Goal: Transaction & Acquisition: Purchase product/service

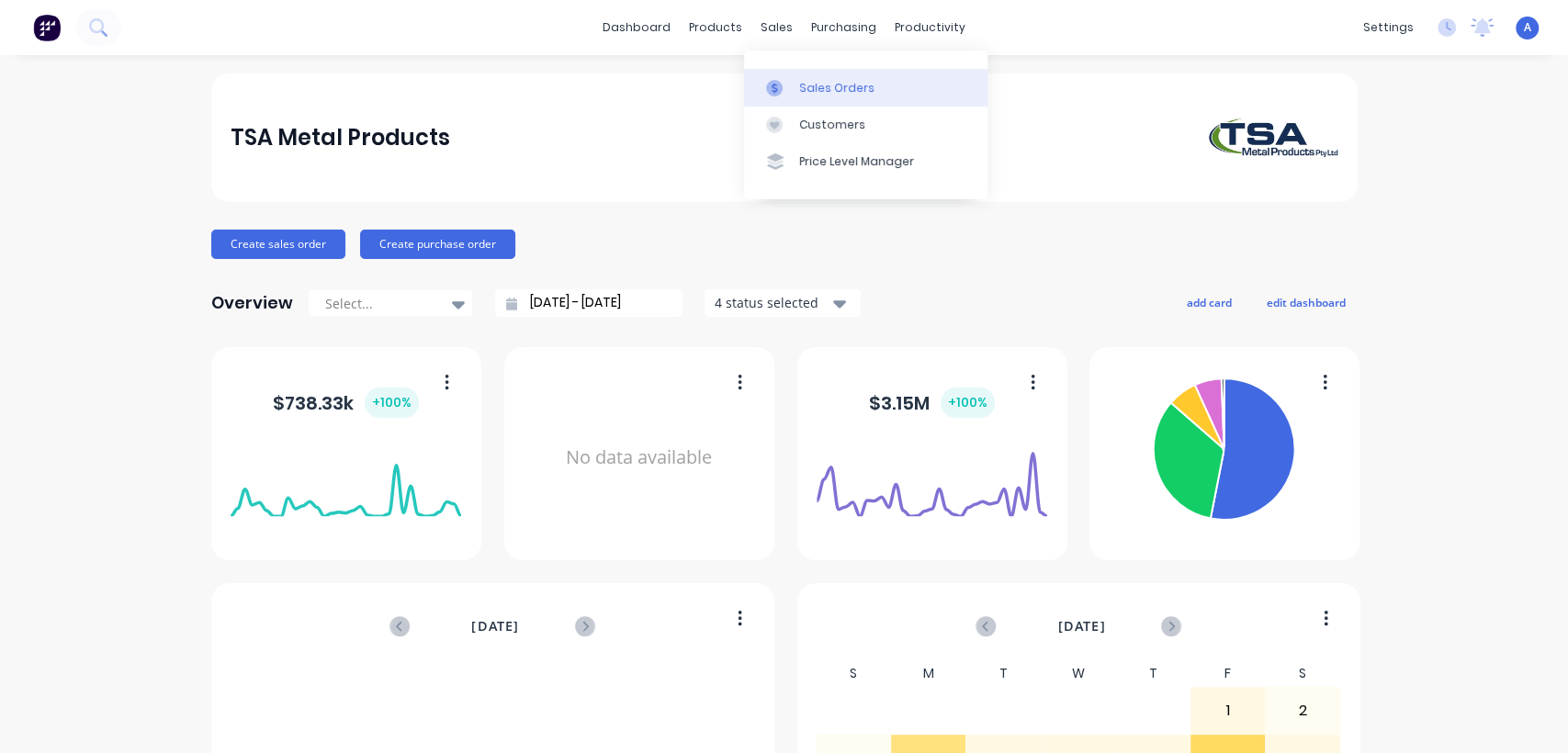
click at [806, 83] on div "Sales Orders" at bounding box center [837, 88] width 76 height 17
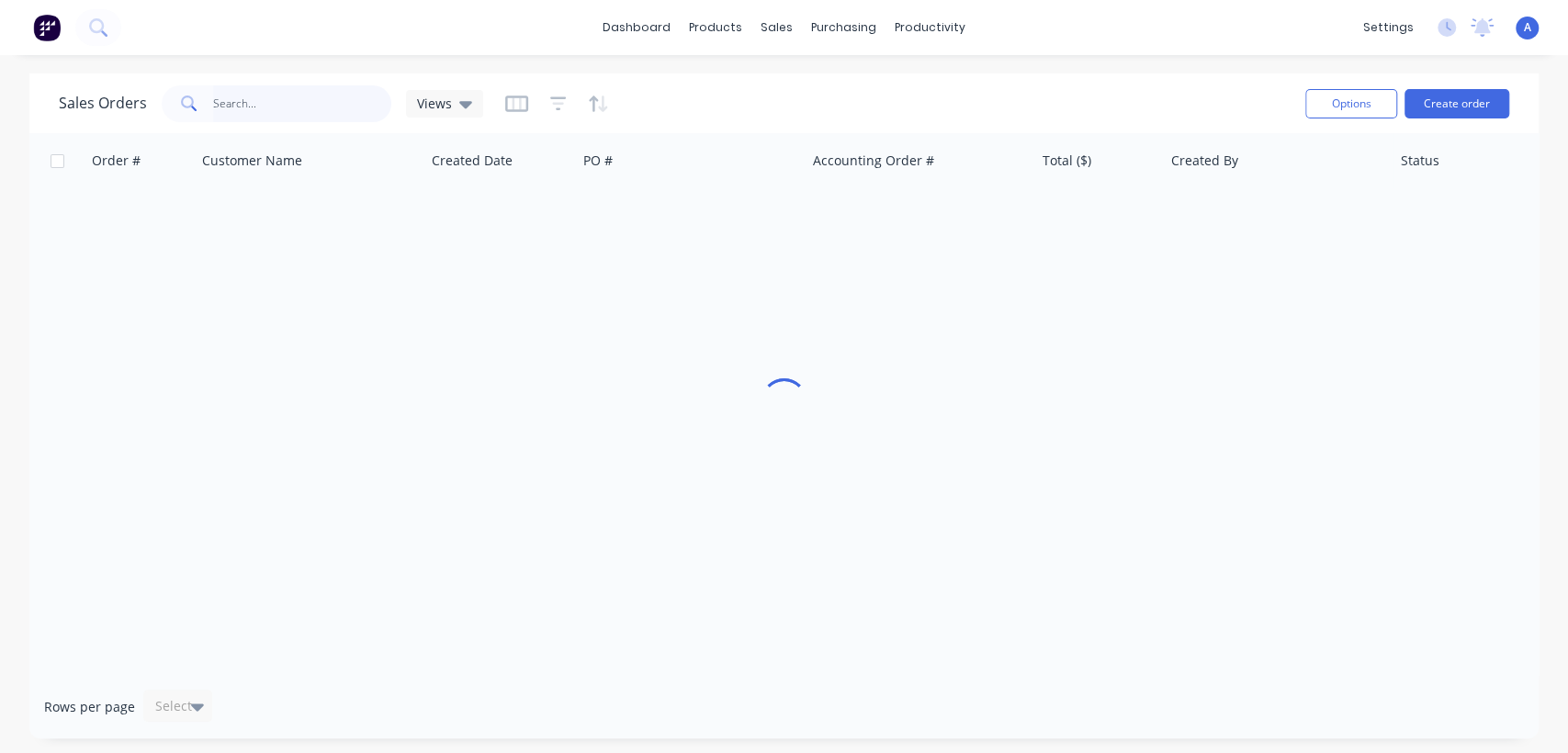
click at [248, 97] on input "text" at bounding box center [302, 103] width 179 height 36
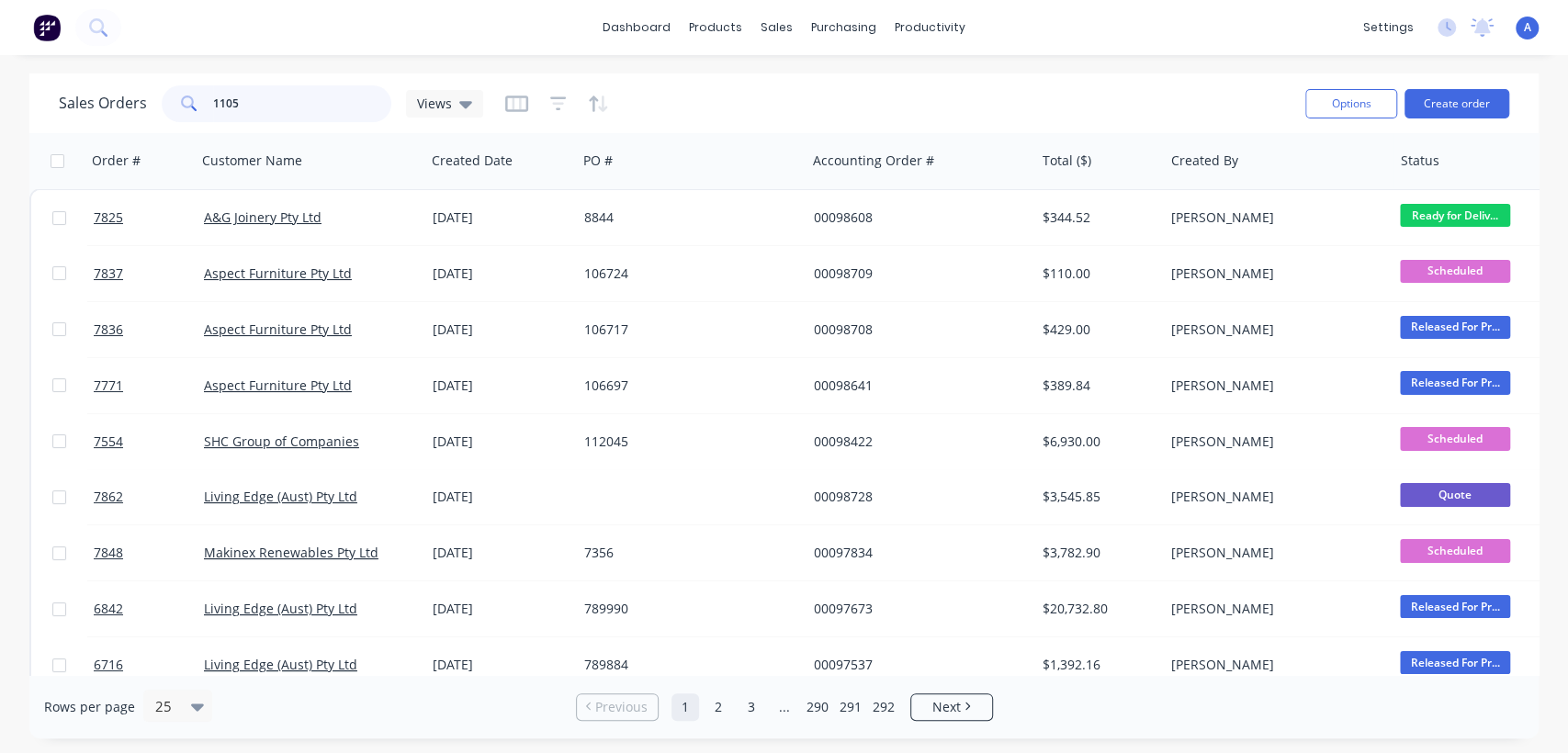
type input "1105"
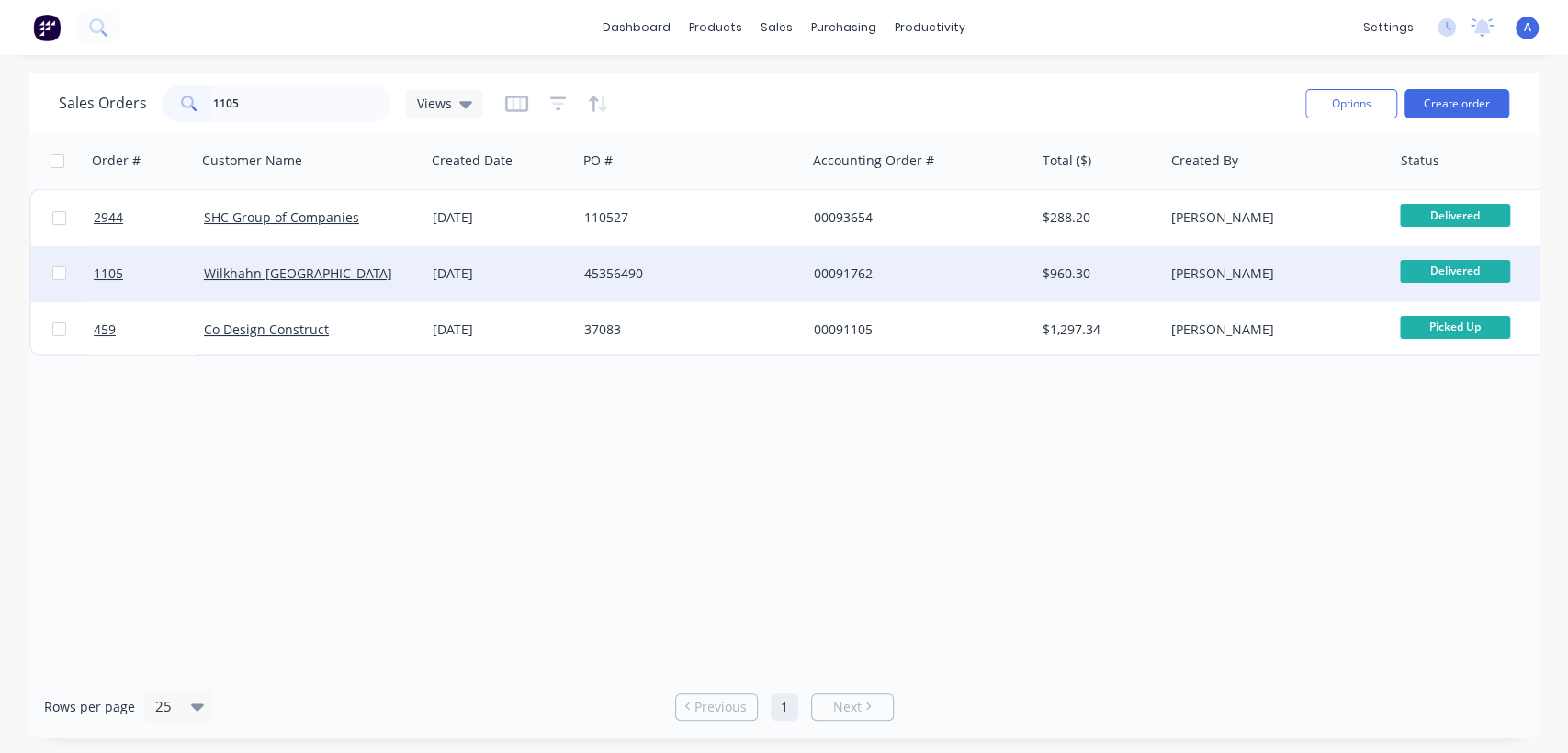
click at [359, 266] on div "Wilkhahn [GEOGRAPHIC_DATA]" at bounding box center [305, 274] width 204 height 19
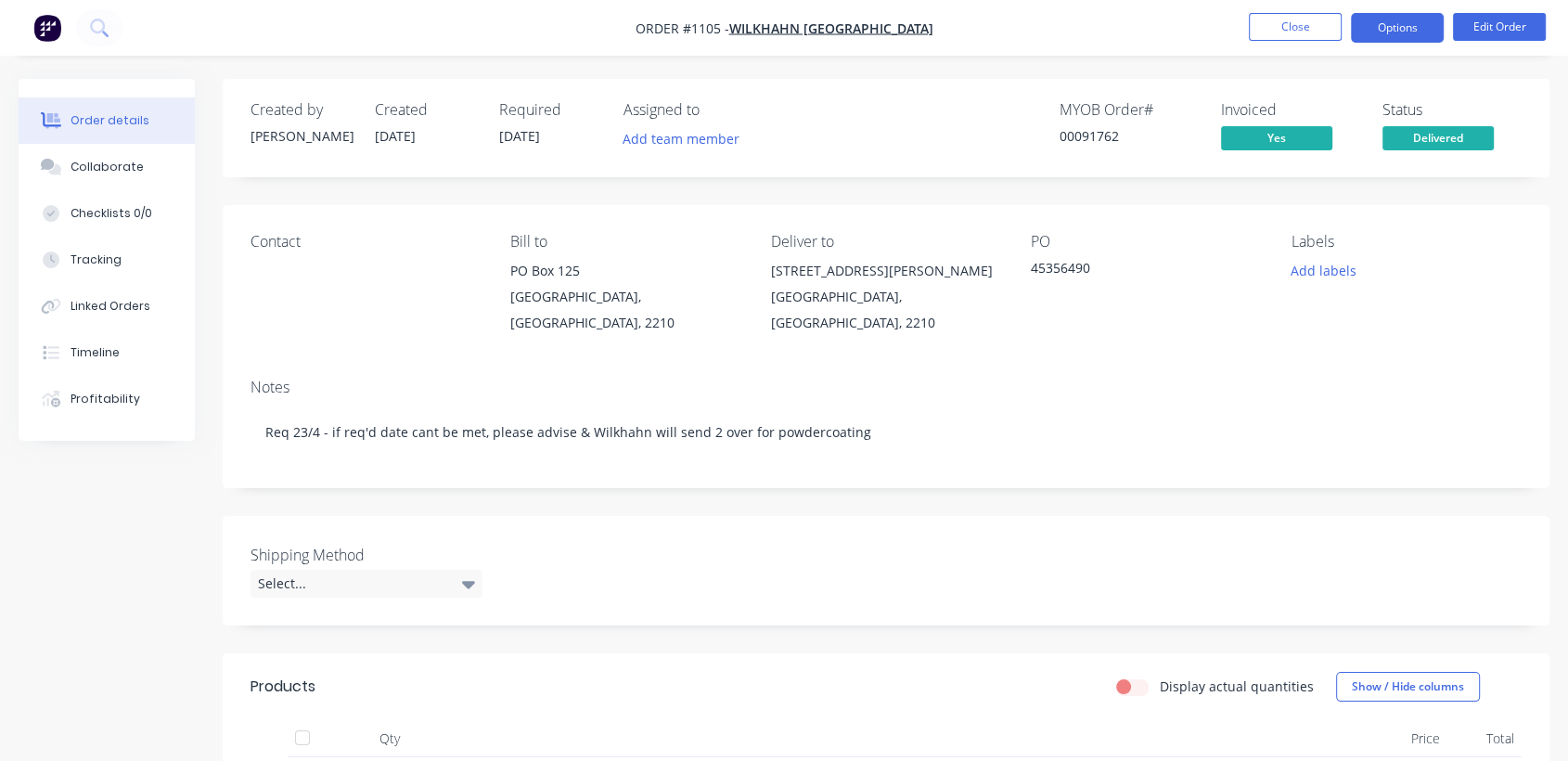
click at [1388, 29] on button "Options" at bounding box center [1396, 28] width 92 height 30
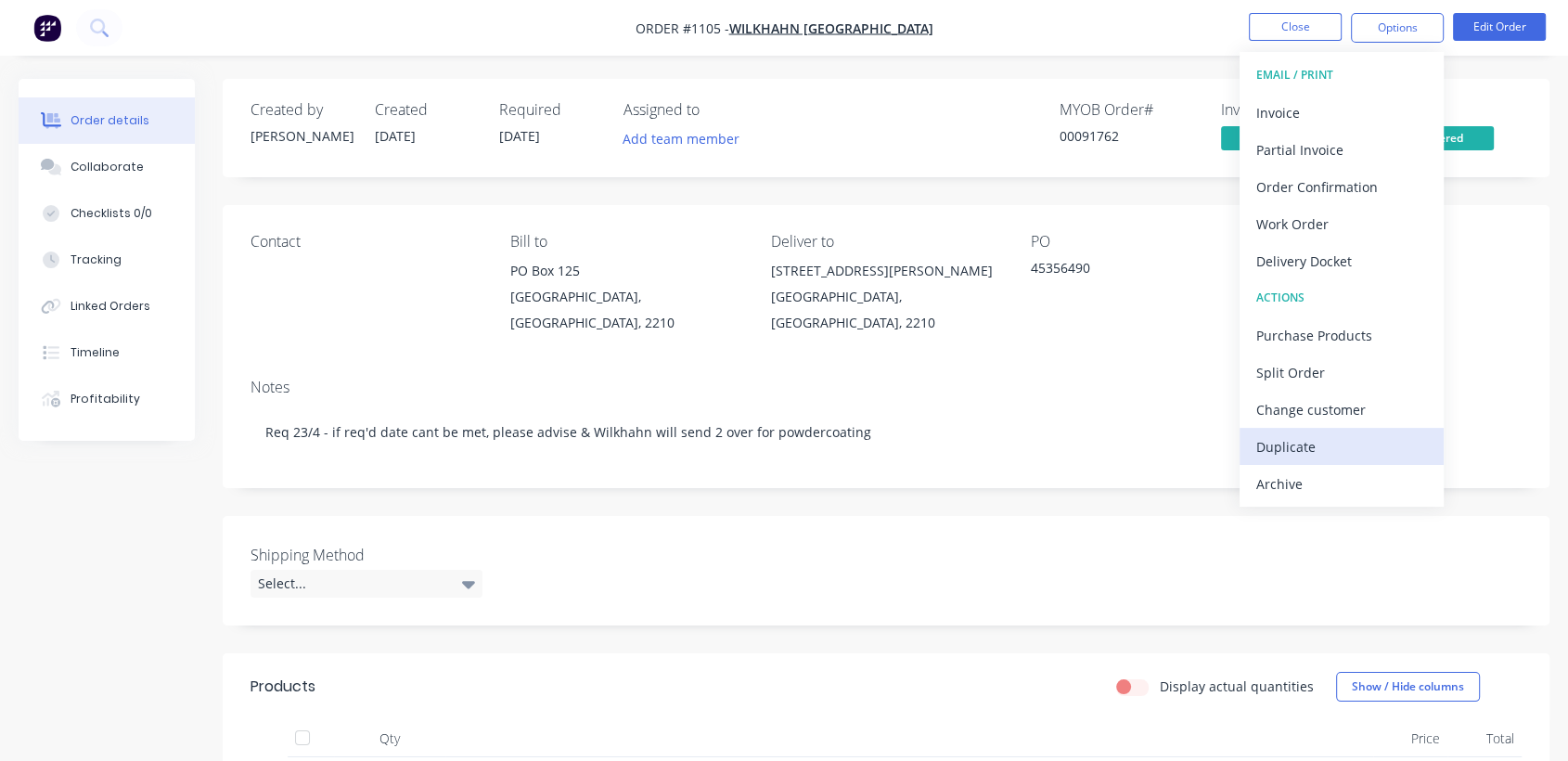
click at [1310, 440] on div "Duplicate" at bounding box center [1341, 447] width 171 height 27
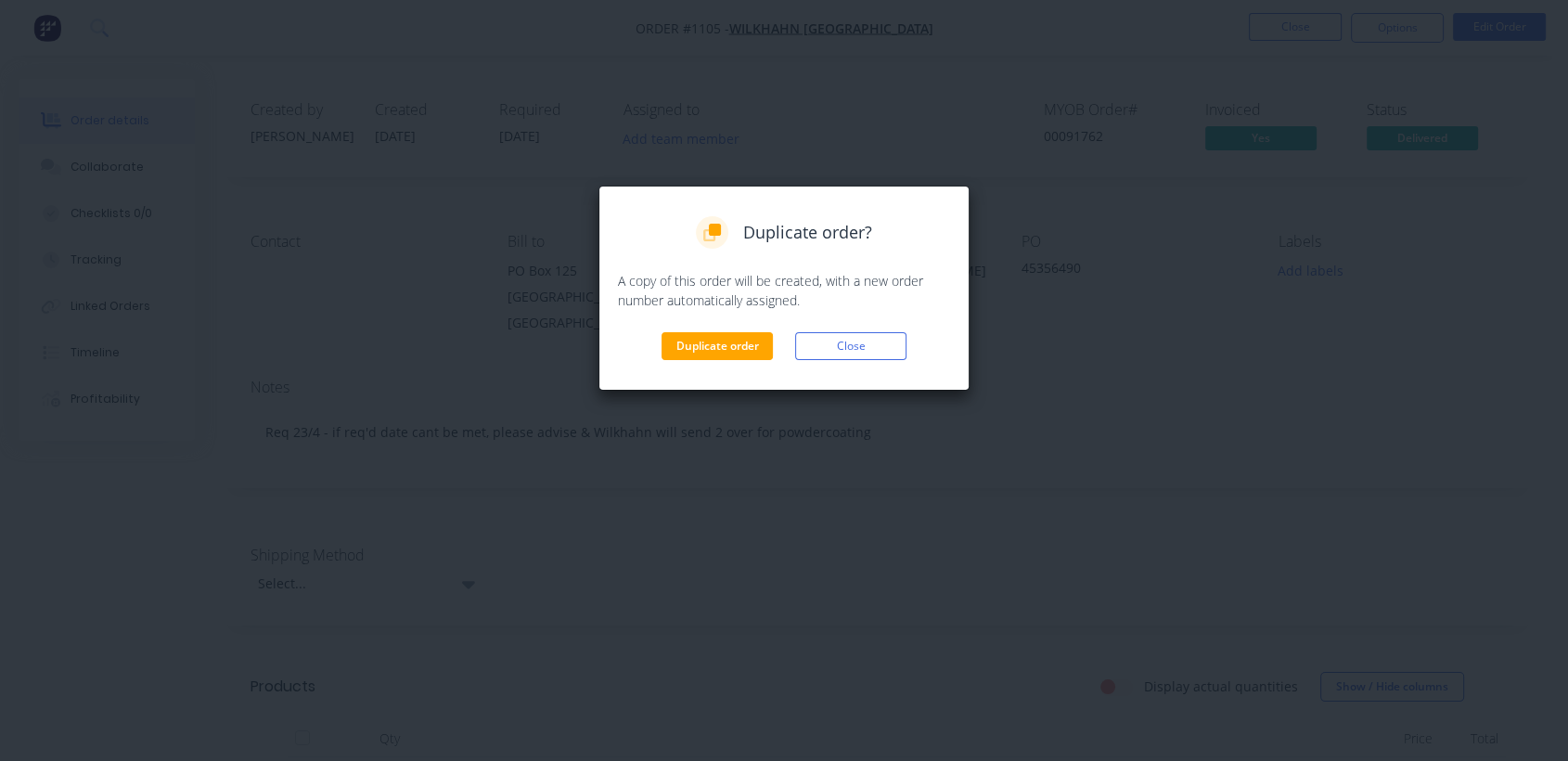
click at [740, 328] on div "Duplicate order? A copy of this order will be created, with a new order number …" at bounding box center [784, 287] width 332 height 144
click at [757, 350] on button "Duplicate order" at bounding box center [717, 346] width 111 height 28
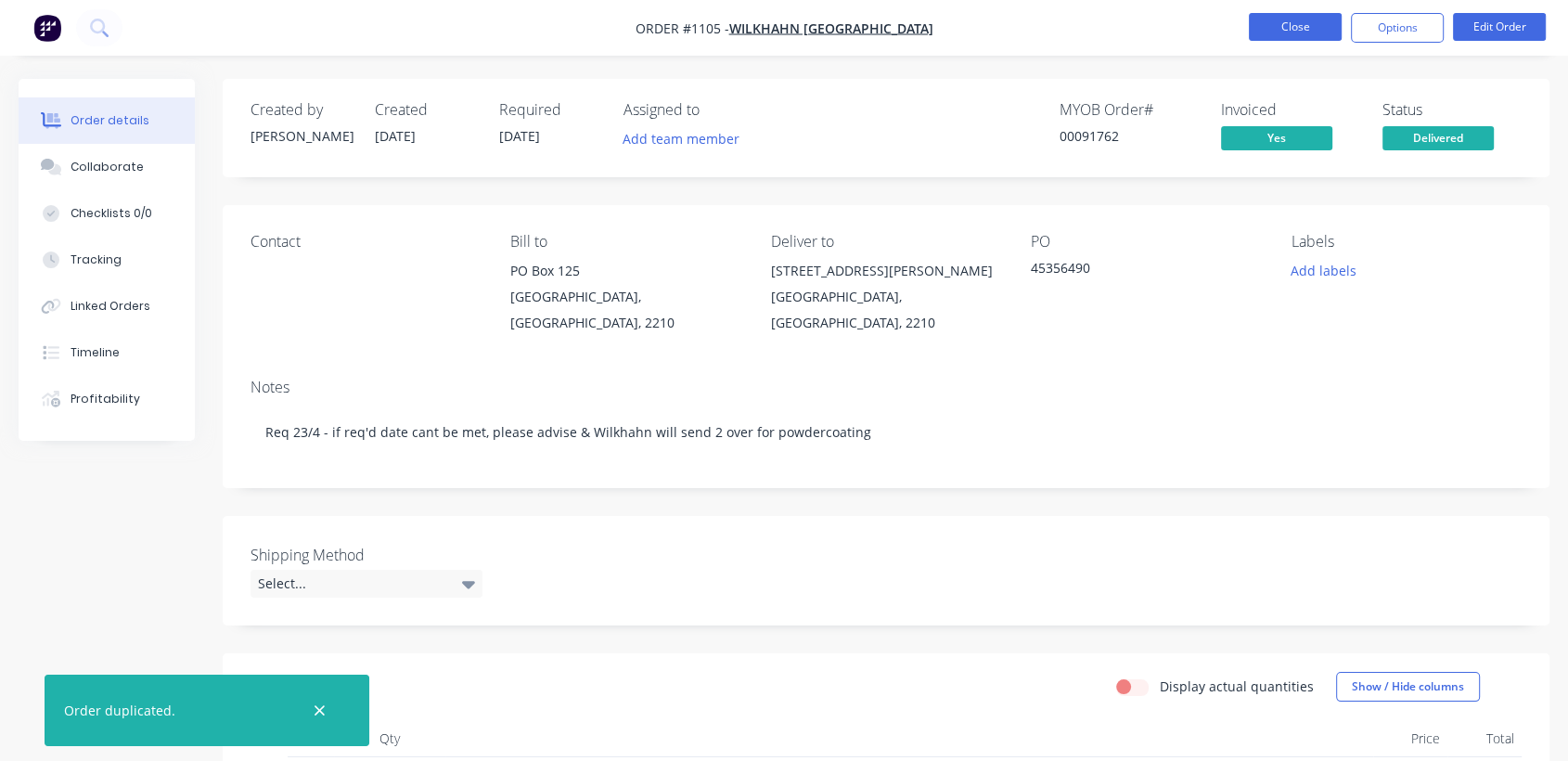
click at [1281, 24] on button "Close" at bounding box center [1295, 27] width 92 height 28
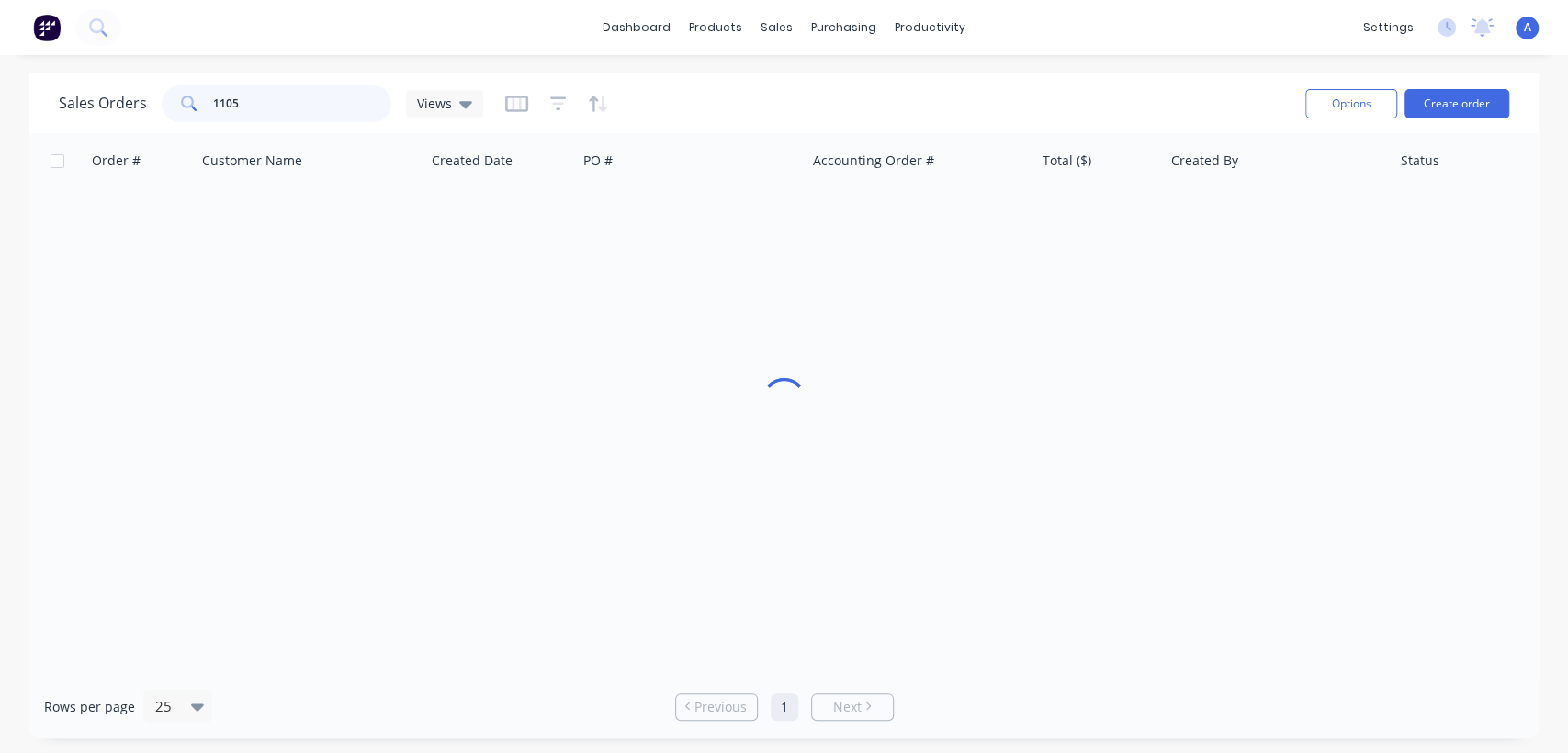
drag, startPoint x: 254, startPoint y: 107, endPoint x: 180, endPoint y: 90, distance: 75.9
click at [180, 91] on div "1105" at bounding box center [276, 103] width 229 height 36
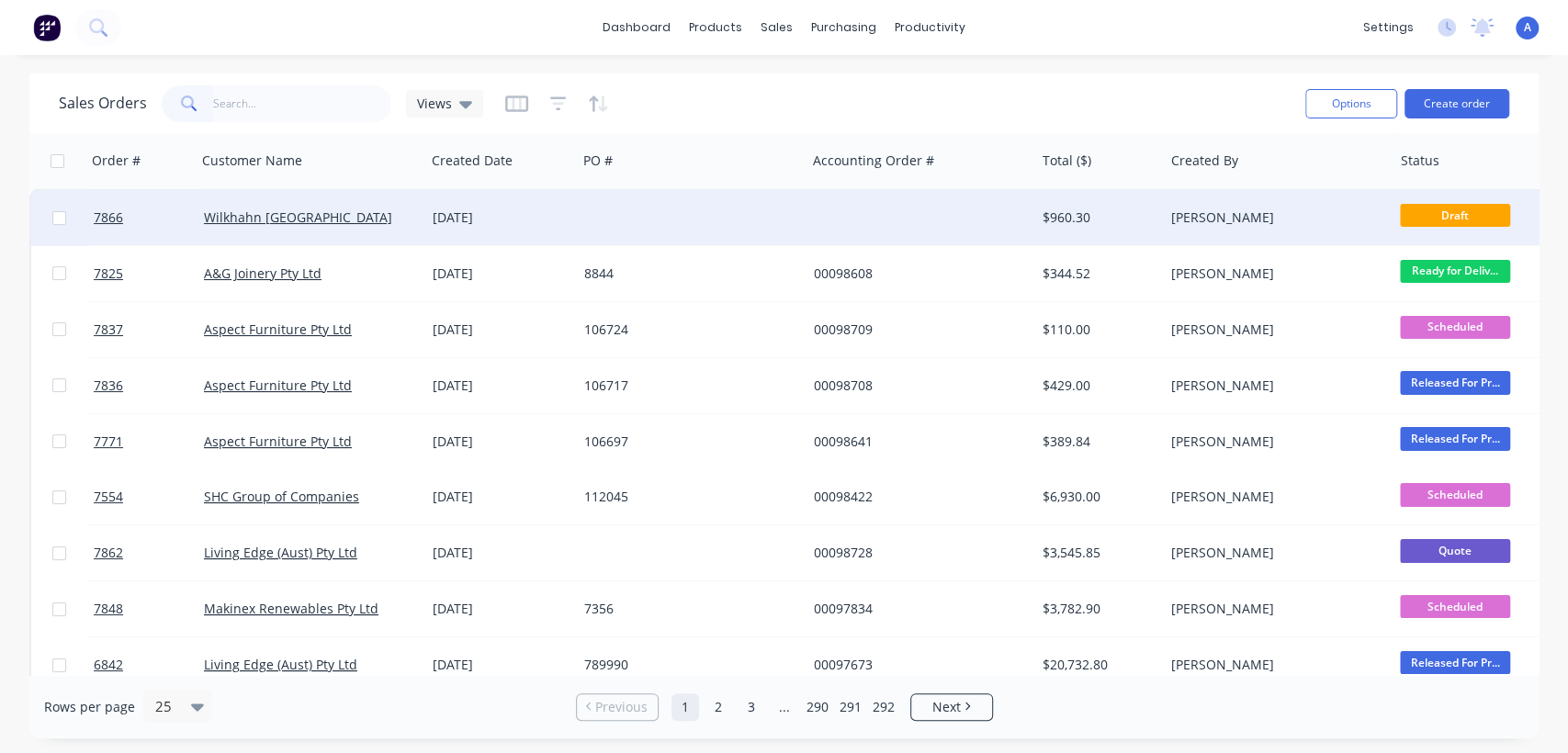
click at [797, 222] on div at bounding box center [691, 218] width 228 height 55
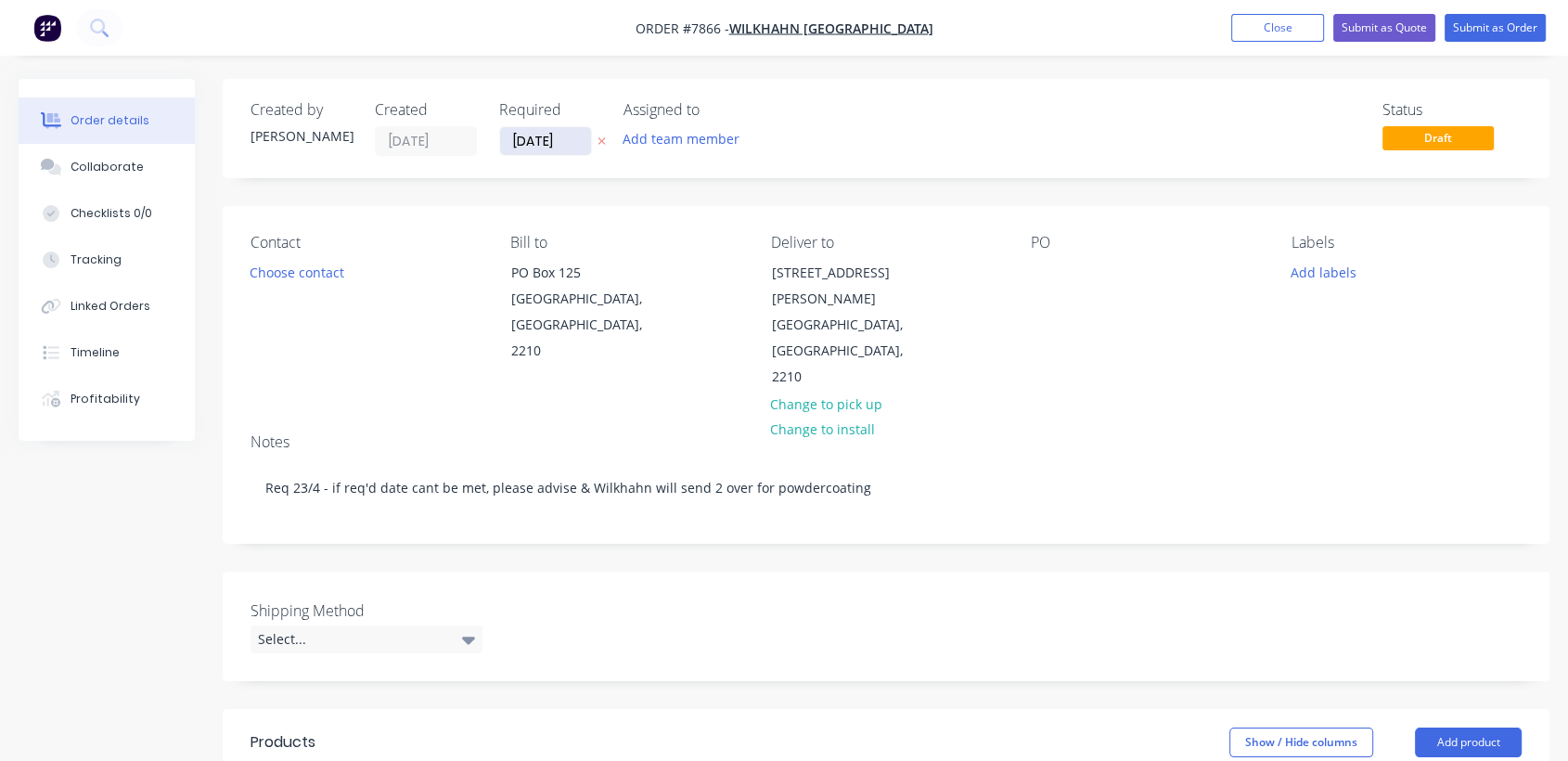
click at [582, 144] on input "[DATE]" at bounding box center [545, 141] width 90 height 28
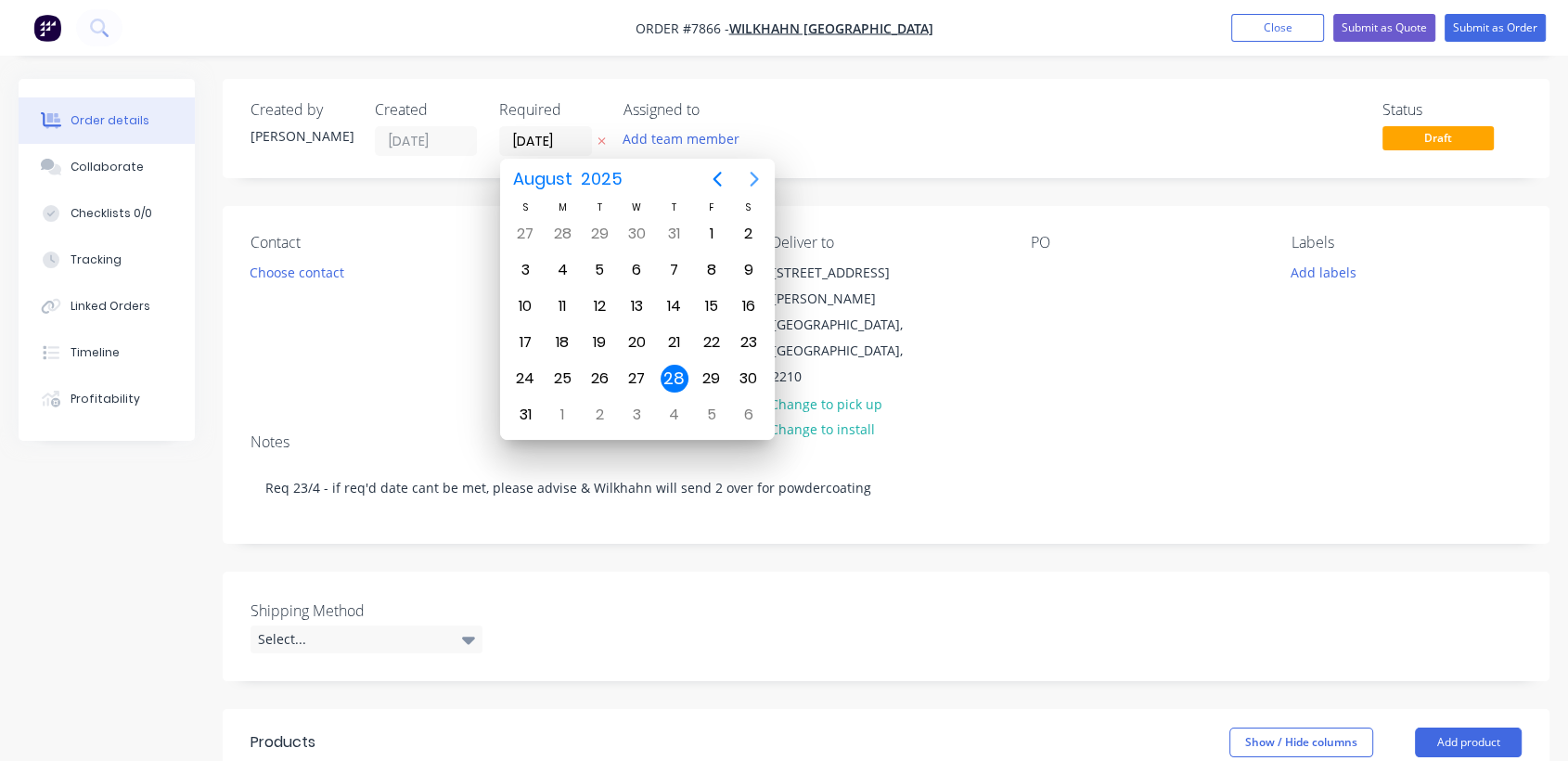
click at [748, 174] on icon "Next page" at bounding box center [754, 179] width 22 height 22
click at [629, 381] on div "31" at bounding box center [636, 379] width 28 height 28
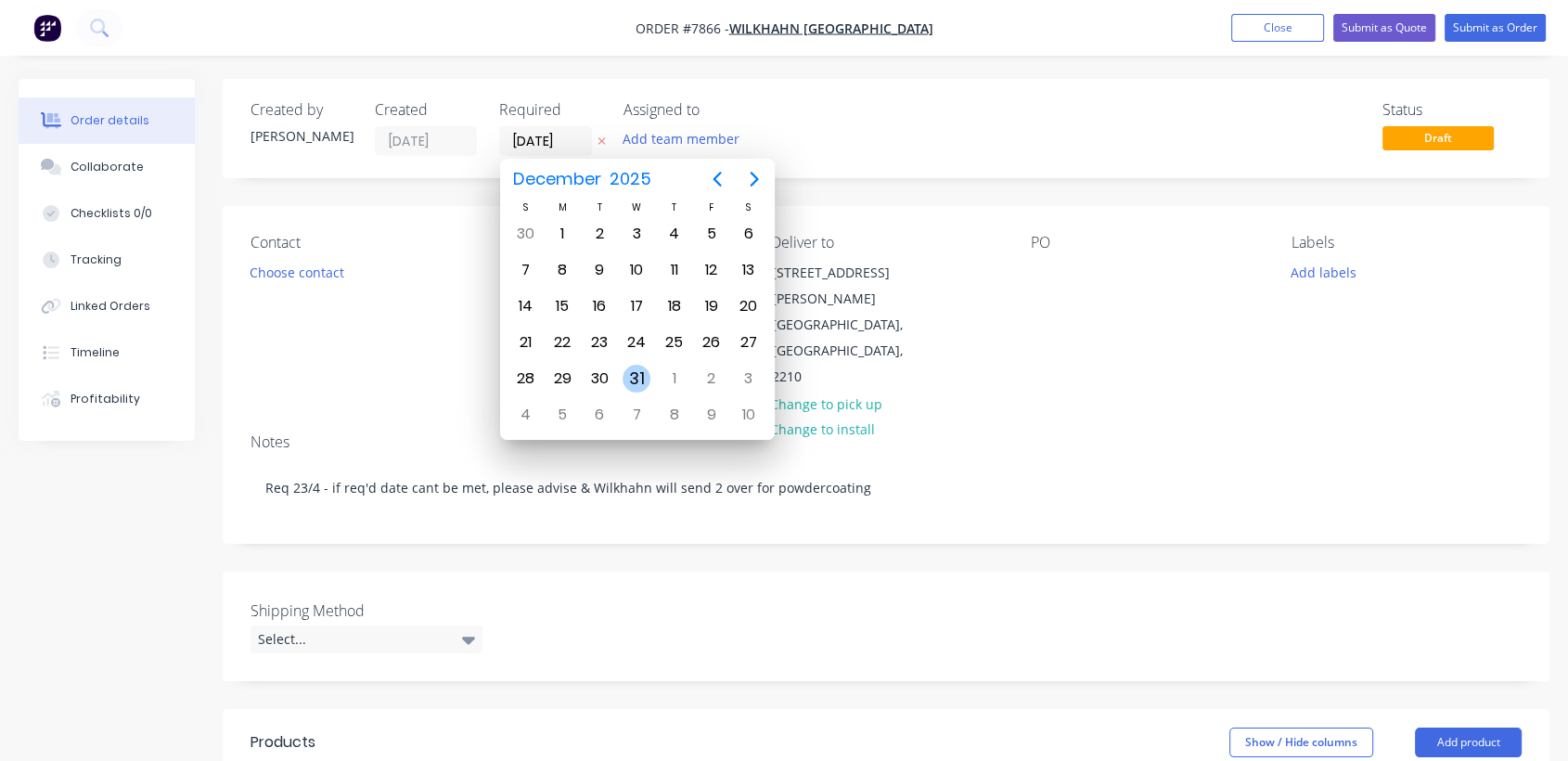
type input "[DATE]"
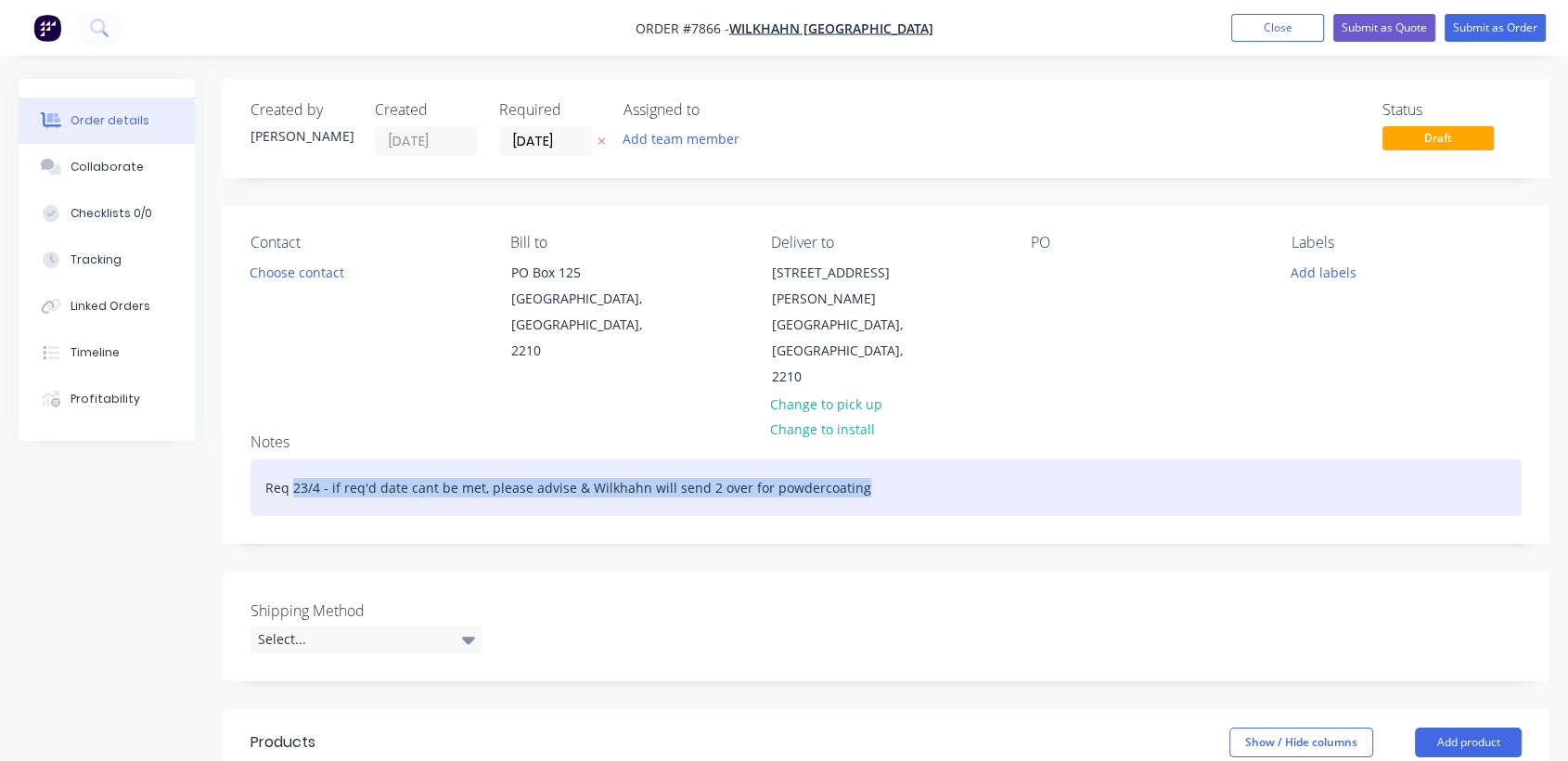
drag, startPoint x: 865, startPoint y: 460, endPoint x: 292, endPoint y: 453, distance: 573.0
click at [292, 460] on div "Req 23/4 - if req'd date cant be met, please advise & Wilkhahn will send 2 over…" at bounding box center [886, 487] width 1271 height 57
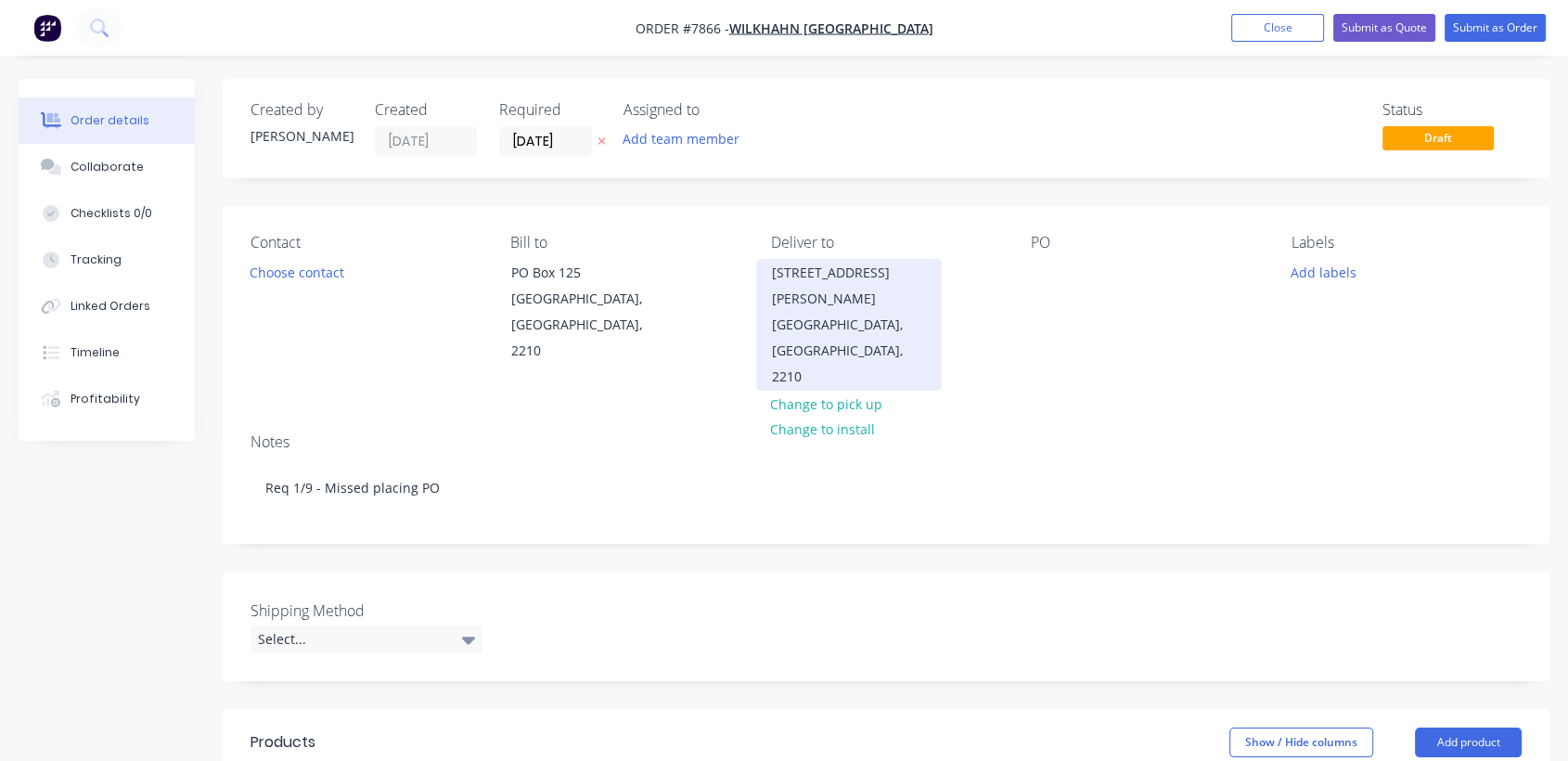
click at [842, 311] on div "[GEOGRAPHIC_DATA], [GEOGRAPHIC_DATA], 2210" at bounding box center [848, 350] width 154 height 78
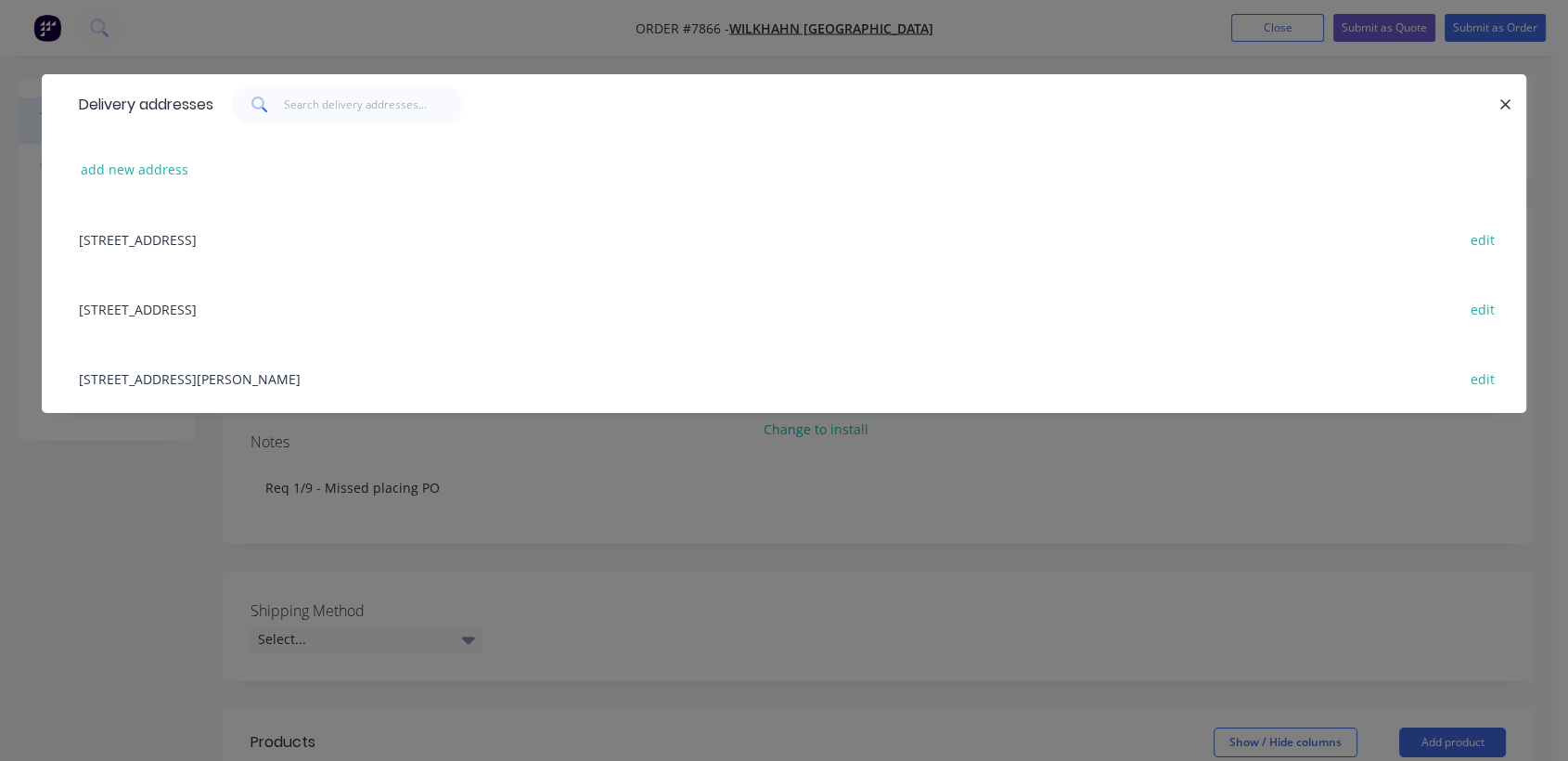
click at [189, 309] on div "[STREET_ADDRESS] edit" at bounding box center [784, 308] width 1429 height 70
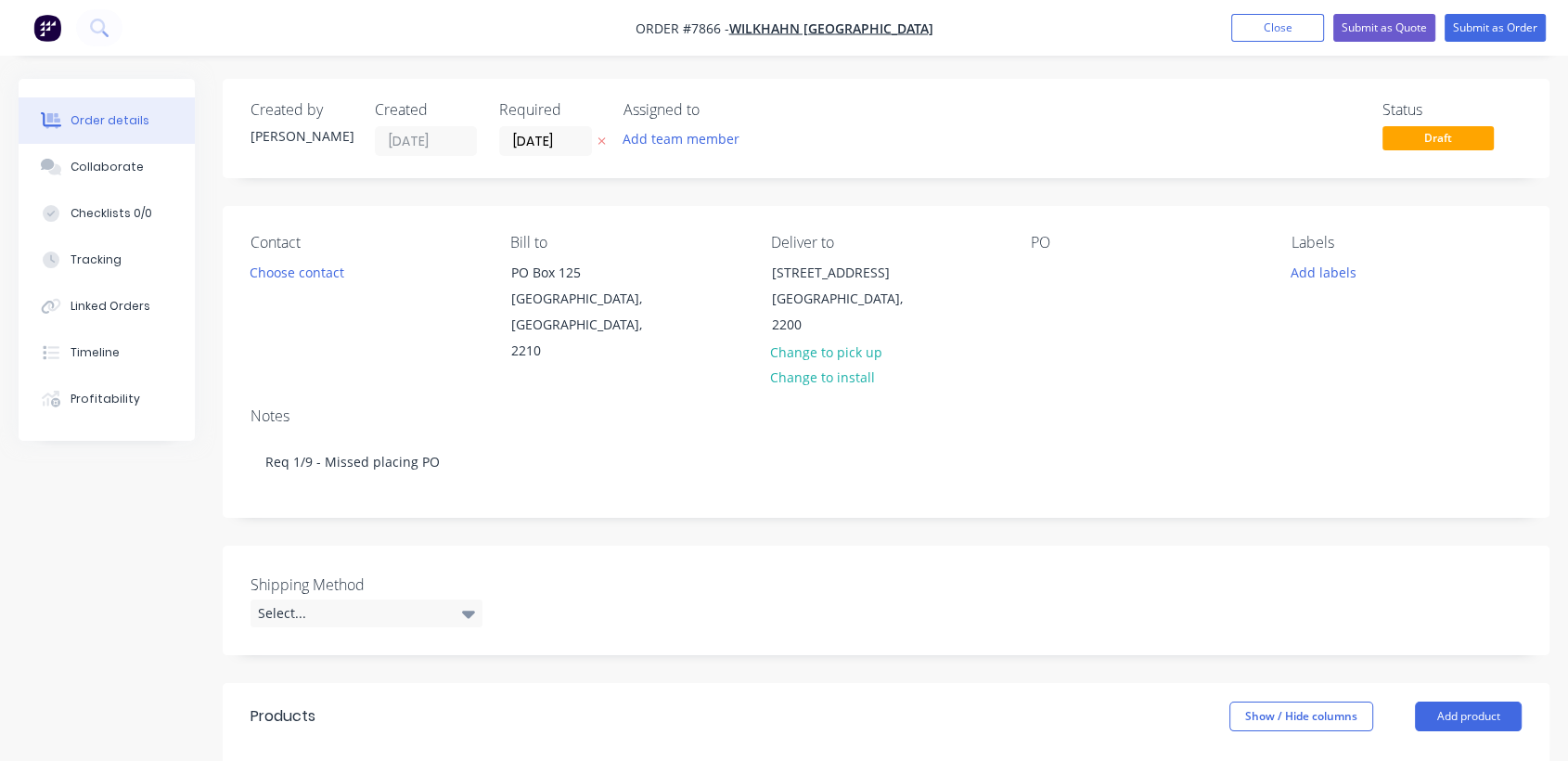
click at [1045, 257] on div "PO" at bounding box center [1145, 299] width 230 height 131
click at [1045, 273] on div at bounding box center [1046, 272] width 30 height 27
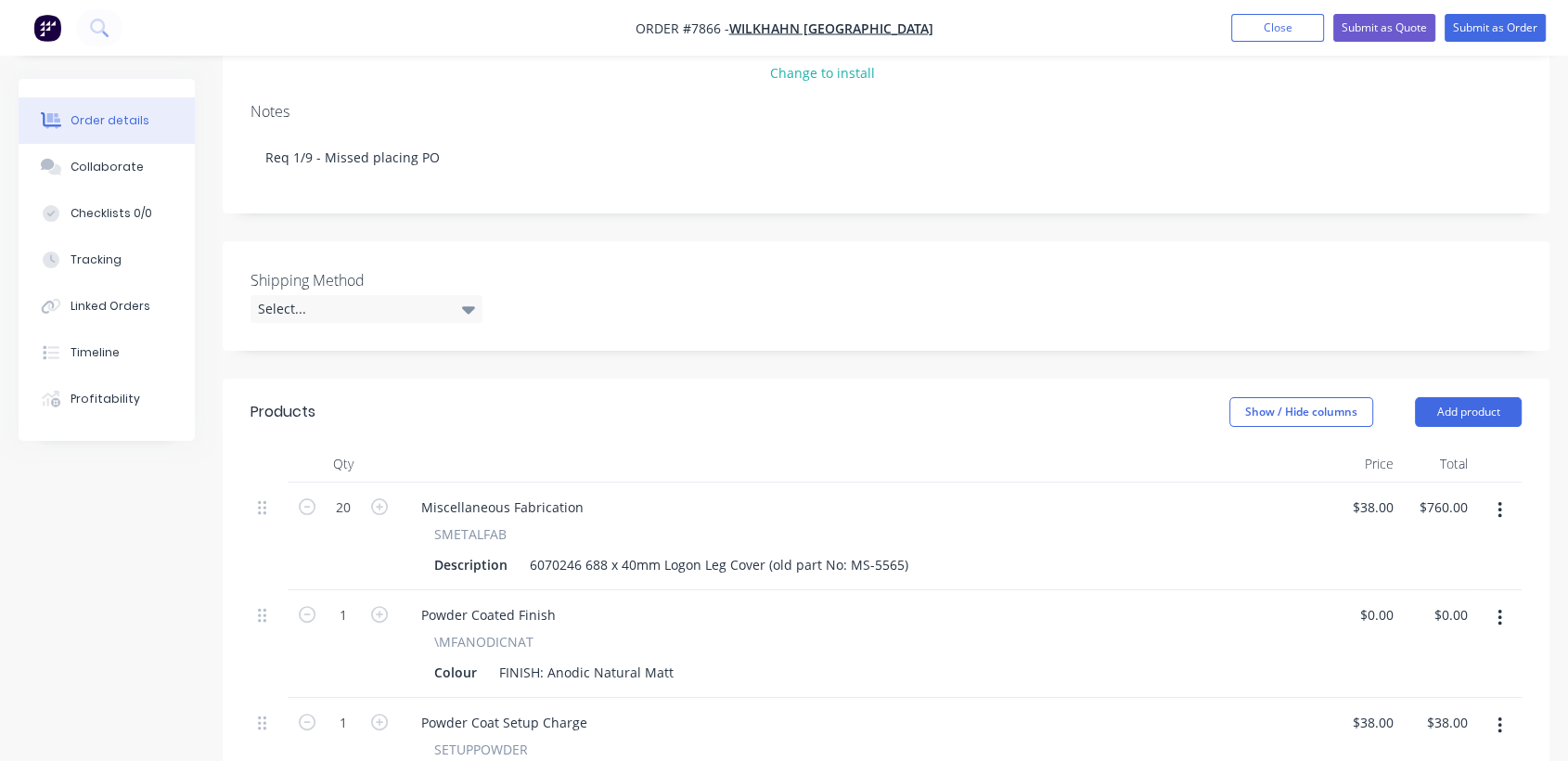
scroll to position [309, 0]
click at [346, 290] on div "Select..." at bounding box center [366, 304] width 232 height 28
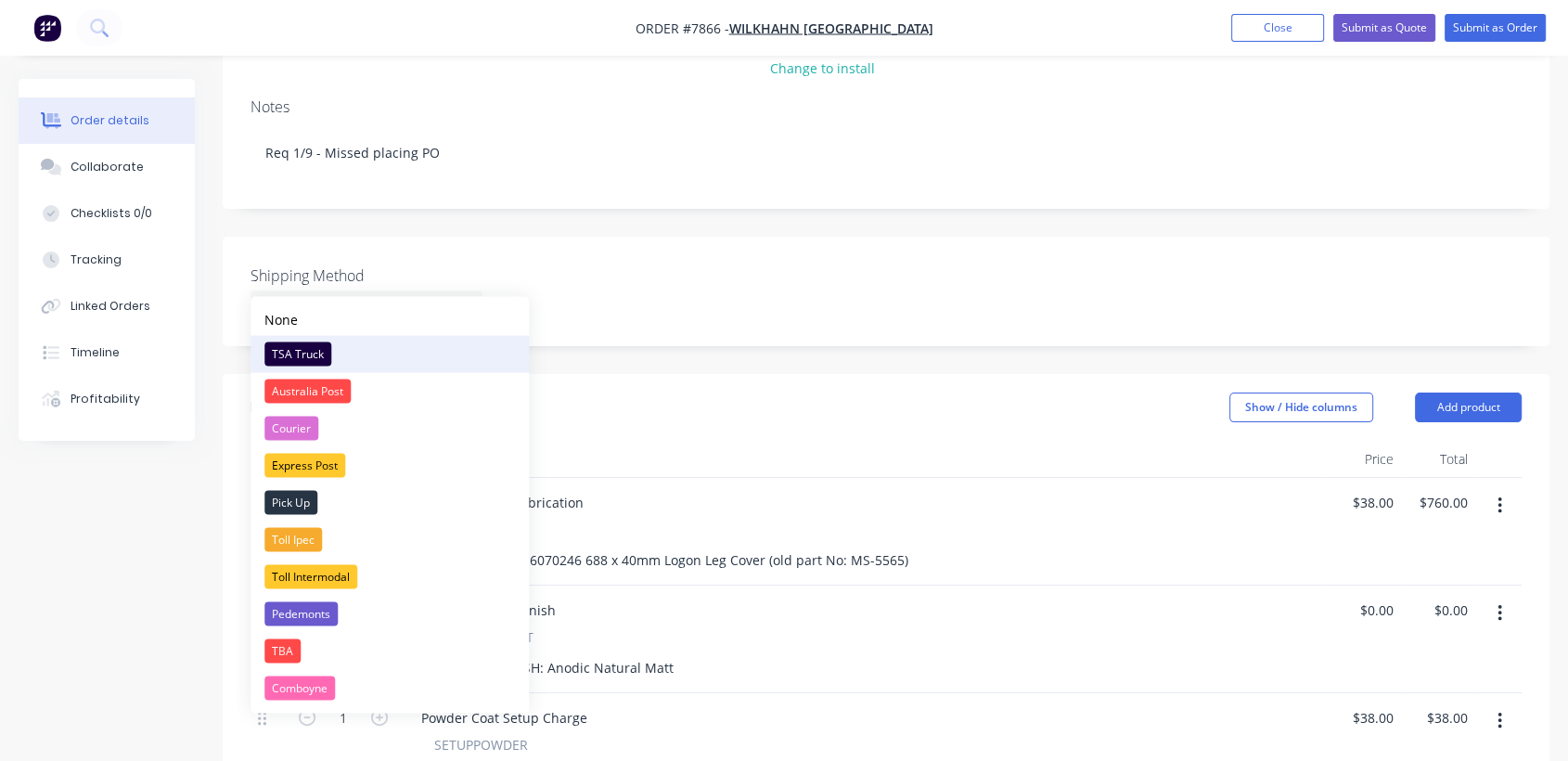
click at [298, 346] on div "TSA Truck" at bounding box center [297, 353] width 67 height 24
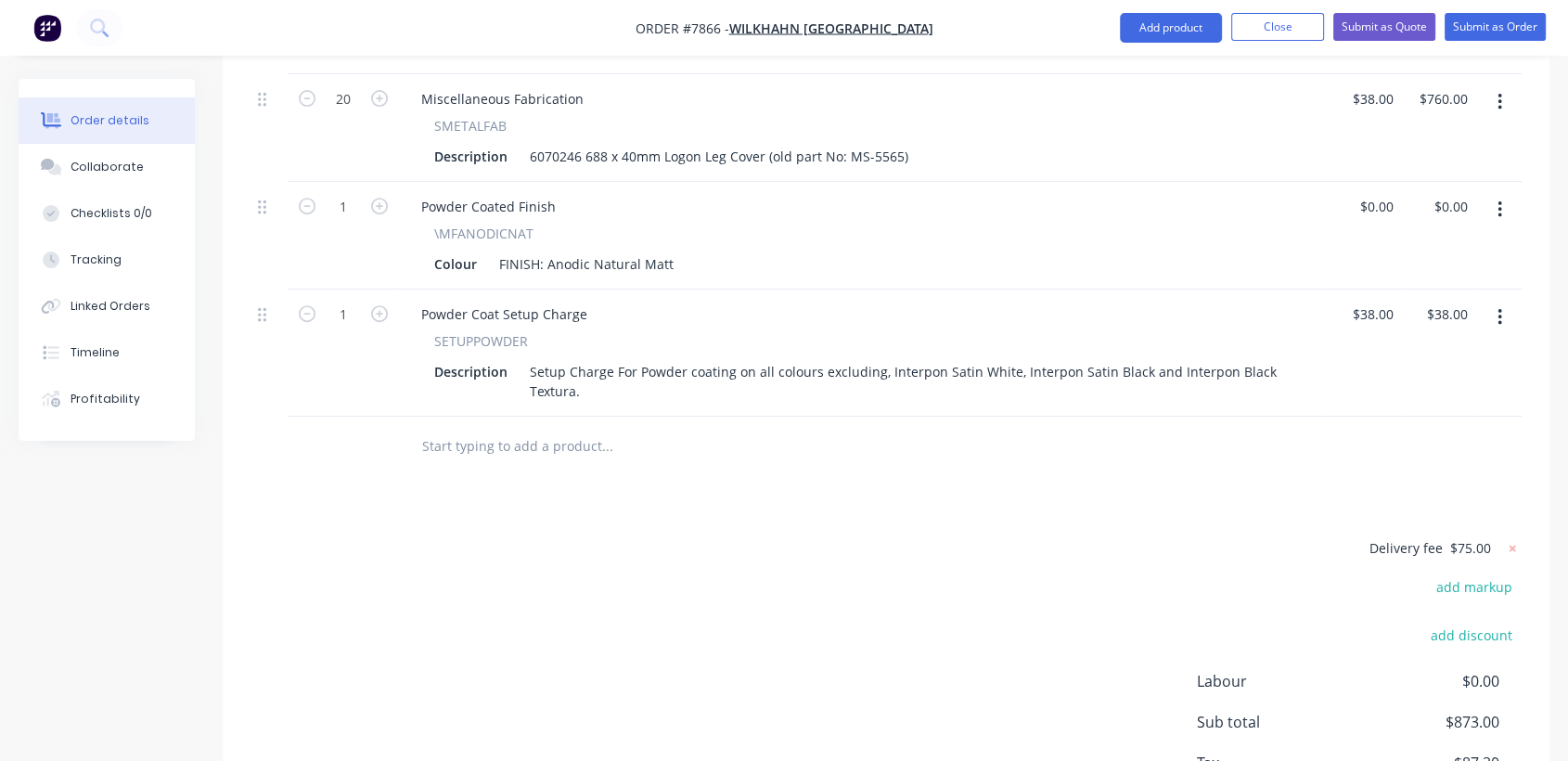
scroll to position [721, 0]
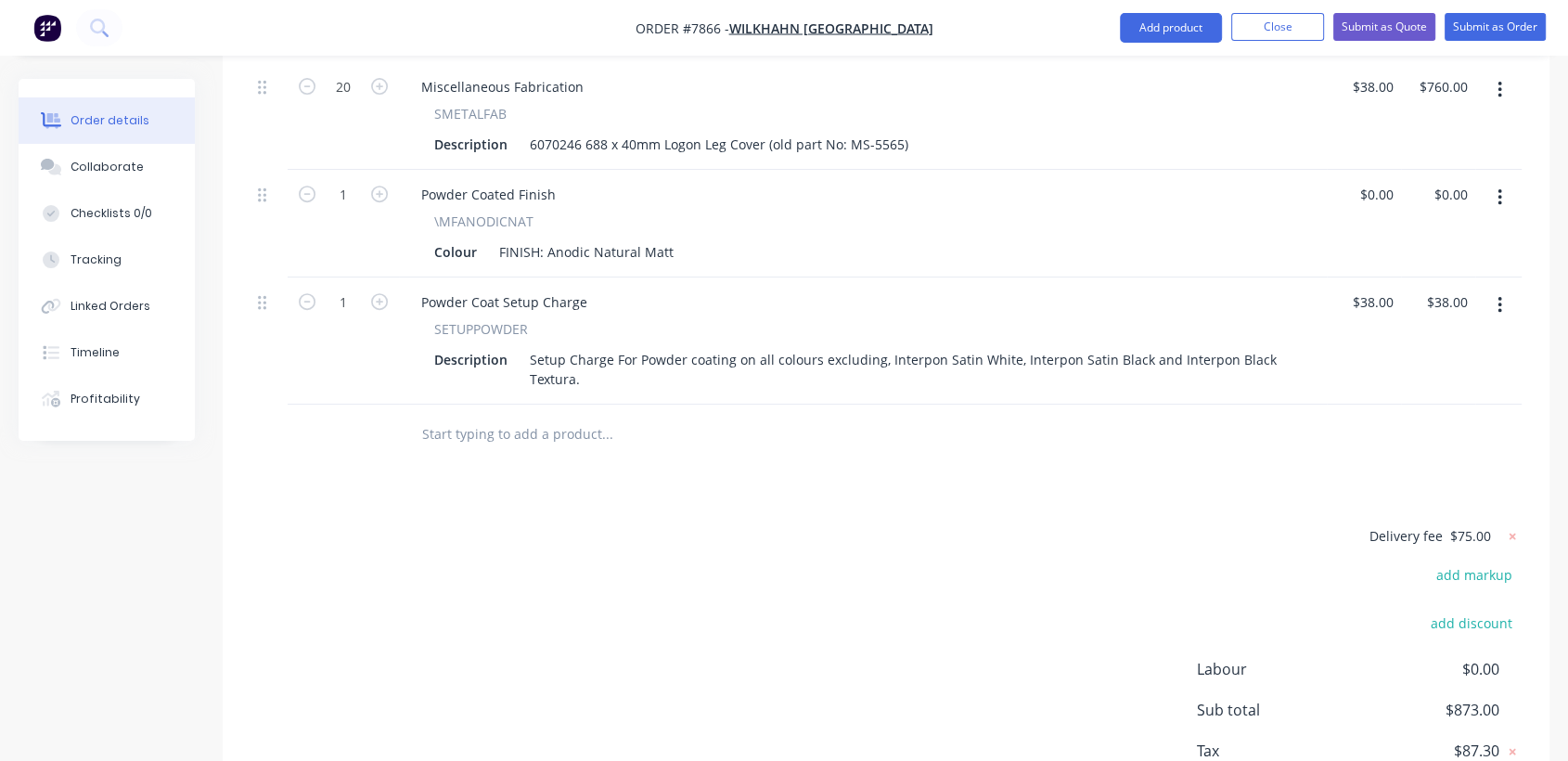
click at [467, 416] on input "text" at bounding box center [607, 434] width 371 height 37
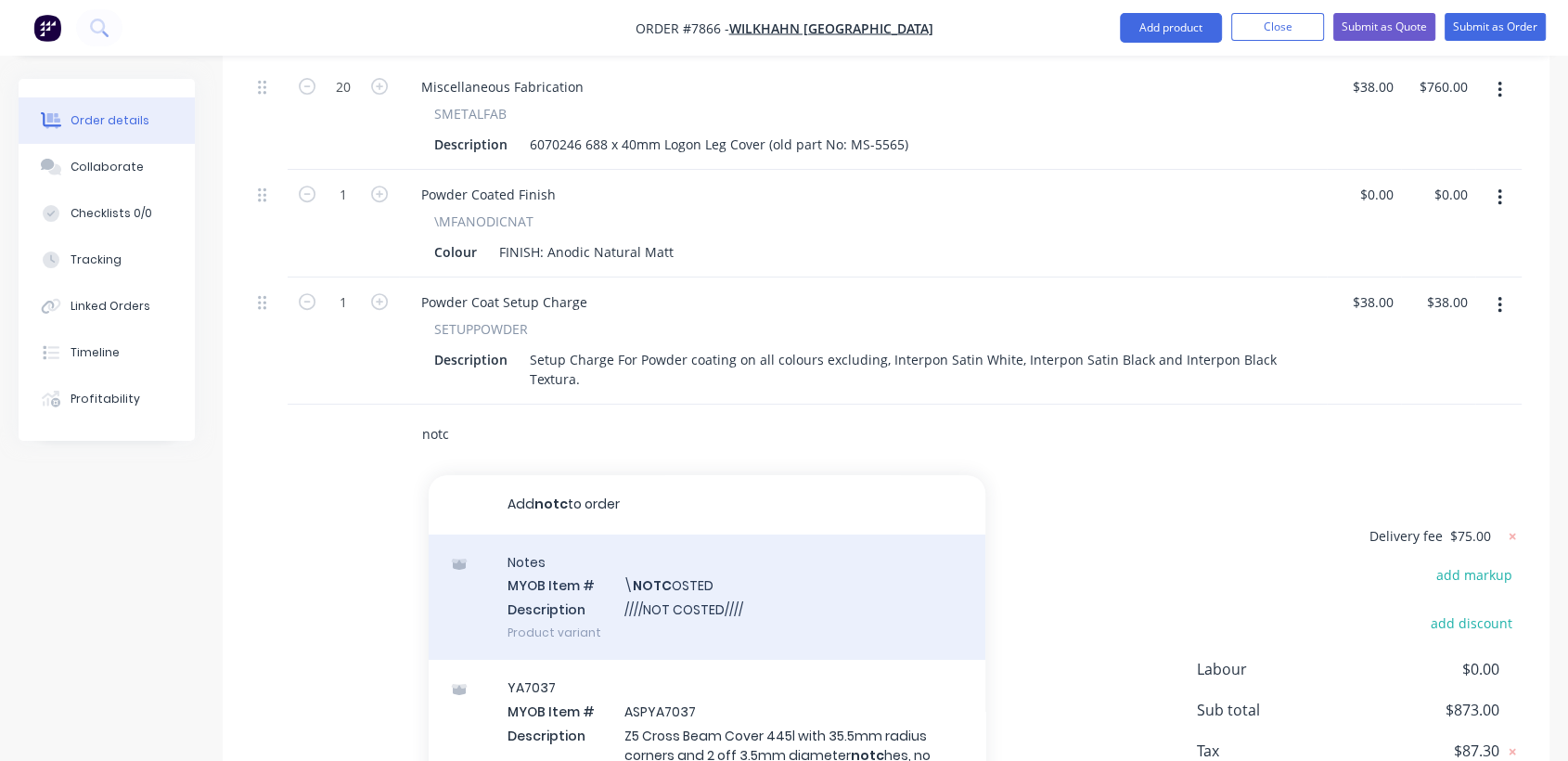
type input "notc"
click at [719, 579] on div "Notes MYOB Item # \ NOTC OSTED Description ////NOT COSTED//// Product variant" at bounding box center [707, 597] width 557 height 125
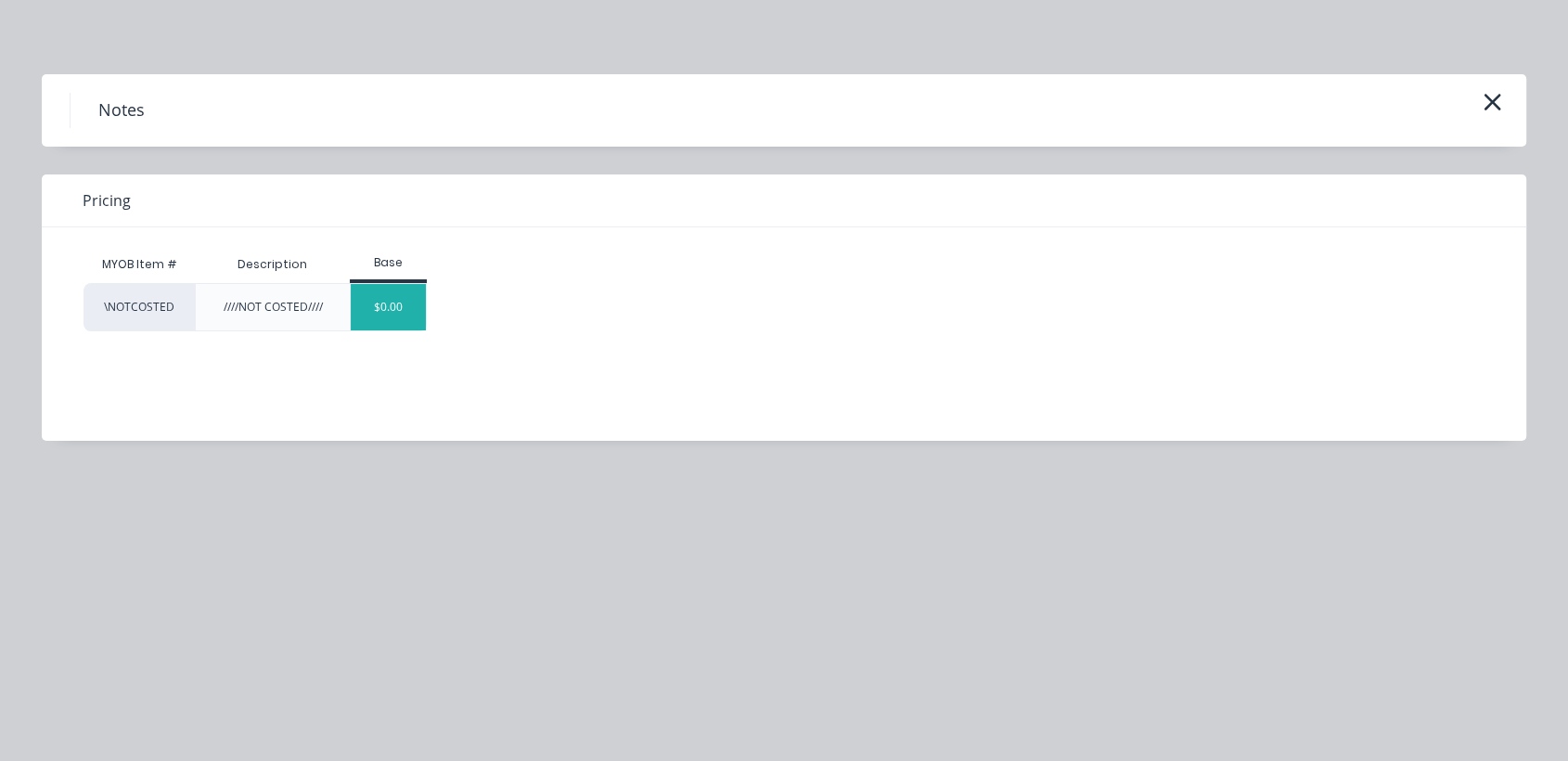
click at [401, 287] on div "$0.00" at bounding box center [389, 306] width 76 height 47
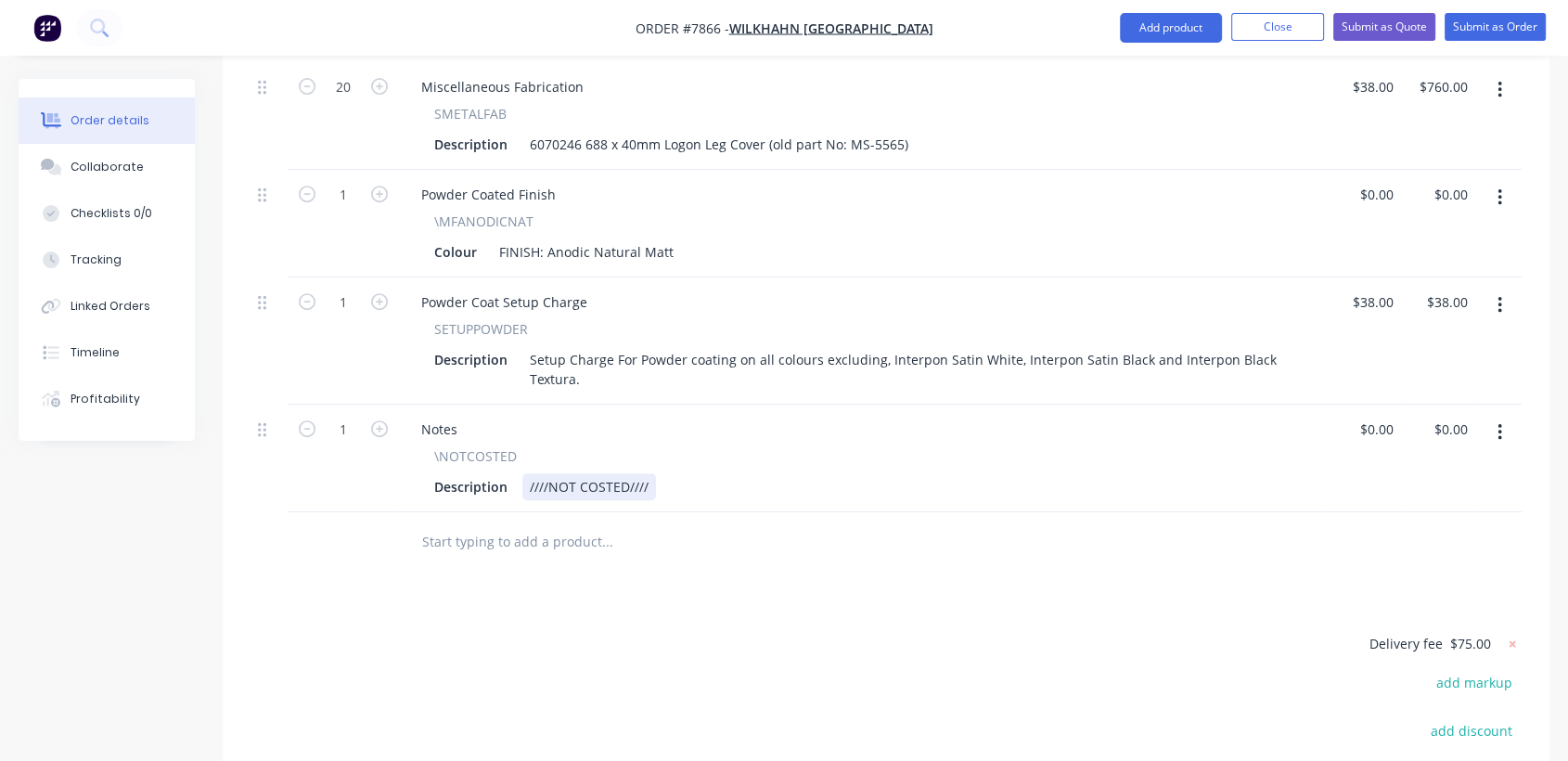
click at [644, 474] on div "////NOT COSTED////" at bounding box center [589, 486] width 133 height 27
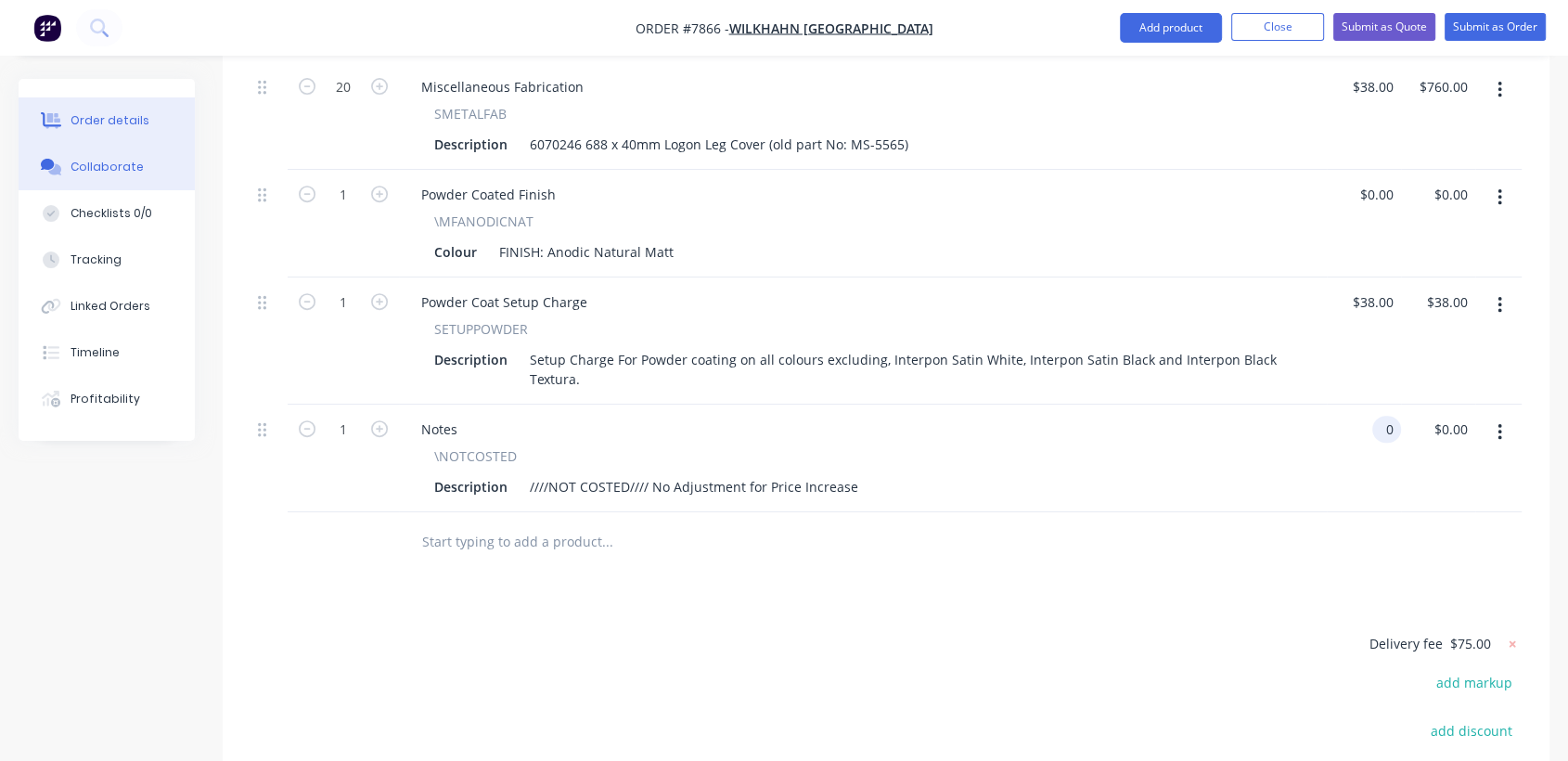
type input "$0.00"
click at [113, 162] on div "Collaborate" at bounding box center [107, 167] width 74 height 17
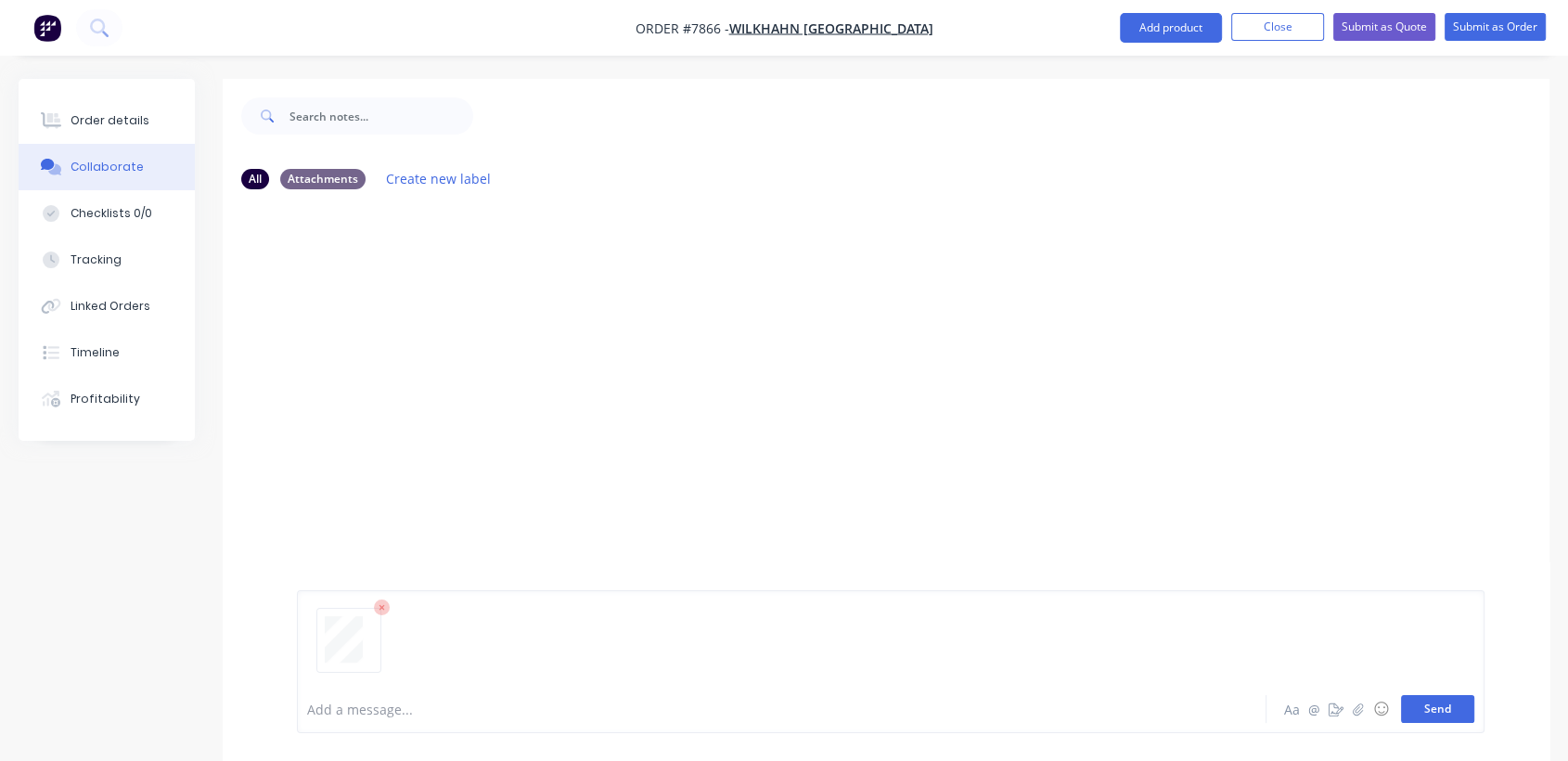
click at [1440, 707] on button "Send" at bounding box center [1438, 709] width 74 height 28
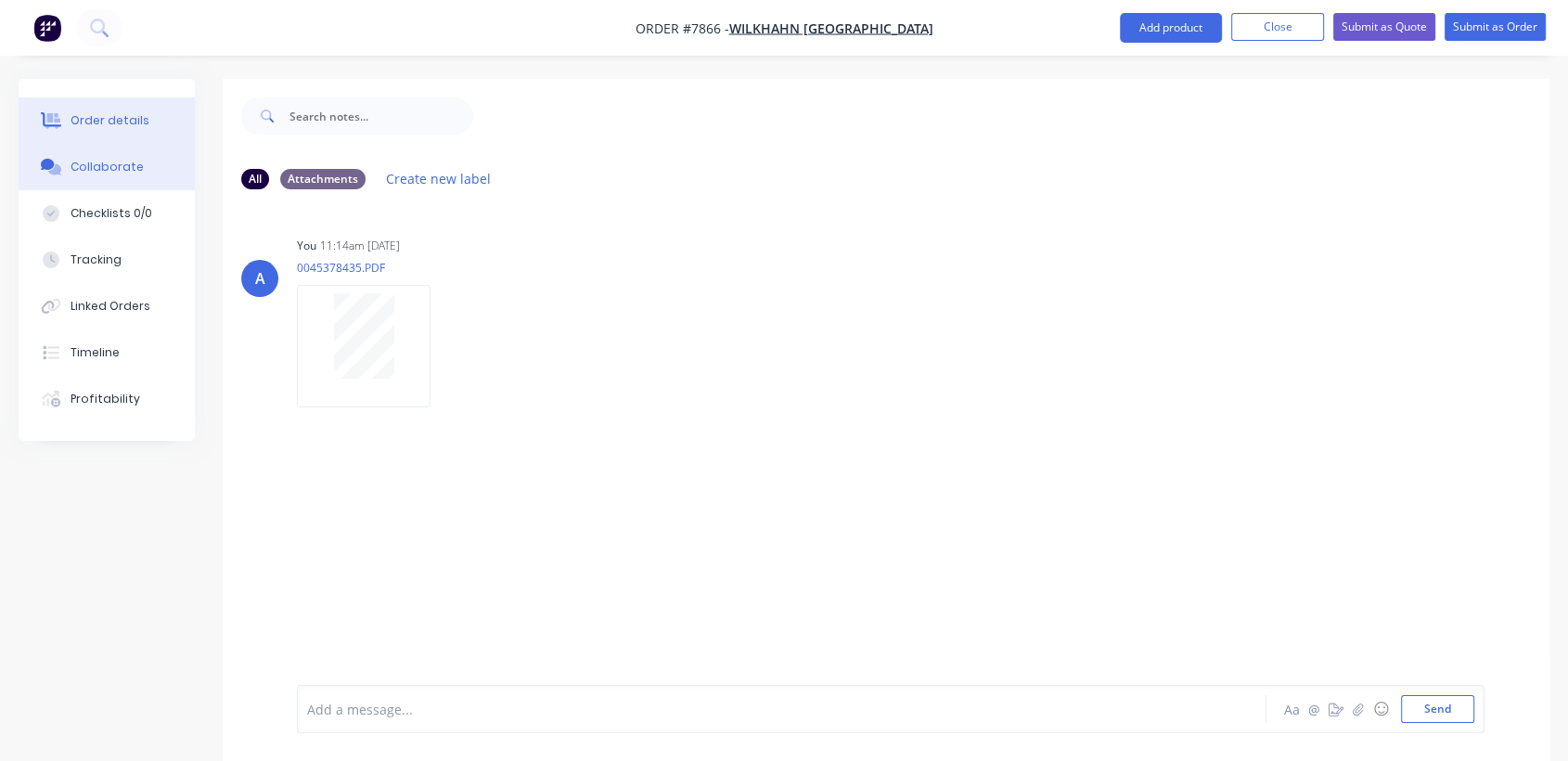
click at [111, 117] on div "Order details" at bounding box center [109, 120] width 79 height 17
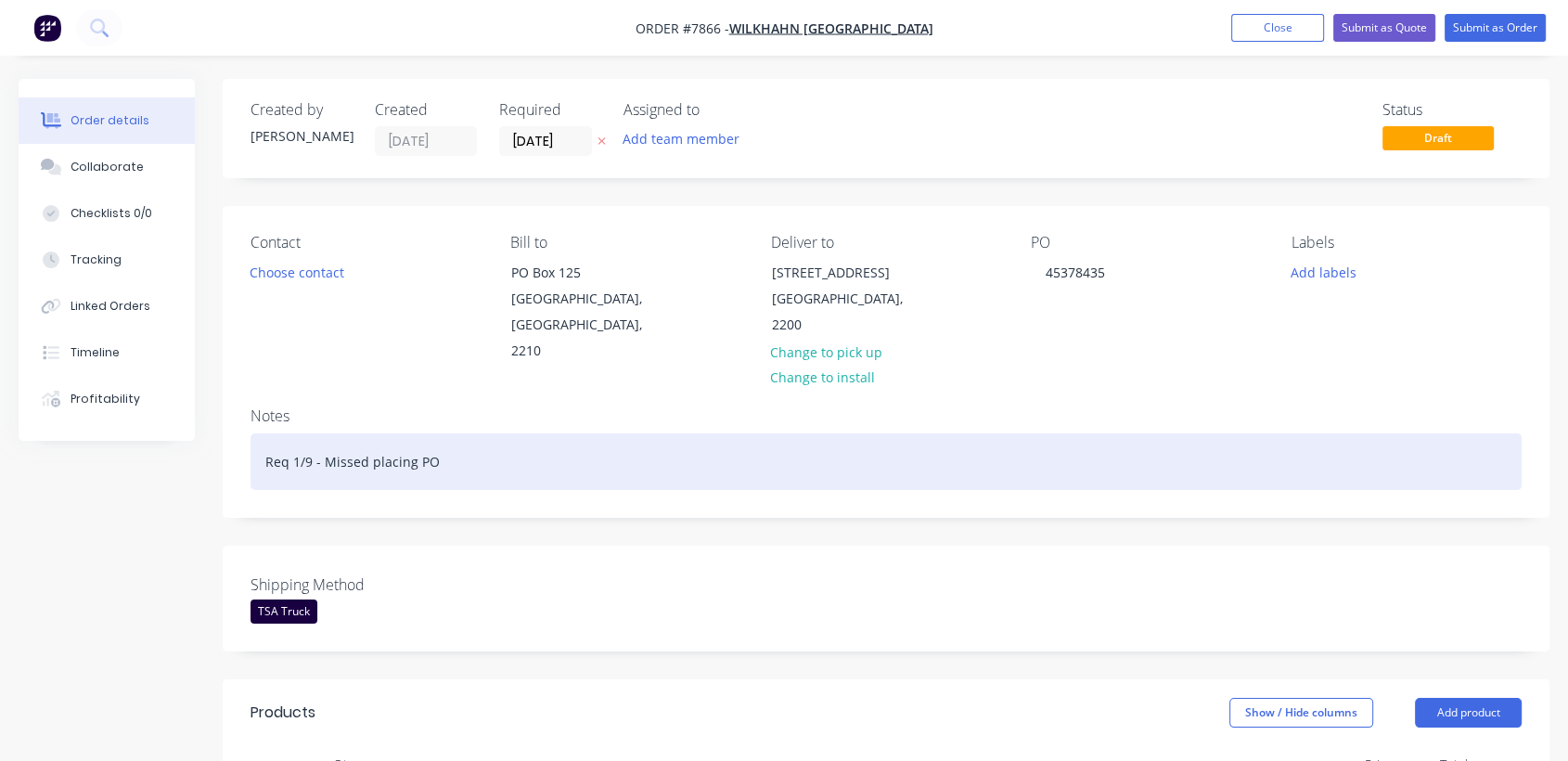
scroll to position [721, 0]
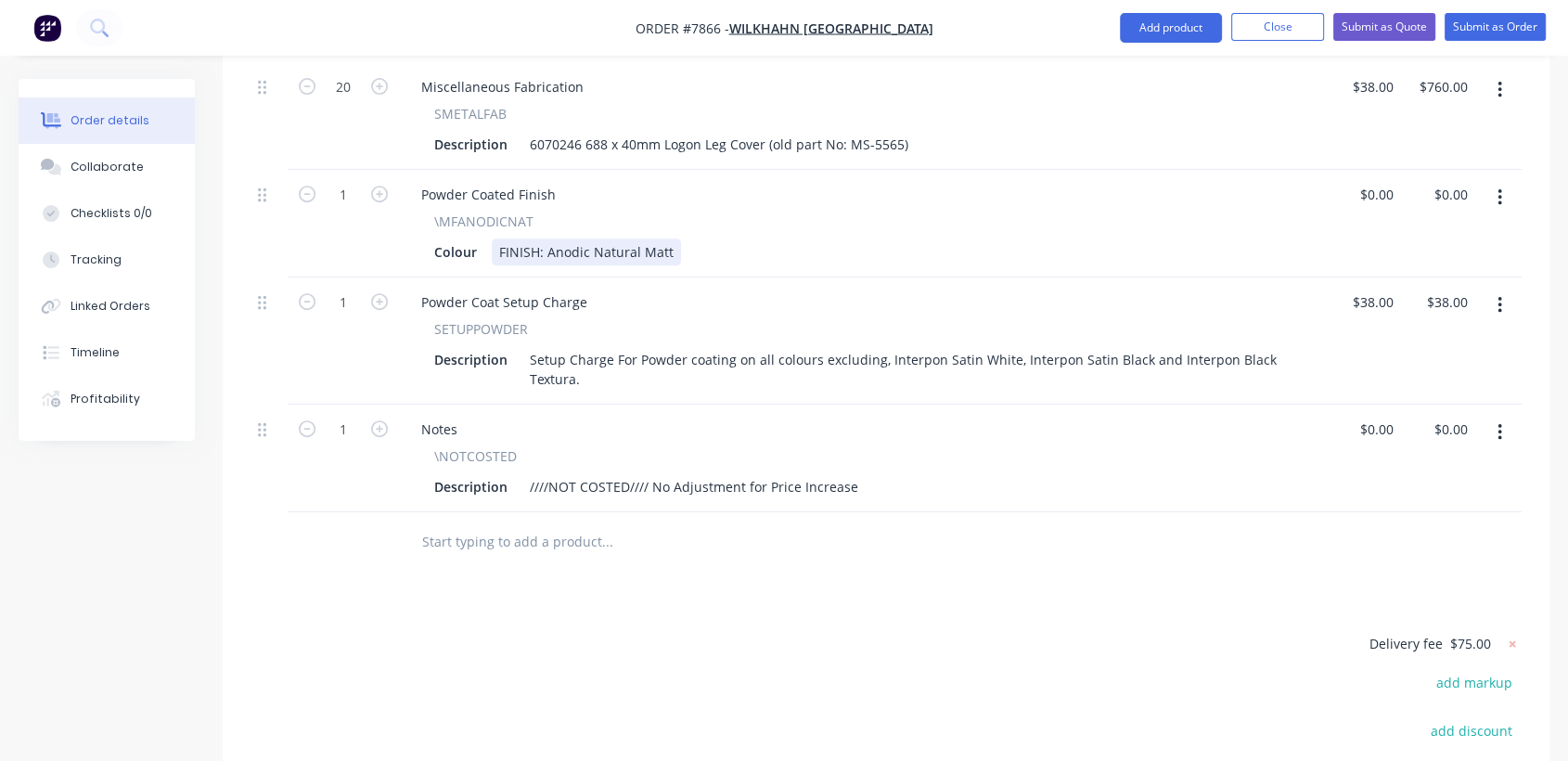
click at [674, 239] on div "Colour FINISH: Anodic Natural Matt" at bounding box center [859, 252] width 865 height 27
click at [720, 239] on div "FINISH: Anodic Natural Matt - ## TBA ##" at bounding box center [624, 252] width 266 height 27
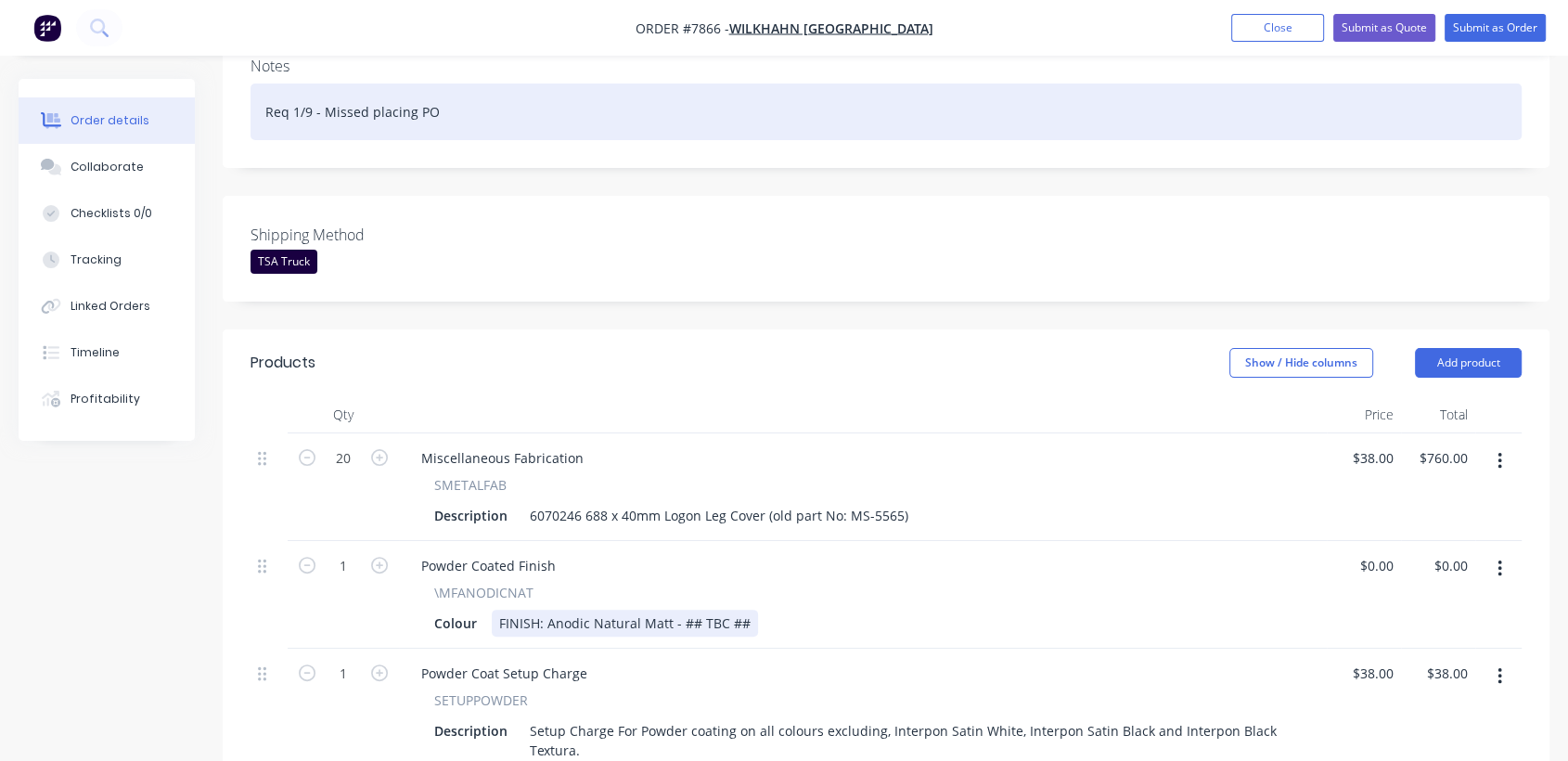
scroll to position [206, 0]
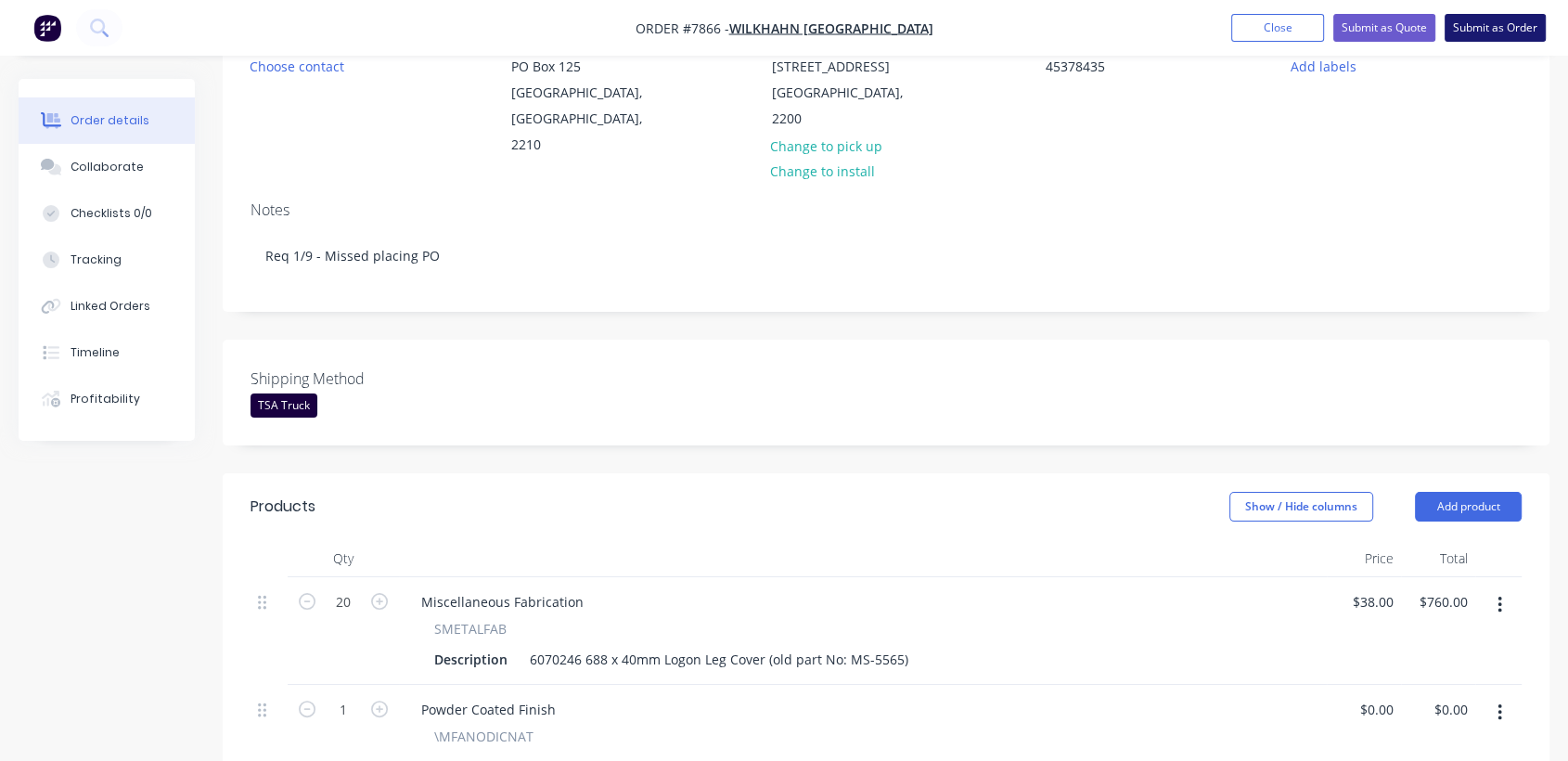
click at [1486, 24] on button "Submit as Order" at bounding box center [1495, 28] width 101 height 28
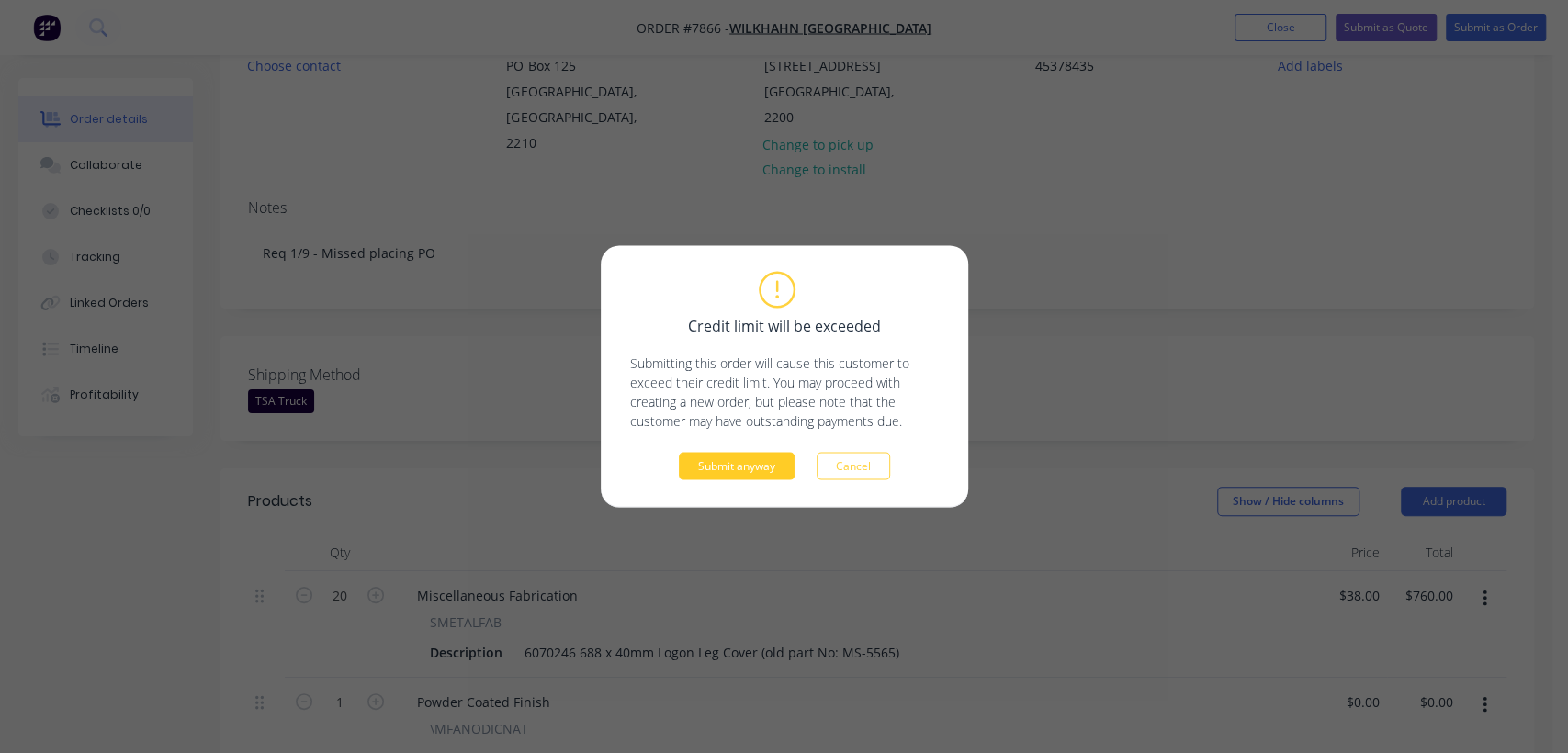
click at [727, 460] on button "Submit anyway" at bounding box center [736, 467] width 116 height 28
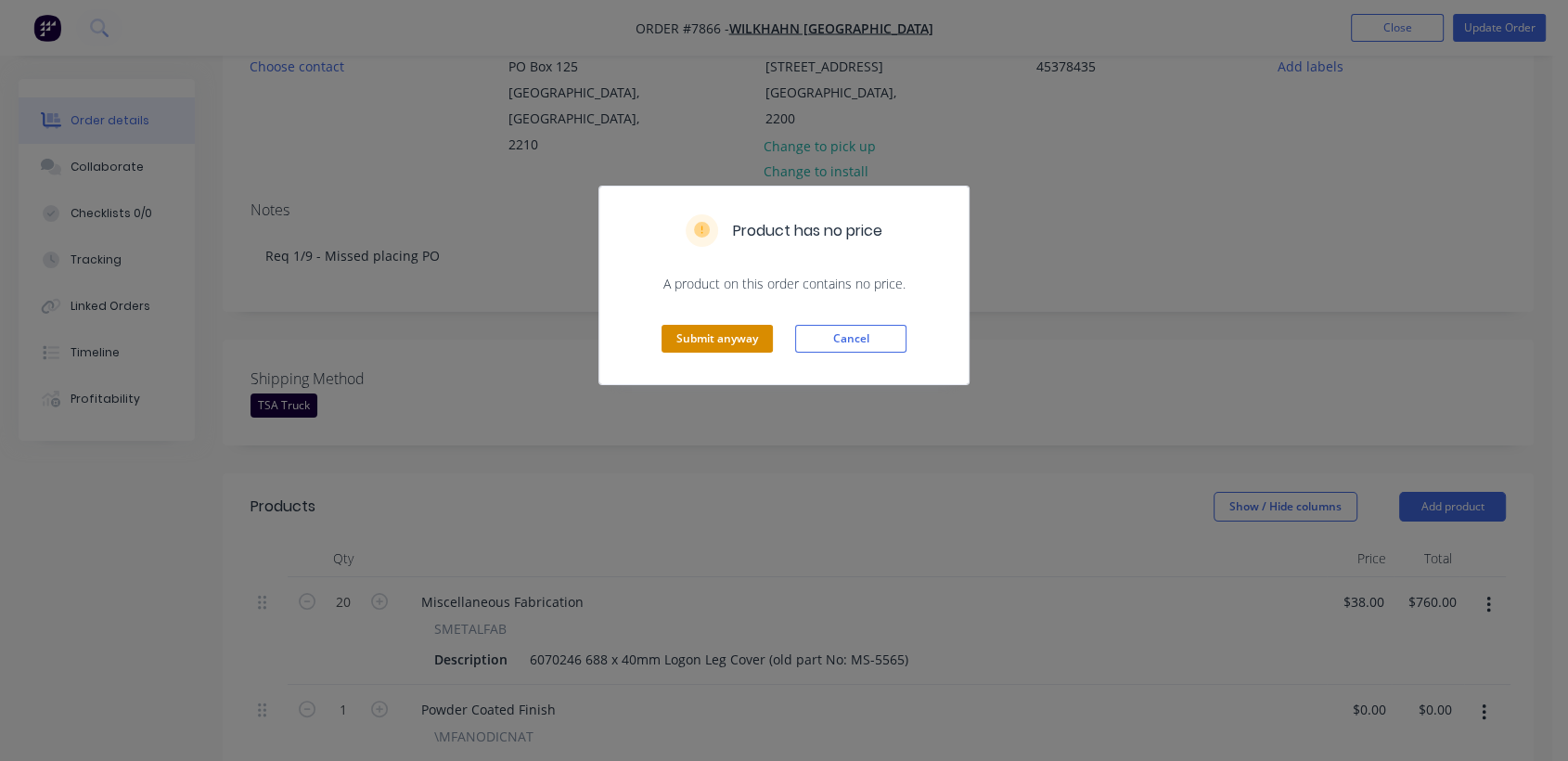
click at [735, 343] on button "Submit anyway" at bounding box center [717, 339] width 111 height 28
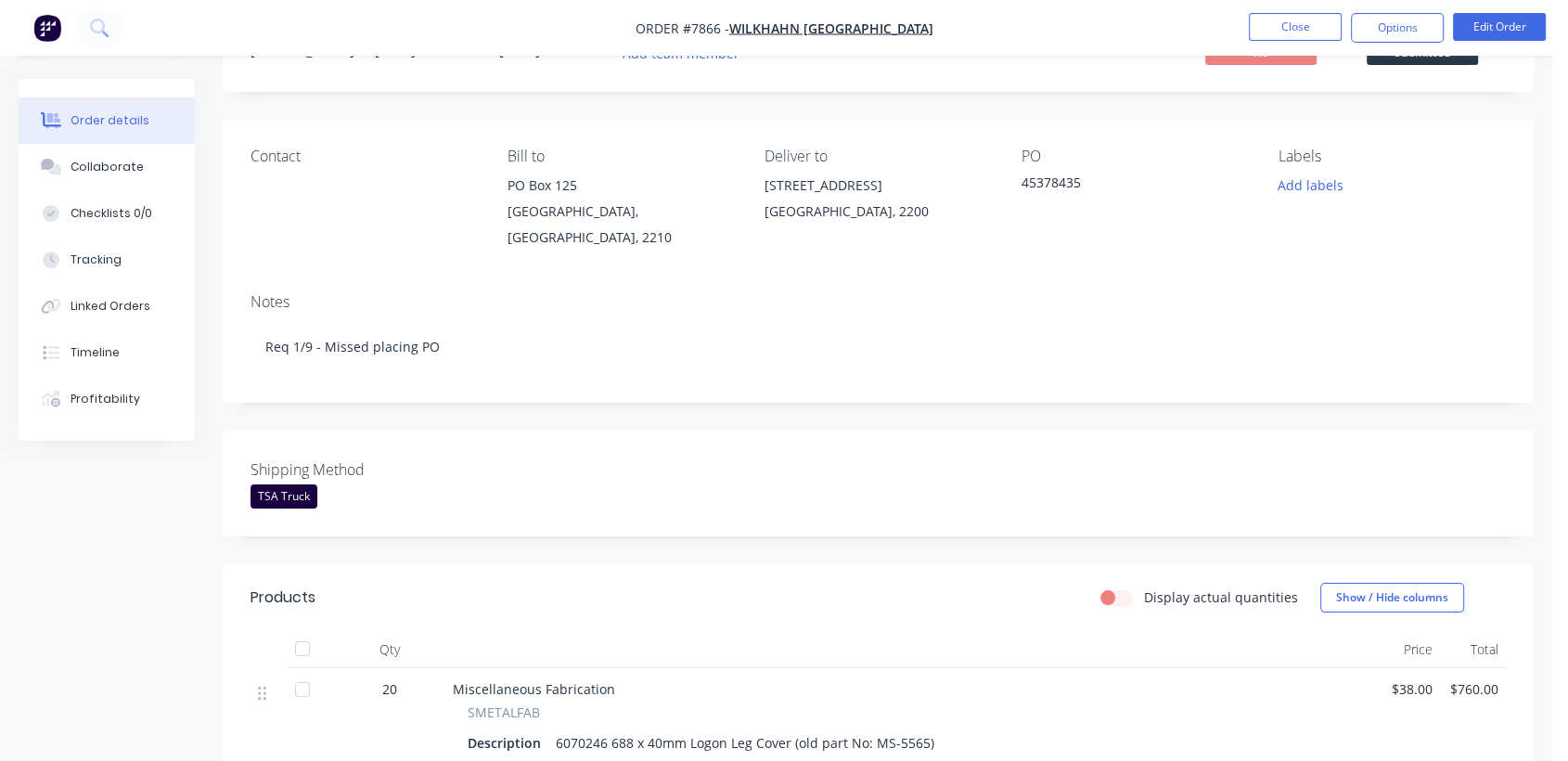
scroll to position [0, 0]
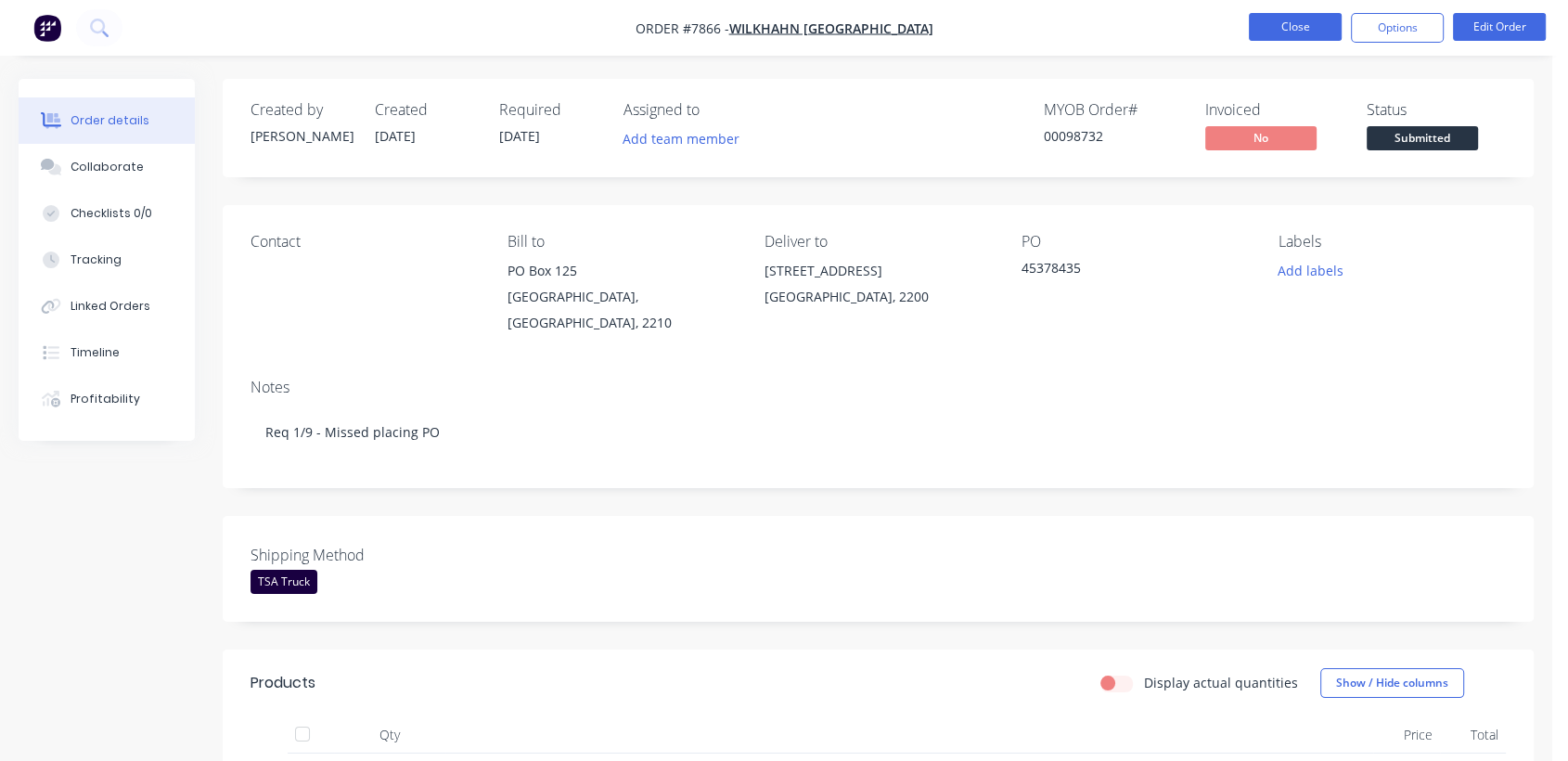
click at [1310, 18] on button "Close" at bounding box center [1295, 27] width 92 height 28
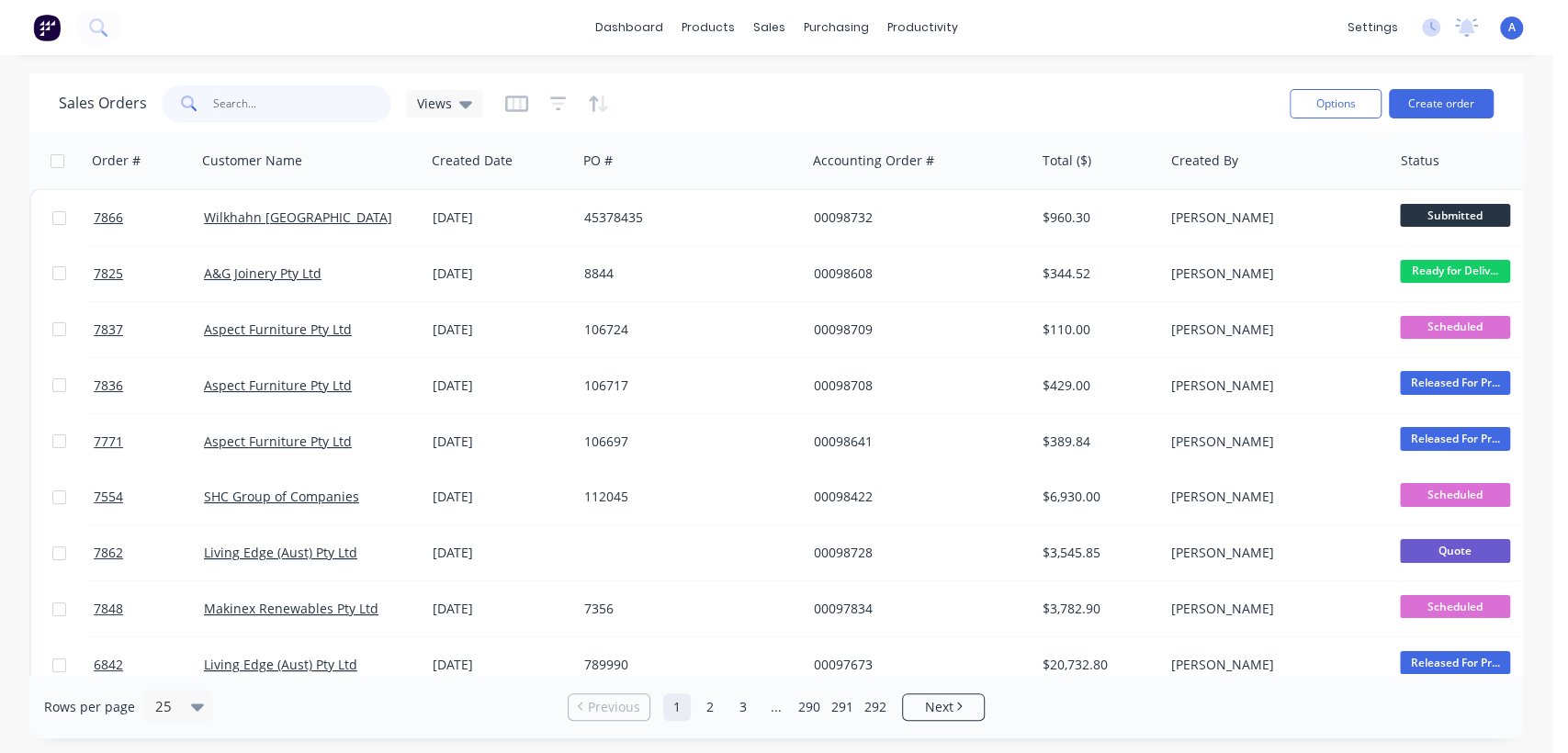
click at [272, 109] on input "text" at bounding box center [302, 103] width 179 height 36
type input "7236"
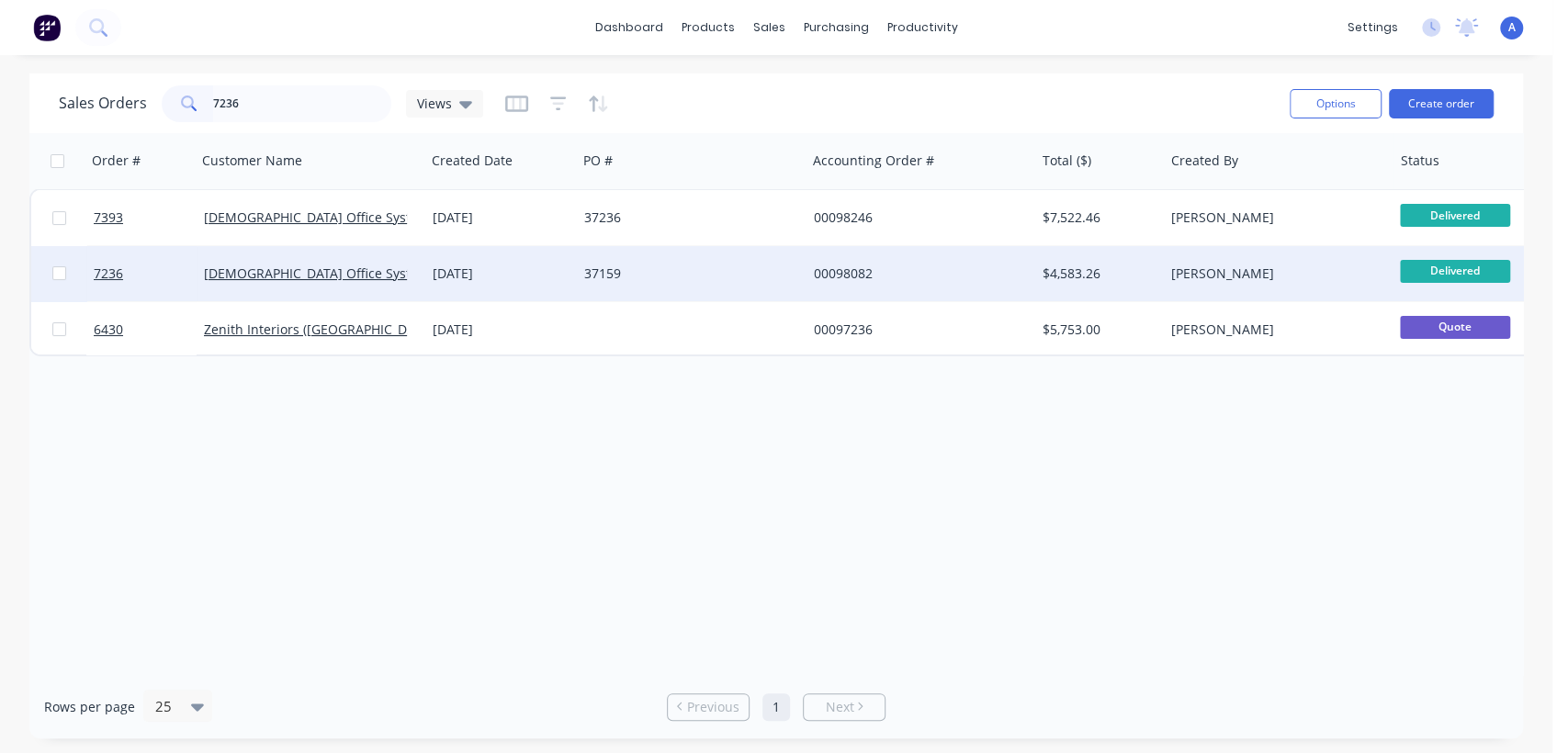
click at [581, 269] on div "37159" at bounding box center [691, 274] width 228 height 55
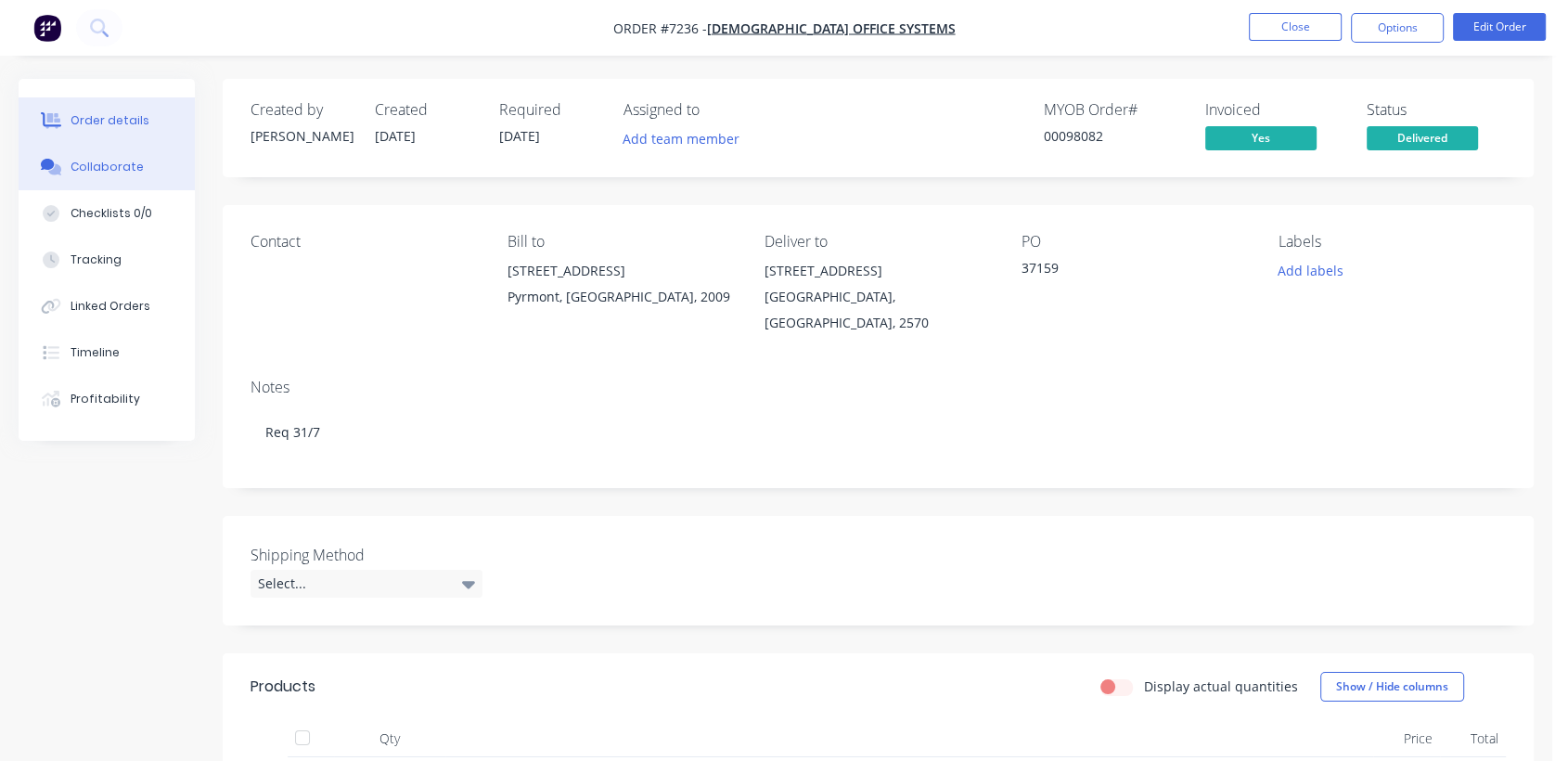
click at [119, 164] on div "Collaborate" at bounding box center [107, 167] width 74 height 17
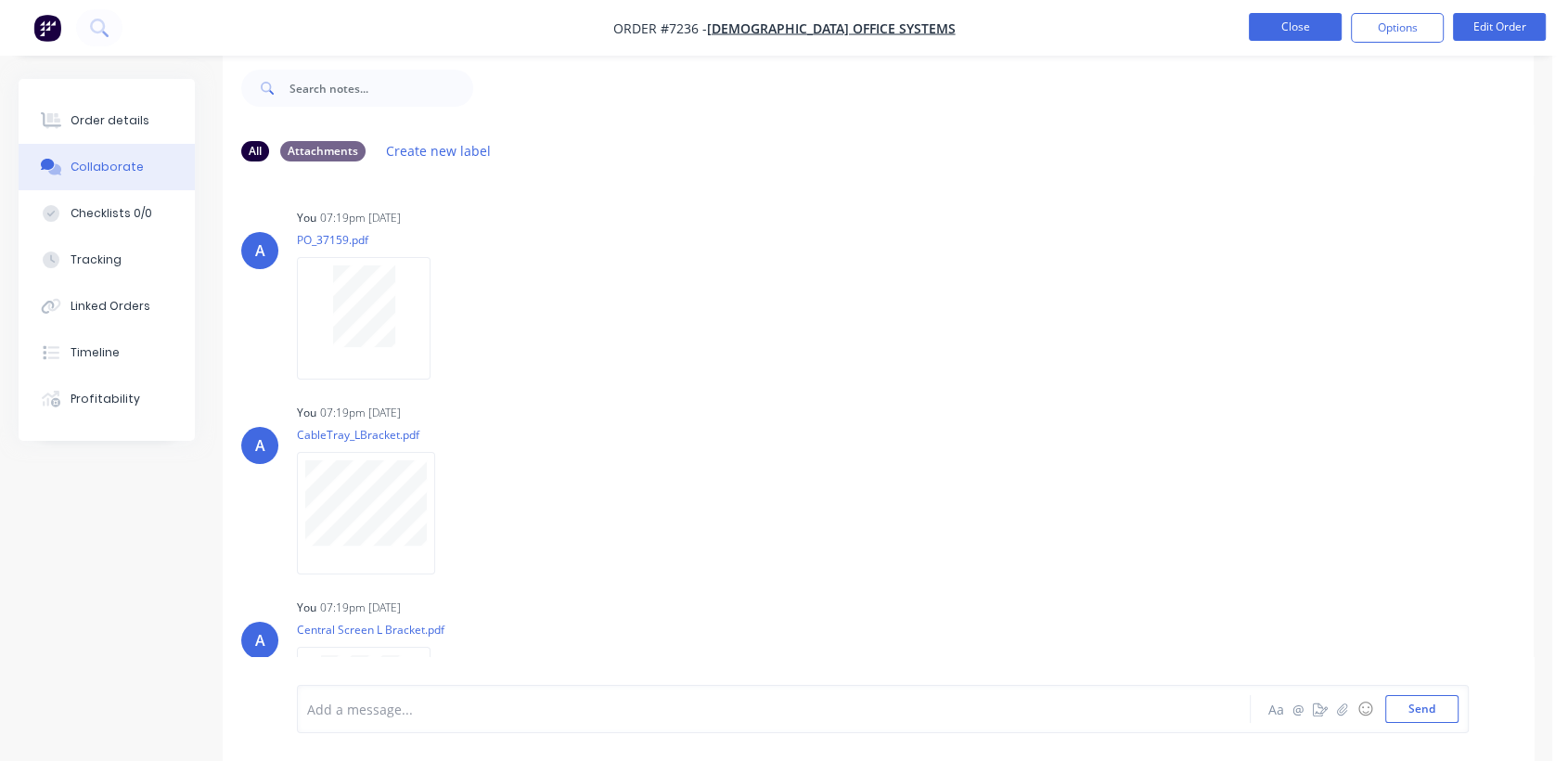
click at [1306, 26] on button "Close" at bounding box center [1295, 27] width 92 height 28
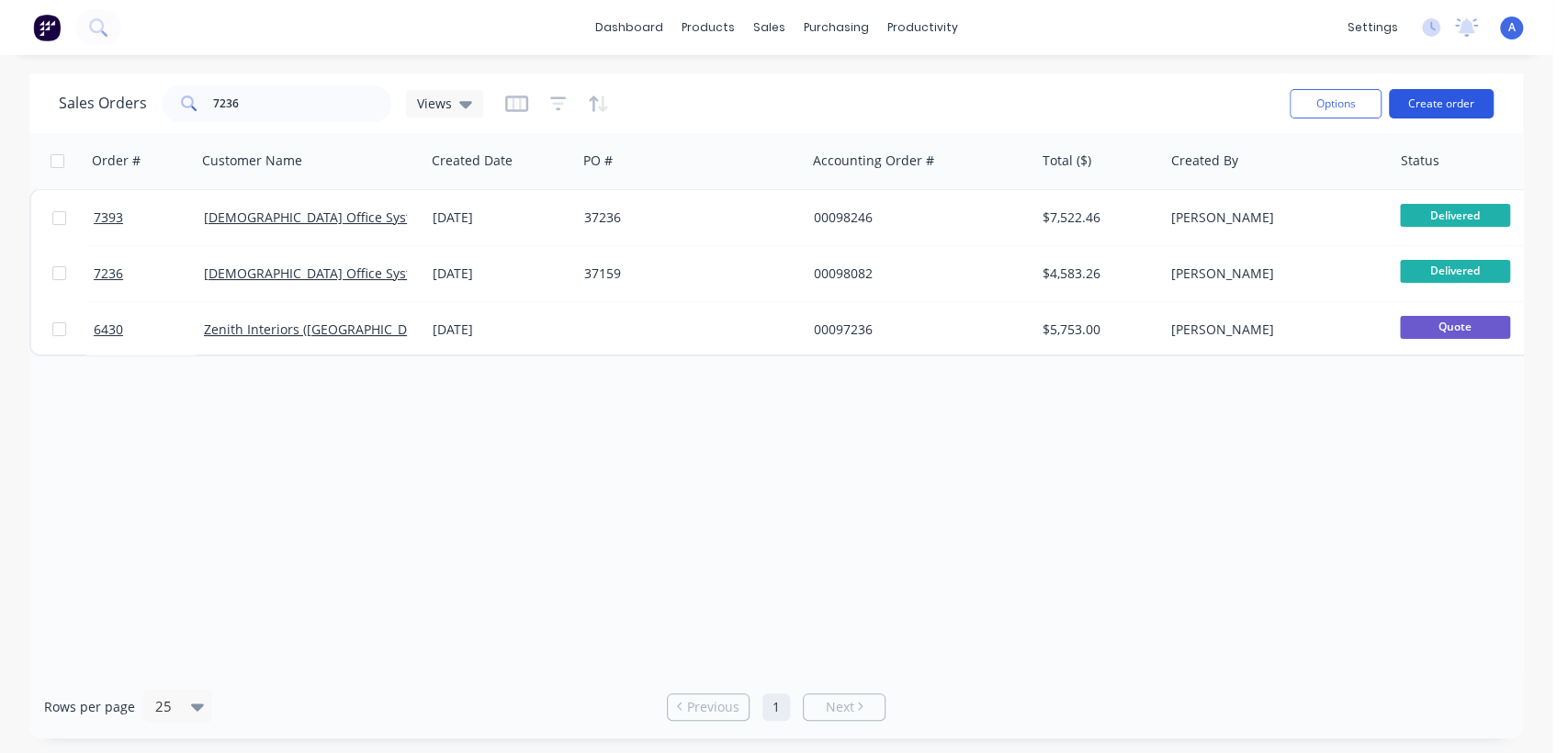
click at [1441, 97] on button "Create order" at bounding box center [1441, 103] width 104 height 30
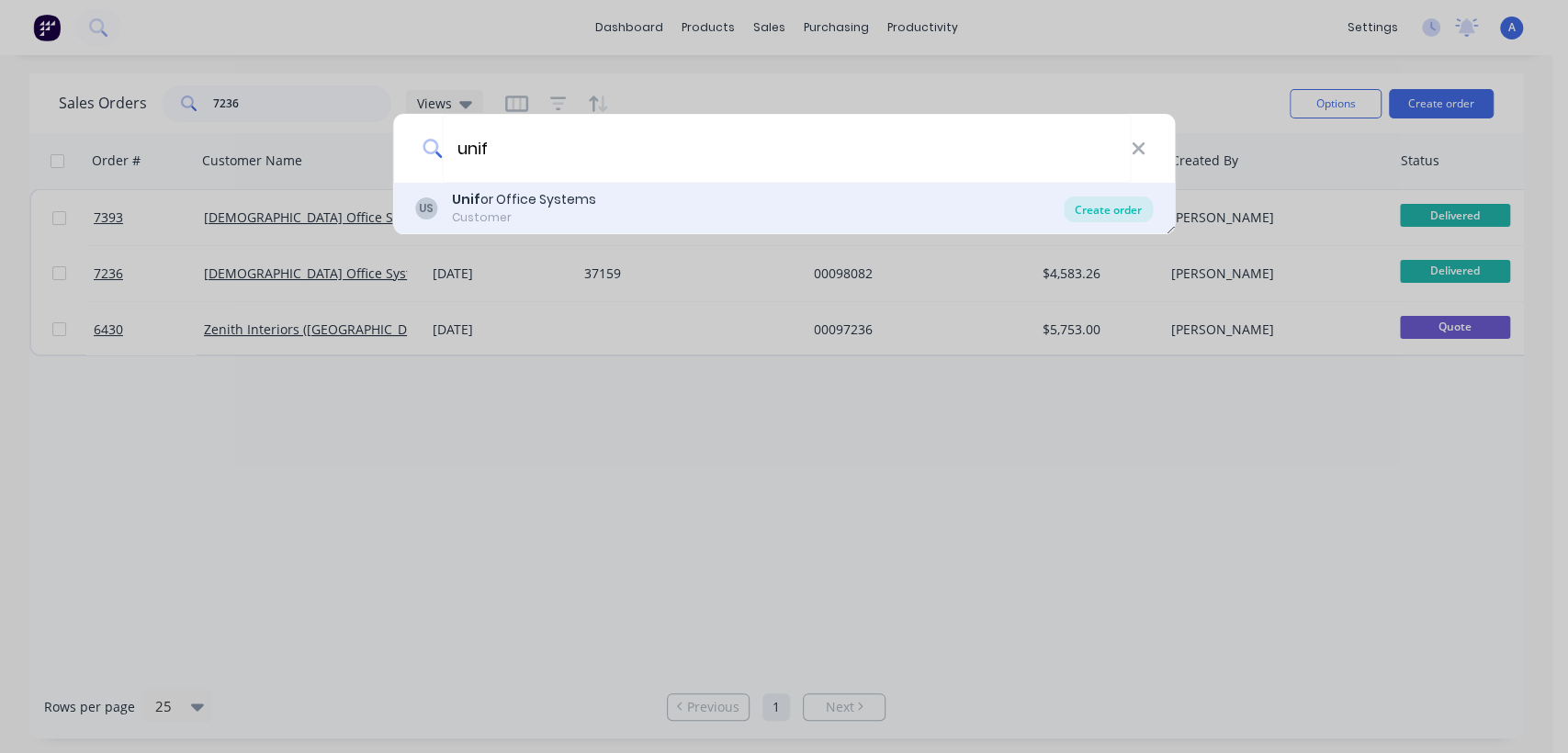
type input "unif"
click at [1088, 211] on div "Create order" at bounding box center [1107, 210] width 89 height 26
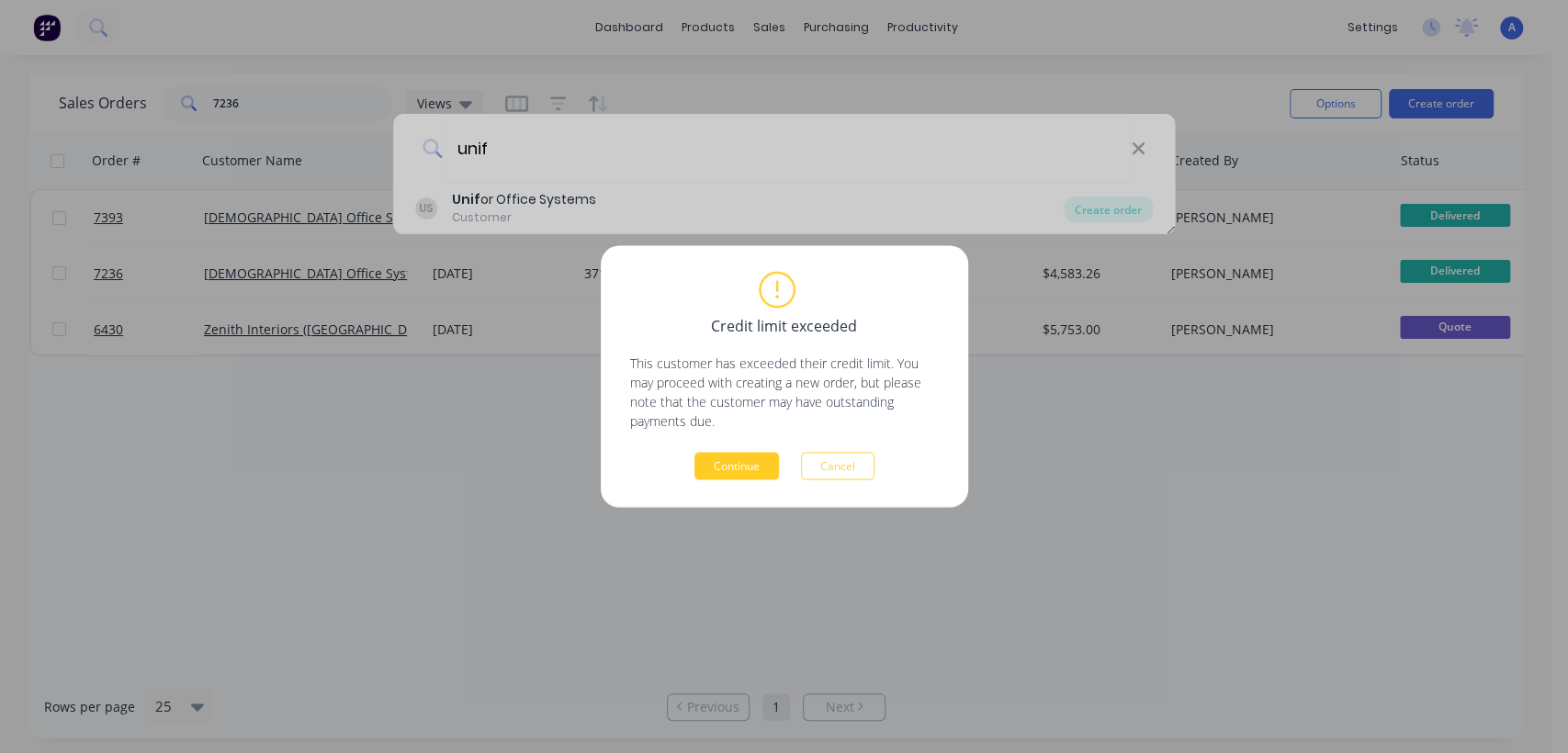
click at [744, 465] on button "Continue" at bounding box center [736, 467] width 85 height 28
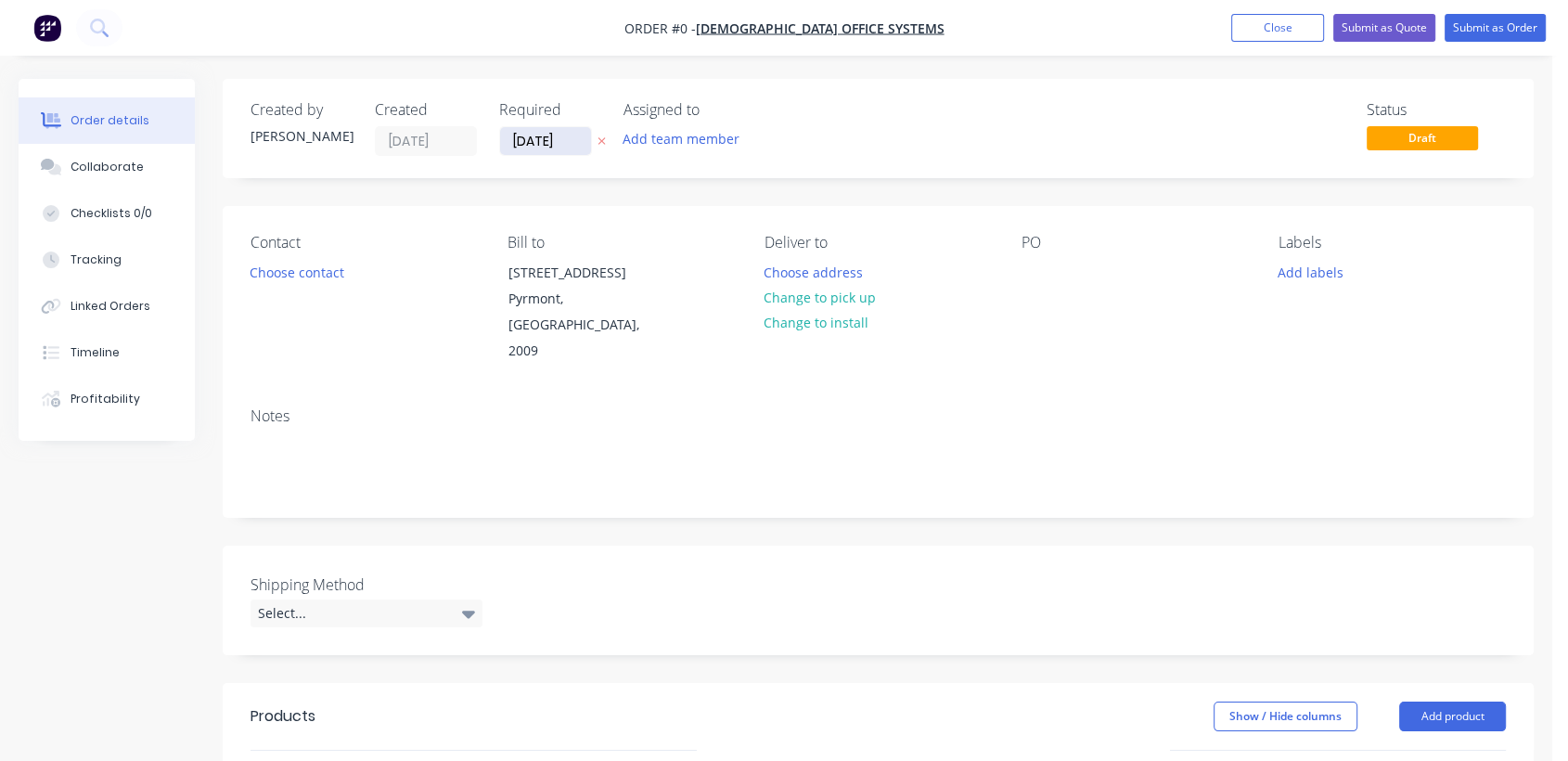
click at [578, 135] on input "[DATE]" at bounding box center [545, 141] width 90 height 28
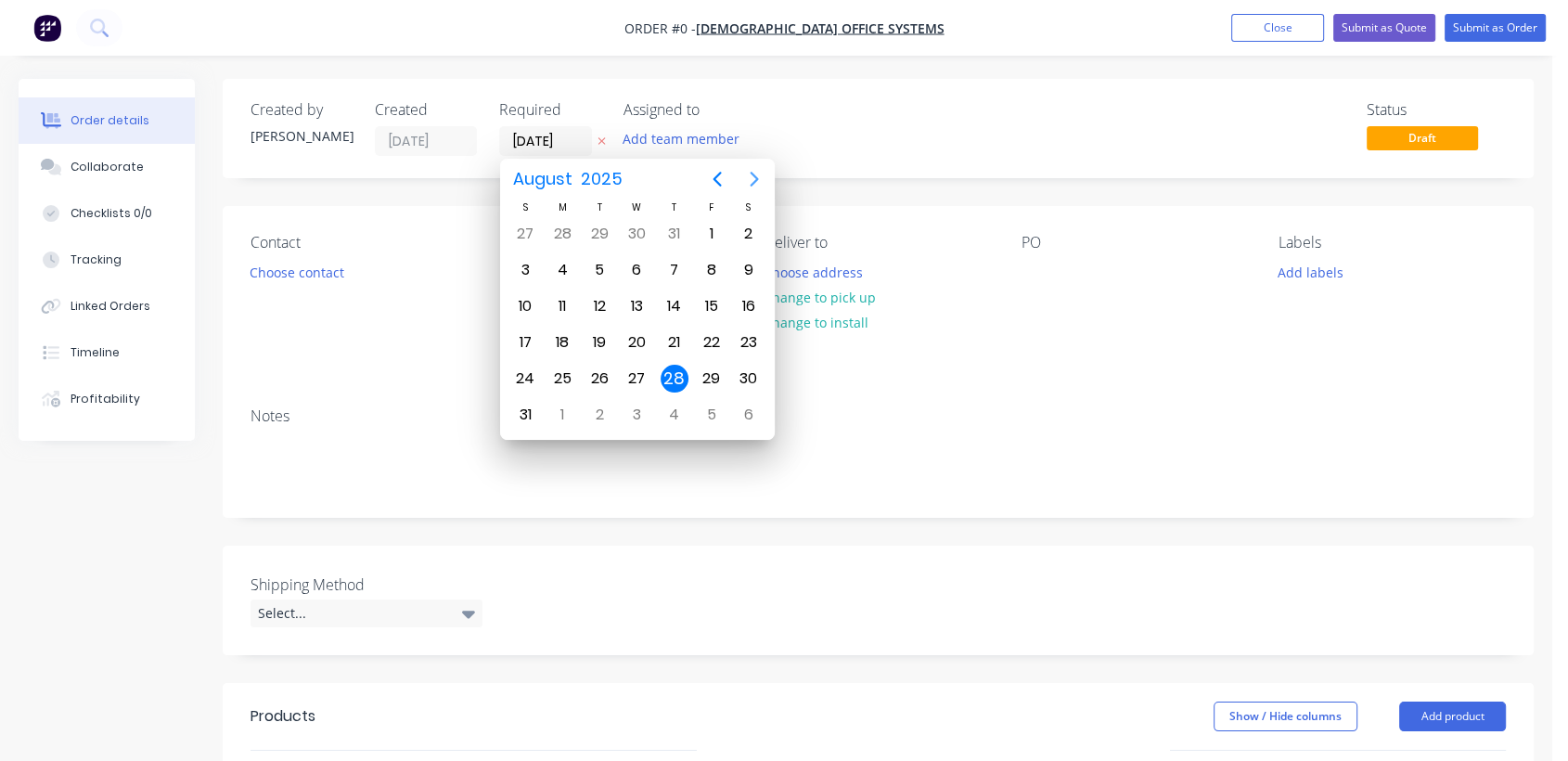
click at [755, 176] on icon "Next page" at bounding box center [754, 179] width 8 height 15
click at [631, 367] on div "31" at bounding box center [636, 379] width 28 height 28
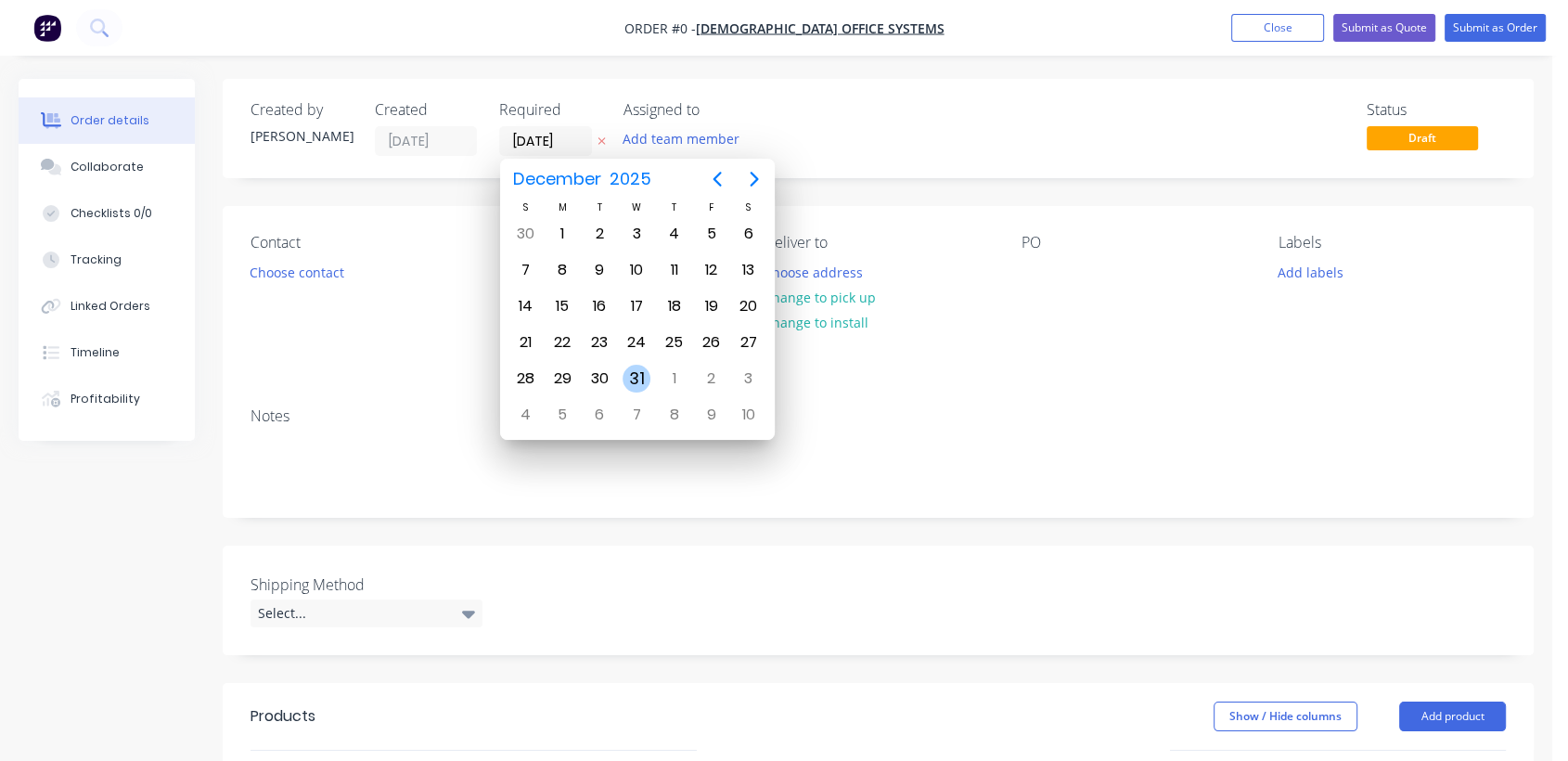
type input "[DATE]"
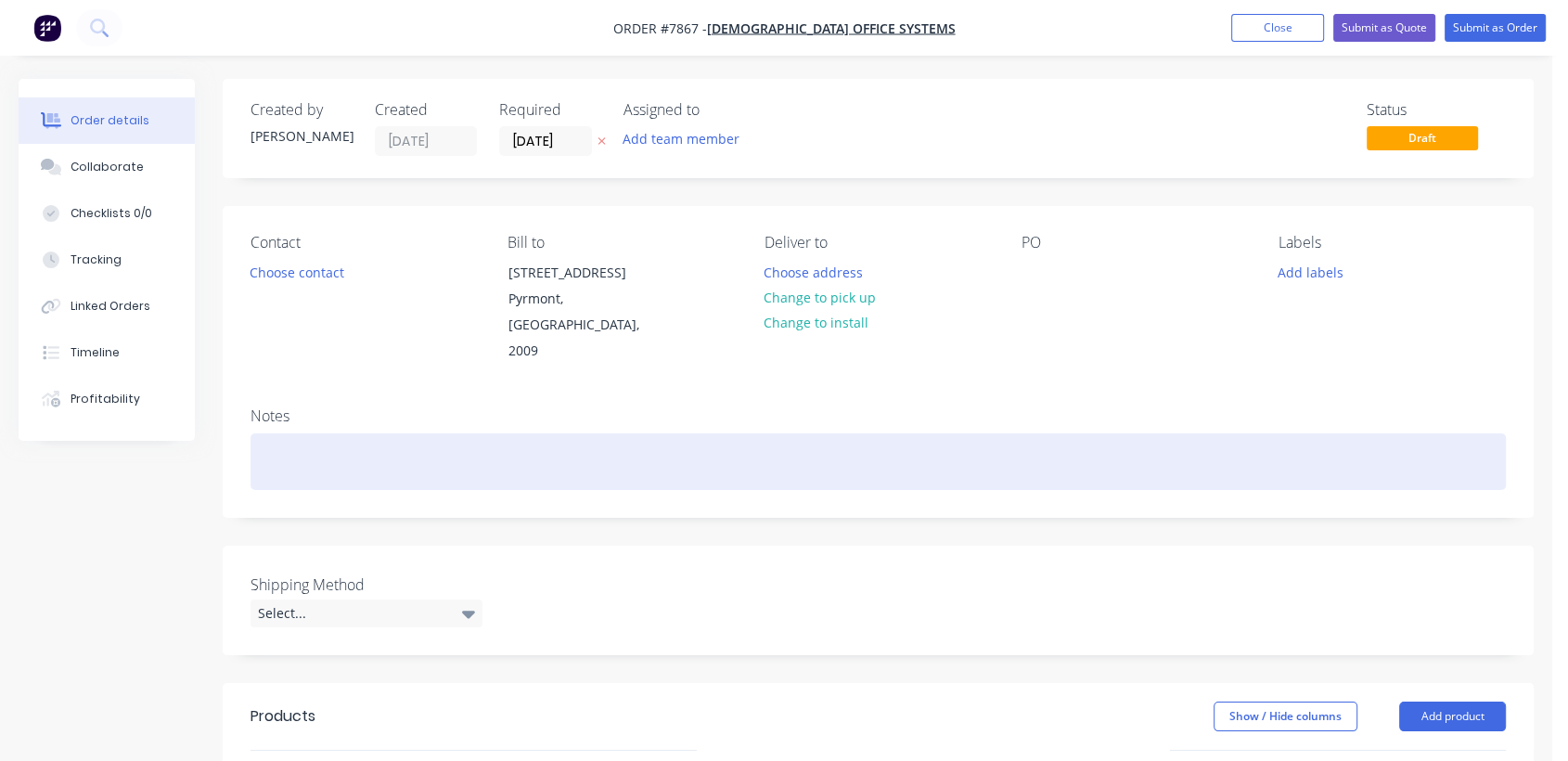
click at [289, 434] on div at bounding box center [878, 462] width 1255 height 57
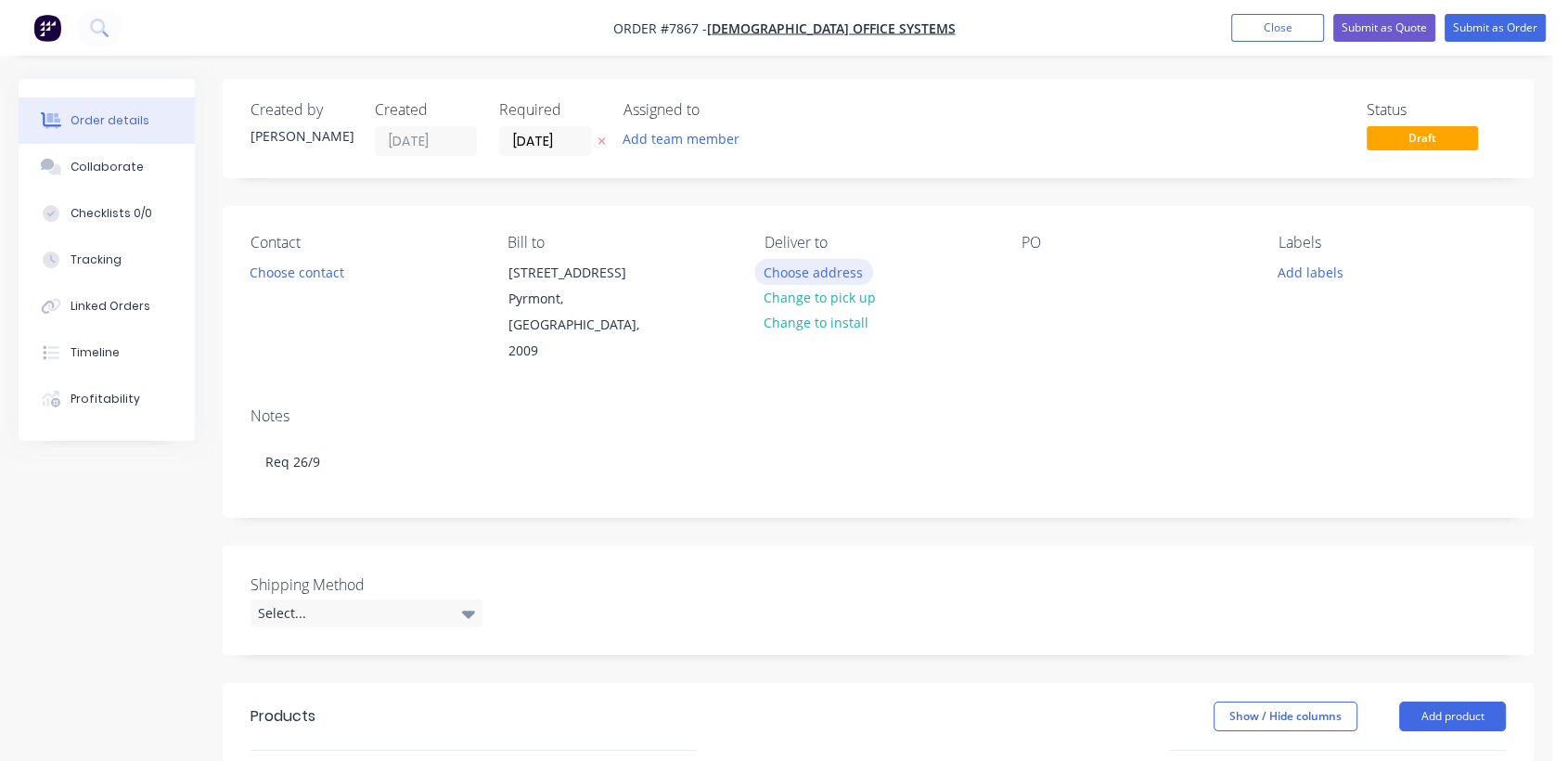
click at [838, 270] on button "Choose address" at bounding box center [813, 271] width 118 height 25
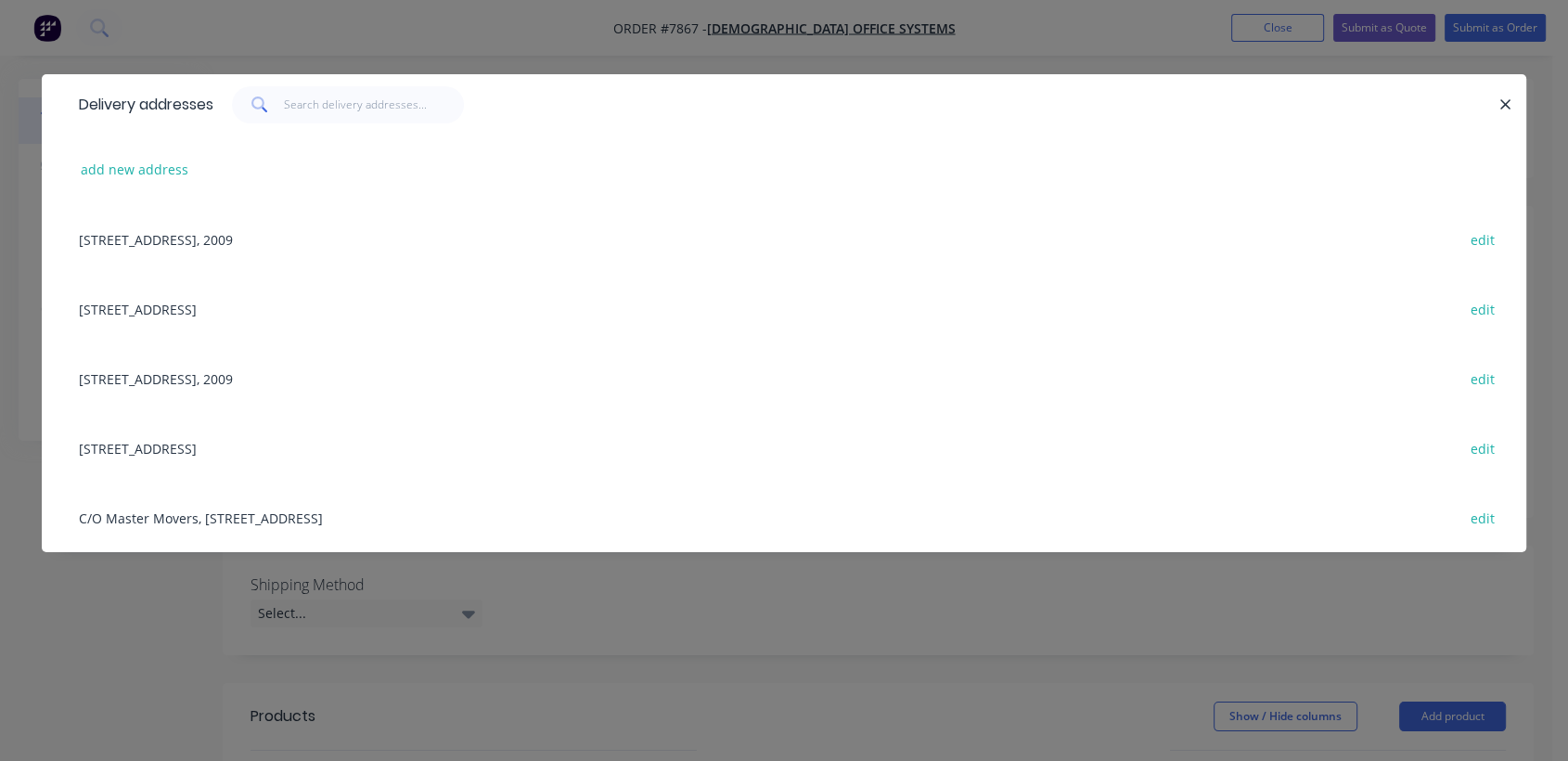
click at [201, 447] on div "[STREET_ADDRESS] edit" at bounding box center [784, 448] width 1429 height 70
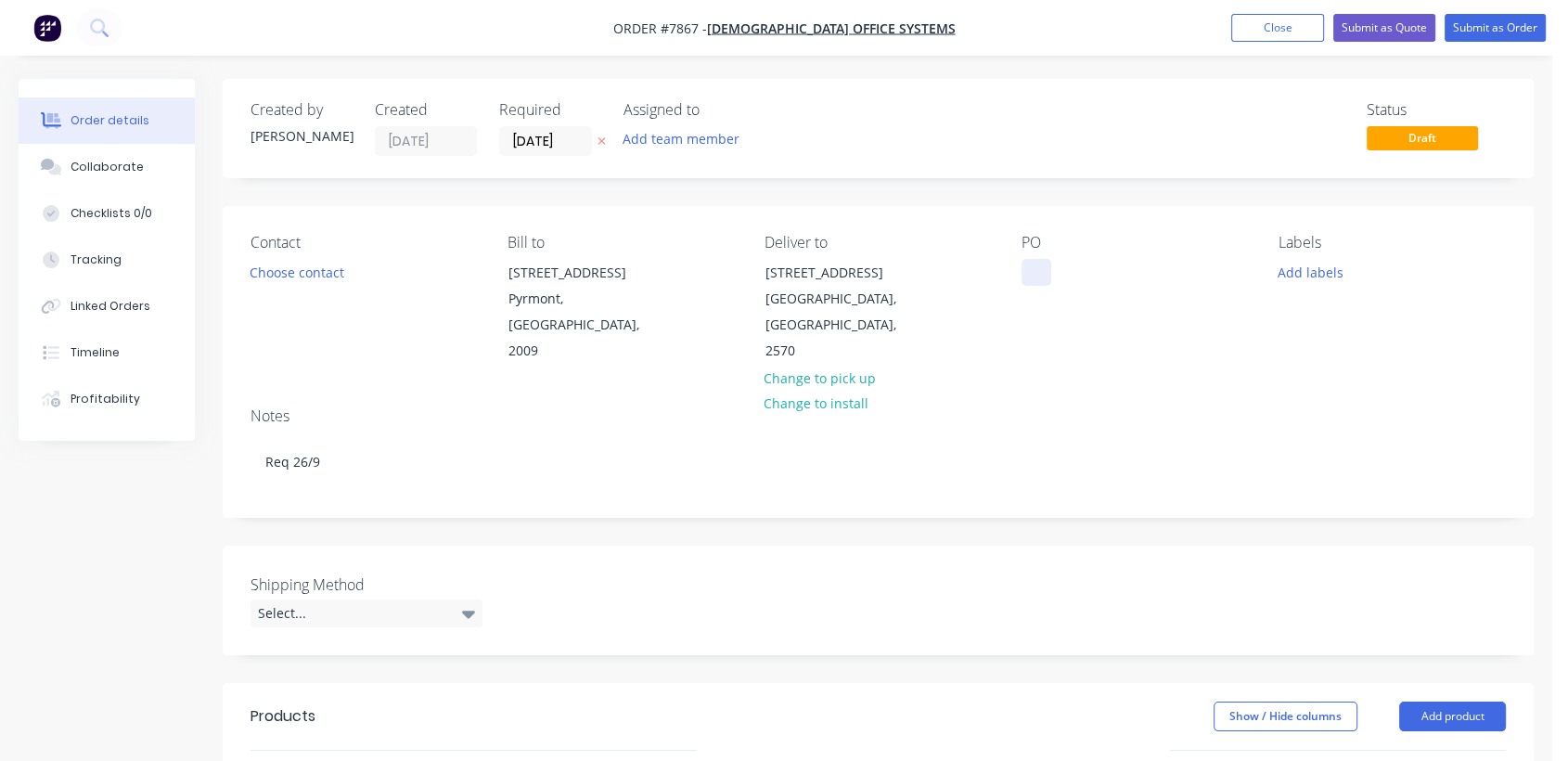
click at [1034, 259] on div at bounding box center [1036, 272] width 30 height 27
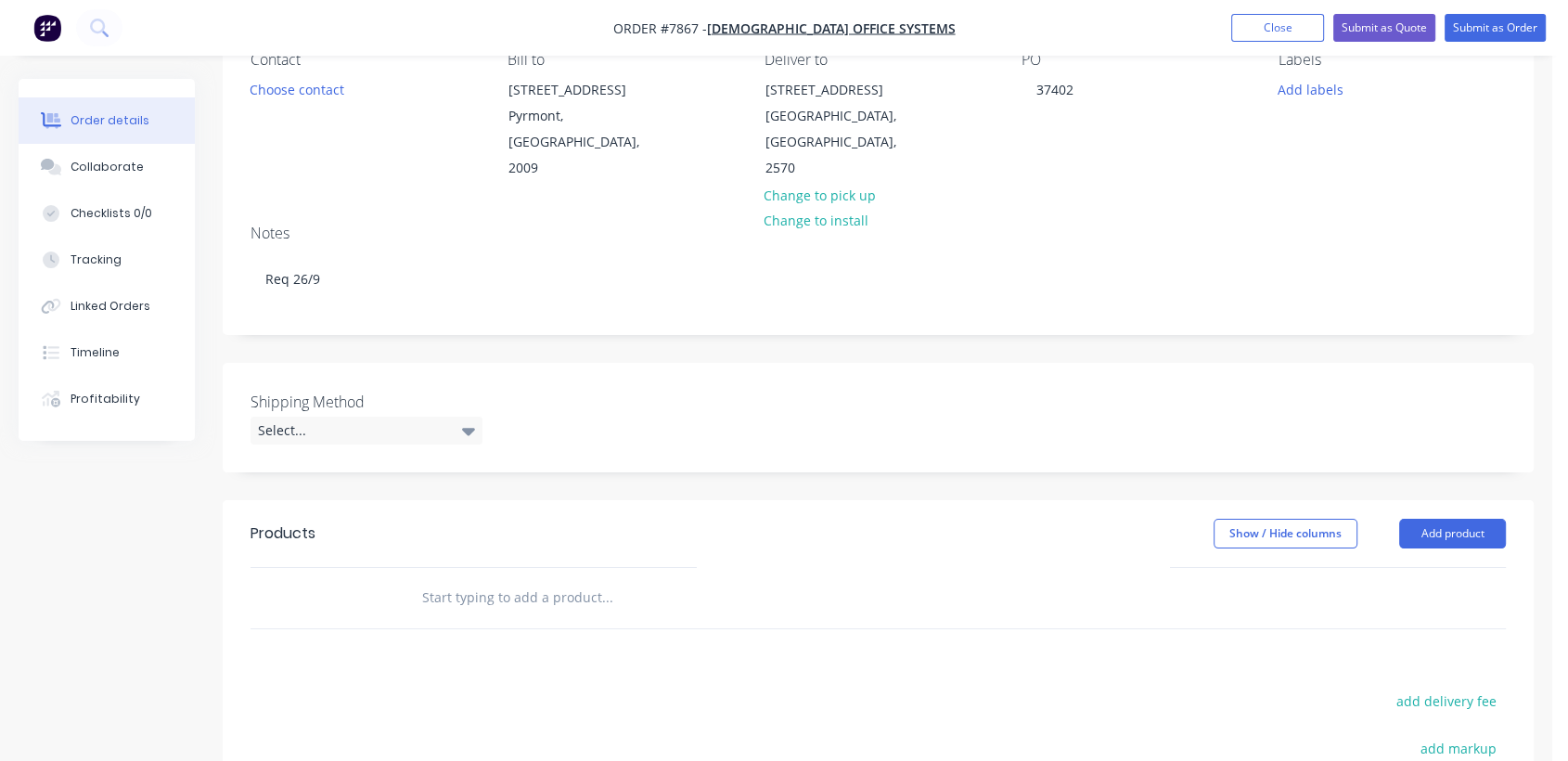
scroll to position [206, 0]
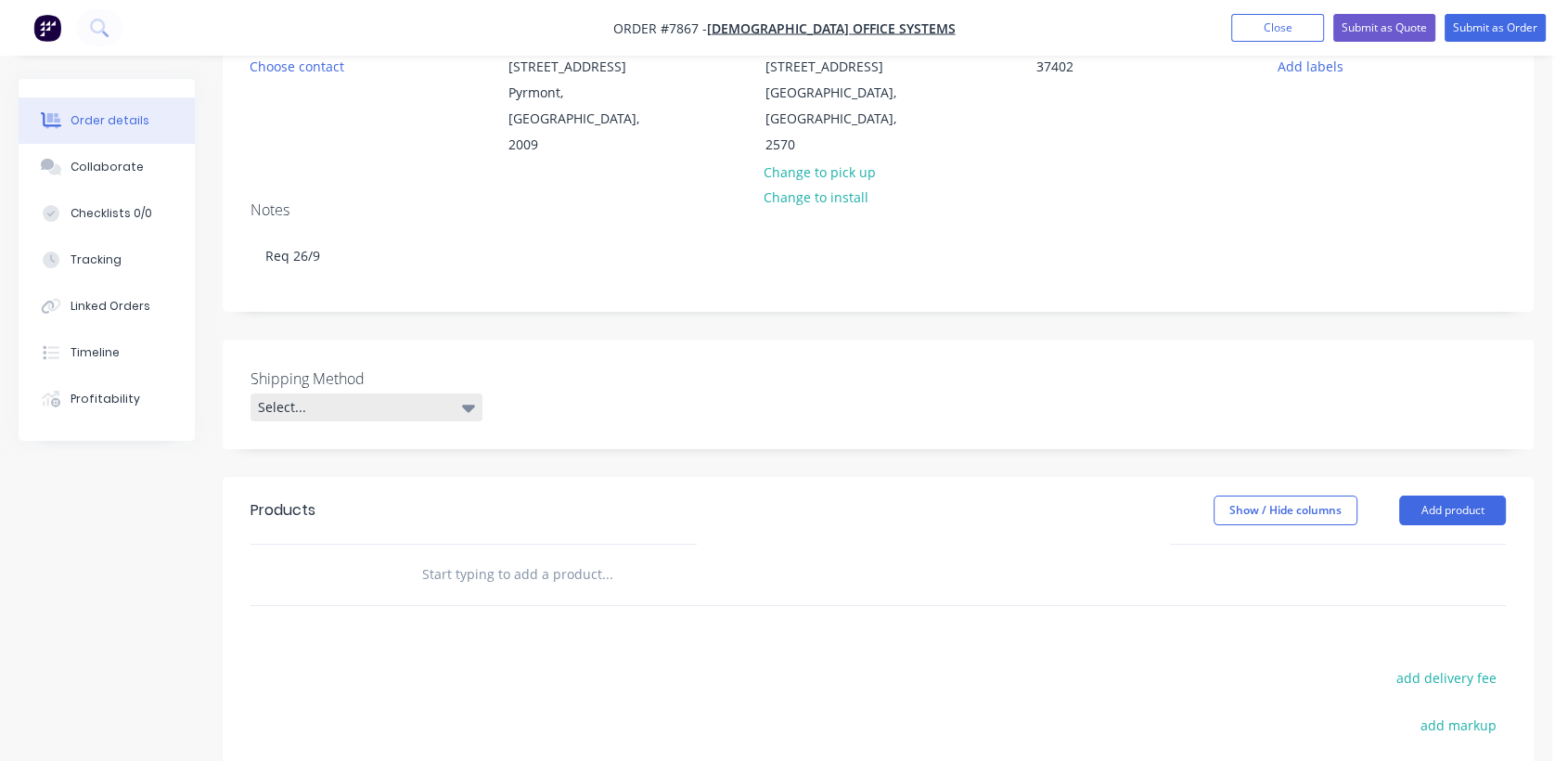
click at [343, 394] on div "Select..." at bounding box center [366, 408] width 232 height 28
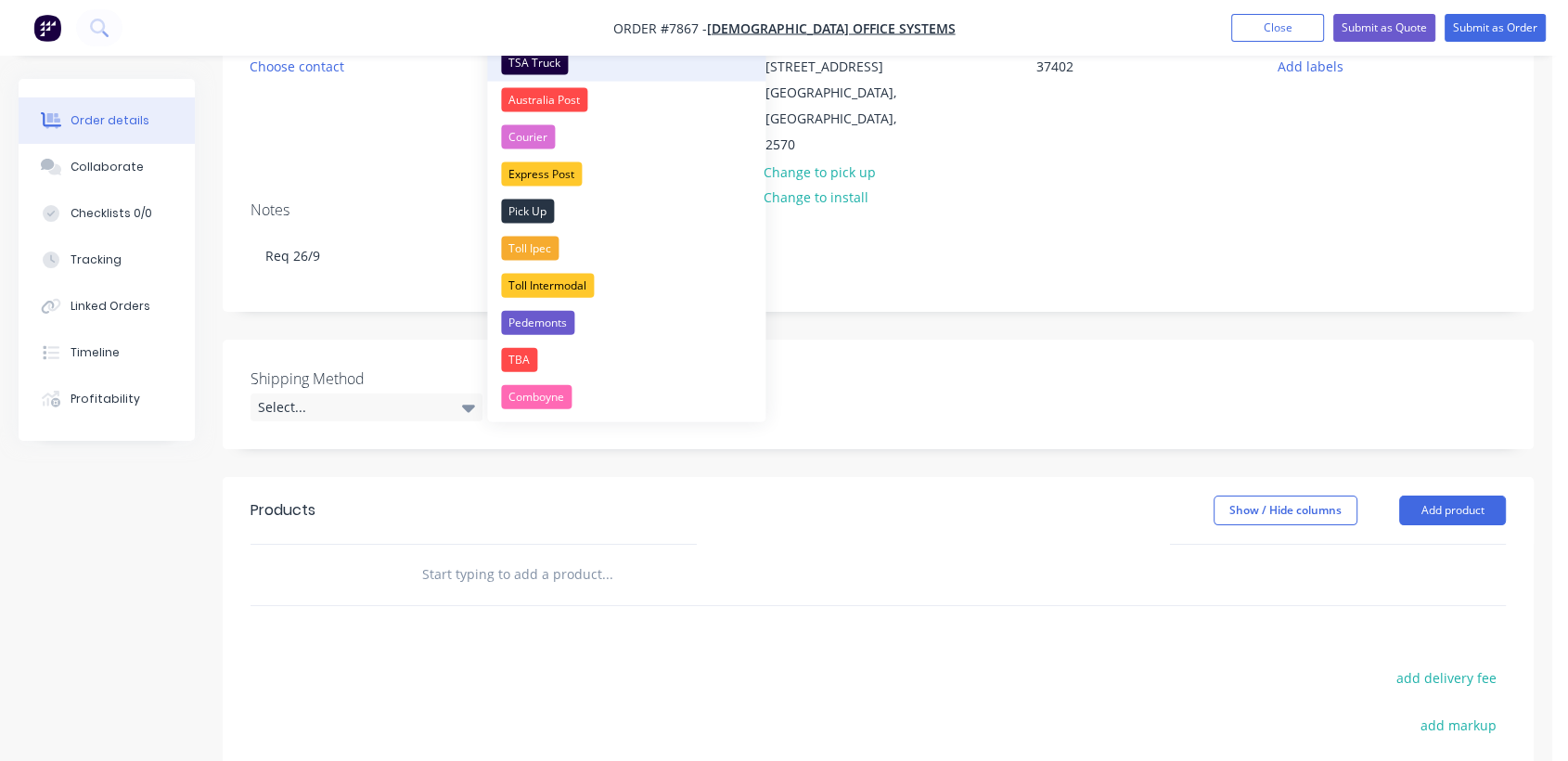
click at [555, 63] on div "TSA Truck" at bounding box center [534, 63] width 67 height 24
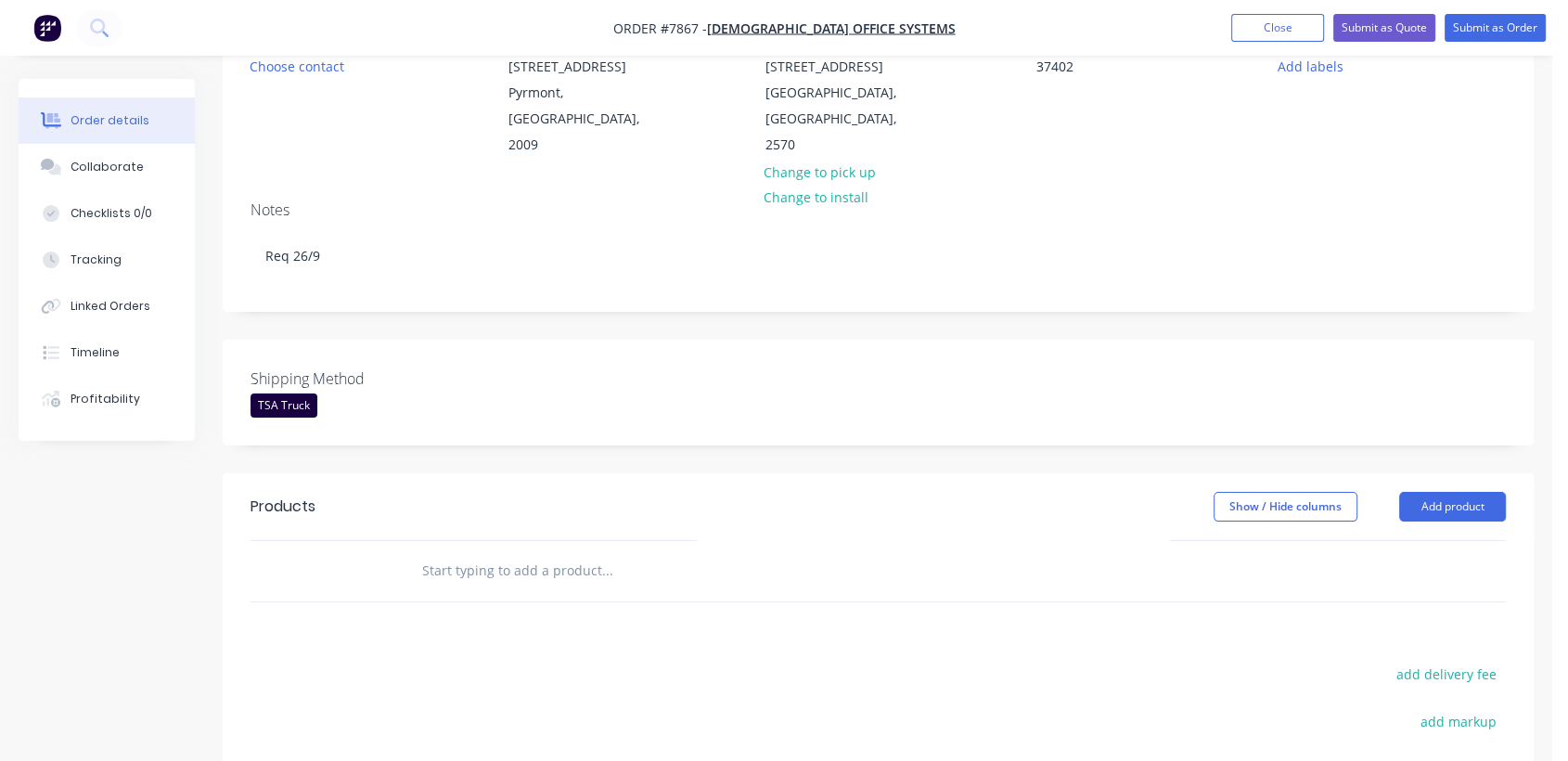
click at [527, 552] on input "text" at bounding box center [607, 570] width 371 height 37
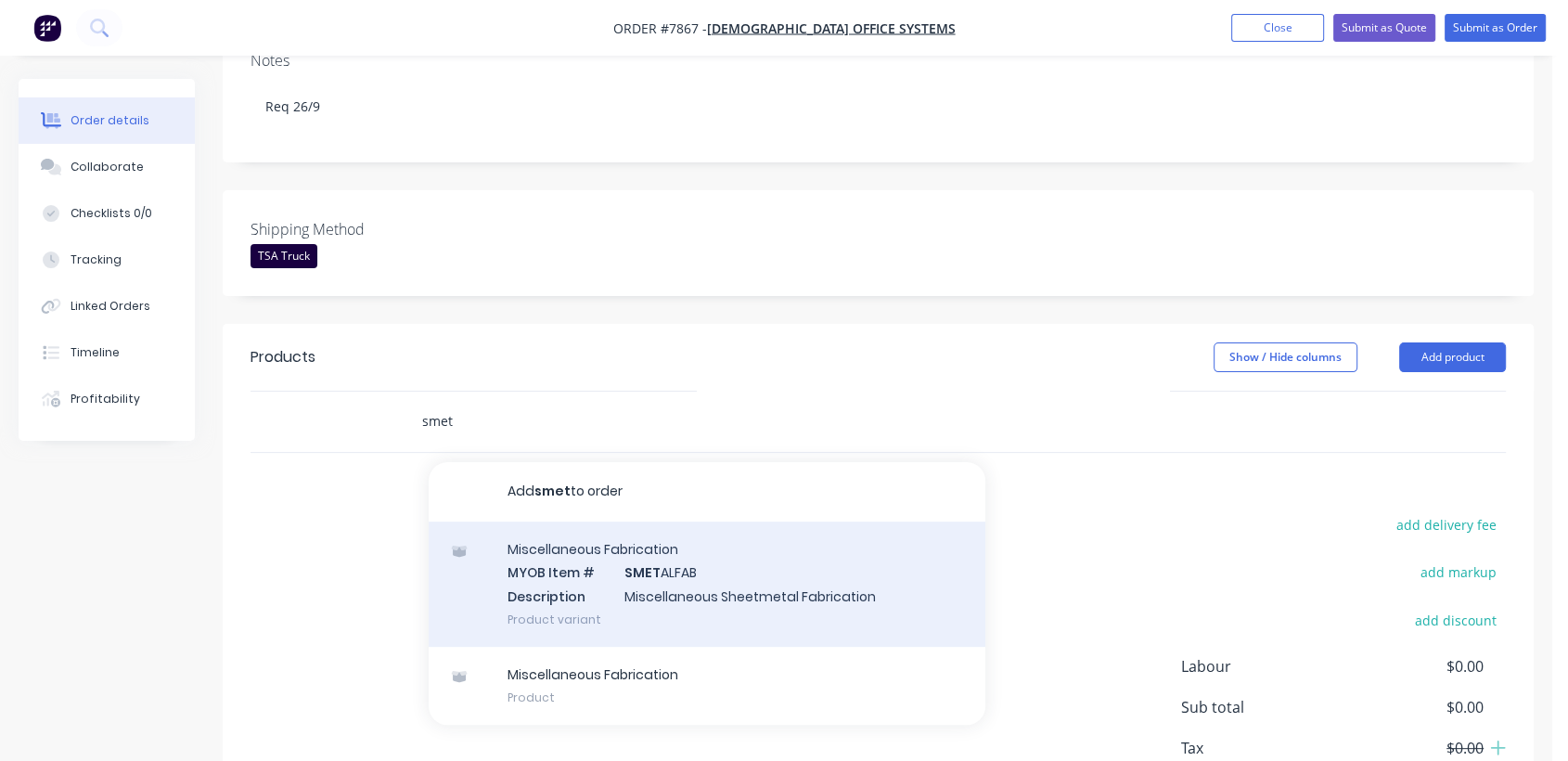
scroll to position [453, 0]
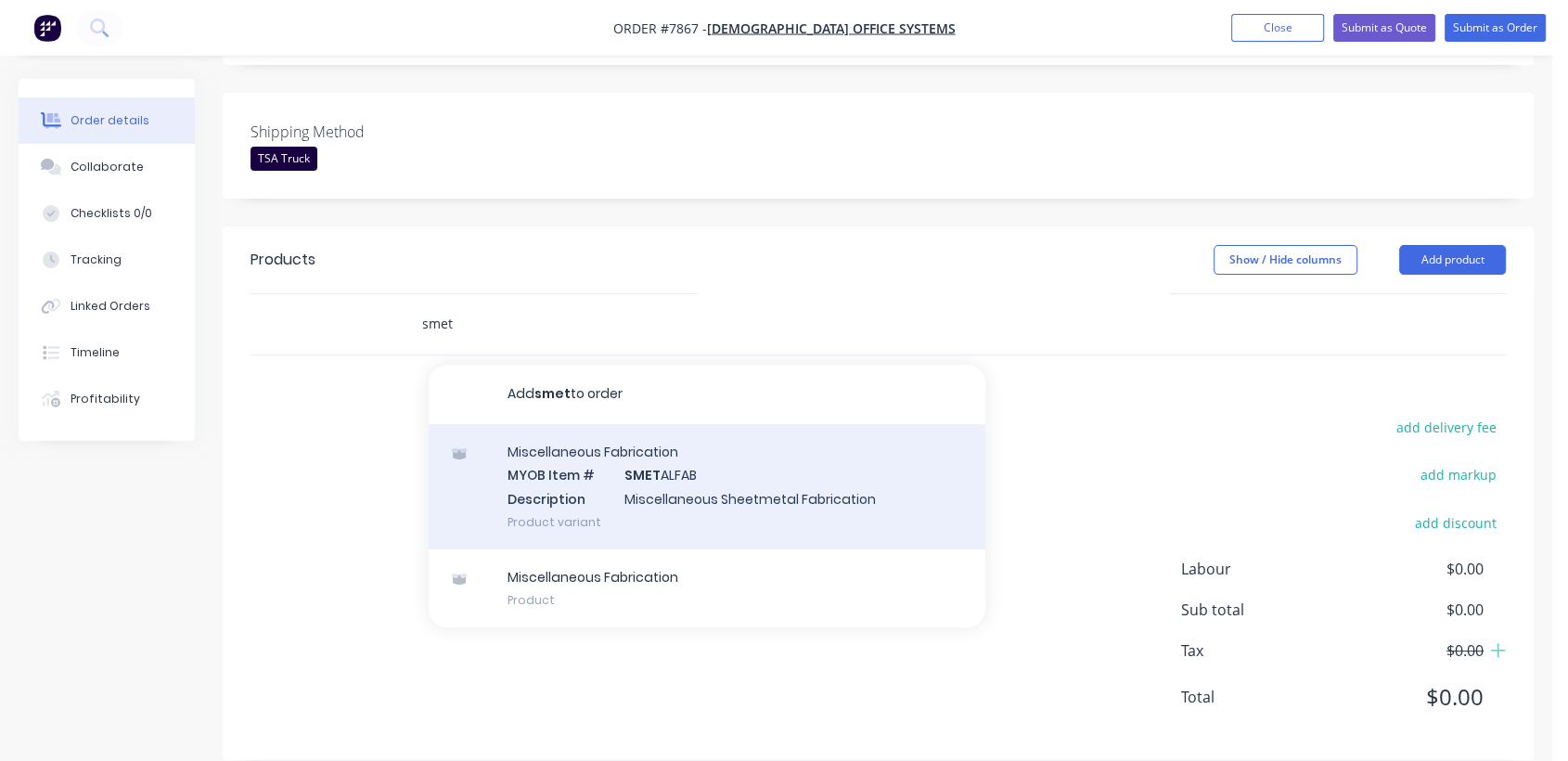
type input "smet"
click at [685, 463] on div "Miscellaneous Fabrication MYOB Item # SMET ALFAB Description Miscellaneous Shee…" at bounding box center [707, 486] width 557 height 125
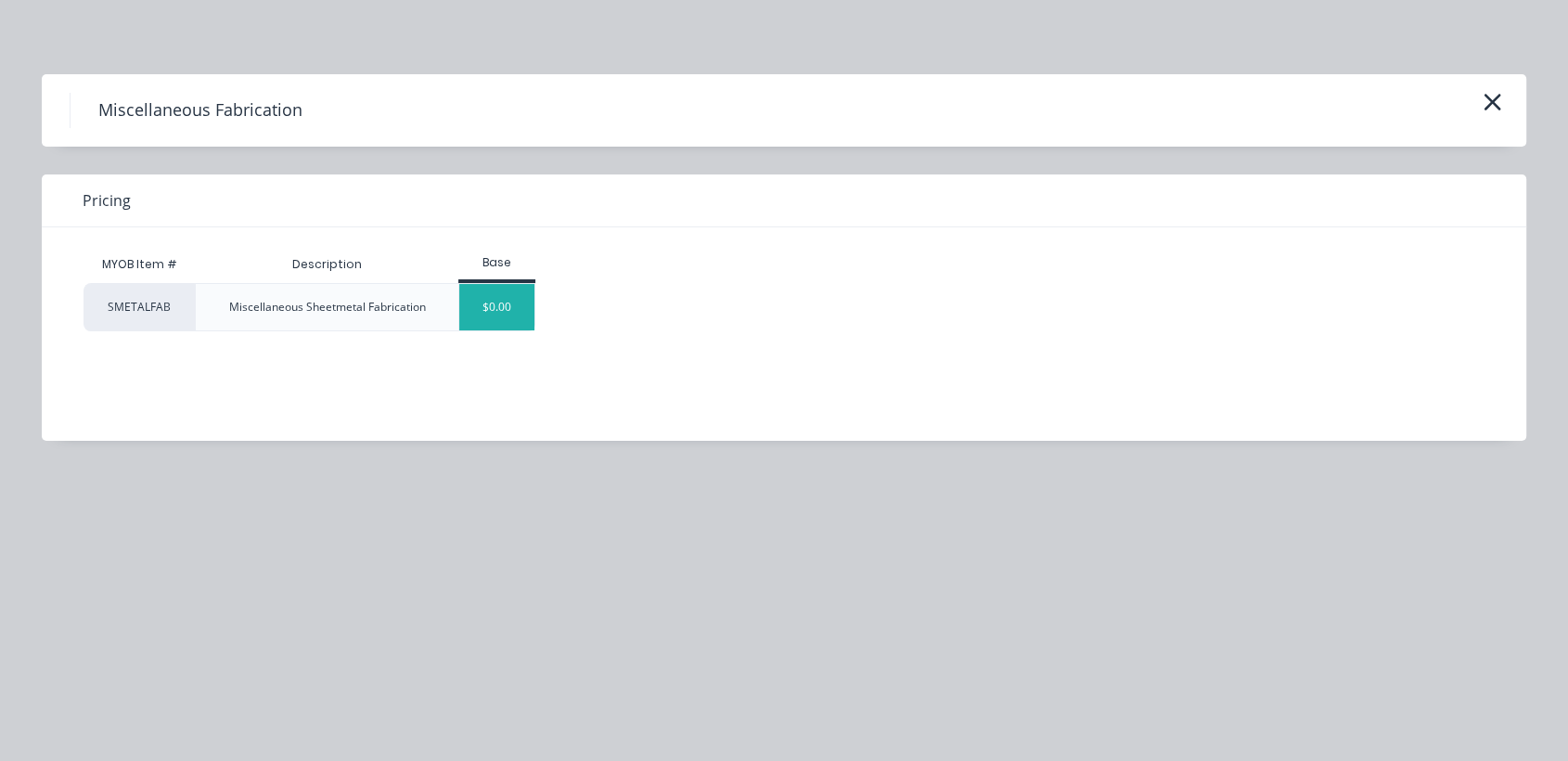
click at [520, 300] on div "$0.00" at bounding box center [497, 306] width 76 height 47
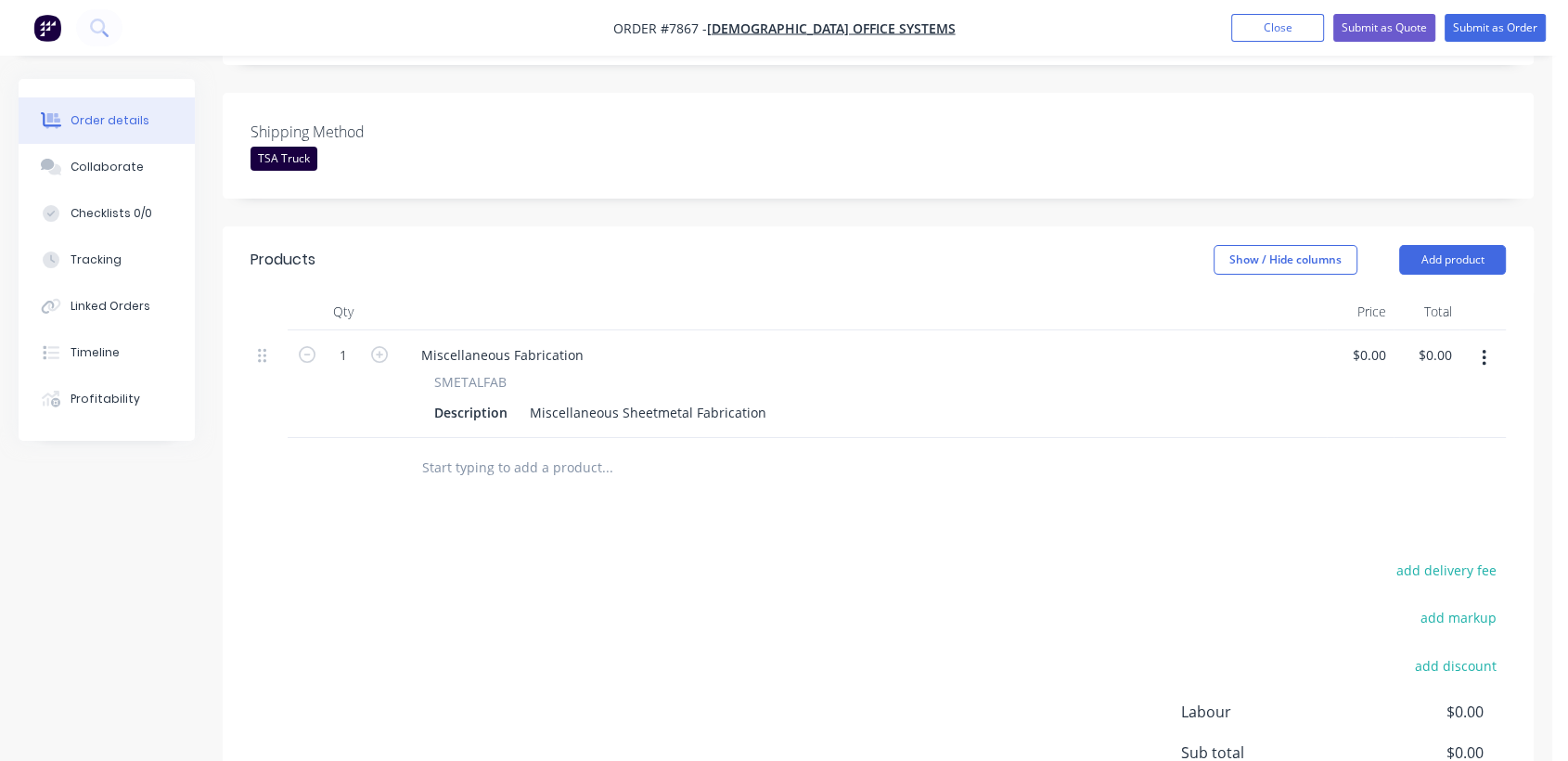
click at [1483, 348] on icon "button" at bounding box center [1483, 358] width 5 height 21
click at [713, 330] on div "Miscellaneous Fabrication SMETALFAB Description Miscellaneous Sheetmetal Fabric…" at bounding box center [862, 384] width 928 height 107
drag, startPoint x: 559, startPoint y: 321, endPoint x: 397, endPoint y: 298, distance: 163.6
click at [397, 298] on div "Qty Price Total 1 Miscellaneous Fabrication SMETALFAB Description Miscellaneous…" at bounding box center [878, 366] width 1255 height 145
drag, startPoint x: 622, startPoint y: 568, endPoint x: 657, endPoint y: 526, distance: 54.7
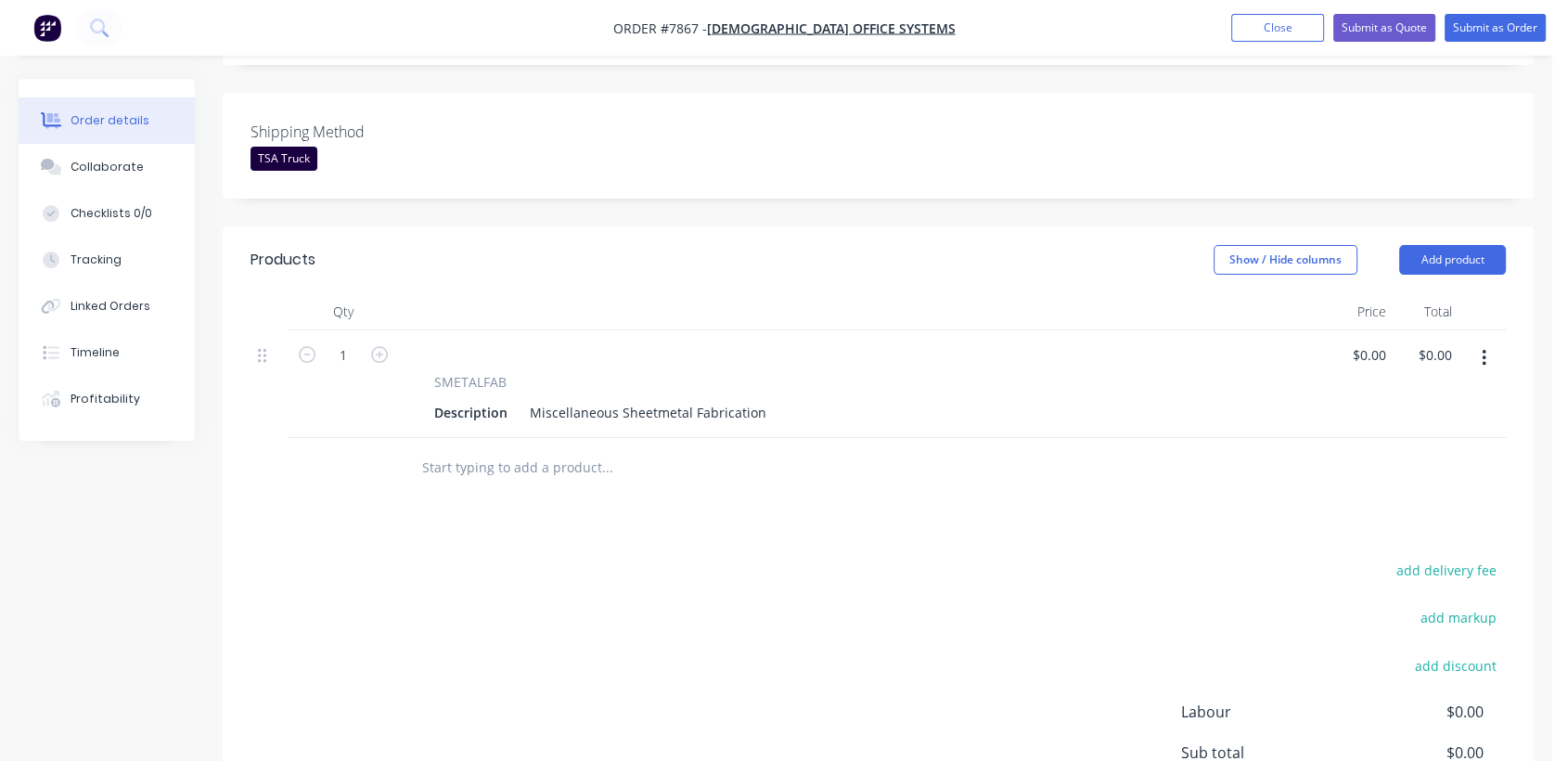
click at [619, 566] on div "add delivery fee add markup add discount Labour $0.00 Sub total $0.00 Tax $0.00…" at bounding box center [878, 716] width 1255 height 317
click at [1485, 348] on icon "button" at bounding box center [1483, 358] width 5 height 21
click at [1415, 431] on div "Duplicate" at bounding box center [1418, 444] width 143 height 27
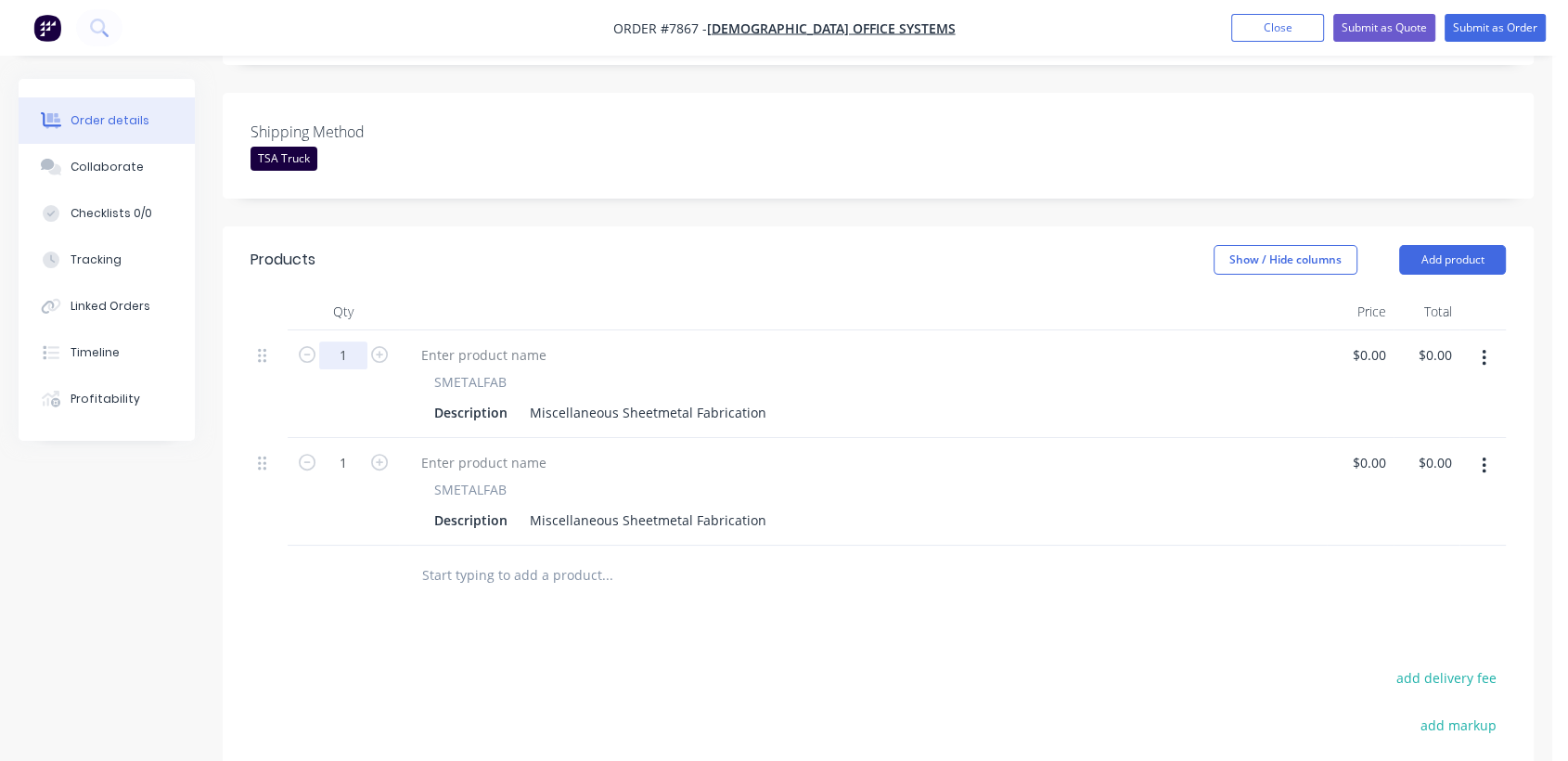
click at [353, 341] on input "1" at bounding box center [343, 355] width 49 height 28
type input "45"
drag, startPoint x: 528, startPoint y: 381, endPoint x: 826, endPoint y: 416, distance: 300.0
click at [826, 416] on div "45 SMETALFAB Description Miscellaneous Sheetmetal Fabrication $0.00 $0.00 $0.00…" at bounding box center [878, 438] width 1255 height 215
paste div
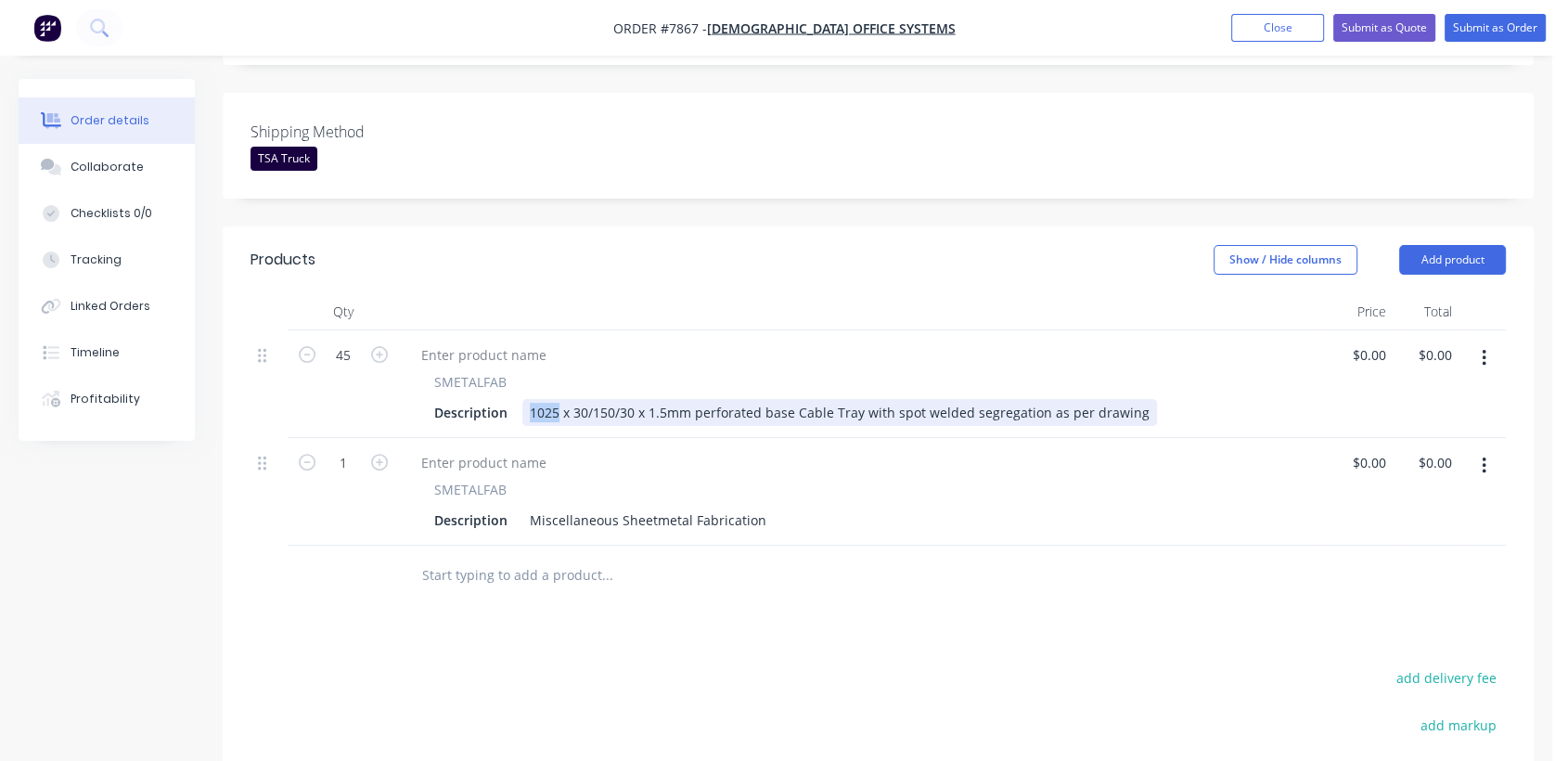
drag, startPoint x: 555, startPoint y: 384, endPoint x: 518, endPoint y: 381, distance: 37.1
click at [518, 399] on div "Description 1025 x 30/150/30 x 1.5mm perforated base Cable Tray with spot welde…" at bounding box center [859, 412] width 865 height 27
type input "$0.00"
click at [1482, 350] on icon "button" at bounding box center [1483, 358] width 4 height 17
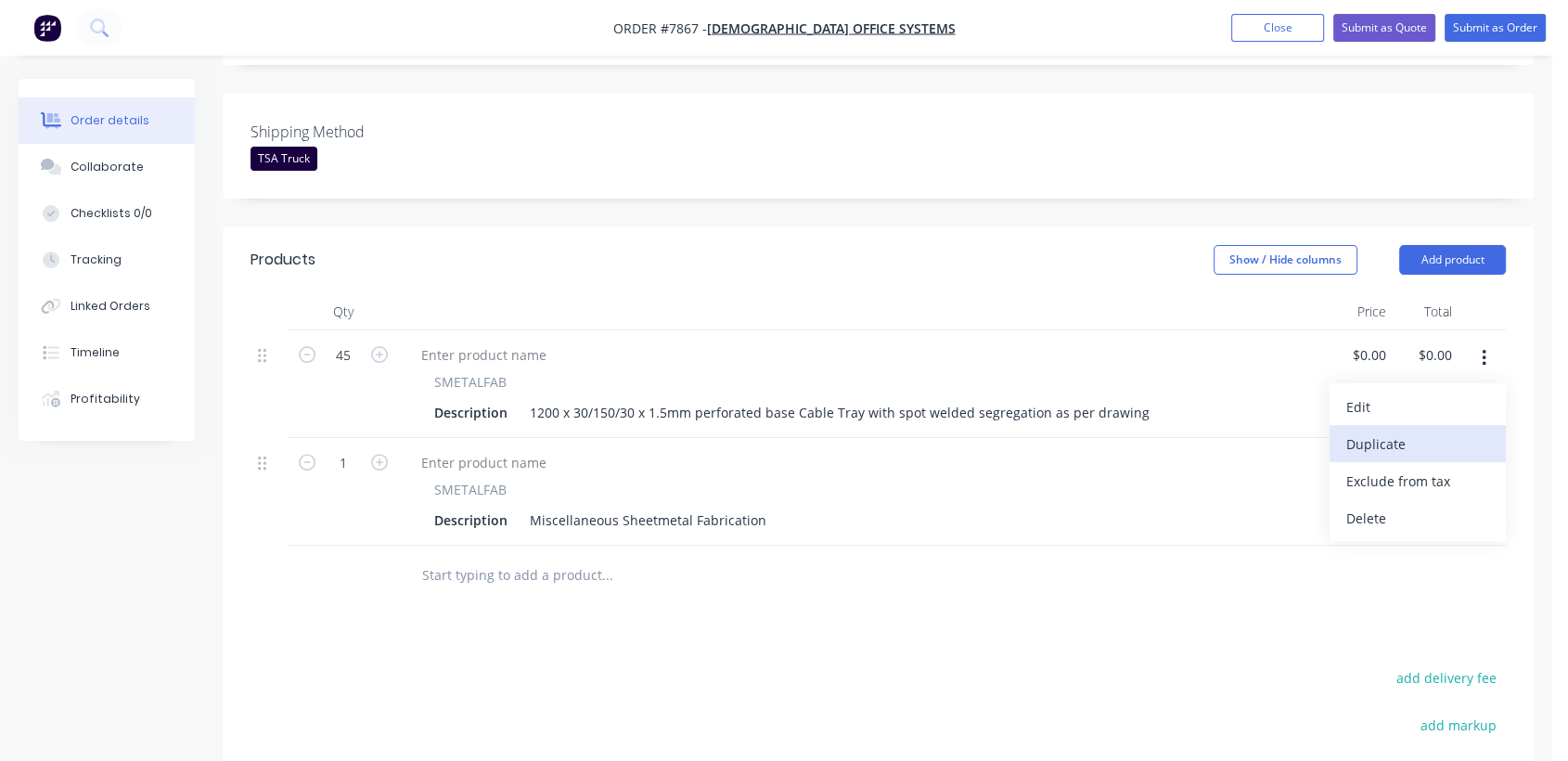
click at [1388, 431] on div "Duplicate" at bounding box center [1418, 444] width 143 height 27
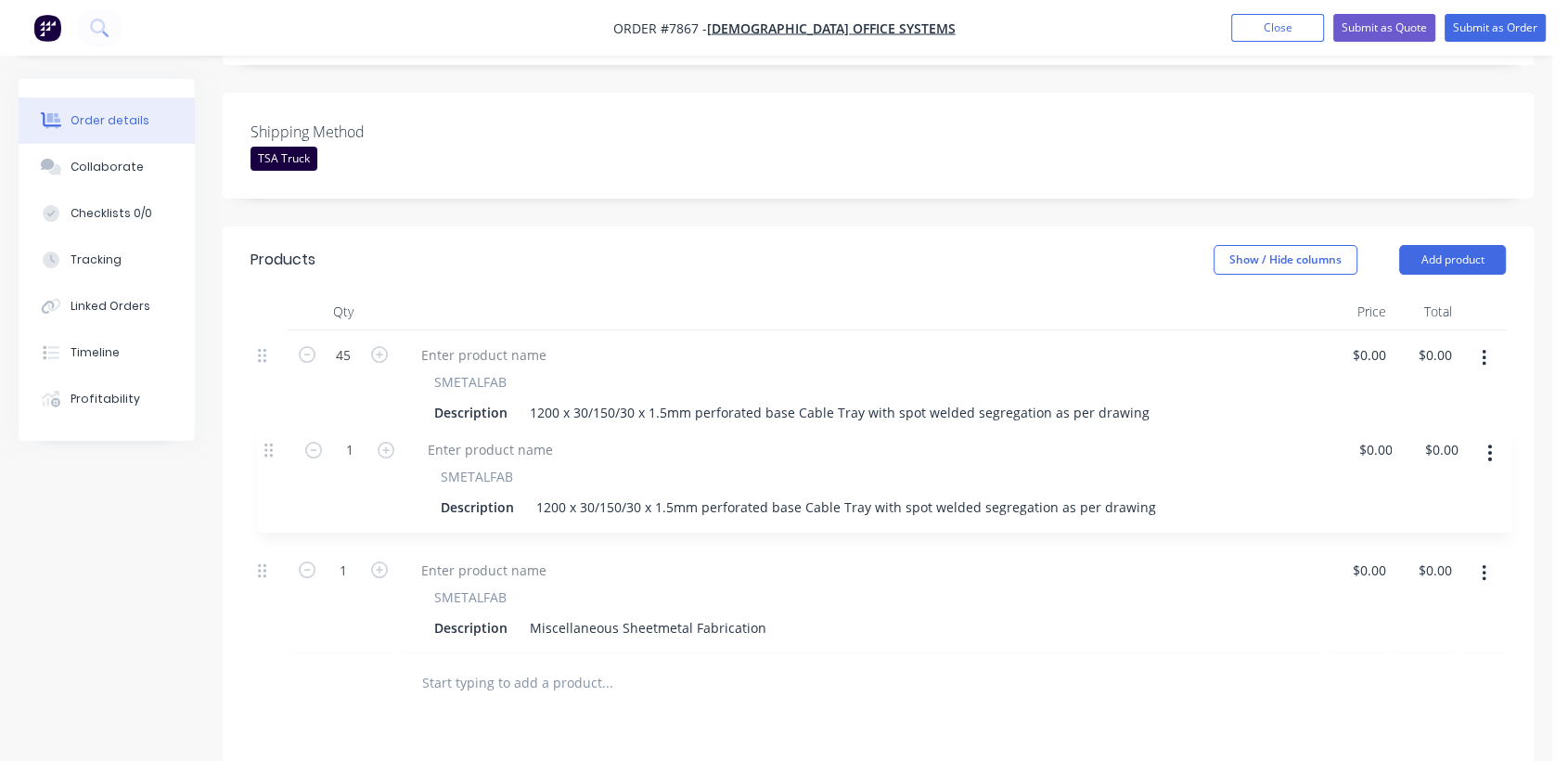
drag, startPoint x: 265, startPoint y: 547, endPoint x: 273, endPoint y: 434, distance: 113.3
click at [273, 434] on div "45 SMETALFAB Description 1200 x 30/150/30 x 1.5mm perforated base Cable Tray wi…" at bounding box center [878, 491] width 1255 height 323
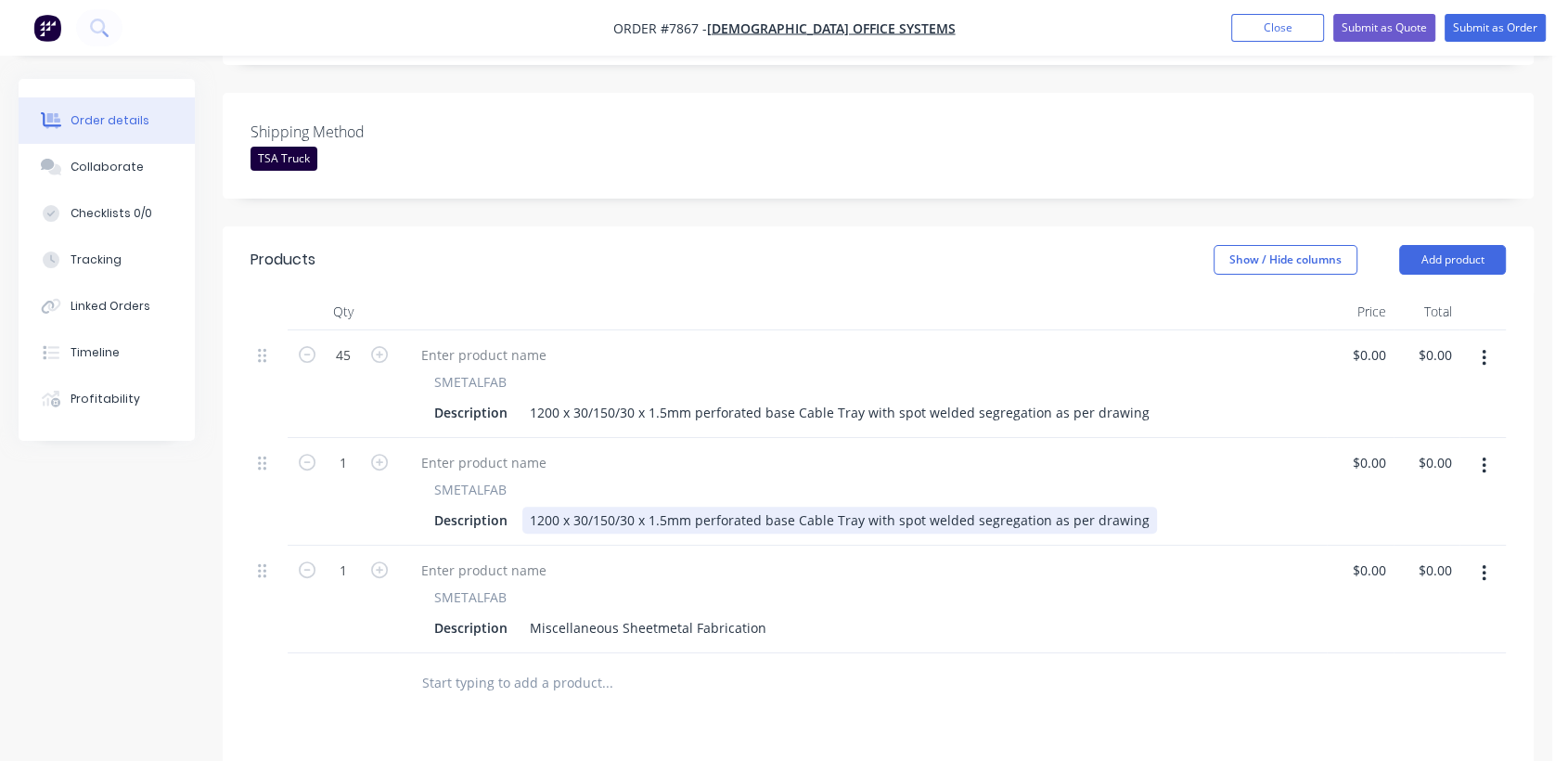
click at [535, 506] on div "1200 x 30/150/30 x 1.5mm perforated base Cable Tray with spot welded segregatio…" at bounding box center [839, 519] width 634 height 27
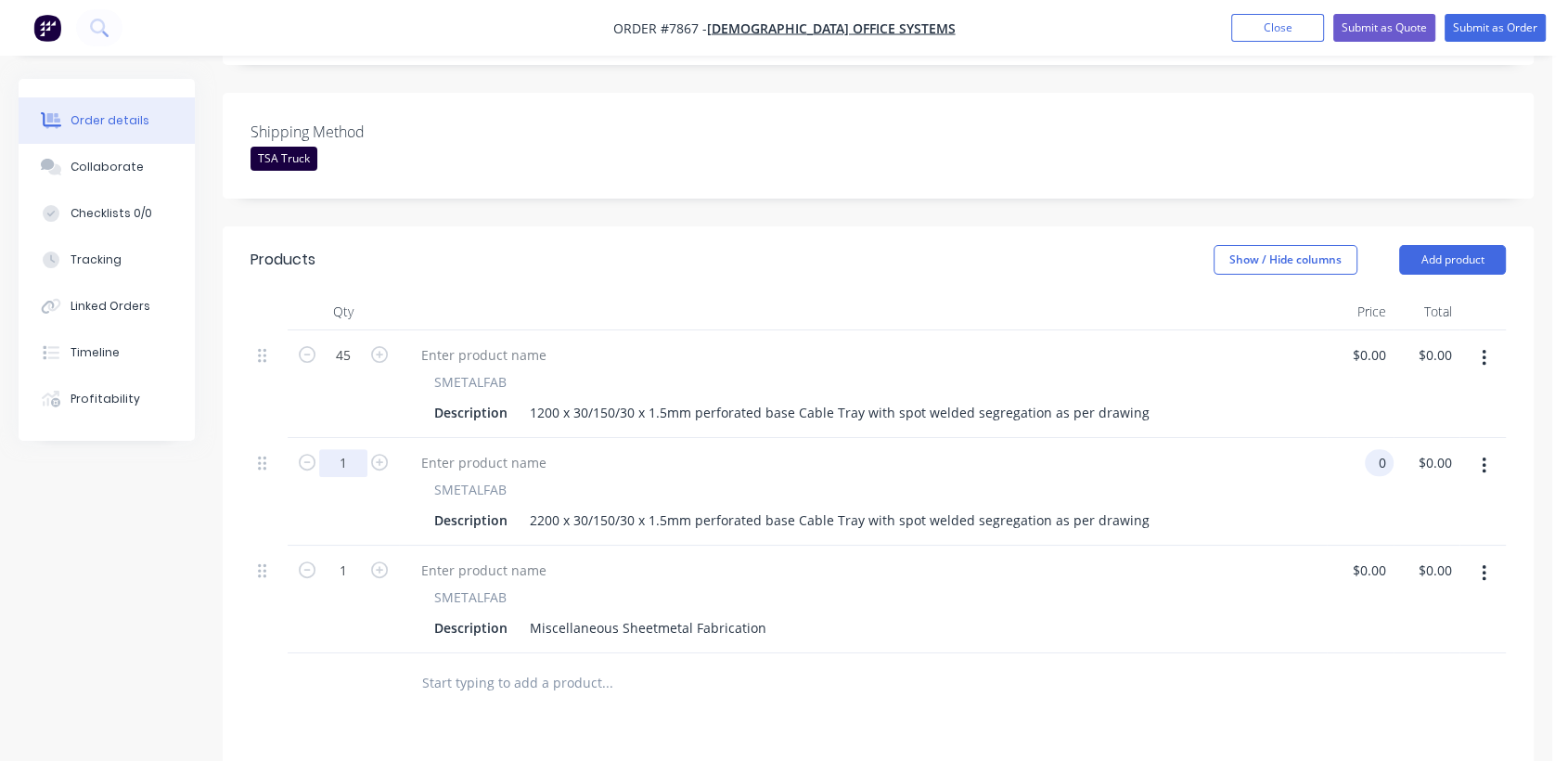
type input "$0.00"
click at [350, 369] on input "1" at bounding box center [343, 355] width 49 height 28
type input "4"
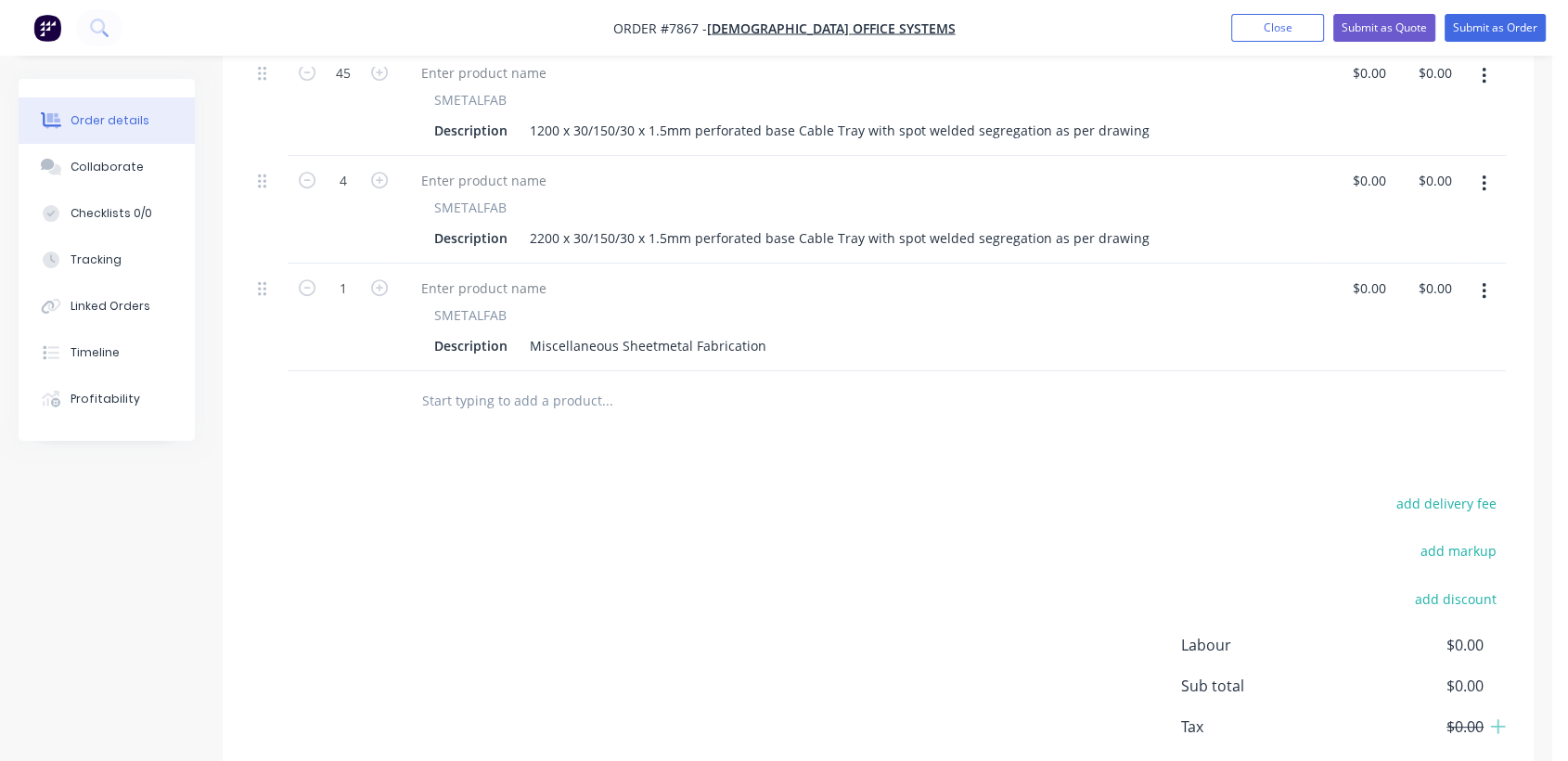
scroll to position [762, 0]
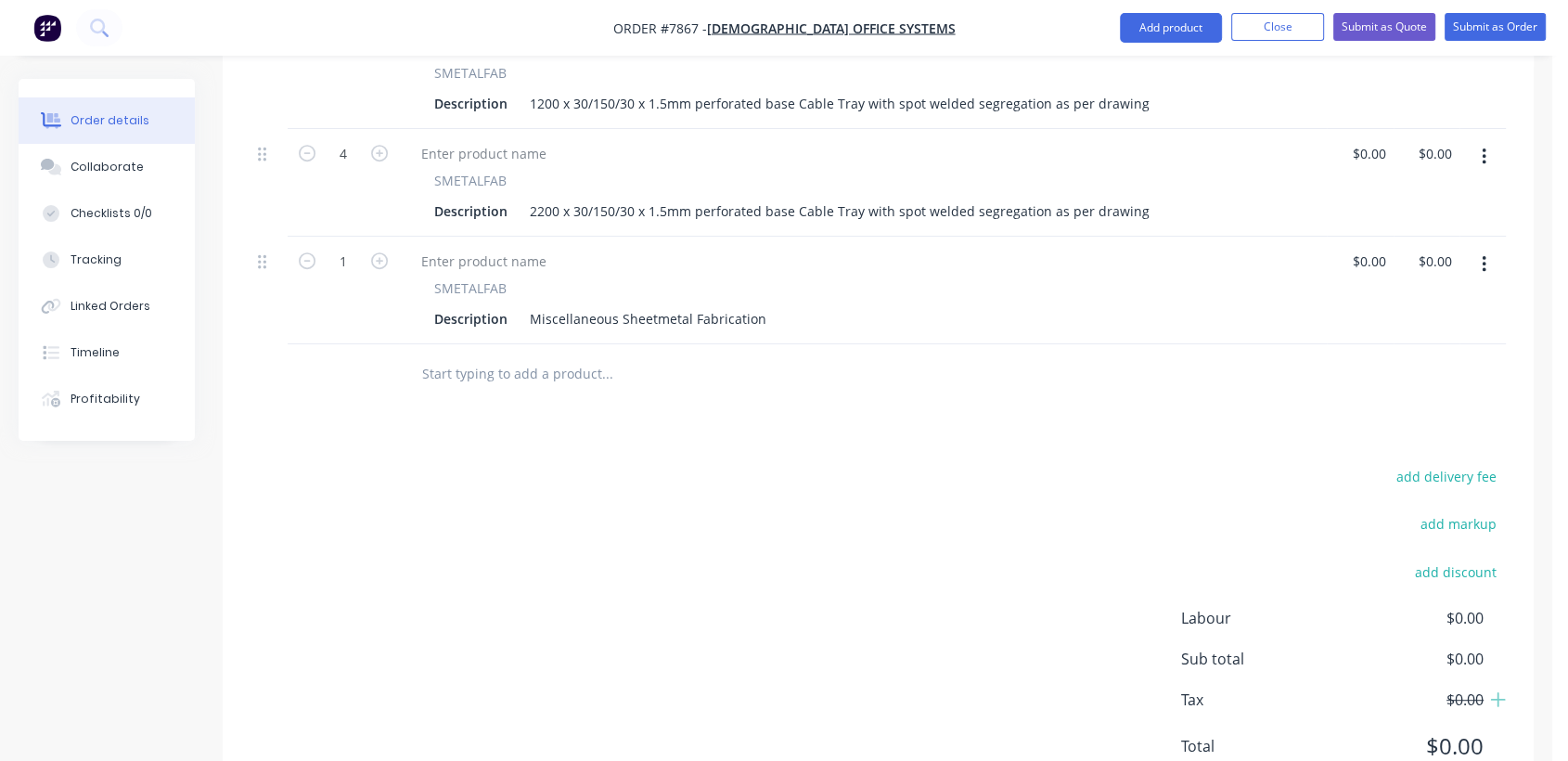
click at [1474, 248] on button "button" at bounding box center [1483, 265] width 44 height 34
click at [1424, 337] on div "Duplicate" at bounding box center [1418, 350] width 143 height 27
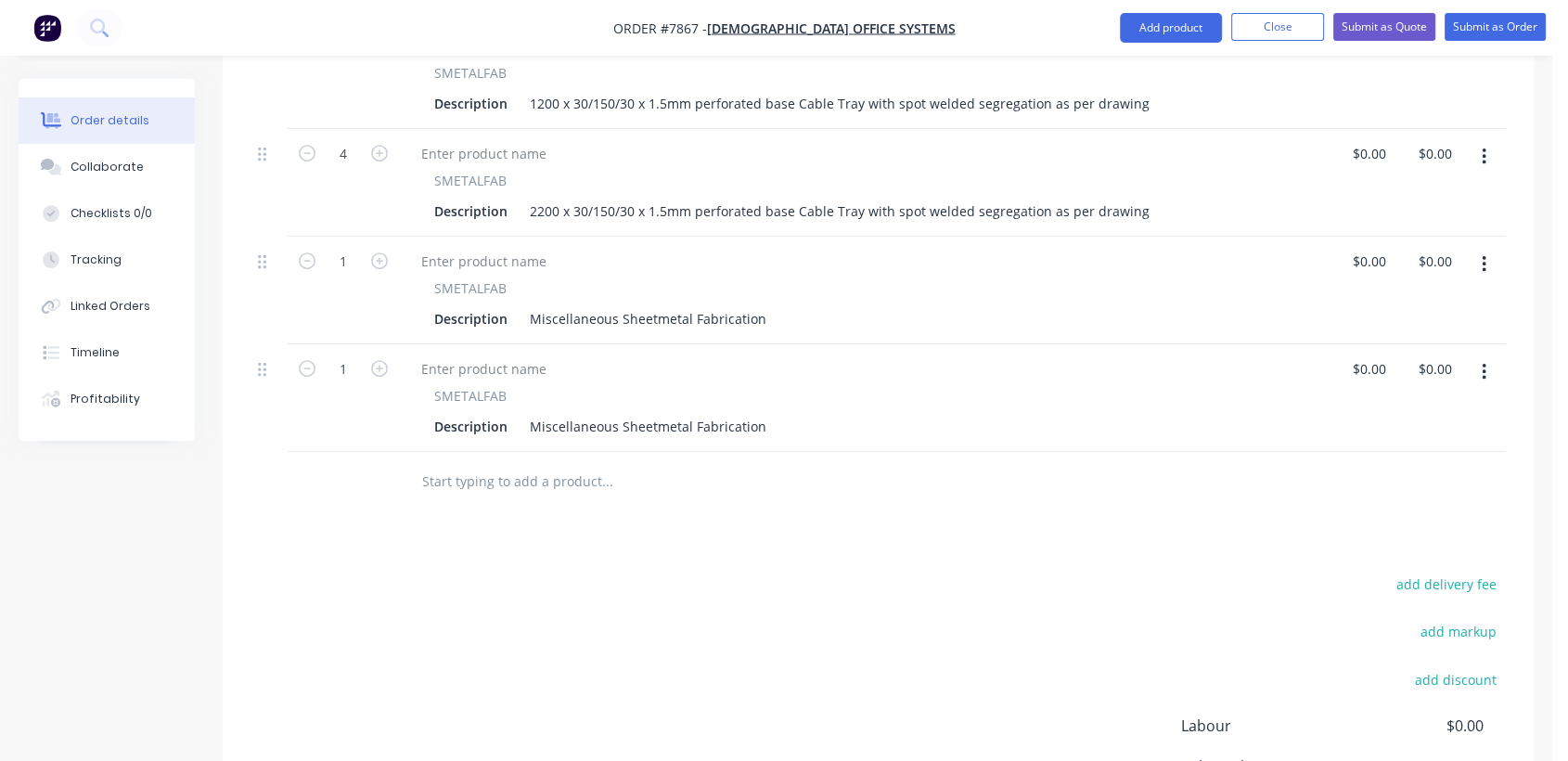
click at [1476, 248] on button "button" at bounding box center [1483, 265] width 44 height 34
click at [1417, 337] on div "Duplicate" at bounding box center [1418, 350] width 143 height 27
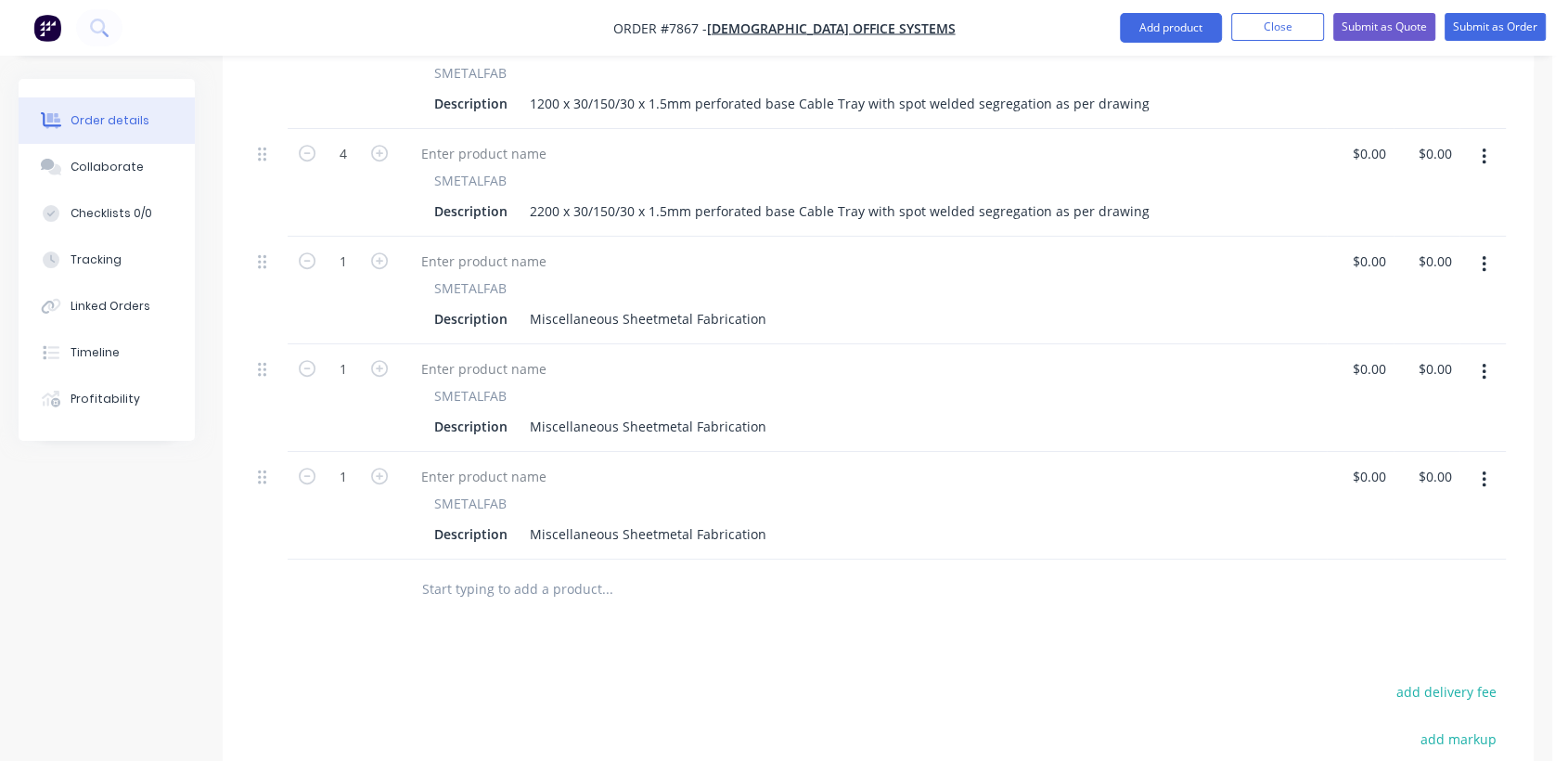
click at [1477, 248] on button "button" at bounding box center [1483, 265] width 44 height 34
click at [1425, 337] on div "Duplicate" at bounding box center [1418, 350] width 143 height 27
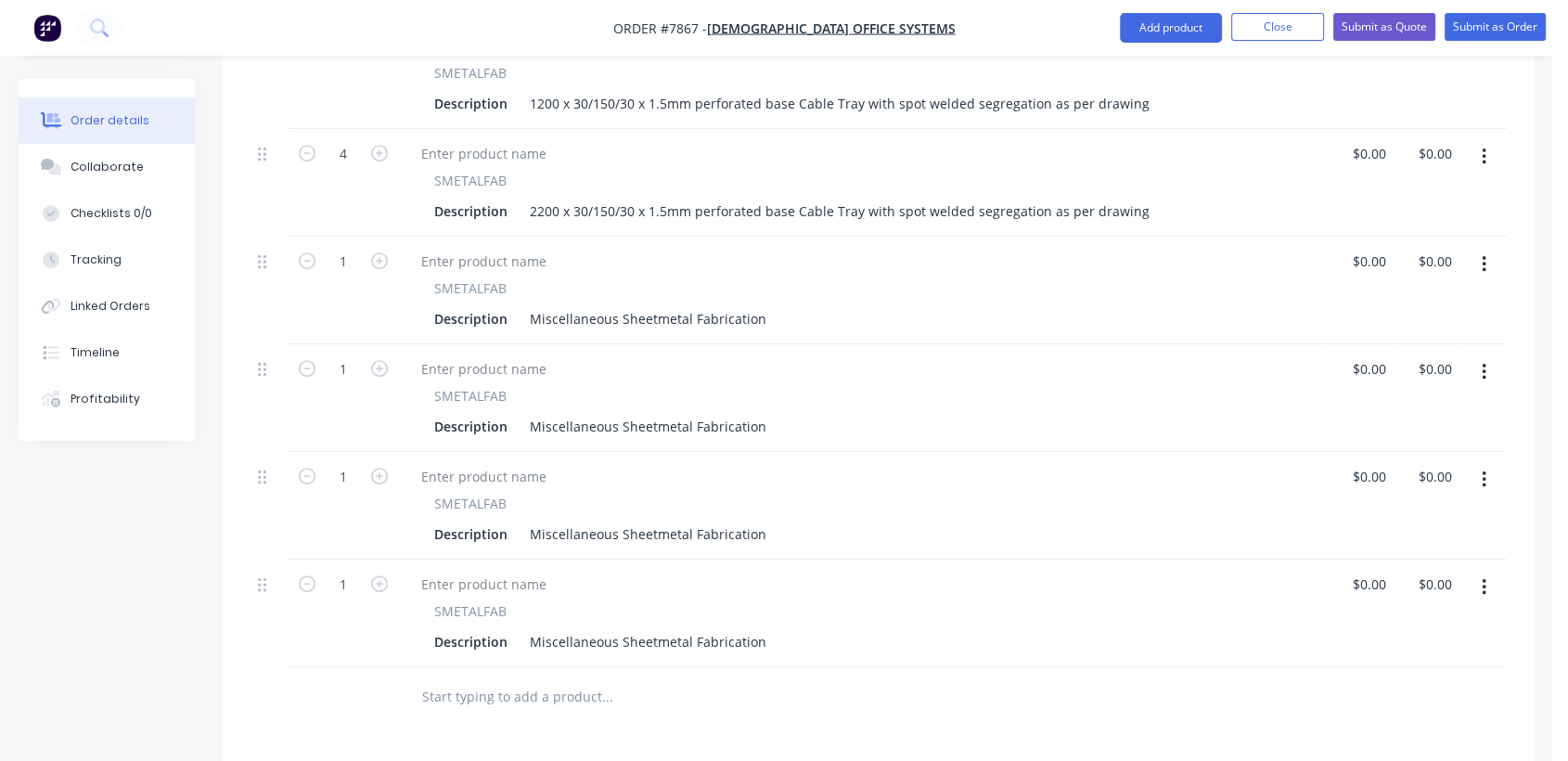
click at [1479, 248] on button "button" at bounding box center [1483, 265] width 44 height 34
click at [1430, 337] on div "Duplicate" at bounding box center [1418, 350] width 143 height 27
click at [1479, 248] on button "button" at bounding box center [1483, 265] width 44 height 34
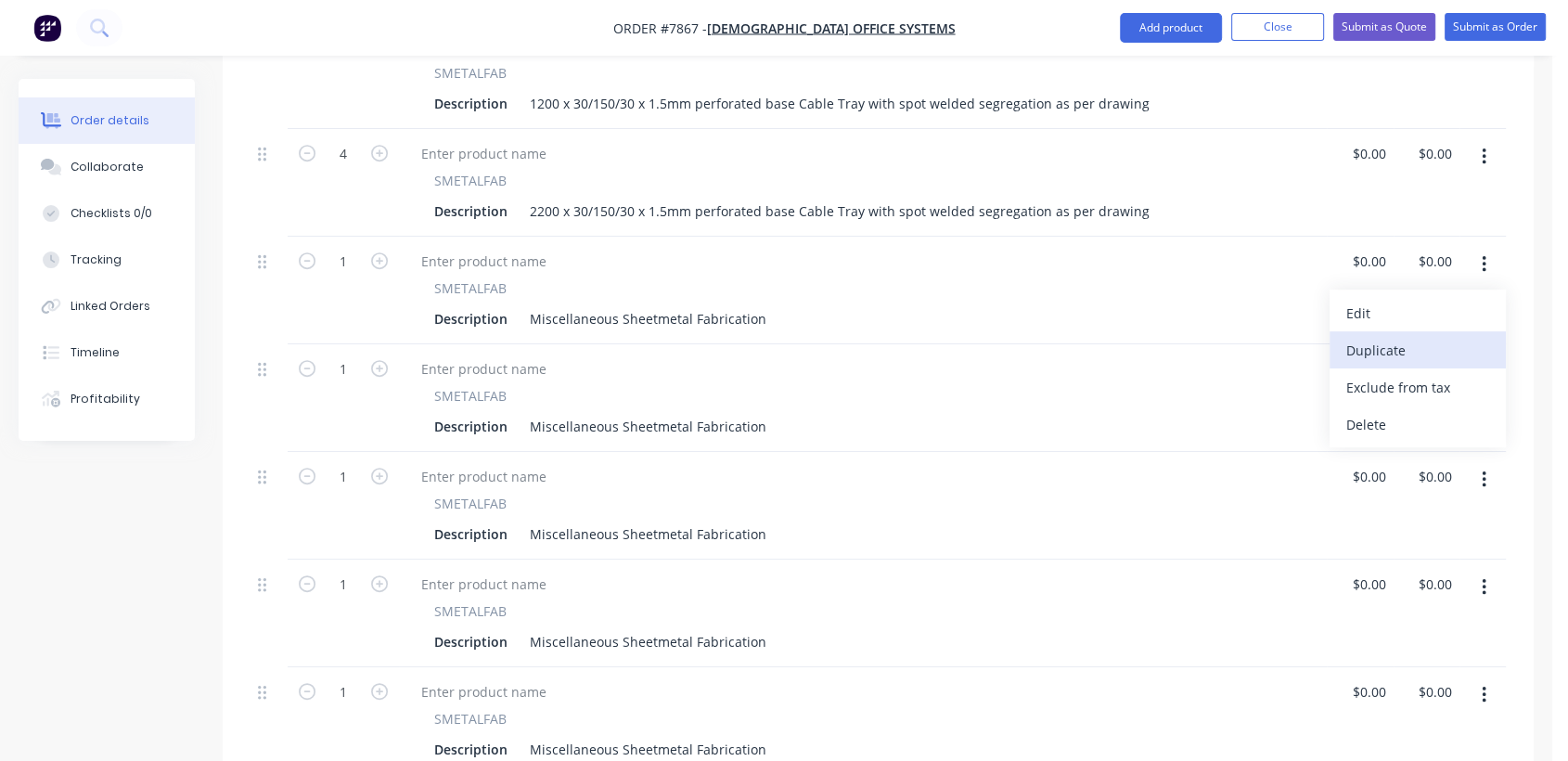
click at [1433, 337] on div "Duplicate" at bounding box center [1418, 350] width 143 height 27
drag, startPoint x: 1478, startPoint y: 237, endPoint x: 1469, endPoint y: 254, distance: 19.2
click at [1479, 248] on button "button" at bounding box center [1483, 265] width 44 height 34
click at [1430, 337] on div "Duplicate" at bounding box center [1418, 350] width 143 height 27
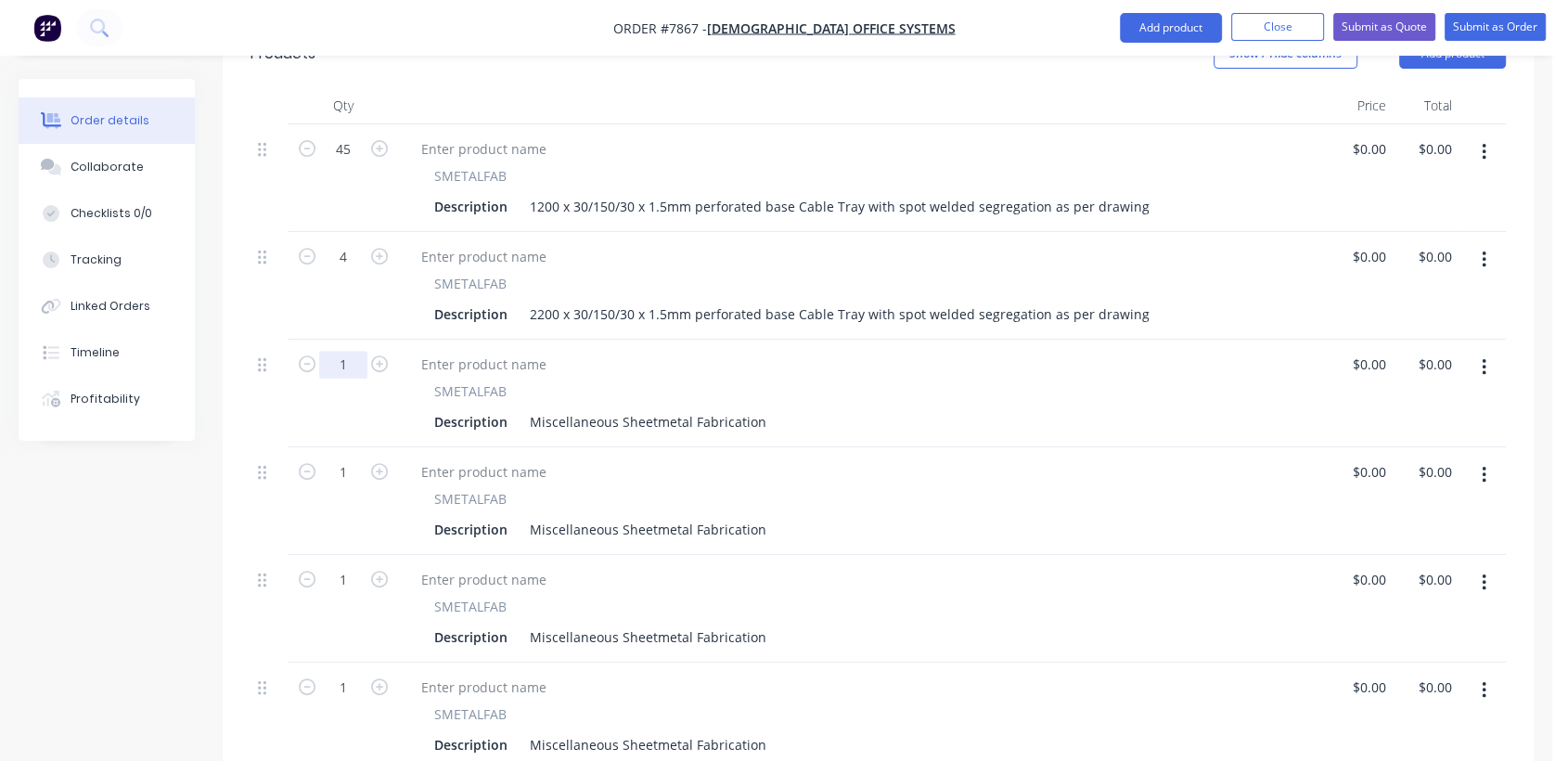
click at [361, 163] on input "1" at bounding box center [343, 149] width 49 height 28
type input "12"
click at [354, 163] on input "1" at bounding box center [343, 149] width 49 height 28
type input "4"
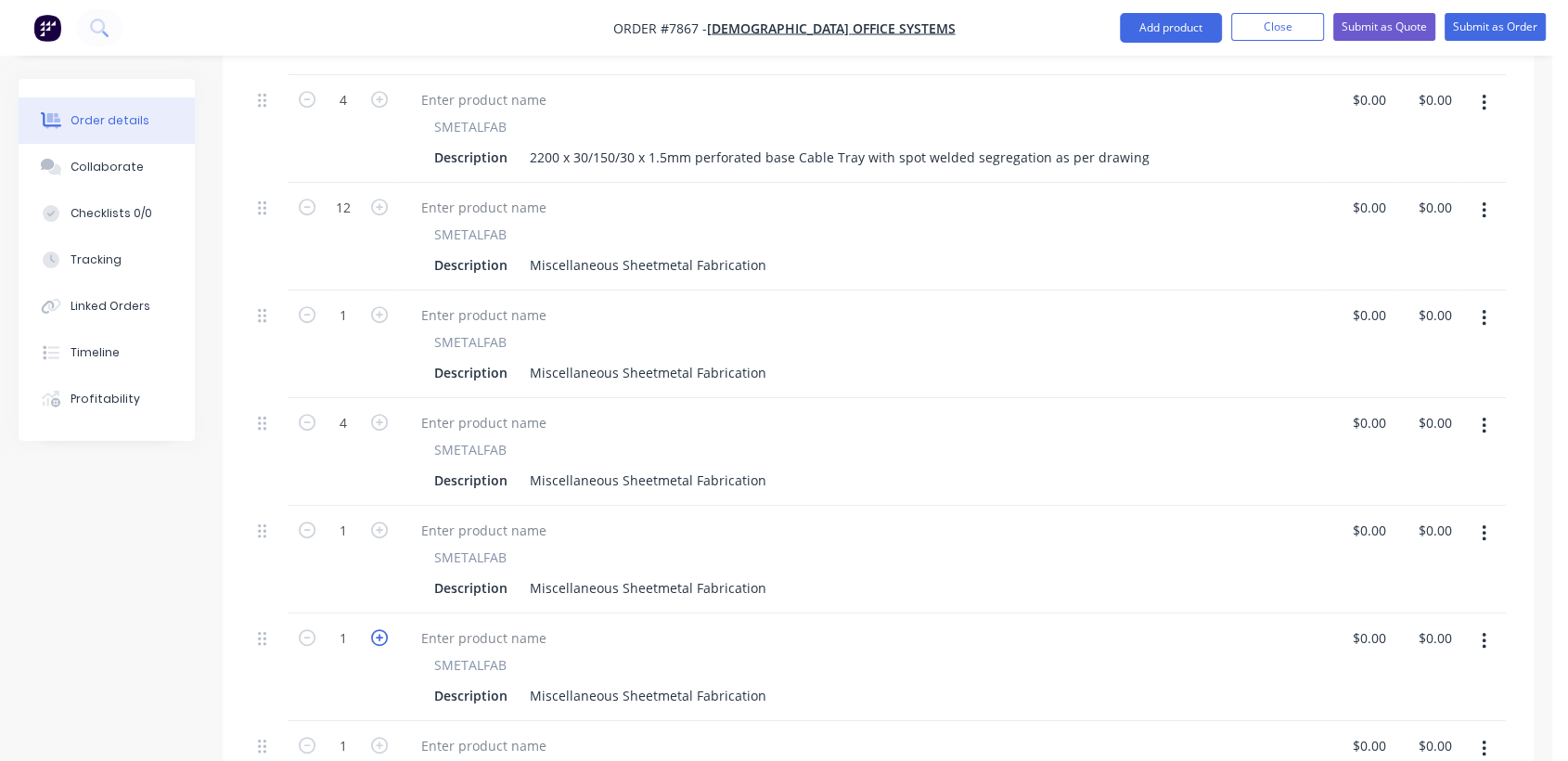
scroll to position [865, 0]
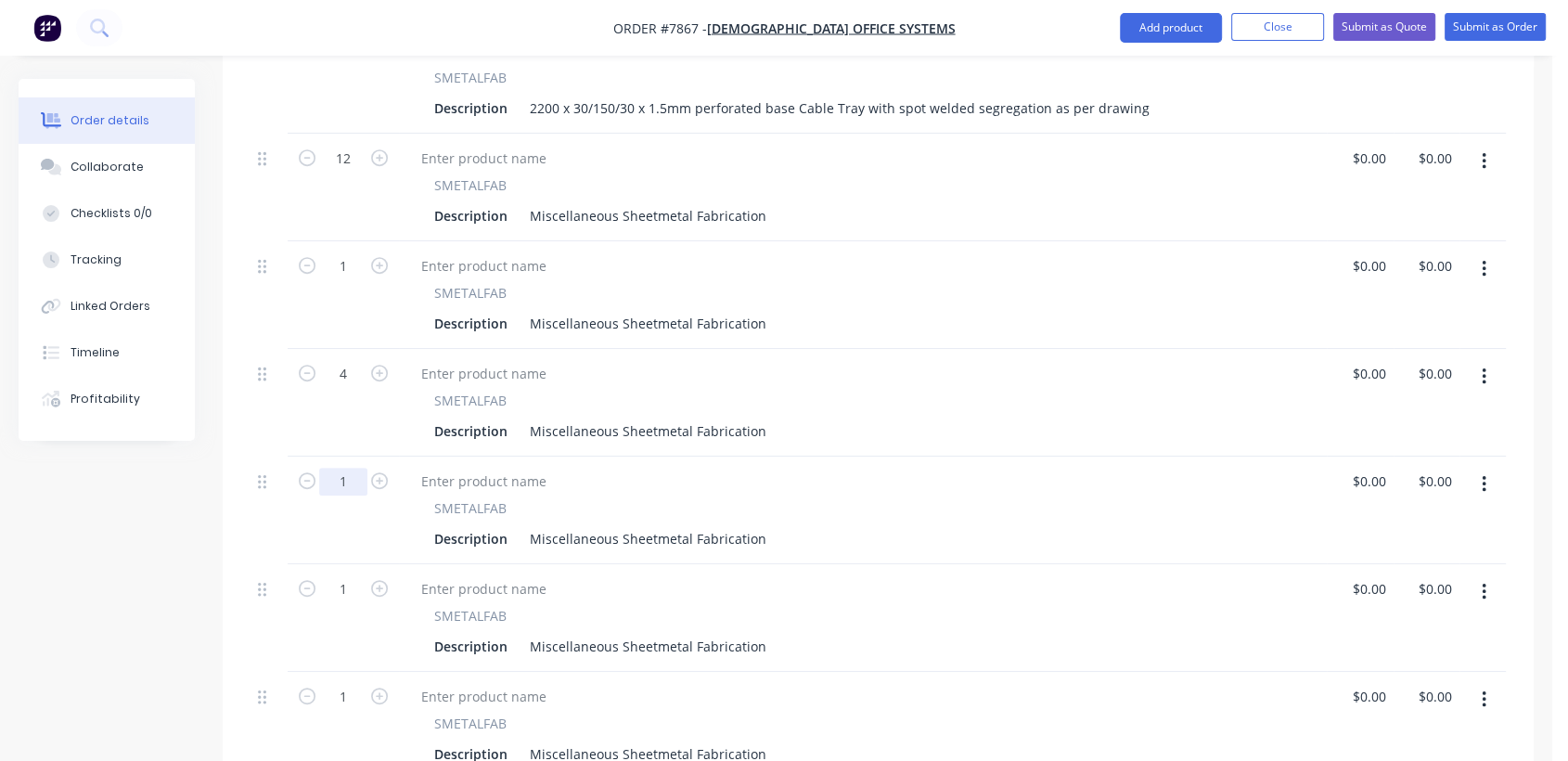
type input "4"
type input "26"
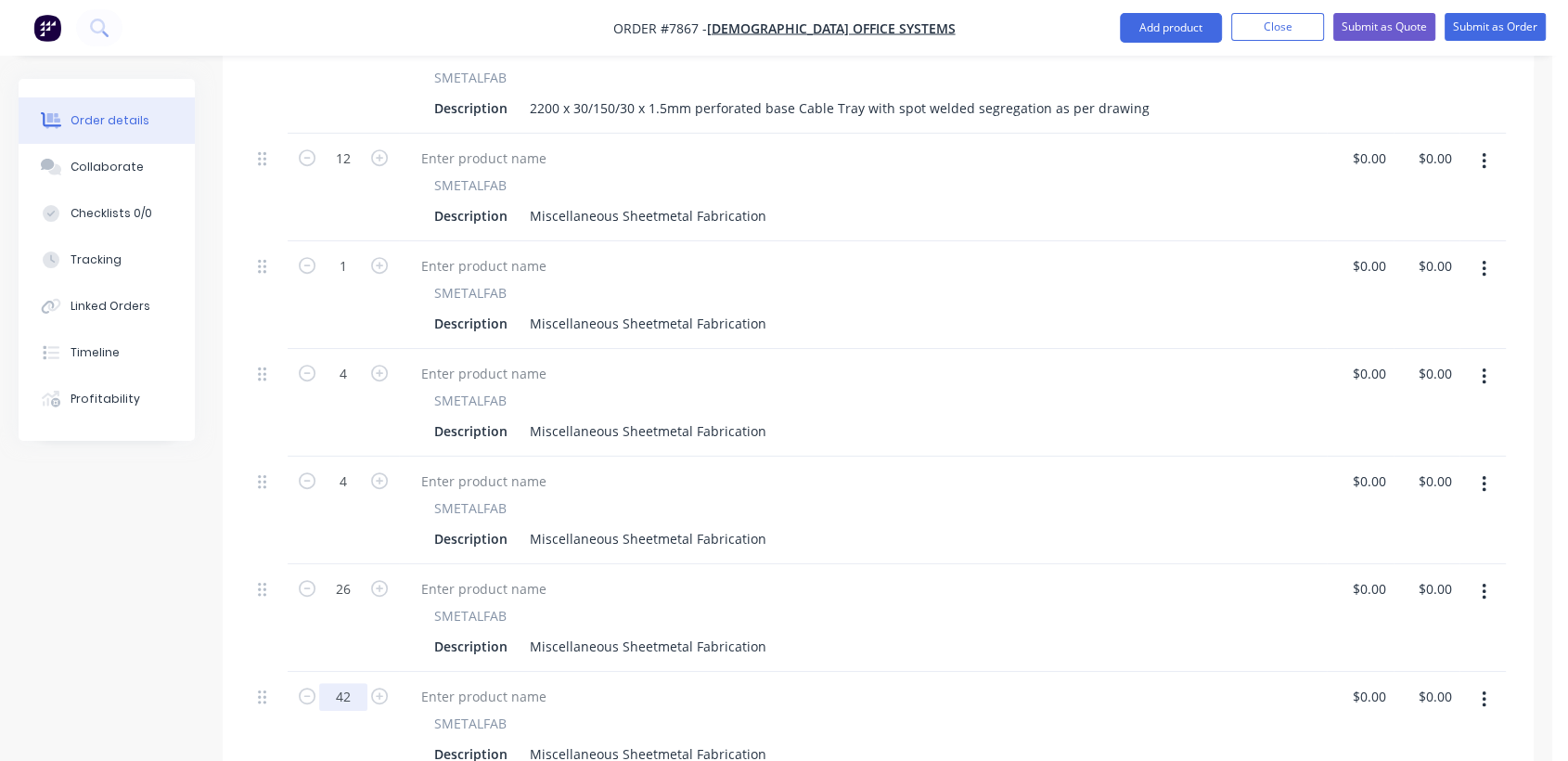
type input "42"
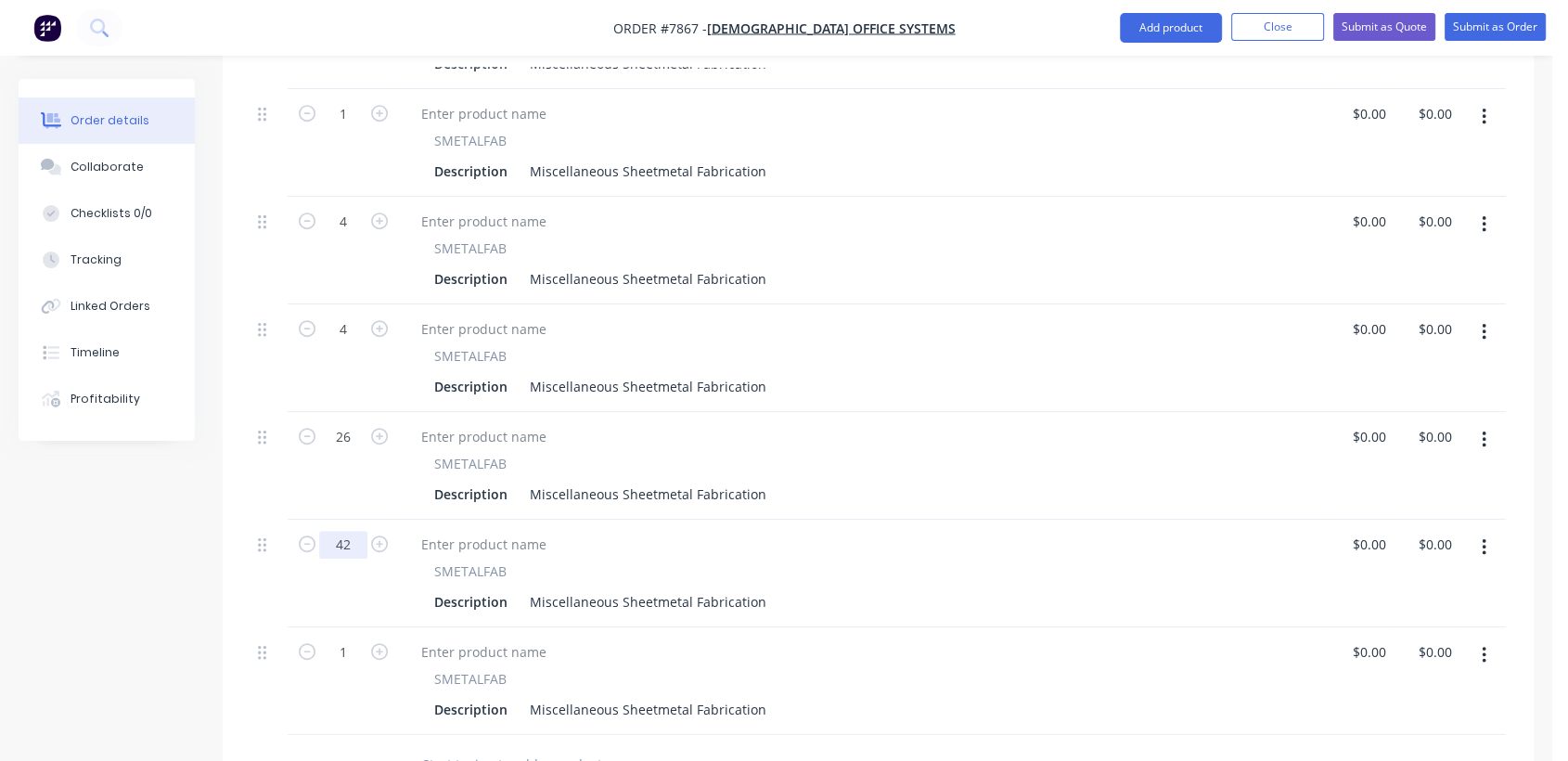
scroll to position [1071, 0]
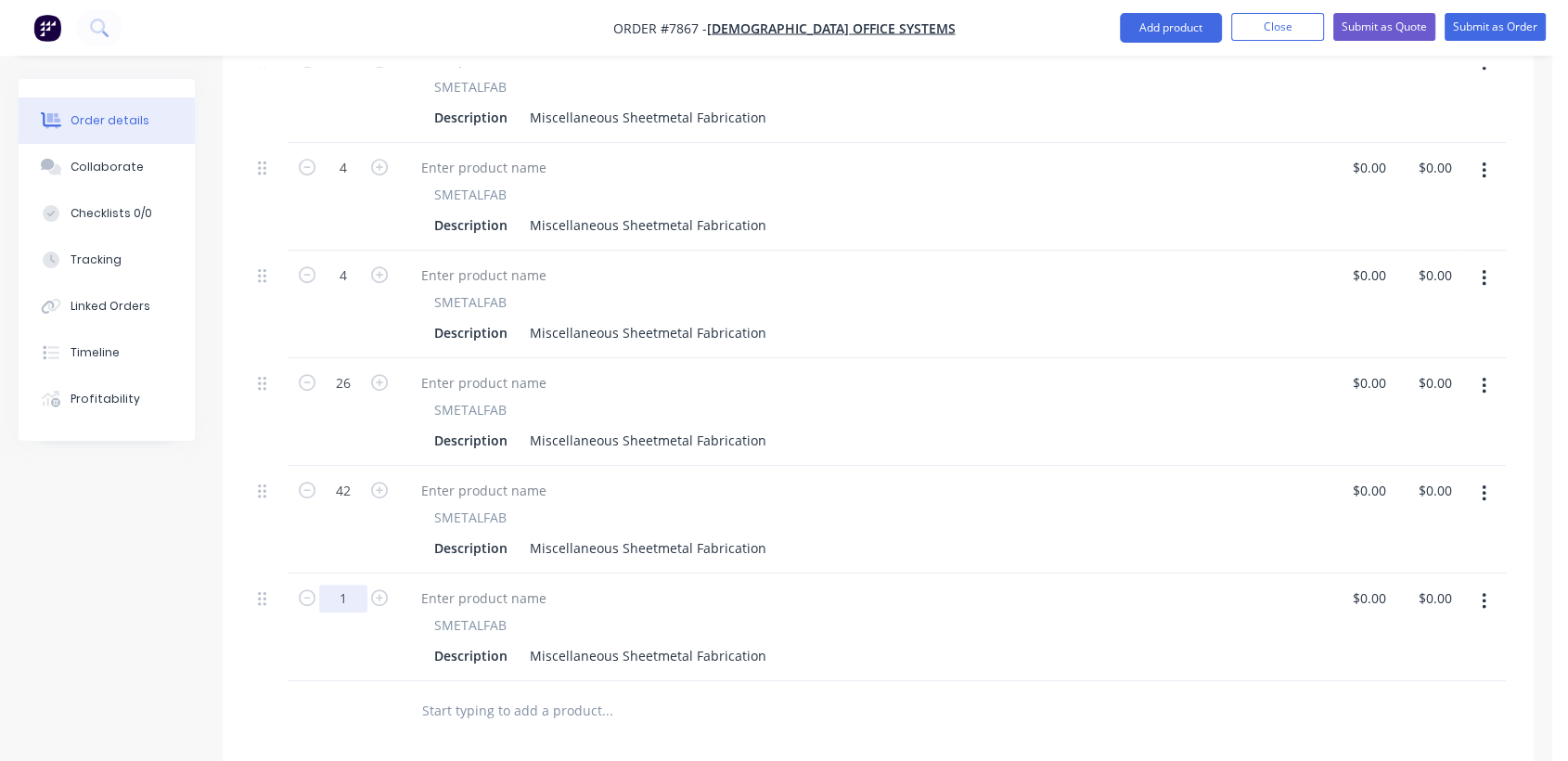
type input "53"
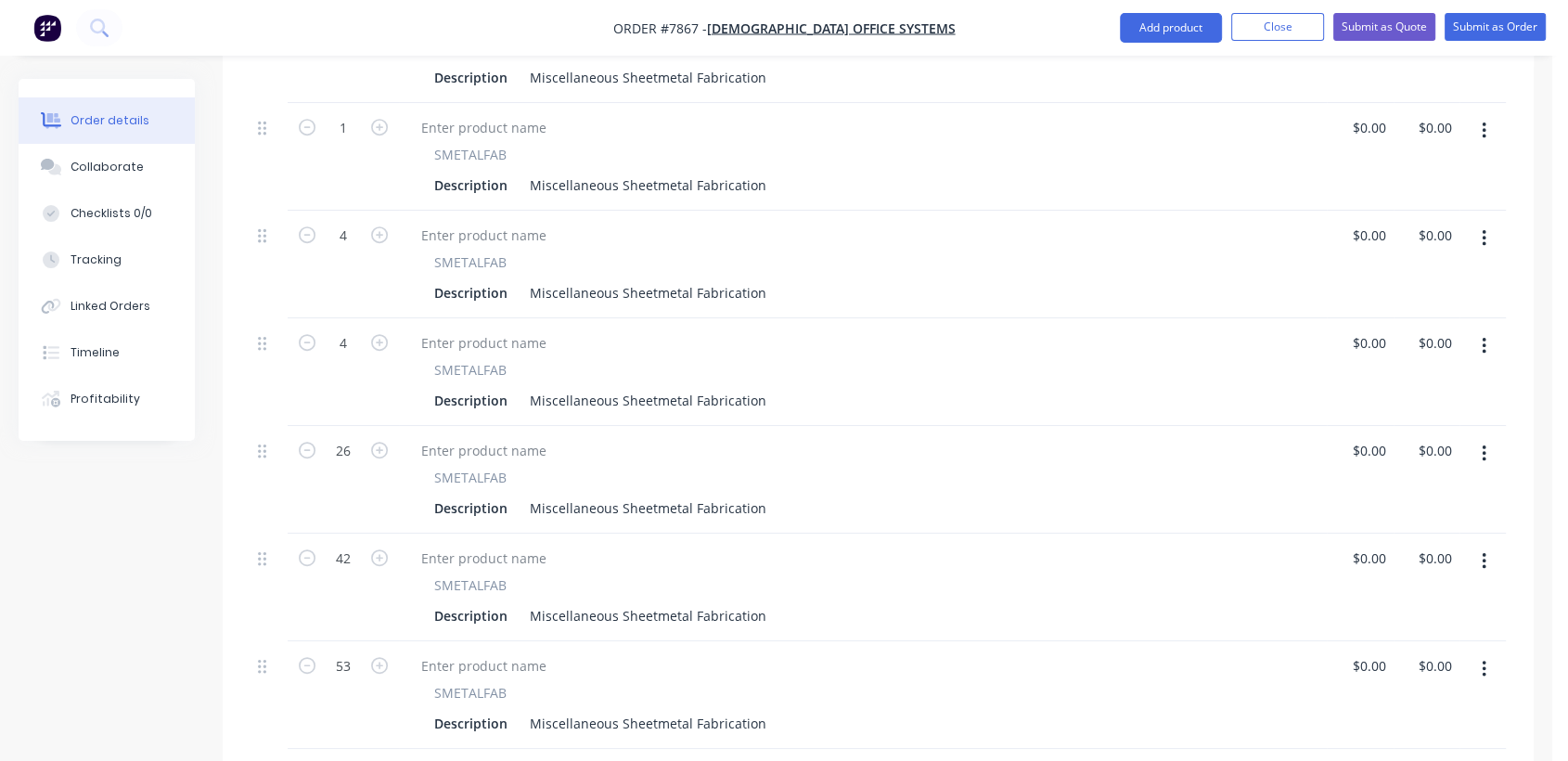
scroll to position [968, 0]
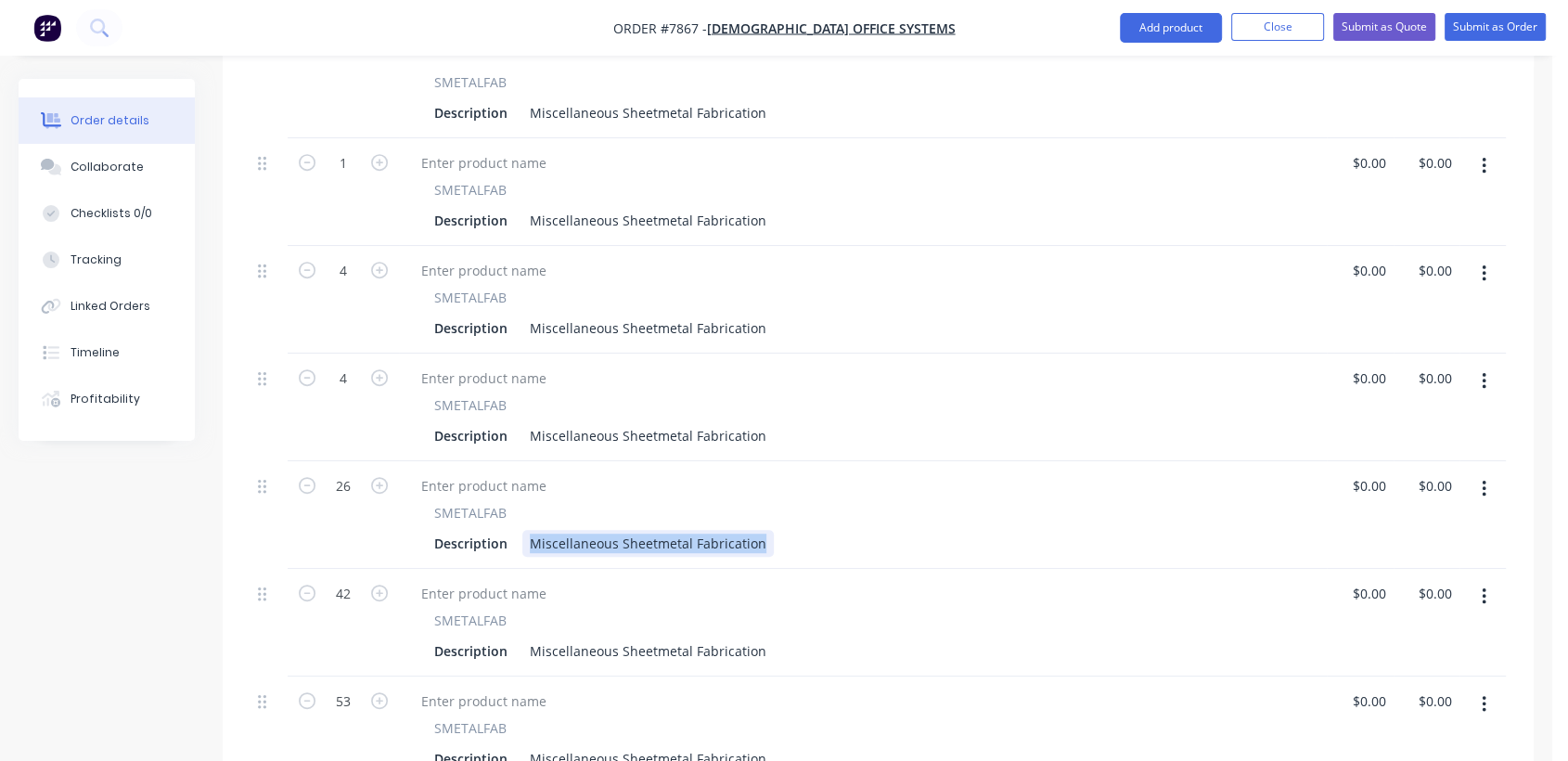
drag, startPoint x: 693, startPoint y: 533, endPoint x: 913, endPoint y: 568, distance: 222.8
click at [913, 568] on div "45 SMETALFAB Description 1200 x 30/150/30 x 1.5mm perforated base Cable Tray wi…" at bounding box center [878, 299] width 1255 height 969
paste div
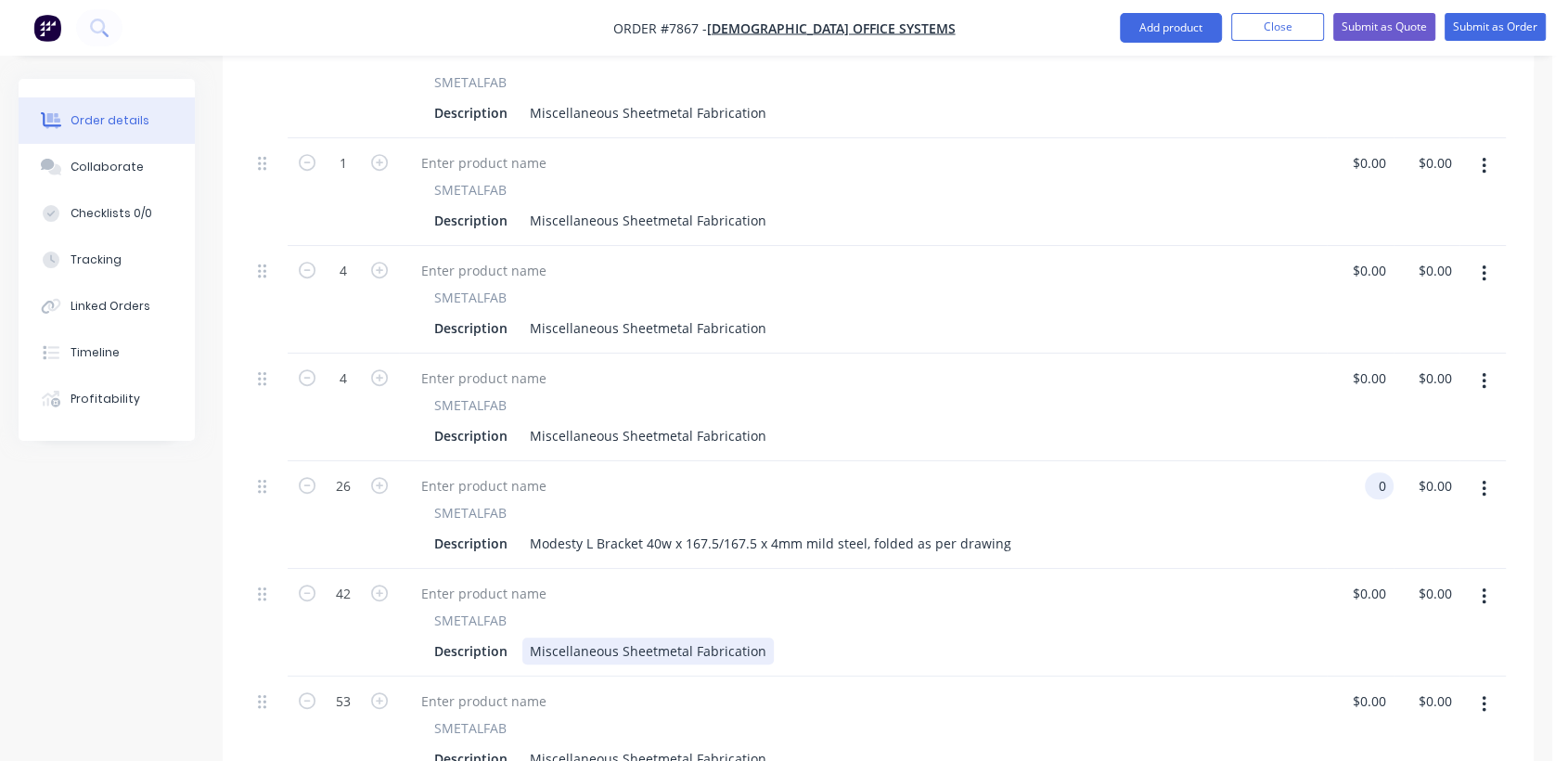
type input "$0.00"
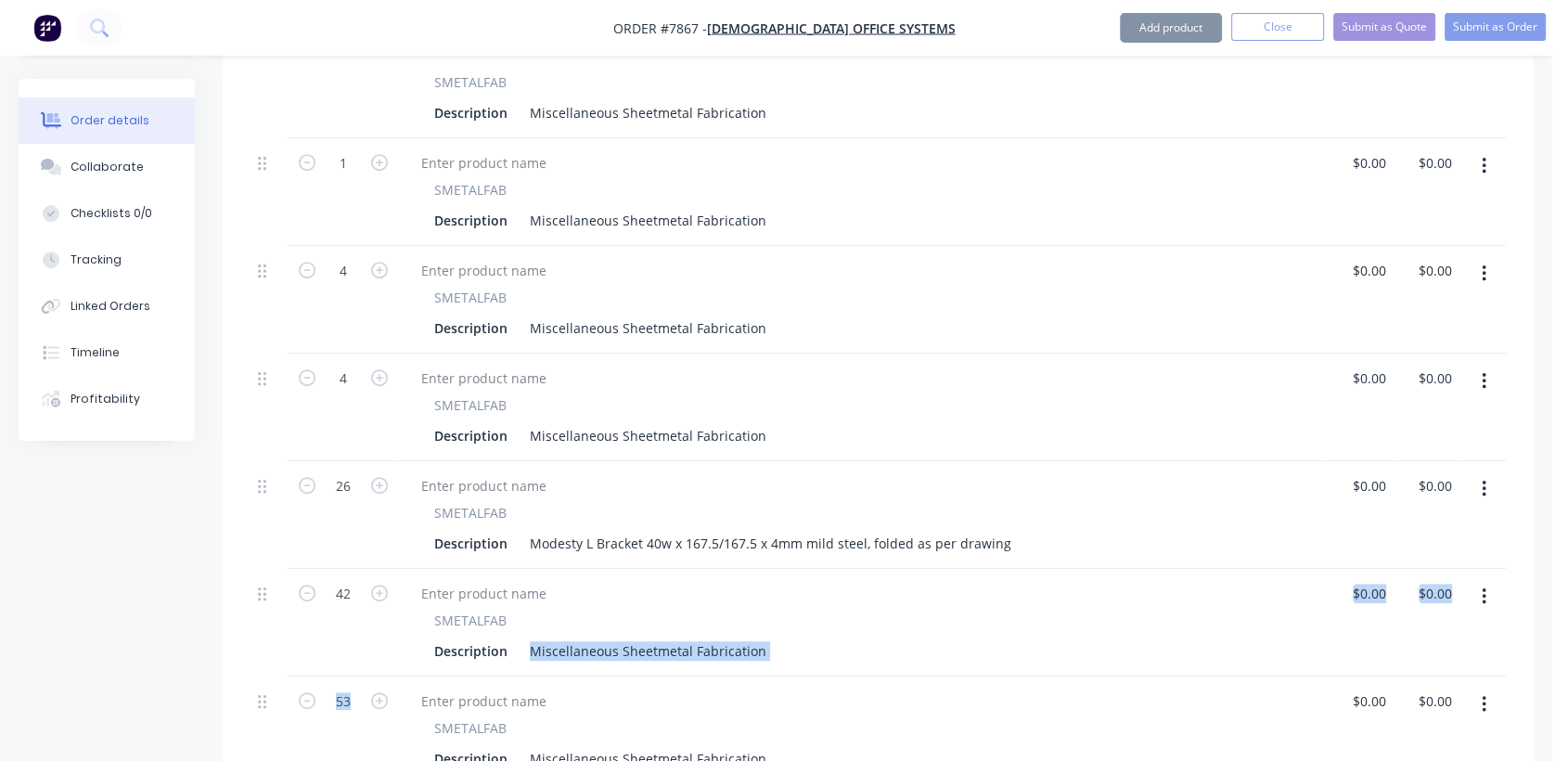
drag, startPoint x: 527, startPoint y: 620, endPoint x: 836, endPoint y: 659, distance: 311.5
click at [836, 659] on div "45 SMETALFAB Description 1200 x 30/150/30 x 1.5mm perforated base Cable Tray wi…" at bounding box center [878, 299] width 1255 height 969
click at [768, 638] on div "SMETALFAB Description Miscellaneous Sheetmetal Fabrication" at bounding box center [862, 623] width 928 height 107
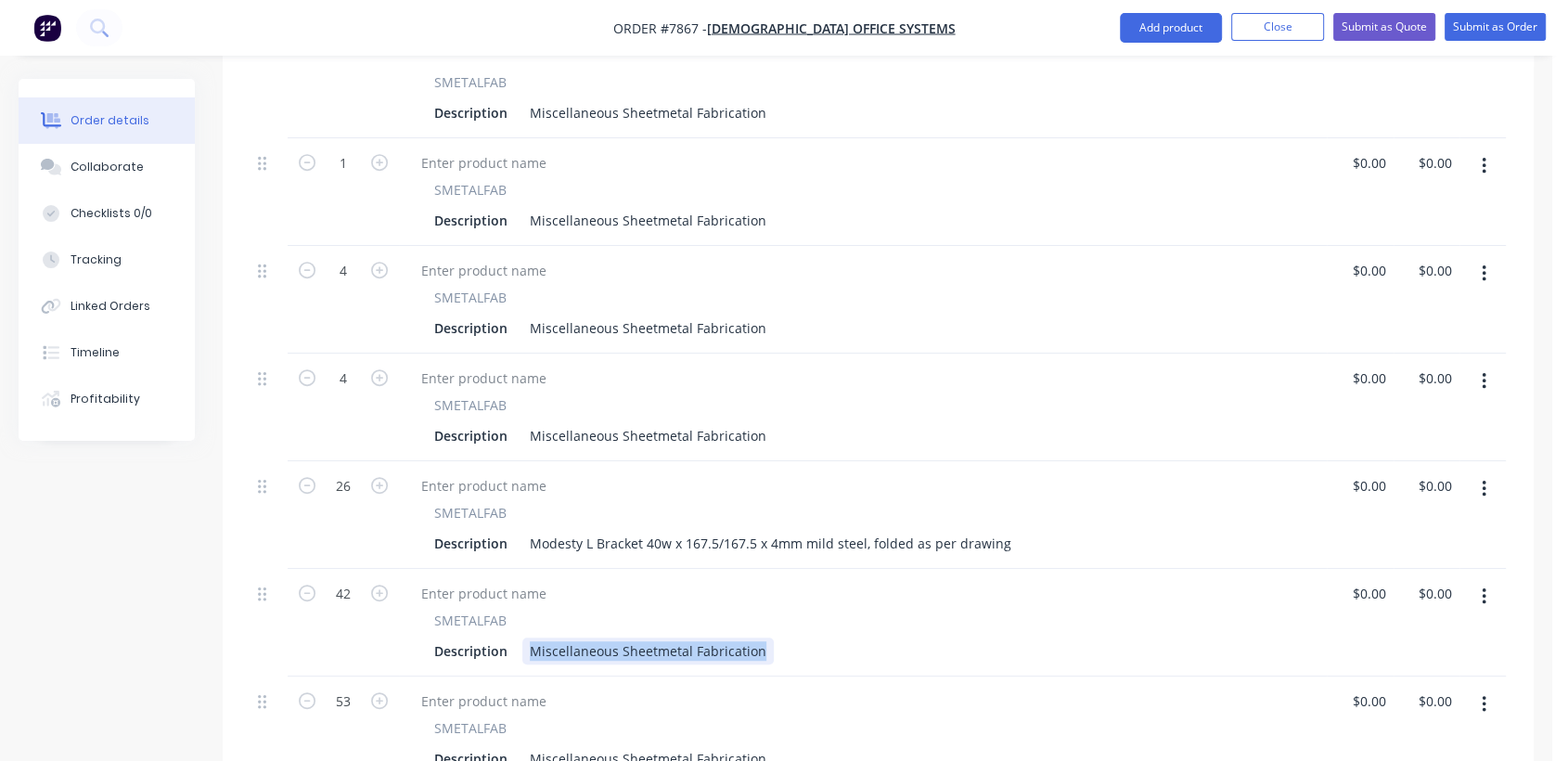
drag, startPoint x: 760, startPoint y: 622, endPoint x: 522, endPoint y: 596, distance: 239.4
click at [522, 611] on div "SMETALFAB Description Miscellaneous Sheetmetal Fabrication" at bounding box center [863, 638] width 913 height 54
paste div
drag, startPoint x: 672, startPoint y: 555, endPoint x: 637, endPoint y: 568, distance: 37.3
click at [672, 580] on div at bounding box center [863, 593] width 913 height 27
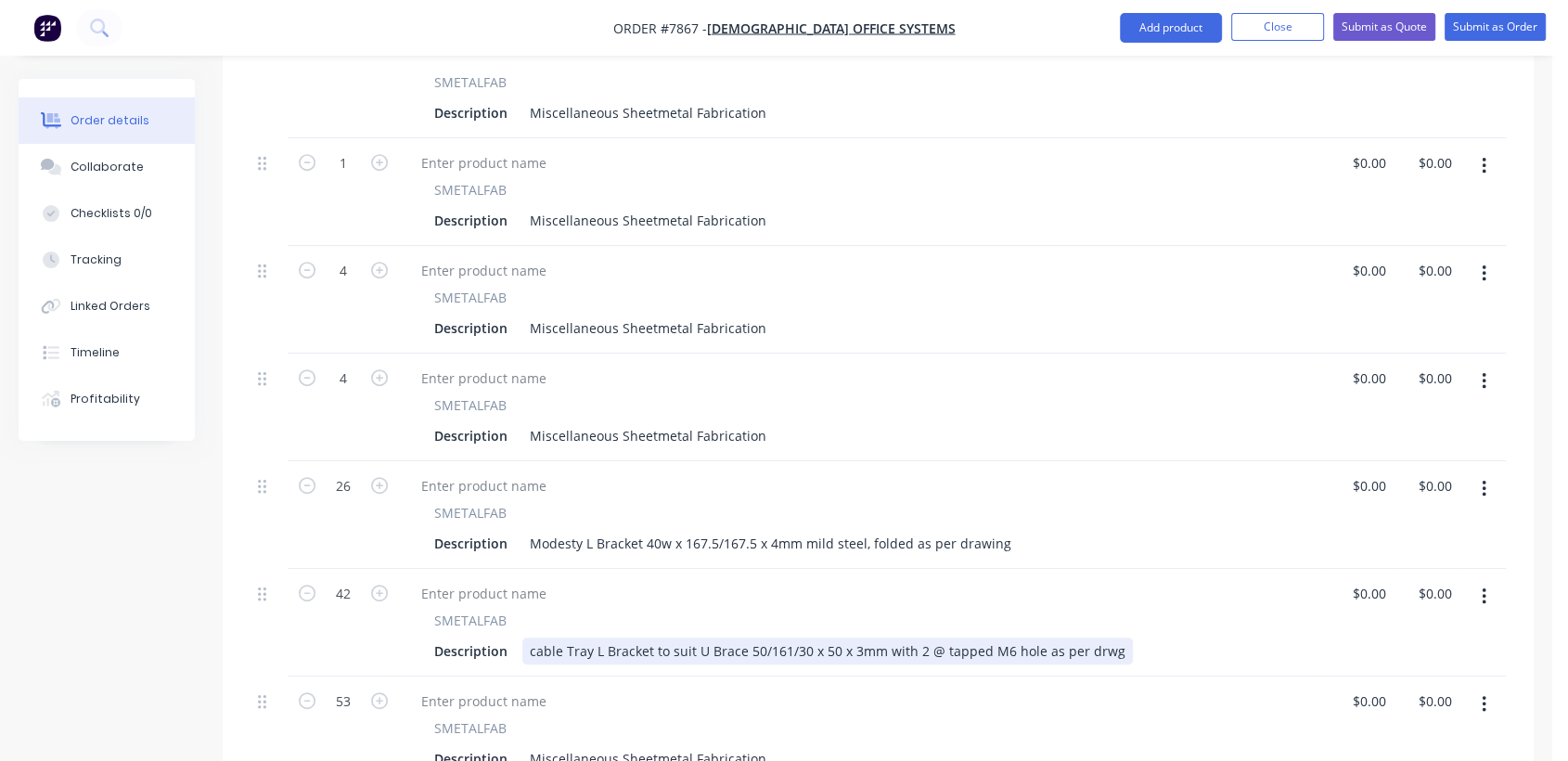
click at [536, 638] on div "cable Tray L Bracket to suit U Brace 50/161/30 x 50 x 3mm with 2 @ tapped M6 ho…" at bounding box center [827, 651] width 610 height 27
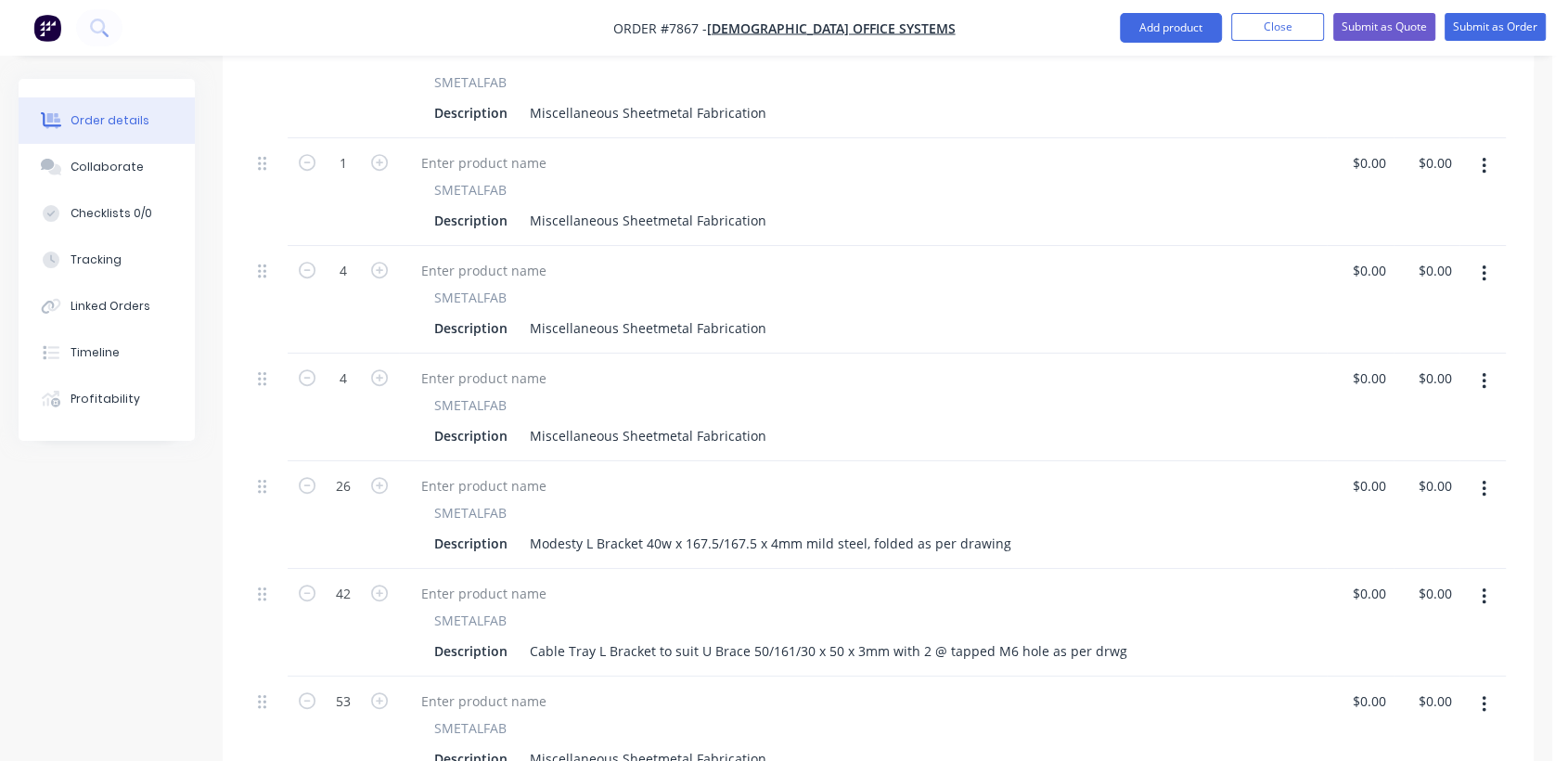
click at [822, 687] on div at bounding box center [863, 700] width 913 height 27
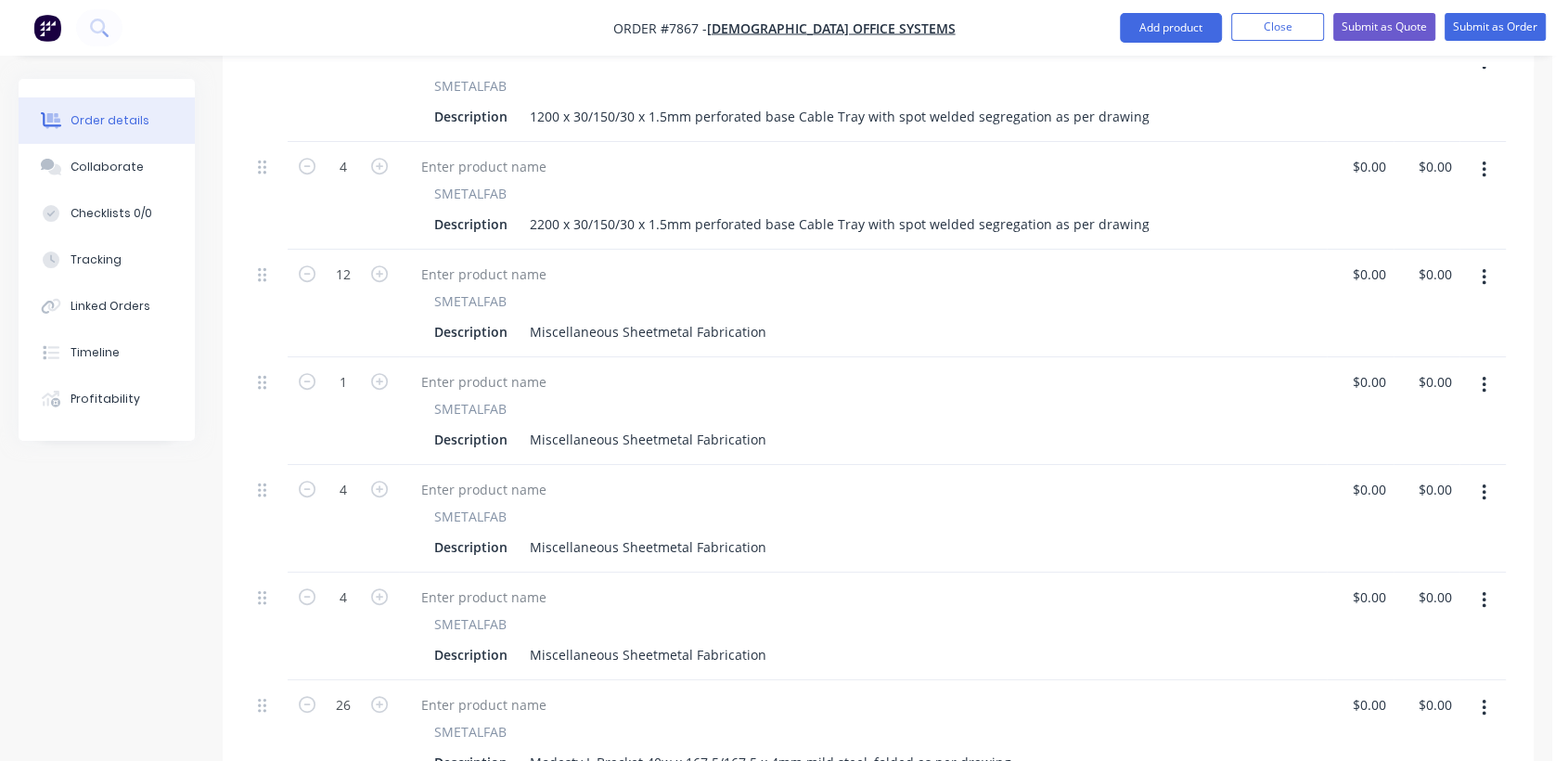
scroll to position [659, 0]
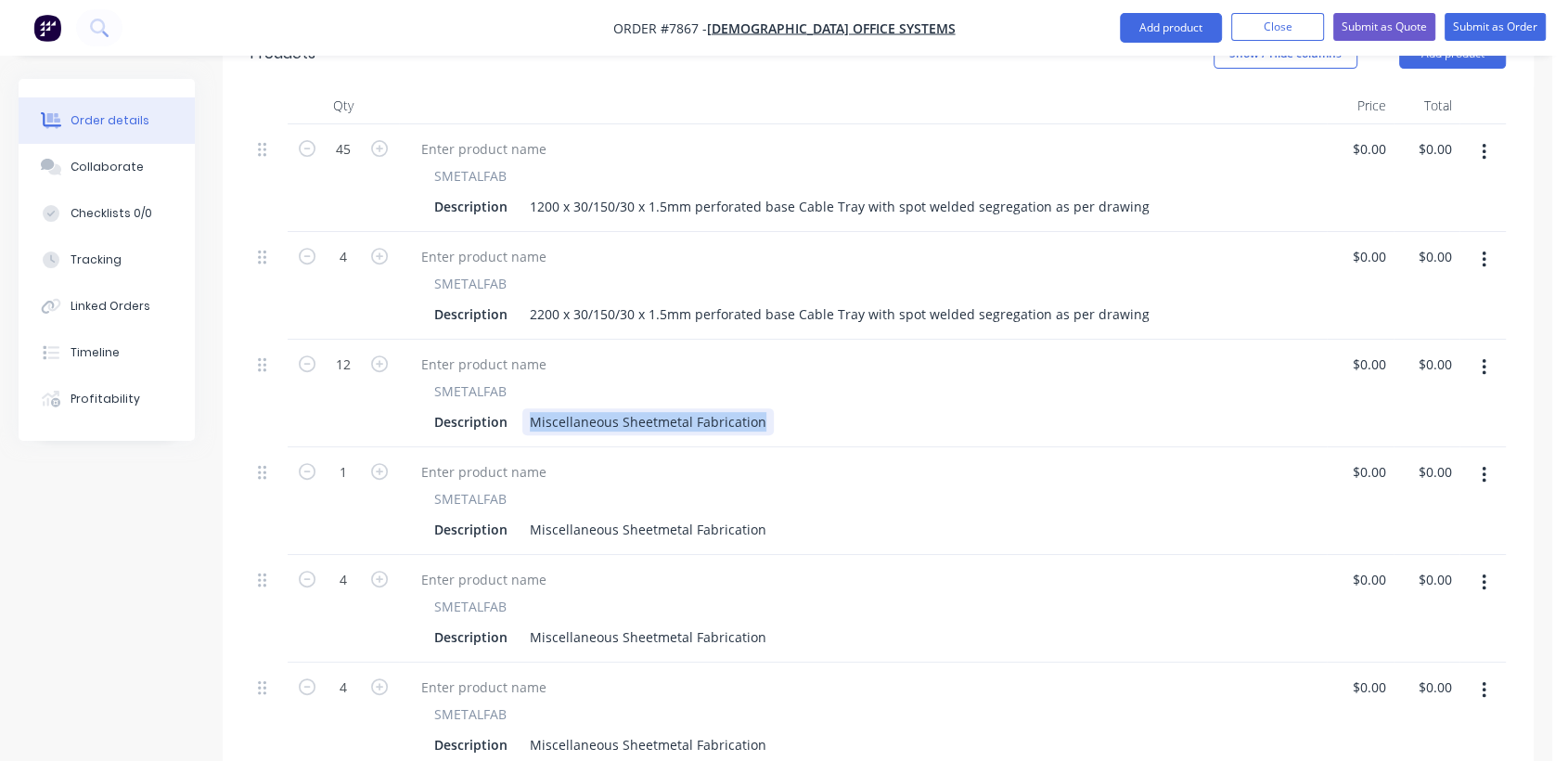
drag, startPoint x: 760, startPoint y: 394, endPoint x: 519, endPoint y: 383, distance: 241.3
click at [519, 409] on div "Description Miscellaneous Sheetmetal Fabrication" at bounding box center [859, 422] width 865 height 27
paste div
drag, startPoint x: 653, startPoint y: 391, endPoint x: 629, endPoint y: 390, distance: 24.0
click at [629, 409] on div "Satelliti U Brace 1455 x 509 made from tube welded with 1395mm Centres as per d…" at bounding box center [799, 422] width 555 height 27
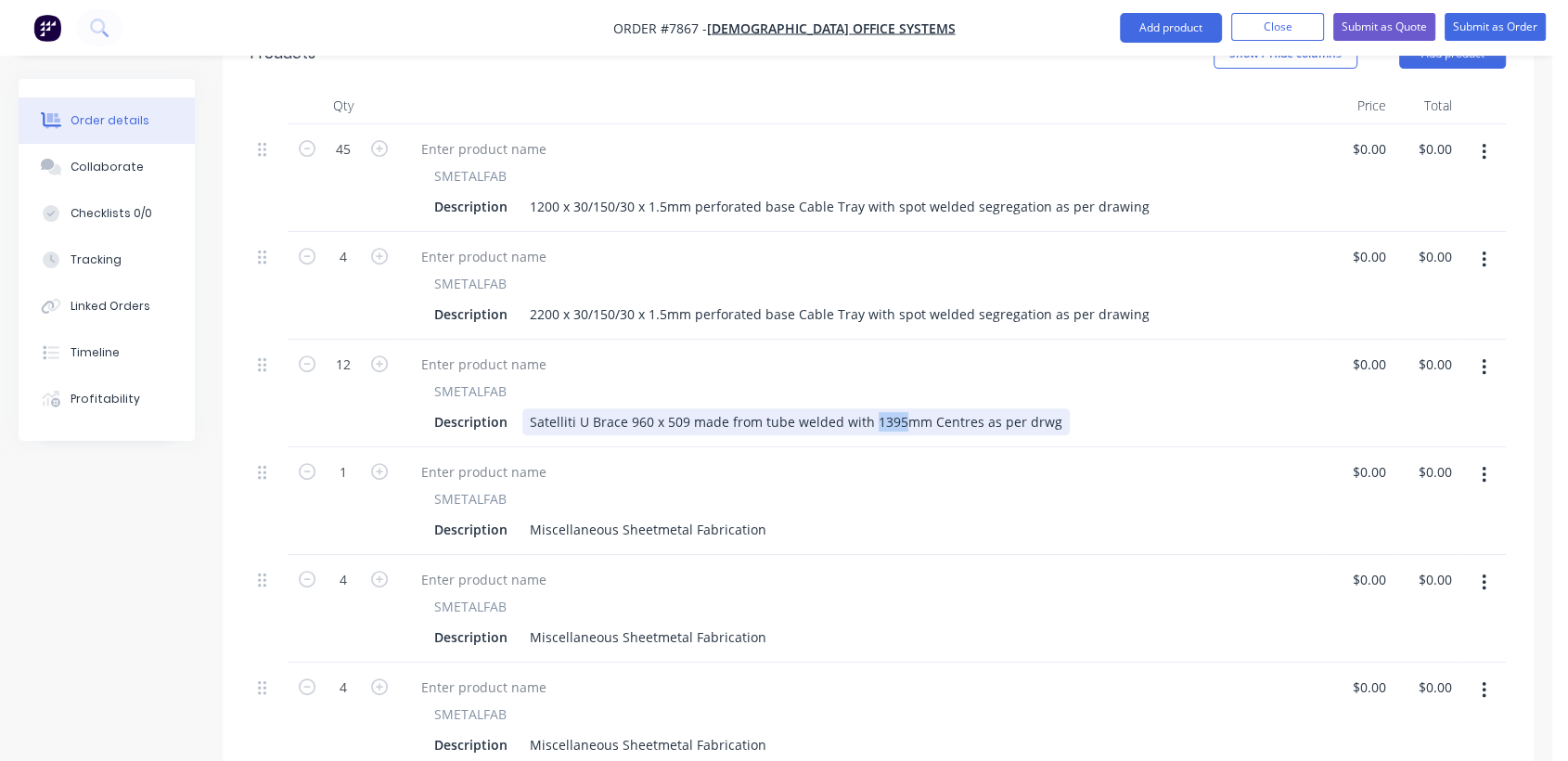
drag, startPoint x: 894, startPoint y: 394, endPoint x: 866, endPoint y: 387, distance: 28.9
click at [866, 409] on div "Satelliti U Brace 960 x 509 made from tube welded with 1395mm Centres as per dr…" at bounding box center [795, 422] width 547 height 27
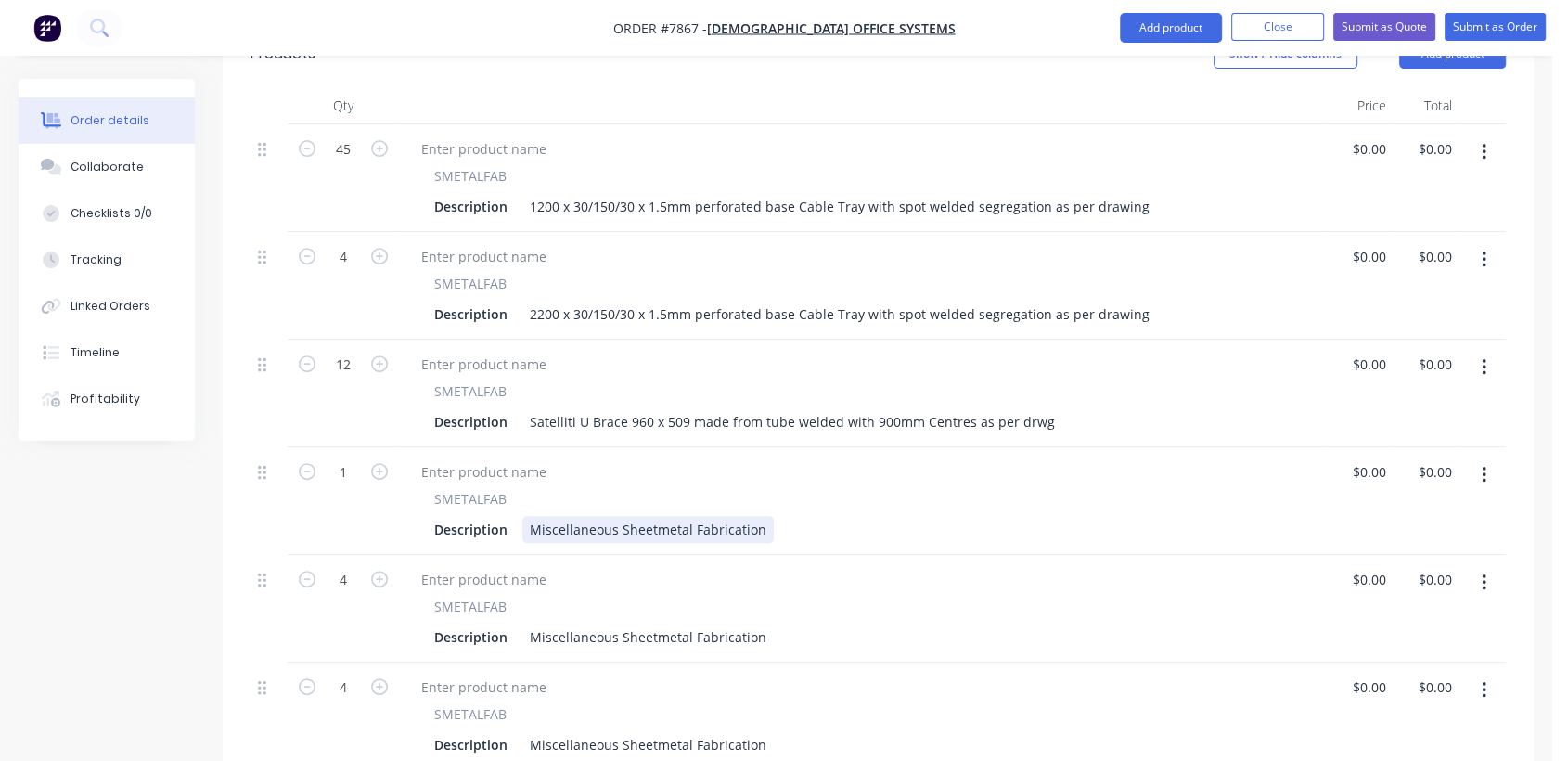
click at [767, 516] on div "Description Miscellaneous Sheetmetal Fabrication" at bounding box center [859, 529] width 865 height 27
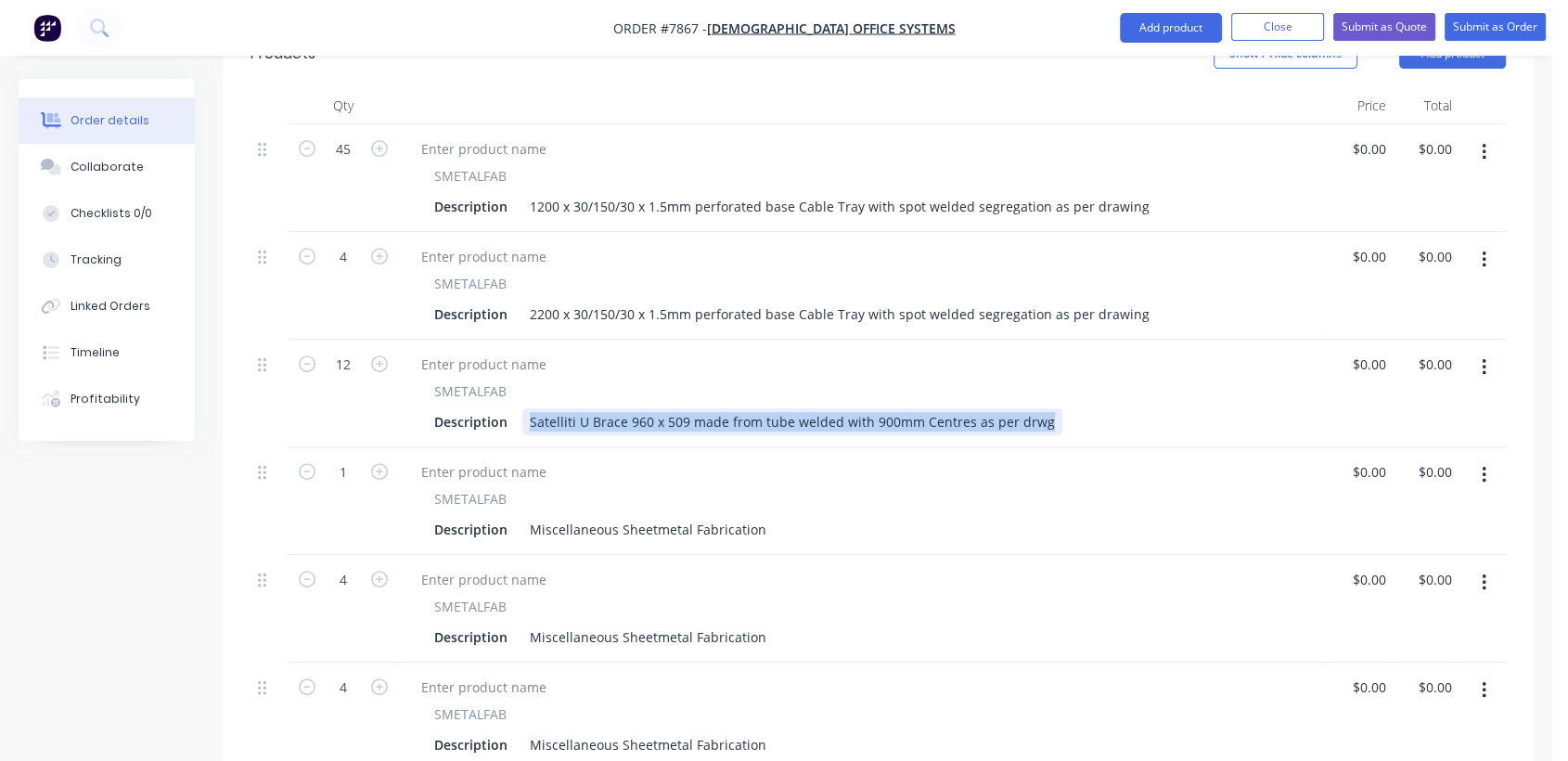
drag, startPoint x: 527, startPoint y: 392, endPoint x: 1043, endPoint y: 442, distance: 518.4
click at [1043, 442] on div "45 SMETALFAB Description 1200 x 30/150/30 x 1.5mm perforated base Cable Tray wi…" at bounding box center [878, 609] width 1255 height 969
copy div "Satelliti U Brace 960 x 509 made from tube welded with 900mm Centres as per drwg"
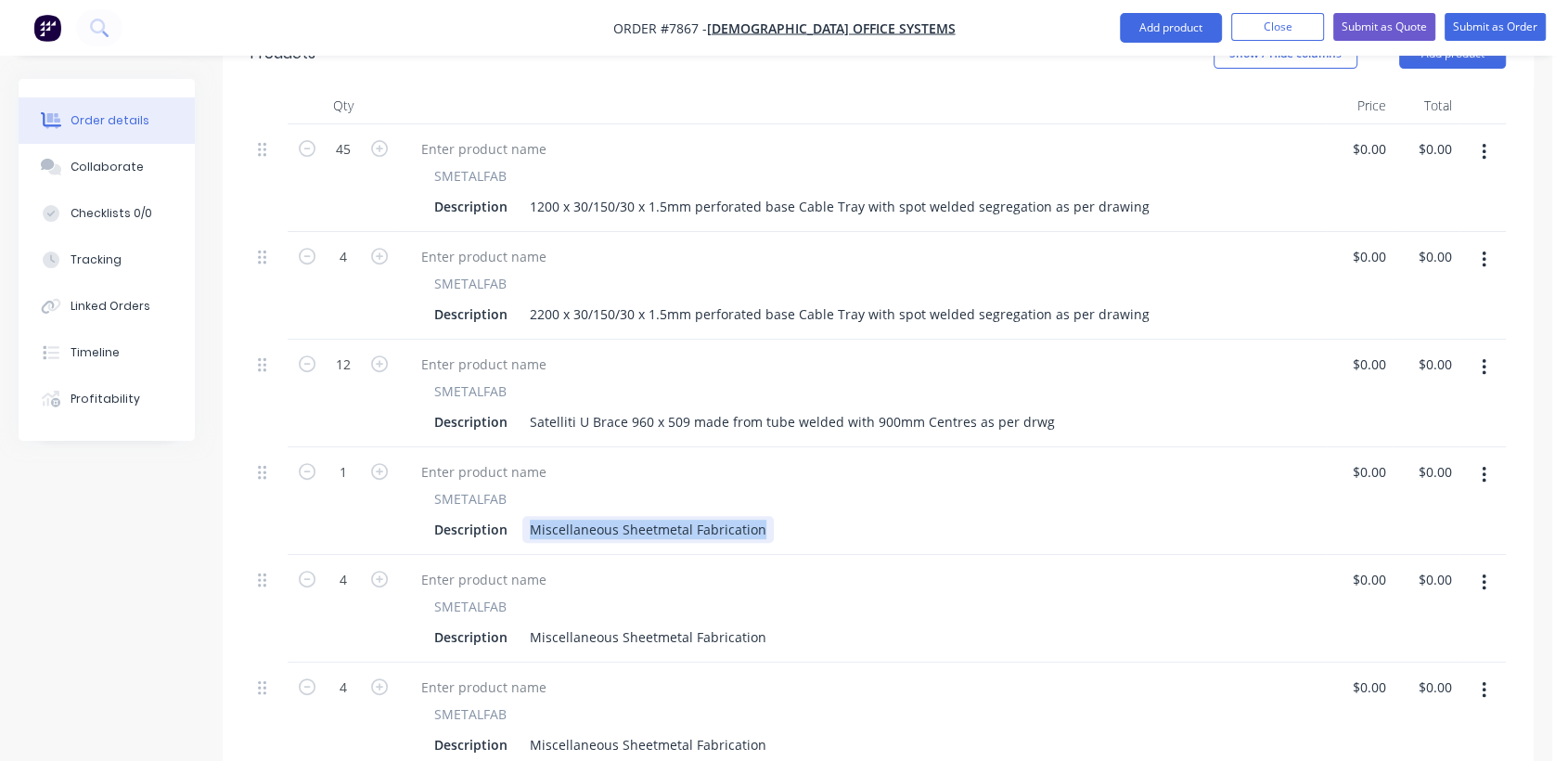
drag, startPoint x: 522, startPoint y: 497, endPoint x: 772, endPoint y: 521, distance: 251.1
click at [772, 523] on div "SMETALFAB Description Miscellaneous Sheetmetal Fabrication" at bounding box center [862, 501] width 928 height 107
paste div
click at [631, 516] on div "Satelliti U Brace 960 x 509 made from tube welded with 900mm Centres as per drwg" at bounding box center [791, 529] width 540 height 27
click at [879, 516] on div "Satelliti U Brace 1060 x 509 made from tube welded with 900mm Centres as per dr…" at bounding box center [795, 529] width 547 height 27
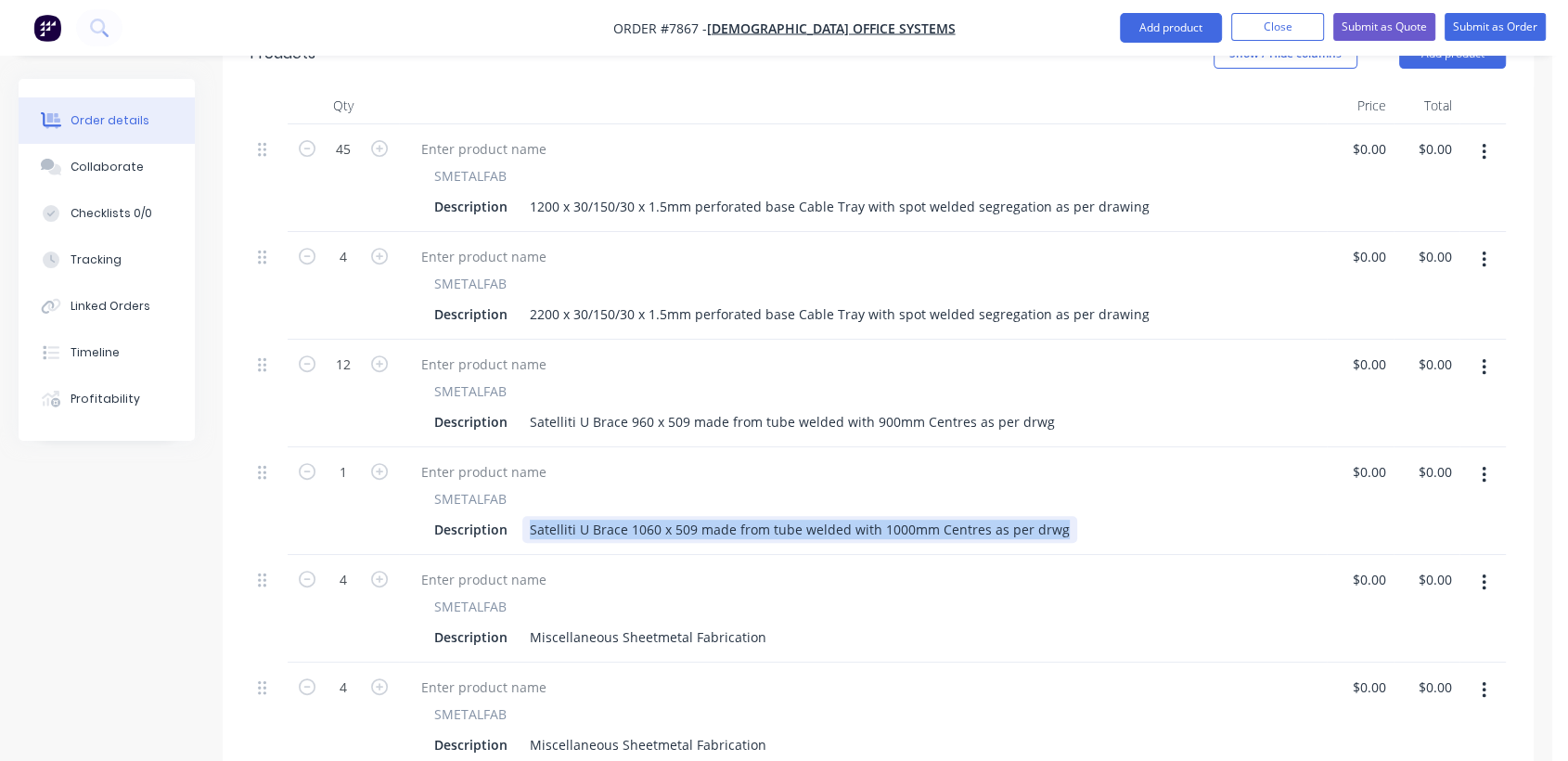
drag, startPoint x: 1054, startPoint y: 505, endPoint x: 527, endPoint y: 483, distance: 527.5
click at [527, 489] on div "SMETALFAB Description Satelliti U Brace 1060 x 509 made from tube welded with 1…" at bounding box center [863, 516] width 913 height 54
copy div "Satelliti U Brace 1060 x 509 made from tube welded with 1000mm Centres as per d…"
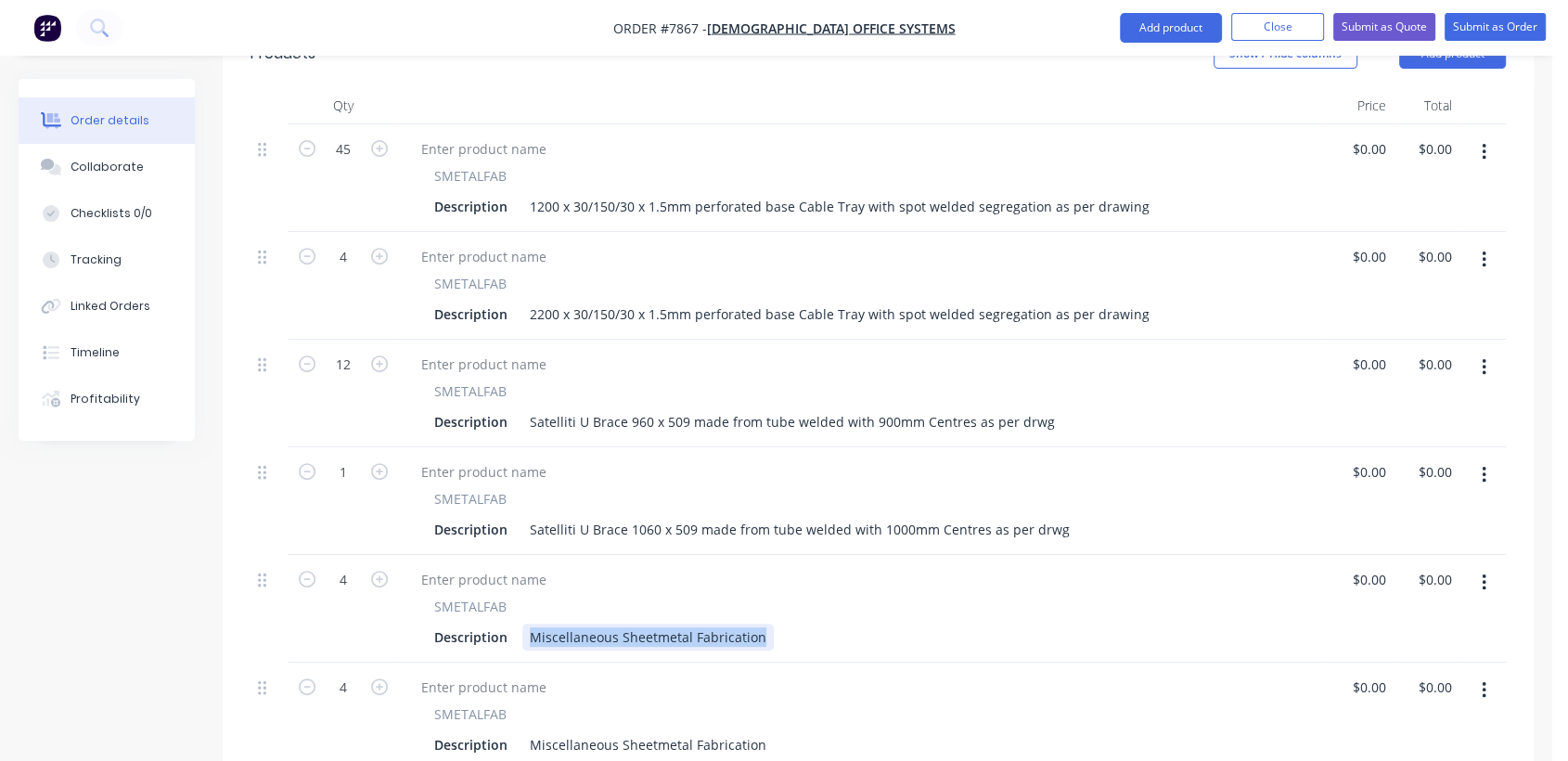
drag, startPoint x: 527, startPoint y: 602, endPoint x: 732, endPoint y: 613, distance: 205.3
click at [755, 629] on div "SMETALFAB Description Miscellaneous Sheetmetal Fabrication" at bounding box center [862, 609] width 928 height 107
paste div
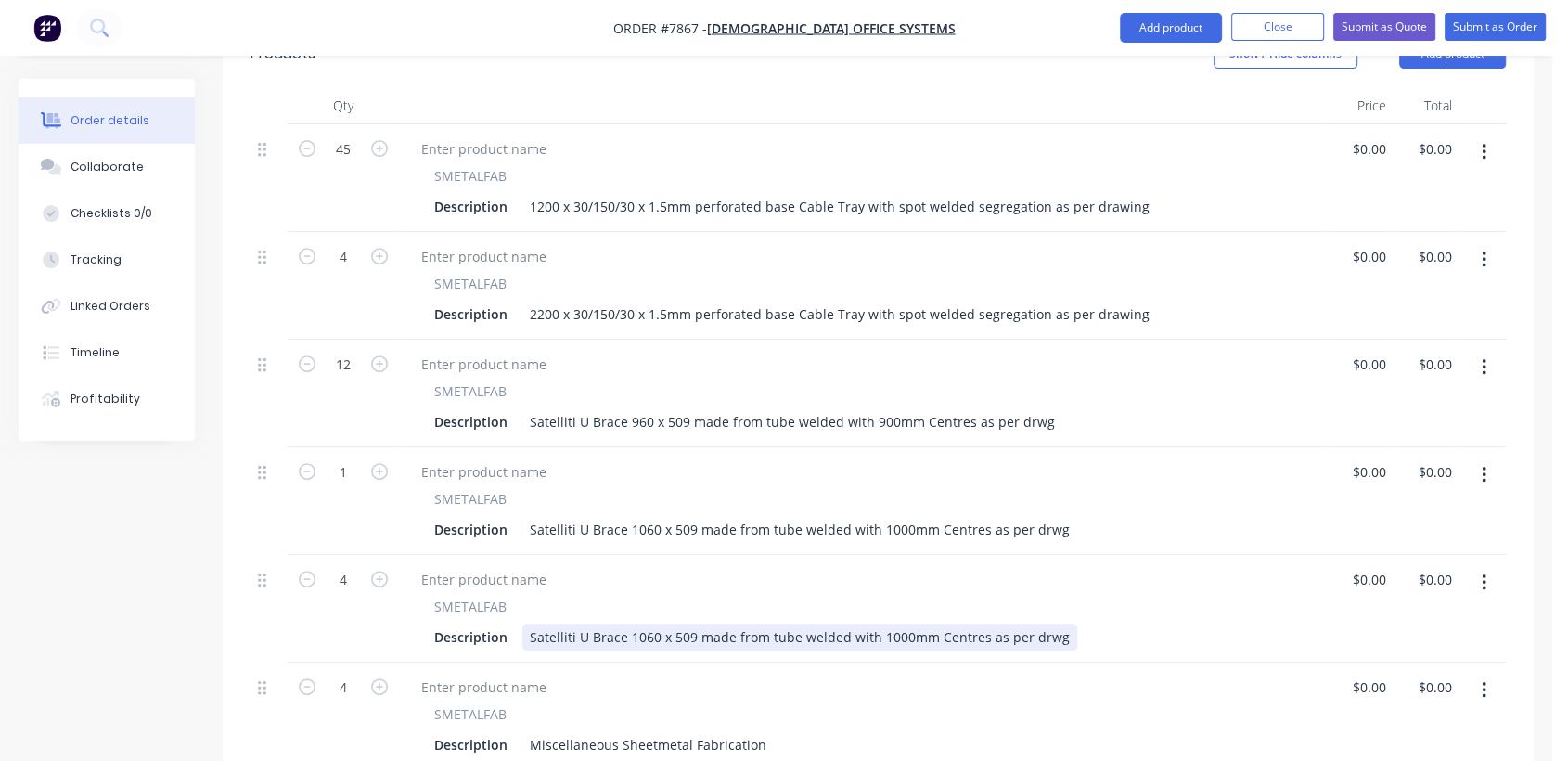
click at [662, 624] on div "Satelliti U Brace 1060 x 509 made from tube welded with 1000mm Centres as per d…" at bounding box center [799, 637] width 555 height 27
click at [651, 624] on div "Satelliti U Brace 1060 x 509 made from tube welded with 1000mm Centres as per d…" at bounding box center [799, 637] width 555 height 27
drag, startPoint x: 666, startPoint y: 611, endPoint x: 628, endPoint y: 608, distance: 38.1
click at [628, 624] on div "Satelliti U Brace 1060 x 509 made from tube welded with 1000mm Centres as per d…" at bounding box center [799, 637] width 555 height 27
click at [741, 624] on div "Satelliti U Brace 3 Leg Version - 509 made from tube welded with 1000mm Centres…" at bounding box center [826, 637] width 610 height 27
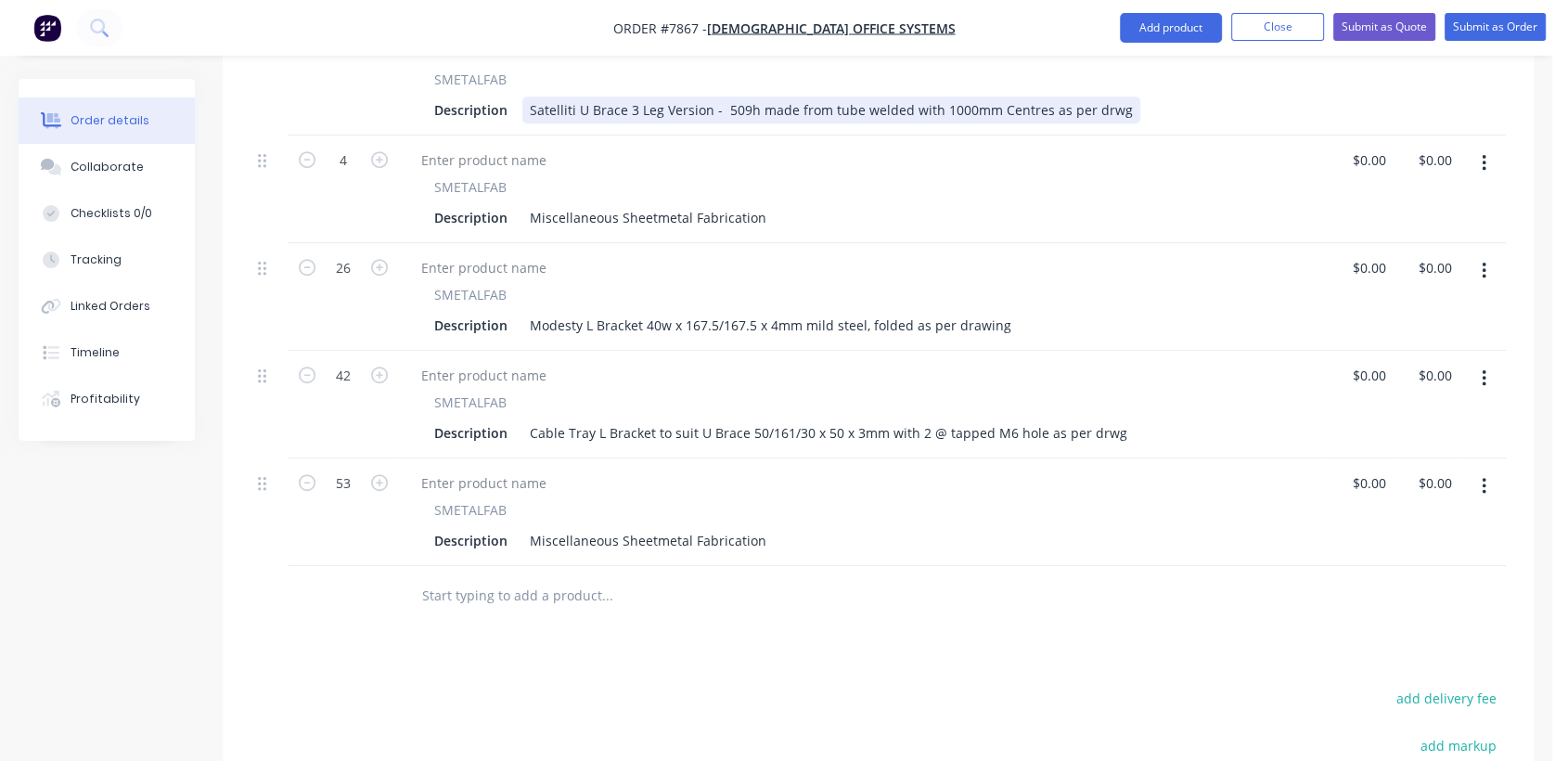
scroll to position [1147, 0]
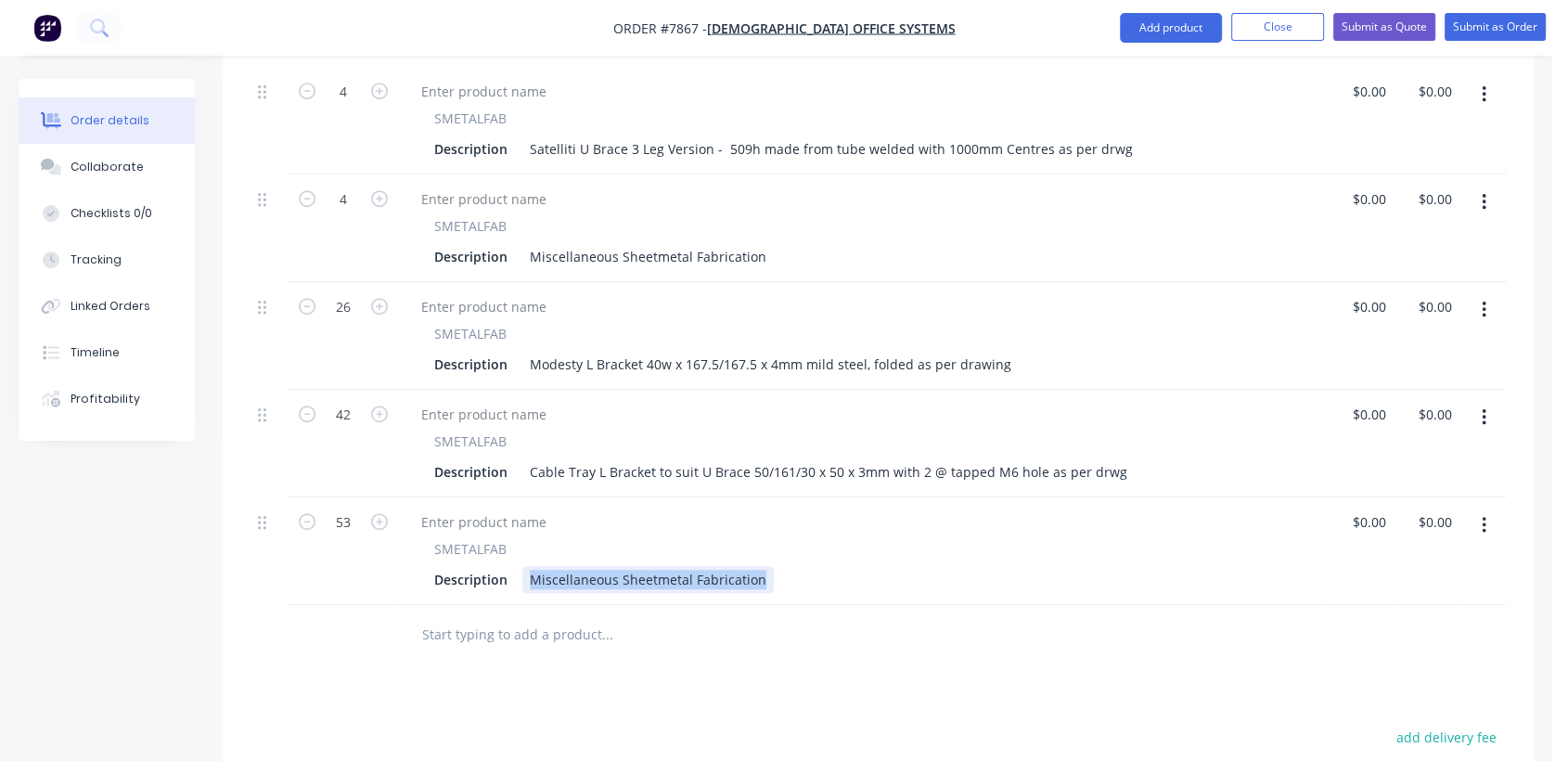
drag, startPoint x: 526, startPoint y: 548, endPoint x: 837, endPoint y: 589, distance: 313.7
click at [837, 589] on div "Qty Price Total 45 SMETALFAB Description 1200 x 30/150/30 x 1.5mm perforated ba…" at bounding box center [878, 132] width 1310 height 1066
paste div
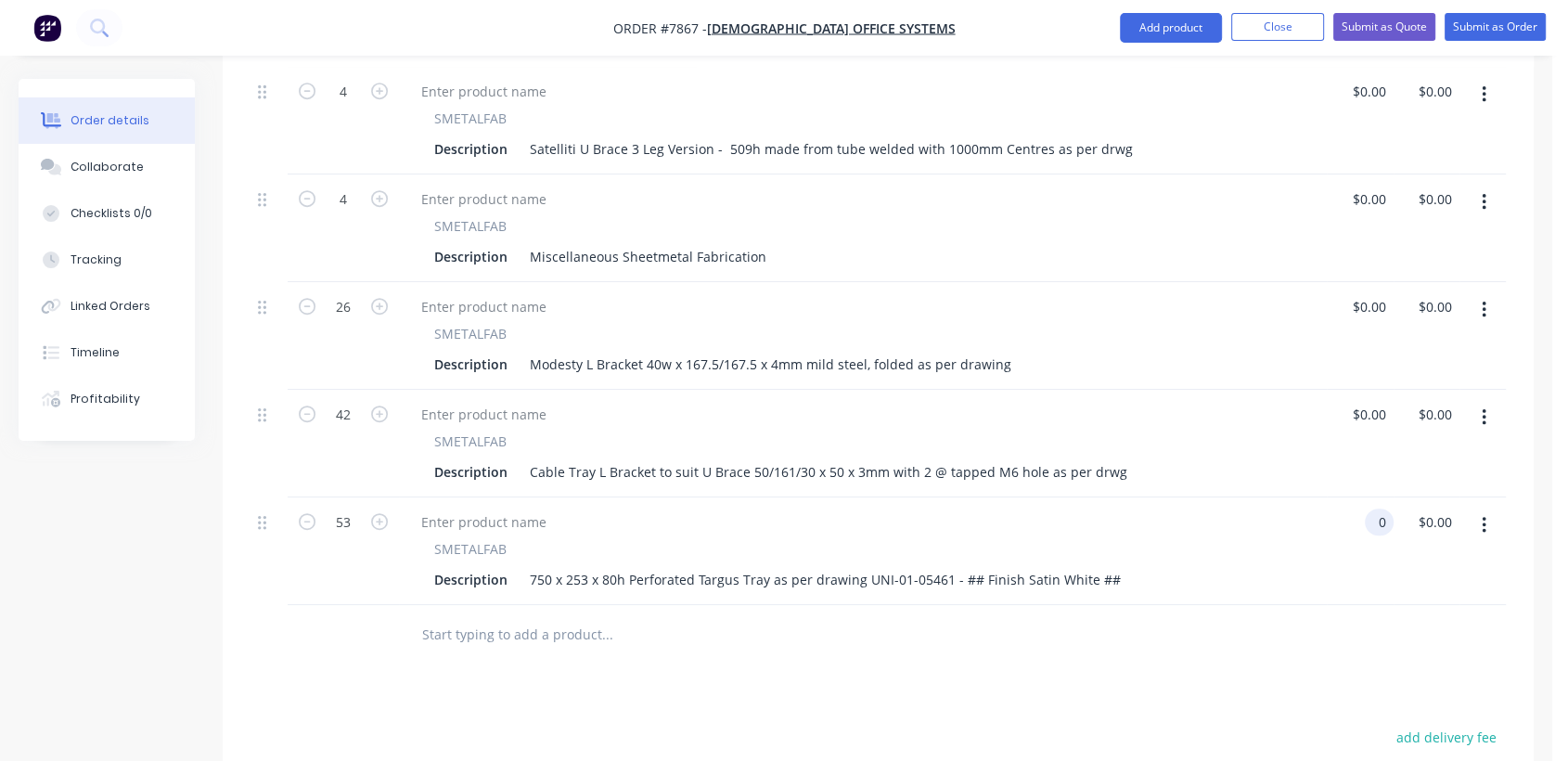
type input "$0.00"
click at [543, 616] on input "text" at bounding box center [607, 634] width 371 height 37
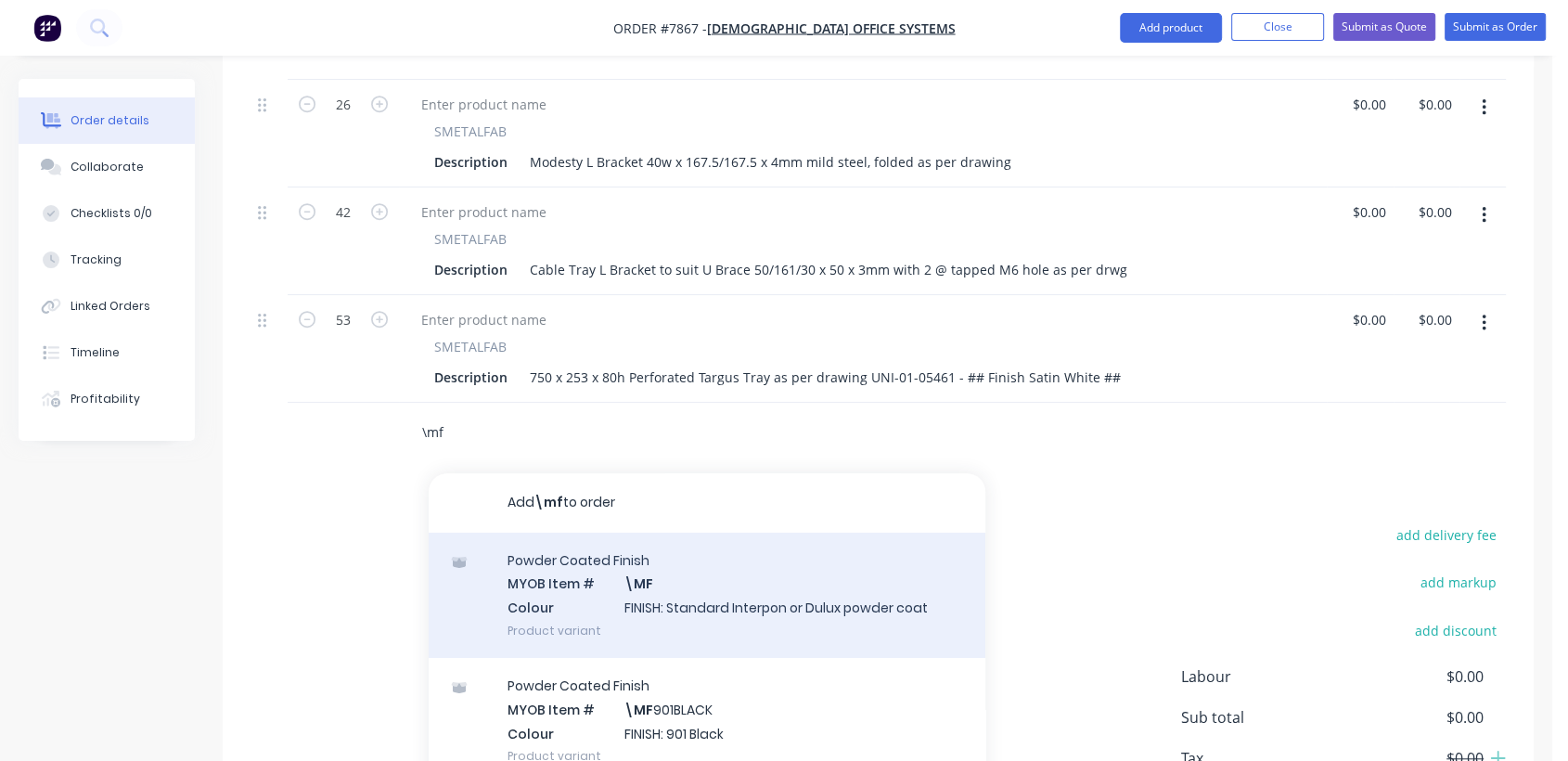
scroll to position [1353, 0]
type input "\mf"
click at [685, 560] on div "Powder Coated Finish MYOB Item # \MF Colour FINISH: Standard Interpon or Dulux …" at bounding box center [707, 592] width 557 height 125
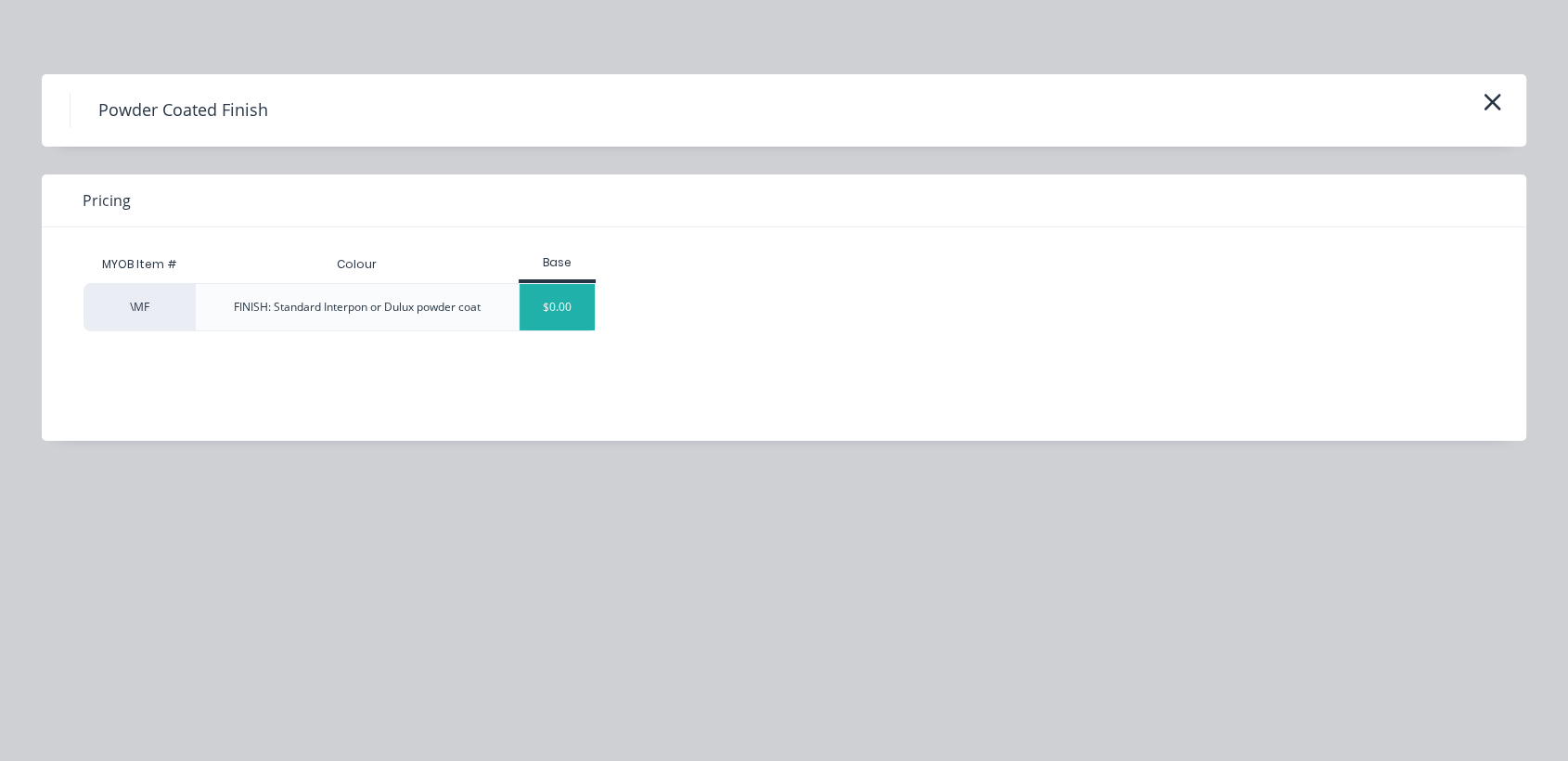
click at [551, 306] on div "$0.00" at bounding box center [557, 306] width 76 height 47
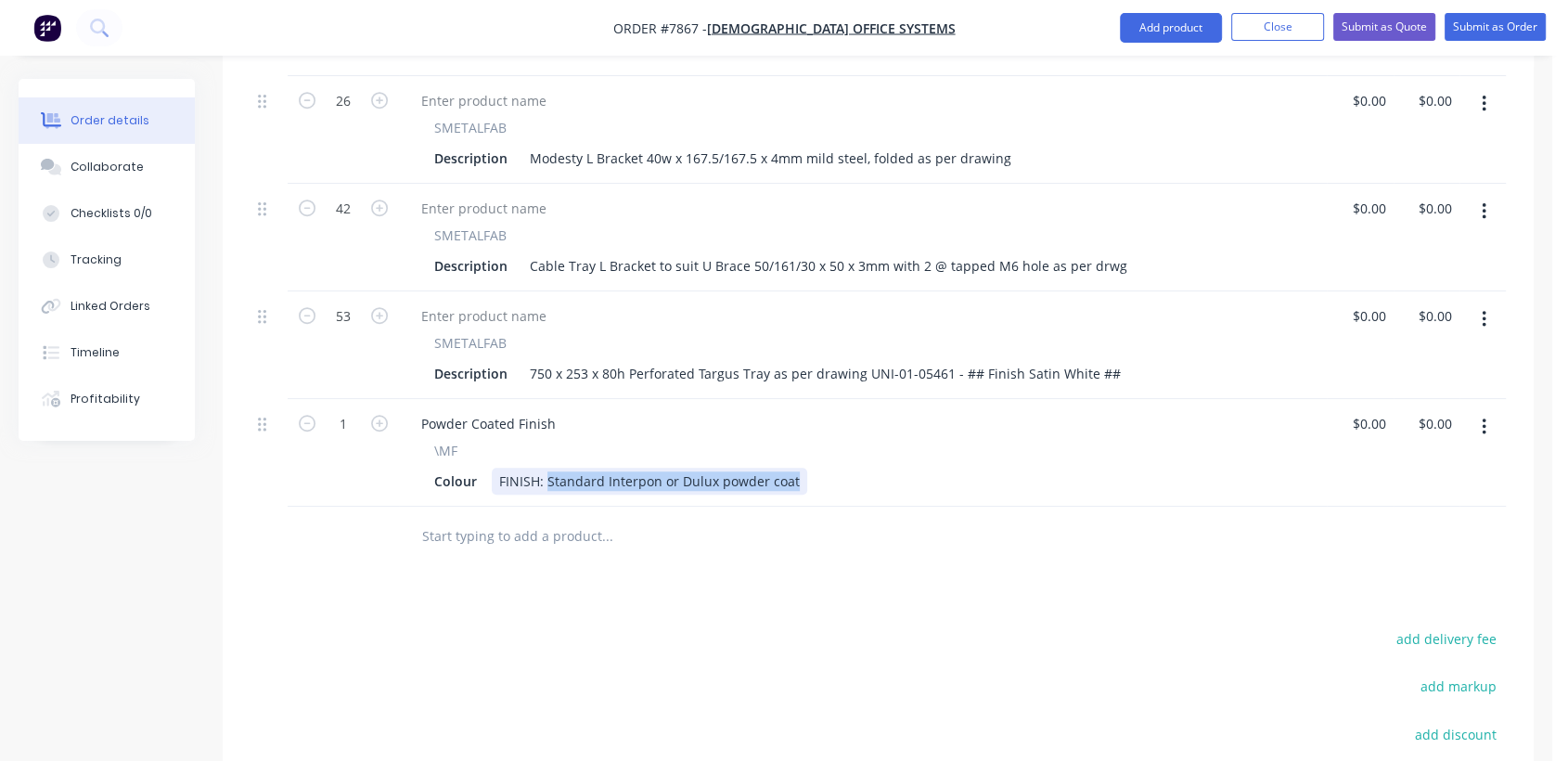
drag, startPoint x: 545, startPoint y: 450, endPoint x: 929, endPoint y: 484, distance: 385.5
type input "$0.00"
click at [542, 518] on input "text" at bounding box center [607, 536] width 371 height 37
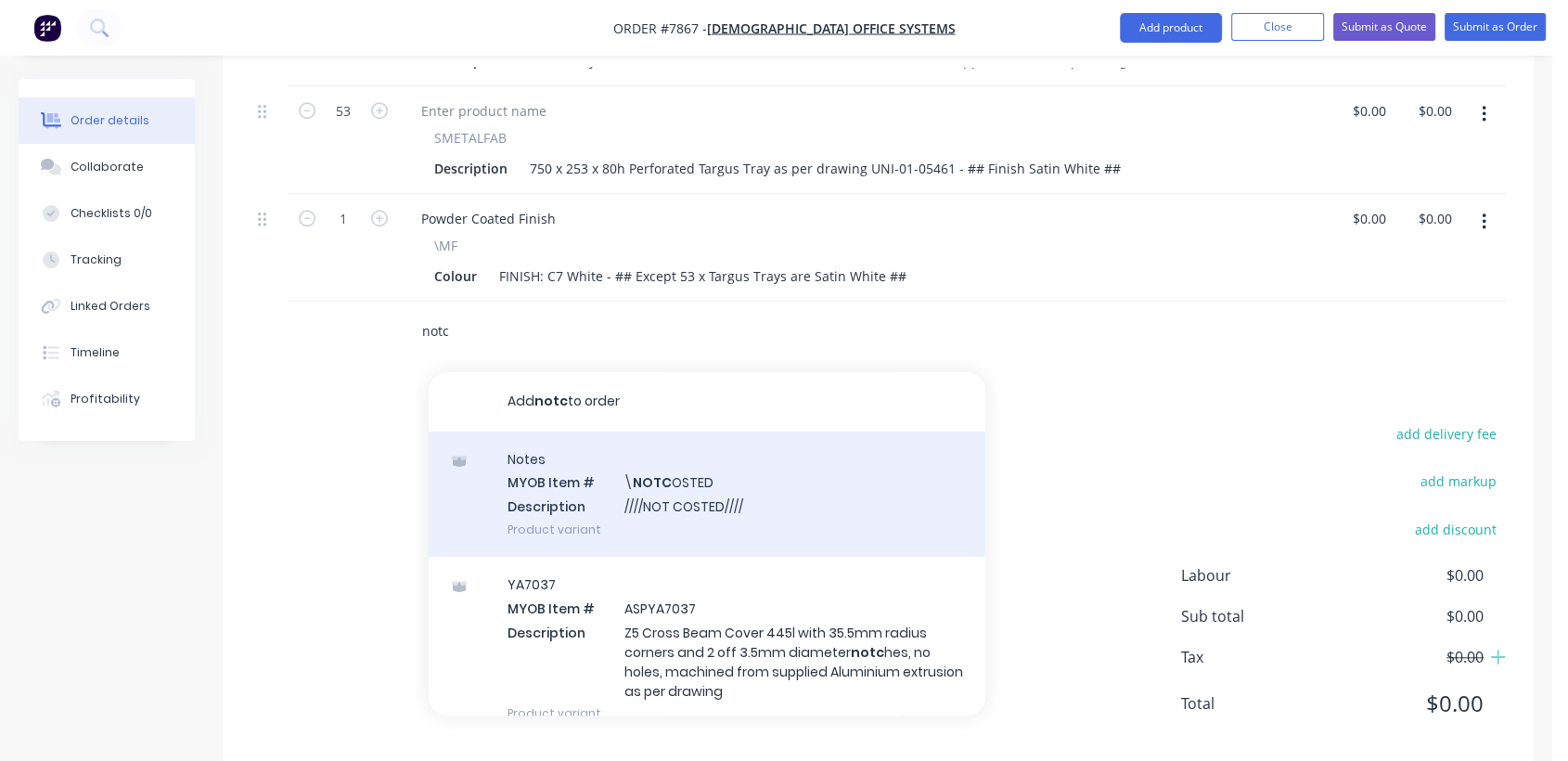
scroll to position [1559, 0]
type input "notc"
click at [708, 452] on div "Notes MYOB Item # \ NOTC OSTED Description ////NOT COSTED//// Product variant" at bounding box center [707, 493] width 557 height 125
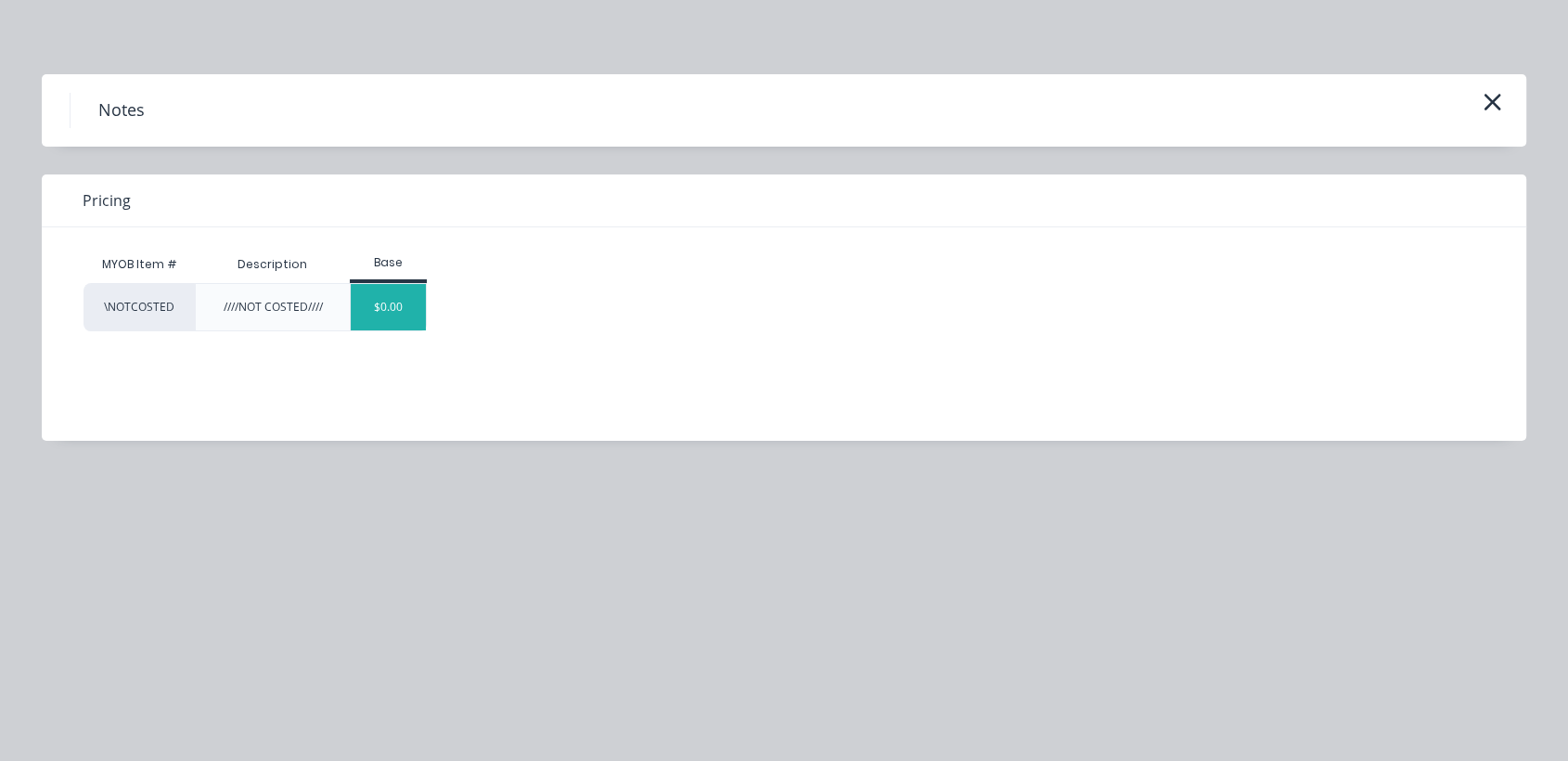
click at [401, 296] on div "$0.00" at bounding box center [389, 306] width 76 height 47
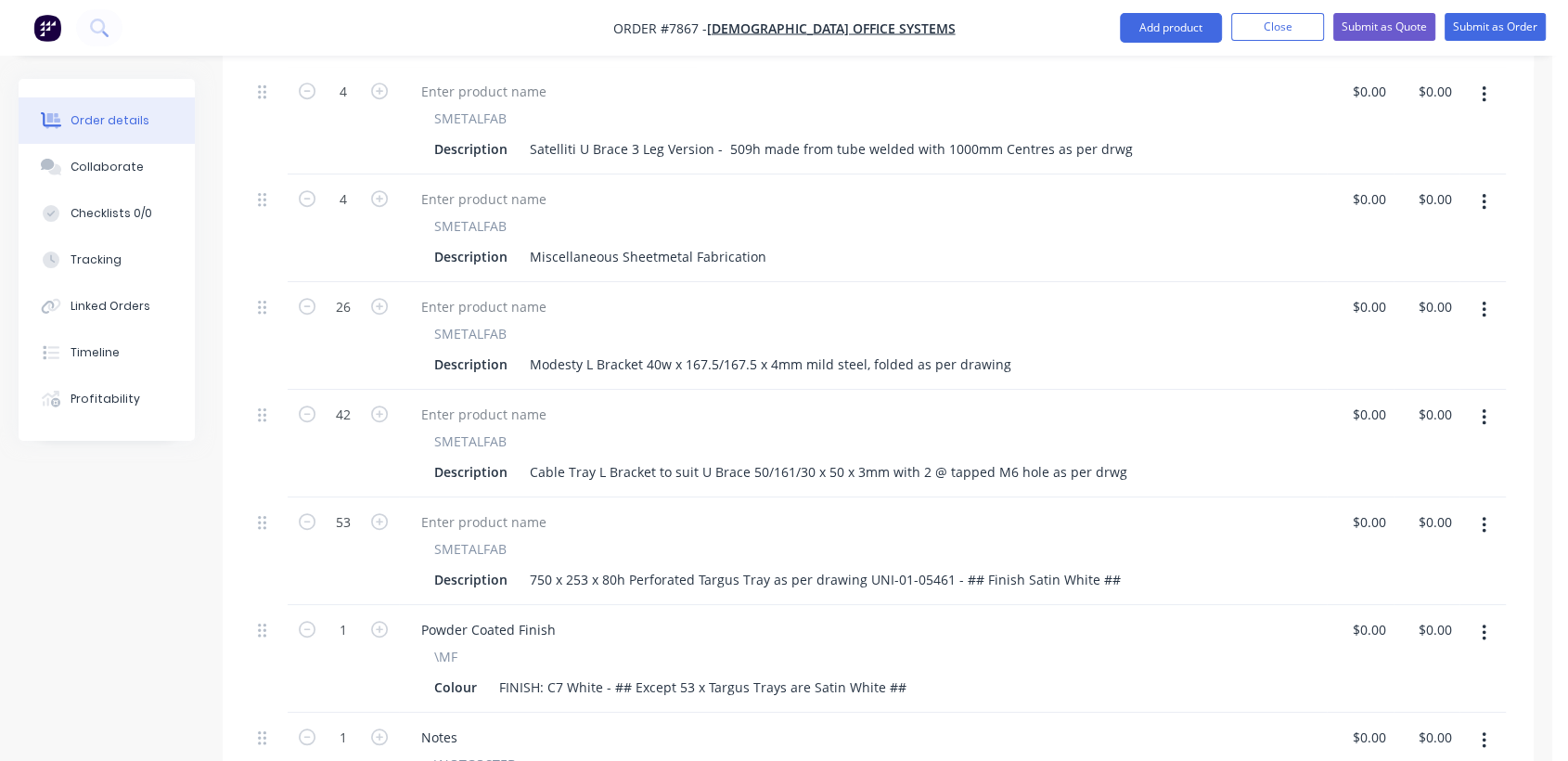
scroll to position [1045, 0]
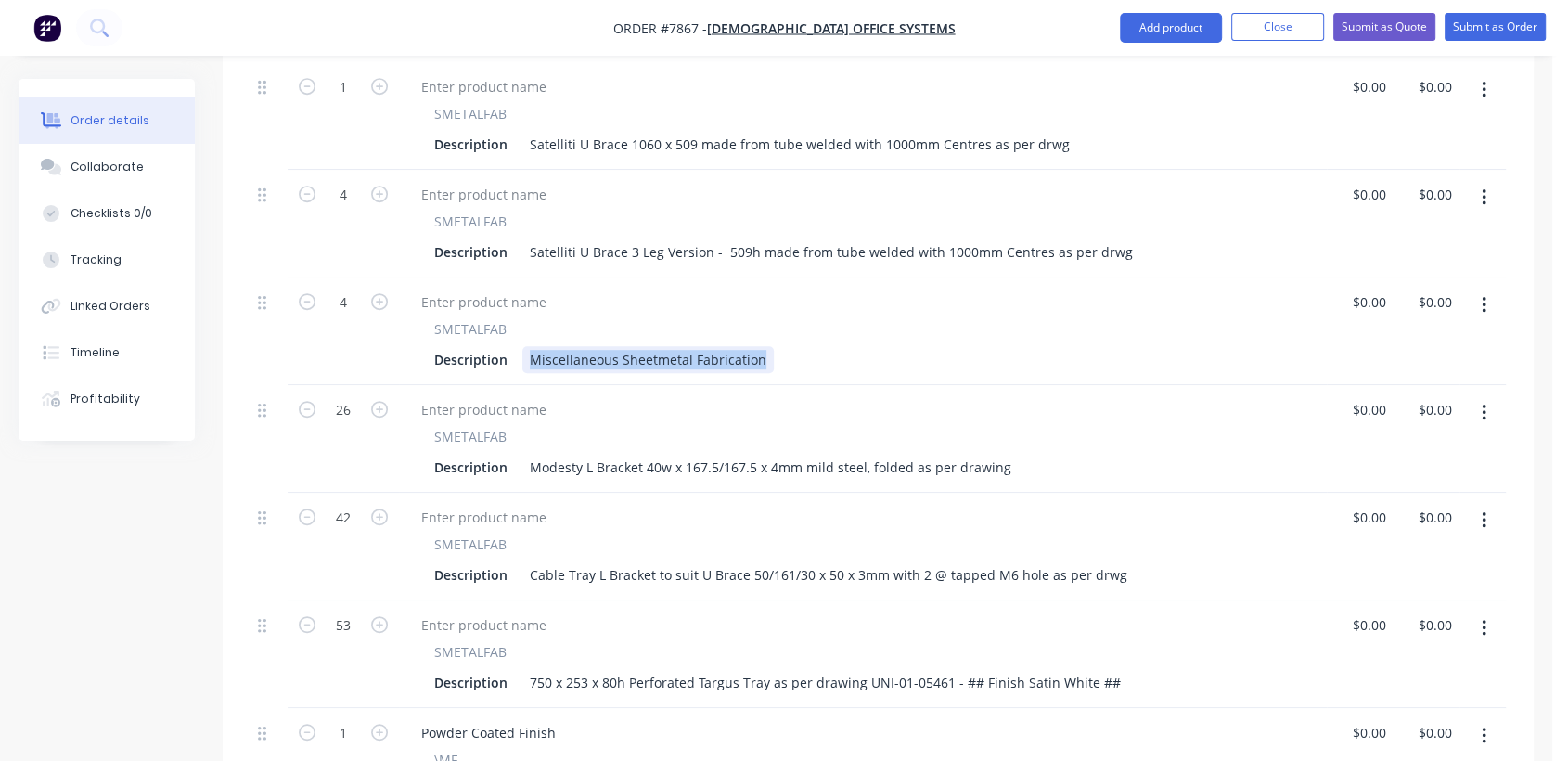
drag, startPoint x: 524, startPoint y: 328, endPoint x: 955, endPoint y: 358, distance: 432.0
click at [955, 358] on div "45 SMETALFAB Description 1200 x 30/150/30 x 1.5mm perforated base Cable Tray wi…" at bounding box center [878, 331] width 1255 height 1184
click at [772, 346] on div "Description Miscellaneous Sheetmetal Fabrication" at bounding box center [859, 359] width 865 height 27
drag, startPoint x: 757, startPoint y: 329, endPoint x: 520, endPoint y: 313, distance: 237.5
click at [520, 319] on div "SMETALFAB Description Miscellaneous Sheetmetal Fabrication" at bounding box center [863, 346] width 913 height 54
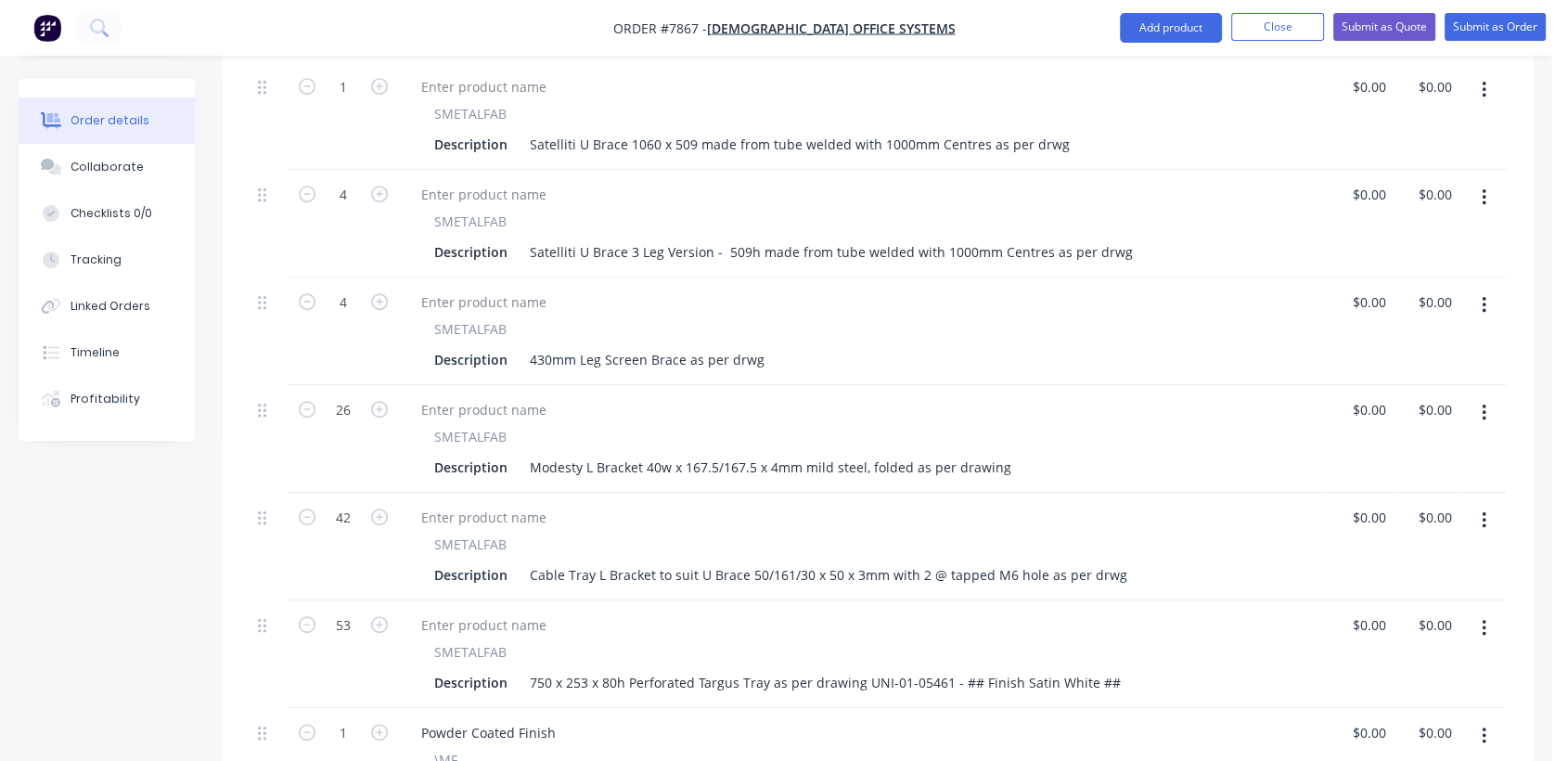
type input "0"
click at [85, 161] on div "Collaborate" at bounding box center [107, 167] width 74 height 17
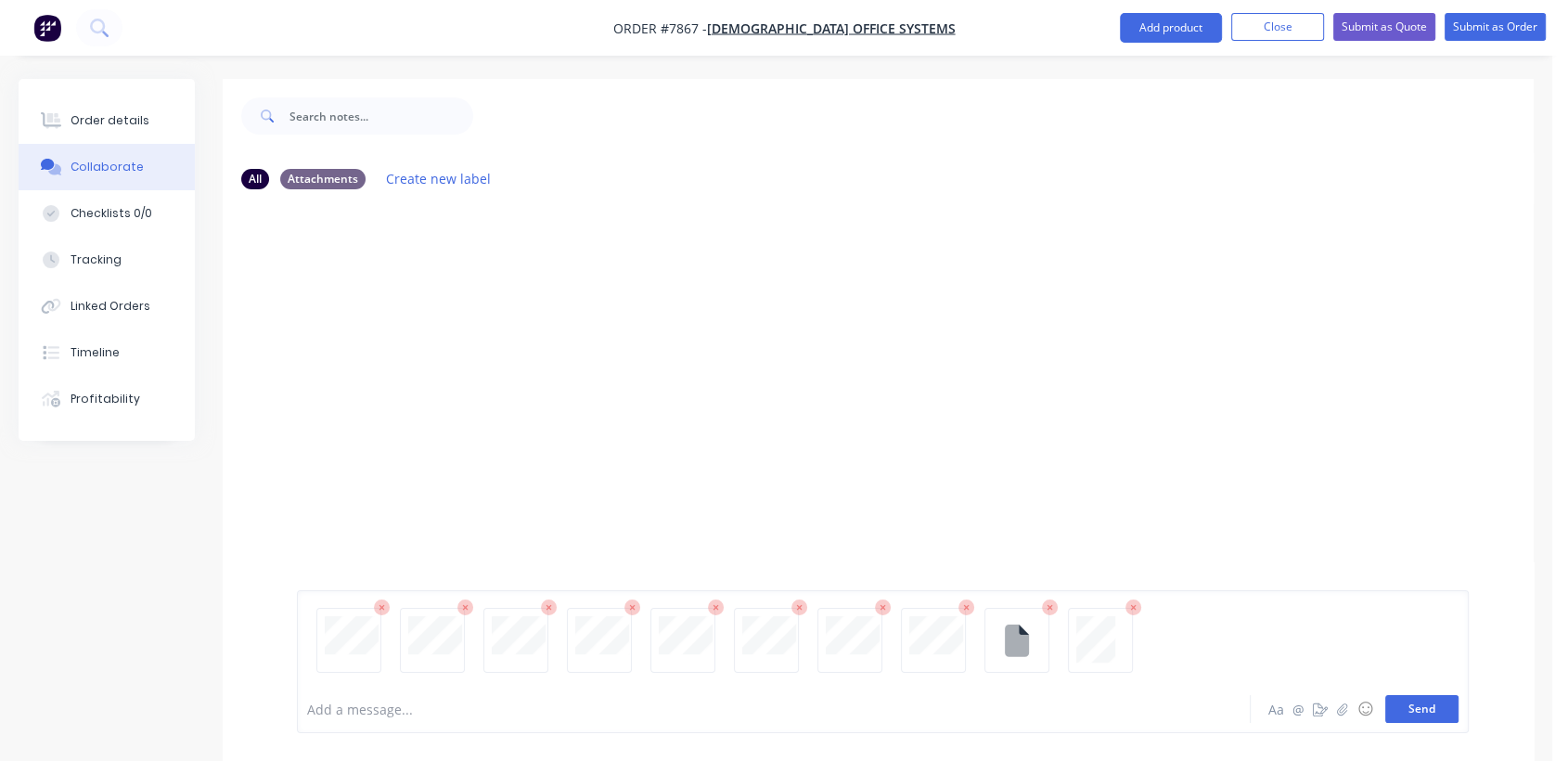
click at [1427, 706] on button "Send" at bounding box center [1422, 709] width 74 height 28
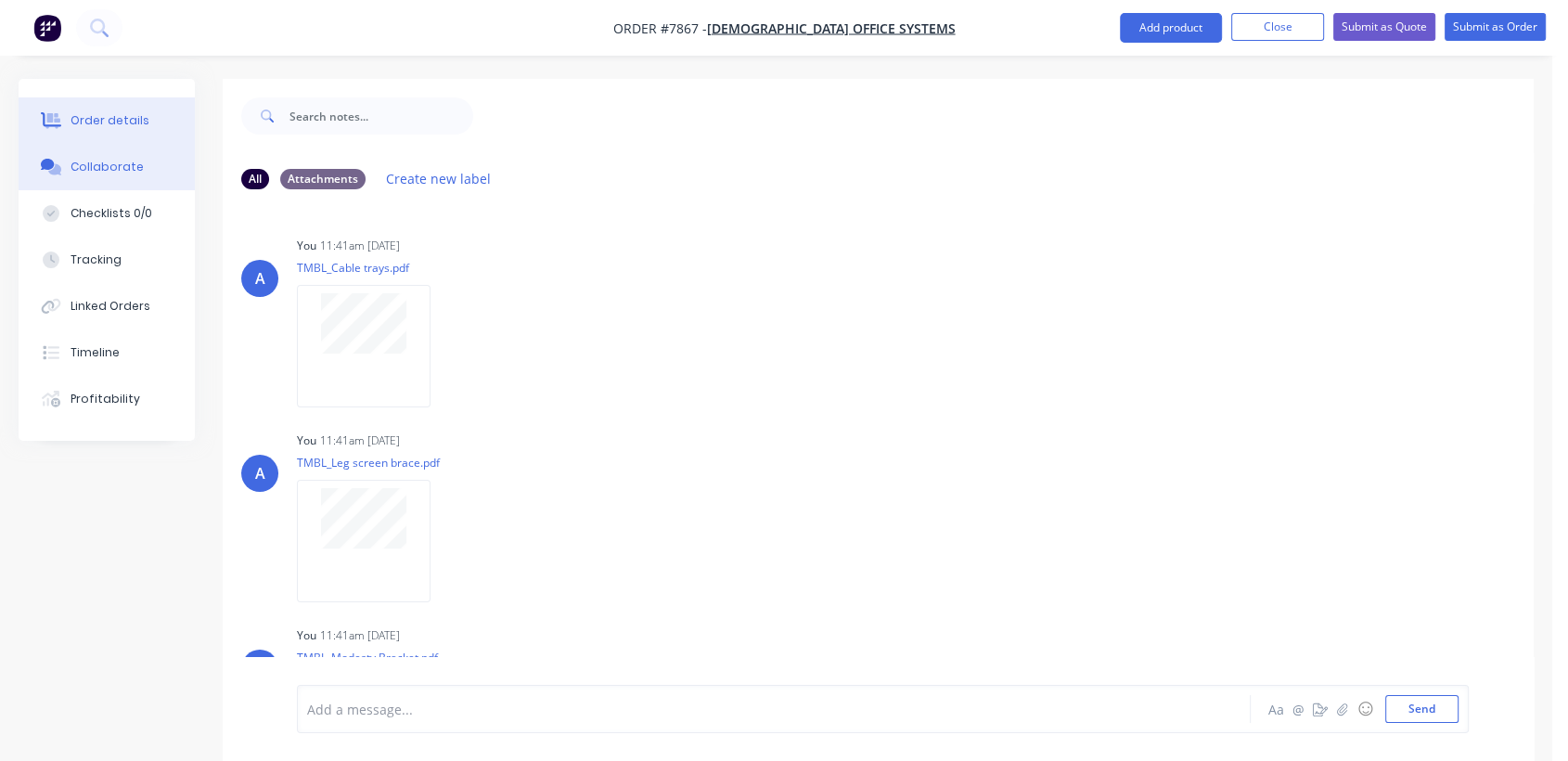
click at [118, 112] on div "Order details" at bounding box center [109, 120] width 79 height 17
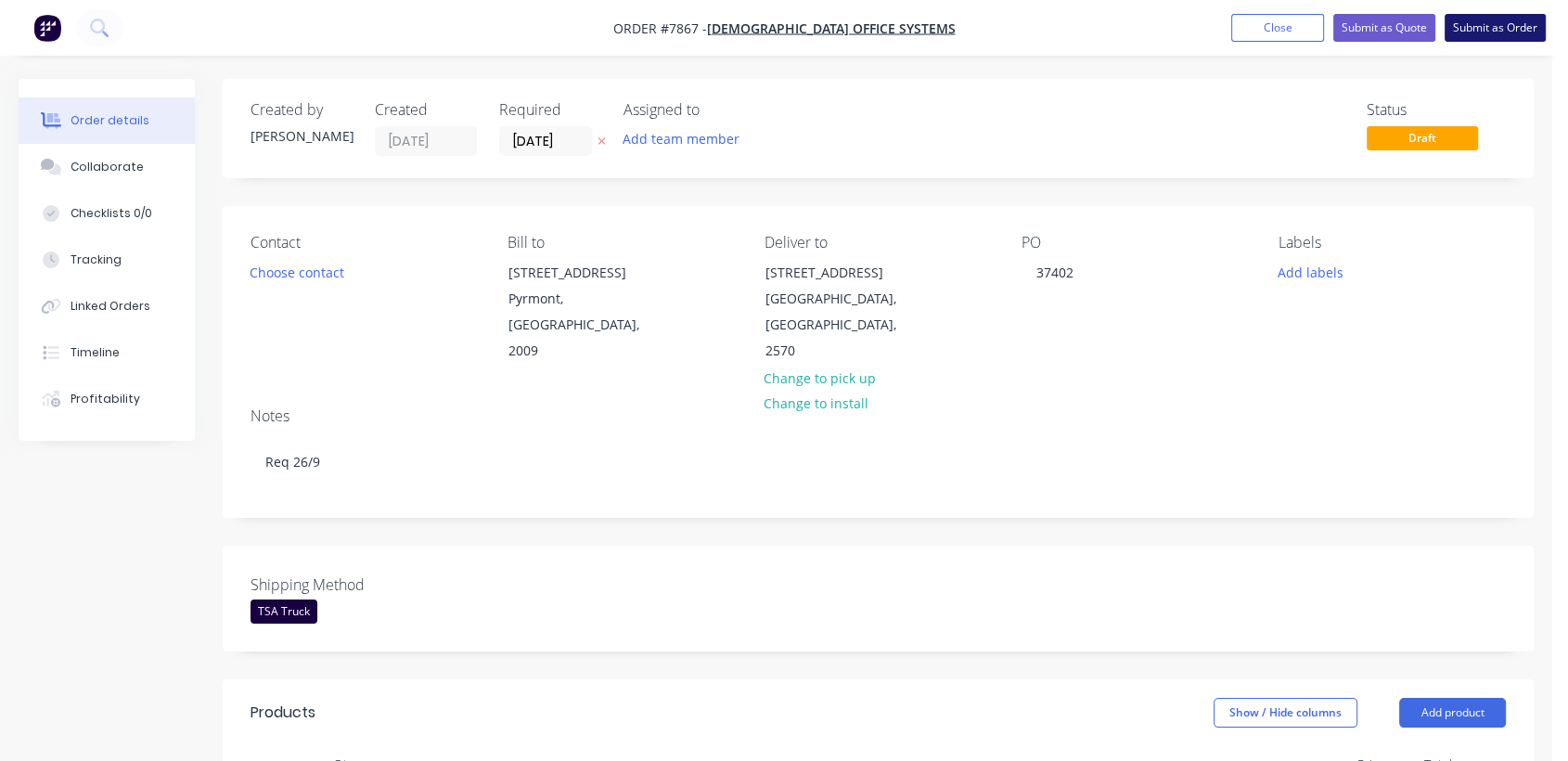
click at [1484, 25] on button "Submit as Order" at bounding box center [1495, 28] width 101 height 28
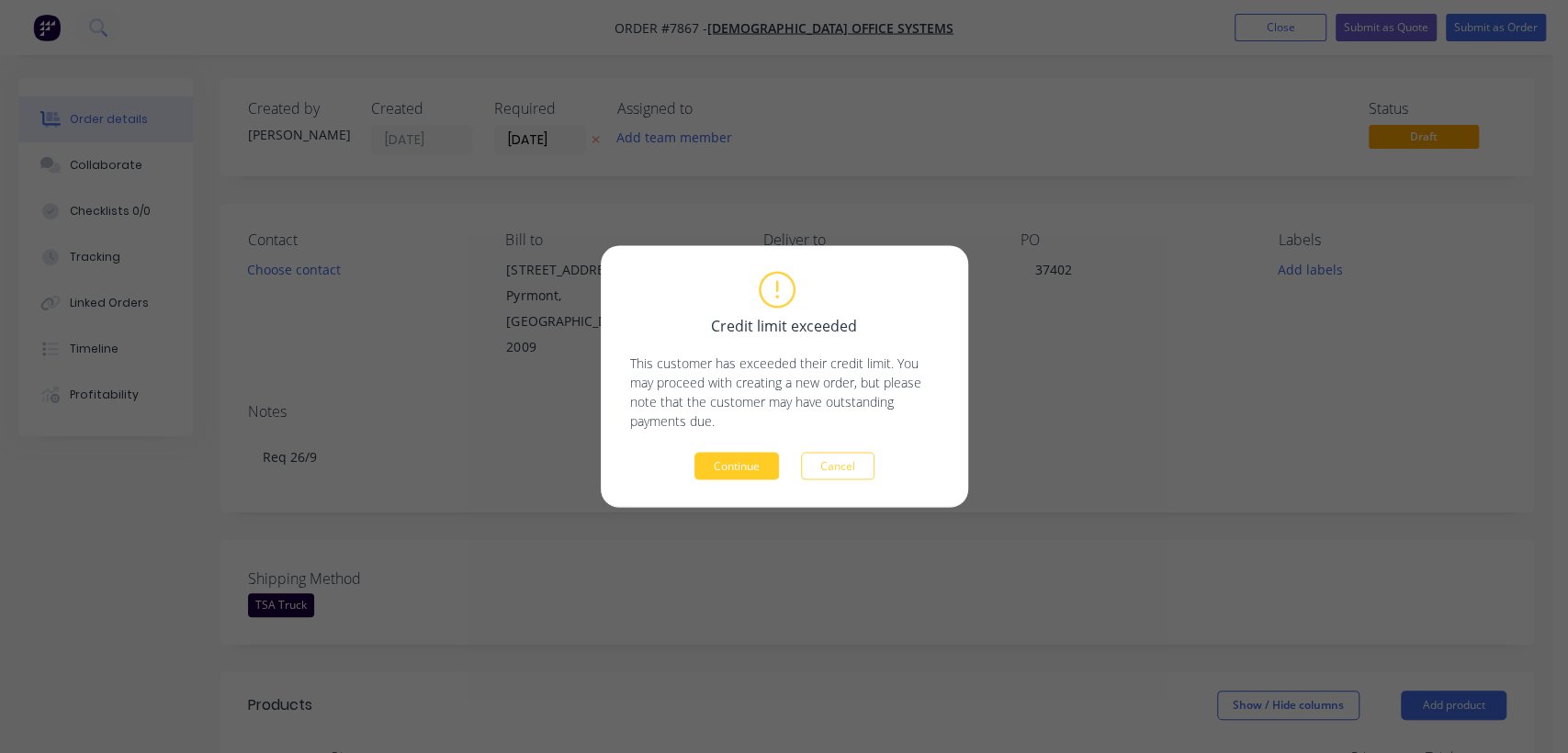
click at [717, 471] on button "Continue" at bounding box center [736, 467] width 85 height 28
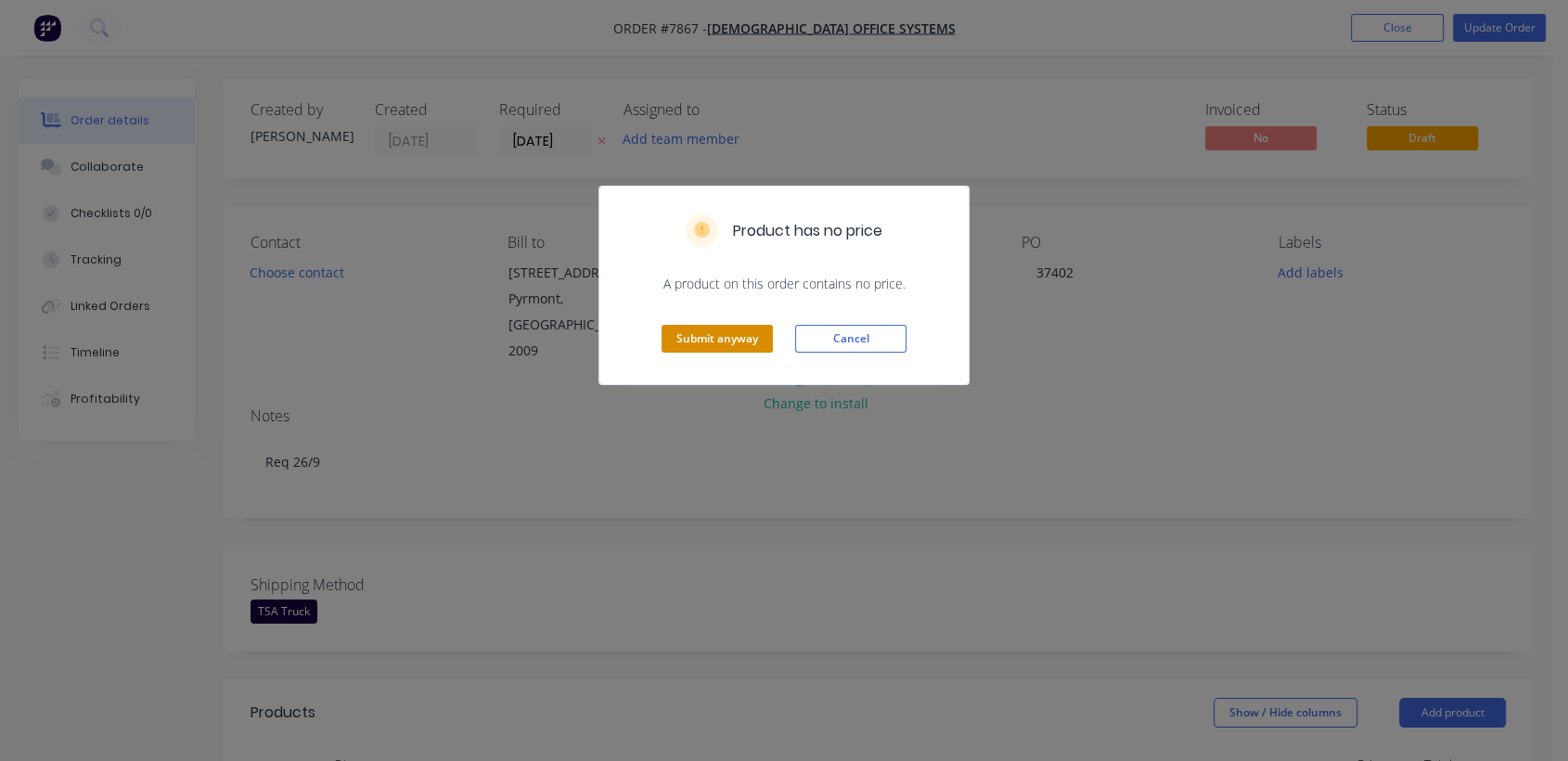
click at [714, 343] on button "Submit anyway" at bounding box center [717, 339] width 111 height 28
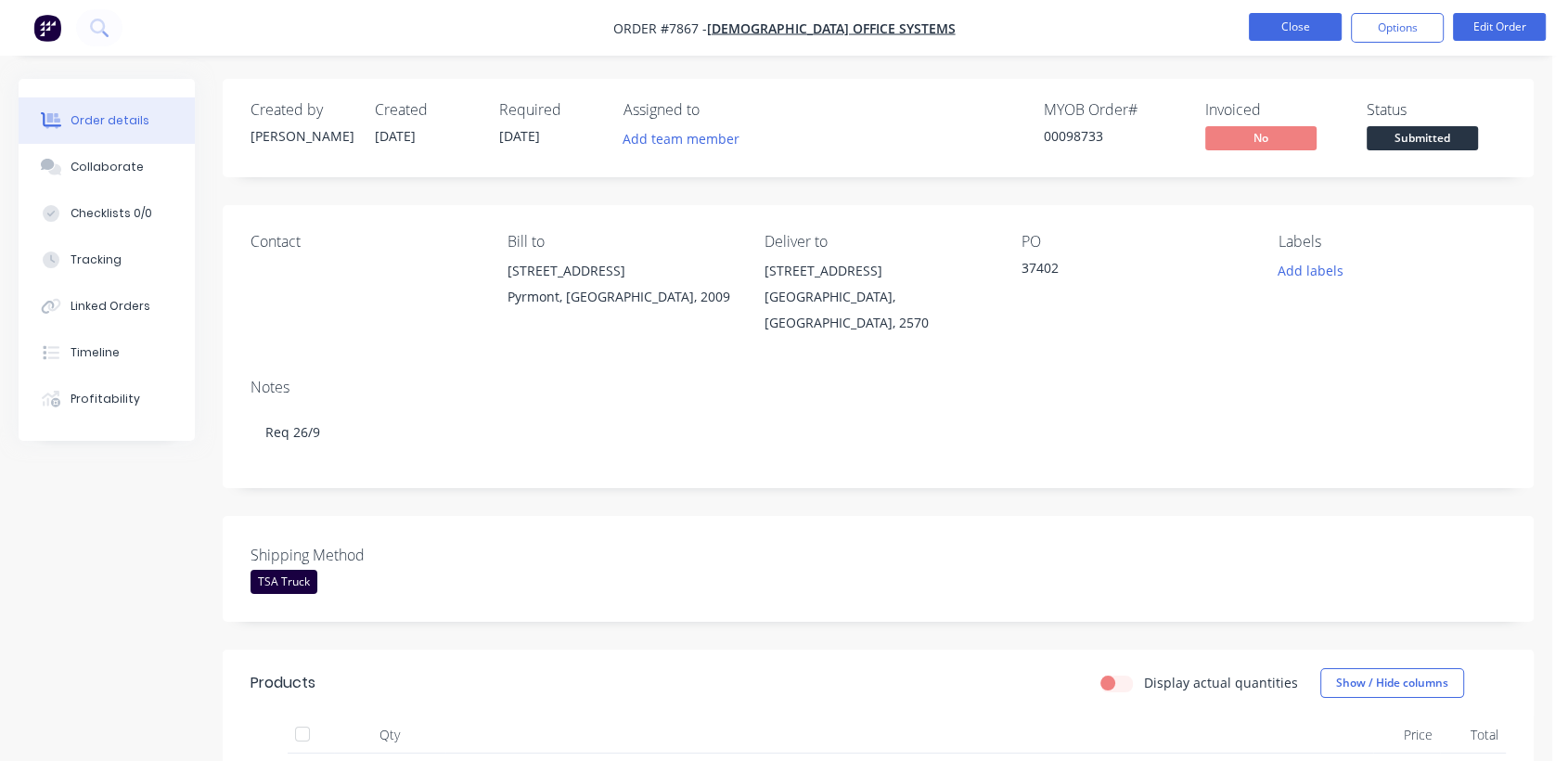
click at [1316, 20] on button "Close" at bounding box center [1295, 27] width 92 height 28
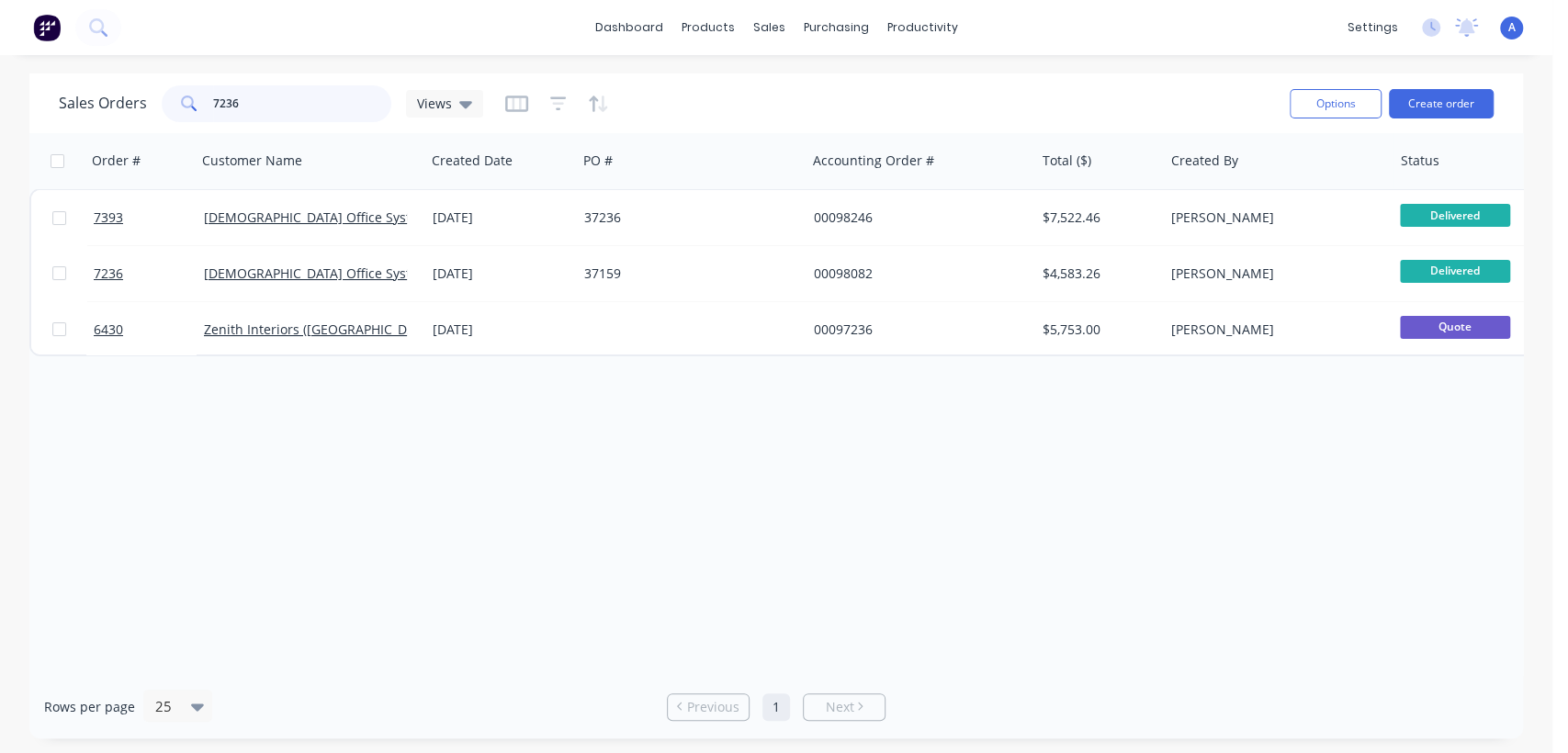
drag, startPoint x: 263, startPoint y: 95, endPoint x: 163, endPoint y: 91, distance: 100.1
click at [163, 91] on div "7236" at bounding box center [276, 103] width 229 height 36
type input "7821"
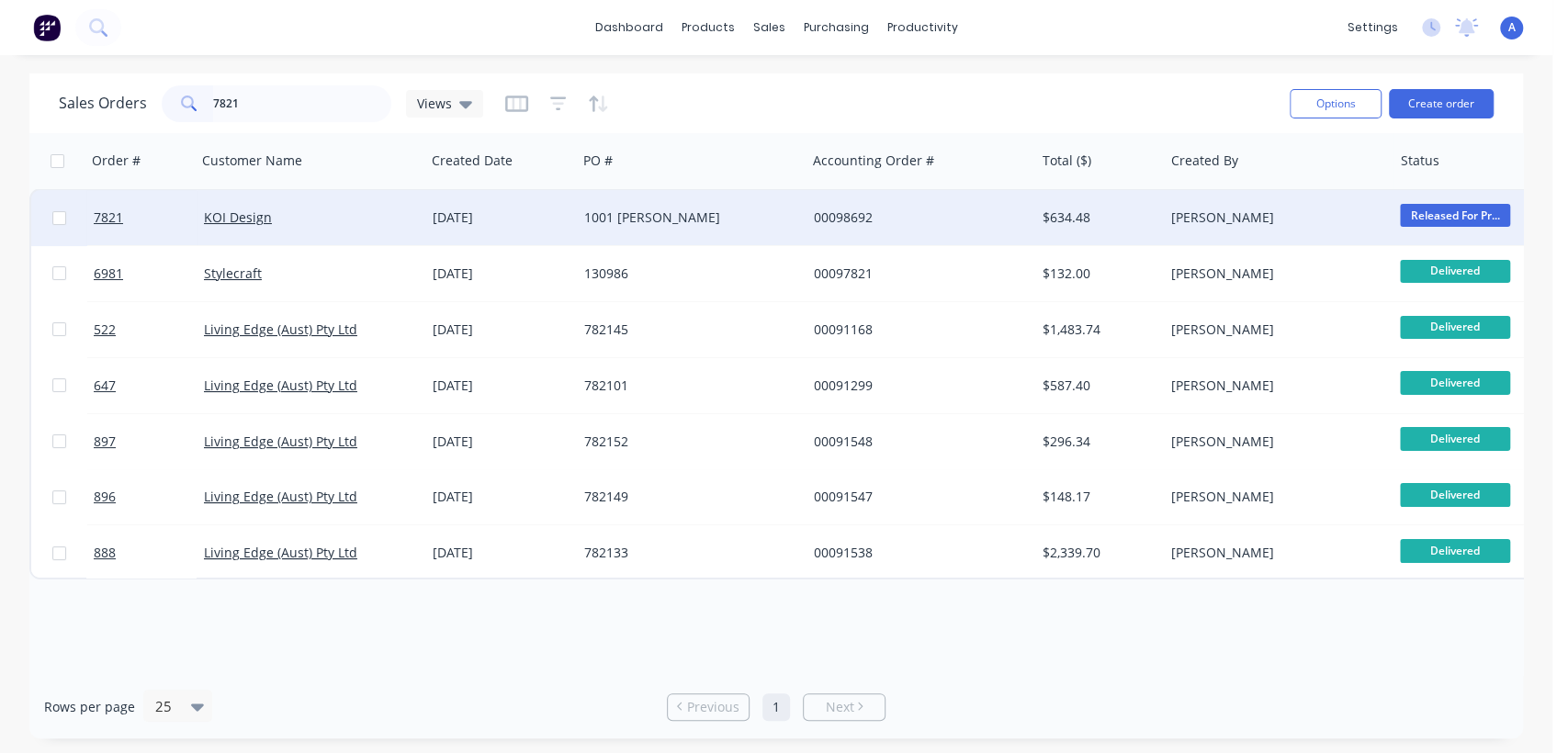
click at [666, 213] on div "1001 [PERSON_NAME]" at bounding box center [685, 218] width 204 height 19
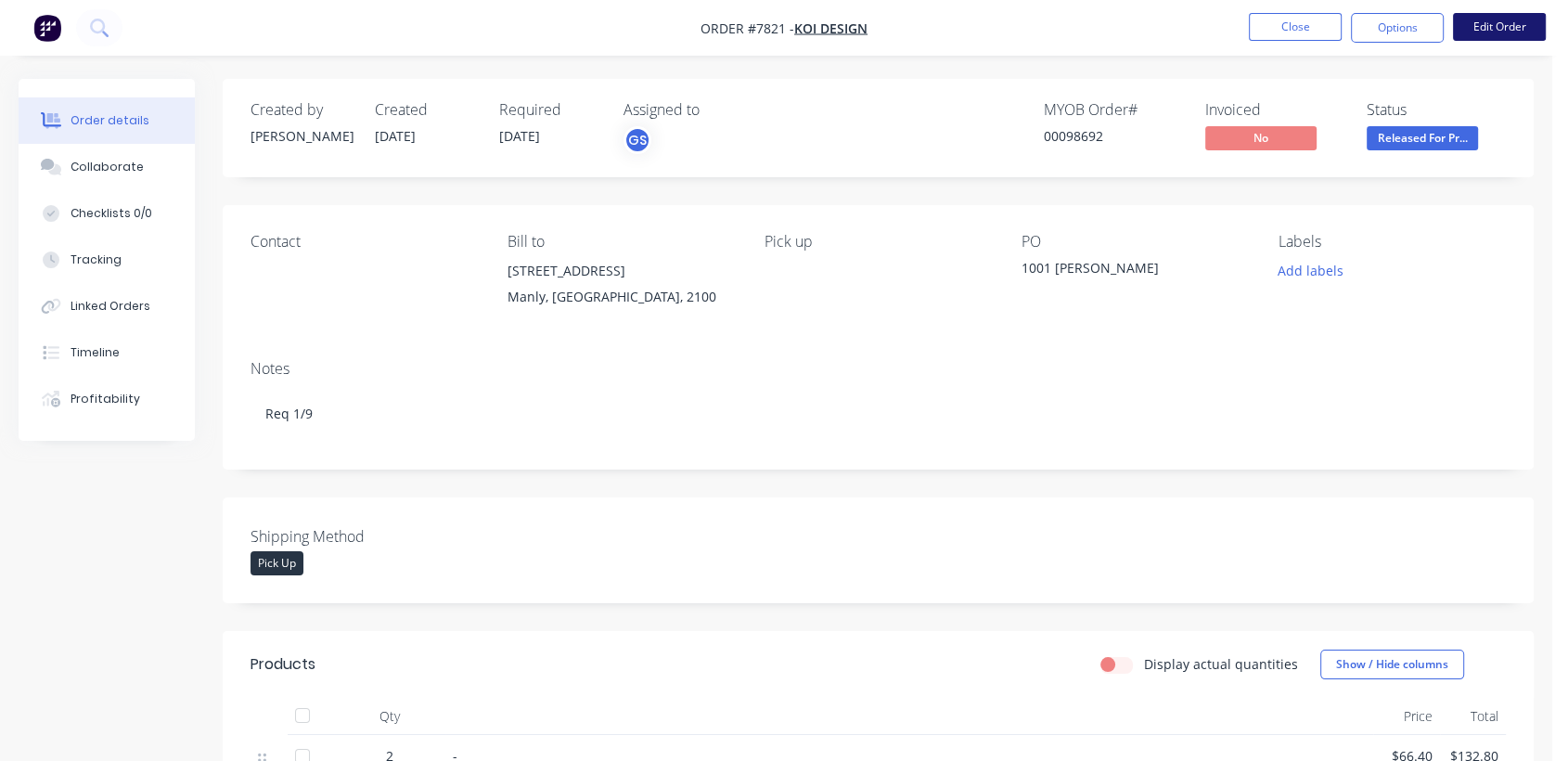
click at [1488, 21] on button "Edit Order" at bounding box center [1498, 27] width 92 height 28
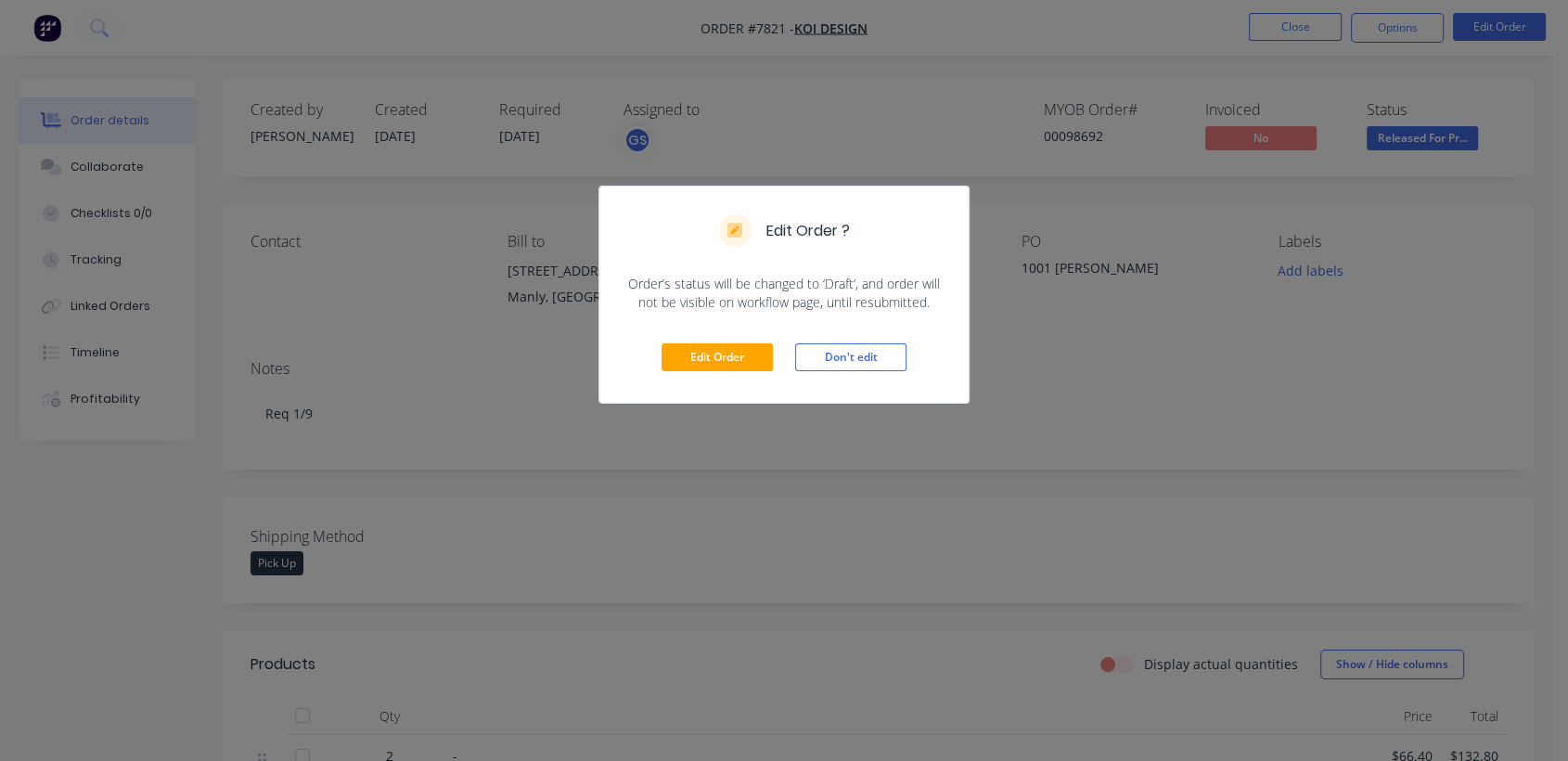
click at [732, 339] on div "Edit Order Don't edit" at bounding box center [784, 356] width 369 height 91
click at [728, 351] on button "Edit Order" at bounding box center [717, 357] width 111 height 28
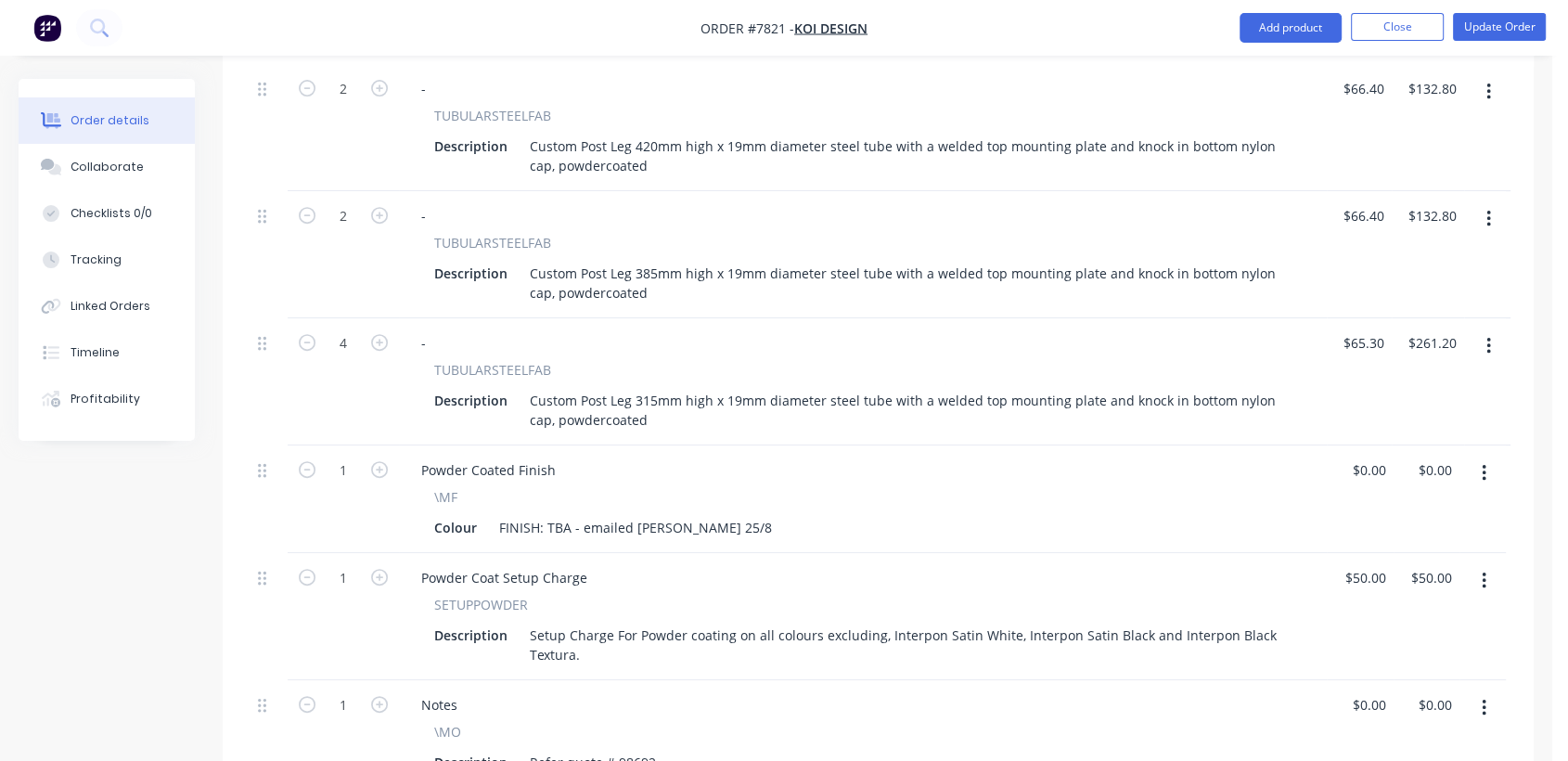
scroll to position [824, 0]
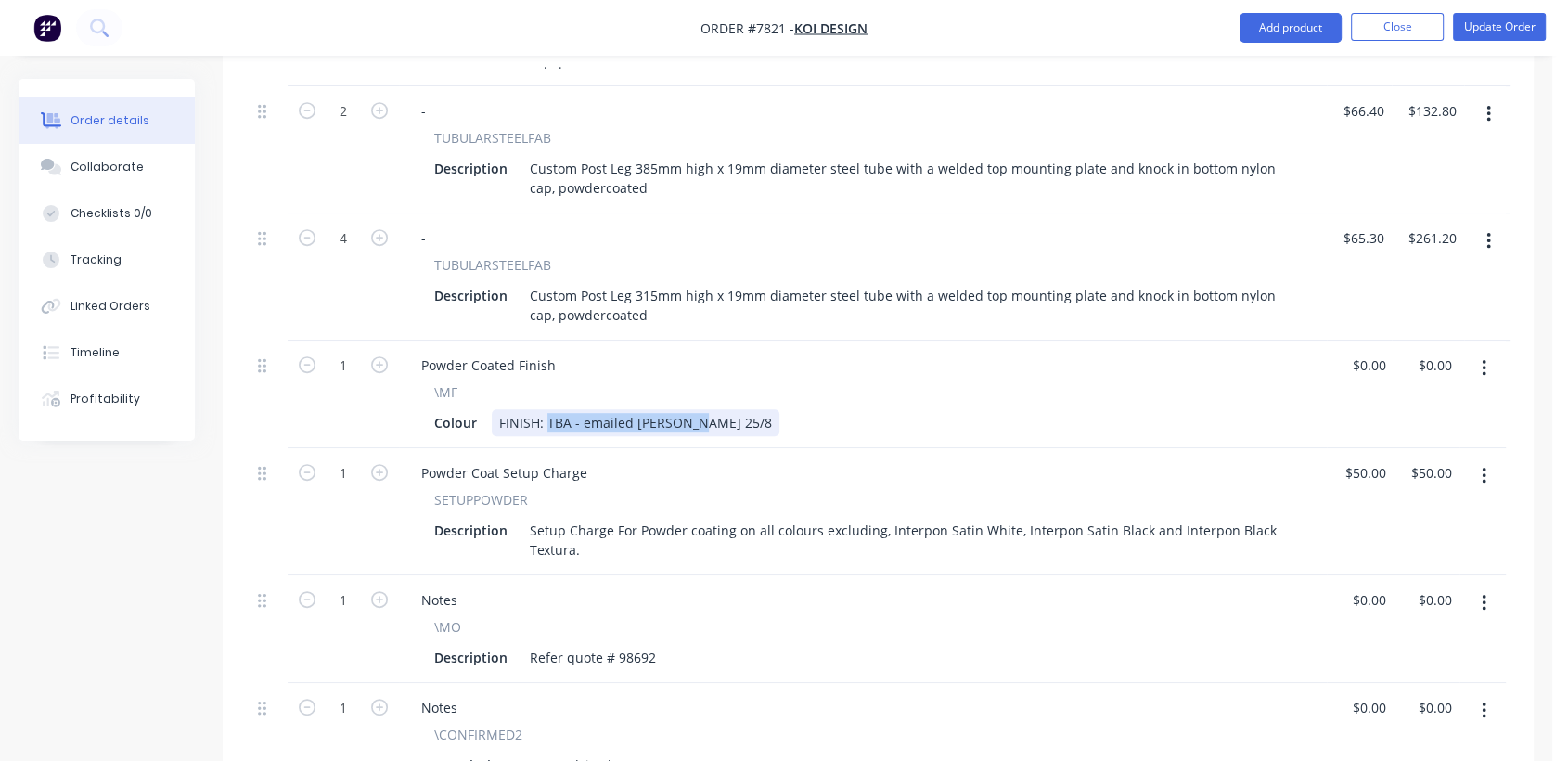
drag, startPoint x: 695, startPoint y: 395, endPoint x: 547, endPoint y: 378, distance: 149.0
click at [547, 382] on div "\MF Colour FINISH: TBA - emailed [PERSON_NAME] 25/8" at bounding box center [863, 409] width 913 height 54
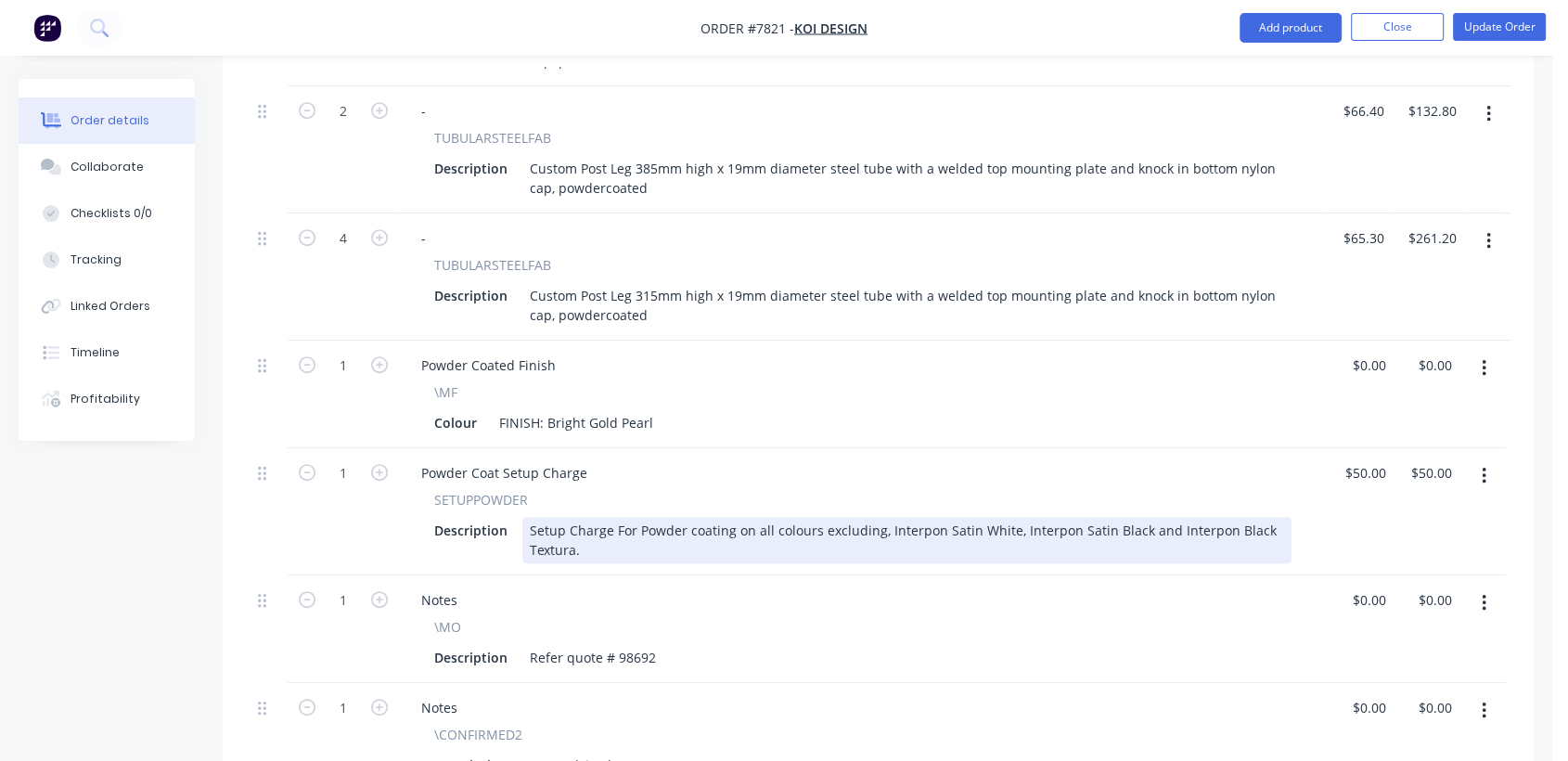
type input "0"
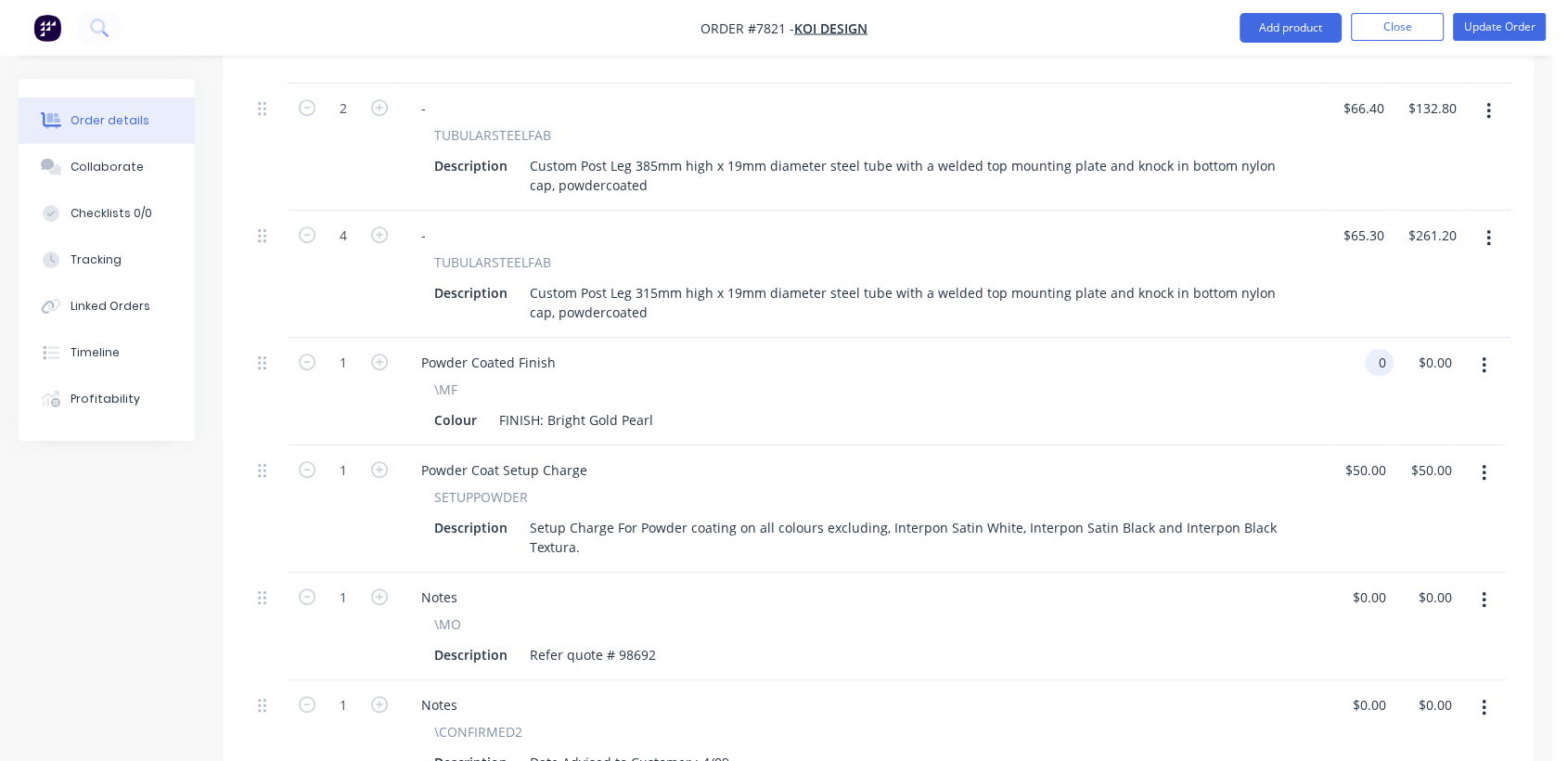
scroll to position [721, 0]
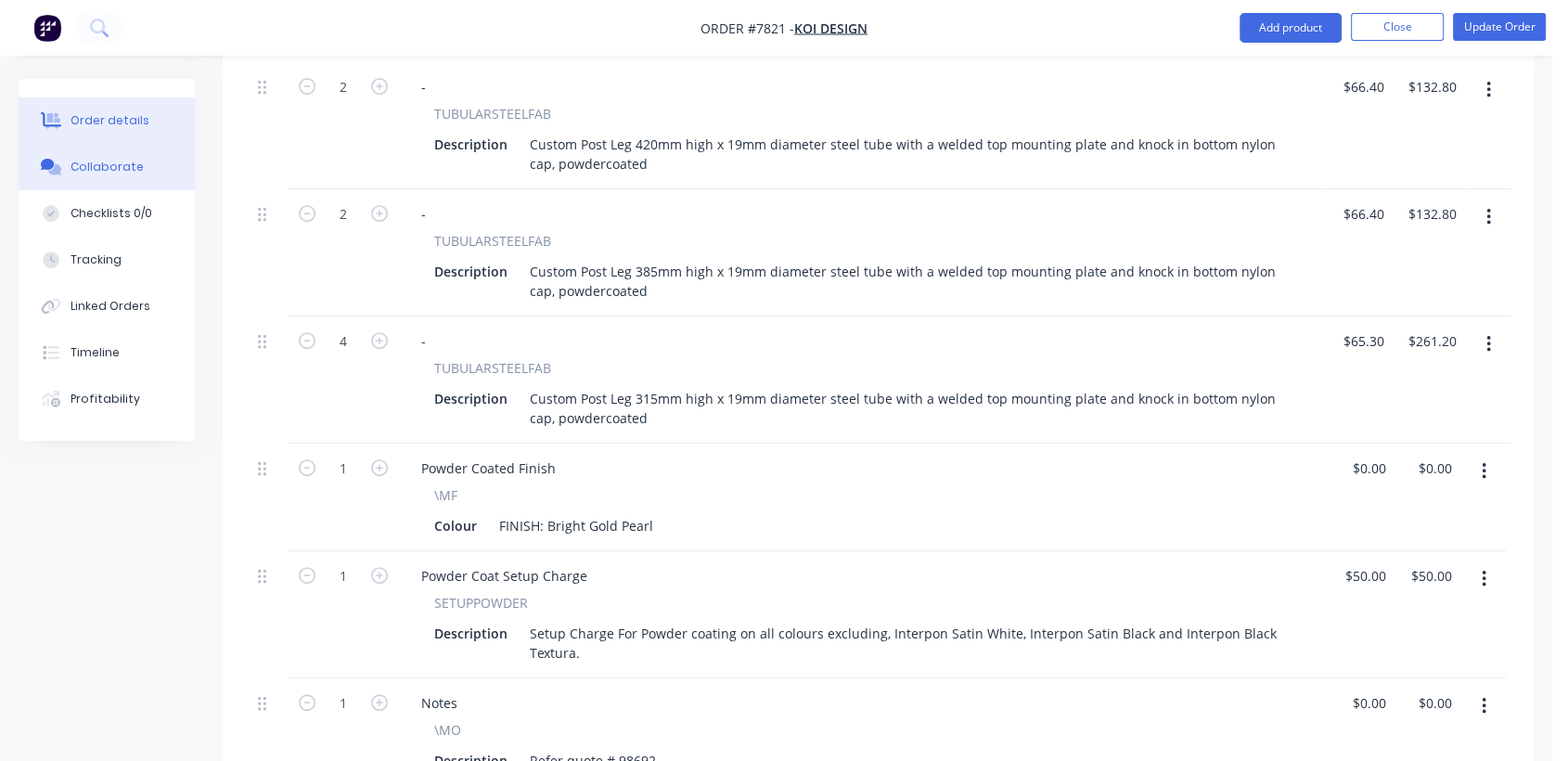
click at [124, 156] on button "Collaborate" at bounding box center [106, 167] width 176 height 47
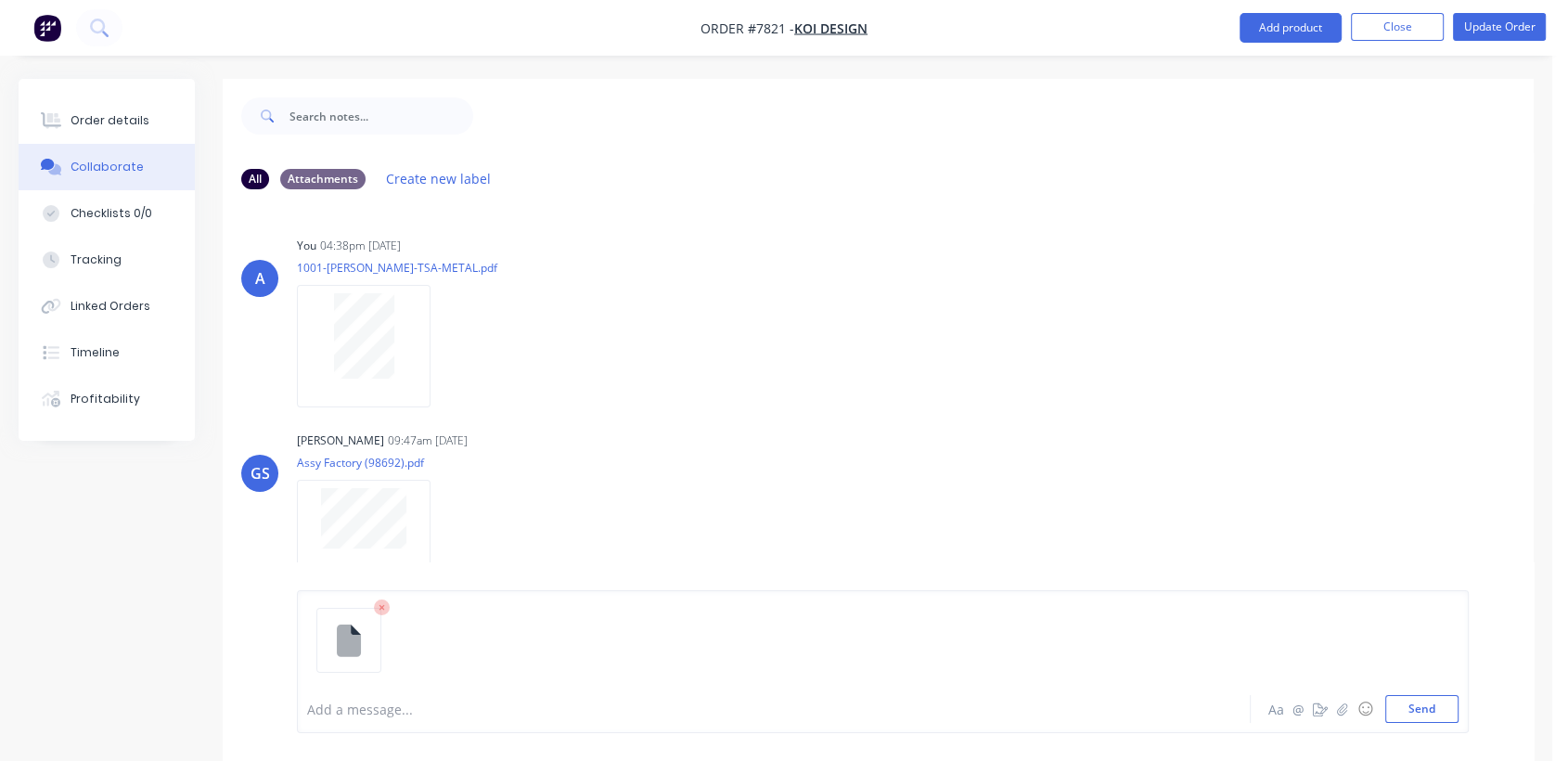
click at [390, 700] on div at bounding box center [740, 709] width 863 height 20
click at [1403, 707] on button "Send" at bounding box center [1422, 709] width 74 height 28
click at [124, 115] on div "Order details" at bounding box center [109, 120] width 79 height 17
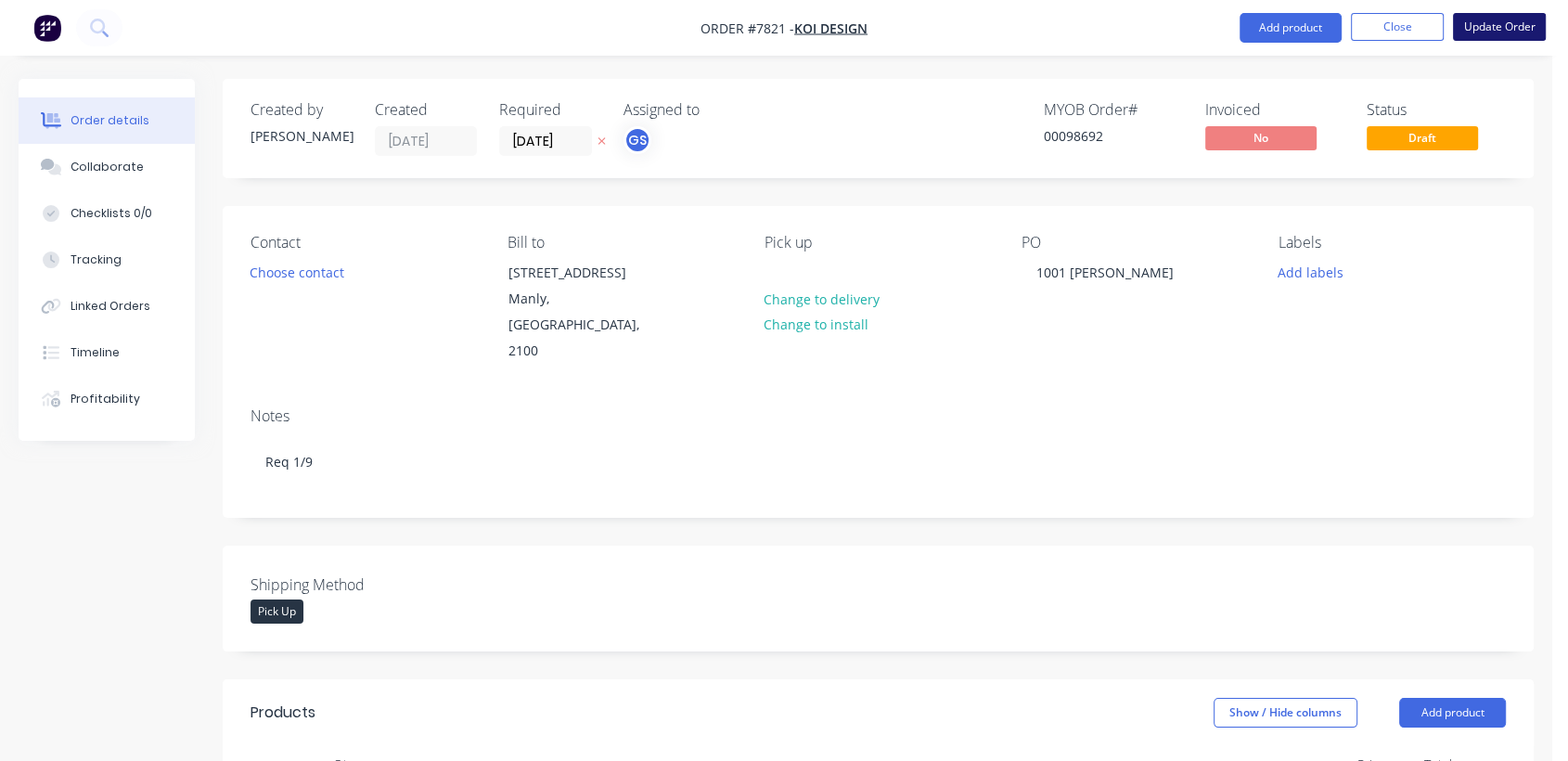
click at [1483, 21] on button "Update Order" at bounding box center [1498, 27] width 92 height 28
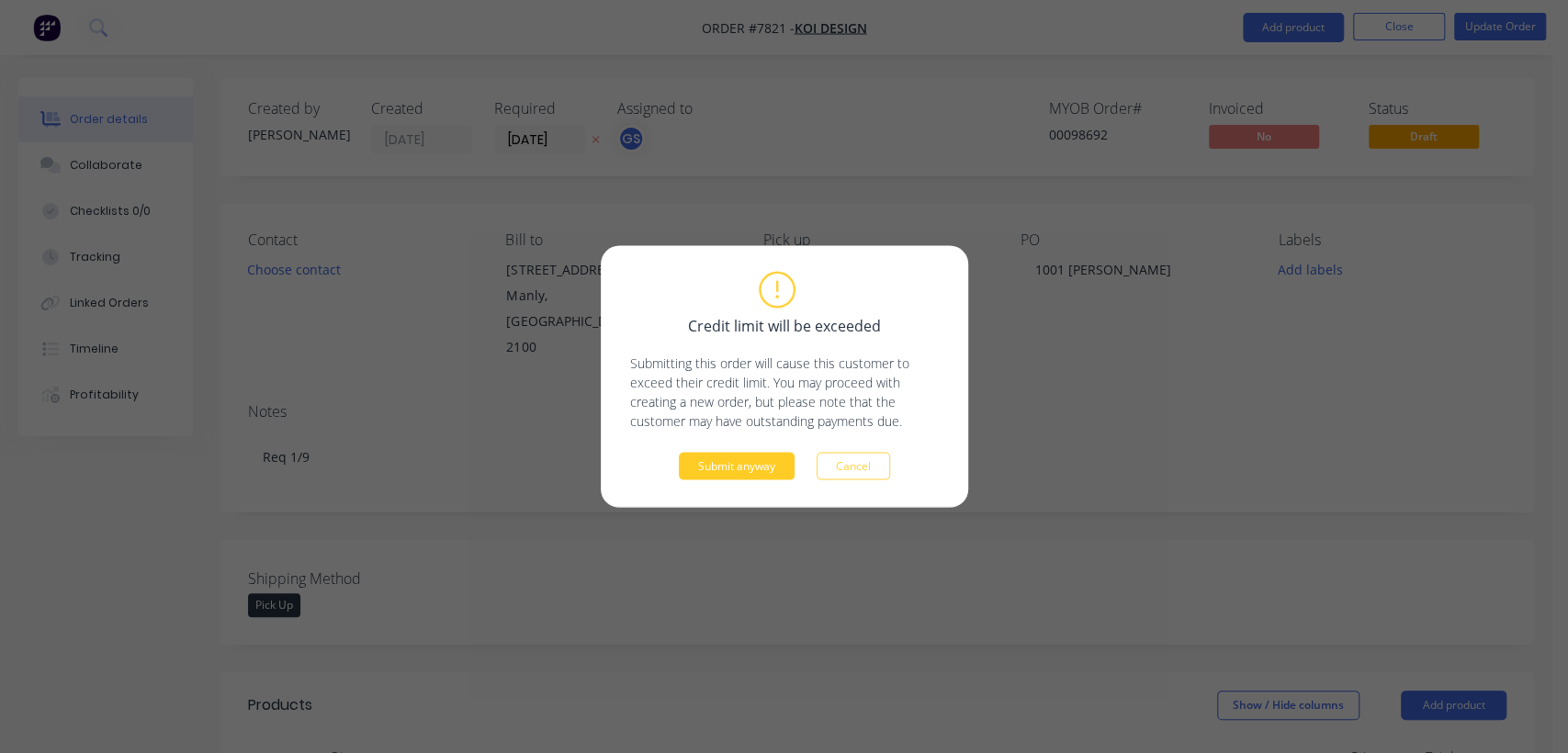
click at [723, 461] on button "Submit anyway" at bounding box center [736, 467] width 116 height 28
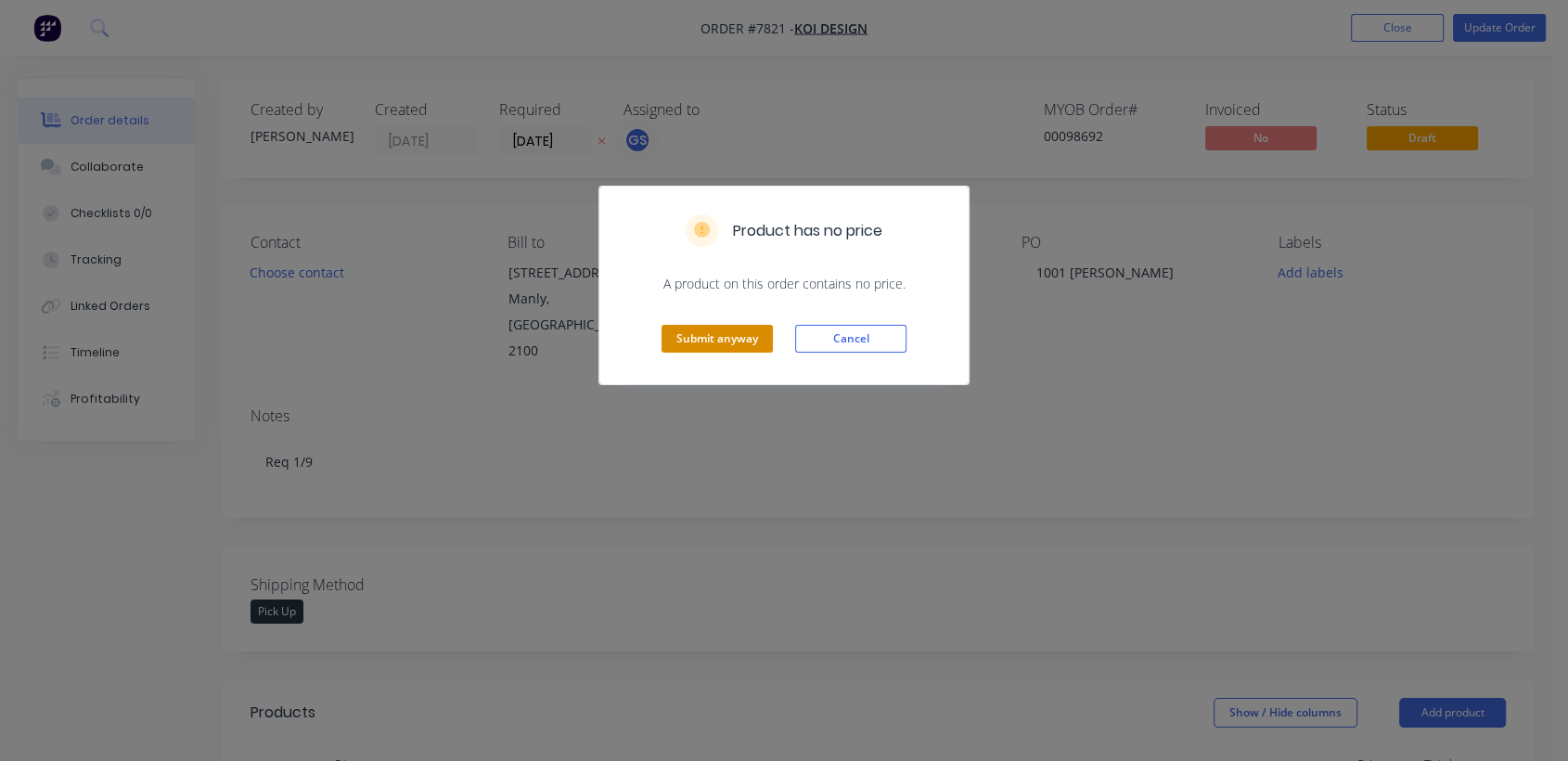
click at [713, 335] on button "Submit anyway" at bounding box center [717, 339] width 111 height 28
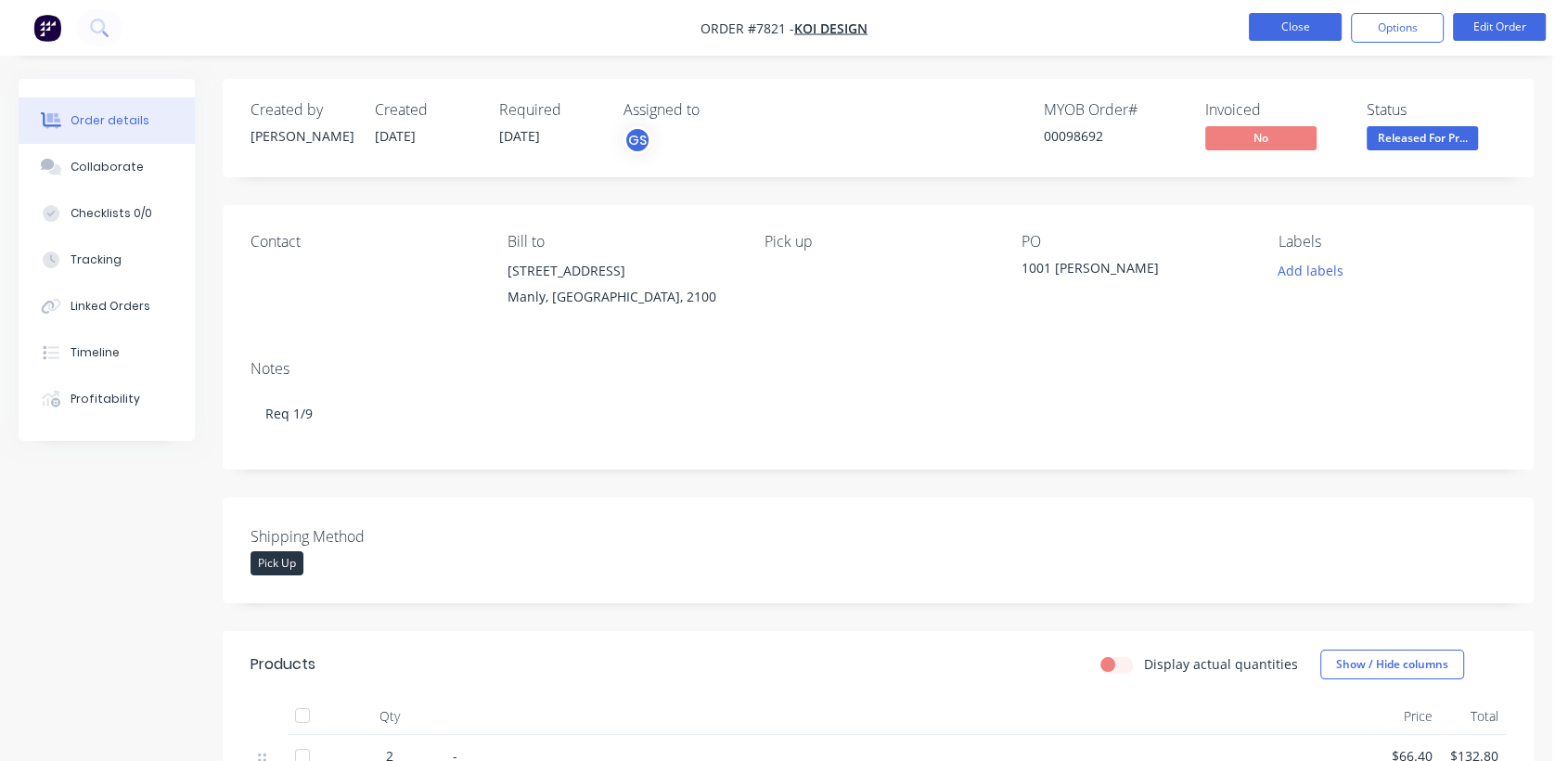
click at [1315, 20] on button "Close" at bounding box center [1295, 27] width 92 height 28
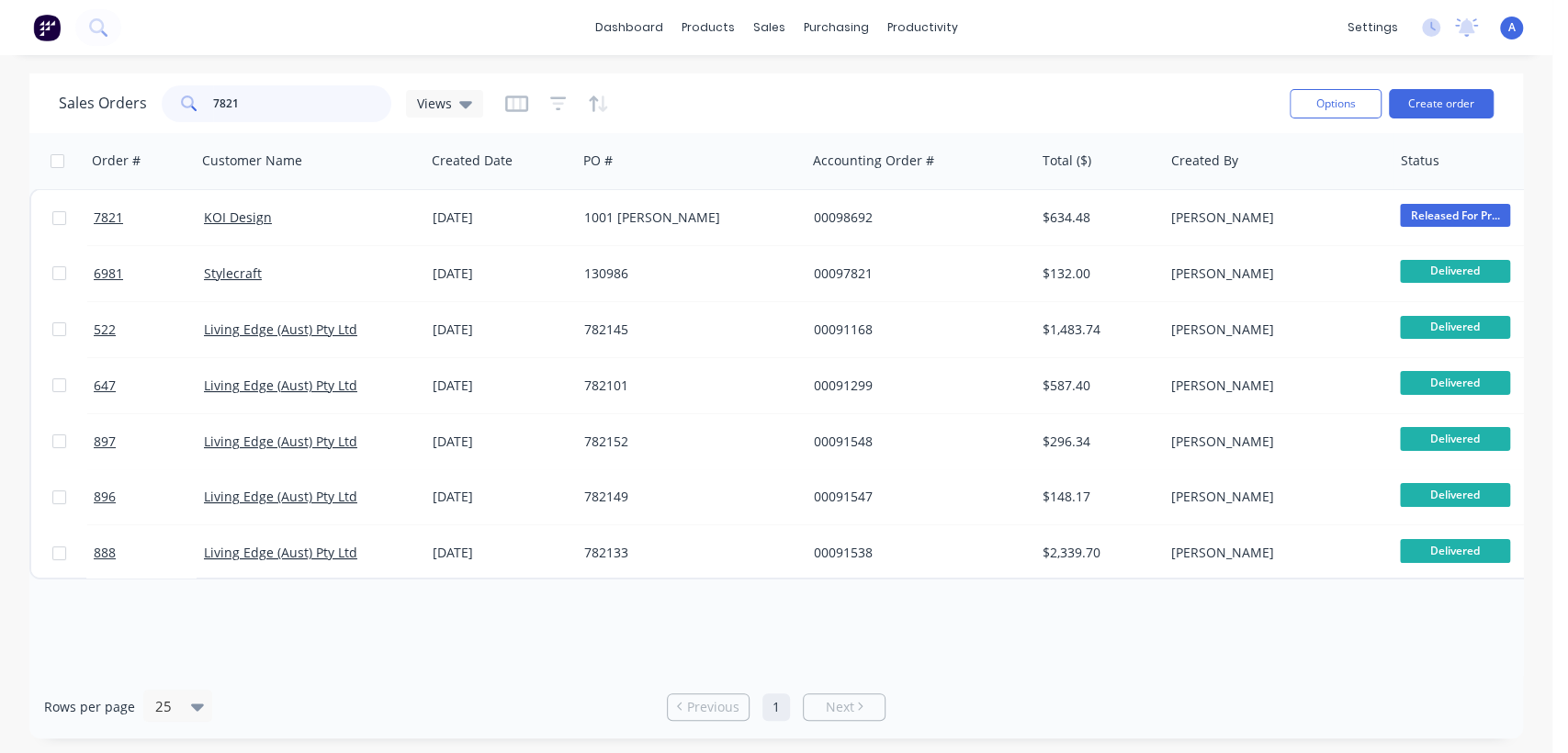
drag, startPoint x: 257, startPoint y: 101, endPoint x: 193, endPoint y: 99, distance: 64.0
click at [193, 99] on div "7821" at bounding box center [276, 103] width 229 height 36
type input "7857"
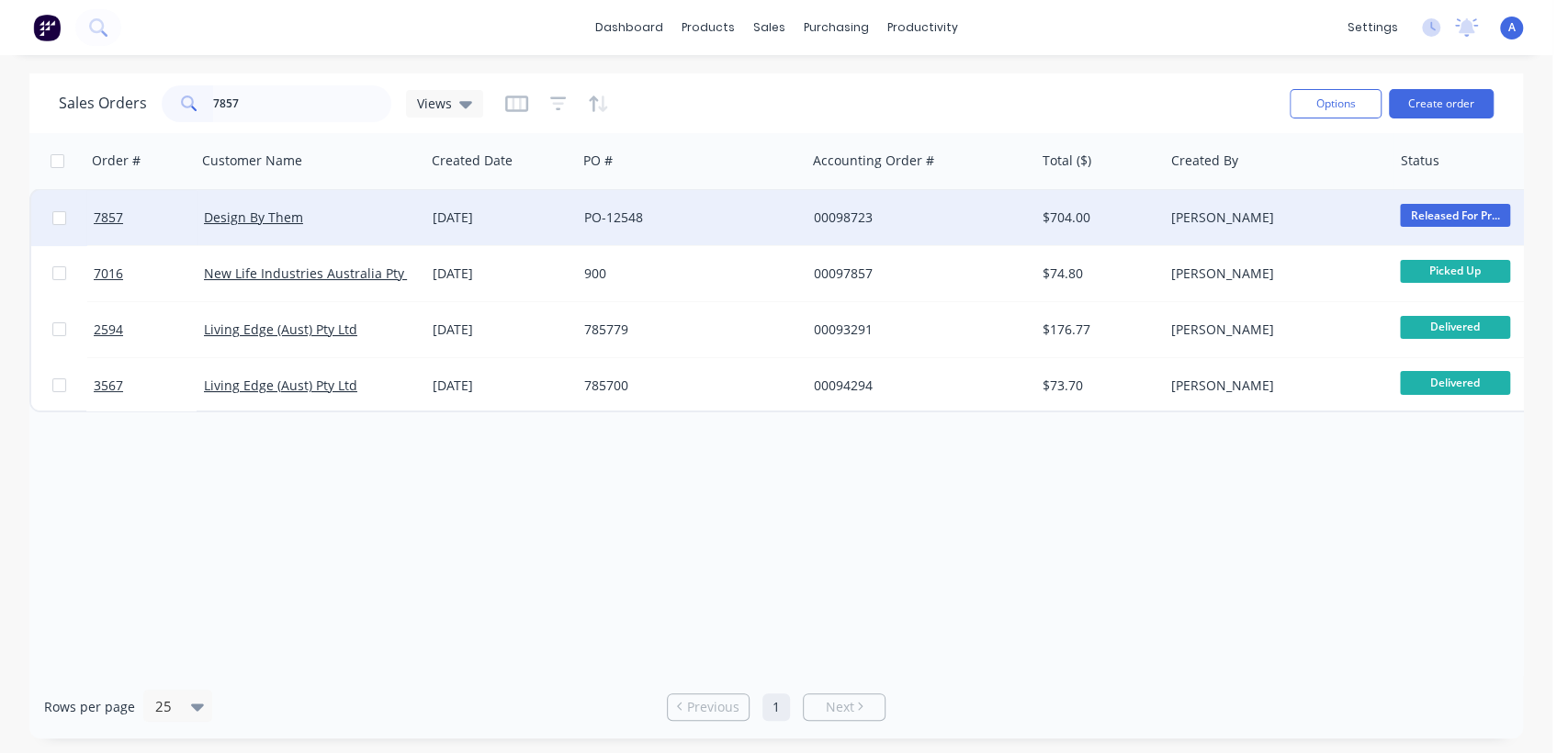
click at [564, 205] on div "[DATE]" at bounding box center [501, 218] width 152 height 55
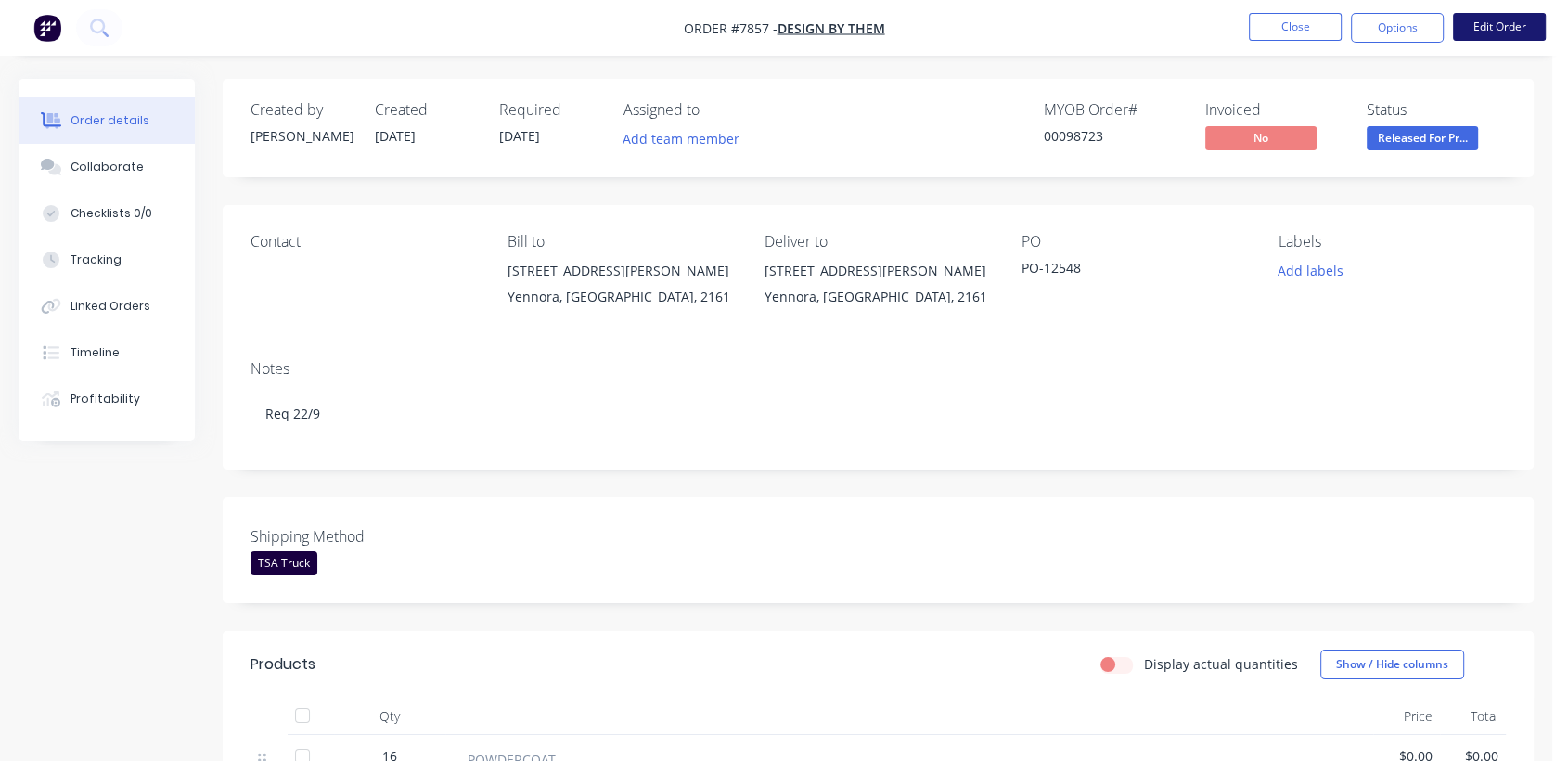
click at [1499, 21] on button "Edit Order" at bounding box center [1498, 27] width 92 height 28
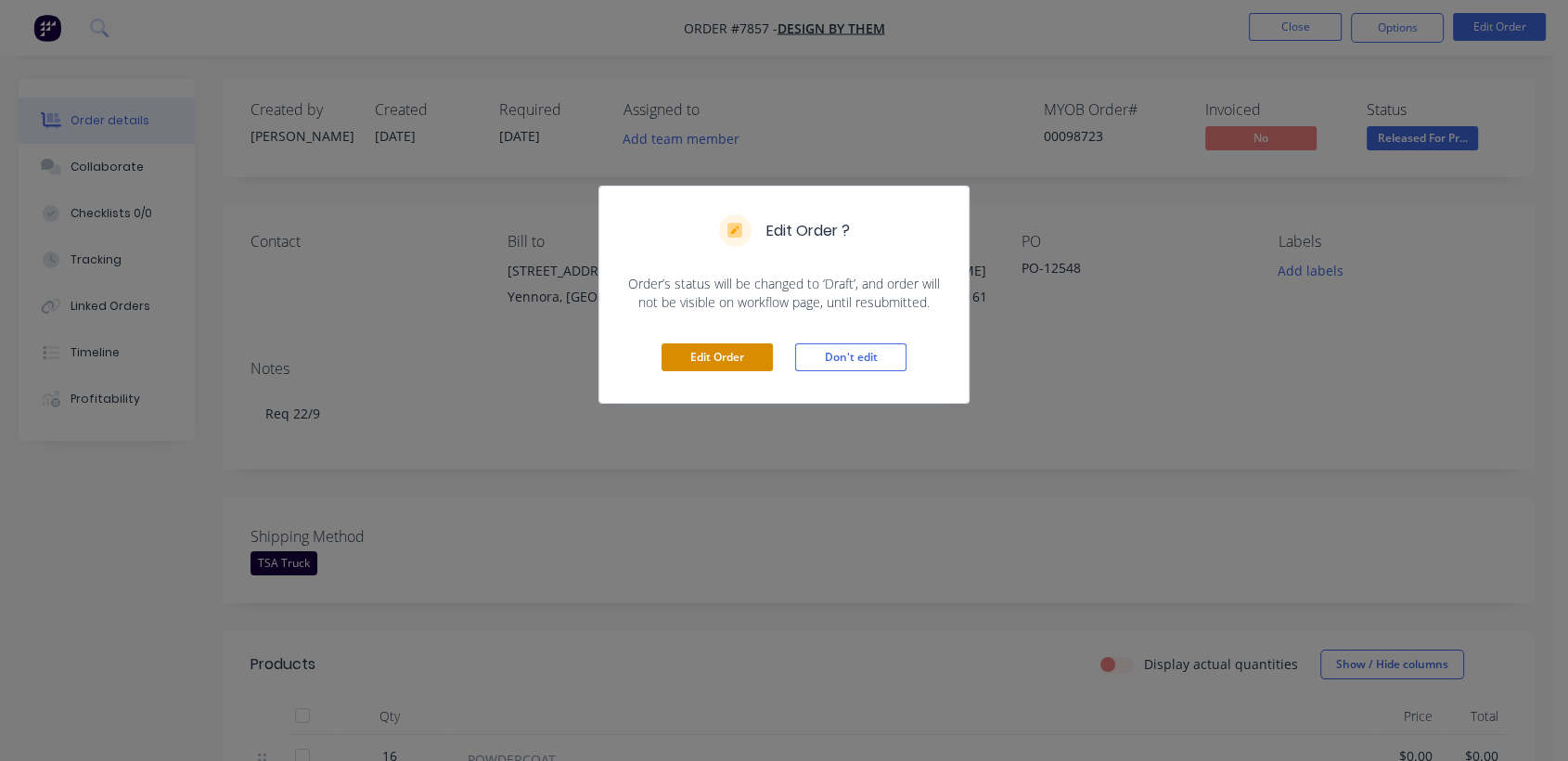
click at [714, 352] on button "Edit Order" at bounding box center [717, 357] width 111 height 28
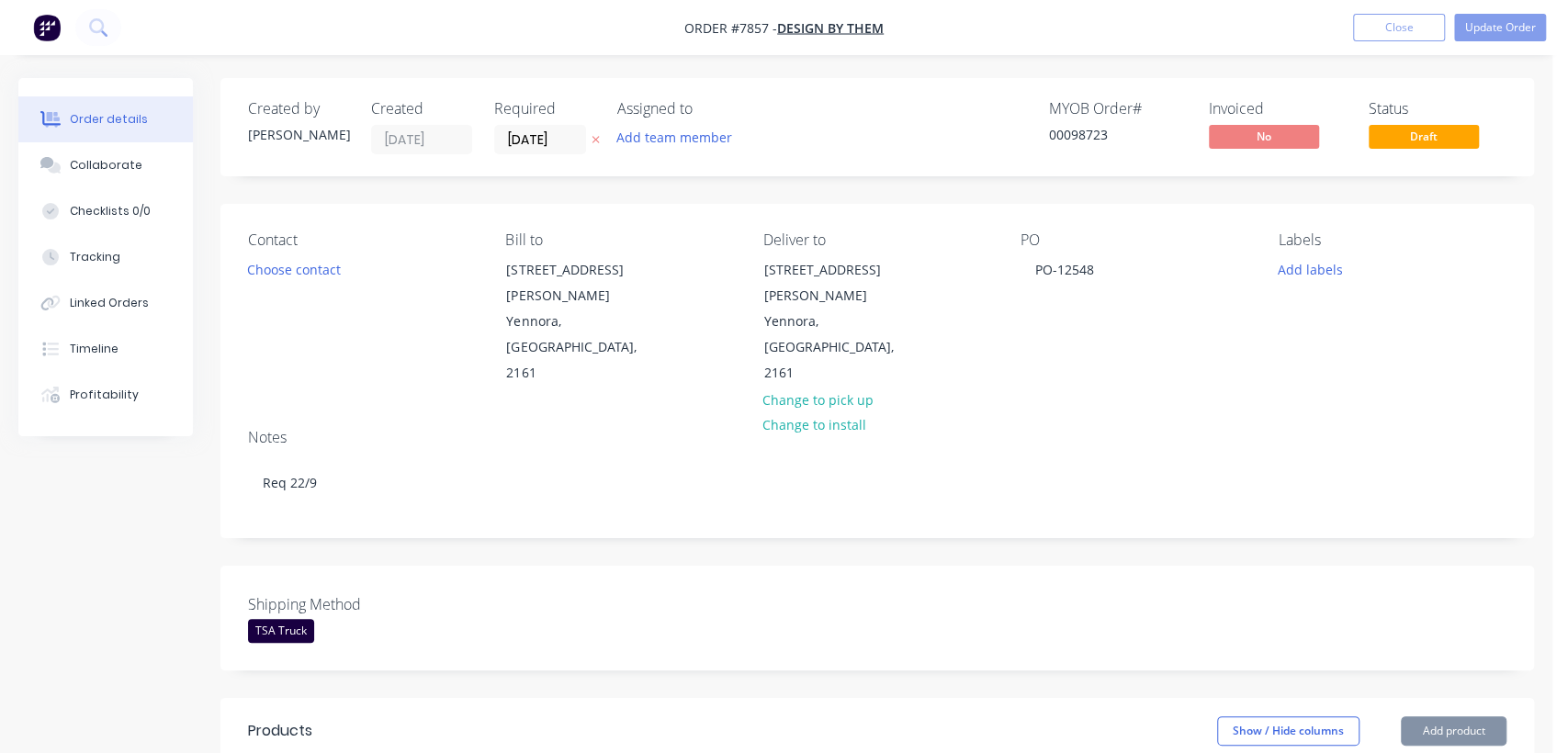
type input "$640.00"
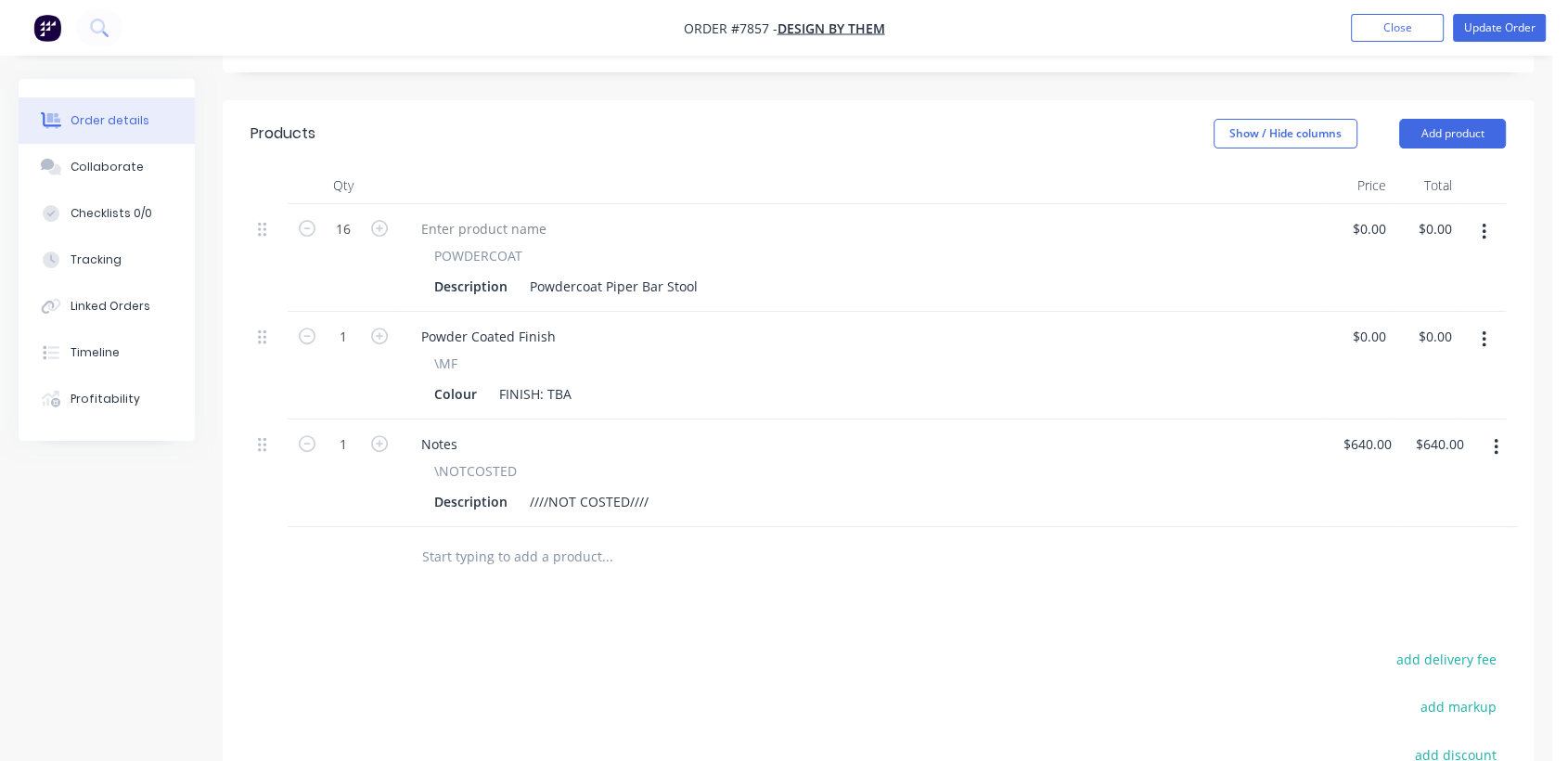
scroll to position [618, 0]
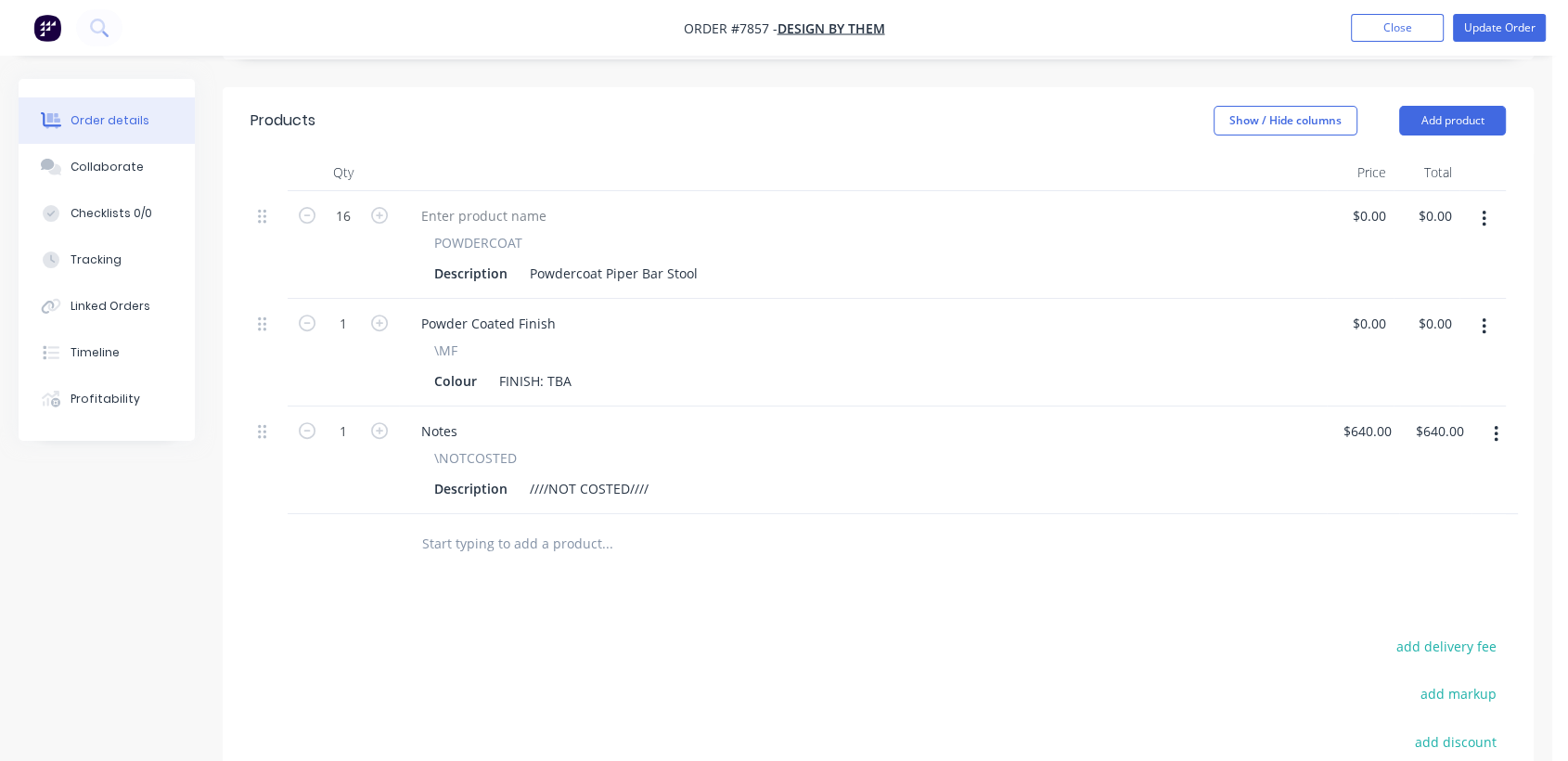
click at [1477, 310] on button "button" at bounding box center [1483, 327] width 44 height 34
click at [1363, 362] on div "Edit" at bounding box center [1418, 375] width 143 height 27
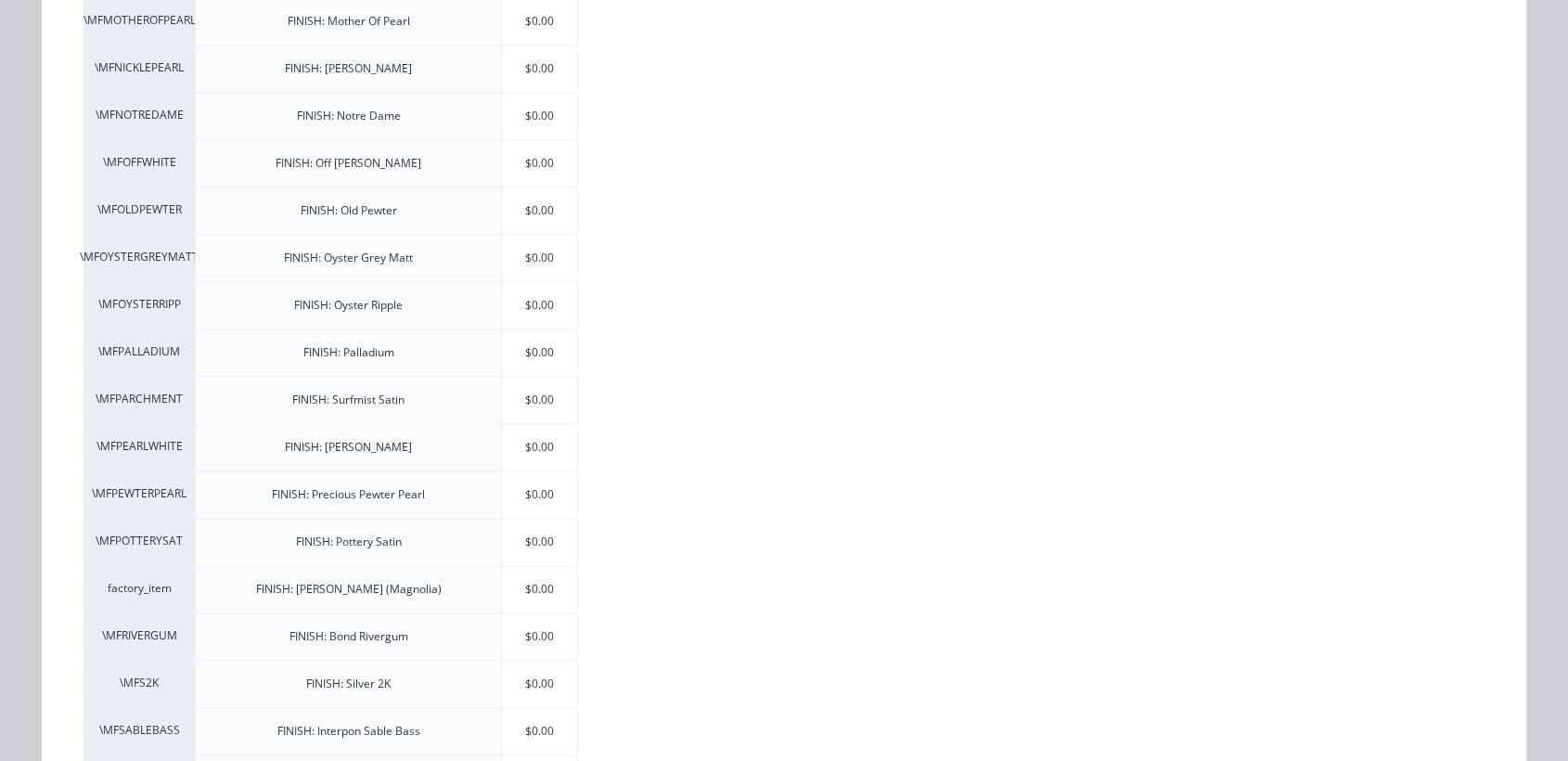
scroll to position [2372, 0]
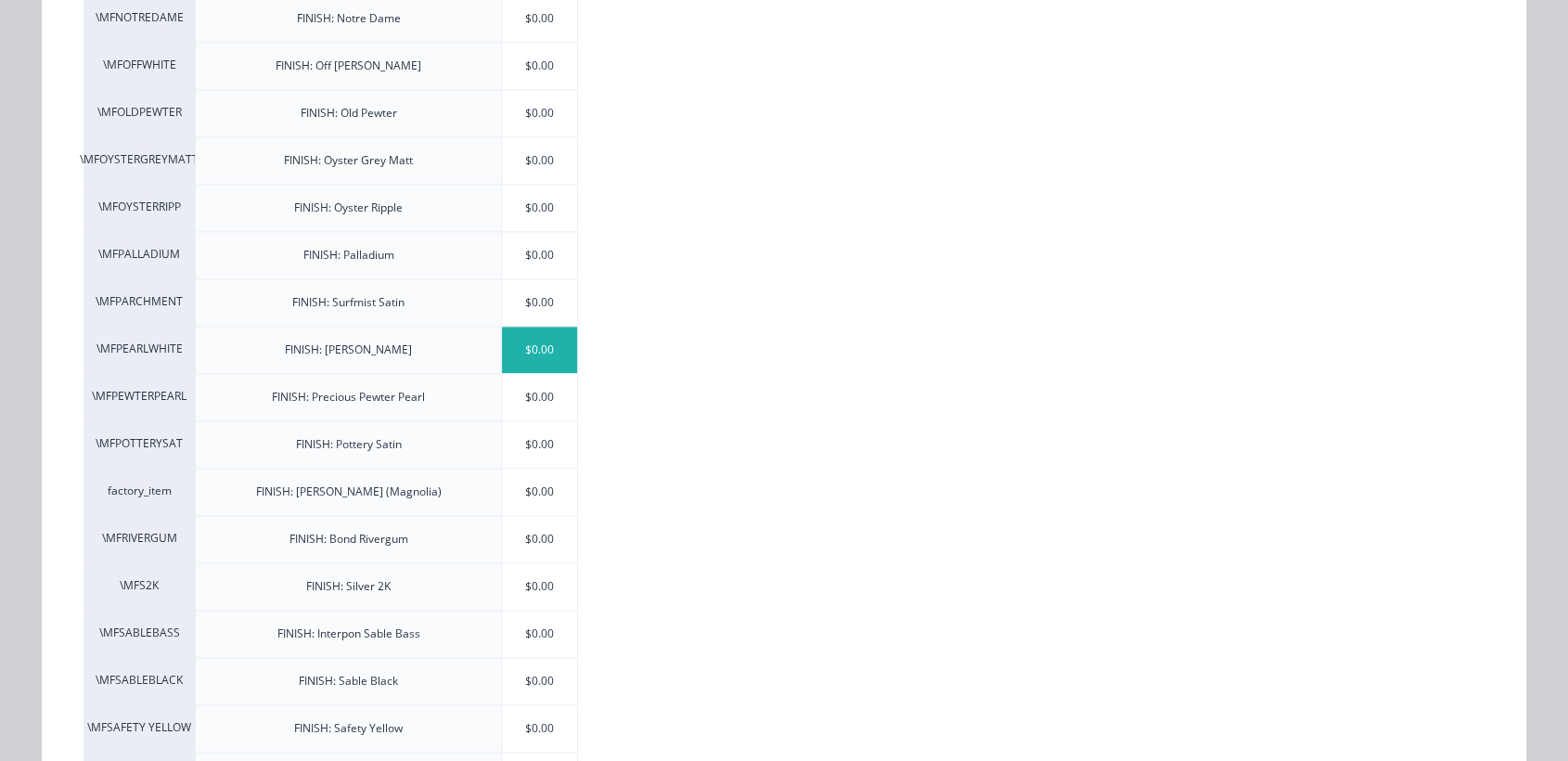
click at [549, 340] on div "$0.00" at bounding box center [540, 349] width 76 height 47
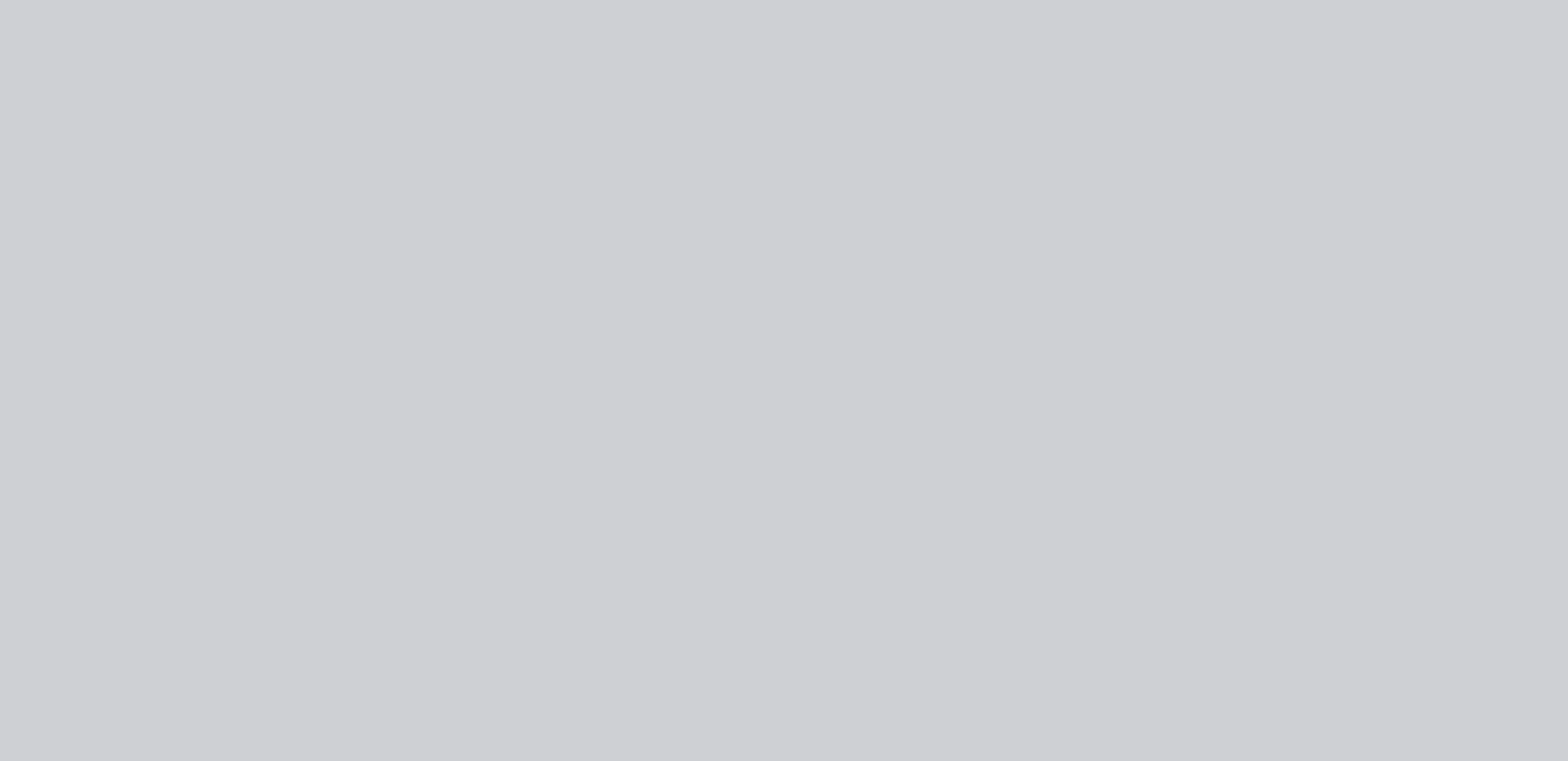
scroll to position [0, 0]
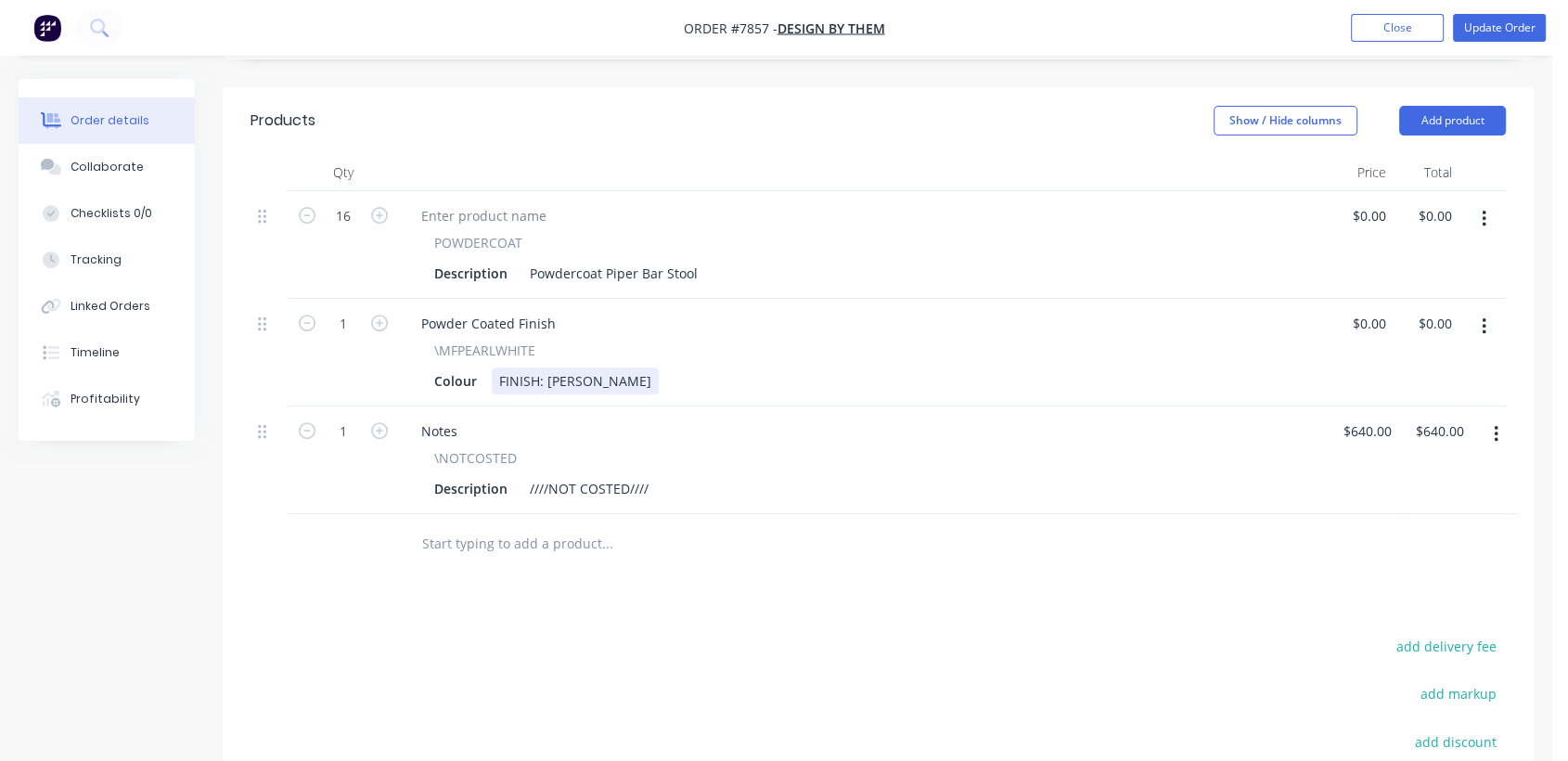
click at [548, 367] on div "FINISH: [PERSON_NAME]" at bounding box center [575, 380] width 167 height 27
type input "$0.00"
click at [518, 525] on input "text" at bounding box center [607, 543] width 371 height 37
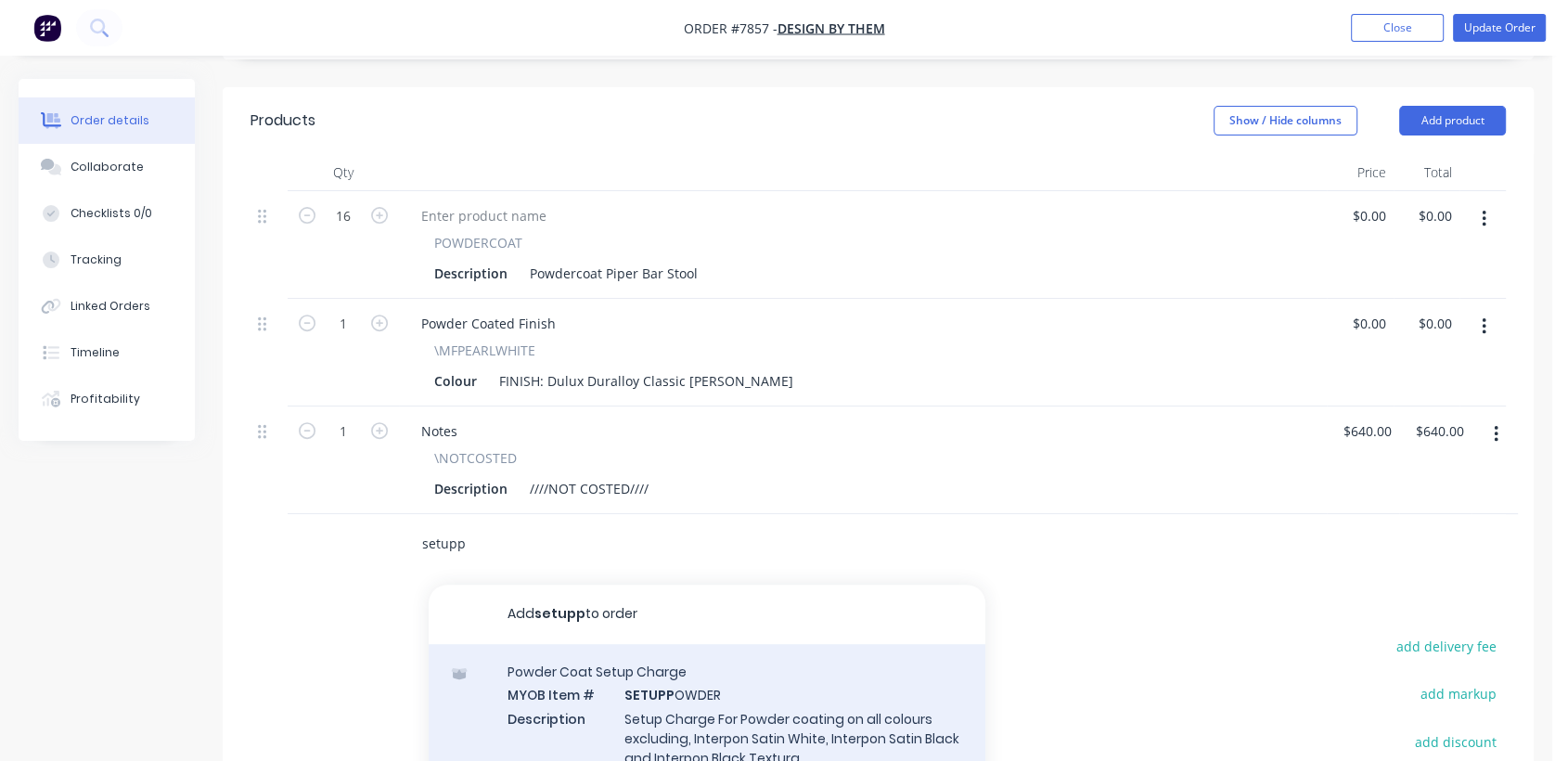
type input "setupp"
click at [661, 658] on div "Powder Coat Setup Charge MYOB Item # SETUPP OWDER Description Setup Charge For …" at bounding box center [707, 725] width 557 height 164
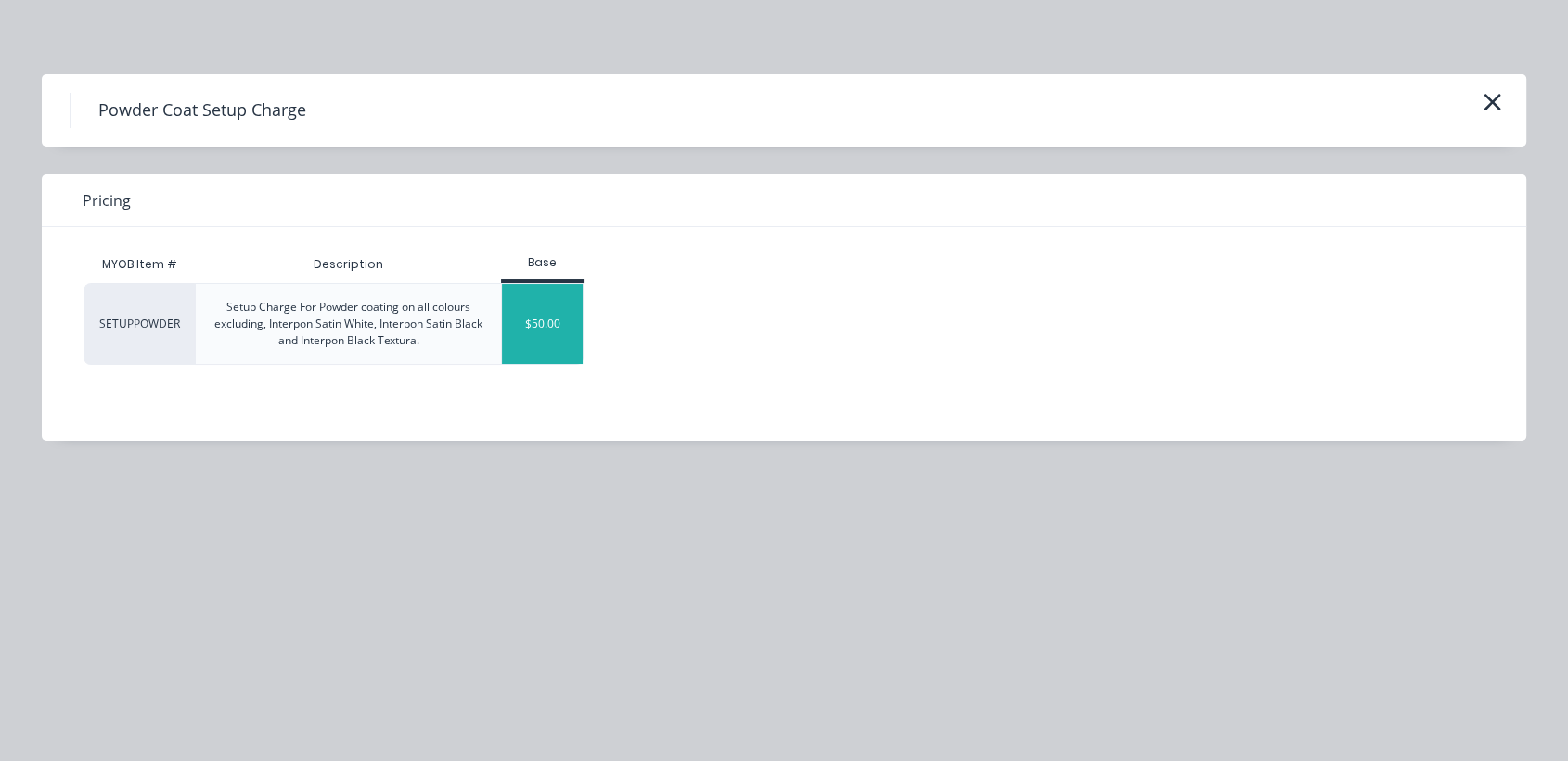
click at [542, 311] on div "$50.00" at bounding box center [542, 323] width 81 height 80
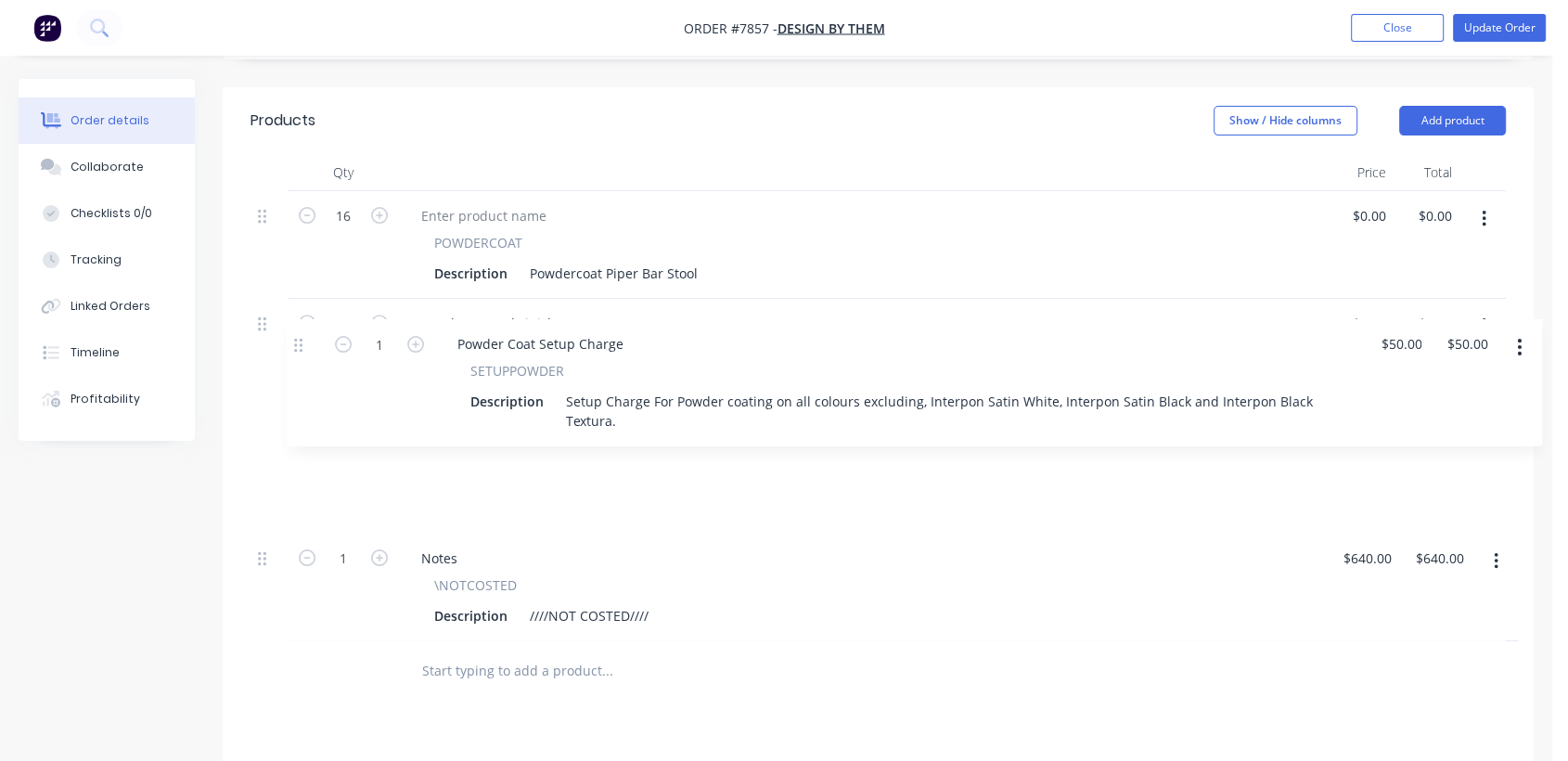
drag, startPoint x: 271, startPoint y: 479, endPoint x: 302, endPoint y: 344, distance: 138.5
click at [302, 344] on div "16 POWDERCOAT Description Powdercoat Piper Bar Stool $0.00 $0.00 $0.00 $0.00 1 …" at bounding box center [878, 416] width 1255 height 450
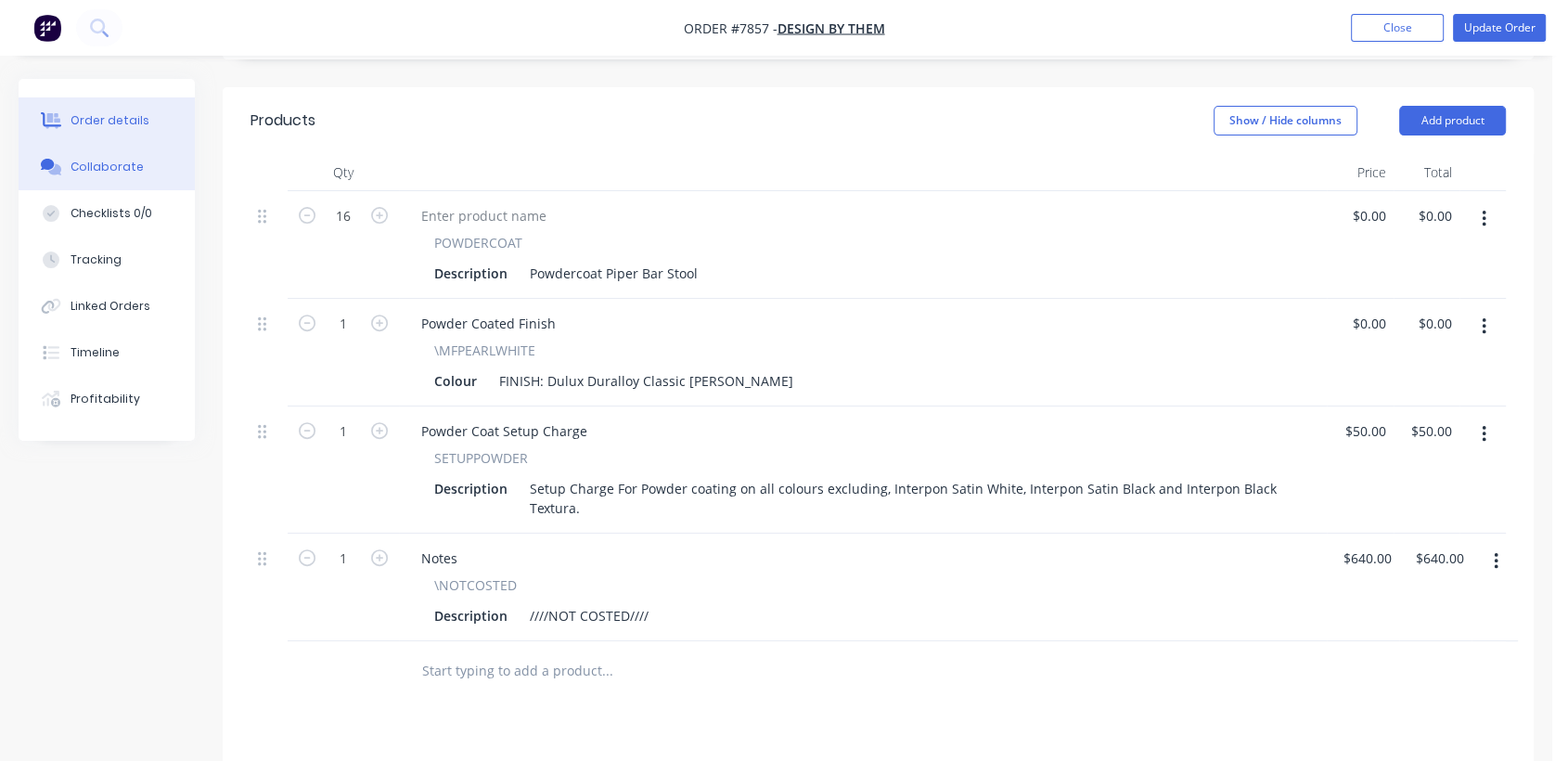
click at [112, 165] on div "Collaborate" at bounding box center [107, 167] width 74 height 17
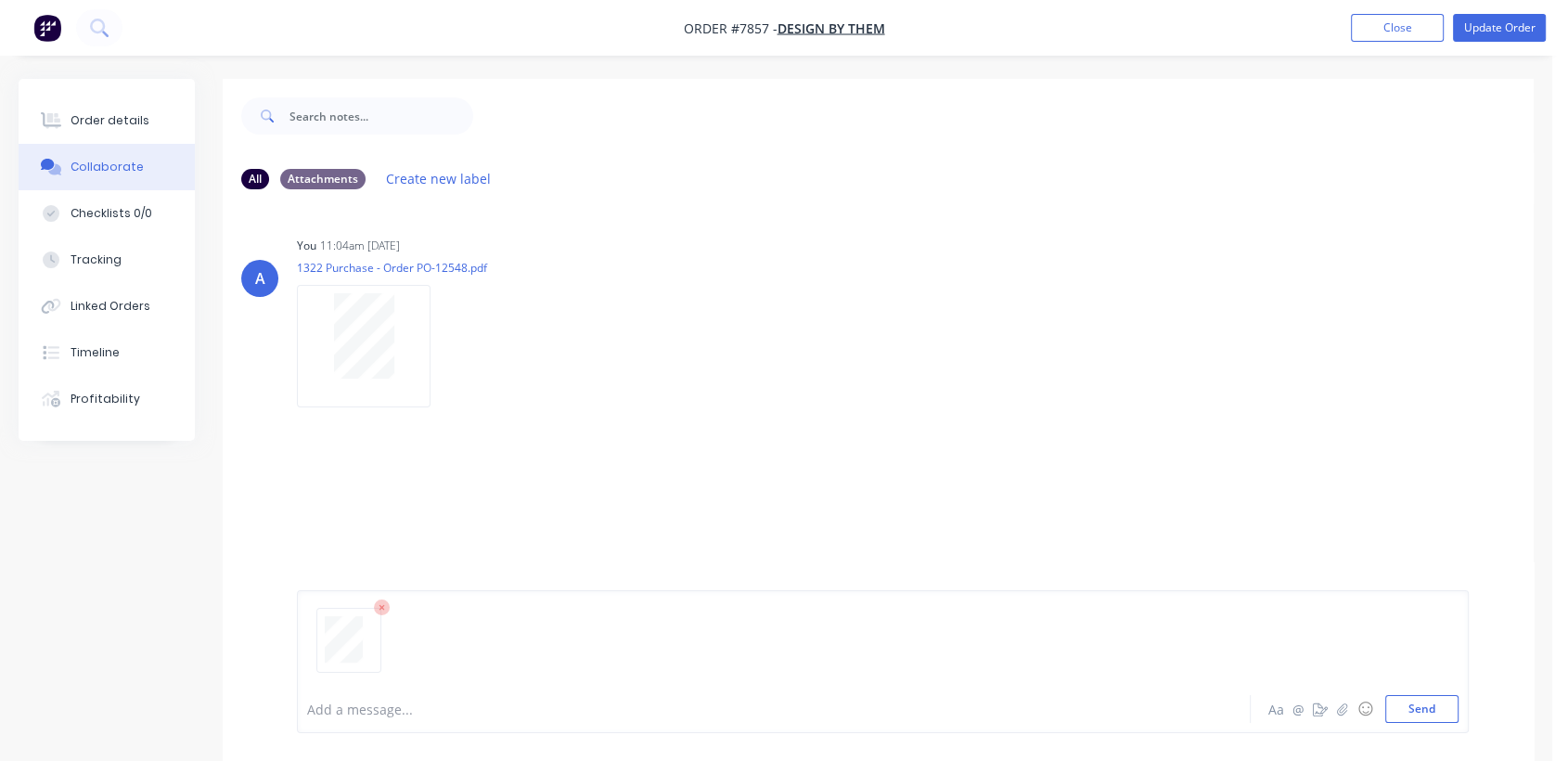
click at [395, 700] on div at bounding box center [740, 709] width 863 height 20
click at [1433, 712] on button "Send" at bounding box center [1422, 709] width 74 height 28
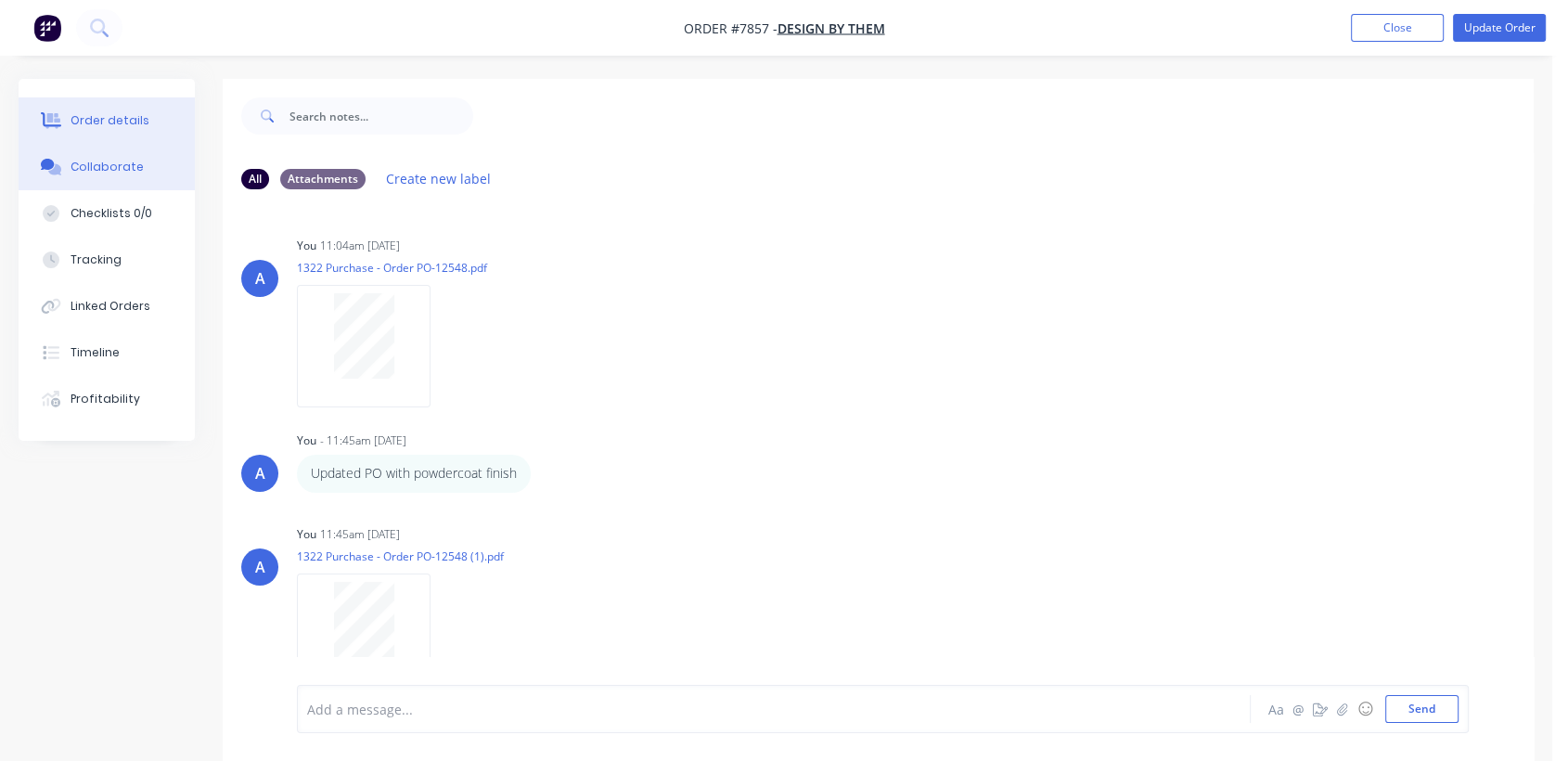
click at [109, 116] on div "Order details" at bounding box center [109, 120] width 79 height 17
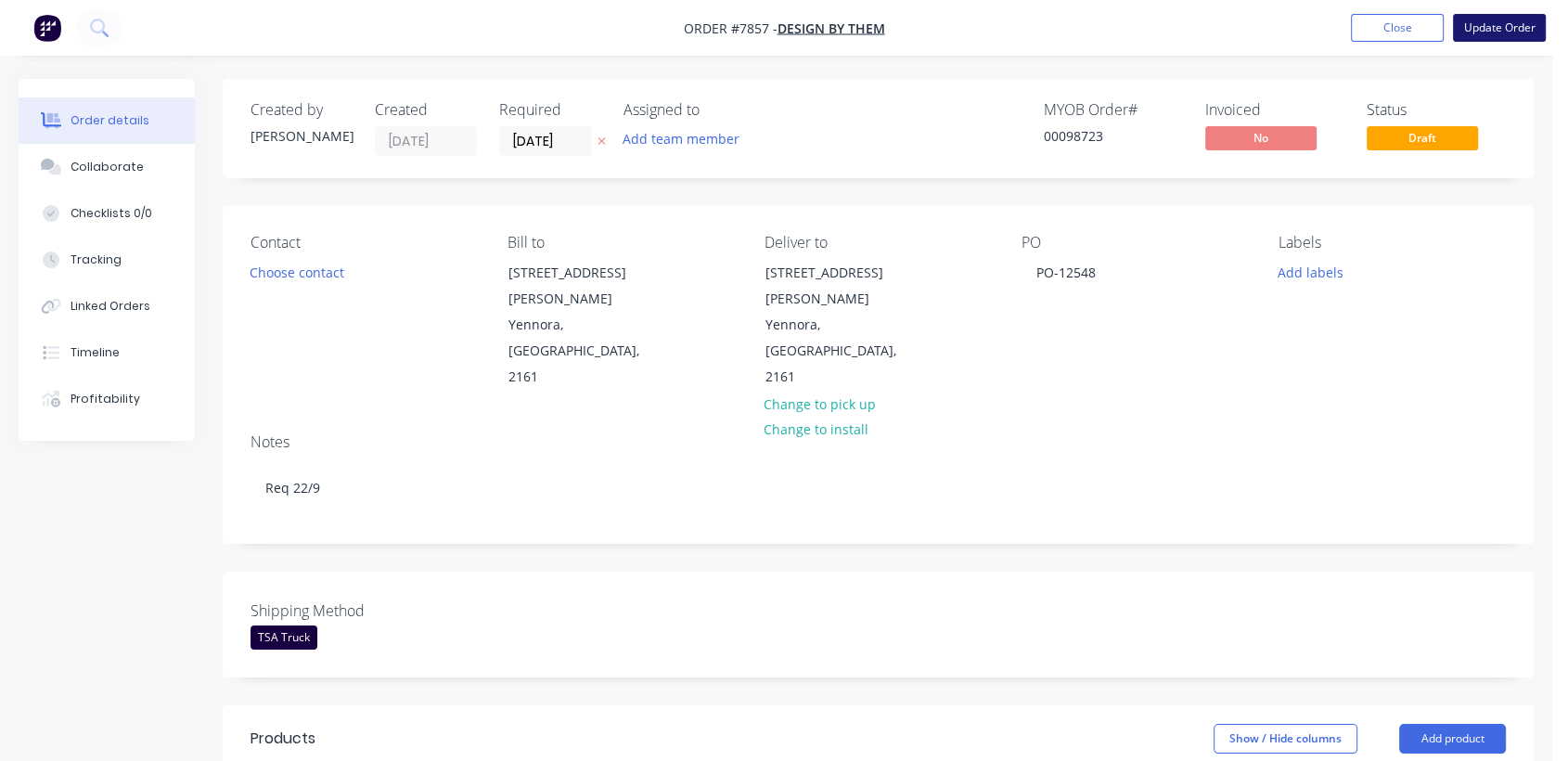
click at [1518, 18] on button "Update Order" at bounding box center [1498, 28] width 92 height 28
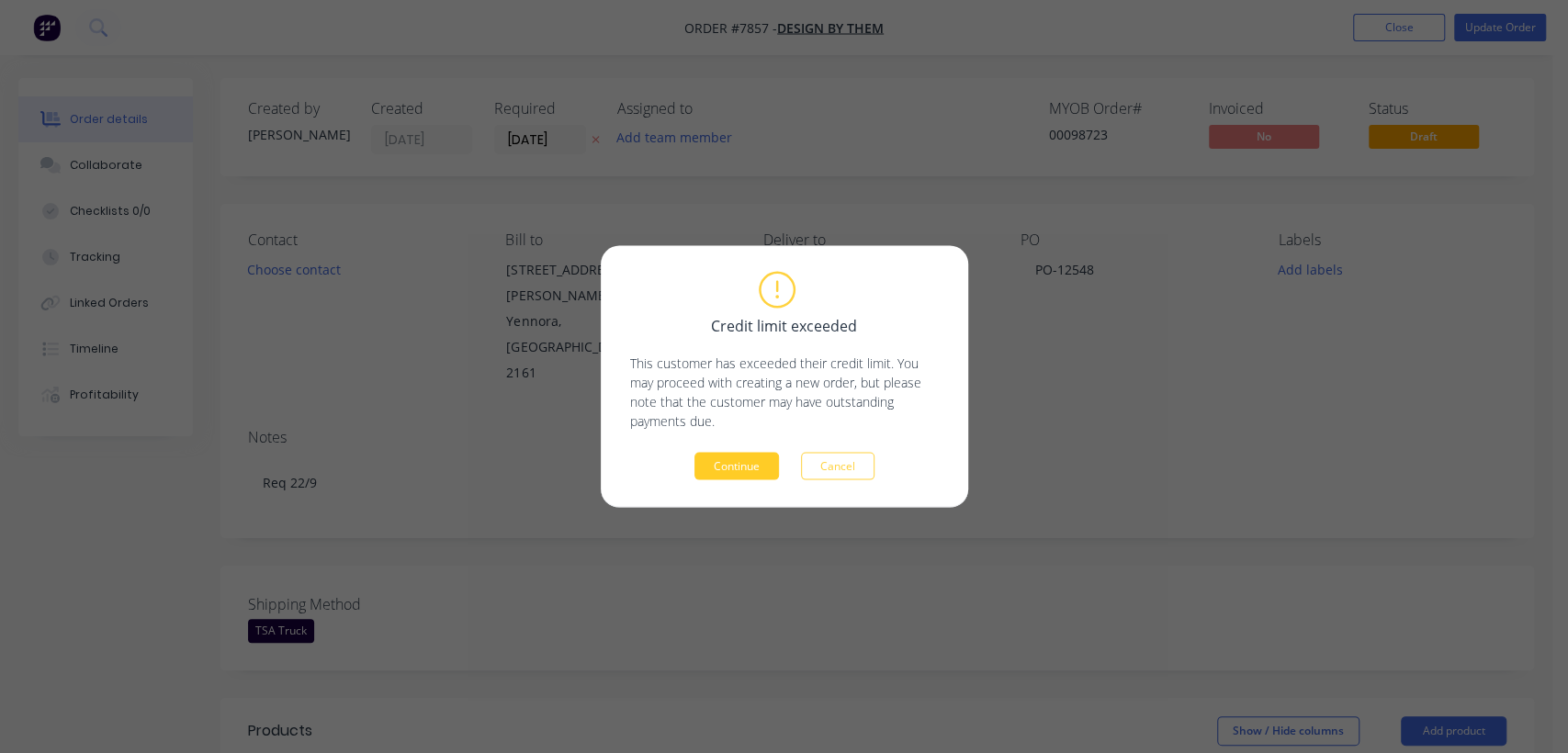
click at [742, 459] on button "Continue" at bounding box center [736, 467] width 85 height 28
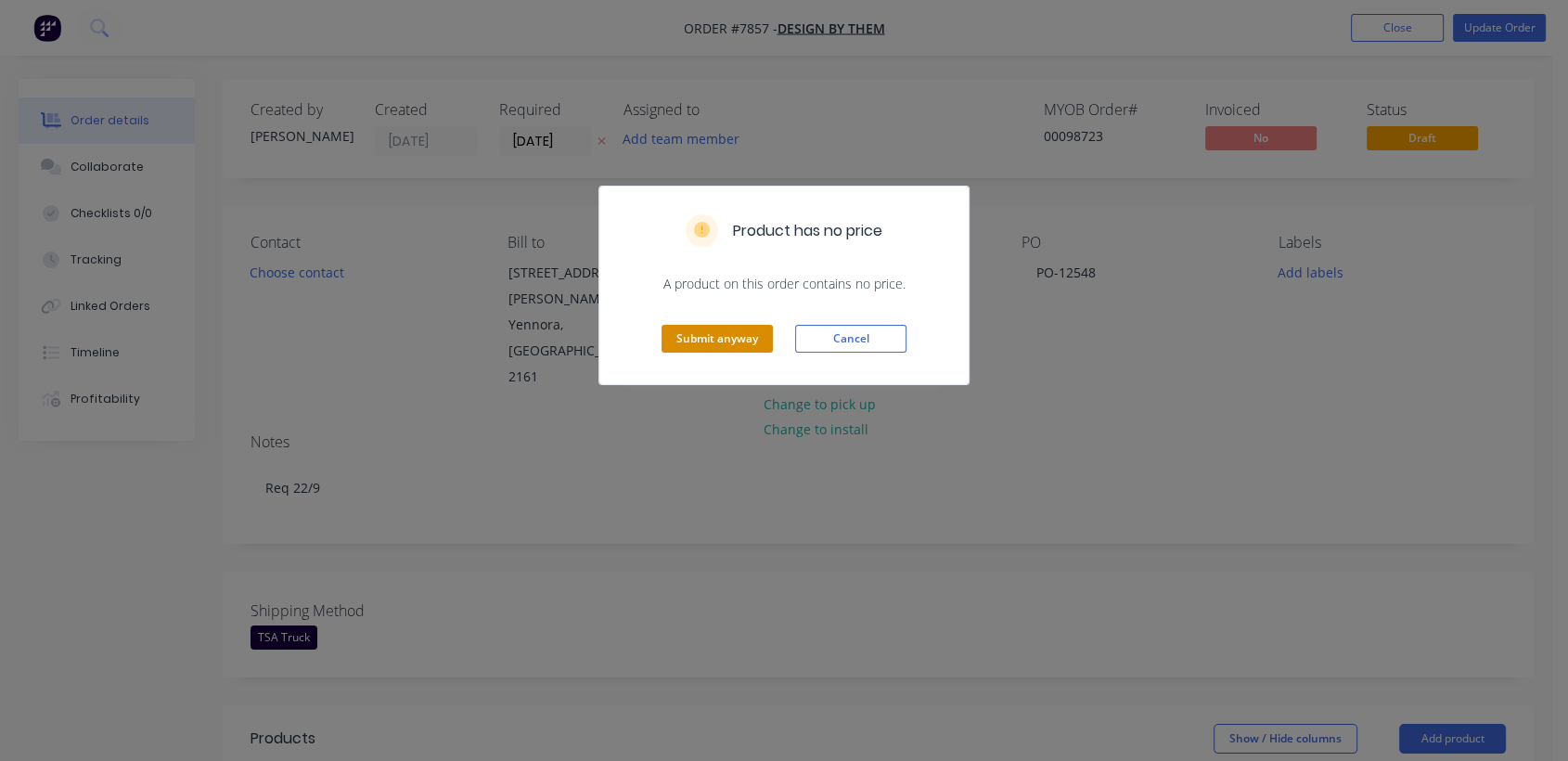
click at [707, 328] on button "Submit anyway" at bounding box center [717, 339] width 111 height 28
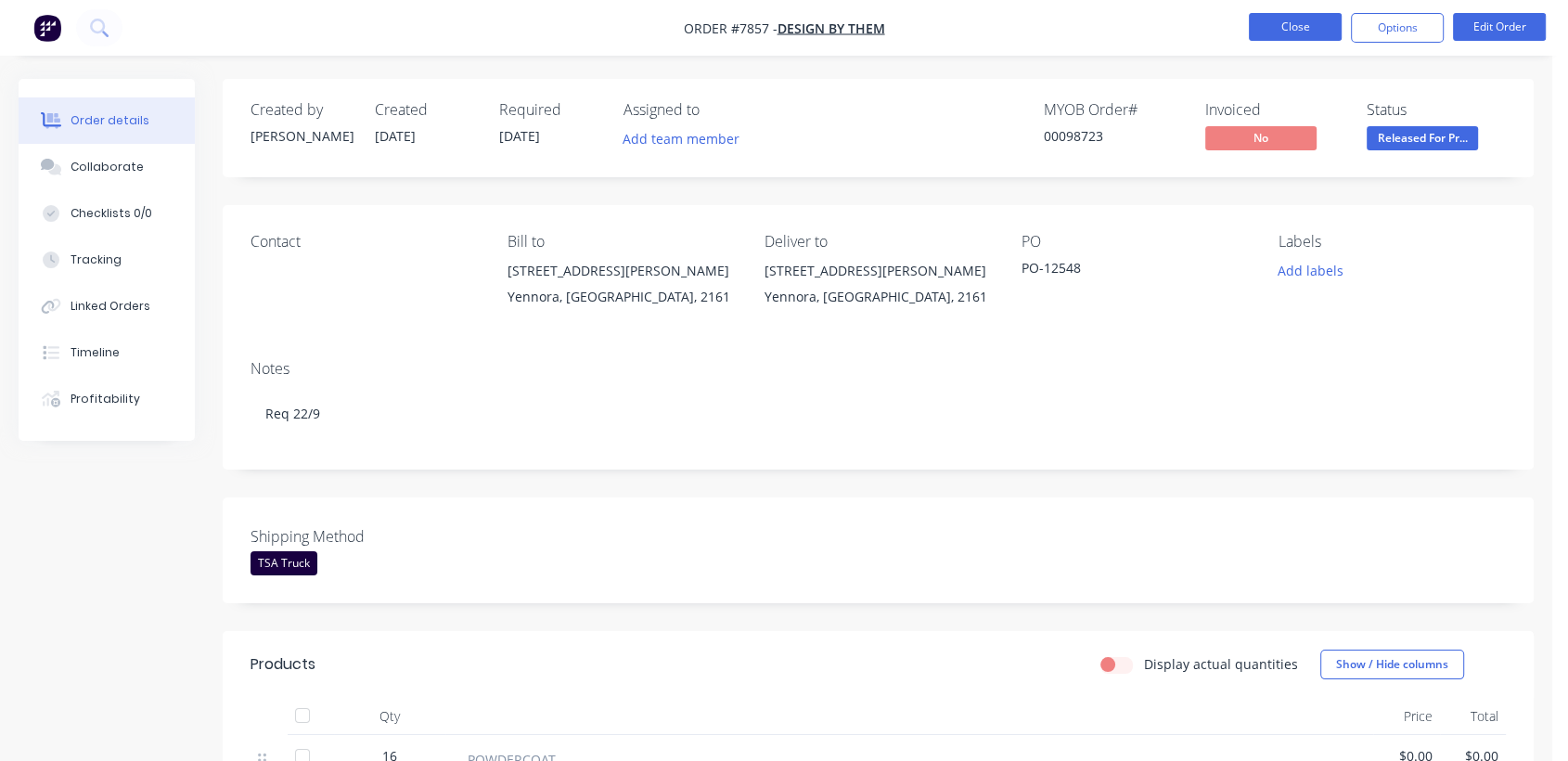
click at [1304, 23] on button "Close" at bounding box center [1295, 27] width 92 height 28
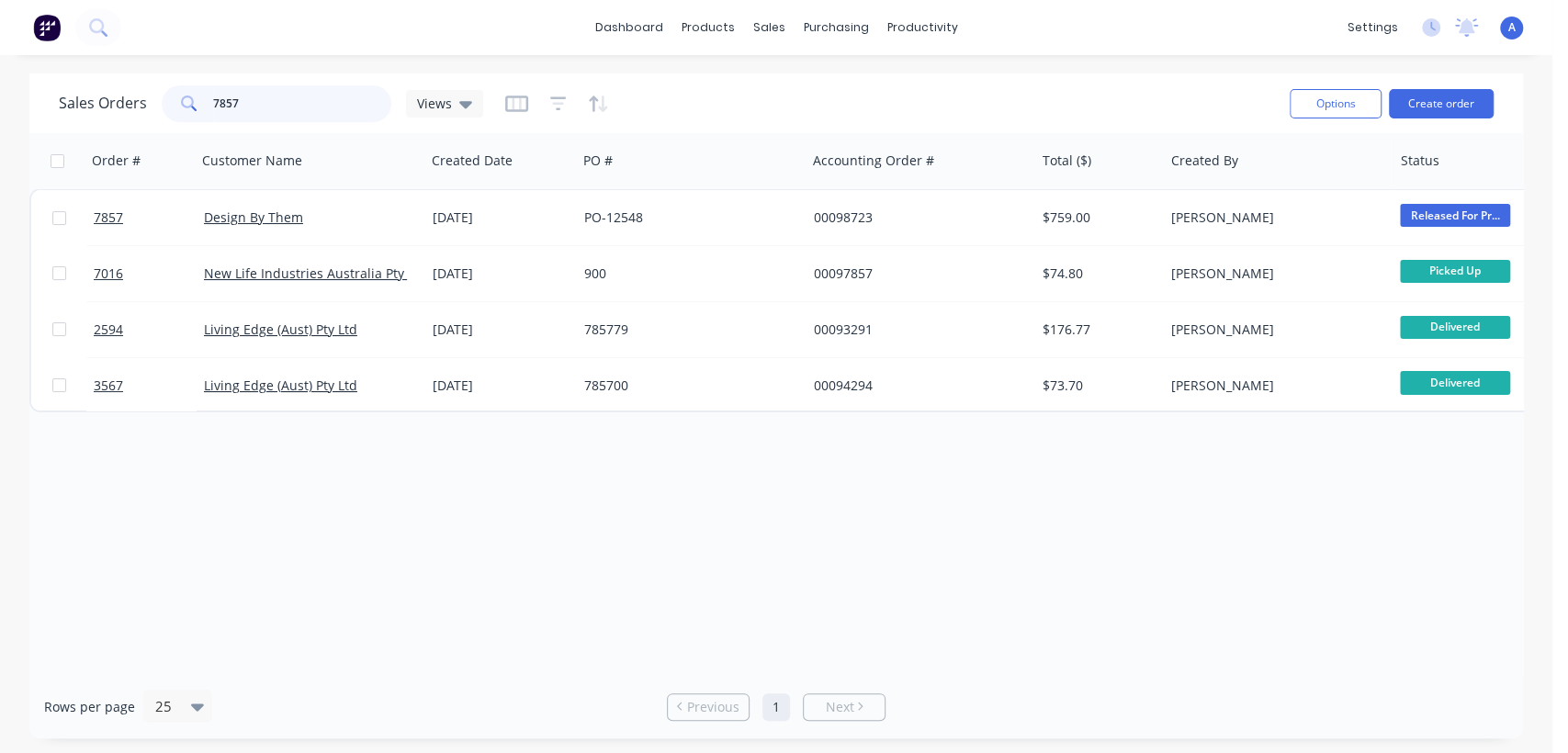
drag, startPoint x: 244, startPoint y: 113, endPoint x: 164, endPoint y: 101, distance: 80.9
click at [169, 100] on div "7857" at bounding box center [276, 103] width 229 height 36
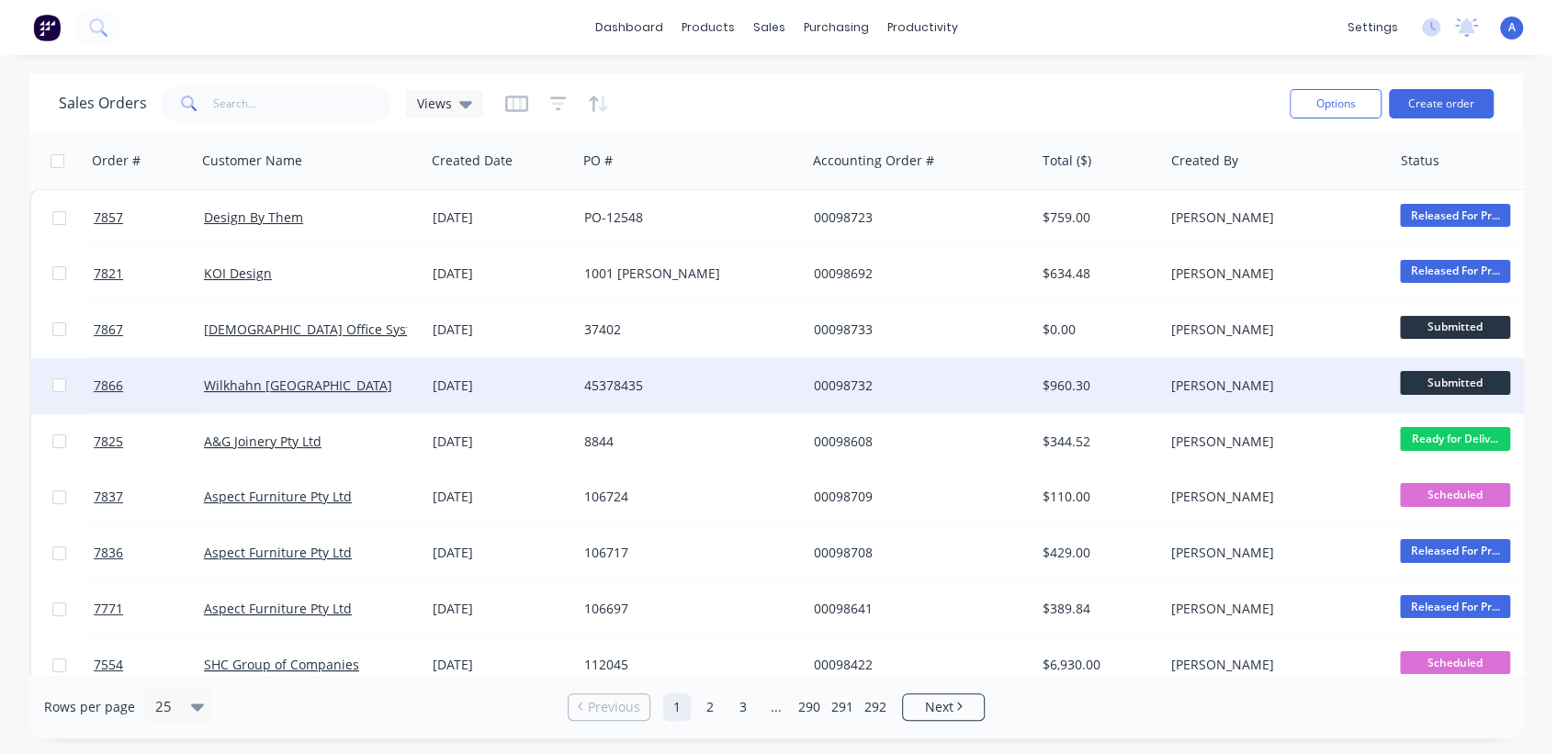
click at [537, 377] on div "[DATE]" at bounding box center [500, 386] width 137 height 19
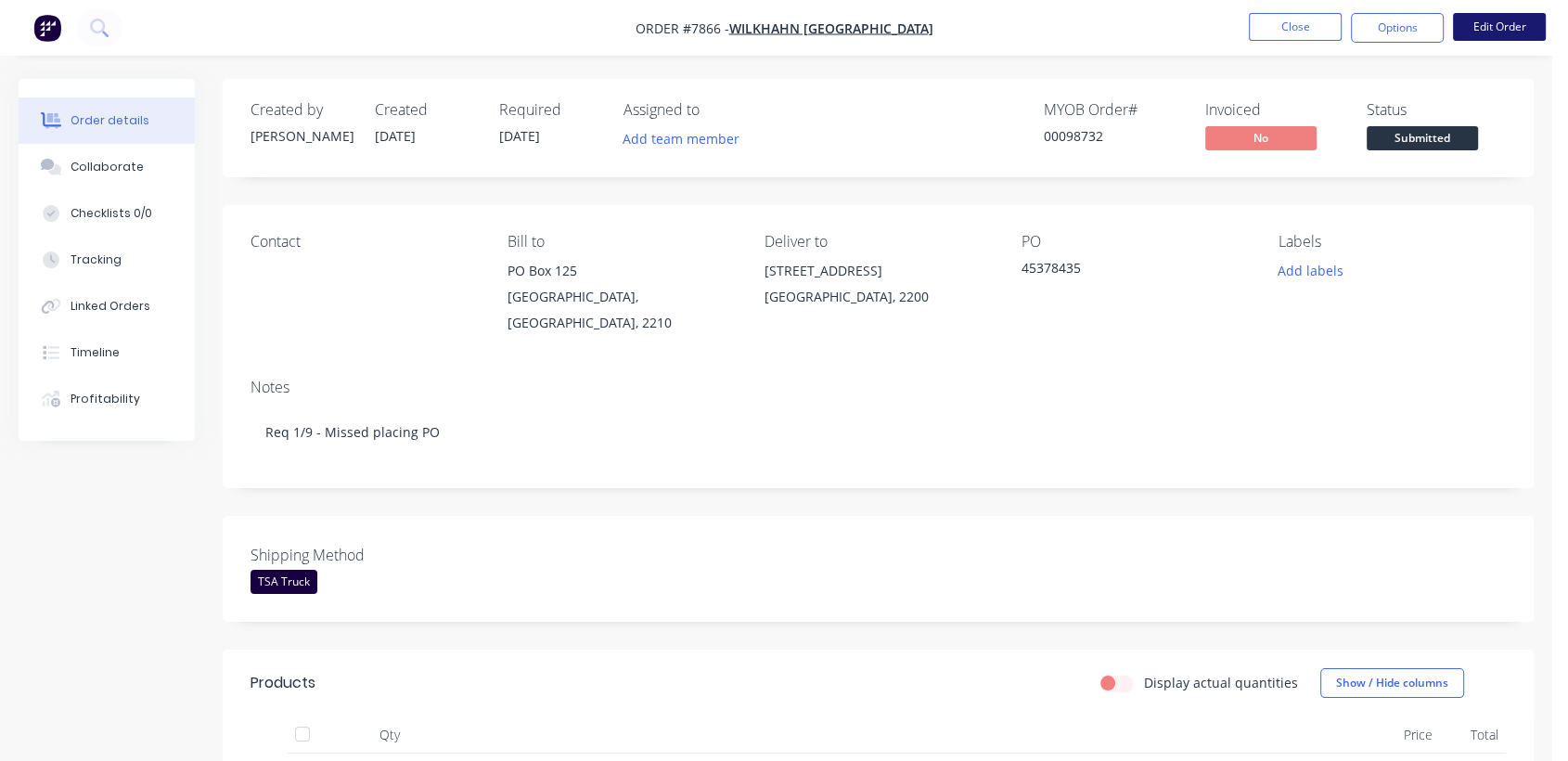
click at [1499, 21] on button "Edit Order" at bounding box center [1498, 27] width 92 height 28
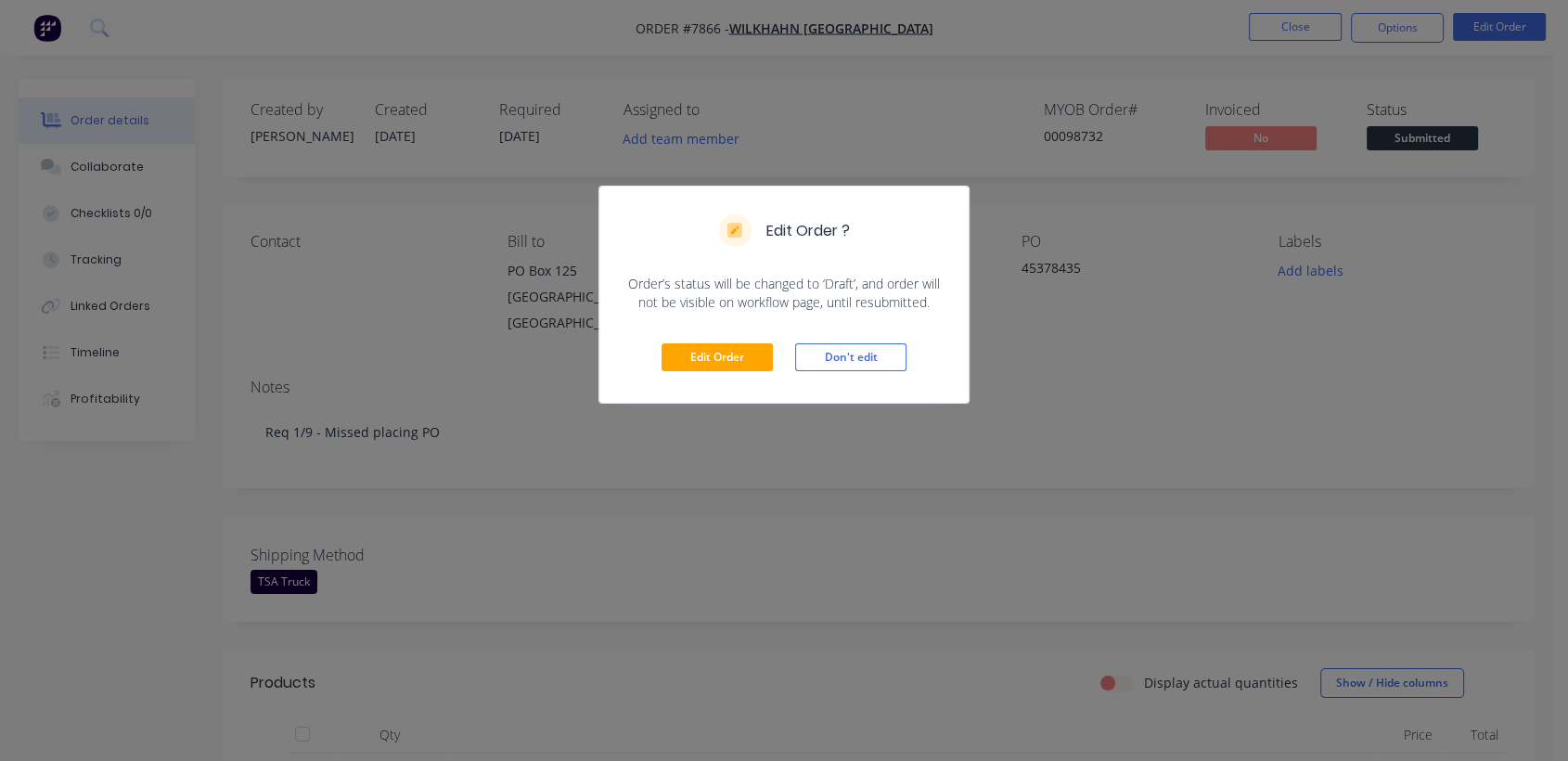
click at [722, 372] on div "Edit Order Don't edit" at bounding box center [784, 356] width 369 height 91
click at [720, 353] on button "Edit Order" at bounding box center [717, 357] width 111 height 28
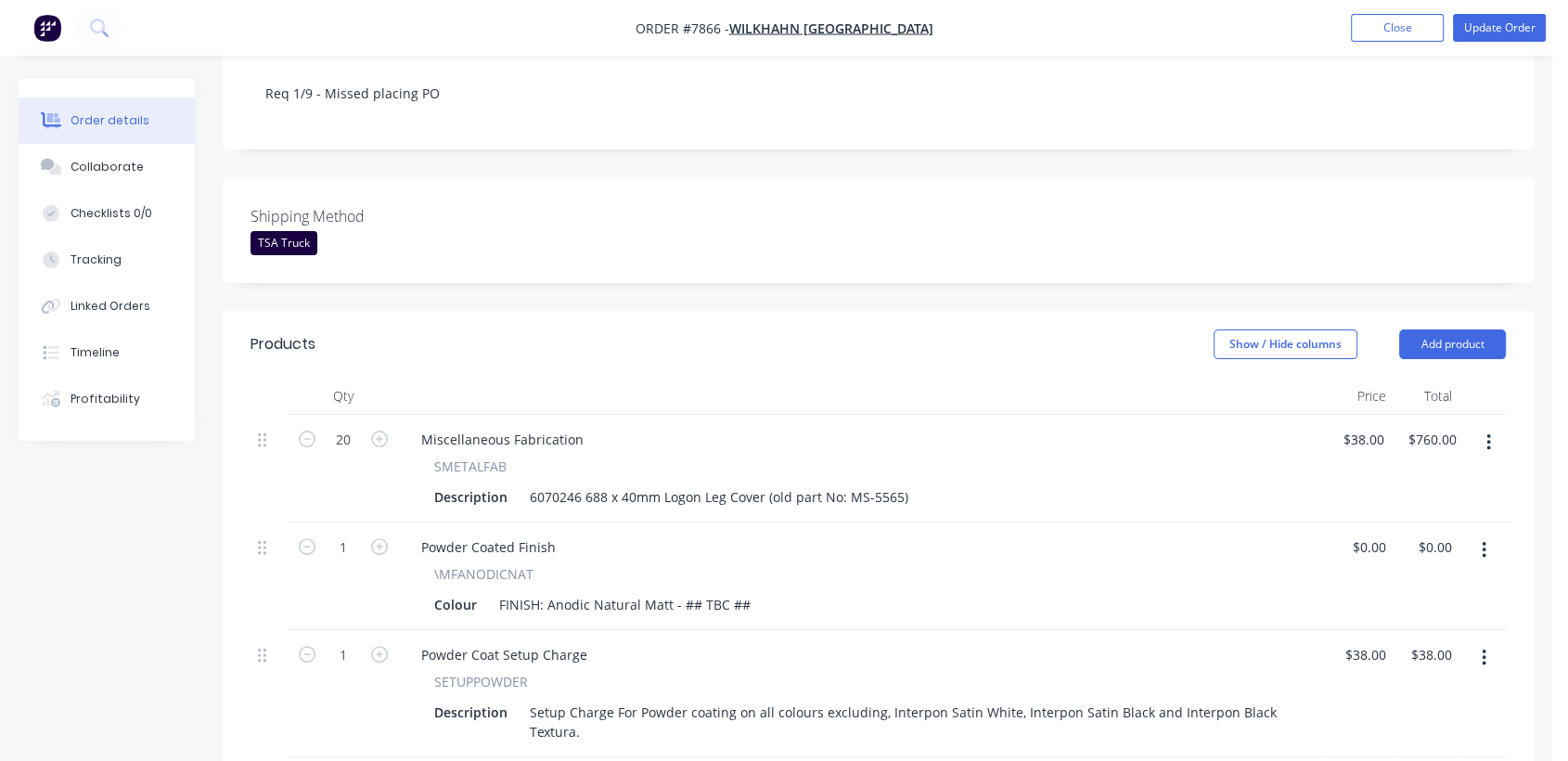
scroll to position [618, 0]
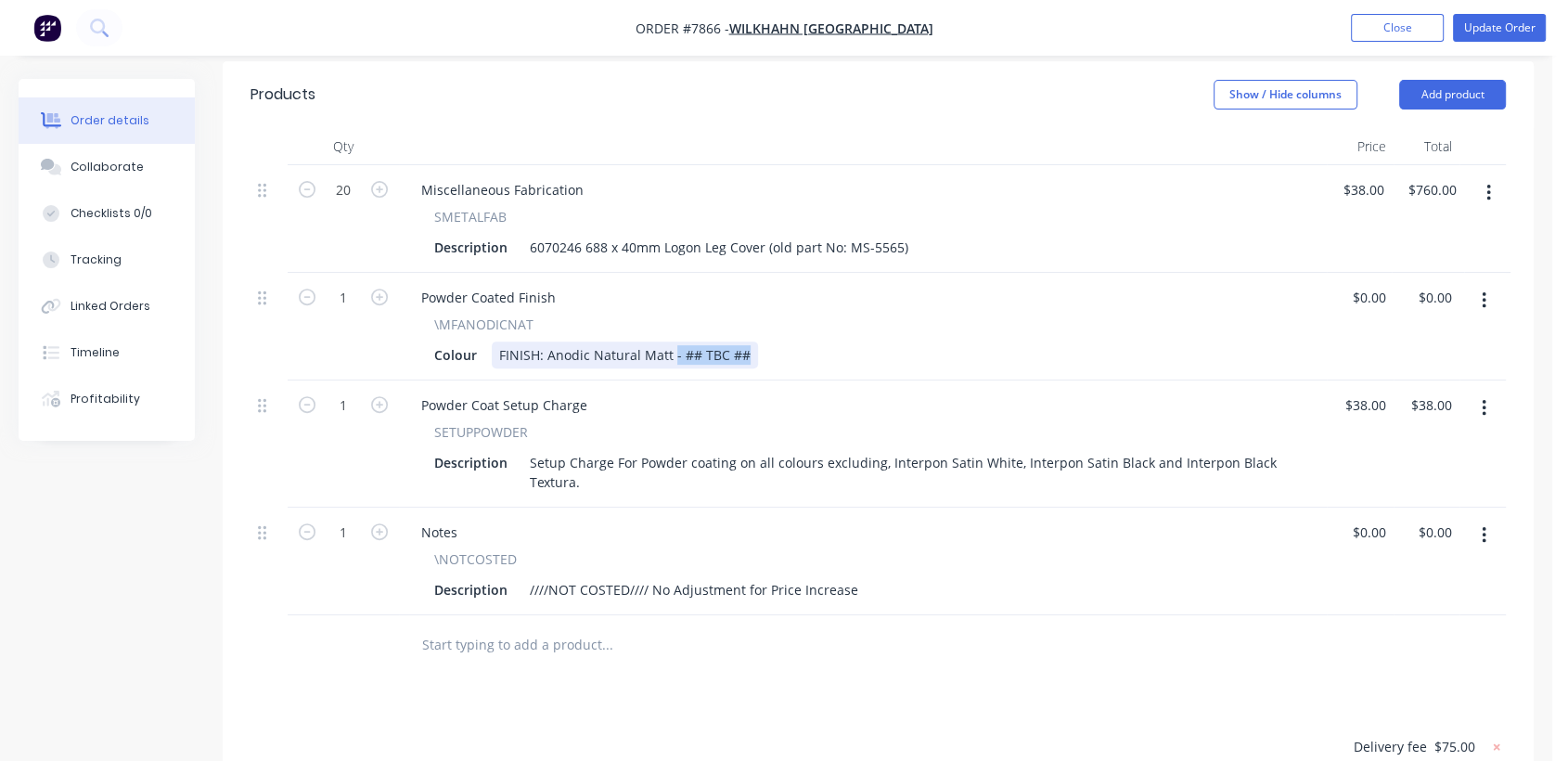
drag, startPoint x: 746, startPoint y: 325, endPoint x: 671, endPoint y: 330, distance: 75.2
click at [671, 341] on div "FINISH: Anodic Natural Matt - ## TBC ##" at bounding box center [624, 354] width 266 height 27
click at [89, 160] on div "Collaborate" at bounding box center [107, 167] width 74 height 17
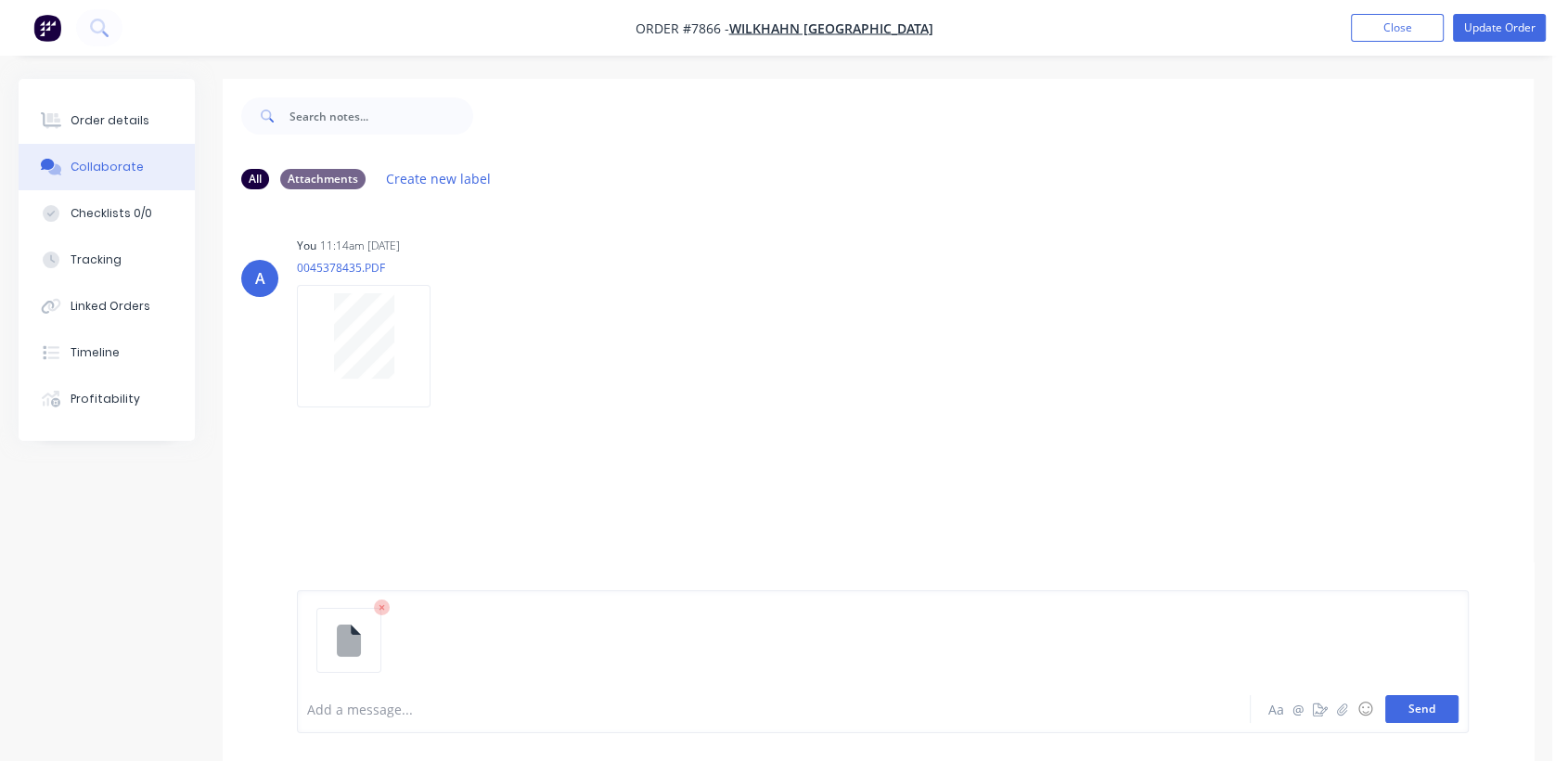
click at [1401, 705] on button "Send" at bounding box center [1422, 709] width 74 height 28
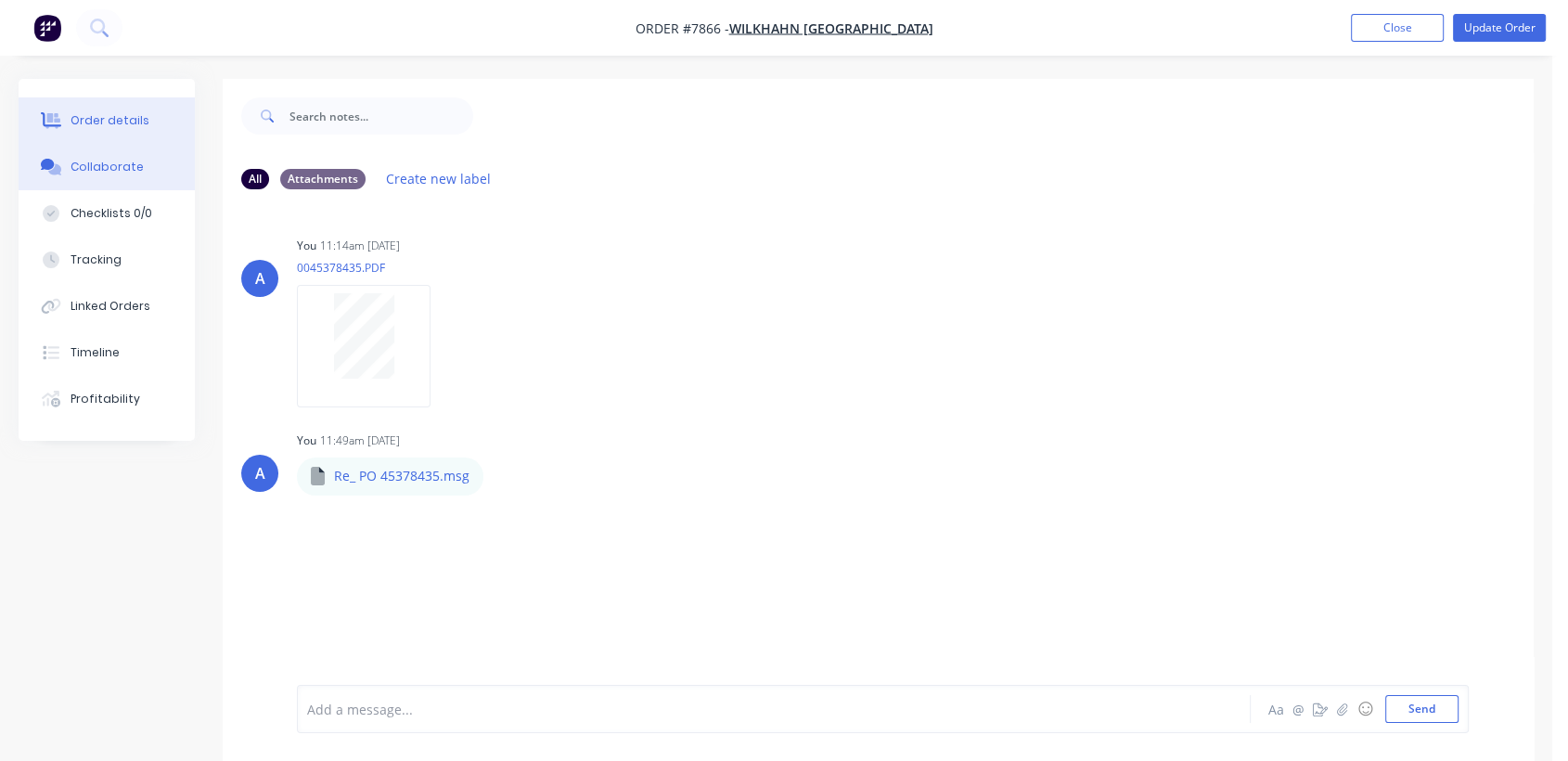
drag, startPoint x: 129, startPoint y: 122, endPoint x: 148, endPoint y: 120, distance: 19.1
click at [127, 122] on div "Order details" at bounding box center [109, 120] width 79 height 17
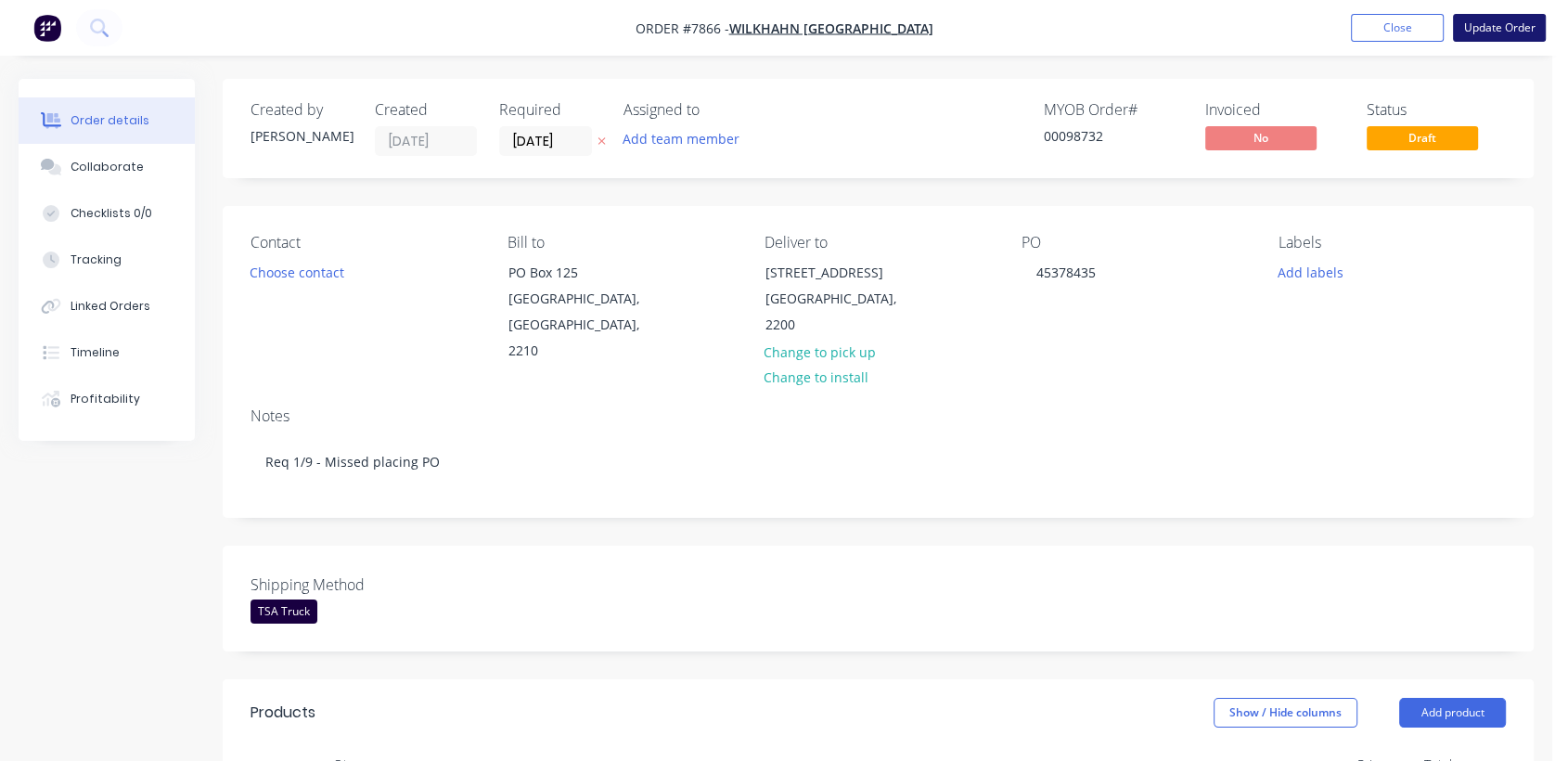
click at [1504, 23] on button "Update Order" at bounding box center [1498, 28] width 92 height 28
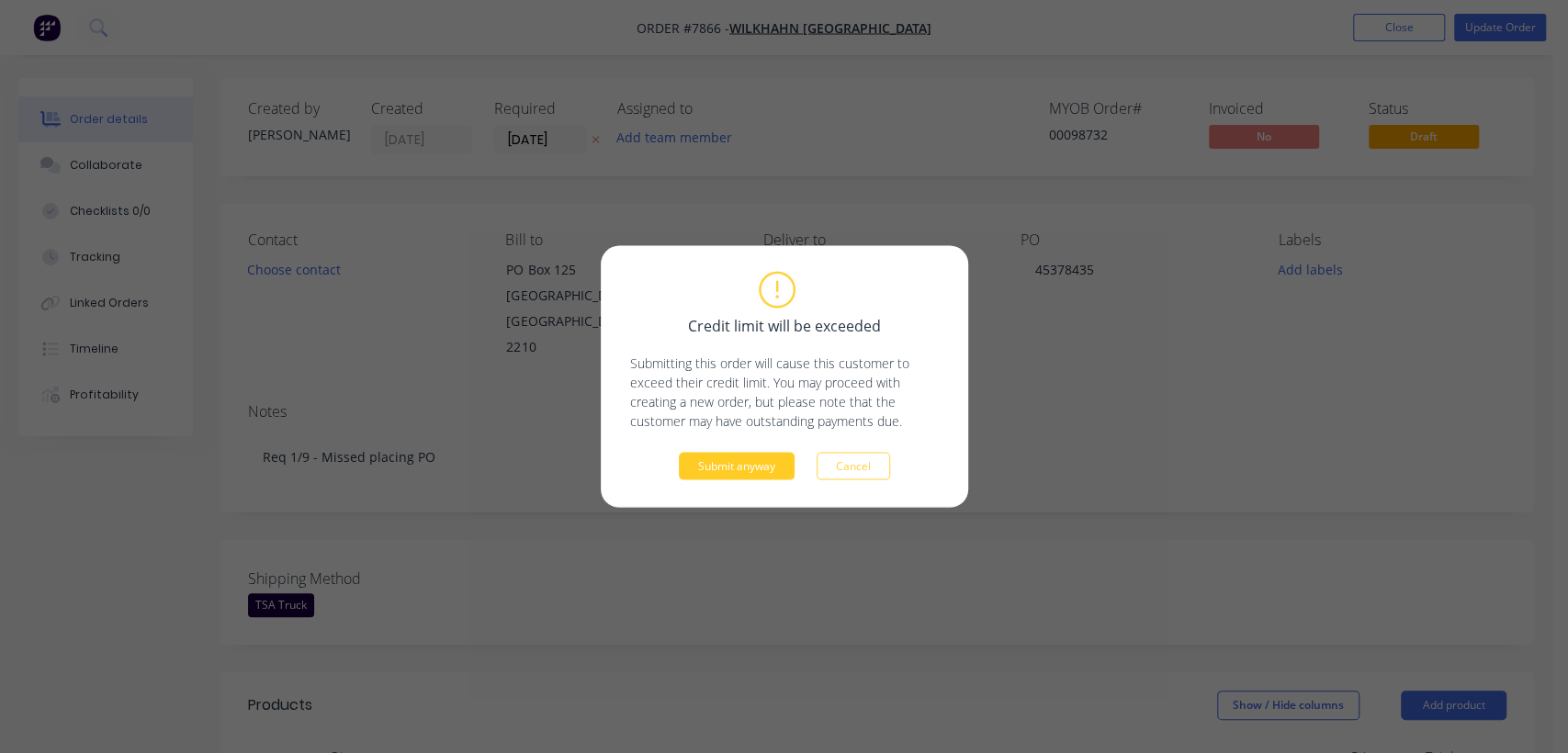
click at [731, 476] on button "Submit anyway" at bounding box center [736, 467] width 116 height 28
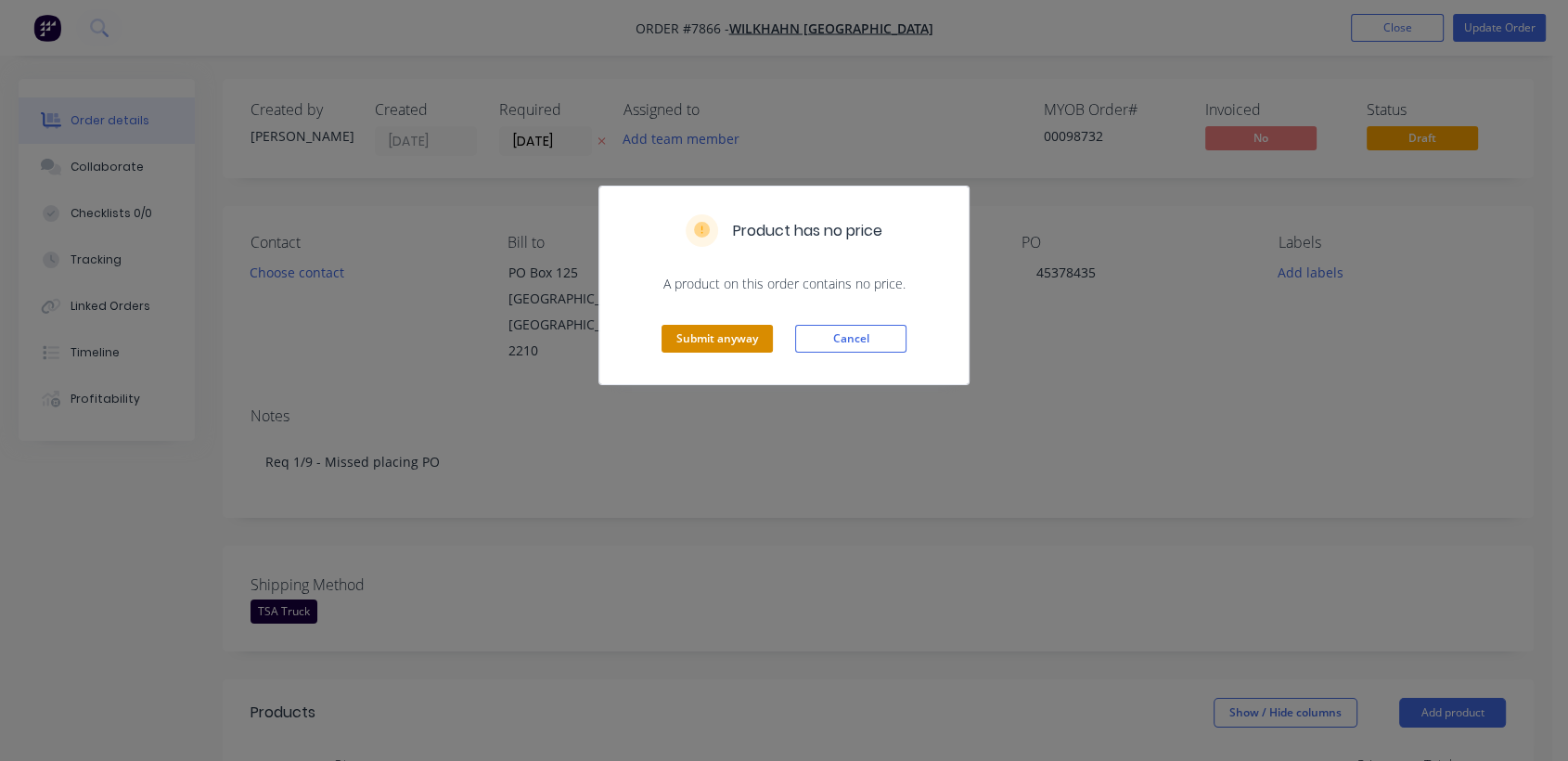
click at [740, 344] on button "Submit anyway" at bounding box center [717, 339] width 111 height 28
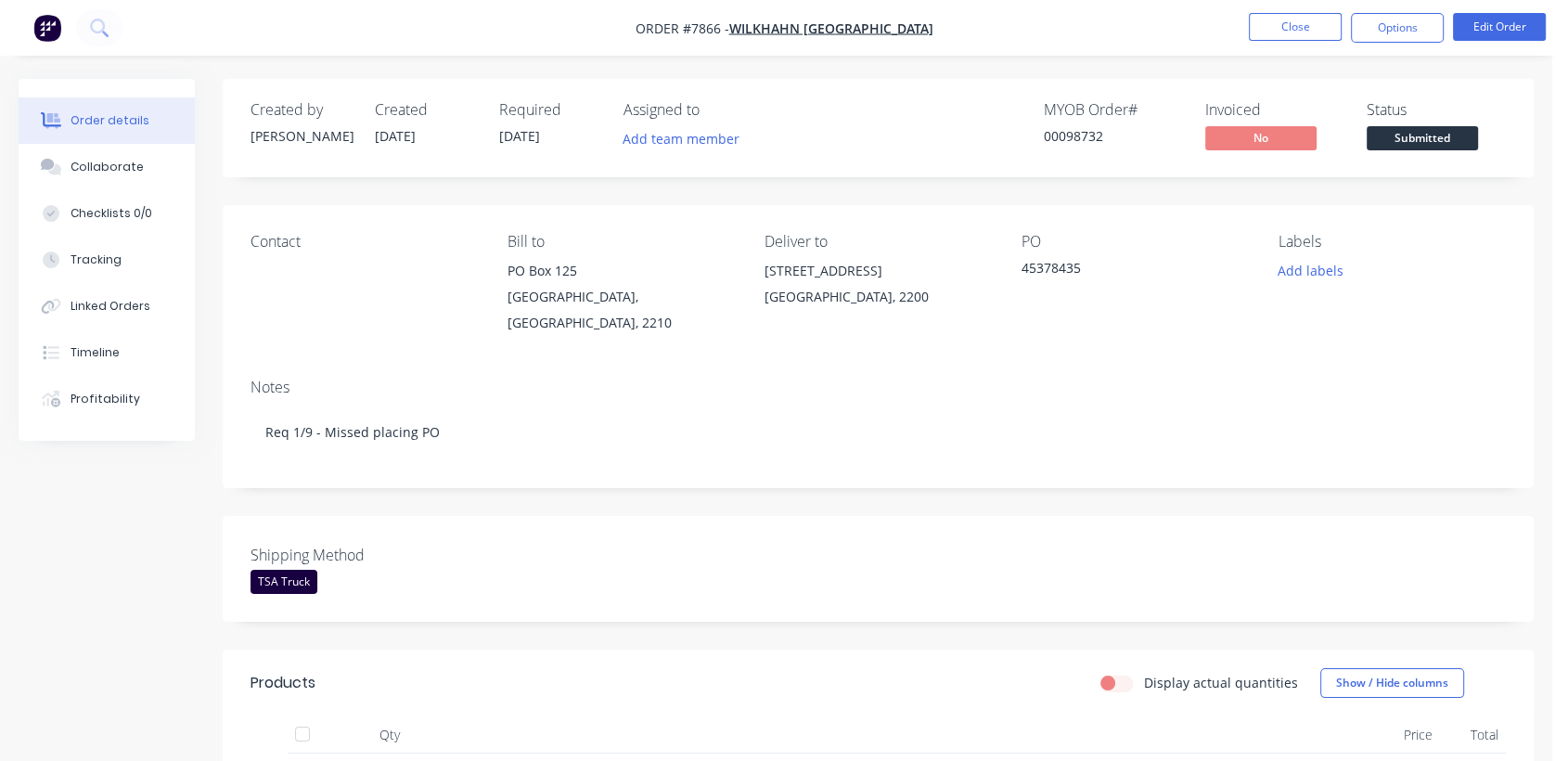
click at [1313, 44] on nav "Order #7866 - Wilkhahn Asia Pacific Close Options Edit Order" at bounding box center [784, 28] width 1568 height 56
click at [1293, 35] on button "Close" at bounding box center [1295, 27] width 92 height 28
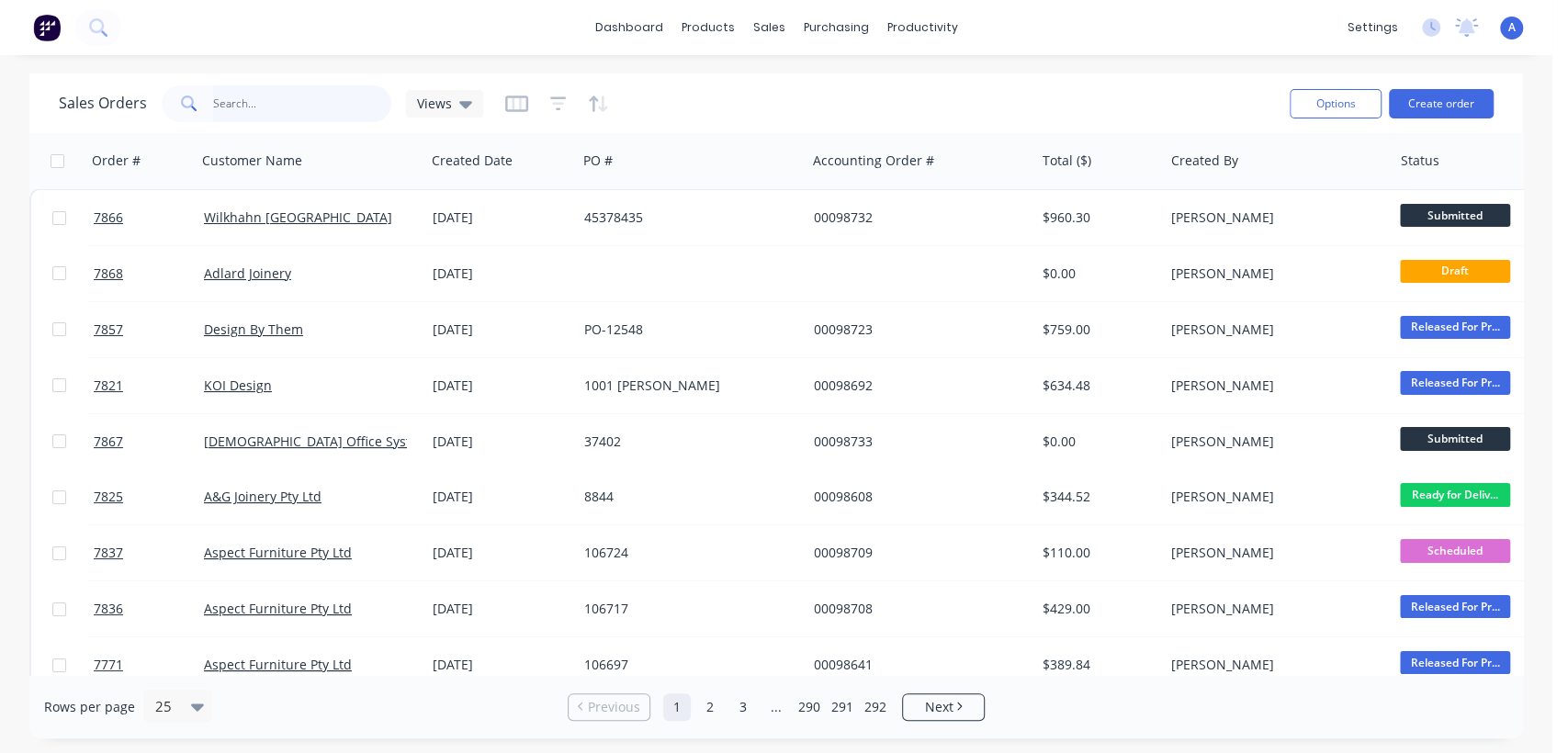
click at [267, 102] on input "text" at bounding box center [302, 103] width 179 height 36
type input "98299"
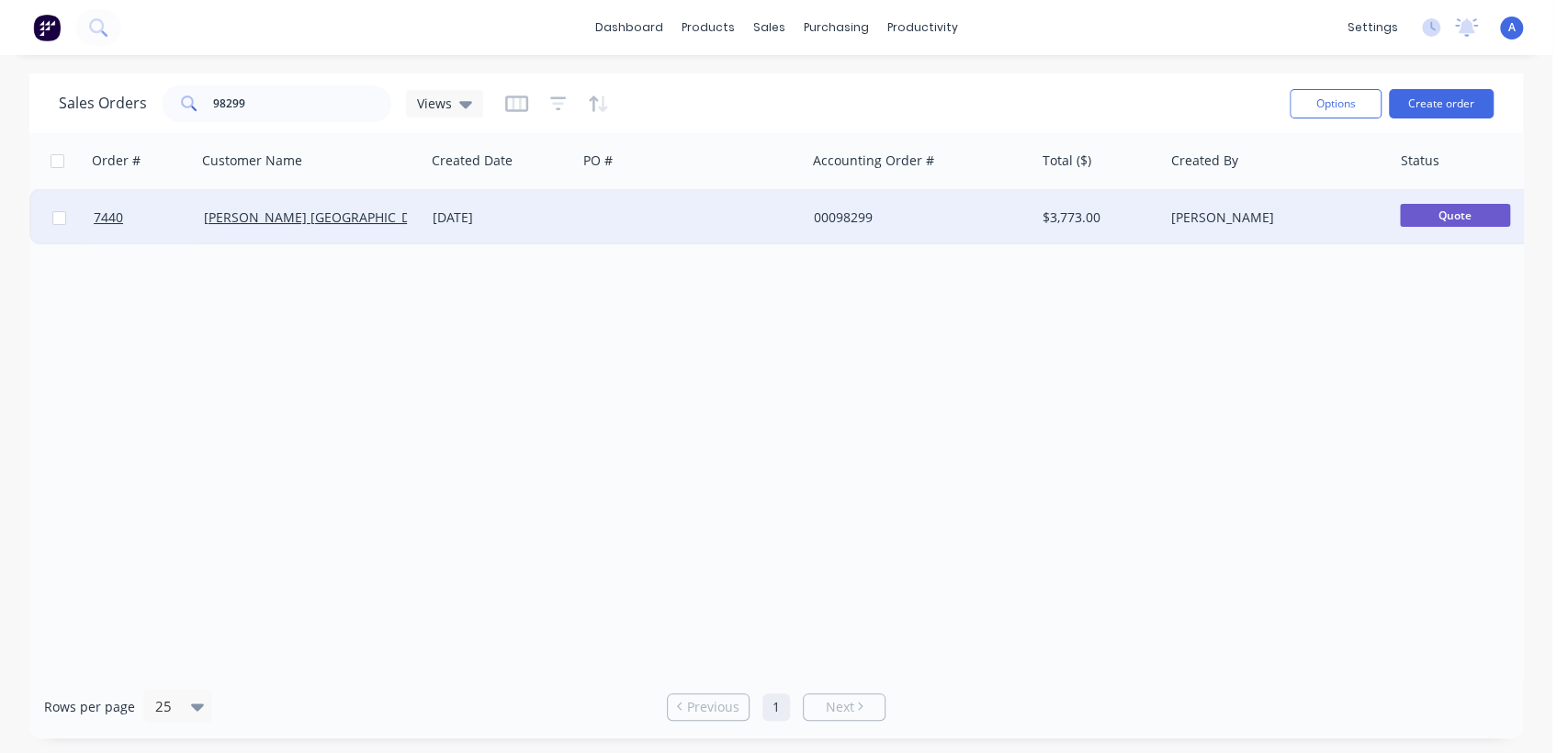
click at [639, 213] on div at bounding box center [691, 218] width 228 height 55
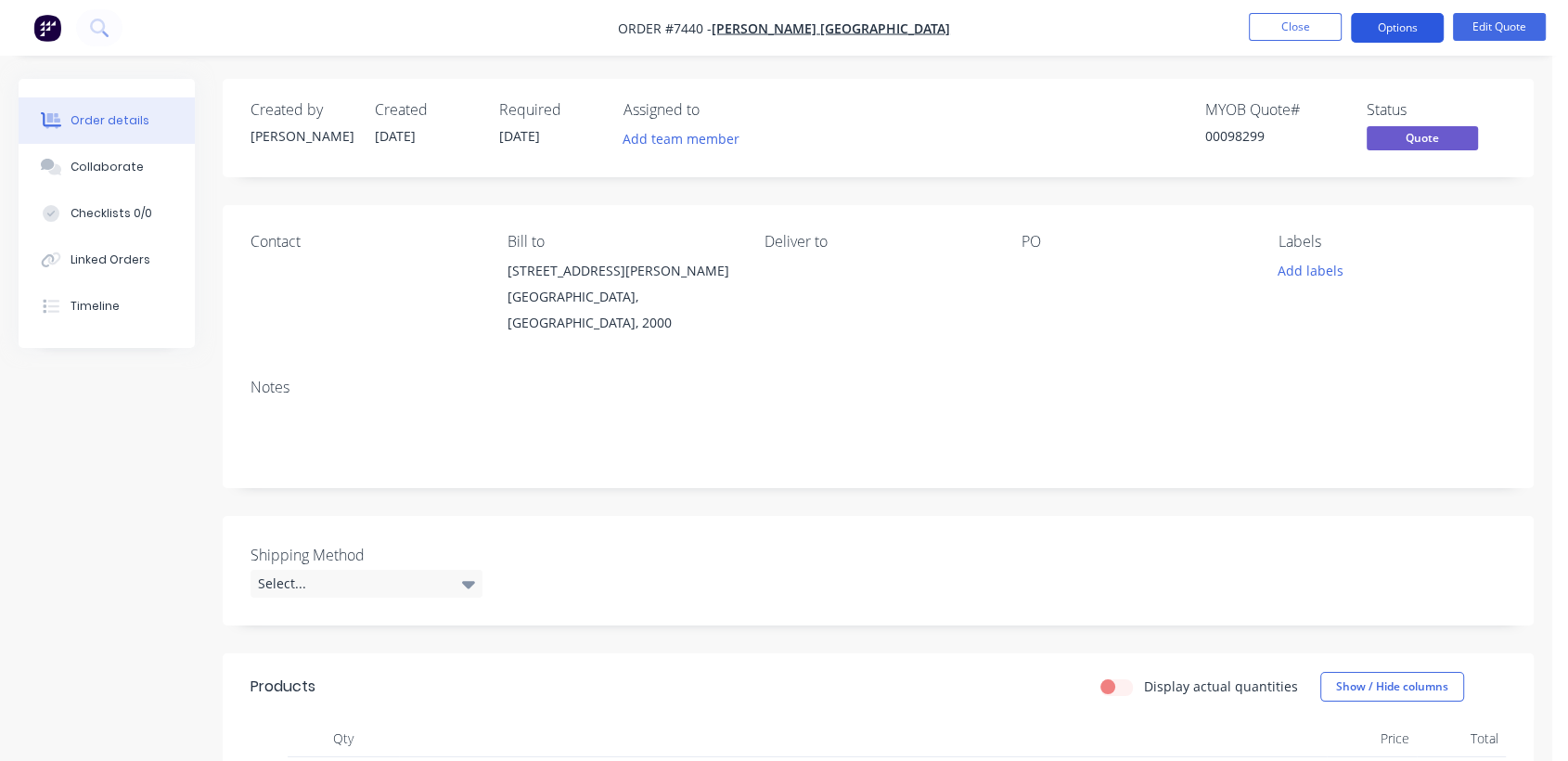
click at [1418, 22] on button "Options" at bounding box center [1396, 28] width 92 height 30
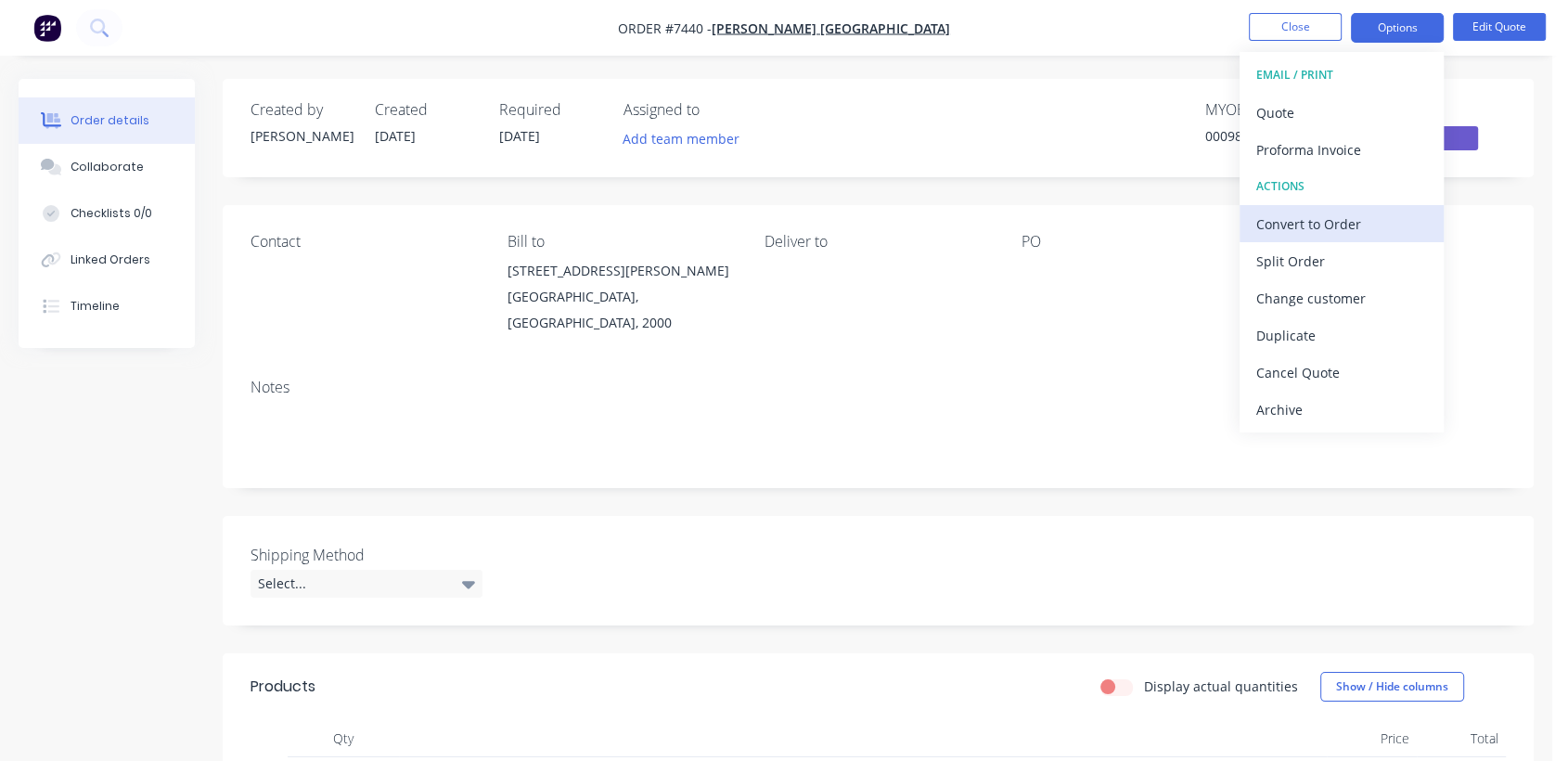
click at [1310, 219] on div "Convert to Order" at bounding box center [1341, 224] width 171 height 27
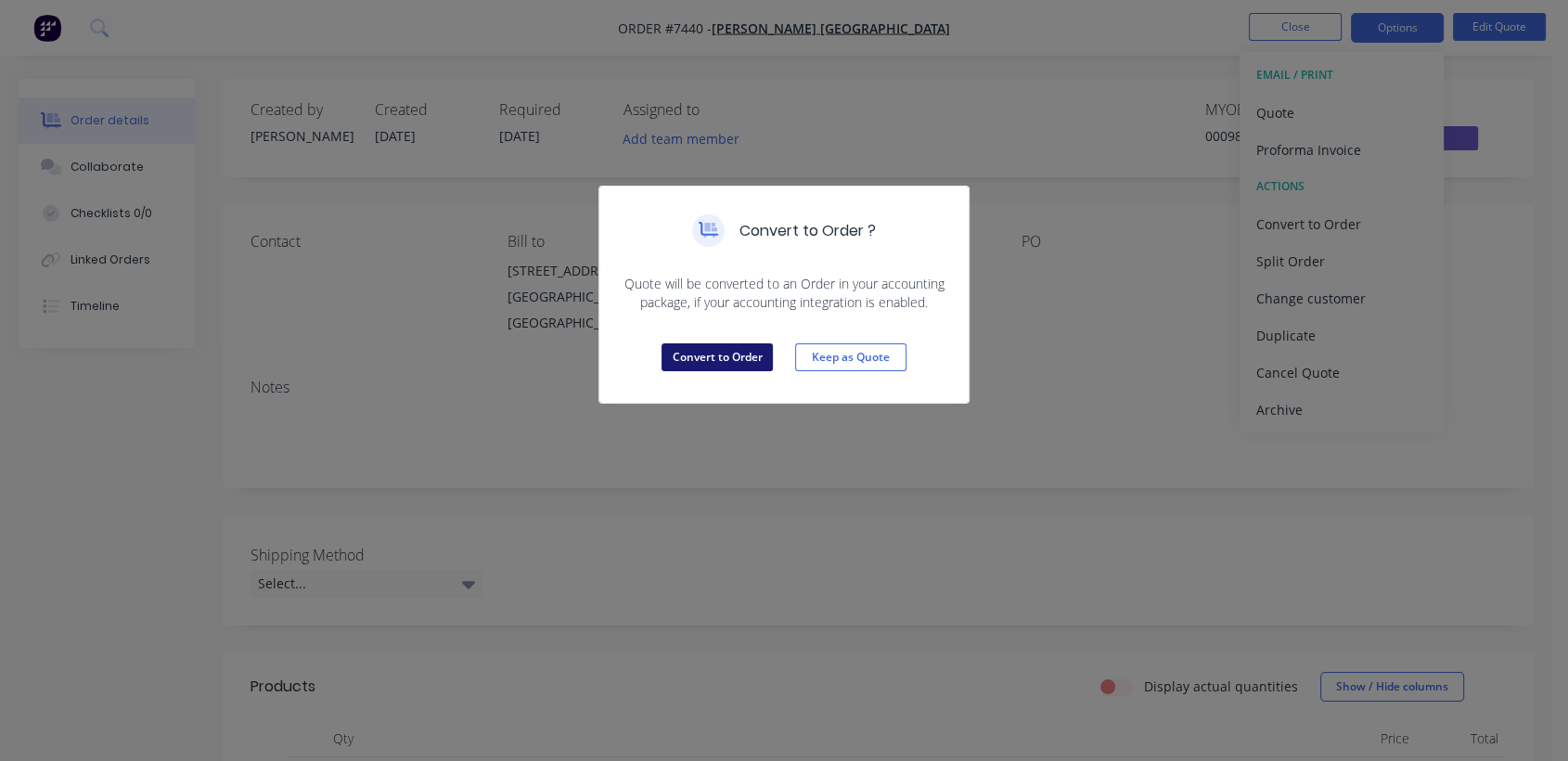
click at [713, 353] on button "Convert to Order" at bounding box center [717, 357] width 111 height 28
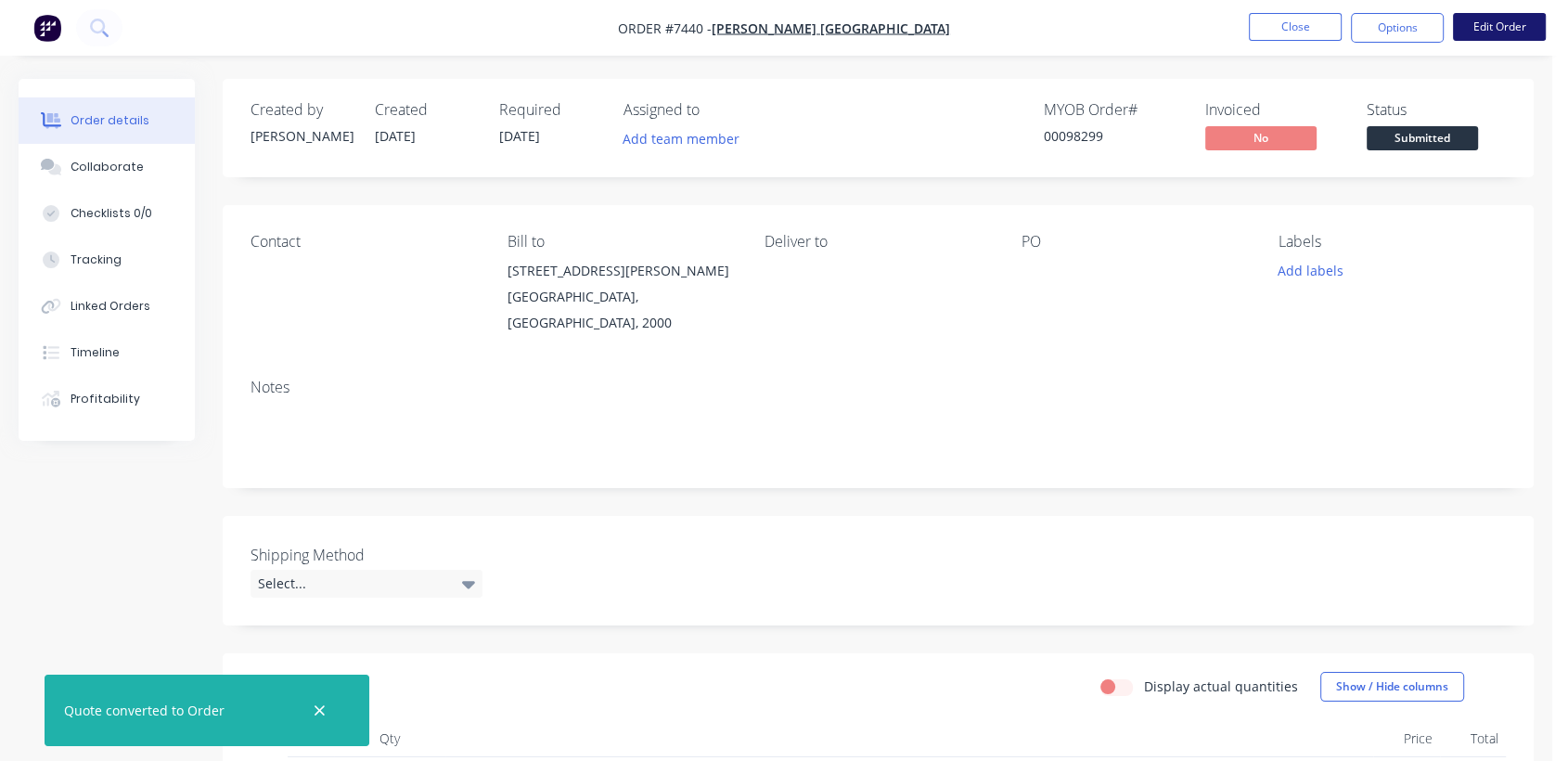
click at [1486, 22] on button "Edit Order" at bounding box center [1498, 27] width 92 height 28
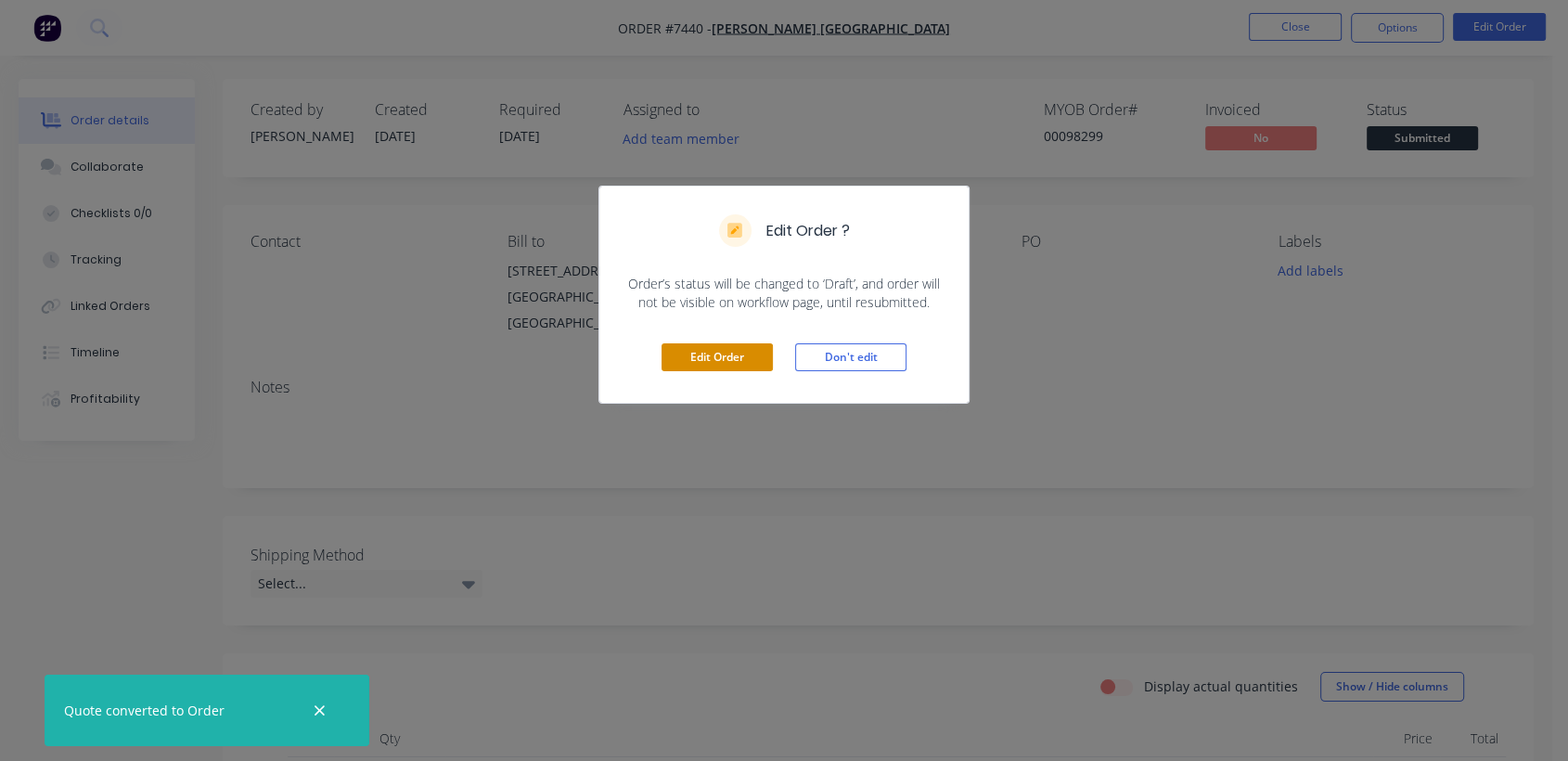
click at [695, 348] on button "Edit Order" at bounding box center [717, 357] width 111 height 28
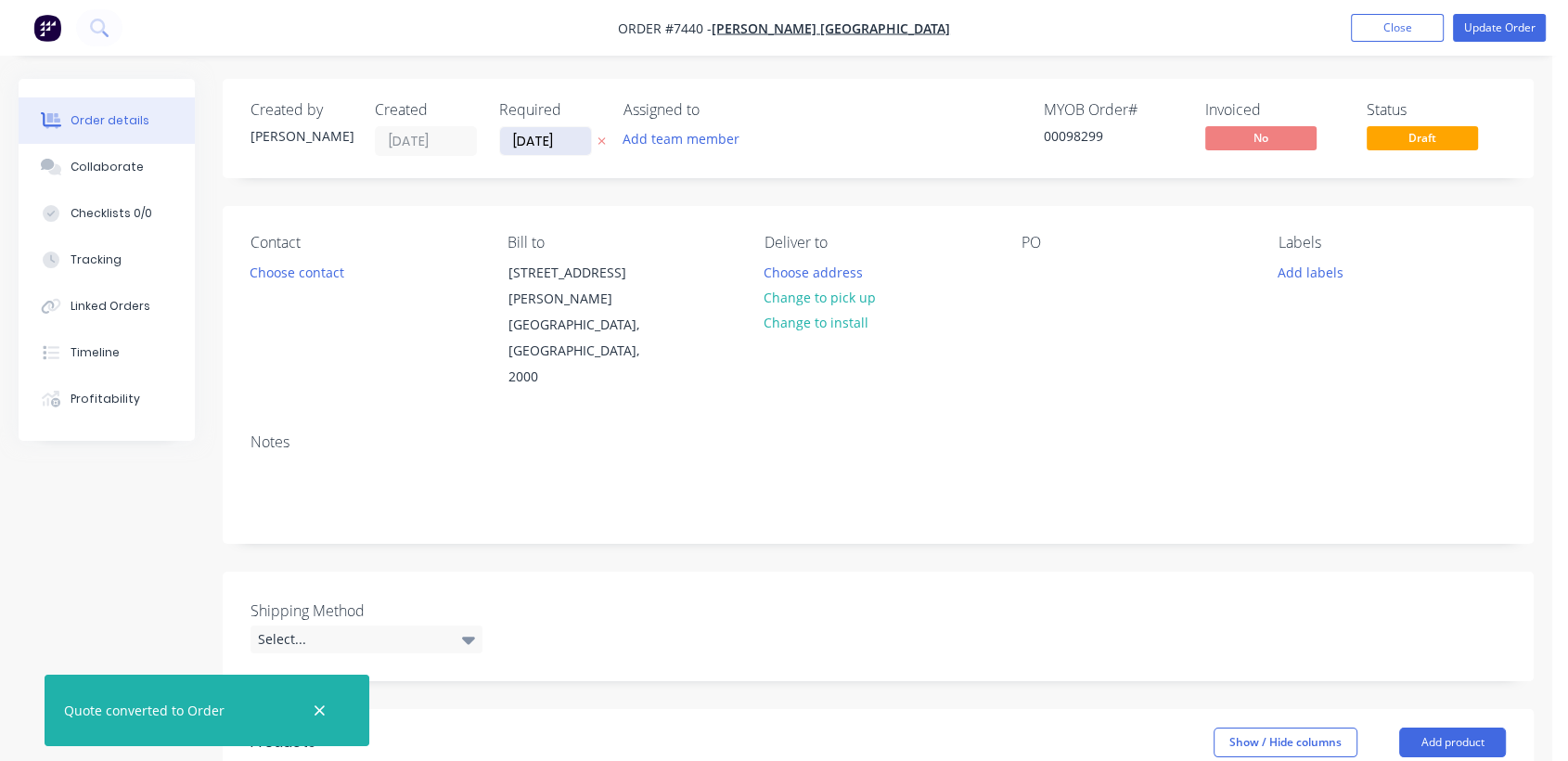
click at [572, 144] on input "[DATE]" at bounding box center [545, 141] width 90 height 28
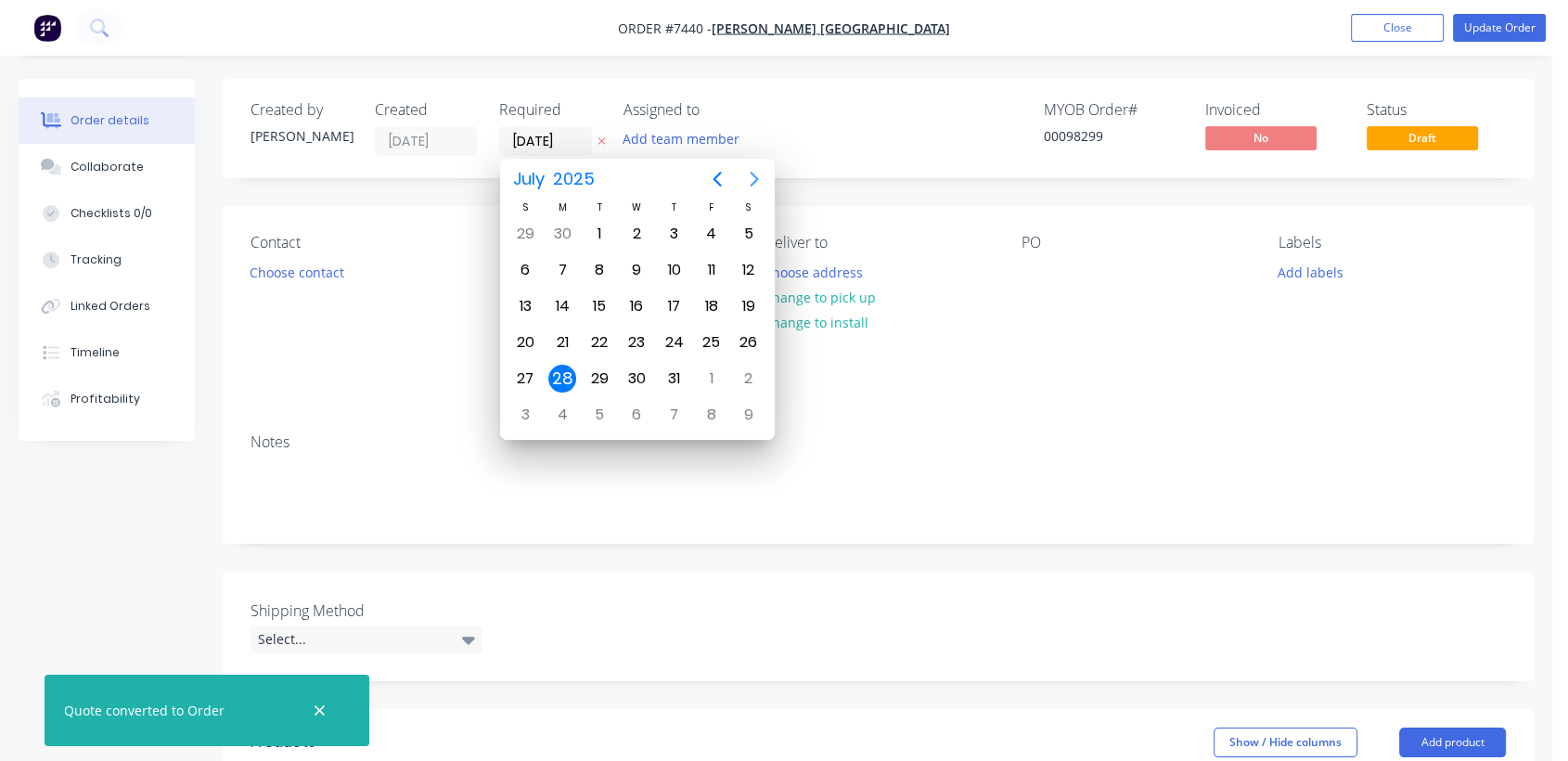
click at [753, 173] on icon "Next page" at bounding box center [754, 179] width 8 height 15
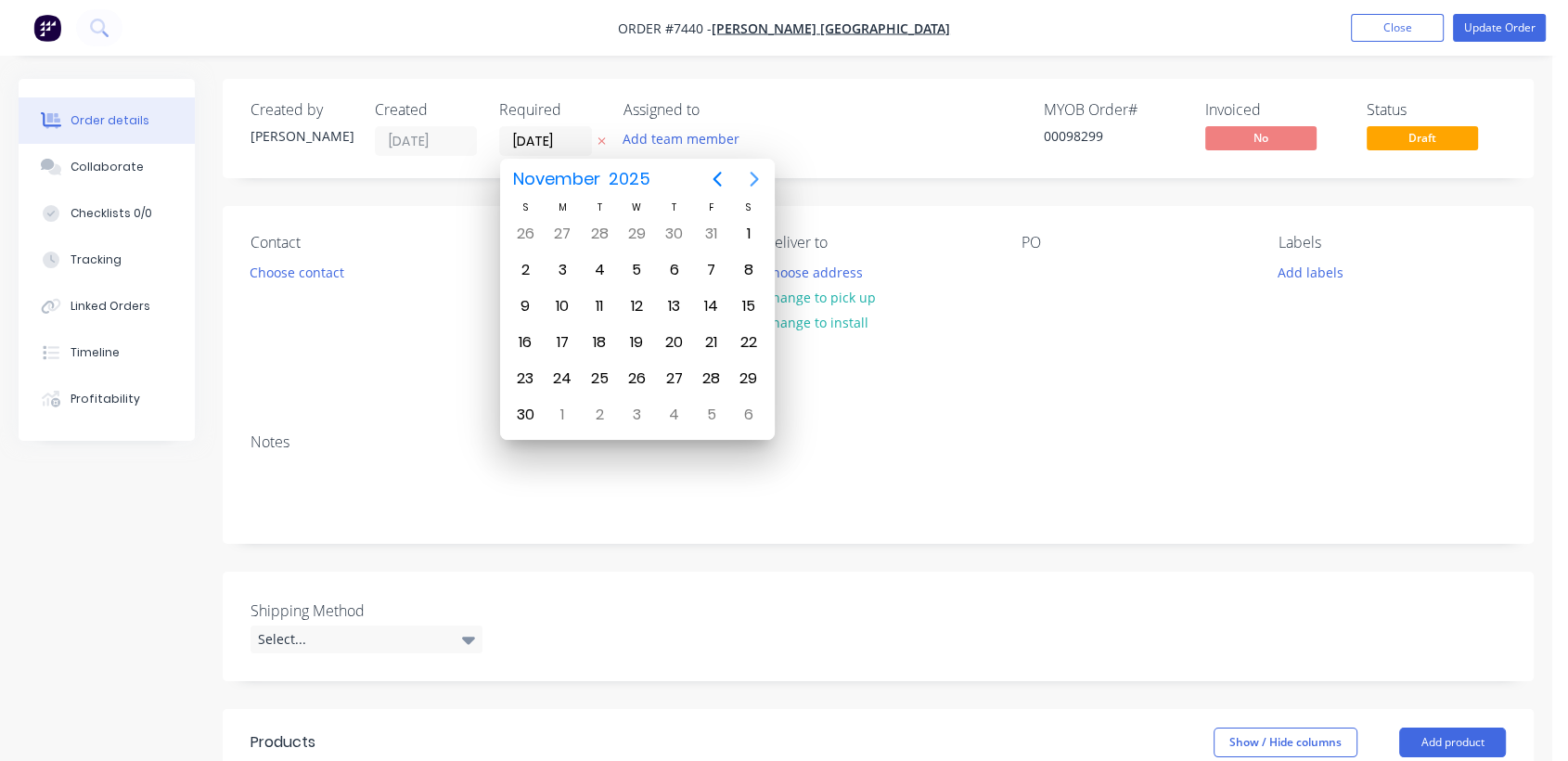
click at [753, 173] on icon "Next page" at bounding box center [754, 179] width 8 height 15
click at [637, 368] on div "31" at bounding box center [636, 379] width 28 height 28
type input "[DATE]"
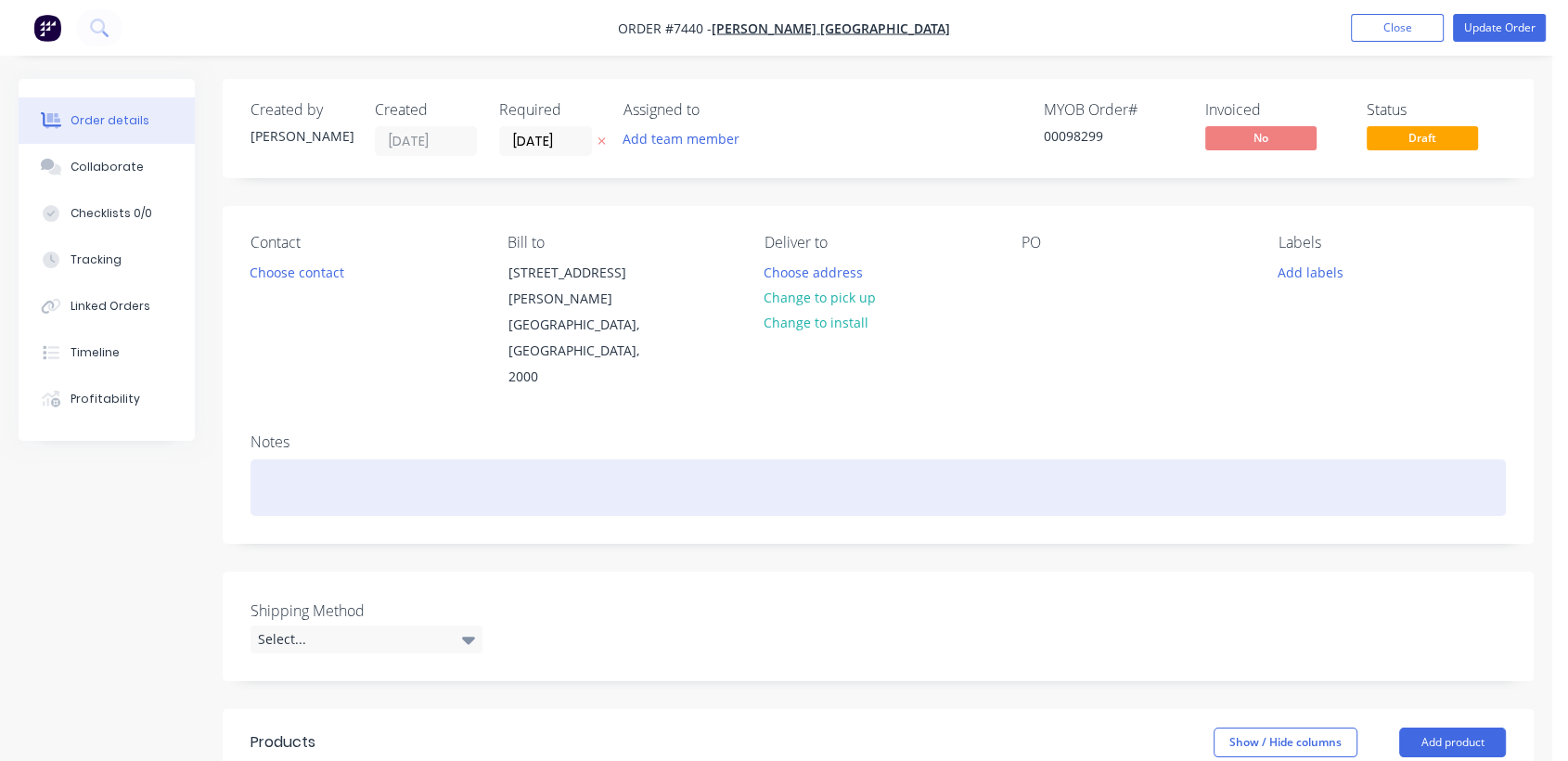
click at [287, 460] on div at bounding box center [878, 487] width 1255 height 57
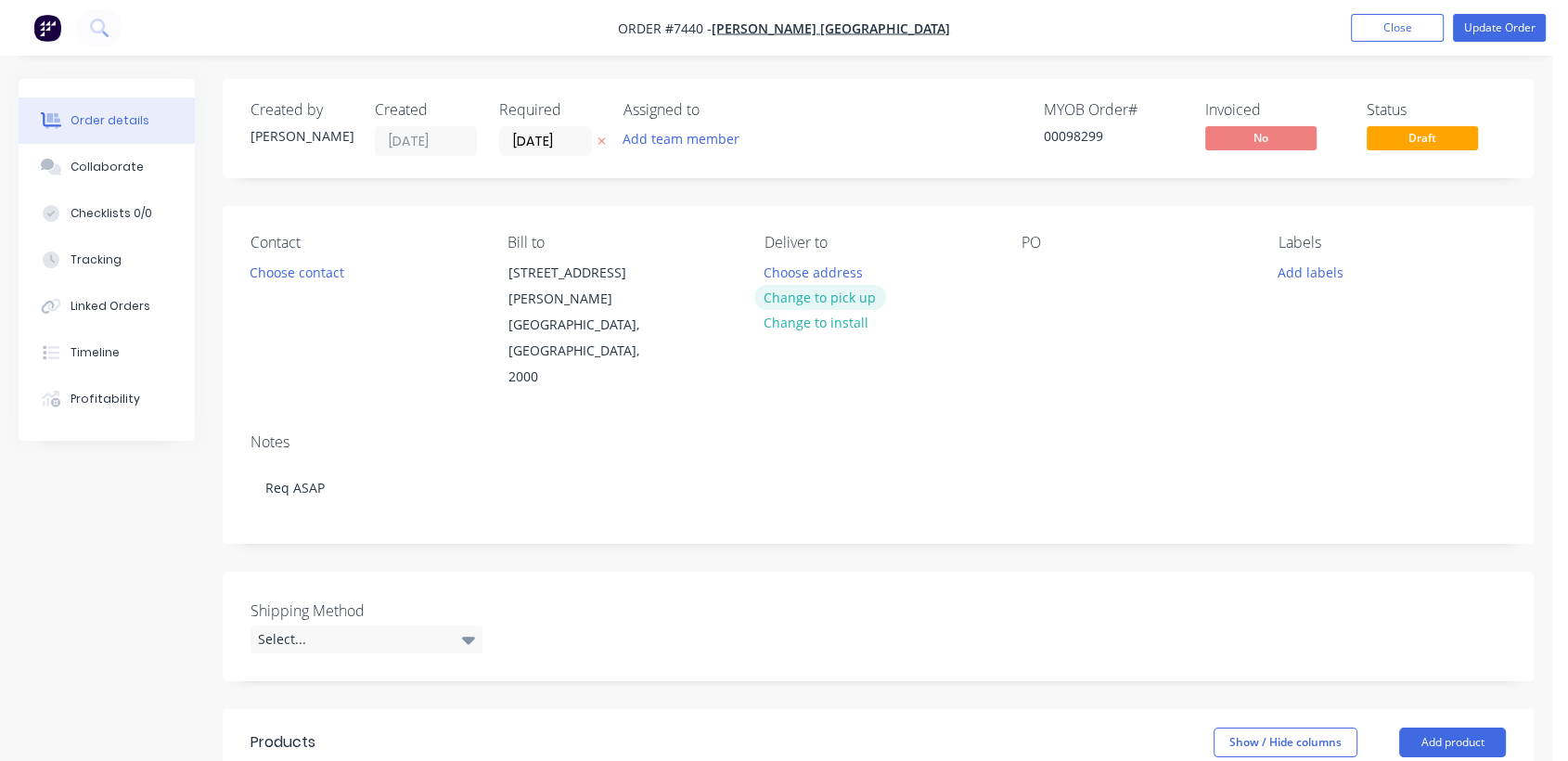
click at [841, 292] on button "Change to pick up" at bounding box center [820, 296] width 131 height 25
click at [1035, 274] on div at bounding box center [1036, 272] width 30 height 27
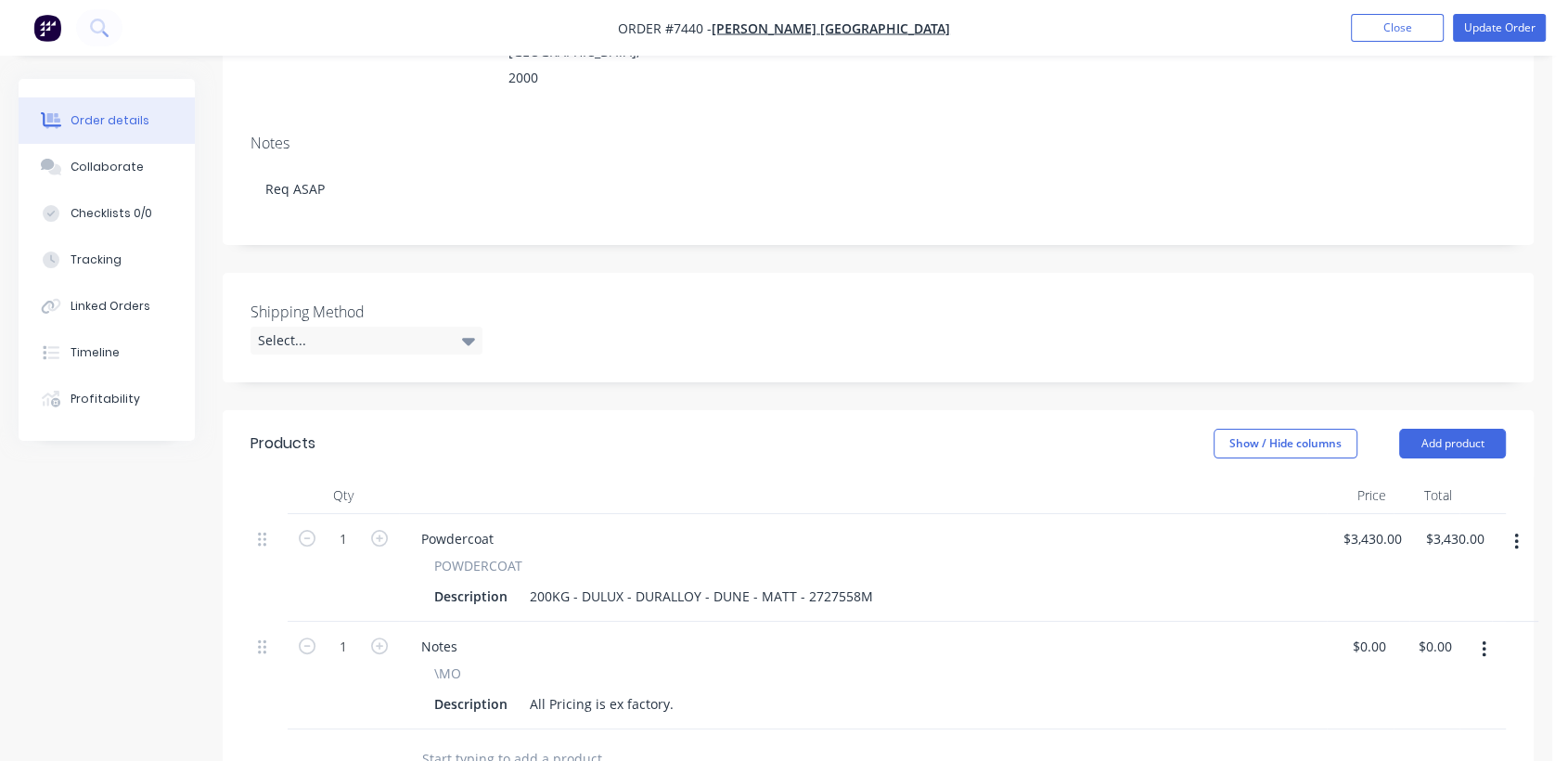
scroll to position [309, 0]
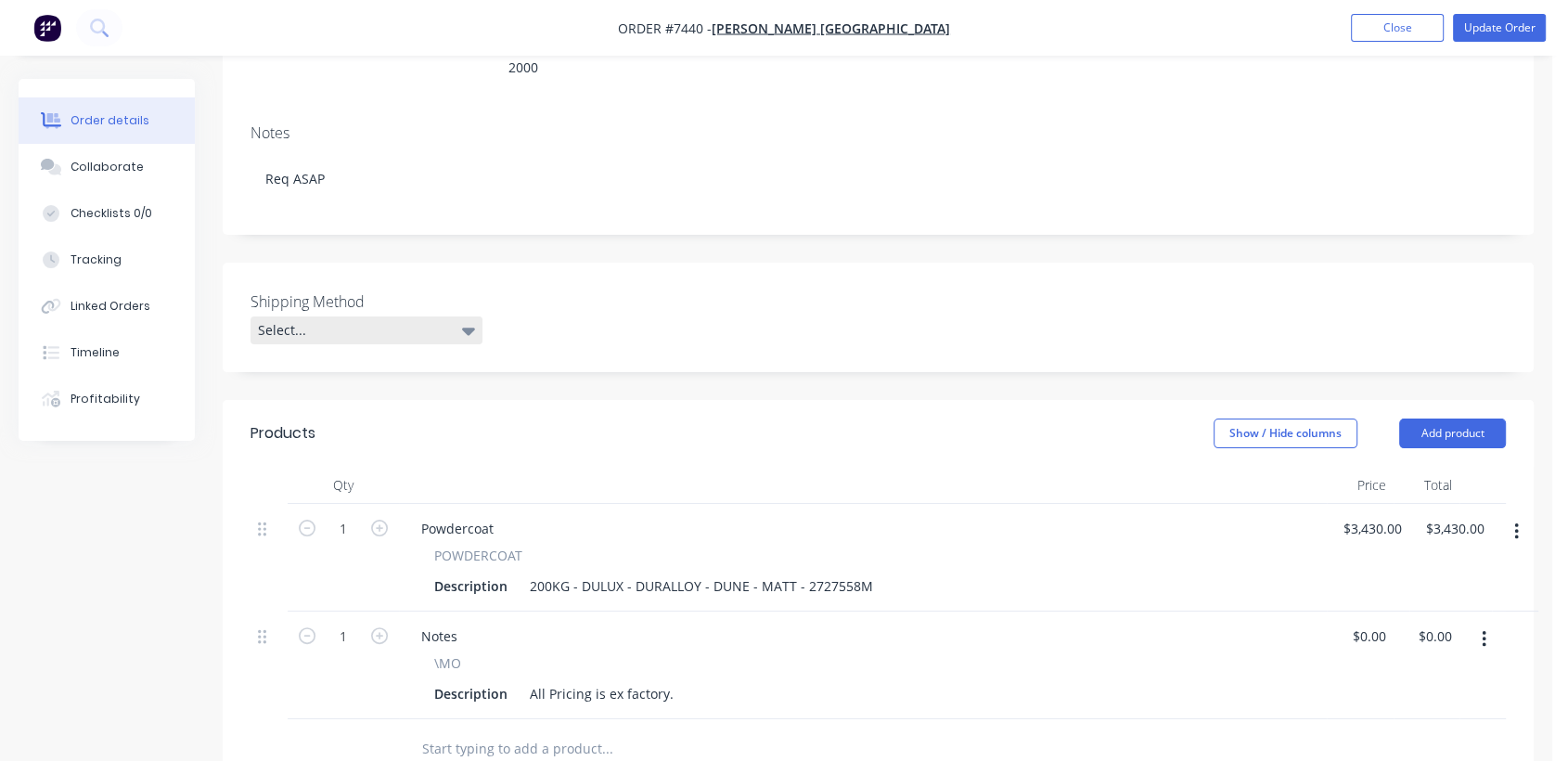
click at [419, 316] on div "Select..." at bounding box center [366, 330] width 232 height 28
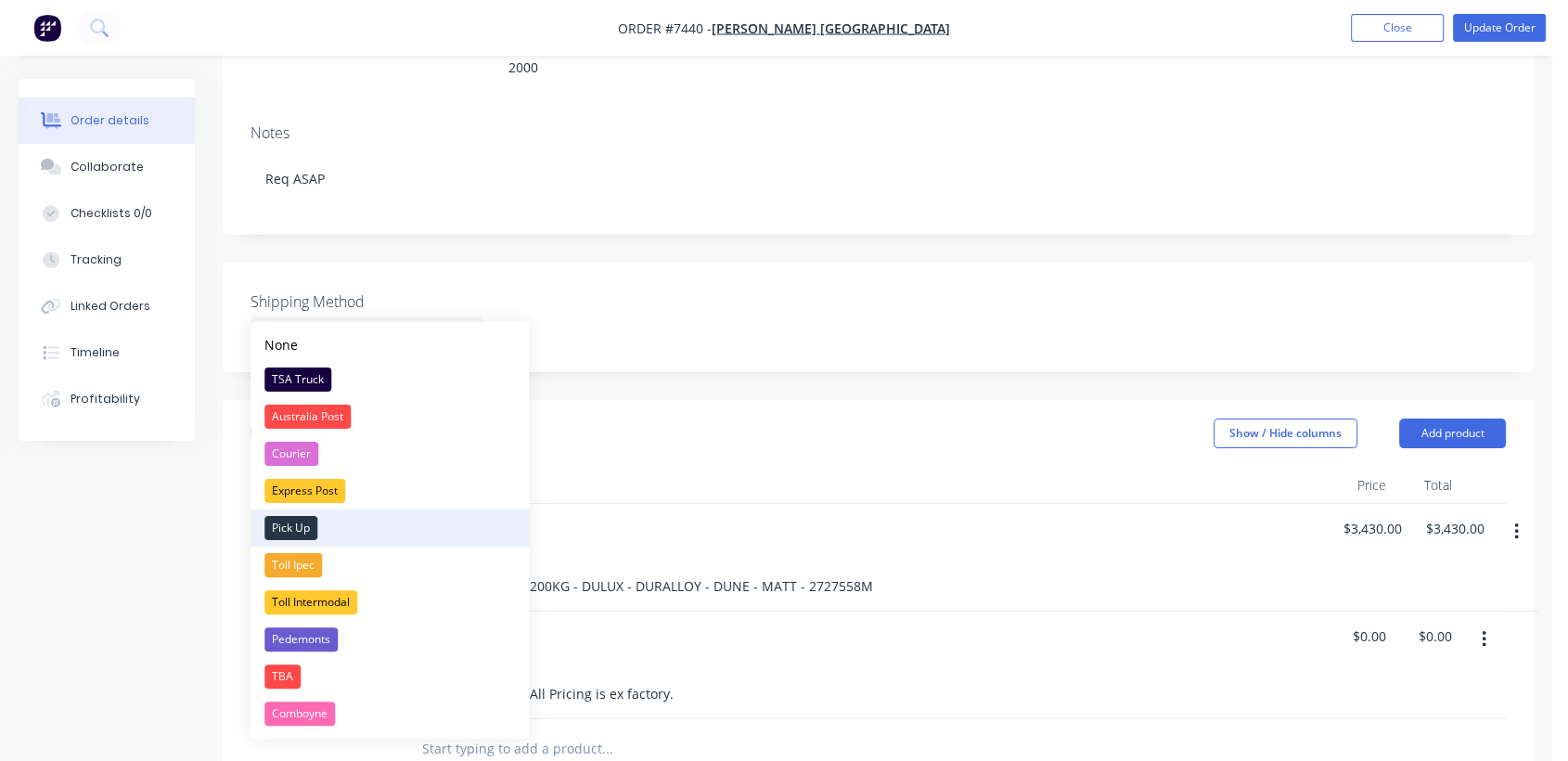
click at [281, 521] on div "Pick Up" at bounding box center [290, 528] width 53 height 24
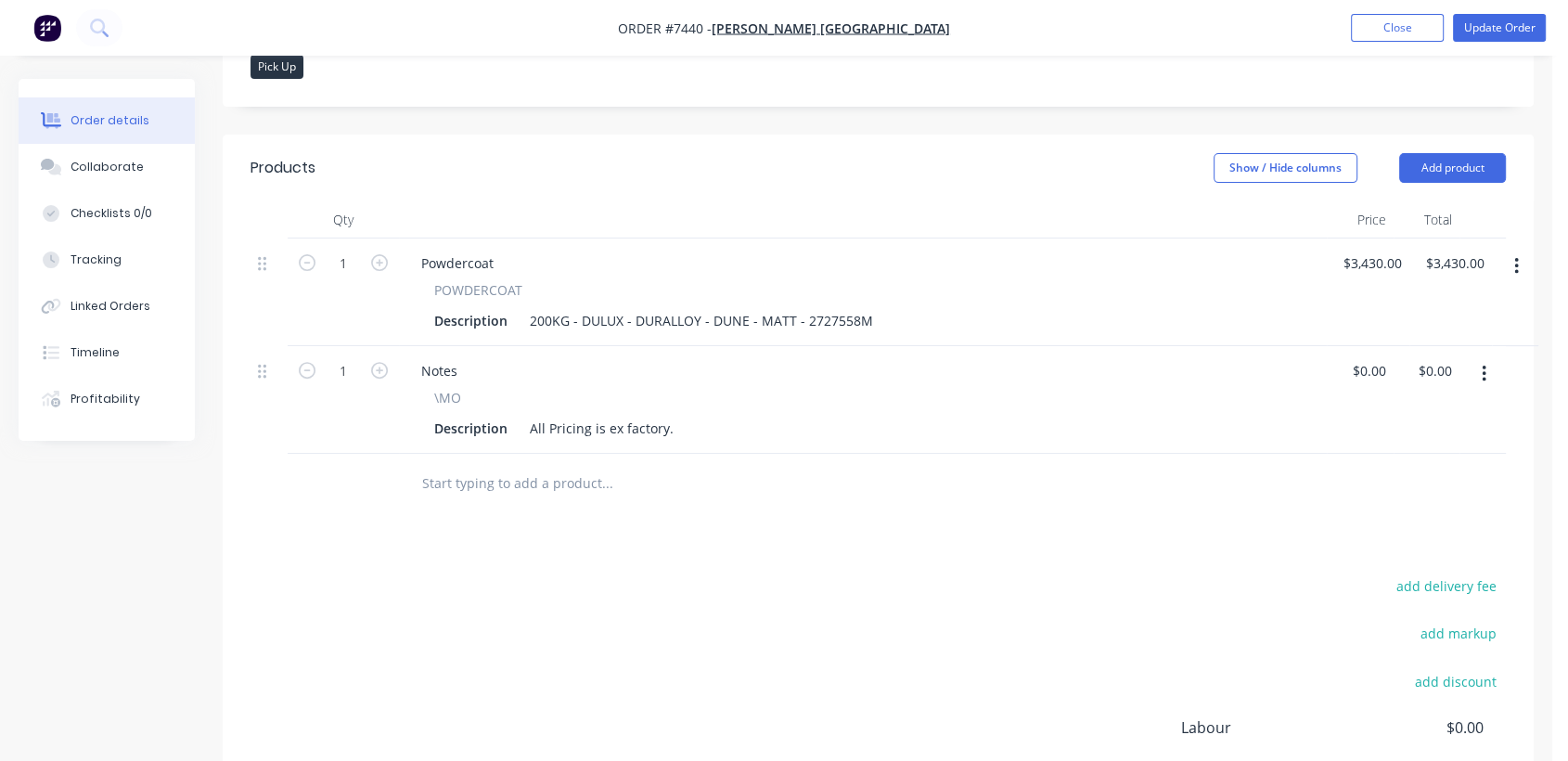
scroll to position [618, 0]
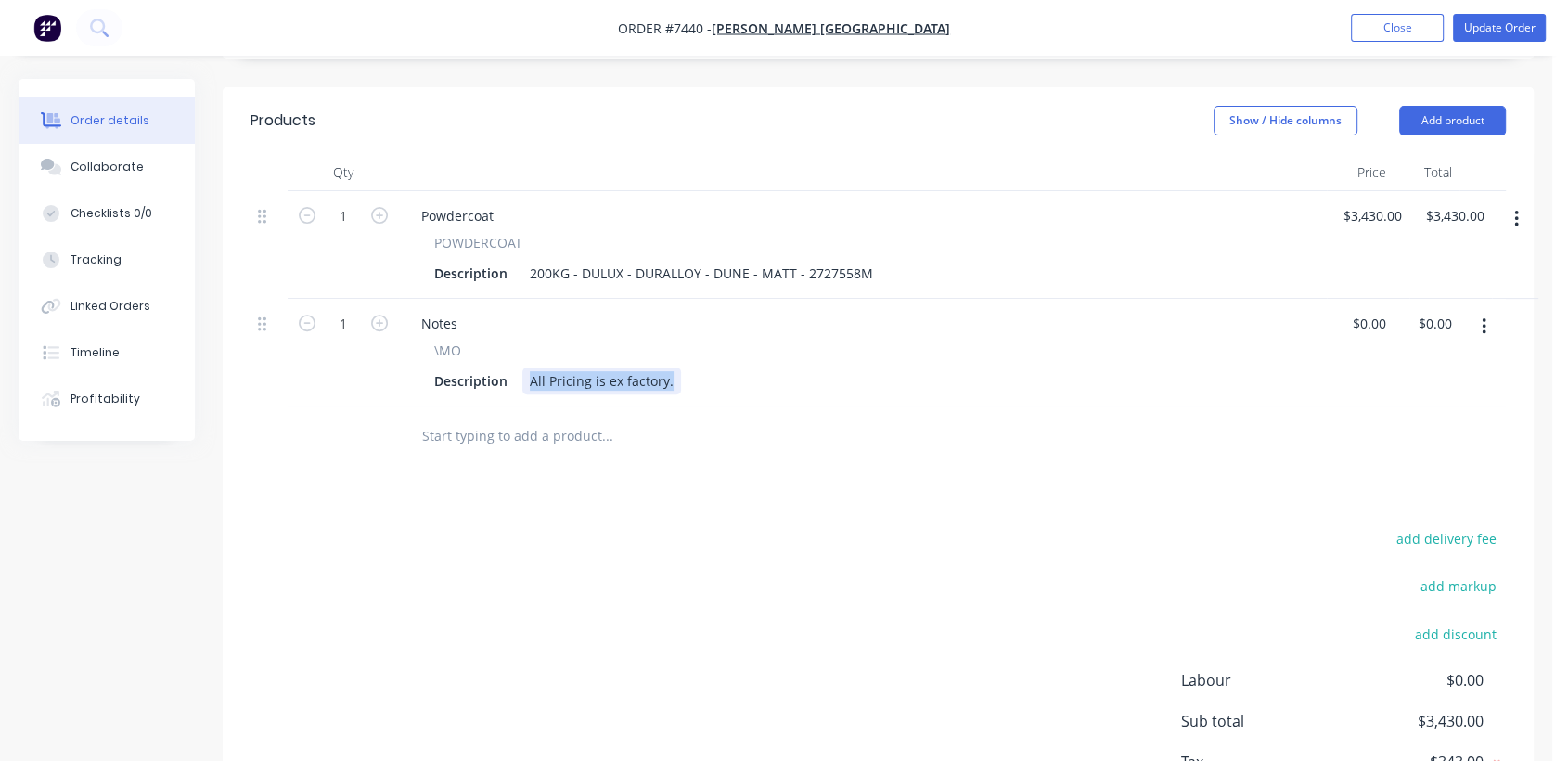
drag, startPoint x: 669, startPoint y: 355, endPoint x: 501, endPoint y: 314, distance: 172.9
click at [501, 340] on div "\MO Description All Pricing is ex factory." at bounding box center [863, 367] width 913 height 54
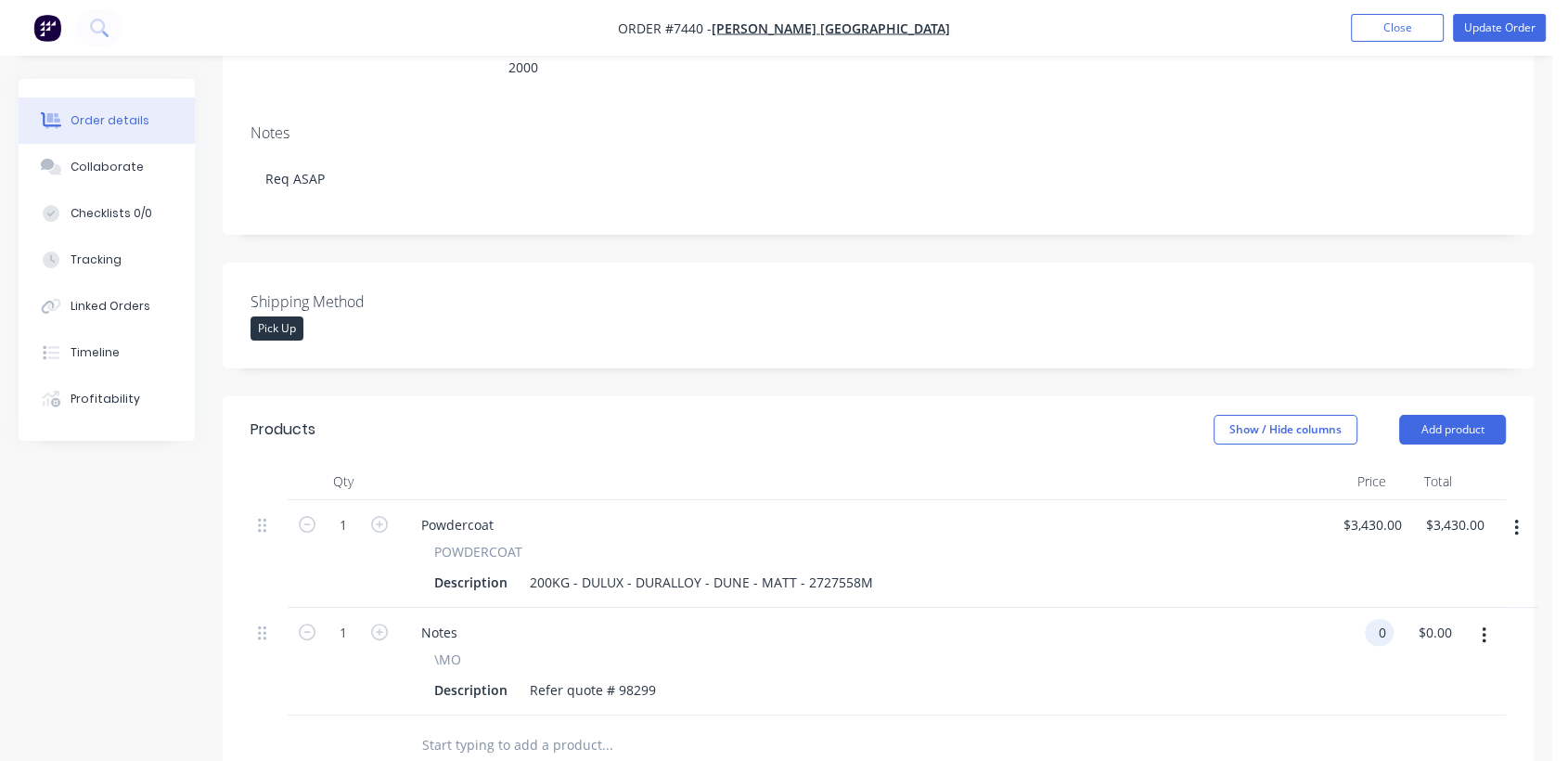
scroll to position [0, 0]
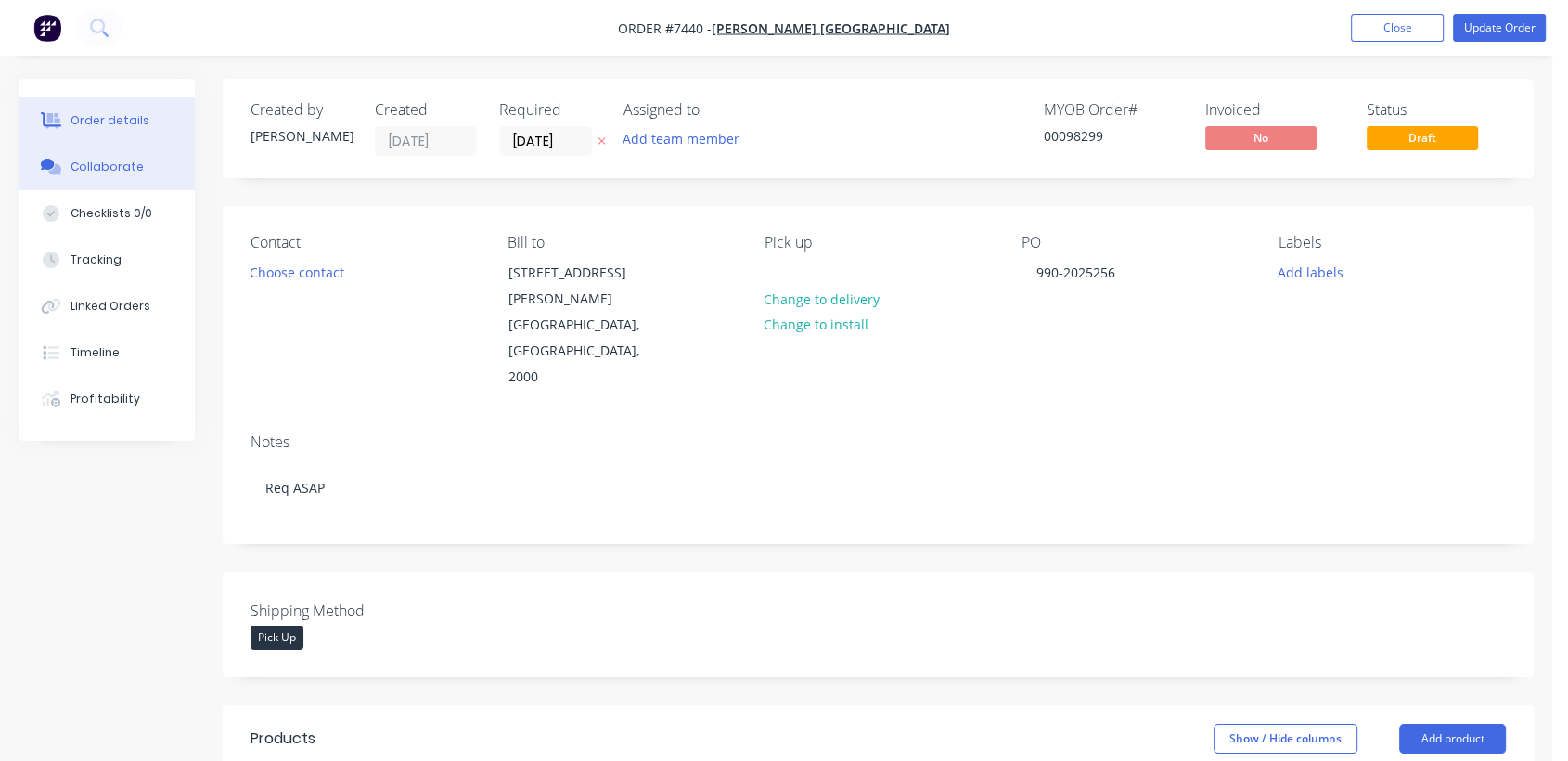
type input "$0.00"
click at [139, 168] on button "Collaborate" at bounding box center [106, 167] width 176 height 47
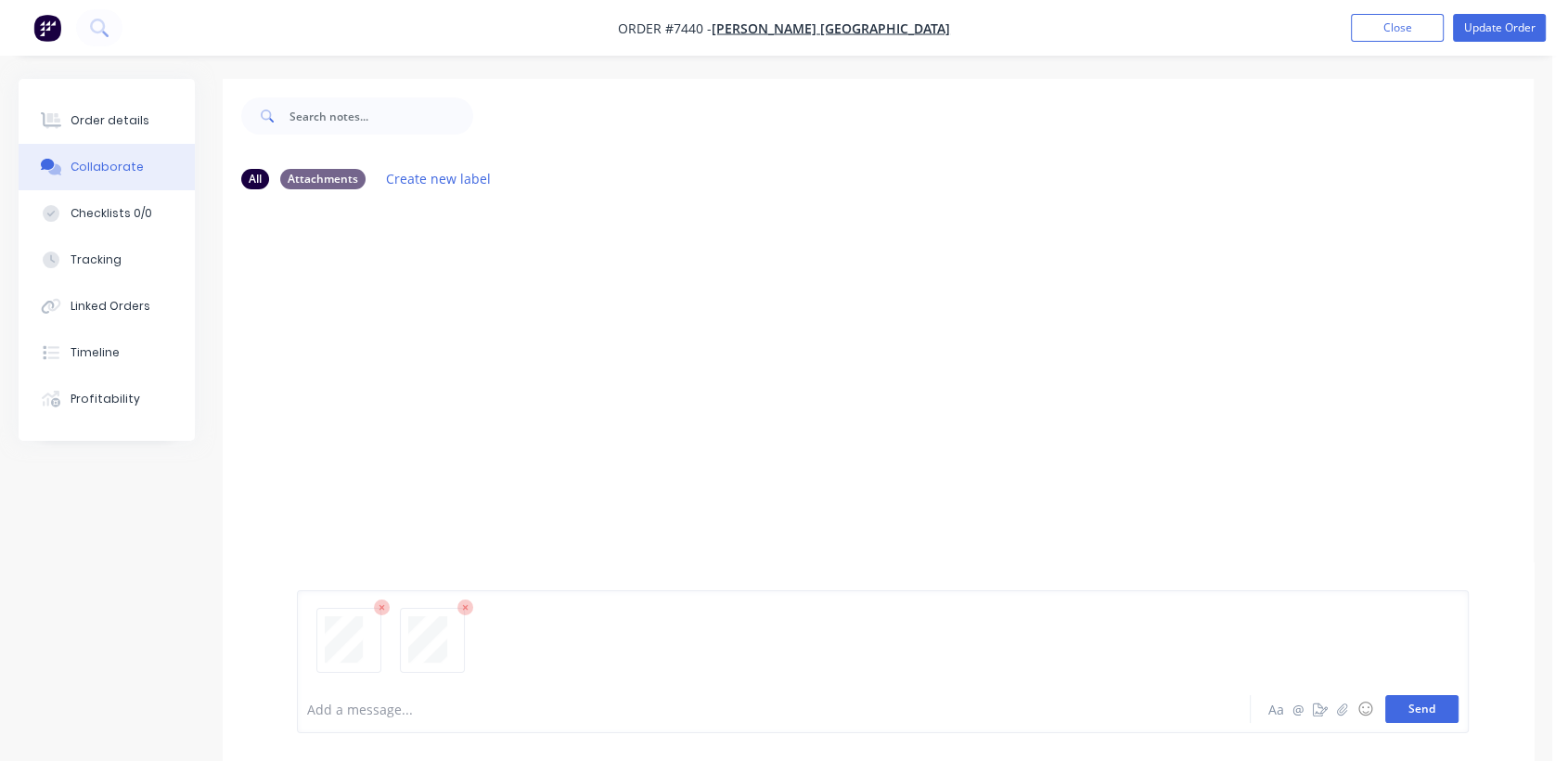
click at [1418, 702] on button "Send" at bounding box center [1422, 709] width 74 height 28
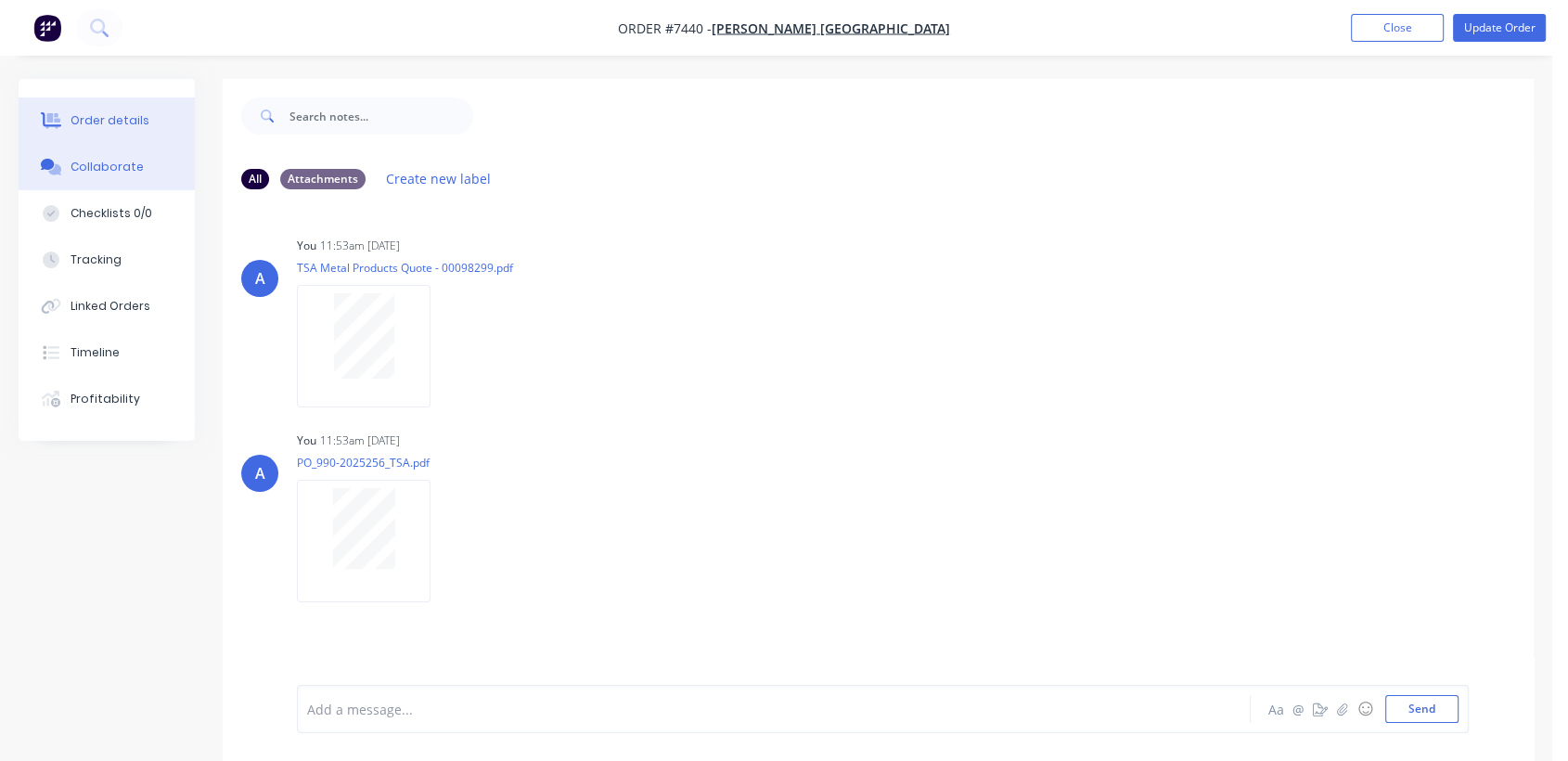
click at [128, 113] on div "Order details" at bounding box center [109, 120] width 79 height 17
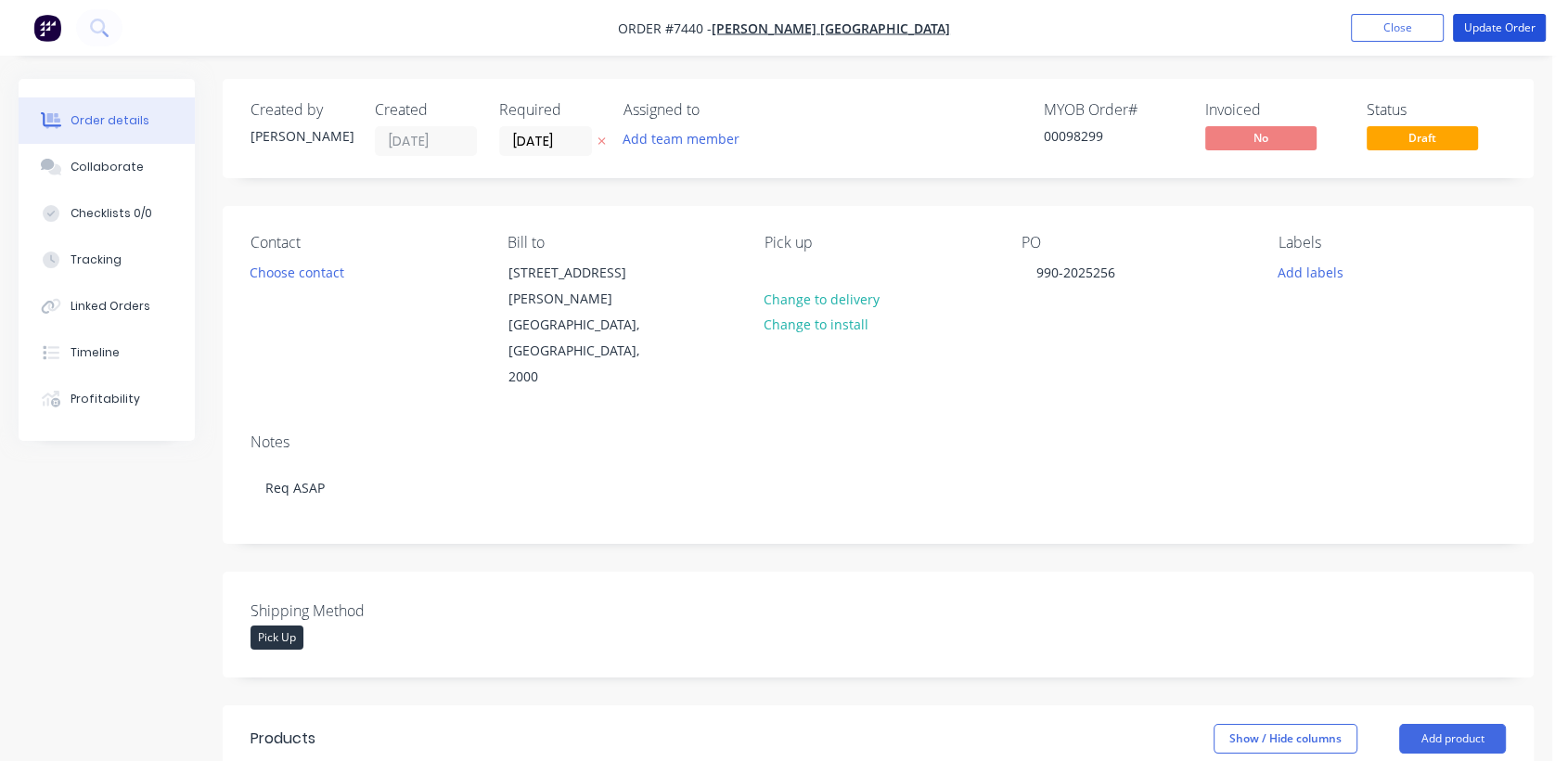
drag, startPoint x: 1499, startPoint y: 24, endPoint x: 1462, endPoint y: 48, distance: 44.1
click at [1499, 24] on button "Update Order" at bounding box center [1498, 28] width 92 height 28
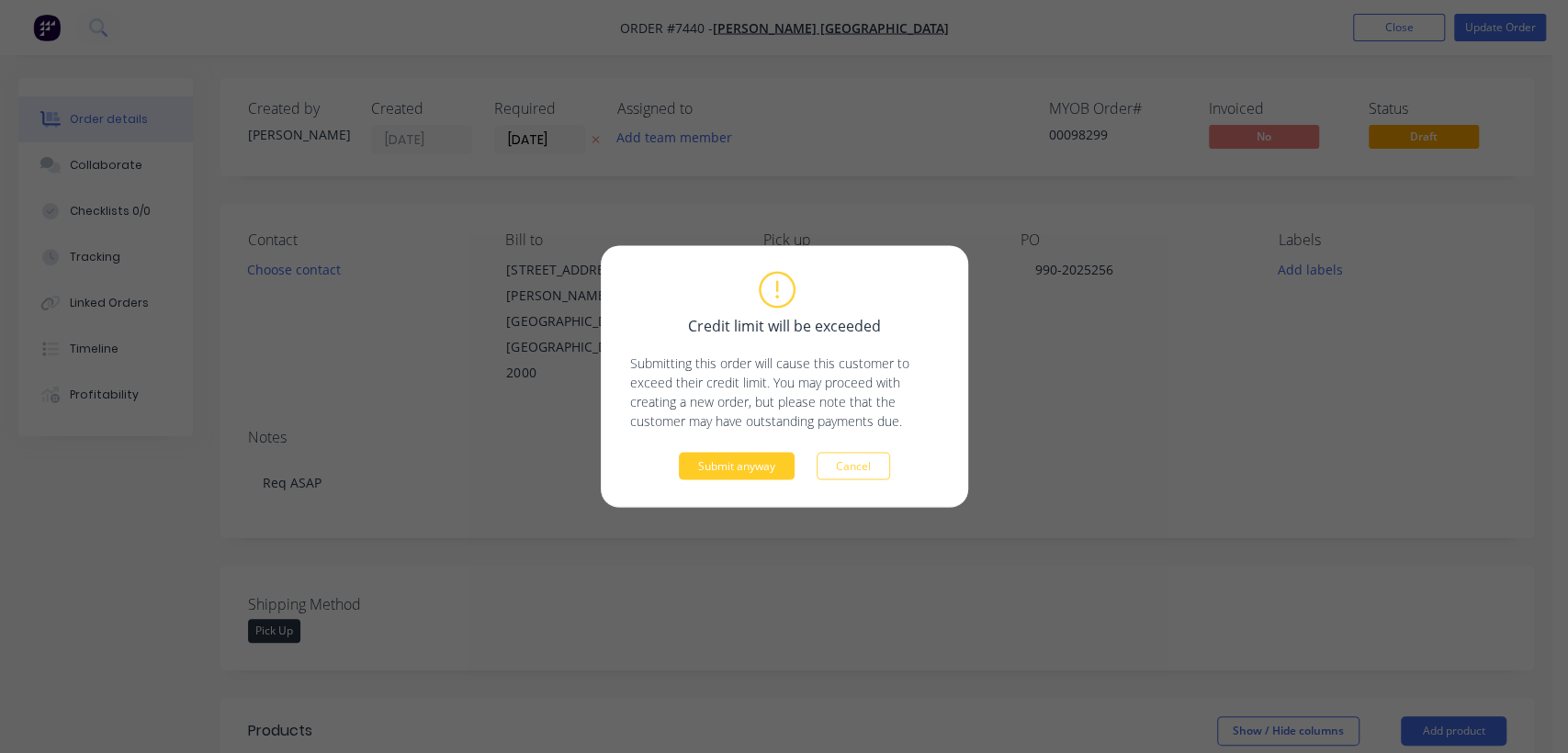
click at [725, 456] on button "Submit anyway" at bounding box center [736, 467] width 116 height 28
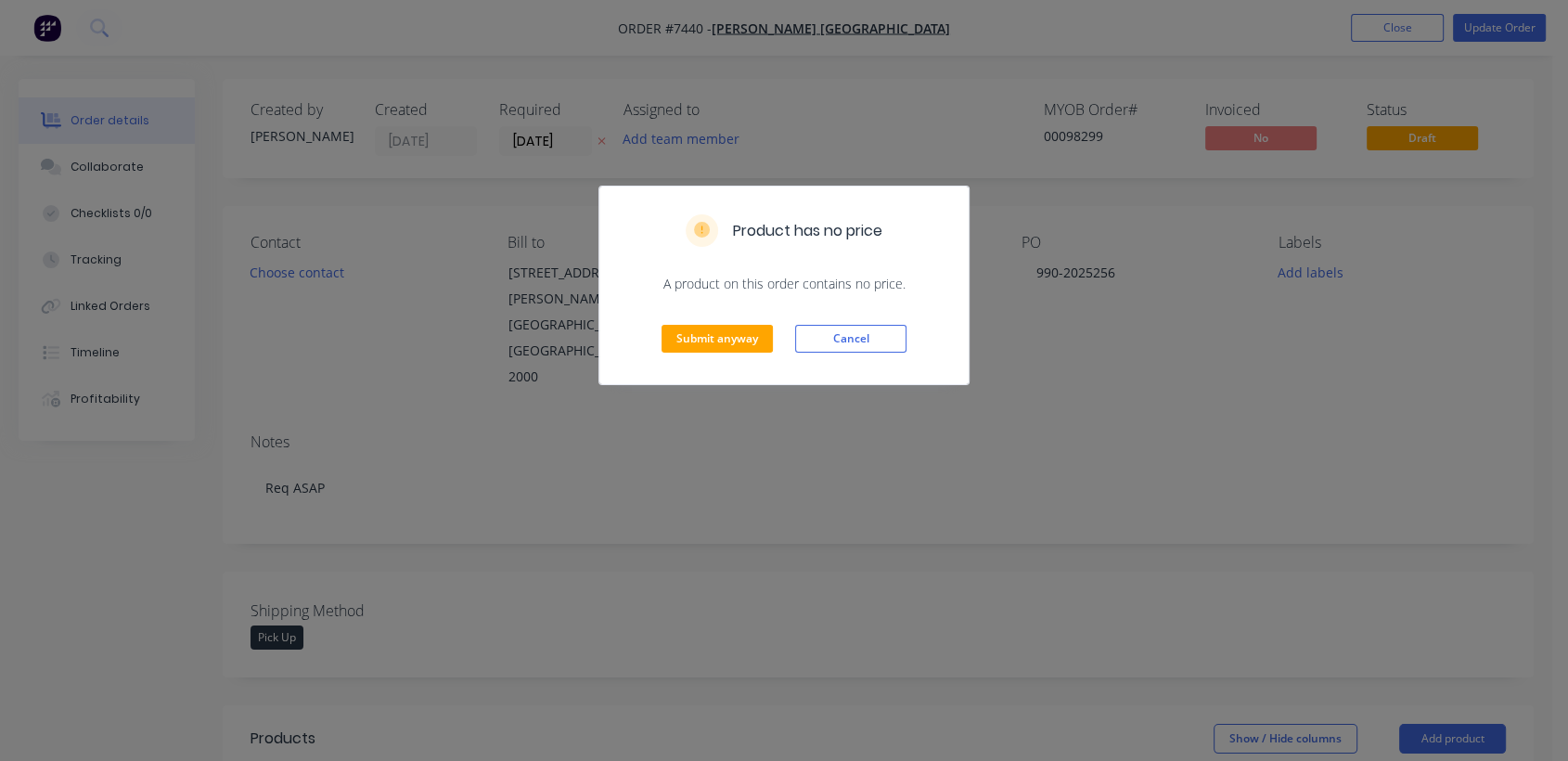
click at [749, 323] on div "Submit anyway Cancel" at bounding box center [784, 338] width 369 height 91
click at [752, 341] on button "Submit anyway" at bounding box center [717, 339] width 111 height 28
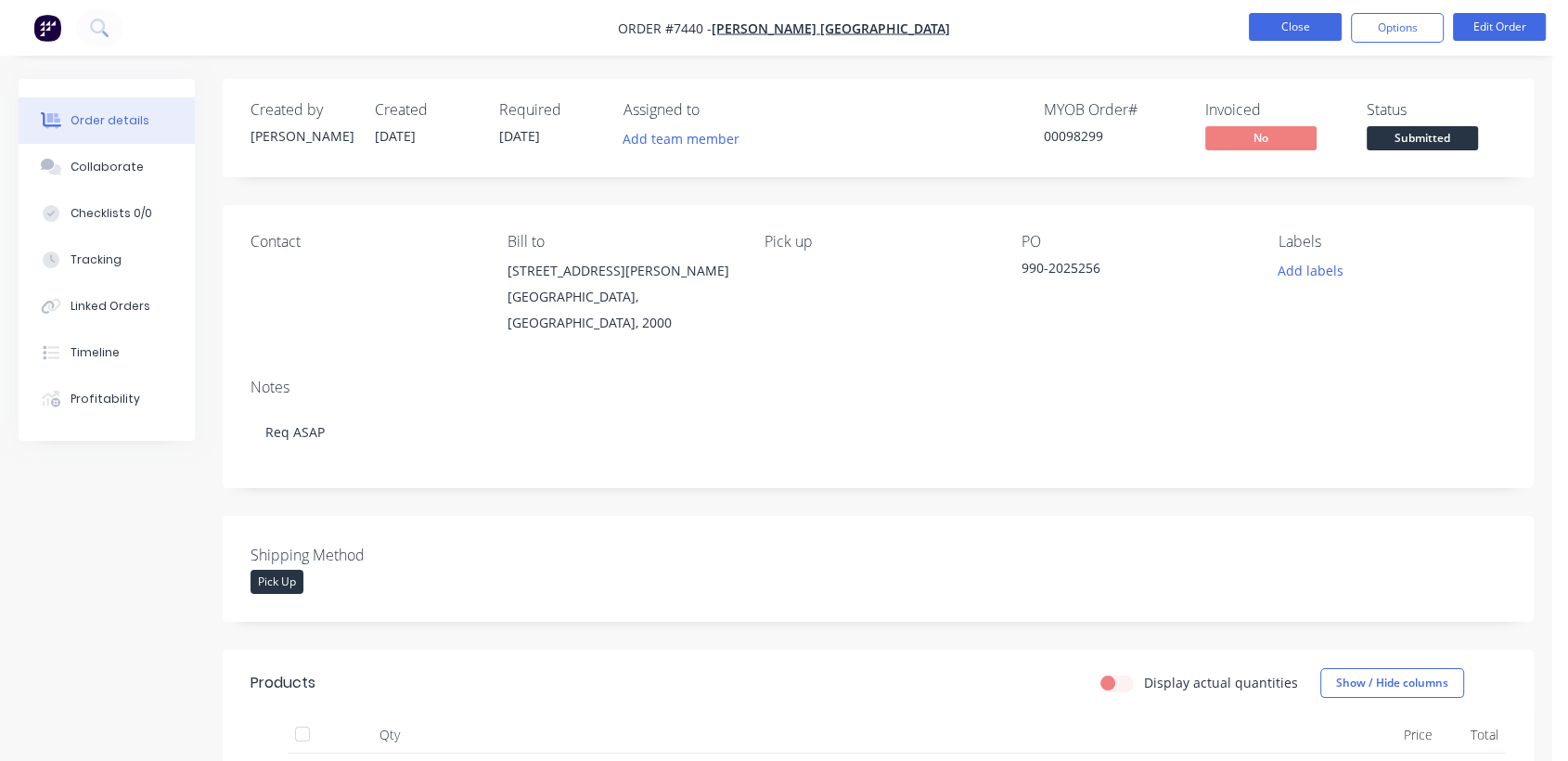
click at [1304, 27] on button "Close" at bounding box center [1295, 27] width 92 height 28
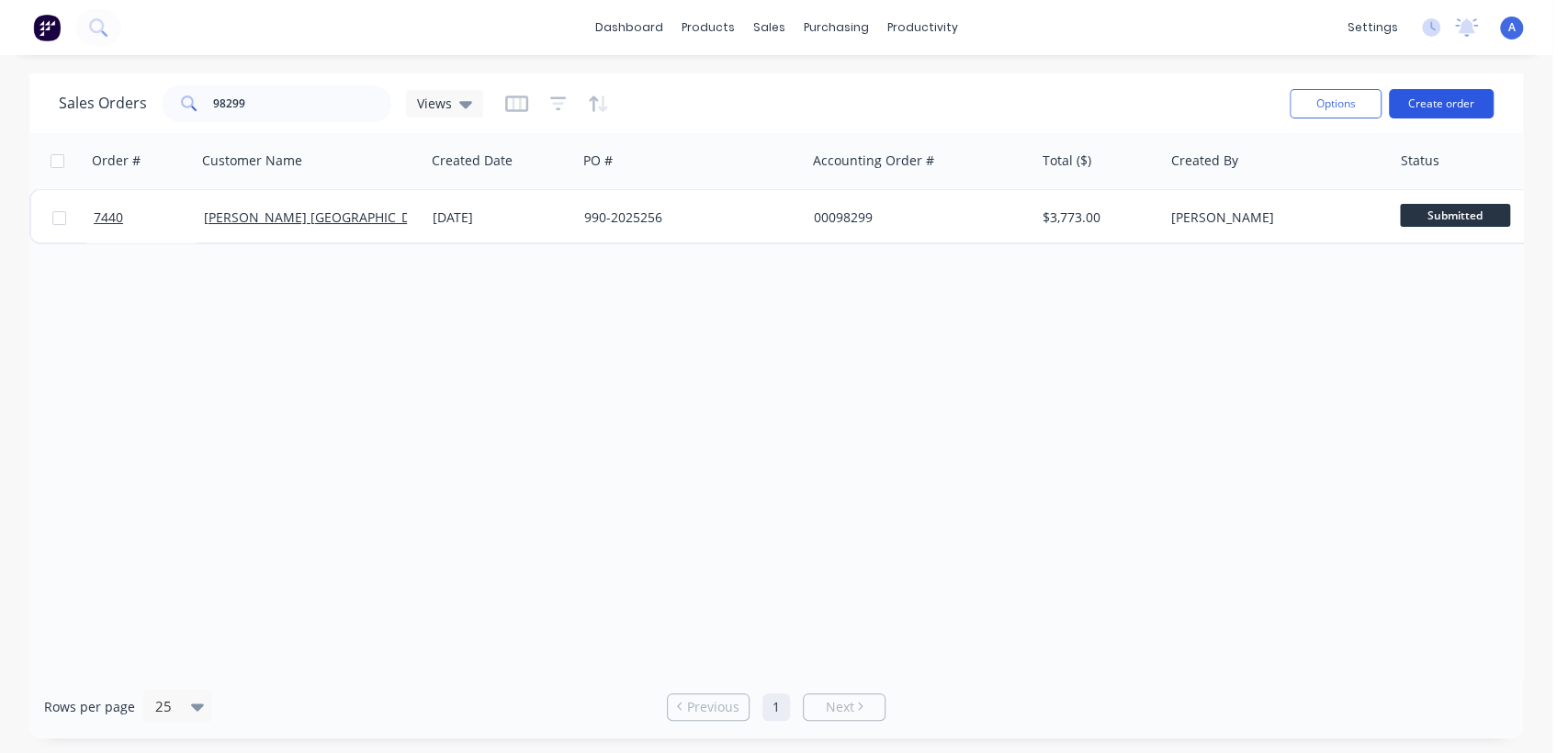
click at [1430, 115] on button "Create order" at bounding box center [1441, 103] width 104 height 30
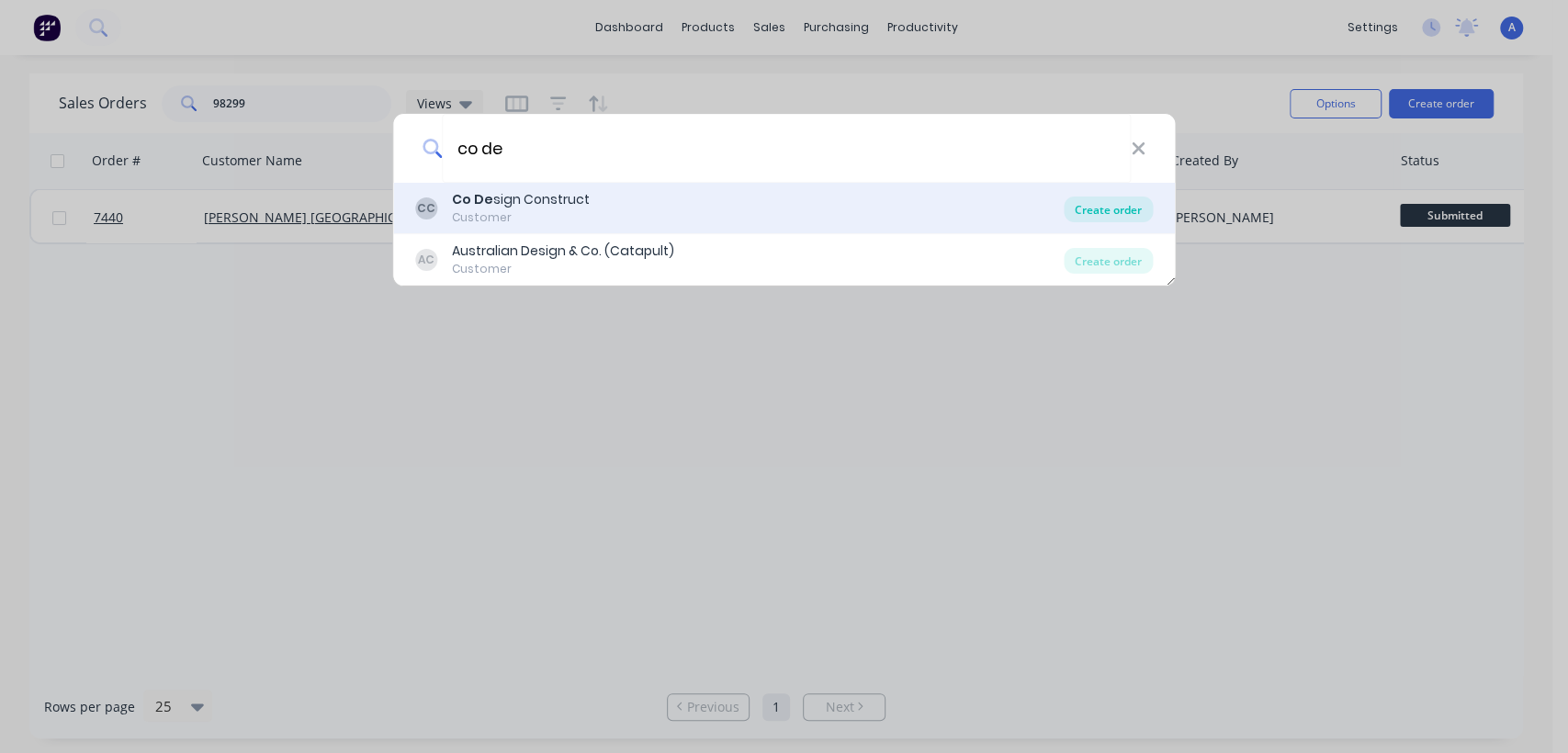
type input "co de"
click at [1083, 203] on div "Create order" at bounding box center [1107, 210] width 89 height 26
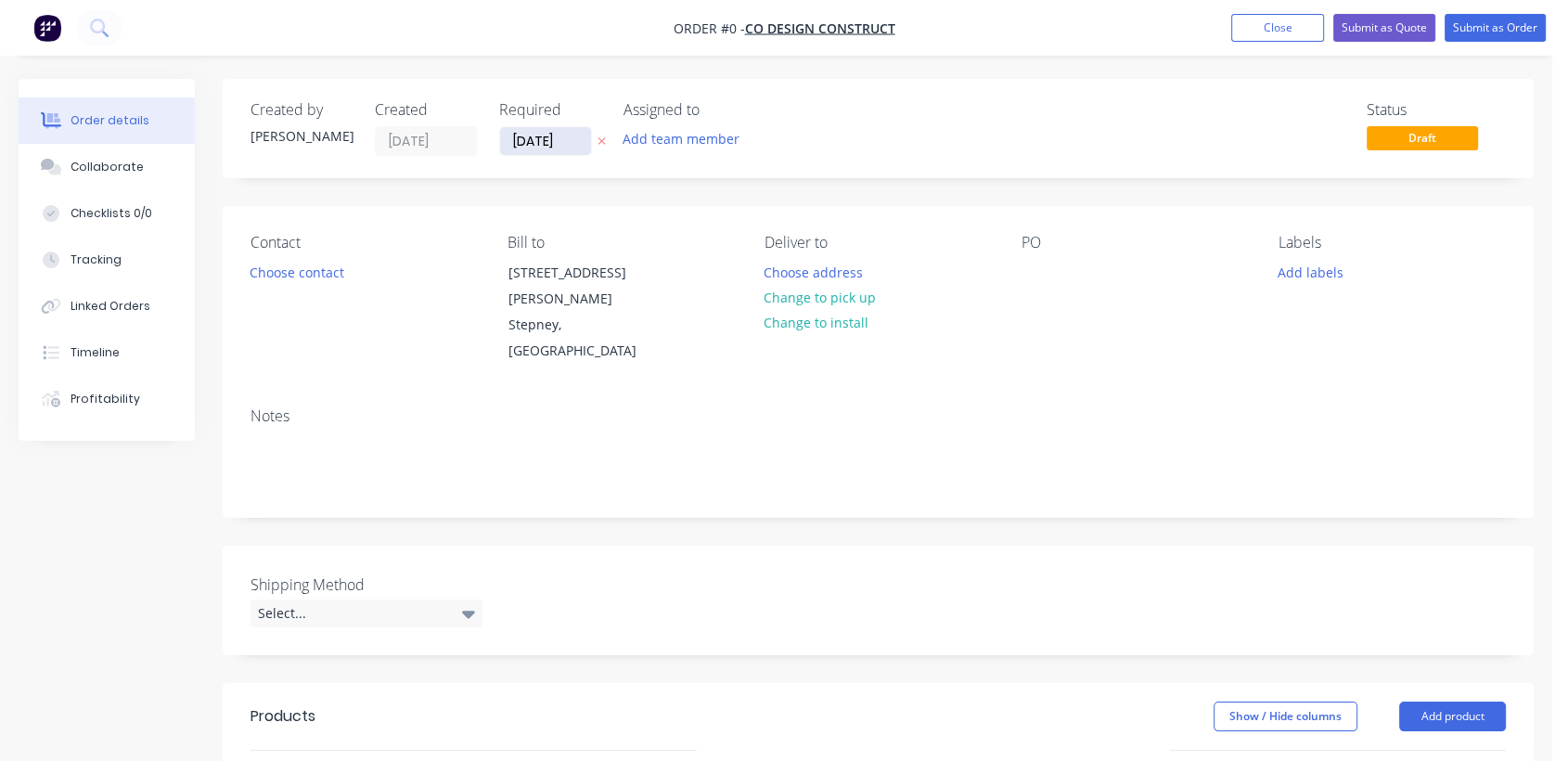
click at [579, 142] on input "[DATE]" at bounding box center [545, 141] width 90 height 28
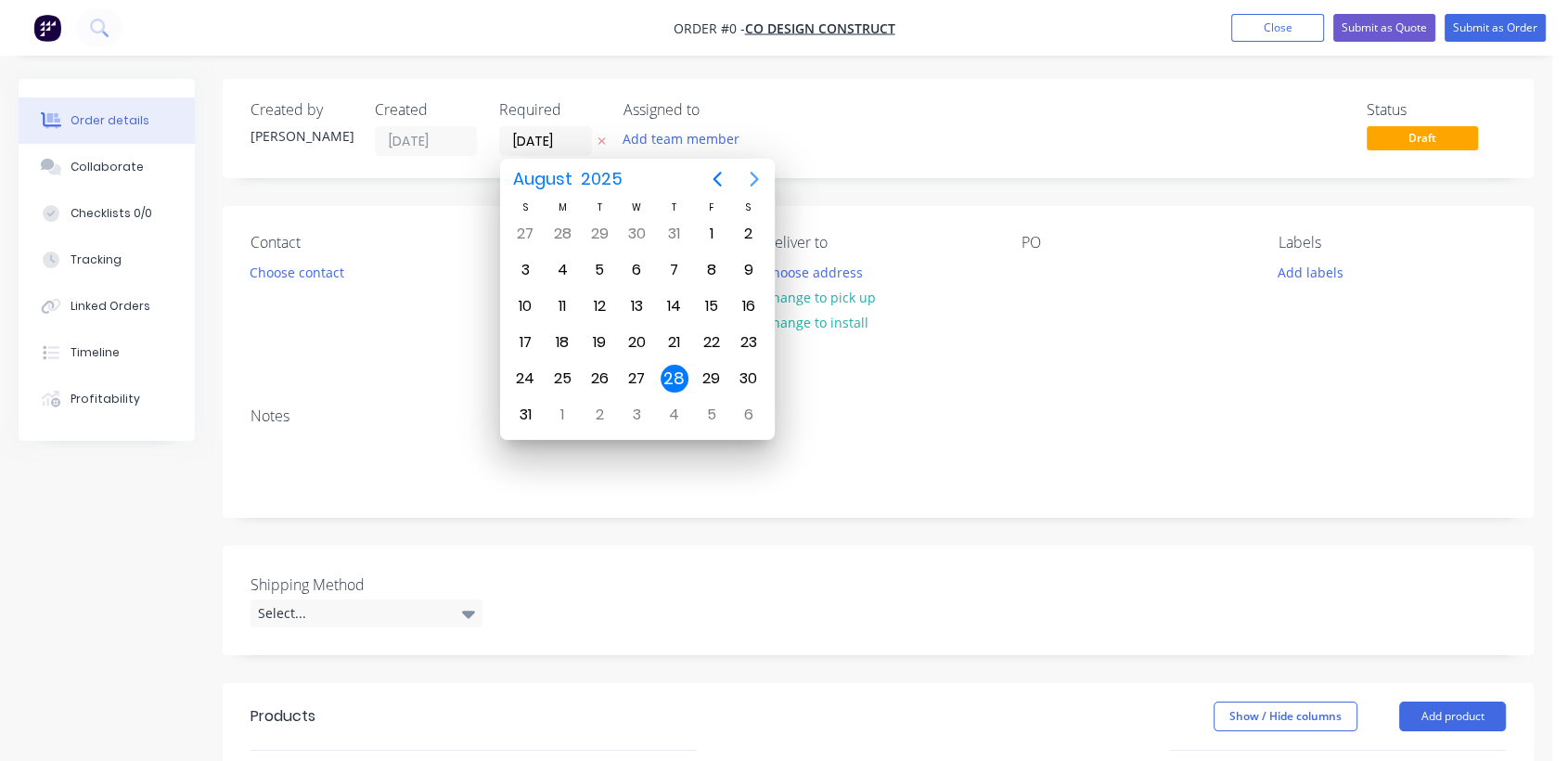
click at [755, 184] on icon "Next page" at bounding box center [754, 179] width 22 height 22
click at [639, 376] on div "31" at bounding box center [636, 379] width 28 height 28
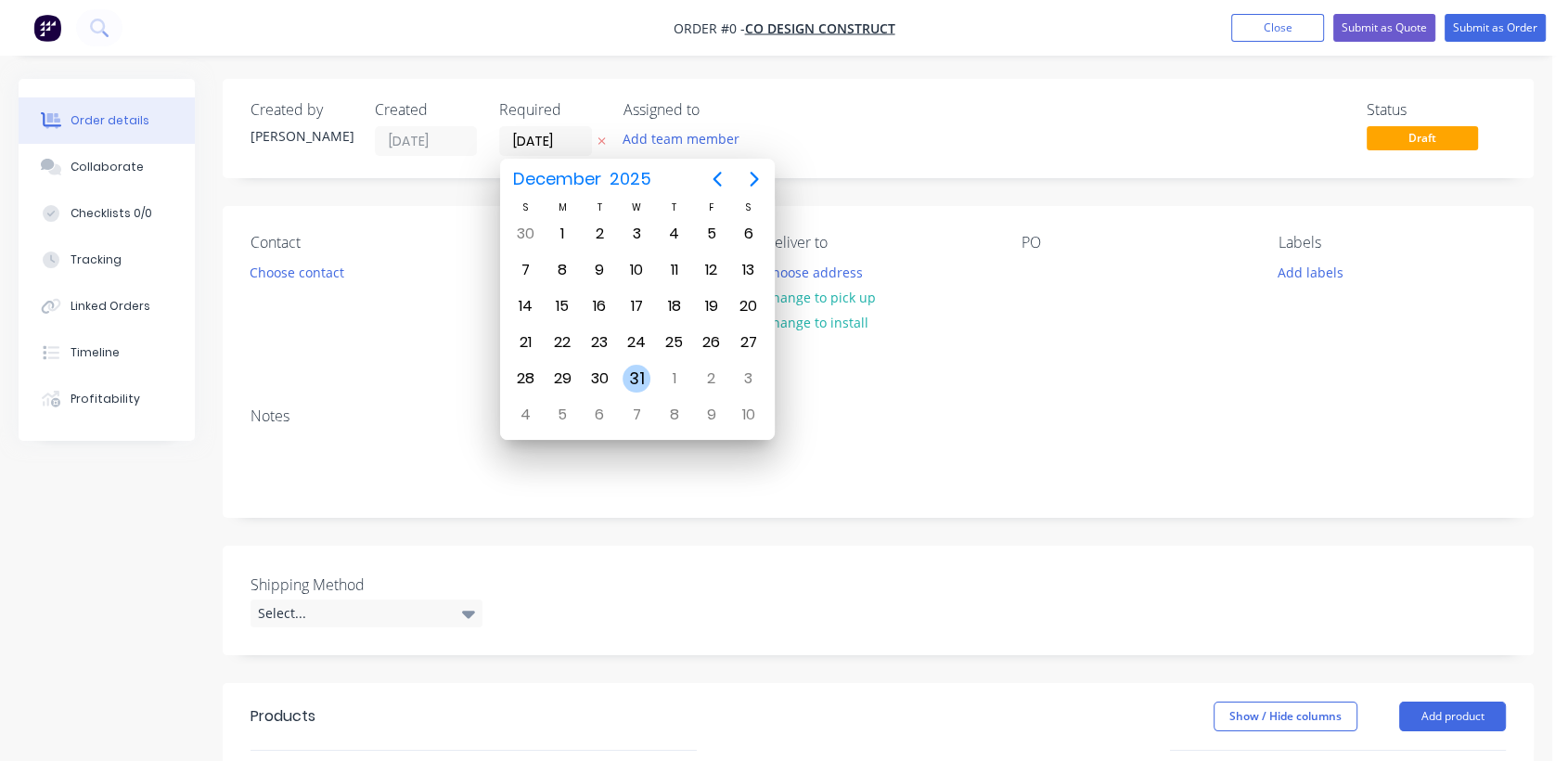
type input "[DATE]"
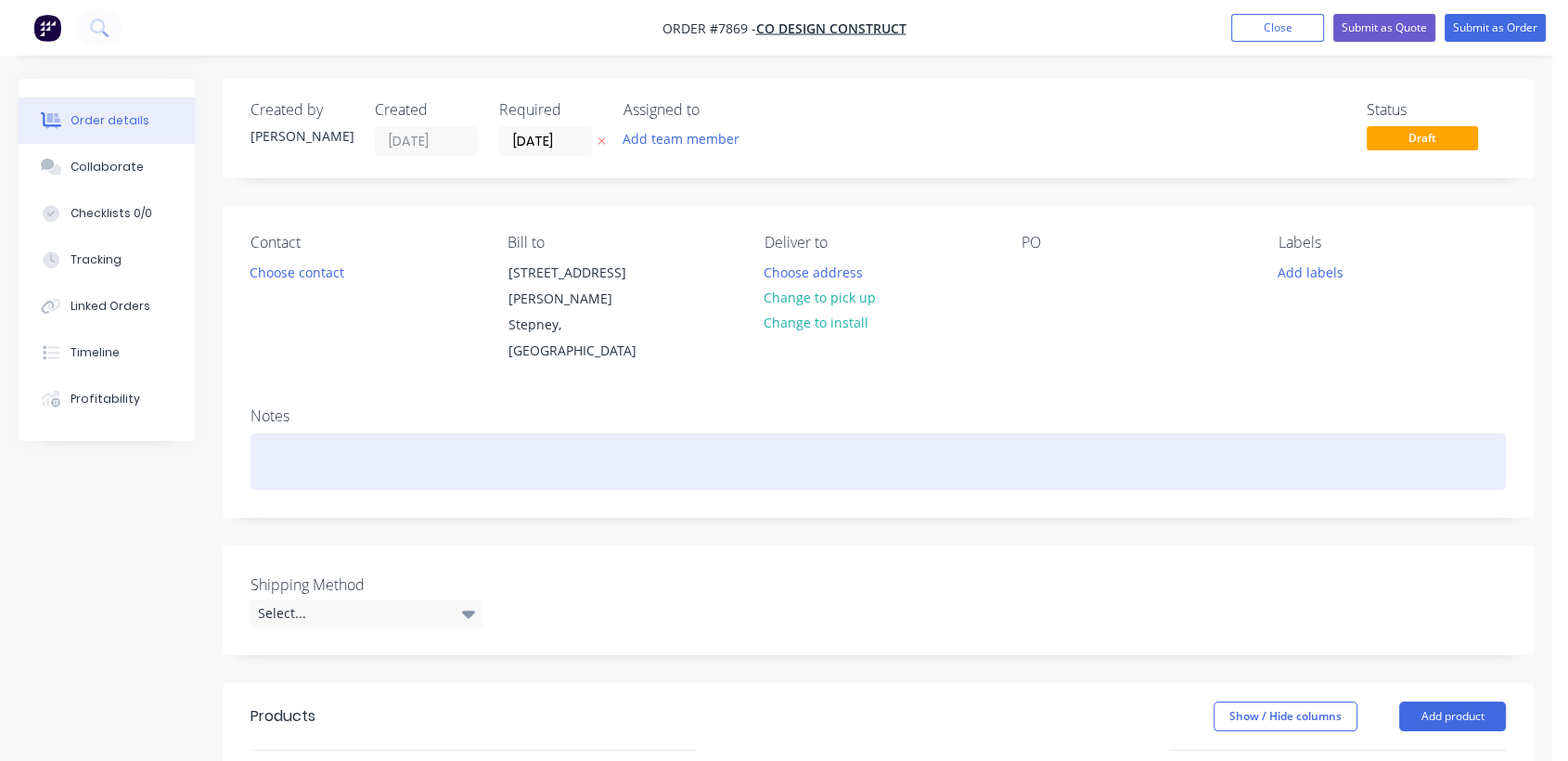
click at [320, 439] on div at bounding box center [878, 462] width 1255 height 57
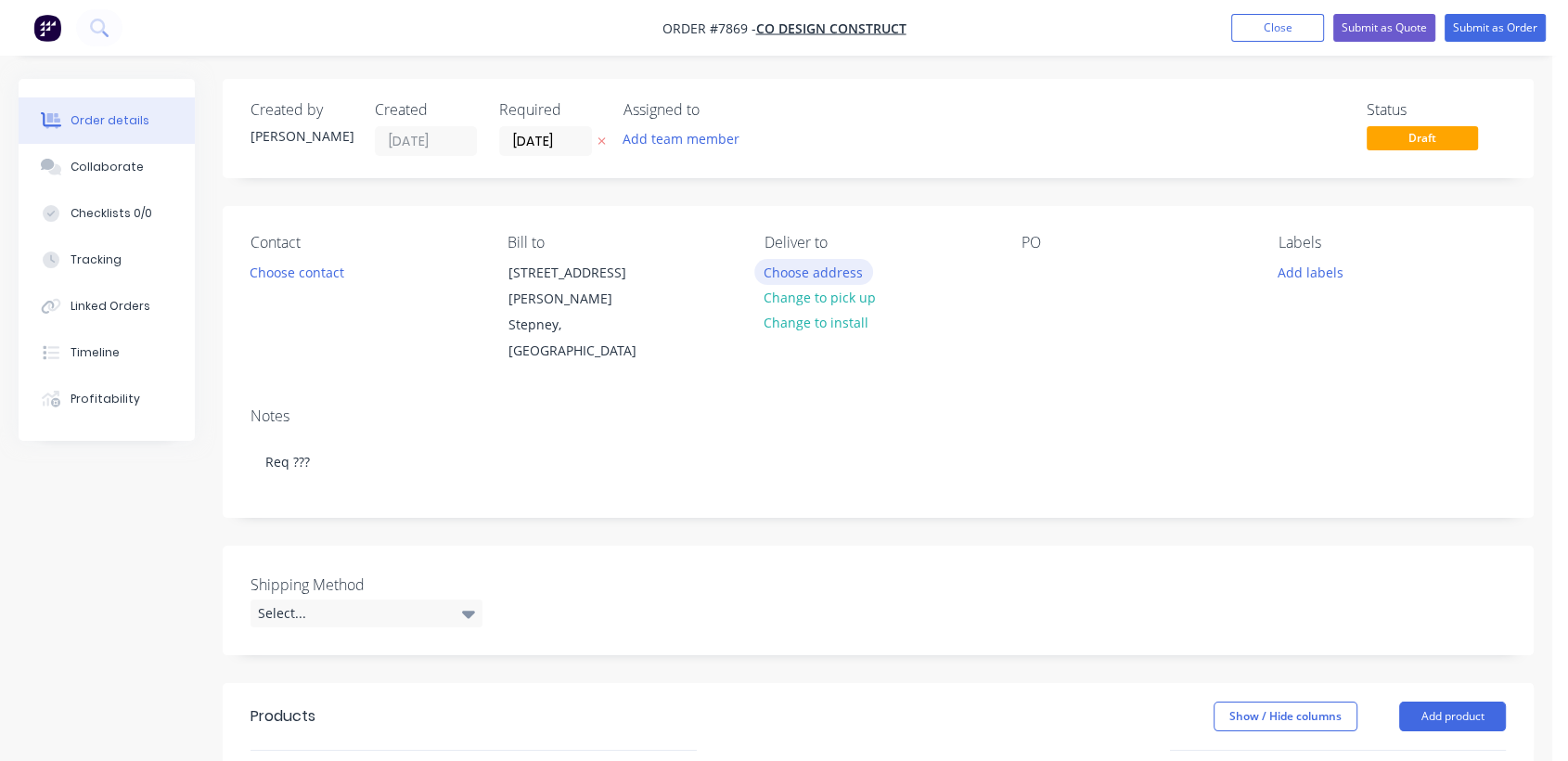
click at [826, 268] on button "Choose address" at bounding box center [813, 271] width 118 height 25
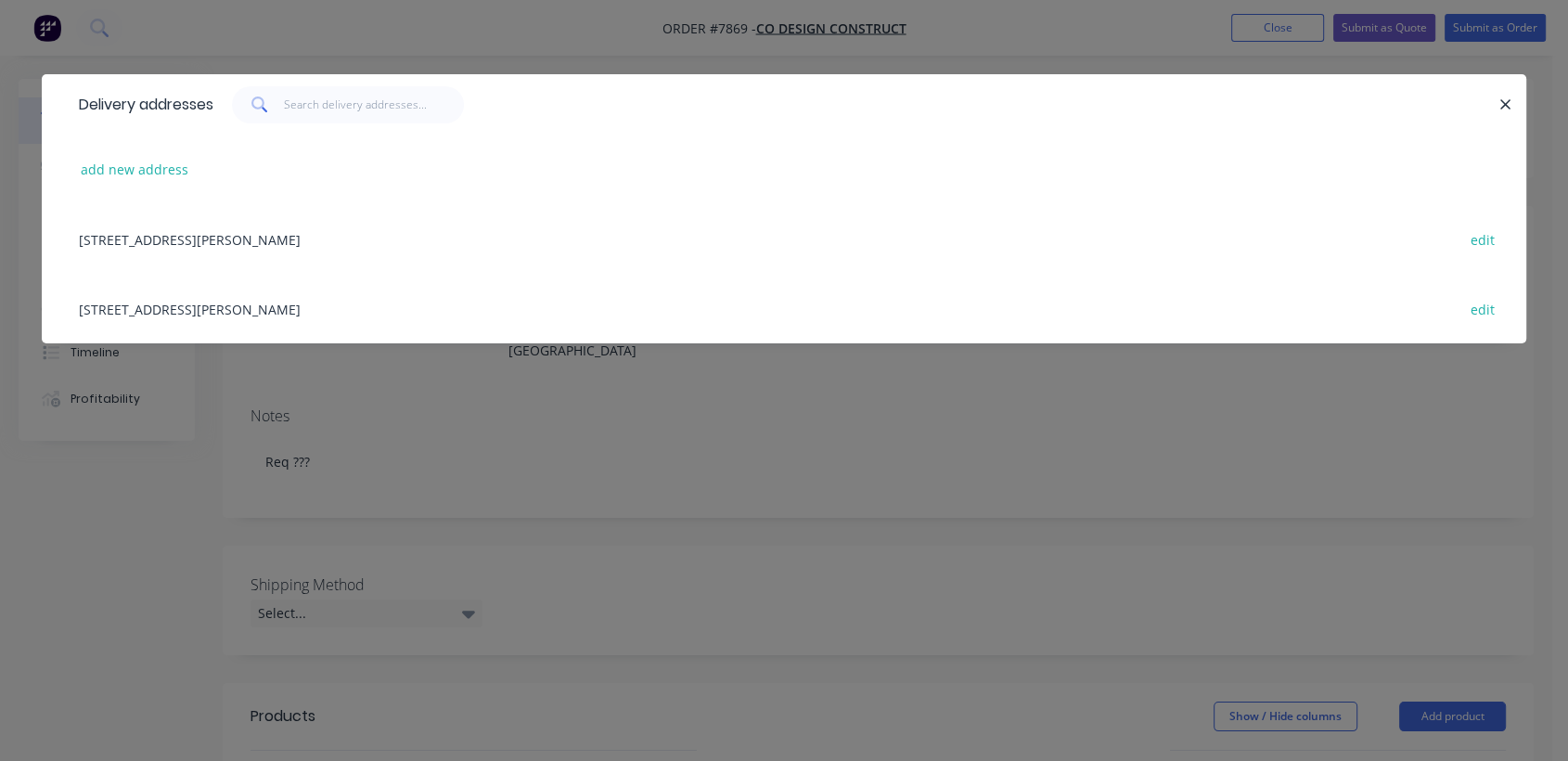
click at [201, 303] on div "[STREET_ADDRESS][PERSON_NAME] edit" at bounding box center [784, 308] width 1429 height 70
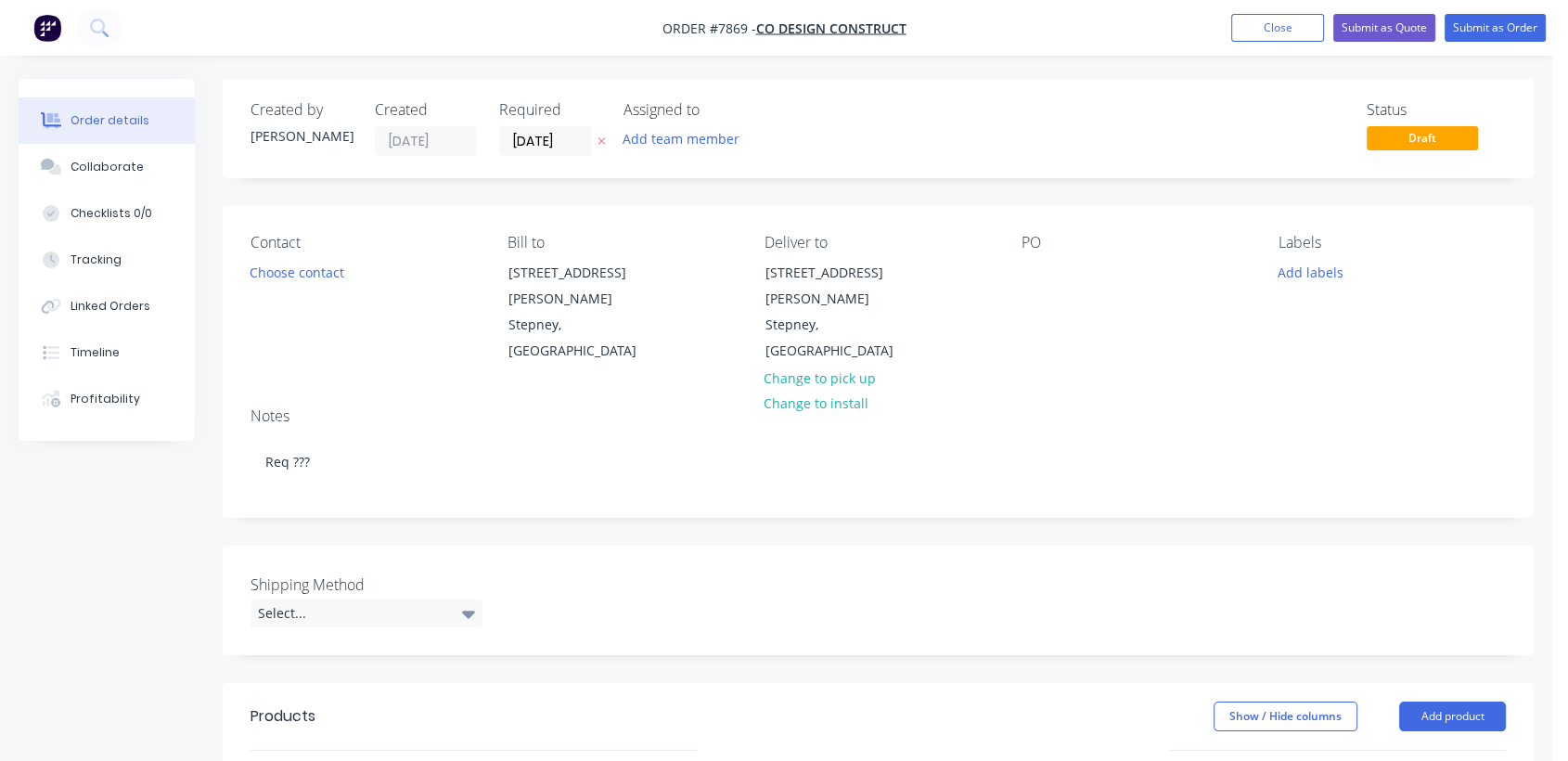
click at [1031, 257] on div "PO" at bounding box center [1134, 299] width 228 height 131
click at [1039, 271] on div at bounding box center [1036, 272] width 30 height 27
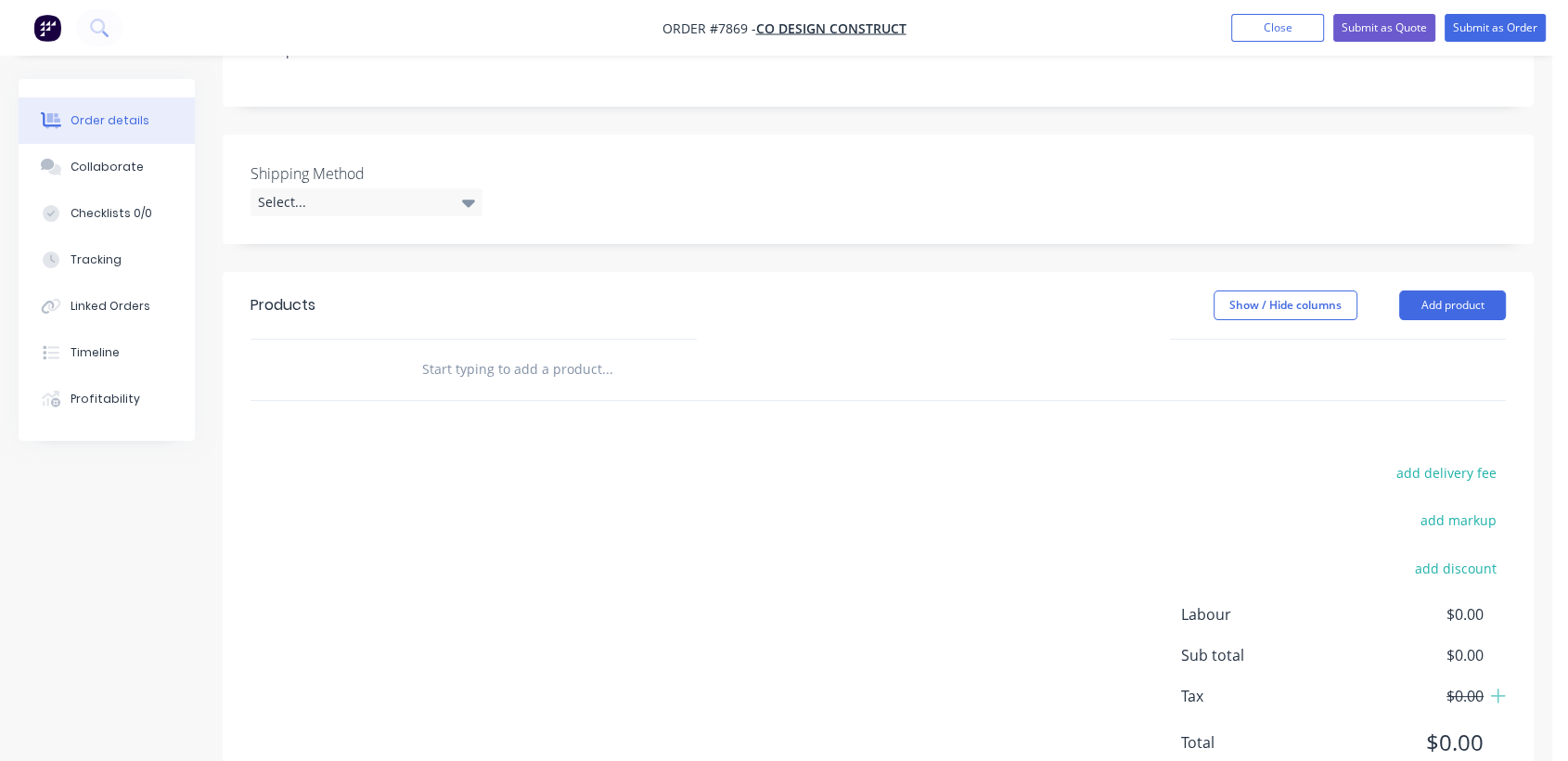
scroll to position [412, 0]
click at [349, 187] on div "Select..." at bounding box center [366, 201] width 232 height 28
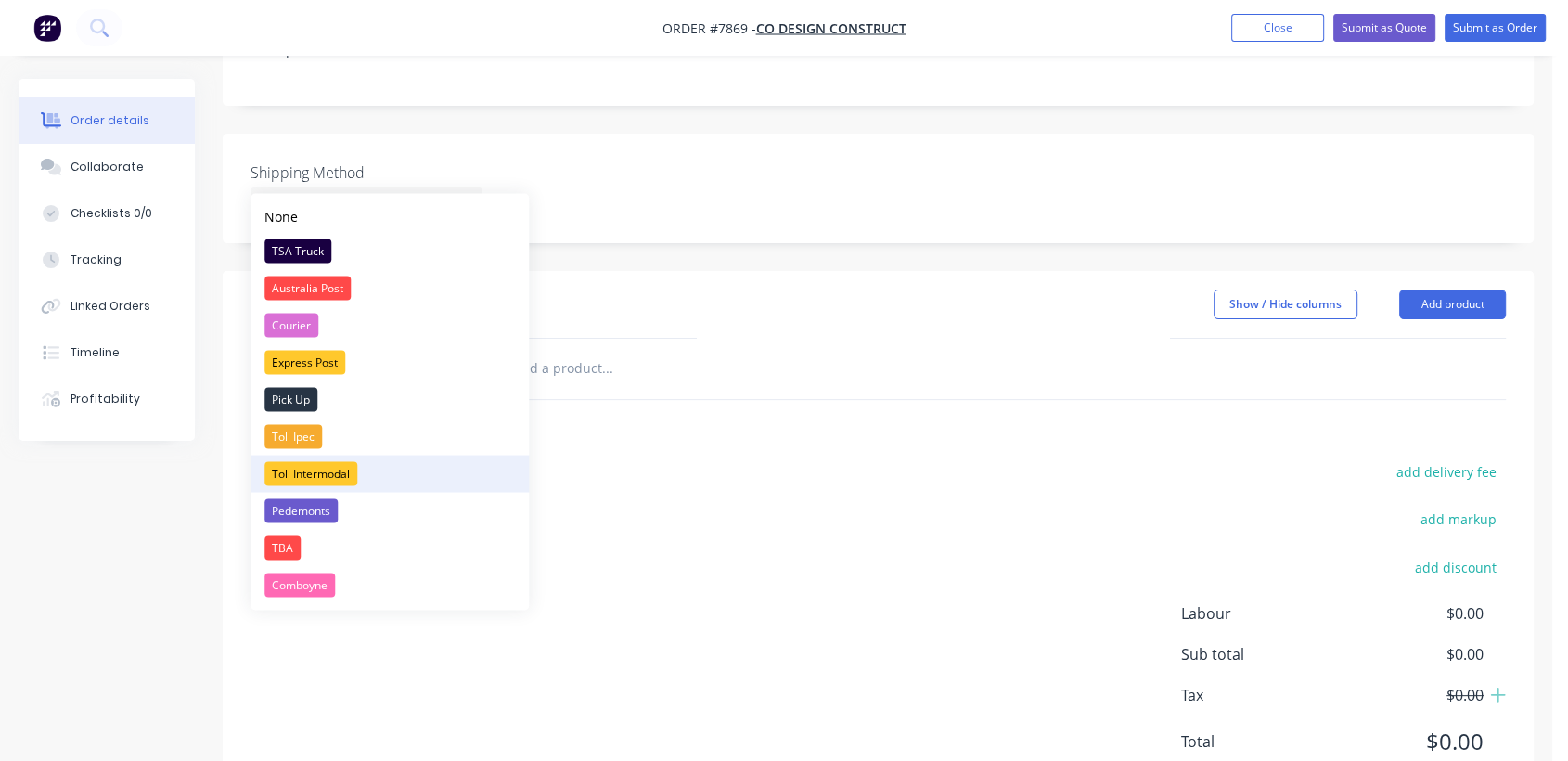
click at [339, 474] on div "Toll Intermodal" at bounding box center [310, 474] width 92 height 24
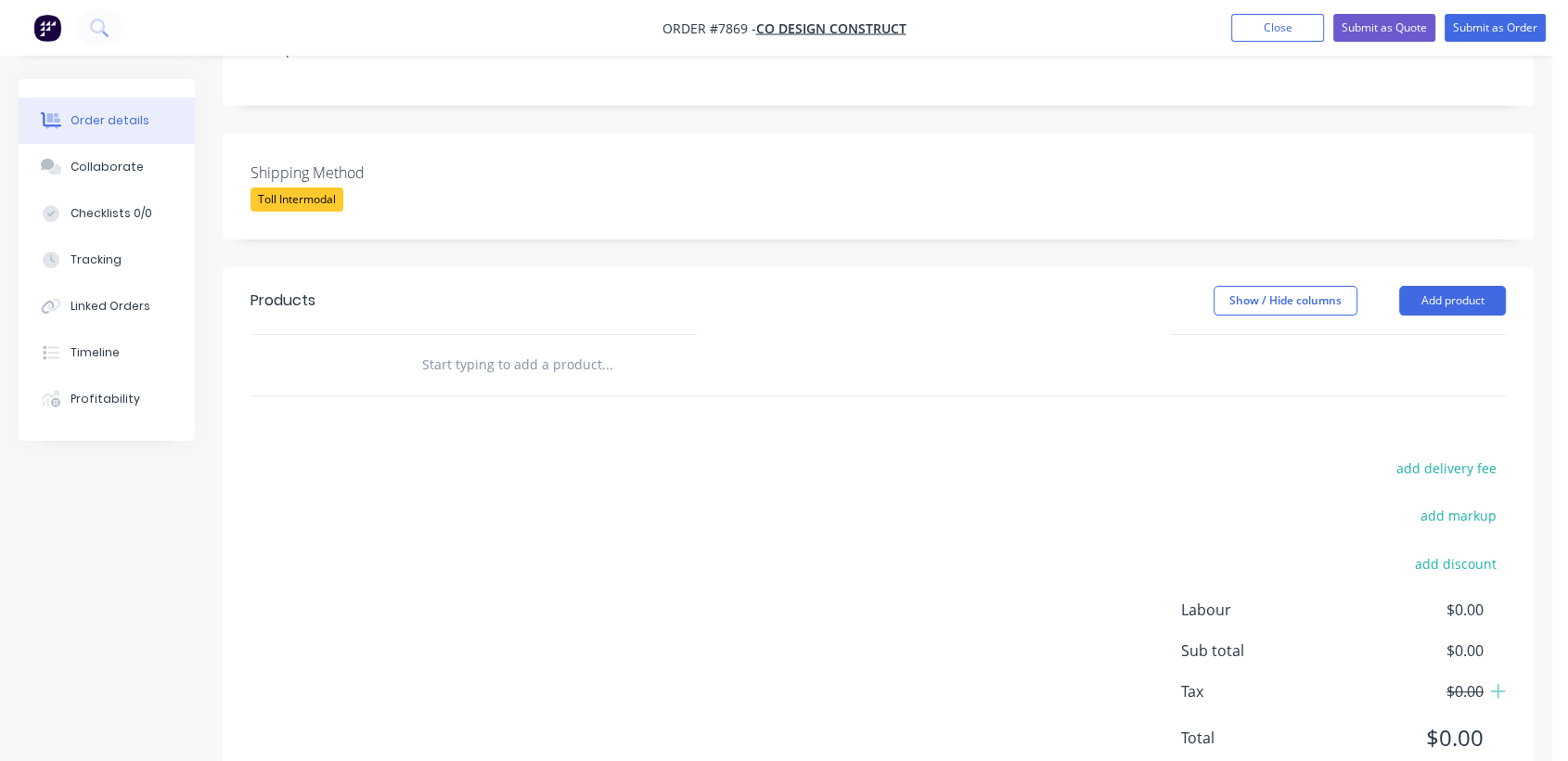
click at [567, 346] on input "text" at bounding box center [607, 364] width 371 height 37
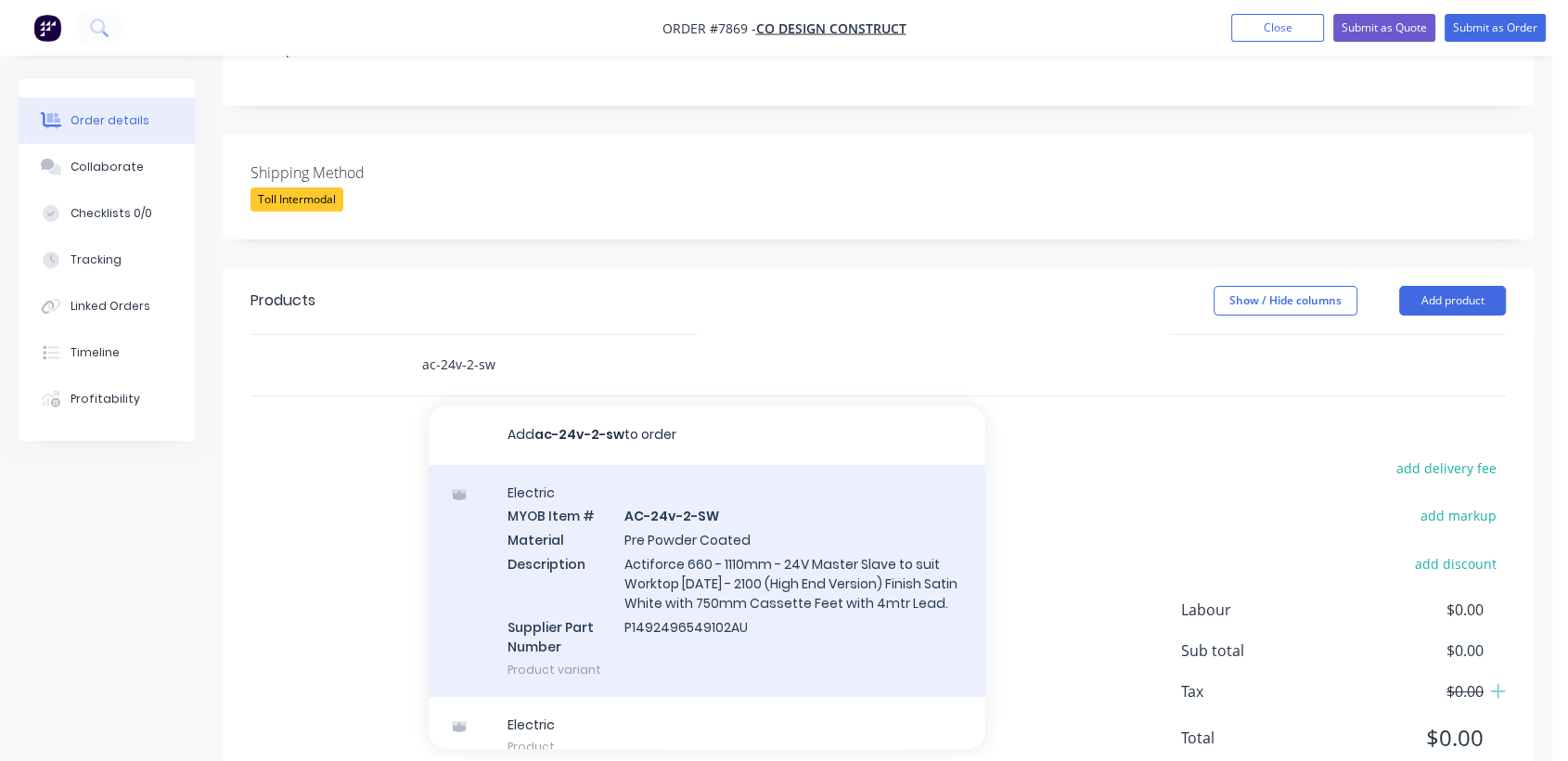
type input "ac-24v-2-sw"
click at [699, 520] on div "Electric MYOB Item # AC-24v-2-SW Material Pre Powder Coated Description Actifor…" at bounding box center [707, 580] width 557 height 232
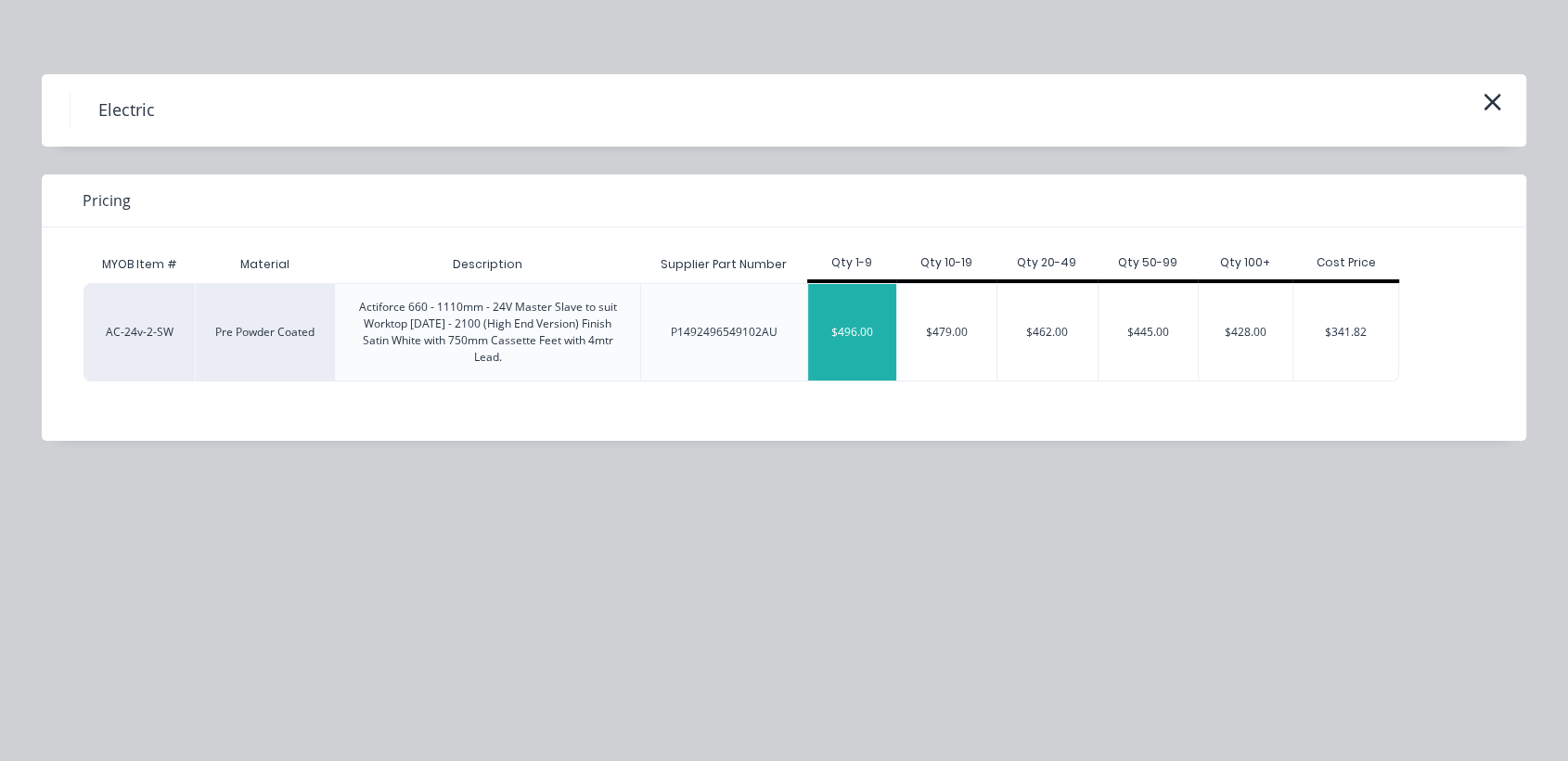
click at [868, 316] on div "$496.00" at bounding box center [852, 331] width 88 height 96
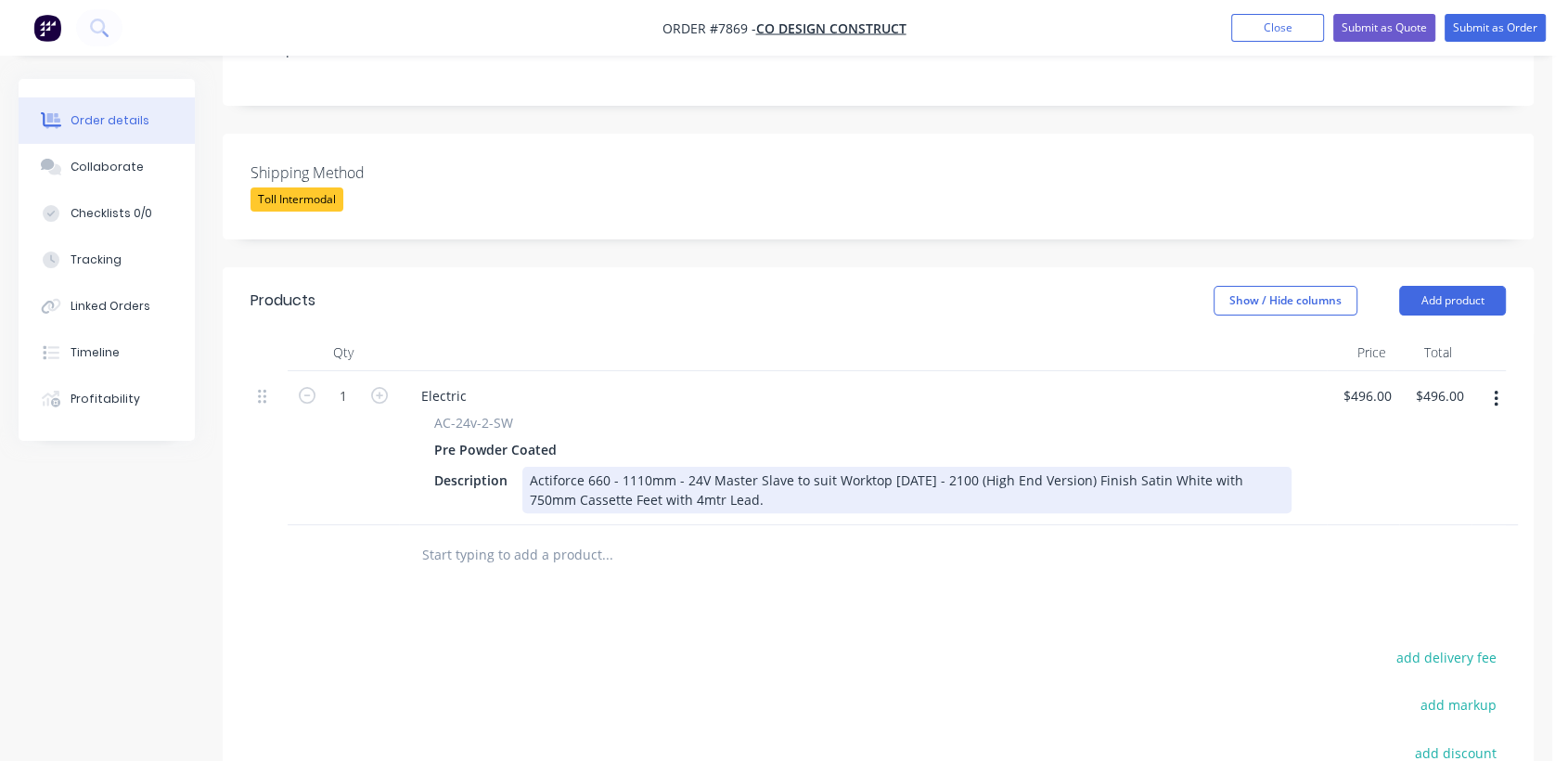
click at [729, 473] on div "Actiforce 660 - 1110mm - 24V Master Slave to suit Worktop [DATE] - 2100 (High E…" at bounding box center [906, 489] width 769 height 47
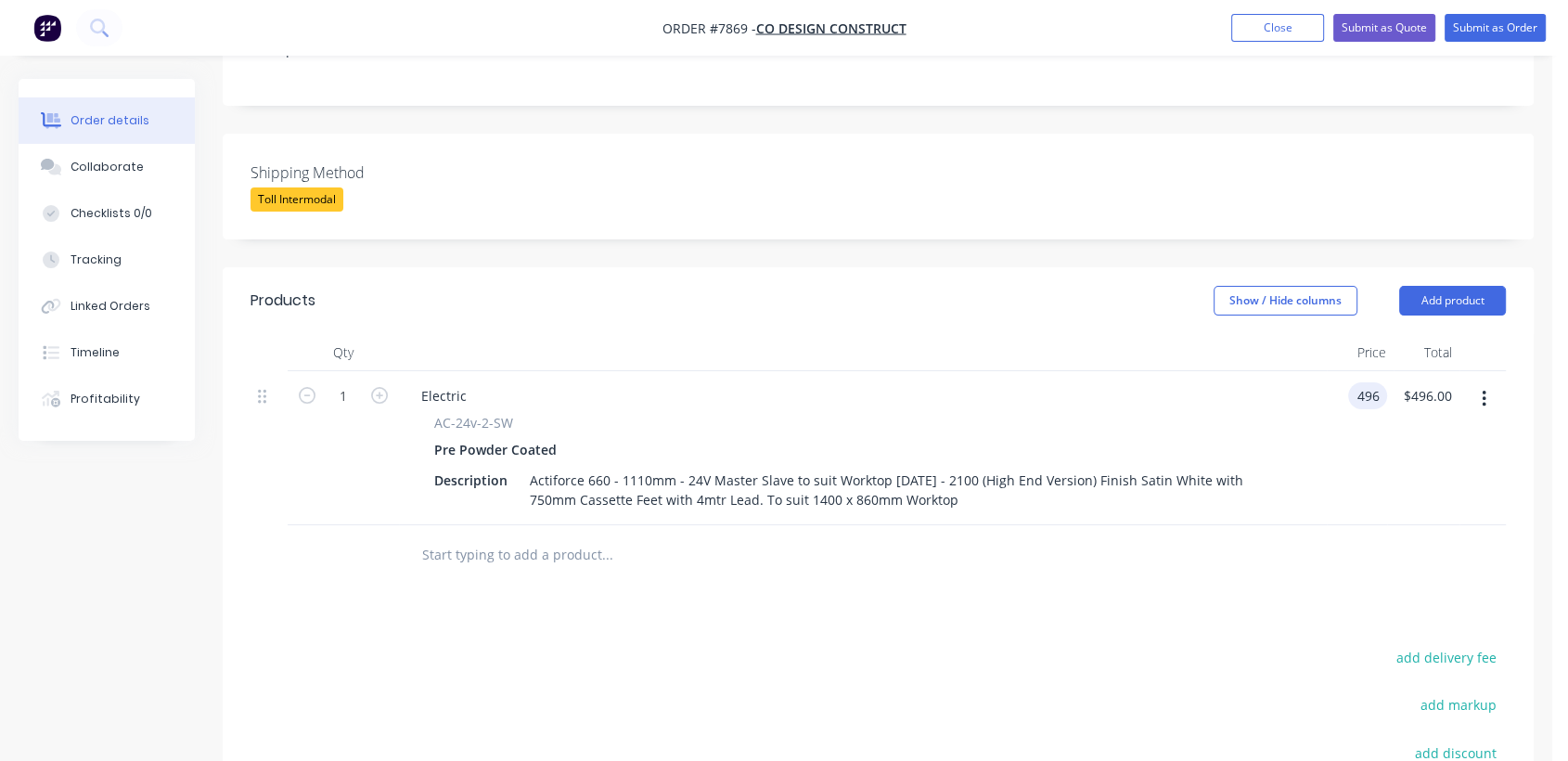
type input "$496.00"
click at [520, 536] on input "text" at bounding box center [607, 554] width 371 height 37
click at [373, 387] on icon "button" at bounding box center [379, 395] width 17 height 17
type input "2"
type input "$992.00"
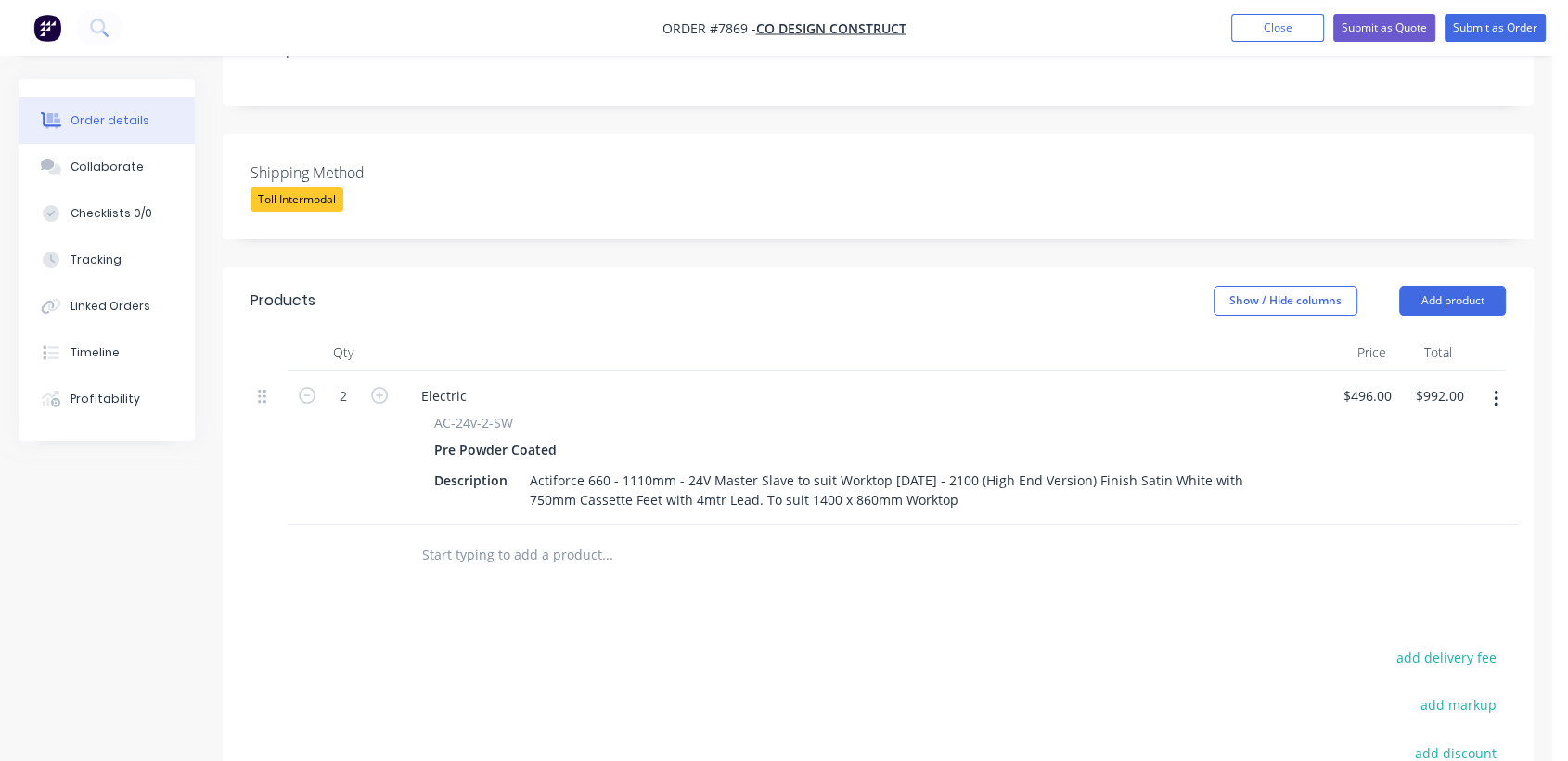
click at [517, 536] on input "text" at bounding box center [607, 554] width 371 height 37
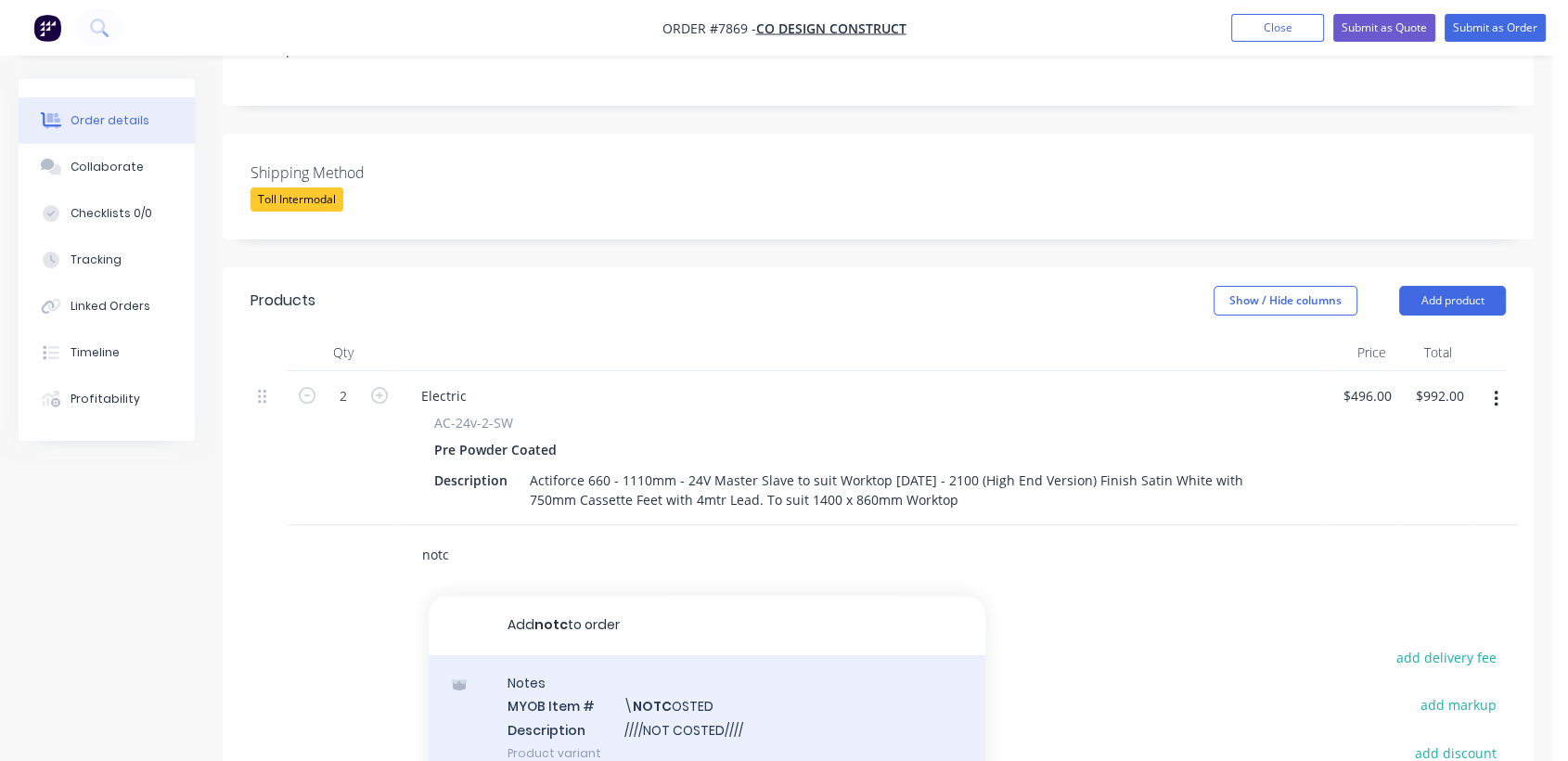
type input "notc"
click at [741, 693] on div "Notes MYOB Item # \ NOTC OSTED Description ////NOT COSTED//// Product variant" at bounding box center [707, 718] width 557 height 125
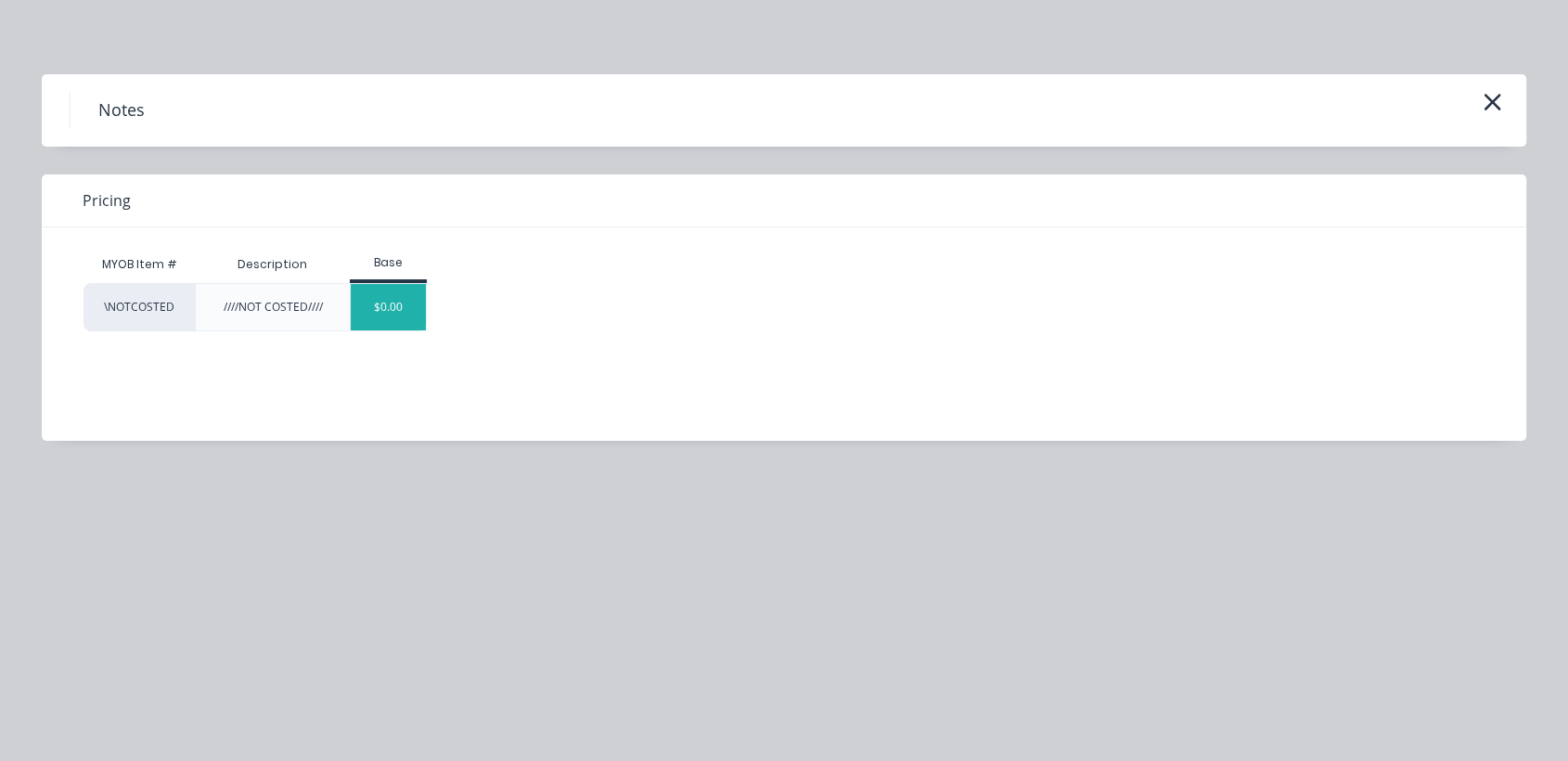
click at [401, 300] on div "$0.00" at bounding box center [389, 306] width 76 height 47
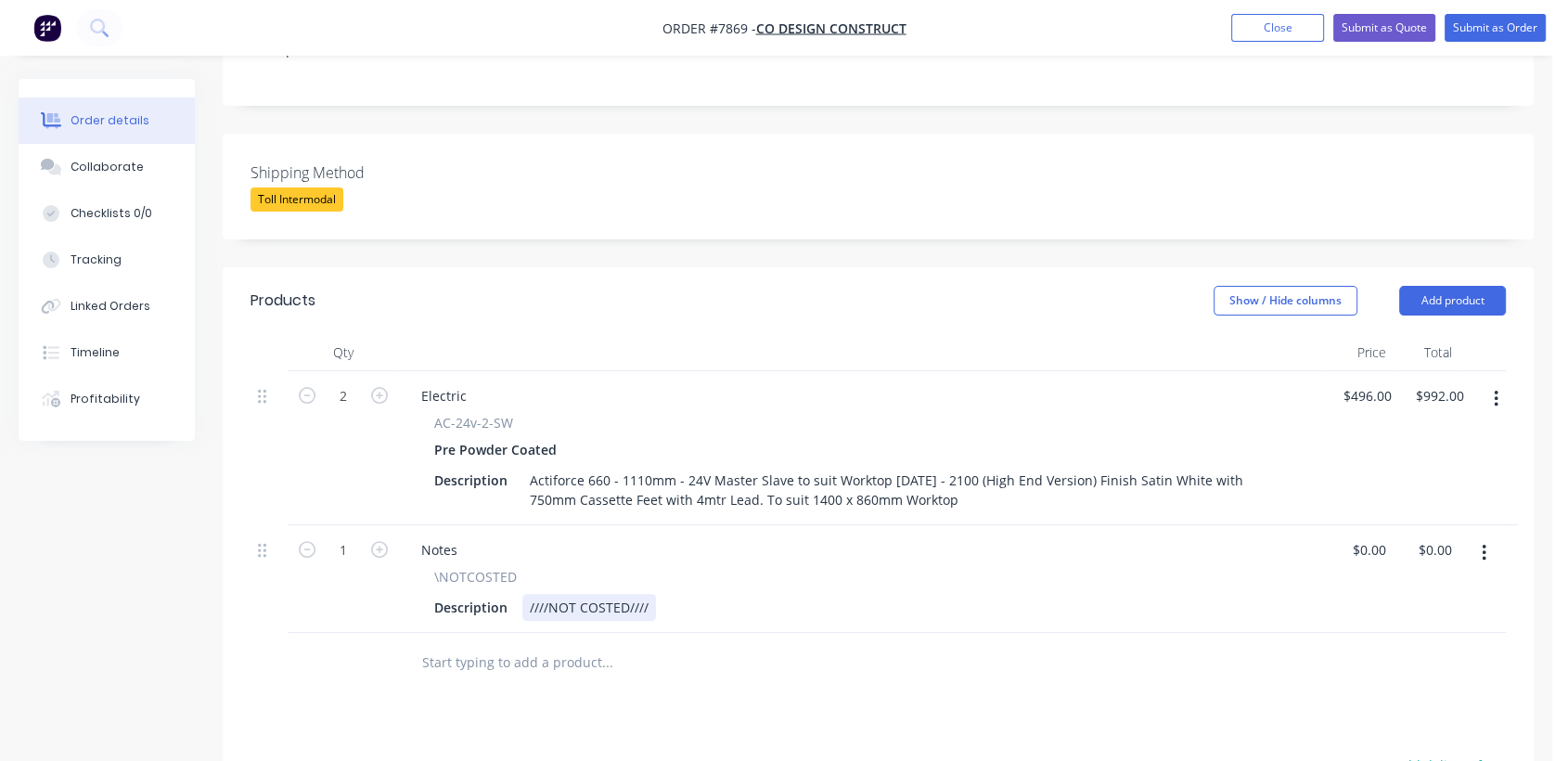
click at [653, 594] on div "////NOT COSTED////" at bounding box center [589, 607] width 133 height 27
type input "$0.00"
click at [117, 166] on div "Collaborate" at bounding box center [107, 167] width 74 height 17
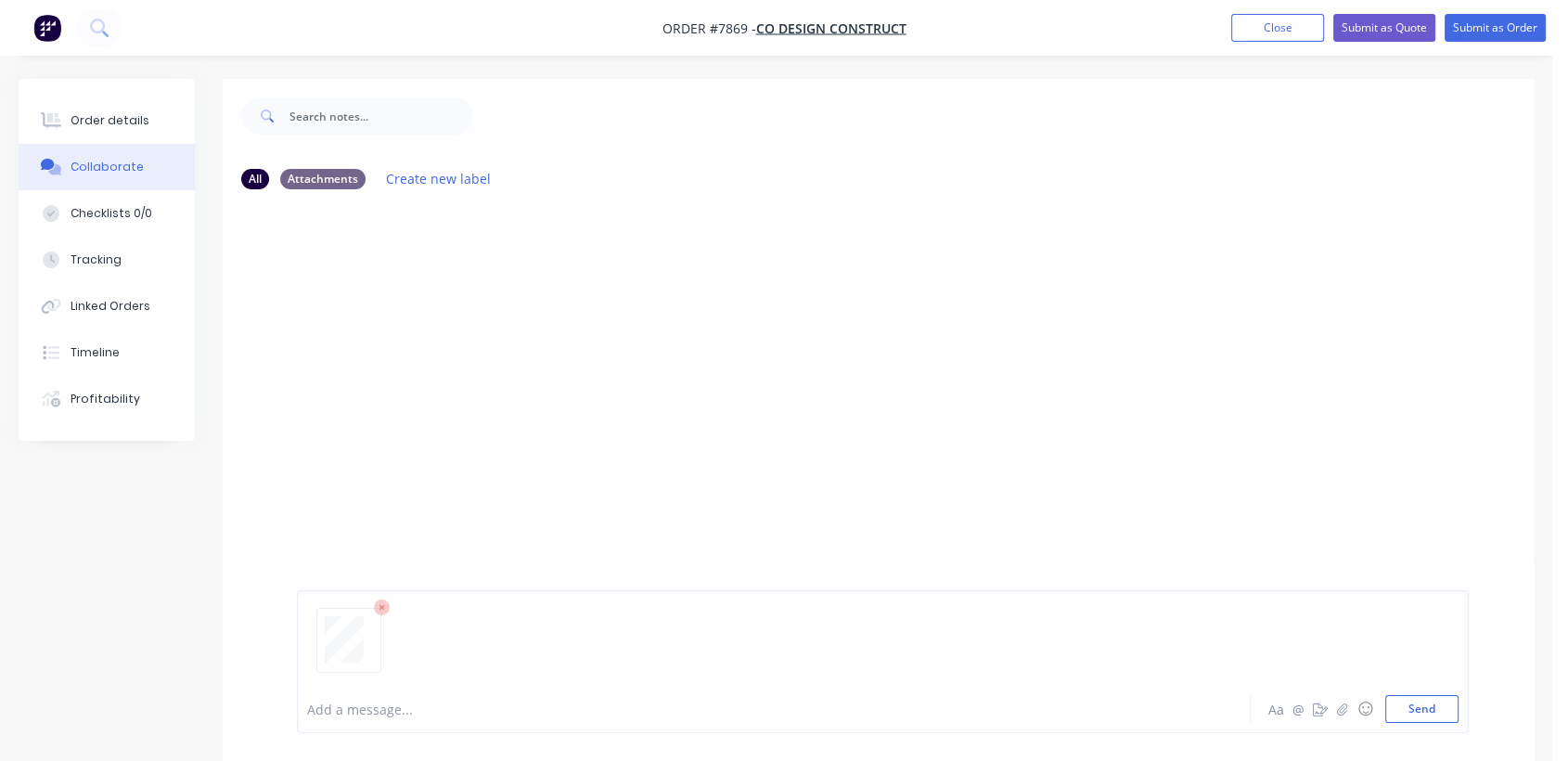
drag, startPoint x: 1422, startPoint y: 707, endPoint x: 1066, endPoint y: 561, distance: 384.8
click at [1421, 707] on button "Send" at bounding box center [1422, 709] width 74 height 28
click at [125, 117] on div "Order details" at bounding box center [109, 120] width 79 height 17
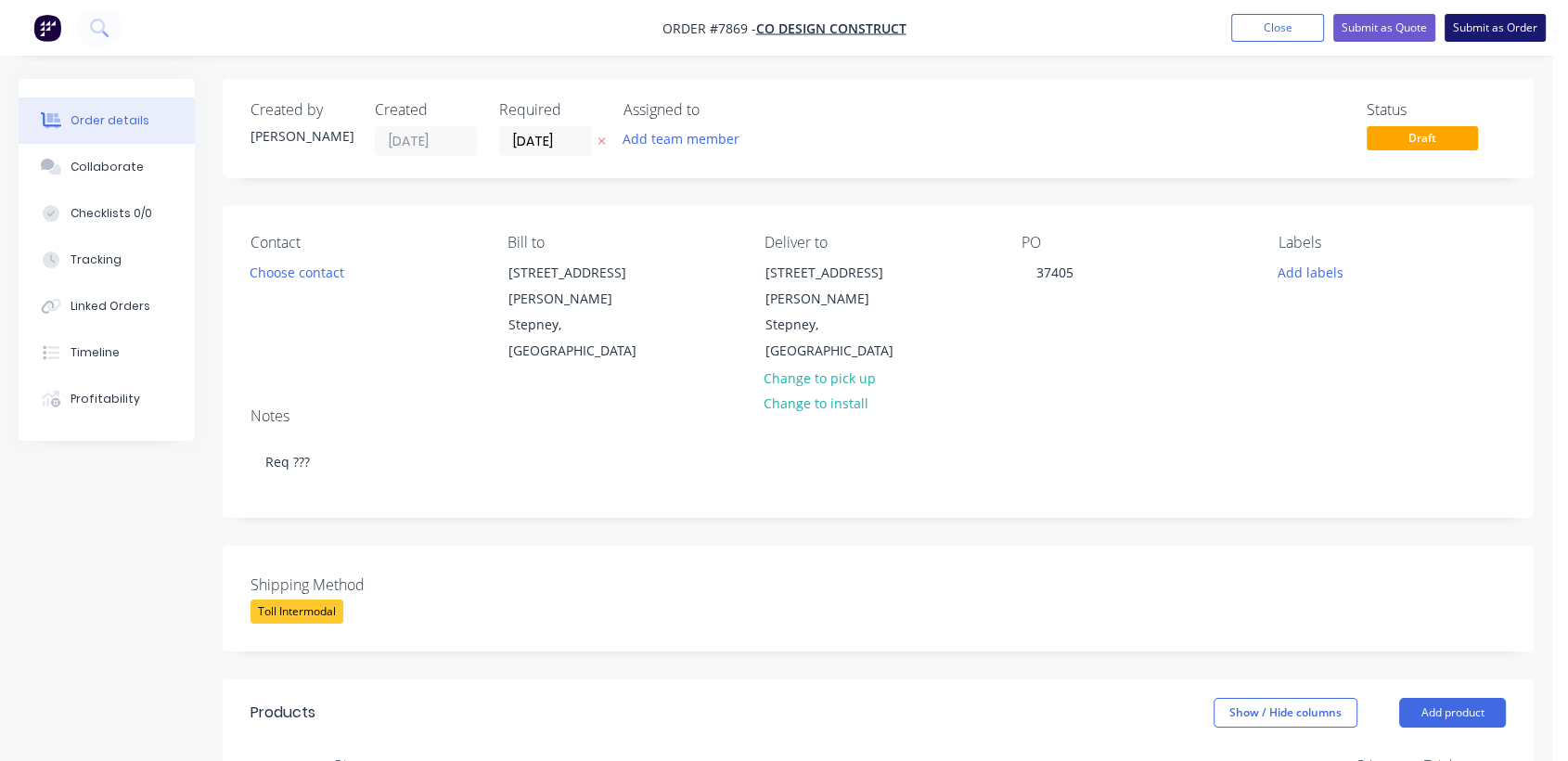
click at [1492, 29] on button "Submit as Order" at bounding box center [1495, 28] width 101 height 28
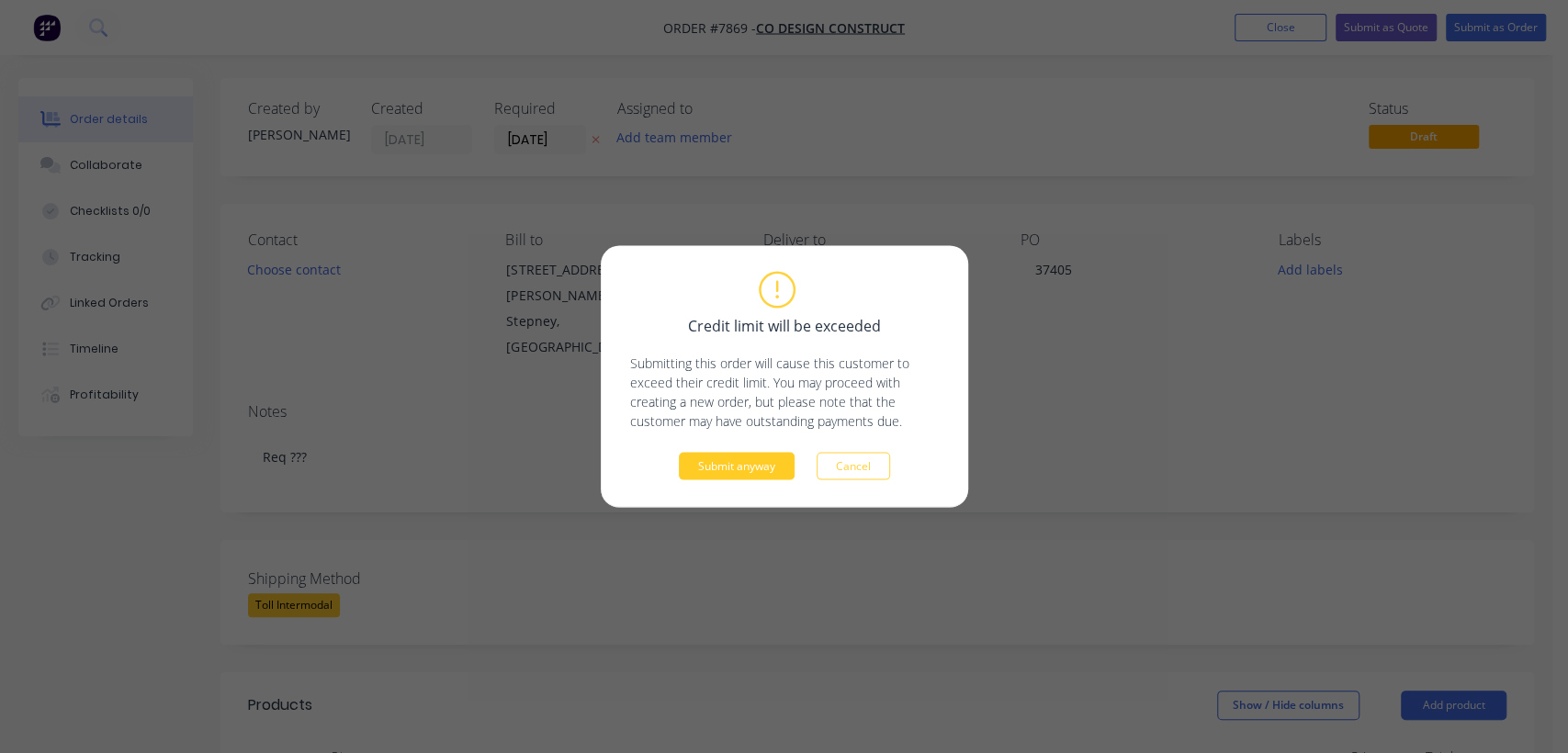
click at [725, 460] on button "Submit anyway" at bounding box center [736, 467] width 116 height 28
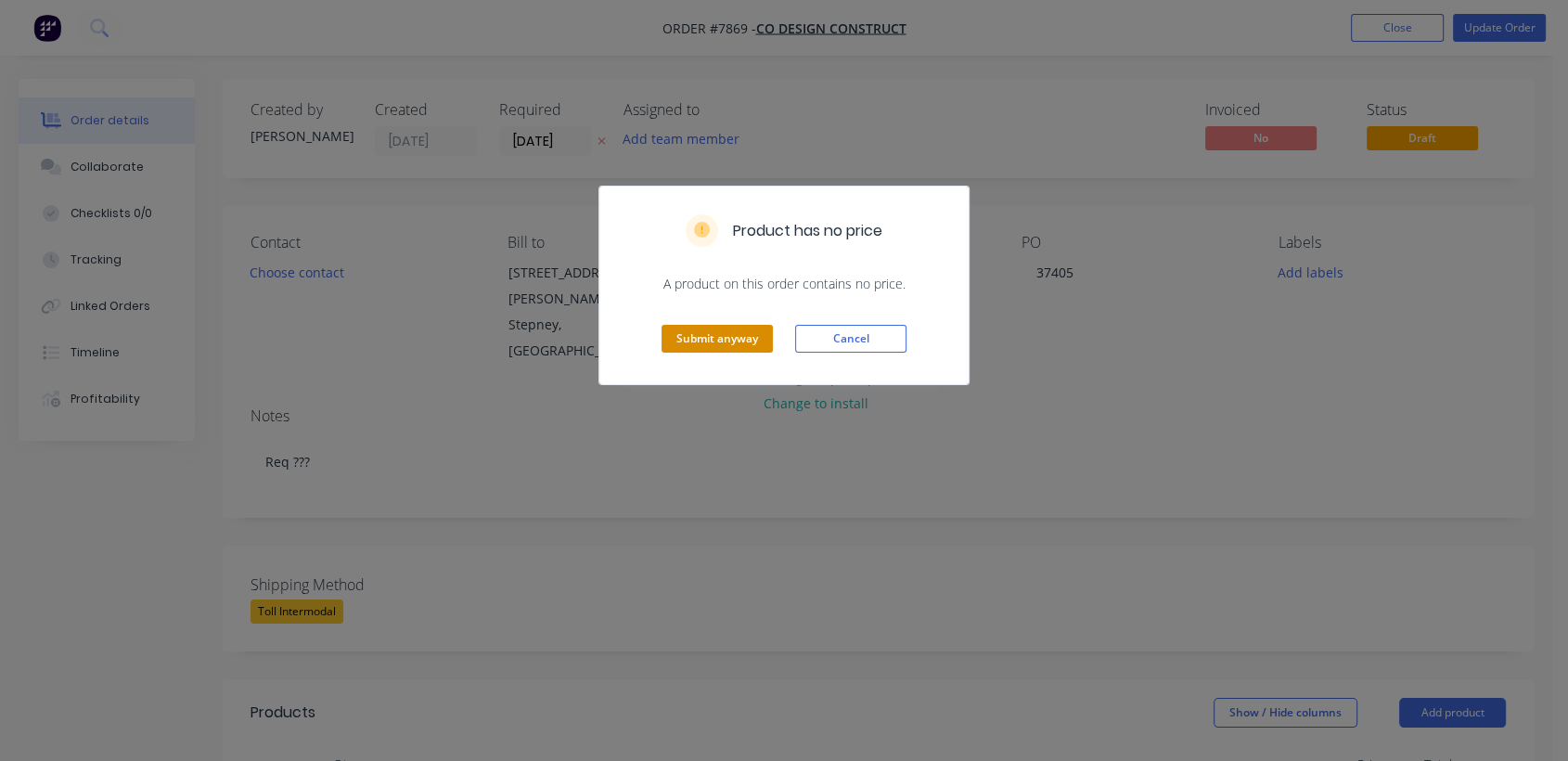
click at [713, 336] on button "Submit anyway" at bounding box center [717, 339] width 111 height 28
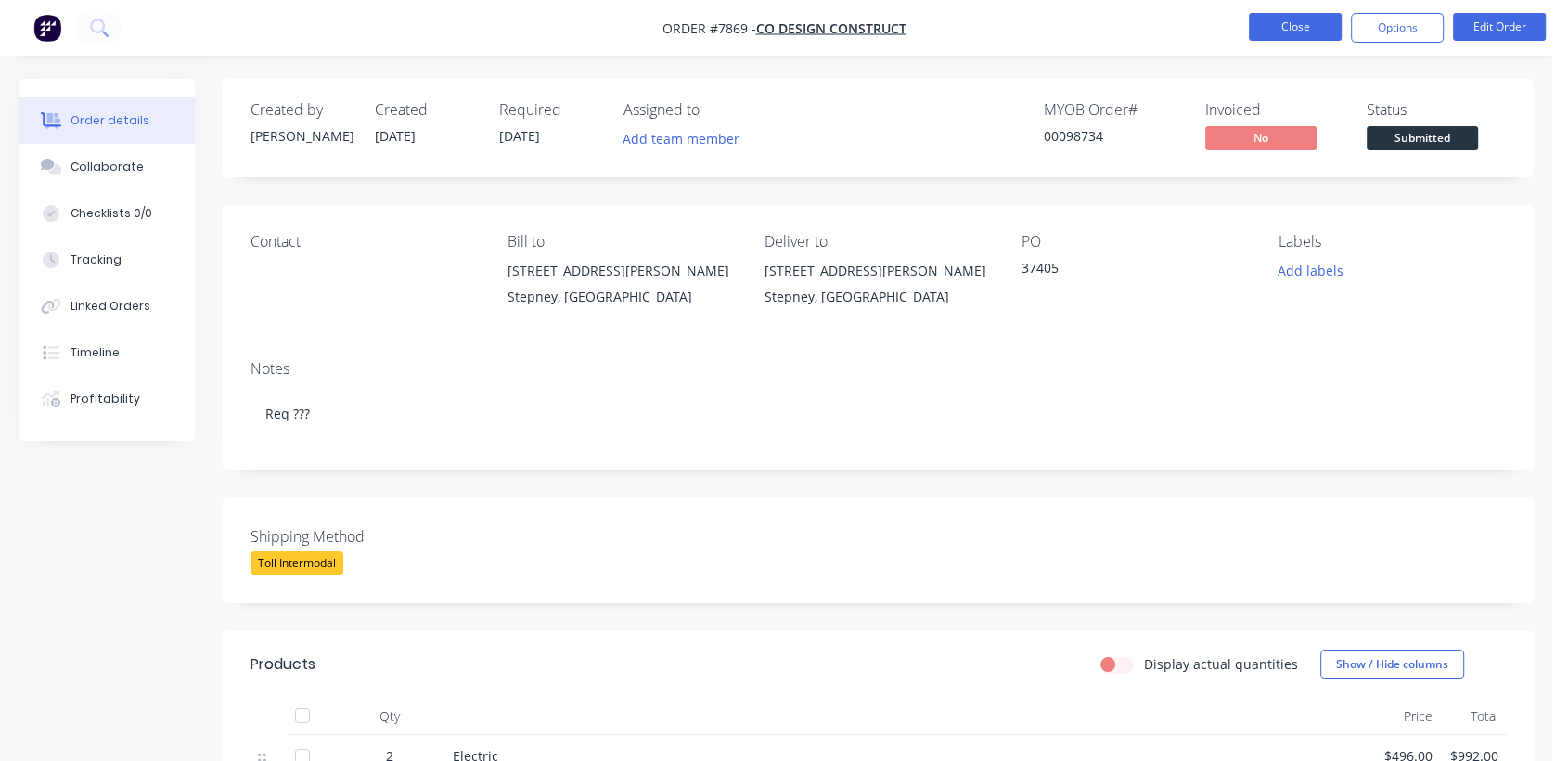
click at [1300, 21] on button "Close" at bounding box center [1295, 27] width 92 height 28
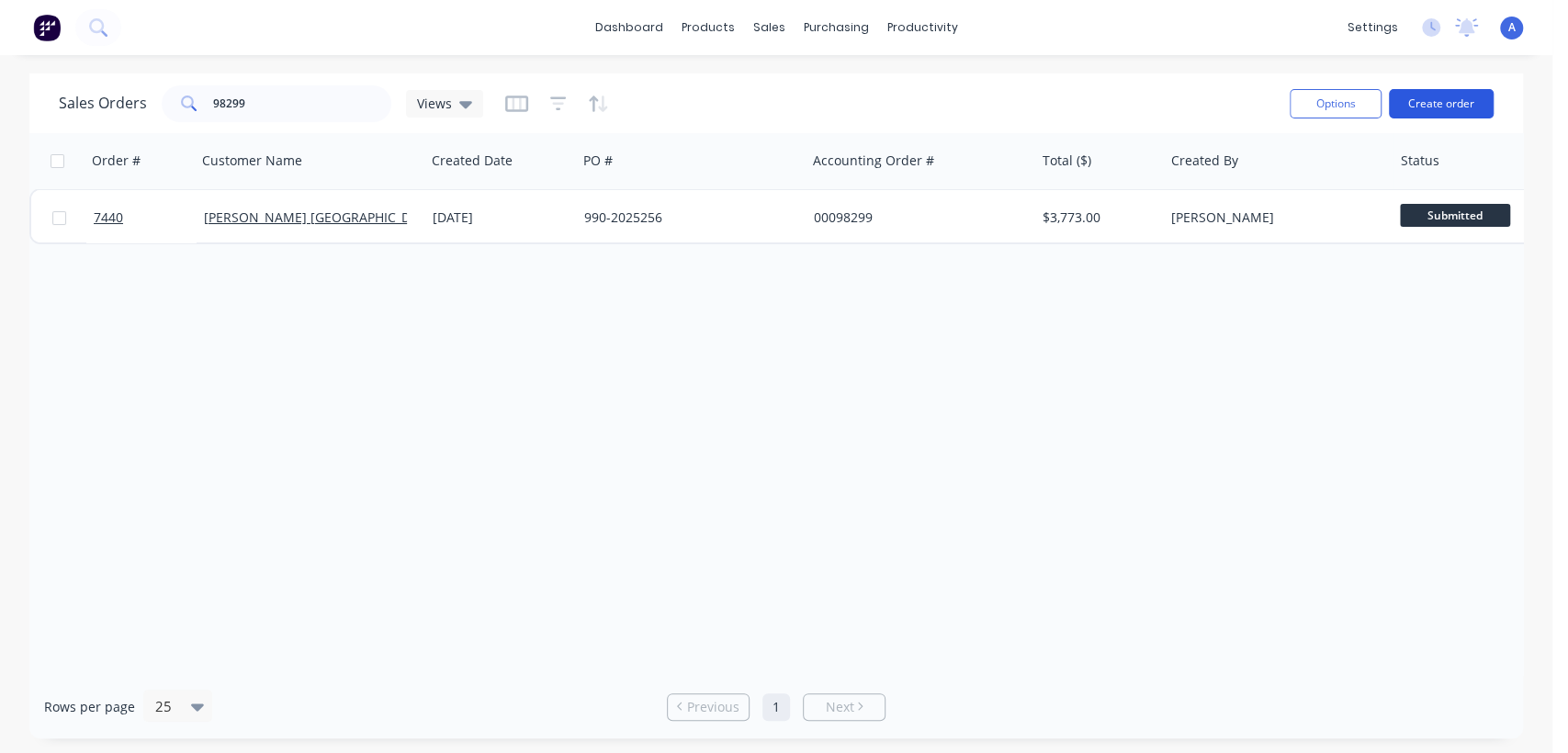
click at [1409, 93] on button "Create order" at bounding box center [1441, 103] width 104 height 30
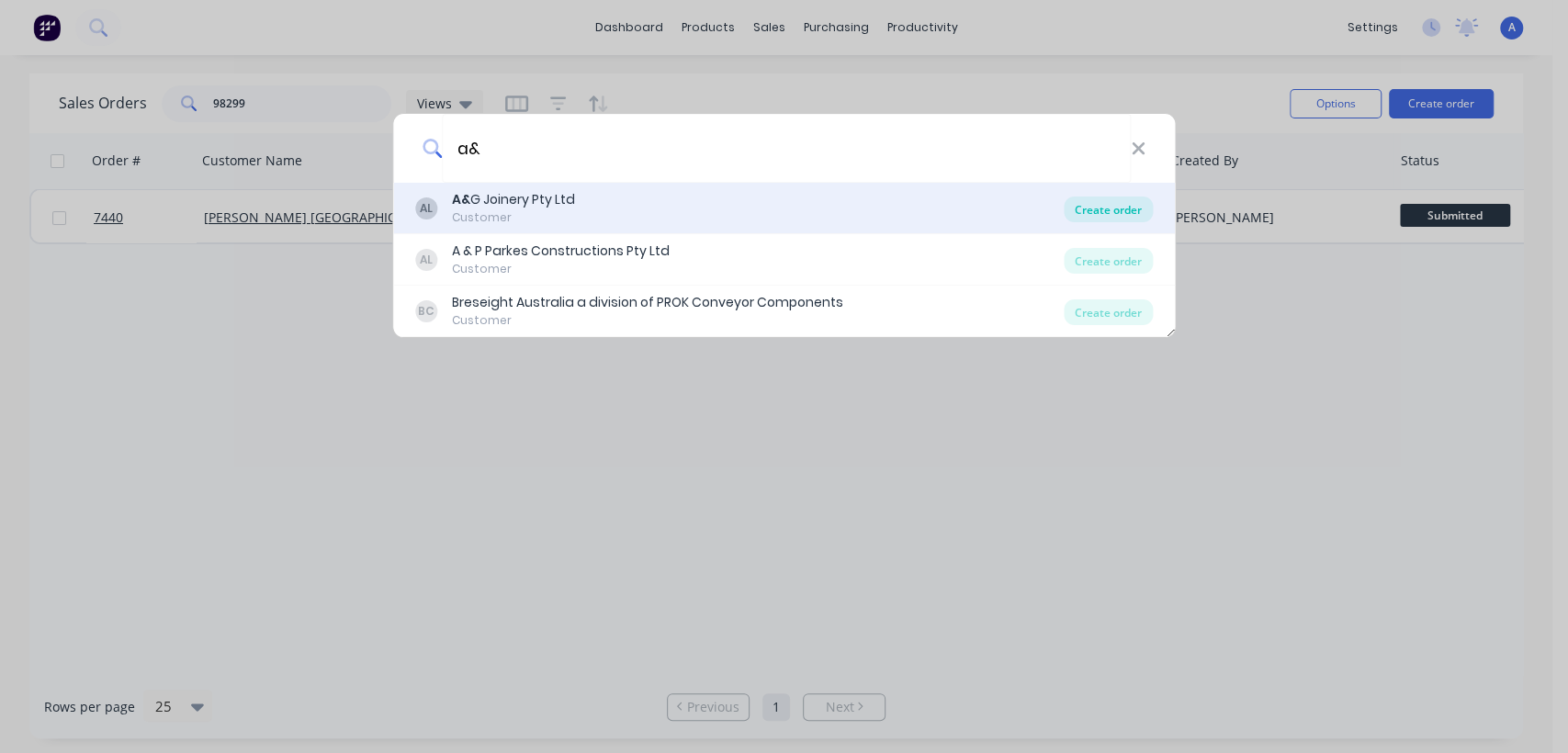
type input "a&"
click at [1090, 210] on div "Create order" at bounding box center [1107, 210] width 89 height 26
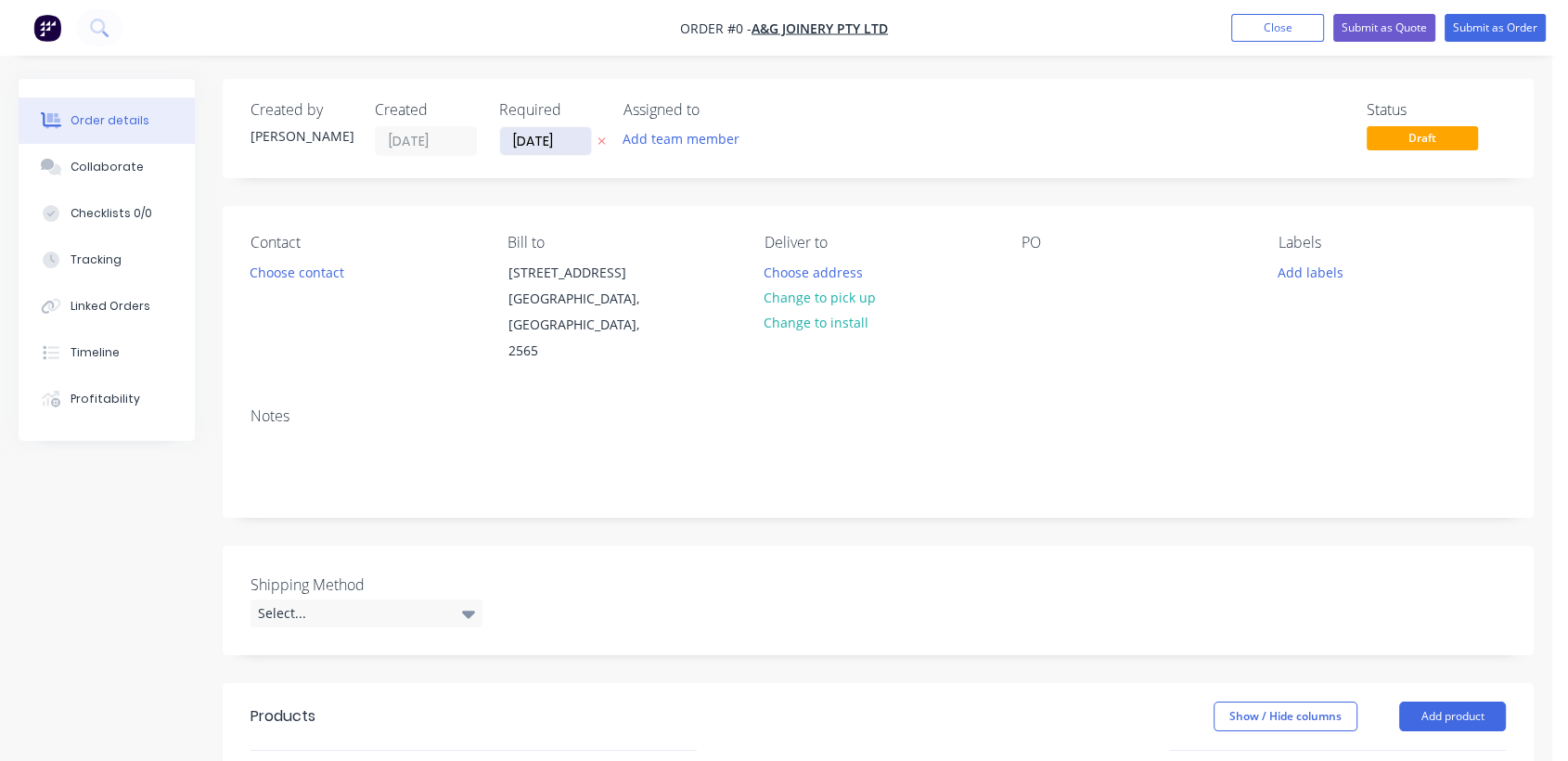
click at [579, 138] on input "[DATE]" at bounding box center [545, 141] width 90 height 28
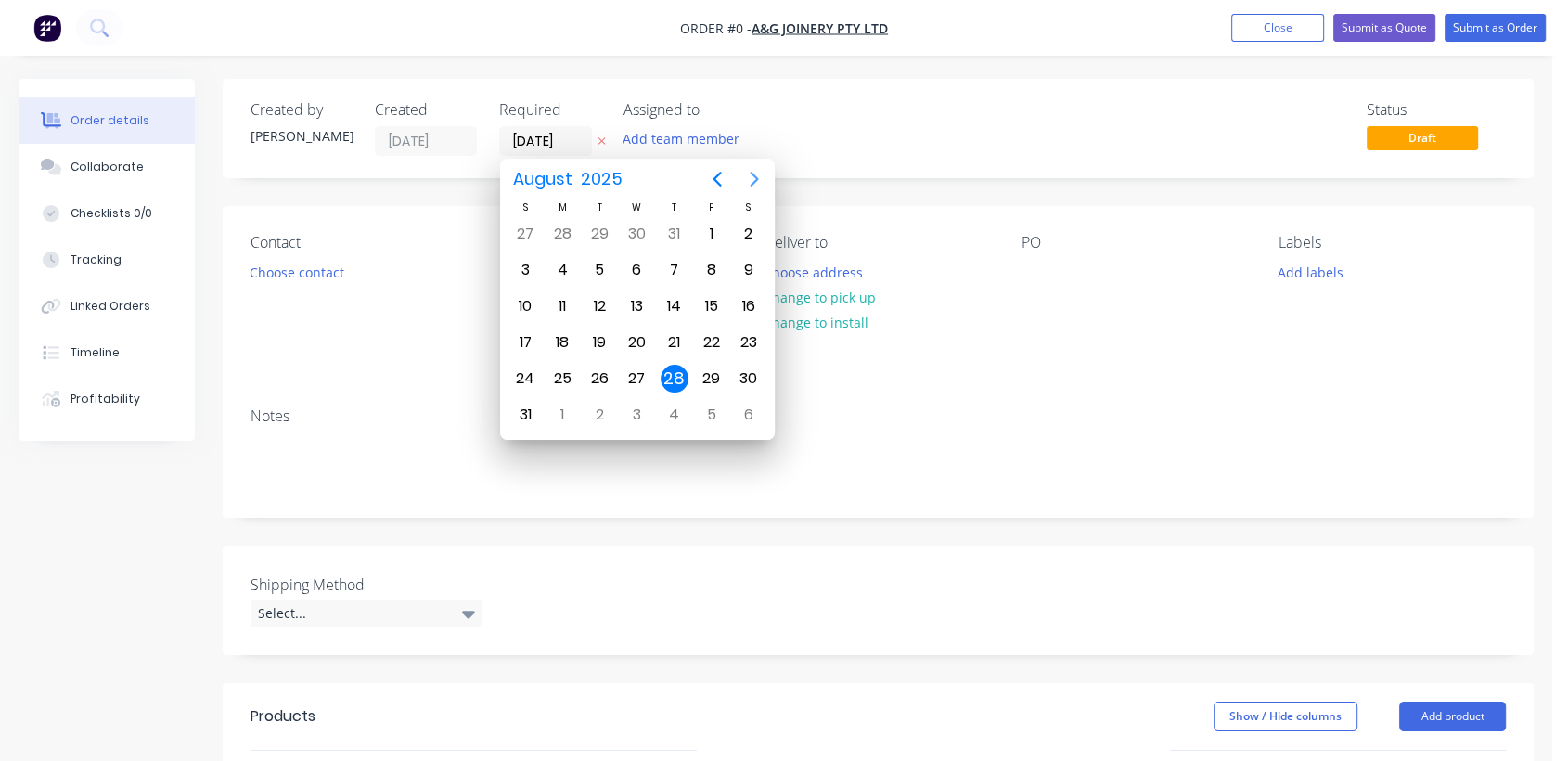
click at [752, 179] on icon "Next page" at bounding box center [754, 179] width 22 height 22
click at [644, 378] on div "31" at bounding box center [636, 379] width 28 height 28
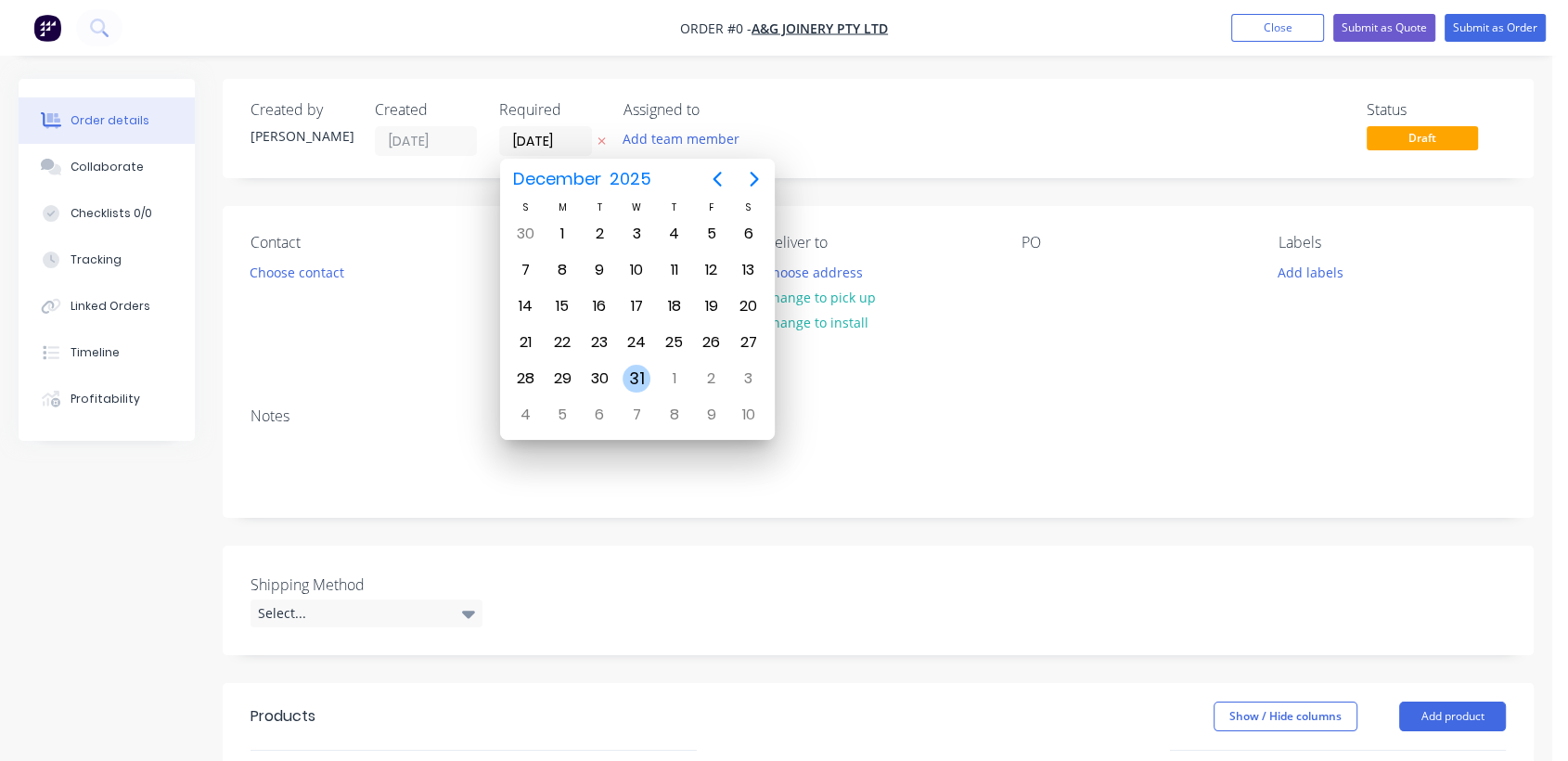
type input "[DATE]"
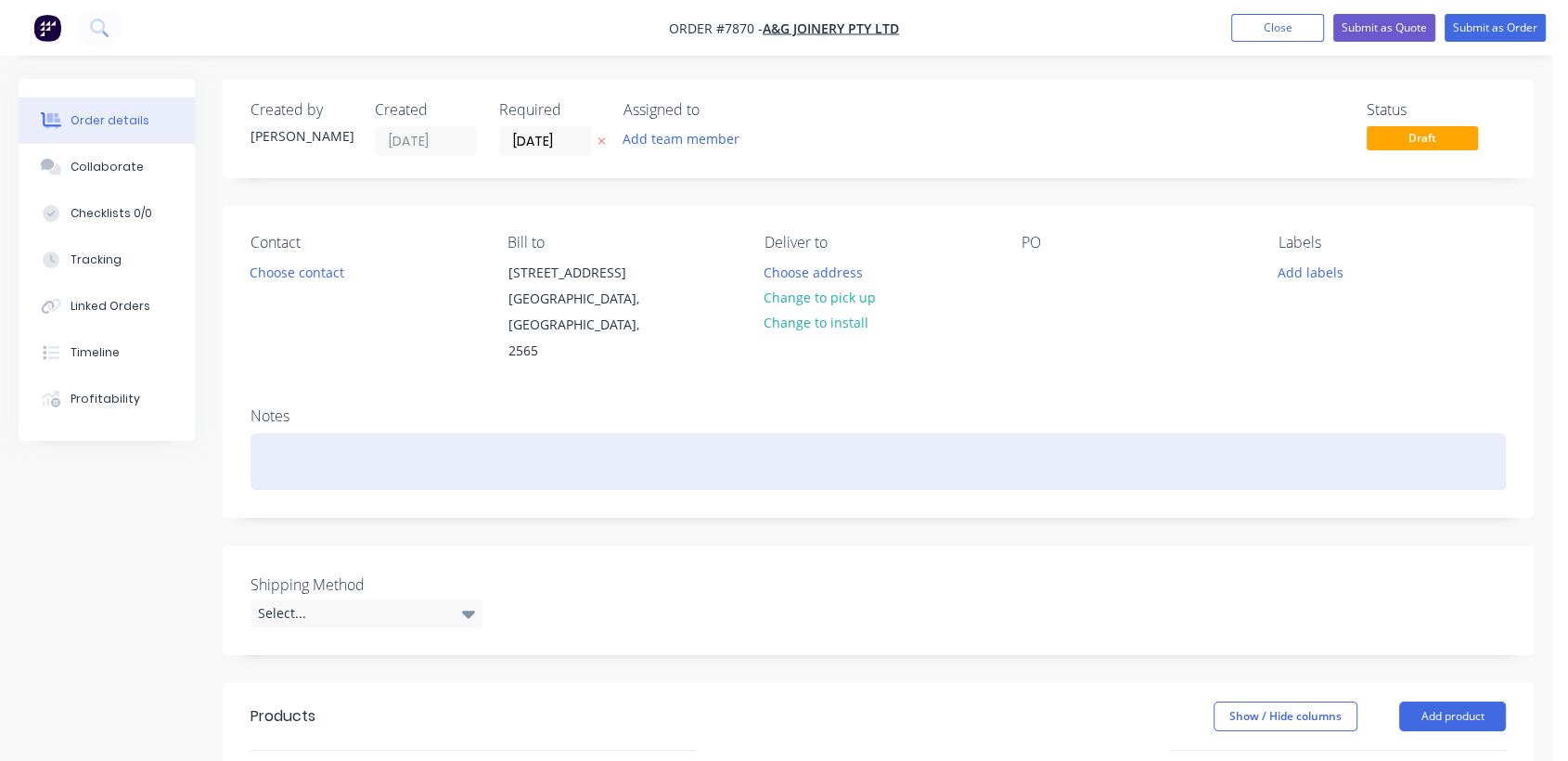
click at [300, 439] on div at bounding box center [878, 462] width 1255 height 57
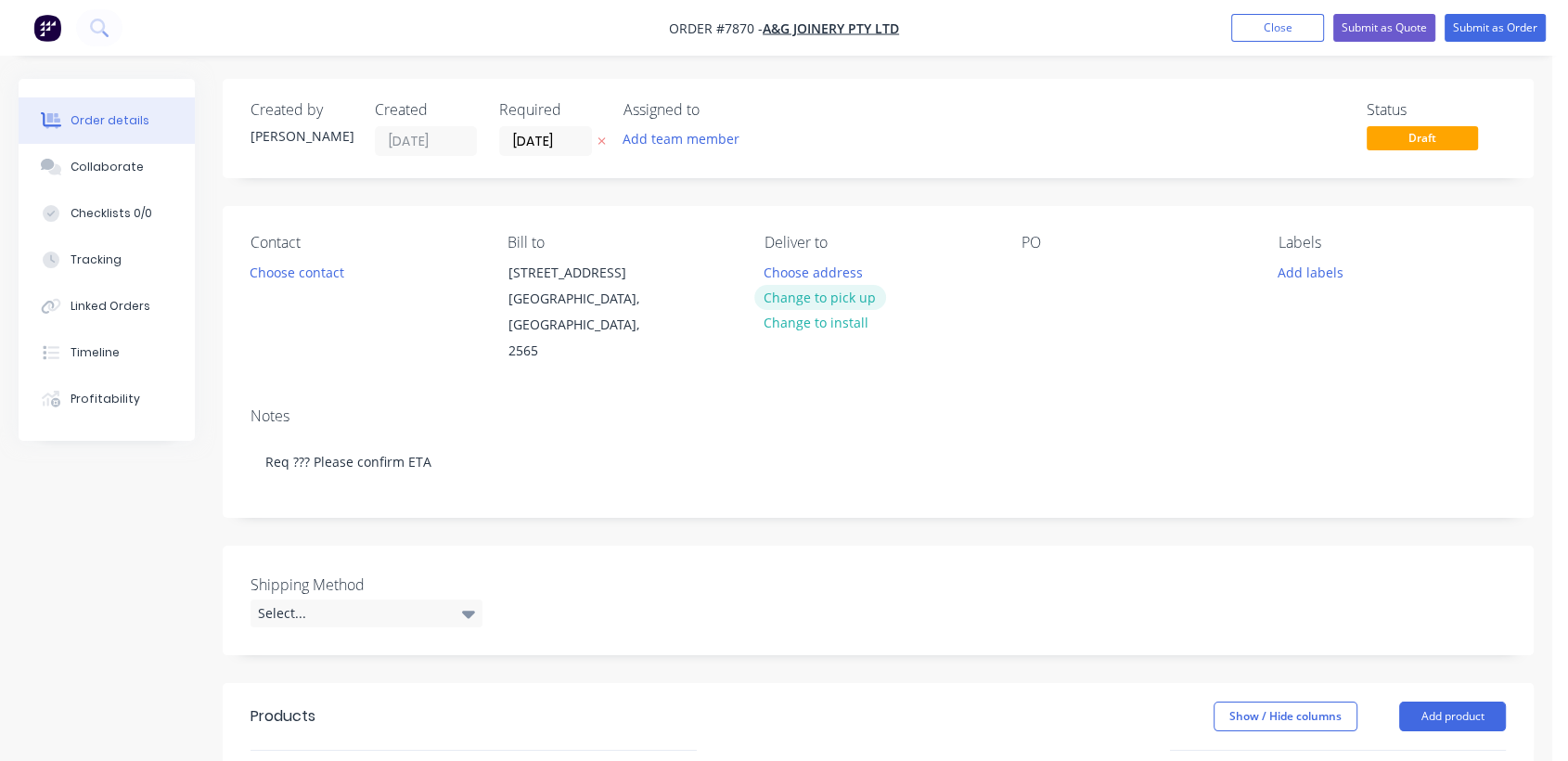
click at [824, 286] on button "Change to pick up" at bounding box center [820, 296] width 131 height 25
click at [1031, 273] on div at bounding box center [1036, 272] width 30 height 27
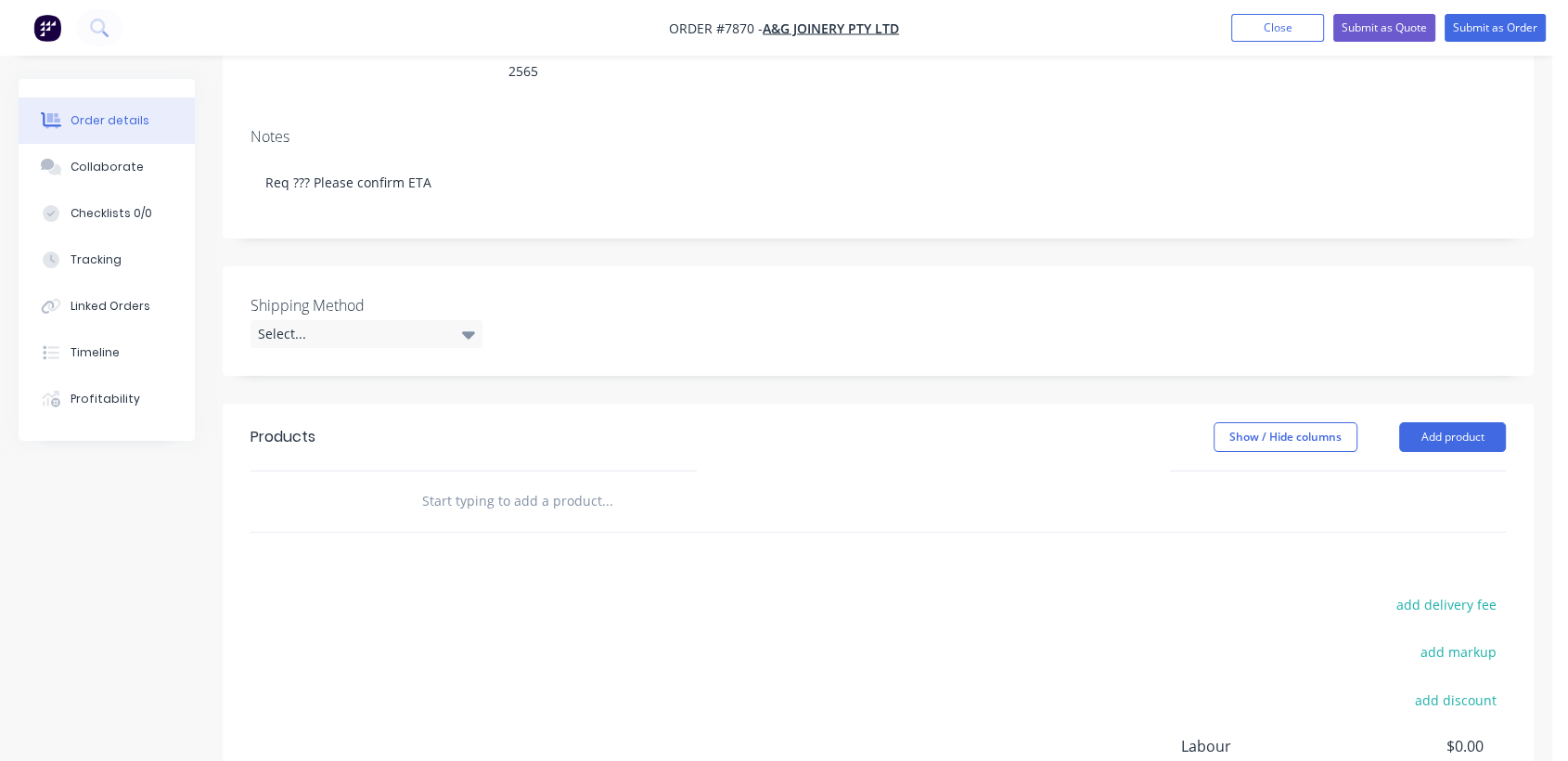
scroll to position [309, 0]
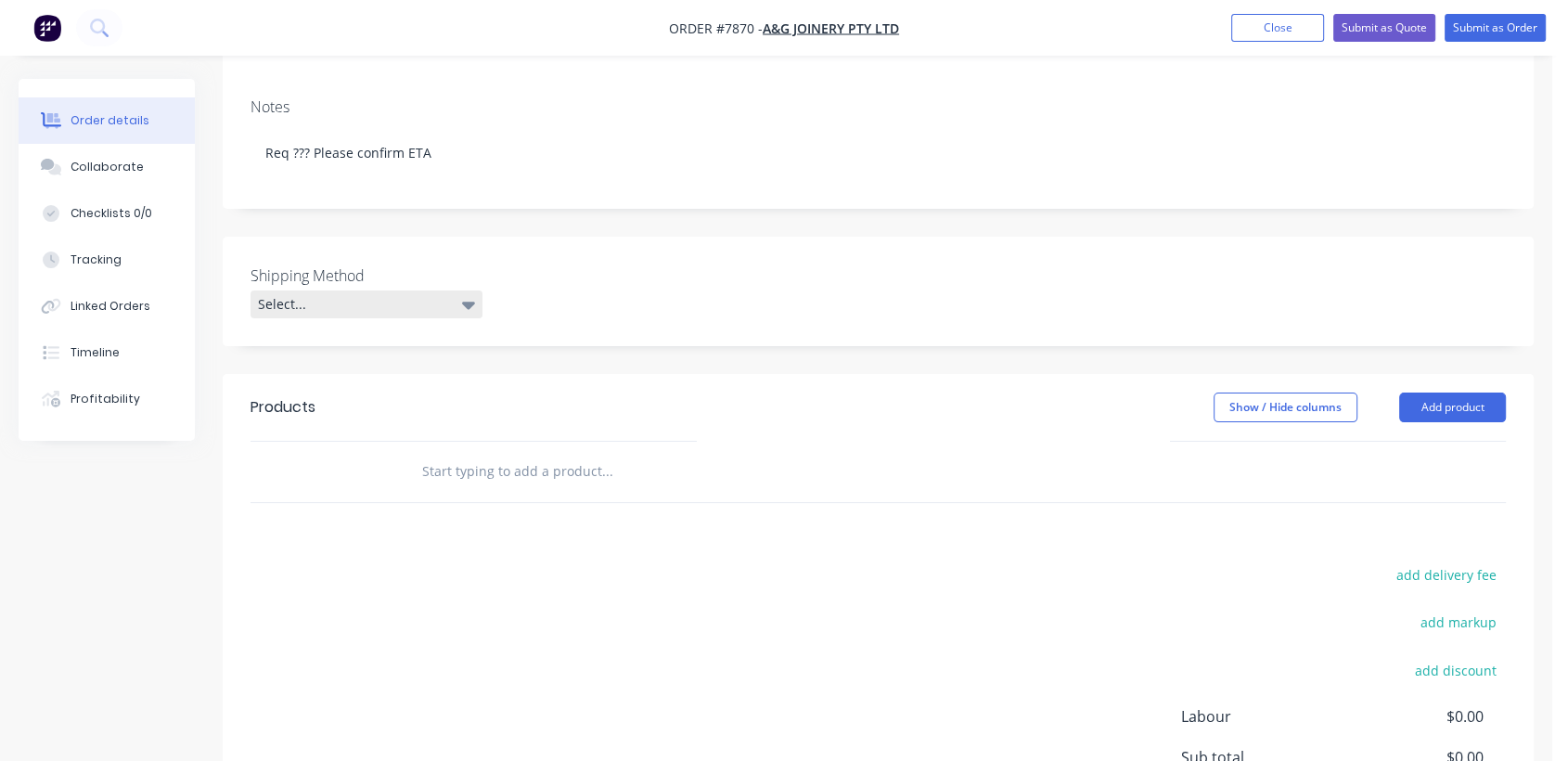
click at [379, 290] on div "Select..." at bounding box center [366, 304] width 232 height 28
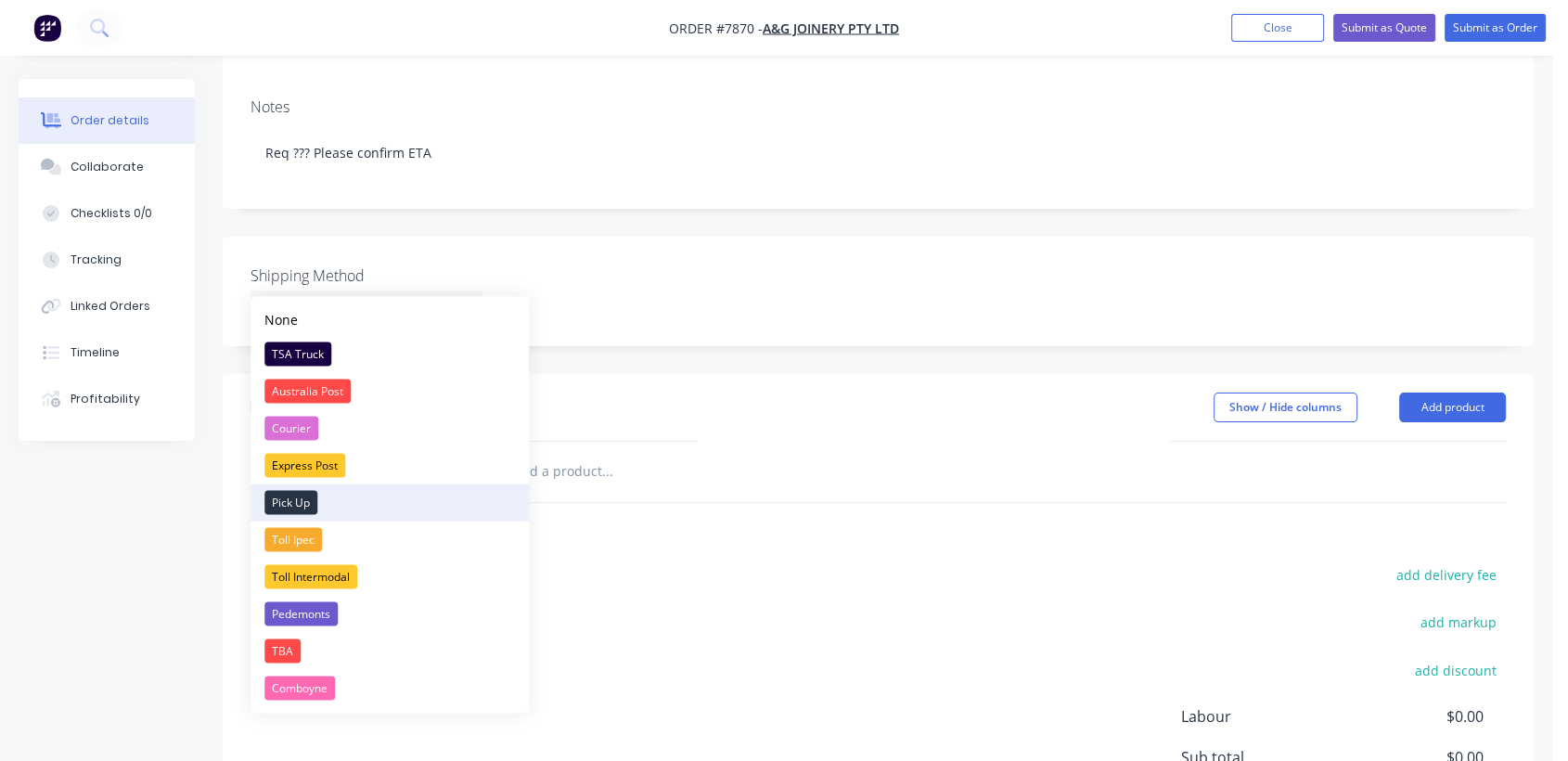
click at [309, 494] on div "Pick Up" at bounding box center [290, 502] width 53 height 24
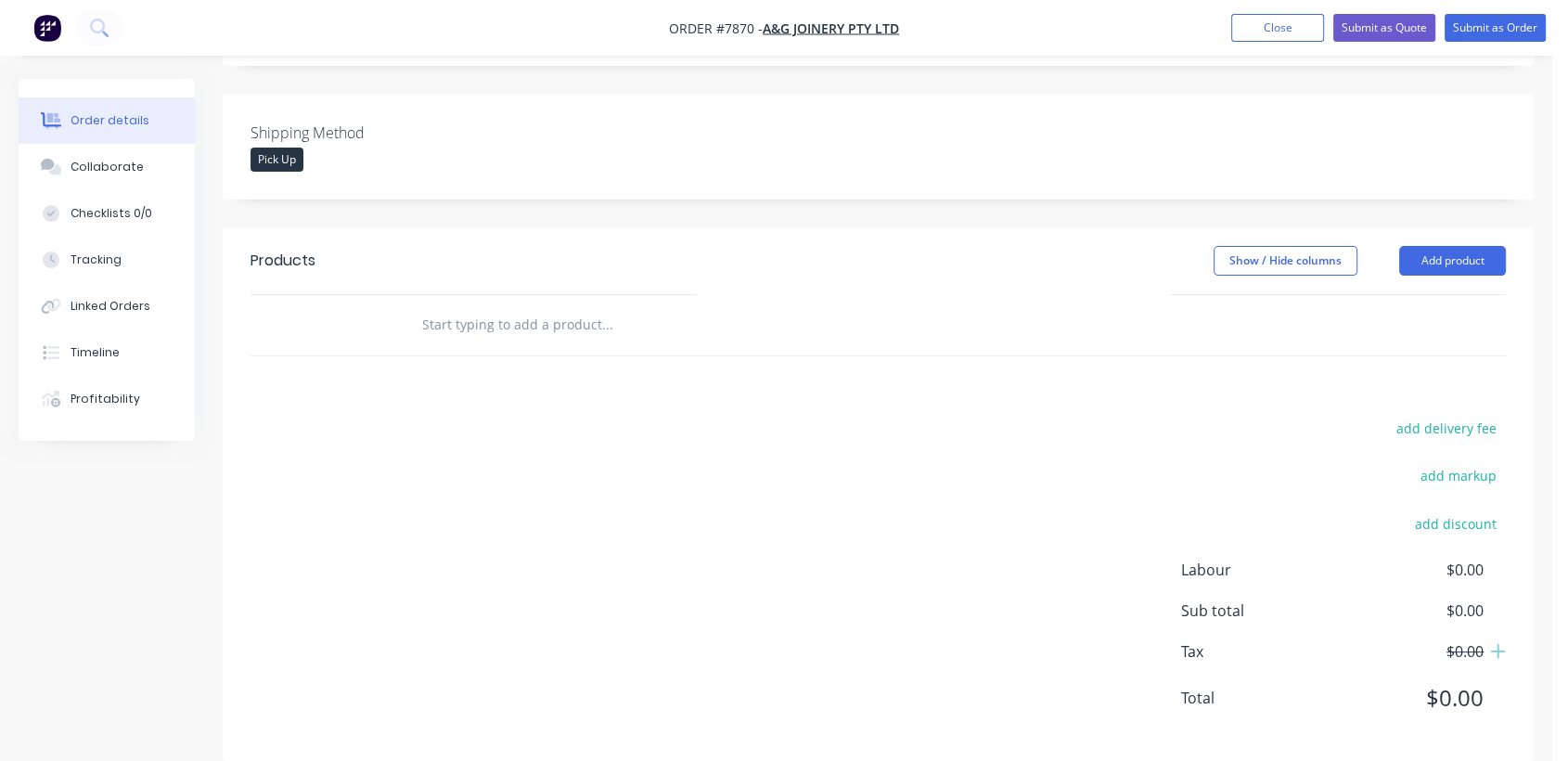
scroll to position [453, 0]
click at [500, 305] on input "text" at bounding box center [607, 323] width 371 height 37
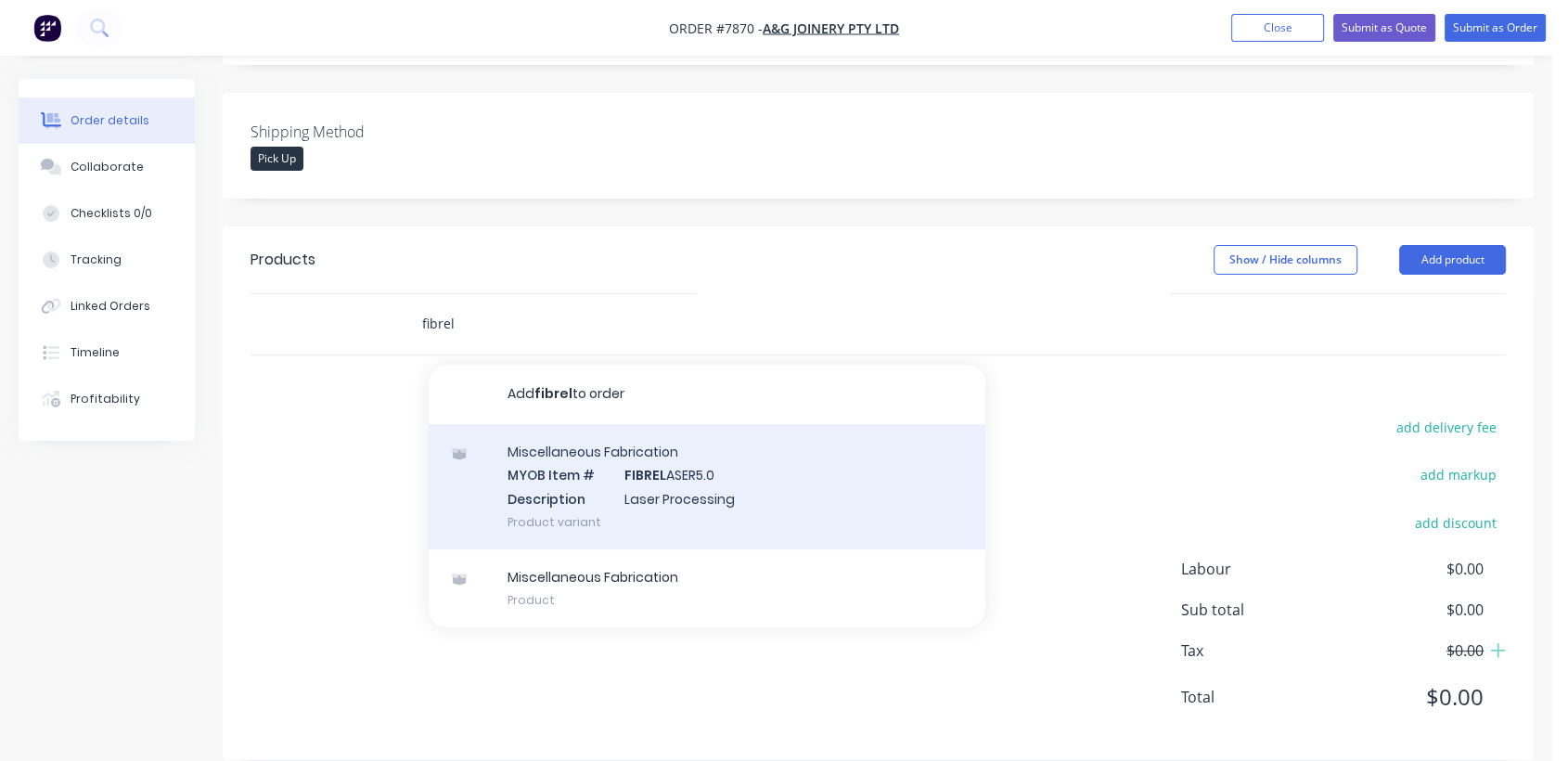
type input "fibrel"
click at [649, 461] on div "Miscellaneous Fabrication MYOB Item # FIBREL ASER5.0 Description Laser Processi…" at bounding box center [707, 486] width 557 height 125
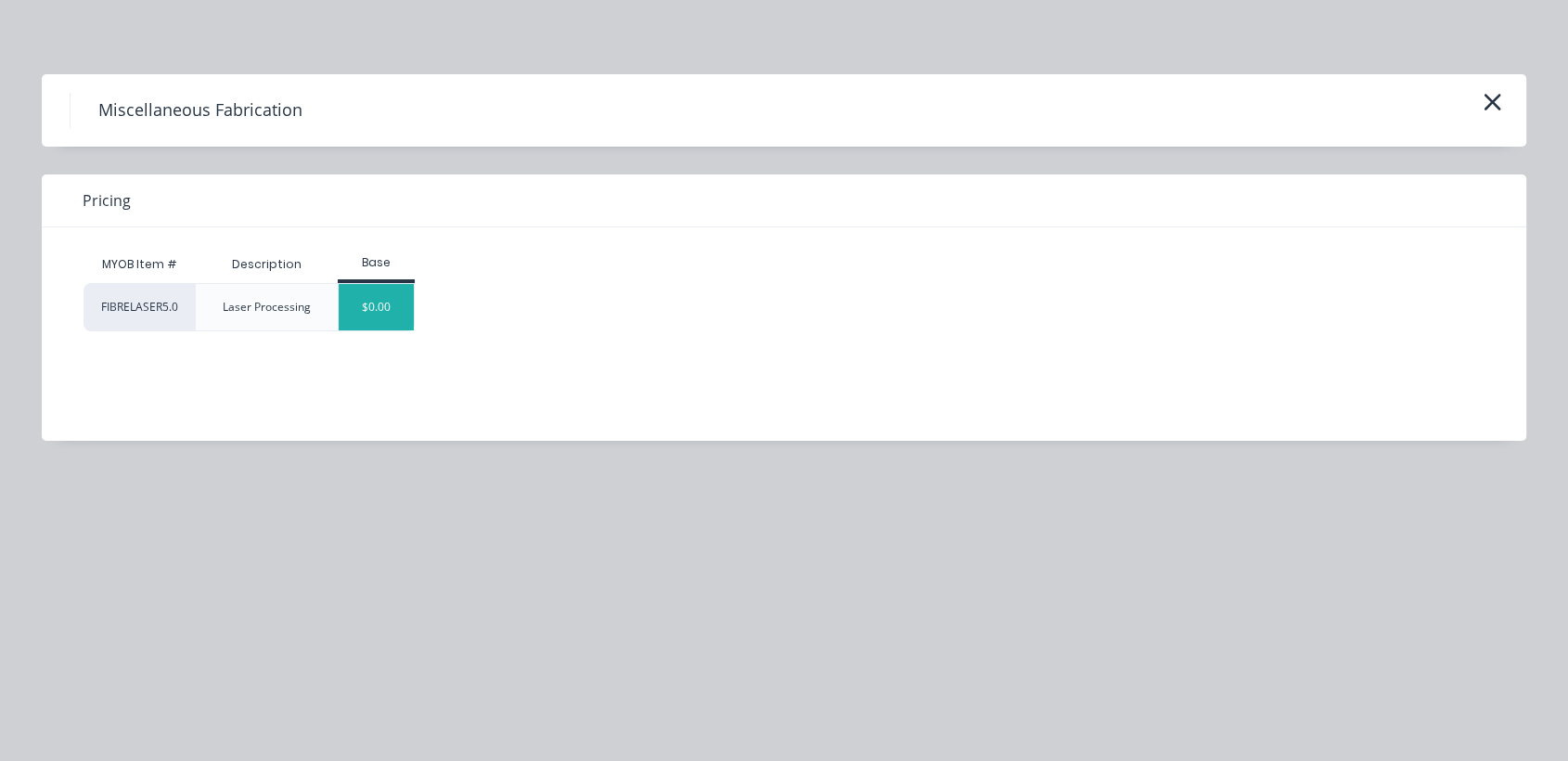
click at [384, 311] on div "$0.00" at bounding box center [377, 306] width 76 height 47
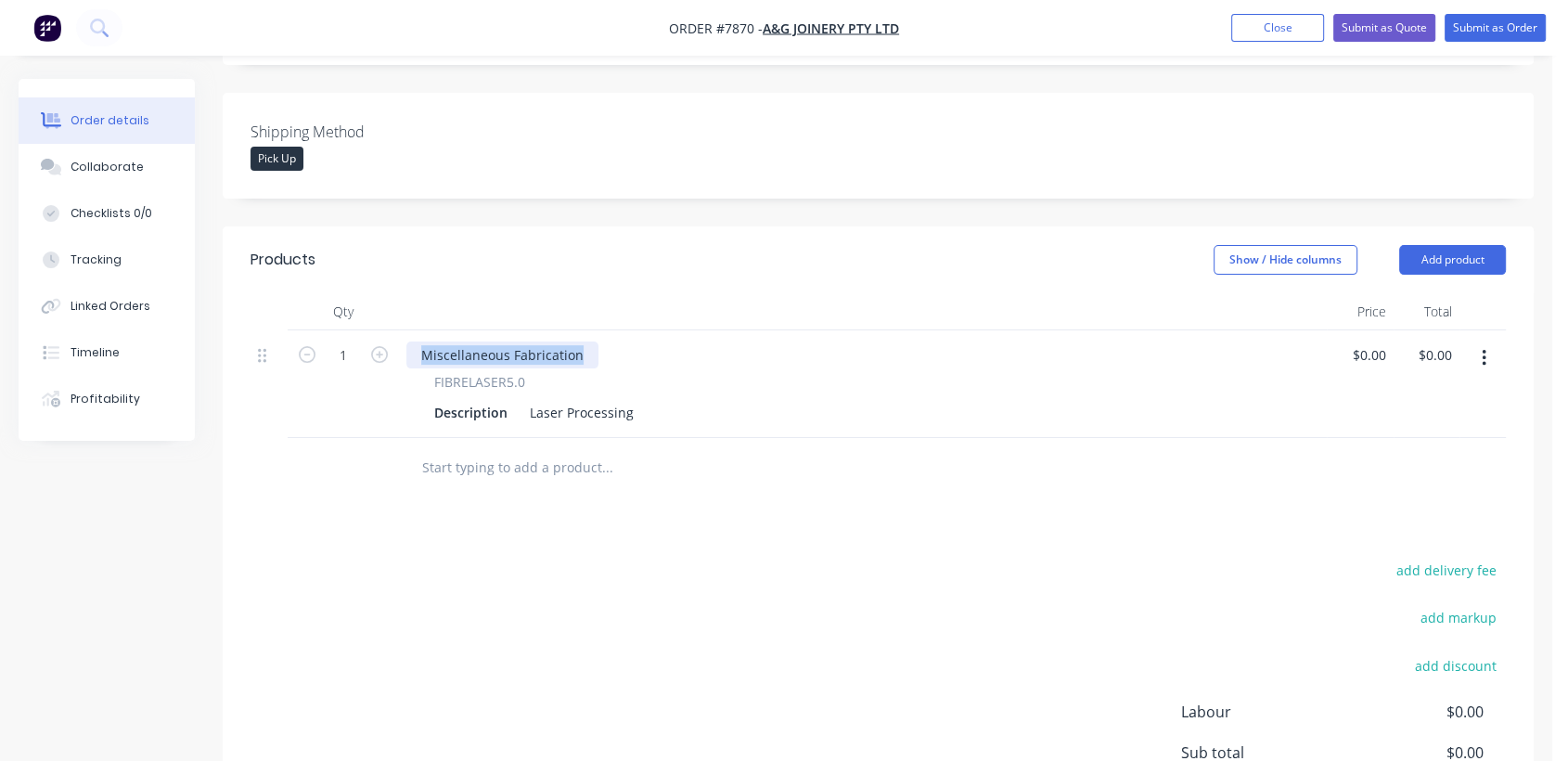
drag, startPoint x: 589, startPoint y: 328, endPoint x: 388, endPoint y: 297, distance: 203.4
click at [390, 297] on div "Qty Price Total 1 Miscellaneous Fabrication FIBRELASER5.0 Description Laser Pro…" at bounding box center [878, 366] width 1255 height 145
click at [354, 341] on input "1" at bounding box center [343, 355] width 49 height 28
click at [632, 399] on div "Laser Processing" at bounding box center [581, 412] width 118 height 27
drag, startPoint x: 633, startPoint y: 386, endPoint x: 567, endPoint y: 386, distance: 66.0
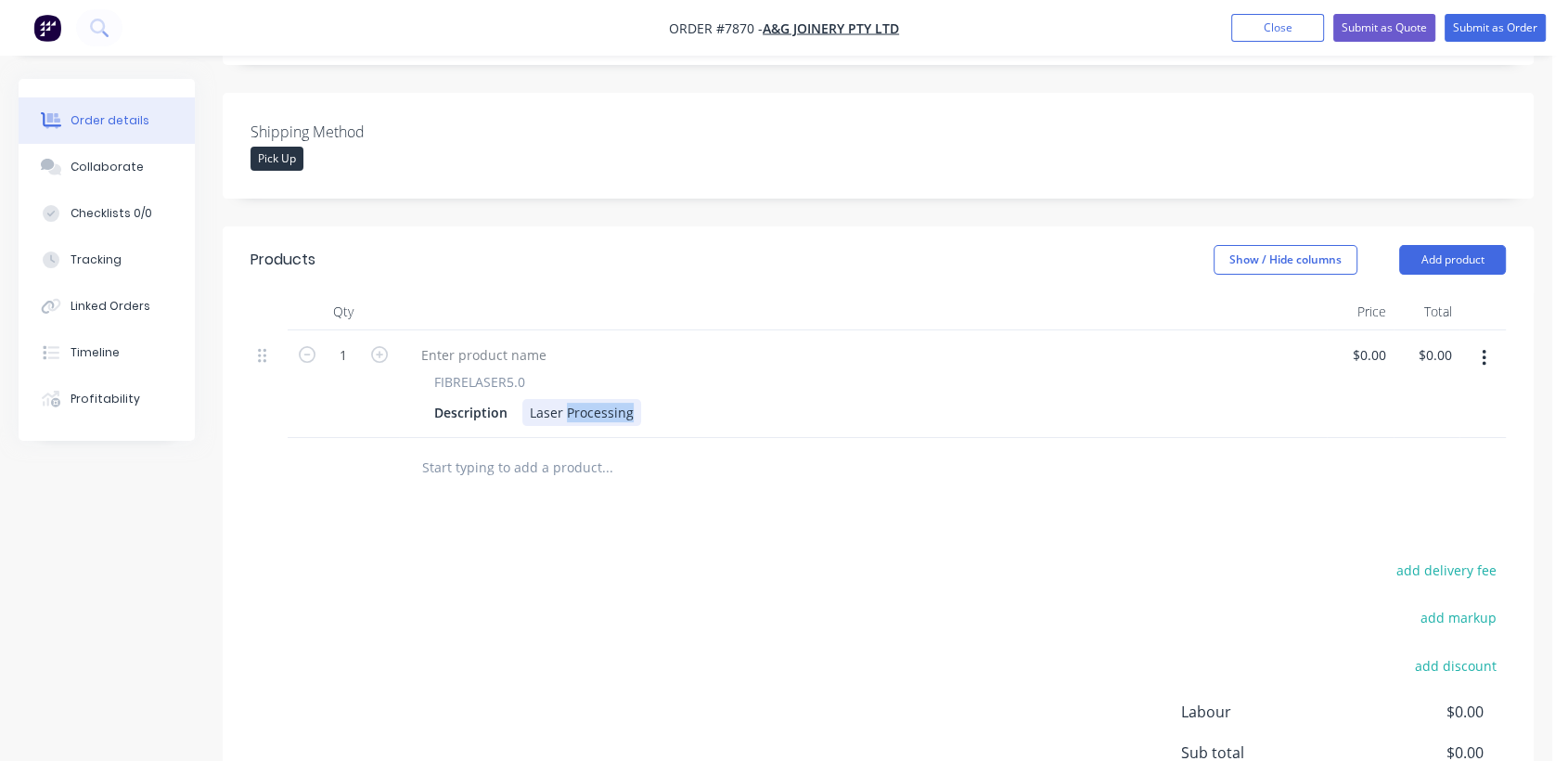
click at [567, 399] on div "Laser Processing" at bounding box center [581, 412] width 118 height 27
click at [948, 399] on div "Laser Cut Flat Ceiling Panel 1995 x 1048 x 1.2mm with Trap Door Cutput" at bounding box center [752, 412] width 460 height 27
click at [856, 399] on div "Laser Cut Flat Ceiling Panel 1995 x 1048 x 1.2mm with Trap Door Cutout" at bounding box center [752, 412] width 459 height 27
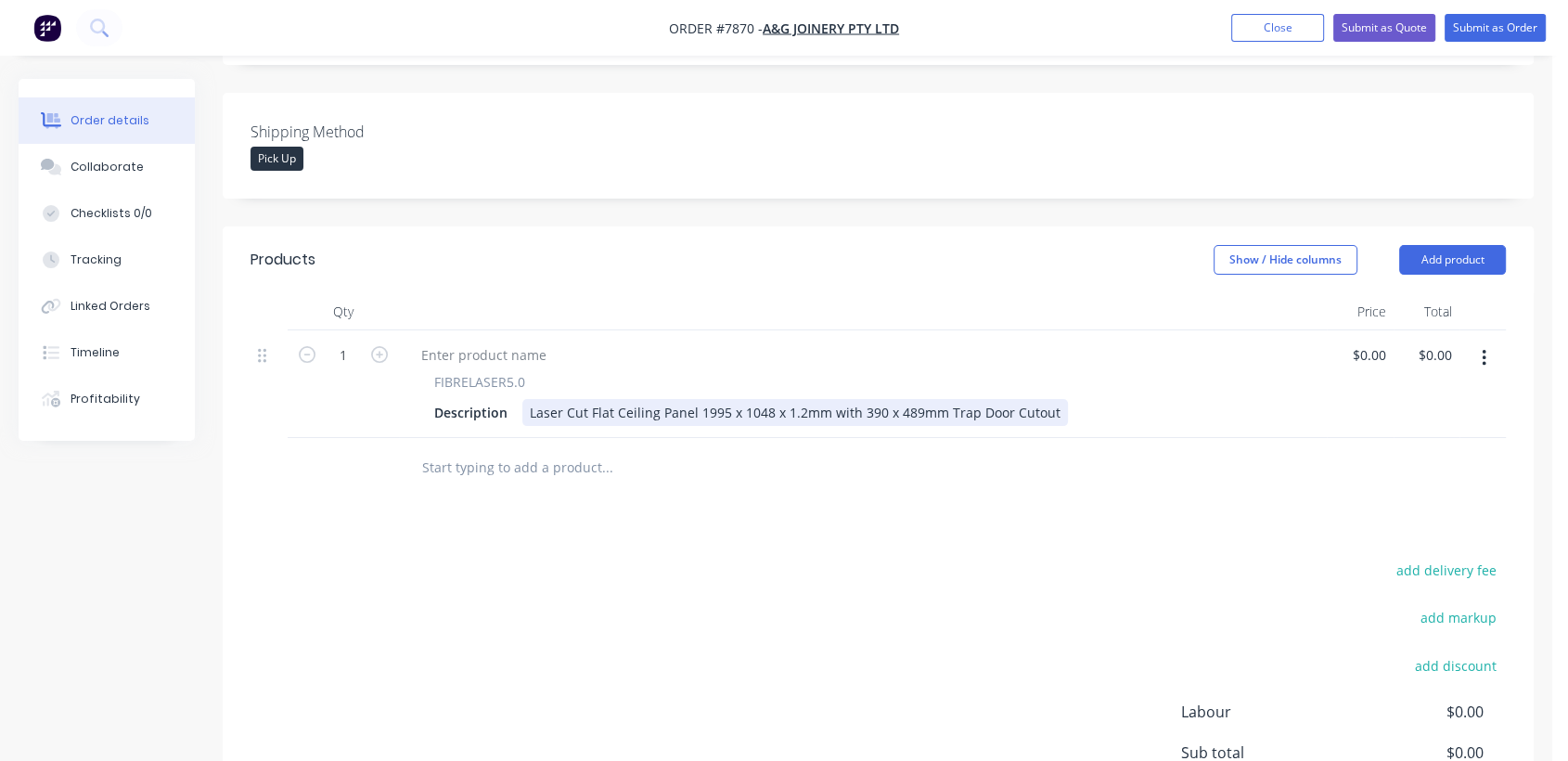
click at [1049, 399] on div "Laser Cut Flat Ceiling Panel 1995 x 1048 x 1.2mm with 390 x 489mm Trap Door Cut…" at bounding box center [794, 412] width 546 height 27
click at [823, 399] on div "Laser Cut Flat Ceiling Panel 1995 x 1048 x 1.2mm with 390 x 489mm Trap Door Cut…" at bounding box center [892, 412] width 740 height 27
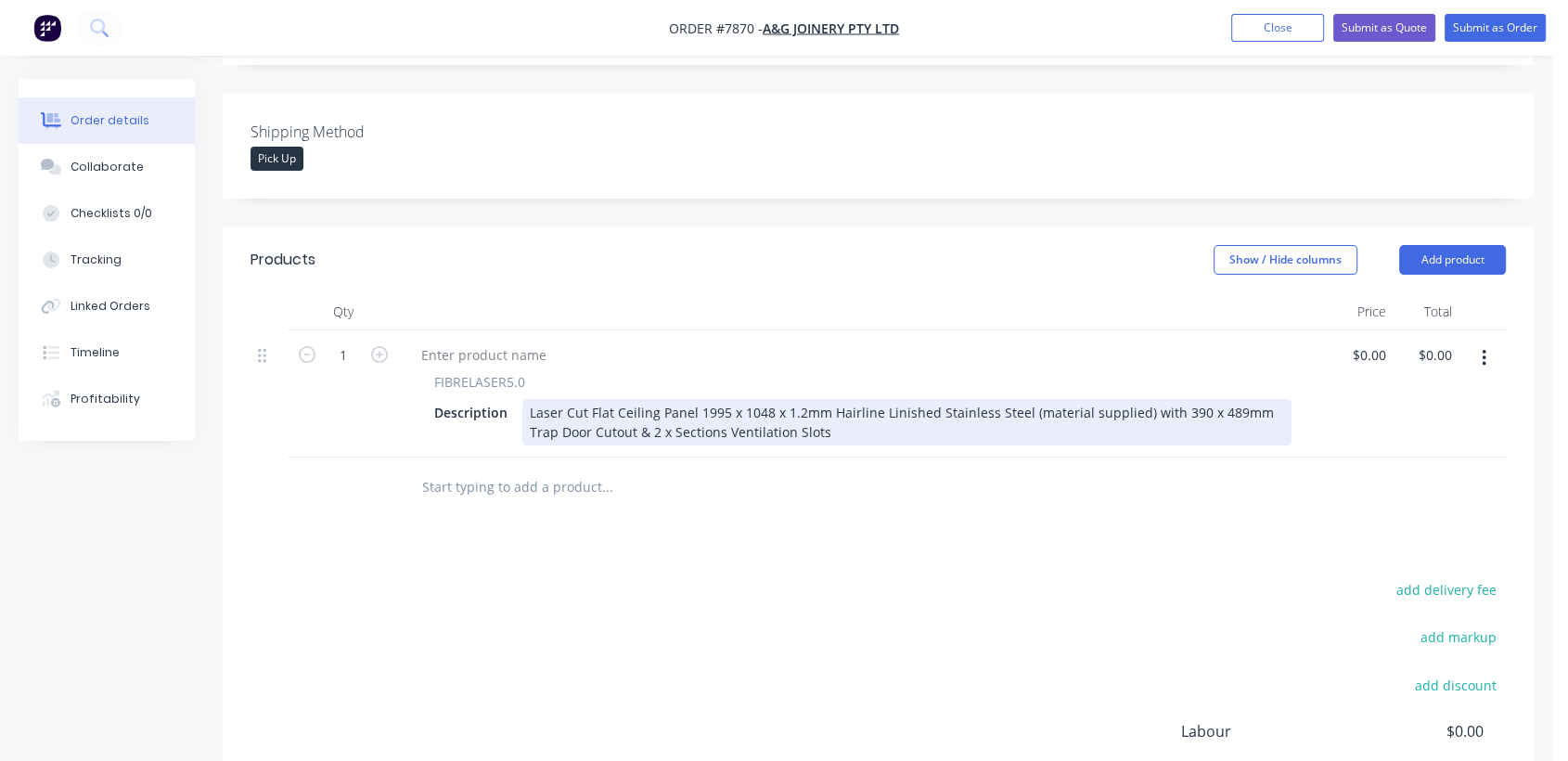
click at [818, 405] on div "Laser Cut Flat Ceiling Panel 1995 x 1048 x 1.2mm Hairline Linished Stainless St…" at bounding box center [906, 422] width 769 height 47
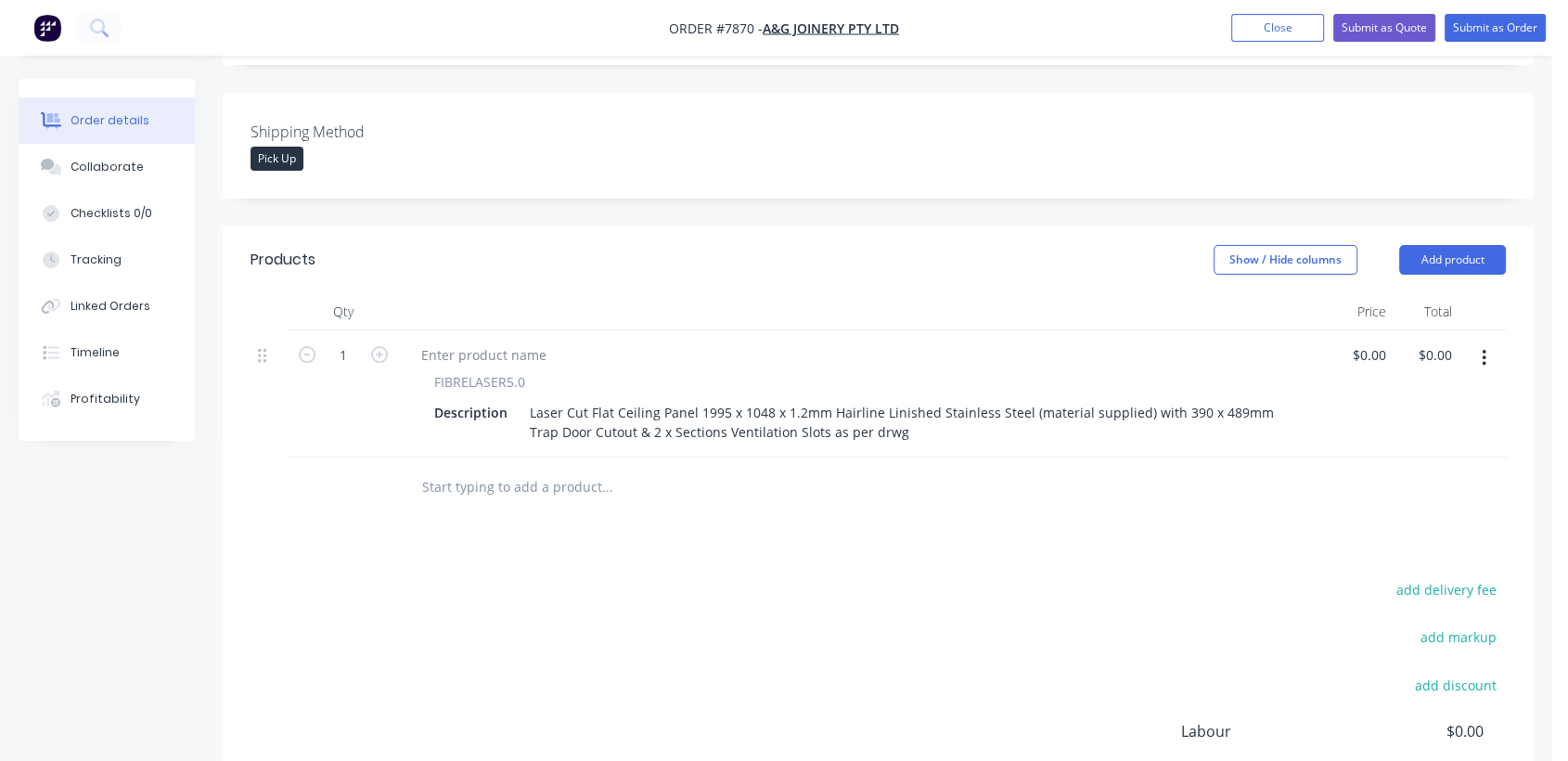
click at [1489, 341] on button "button" at bounding box center [1483, 358] width 44 height 34
click at [1377, 431] on div "Duplicate" at bounding box center [1418, 444] width 143 height 27
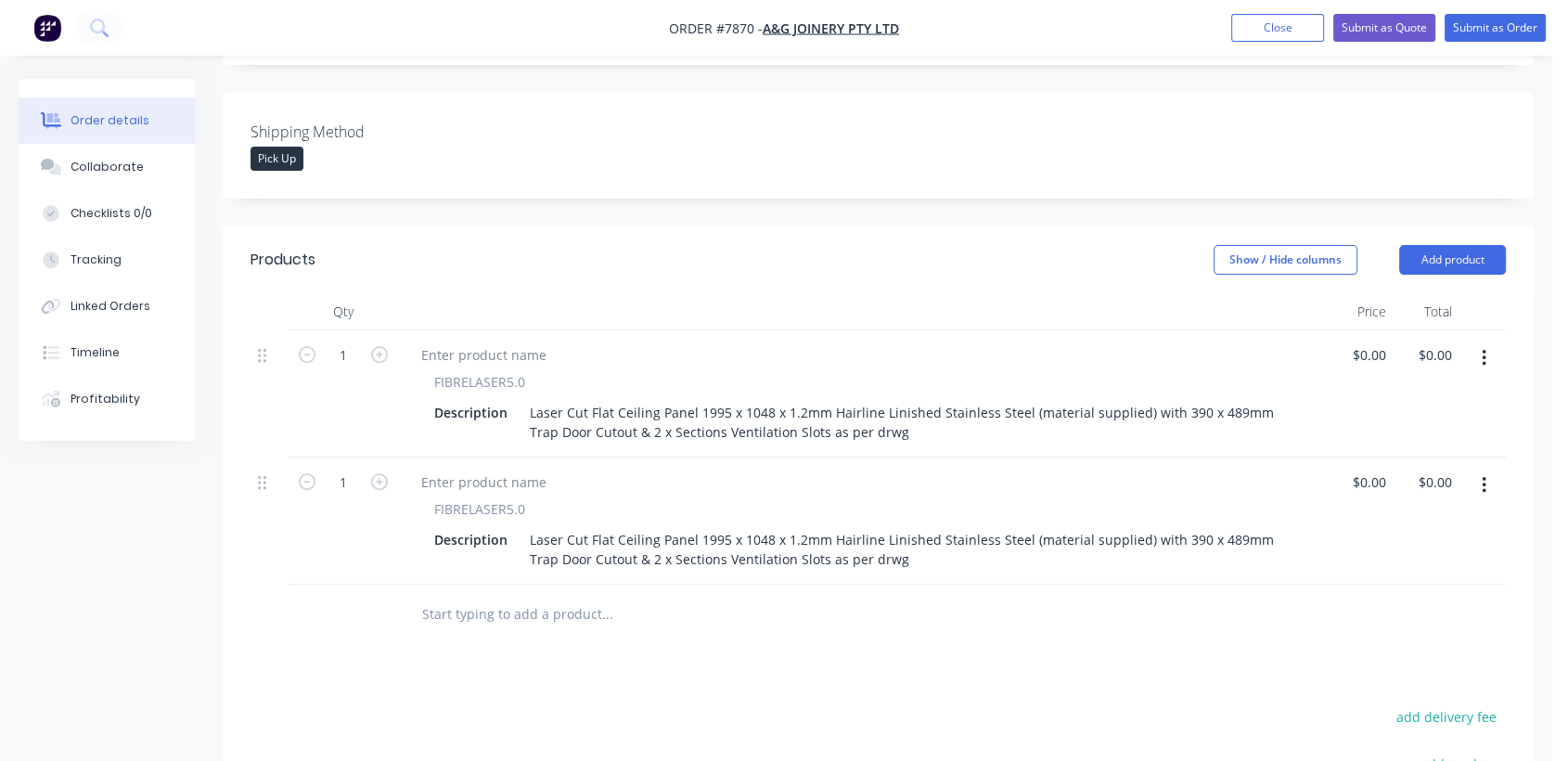
click at [528, 596] on input "text" at bounding box center [607, 614] width 371 height 37
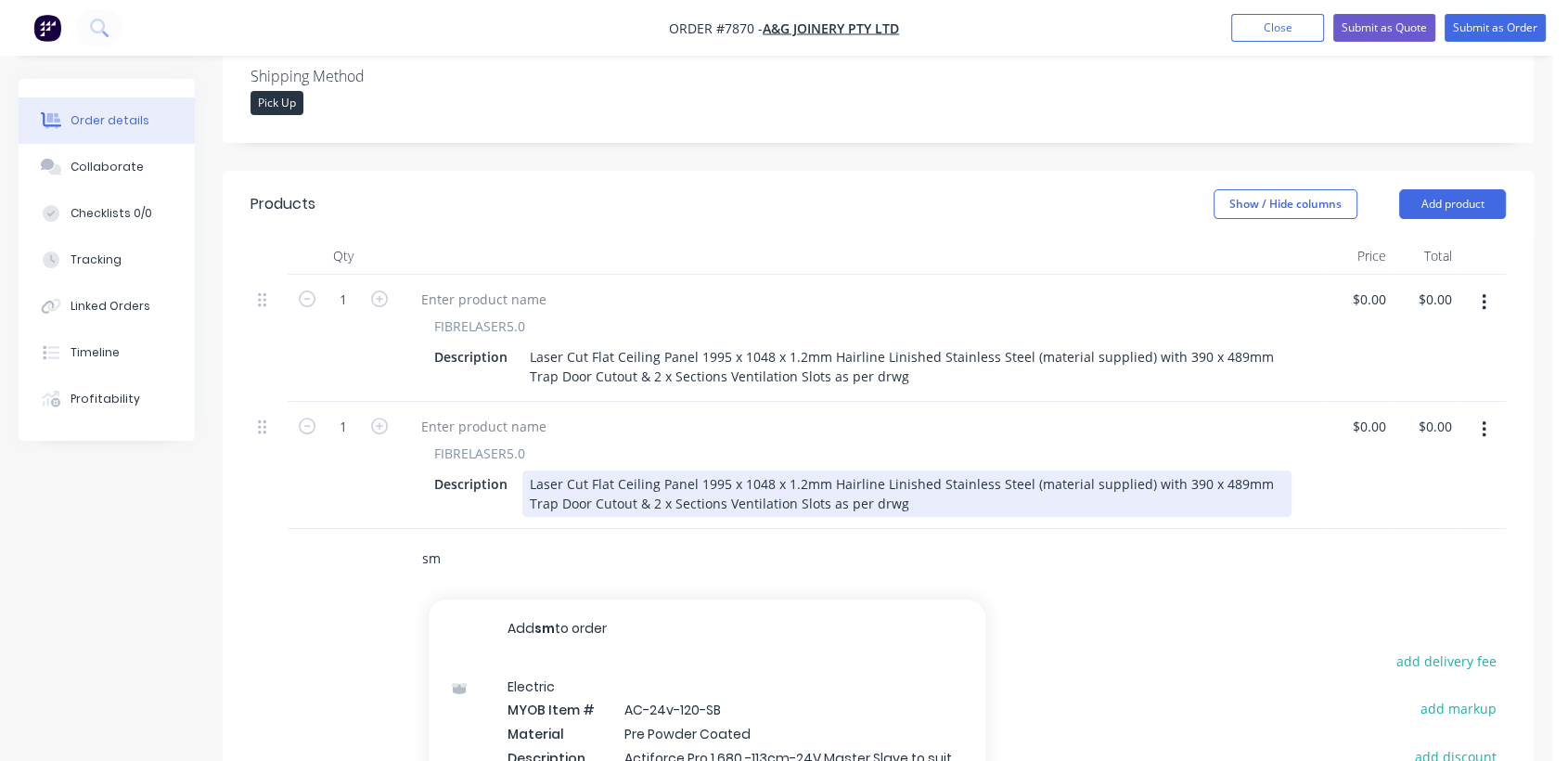
scroll to position [556, 0]
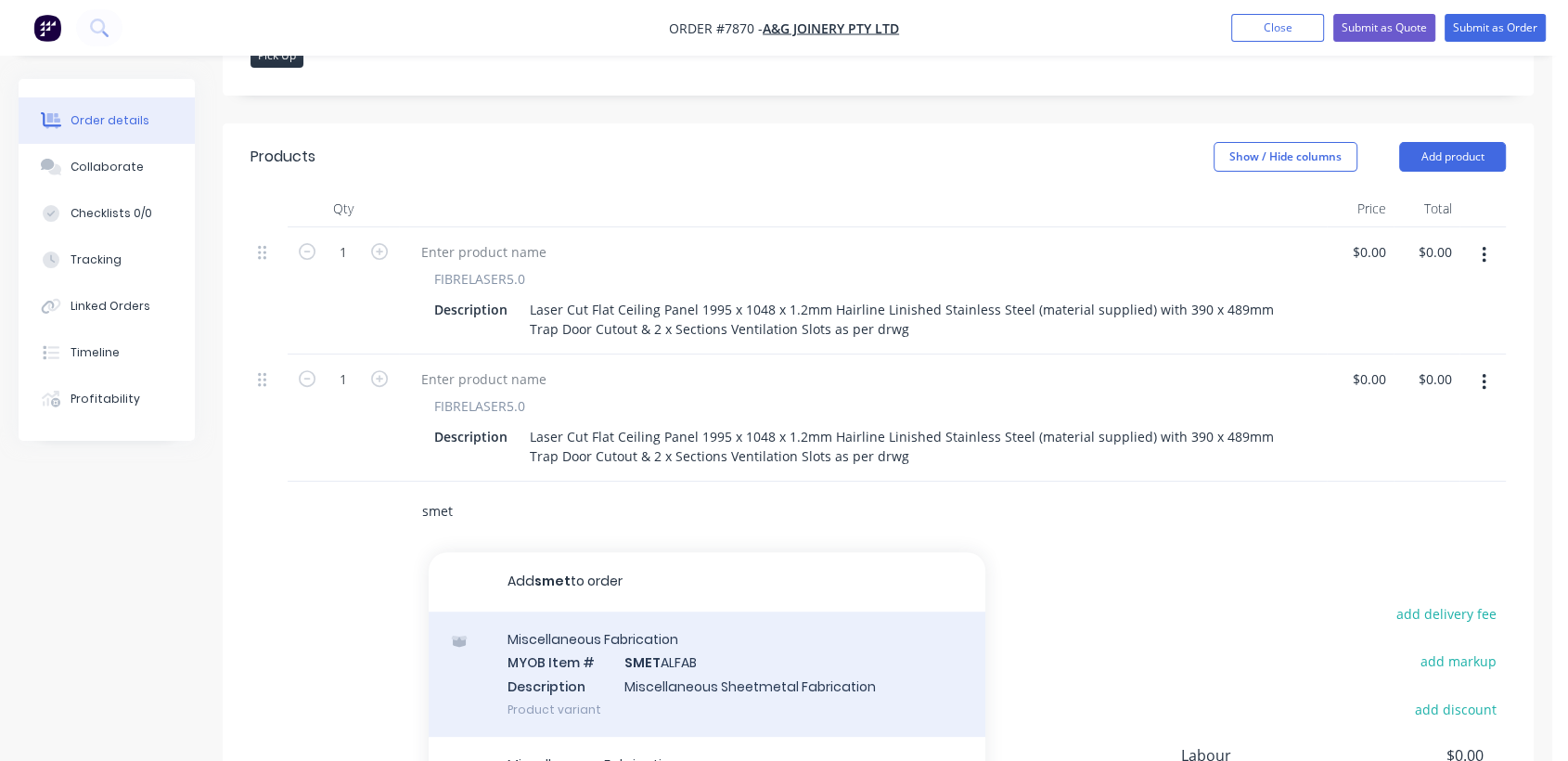
type input "smet"
click at [680, 659] on div "Miscellaneous Fabrication MYOB Item # SMET ALFAB Description Miscellaneous Shee…" at bounding box center [707, 674] width 557 height 125
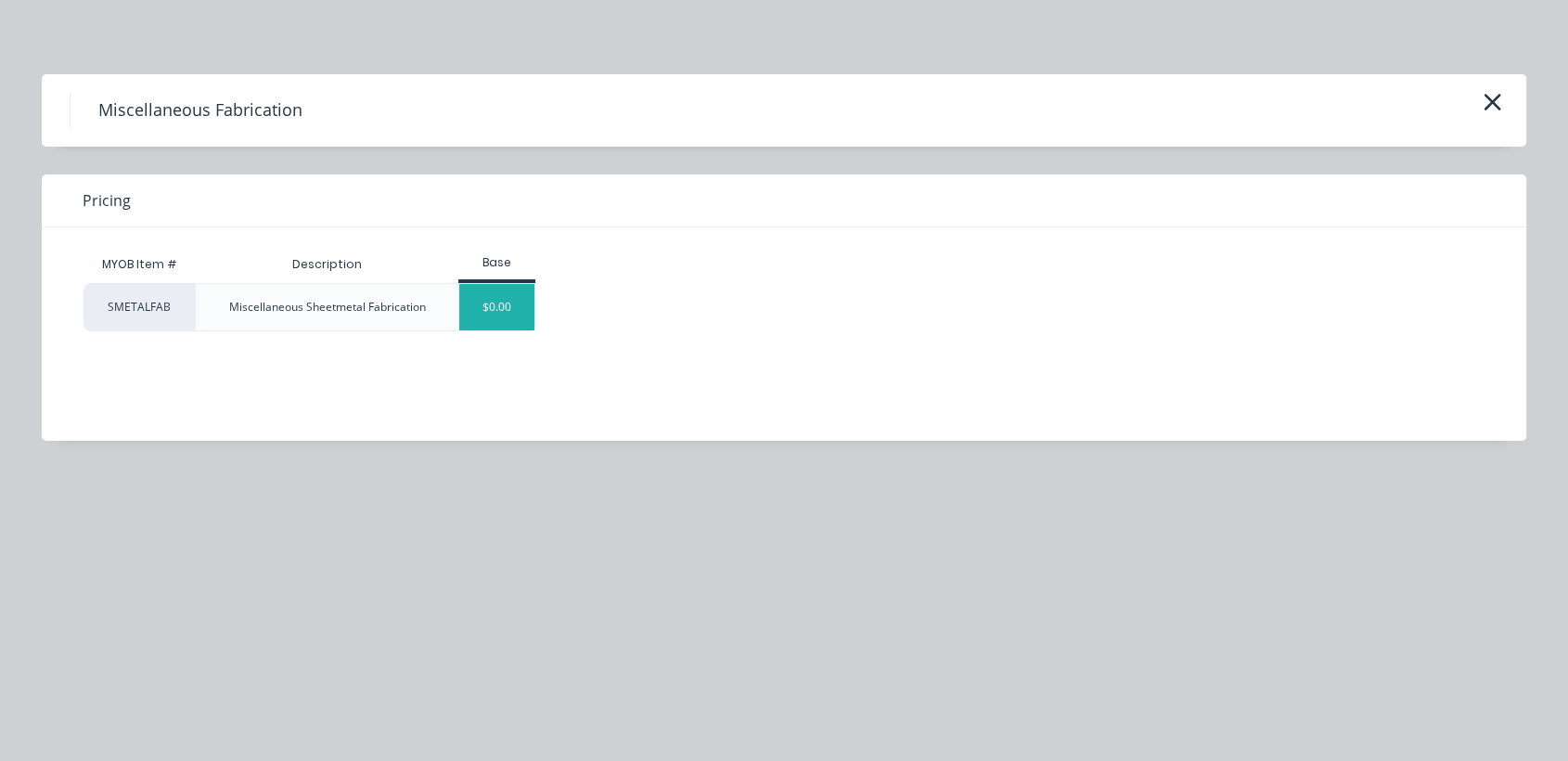
click at [512, 285] on div "$0.00" at bounding box center [497, 306] width 76 height 47
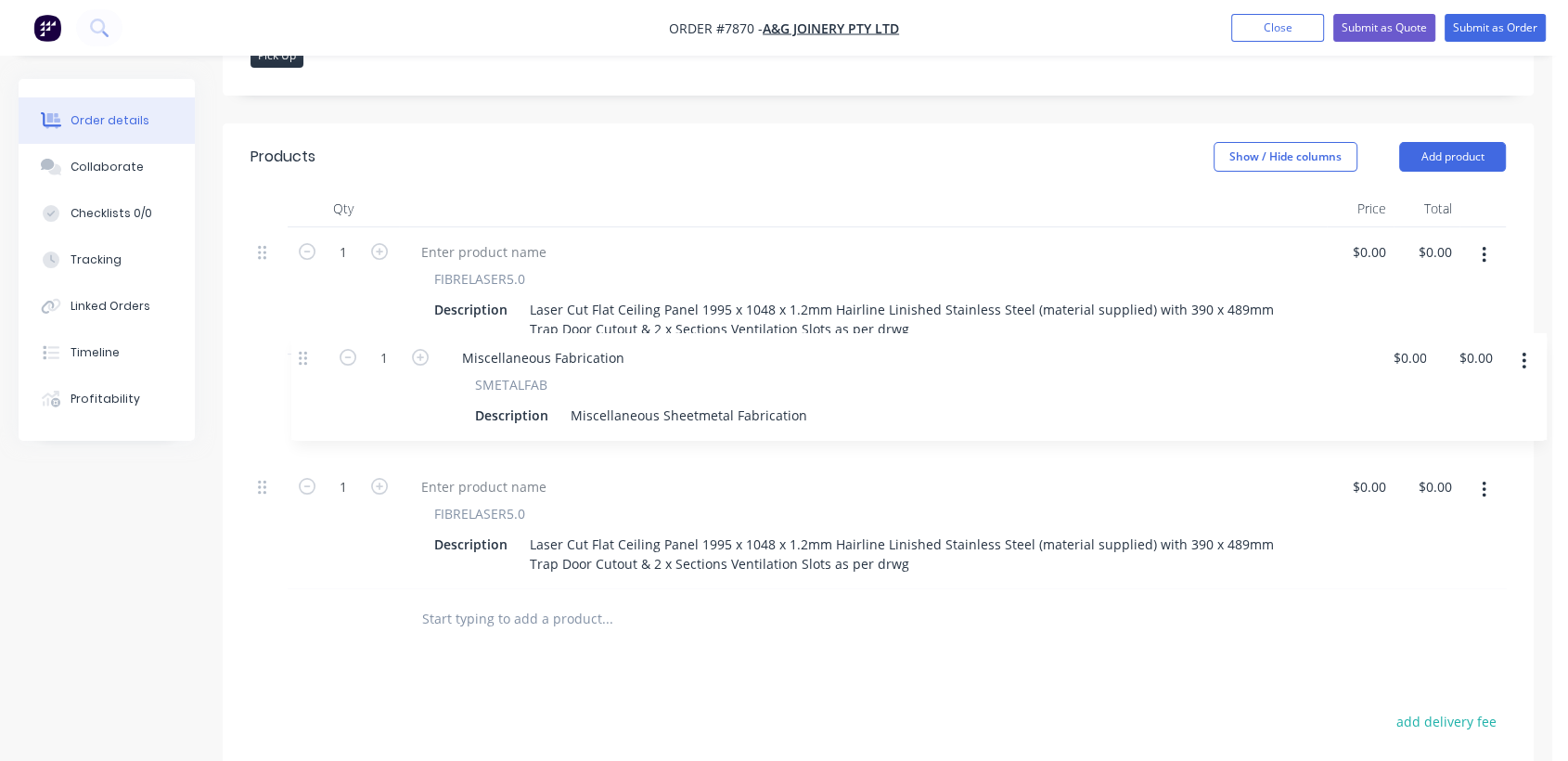
drag, startPoint x: 260, startPoint y: 478, endPoint x: 300, endPoint y: 349, distance: 135.1
click at [300, 349] on div "1 FIBRELASER5.0 Description Laser Cut Flat Ceiling Panel 1995 x 1048 x 1.2mm Ha…" at bounding box center [878, 409] width 1255 height 362
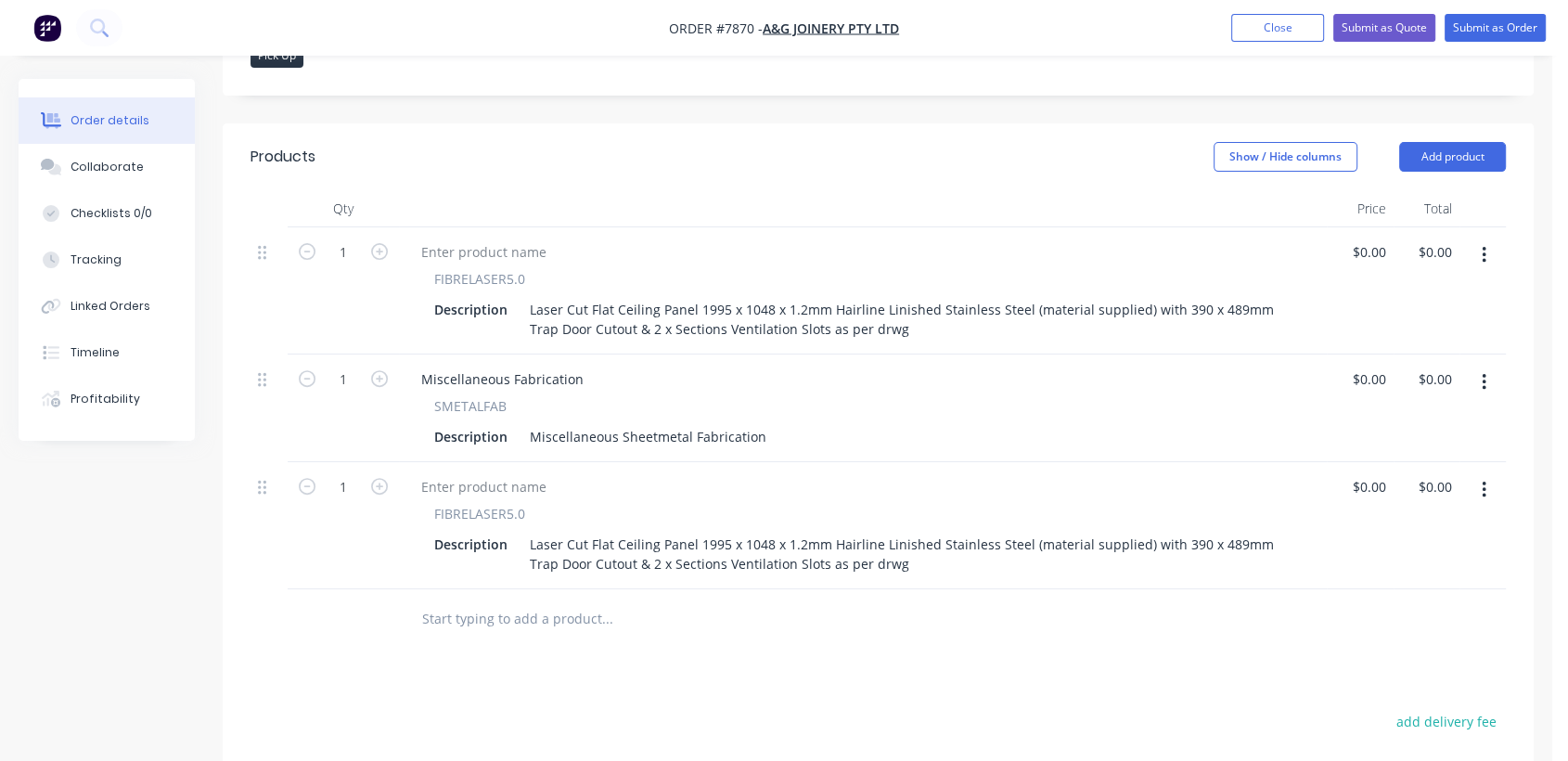
click at [1481, 372] on icon "button" at bounding box center [1483, 382] width 5 height 21
click at [1407, 529] on div "Delete" at bounding box center [1418, 542] width 143 height 27
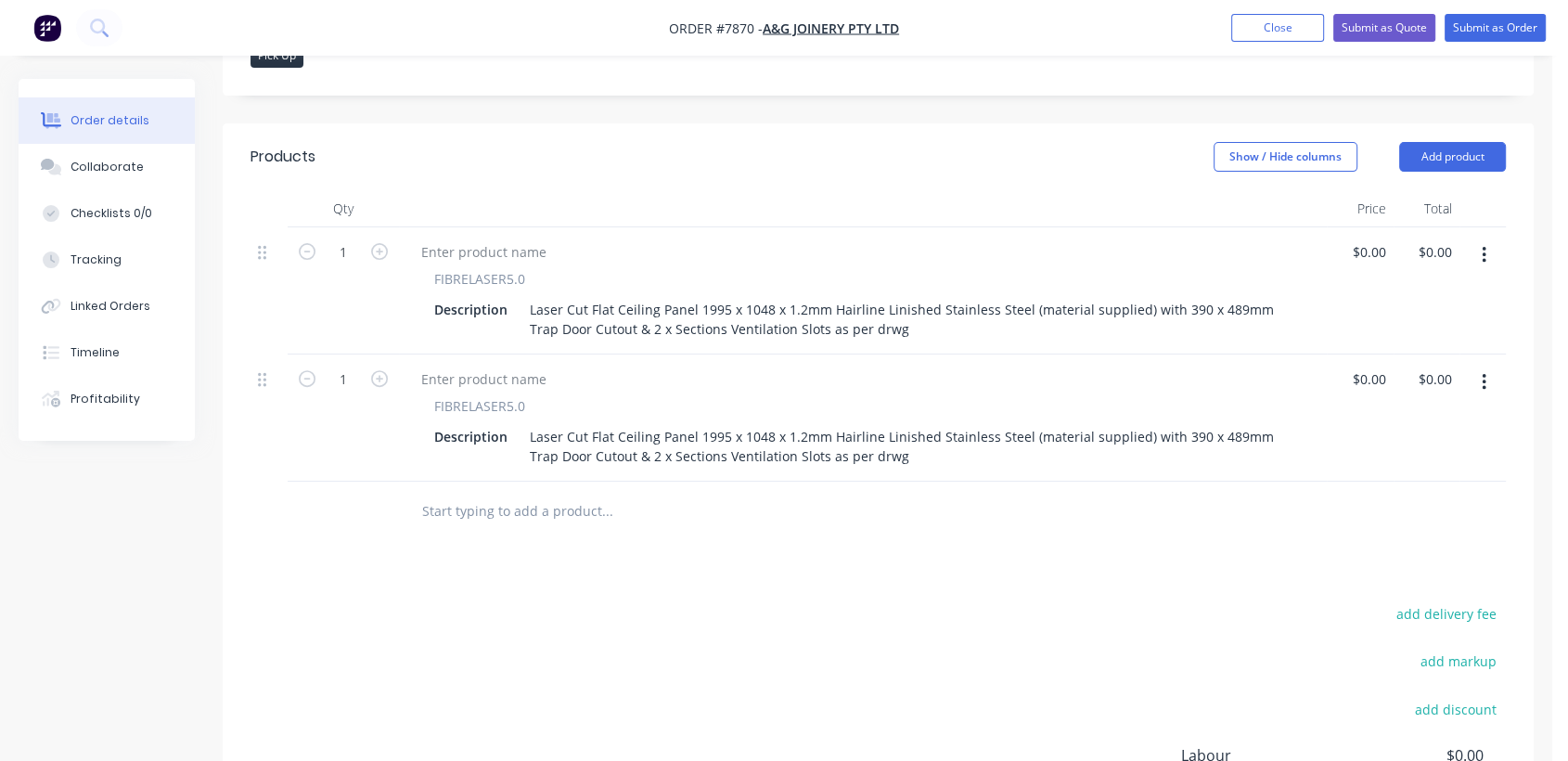
click at [1480, 239] on button "button" at bounding box center [1483, 256] width 44 height 34
click at [1391, 327] on div "Duplicate" at bounding box center [1418, 340] width 143 height 27
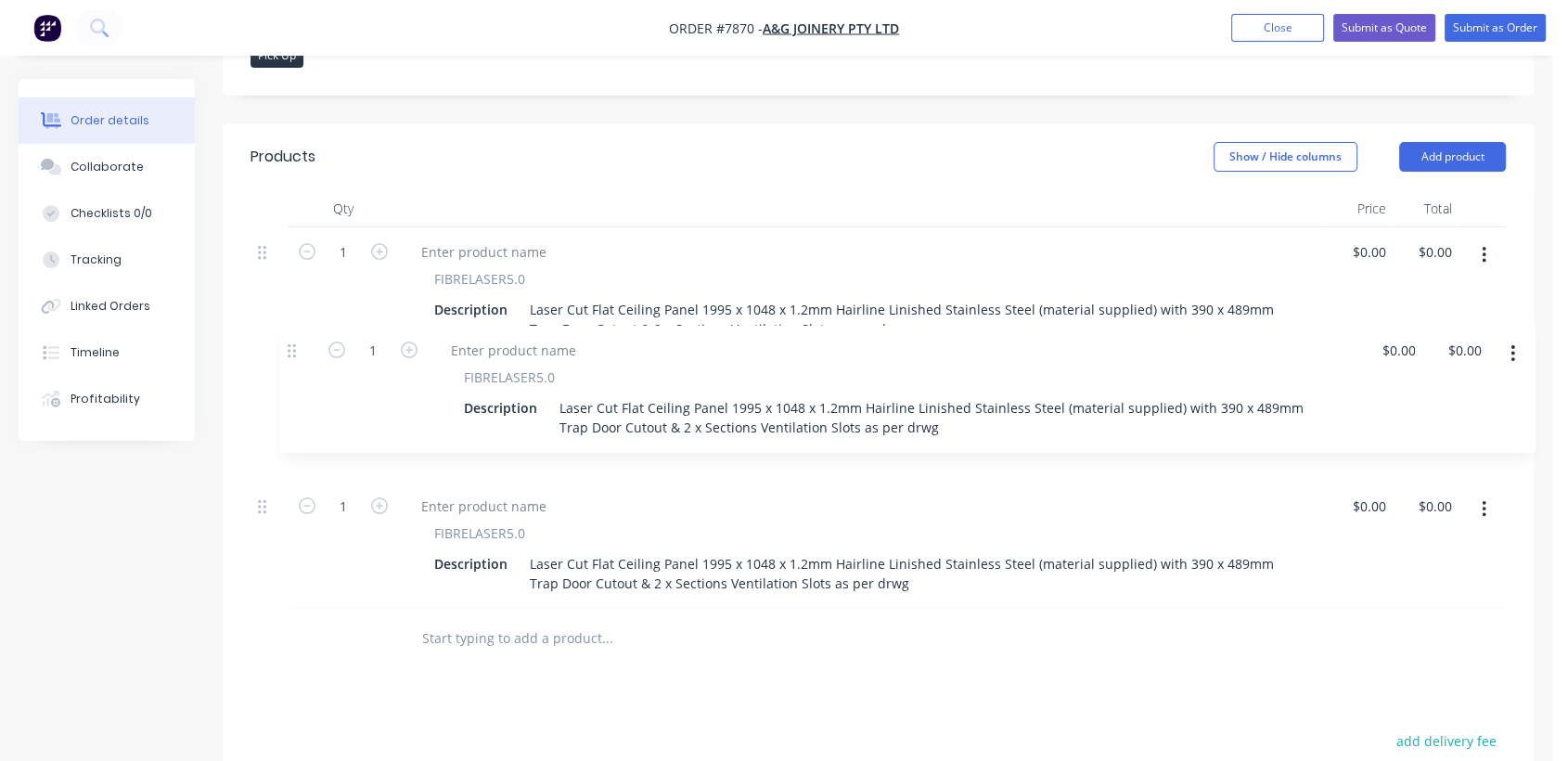
drag, startPoint x: 264, startPoint y: 479, endPoint x: 283, endPoint y: 328, distance: 152.2
click at [288, 333] on div "1 FIBRELASER5.0 Description Laser Cut Flat Ceiling Panel 1995 x 1048 x 1.2mm Ha…" at bounding box center [878, 418] width 1255 height 381
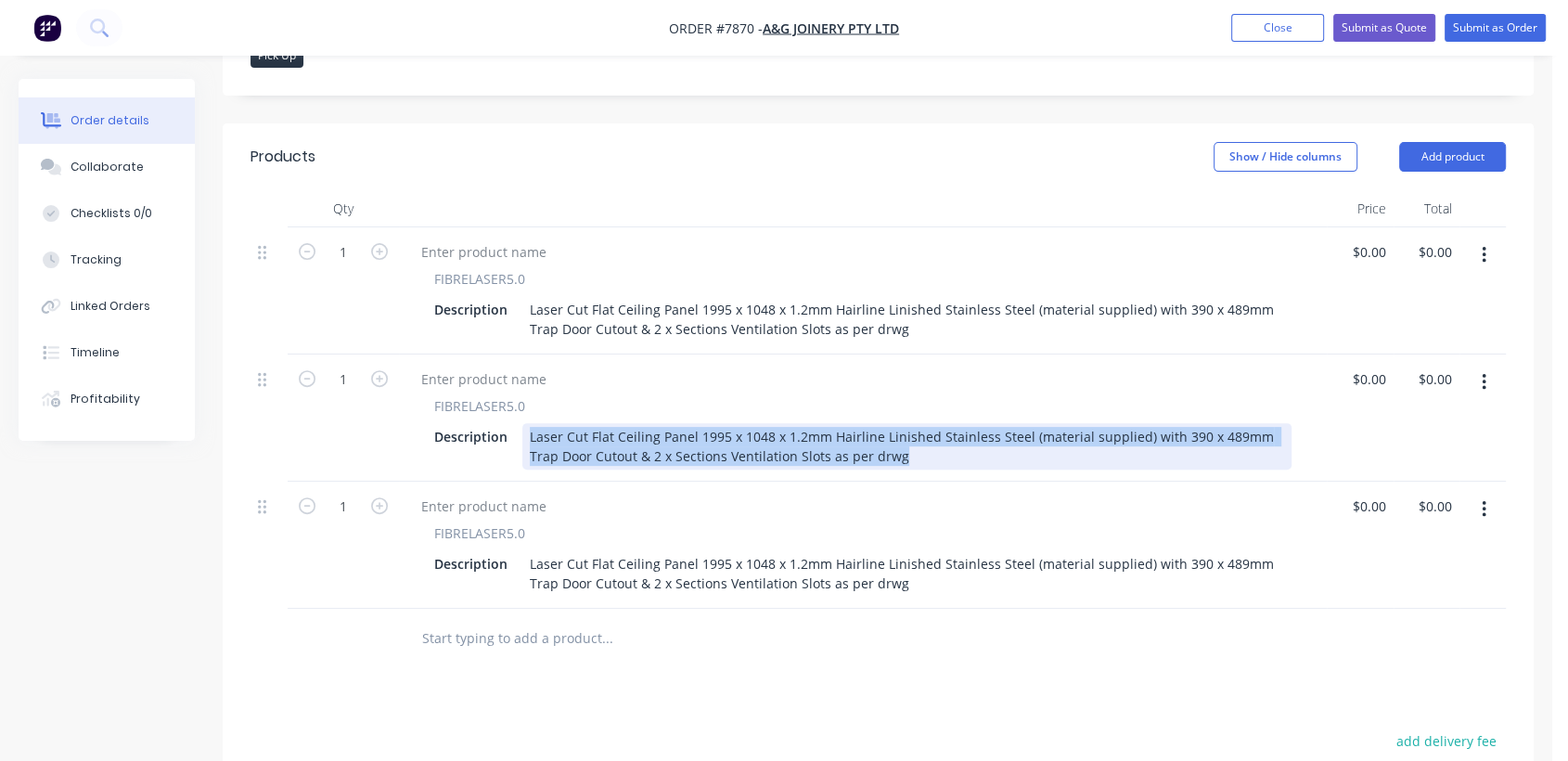
drag, startPoint x: 876, startPoint y: 426, endPoint x: 525, endPoint y: 410, distance: 351.4
click at [525, 423] on div "Laser Cut Flat Ceiling Panel 1995 x 1048 x 1.2mm Hairline Linished Stainless St…" at bounding box center [906, 446] width 769 height 47
click at [658, 423] on div "Laser Cut Flat Ceiling Panel 1995 x 1048 x 1.2mm Hairline Linished Stainless St…" at bounding box center [906, 446] width 769 height 47
drag, startPoint x: 876, startPoint y: 427, endPoint x: 589, endPoint y: 403, distance: 288.0
click at [589, 423] on div "Laser Cut Flat Ceiling Panel 1995 x 1048 x 1.2mm Hairline Linished Stainless St…" at bounding box center [906, 446] width 769 height 47
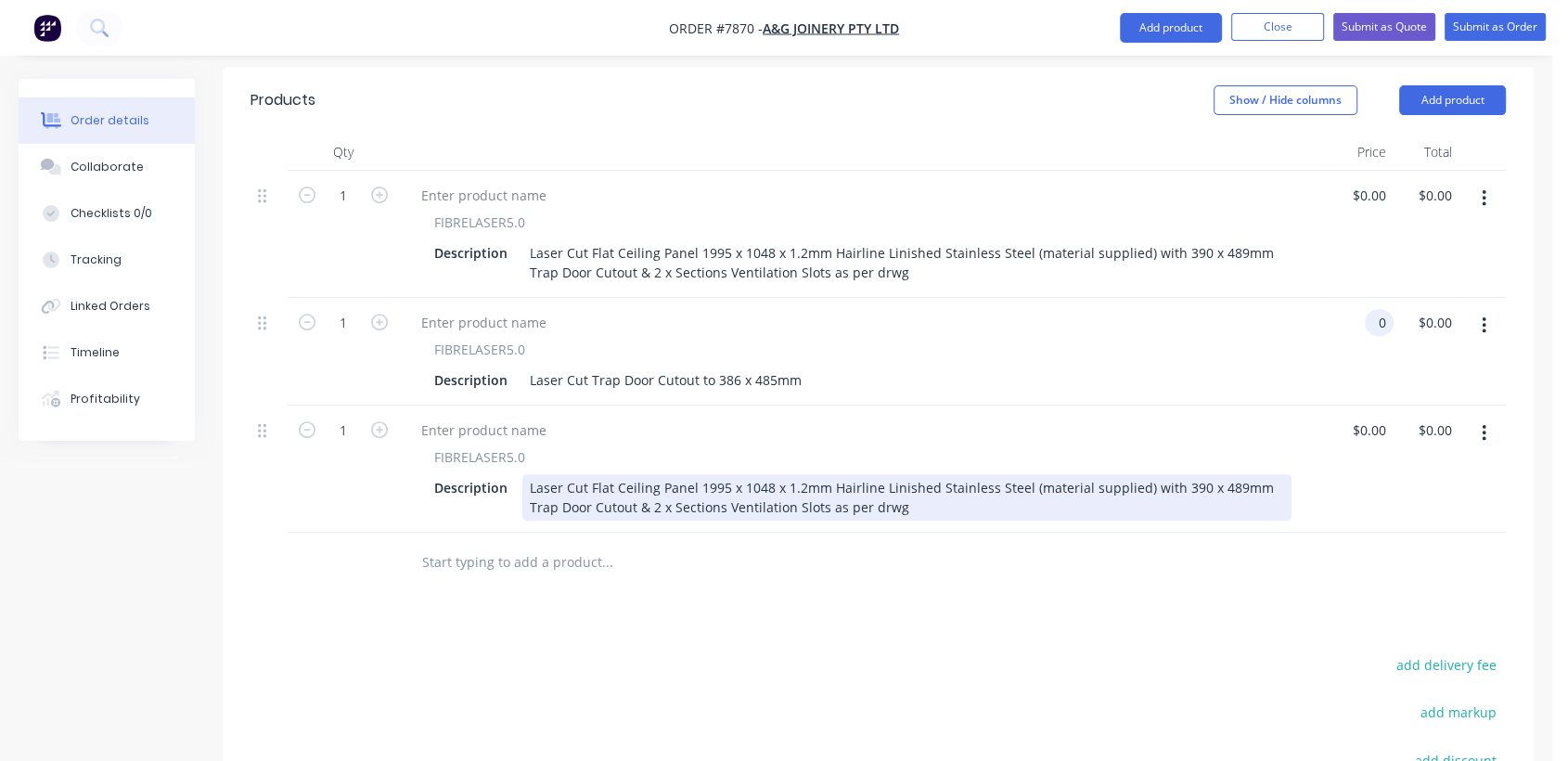
scroll to position [659, 0]
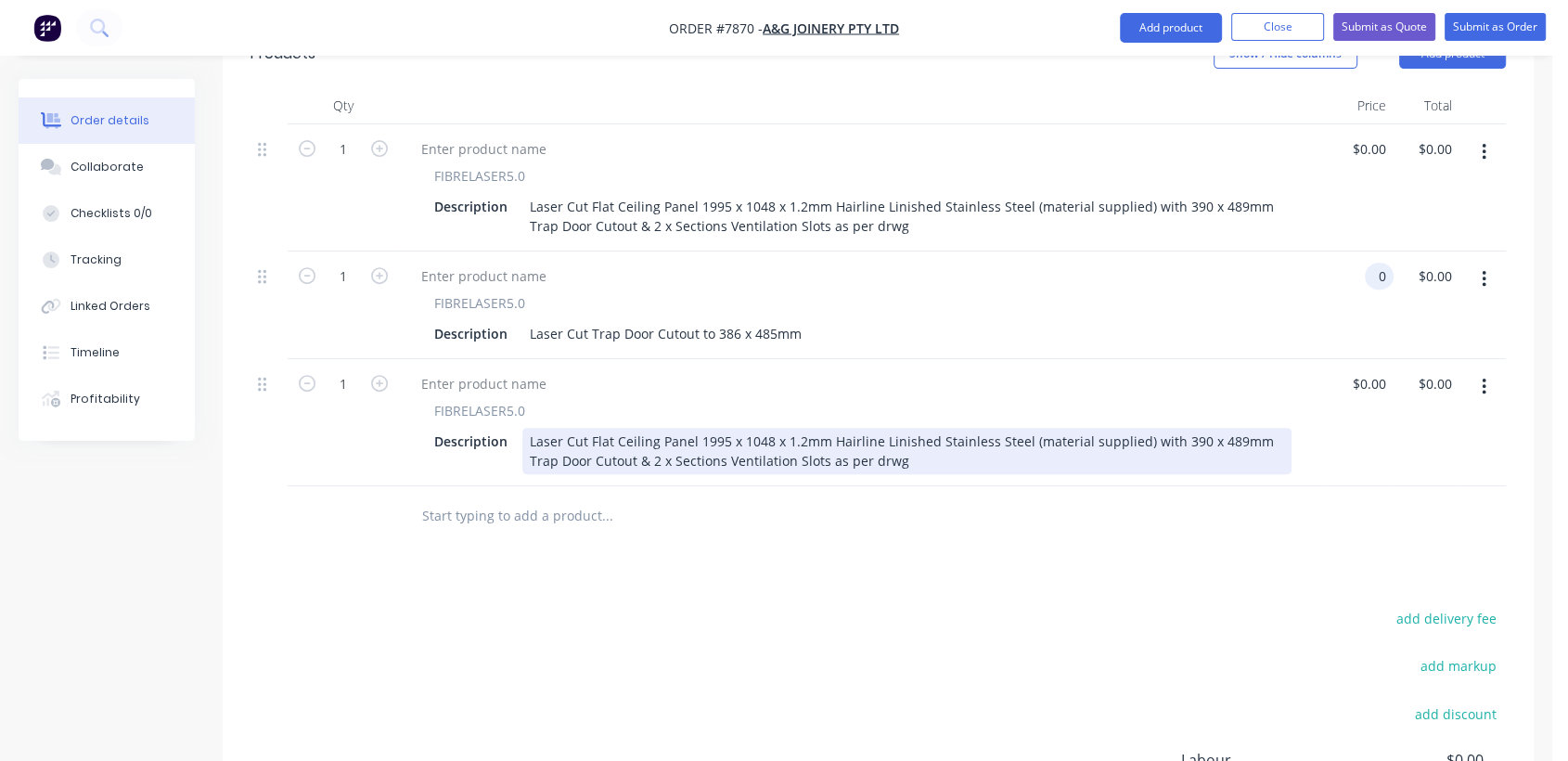
type input "$0.00"
drag, startPoint x: 1167, startPoint y: 412, endPoint x: 1286, endPoint y: 410, distance: 119.0
click at [1286, 428] on div "Laser Cut Flat Ceiling Panel 1995 x 1048 x 1.2mm Hairline Linished Stainless St…" at bounding box center [906, 451] width 769 height 47
click at [1267, 428] on div "Laser Cut Flat Ceiling Panel 1995 x 1048 x 1.2mm Hairline Linished Stainless St…" at bounding box center [906, 451] width 769 height 47
drag, startPoint x: 1278, startPoint y: 411, endPoint x: 1166, endPoint y: 408, distance: 112.0
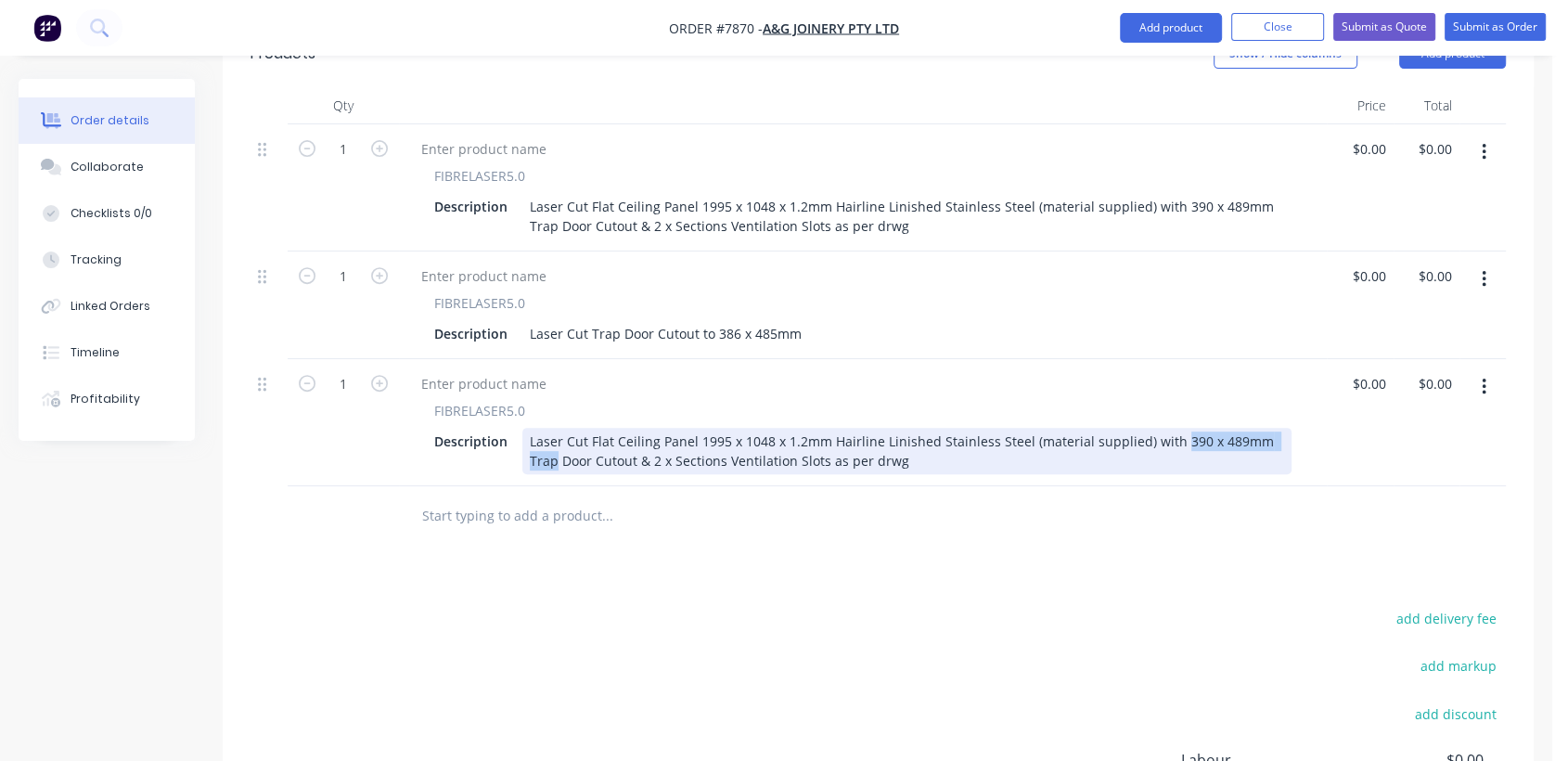
click at [1166, 428] on div "Laser Cut Flat Ceiling Panel 1995 x 1048 x 1.2mm Hairline Linished Stainless St…" at bounding box center [906, 451] width 769 height 47
drag, startPoint x: 1254, startPoint y: 414, endPoint x: 1174, endPoint y: 418, distance: 80.1
click at [1174, 428] on div "Laser Cut Flat Ceiling Panel 1995 x 1048 x 1.2mm Hairline Linished Stainless St…" at bounding box center [906, 451] width 769 height 47
drag, startPoint x: 1246, startPoint y: 410, endPoint x: 1234, endPoint y: 413, distance: 12.4
click at [1240, 428] on div "Laser Cut Flat Ceiling Panel 1995 x 1048 x 1.2mm Hairline Linished Stainless St…" at bounding box center [906, 451] width 769 height 47
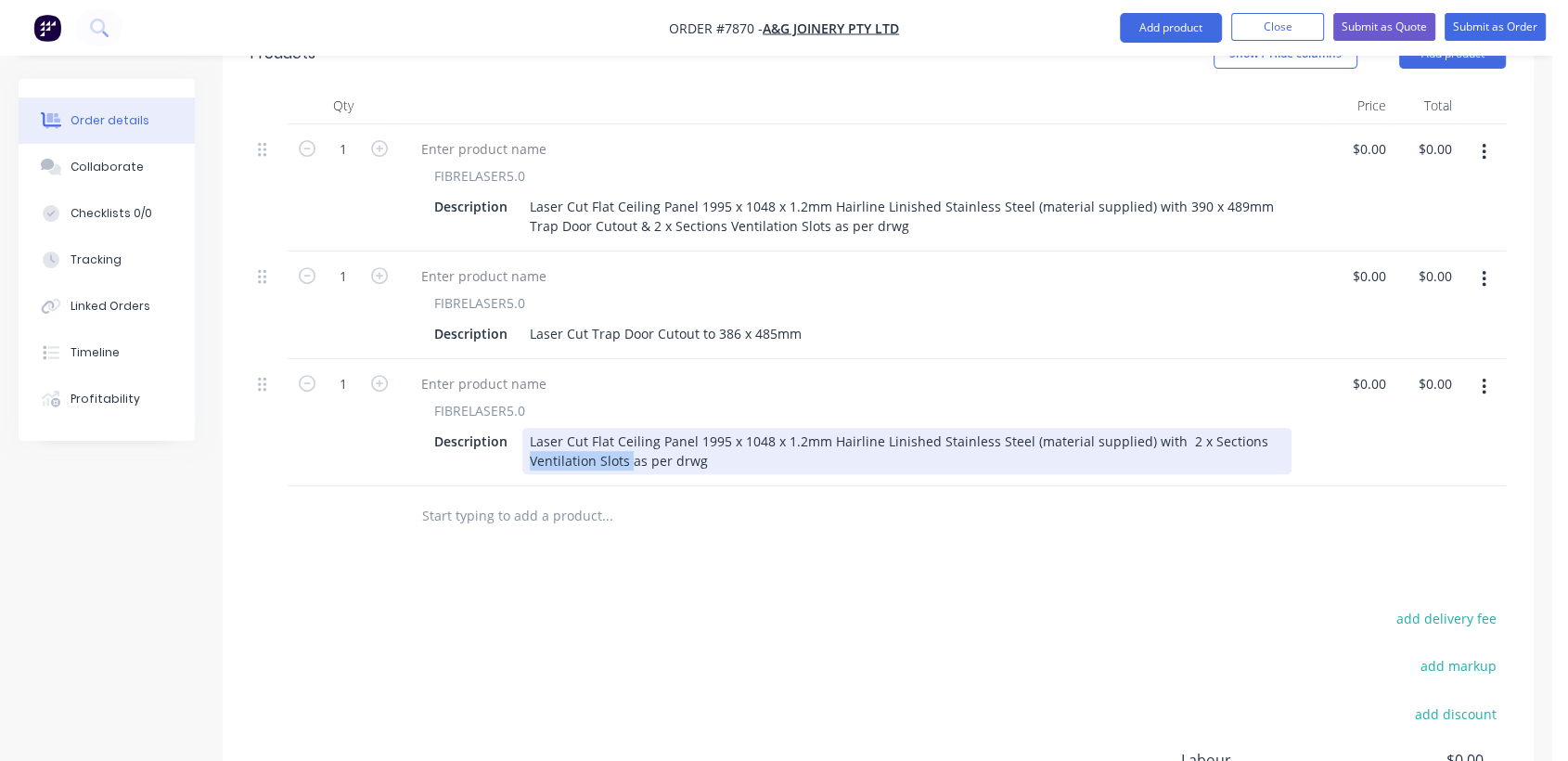
drag, startPoint x: 627, startPoint y: 436, endPoint x: 530, endPoint y: 441, distance: 97.1
click at [530, 441] on div "Laser Cut Flat Ceiling Panel 1995 x 1048 x 1.2mm Hairline Linished Stainless St…" at bounding box center [906, 451] width 769 height 47
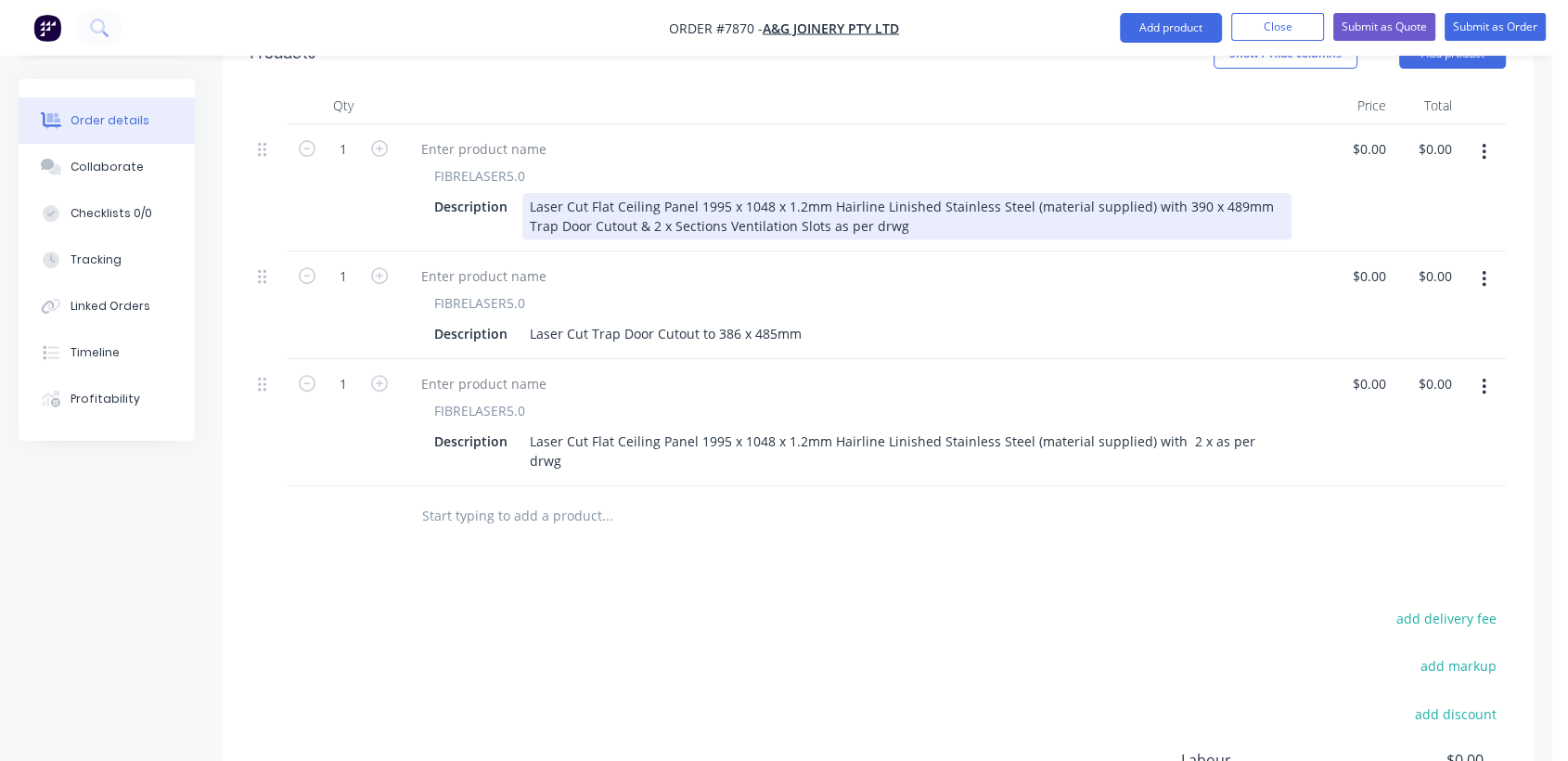
click at [601, 201] on div "Laser Cut Flat Ceiling Panel 1995 x 1048 x 1.2mm Hairline Linished Stainless St…" at bounding box center [906, 216] width 769 height 47
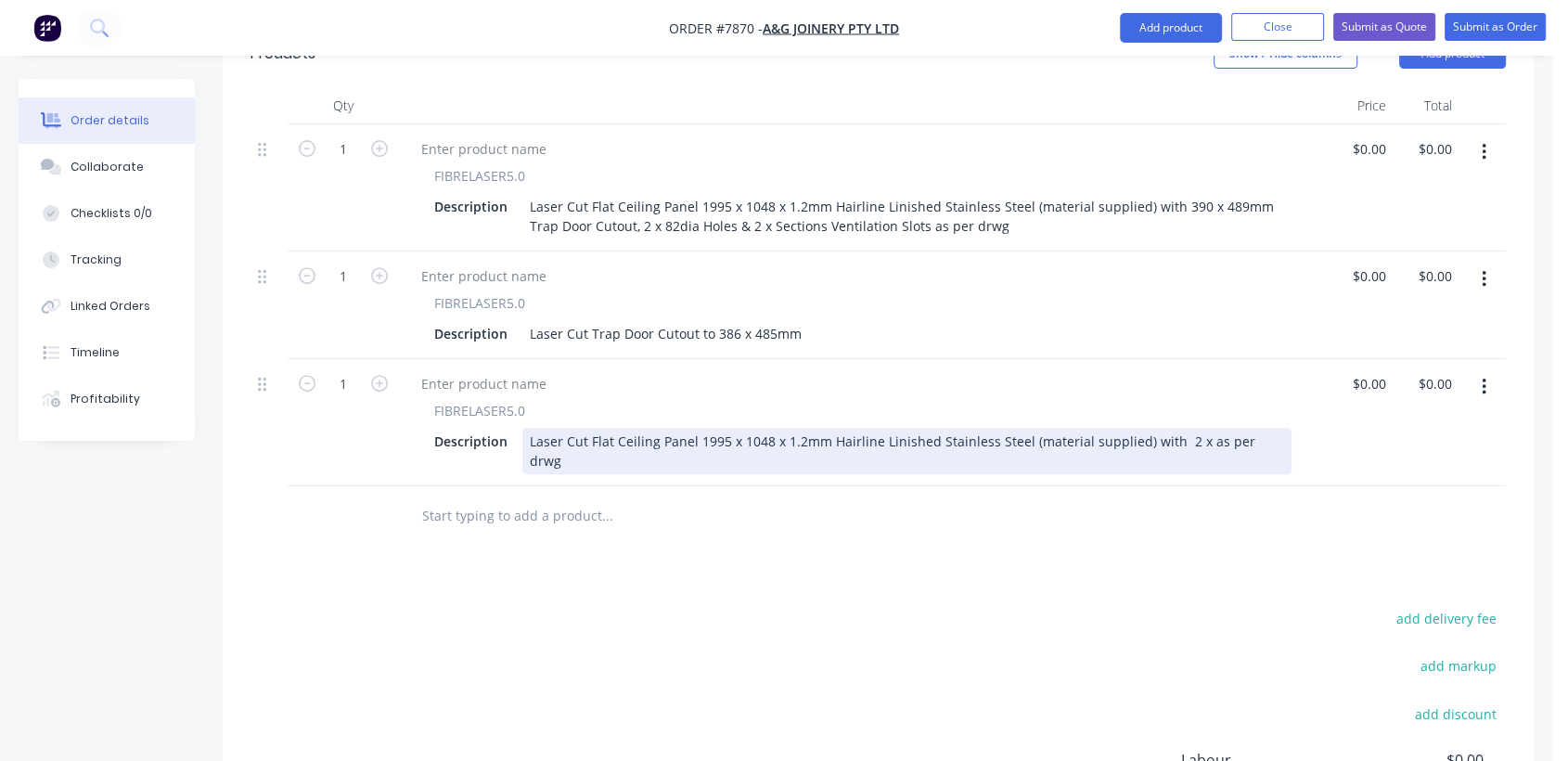
click at [1188, 428] on div "Laser Cut Flat Ceiling Panel 1995 x 1048 x 1.2mm Hairline Linished Stainless St…" at bounding box center [906, 451] width 769 height 47
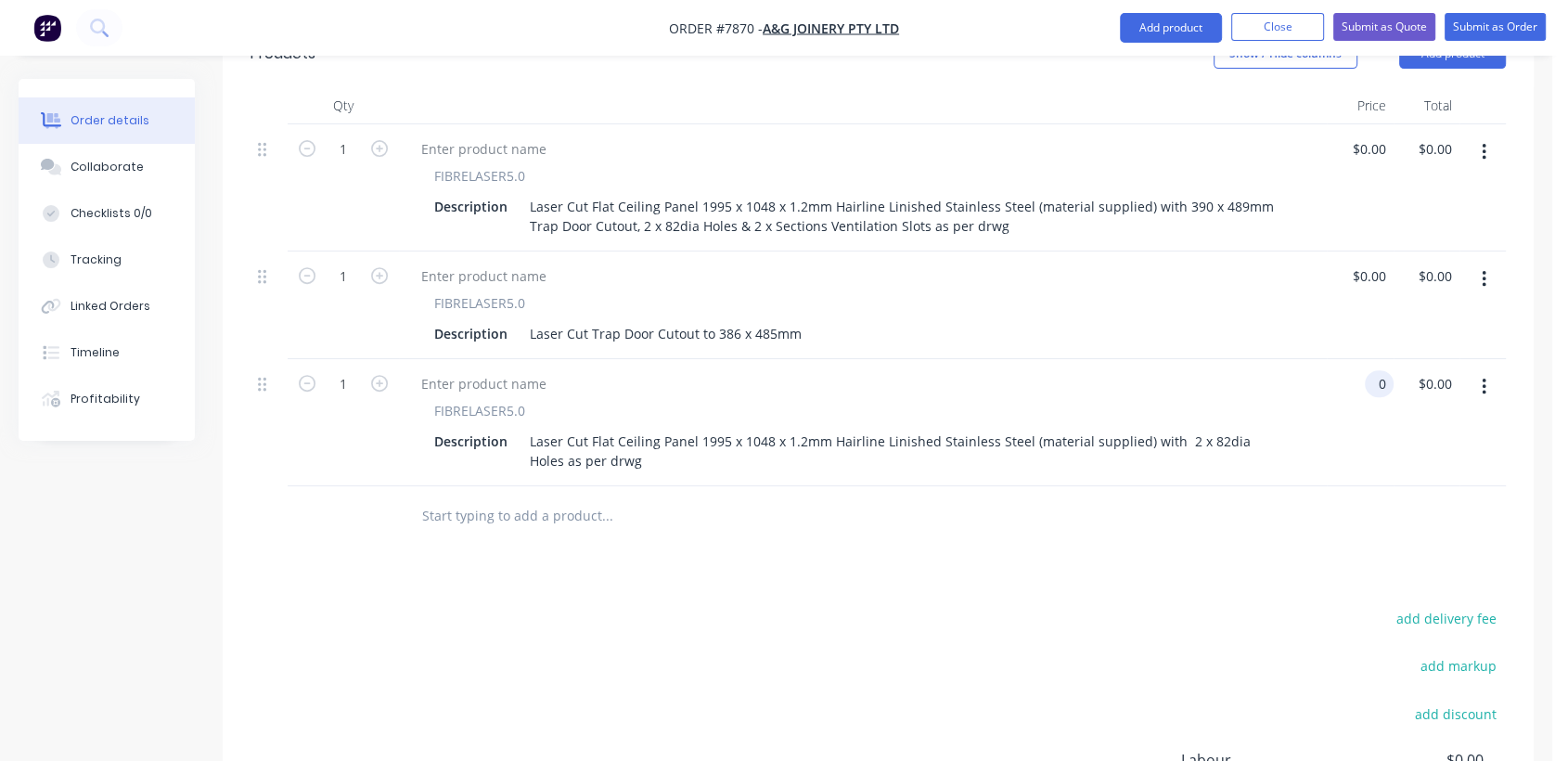
type input "$0.00"
click at [552, 497] on input "text" at bounding box center [607, 515] width 371 height 37
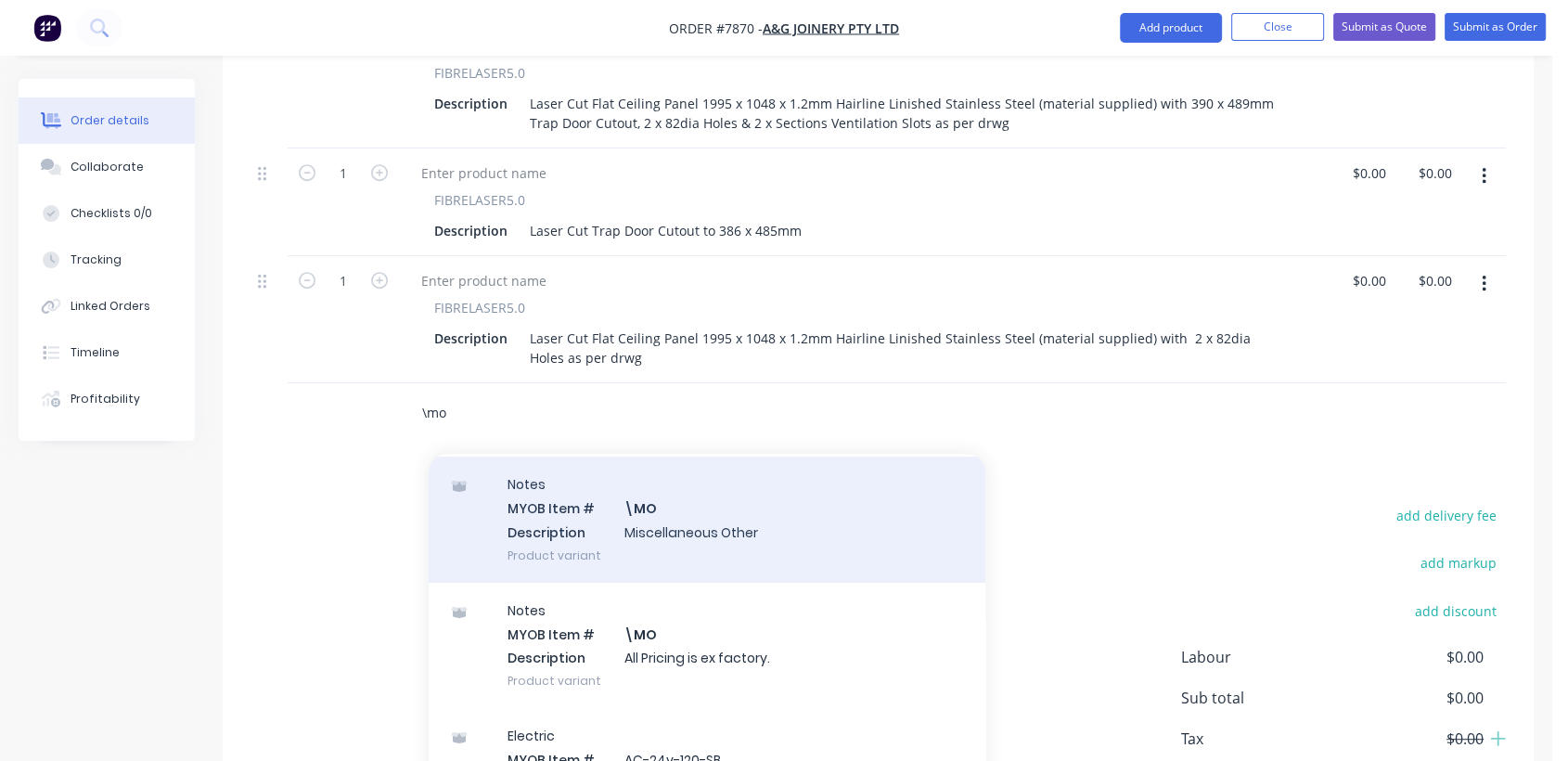
scroll to position [309, 0]
type input "\mo"
click at [656, 489] on div "Notes MYOB Item # \MO Description Miscellaneous Other Product variant" at bounding box center [707, 517] width 557 height 125
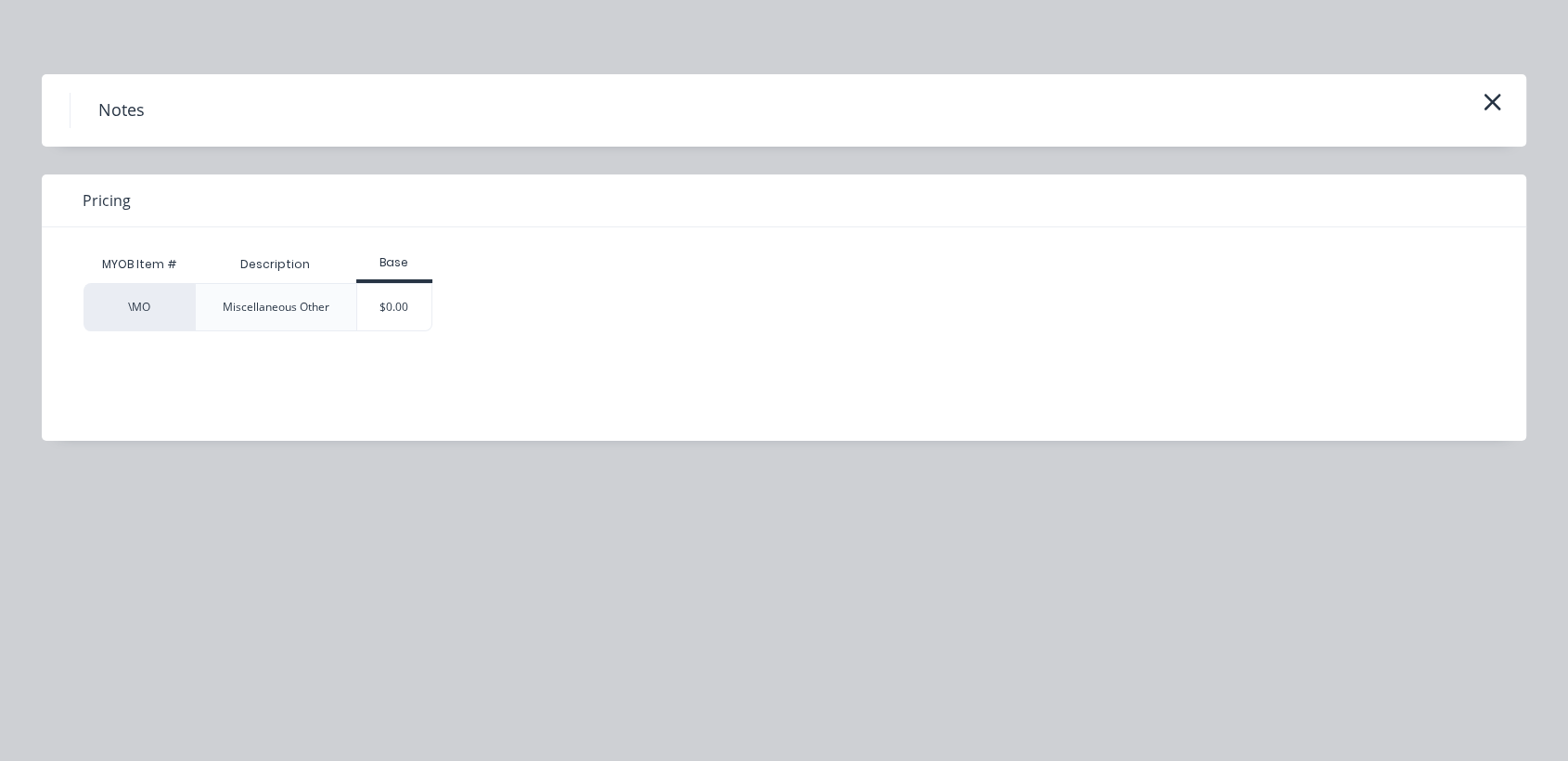
drag, startPoint x: 418, startPoint y: 308, endPoint x: 446, endPoint y: 329, distance: 35.0
click at [417, 308] on div "$0.00" at bounding box center [395, 306] width 76 height 47
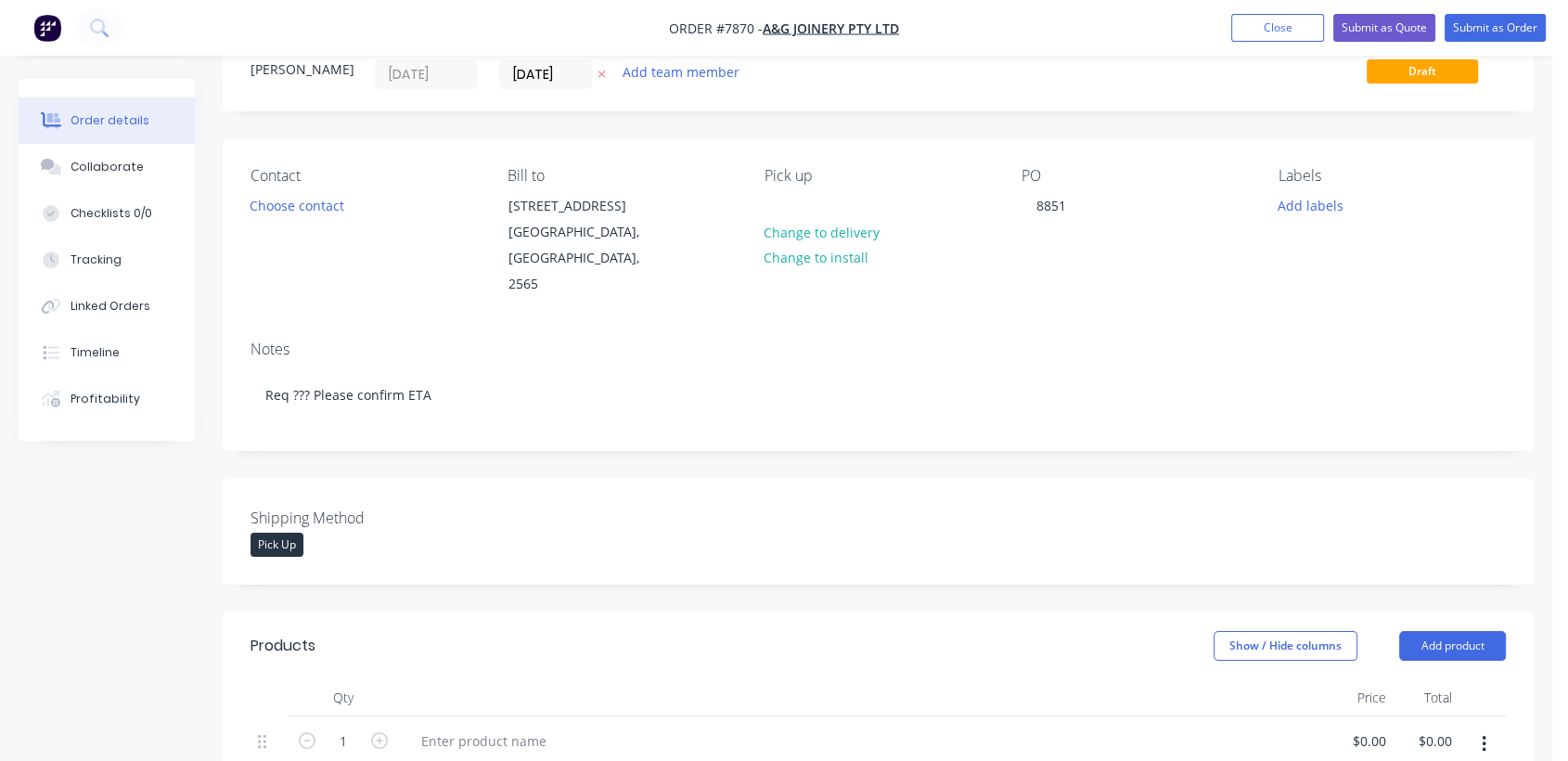
scroll to position [0, 0]
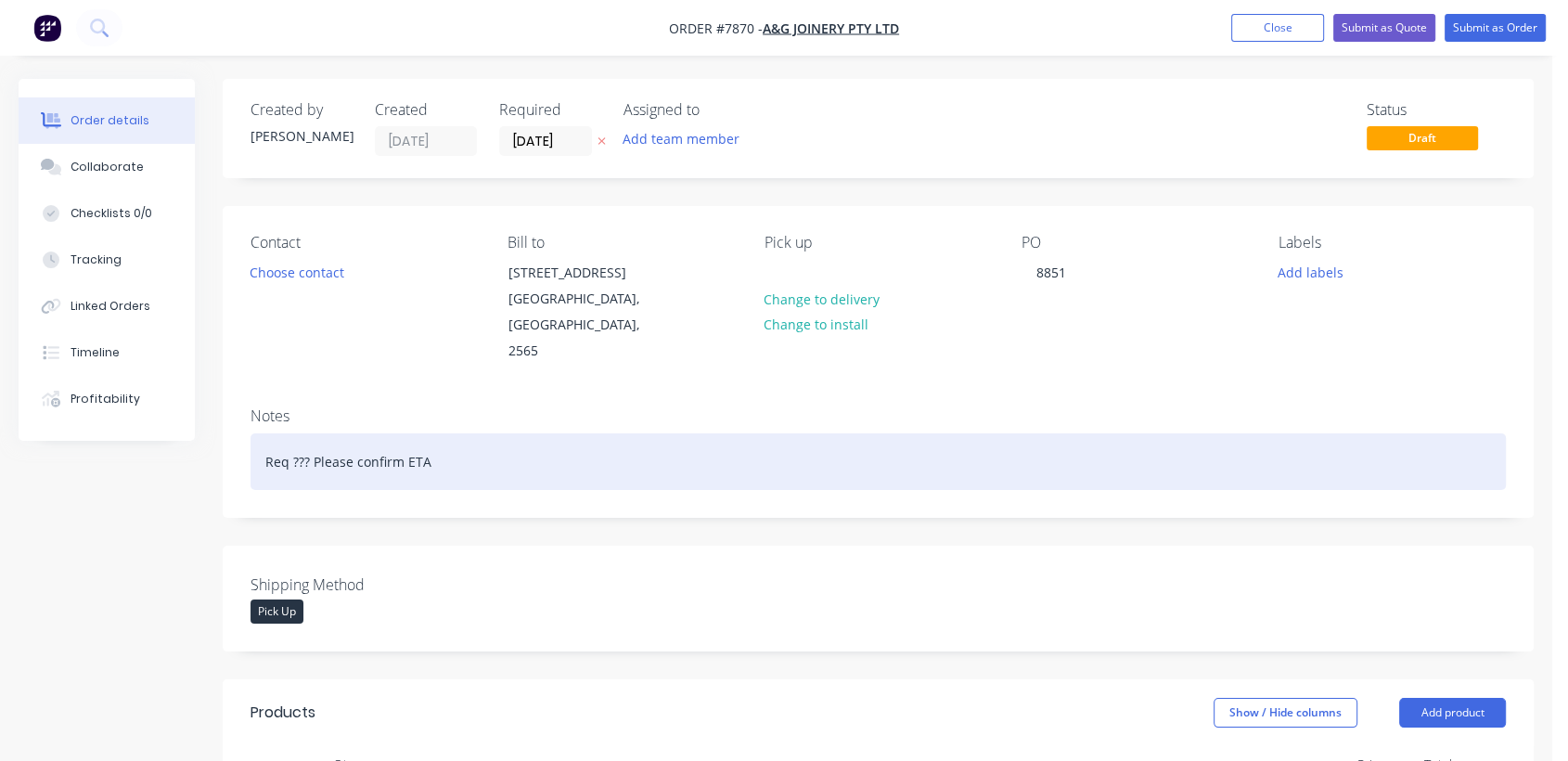
click at [441, 434] on div "Req ??? Please confirm ETA" at bounding box center [878, 462] width 1255 height 57
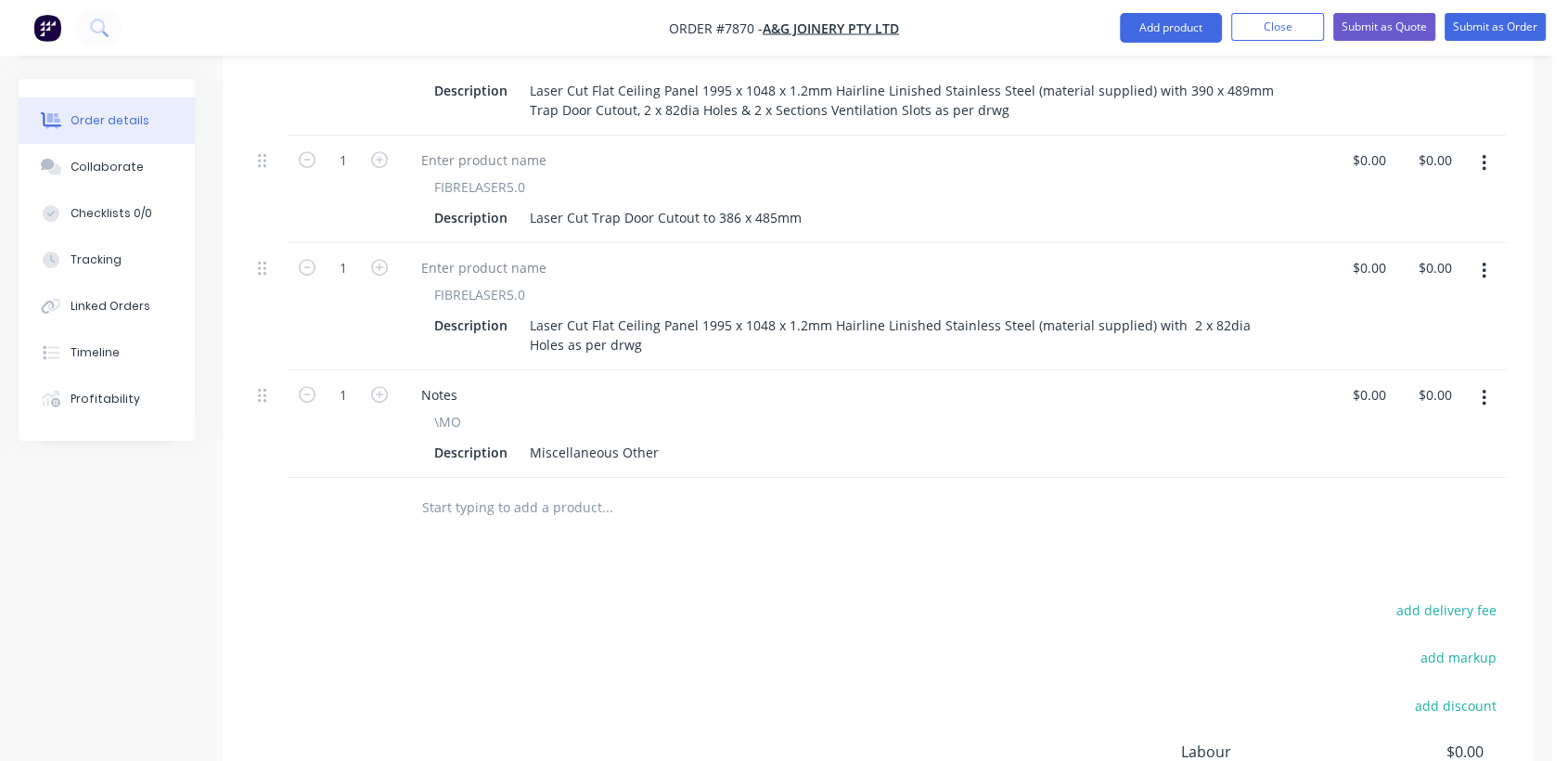
scroll to position [824, 0]
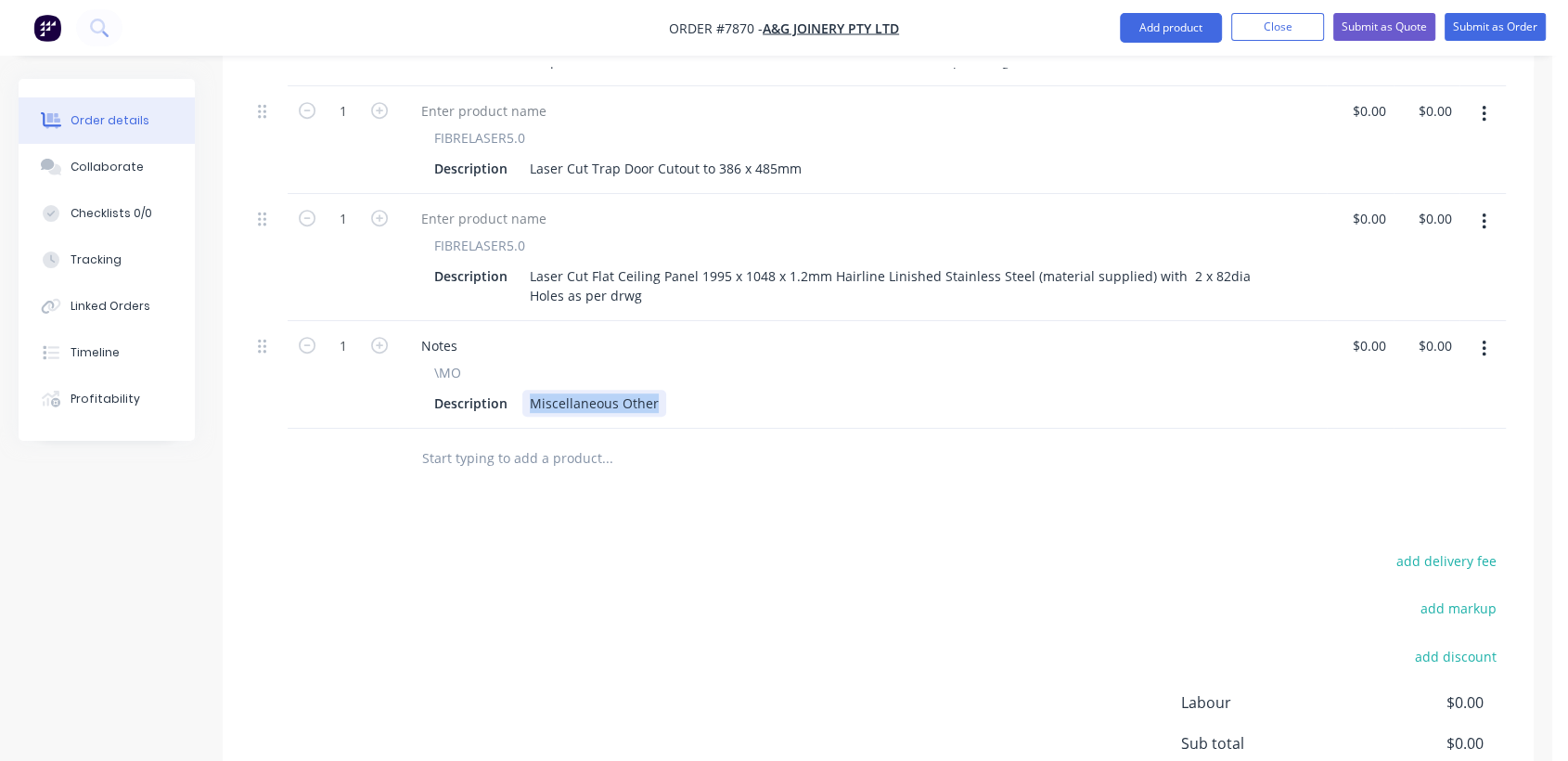
drag, startPoint x: 522, startPoint y: 380, endPoint x: 709, endPoint y: 381, distance: 187.0
click at [709, 390] on div "Description Miscellaneous Other" at bounding box center [859, 403] width 865 height 27
type input "$0.00"
click at [548, 440] on input "text" at bounding box center [607, 458] width 371 height 37
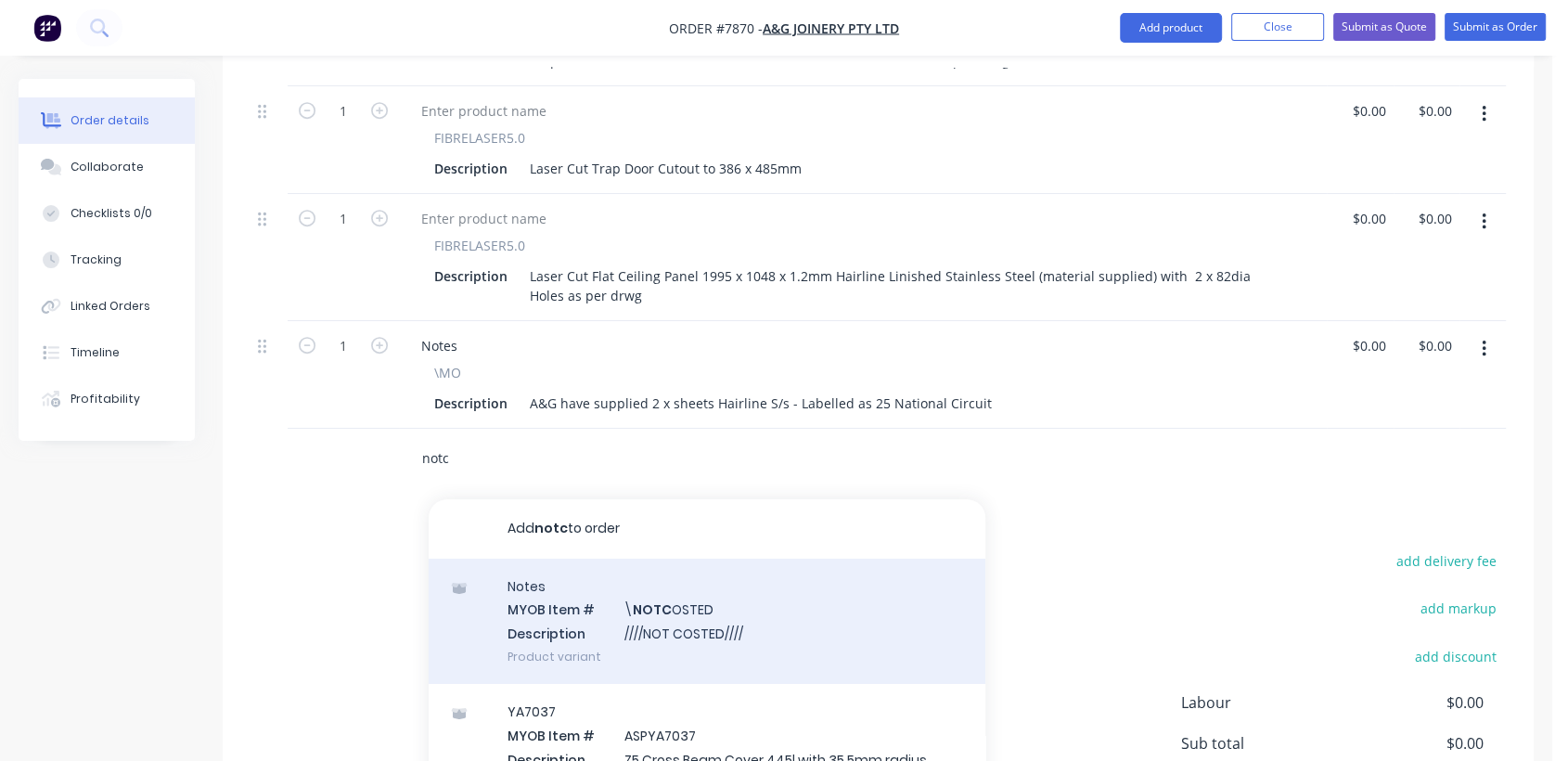
type input "notc"
click at [767, 592] on div "Notes MYOB Item # \ NOTC OSTED Description ////NOT COSTED//// Product variant" at bounding box center [707, 622] width 557 height 125
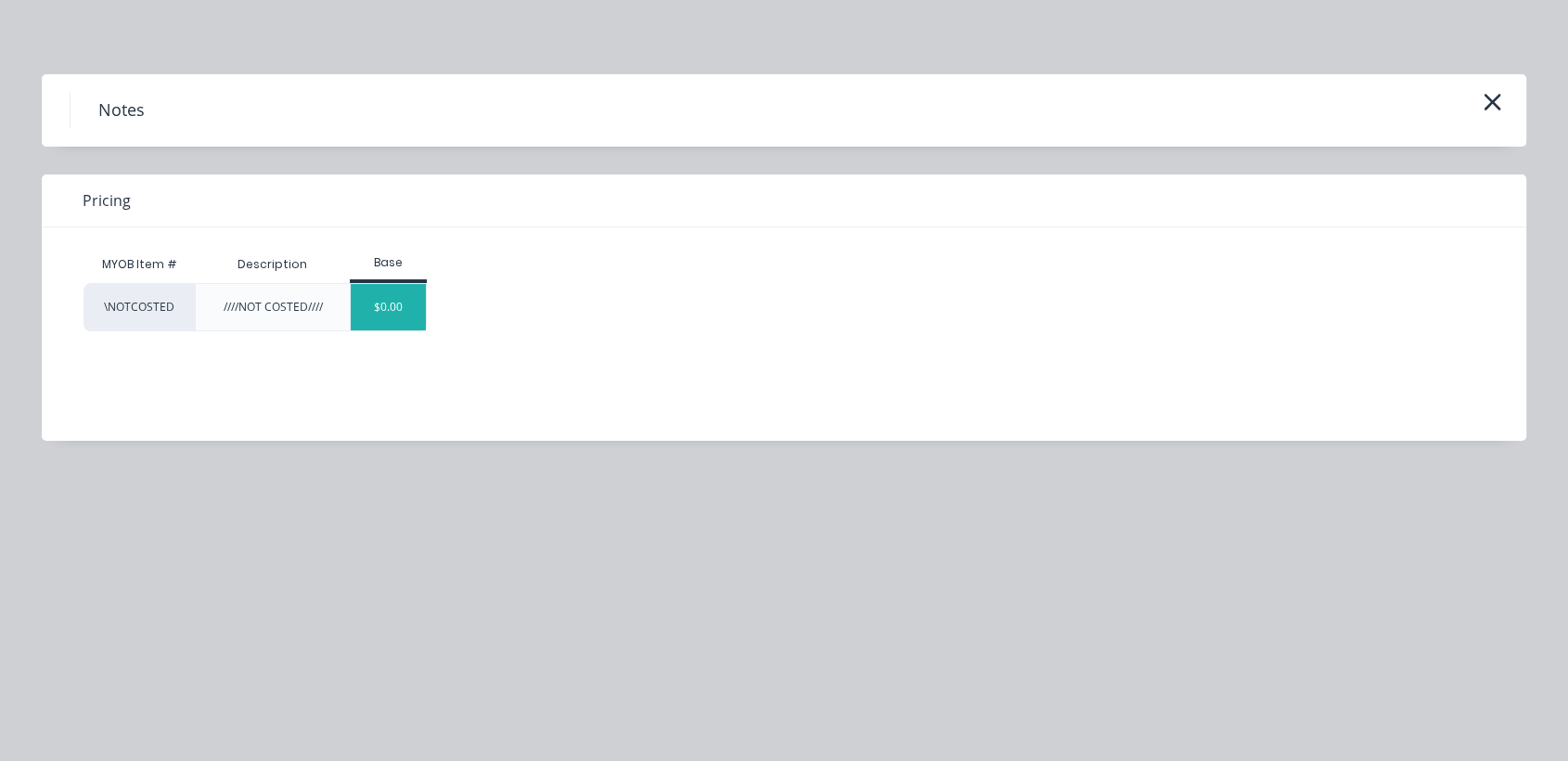
click at [374, 313] on div "$0.00" at bounding box center [389, 306] width 76 height 47
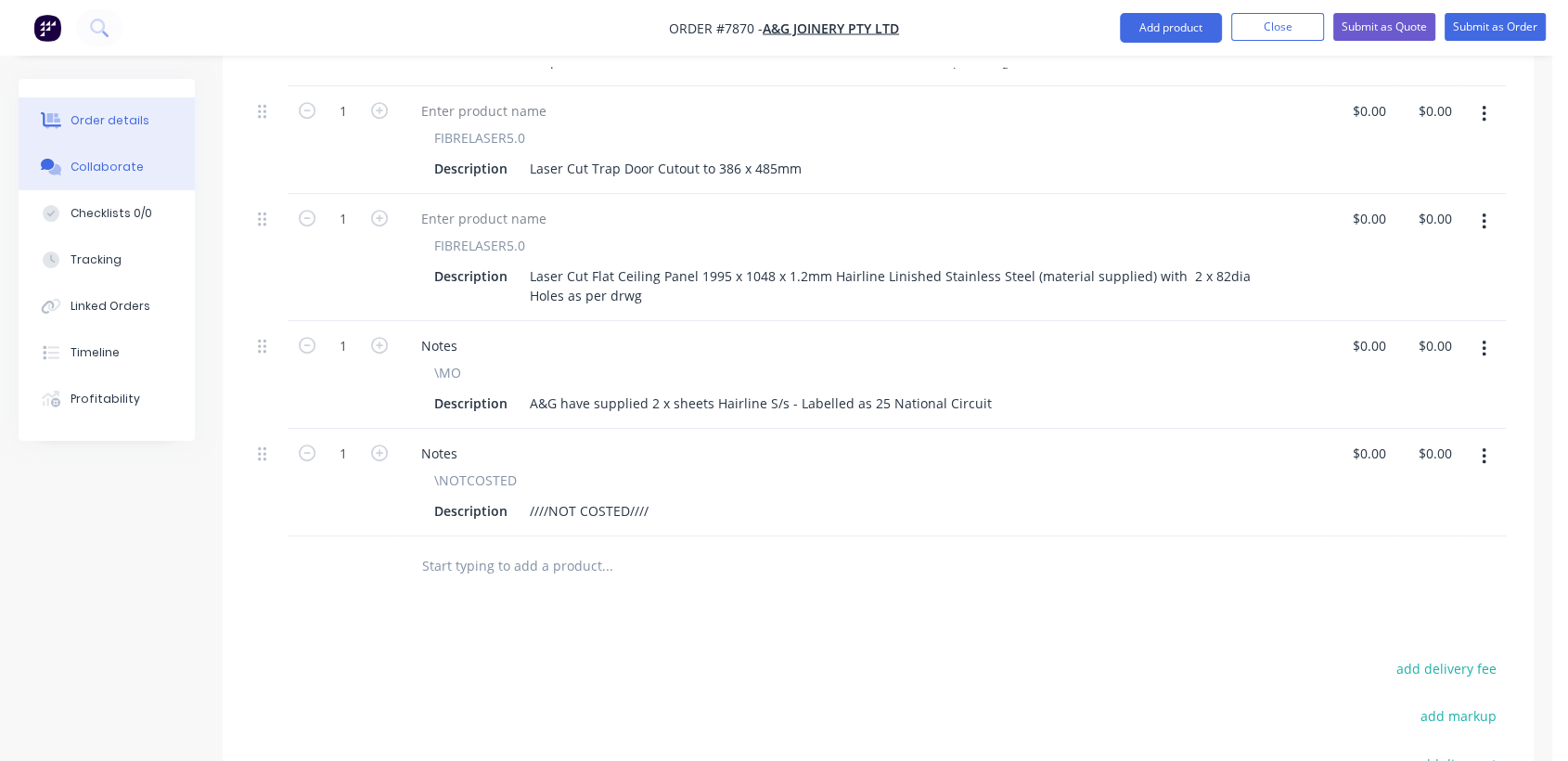
click at [105, 161] on div "Collaborate" at bounding box center [107, 167] width 74 height 17
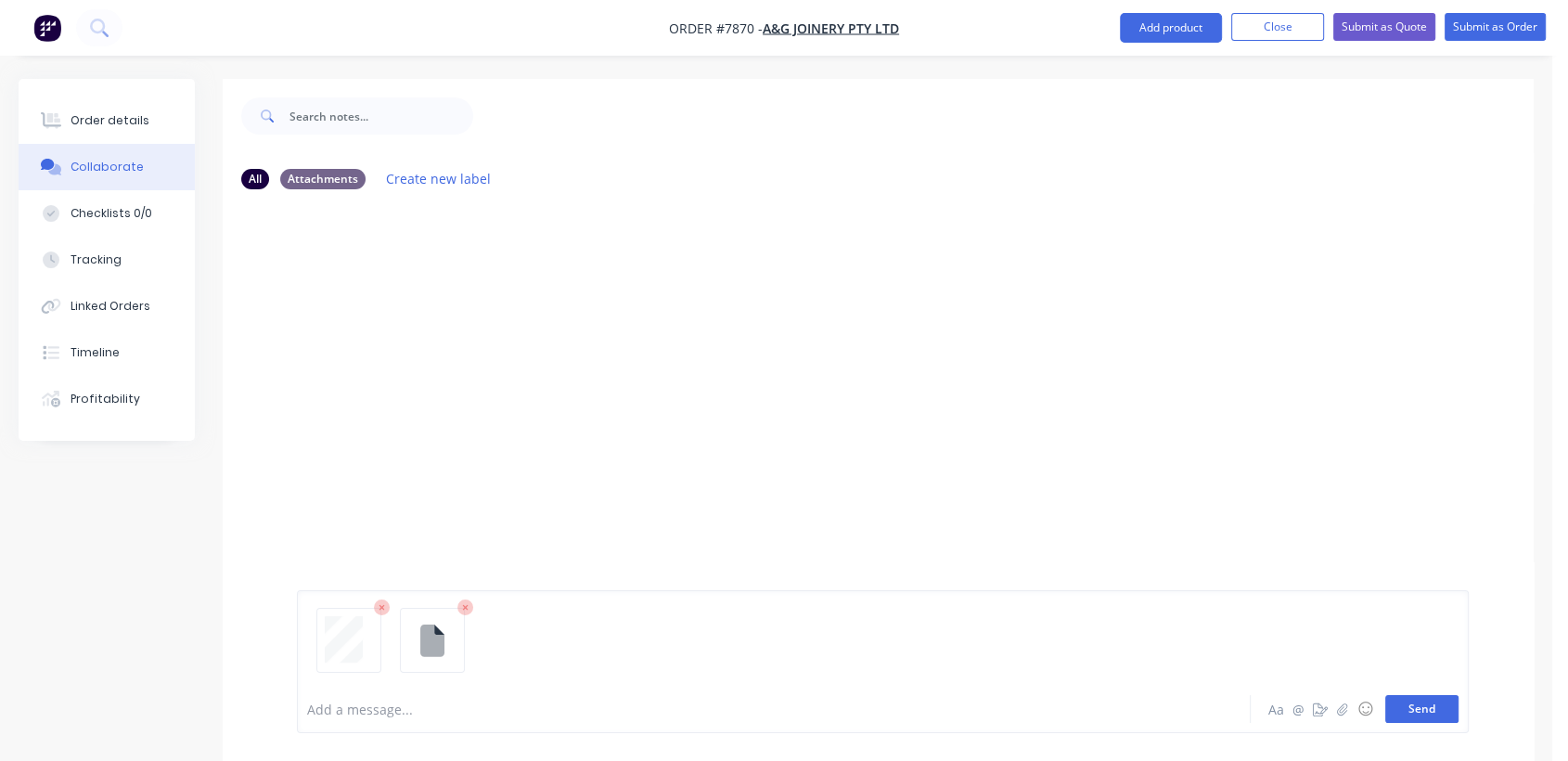
click at [1424, 707] on button "Send" at bounding box center [1422, 709] width 74 height 28
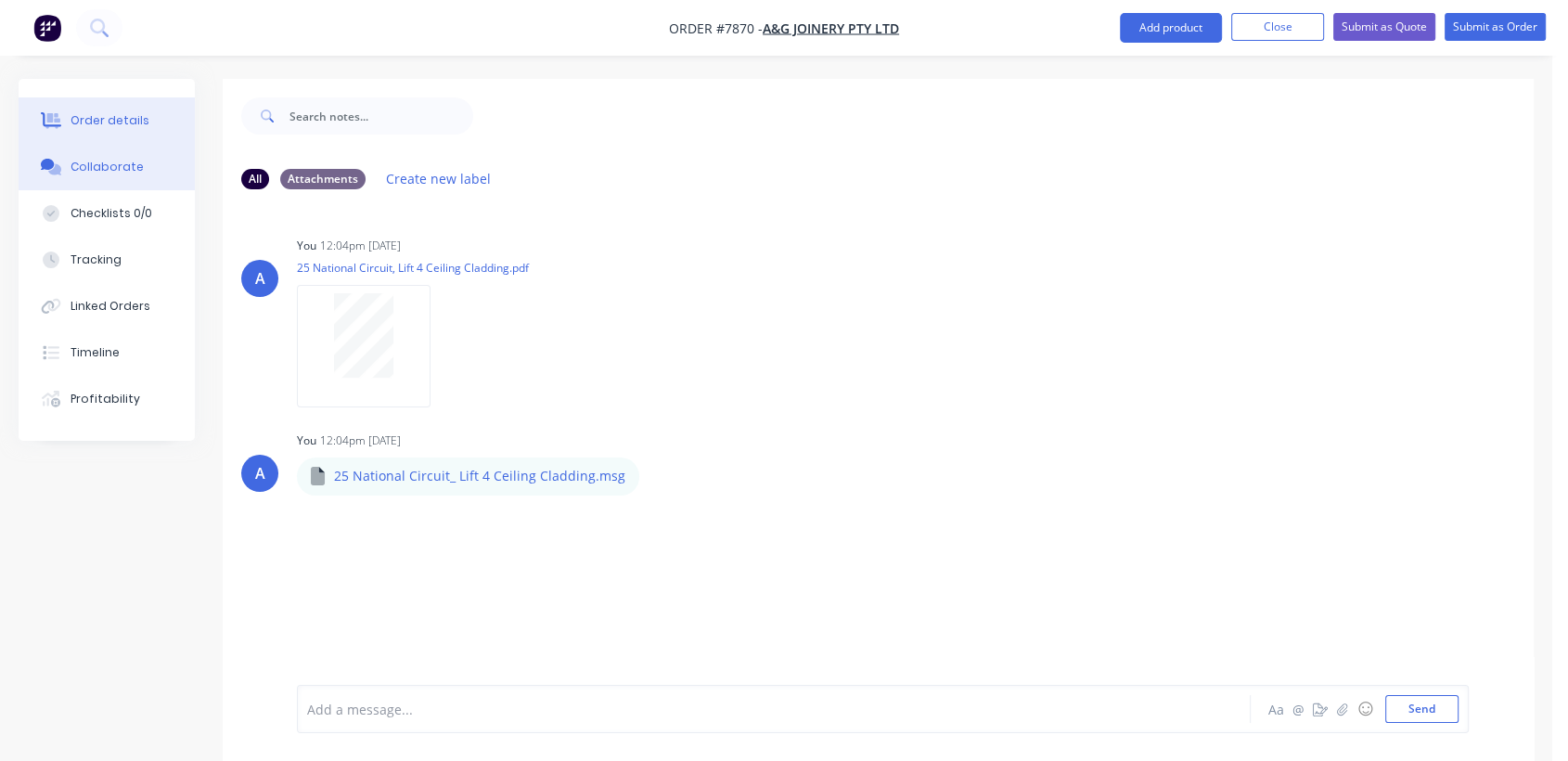
click at [89, 114] on div "Order details" at bounding box center [109, 120] width 79 height 17
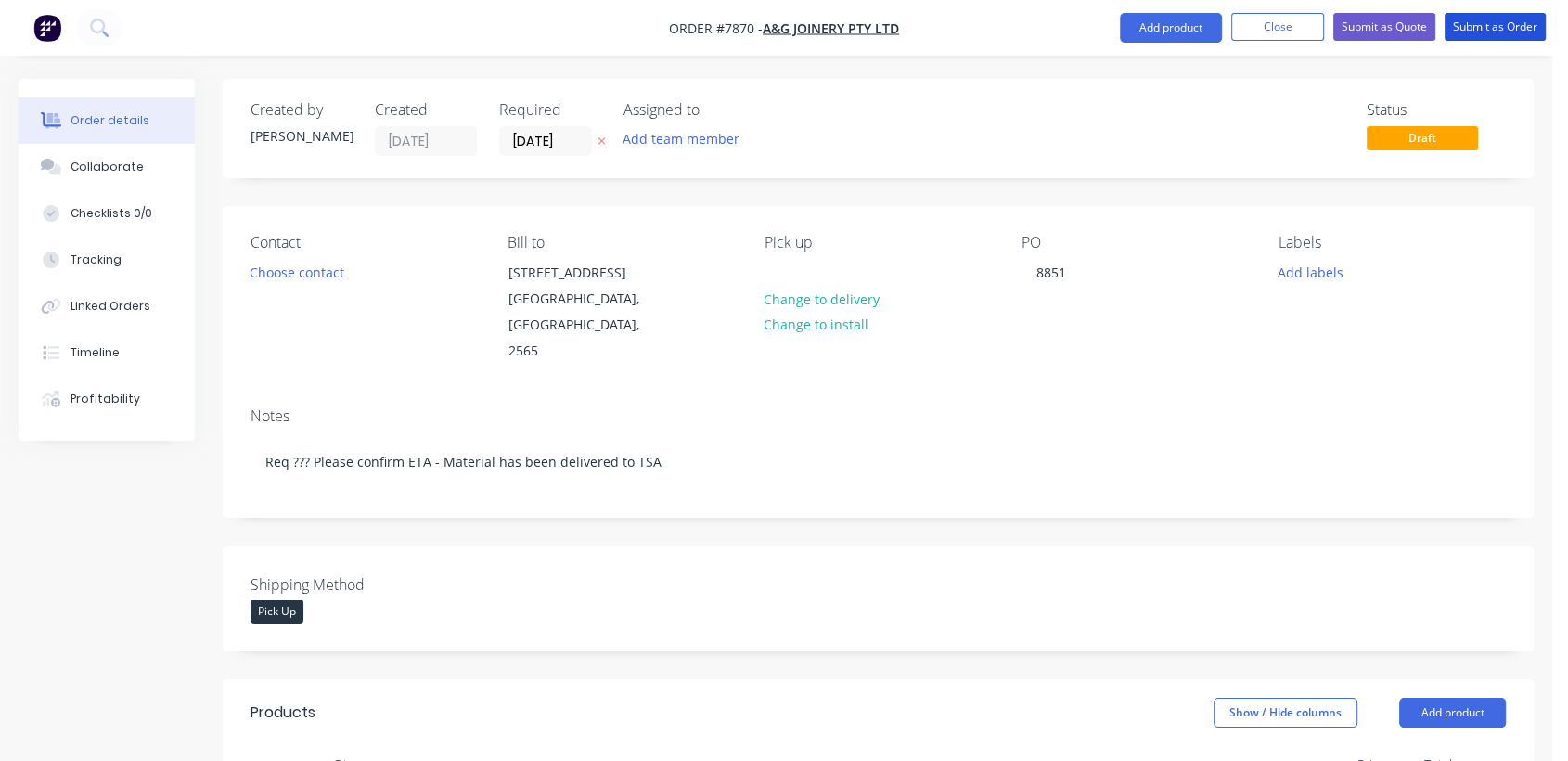
drag, startPoint x: 1526, startPoint y: 27, endPoint x: 1207, endPoint y: 164, distance: 347.2
click at [1525, 27] on button "Submit as Order" at bounding box center [1495, 27] width 101 height 28
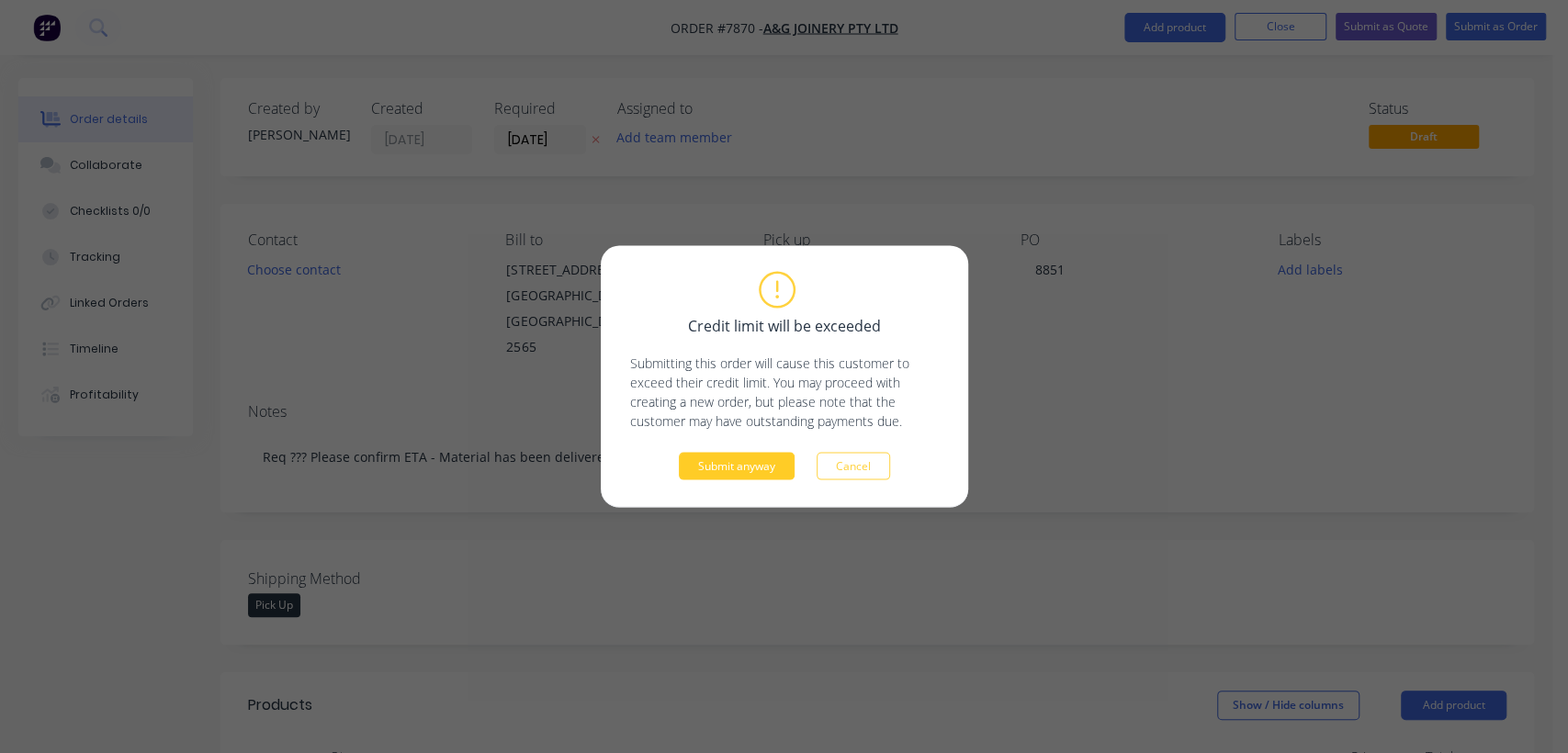
click at [735, 469] on button "Submit anyway" at bounding box center [736, 467] width 116 height 28
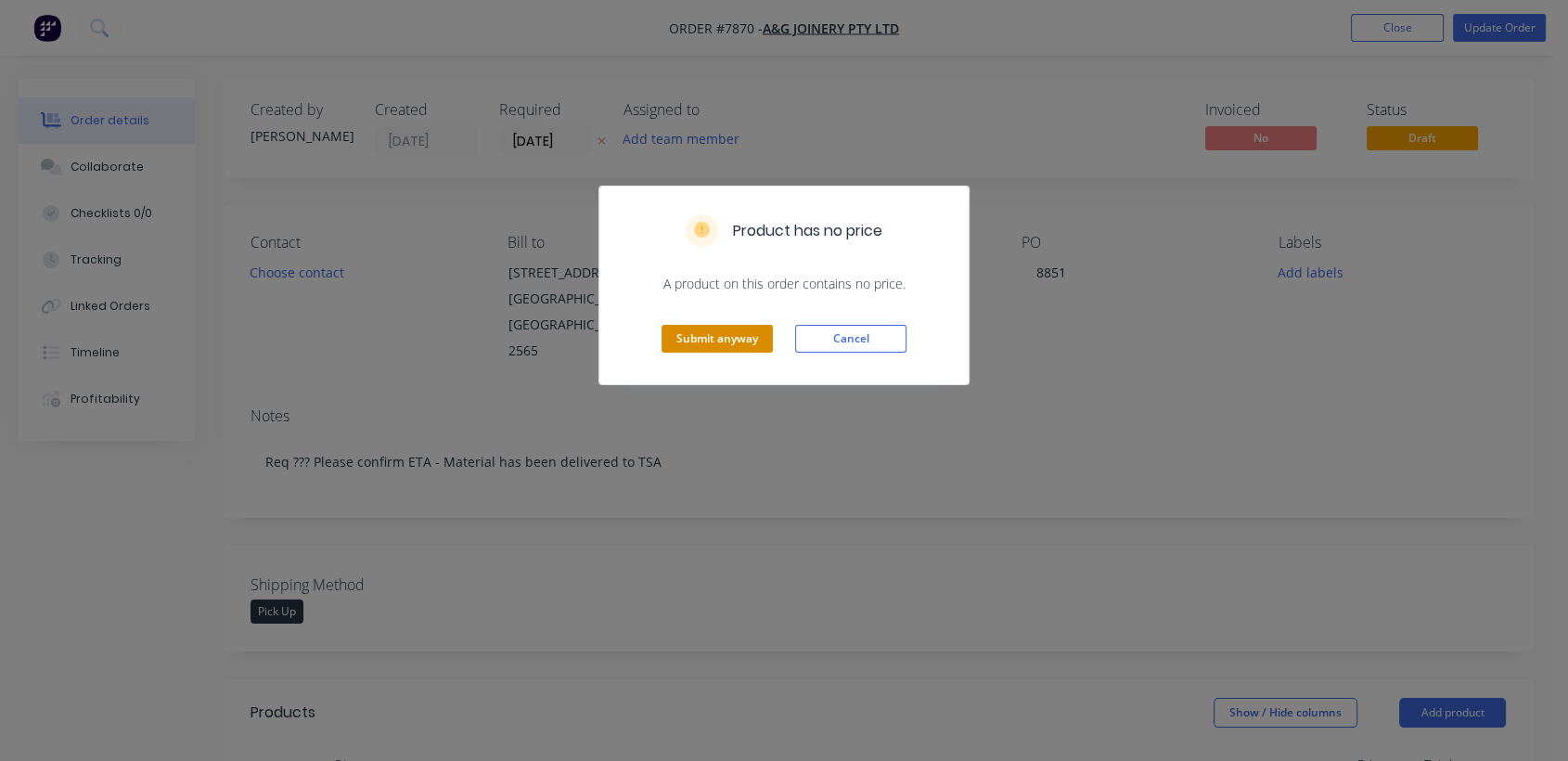
click at [735, 331] on button "Submit anyway" at bounding box center [717, 339] width 111 height 28
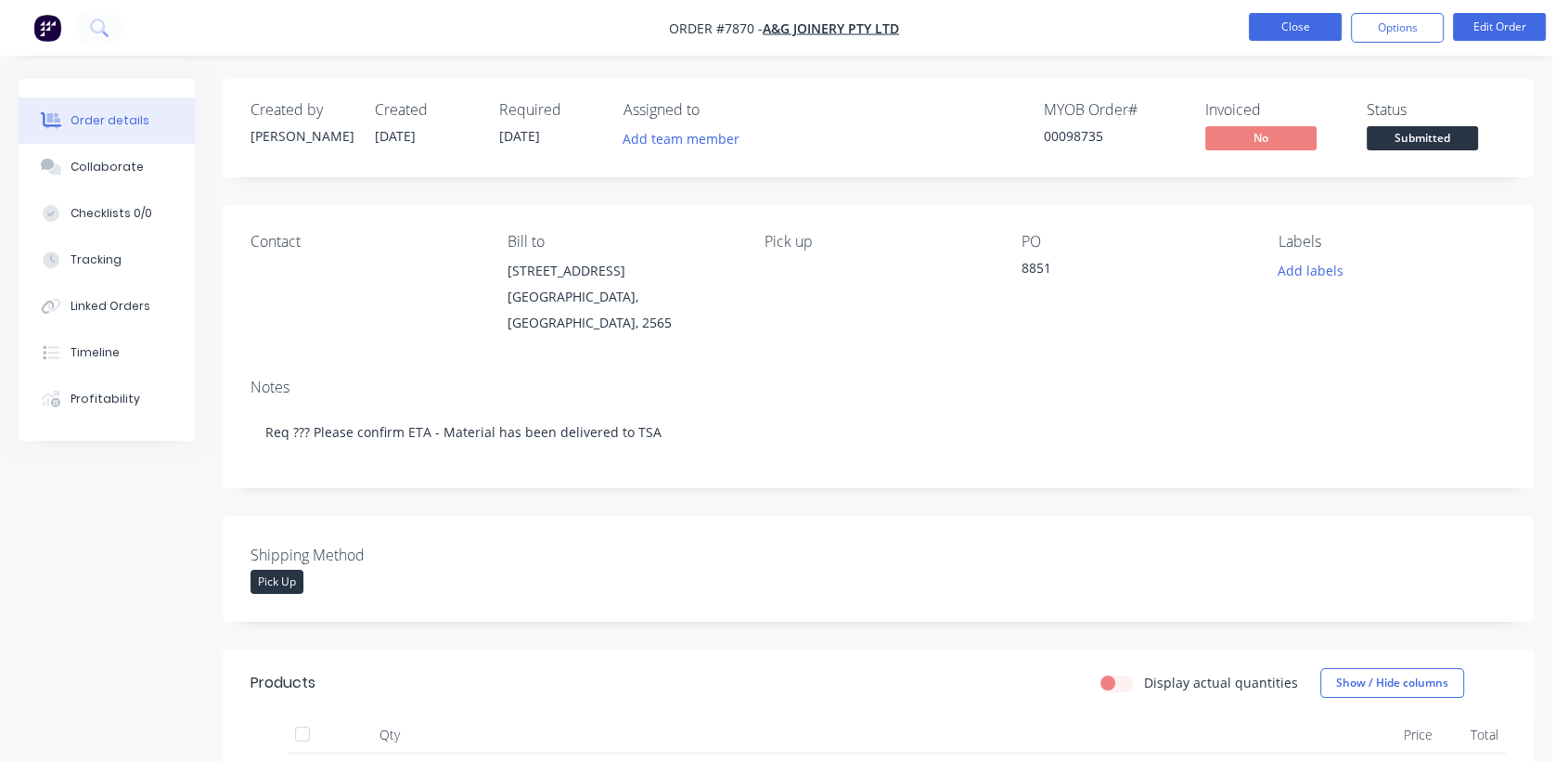
click at [1267, 25] on button "Close" at bounding box center [1295, 27] width 92 height 28
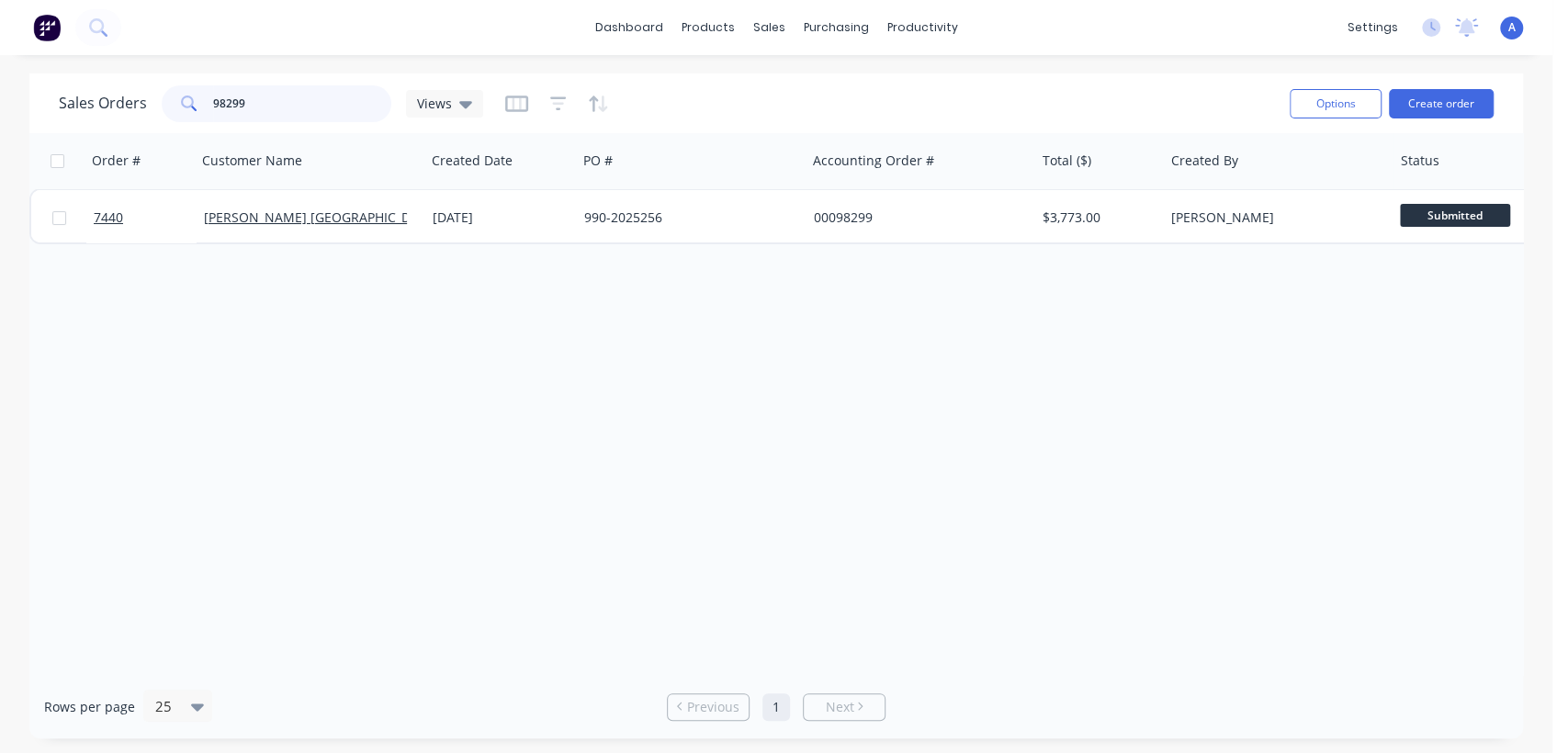
drag, startPoint x: 269, startPoint y: 103, endPoint x: 141, endPoint y: 79, distance: 130.2
click at [147, 78] on div "Sales Orders 98299 Views Options Create order" at bounding box center [776, 103] width 1493 height 60
type input "7412"
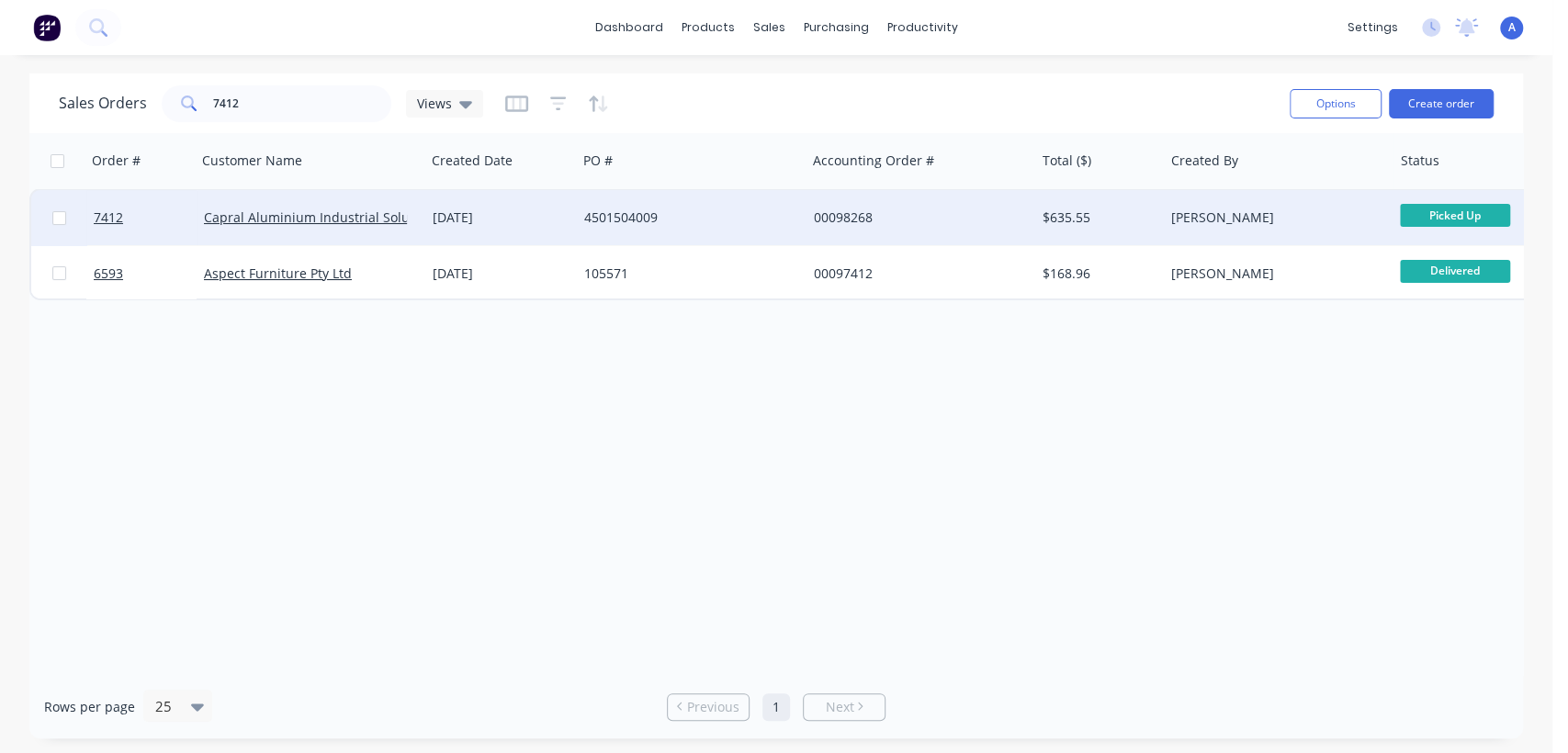
click at [659, 200] on div "4501504009" at bounding box center [691, 218] width 228 height 55
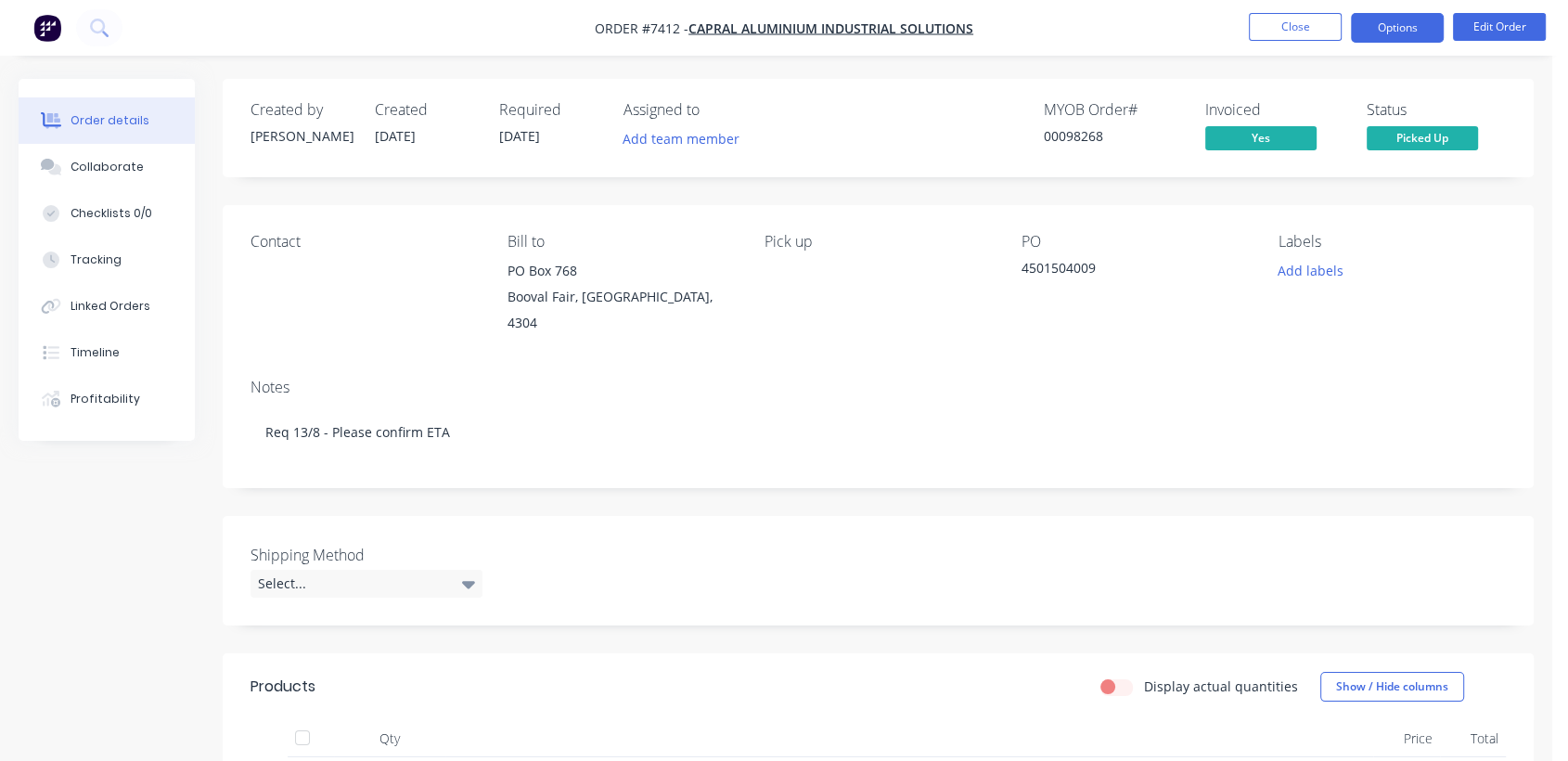
click at [1396, 26] on button "Options" at bounding box center [1396, 28] width 92 height 30
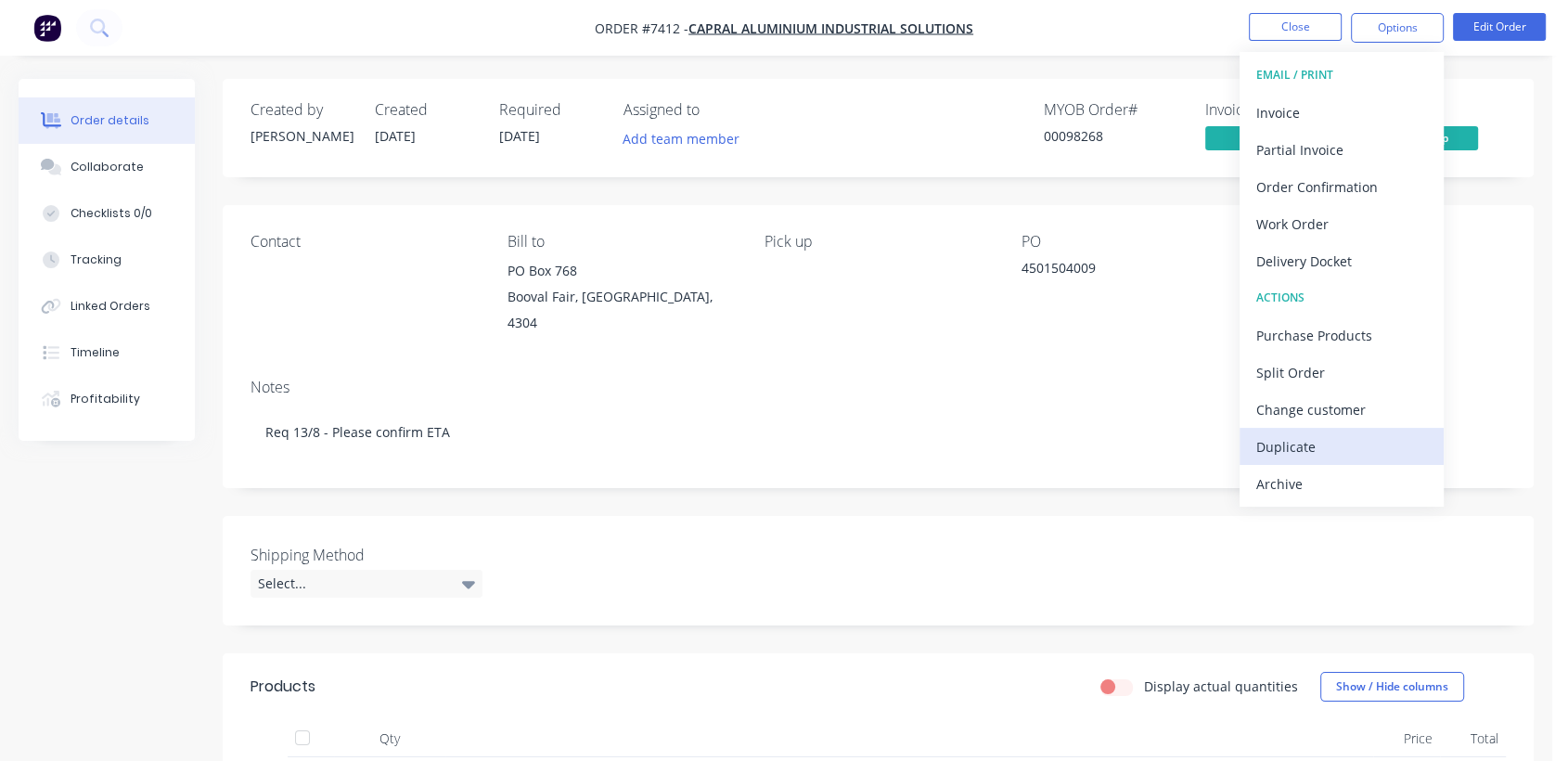
click at [1278, 444] on div "Duplicate" at bounding box center [1341, 447] width 171 height 27
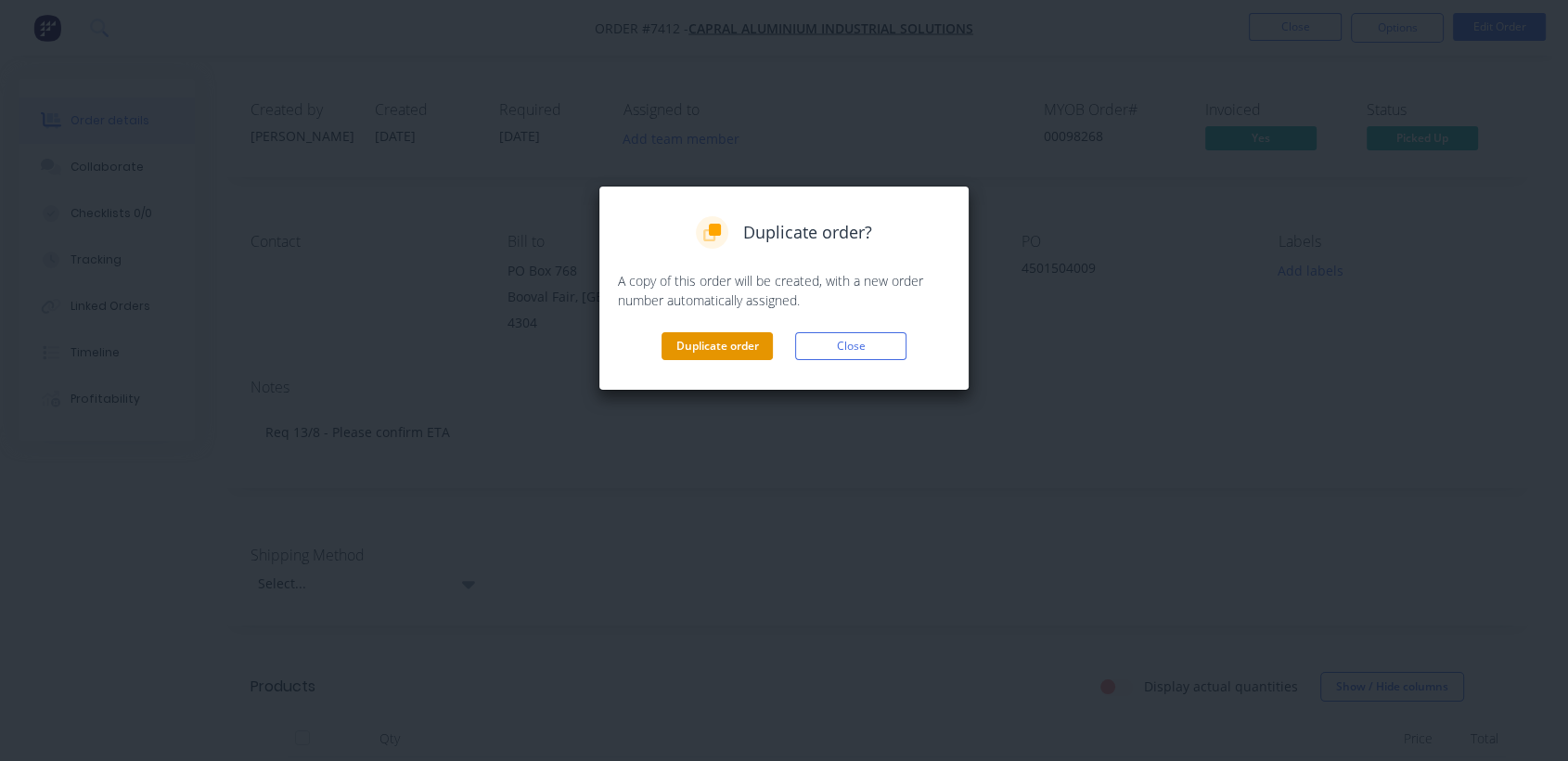
click at [728, 343] on button "Duplicate order" at bounding box center [717, 346] width 111 height 28
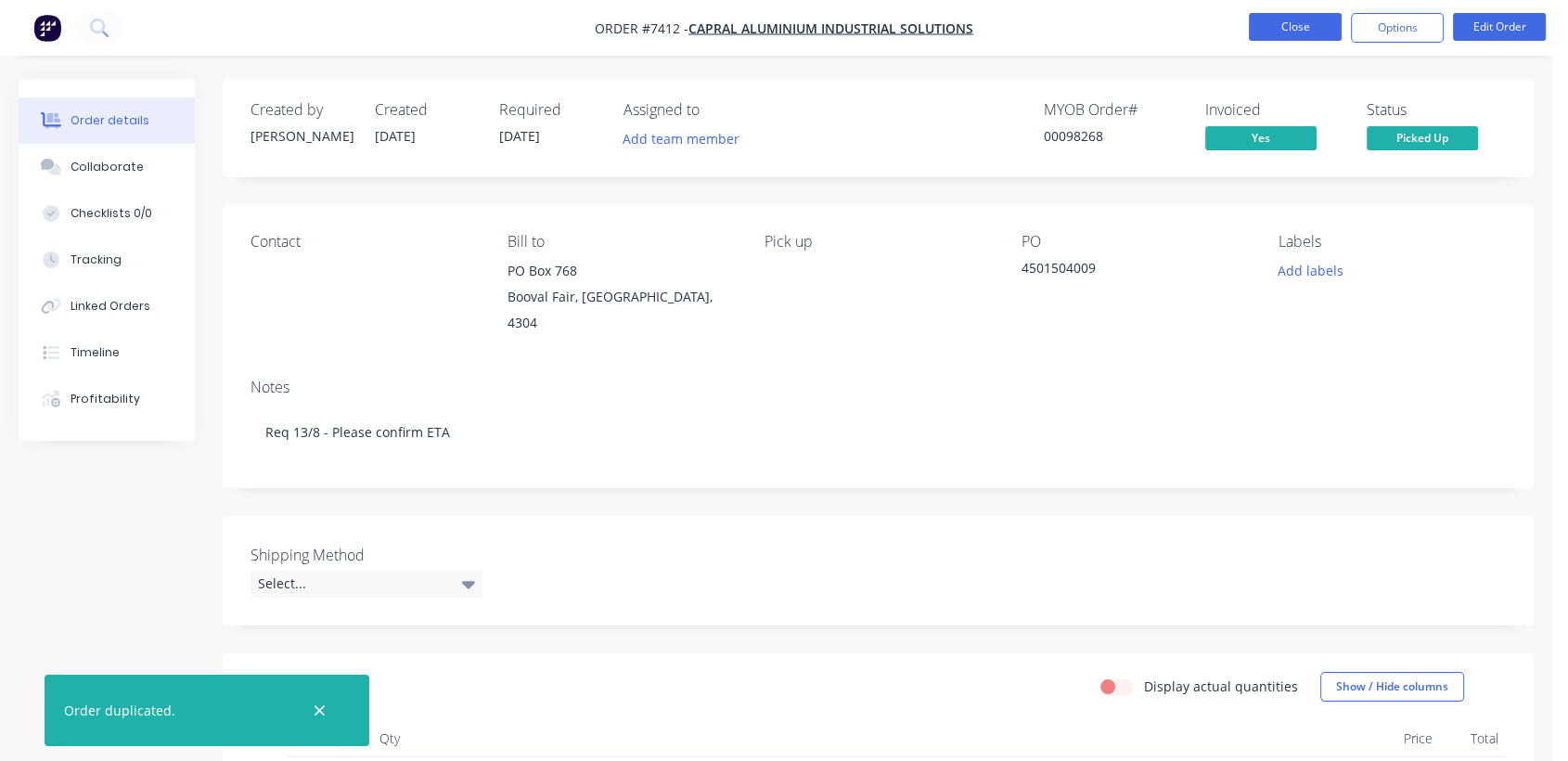
click at [1307, 23] on button "Close" at bounding box center [1295, 27] width 92 height 28
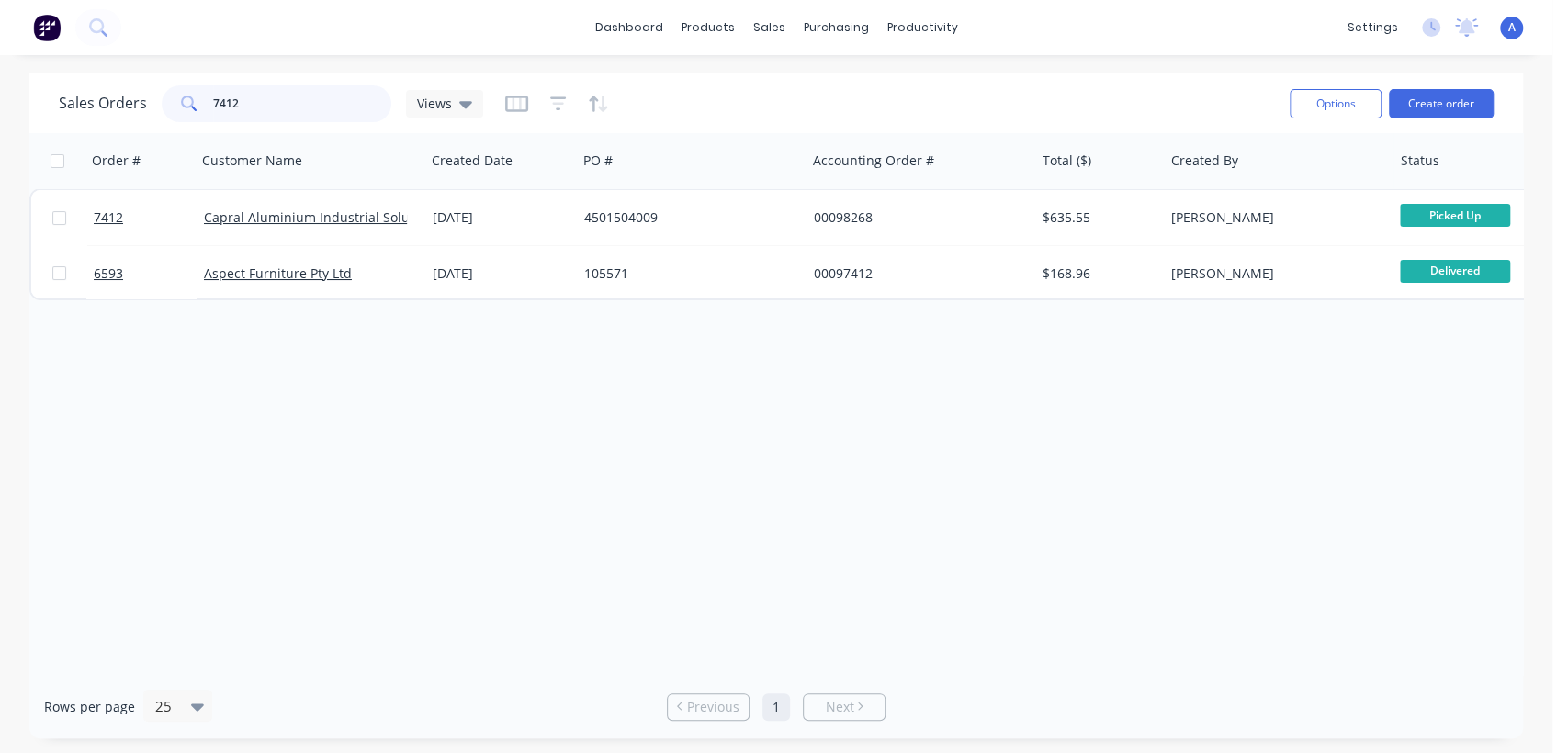
drag, startPoint x: 203, startPoint y: 95, endPoint x: 155, endPoint y: 90, distance: 48.3
click at [176, 86] on div "7412" at bounding box center [276, 103] width 229 height 36
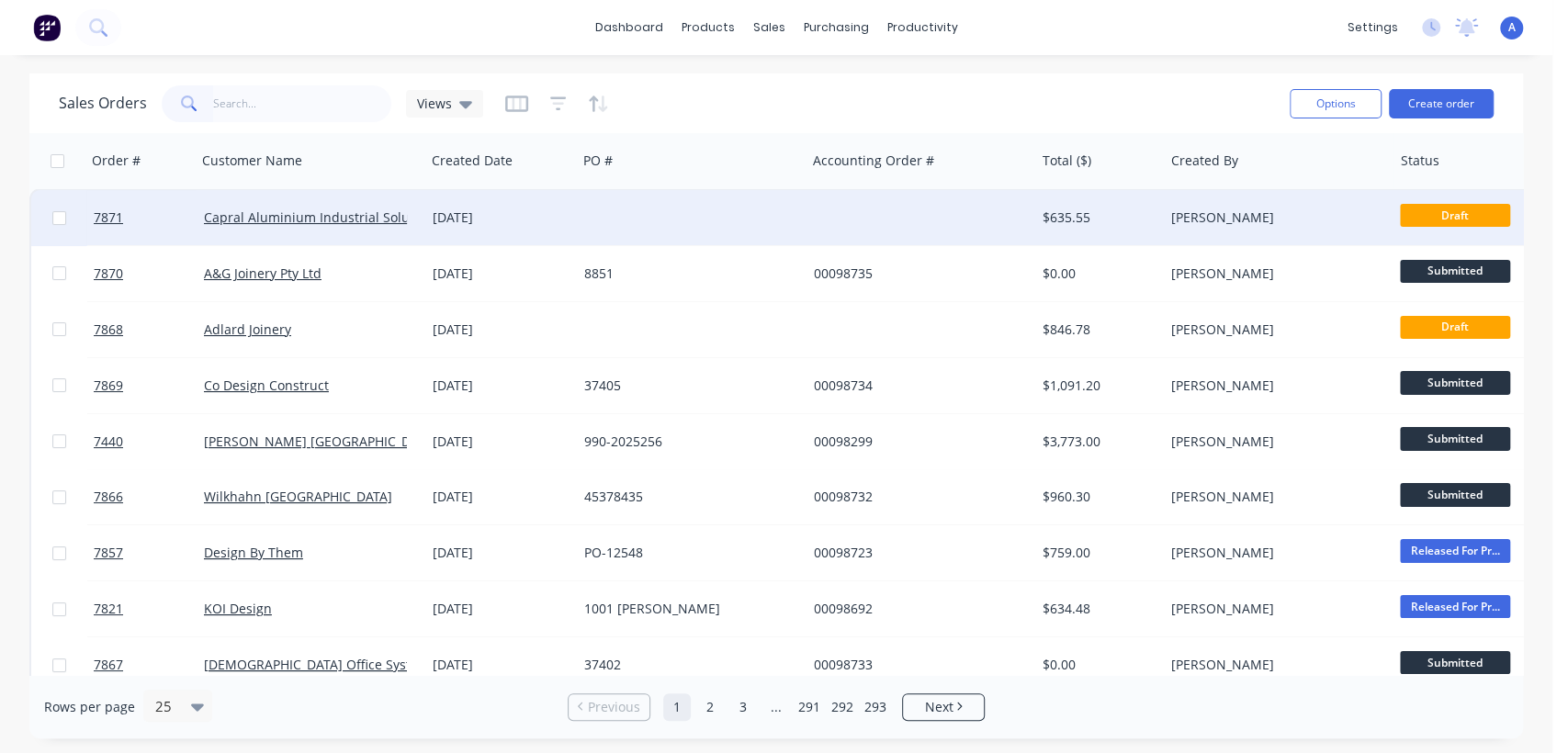
click at [639, 217] on div at bounding box center [691, 218] width 228 height 55
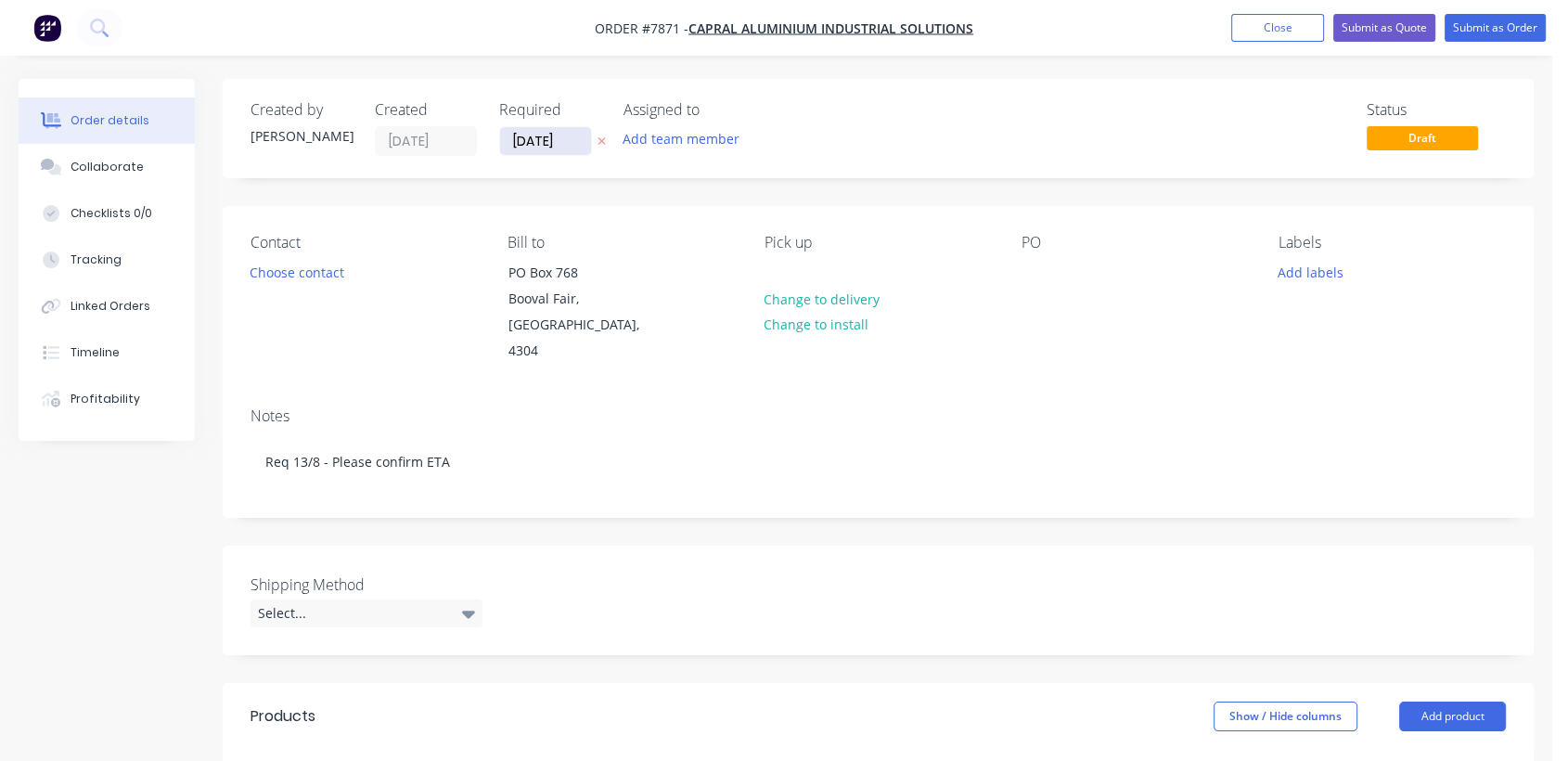
click at [575, 145] on input "[DATE]" at bounding box center [545, 141] width 90 height 28
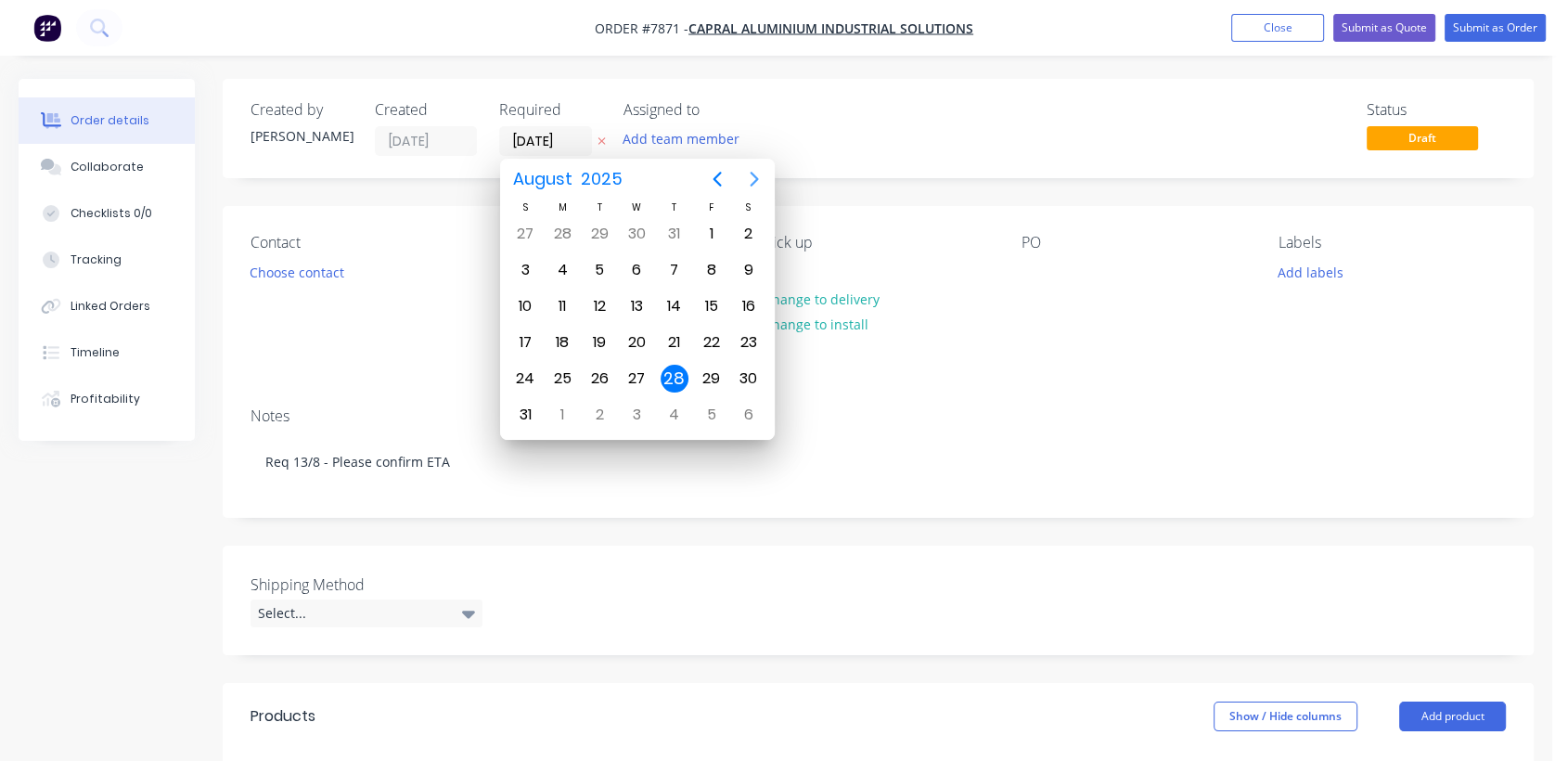
click at [764, 178] on icon "Next page" at bounding box center [754, 179] width 22 height 22
click at [754, 178] on icon "Next page" at bounding box center [754, 179] width 22 height 22
drag, startPoint x: 637, startPoint y: 367, endPoint x: 625, endPoint y: 374, distance: 13.9
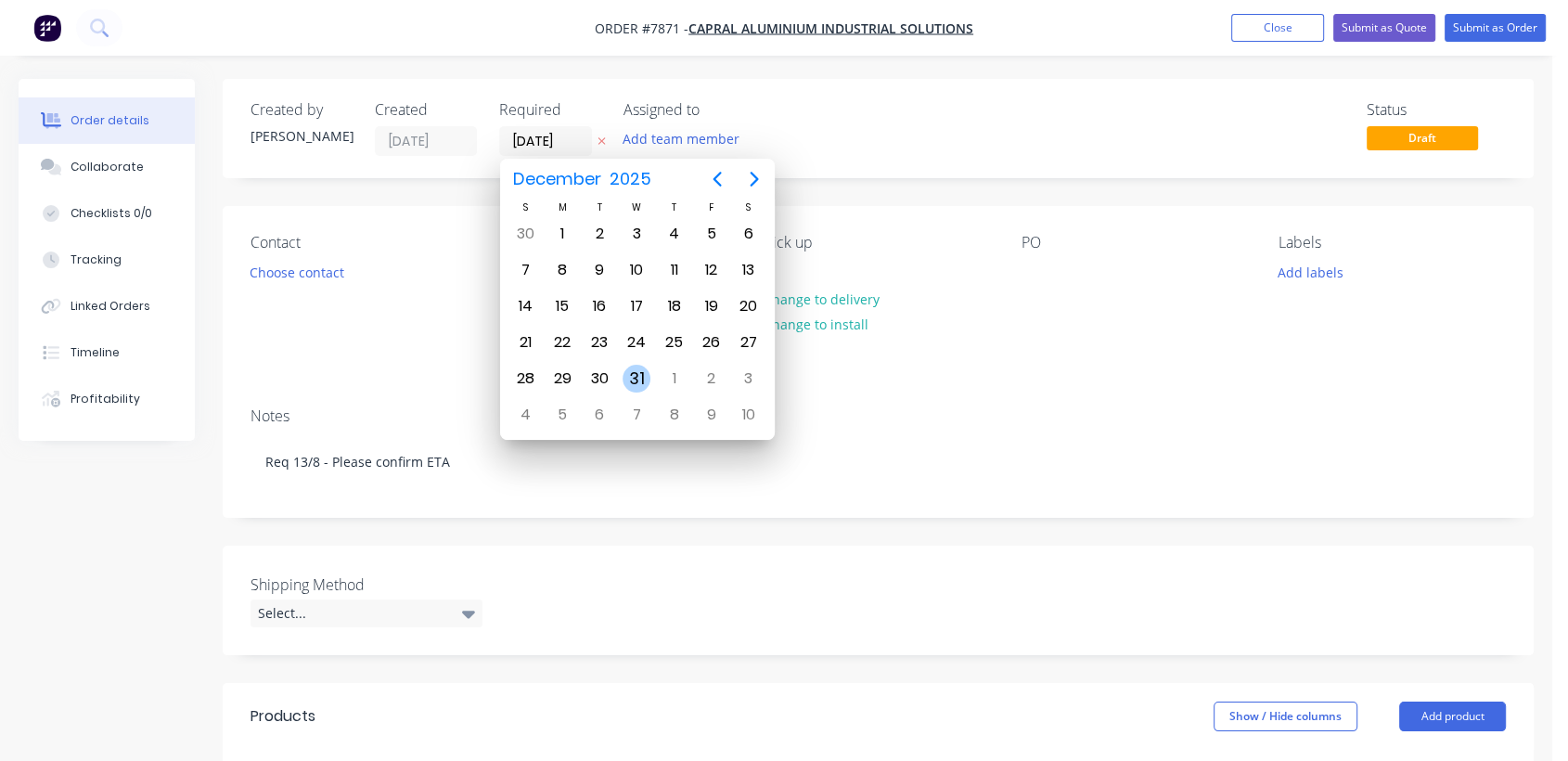
click at [636, 367] on div "31" at bounding box center [636, 379] width 28 height 28
type input "[DATE]"
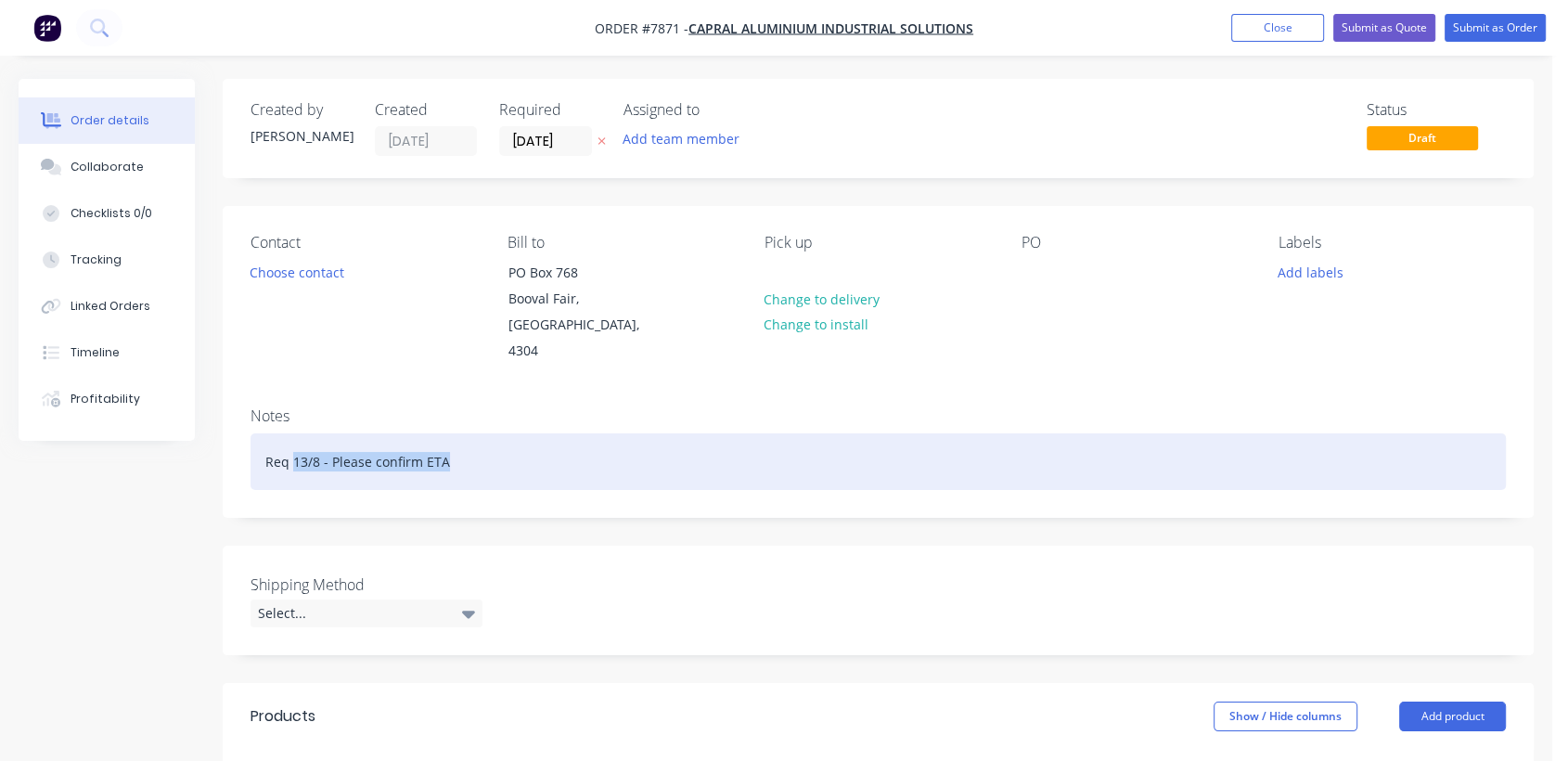
drag, startPoint x: 440, startPoint y: 430, endPoint x: 292, endPoint y: 424, distance: 148.1
click at [292, 434] on div "Req 13/8 - Please confirm ETA" at bounding box center [878, 462] width 1255 height 57
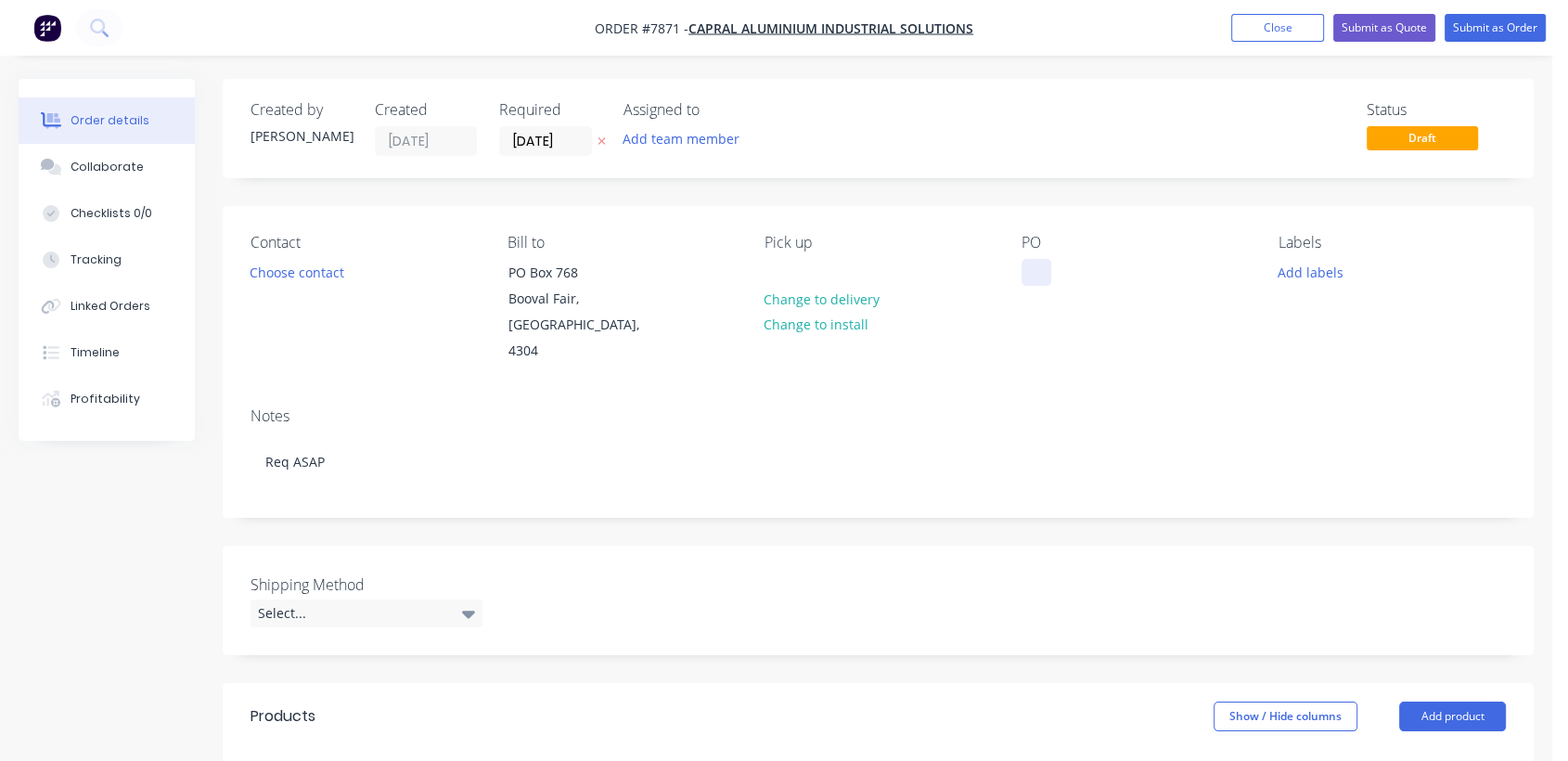
click at [1029, 262] on div at bounding box center [1036, 272] width 30 height 27
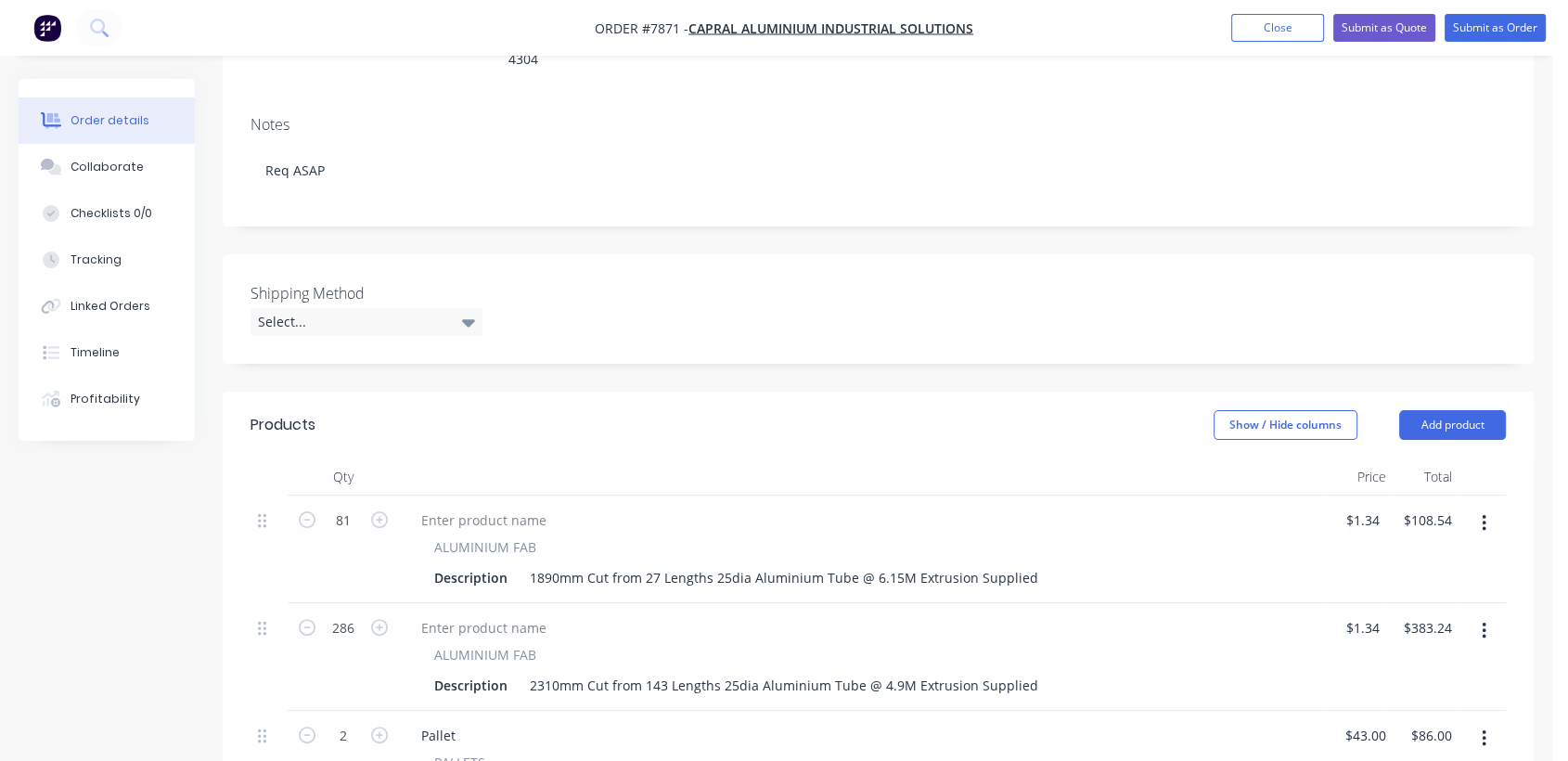
scroll to position [309, 0]
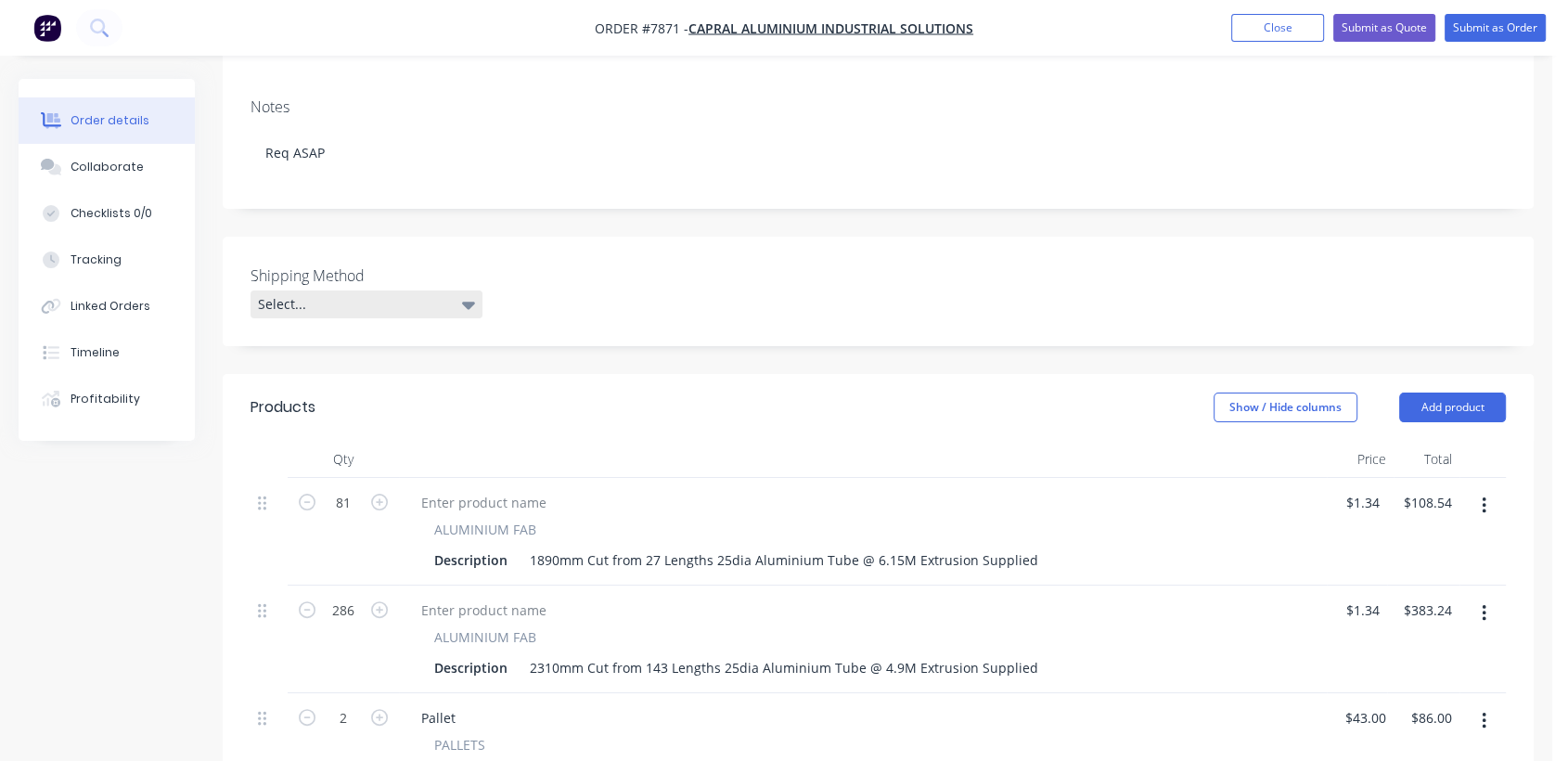
click at [396, 290] on div "Select..." at bounding box center [366, 304] width 232 height 28
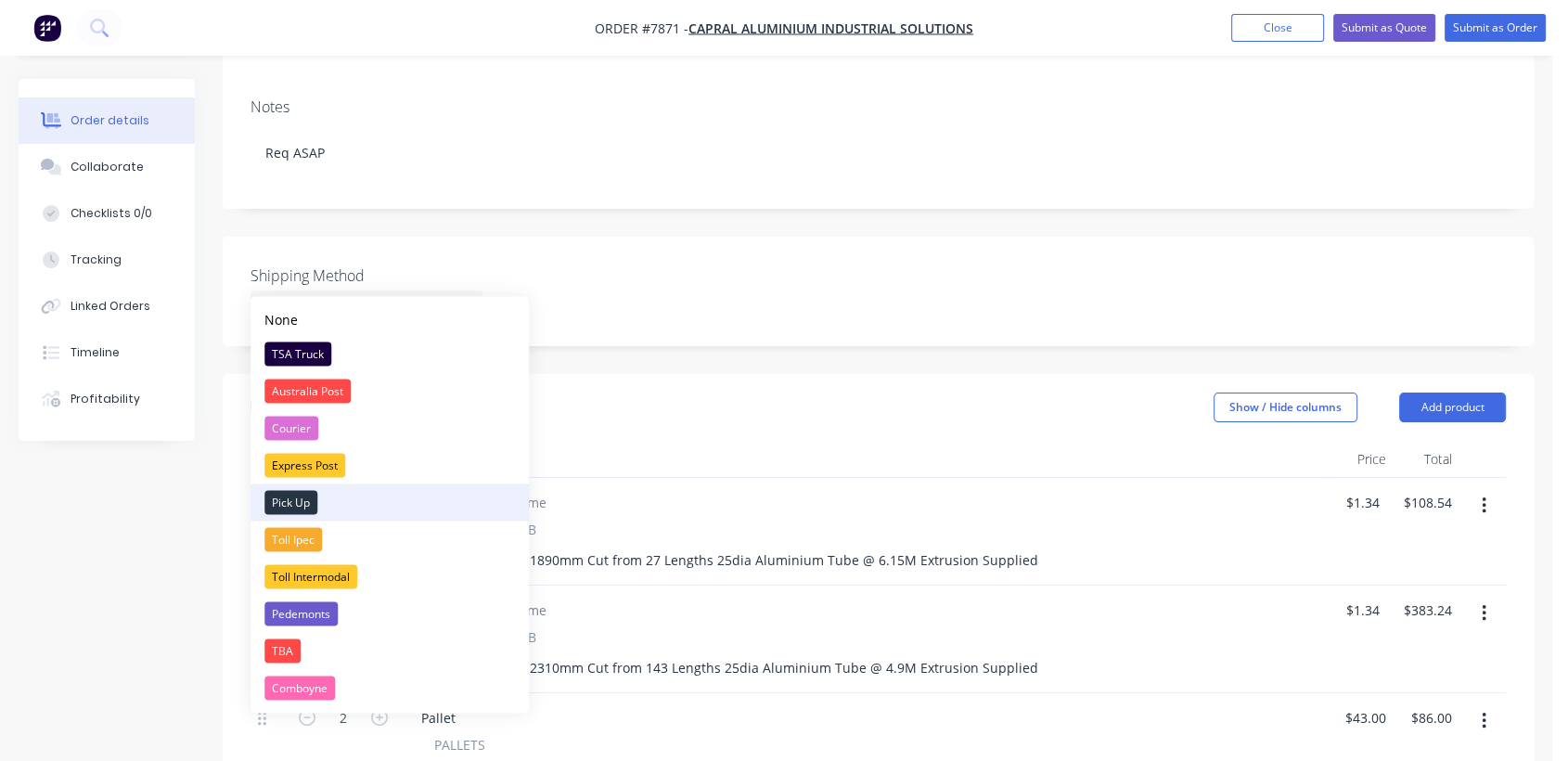
click at [301, 501] on div "Pick Up" at bounding box center [290, 502] width 53 height 24
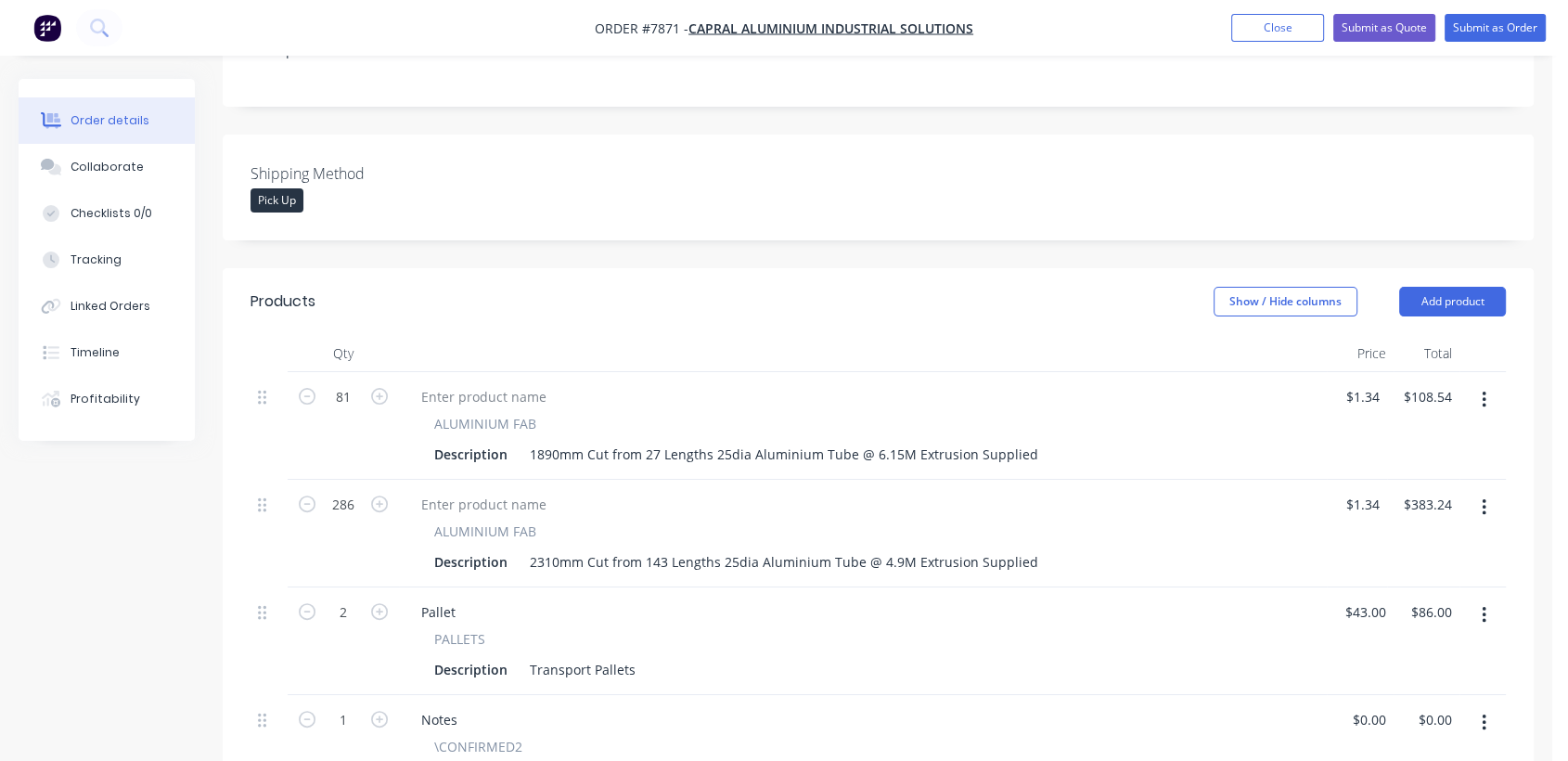
scroll to position [515, 0]
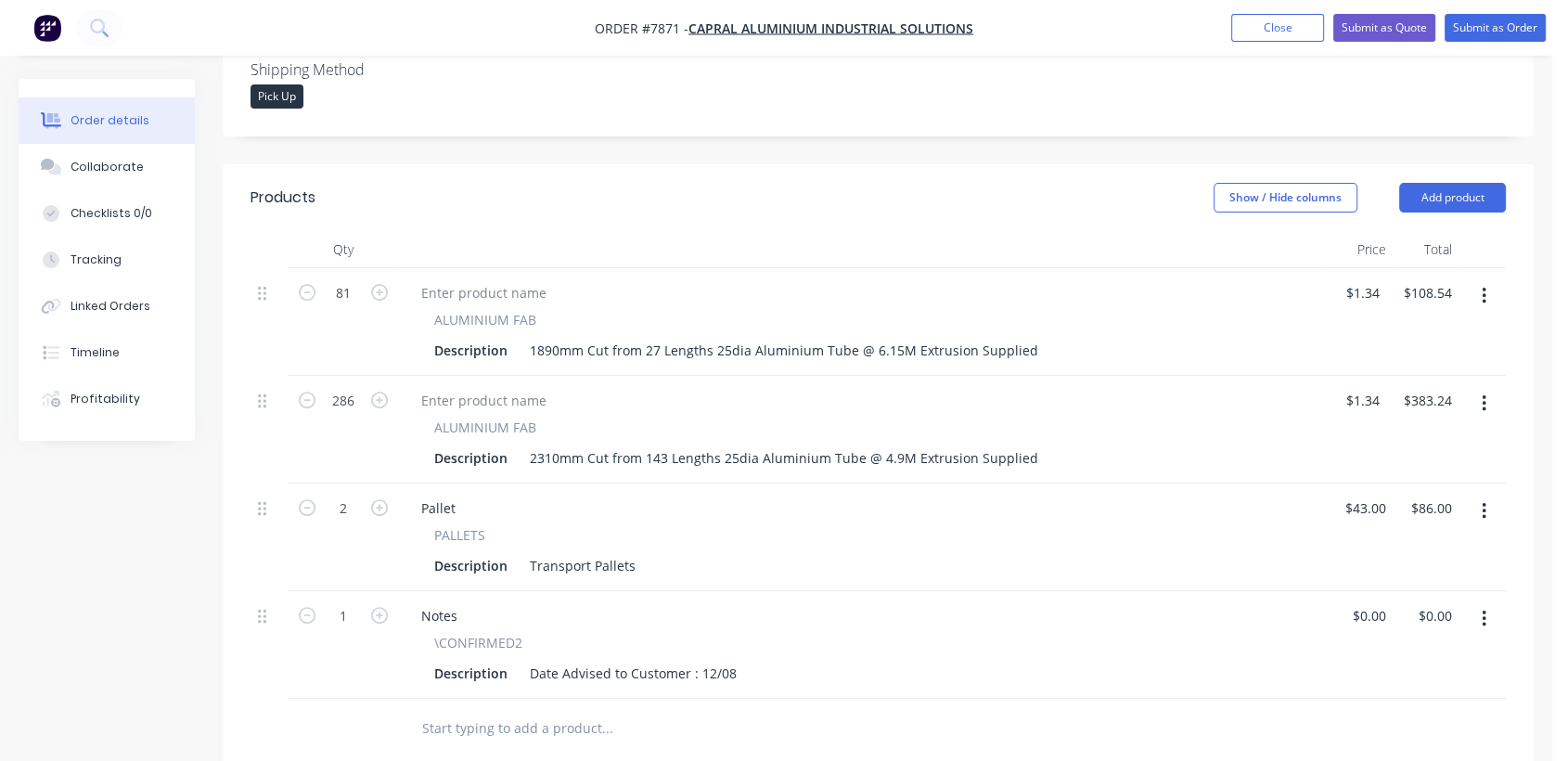
click at [1481, 395] on icon "button" at bounding box center [1483, 403] width 4 height 17
click at [1374, 550] on div "Delete" at bounding box center [1418, 563] width 143 height 27
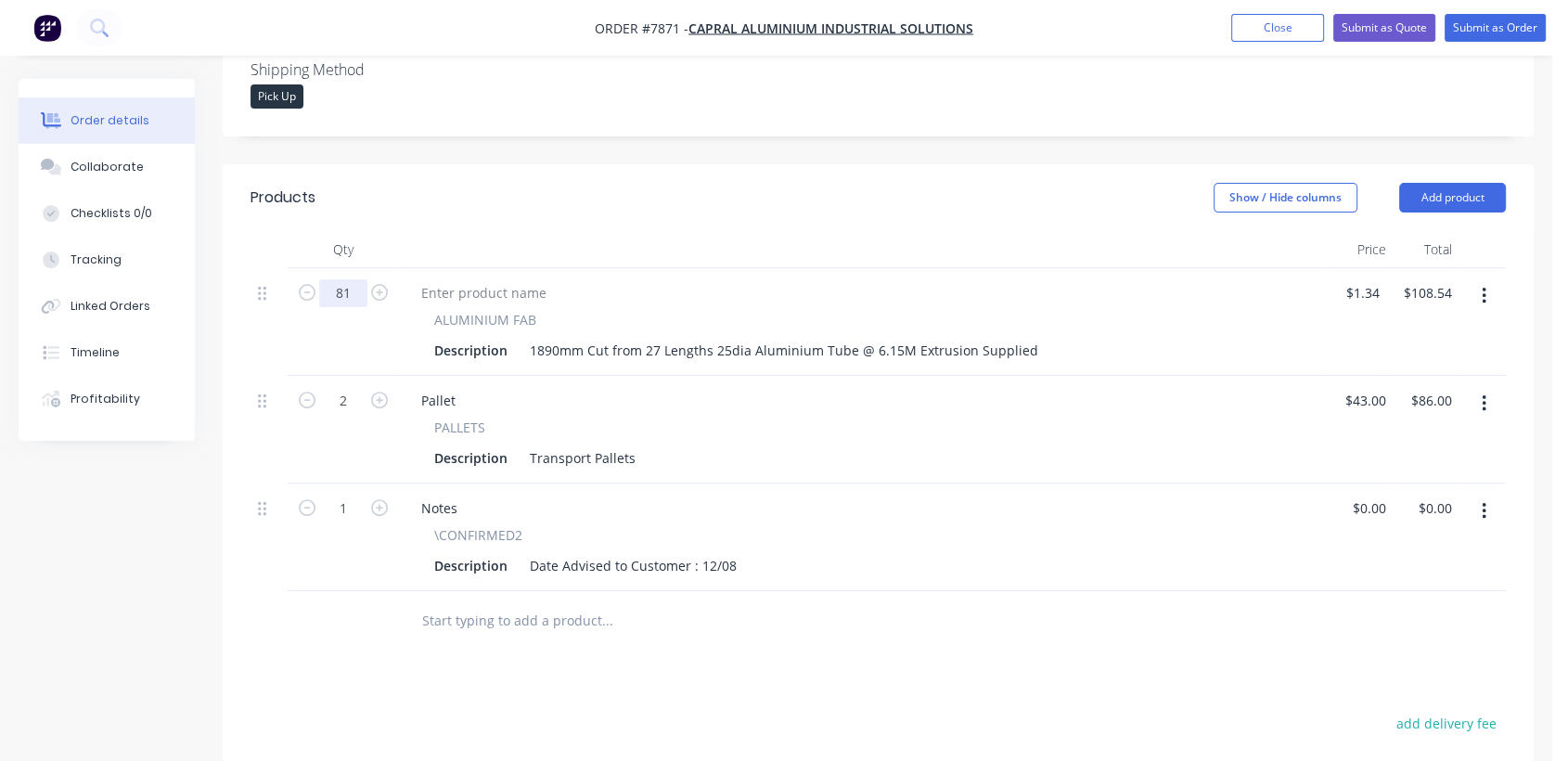
click at [349, 280] on input "81" at bounding box center [343, 293] width 49 height 28
type input "1344"
type input "$1,800.96"
drag, startPoint x: 559, startPoint y: 325, endPoint x: 515, endPoint y: 325, distance: 44.0
click at [515, 337] on div "Description 1890mm Cut from 27 Lengths 25dia Aluminium Tube @ 6.15M Extrusion S…" at bounding box center [859, 350] width 865 height 27
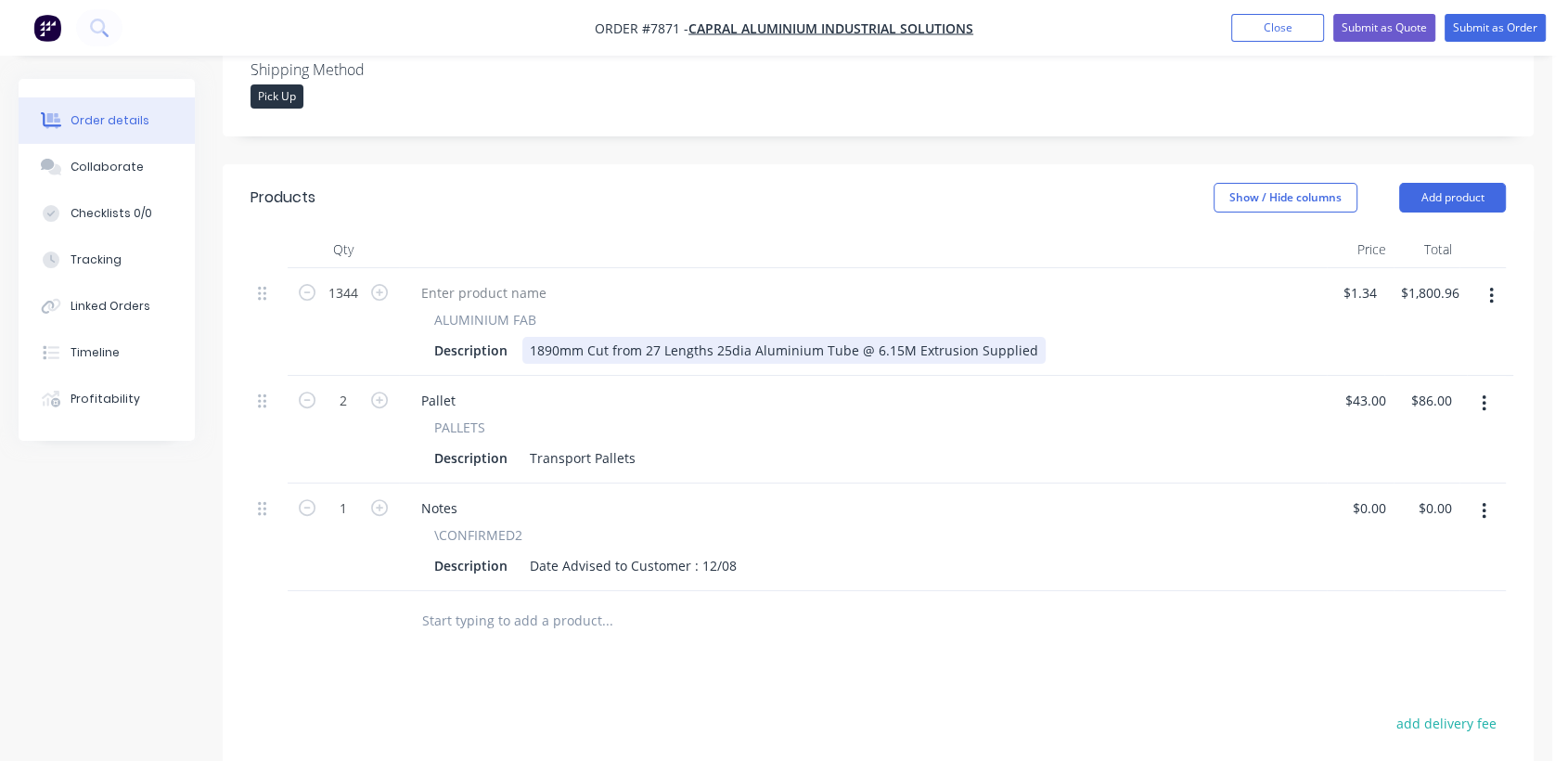
click at [580, 337] on div "1890mm Cut from 27 Lengths 25dia Aluminium Tube @ 6.15M Extrusion Supplied" at bounding box center [784, 350] width 523 height 27
click at [555, 337] on div "1890mm Cut from 27 Lengths 25dia Aluminium Tube @ 6.15M Extrusion Supplied" at bounding box center [784, 350] width 523 height 27
click at [655, 337] on div "2010mm Cut from 27 Lengths 25dia Aluminium Tube @ 6.15M Extrusion Supplied" at bounding box center [784, 350] width 523 height 27
click at [304, 392] on icon "button" at bounding box center [306, 400] width 17 height 17
type input "1"
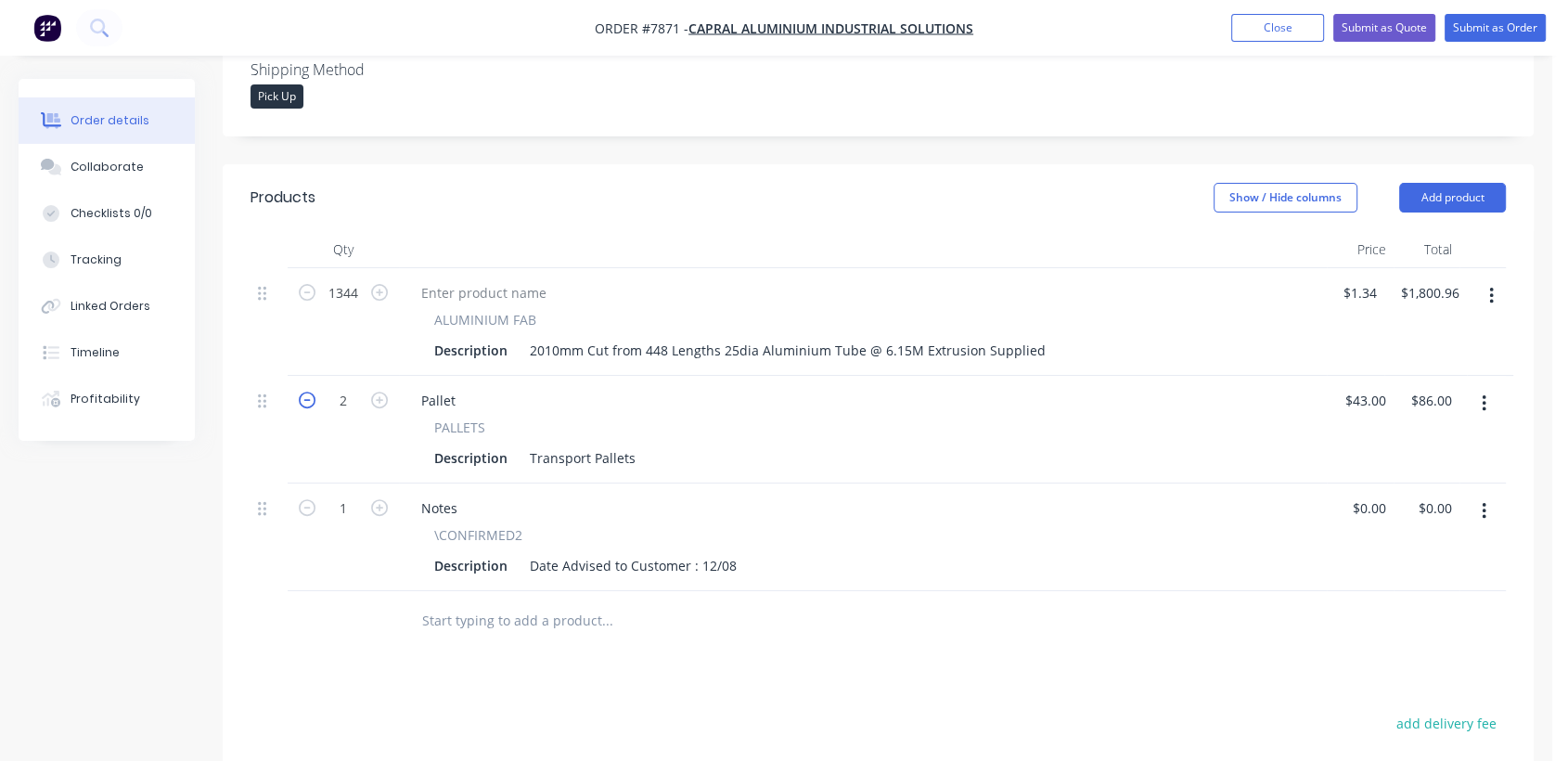
type input "$43.00"
click at [1484, 501] on icon "button" at bounding box center [1483, 511] width 5 height 21
click at [1369, 658] on div "Delete" at bounding box center [1418, 670] width 143 height 27
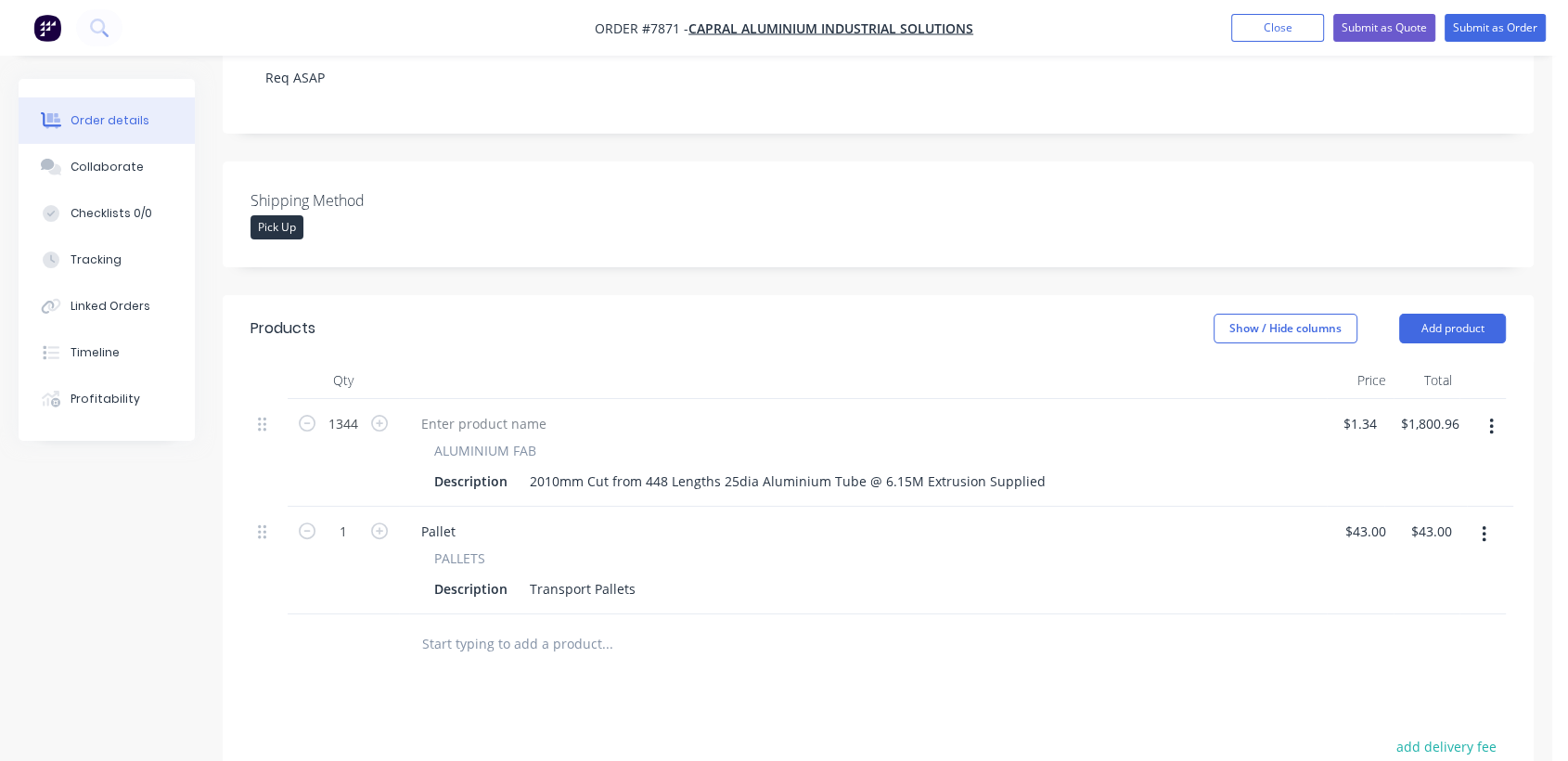
scroll to position [290, 0]
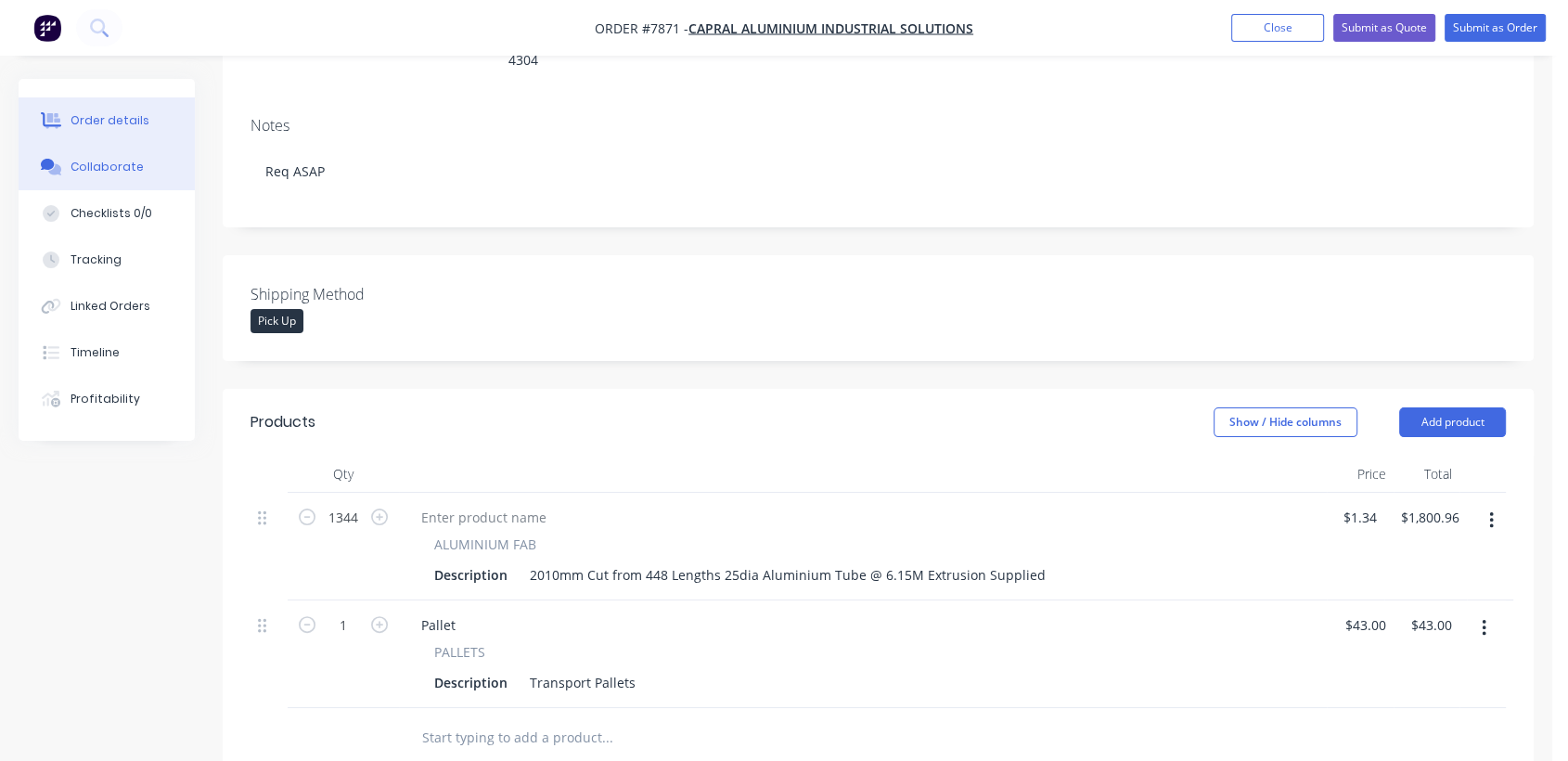
click at [107, 165] on div "Collaborate" at bounding box center [107, 167] width 74 height 17
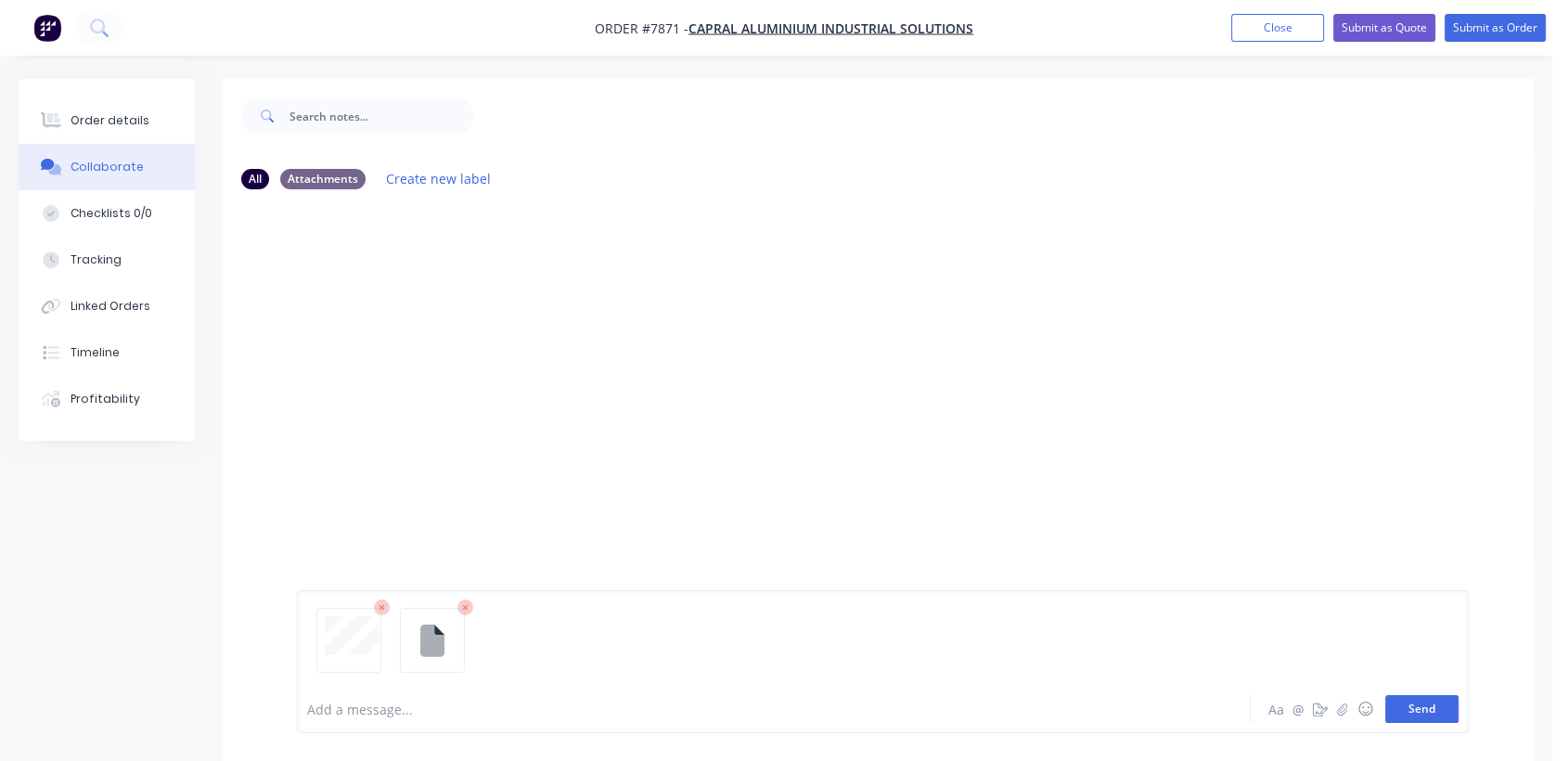
click at [1413, 708] on button "Send" at bounding box center [1422, 709] width 74 height 28
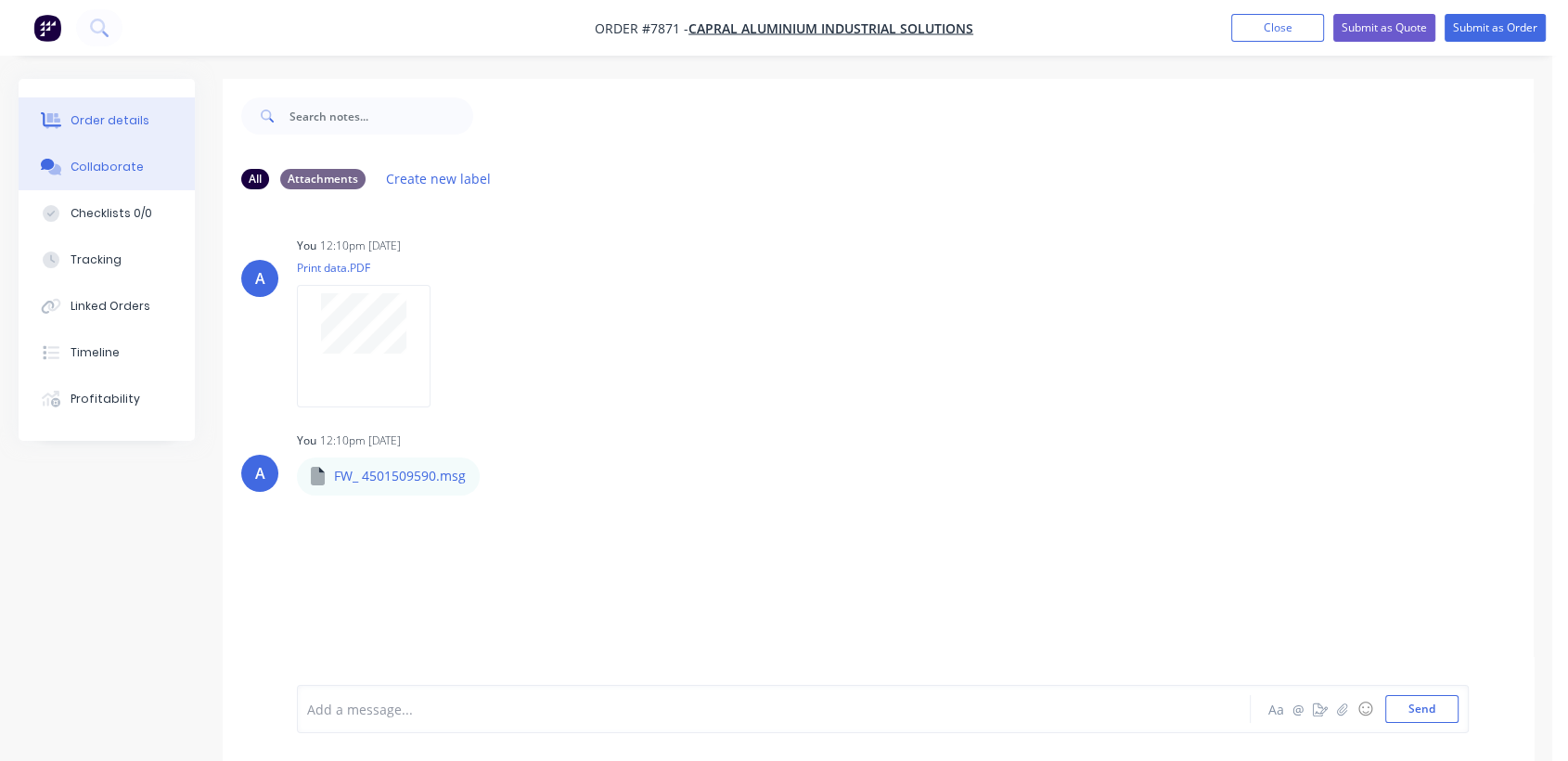
click at [129, 113] on div "Order details" at bounding box center [109, 120] width 79 height 17
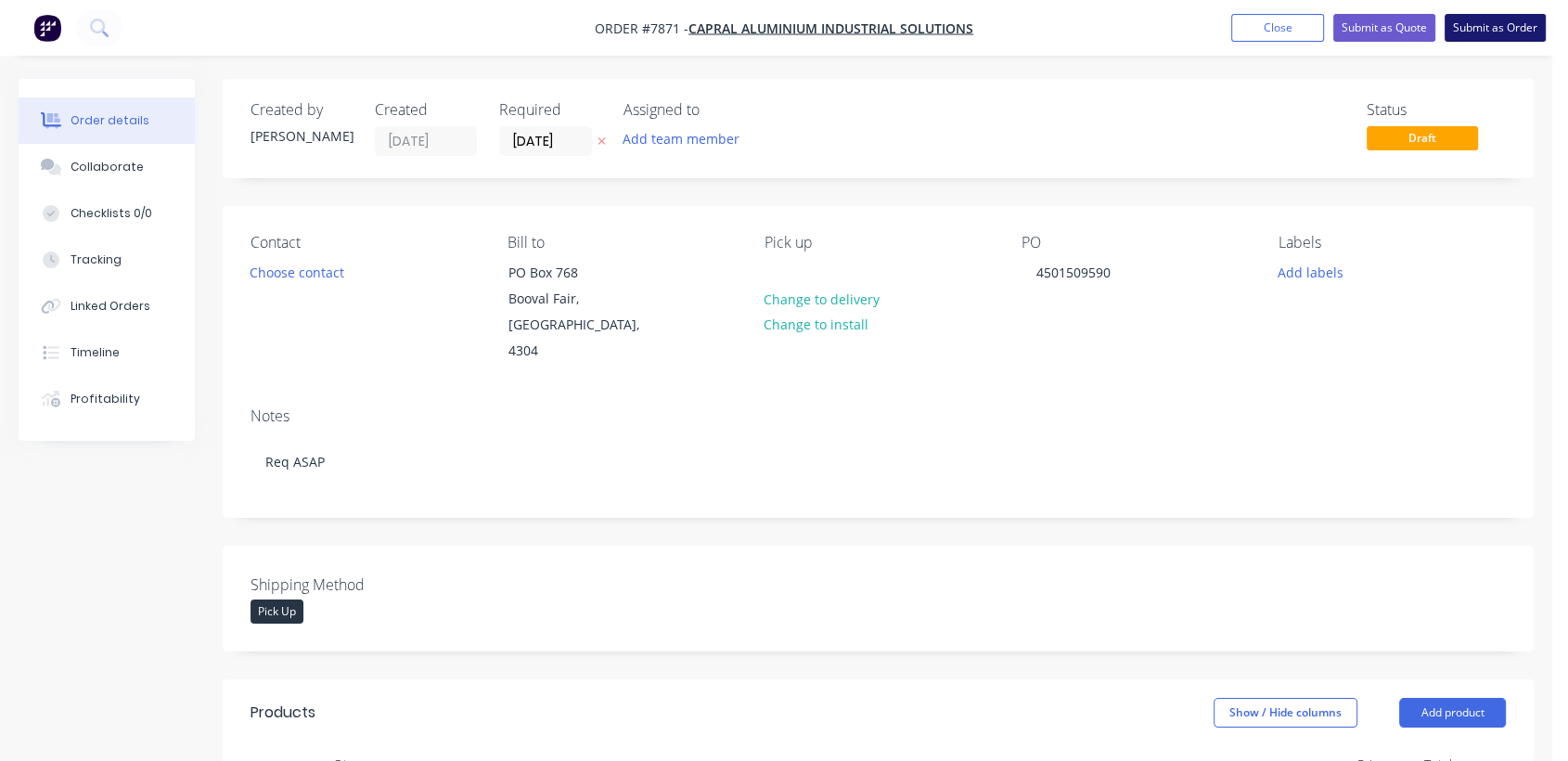
click at [1524, 34] on button "Submit as Order" at bounding box center [1495, 28] width 101 height 28
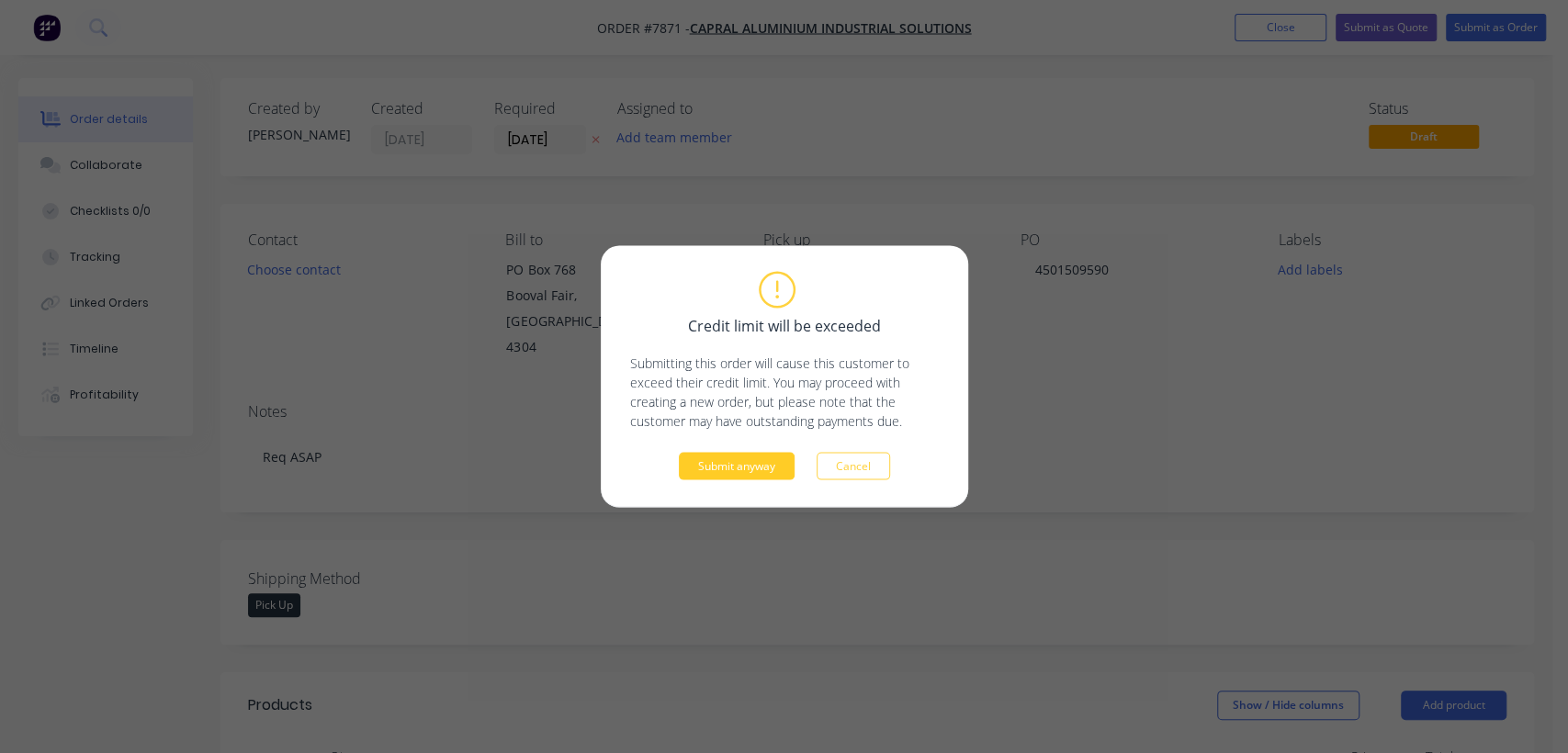
click at [740, 465] on button "Submit anyway" at bounding box center [736, 467] width 116 height 28
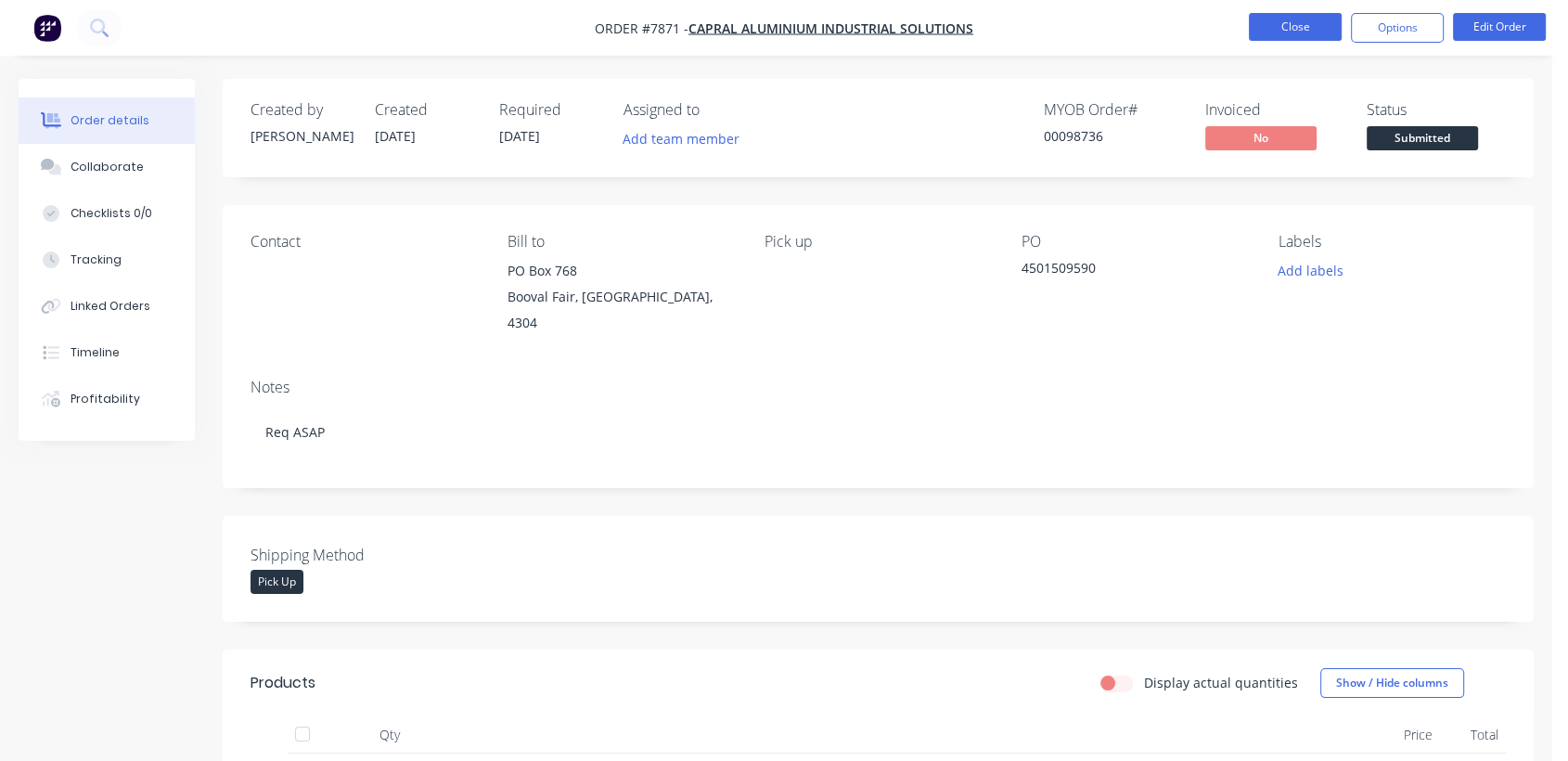
click at [1304, 19] on button "Close" at bounding box center [1295, 27] width 92 height 28
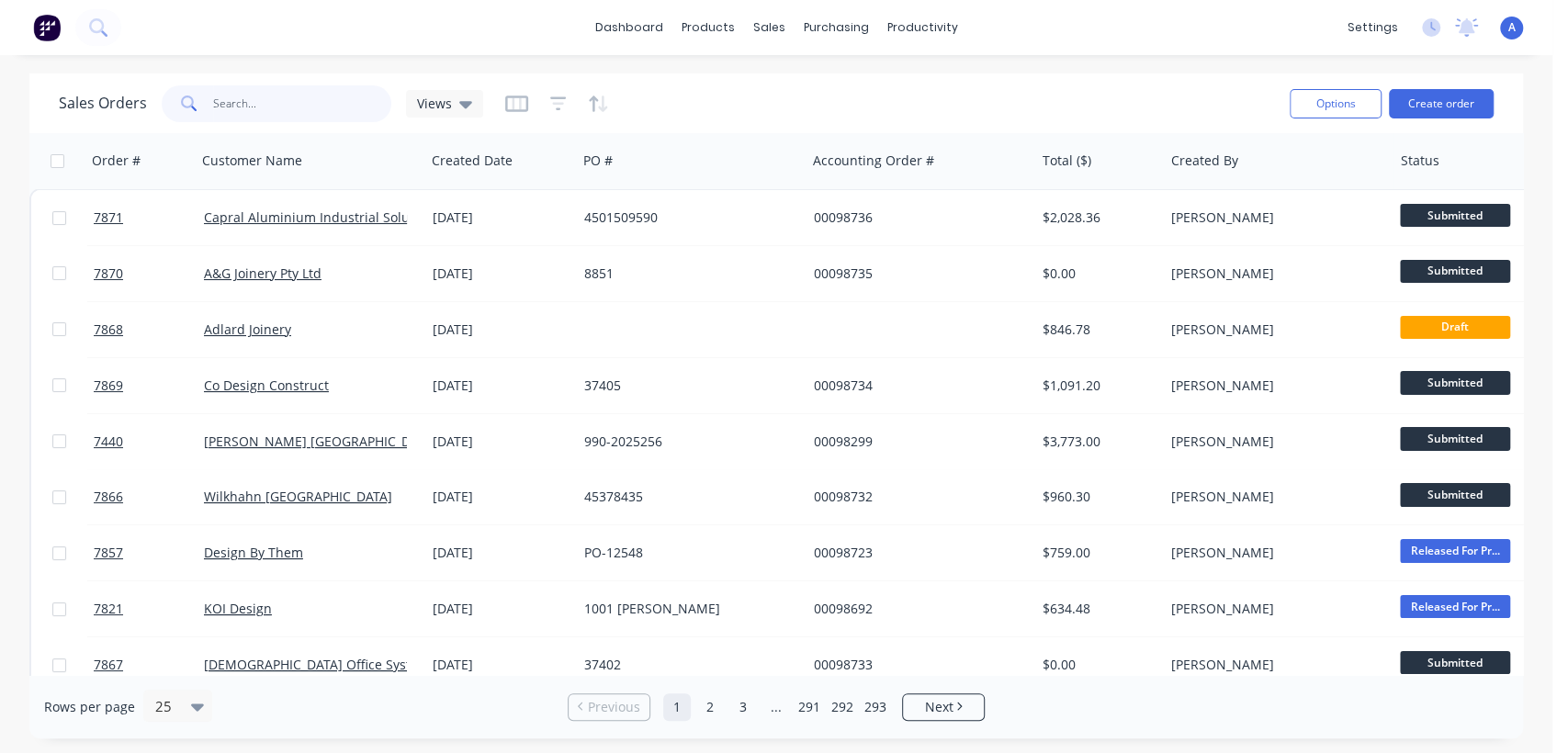
click at [225, 104] on input "text" at bounding box center [302, 103] width 179 height 36
type input "98730"
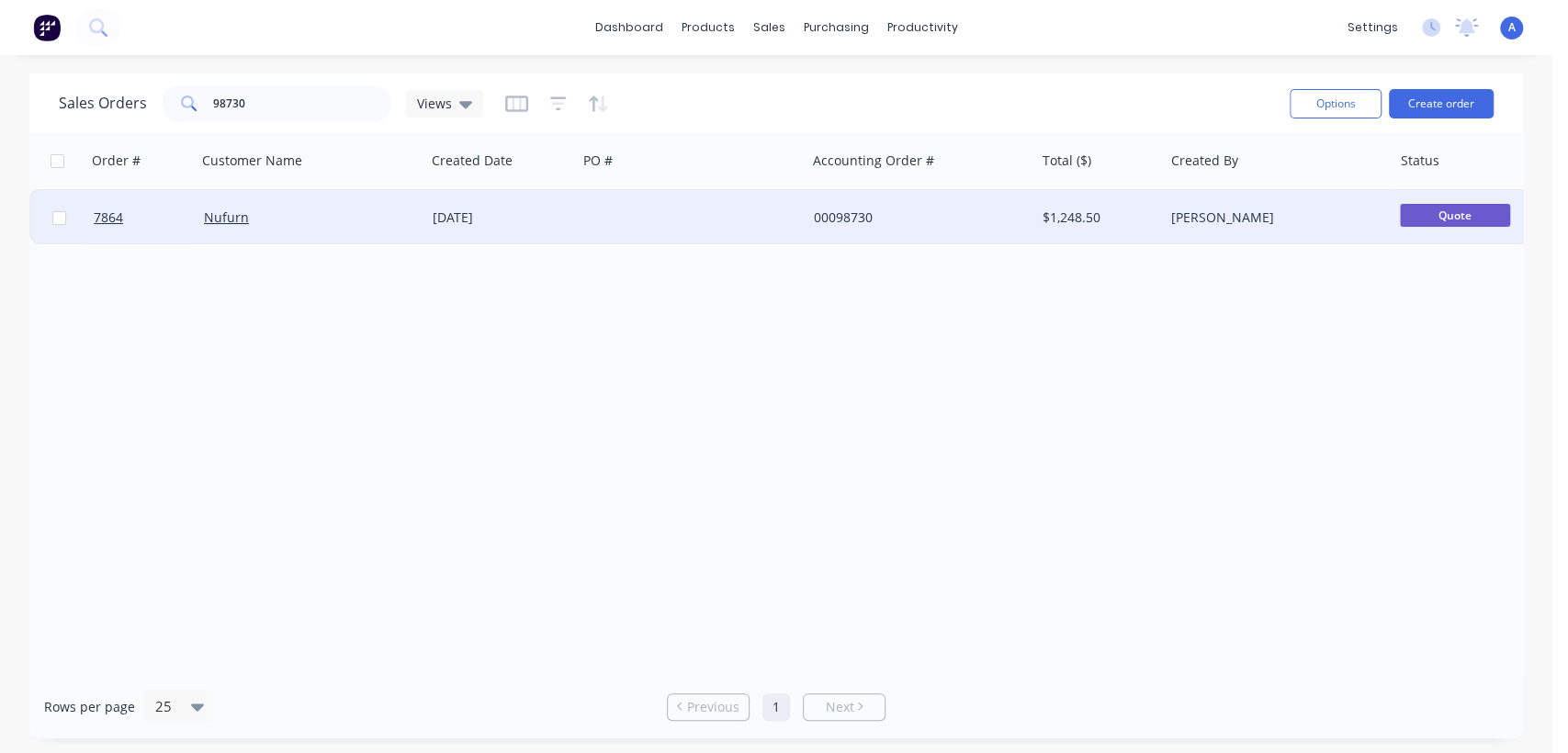
click at [612, 219] on div at bounding box center [691, 218] width 228 height 55
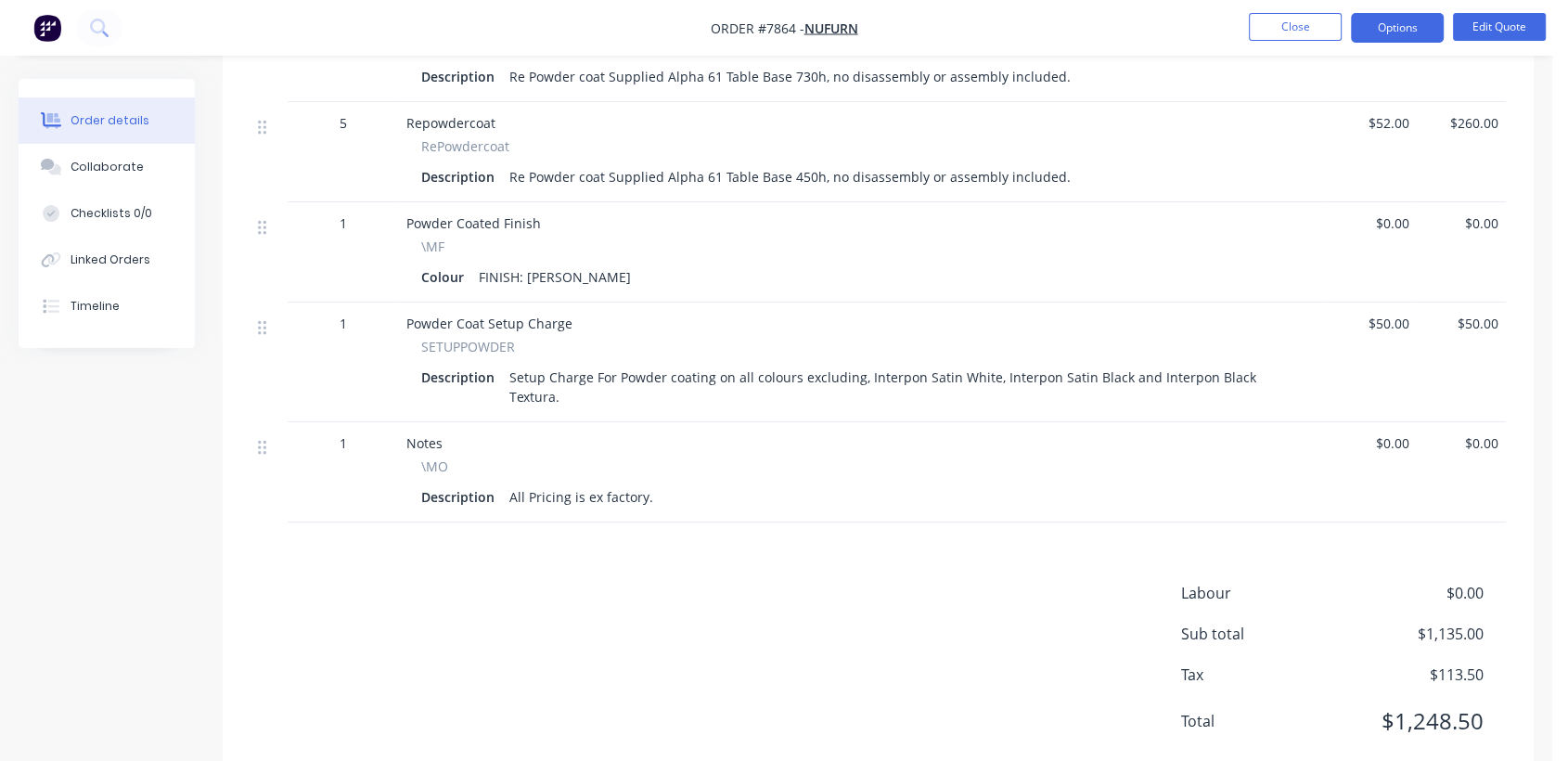
scroll to position [735, 0]
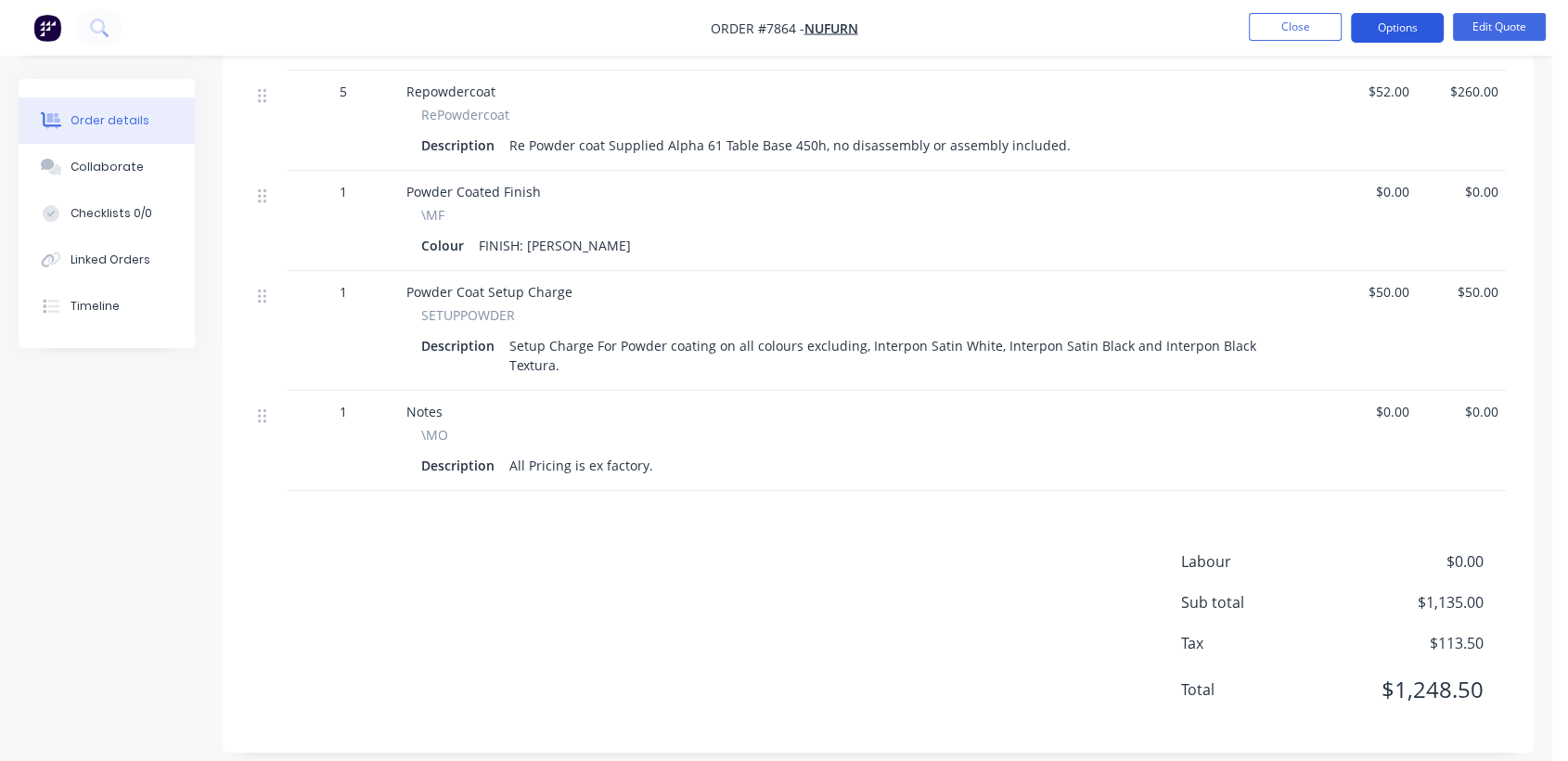
click at [1390, 14] on button "Options" at bounding box center [1396, 28] width 92 height 30
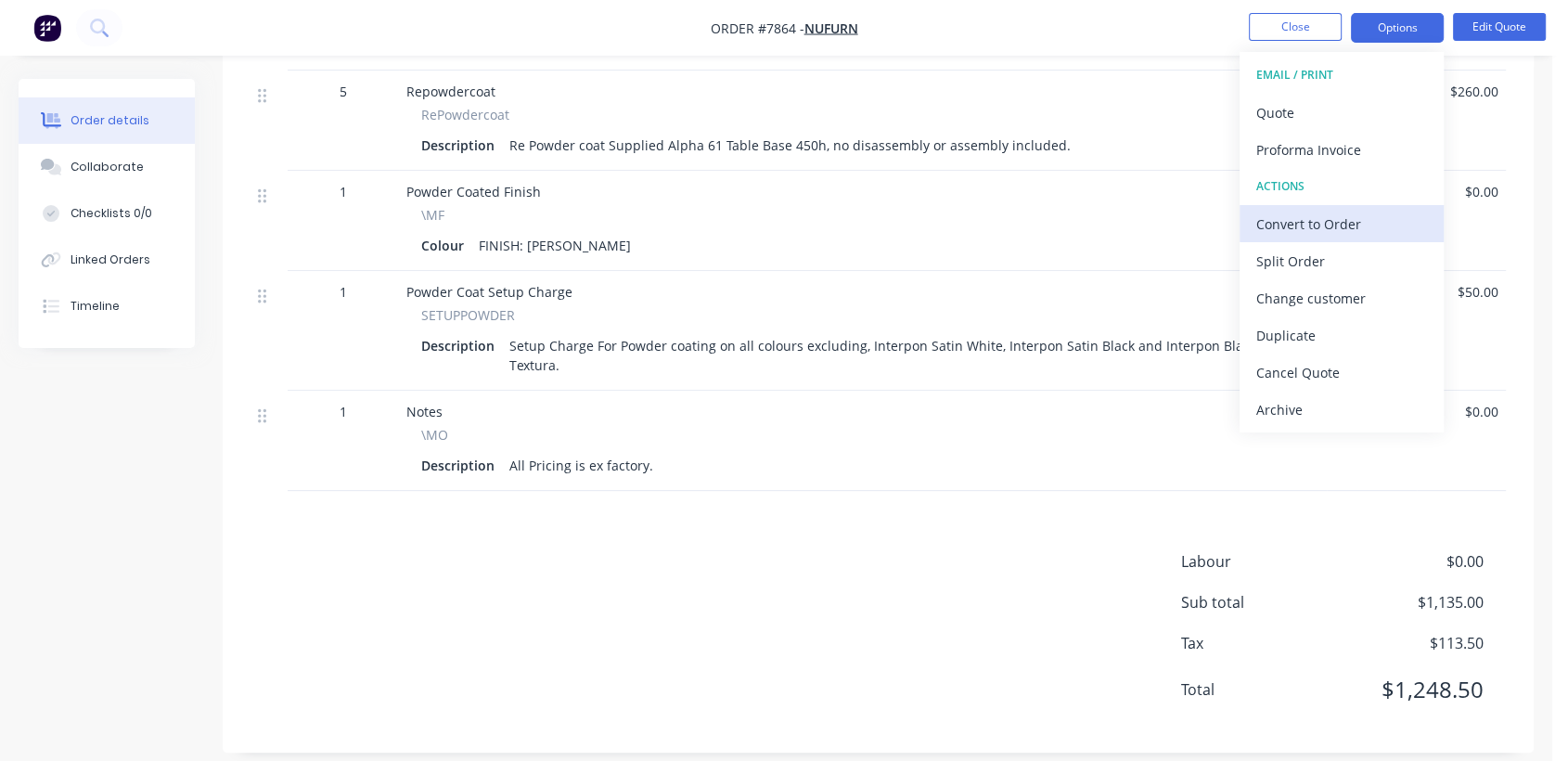
click at [1328, 224] on div "Convert to Order" at bounding box center [1341, 224] width 171 height 27
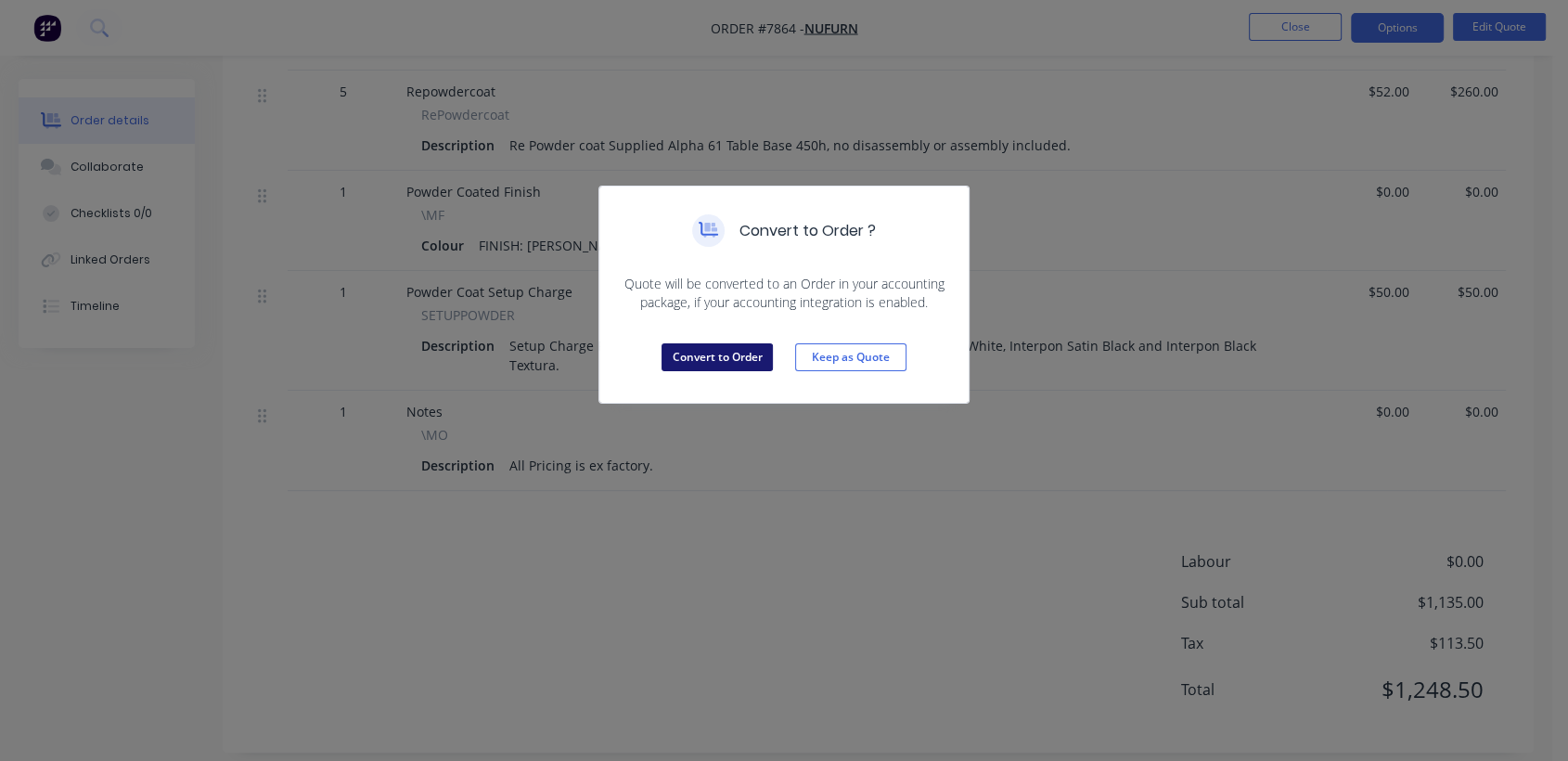
click at [735, 361] on button "Convert to Order" at bounding box center [717, 357] width 111 height 28
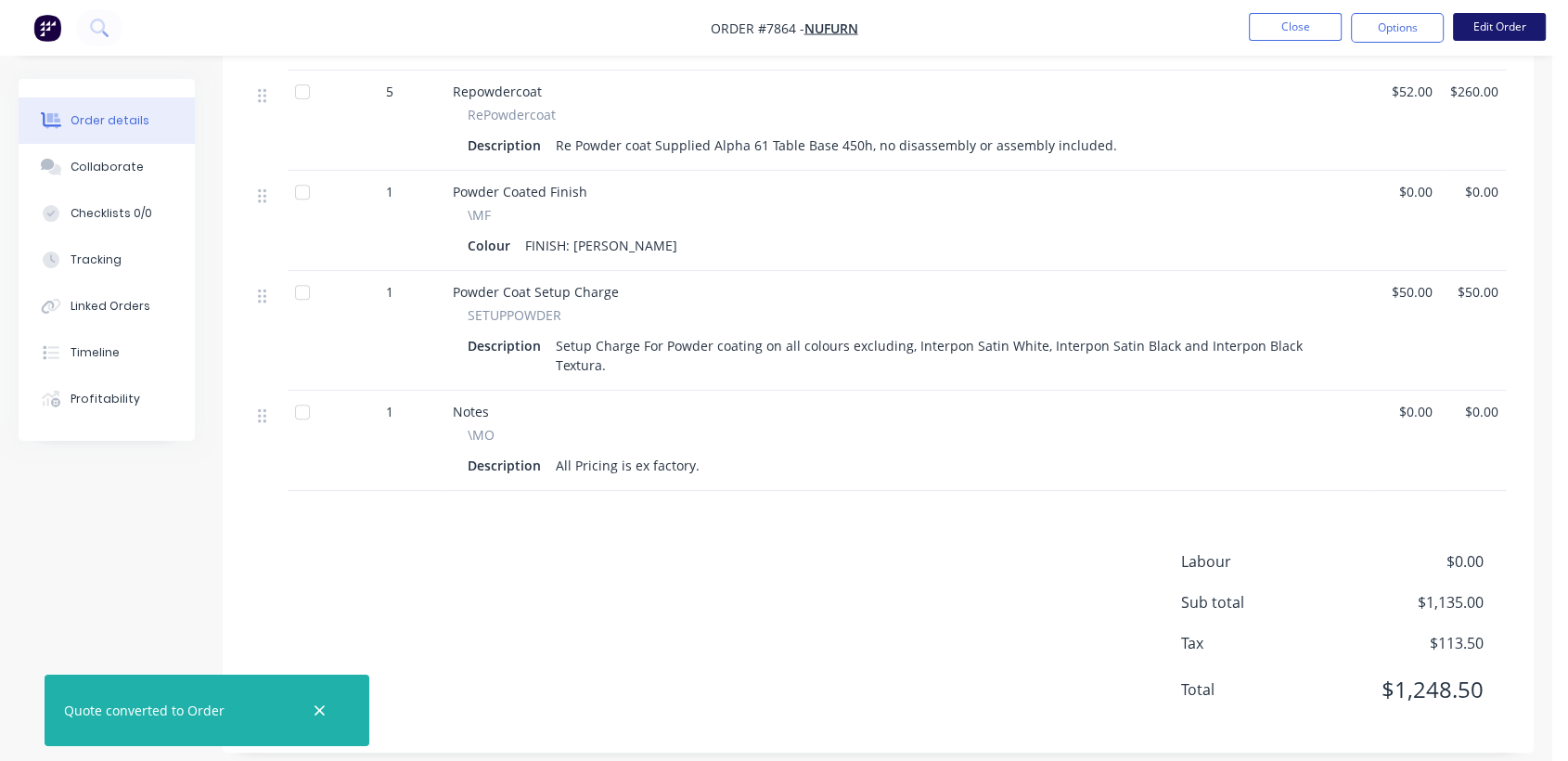
click at [1488, 29] on button "Edit Order" at bounding box center [1498, 27] width 92 height 28
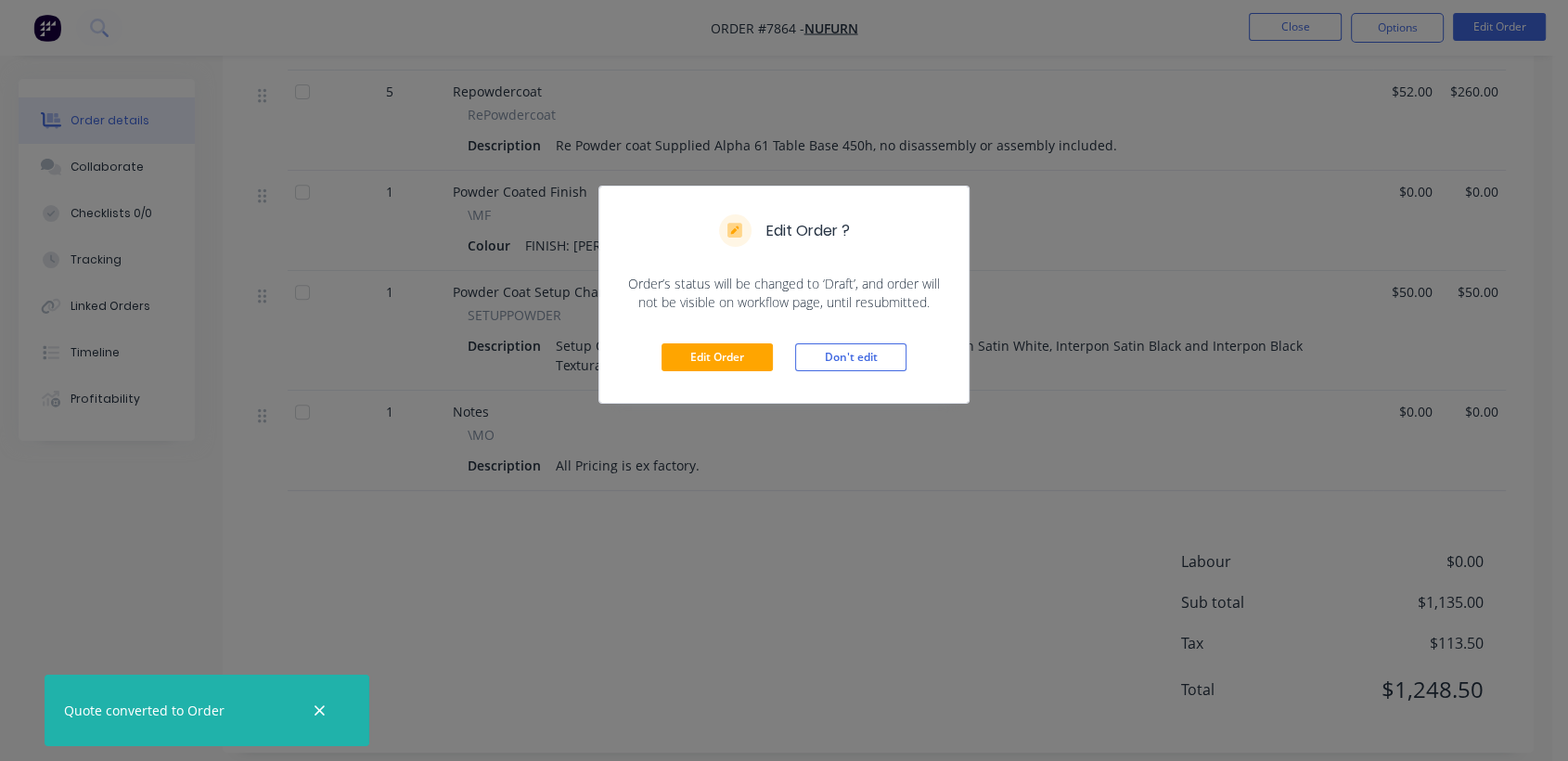
click at [715, 341] on div "Edit Order Don't edit" at bounding box center [784, 356] width 369 height 91
click at [741, 353] on button "Edit Order" at bounding box center [717, 357] width 111 height 28
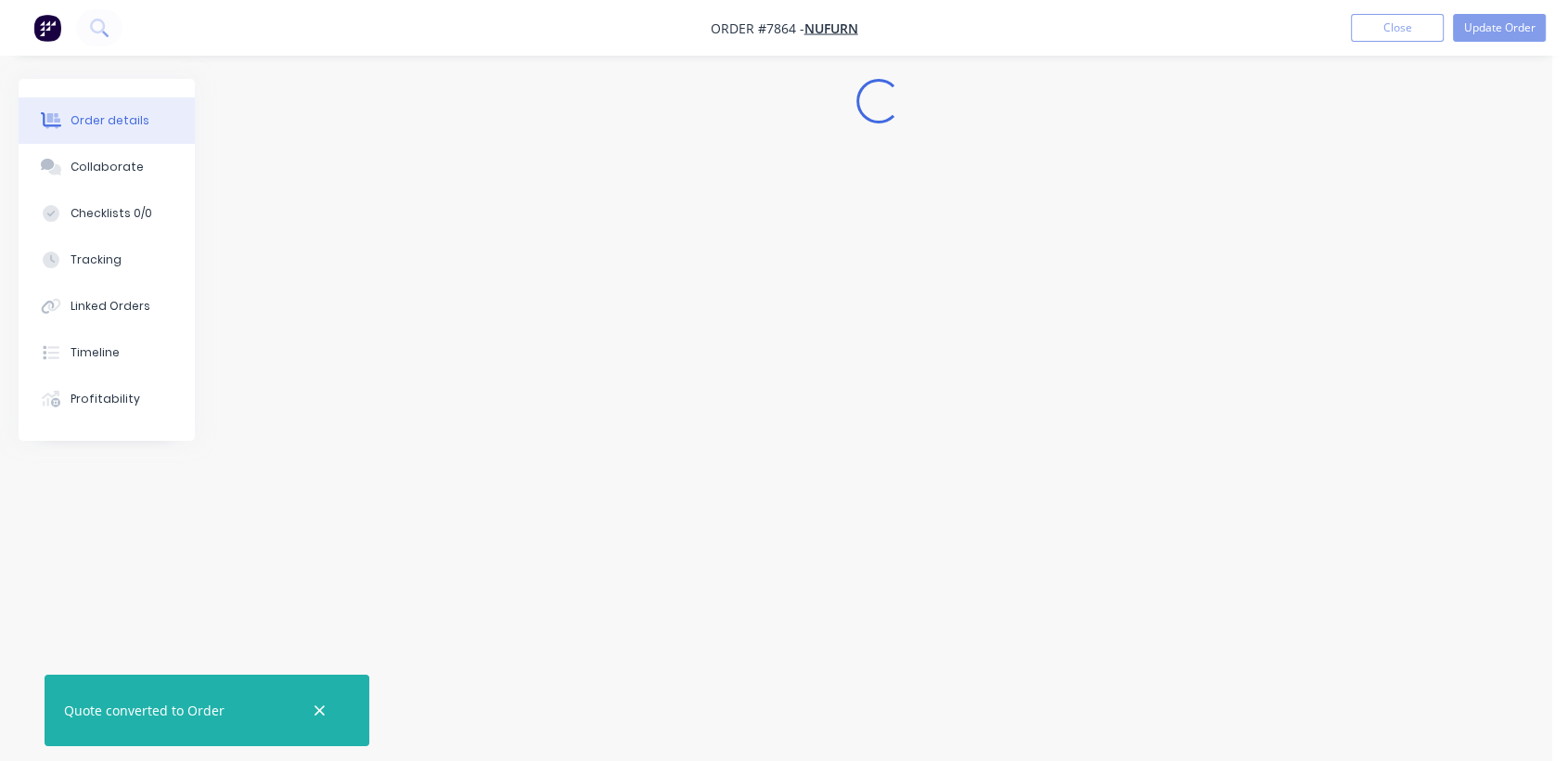
scroll to position [0, 0]
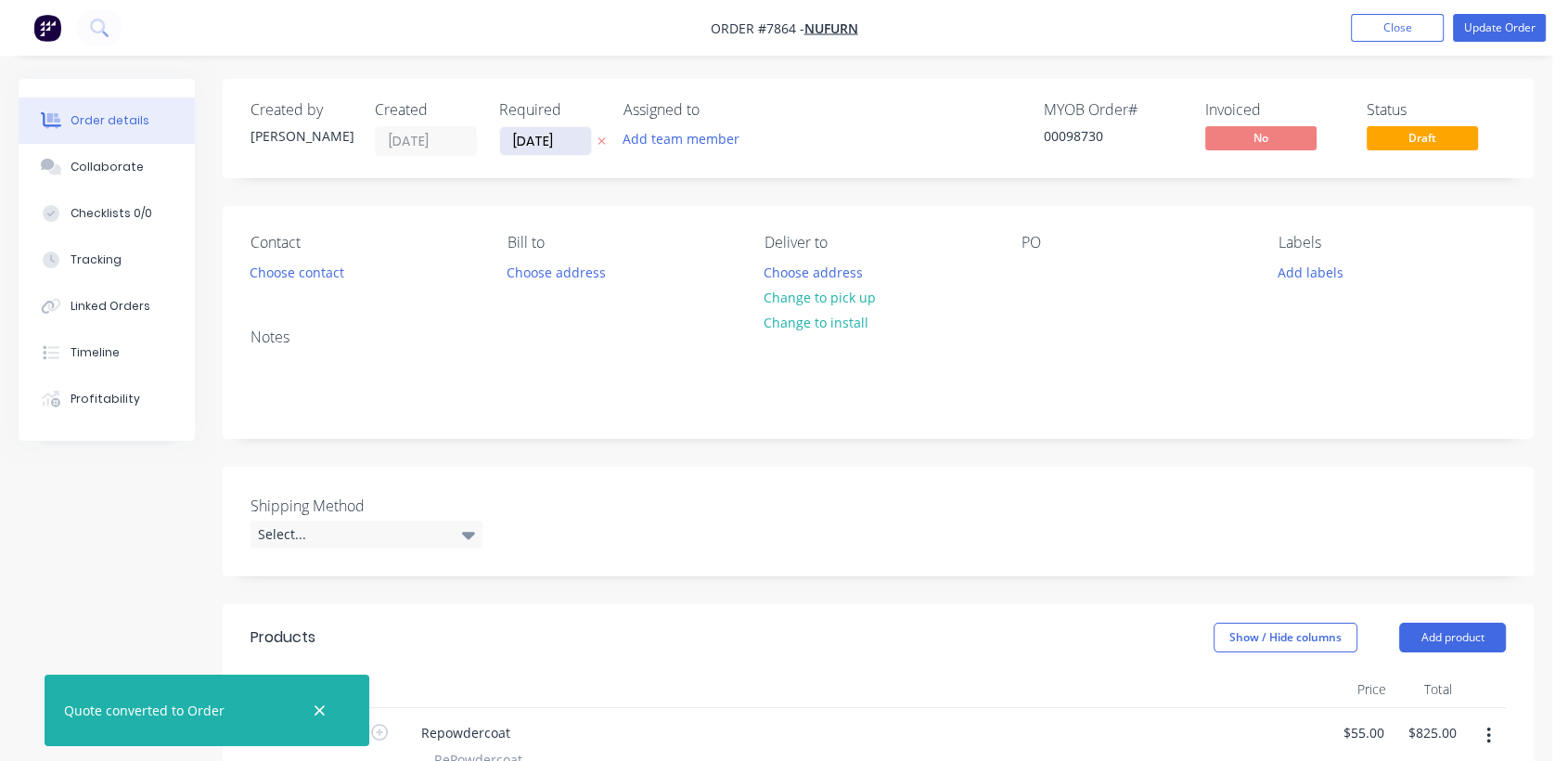
click at [570, 129] on input "[DATE]" at bounding box center [545, 141] width 90 height 28
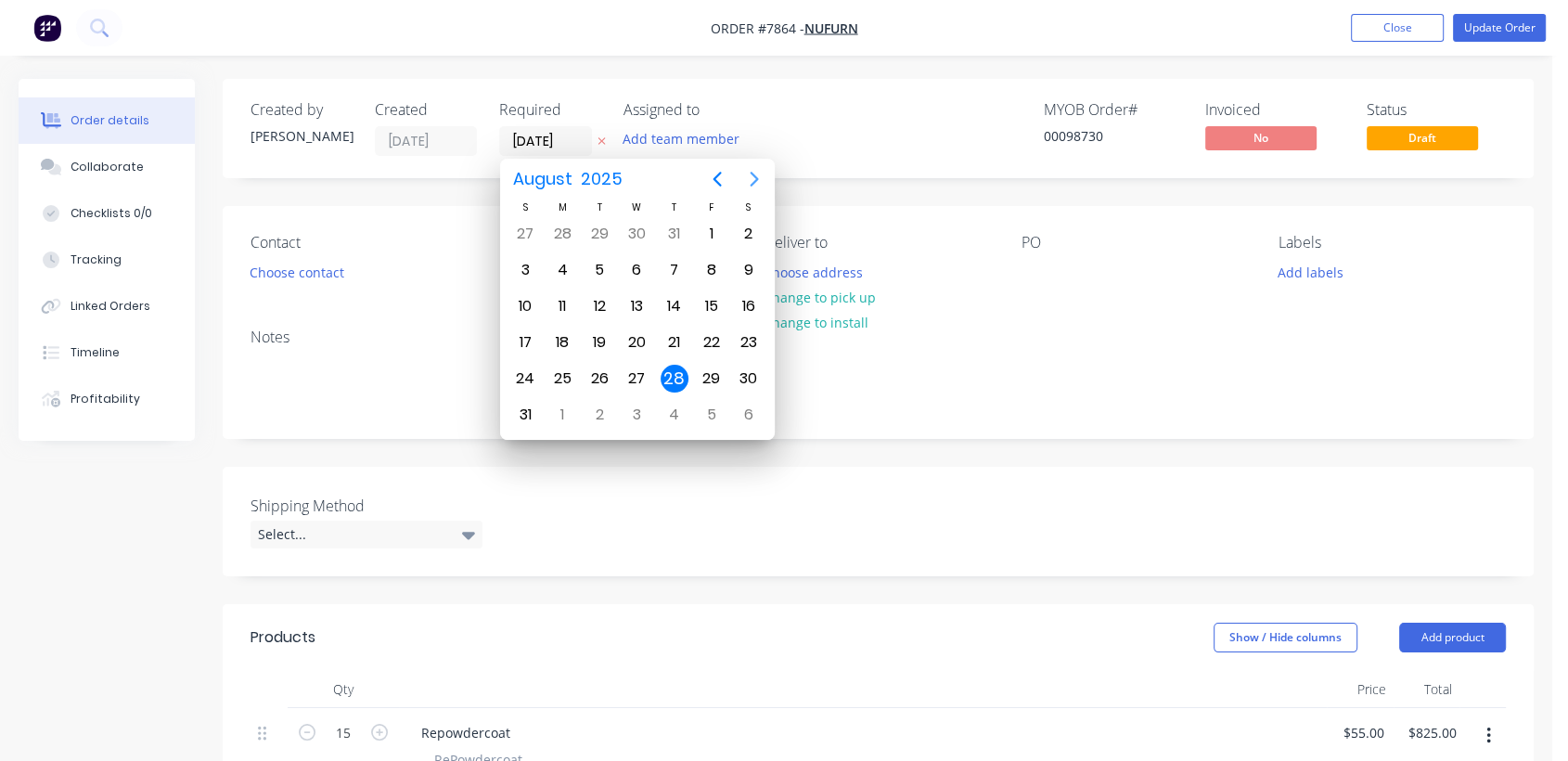
click at [747, 175] on icon "Next page" at bounding box center [754, 179] width 22 height 22
click at [640, 369] on div "31" at bounding box center [636, 379] width 28 height 28
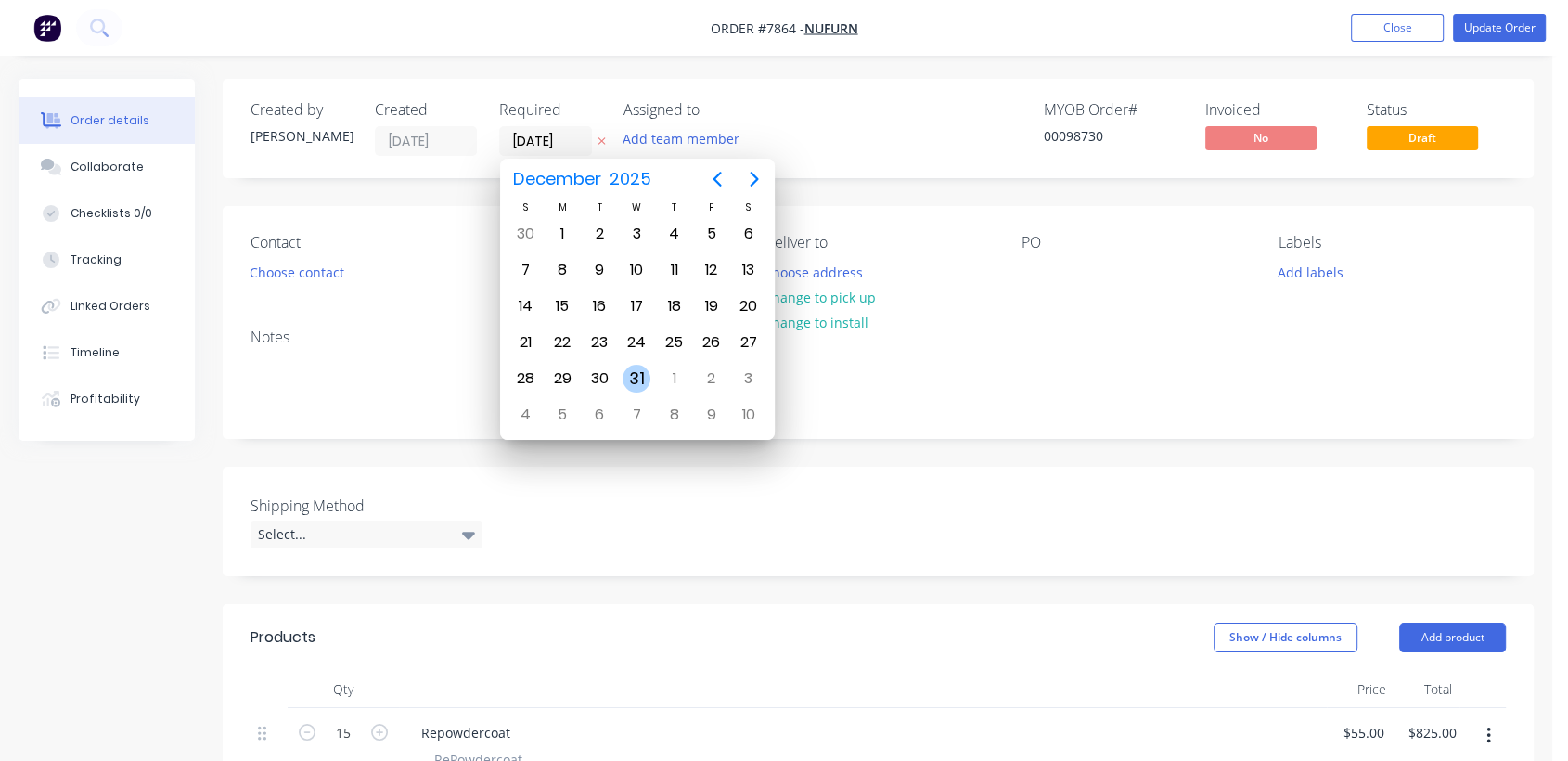
type input "[DATE]"
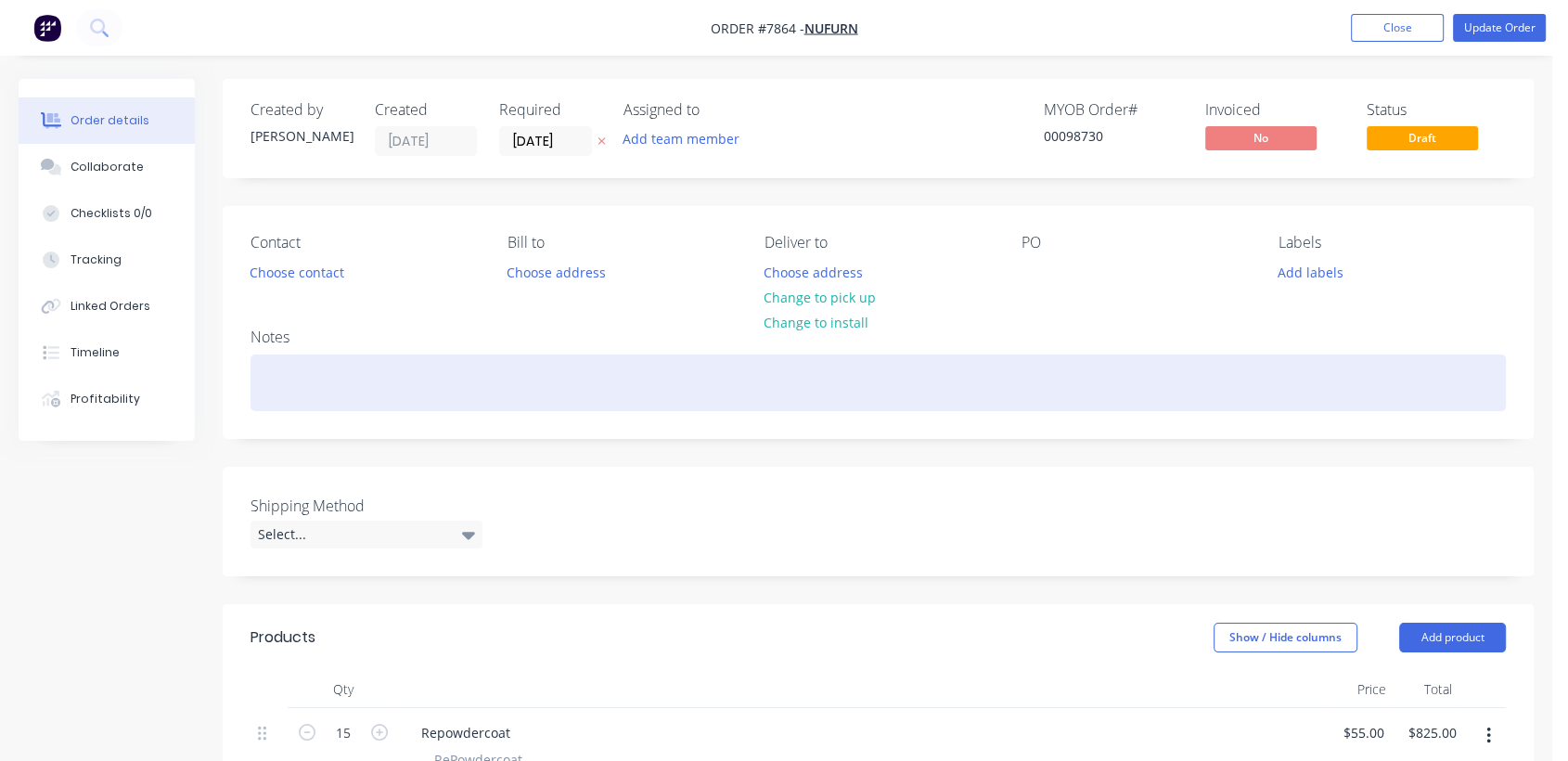
click at [377, 385] on div at bounding box center [878, 382] width 1255 height 57
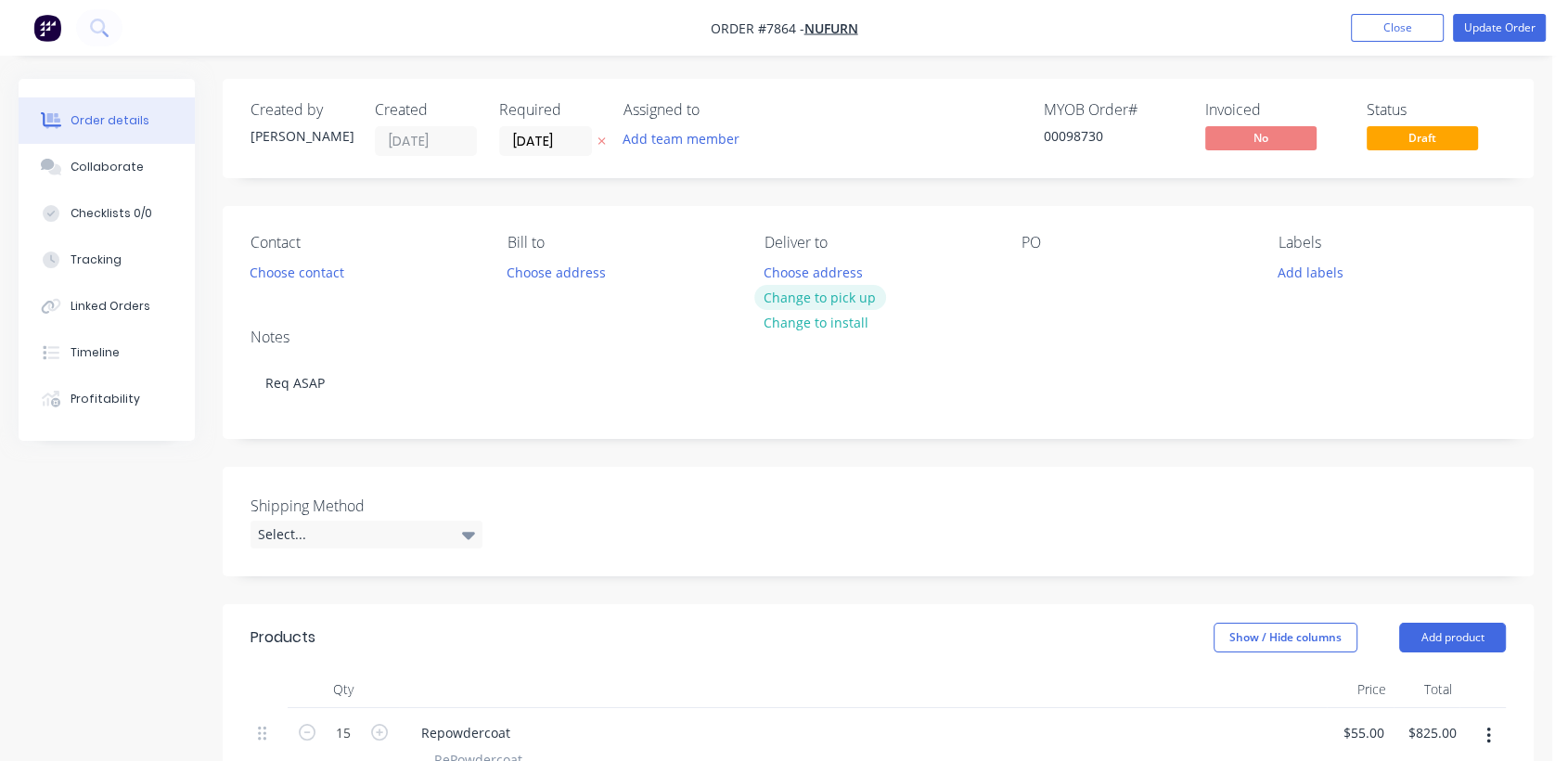
click at [849, 297] on button "Change to pick up" at bounding box center [820, 296] width 131 height 25
click at [1032, 272] on div at bounding box center [1036, 272] width 30 height 27
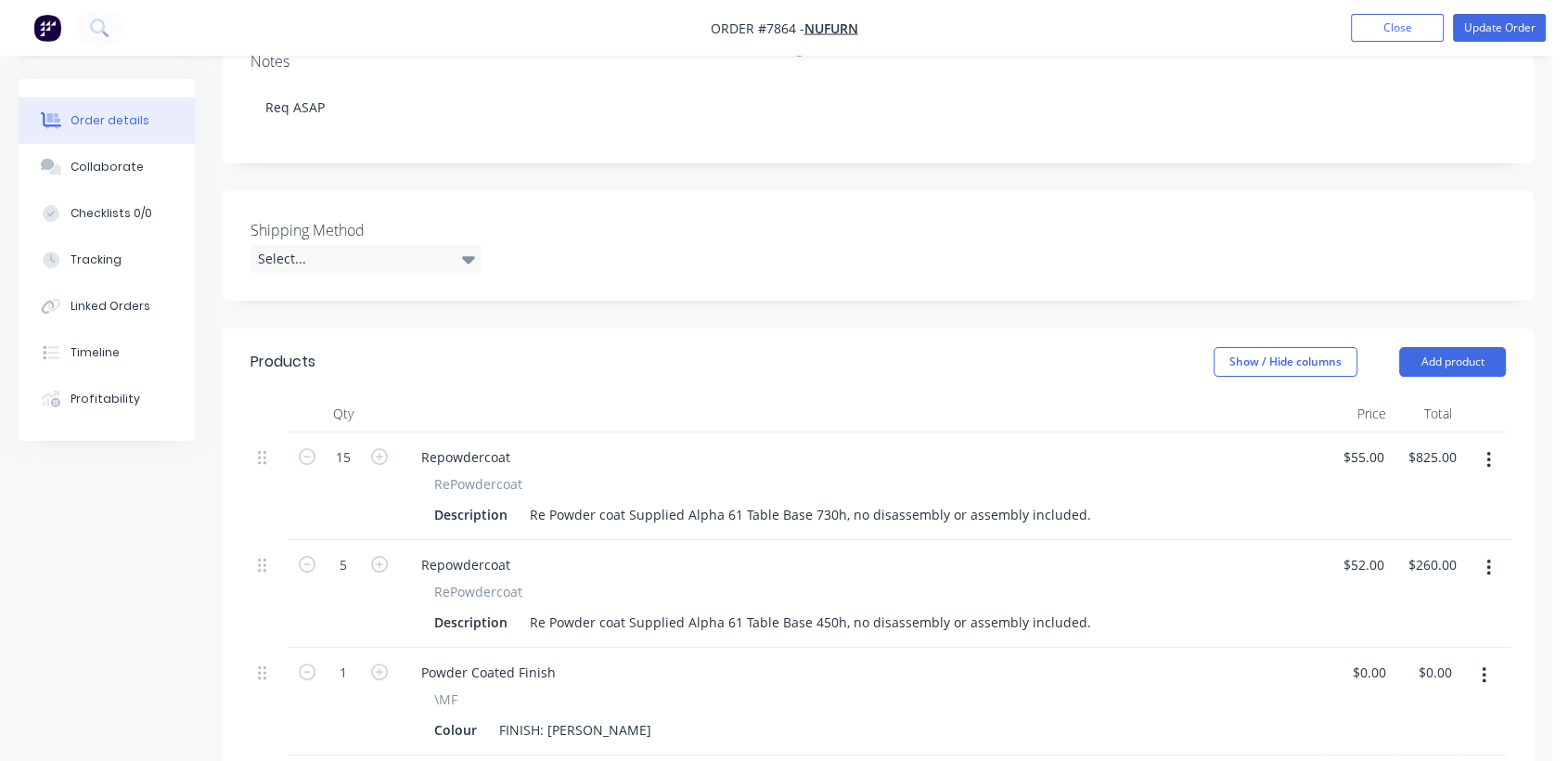
scroll to position [309, 0]
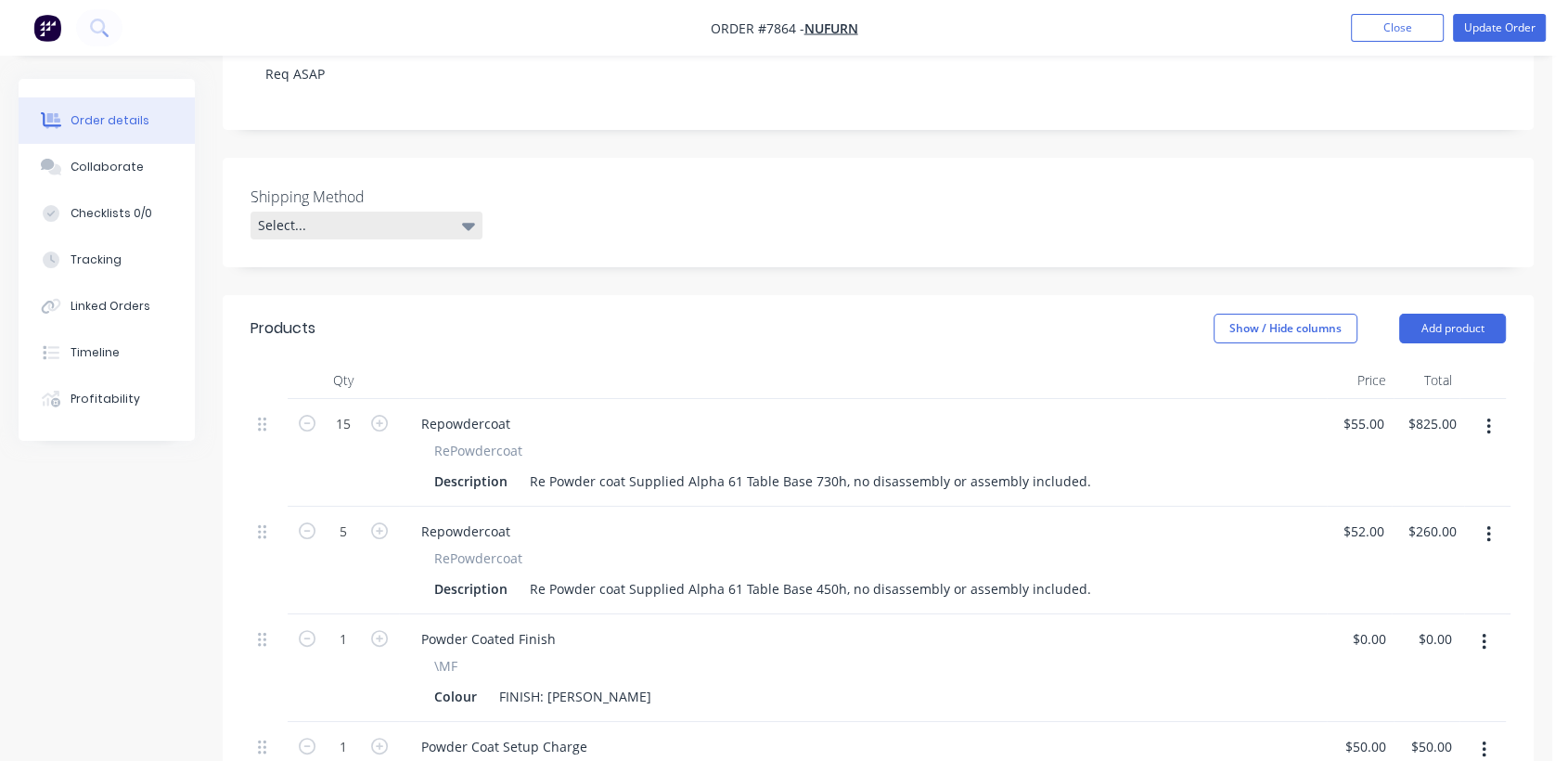
click at [384, 220] on div "Select..." at bounding box center [366, 226] width 232 height 28
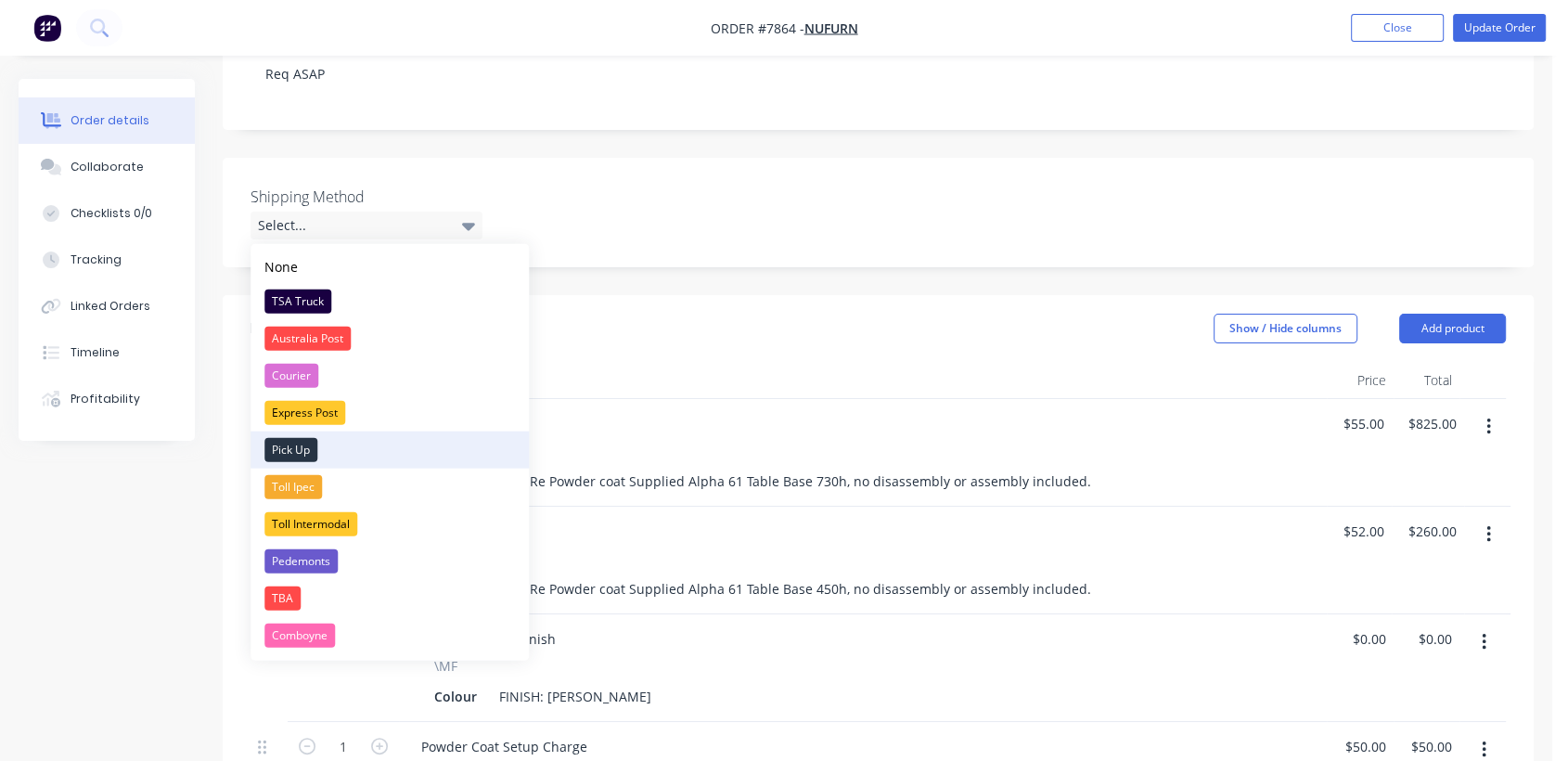
click at [305, 444] on div "Pick Up" at bounding box center [290, 450] width 53 height 24
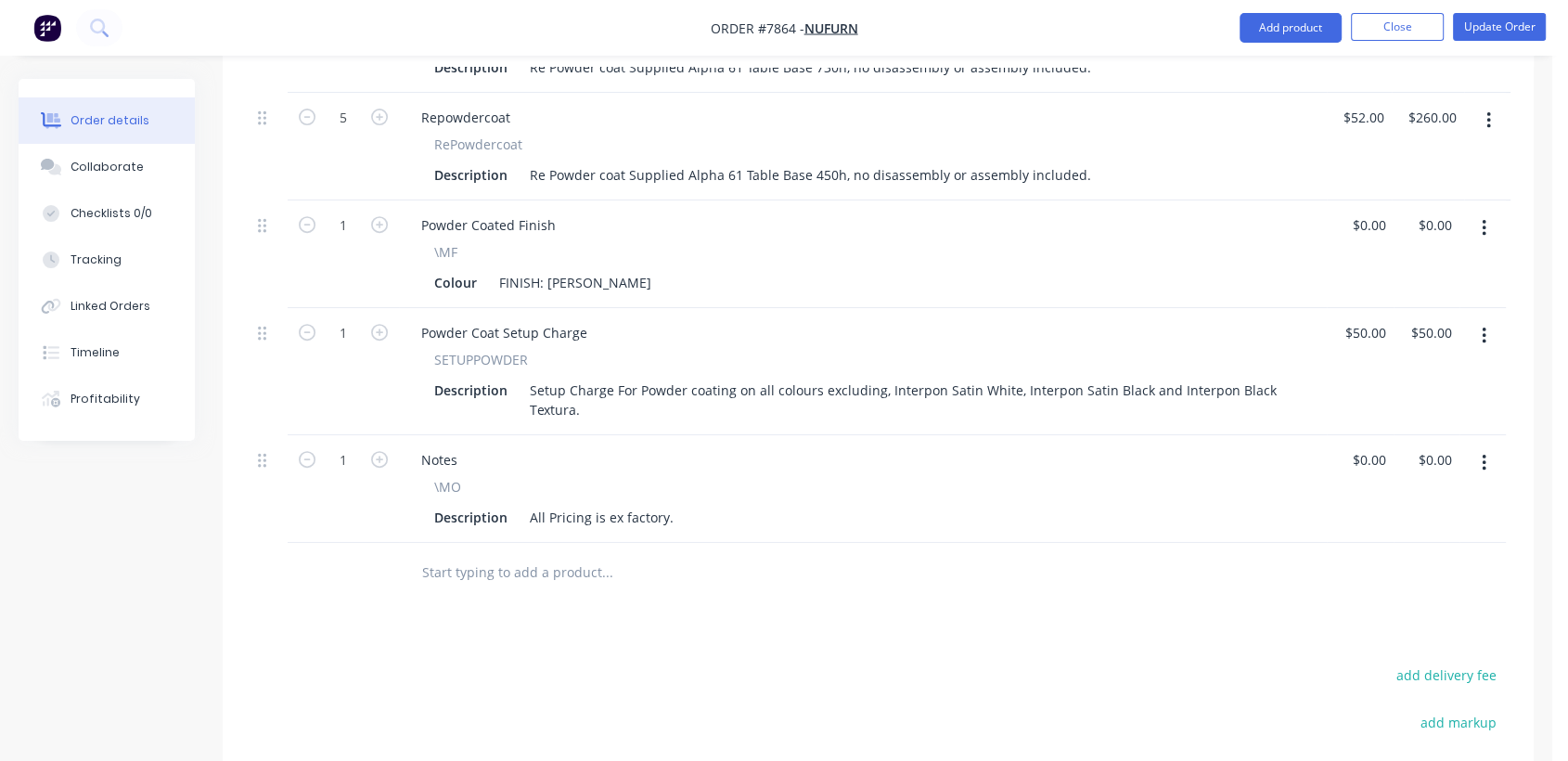
scroll to position [721, 0]
drag, startPoint x: 670, startPoint y: 516, endPoint x: 516, endPoint y: 514, distance: 154.0
click at [516, 514] on div "Description All Pricing is ex factory." at bounding box center [859, 515] width 865 height 27
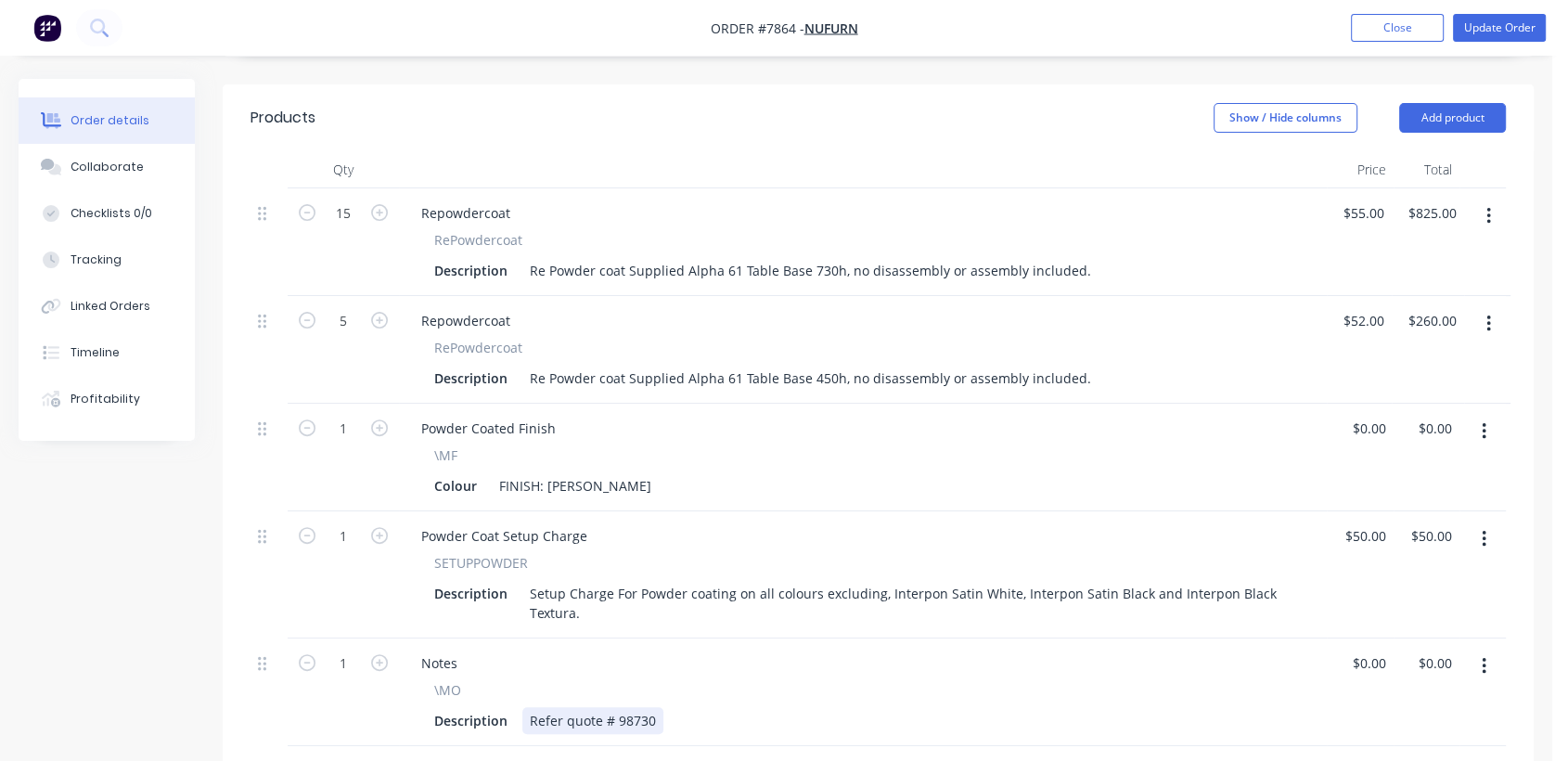
scroll to position [477, 0]
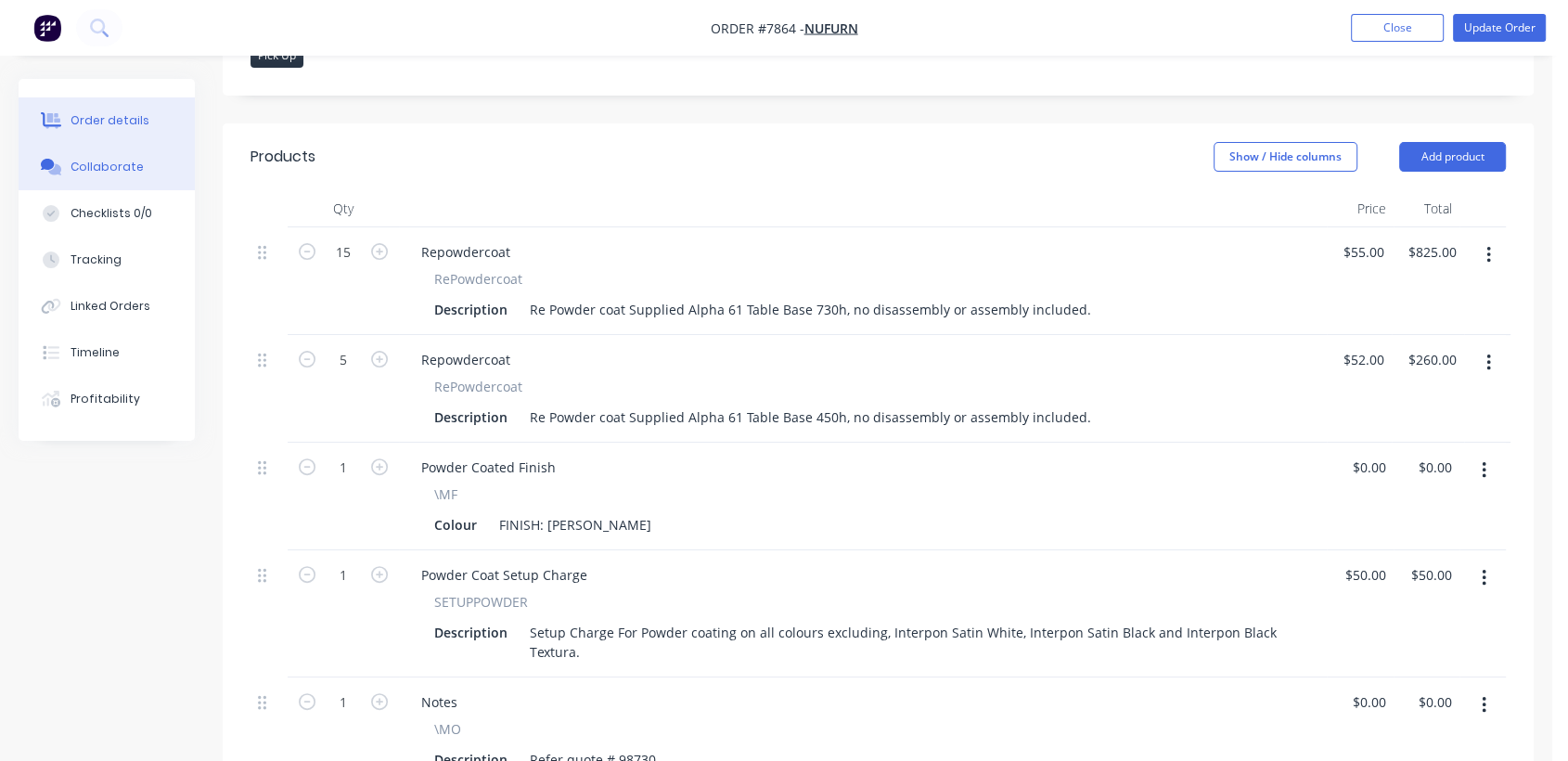
click at [122, 169] on div "Collaborate" at bounding box center [107, 167] width 74 height 17
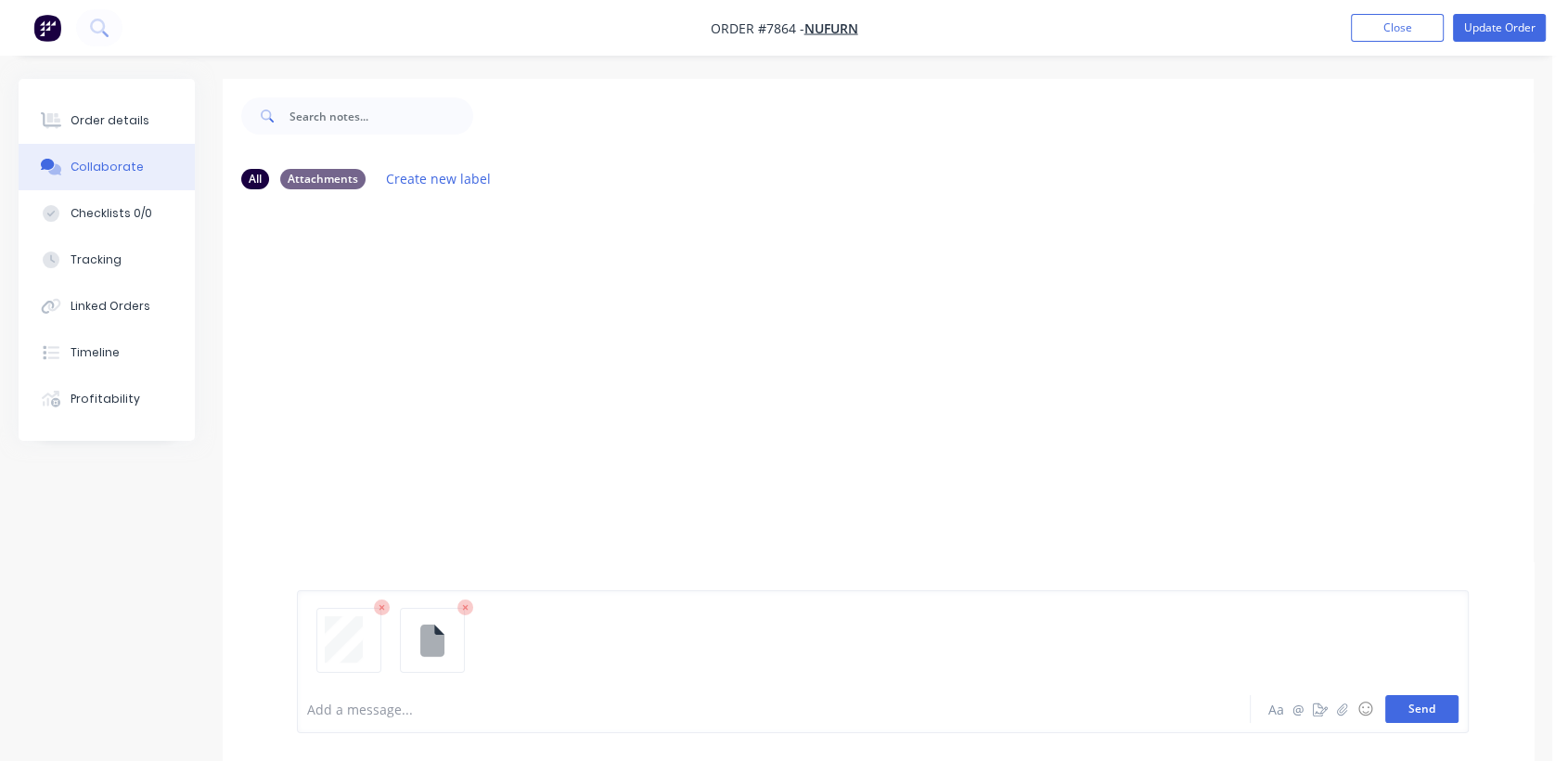
click at [1395, 696] on button "Send" at bounding box center [1422, 709] width 74 height 28
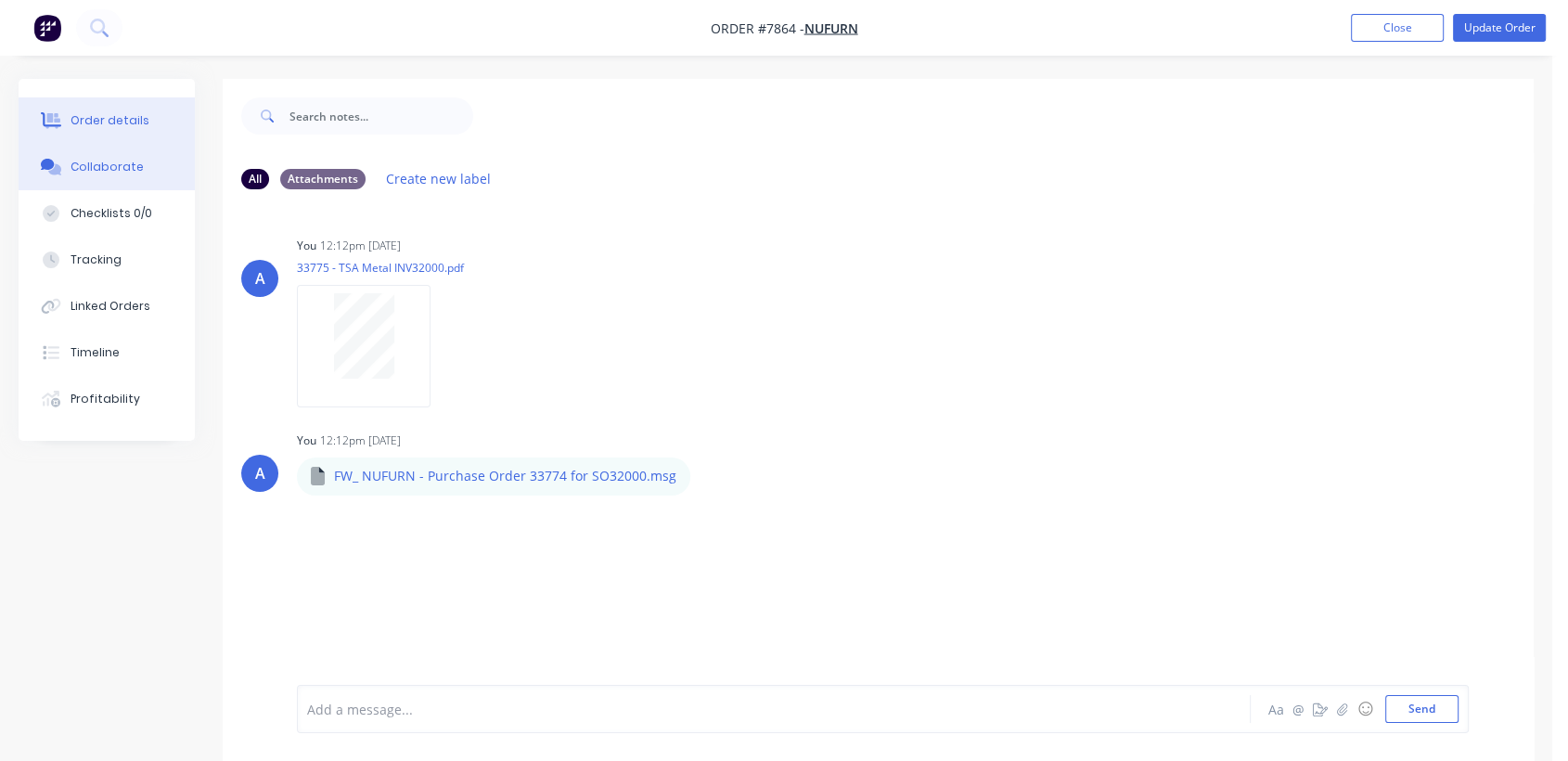
click at [151, 108] on button "Order details" at bounding box center [106, 120] width 176 height 47
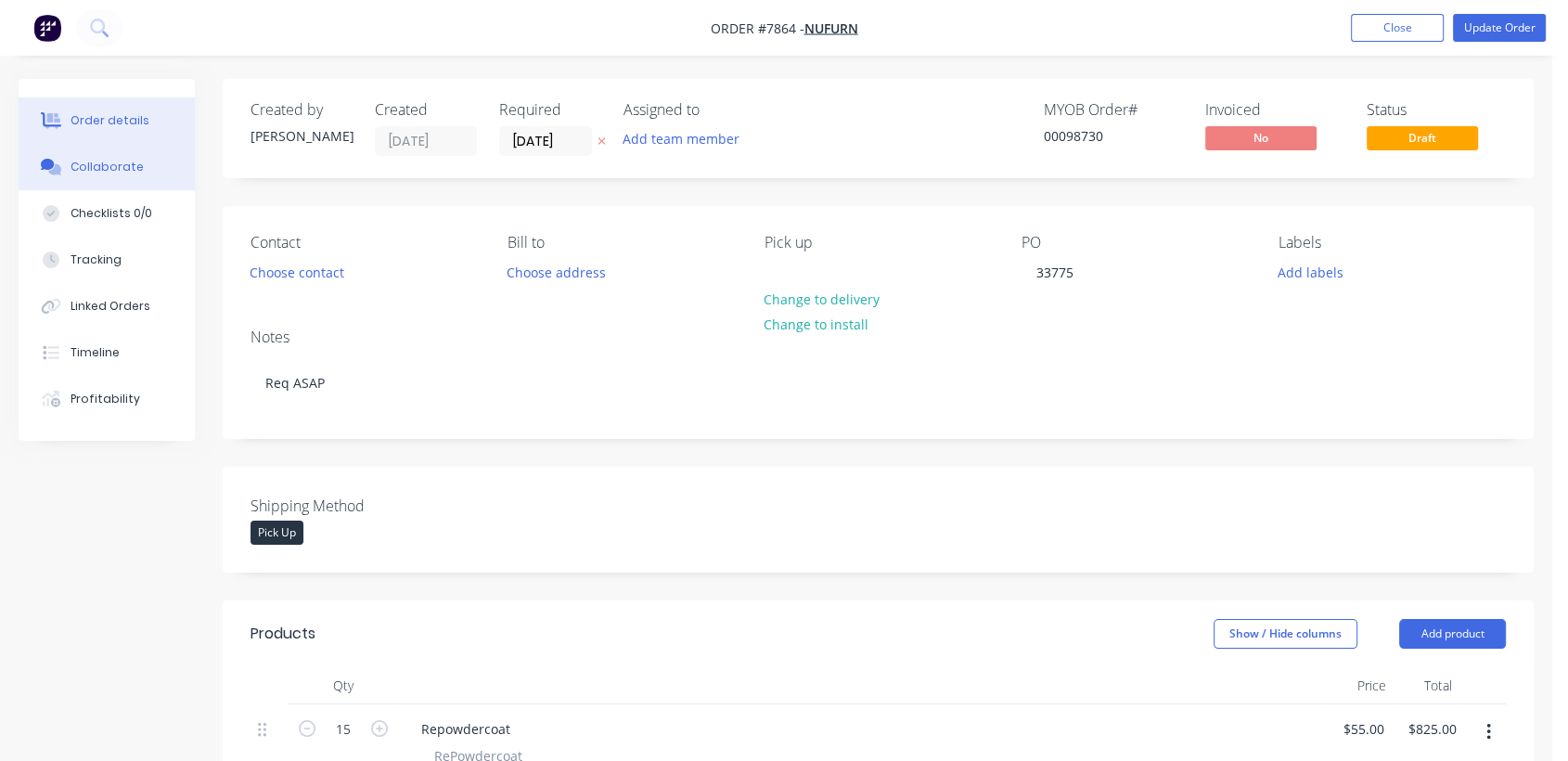
click at [117, 176] on button "Collaborate" at bounding box center [106, 167] width 176 height 47
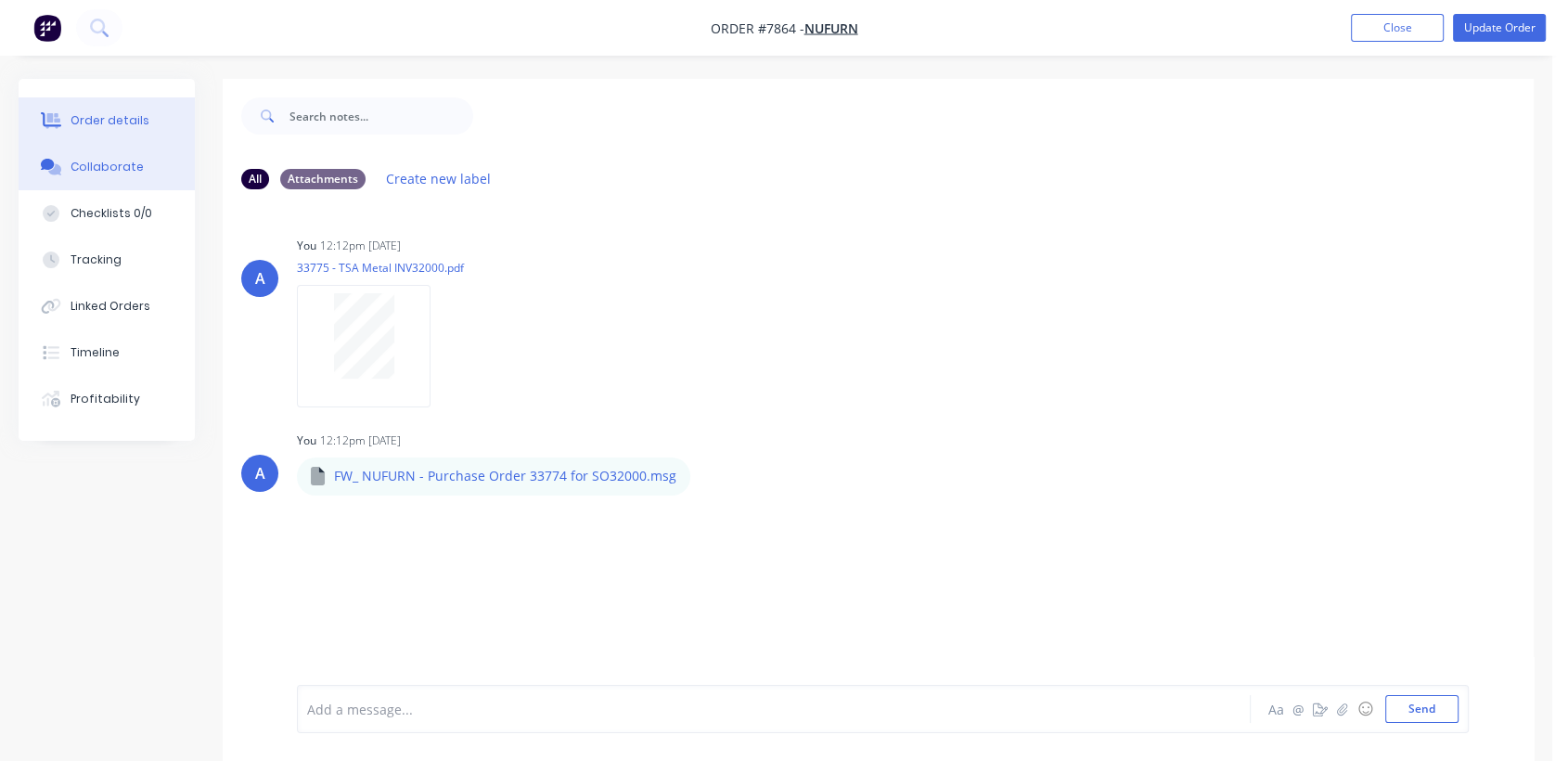
click at [161, 114] on button "Order details" at bounding box center [106, 120] width 176 height 47
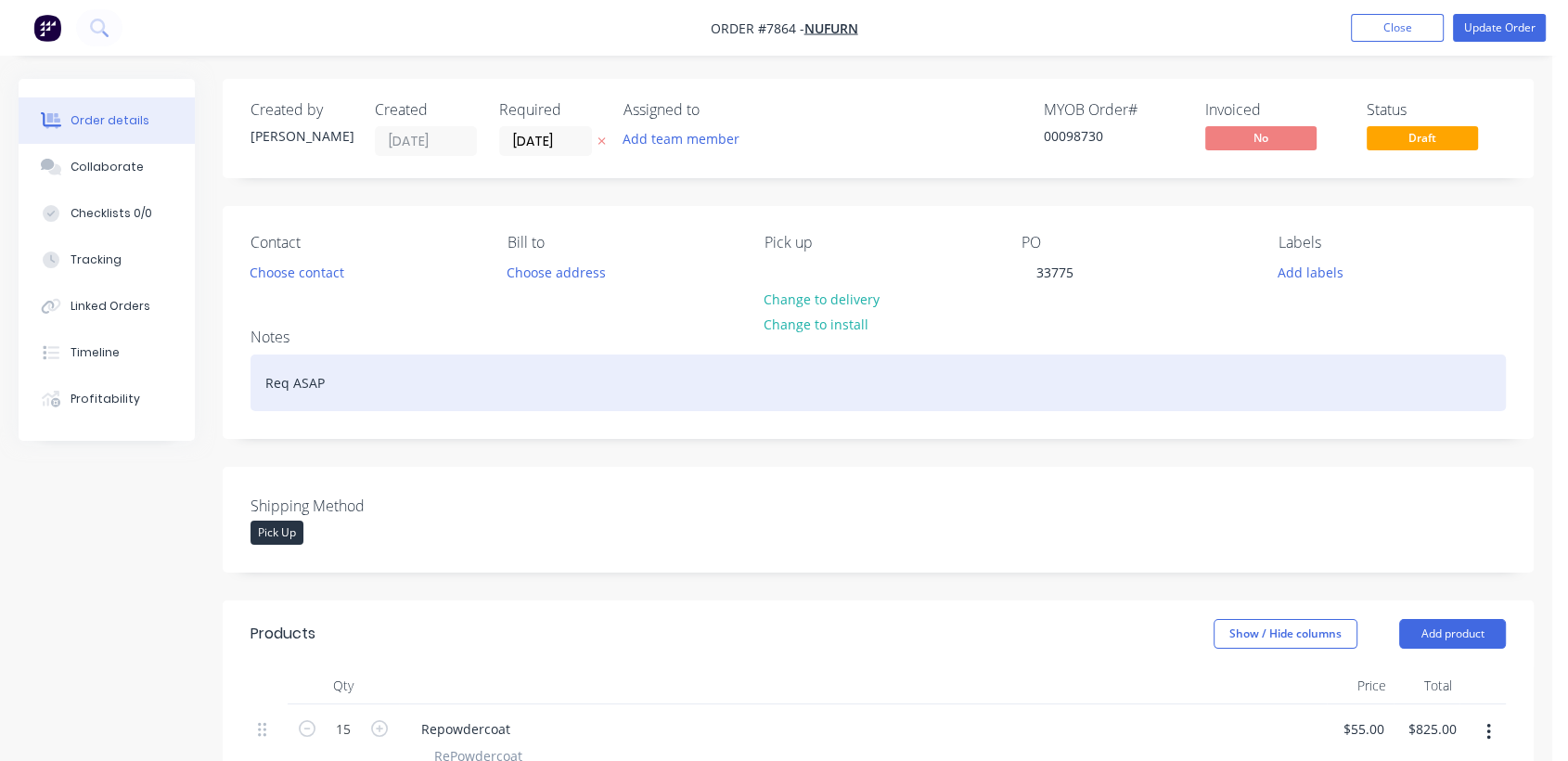
click at [337, 383] on div "Req ASAP" at bounding box center [878, 382] width 1255 height 57
click at [350, 385] on div "Req ASAP - PLease confirm collection date" at bounding box center [878, 382] width 1255 height 57
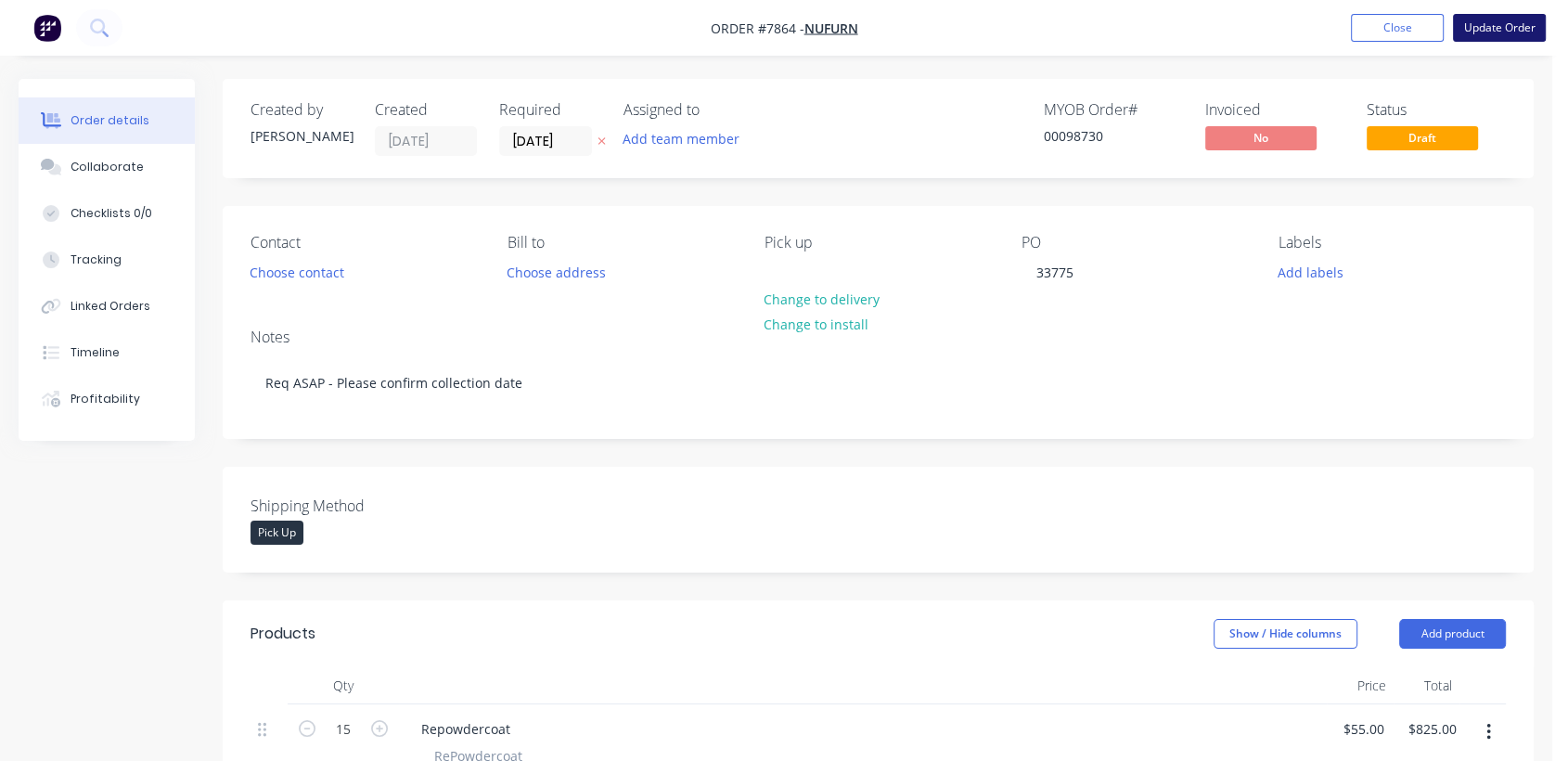
click at [1505, 26] on button "Update Order" at bounding box center [1498, 28] width 92 height 28
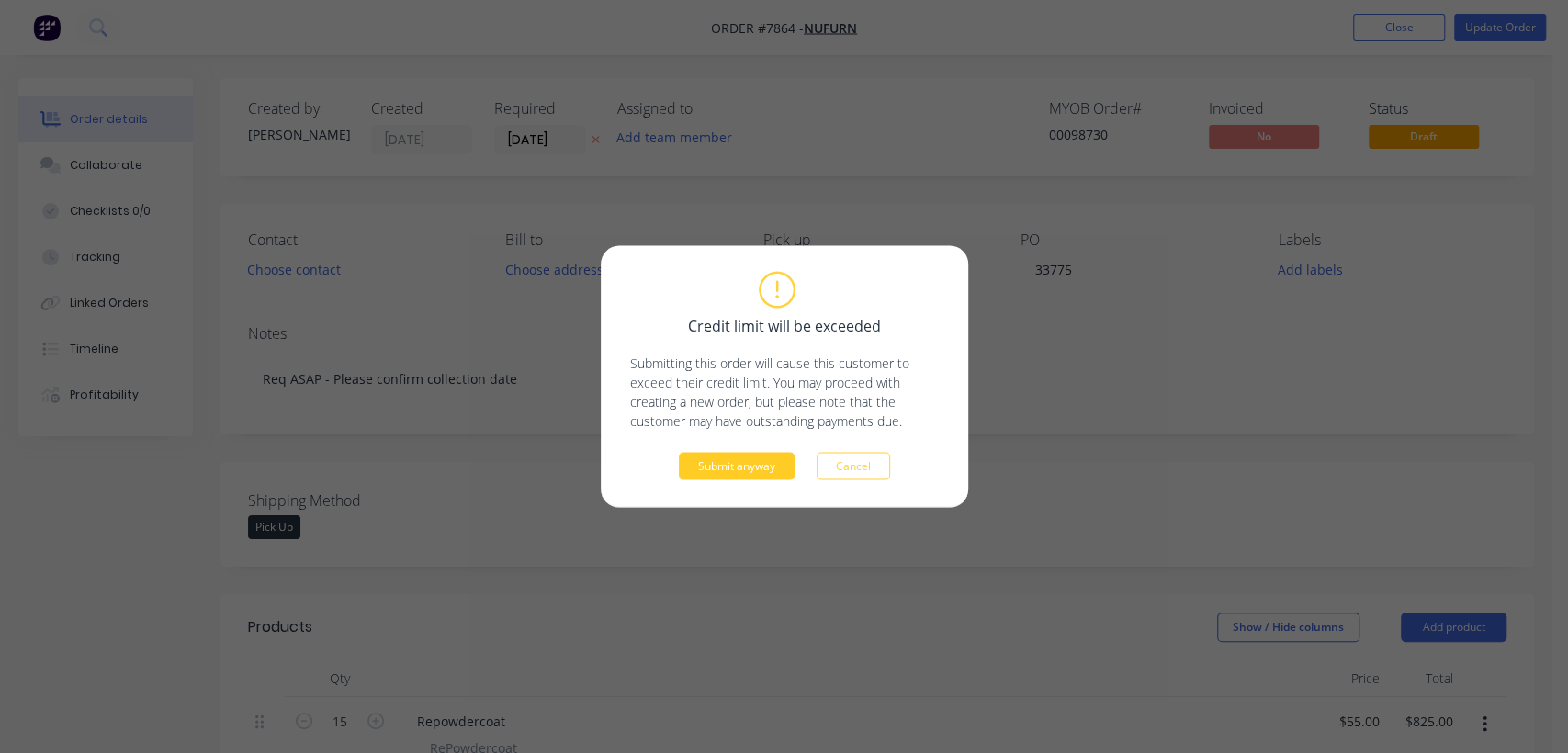
click at [758, 462] on button "Submit anyway" at bounding box center [736, 467] width 116 height 28
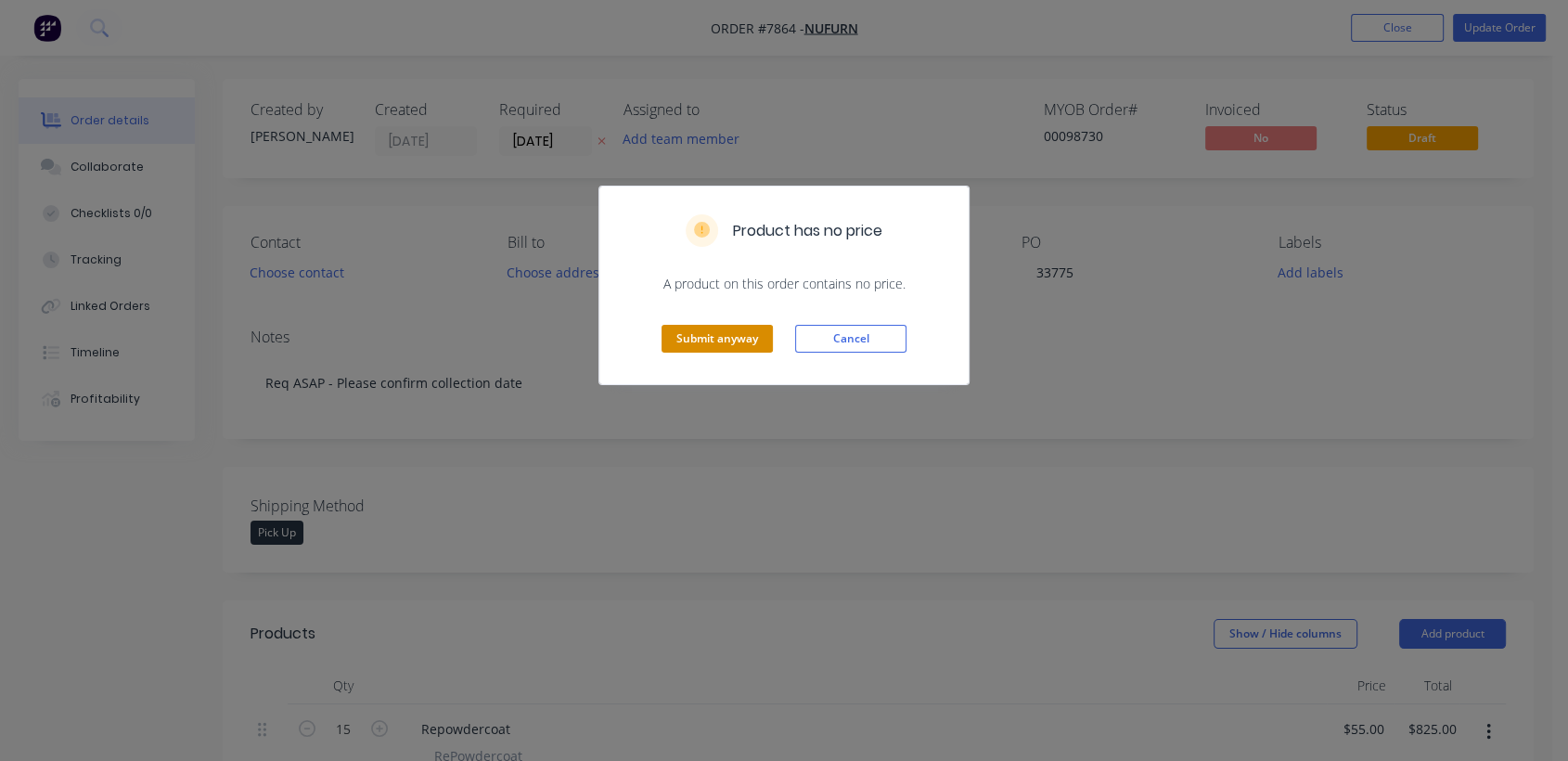
click at [690, 336] on button "Submit anyway" at bounding box center [717, 339] width 111 height 28
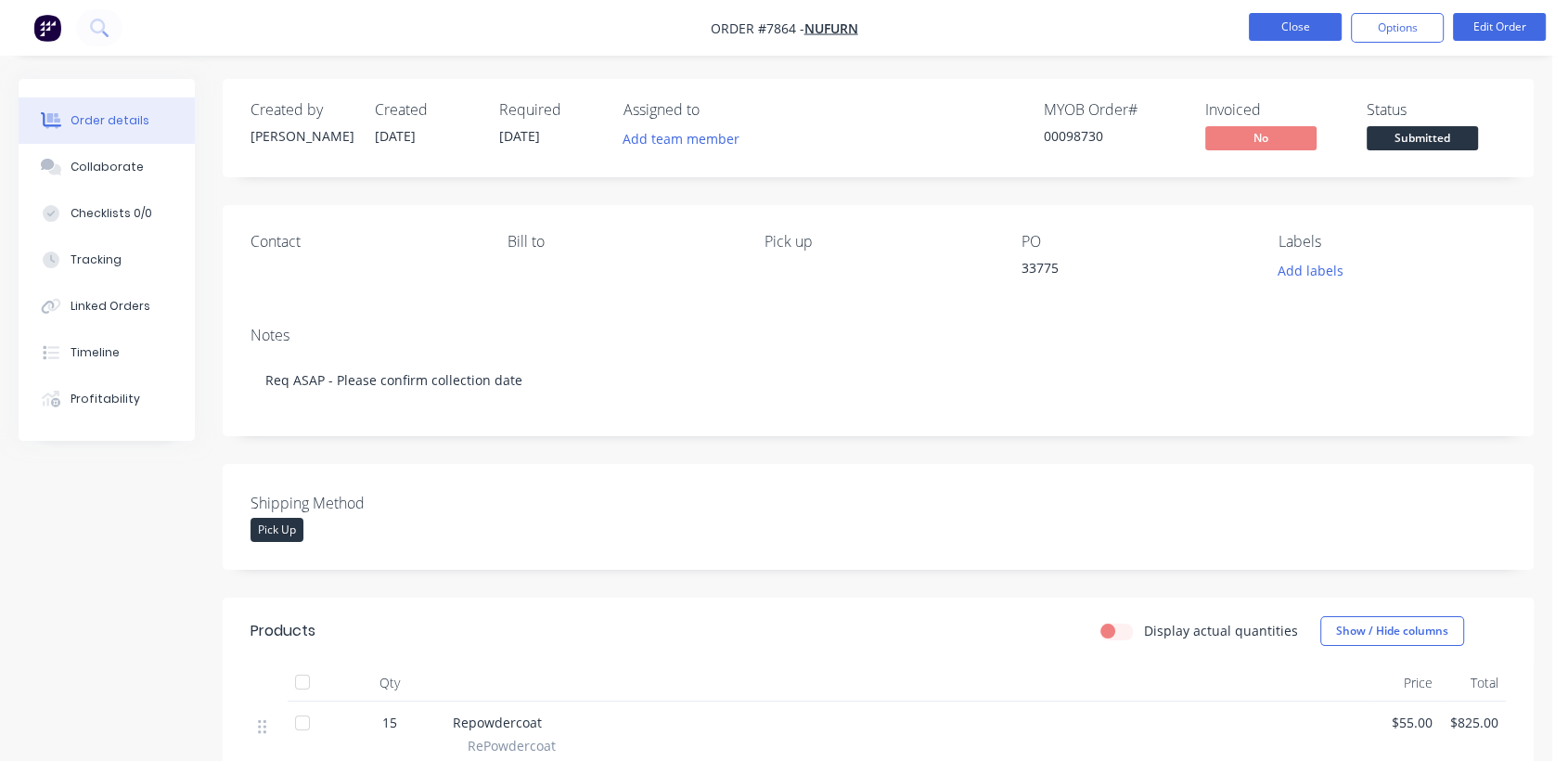
click at [1292, 29] on button "Close" at bounding box center [1295, 27] width 92 height 28
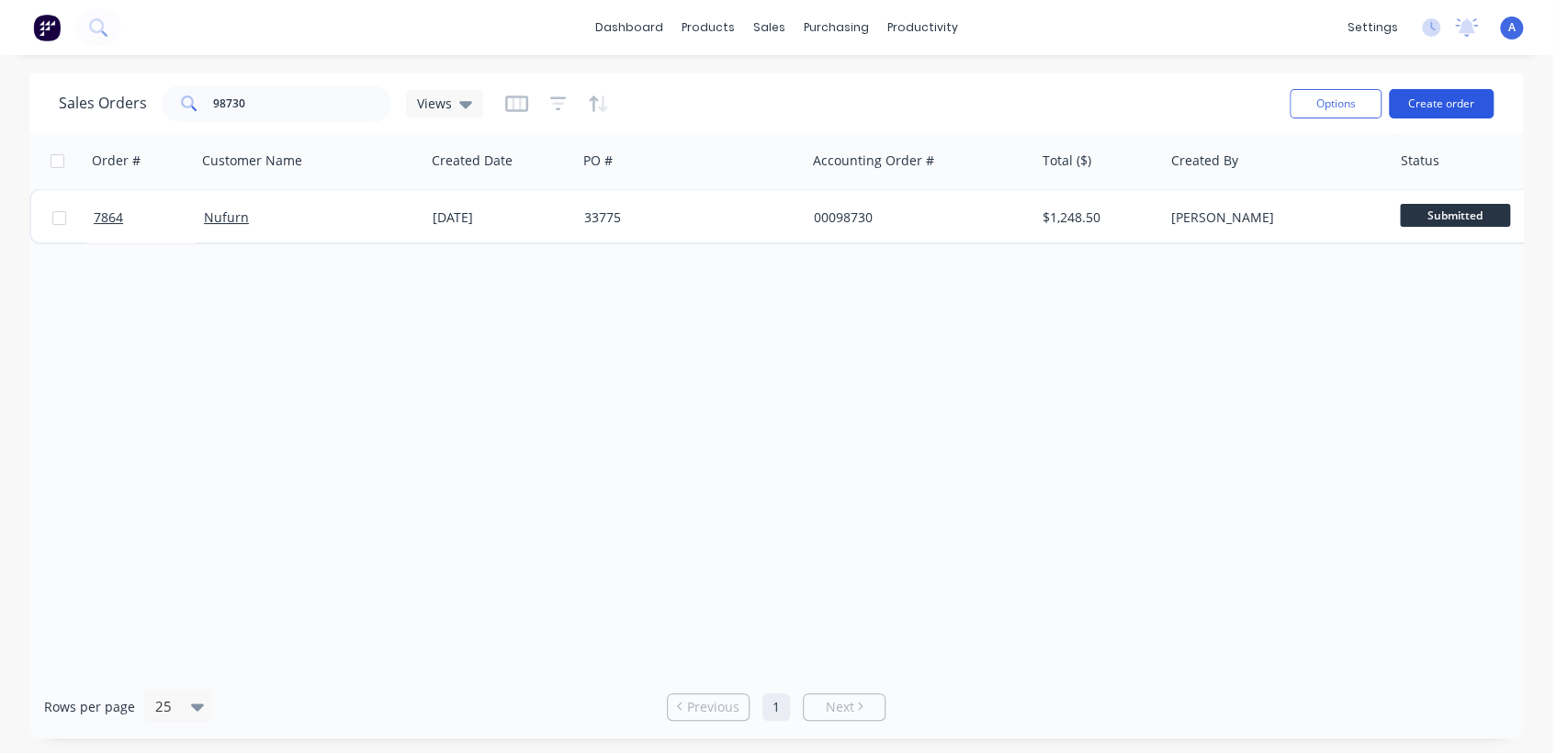
click at [1444, 96] on button "Create order" at bounding box center [1441, 103] width 104 height 30
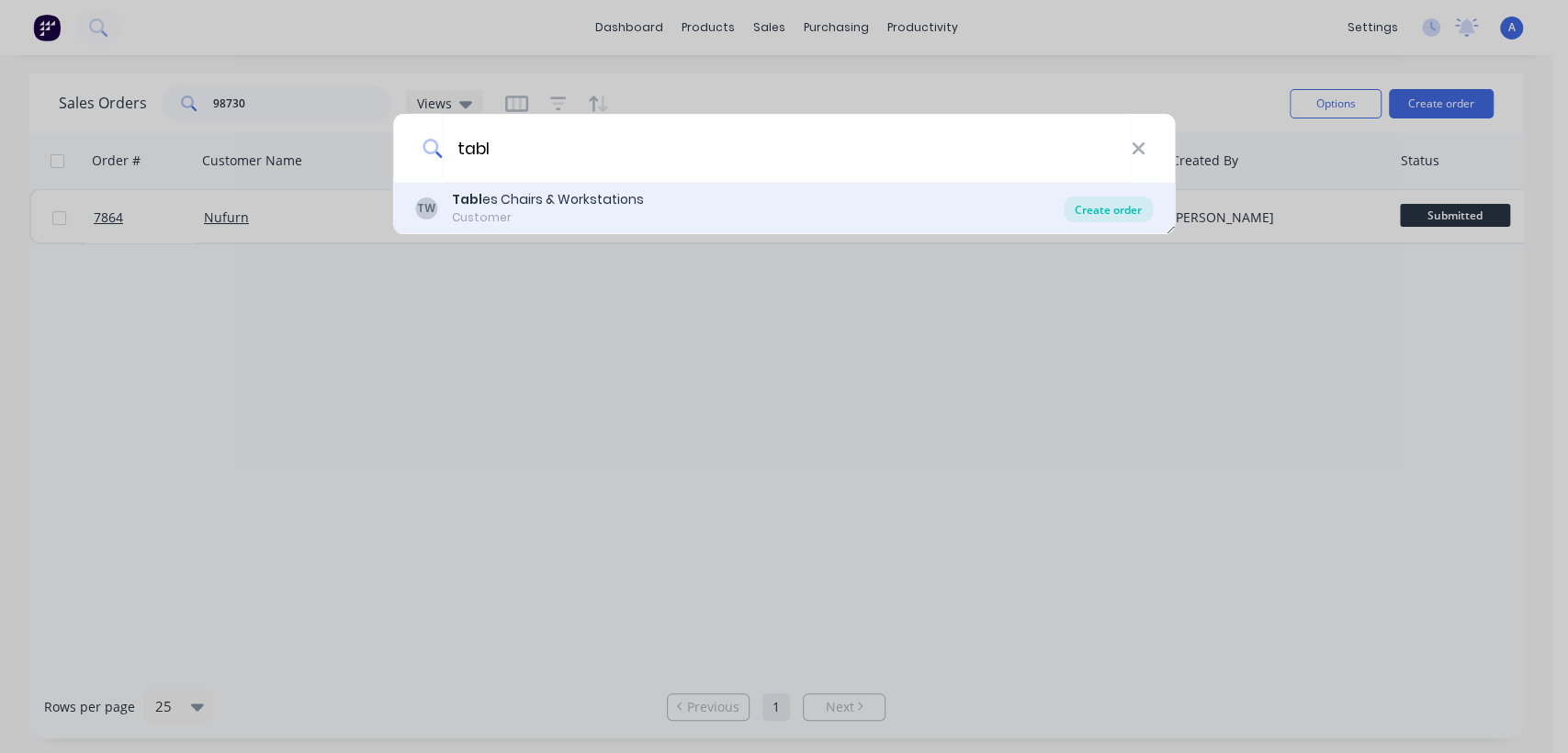
type input "tabl"
click at [1097, 213] on div "Create order" at bounding box center [1107, 210] width 89 height 26
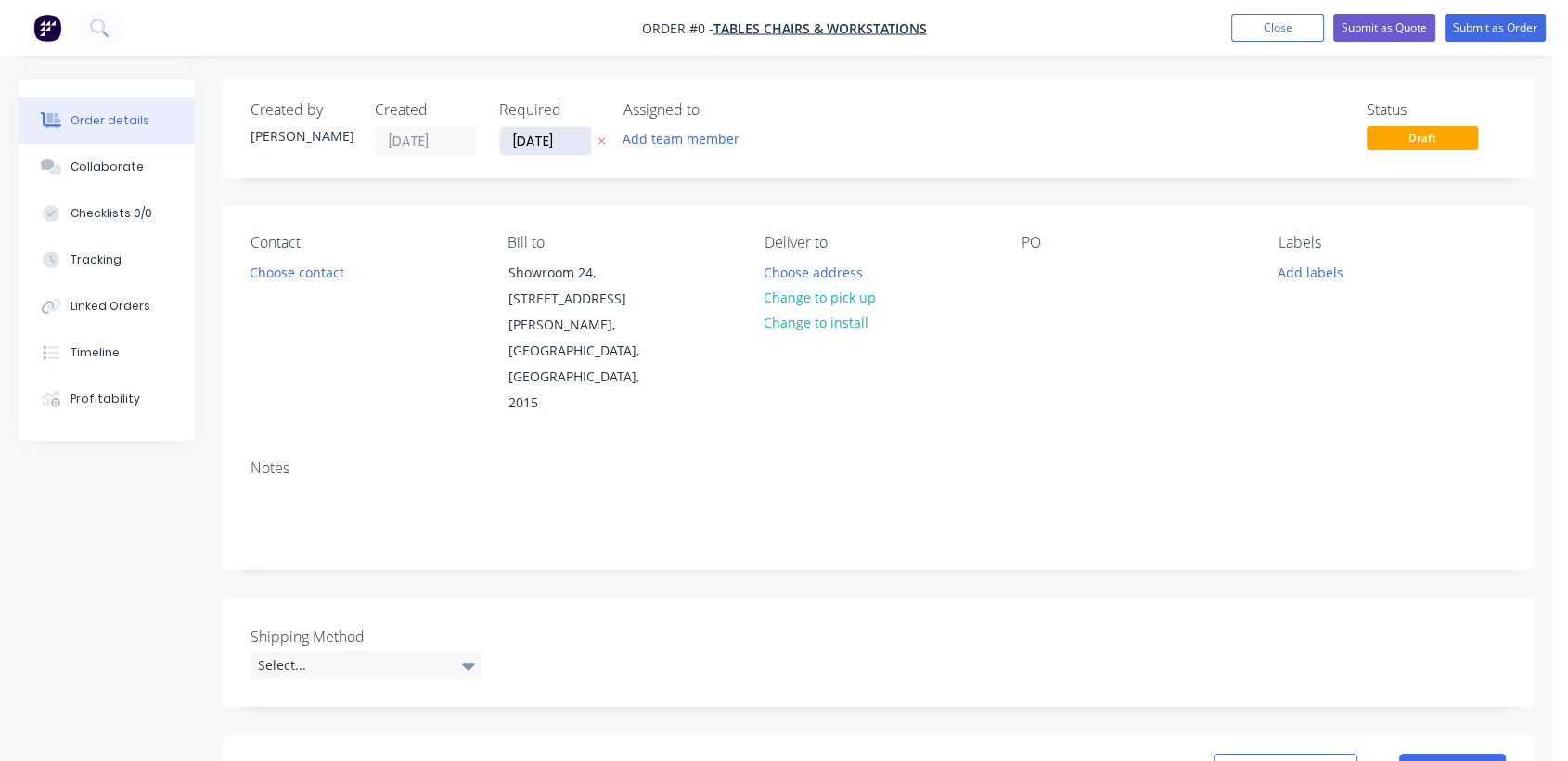
click at [579, 142] on input "[DATE]" at bounding box center [545, 141] width 90 height 28
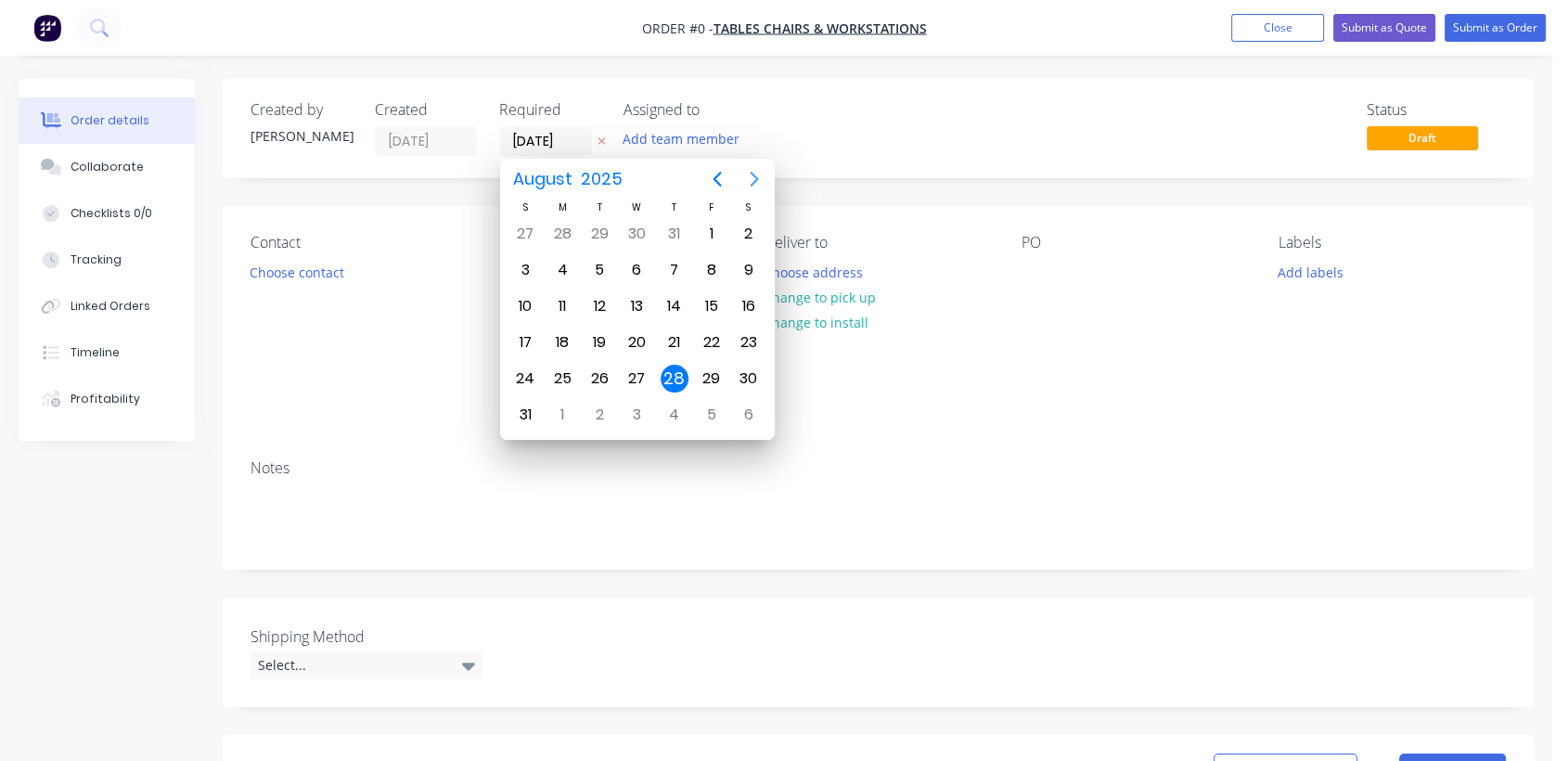
click at [752, 175] on icon "Next page" at bounding box center [754, 179] width 22 height 22
click at [634, 373] on div "31" at bounding box center [636, 379] width 28 height 28
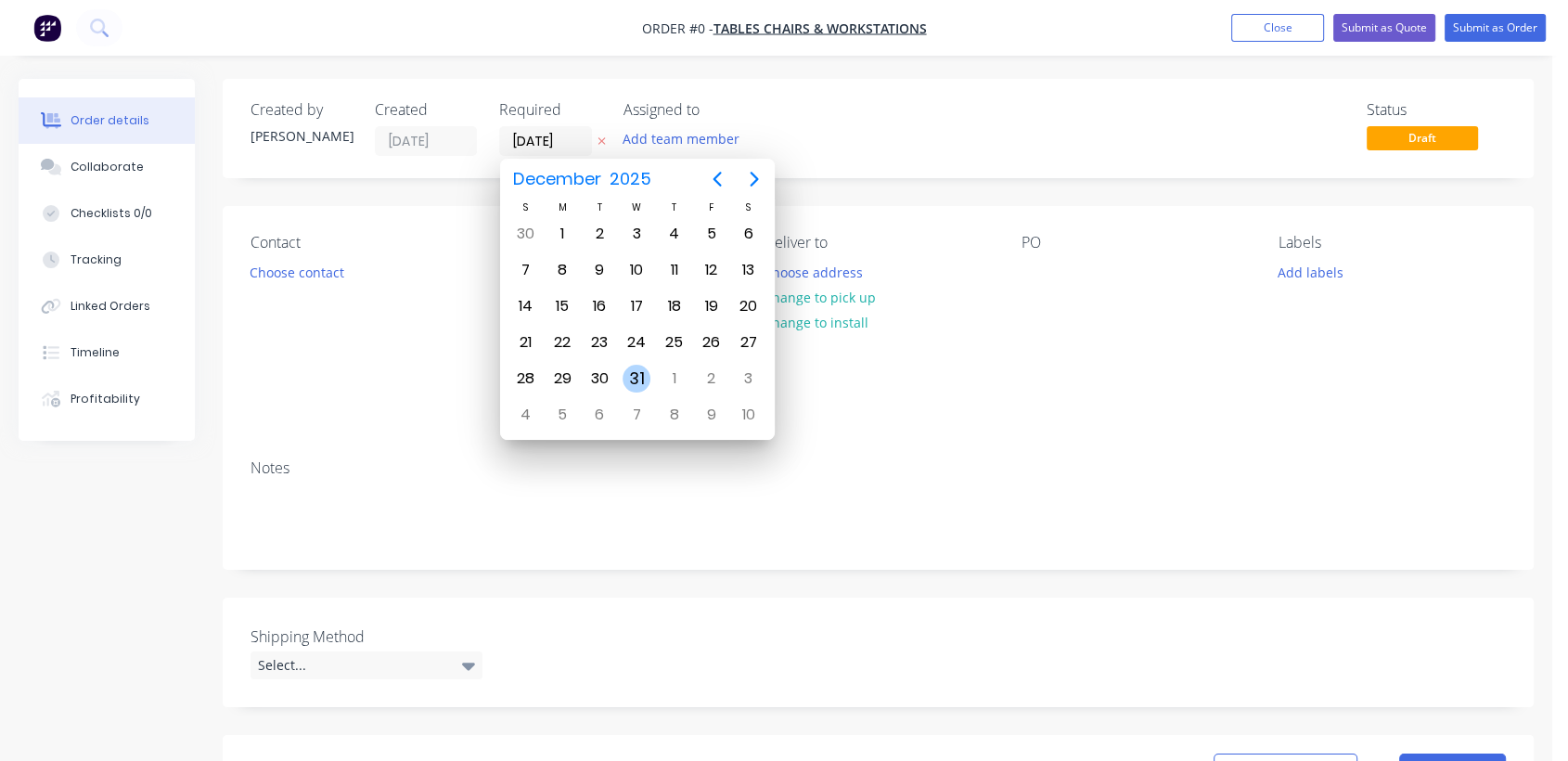
type input "[DATE]"
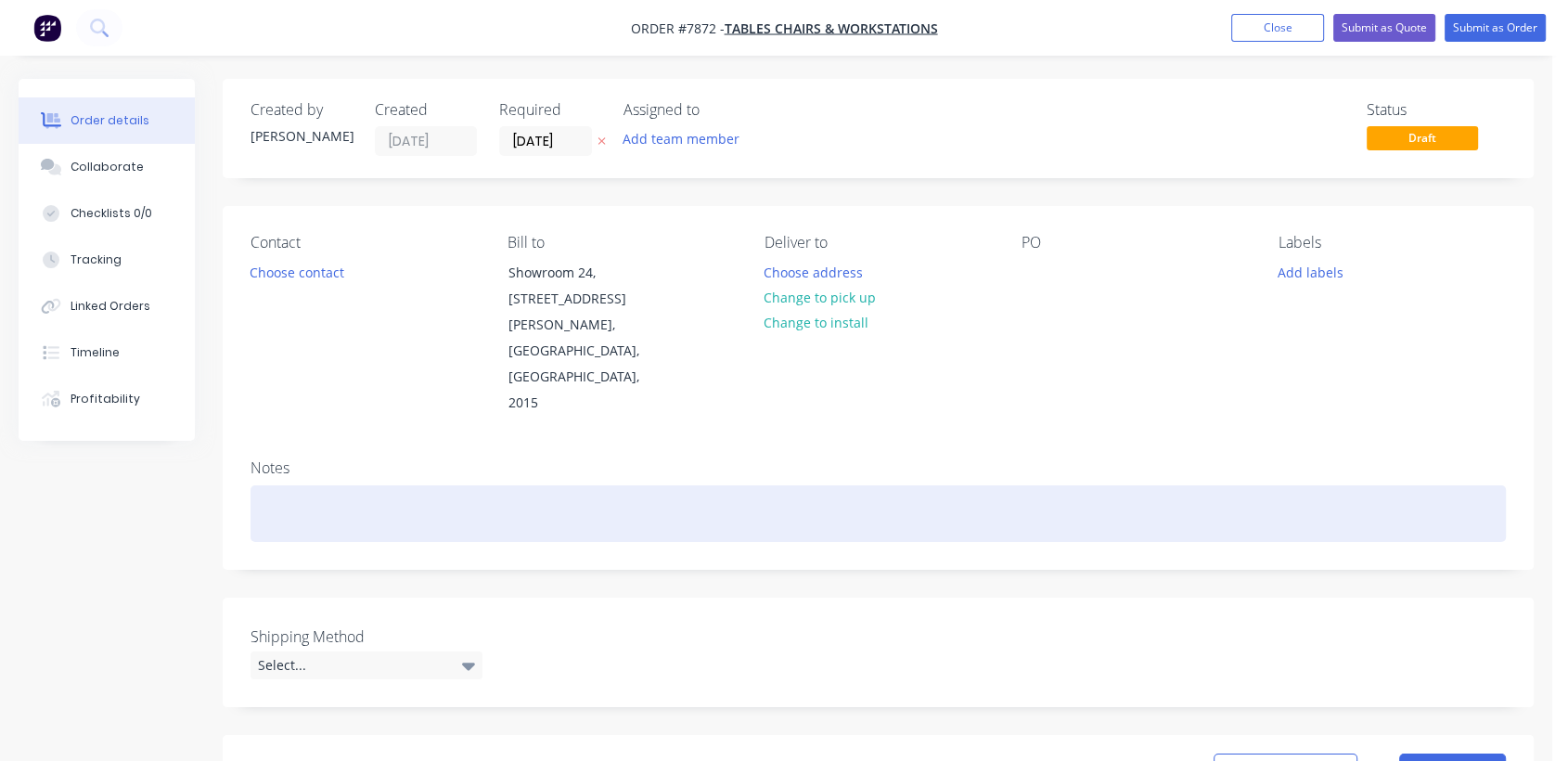
click at [291, 485] on div at bounding box center [878, 513] width 1255 height 57
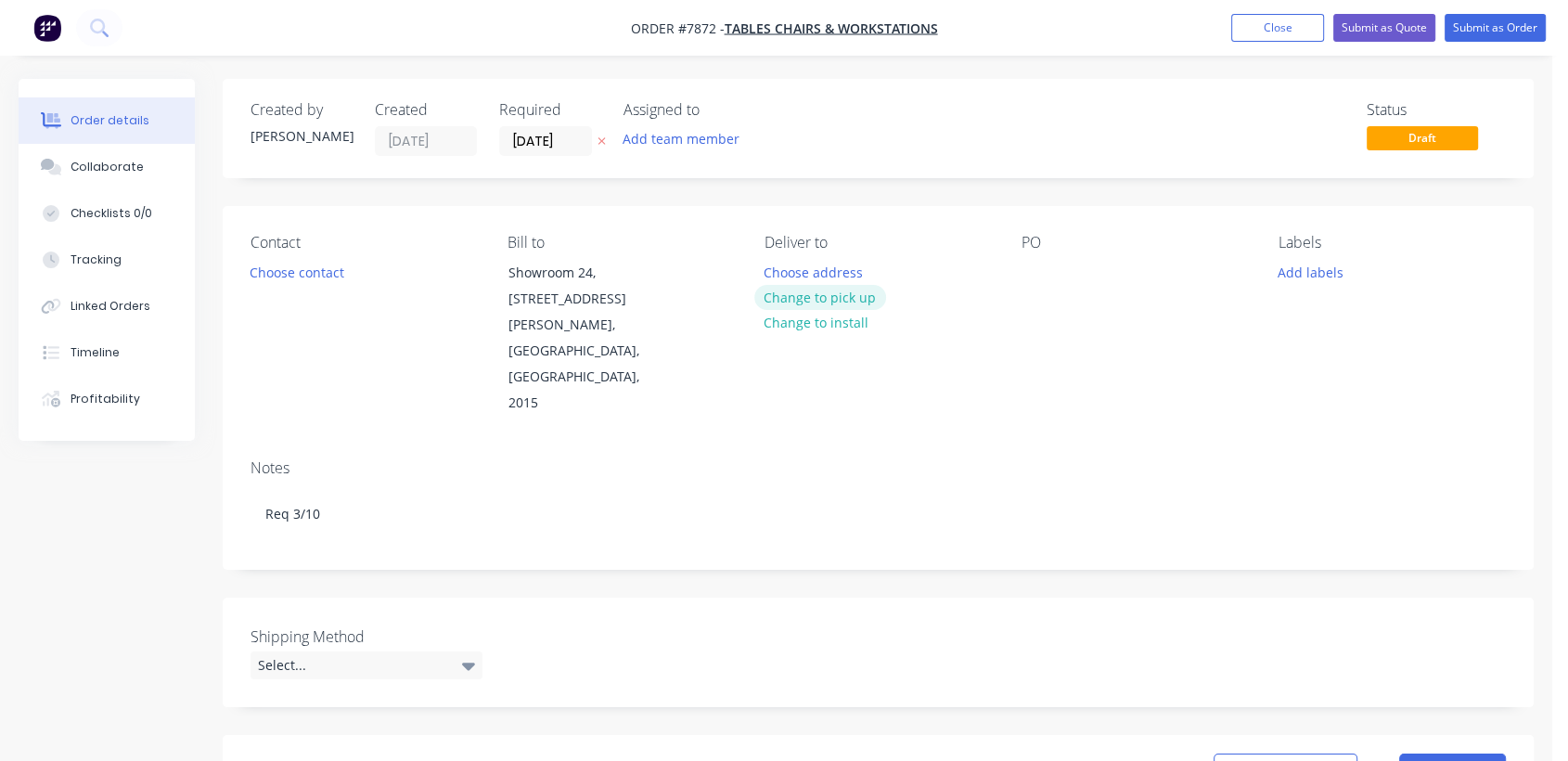
click at [809, 291] on button "Change to pick up" at bounding box center [820, 296] width 131 height 25
click at [1034, 268] on div at bounding box center [1036, 272] width 30 height 27
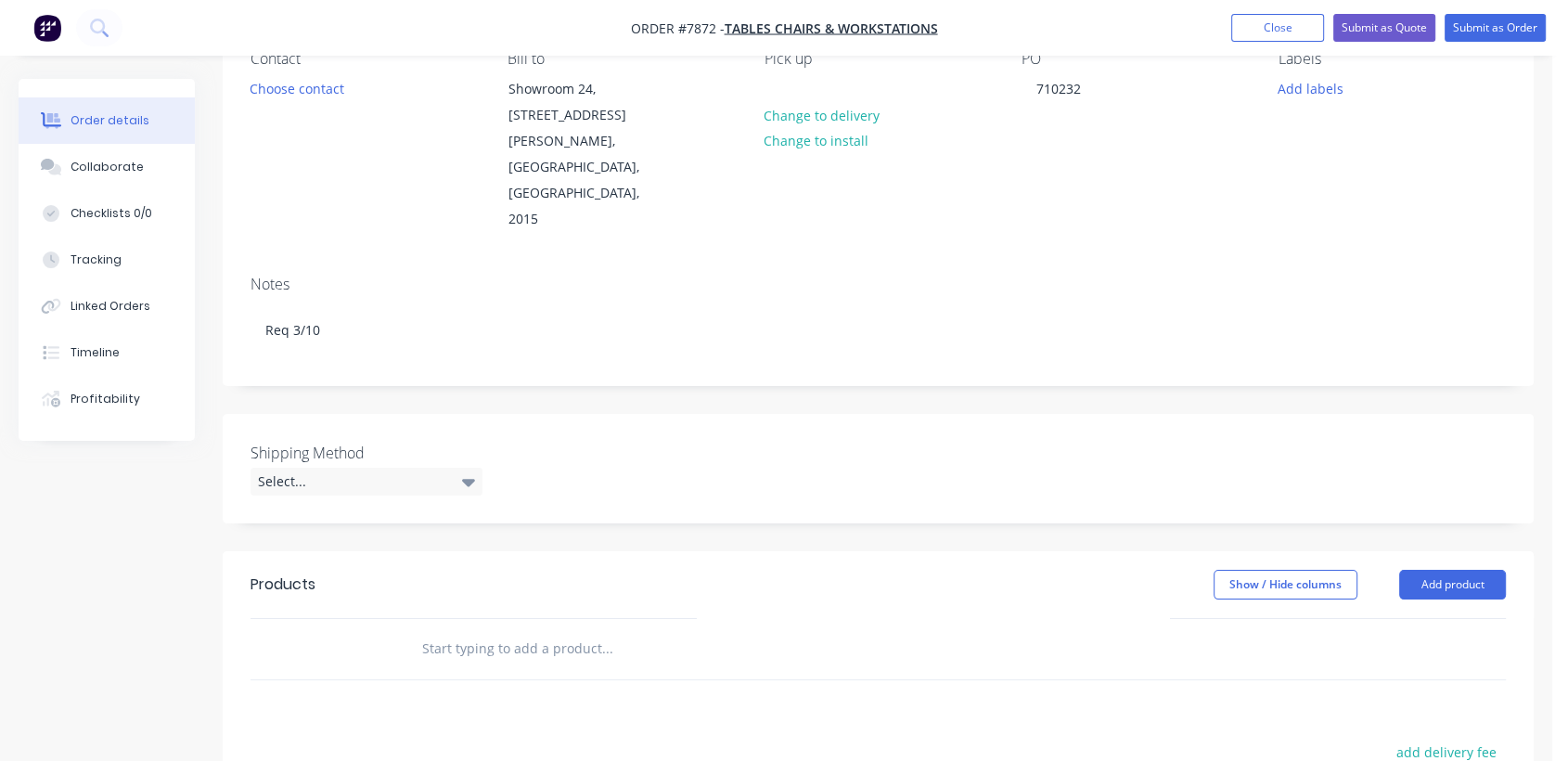
scroll to position [206, 0]
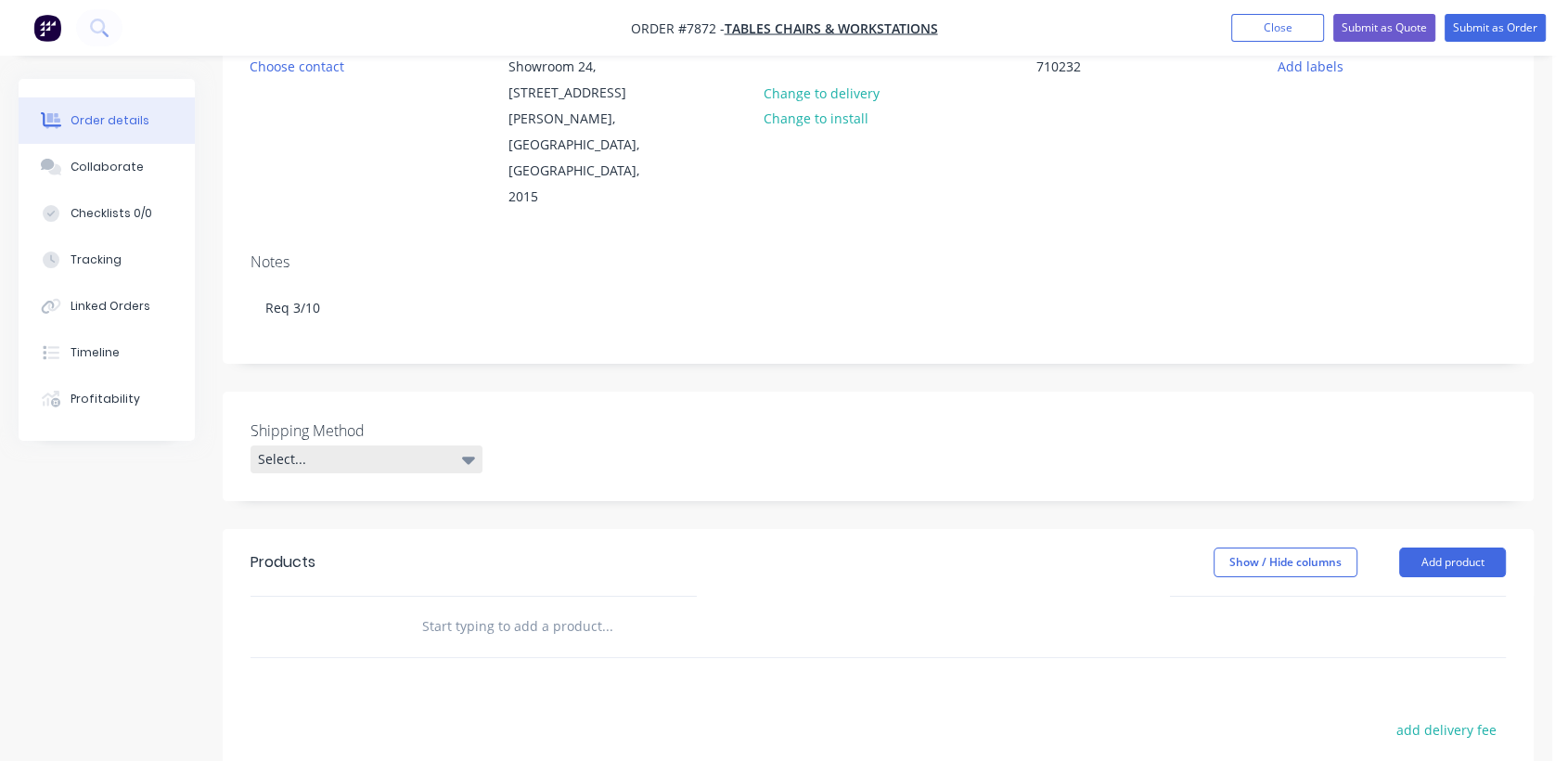
click at [420, 446] on div "Select..." at bounding box center [366, 460] width 232 height 28
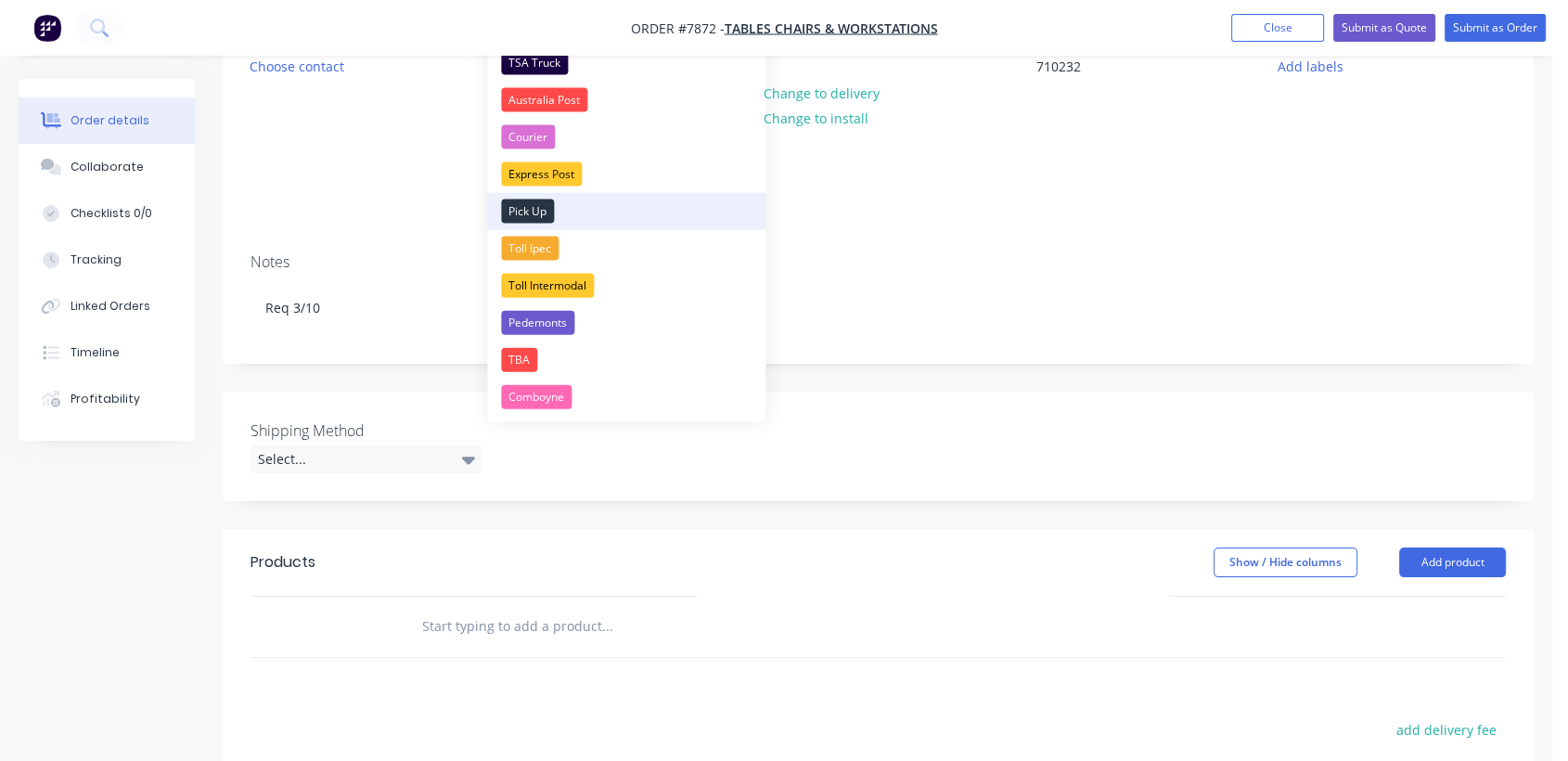
click at [549, 205] on div "Pick Up" at bounding box center [527, 212] width 53 height 24
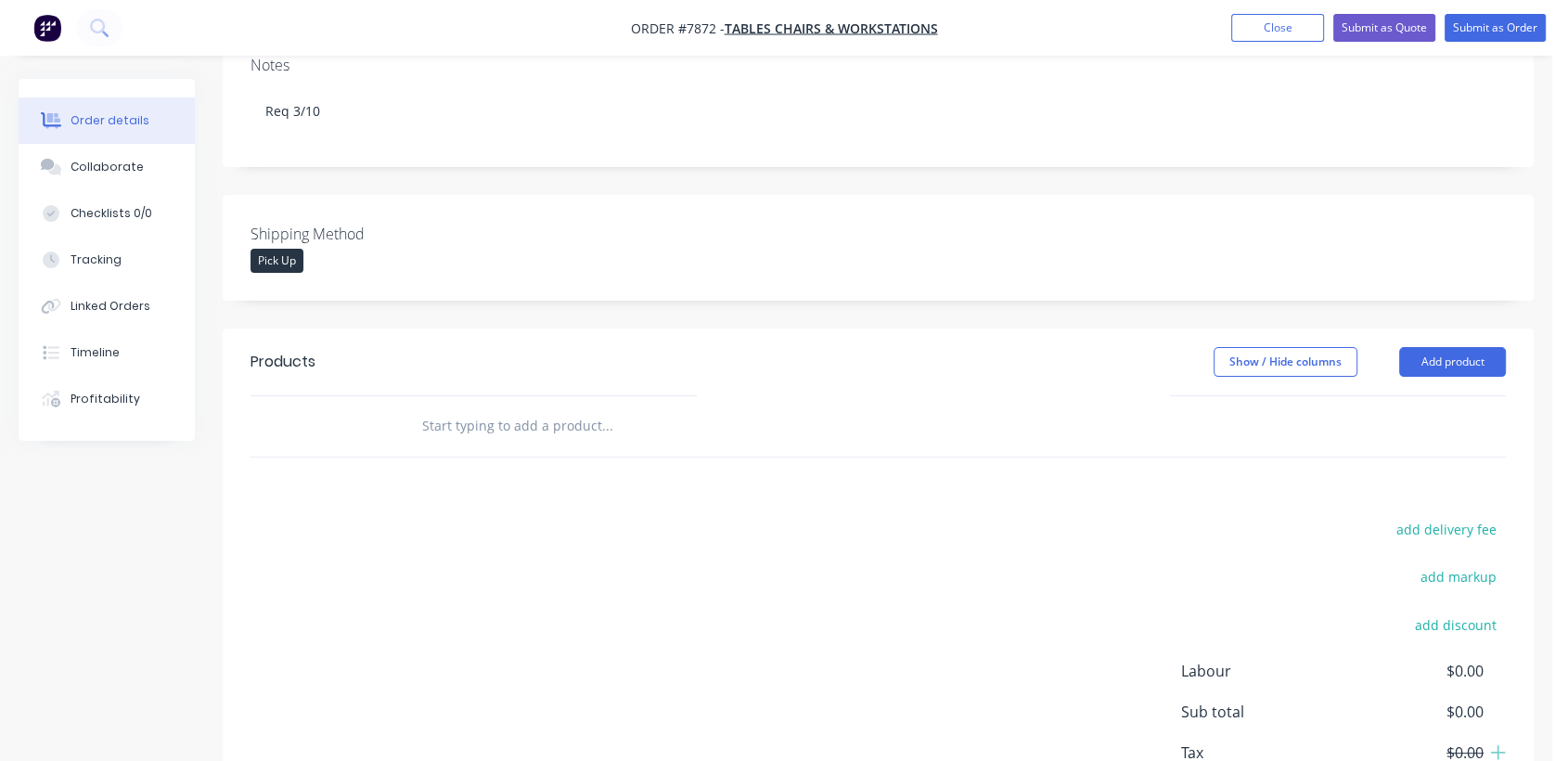
scroll to position [412, 0]
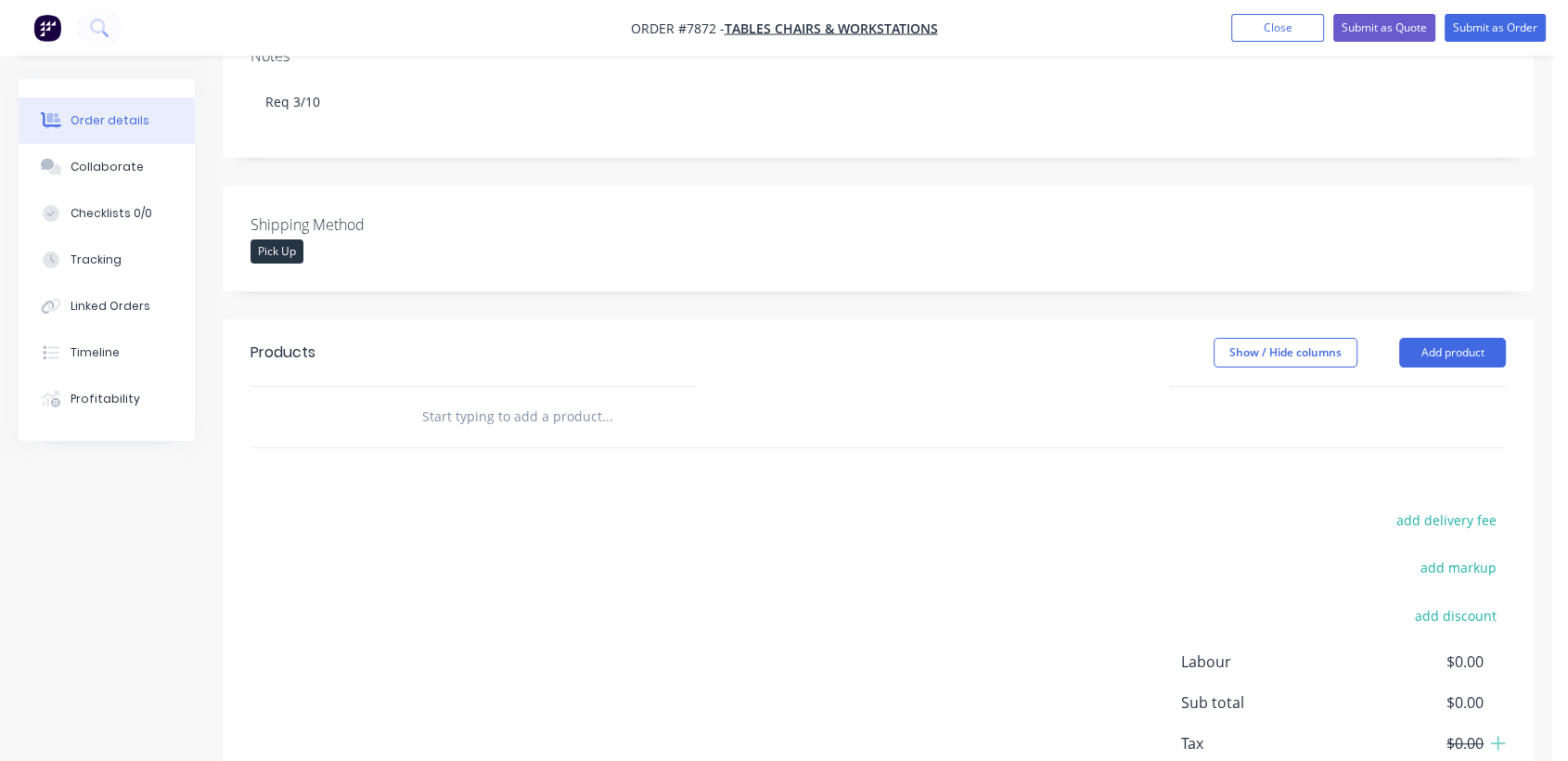
click at [562, 398] on input "text" at bounding box center [607, 416] width 371 height 37
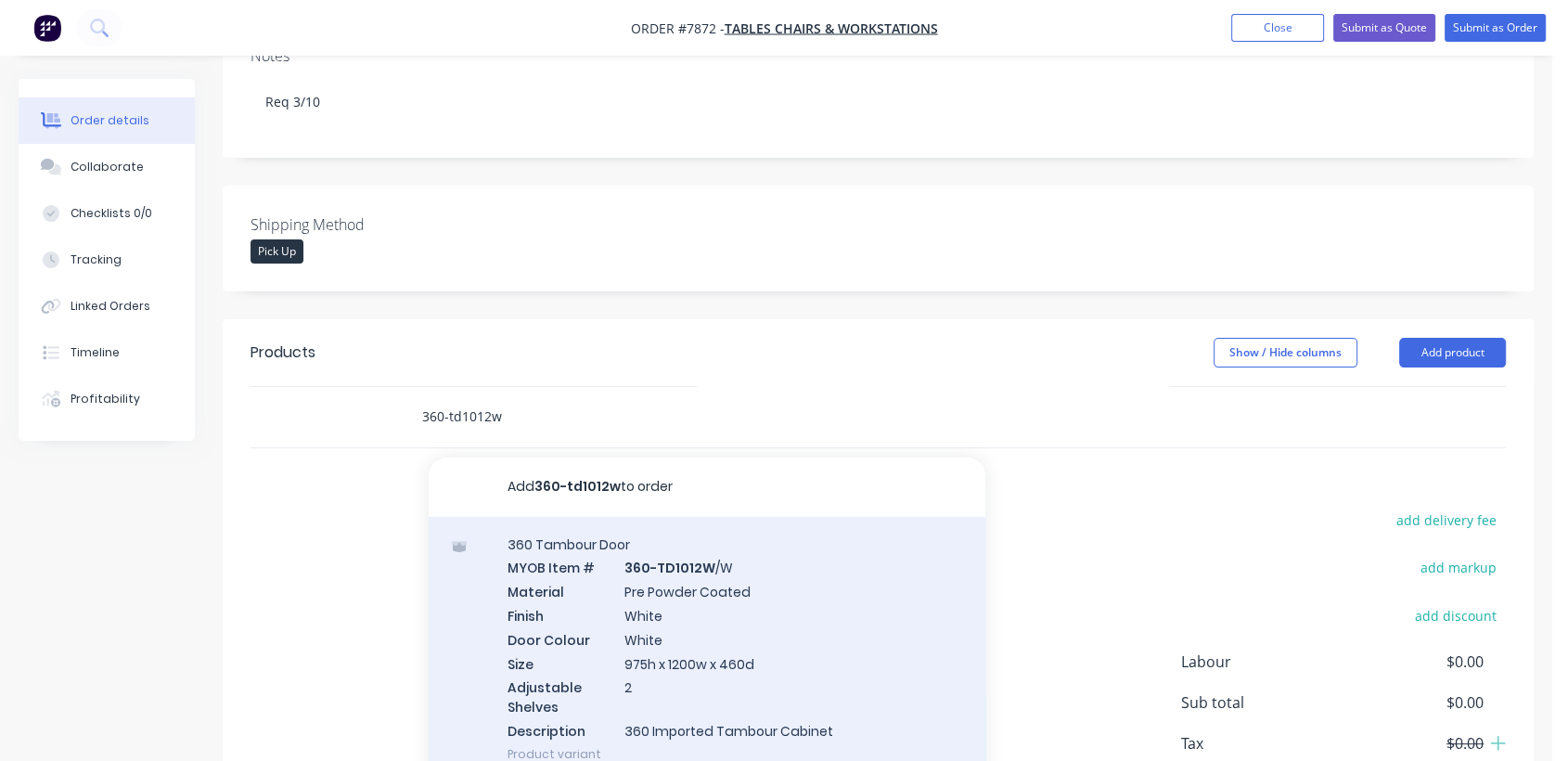
type input "360-td1012w"
click at [713, 579] on div "360 Tambour Door MYOB Item # 360-TD1012W /W Material Pre Powder Coated Finish W…" at bounding box center [707, 650] width 557 height 265
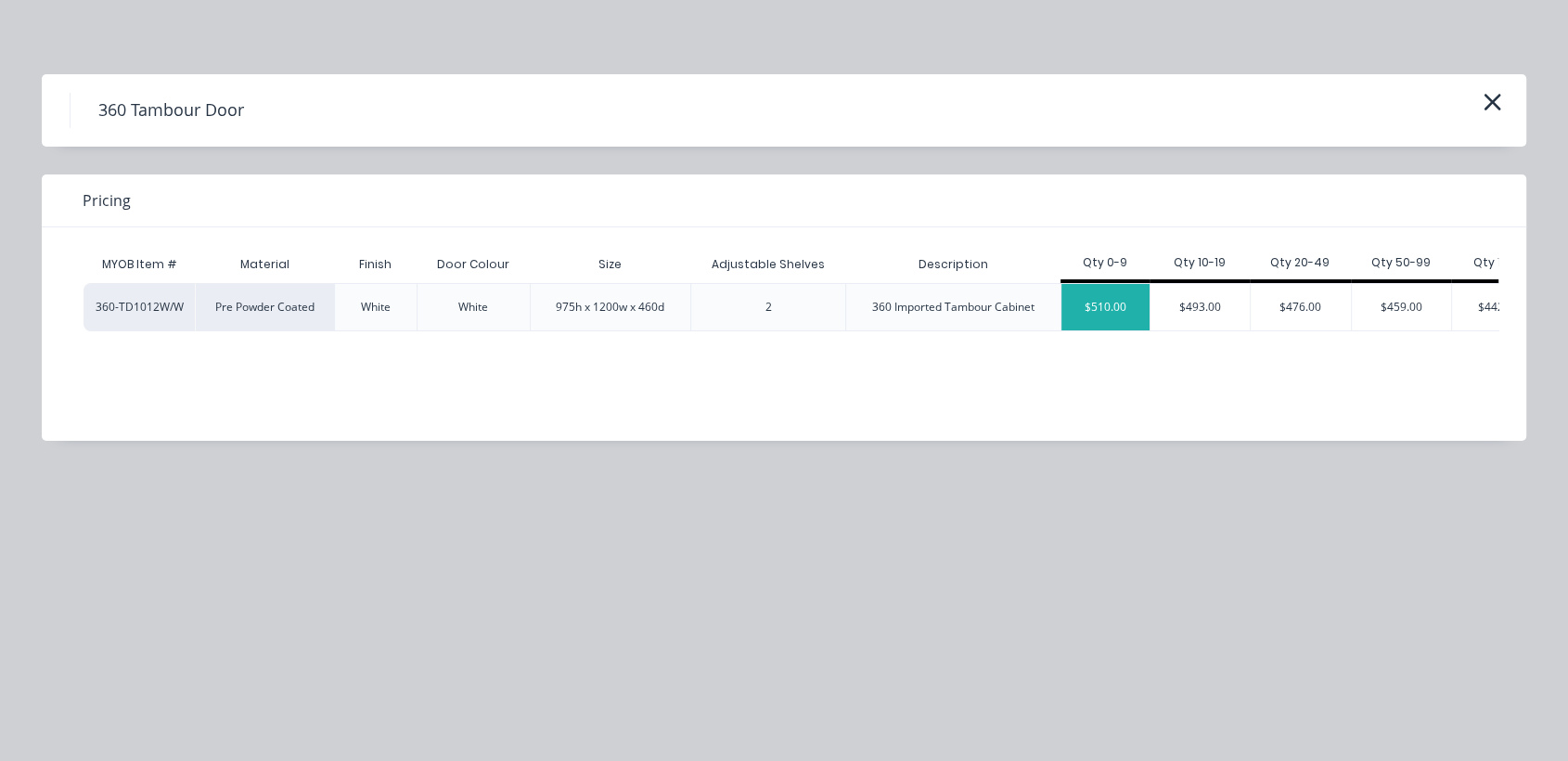
drag, startPoint x: 1110, startPoint y: 316, endPoint x: 1091, endPoint y: 326, distance: 21.5
click at [1109, 316] on div "$510.00" at bounding box center [1105, 306] width 88 height 47
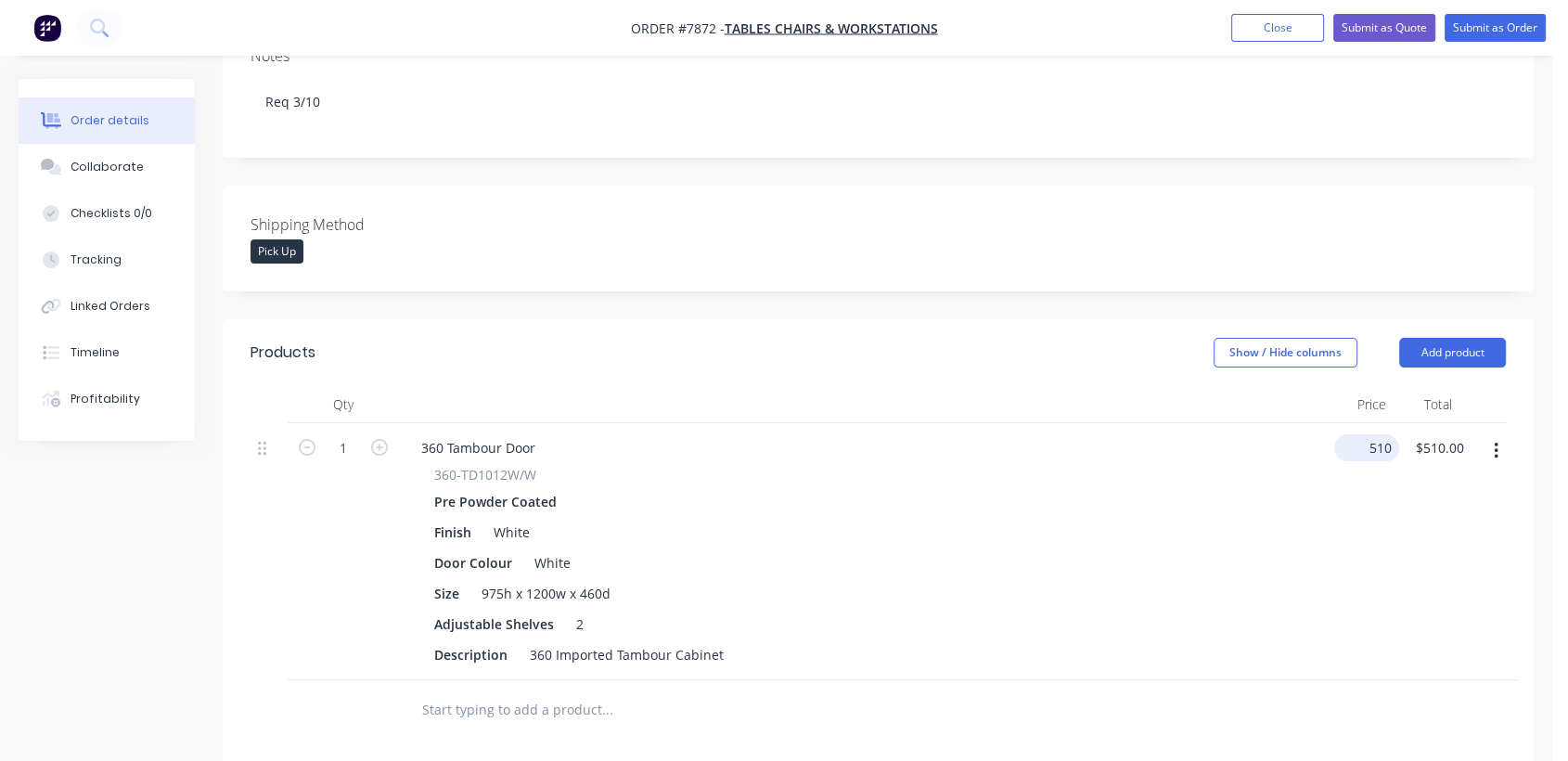
click at [1373, 435] on input "510" at bounding box center [1370, 448] width 58 height 27
type input "$571.20"
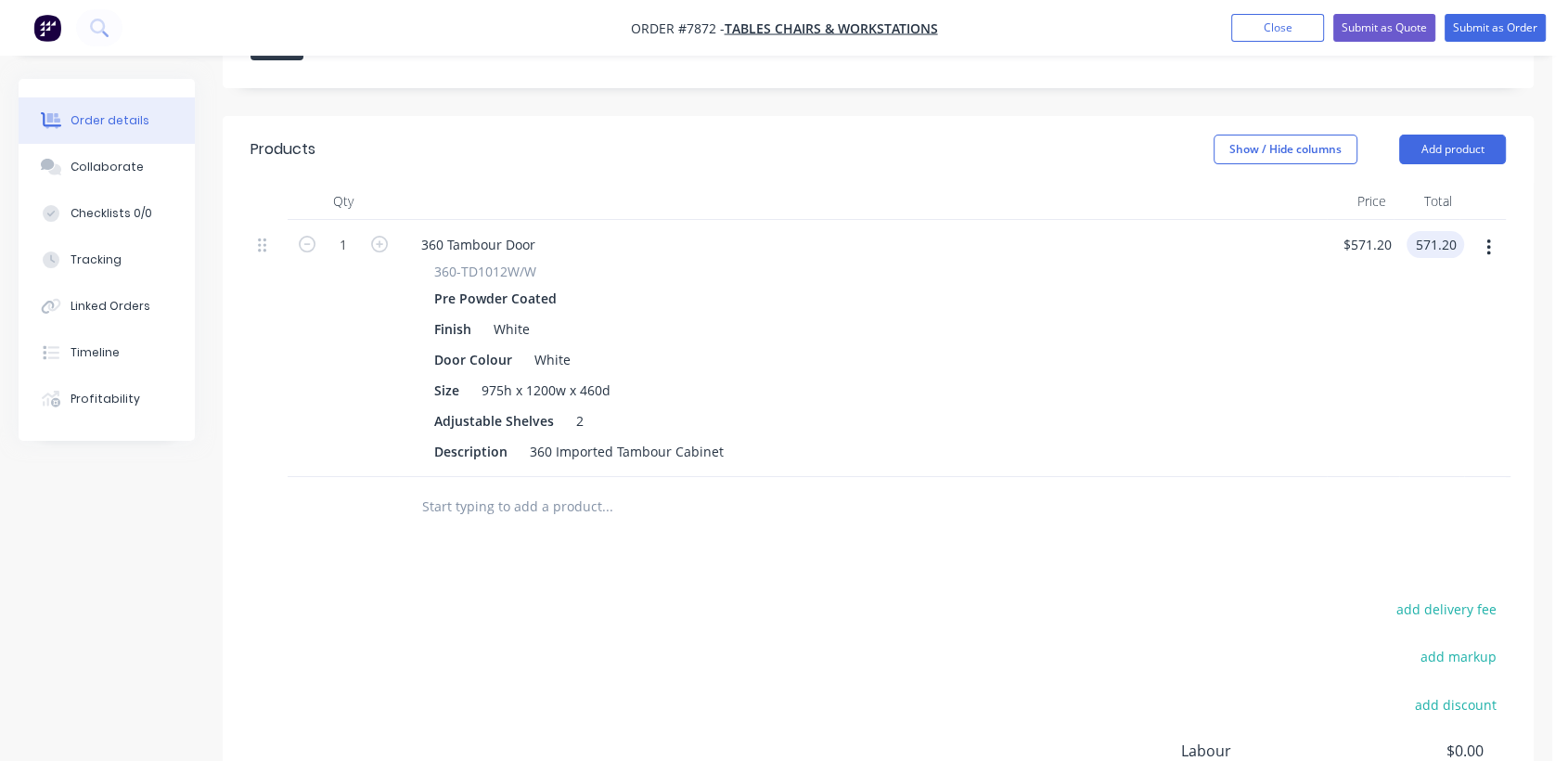
scroll to position [721, 0]
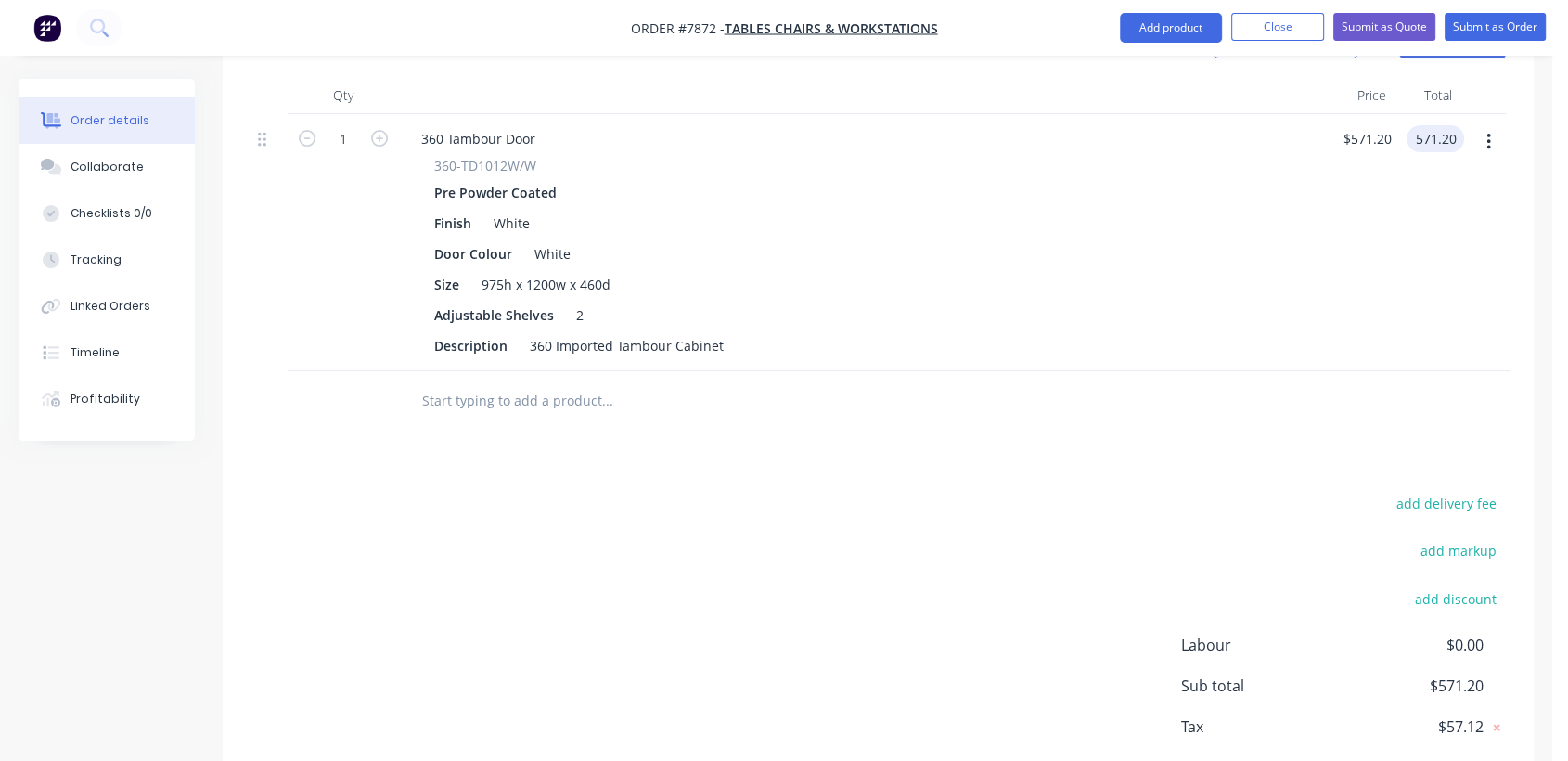
type input "$571.20"
click at [527, 382] on input "text" at bounding box center [607, 400] width 371 height 37
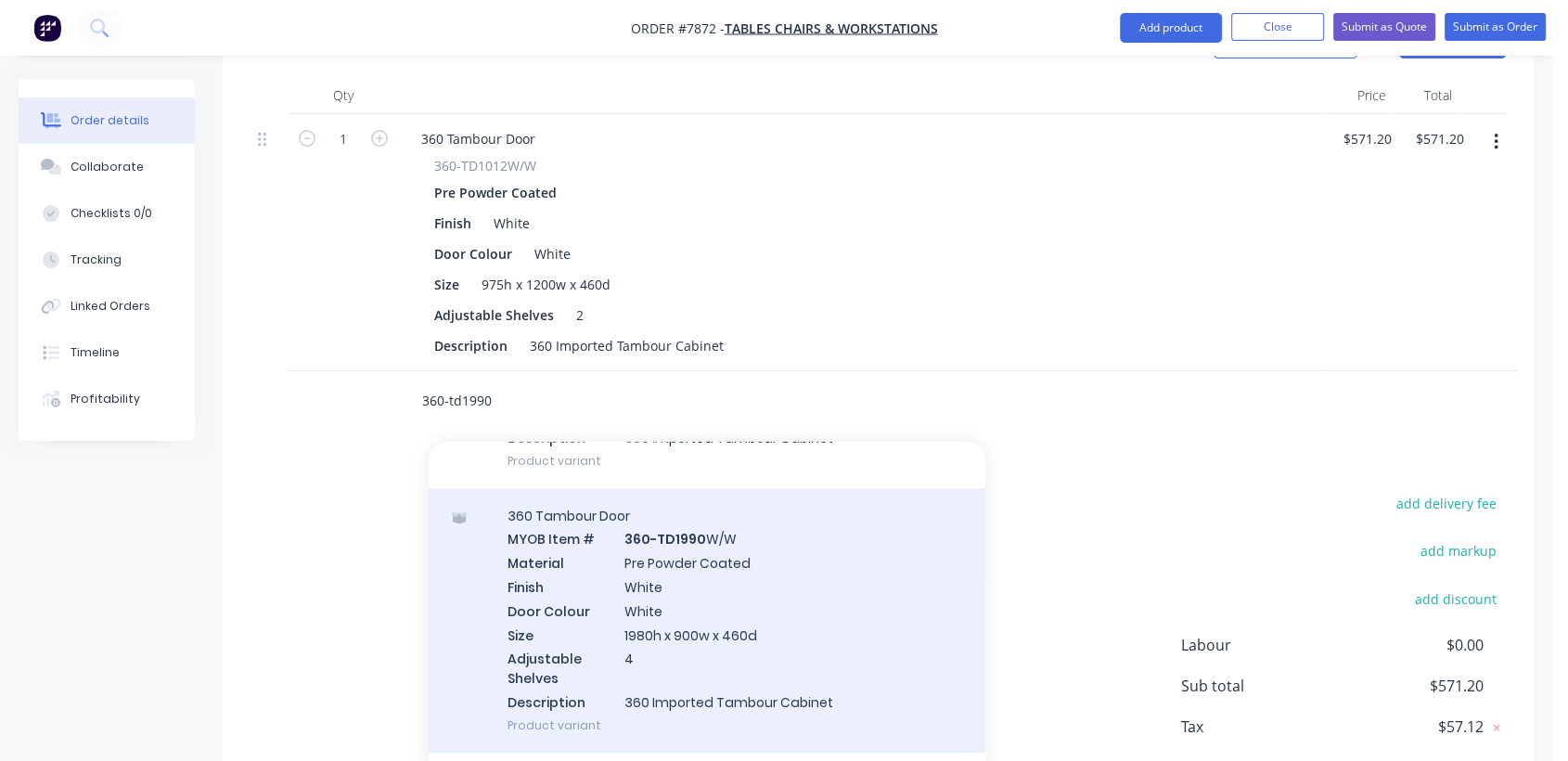
scroll to position [824, 0]
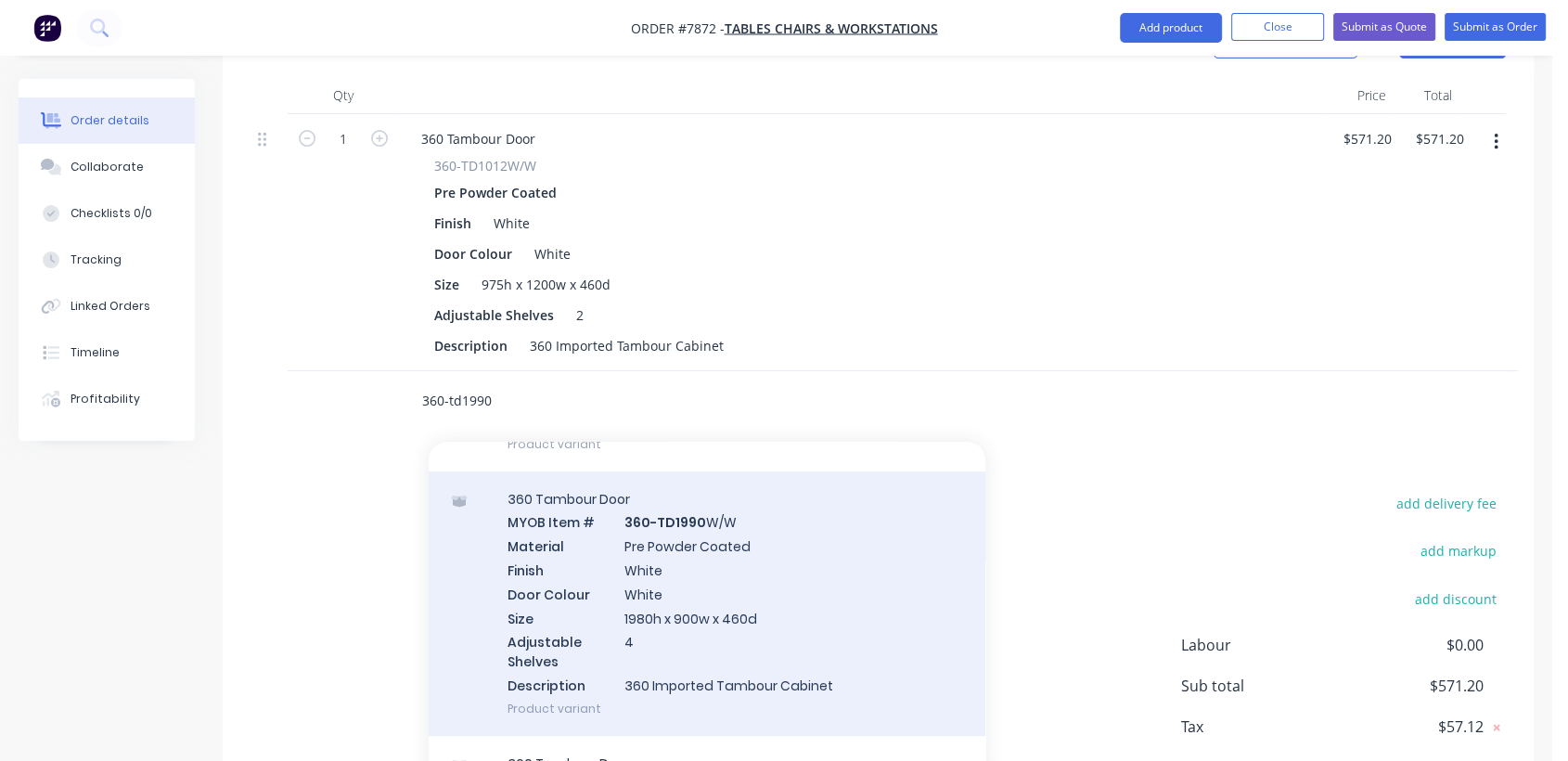
type input "360-td1990"
click at [795, 559] on div "360 Tambour Door MYOB Item # 360-TD1990 W/W Material Pre Powder Coated Finish W…" at bounding box center [707, 604] width 557 height 265
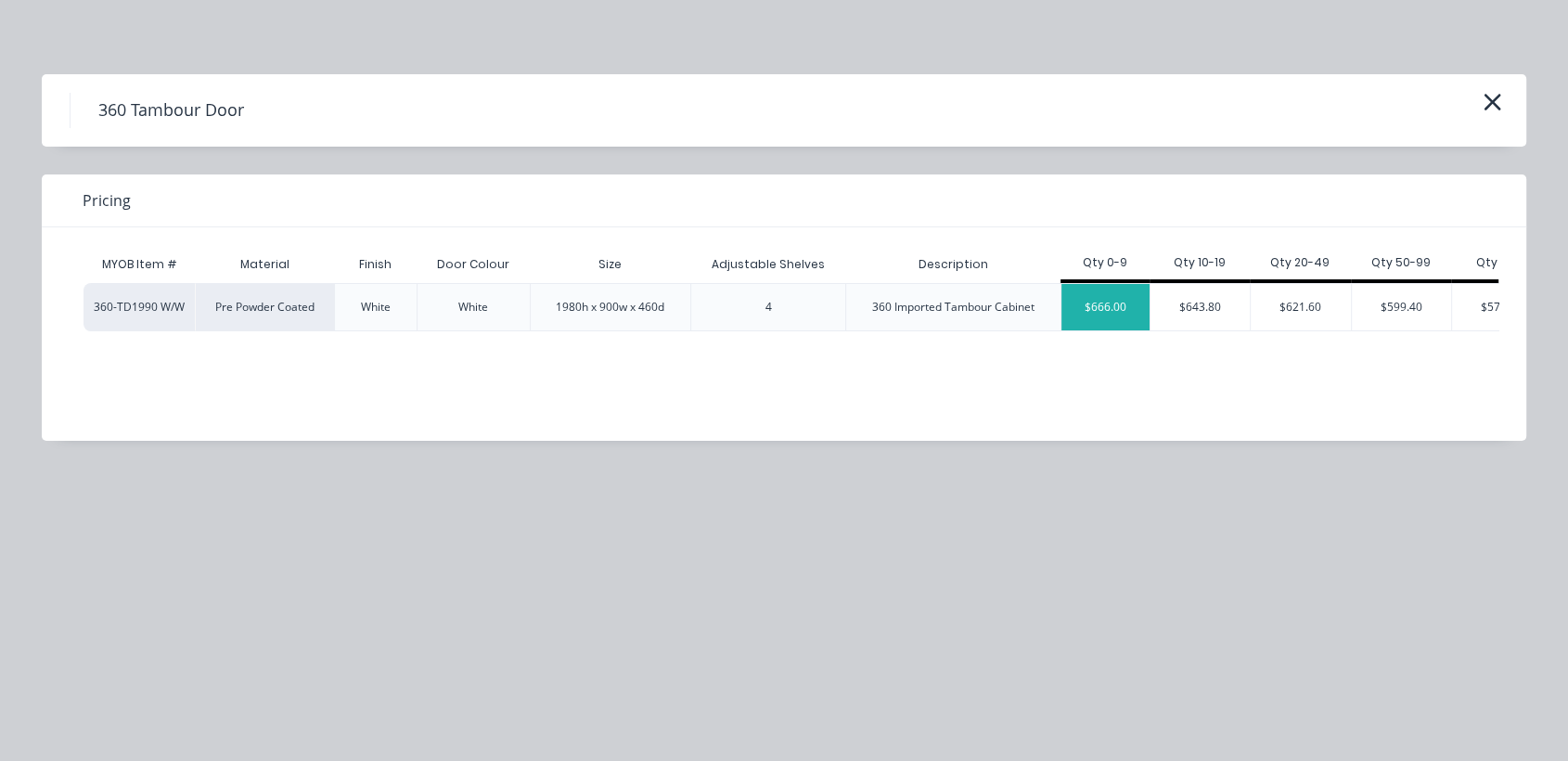
click at [1115, 297] on div "$666.00" at bounding box center [1105, 306] width 88 height 47
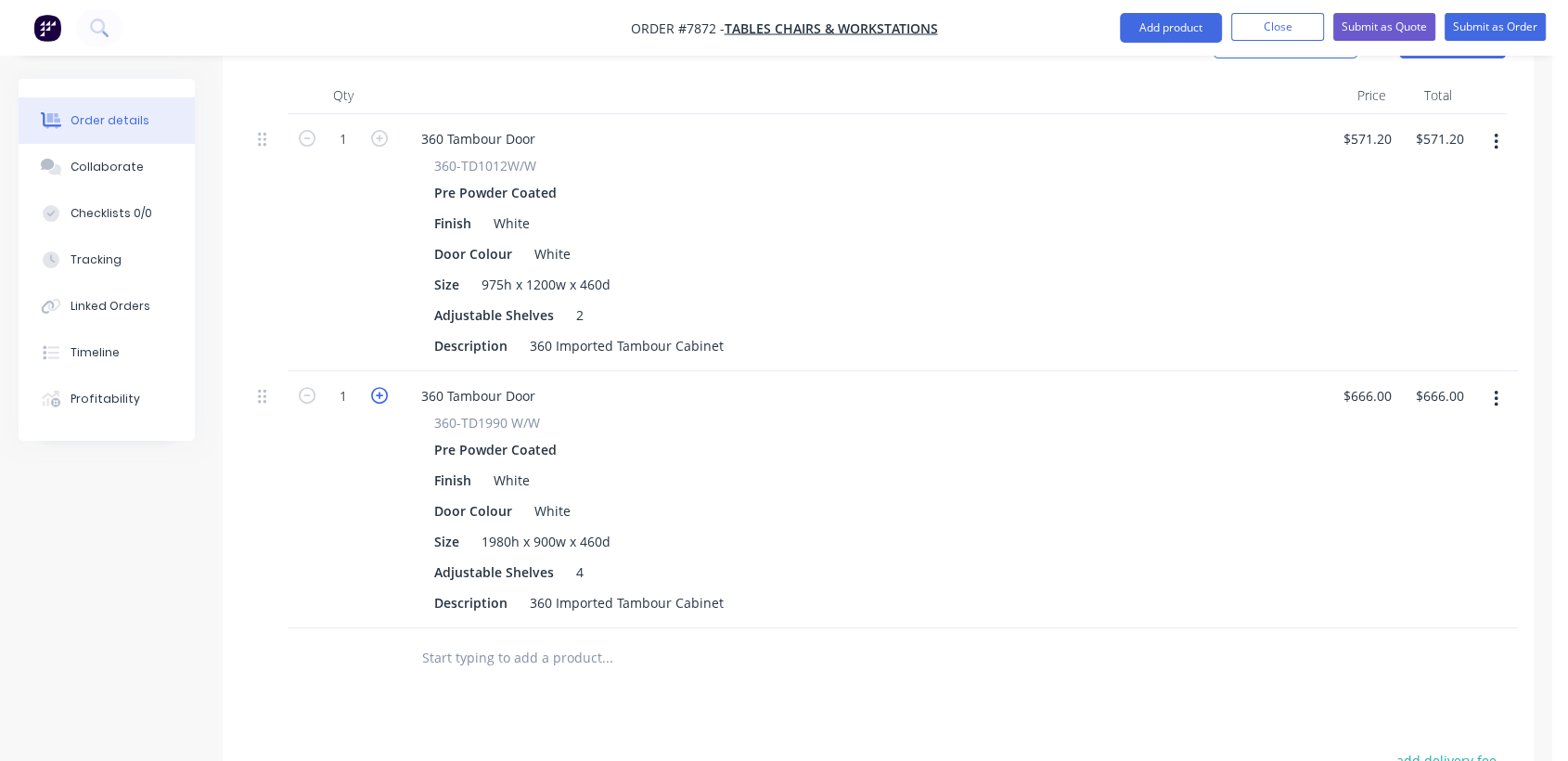
click at [373, 387] on icon "button" at bounding box center [379, 395] width 17 height 17
type input "2"
type input "$1,332.00"
click at [1367, 382] on input "666" at bounding box center [1361, 395] width 32 height 27
type input "$745.92"
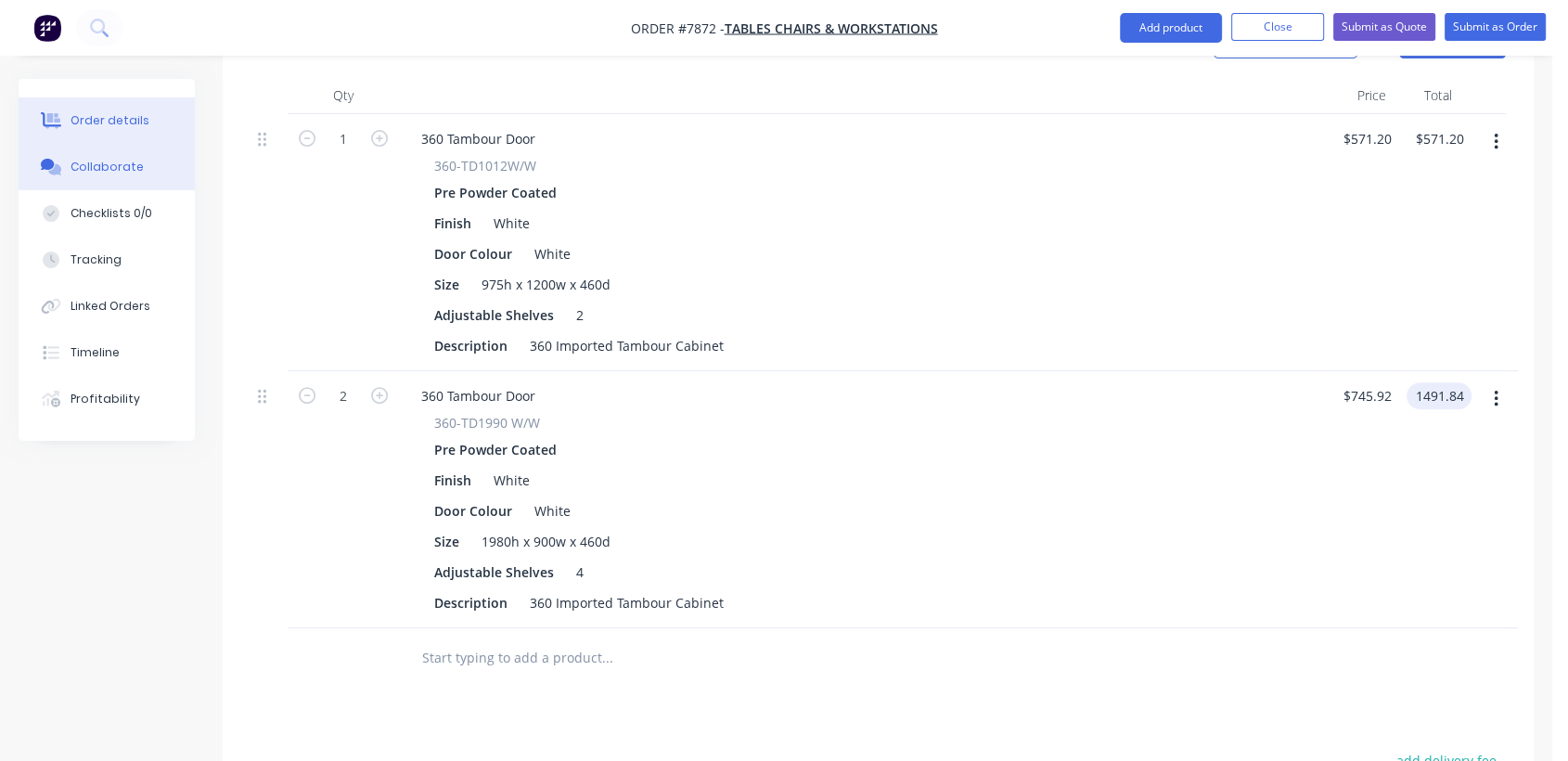
type input "$1,491.84"
click at [92, 161] on div "Collaborate" at bounding box center [107, 167] width 74 height 17
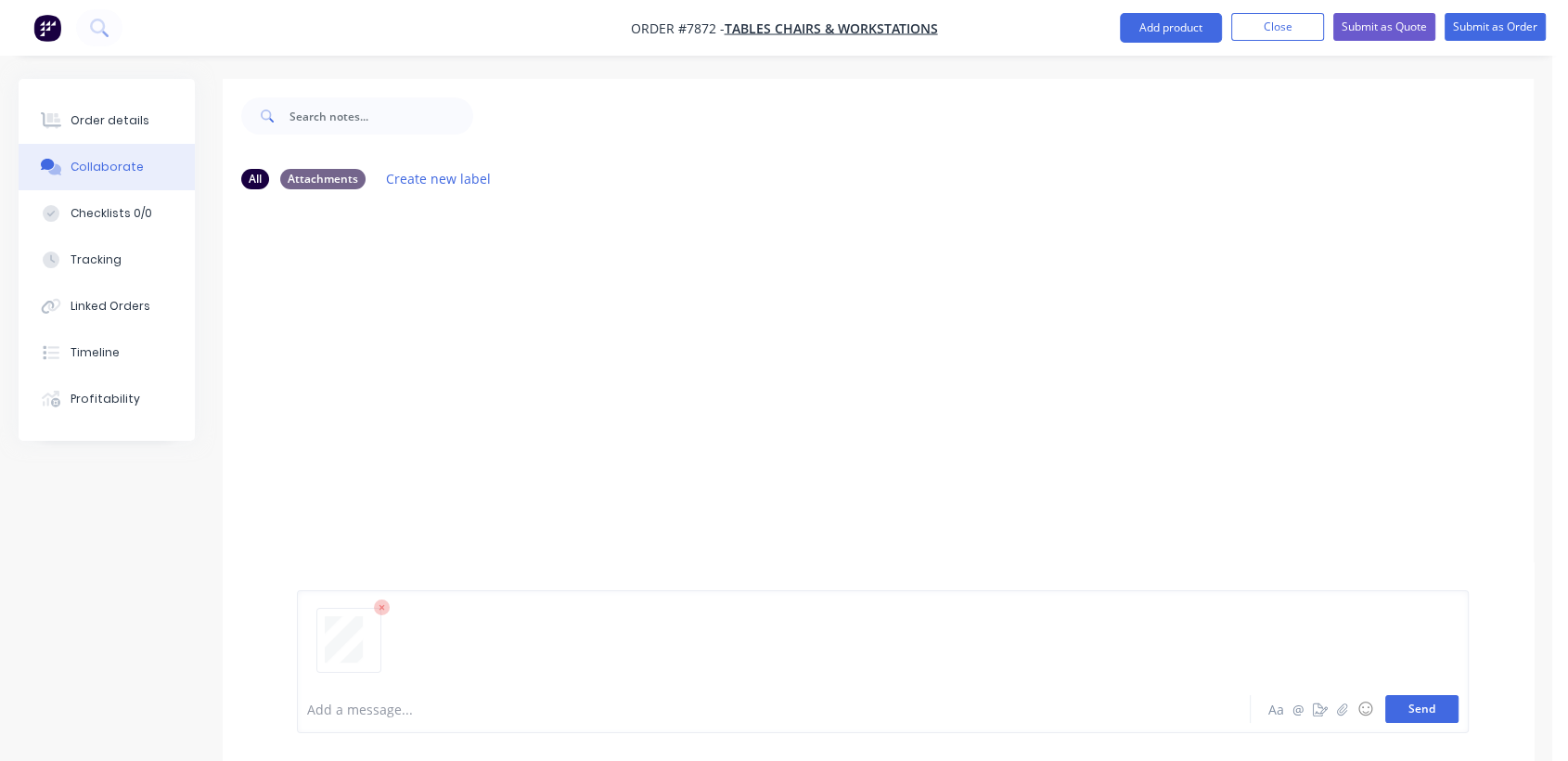
click at [1432, 707] on button "Send" at bounding box center [1422, 709] width 74 height 28
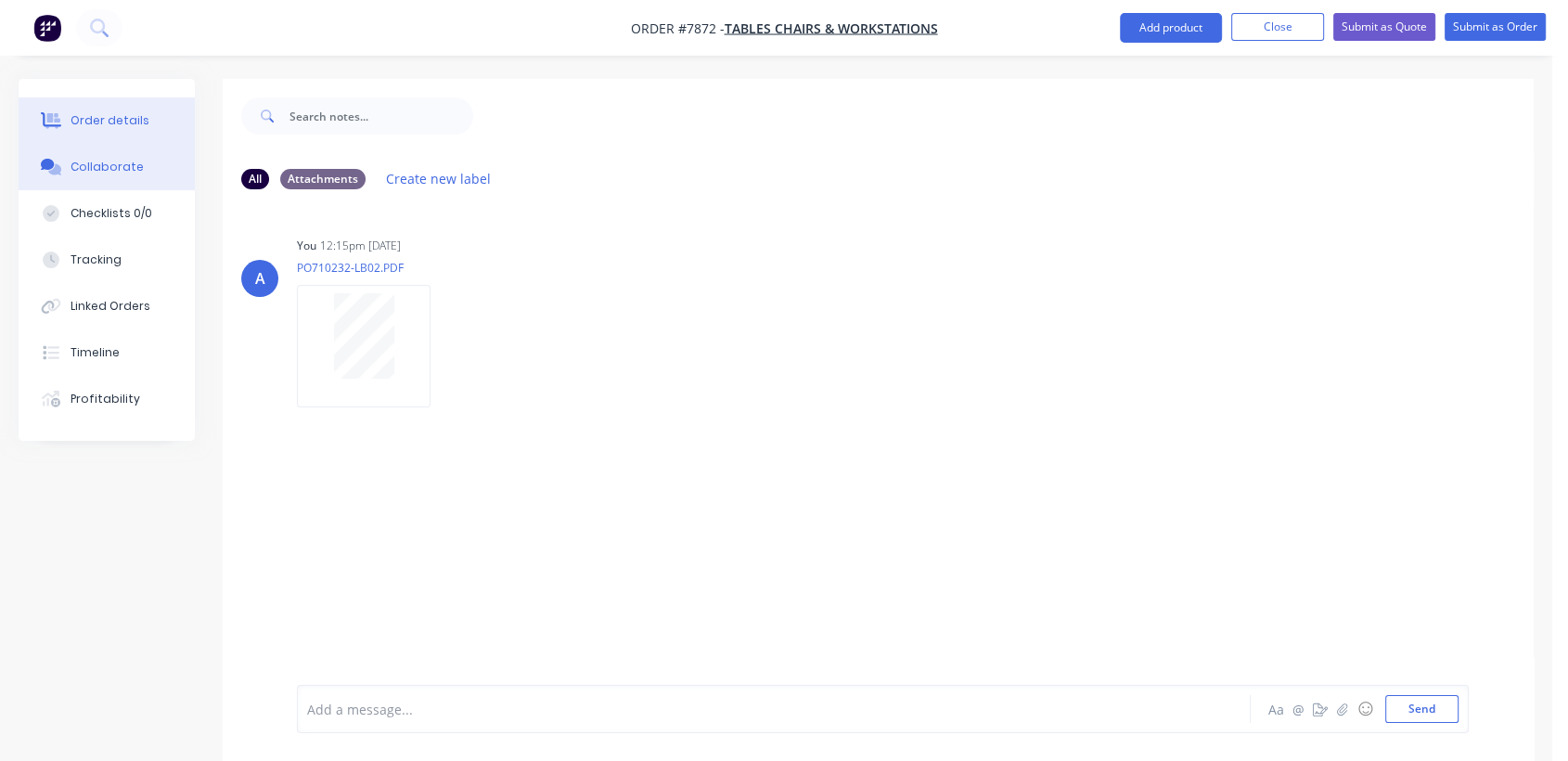
click at [130, 112] on div "Order details" at bounding box center [109, 120] width 79 height 17
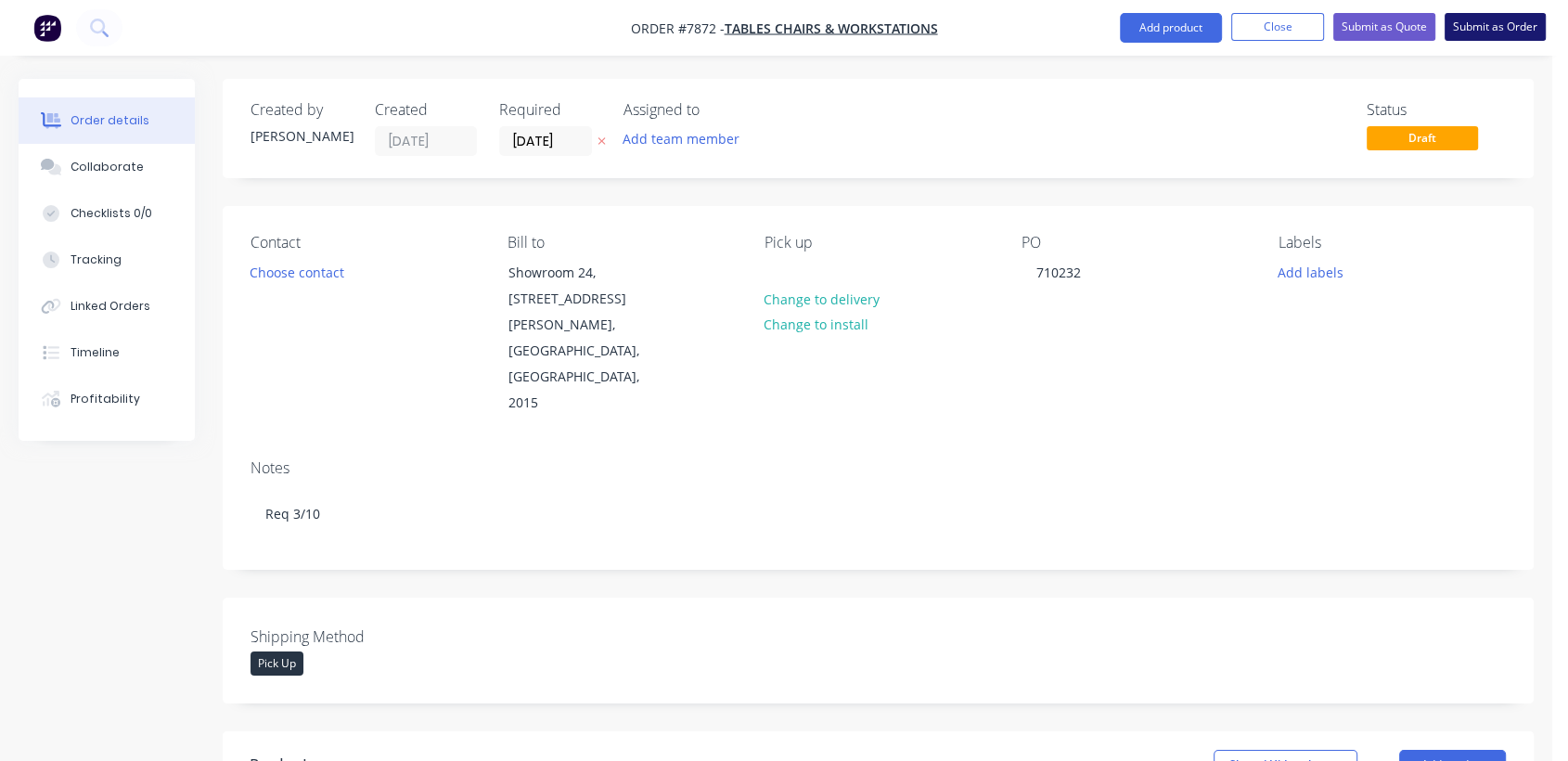
click at [1484, 34] on button "Submit as Order" at bounding box center [1495, 27] width 101 height 28
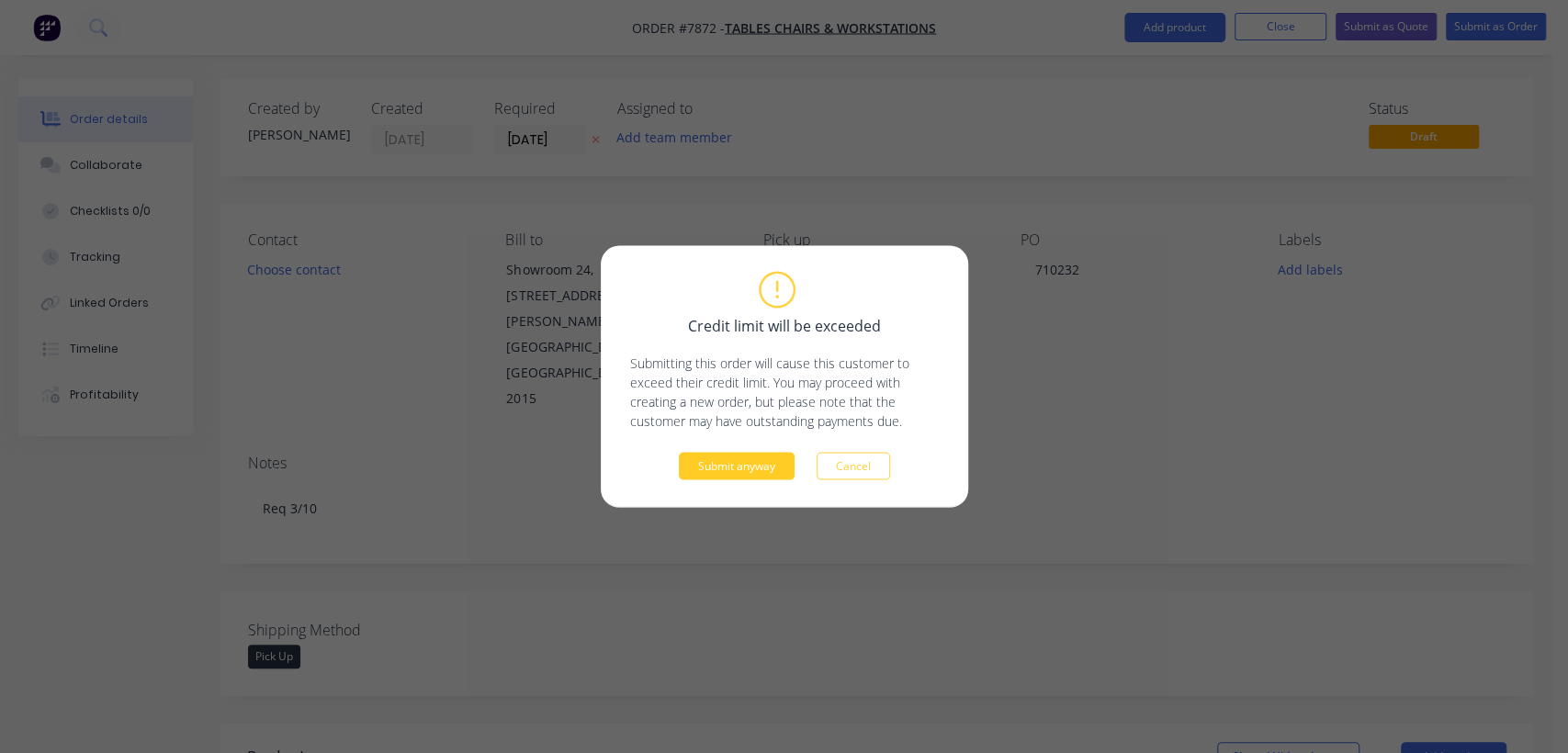
click at [733, 463] on button "Submit anyway" at bounding box center [736, 467] width 116 height 28
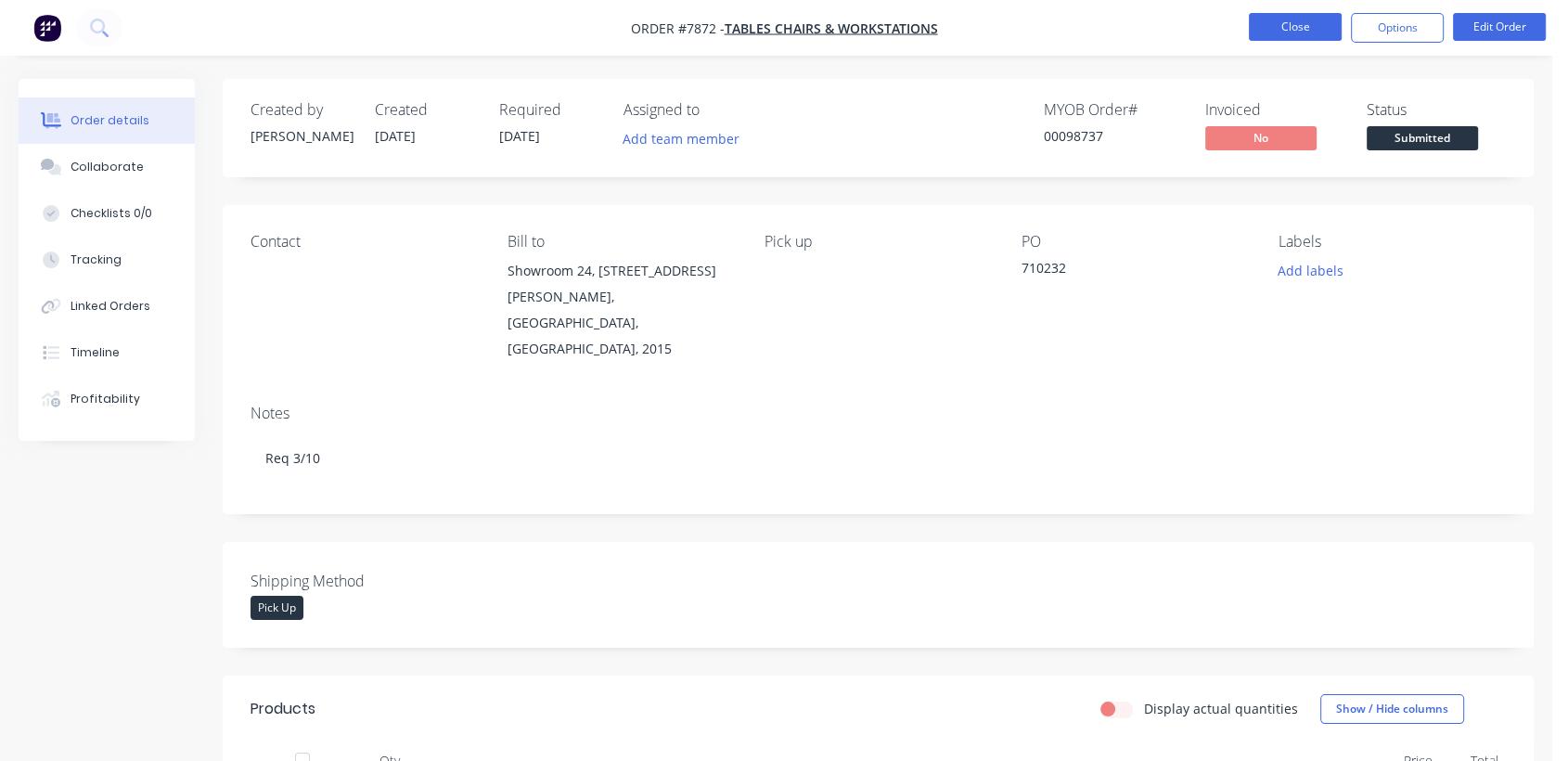
click at [1289, 38] on button "Close" at bounding box center [1295, 27] width 92 height 28
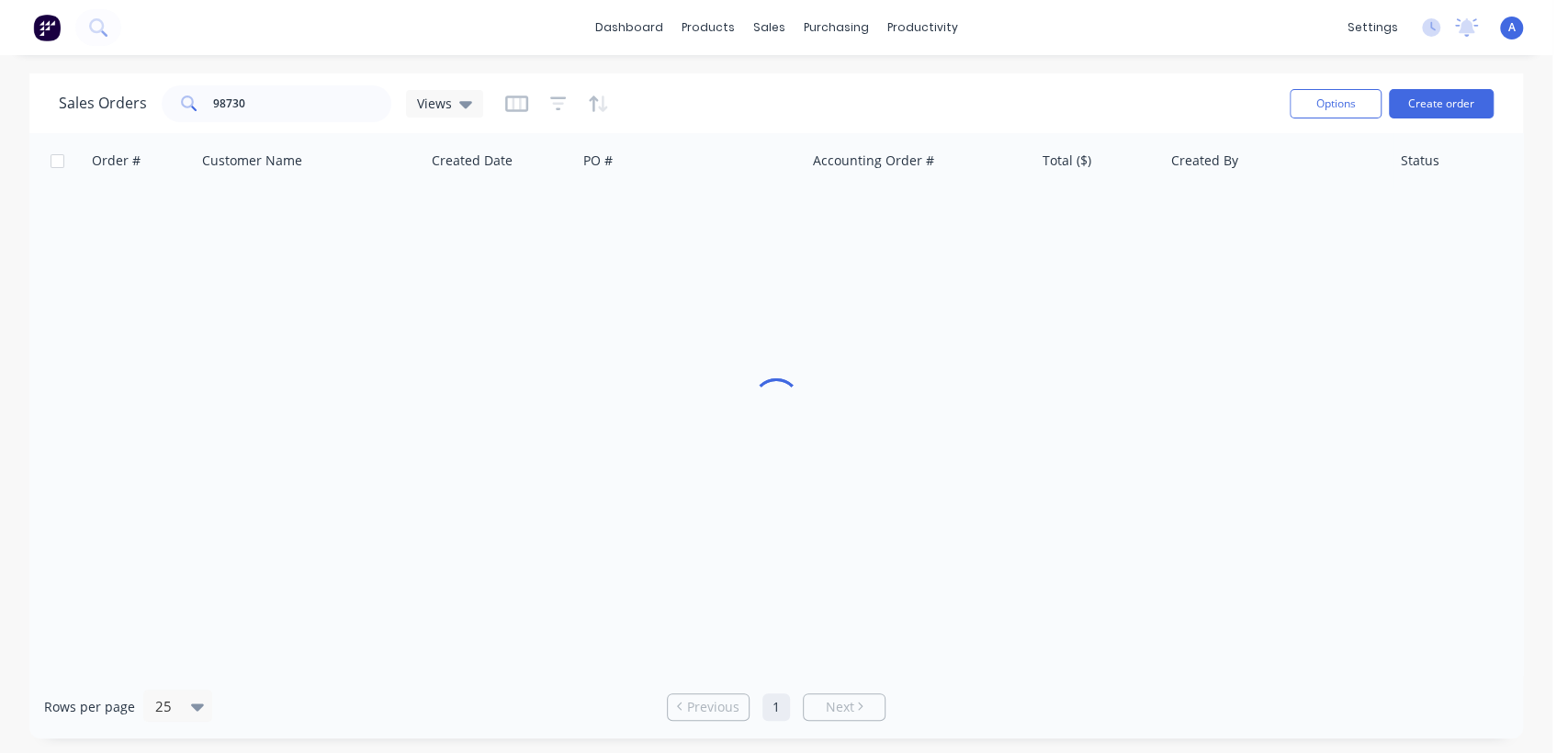
click at [1274, 31] on div "dashboard products sales purchasing productivity dashboard products Product Cat…" at bounding box center [776, 28] width 1552 height 55
drag, startPoint x: 270, startPoint y: 101, endPoint x: 134, endPoint y: 79, distance: 137.8
click at [144, 79] on div "Sales Orders 98730 Views Options Create order" at bounding box center [776, 103] width 1493 height 60
type input "143149"
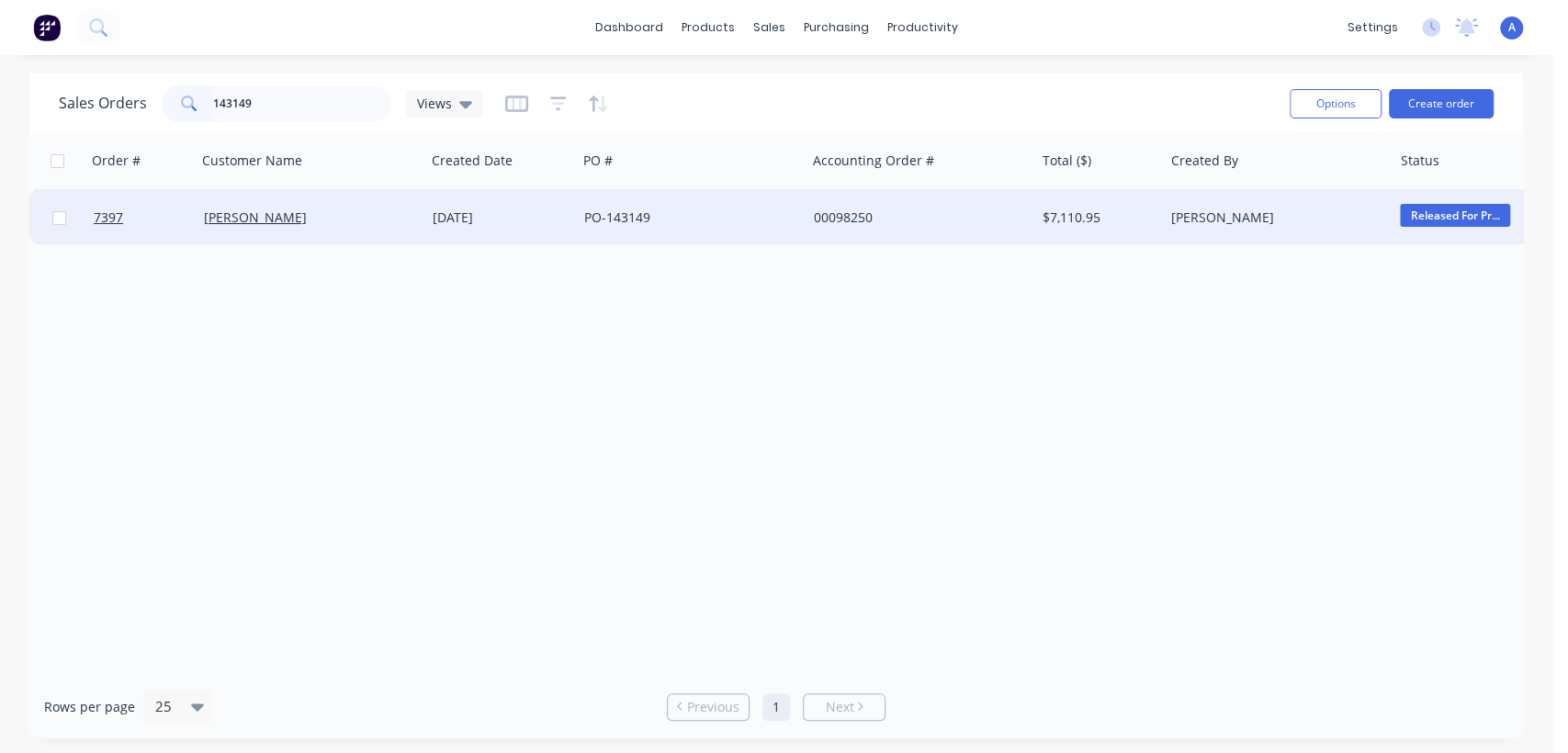
click at [690, 214] on div "PO-143149" at bounding box center [685, 218] width 204 height 19
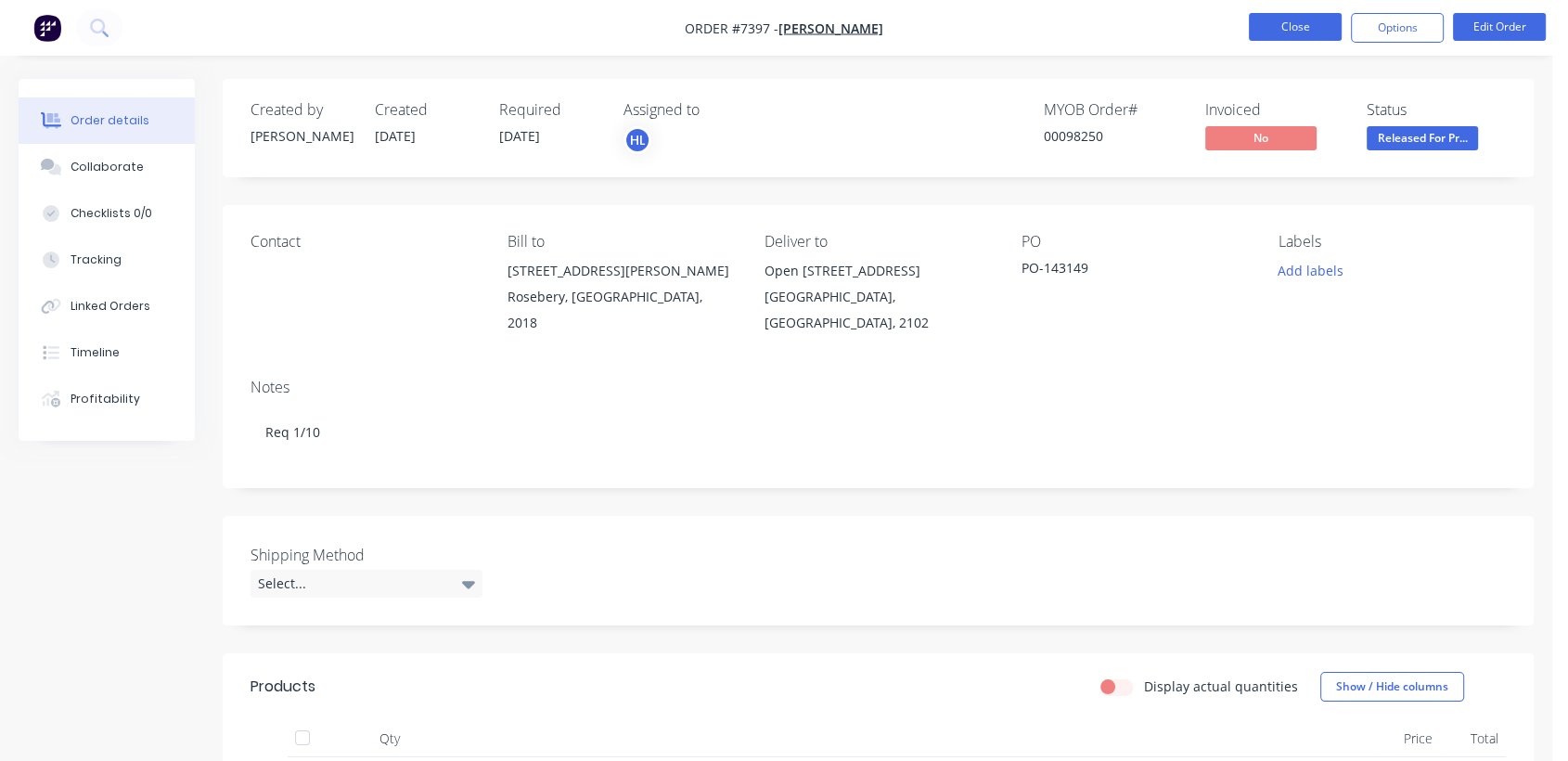
click at [1290, 19] on button "Close" at bounding box center [1295, 27] width 92 height 28
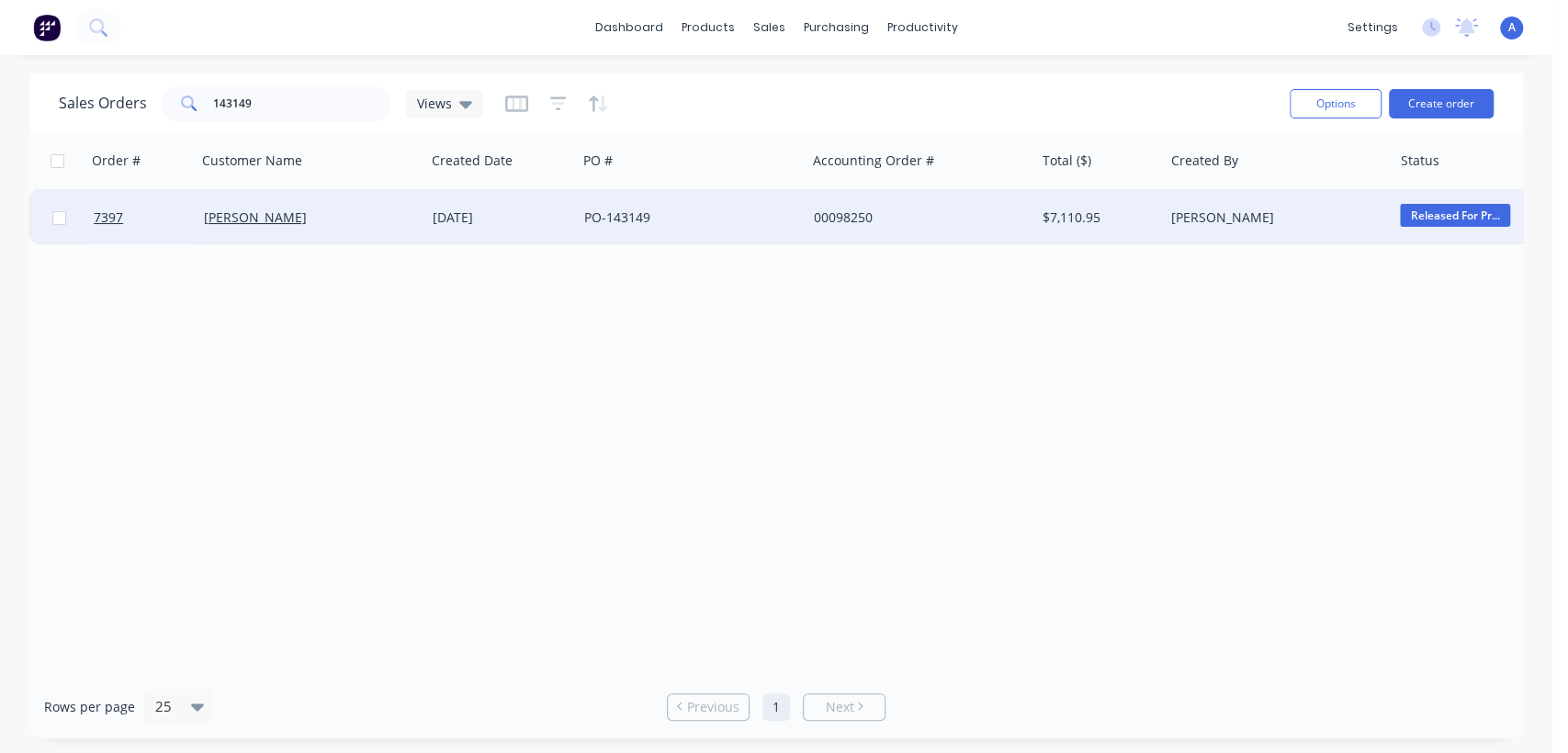
click at [637, 205] on div "PO-143149" at bounding box center [691, 218] width 228 height 55
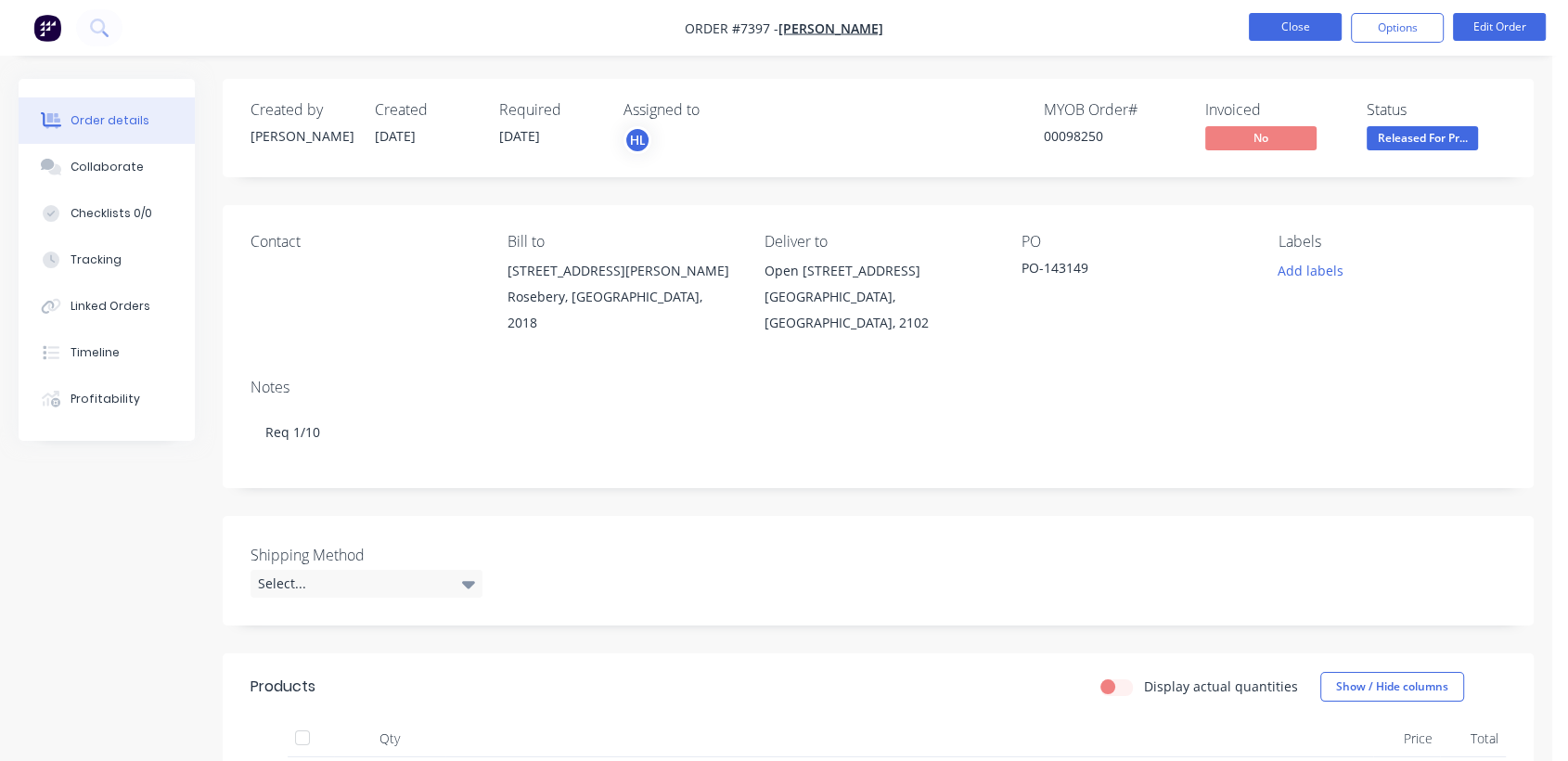
click at [1298, 20] on button "Close" at bounding box center [1295, 27] width 92 height 28
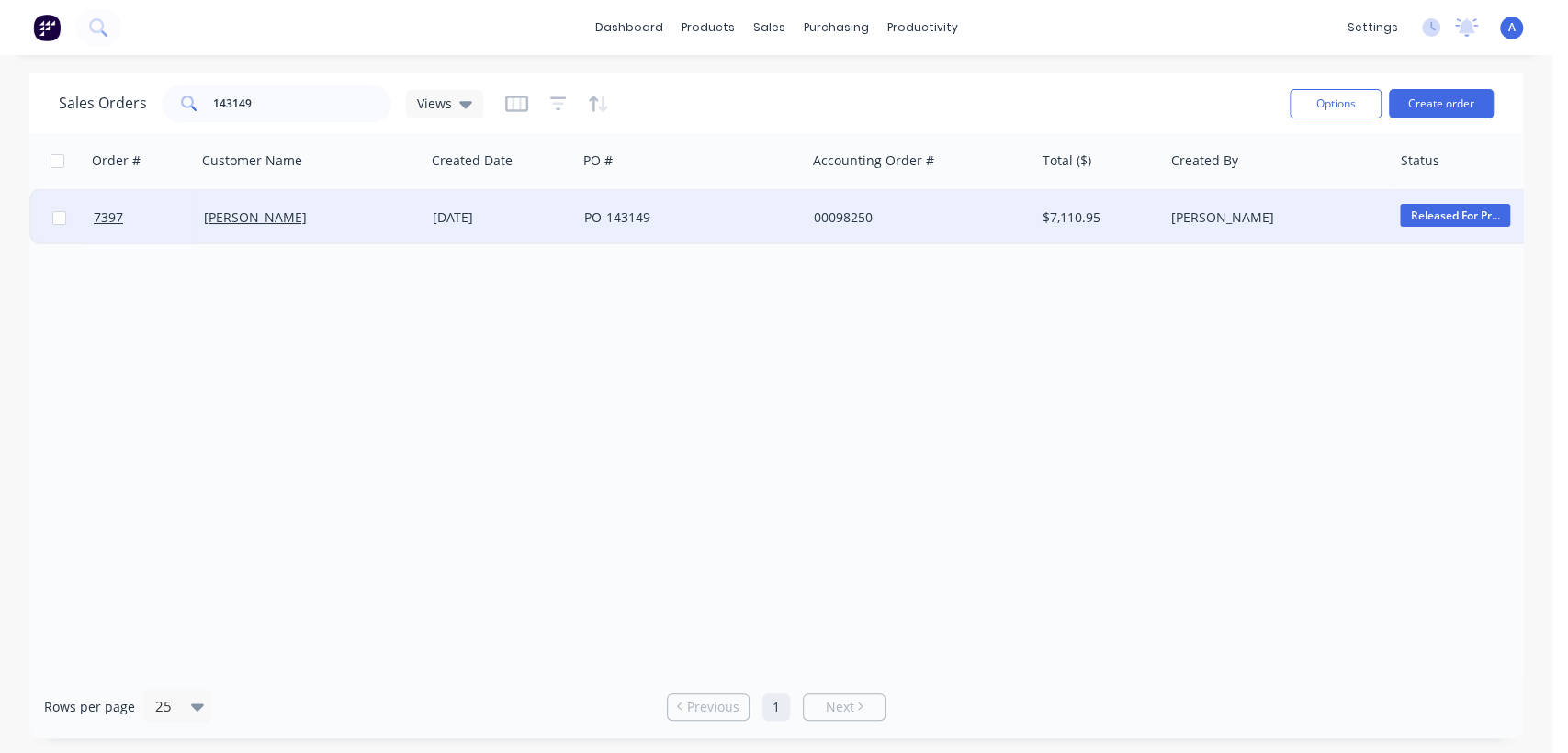
click at [601, 213] on div "PO-143149" at bounding box center [685, 218] width 204 height 19
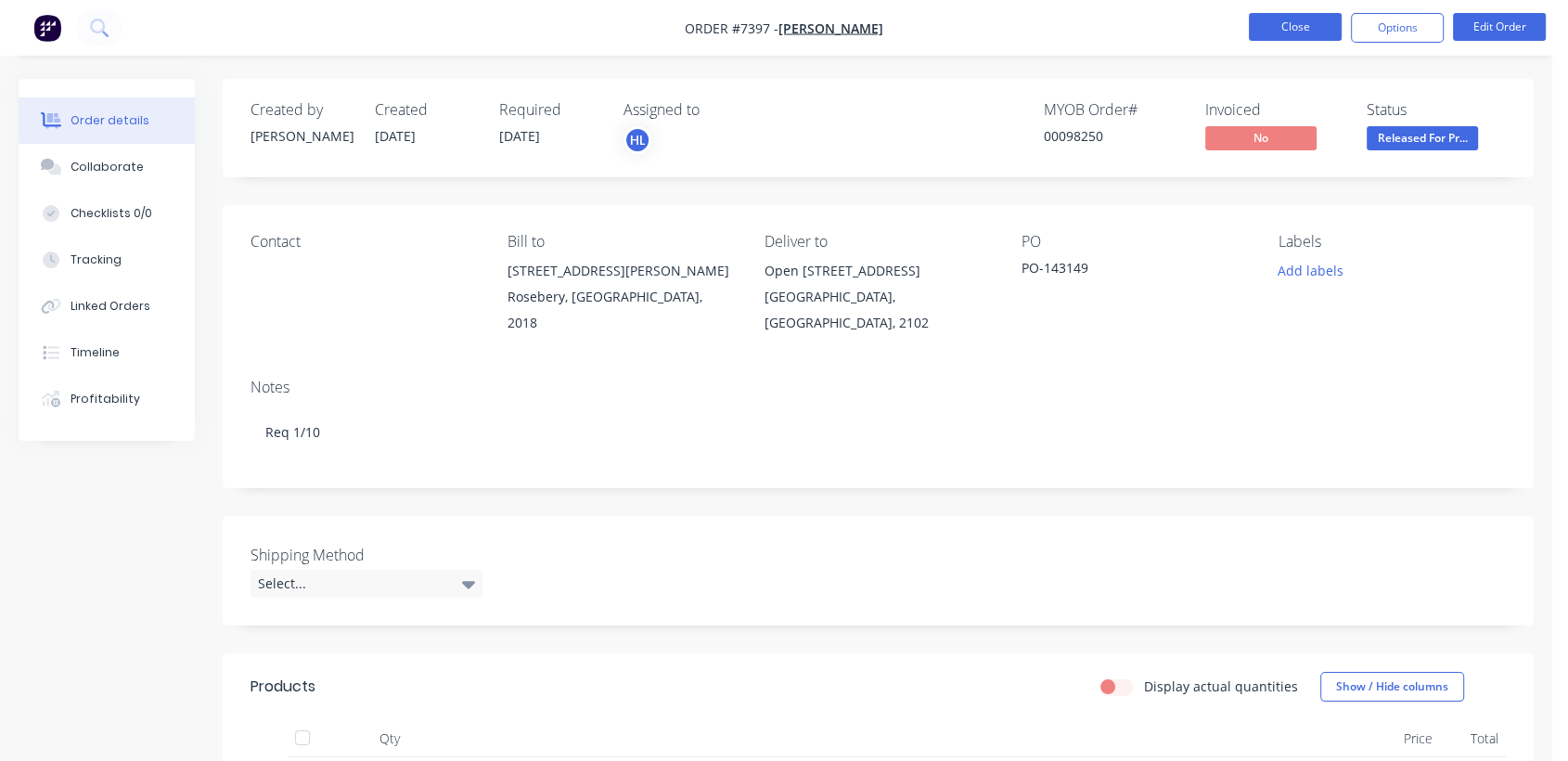
click at [1275, 18] on button "Close" at bounding box center [1295, 27] width 92 height 28
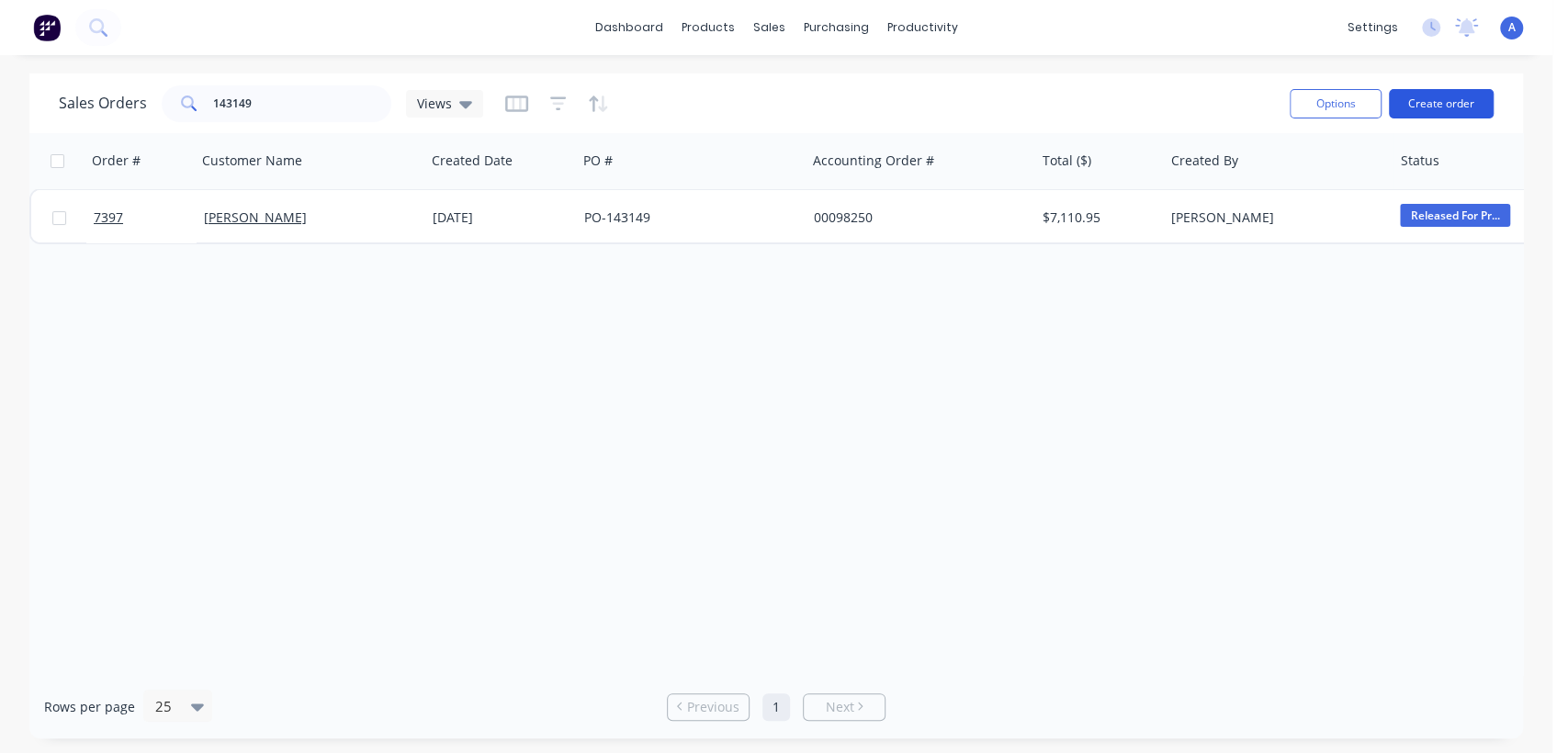
click at [1445, 97] on button "Create order" at bounding box center [1441, 103] width 104 height 30
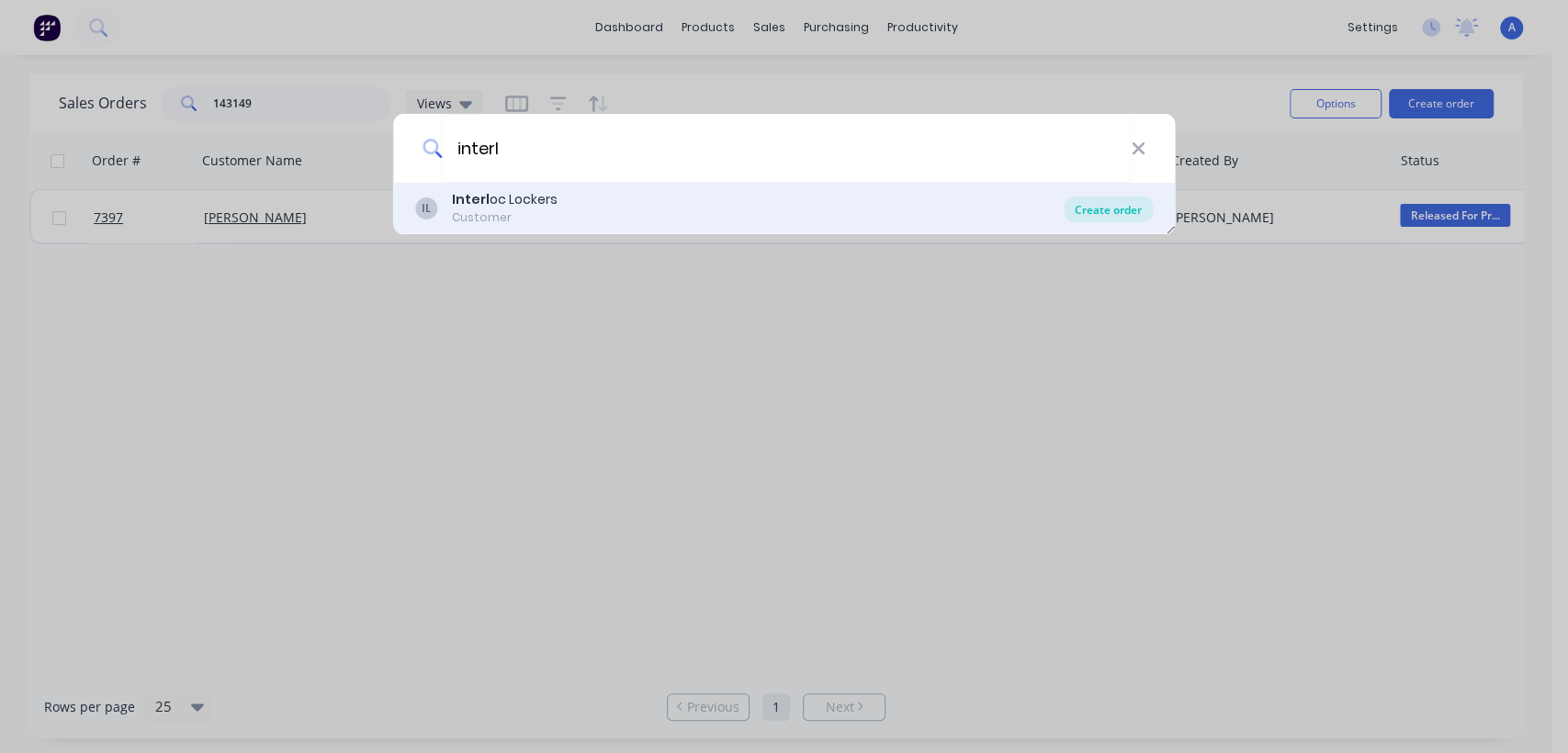
type input "interl"
click at [1097, 208] on div "Create order" at bounding box center [1107, 210] width 89 height 26
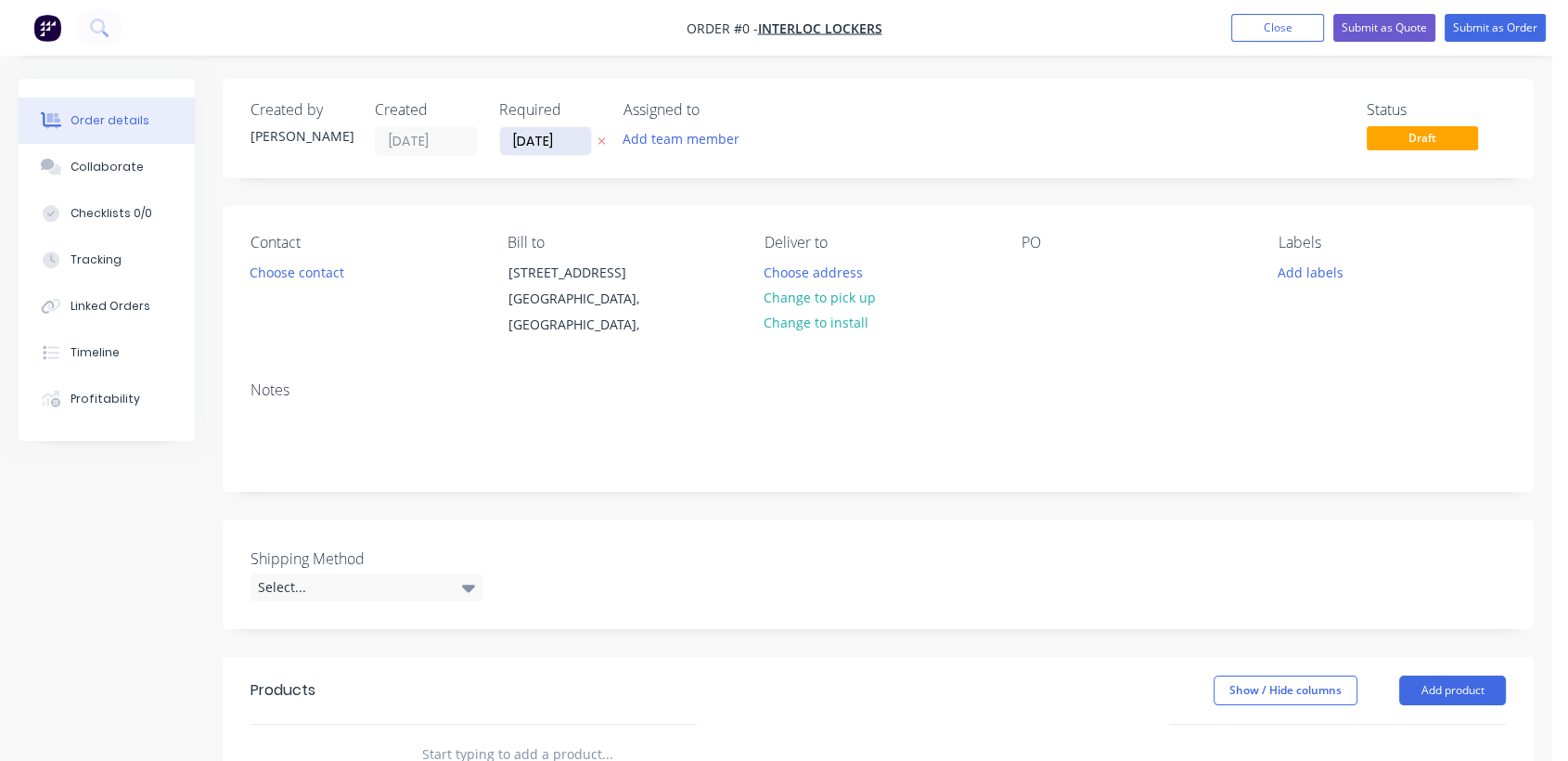
click at [577, 133] on input "[DATE]" at bounding box center [545, 141] width 90 height 28
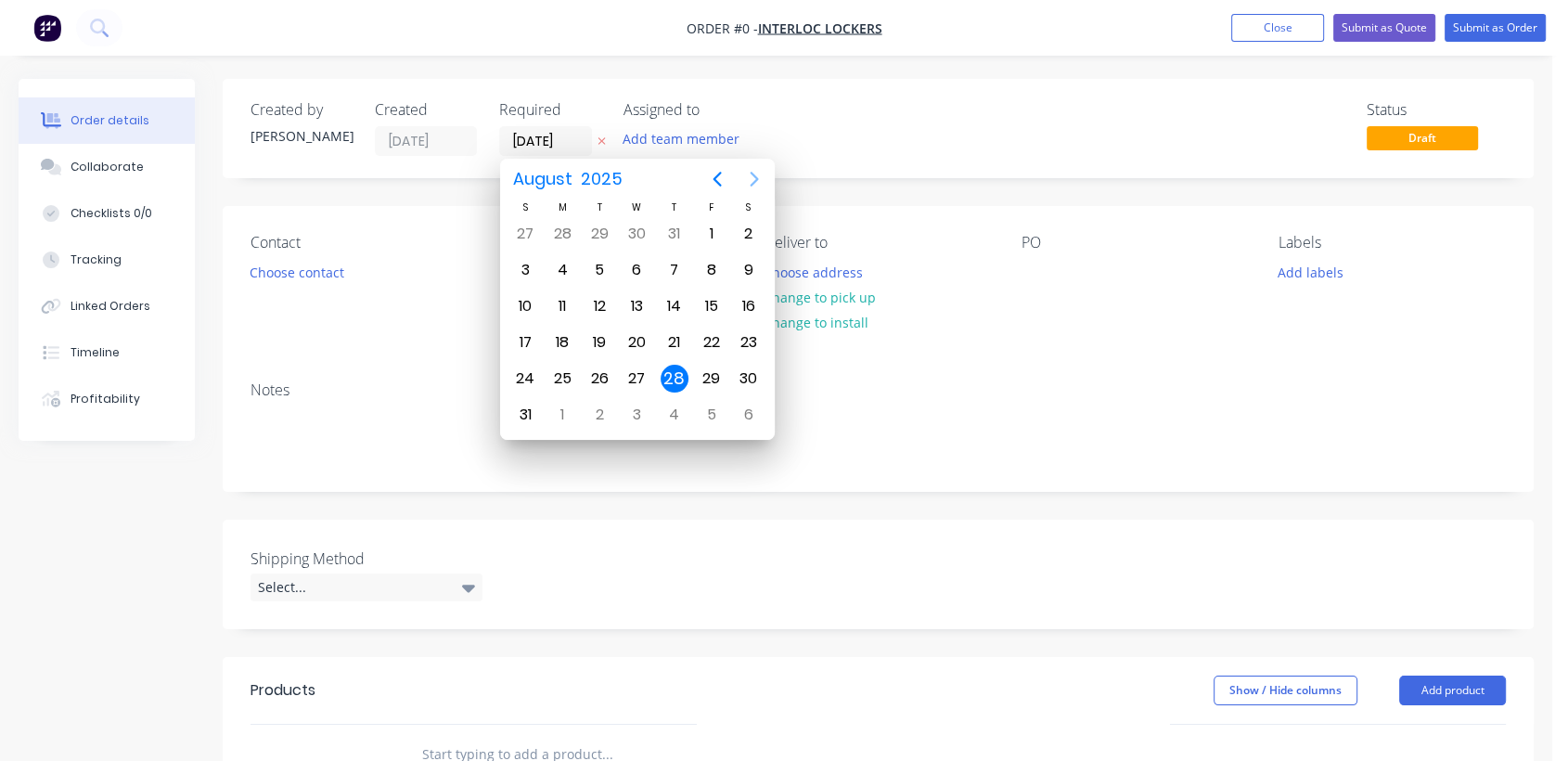
click at [743, 175] on icon "Next page" at bounding box center [754, 179] width 22 height 22
click at [640, 373] on div "31" at bounding box center [636, 379] width 28 height 28
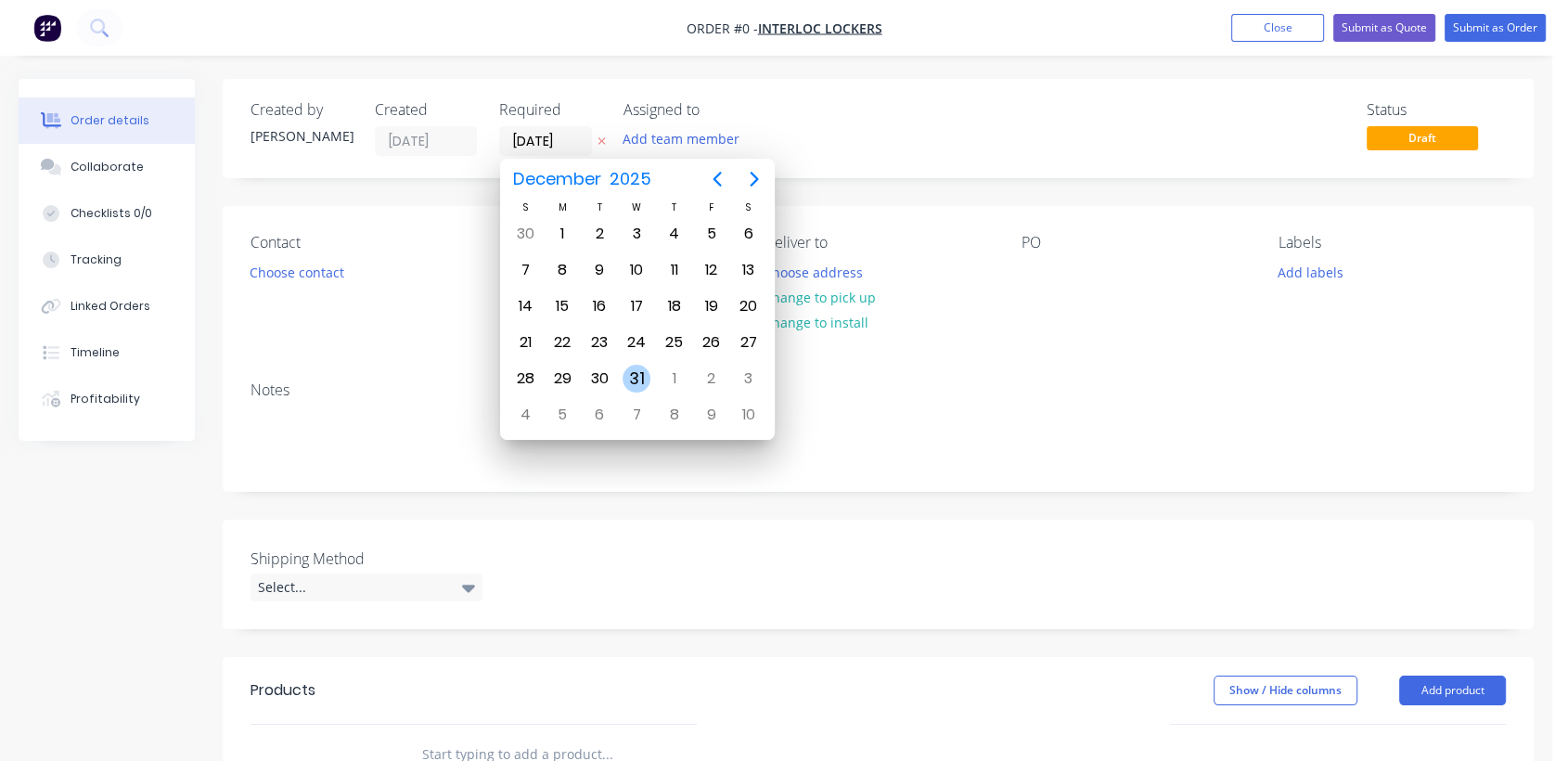
type input "[DATE]"
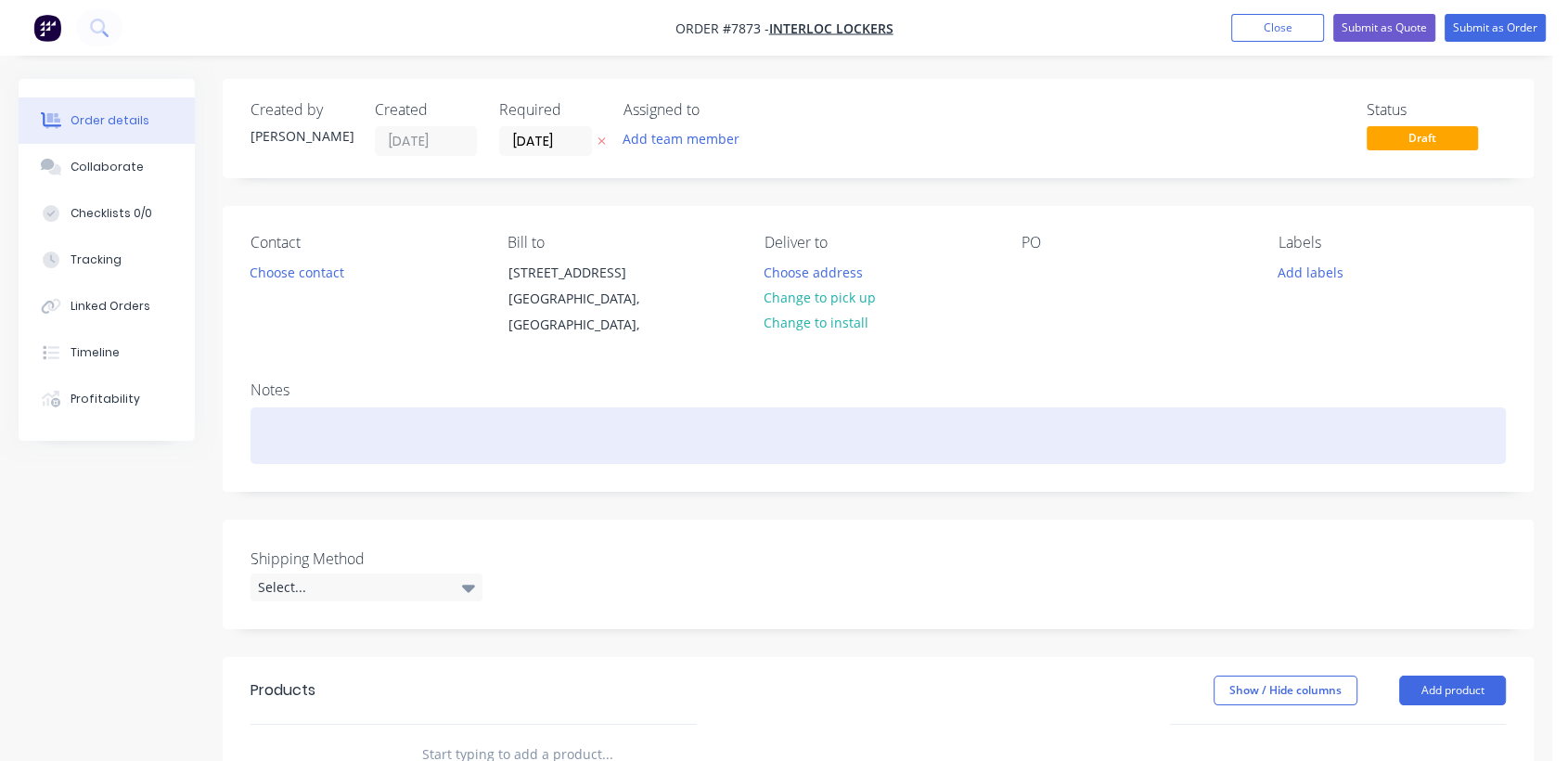
click at [325, 425] on div at bounding box center [878, 436] width 1255 height 57
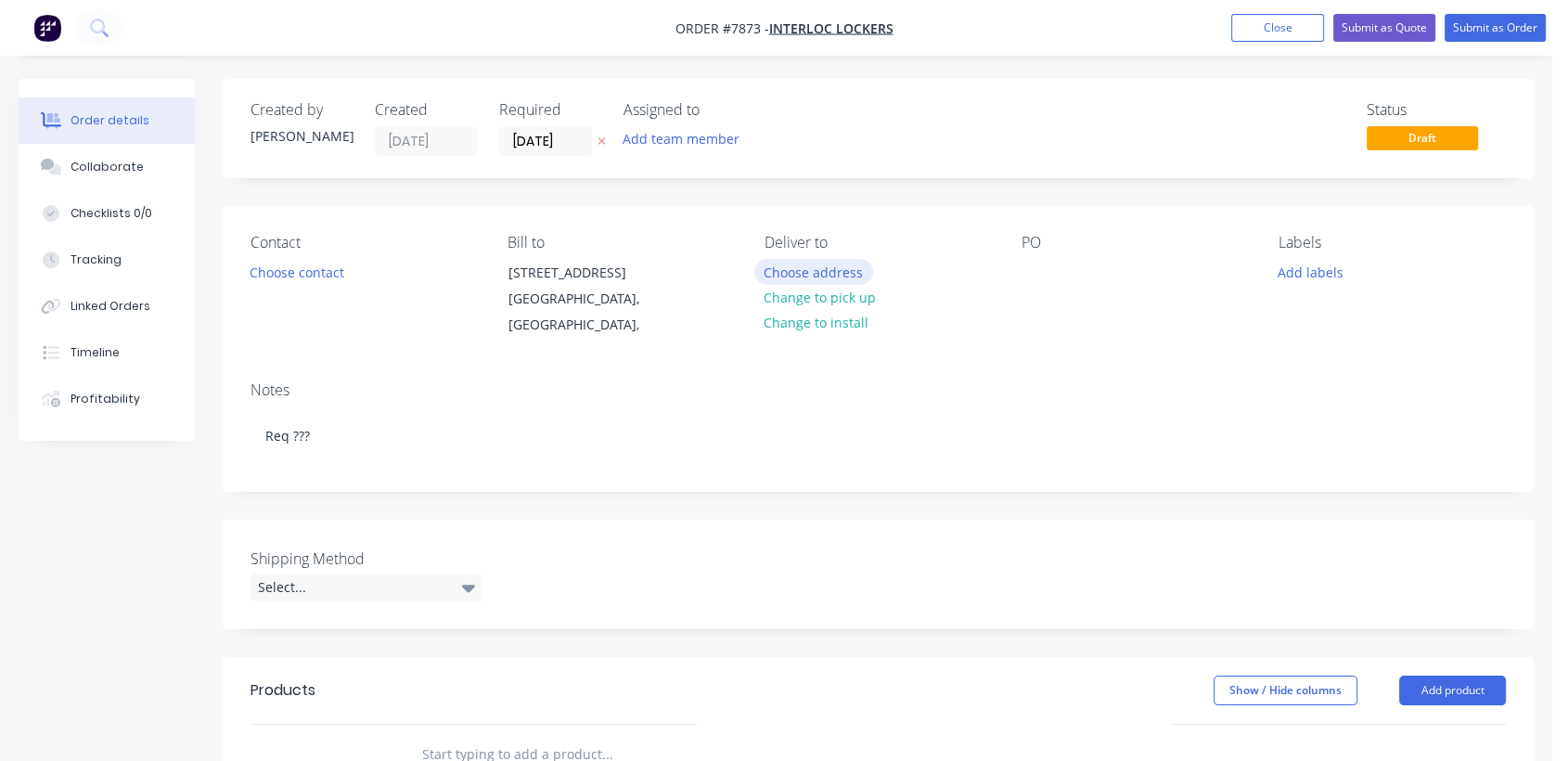
click at [819, 270] on button "Choose address" at bounding box center [813, 271] width 118 height 25
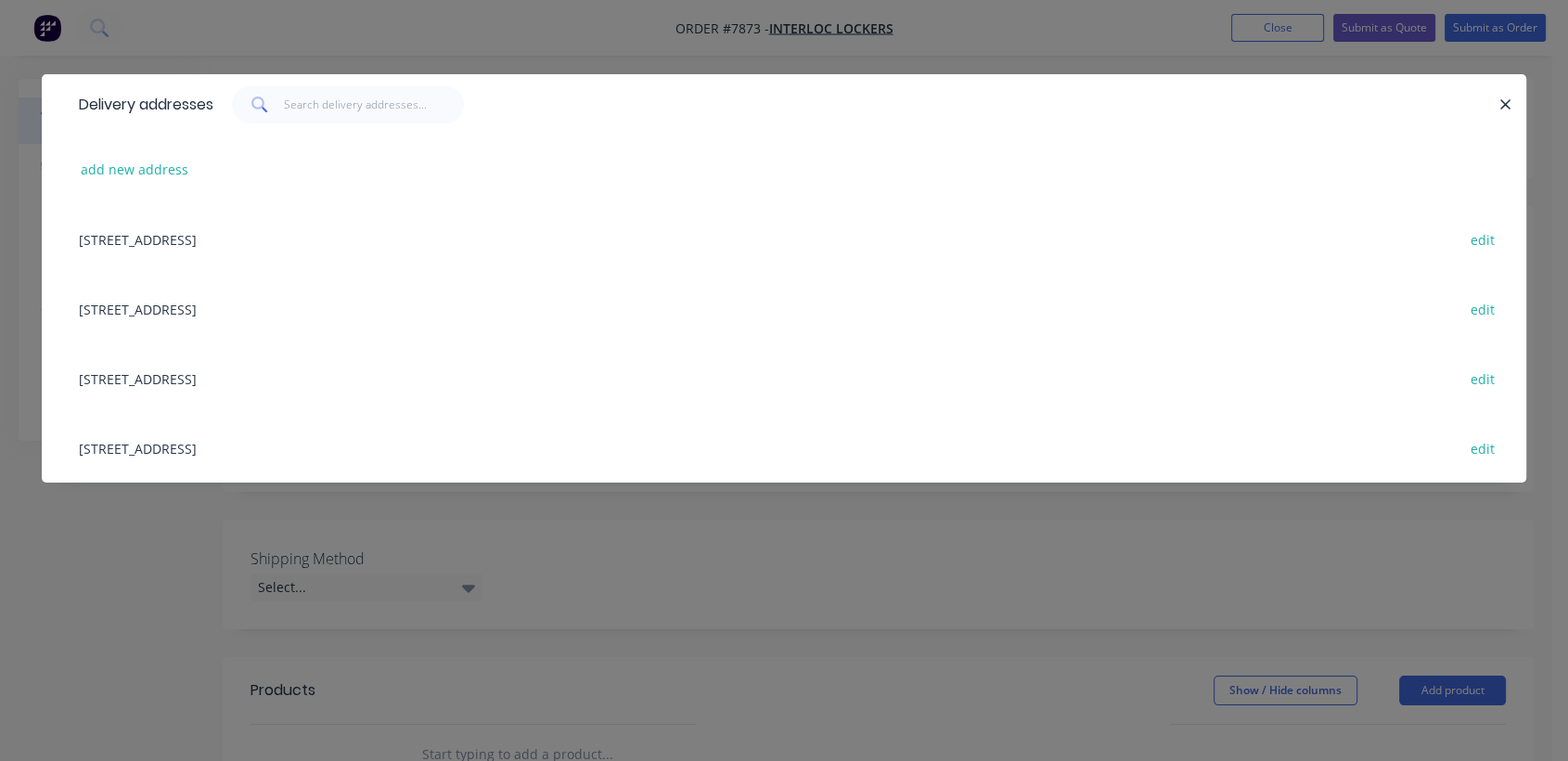
click at [226, 375] on div "[STREET_ADDRESS] edit" at bounding box center [784, 378] width 1429 height 70
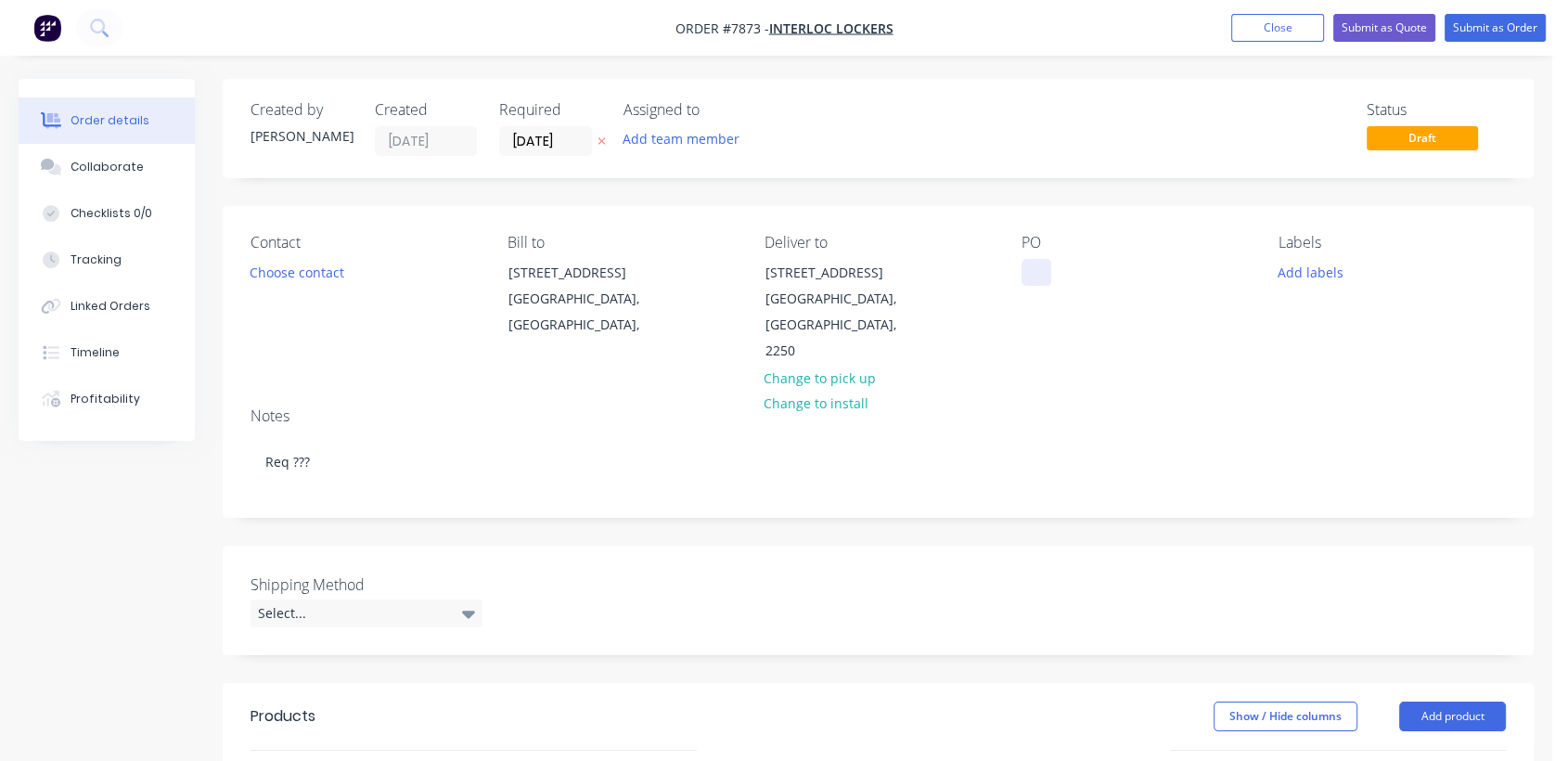
click at [1033, 267] on div at bounding box center [1036, 272] width 30 height 27
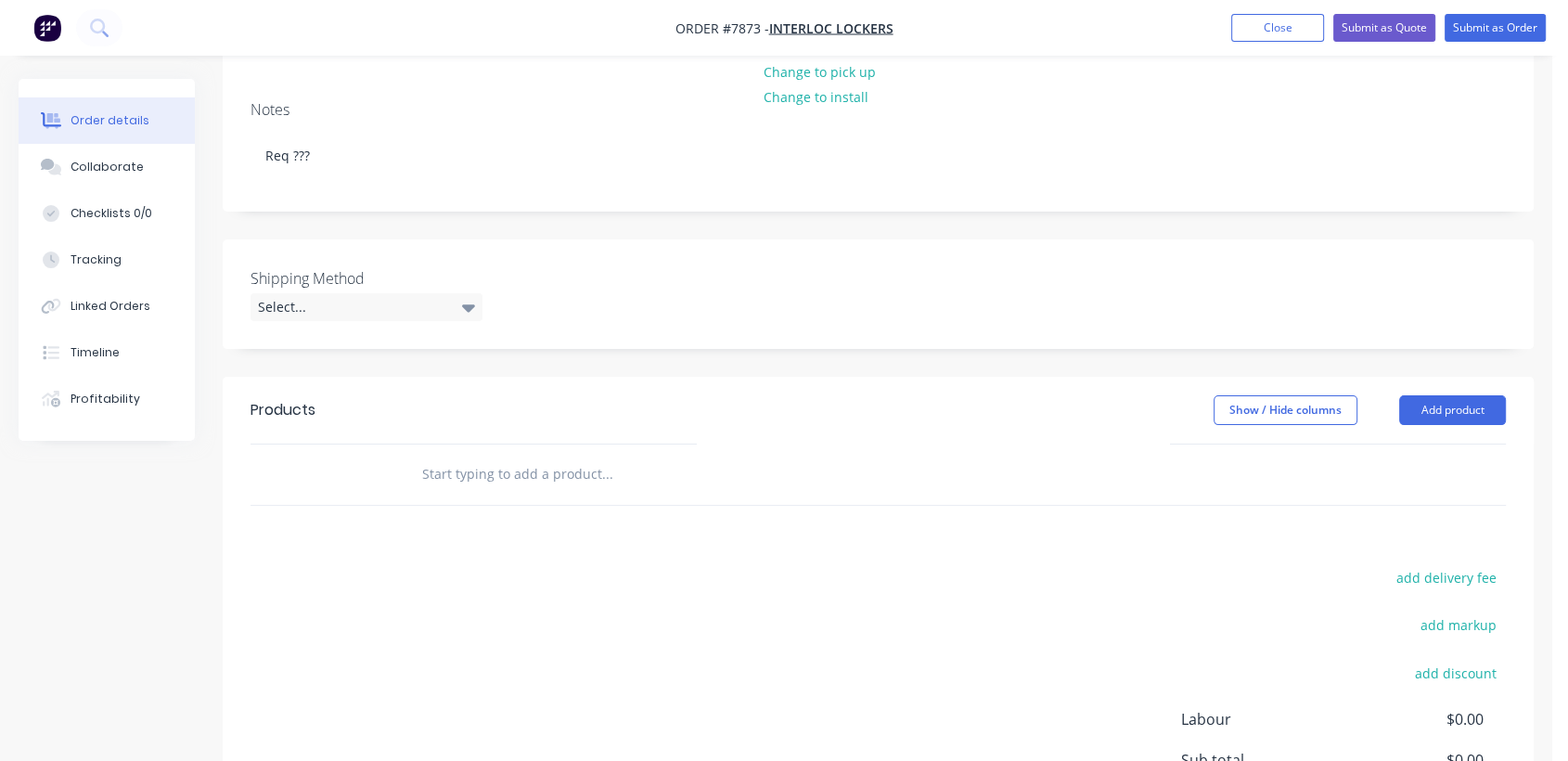
scroll to position [309, 0]
click at [321, 290] on div "Select..." at bounding box center [366, 304] width 232 height 28
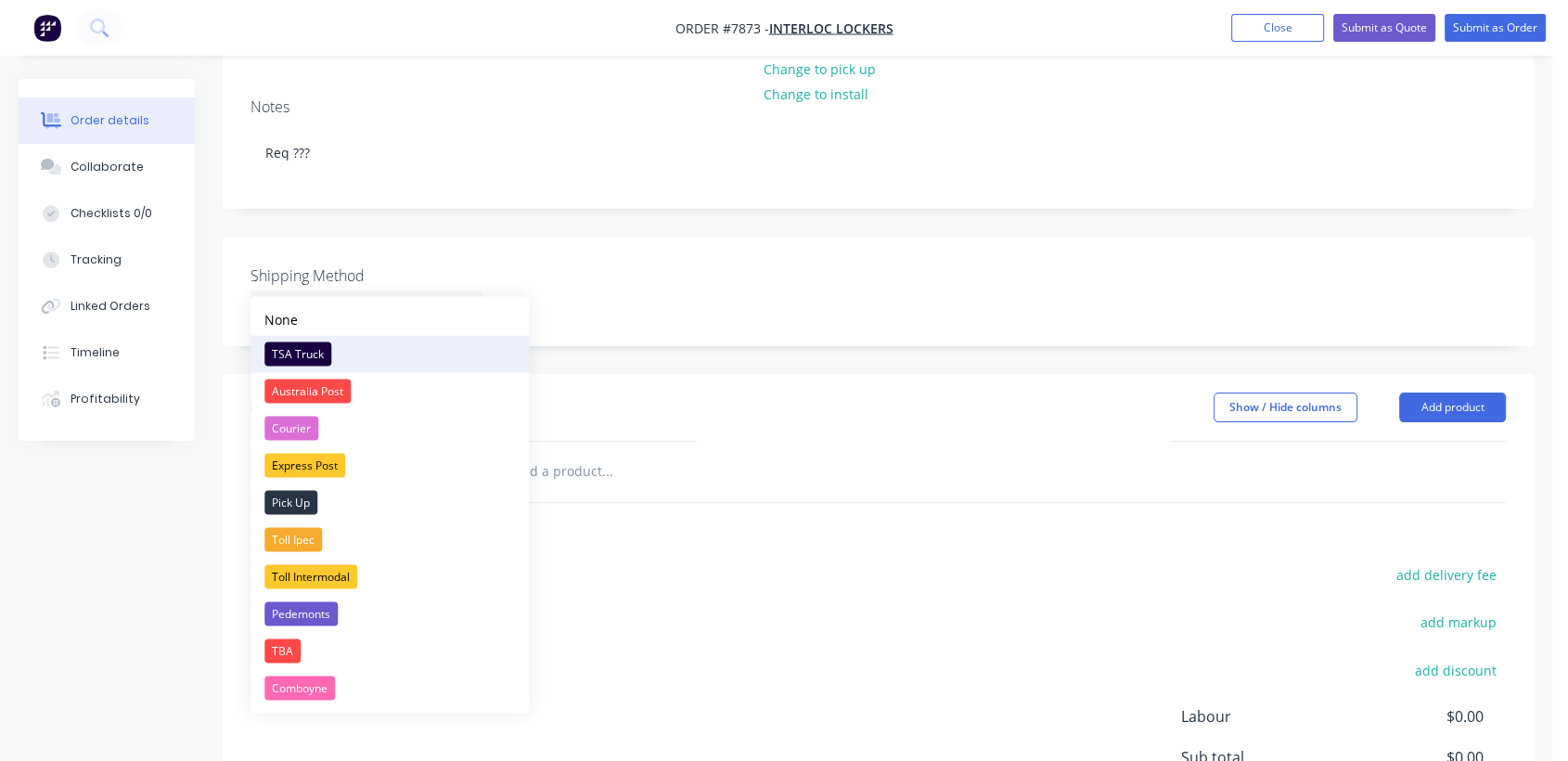
click at [309, 348] on div "TSA Truck" at bounding box center [297, 353] width 67 height 24
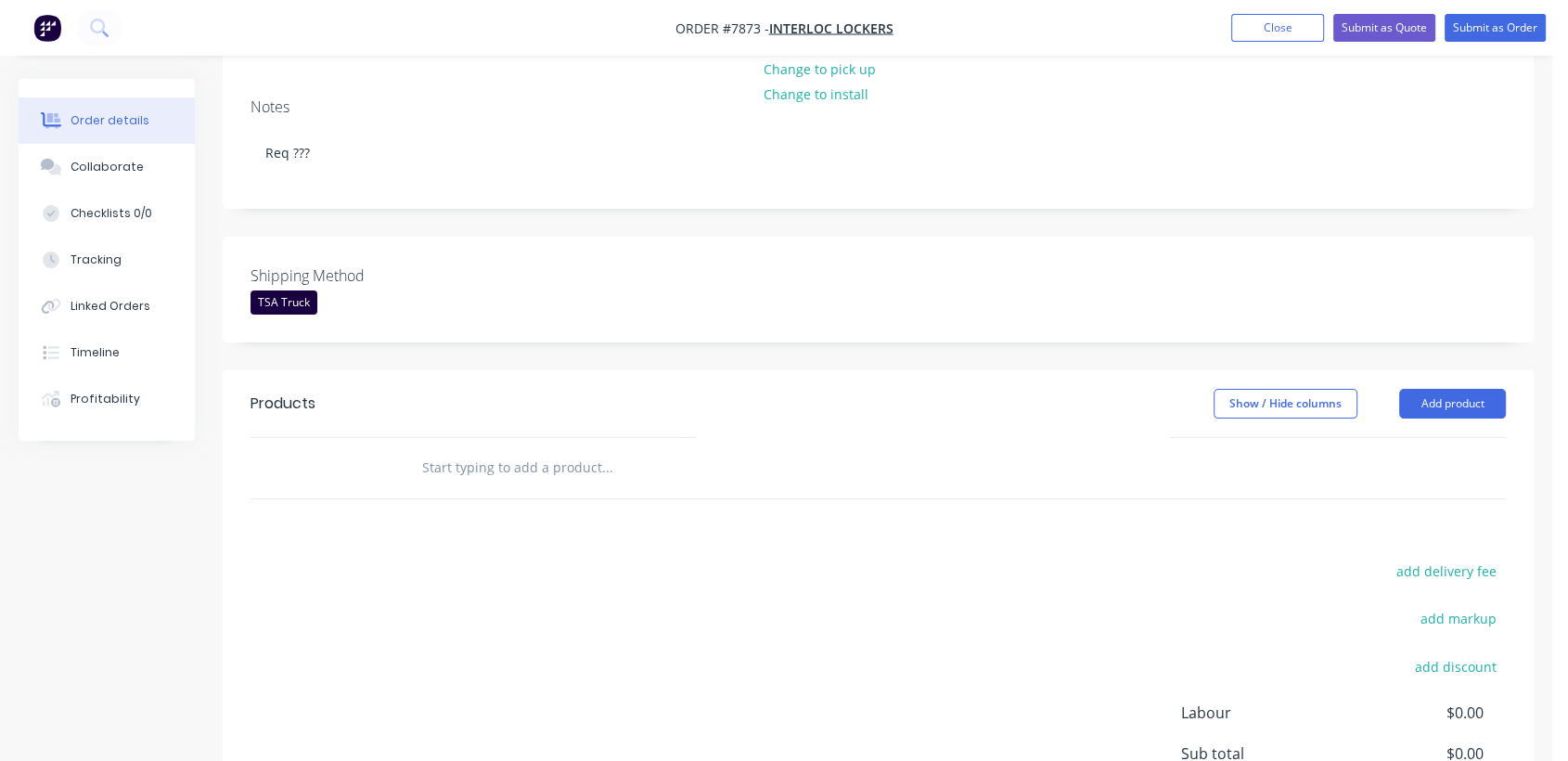
scroll to position [412, 0]
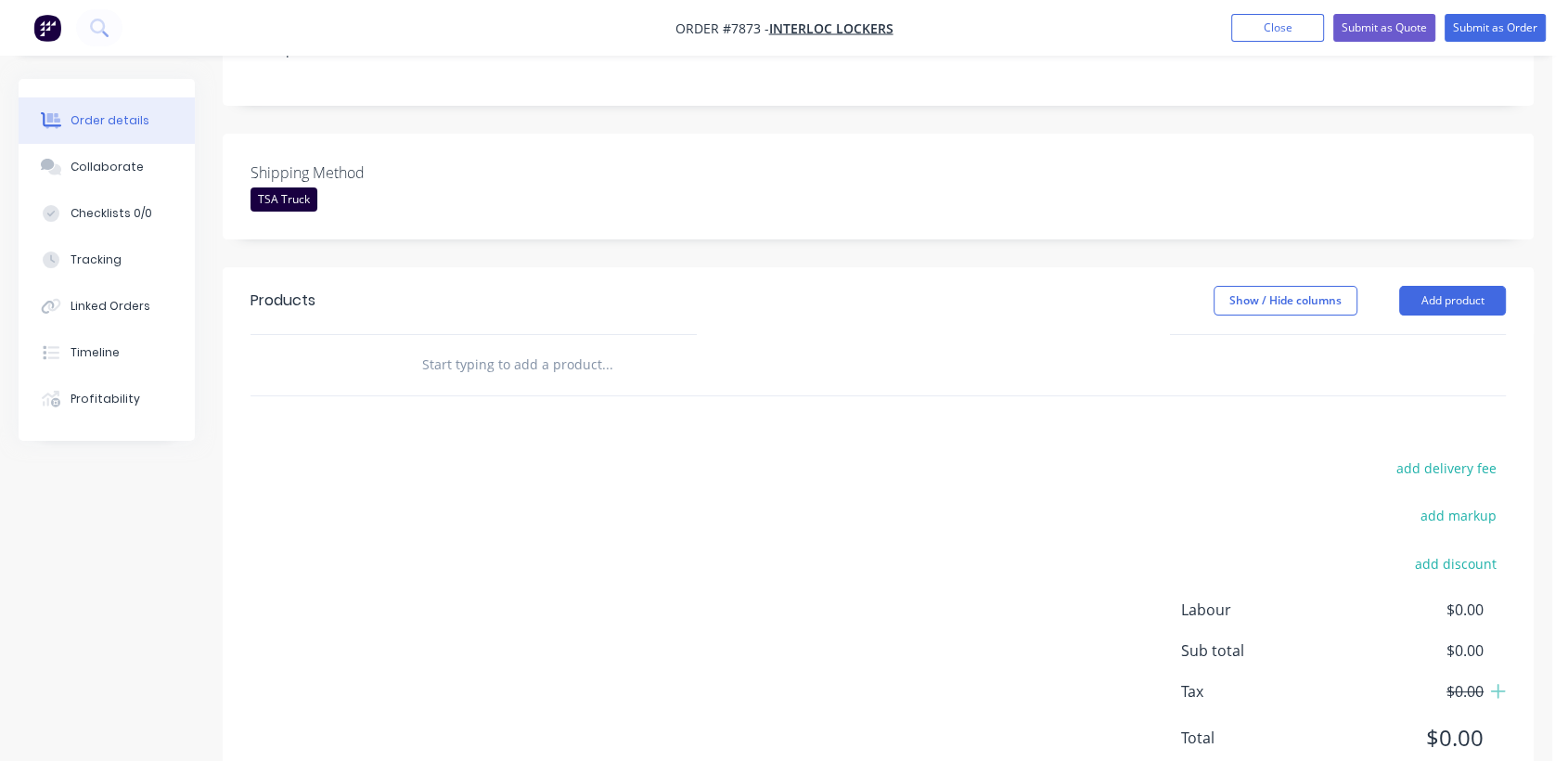
click at [510, 346] on input "text" at bounding box center [607, 364] width 371 height 37
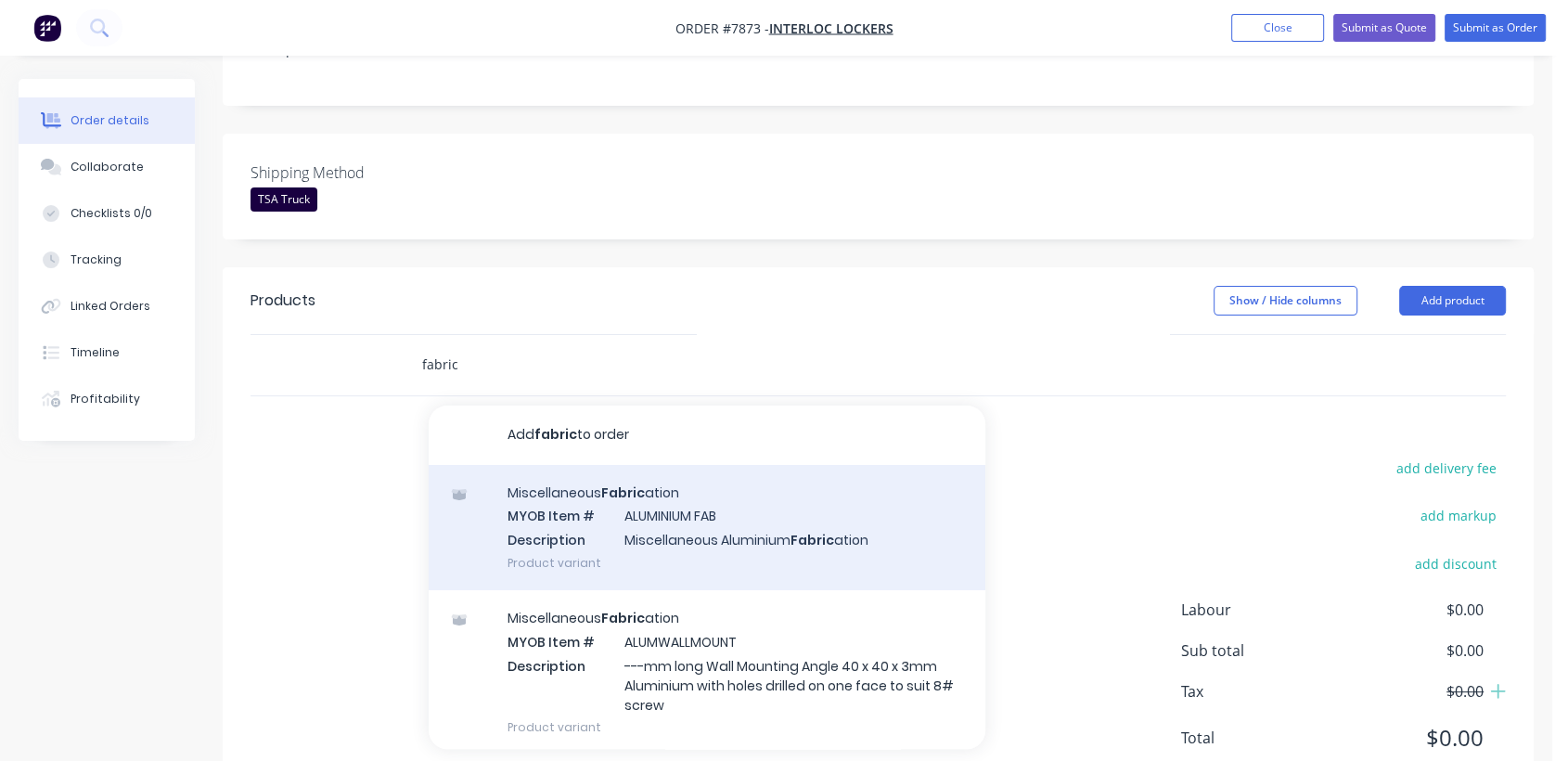
type input "fabric"
click at [713, 499] on div "Miscellaneous Fabric ation MYOB Item # ALUMINIUM FAB Description Miscellaneous …" at bounding box center [707, 527] width 557 height 125
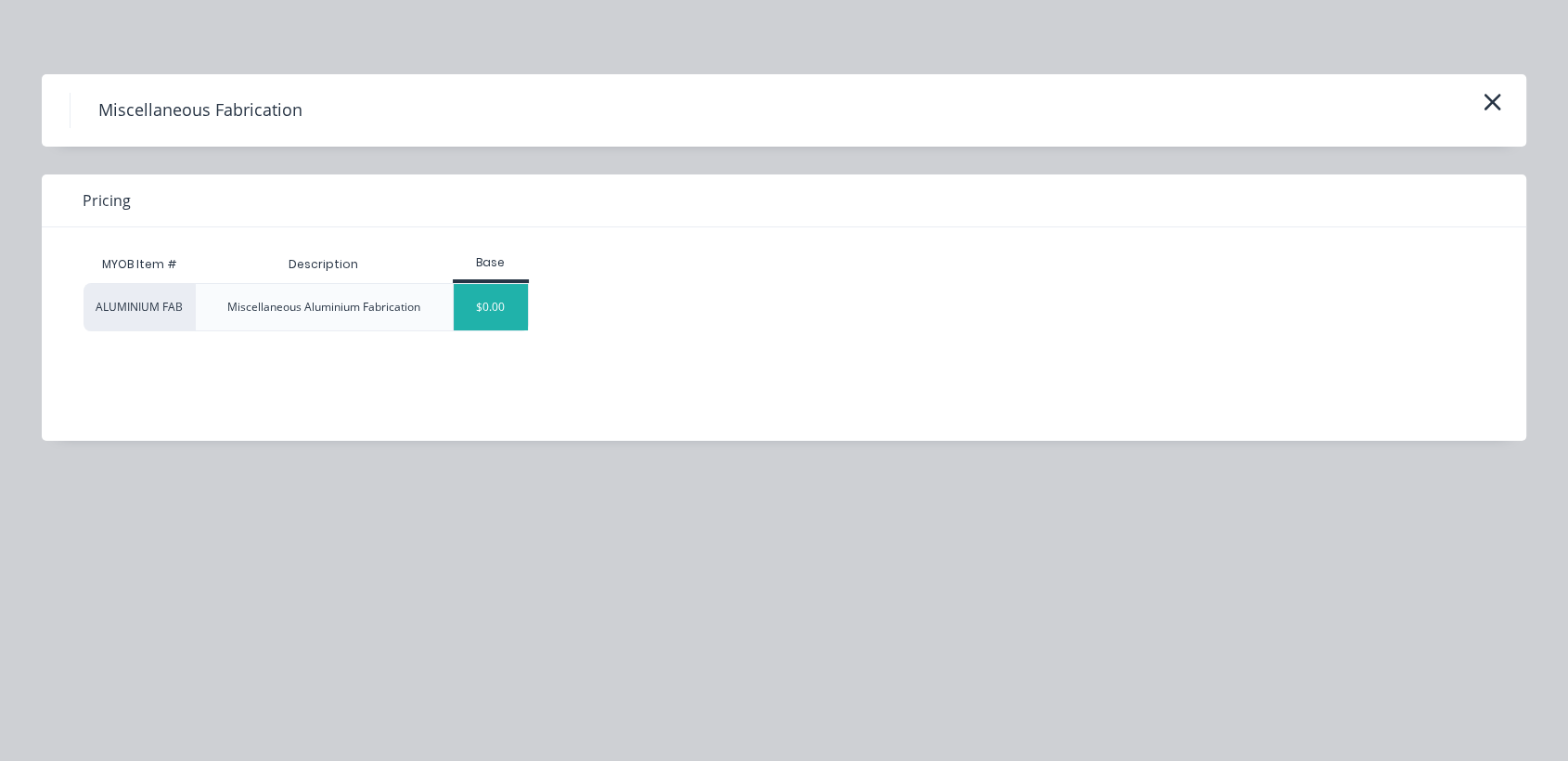
click at [482, 306] on div "$0.00" at bounding box center [491, 306] width 76 height 47
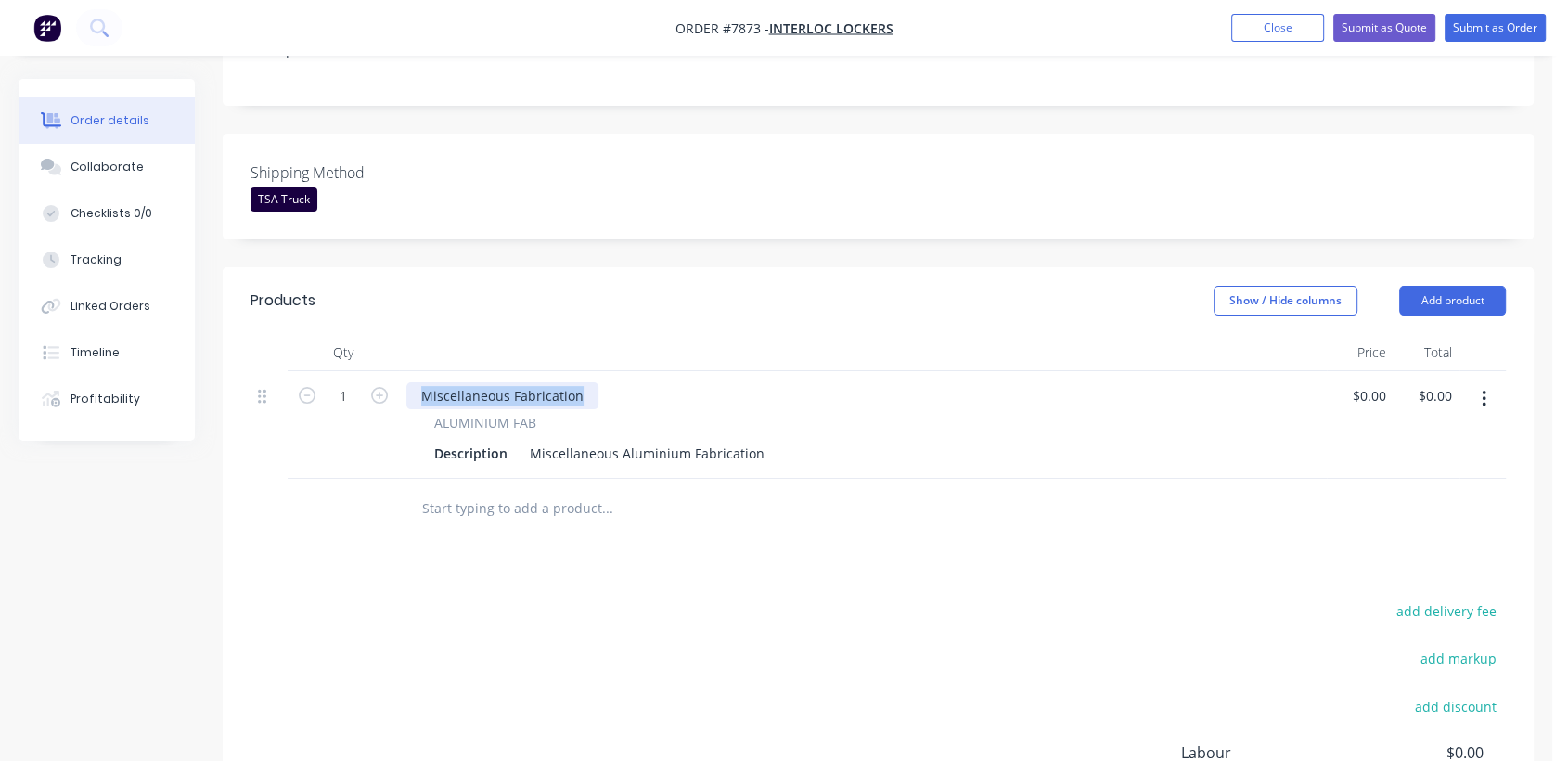
drag, startPoint x: 587, startPoint y: 359, endPoint x: 420, endPoint y: 333, distance: 169.0
click at [420, 334] on div "Qty Price Total 1 Miscellaneous Fabrication ALUMINIUM FAB Description Miscellan…" at bounding box center [878, 407] width 1255 height 145
click at [587, 542] on div "Products Show / Hide columns Add product Qty Price Total 1 ALUMINIUM FAB Descri…" at bounding box center [878, 606] width 1310 height 676
click at [1483, 389] on icon "button" at bounding box center [1483, 399] width 5 height 21
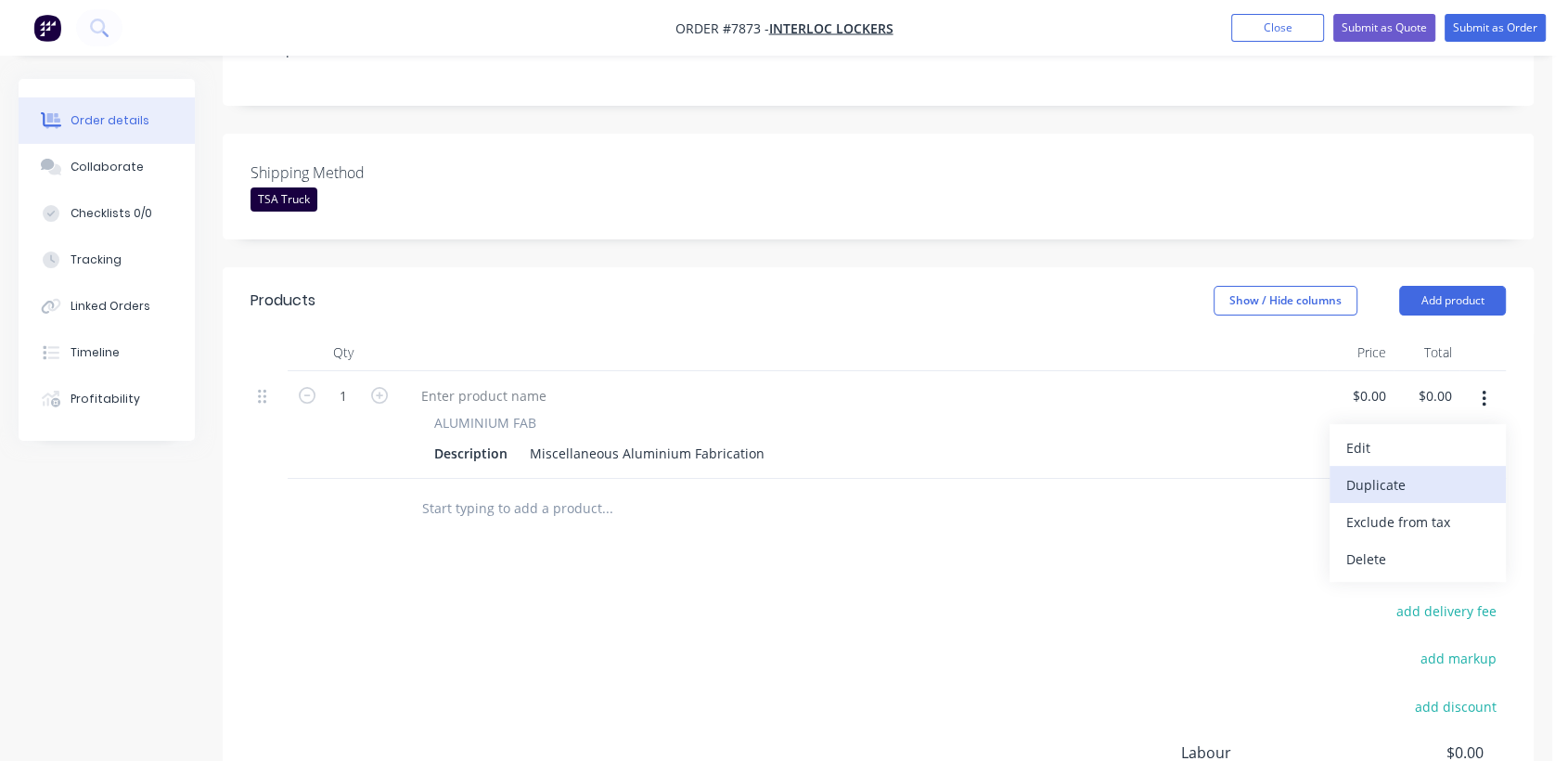
click at [1436, 472] on div "Duplicate" at bounding box center [1418, 484] width 143 height 27
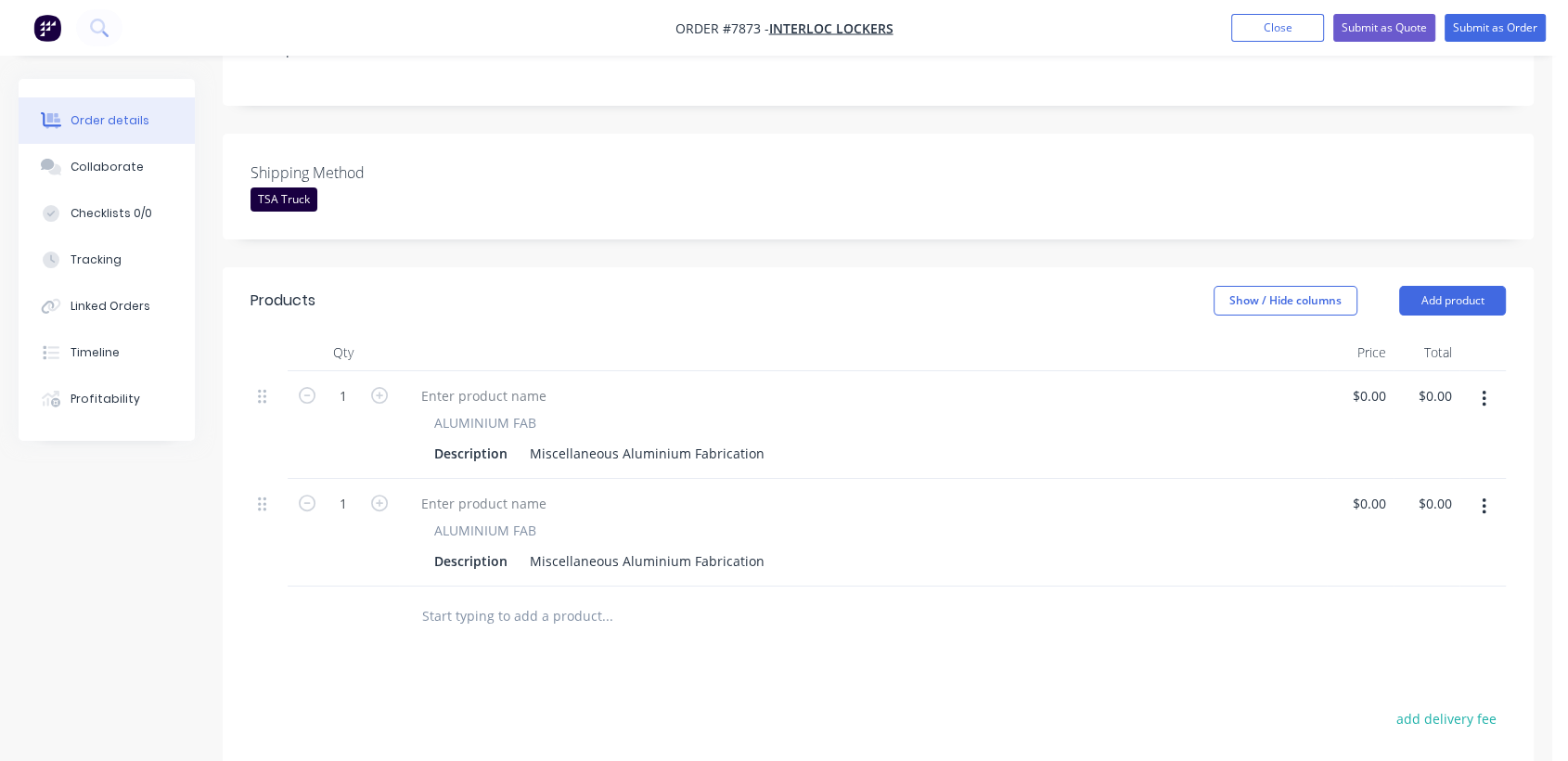
click at [1484, 391] on icon "button" at bounding box center [1483, 399] width 4 height 17
click at [1425, 472] on div "Duplicate" at bounding box center [1418, 484] width 143 height 27
click at [1484, 391] on icon "button" at bounding box center [1483, 399] width 4 height 17
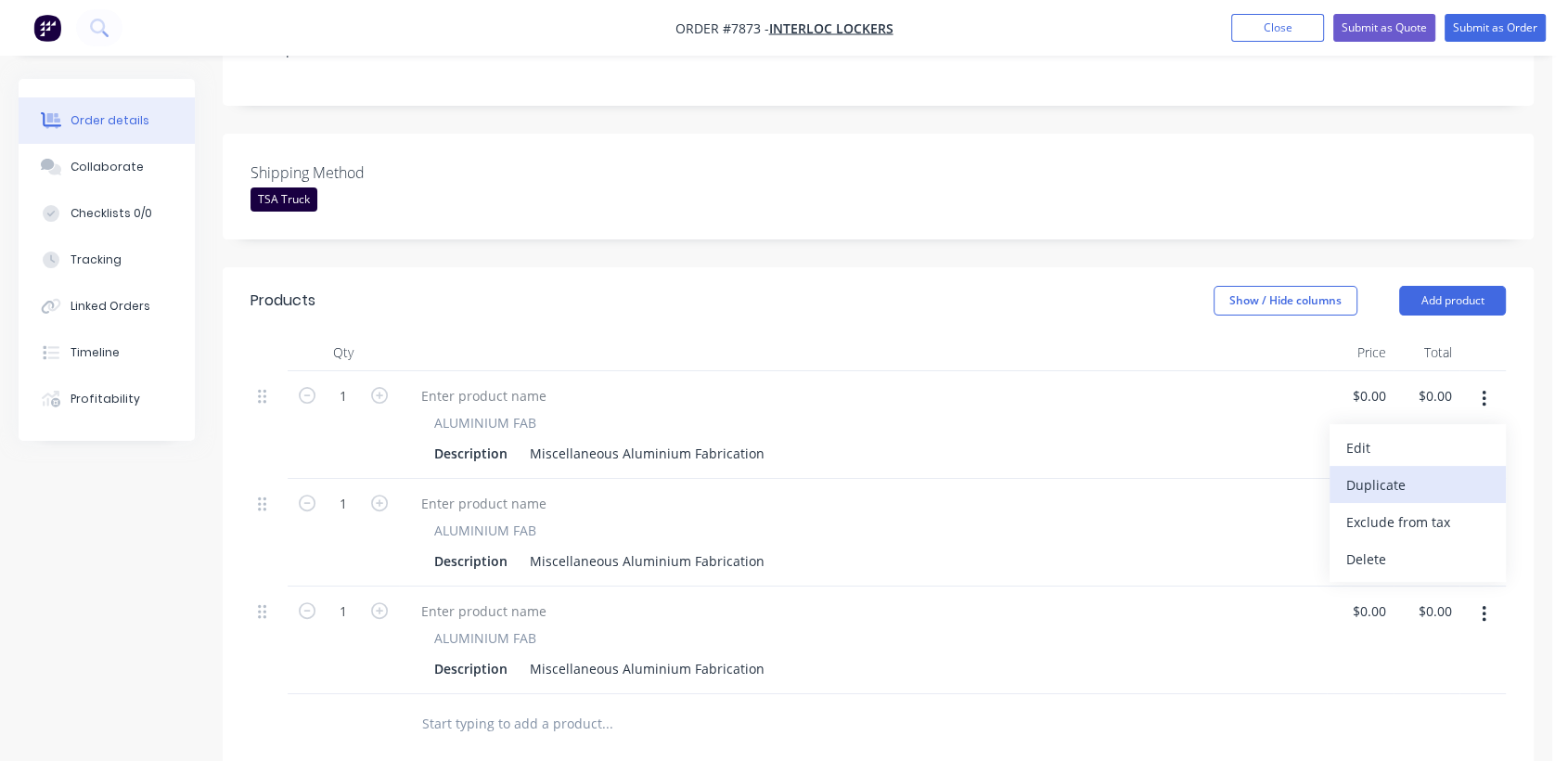
click at [1433, 472] on div "Duplicate" at bounding box center [1418, 484] width 143 height 27
click at [1481, 389] on icon "button" at bounding box center [1483, 399] width 5 height 21
drag, startPoint x: 1437, startPoint y: 456, endPoint x: 1468, endPoint y: 377, distance: 84.9
click at [1436, 472] on div "Duplicate" at bounding box center [1418, 484] width 143 height 27
click at [1481, 389] on icon "button" at bounding box center [1483, 399] width 5 height 21
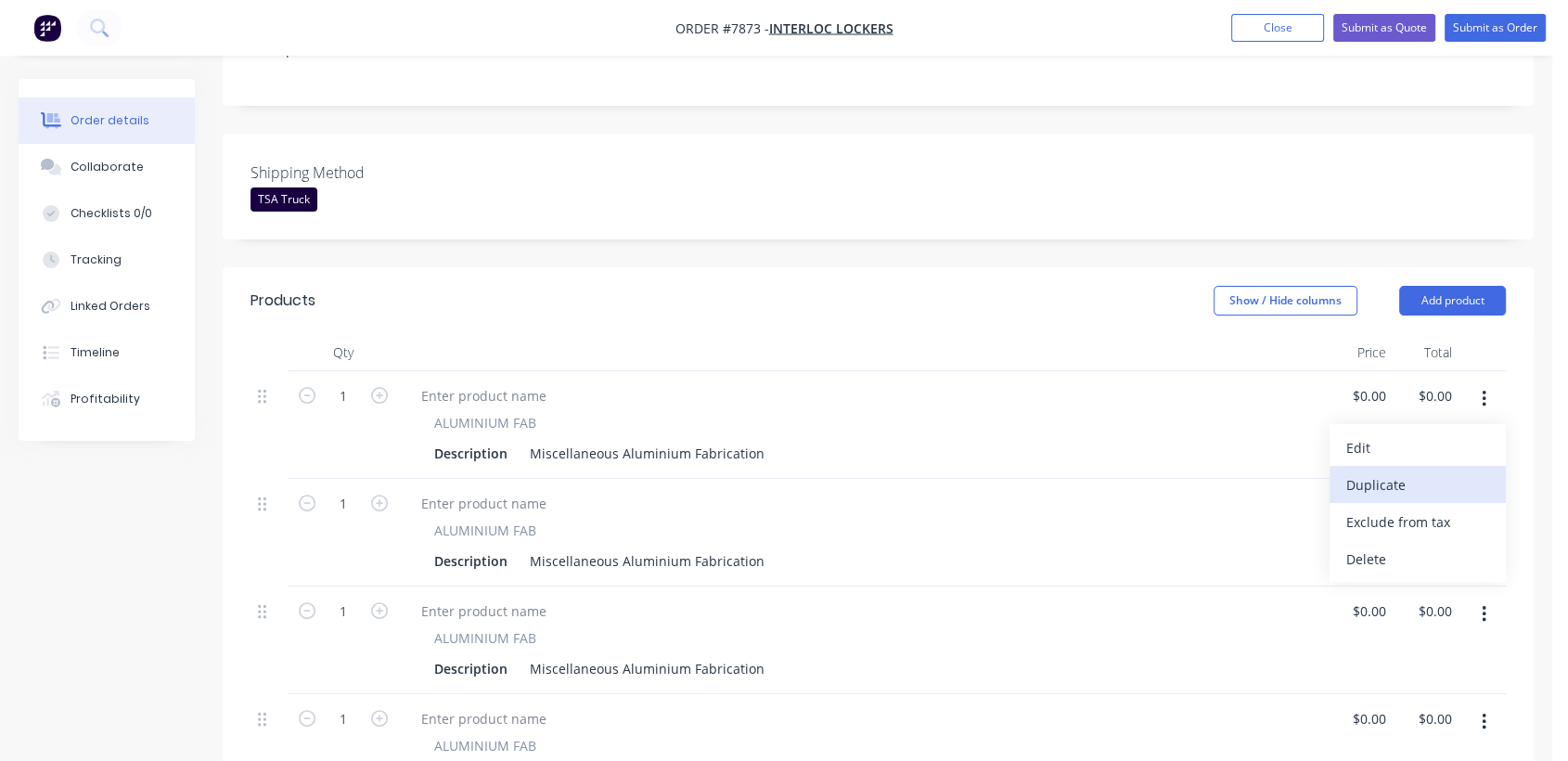
click at [1438, 472] on div "Duplicate" at bounding box center [1418, 484] width 143 height 27
click at [1485, 389] on icon "button" at bounding box center [1483, 399] width 5 height 21
click at [1440, 472] on div "Duplicate" at bounding box center [1418, 484] width 143 height 27
click at [354, 382] on input "1" at bounding box center [343, 396] width 49 height 28
type input "4"
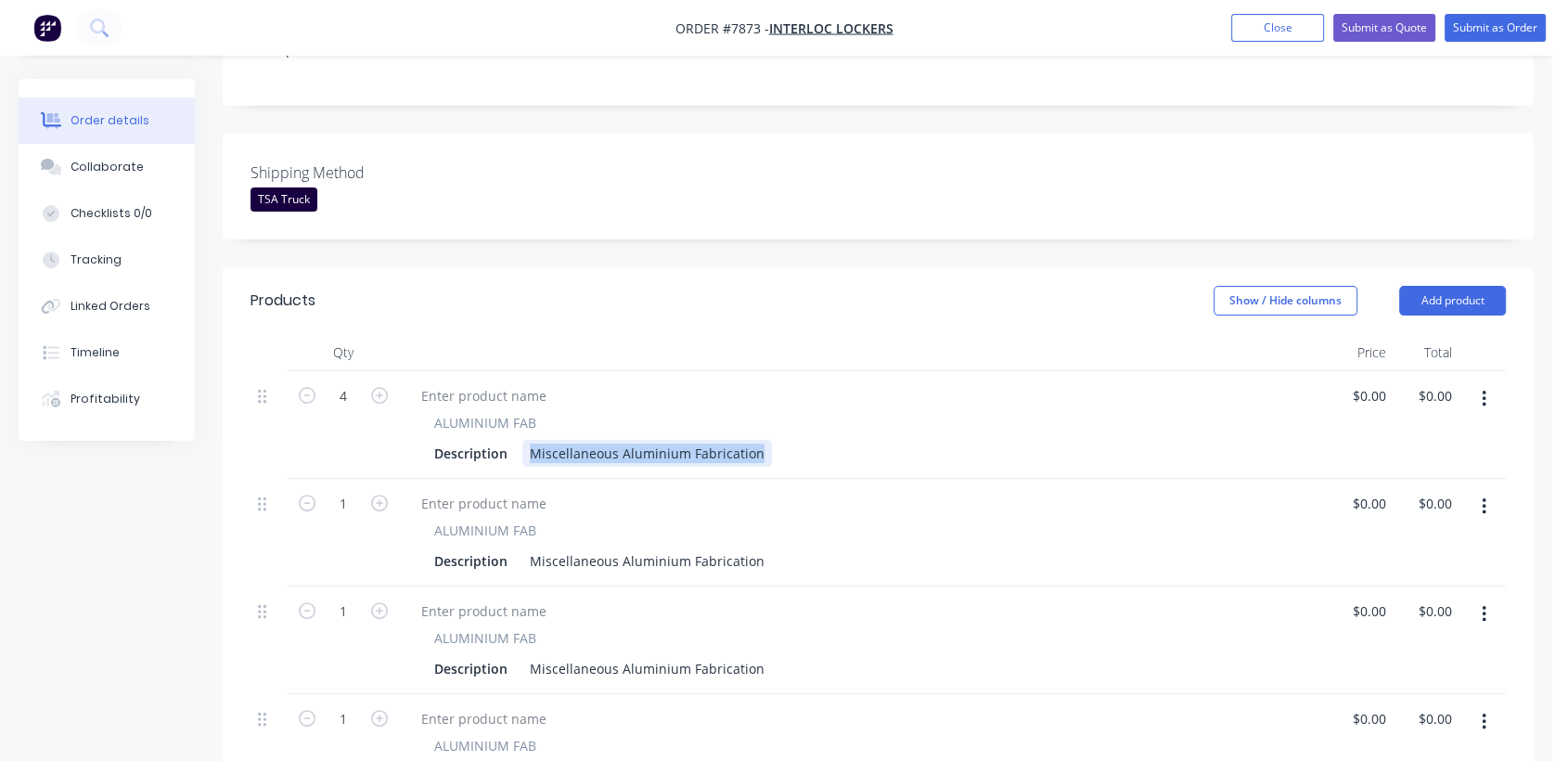
drag, startPoint x: 526, startPoint y: 431, endPoint x: 836, endPoint y: 467, distance: 312.1
click at [836, 467] on div "4 ALUMINIUM FAB Description Miscellaneous Aluminium Fabrication $0.00 $0.00 $0.…" at bounding box center [878, 748] width 1255 height 754
paste div
drag, startPoint x: 700, startPoint y: 430, endPoint x: 676, endPoint y: 430, distance: 24.0
click at [676, 440] on div "13mm U Channel cut to 1810mm, Drill Side & Back 100/ Centre/100" at bounding box center [737, 453] width 431 height 27
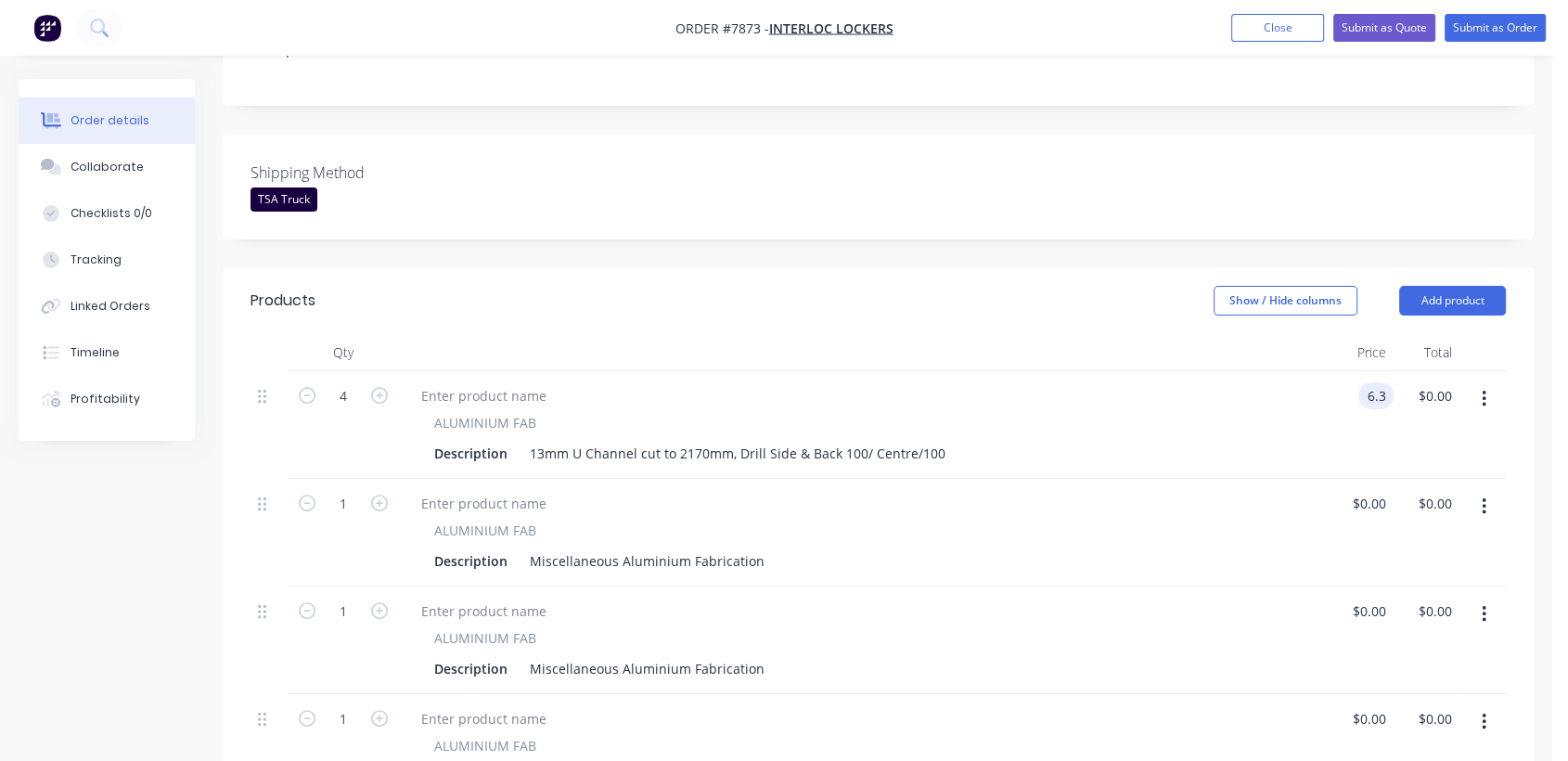
type input "$6.30"
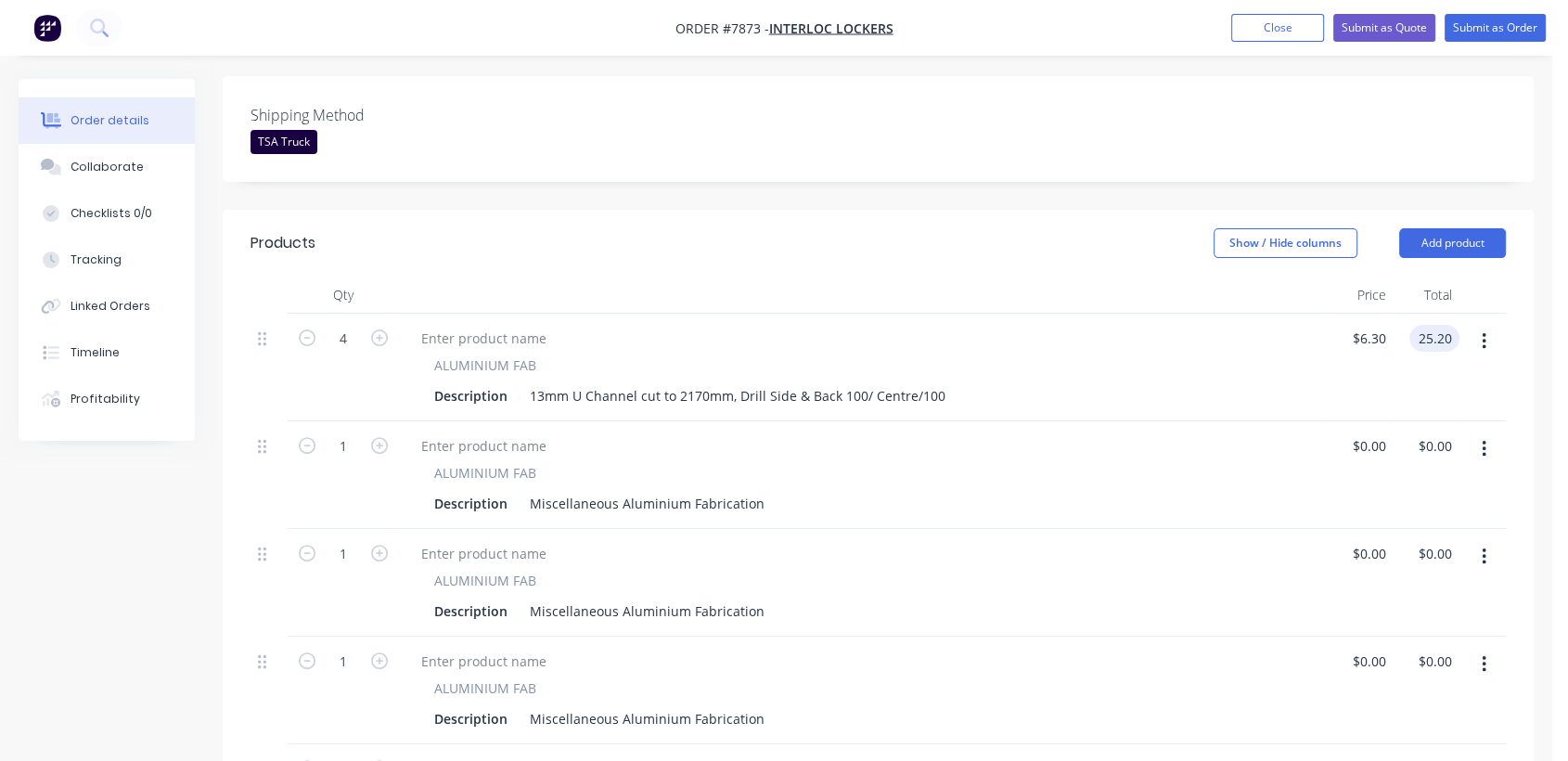
scroll to position [515, 0]
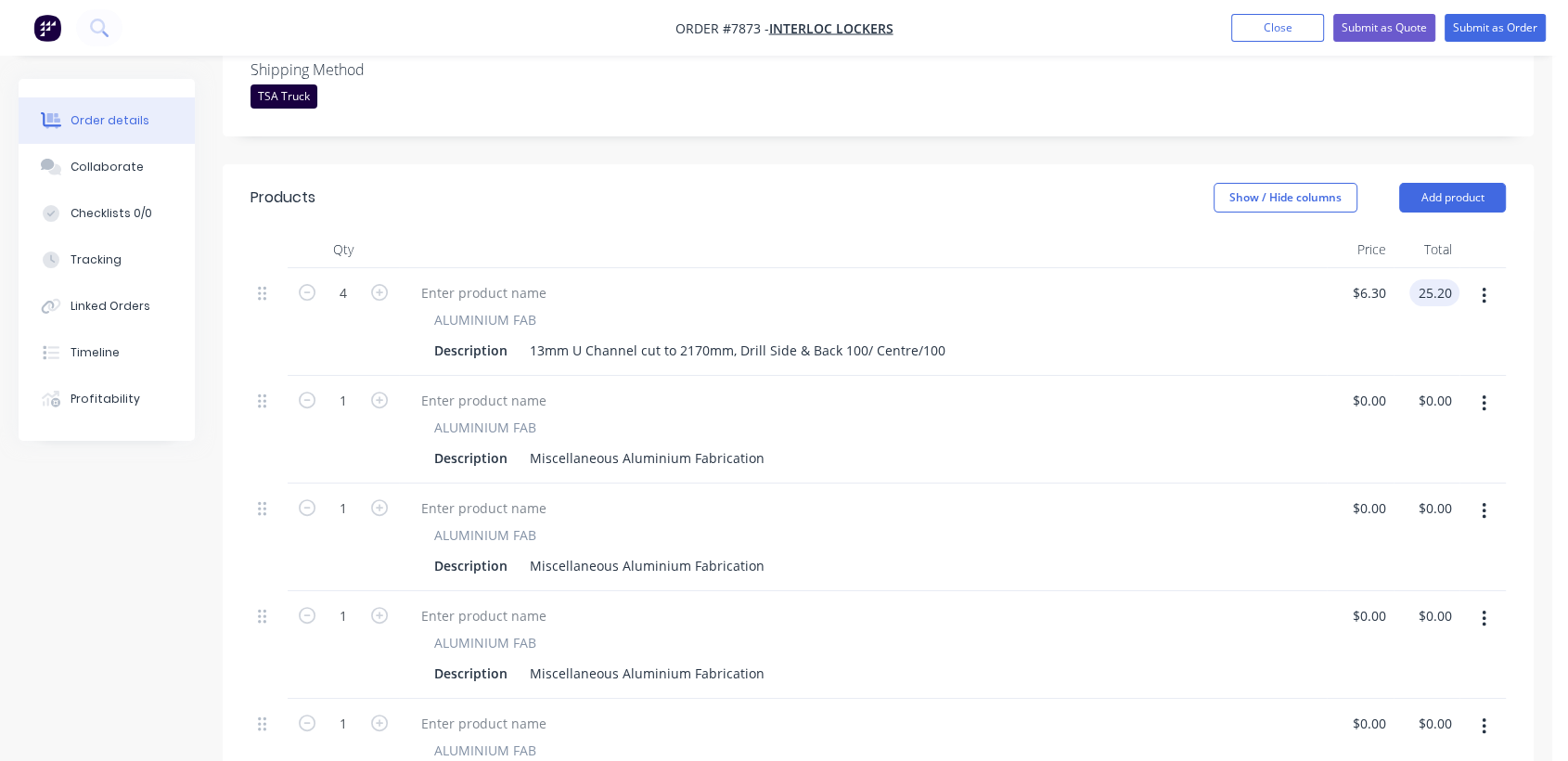
type input "$25.20"
click at [374, 385] on form "1" at bounding box center [343, 399] width 96 height 28
click at [373, 392] on icon "button" at bounding box center [379, 400] width 17 height 17
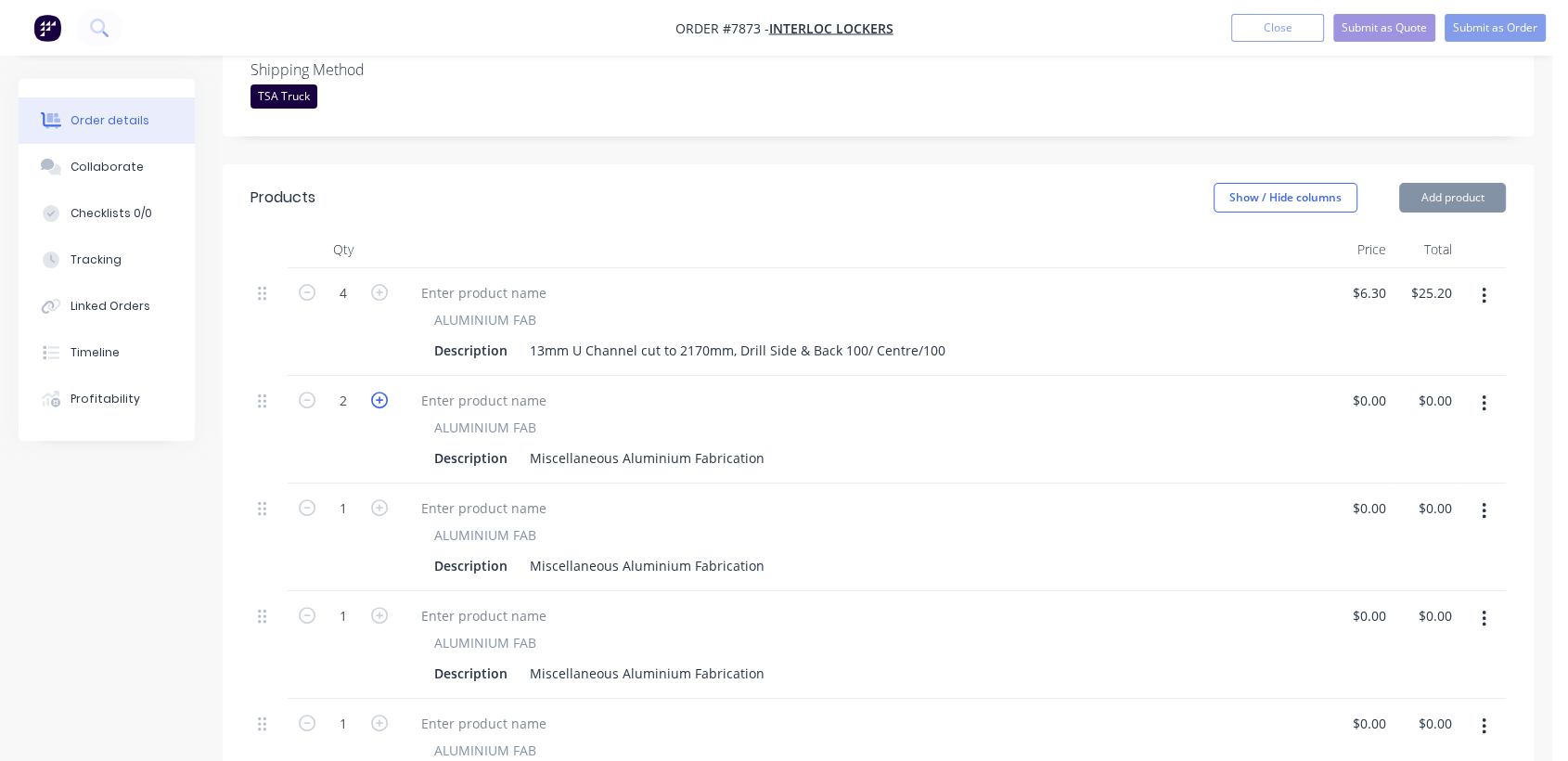
click at [375, 392] on icon "button" at bounding box center [379, 400] width 17 height 17
click at [376, 392] on icon "button" at bounding box center [379, 400] width 17 height 17
type input "4"
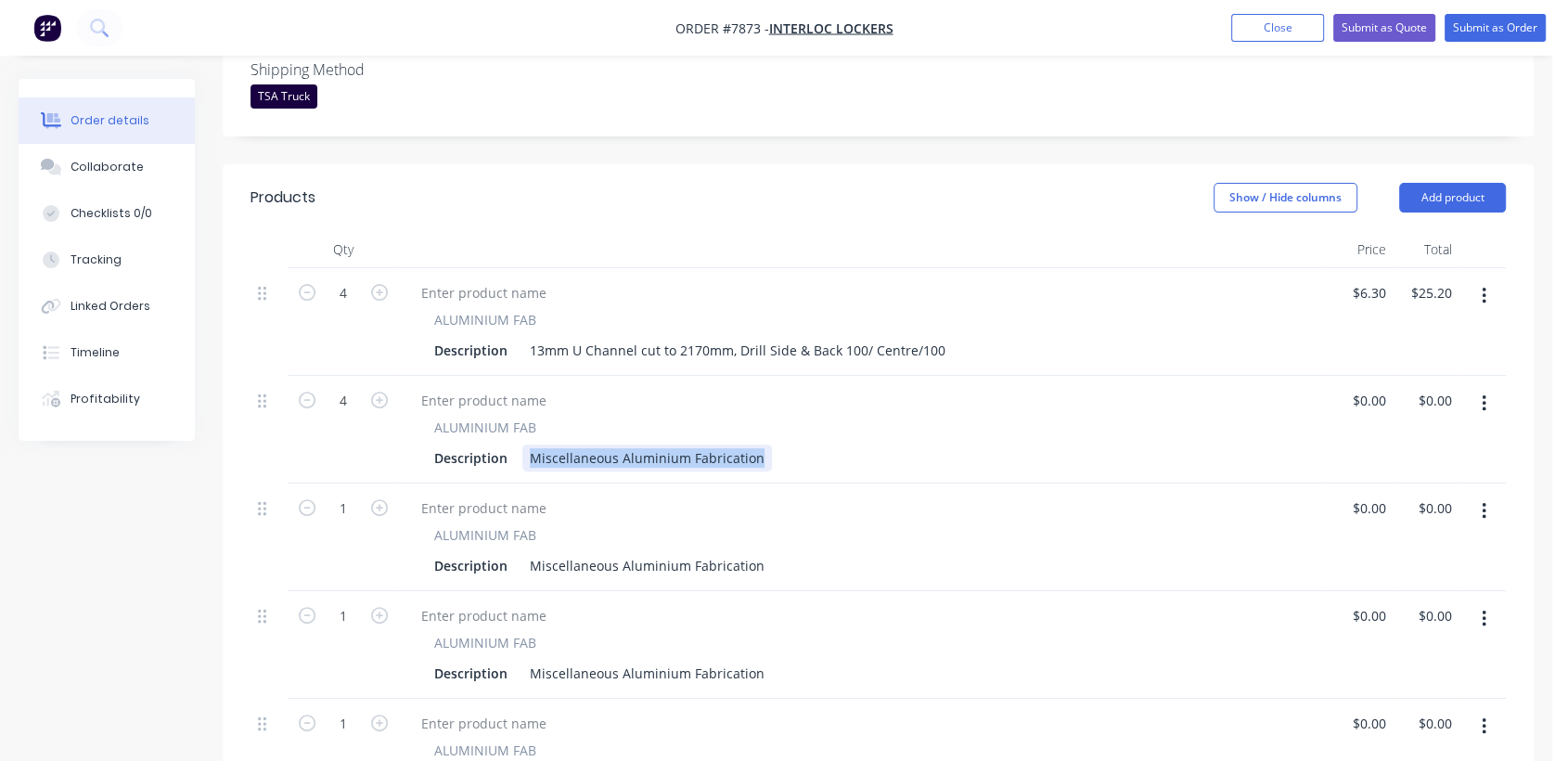
drag, startPoint x: 527, startPoint y: 433, endPoint x: 834, endPoint y: 488, distance: 311.9
click at [834, 488] on div "4 ALUMINIUM FAB Description 13mm U Channel cut to 2170mm, Drill Side & Back 100…" at bounding box center [878, 646] width 1255 height 754
paste div
drag, startPoint x: 703, startPoint y: 432, endPoint x: 684, endPoint y: 429, distance: 19.2
click at [684, 445] on div "13mm U Channel cut to 1810mm, Drill Side & Back 100/ Centre/100" at bounding box center [737, 458] width 431 height 27
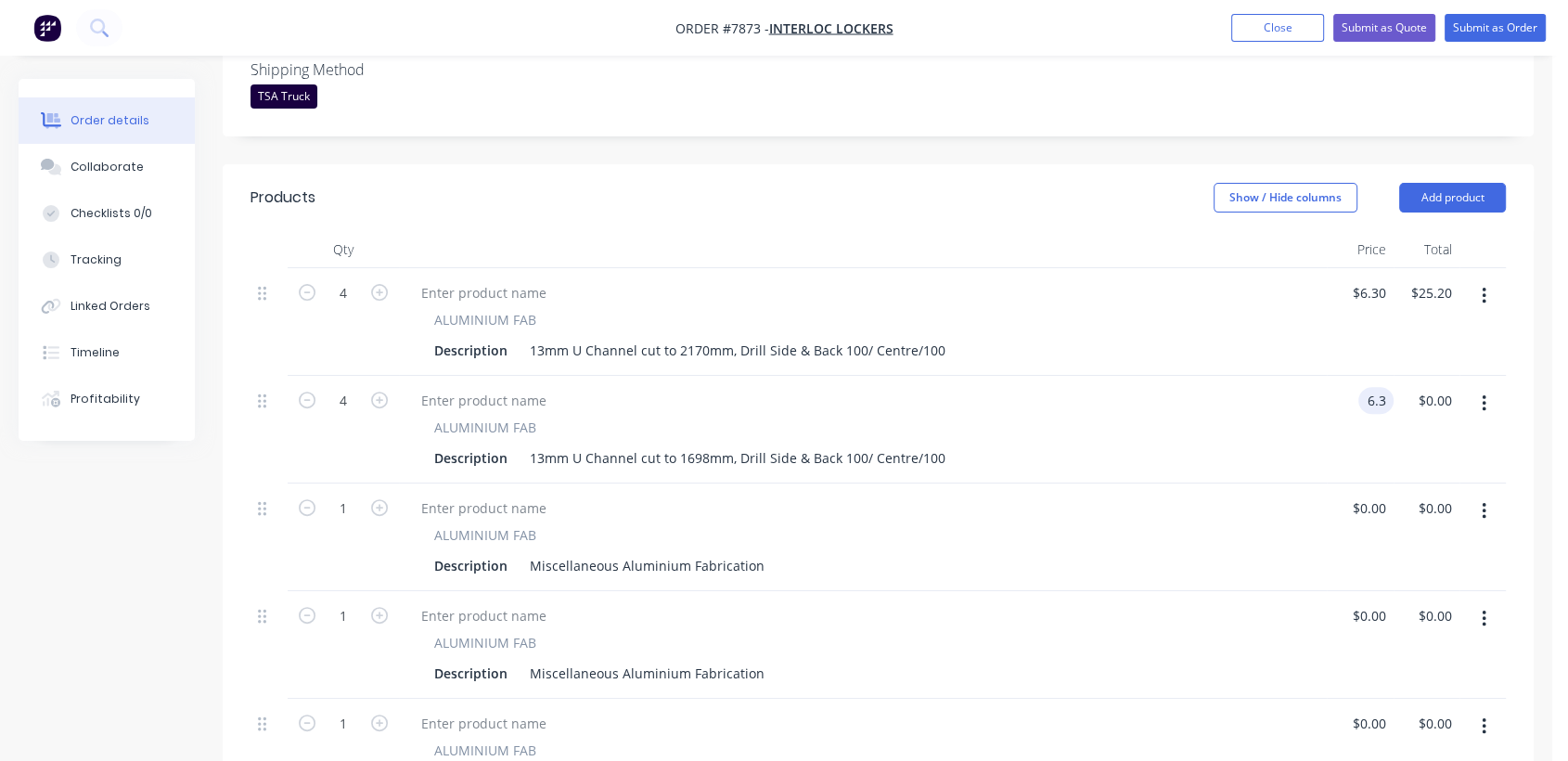
type input "$6.30"
type input "$25.20"
drag, startPoint x: 726, startPoint y: 322, endPoint x: 553, endPoint y: 322, distance: 173.0
click at [553, 337] on div "13mm U Channel cut to 2170mm, Drill Side & Back 100/ Centre/100" at bounding box center [737, 350] width 431 height 27
click at [585, 337] on div "13mm U Channel cut to 2170mm, Drill Side & Back 100/ Centre/100" at bounding box center [737, 350] width 431 height 27
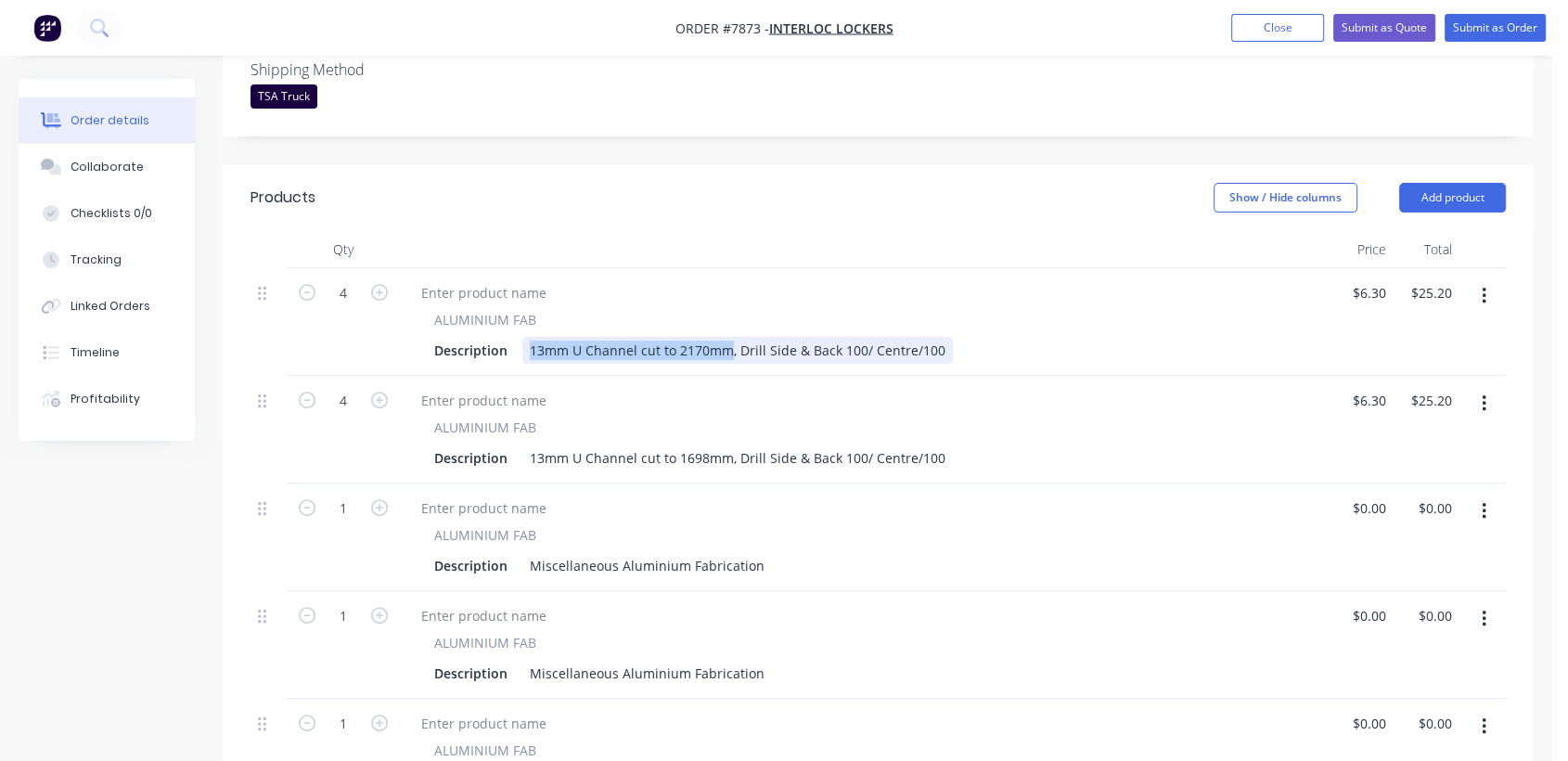
drag, startPoint x: 727, startPoint y: 321, endPoint x: 520, endPoint y: 313, distance: 207.2
click at [522, 337] on div "13mm U Channel cut to 2170mm, Drill Side & Back 100/ Centre/100" at bounding box center [737, 350] width 431 height 27
copy div "13mm U Channel cut to 2170mm"
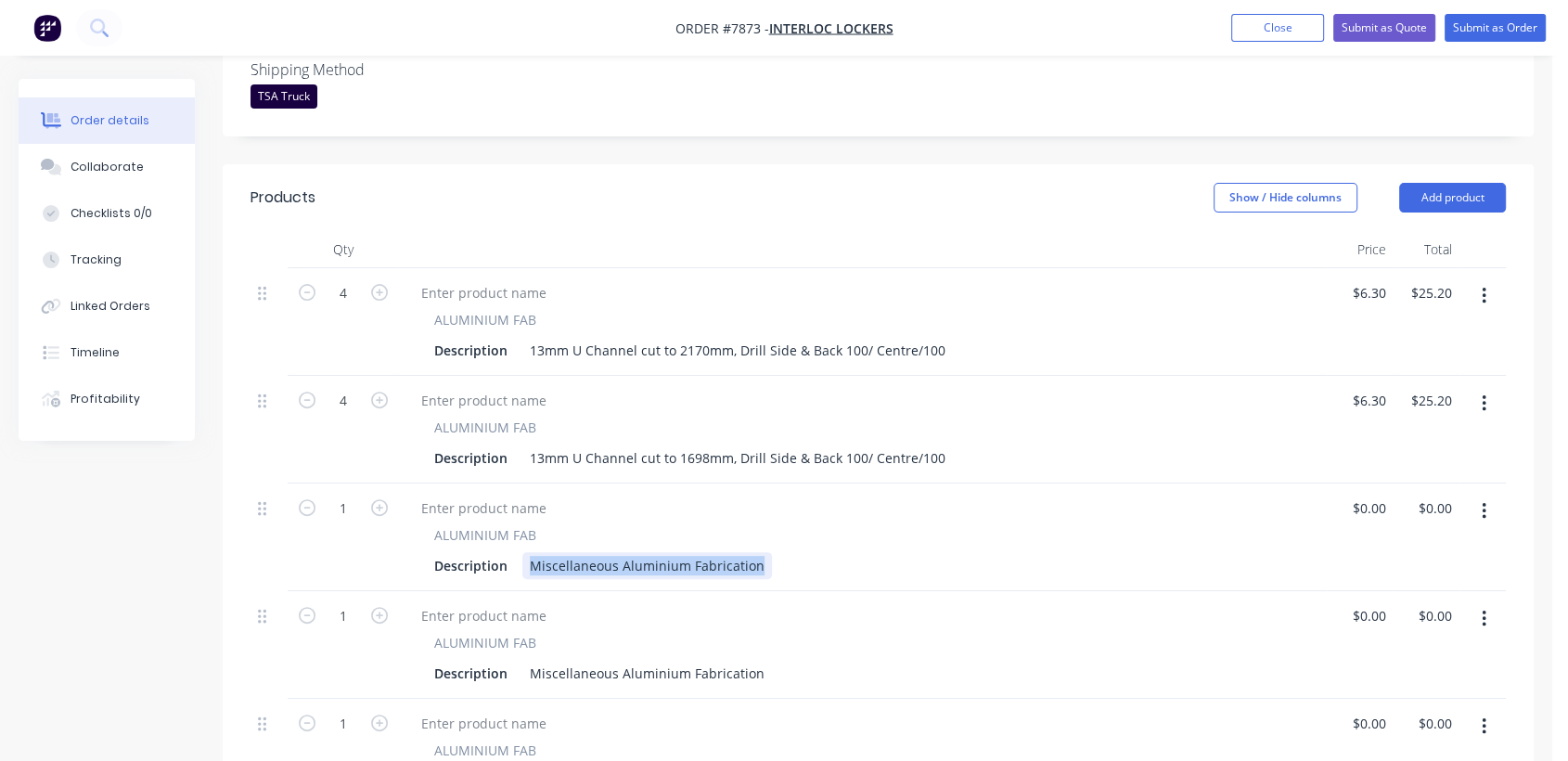
drag, startPoint x: 532, startPoint y: 533, endPoint x: 881, endPoint y: 581, distance: 352.3
click at [881, 581] on div "4 ALUMINIUM FAB Description 13mm U Channel cut to 2170mm, Drill Side & Back 100…" at bounding box center [878, 646] width 1255 height 754
paste div
type input "$2.90"
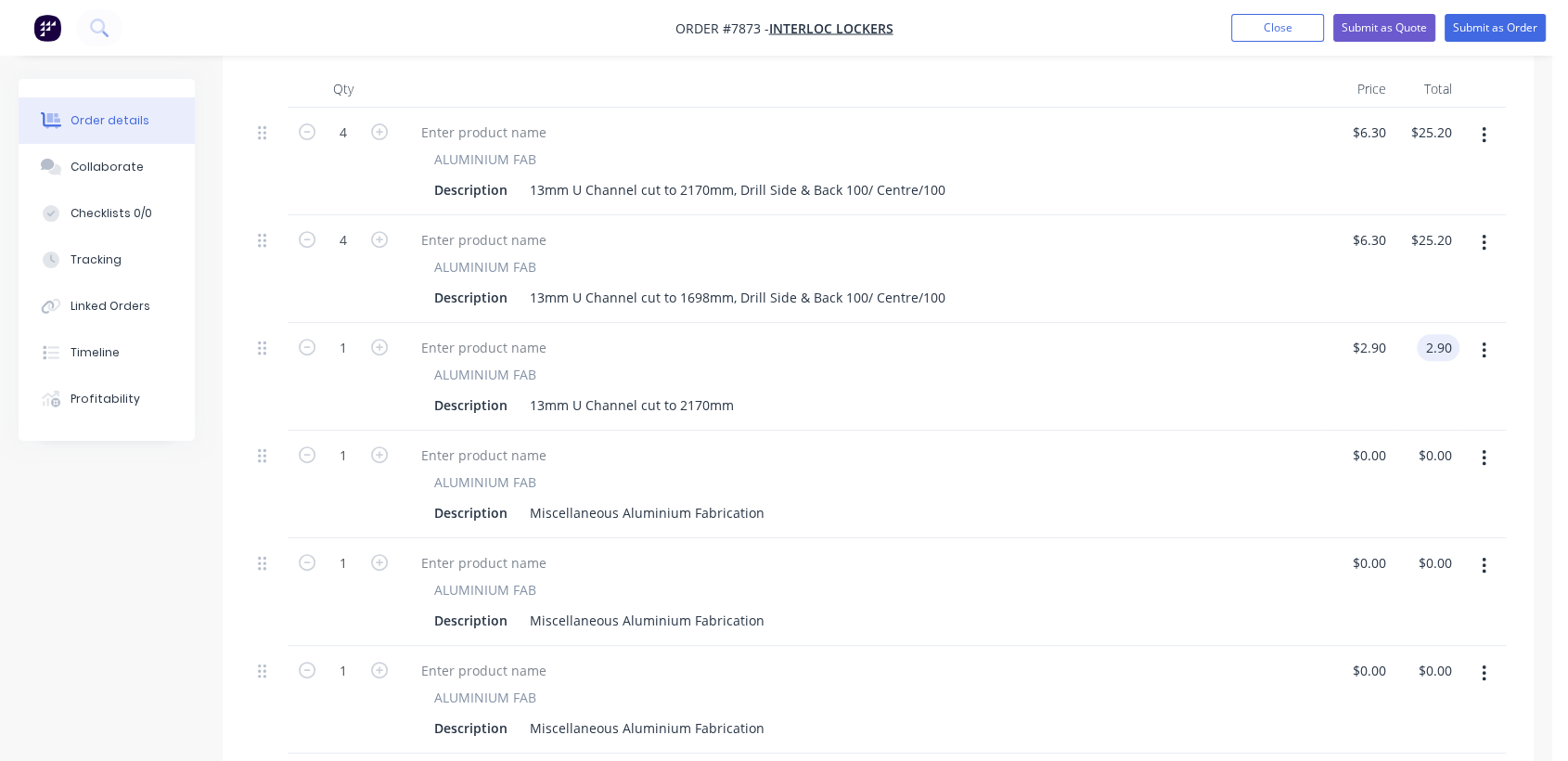
scroll to position [721, 0]
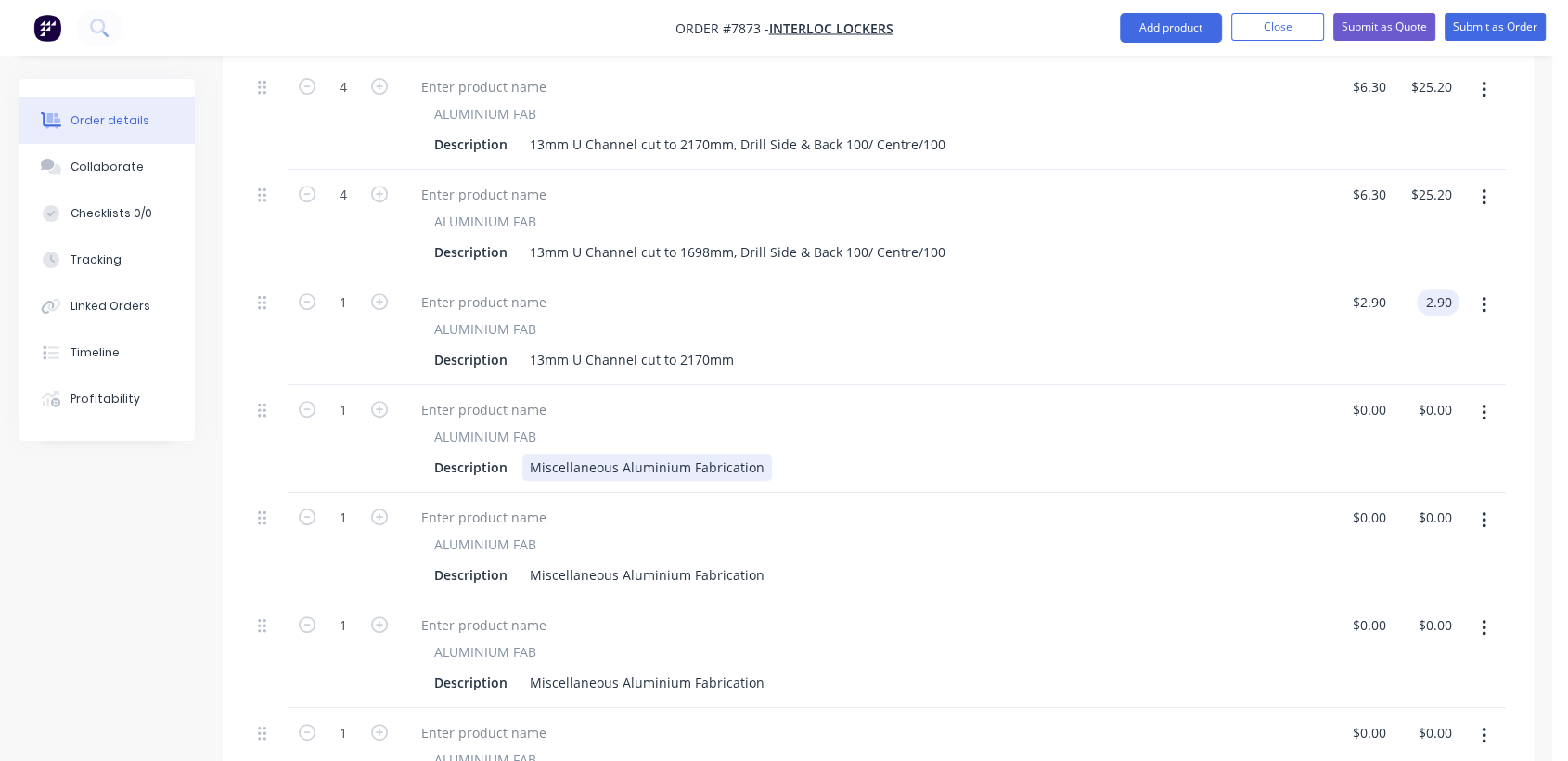
type input "$2.90"
drag, startPoint x: 525, startPoint y: 439, endPoint x: 852, endPoint y: 472, distance: 328.7
click at [852, 472] on div "4 ALUMINIUM FAB Description 13mm U Channel cut to 2170mm, Drill Side & Back 100…" at bounding box center [878, 440] width 1255 height 754
paste div
click at [741, 454] on div "13mm Universal Headrail cut to 2900mm" at bounding box center [656, 467] width 269 height 27
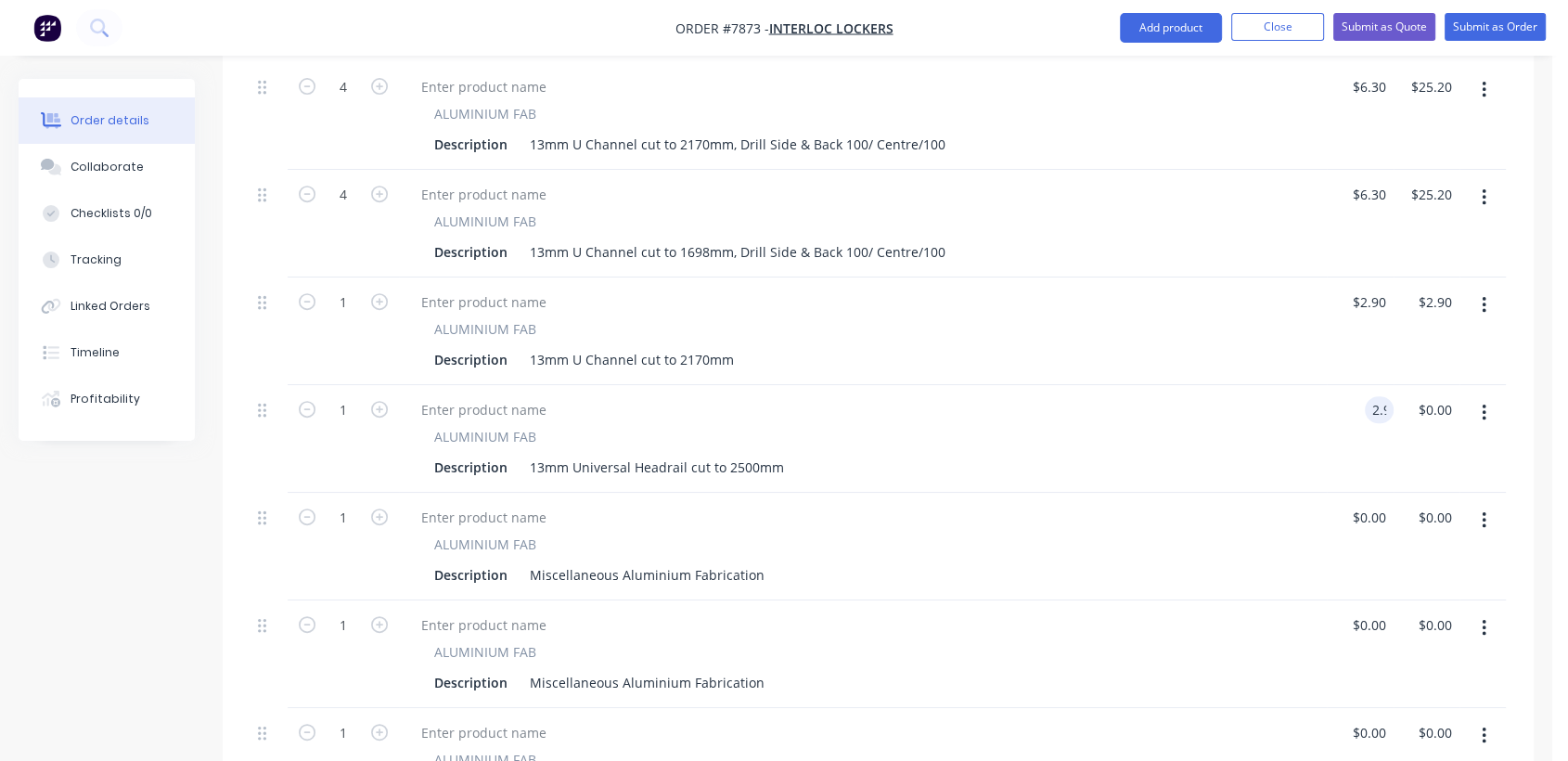
type input "$2.90"
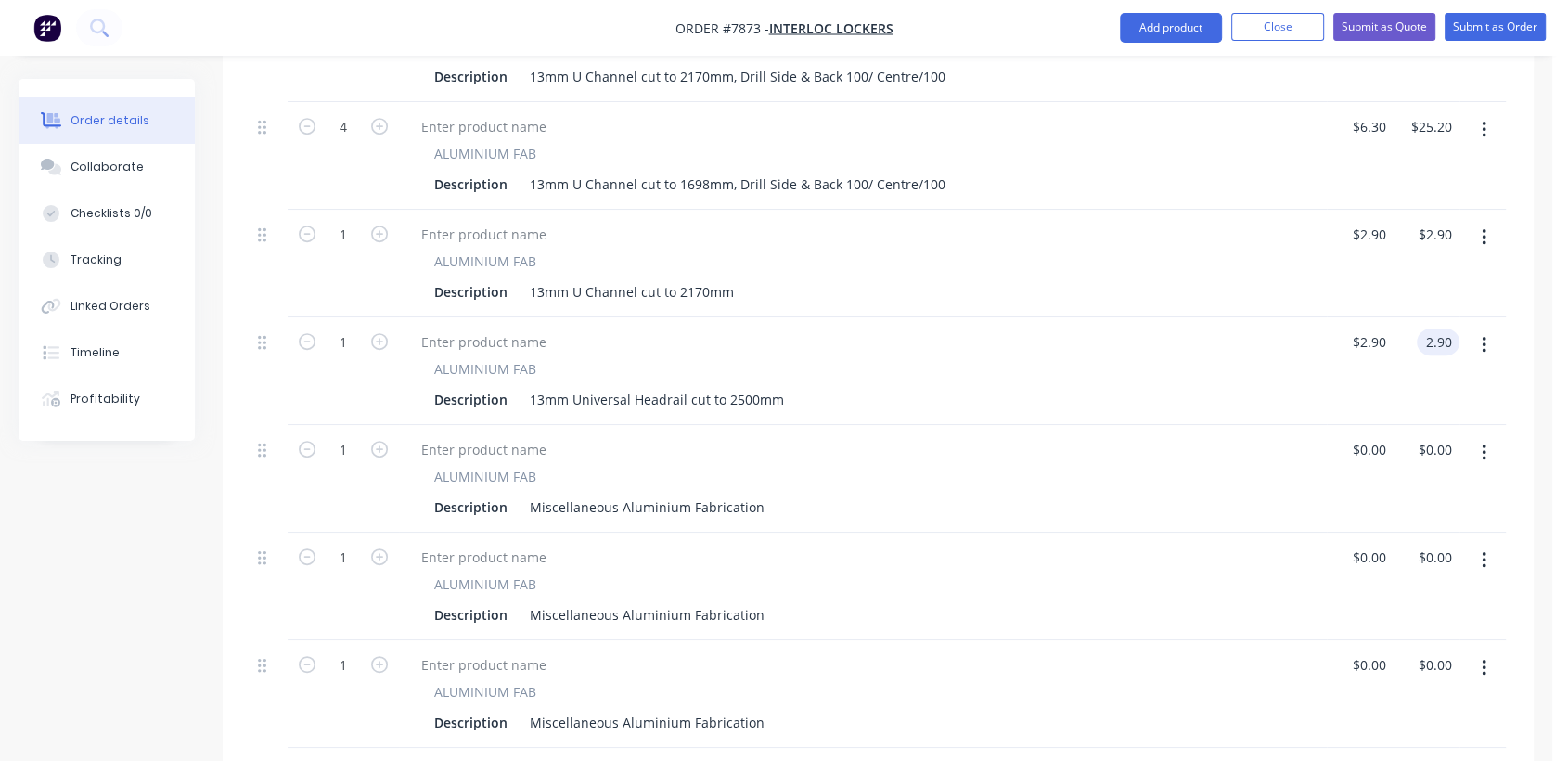
scroll to position [824, 0]
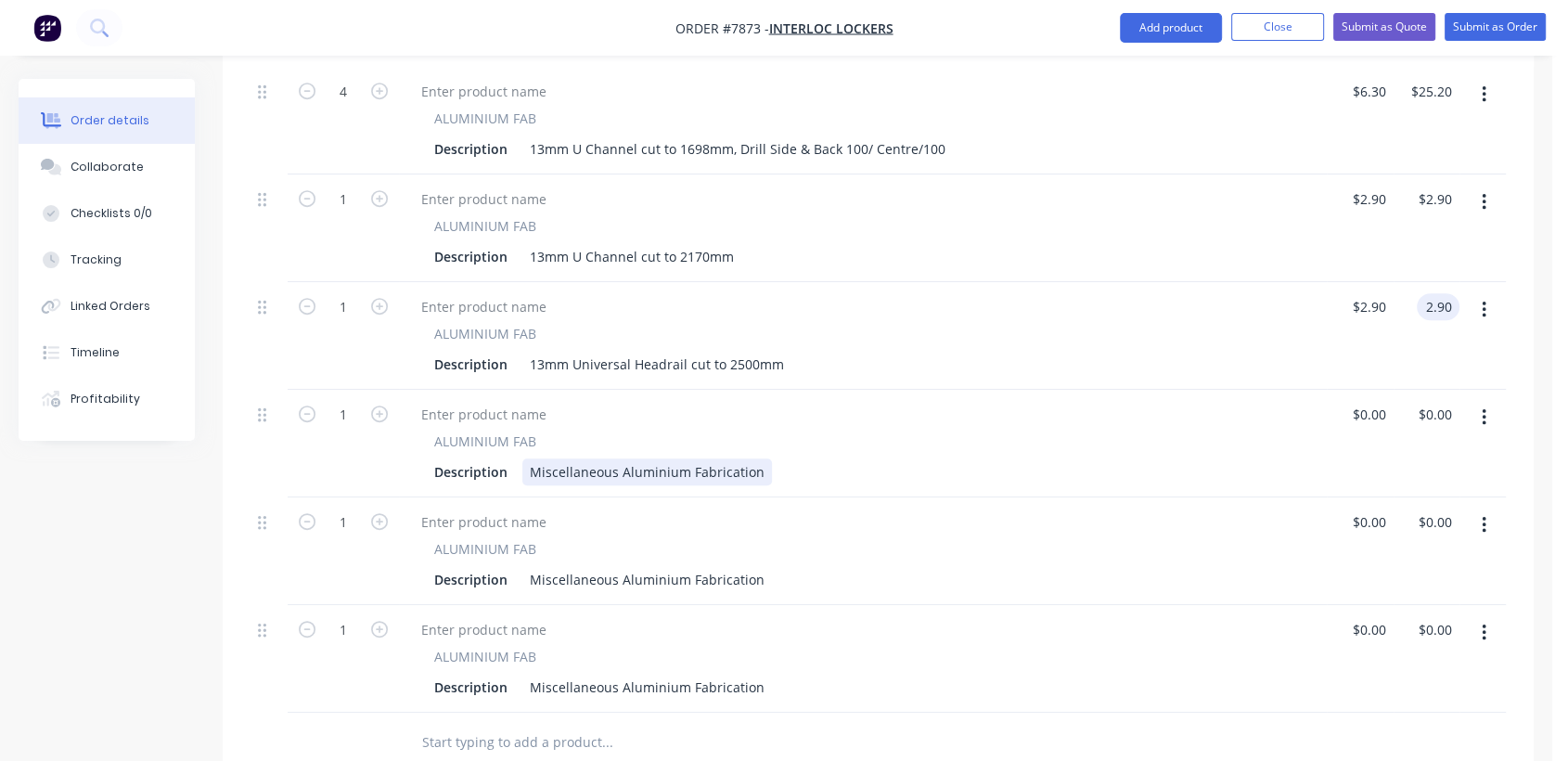
type input "$2.90"
drag, startPoint x: 529, startPoint y: 439, endPoint x: 872, endPoint y: 477, distance: 345.1
click at [872, 477] on div "4 ALUMINIUM FAB Description 13mm U Channel cut to 2170mm, Drill Side & Back 100…" at bounding box center [878, 336] width 1255 height 754
click at [709, 432] on div "ALUMINIUM FAB" at bounding box center [863, 442] width 857 height 20
drag, startPoint x: 755, startPoint y: 445, endPoint x: 517, endPoint y: 452, distance: 238.1
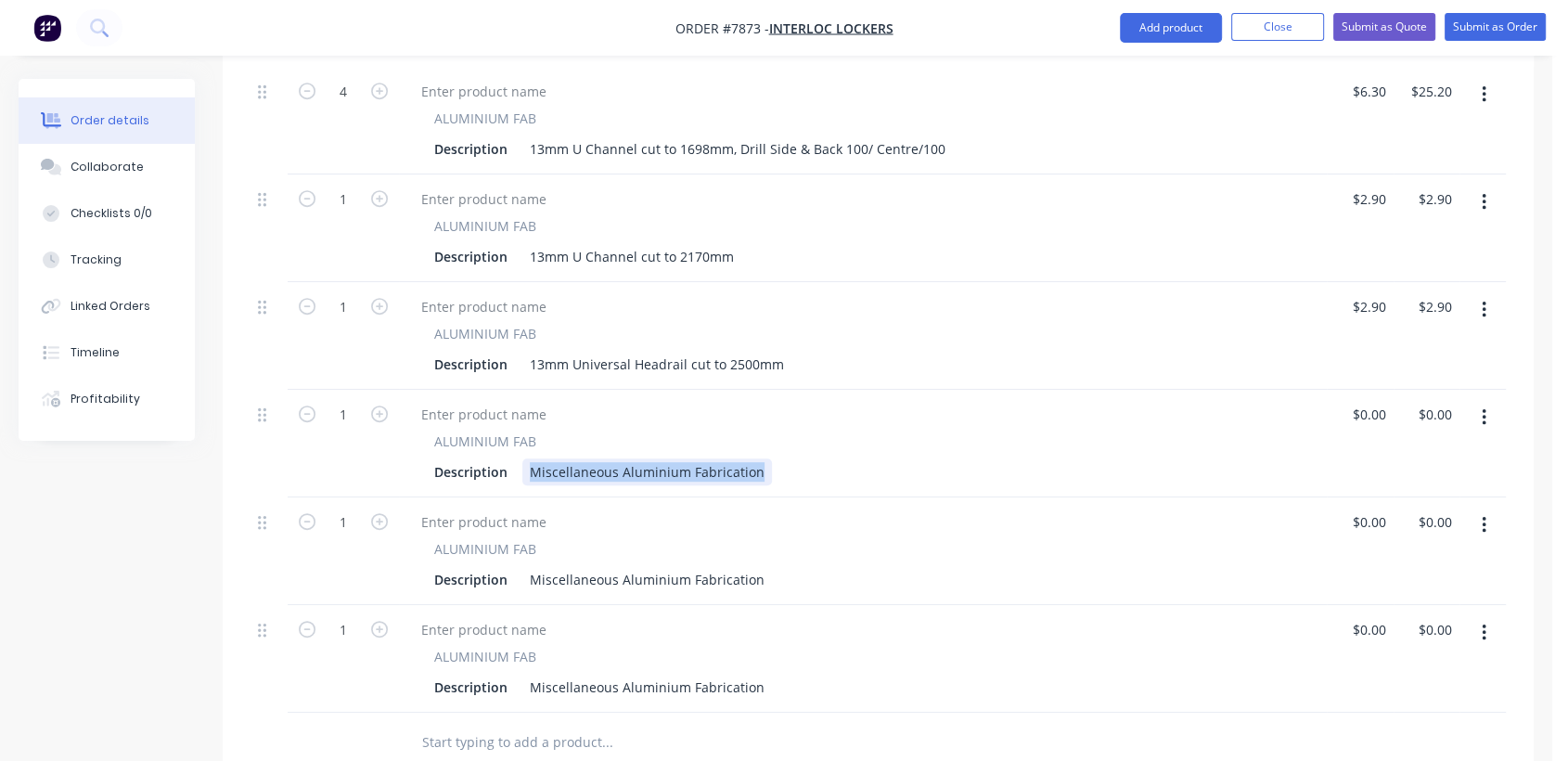
click at [517, 459] on div "Description Miscellaneous Aluminium Fabrication" at bounding box center [859, 472] width 865 height 27
paste div
click at [735, 459] on div "13mm Universal Headrail cut to 2900mm" at bounding box center [656, 472] width 269 height 27
type input "$2.90"
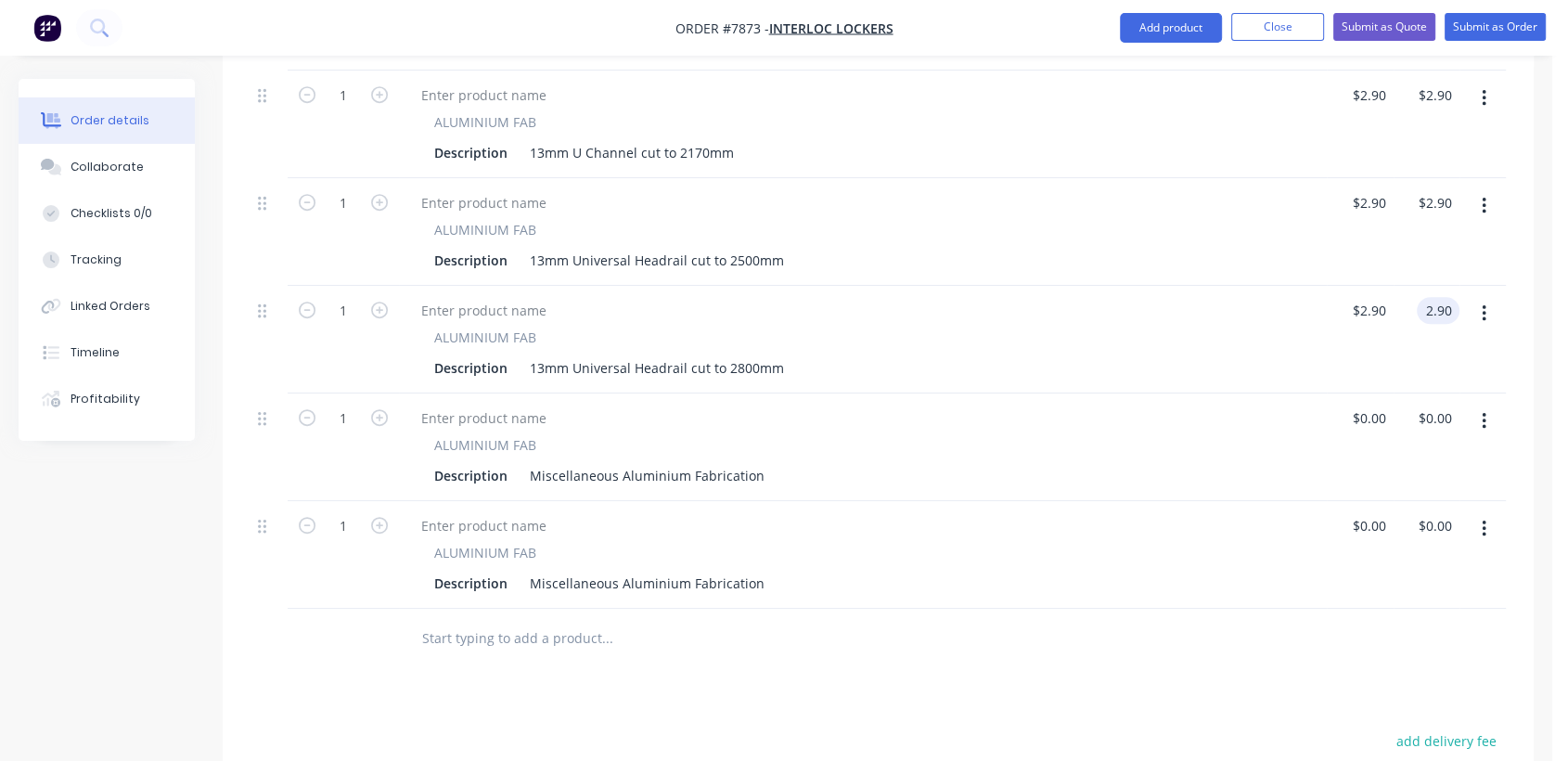
scroll to position [1032, 0]
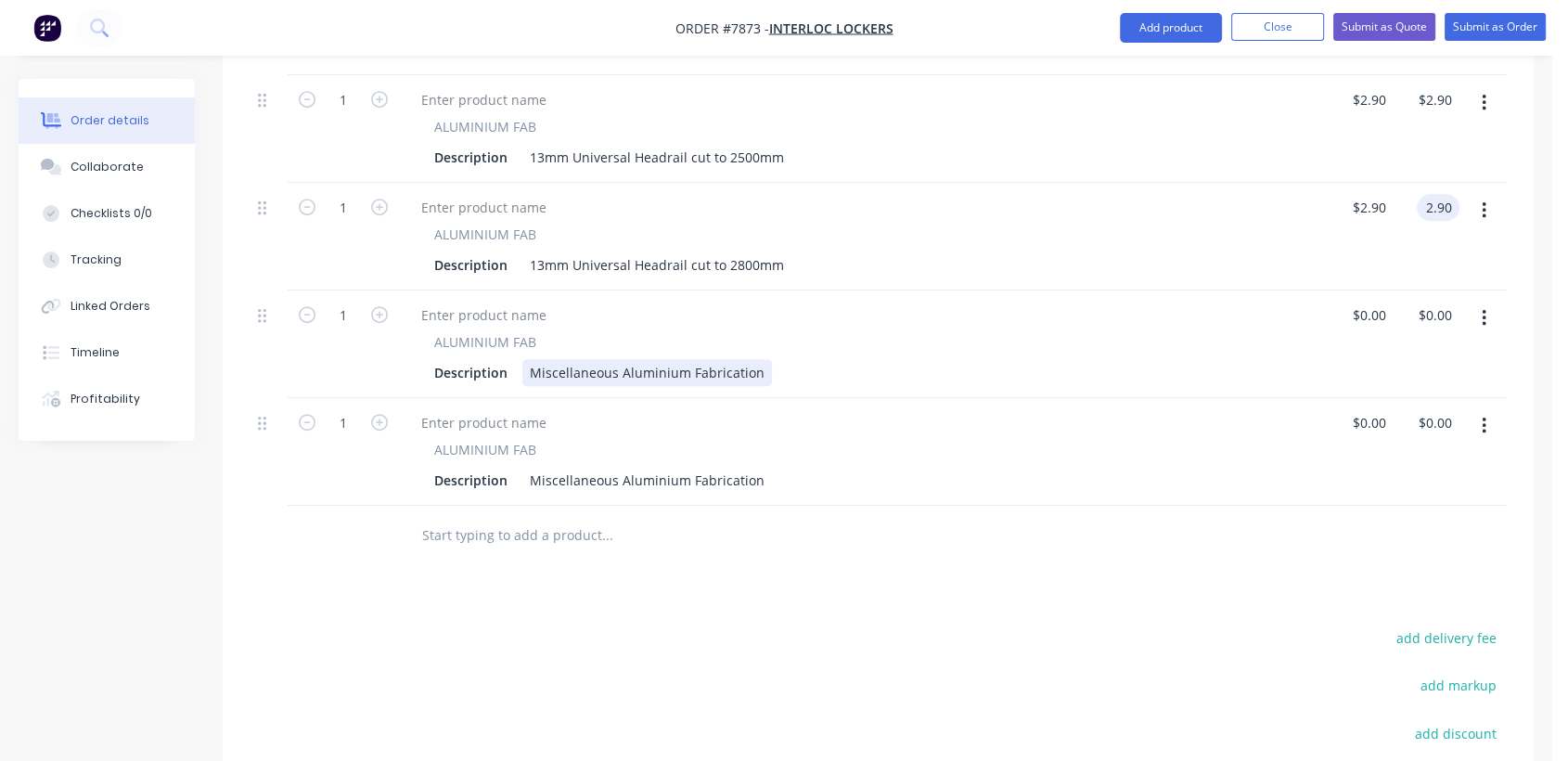
type input "$2.90"
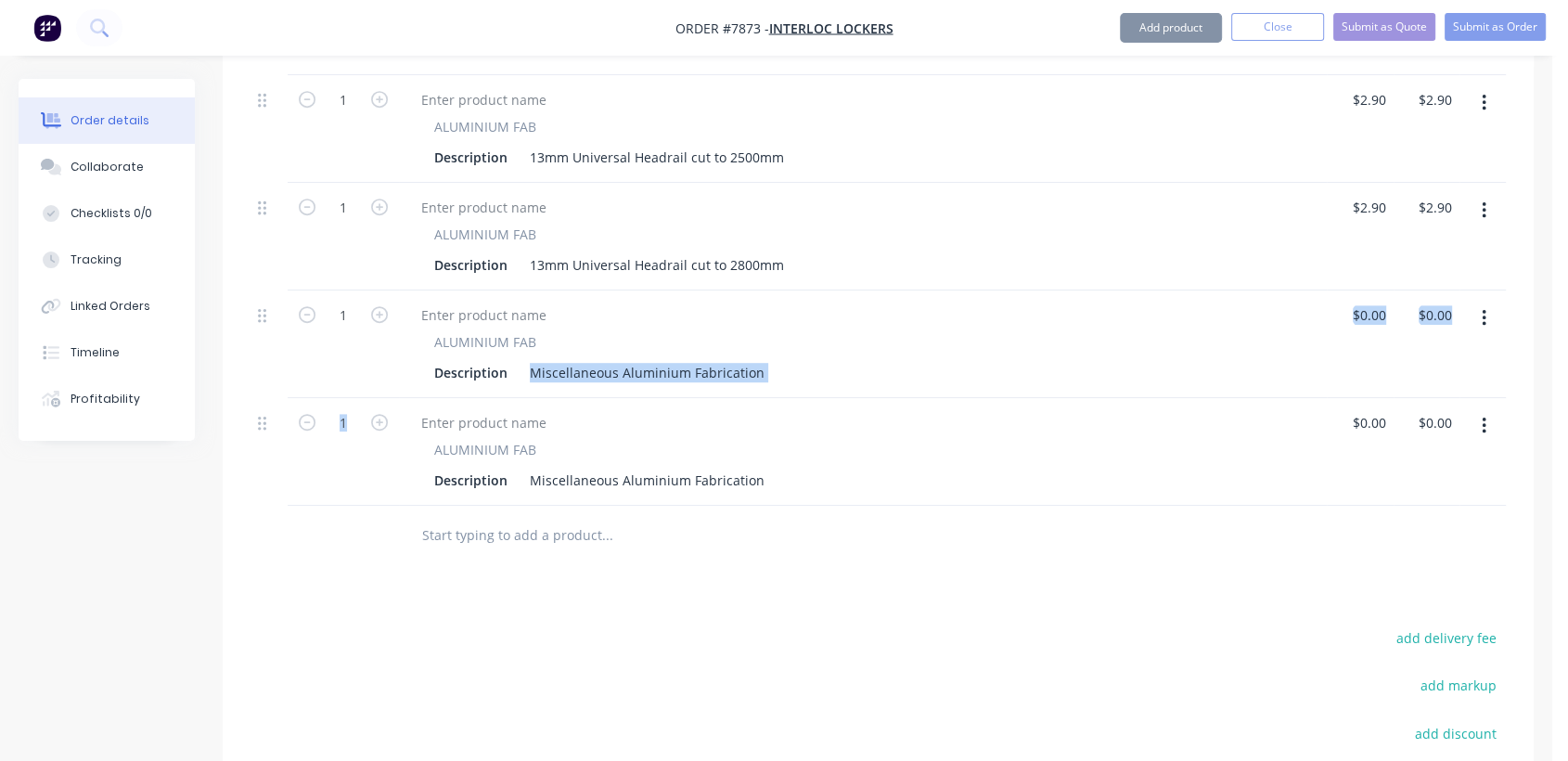
drag, startPoint x: 523, startPoint y: 346, endPoint x: 850, endPoint y: 386, distance: 329.4
click at [850, 386] on div "4 ALUMINIUM FAB Description 13mm U Channel cut to 2170mm, Drill Side & Back 100…" at bounding box center [878, 129] width 1255 height 754
click at [720, 367] on div "ALUMINIUM FAB Description Miscellaneous Aluminium Fabrication" at bounding box center [862, 344] width 928 height 107
click at [531, 359] on div "Miscellaneous Aluminium Fabrication" at bounding box center [646, 372] width 250 height 27
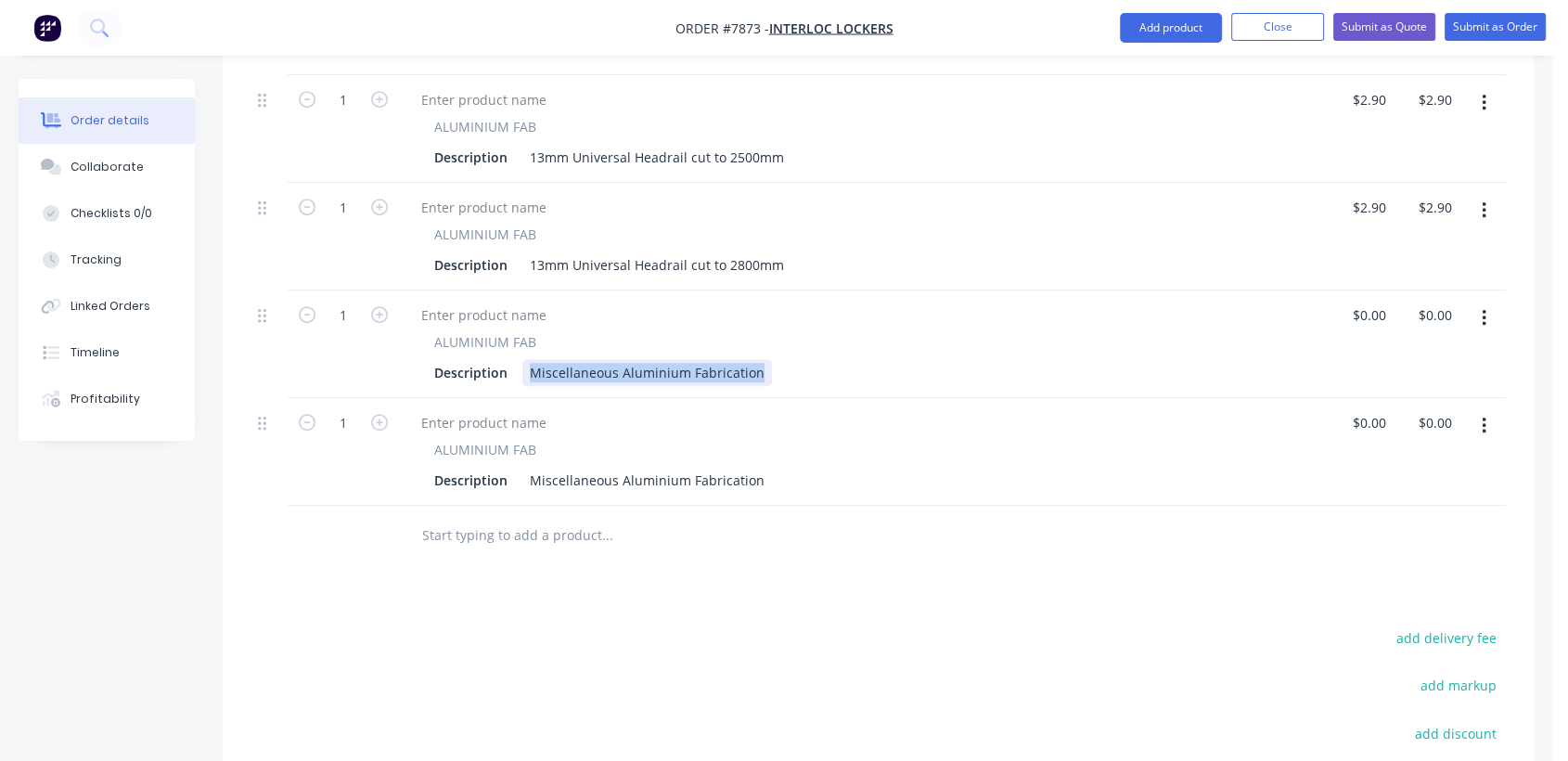
drag, startPoint x: 572, startPoint y: 345, endPoint x: 765, endPoint y: 339, distance: 193.1
click at [765, 359] on div "Description Miscellaneous Aluminium Fabrication" at bounding box center [859, 372] width 865 height 27
paste div
click at [375, 306] on icon "button" at bounding box center [379, 314] width 17 height 17
type input "2"
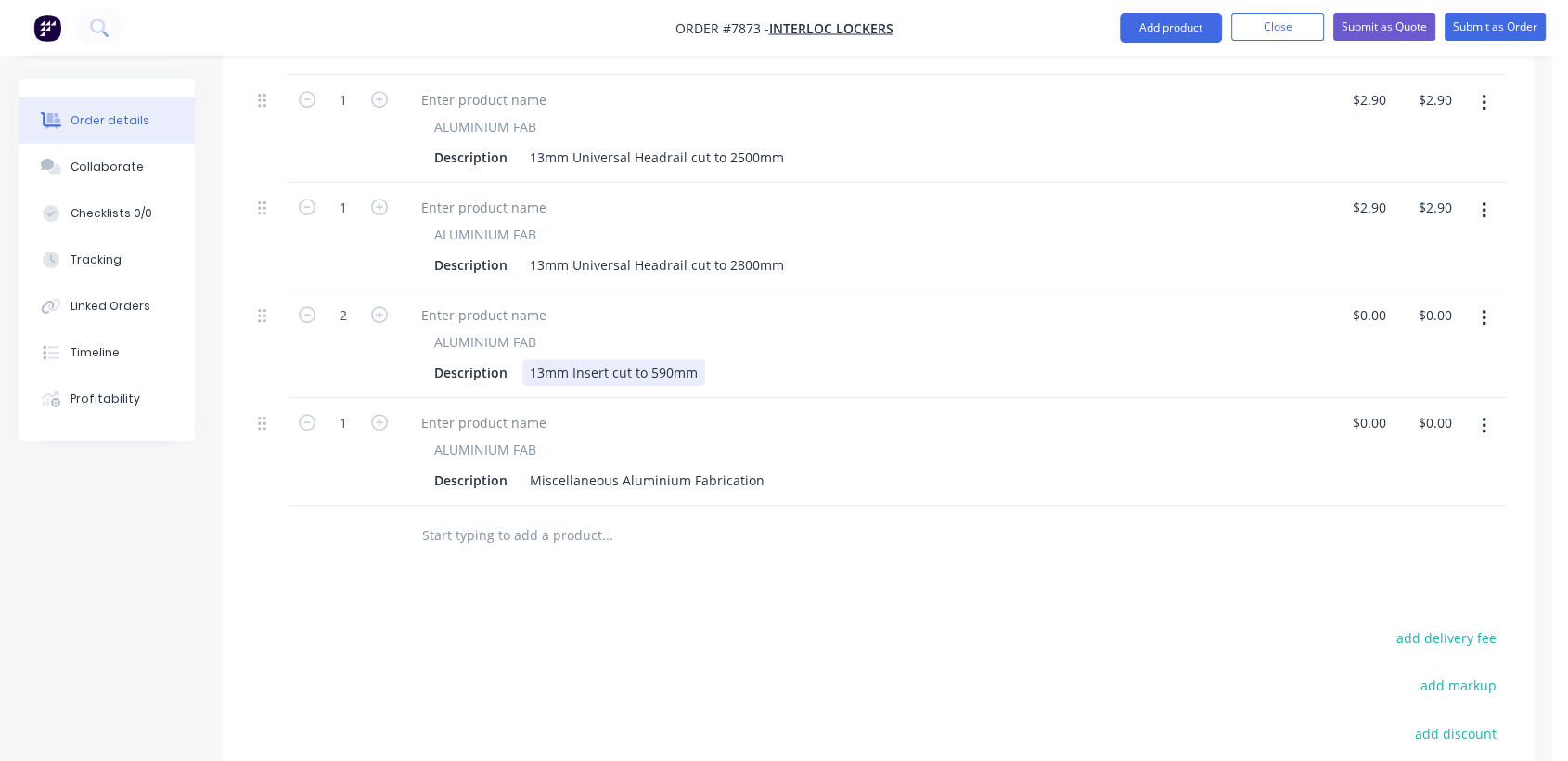
drag, startPoint x: 711, startPoint y: 351, endPoint x: 699, endPoint y: 350, distance: 12.0
click at [705, 359] on div "Description 13mm Insert cut to 590mm" at bounding box center [859, 372] width 865 height 27
type input "$2.35"
type input "$4.70"
click at [376, 414] on icon "button" at bounding box center [379, 422] width 17 height 17
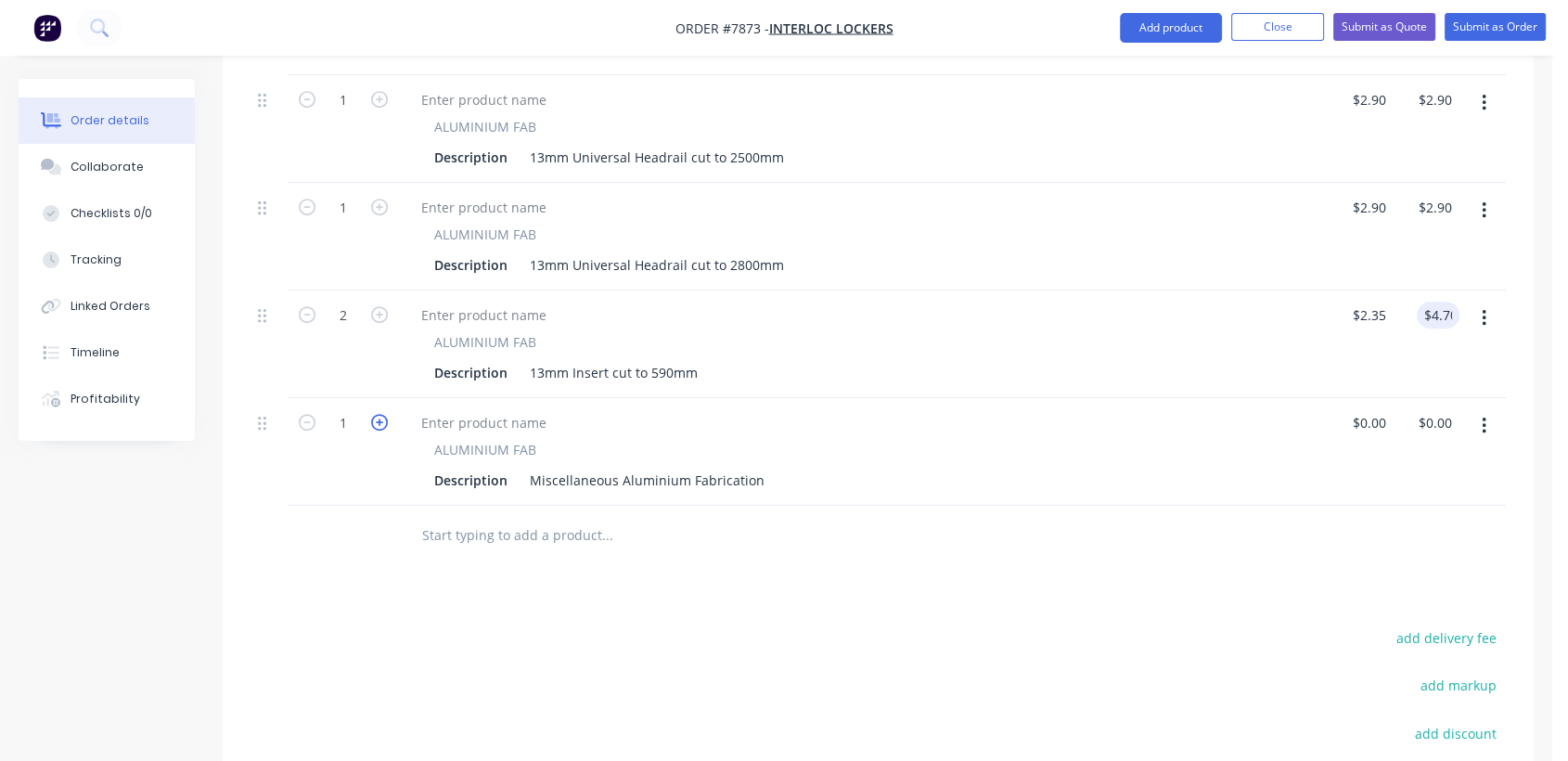
type input "2"
drag, startPoint x: 524, startPoint y: 444, endPoint x: 823, endPoint y: 454, distance: 299.2
click at [823, 467] on div "Description Miscellaneous Aluminium Fabrication" at bounding box center [859, 479] width 865 height 27
paste div
click at [658, 467] on div "13mm Insert cut to 590mm" at bounding box center [613, 479] width 183 height 27
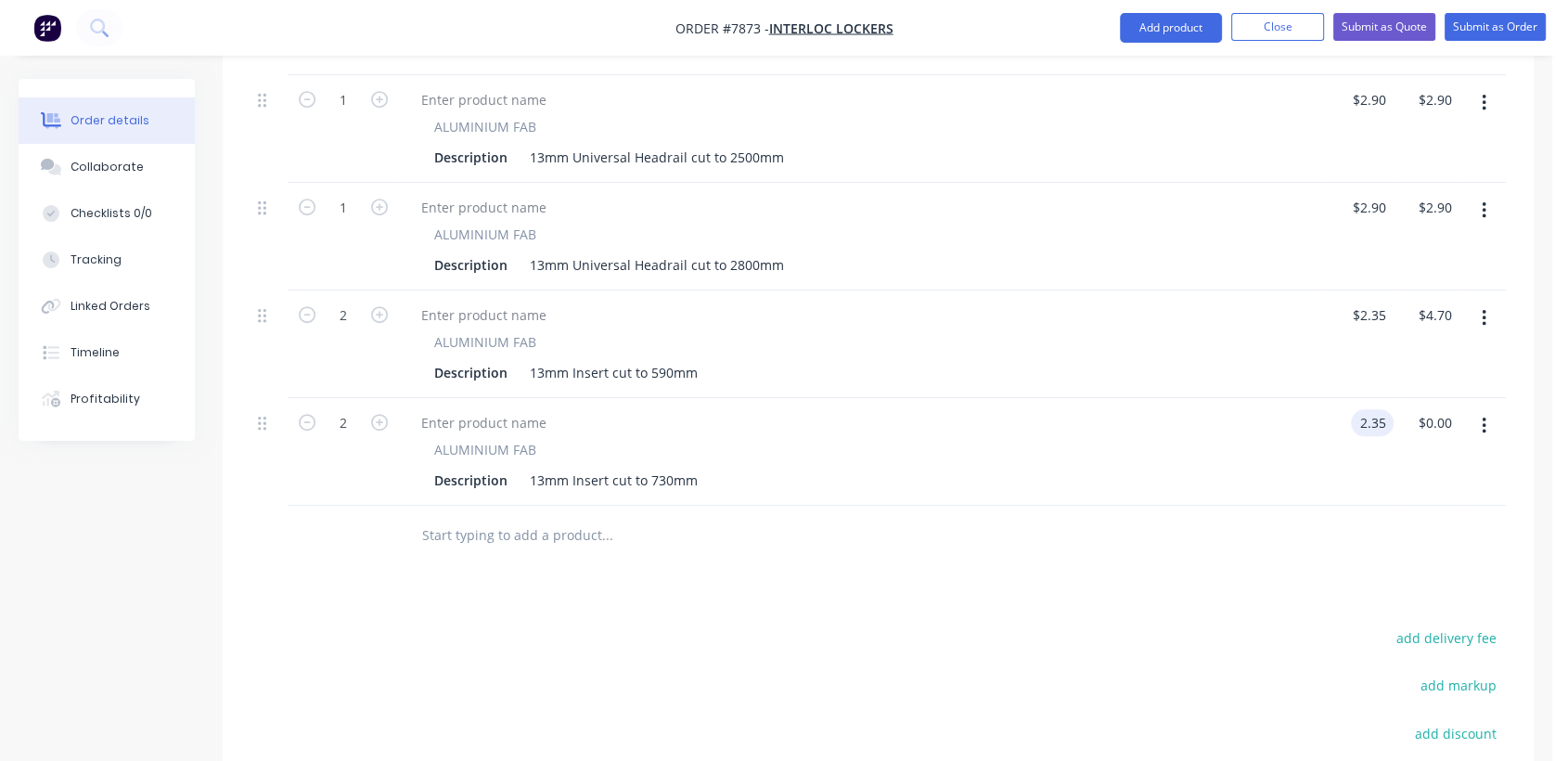
type input "$2.35"
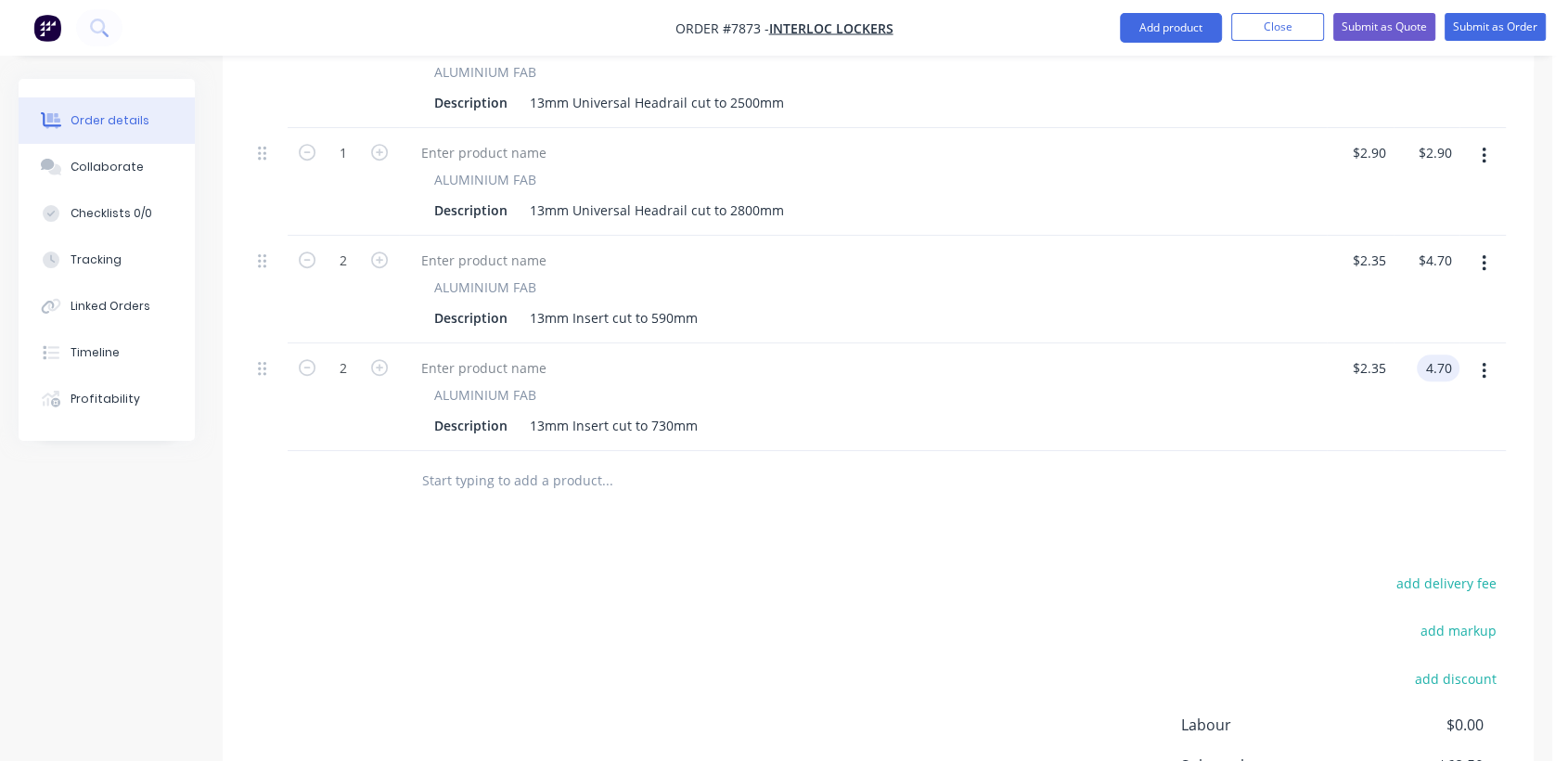
scroll to position [1237, 0]
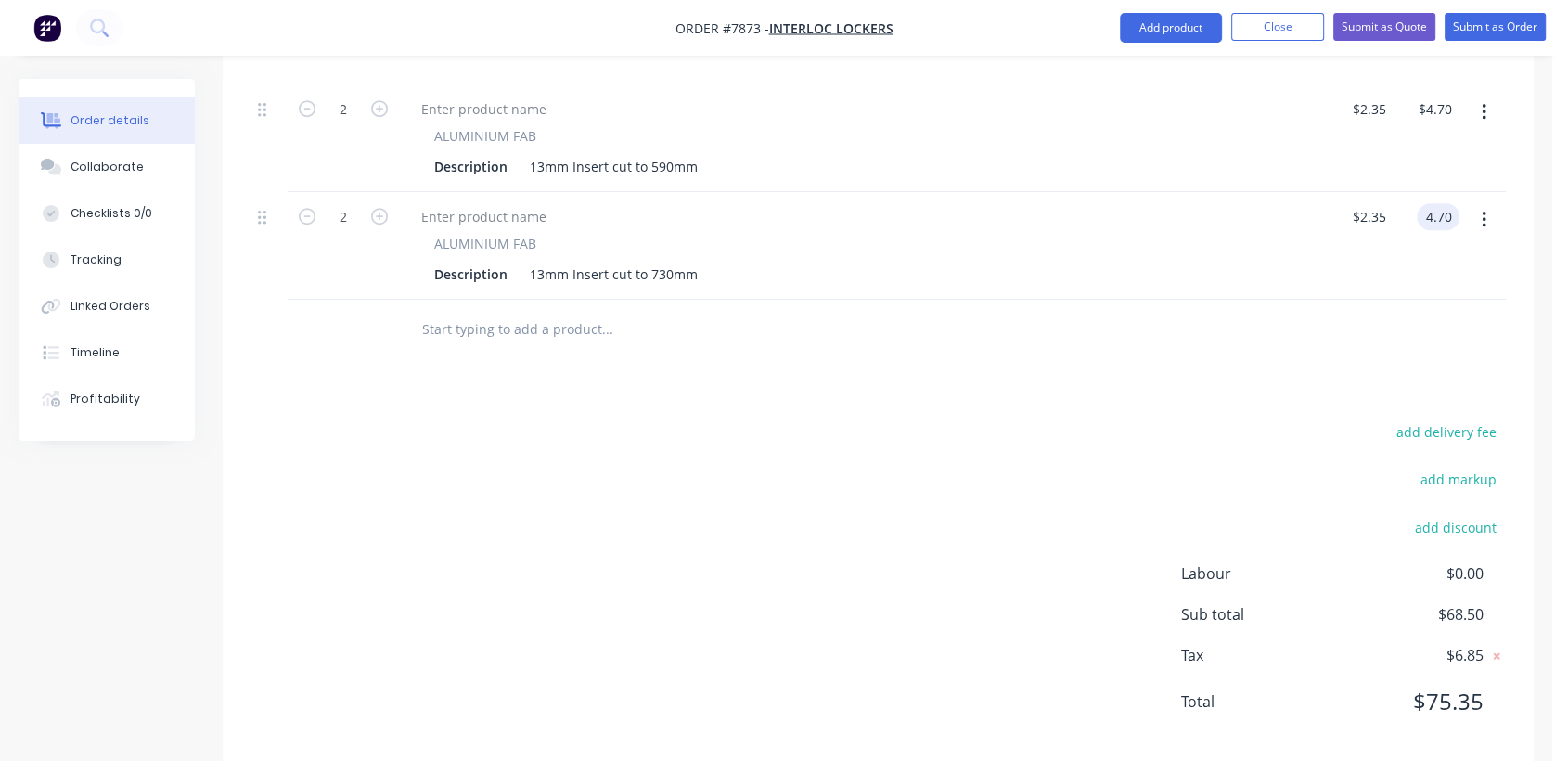
type input "$4.70"
click at [467, 321] on div at bounding box center [733, 329] width 668 height 61
drag, startPoint x: 462, startPoint y: 302, endPoint x: 477, endPoint y: 303, distance: 15.0
click at [461, 311] on input "text" at bounding box center [607, 329] width 371 height 37
click at [1167, 33] on button "Add product" at bounding box center [1170, 28] width 102 height 30
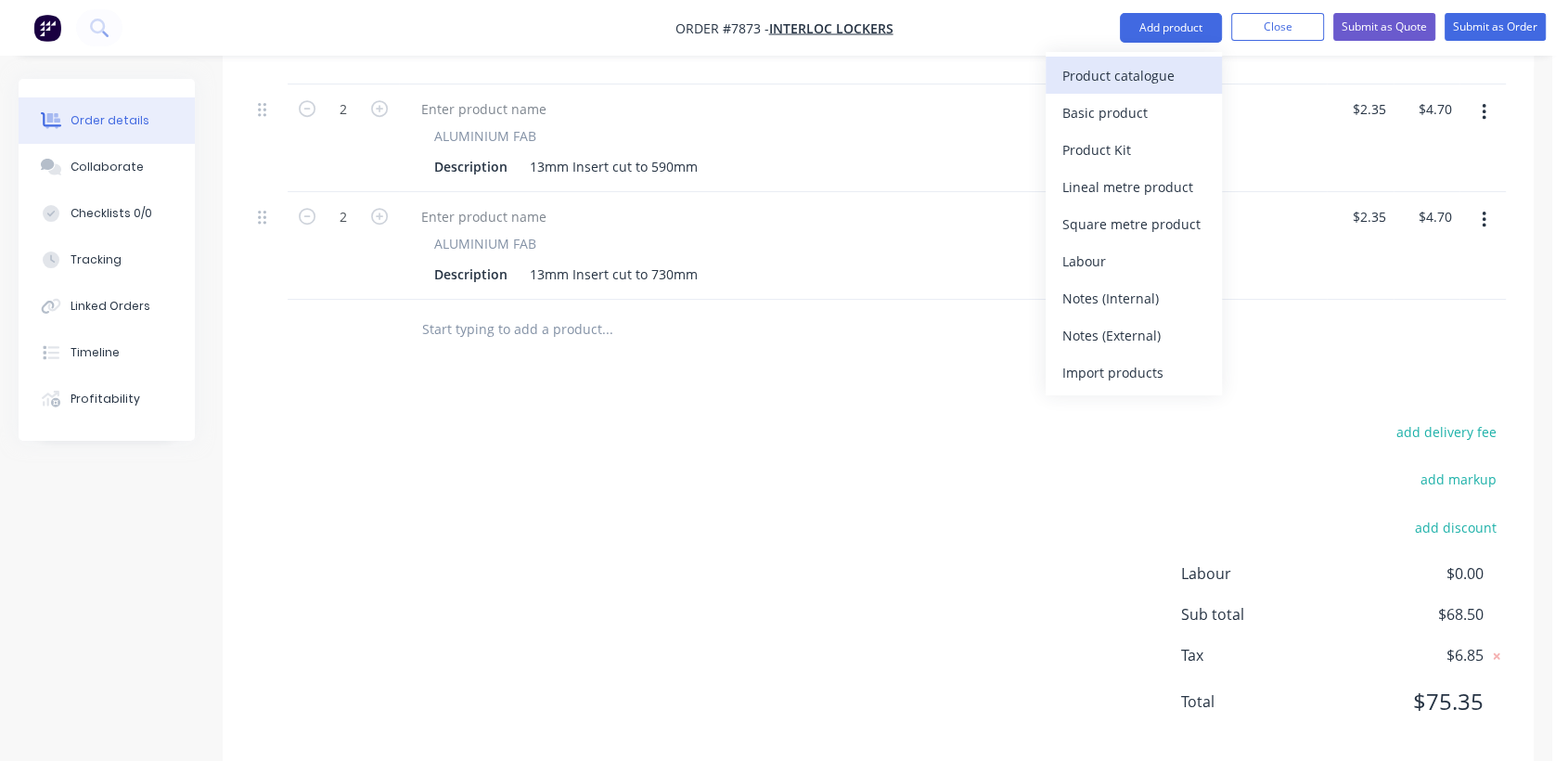
click at [1082, 66] on div "Product catalogue" at bounding box center [1133, 76] width 143 height 27
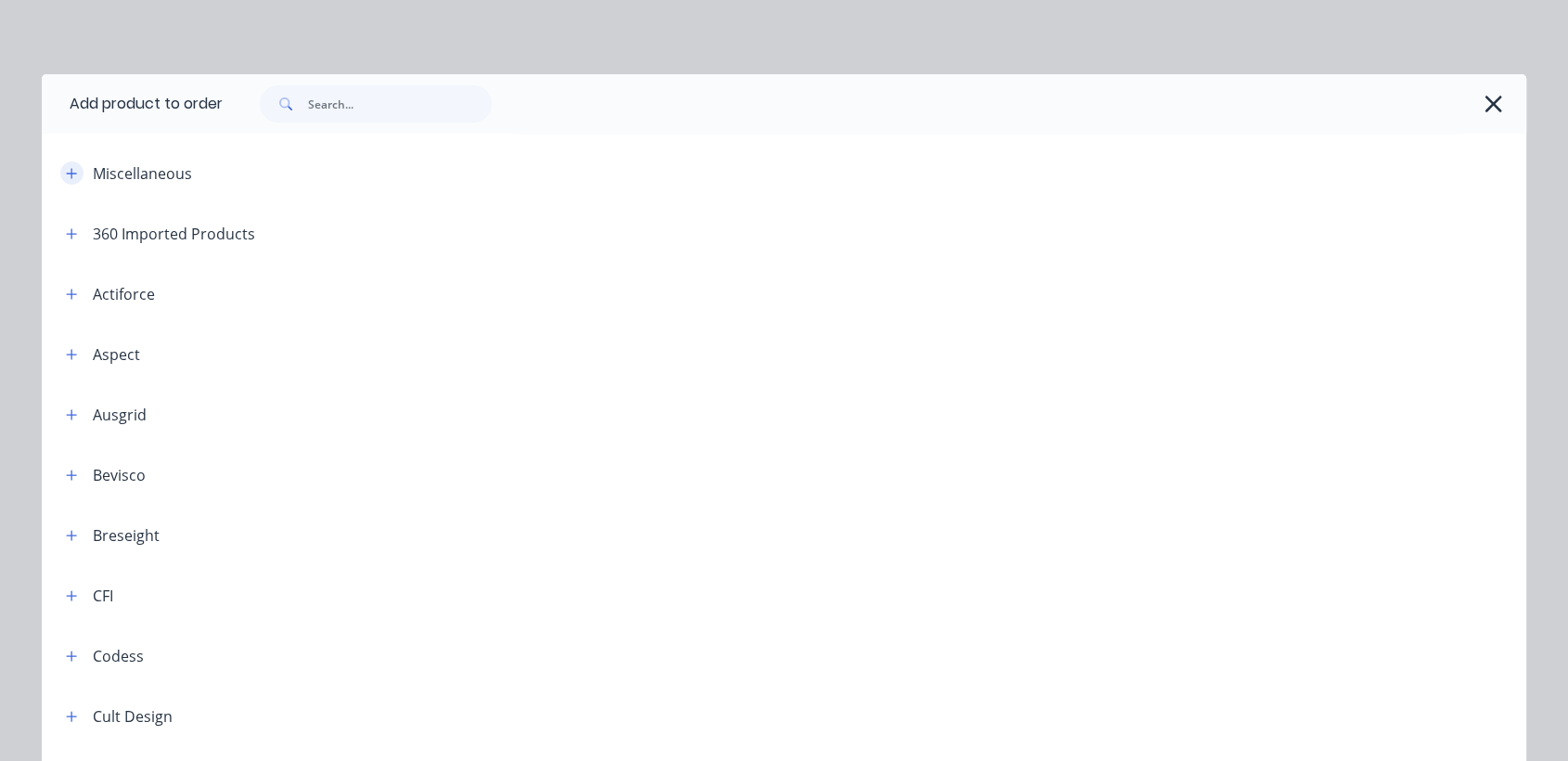
click at [62, 162] on button "button" at bounding box center [72, 172] width 23 height 23
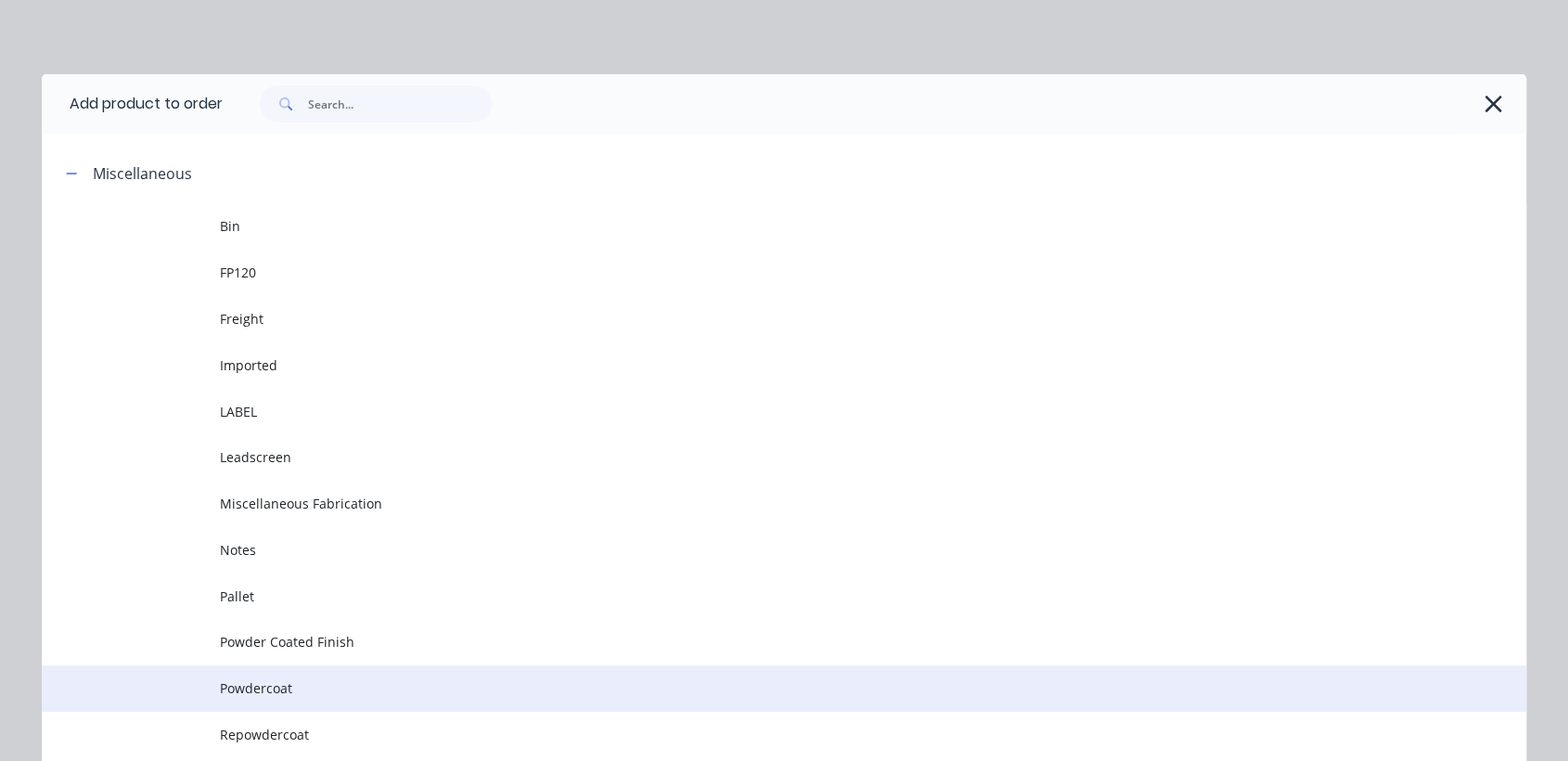
click at [244, 683] on span "Powdercoat" at bounding box center [742, 688] width 1045 height 20
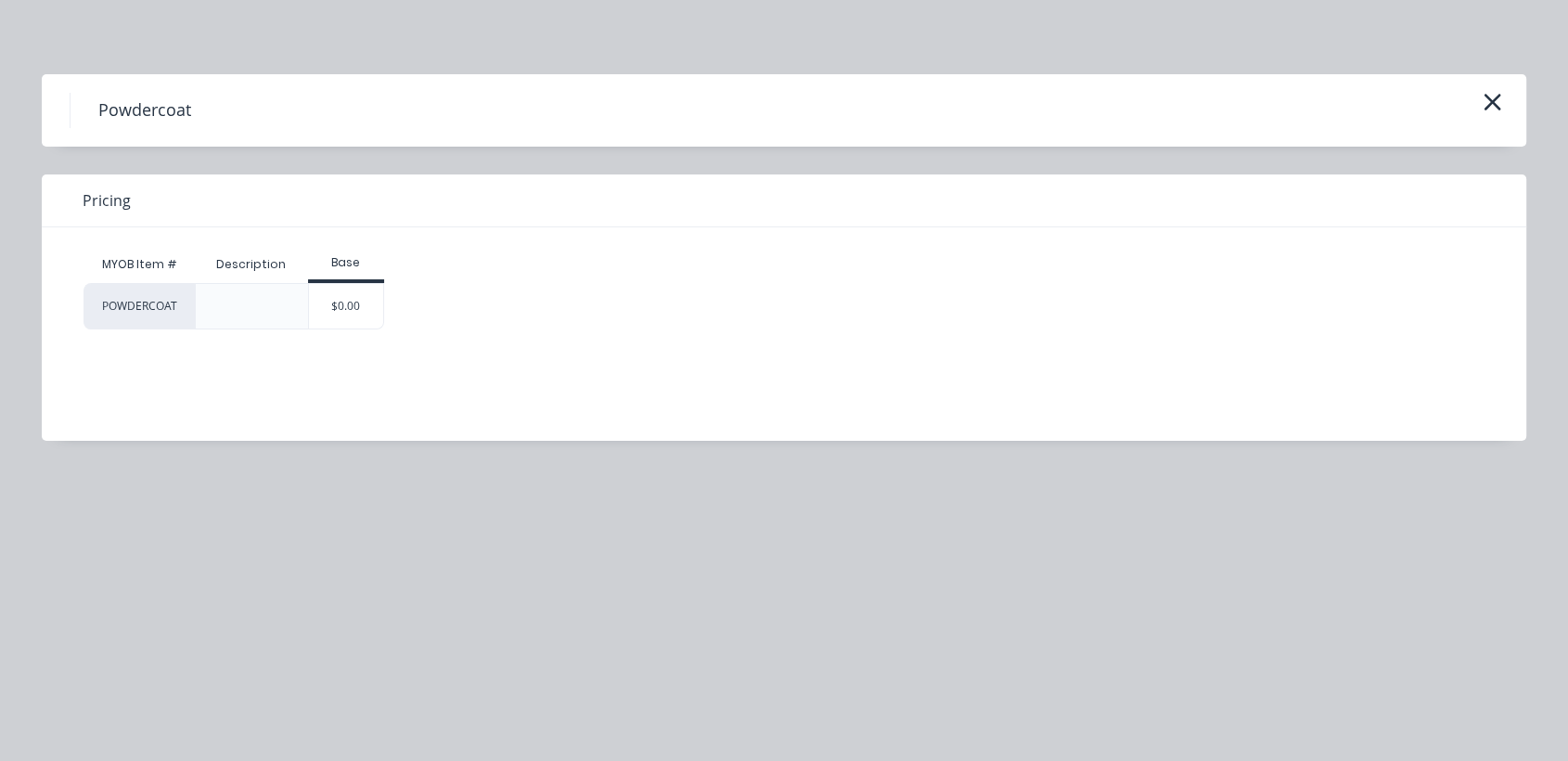
click at [368, 309] on div "$0.00" at bounding box center [347, 305] width 76 height 45
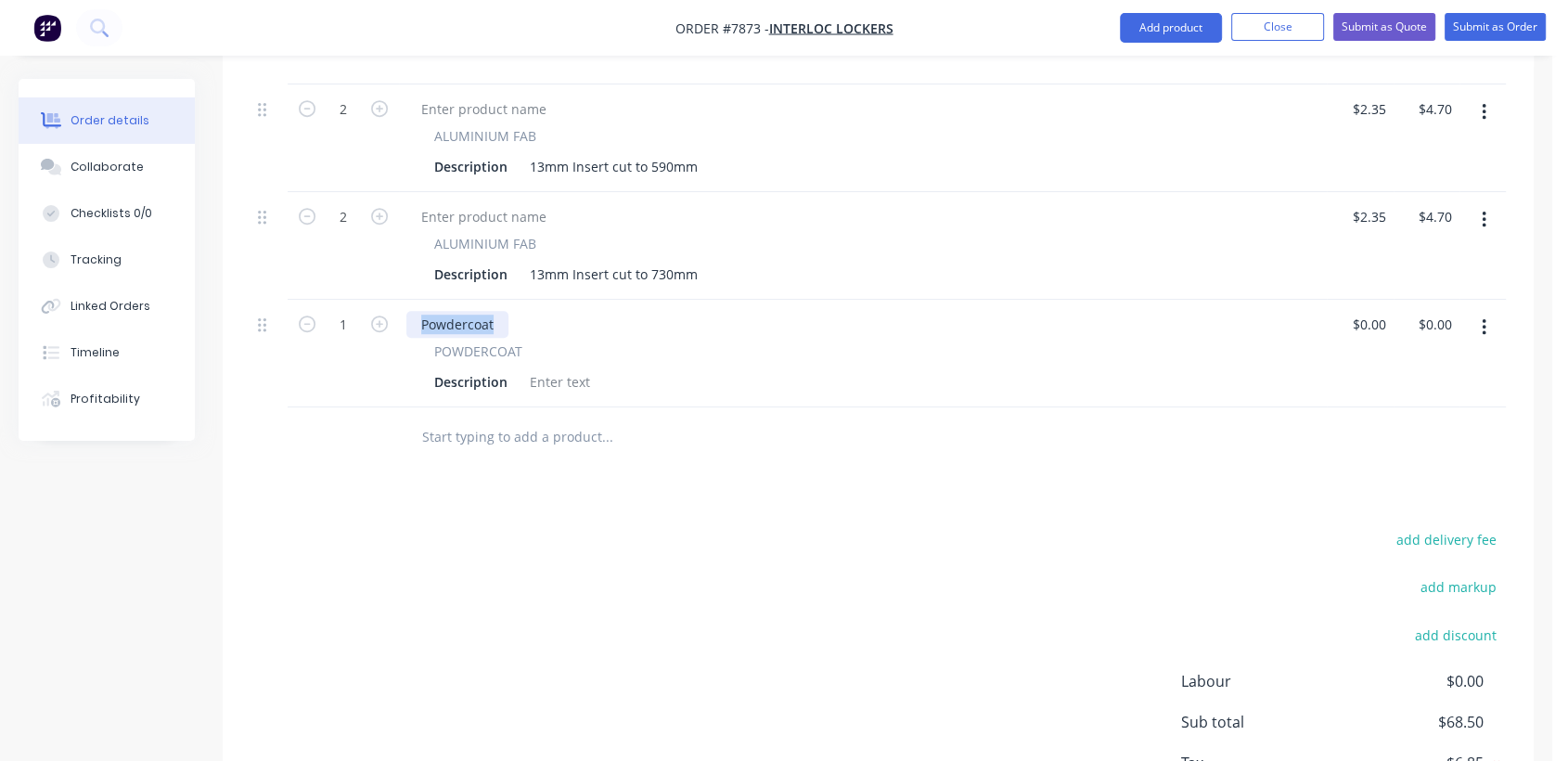
drag, startPoint x: 506, startPoint y: 291, endPoint x: 416, endPoint y: 287, distance: 90.1
click at [416, 311] on div "Powdercoat" at bounding box center [457, 324] width 102 height 27
click at [556, 368] on div at bounding box center [560, 381] width 76 height 27
drag, startPoint x: 556, startPoint y: 353, endPoint x: 528, endPoint y: 471, distance: 121.3
click at [529, 474] on div "Products Show / Hide columns Add product Qty Price Total 4 ALUMINIUM FAB Descri…" at bounding box center [878, 157] width 1310 height 1430
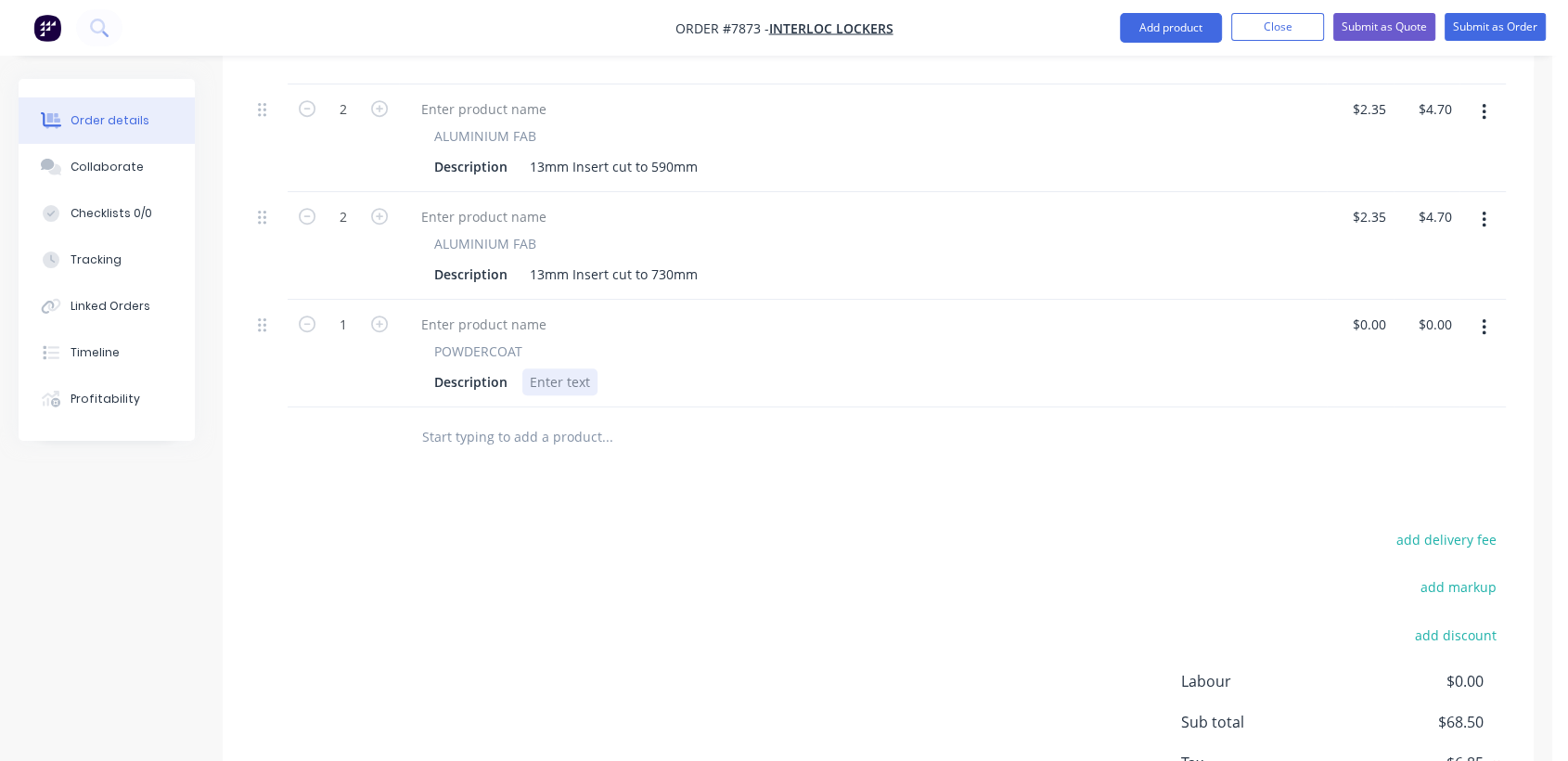
click at [561, 368] on div at bounding box center [560, 381] width 76 height 27
paste div
type input "$0.00"
click at [478, 419] on input "text" at bounding box center [607, 437] width 371 height 37
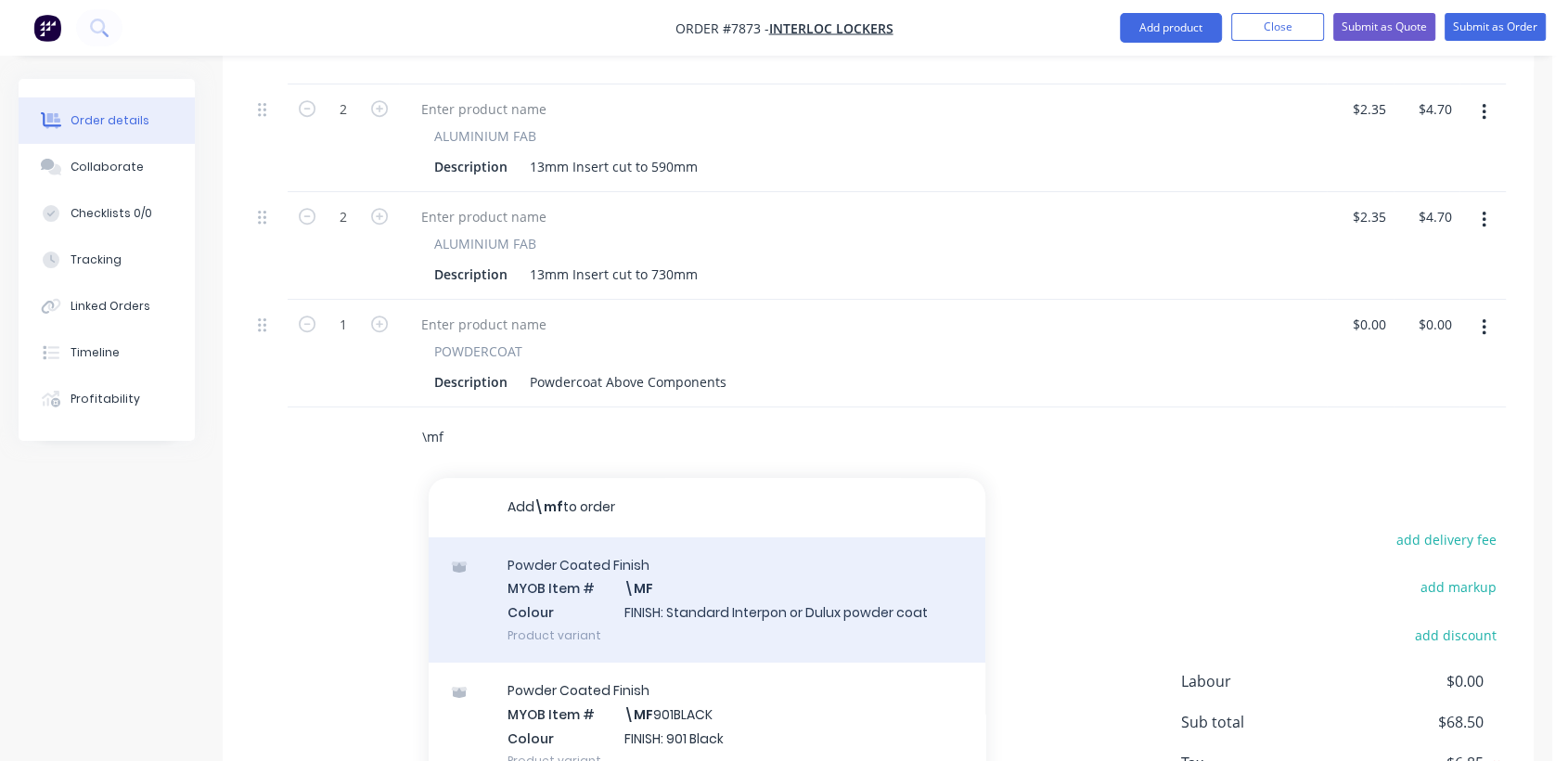
type input "\mf"
click at [660, 579] on div "Powder Coated Finish MYOB Item # \MF Colour FINISH: Standard Interpon or Dulux …" at bounding box center [707, 600] width 557 height 125
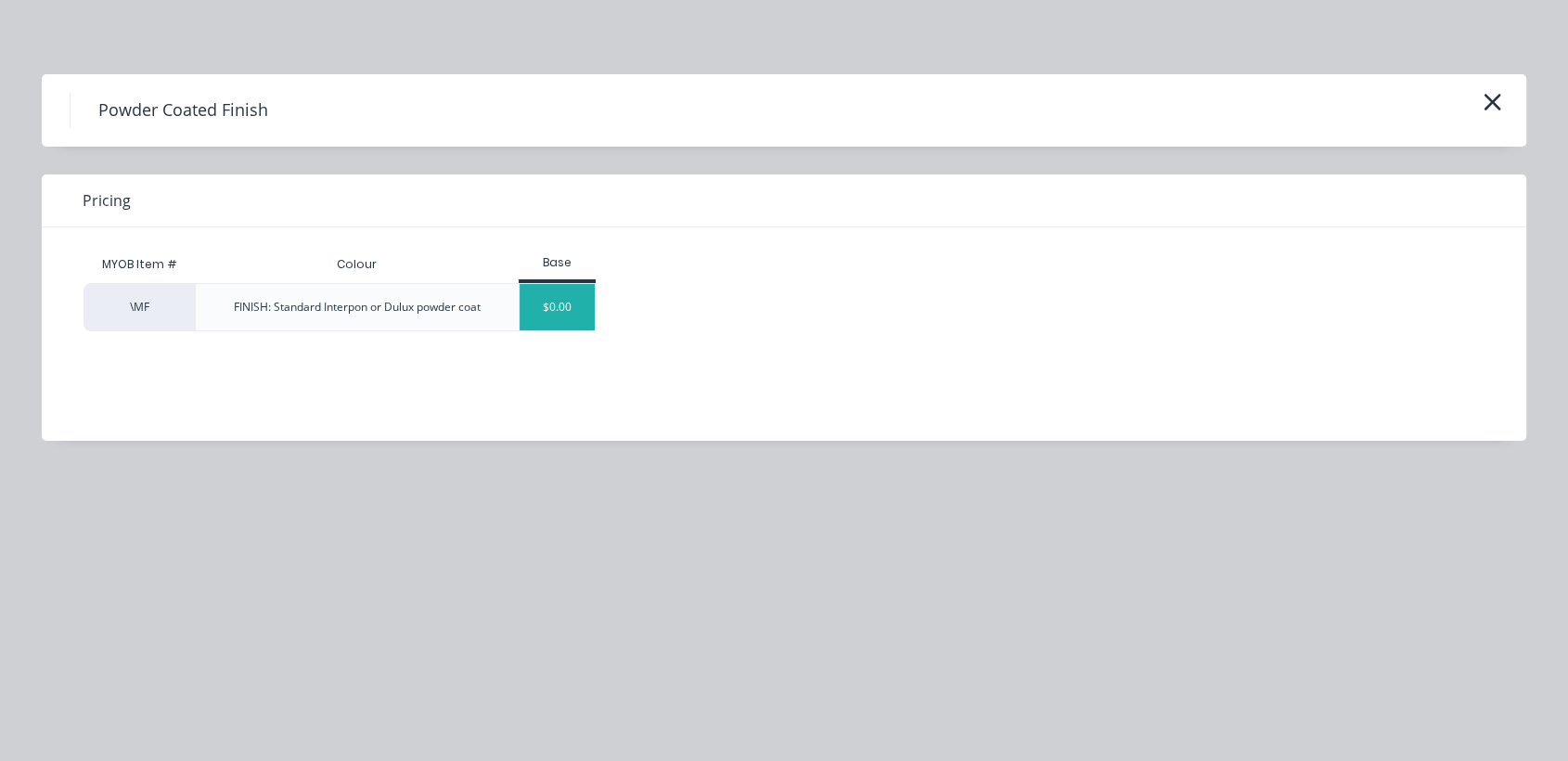
click at [565, 302] on div "$0.00" at bounding box center [557, 306] width 76 height 47
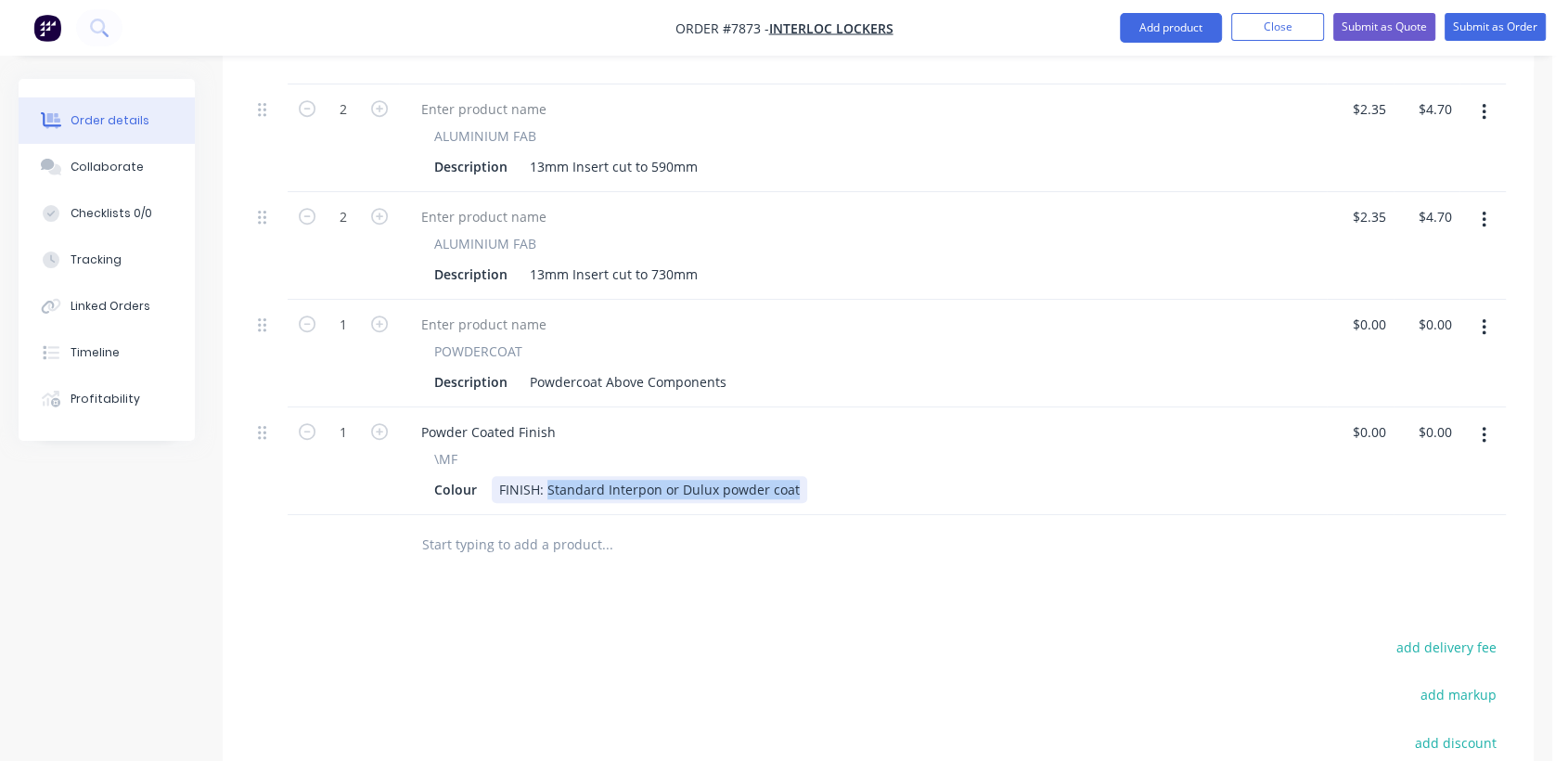
drag, startPoint x: 547, startPoint y: 461, endPoint x: 846, endPoint y: 508, distance: 302.7
click at [846, 508] on div "Qty Price Total 4 ALUMINIUM FAB Description 13mm U Channel cut to 2170mm, Drill…" at bounding box center [878, 42] width 1310 height 1066
drag, startPoint x: 498, startPoint y: 450, endPoint x: 540, endPoint y: 401, distance: 64.5
click at [497, 476] on div "FINISH: Standard Interpon or Dulux powder coat" at bounding box center [648, 489] width 315 height 27
click at [560, 476] on div "U Channe;s - FINISH: Standard Interpon or Dulux powder coat" at bounding box center [690, 489] width 399 height 27
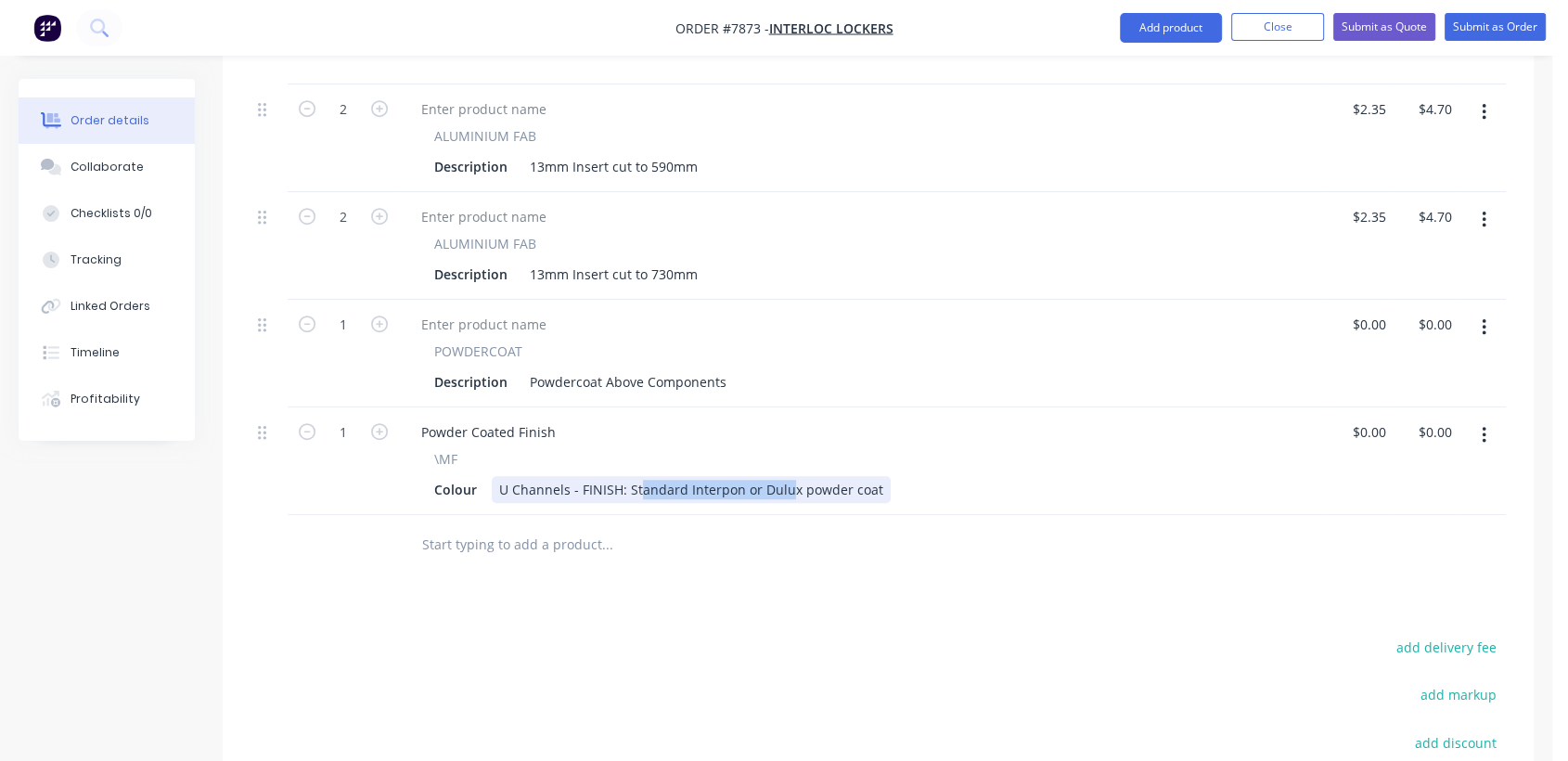
drag, startPoint x: 637, startPoint y: 465, endPoint x: 772, endPoint y: 483, distance: 136.2
click at [780, 486] on div "Qty Price Total 4 ALUMINIUM FAB Description 13mm U Channel cut to 2170mm, Drill…" at bounding box center [878, 42] width 1310 height 1066
drag, startPoint x: 626, startPoint y: 463, endPoint x: 923, endPoint y: 516, distance: 301.7
click at [923, 516] on div "Qty Price Total 4 ALUMINIUM FAB Description 13mm U Channel cut to 2170mm, Drill…" at bounding box center [878, 42] width 1310 height 1066
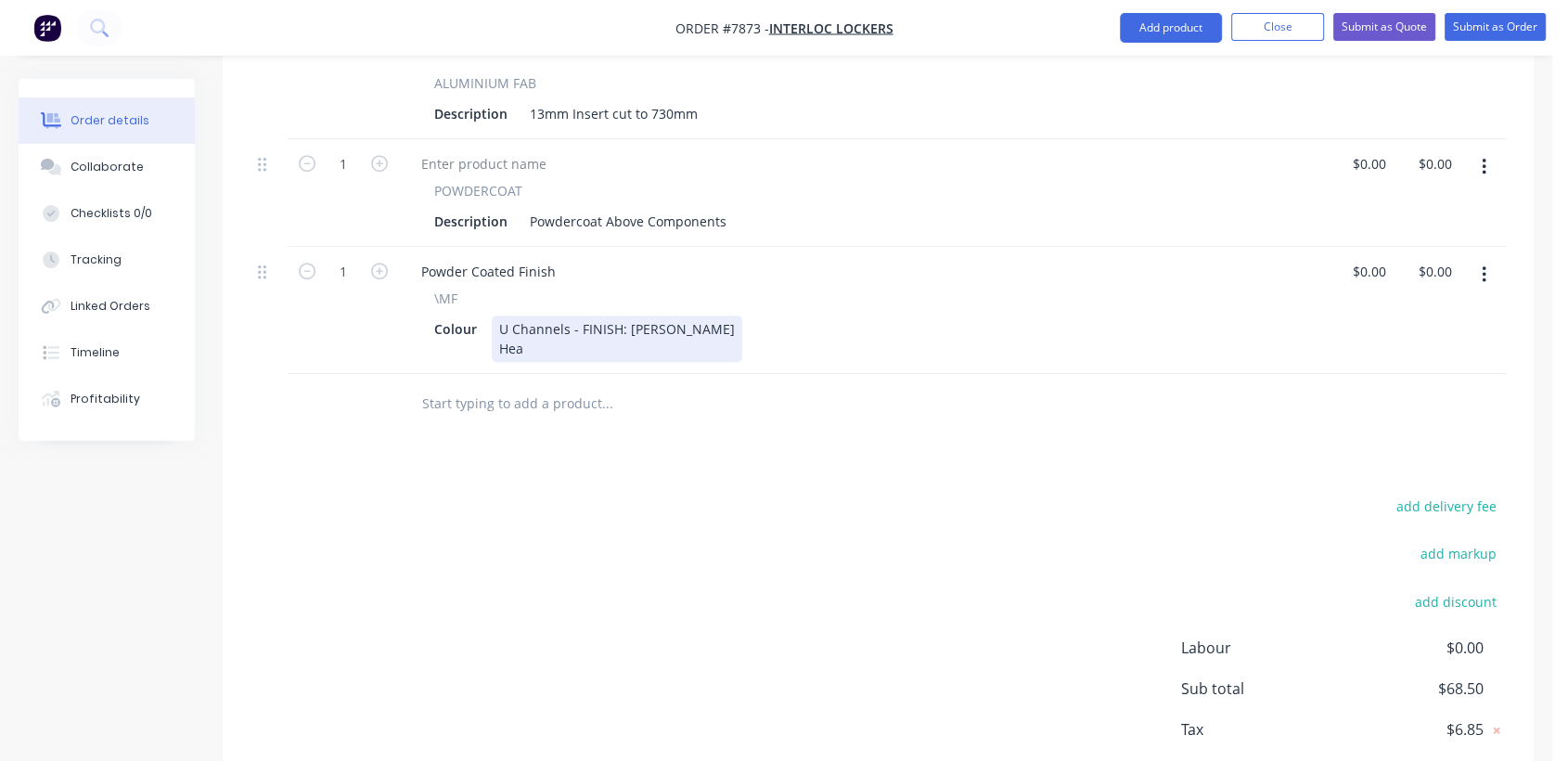
scroll to position [1475, 0]
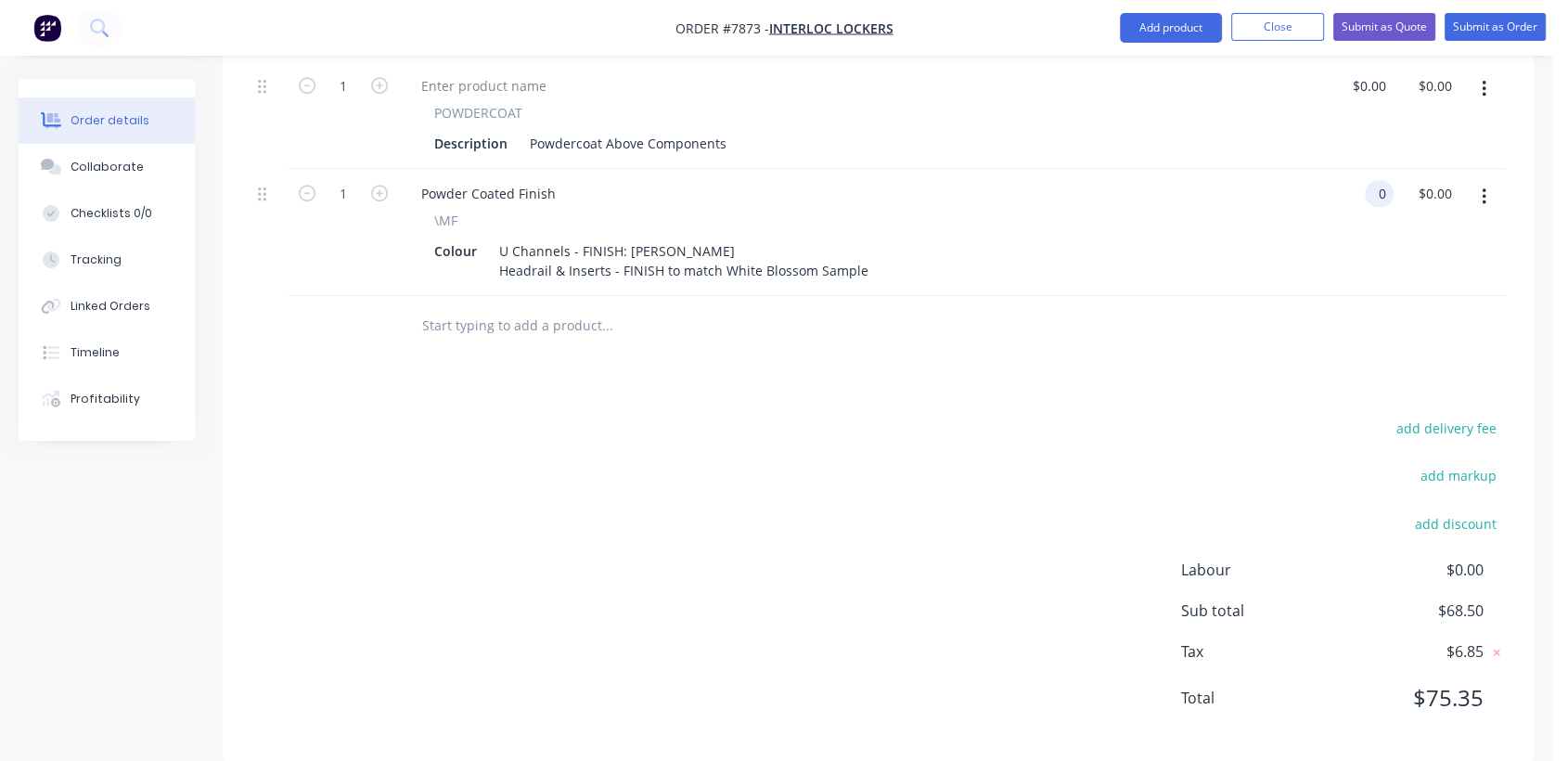
type input "$0.00"
click at [507, 307] on input "text" at bounding box center [607, 325] width 371 height 37
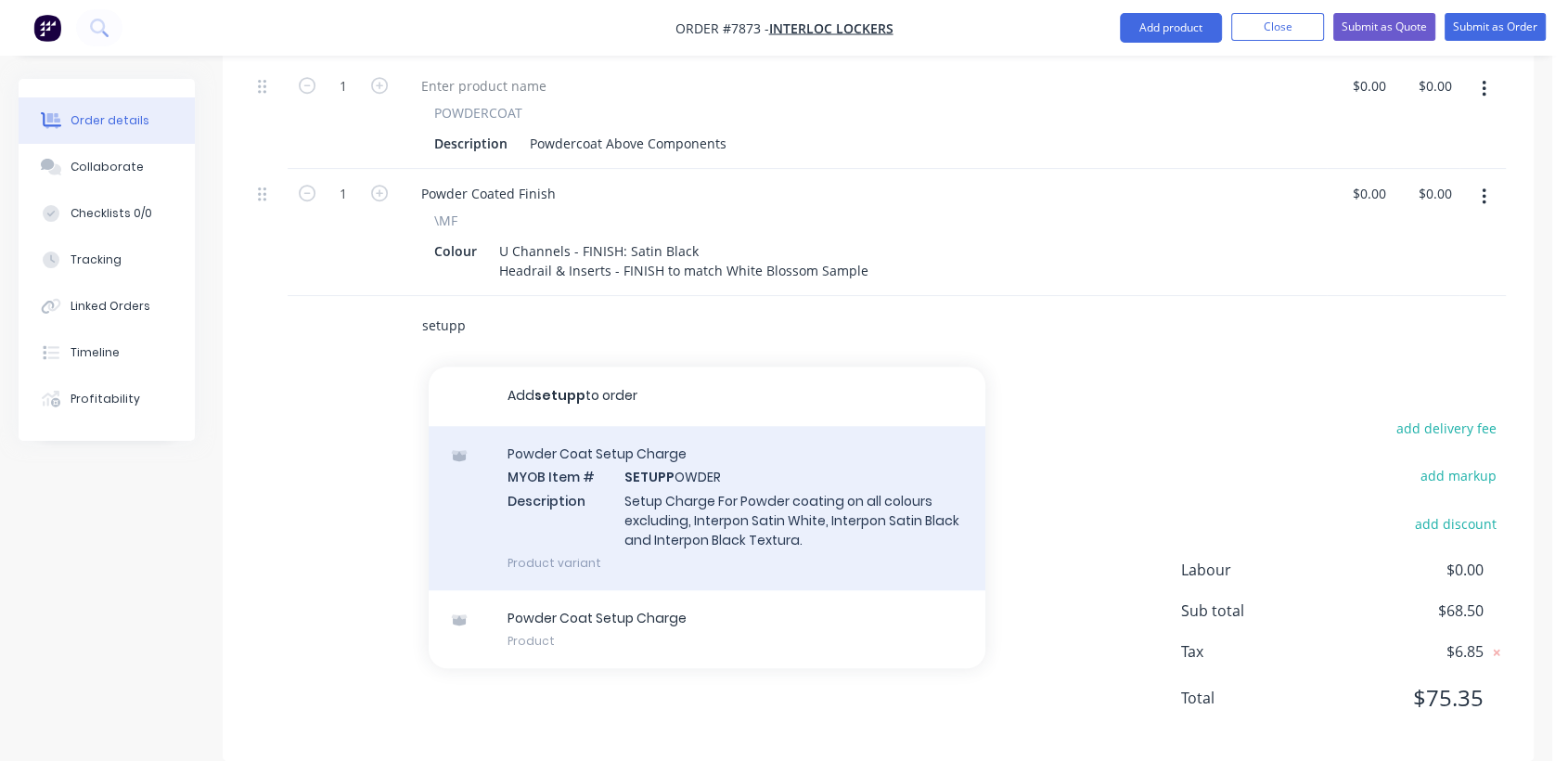
type input "setupp"
click at [694, 500] on div "Powder Coat Setup Charge MYOB Item # SETUPP OWDER Description Setup Charge For …" at bounding box center [707, 507] width 557 height 164
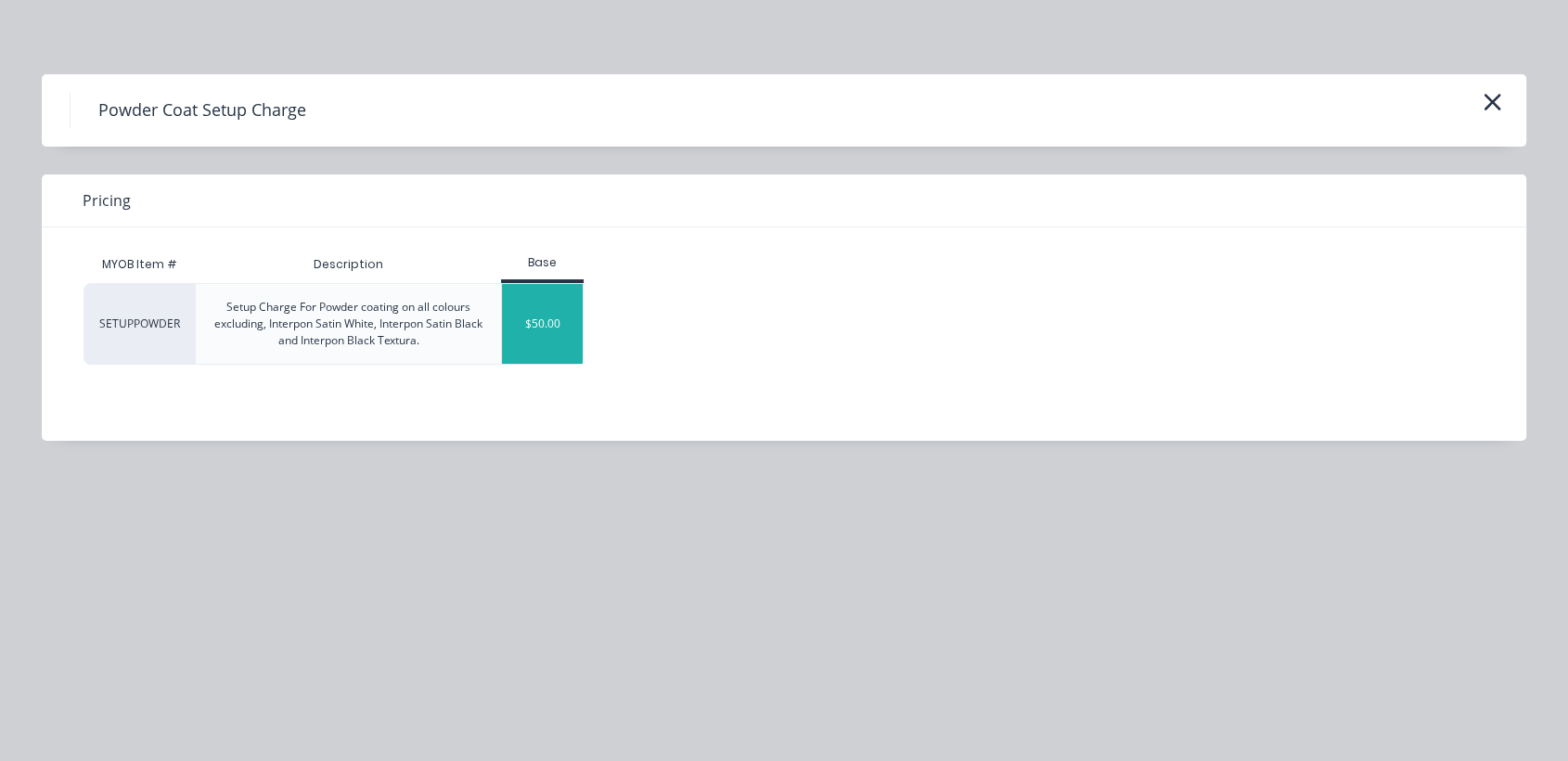
click at [533, 315] on div "$50.00" at bounding box center [542, 323] width 81 height 80
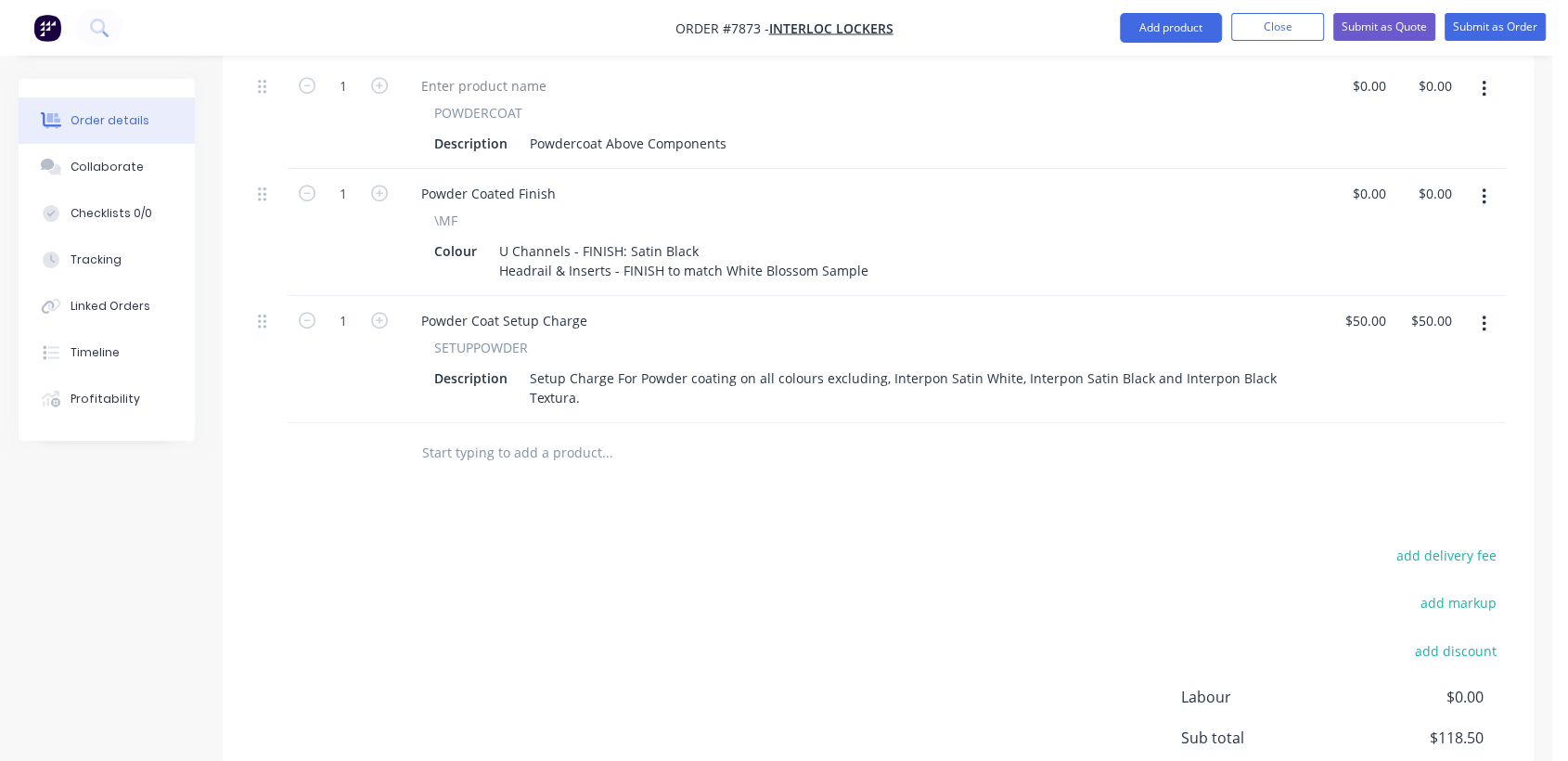
click at [474, 435] on input "text" at bounding box center [607, 453] width 371 height 37
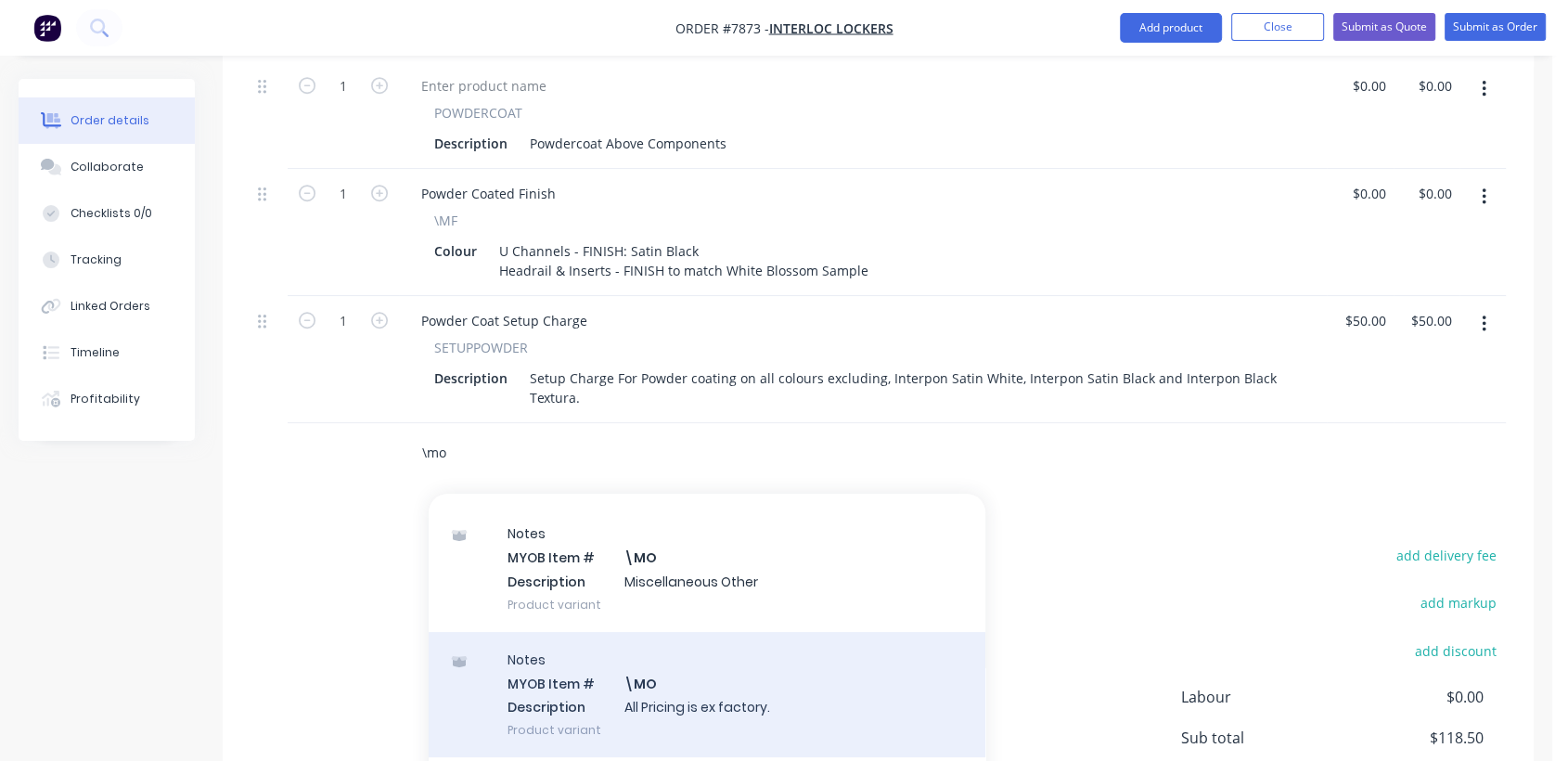
scroll to position [309, 0]
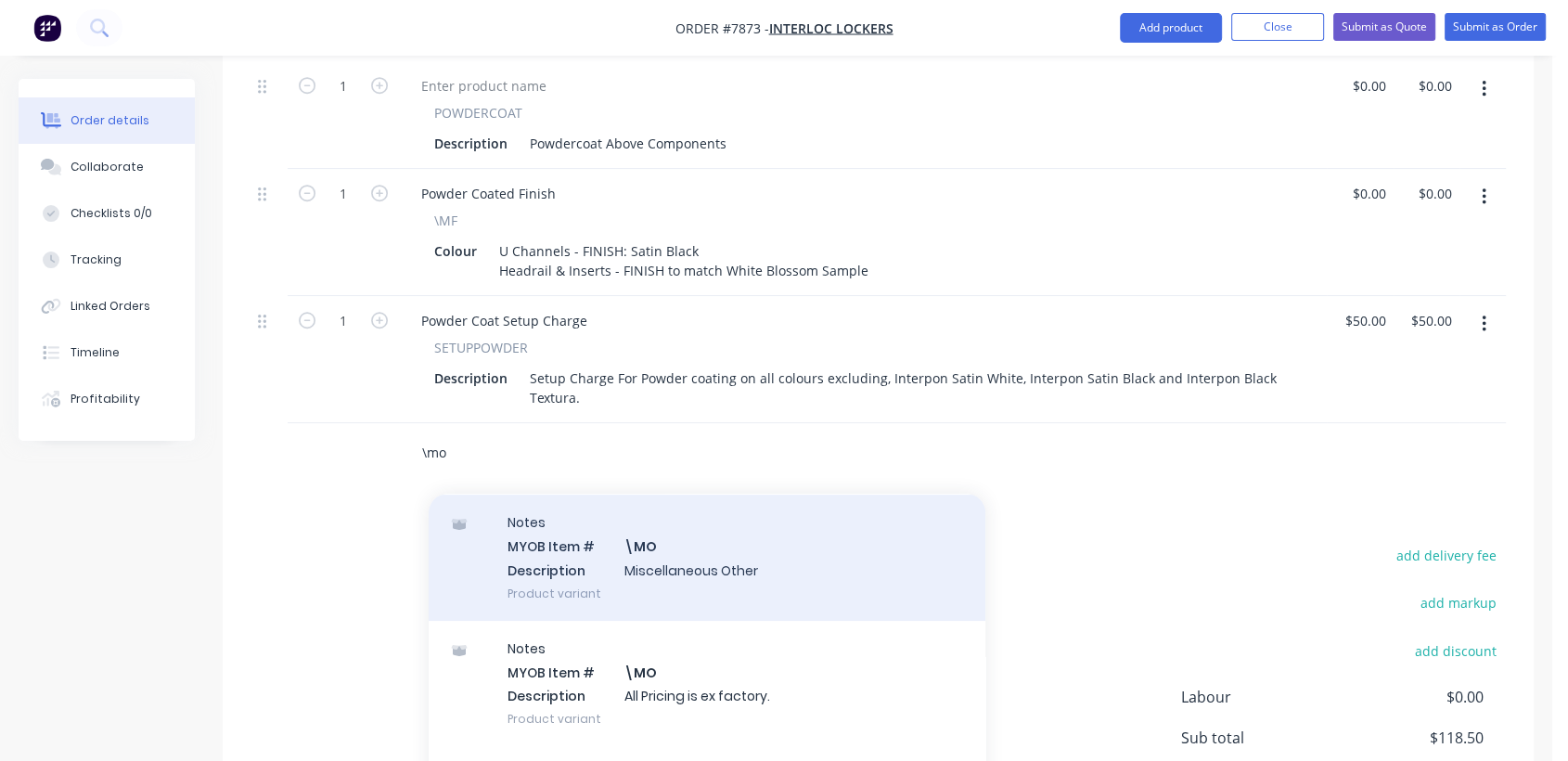
type input "\mo"
click at [675, 531] on div "Notes MYOB Item # \MO Description Miscellaneous Other Product variant" at bounding box center [707, 557] width 557 height 125
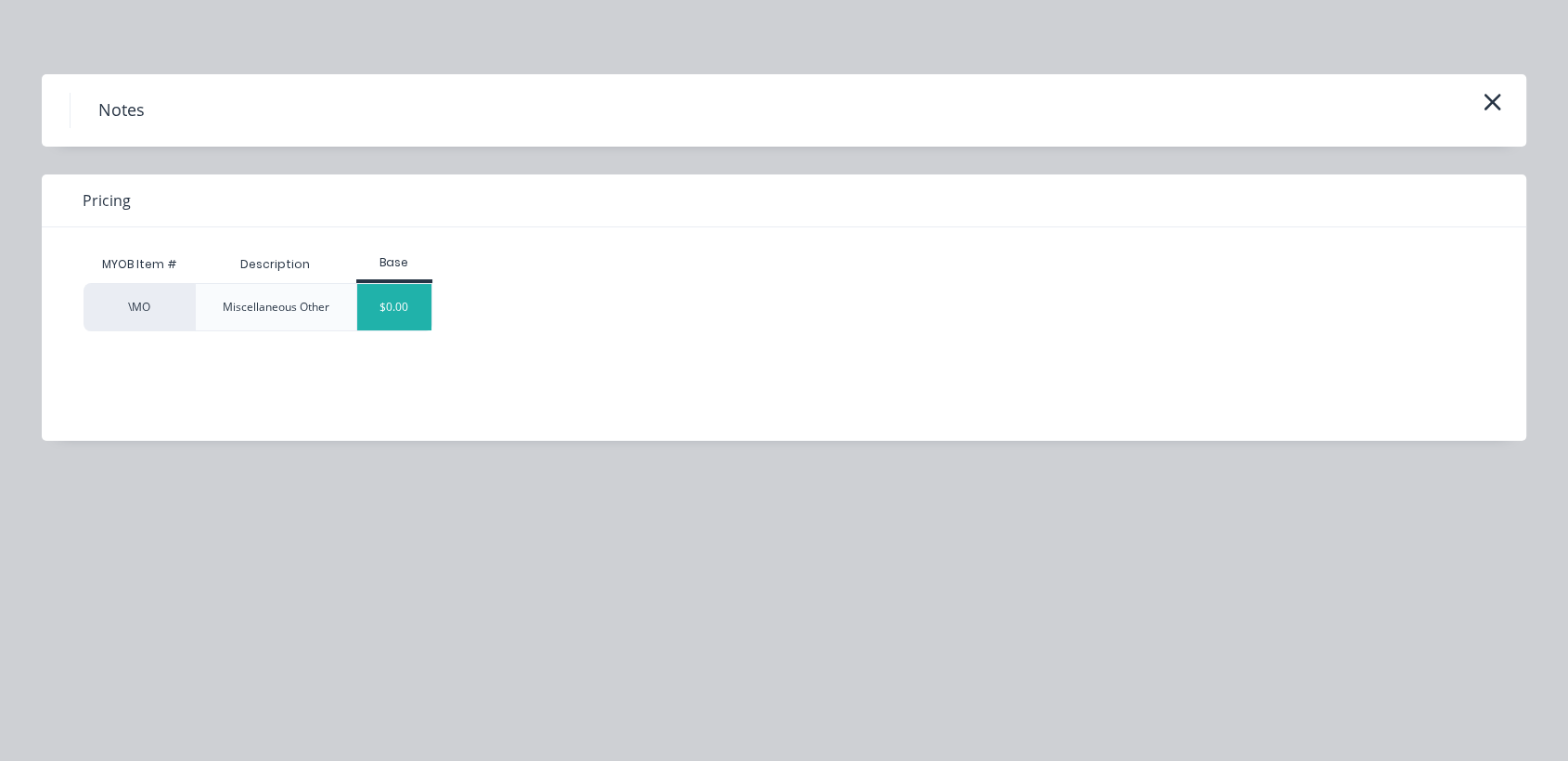
click at [408, 324] on div "$0.00" at bounding box center [395, 306] width 76 height 47
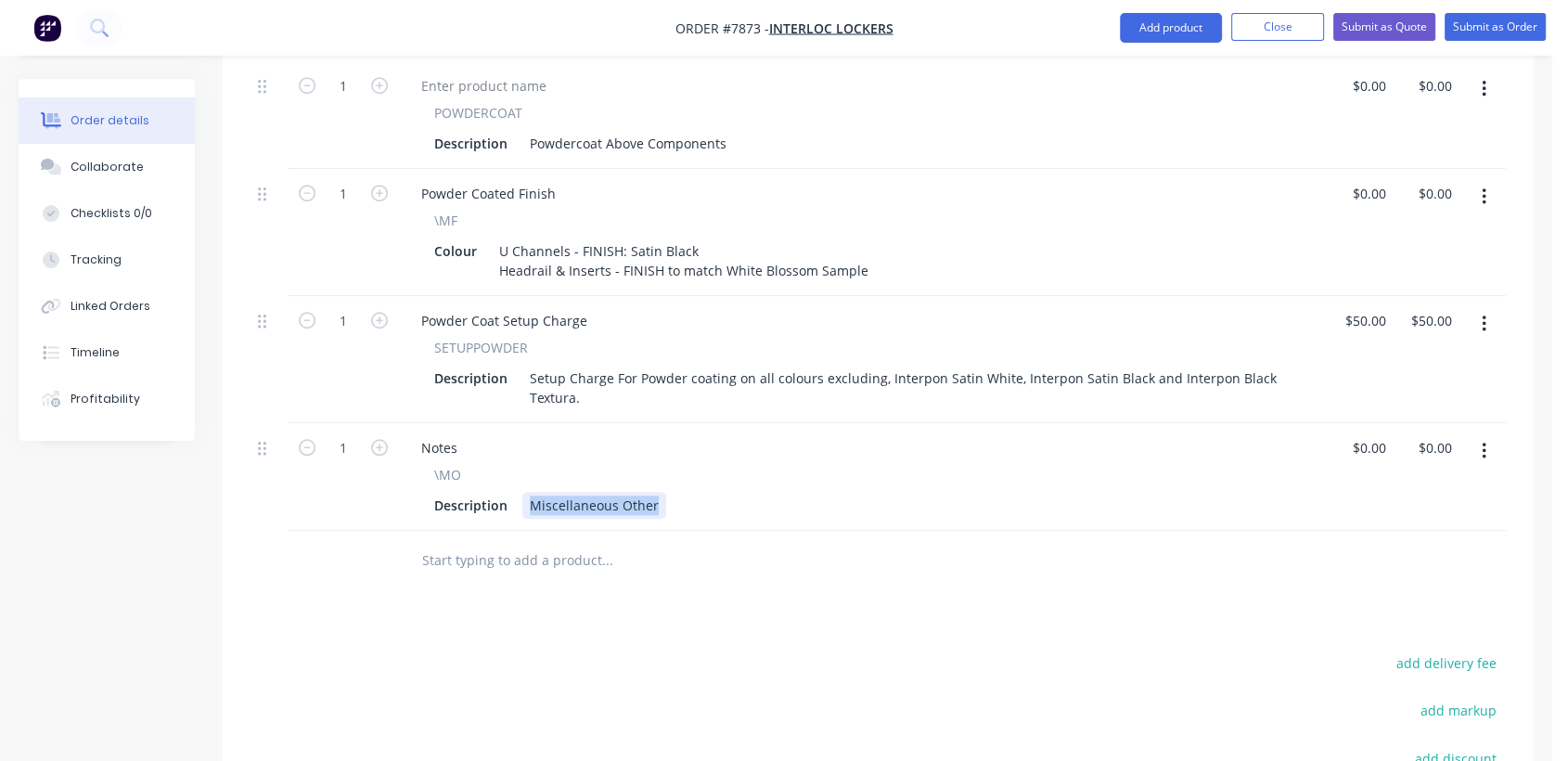
drag, startPoint x: 526, startPoint y: 473, endPoint x: 699, endPoint y: 506, distance: 176.1
paste div
click at [574, 542] on input "text" at bounding box center [607, 560] width 371 height 37
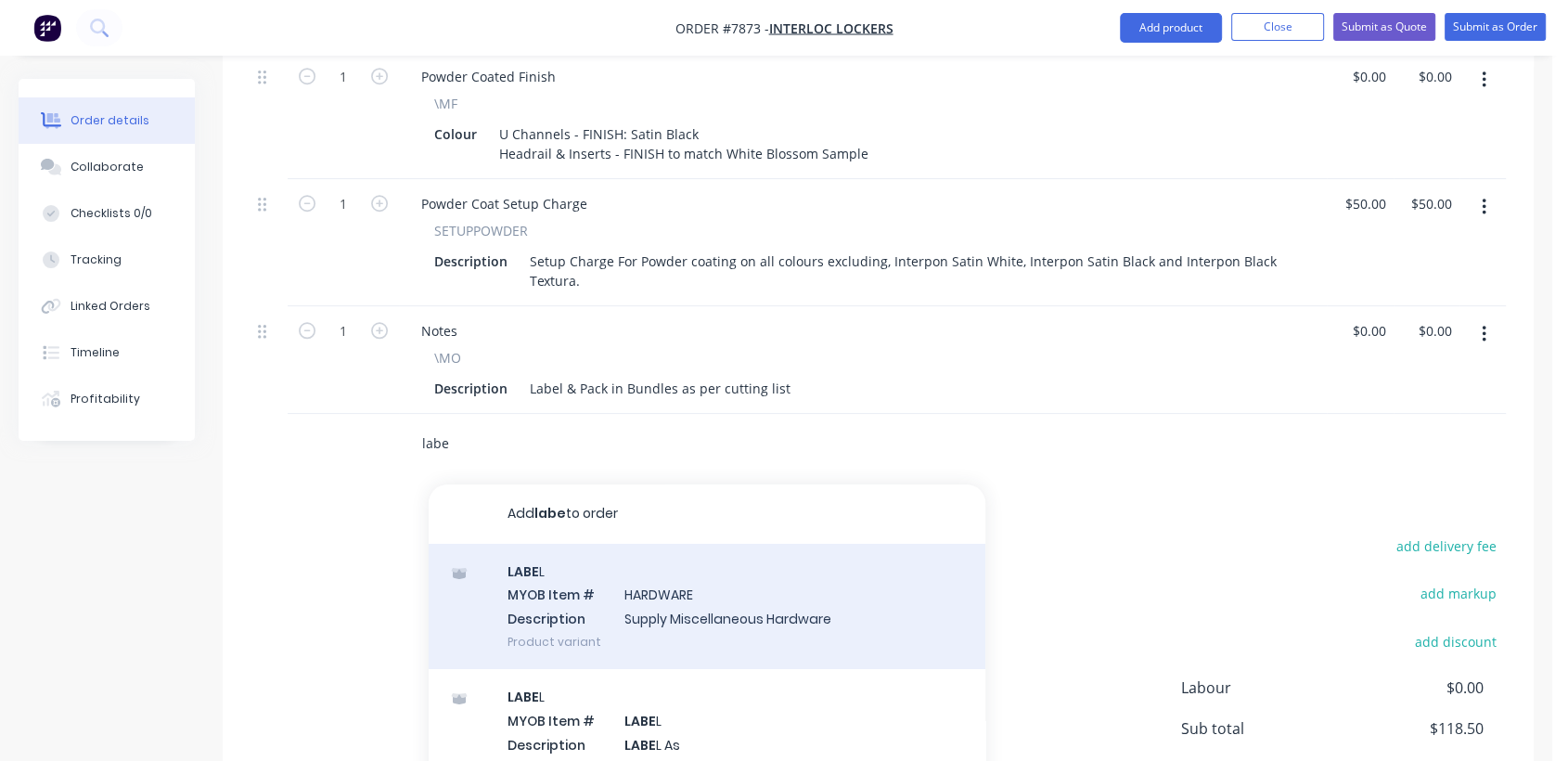
scroll to position [1682, 0]
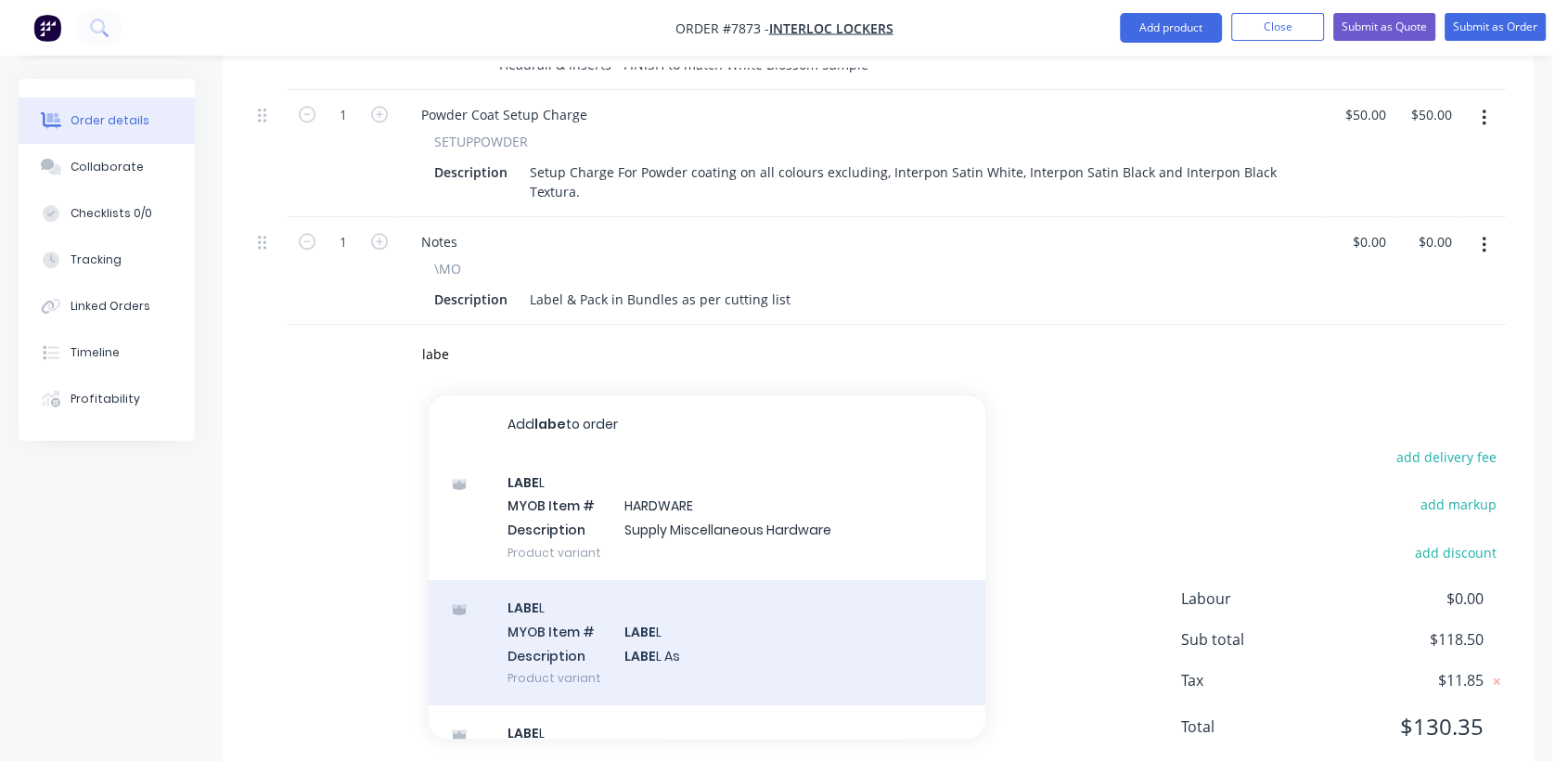
click at [691, 597] on div "LABE L MYOB Item # LABE L Description LABE L As Product variant" at bounding box center [707, 643] width 557 height 125
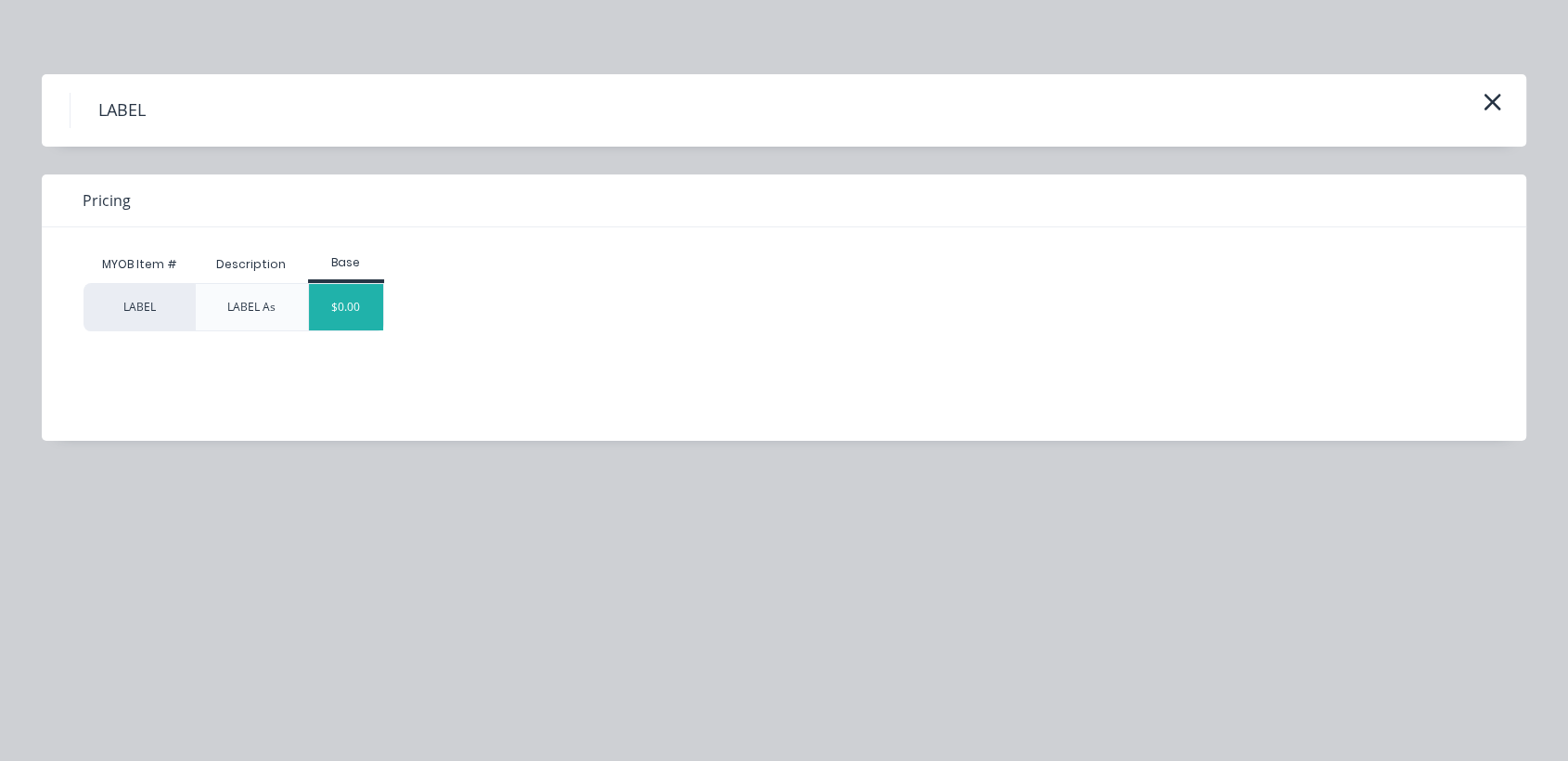
click at [371, 312] on div "$0.00" at bounding box center [347, 306] width 76 height 47
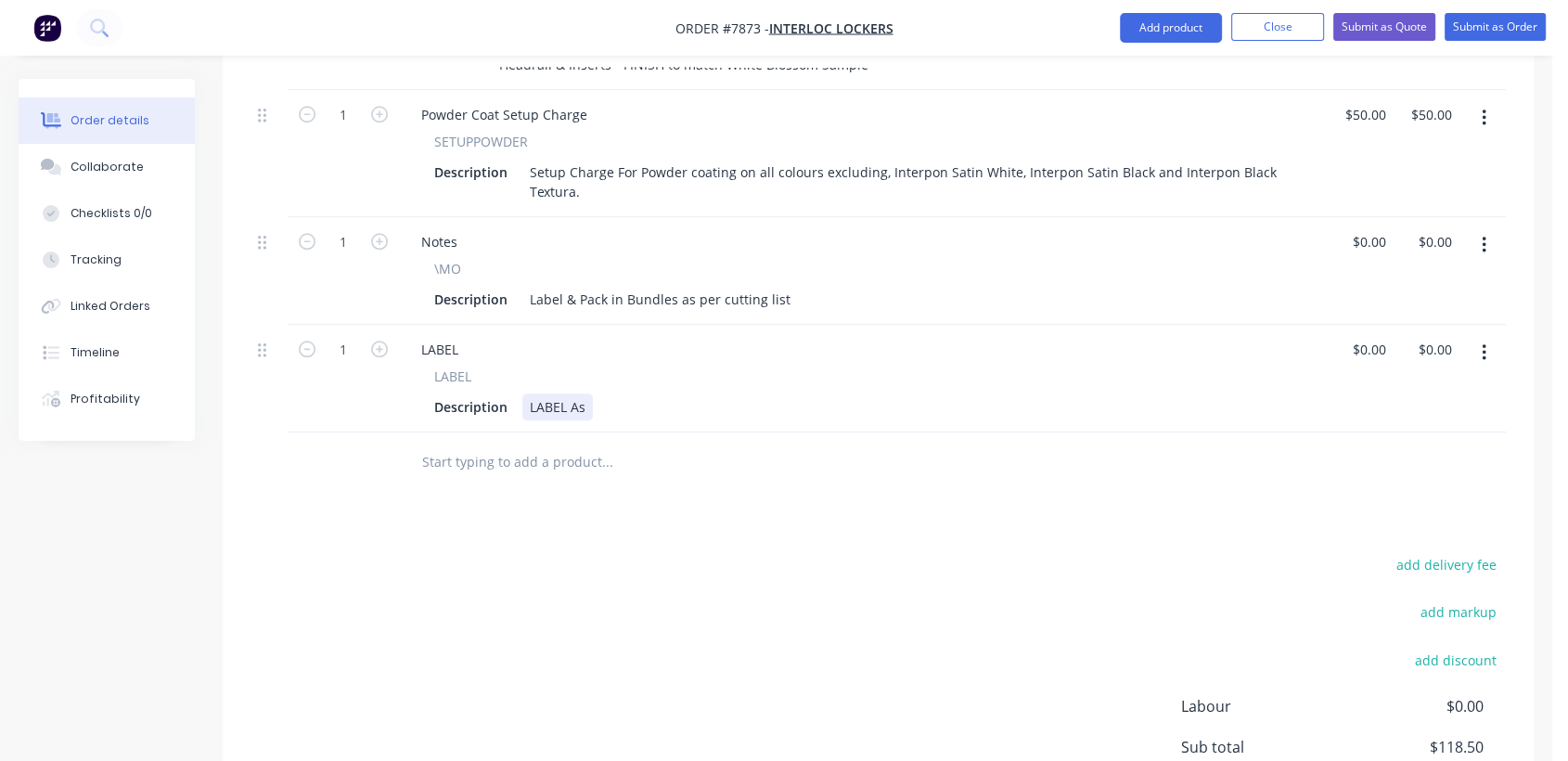
click at [589, 394] on div "LABEL As" at bounding box center [557, 407] width 71 height 27
click at [555, 444] on input "text" at bounding box center [607, 462] width 371 height 37
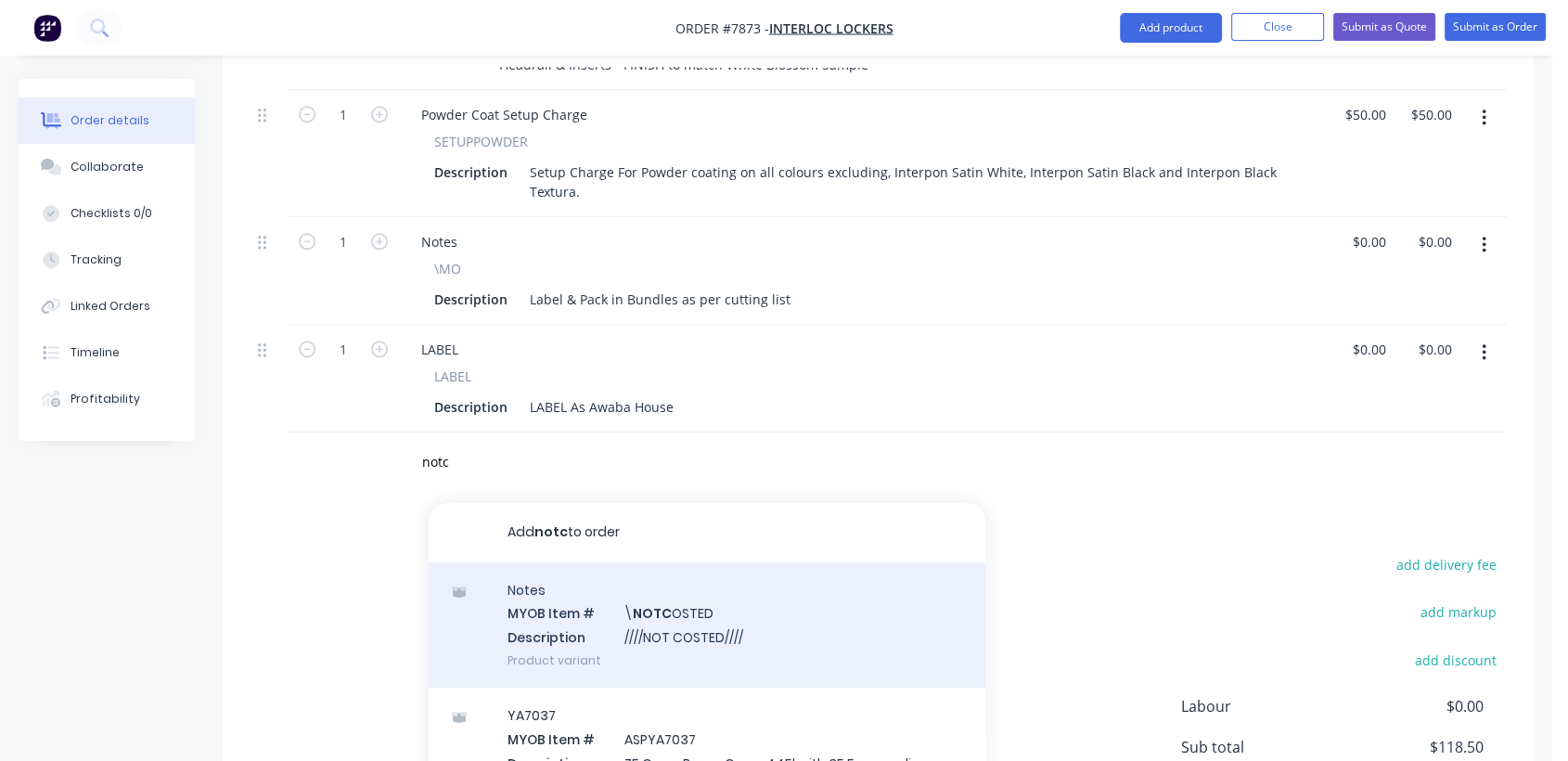
click at [735, 623] on div "Notes MYOB Item # \ NOTC OSTED Description ////NOT COSTED//// Product variant" at bounding box center [707, 625] width 557 height 125
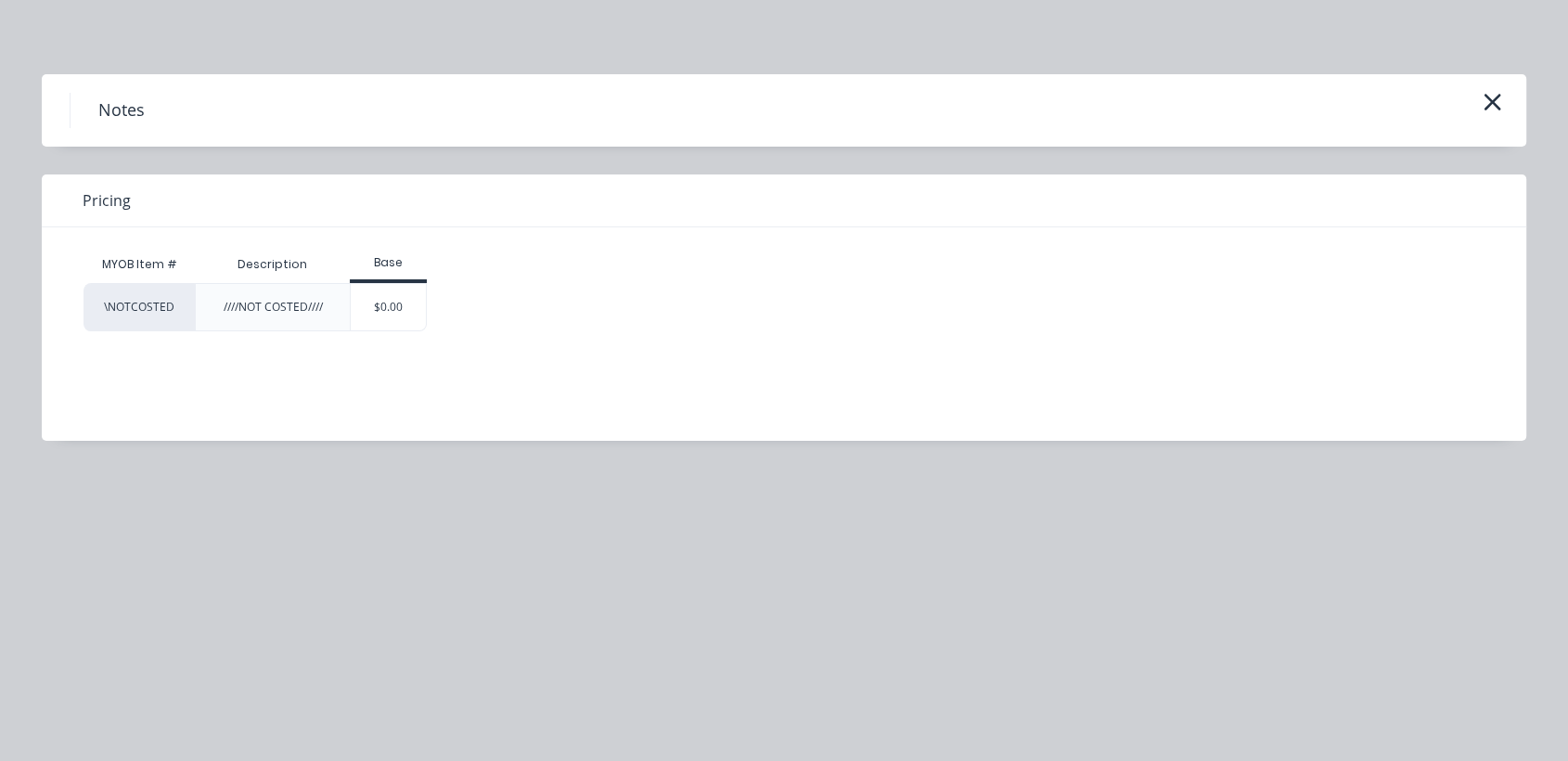
drag, startPoint x: 409, startPoint y: 306, endPoint x: 448, endPoint y: 339, distance: 51.1
click at [409, 307] on div "$0.00" at bounding box center [389, 306] width 76 height 47
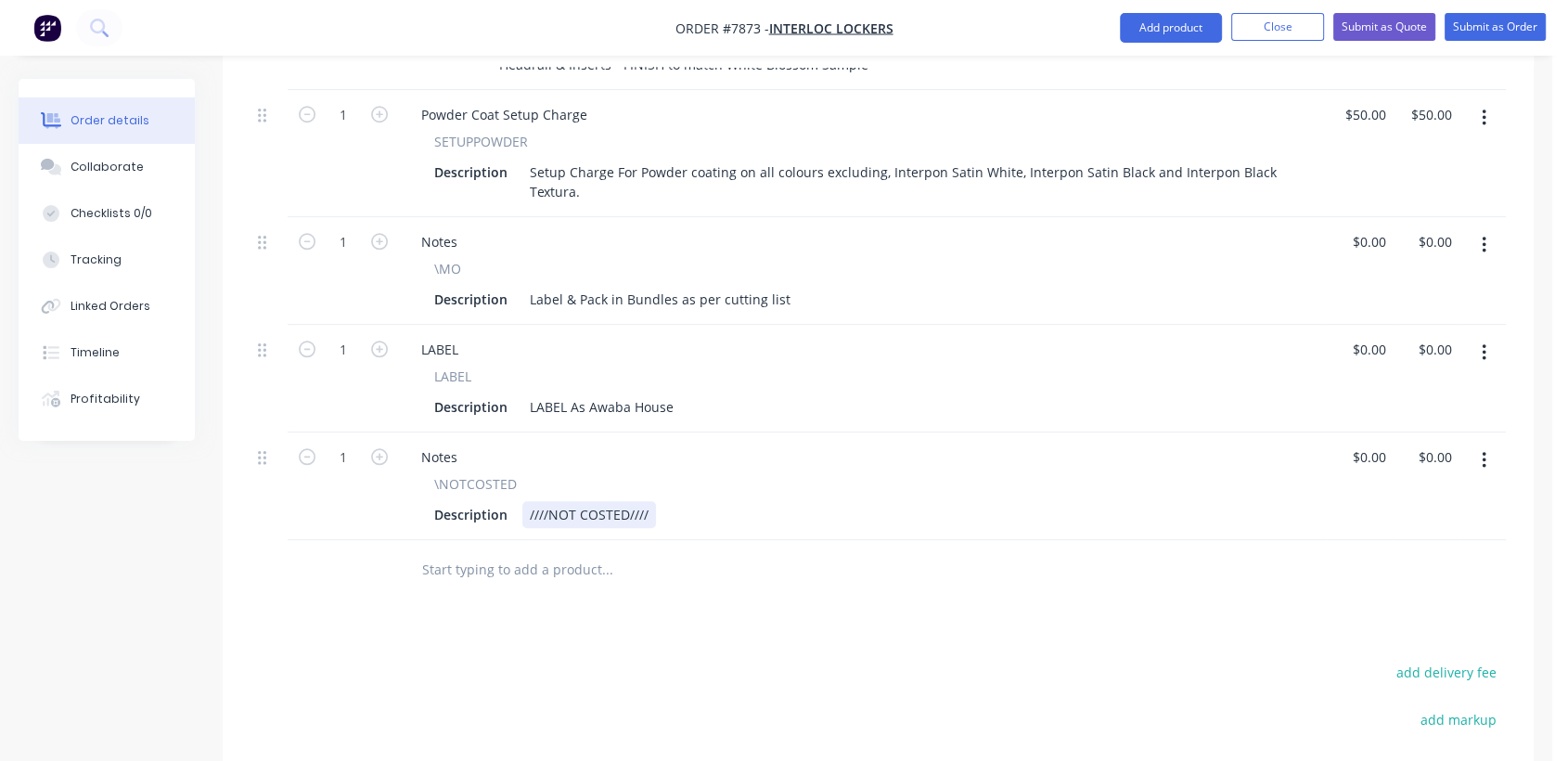
click at [646, 501] on div "////NOT COSTED////" at bounding box center [589, 514] width 133 height 27
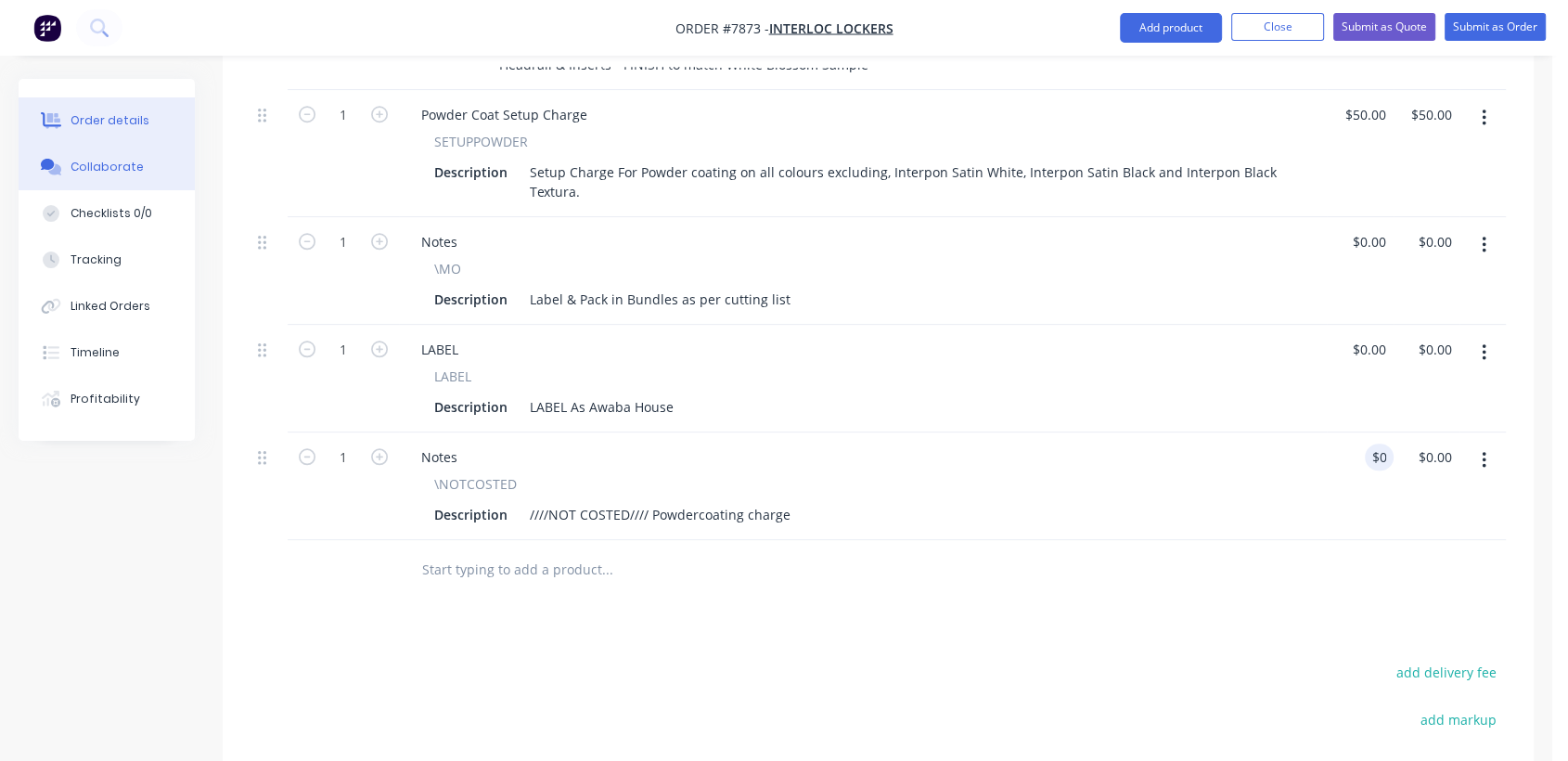
click at [141, 168] on button "Collaborate" at bounding box center [106, 167] width 176 height 47
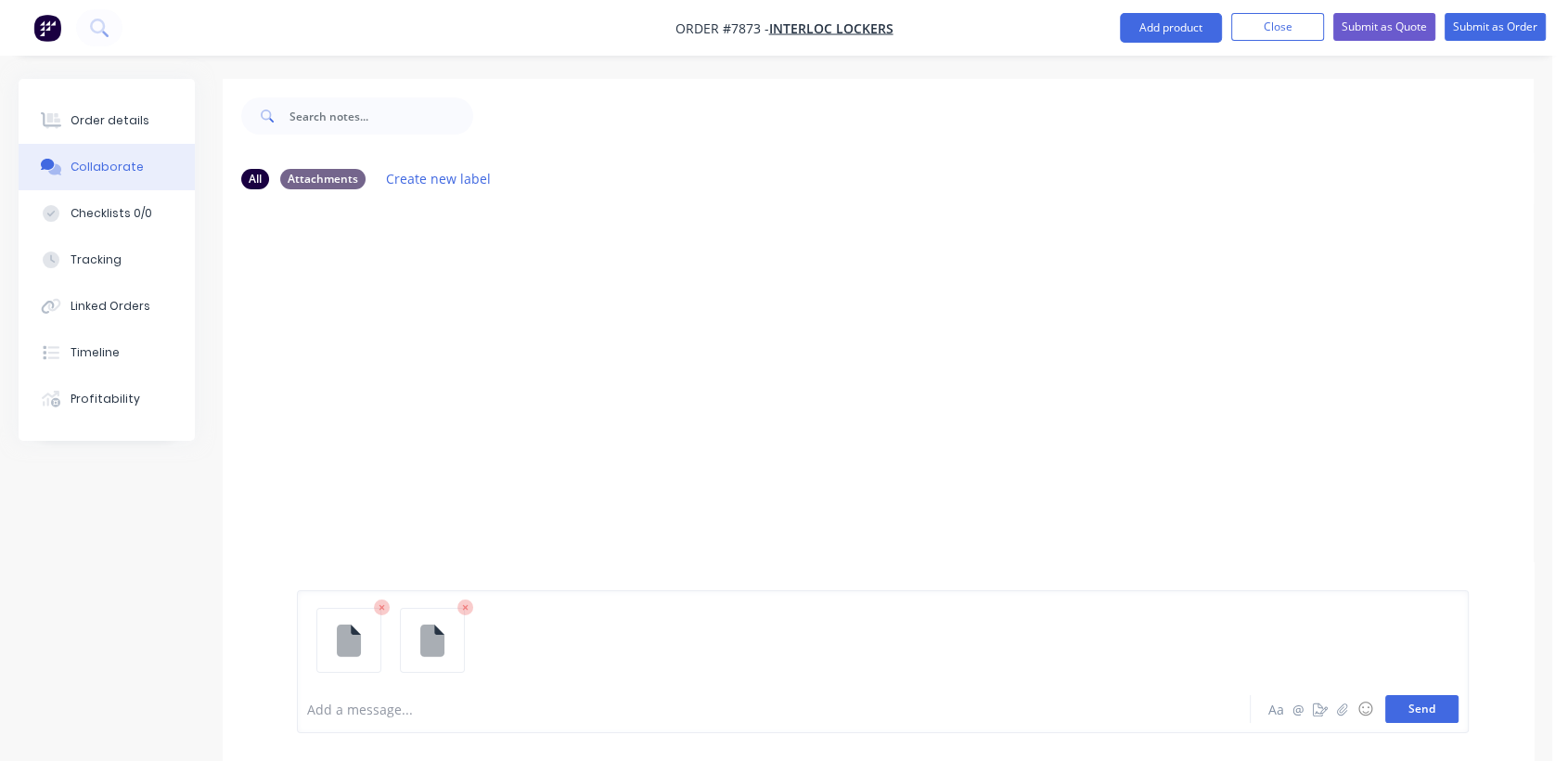
click at [1454, 714] on button "Send" at bounding box center [1422, 709] width 74 height 28
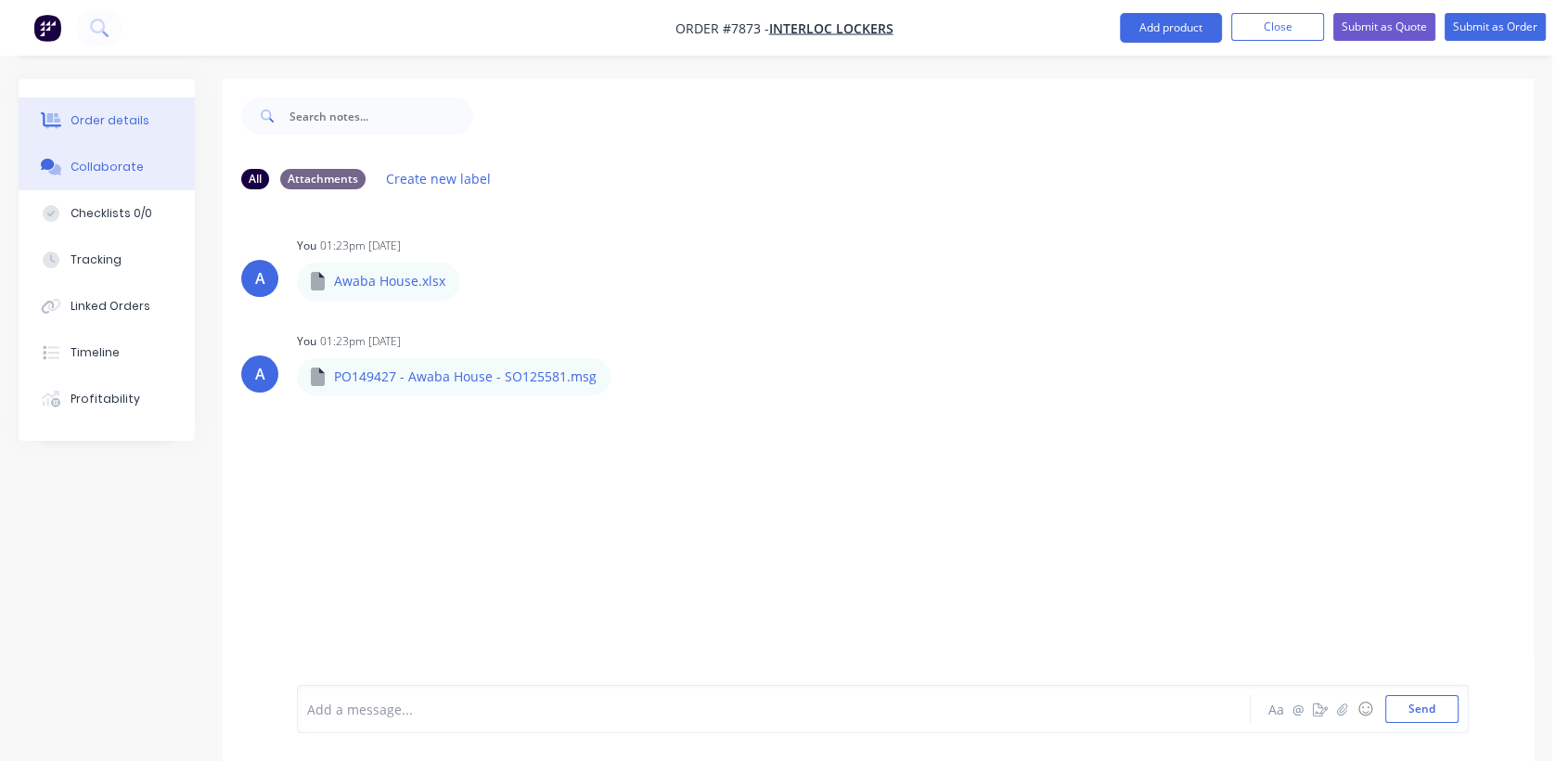
click at [95, 119] on div "Order details" at bounding box center [109, 120] width 79 height 17
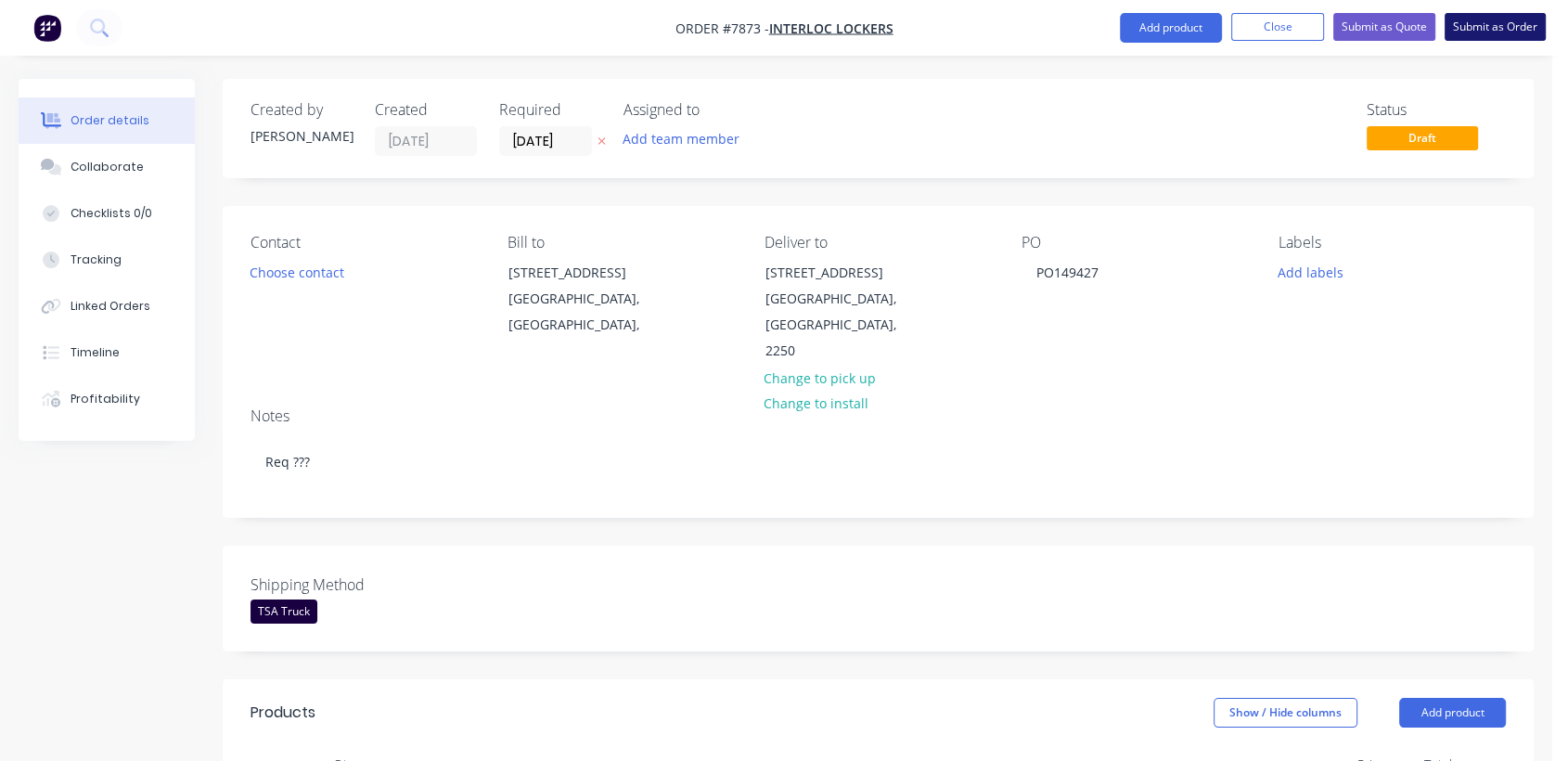
click at [1501, 23] on button "Submit as Order" at bounding box center [1495, 27] width 101 height 28
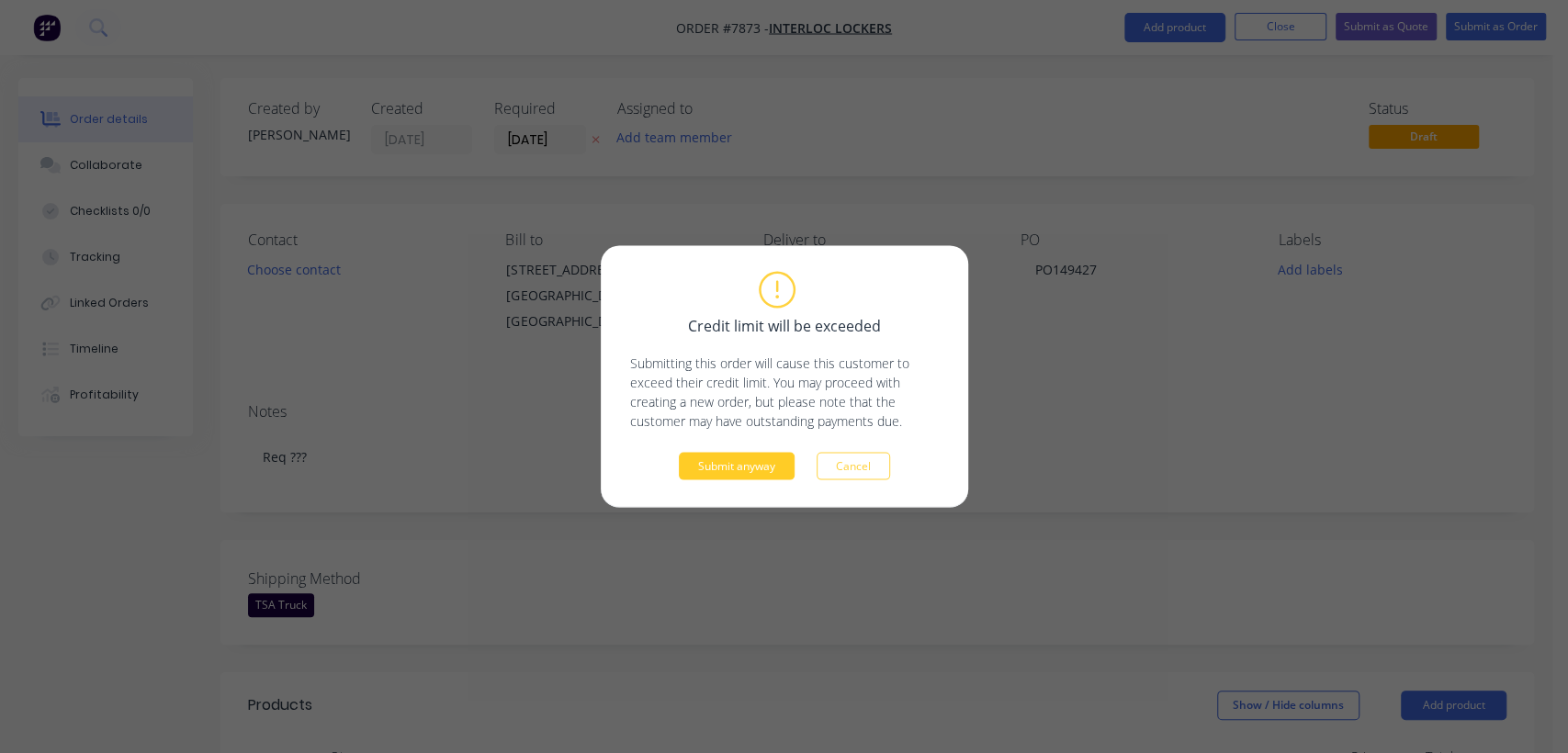
click at [734, 472] on button "Submit anyway" at bounding box center [736, 467] width 116 height 28
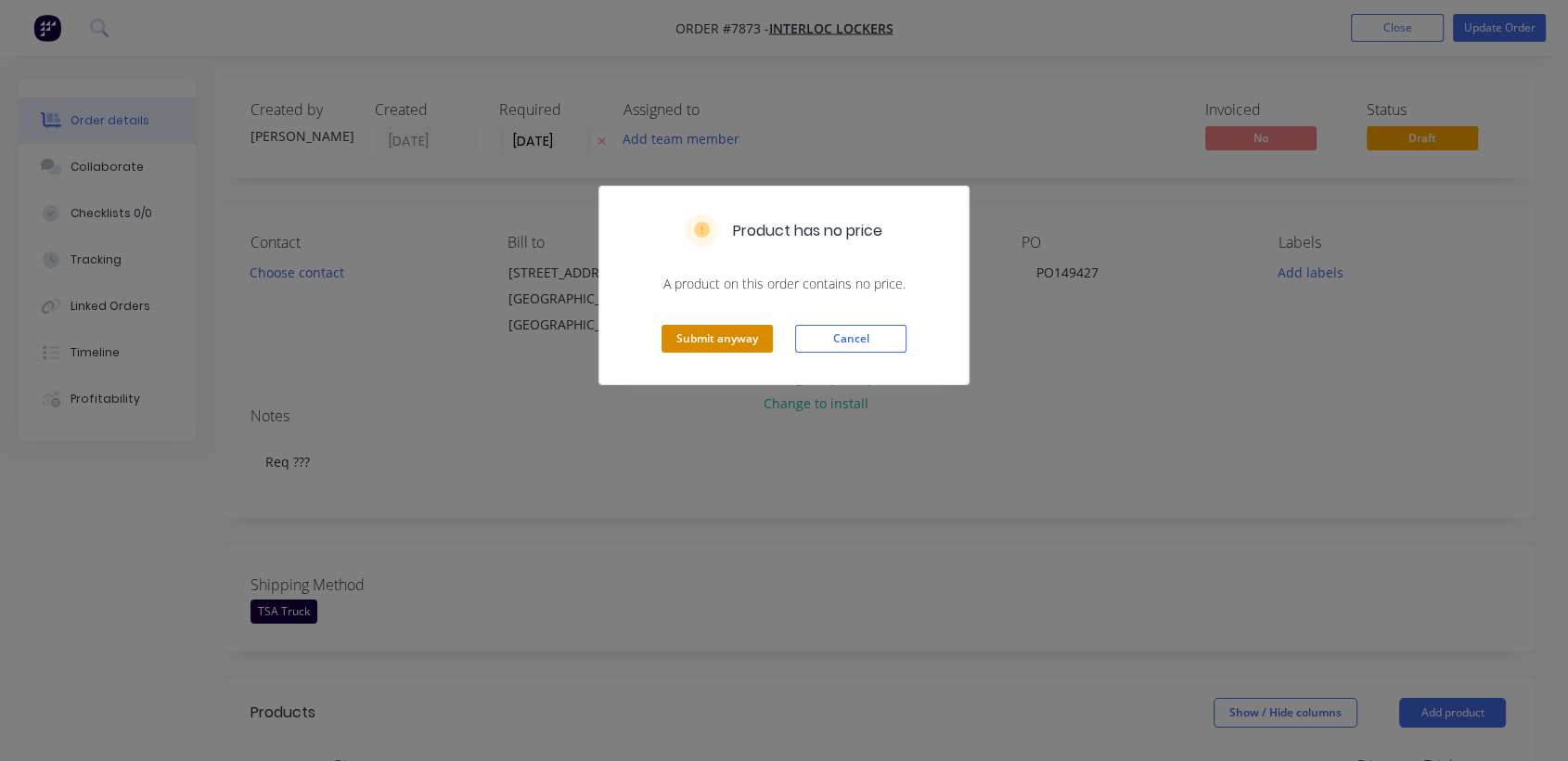
click at [741, 339] on button "Submit anyway" at bounding box center [717, 339] width 111 height 28
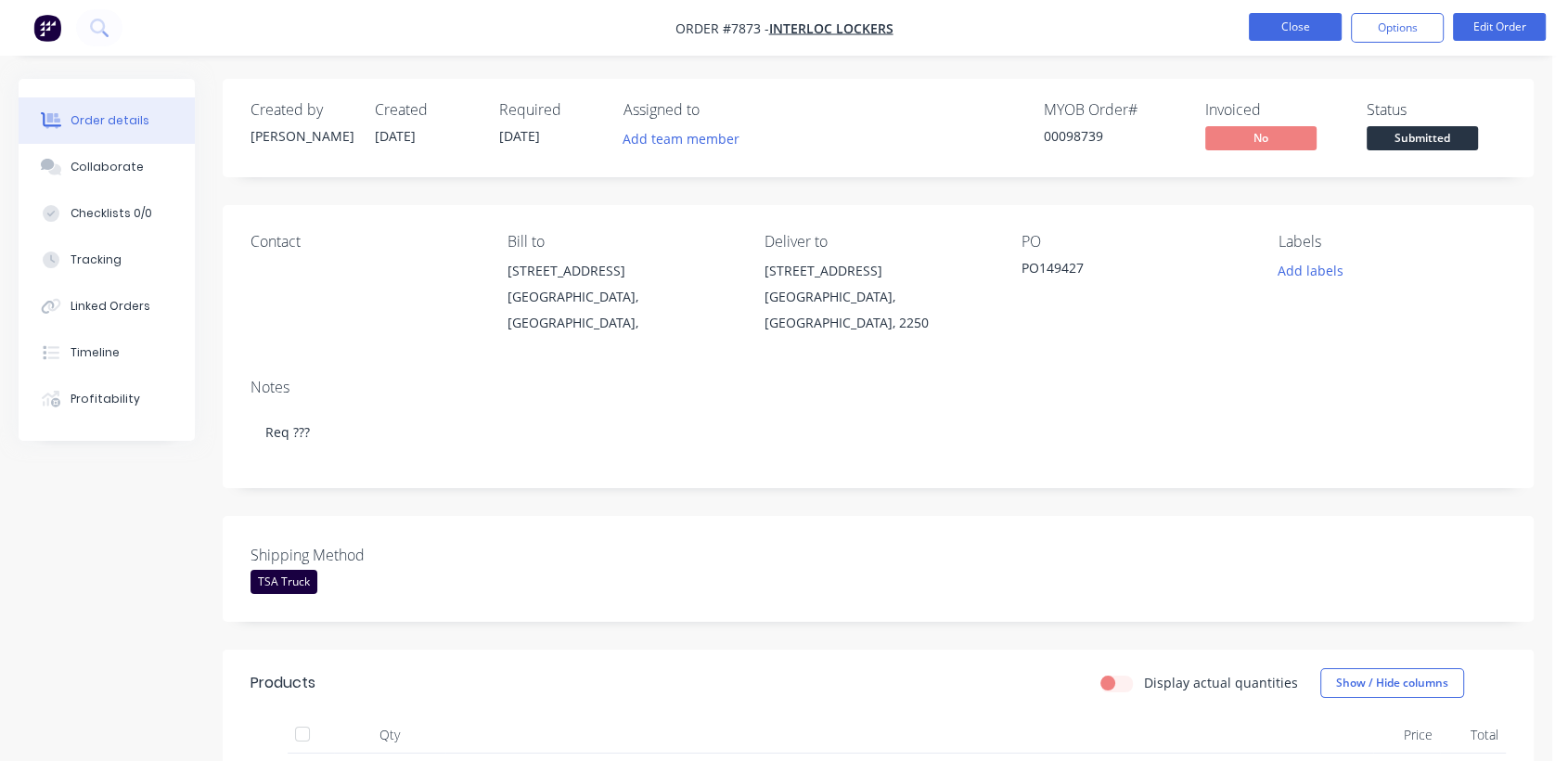
click at [1320, 14] on button "Close" at bounding box center [1295, 27] width 92 height 28
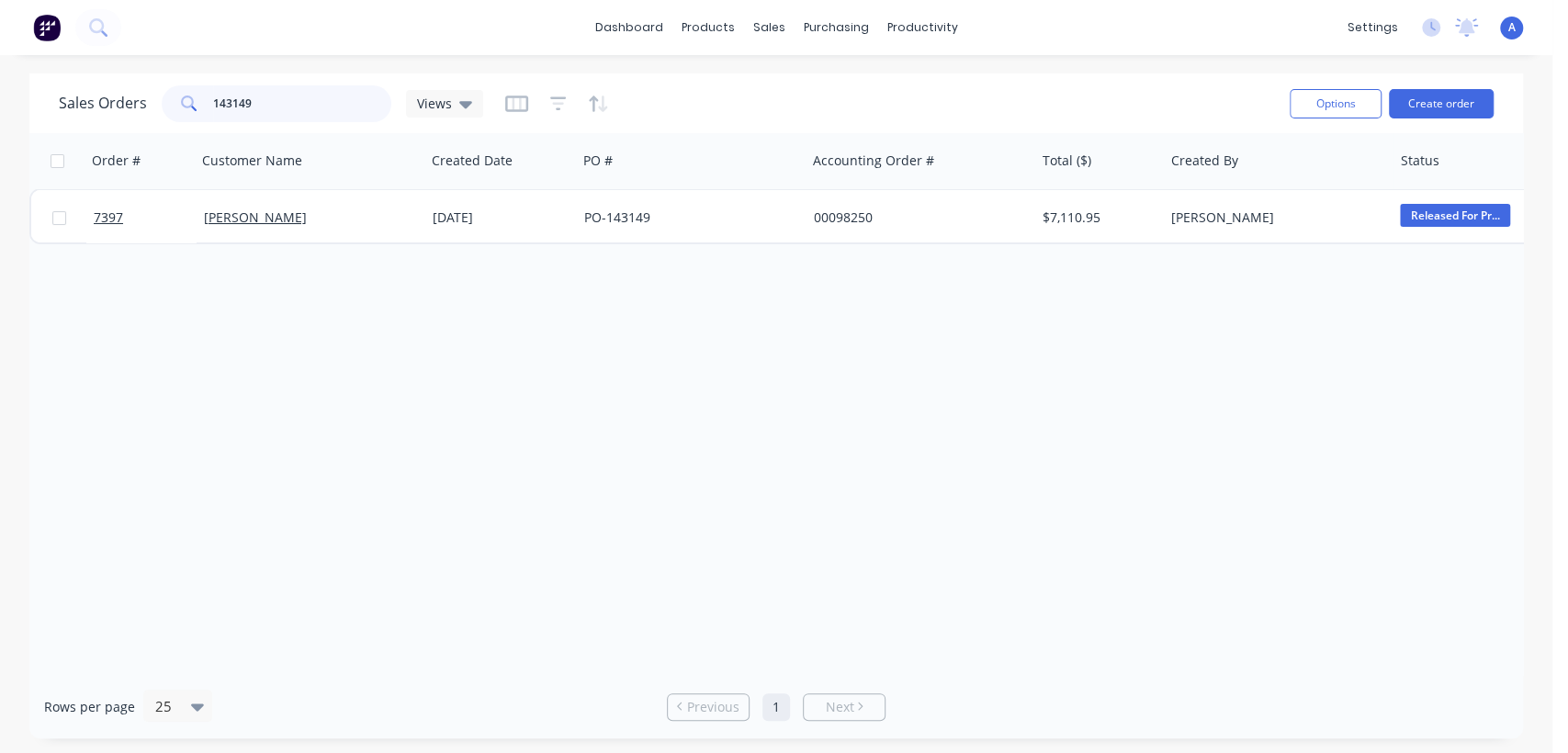
drag, startPoint x: 282, startPoint y: 95, endPoint x: 167, endPoint y: 94, distance: 115.0
click at [175, 95] on div "143149" at bounding box center [276, 103] width 229 height 36
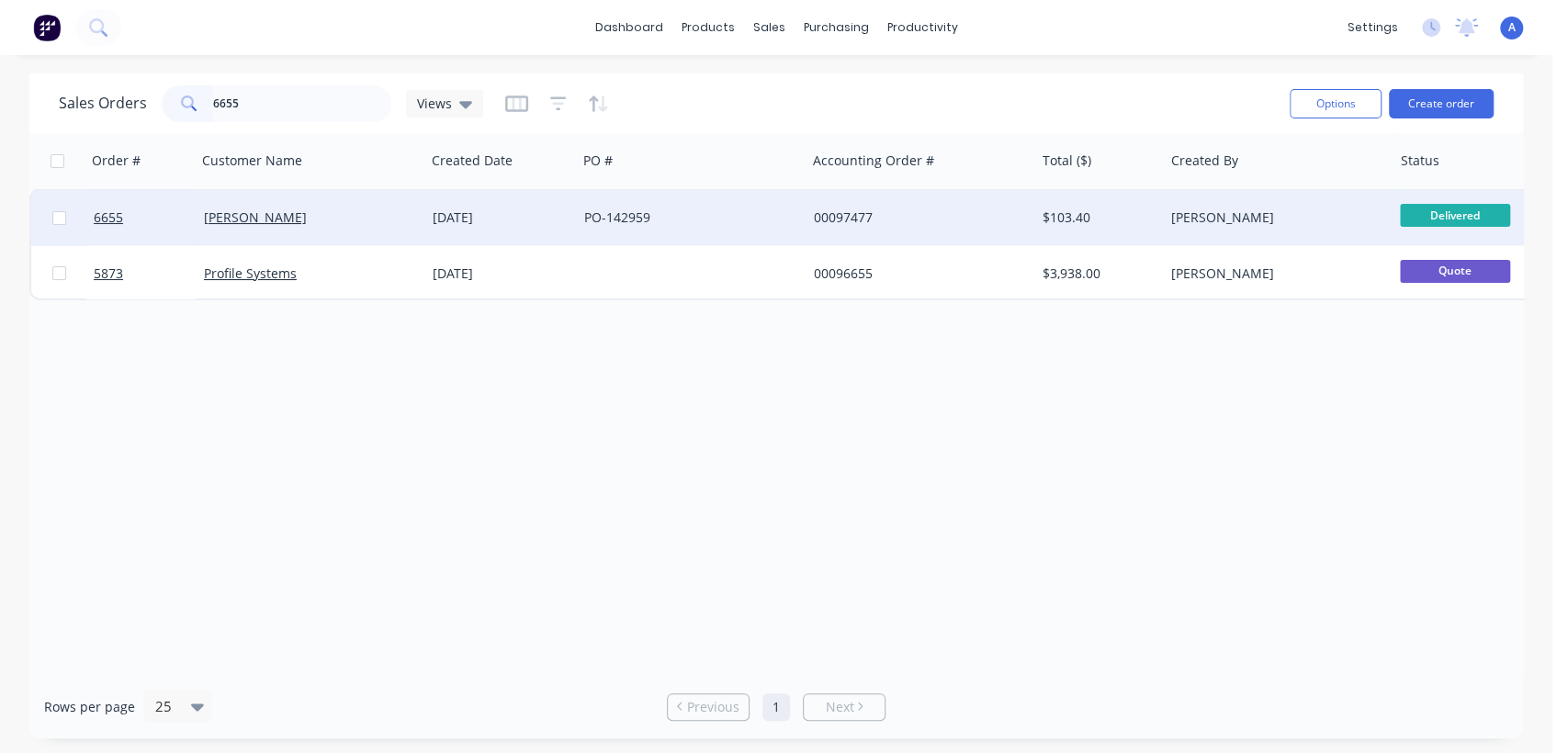
click at [701, 209] on div "PO-142959" at bounding box center [685, 218] width 204 height 19
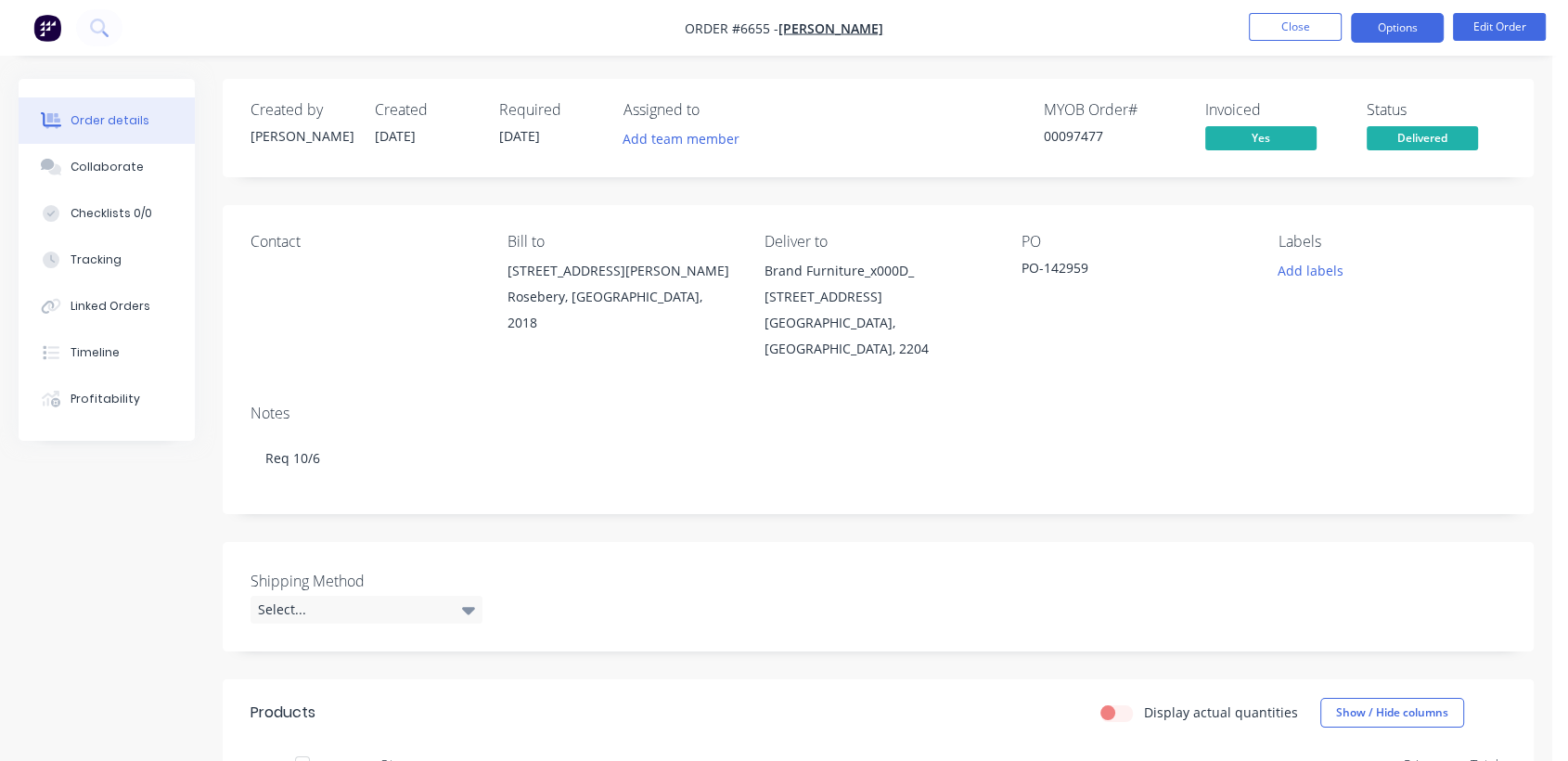
click at [1405, 14] on button "Options" at bounding box center [1396, 28] width 92 height 30
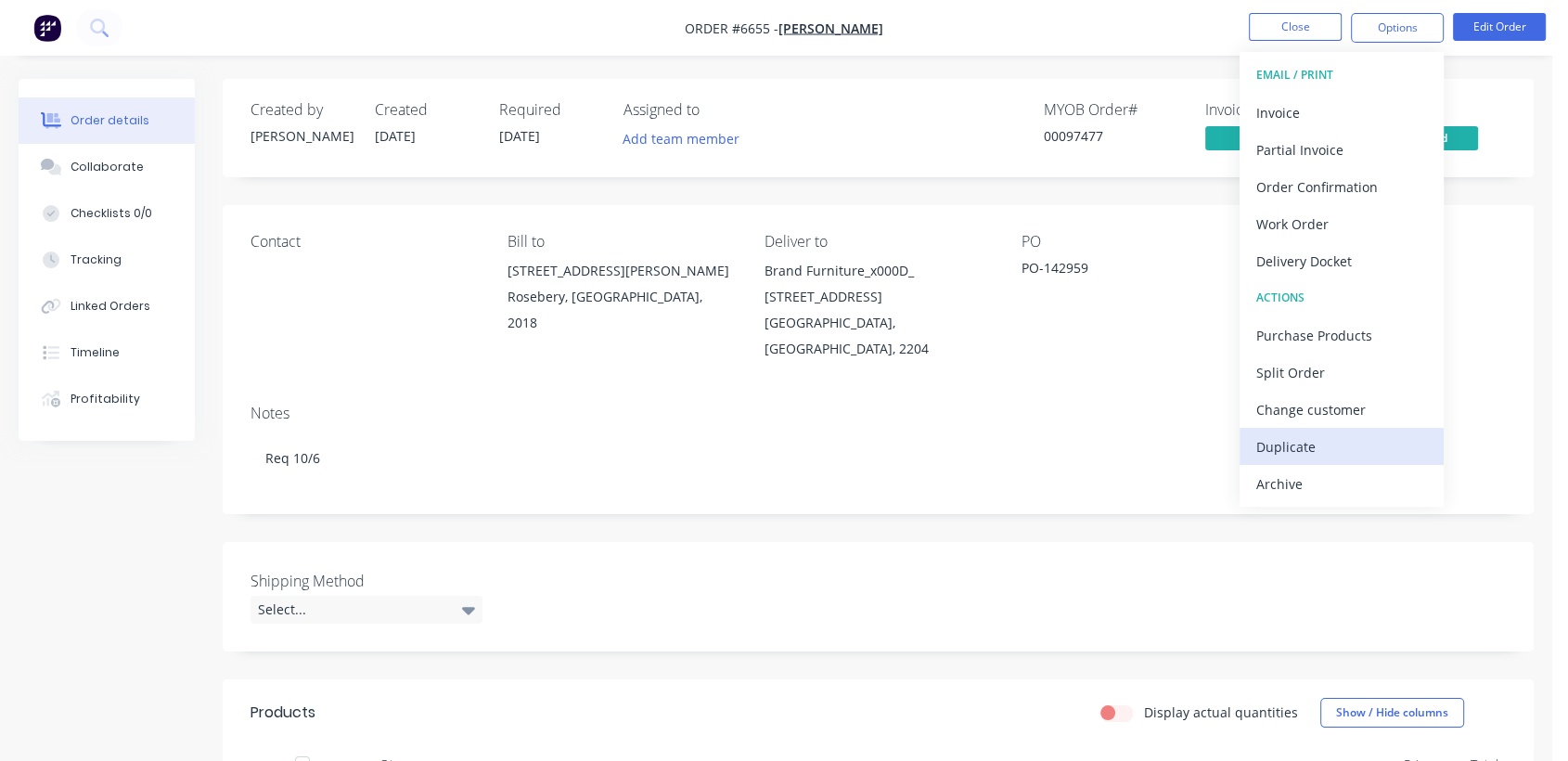
click at [1293, 448] on div "Duplicate" at bounding box center [1341, 447] width 171 height 27
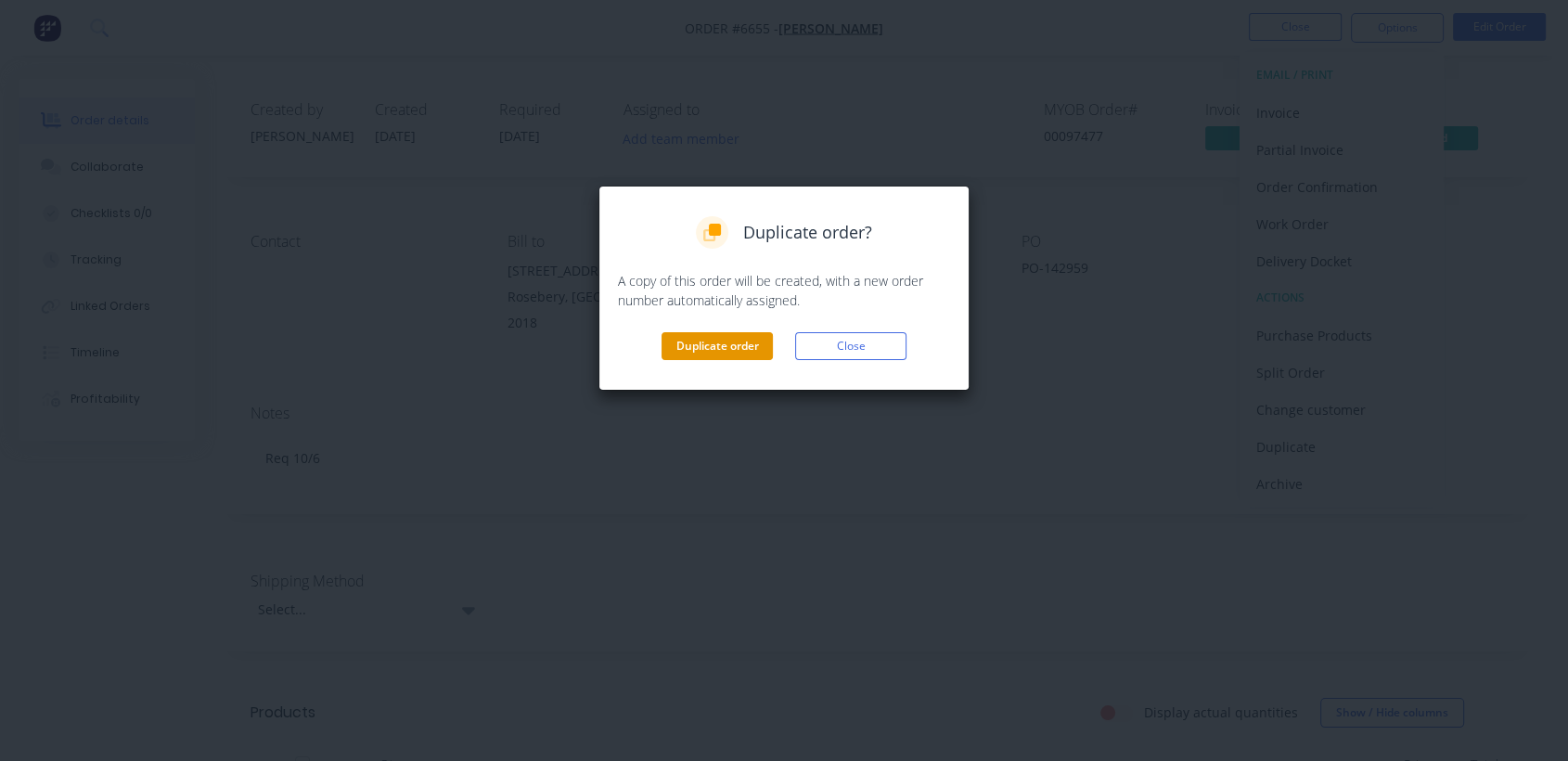
click at [699, 348] on button "Duplicate order" at bounding box center [717, 346] width 111 height 28
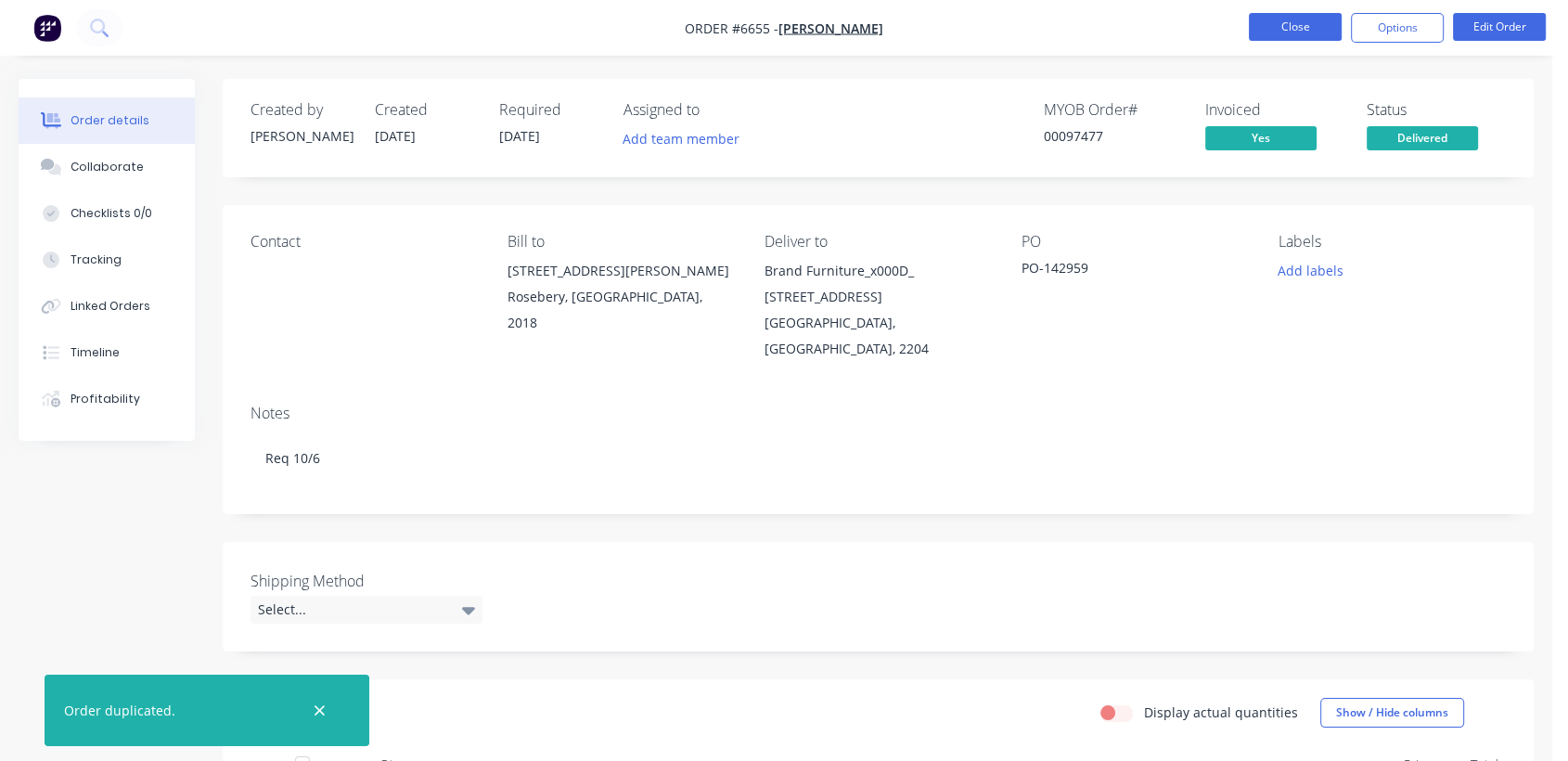
click at [1294, 24] on button "Close" at bounding box center [1295, 27] width 92 height 28
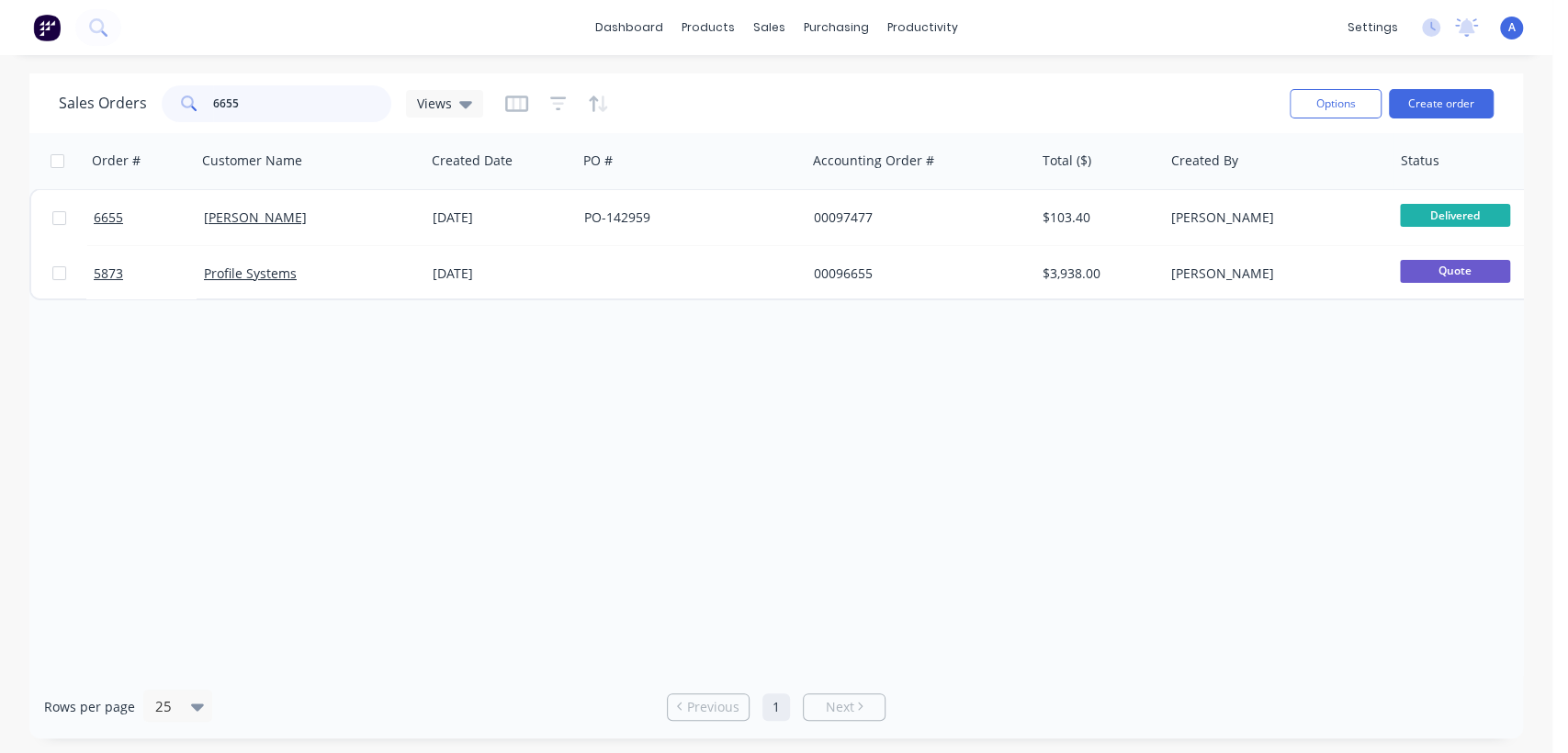
drag, startPoint x: 250, startPoint y: 92, endPoint x: 172, endPoint y: 91, distance: 78.0
click at [172, 91] on div "6655" at bounding box center [276, 103] width 229 height 36
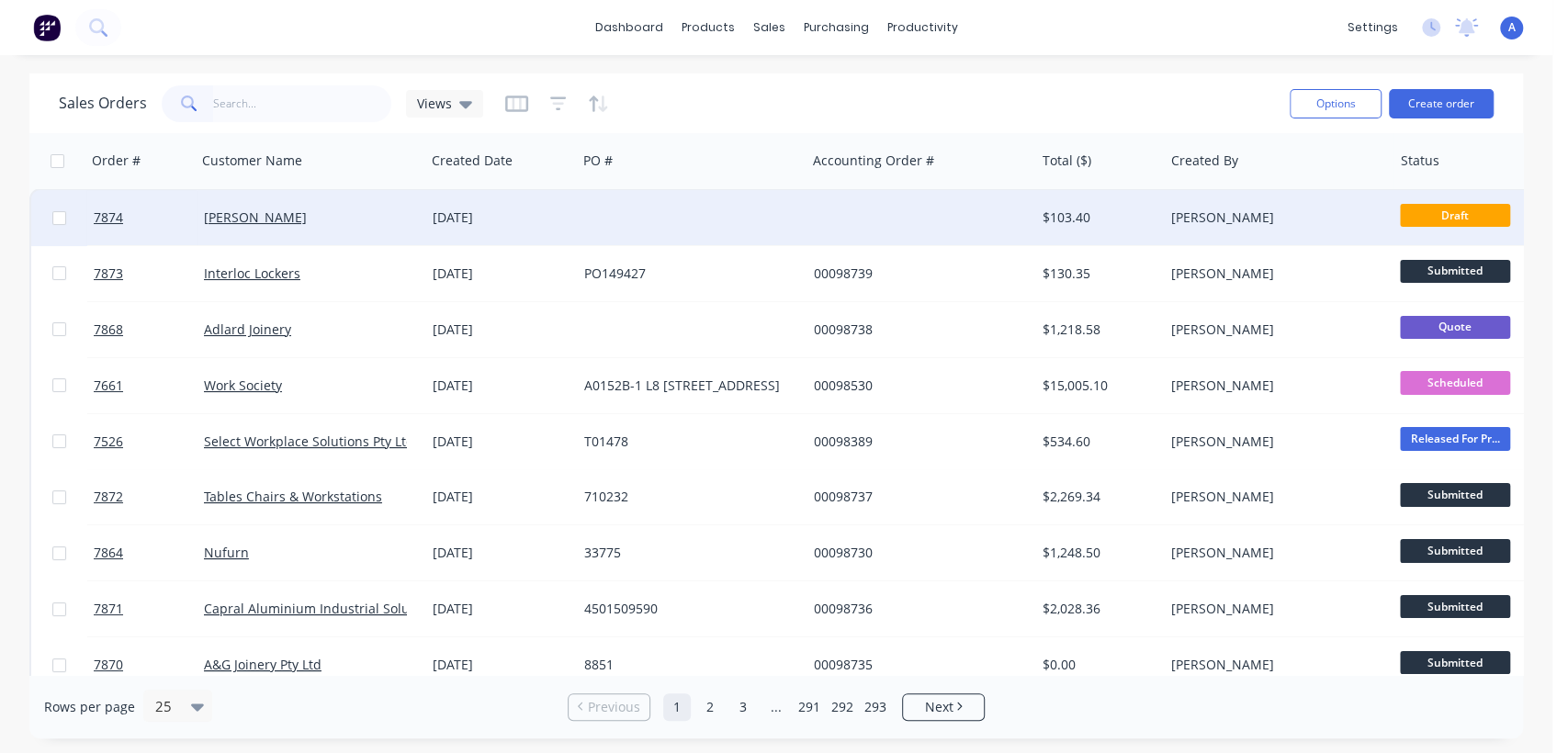
click at [637, 210] on div at bounding box center [691, 218] width 228 height 55
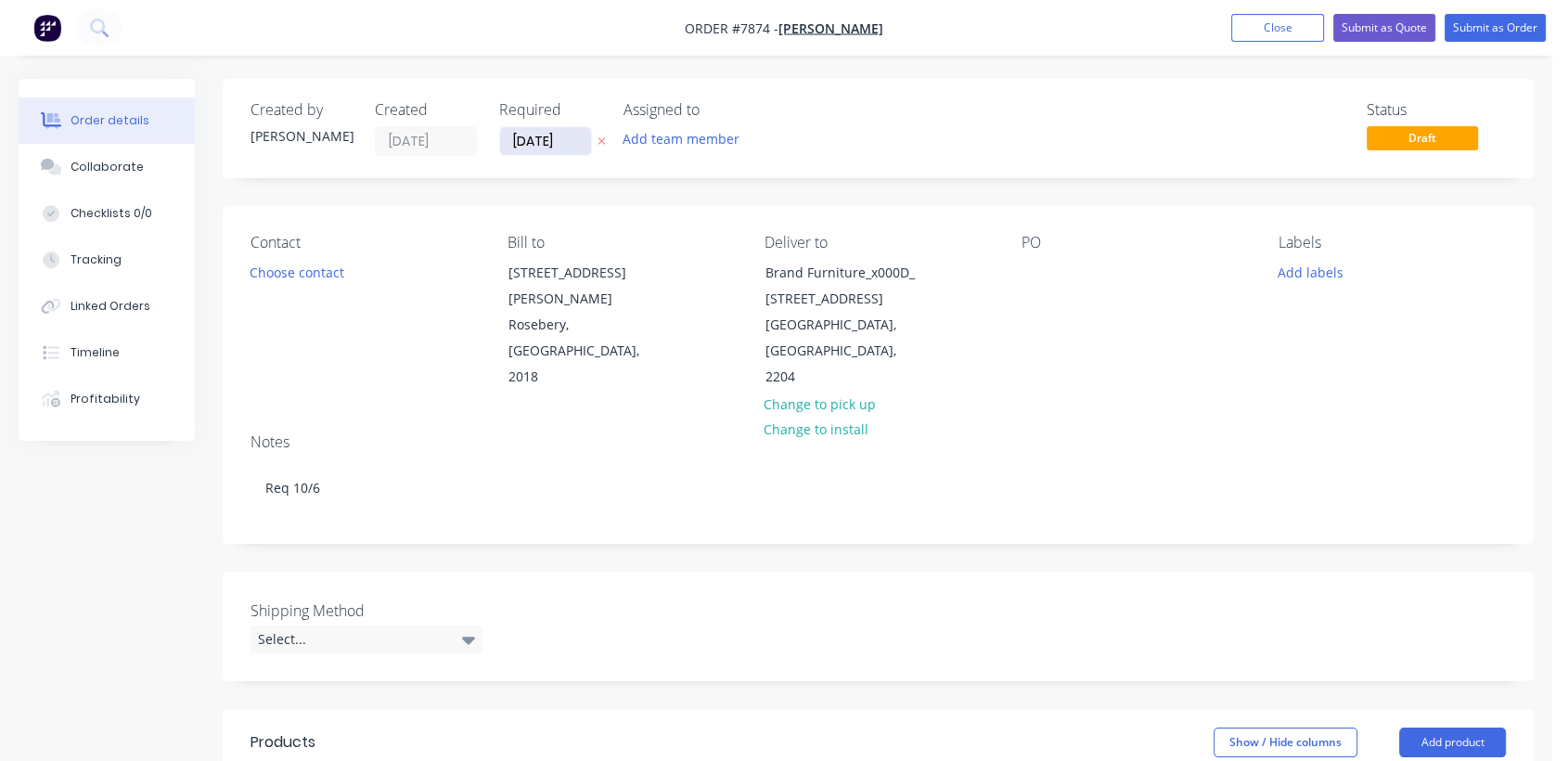
click at [586, 136] on input "[DATE]" at bounding box center [545, 141] width 90 height 28
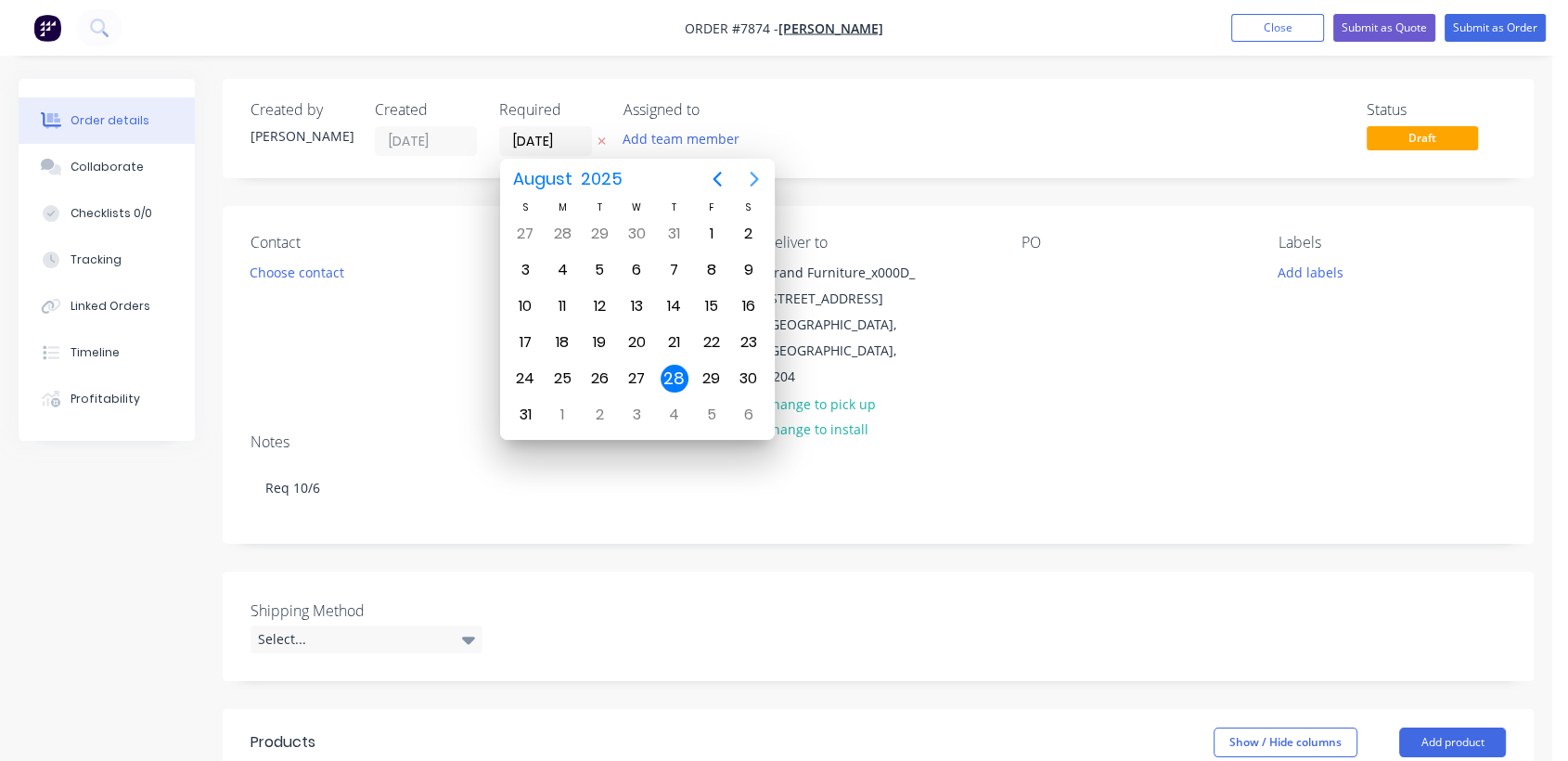
click at [753, 168] on icon "Next page" at bounding box center [754, 179] width 22 height 22
click at [644, 373] on div "31" at bounding box center [636, 379] width 28 height 28
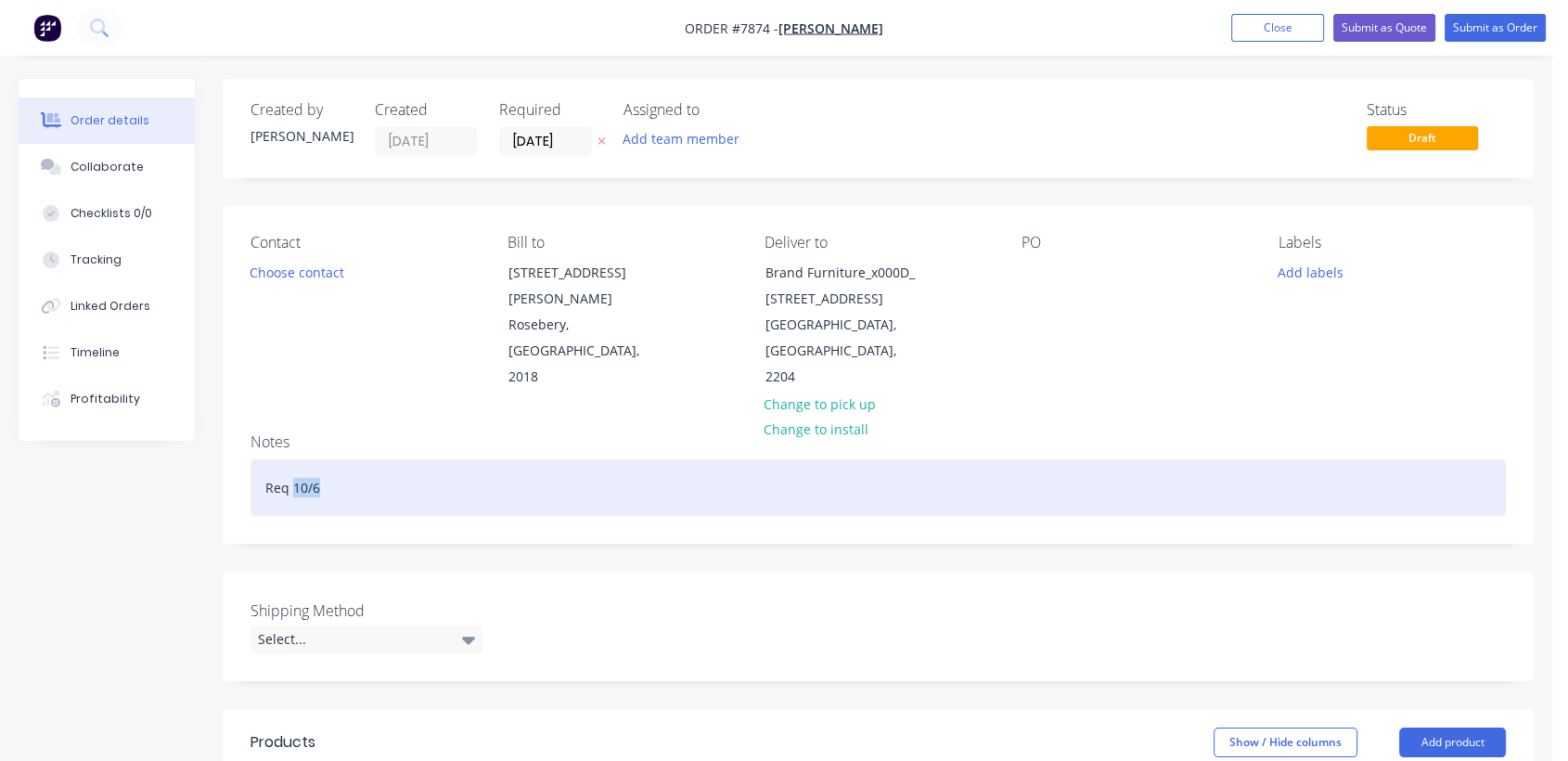
drag, startPoint x: 328, startPoint y: 460, endPoint x: 294, endPoint y: 458, distance: 34.1
click at [294, 460] on div "Req 10/6" at bounding box center [878, 487] width 1255 height 57
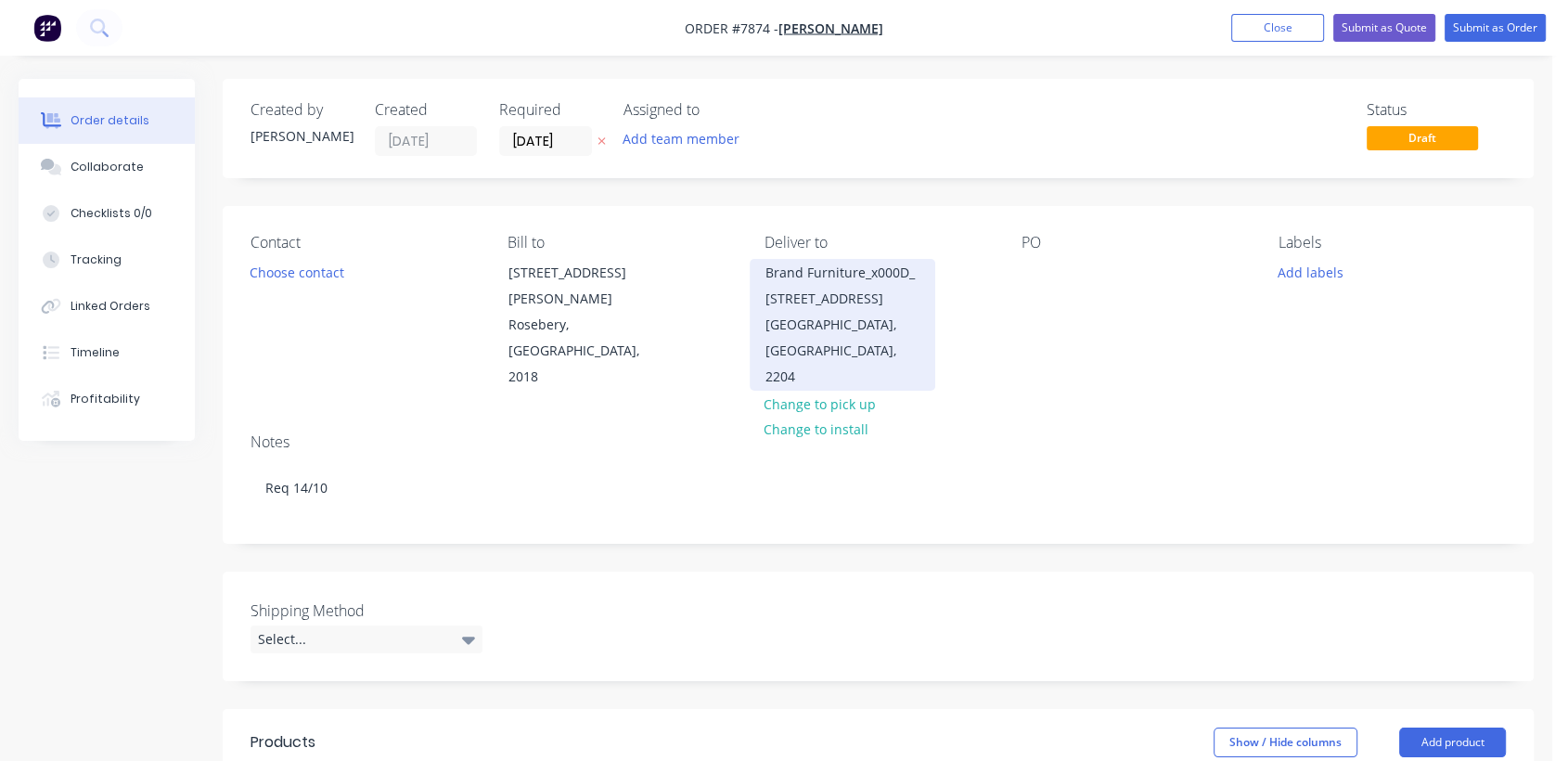
click at [818, 270] on div "Brand Furniture_x000D_ [STREET_ADDRESS]" at bounding box center [842, 285] width 154 height 52
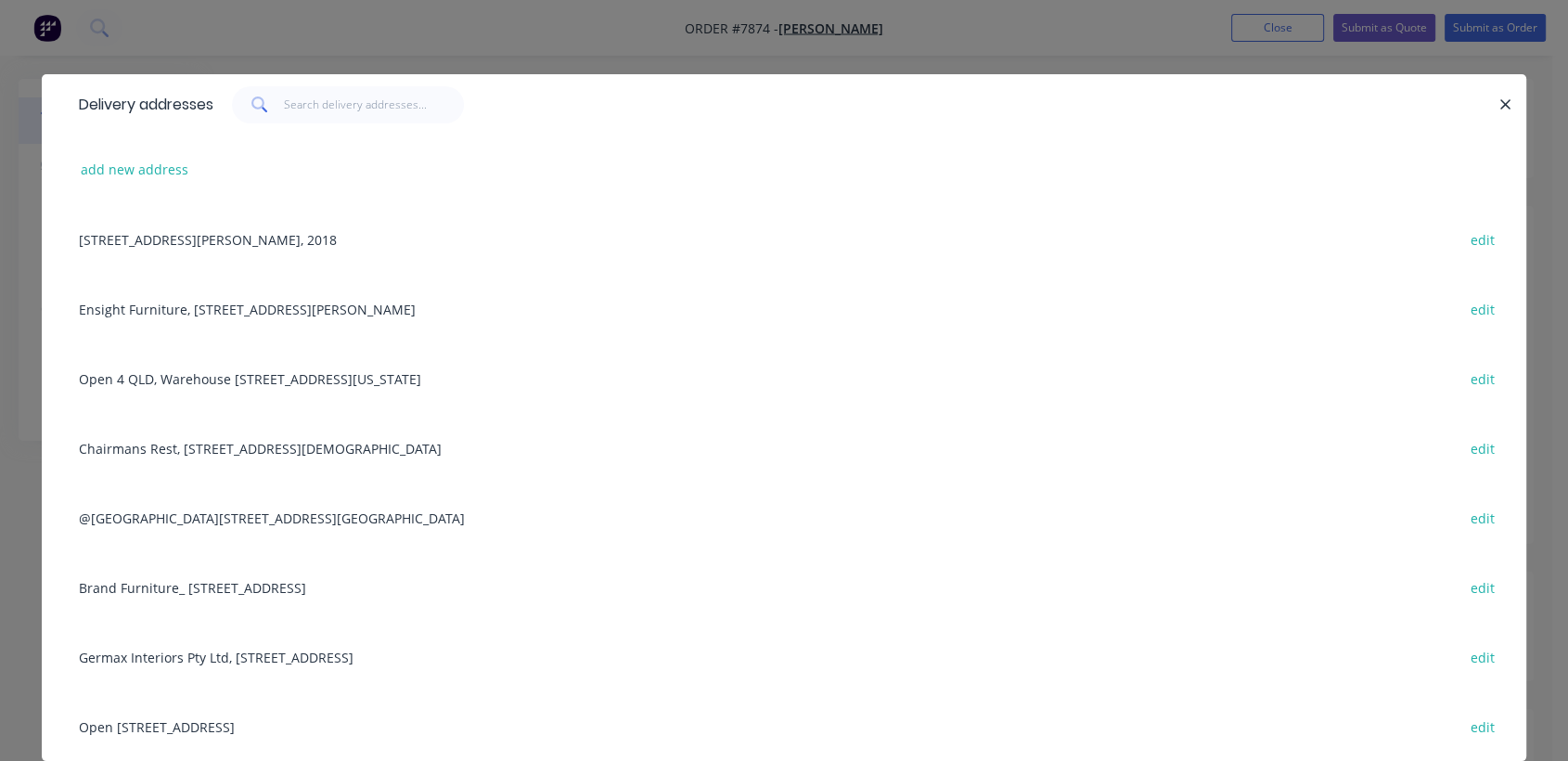
click at [249, 303] on div "Ensight Furniture, [STREET_ADDRESS][PERSON_NAME] Park edit" at bounding box center [784, 308] width 1429 height 70
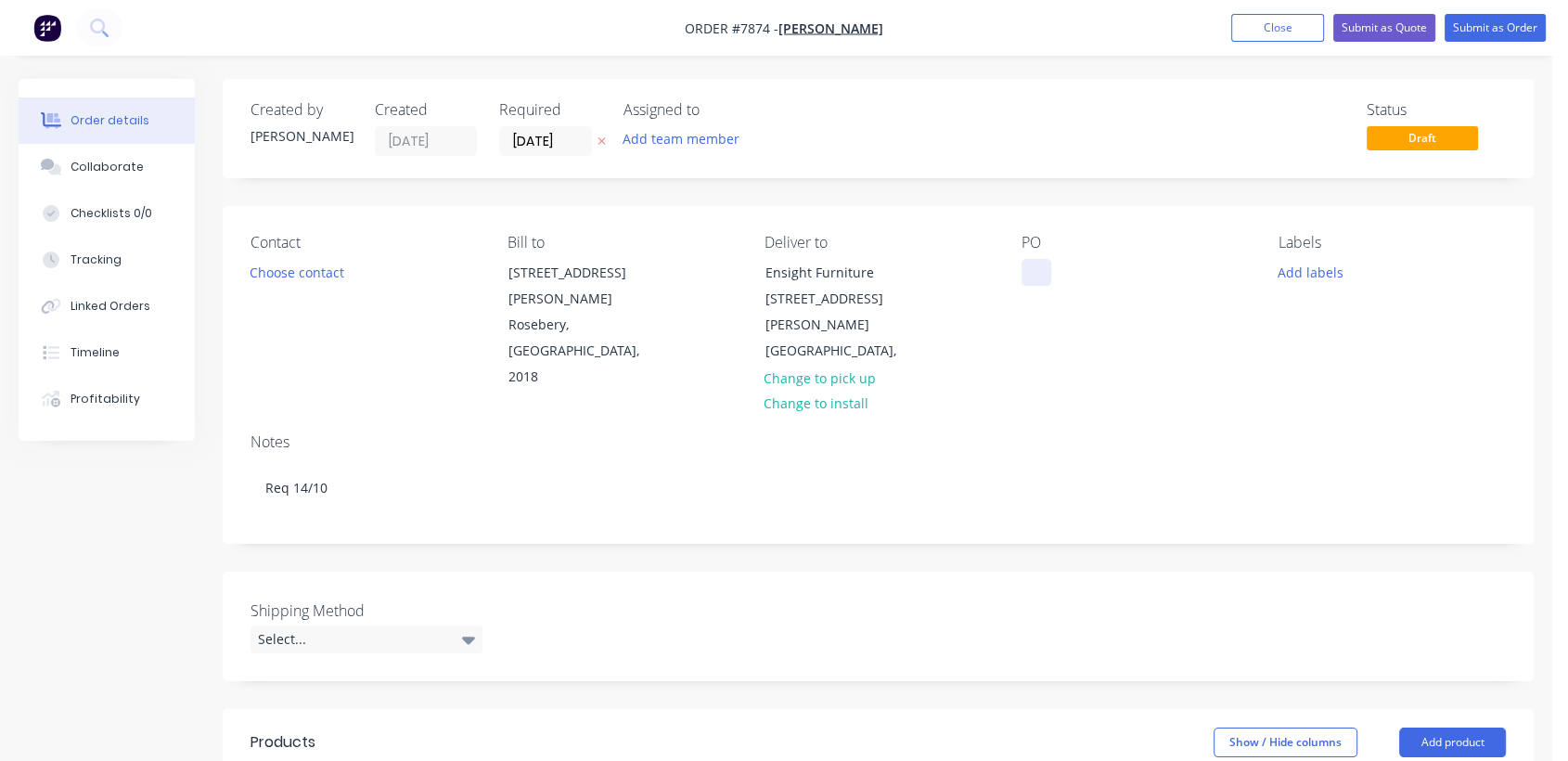
click at [1027, 269] on div at bounding box center [1036, 272] width 30 height 27
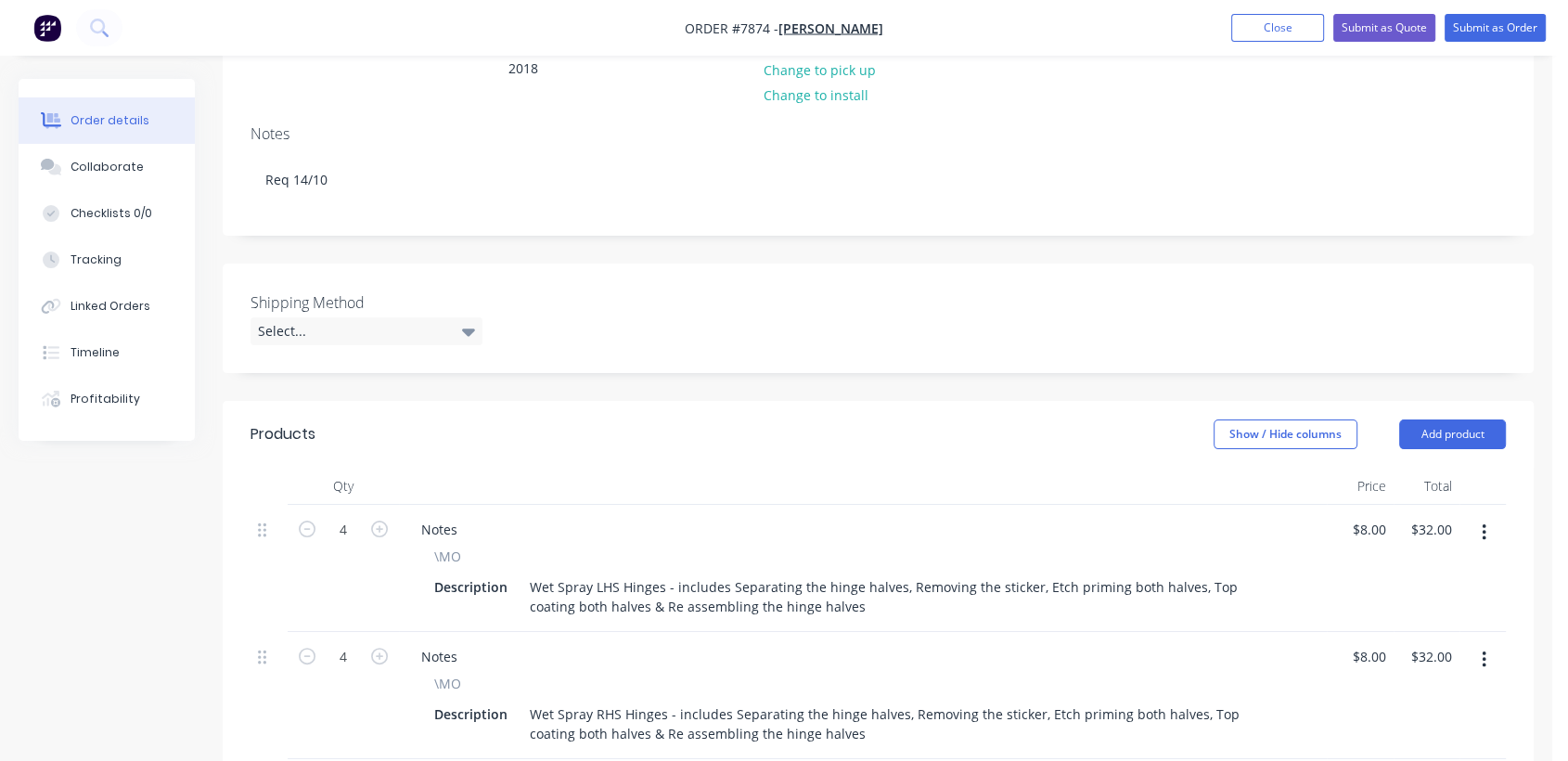
scroll to position [309, 0]
click at [337, 316] on div "Select..." at bounding box center [366, 330] width 232 height 28
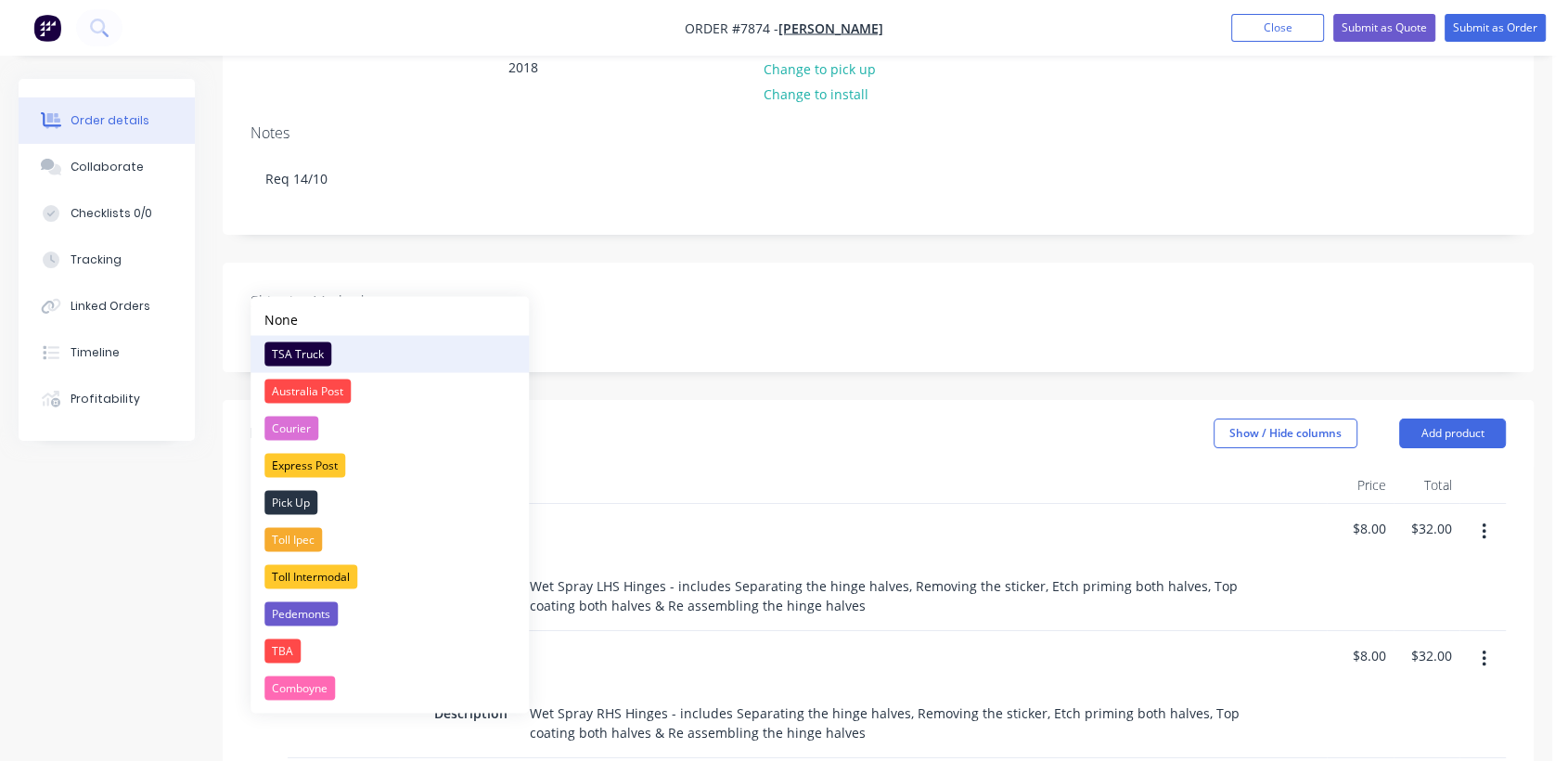
click at [318, 348] on div "TSA Truck" at bounding box center [297, 353] width 67 height 24
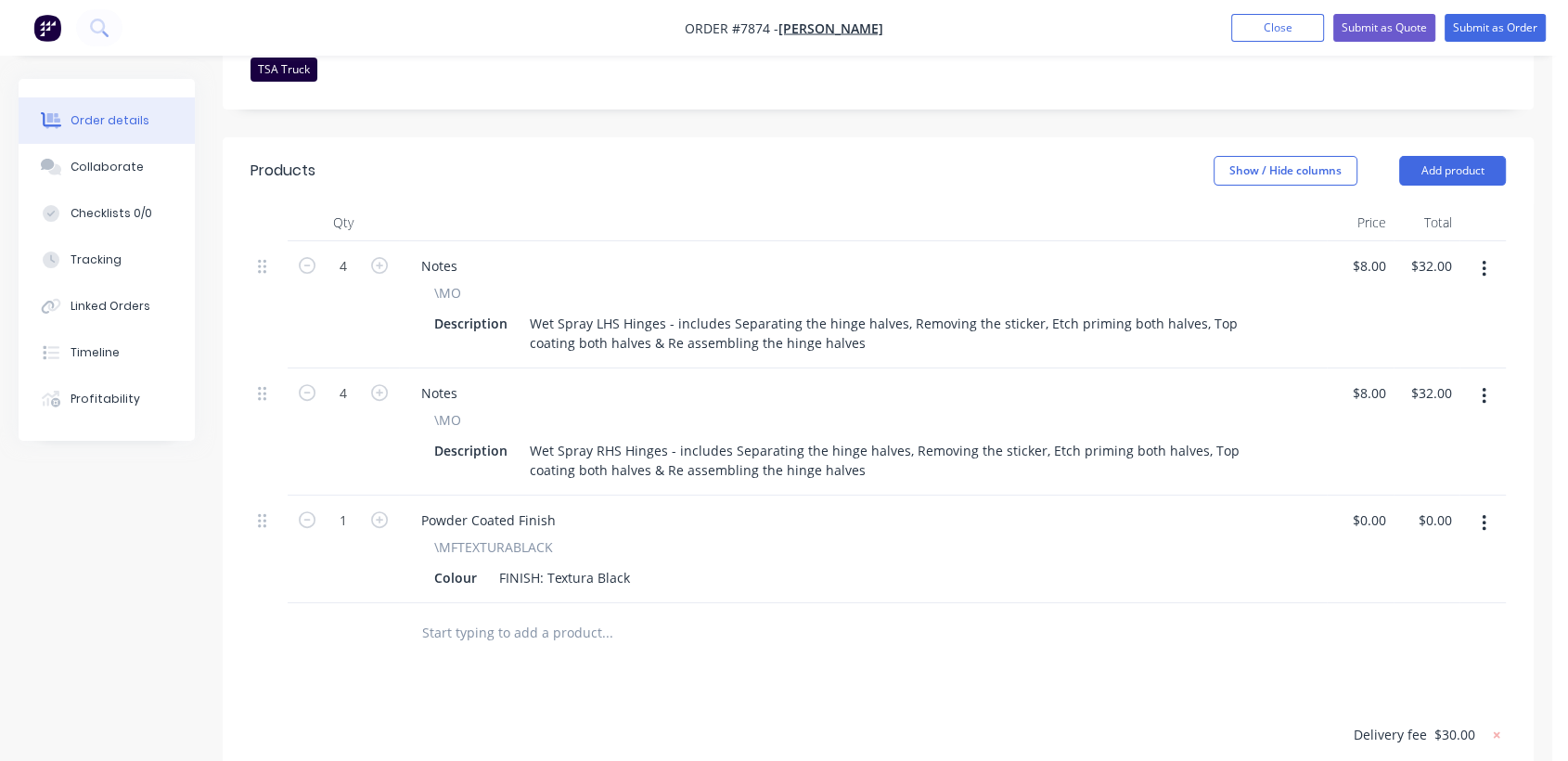
scroll to position [618, 0]
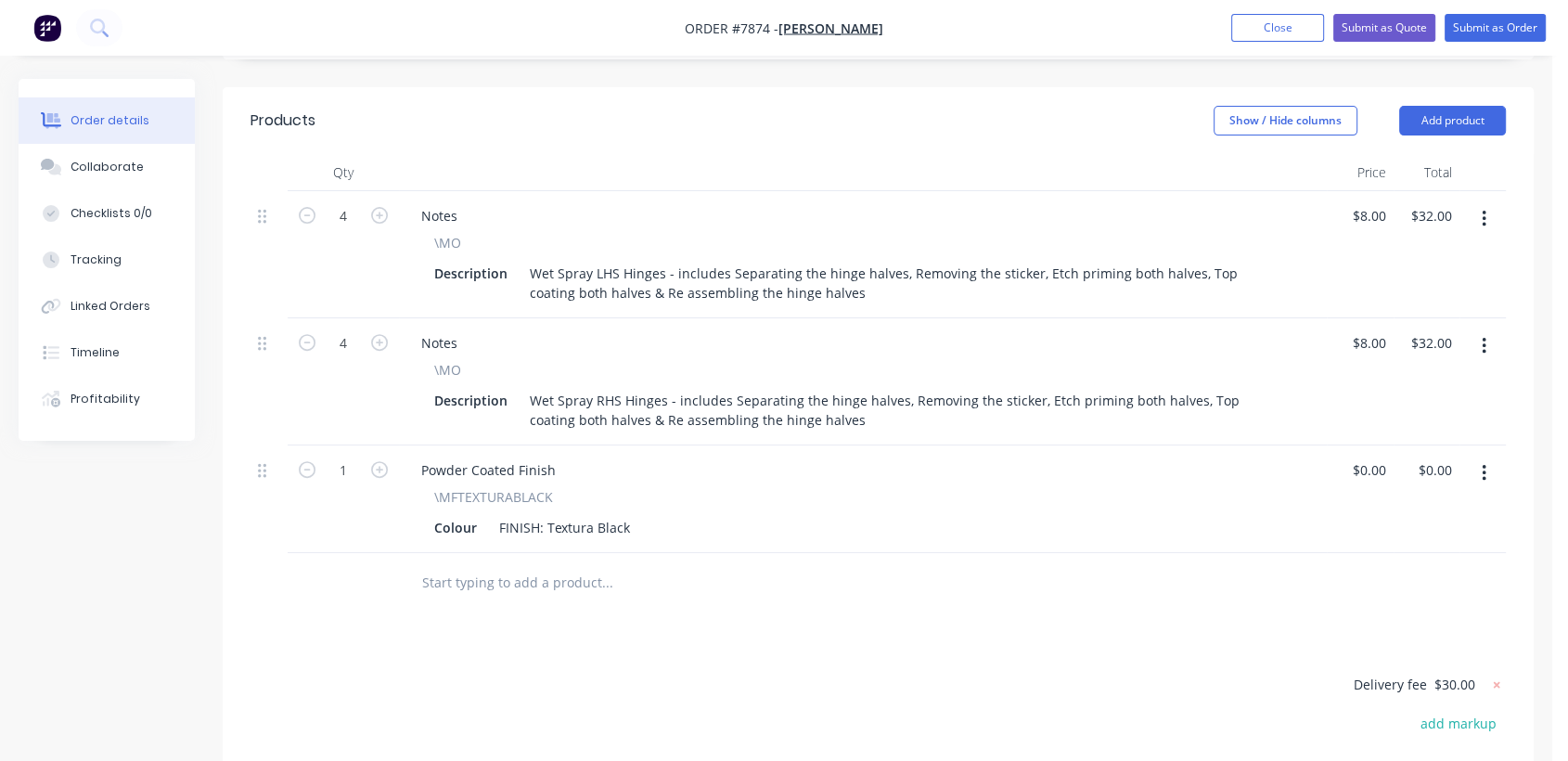
click at [1481, 464] on icon "button" at bounding box center [1483, 474] width 5 height 21
click at [1369, 508] on div "Edit" at bounding box center [1418, 521] width 143 height 27
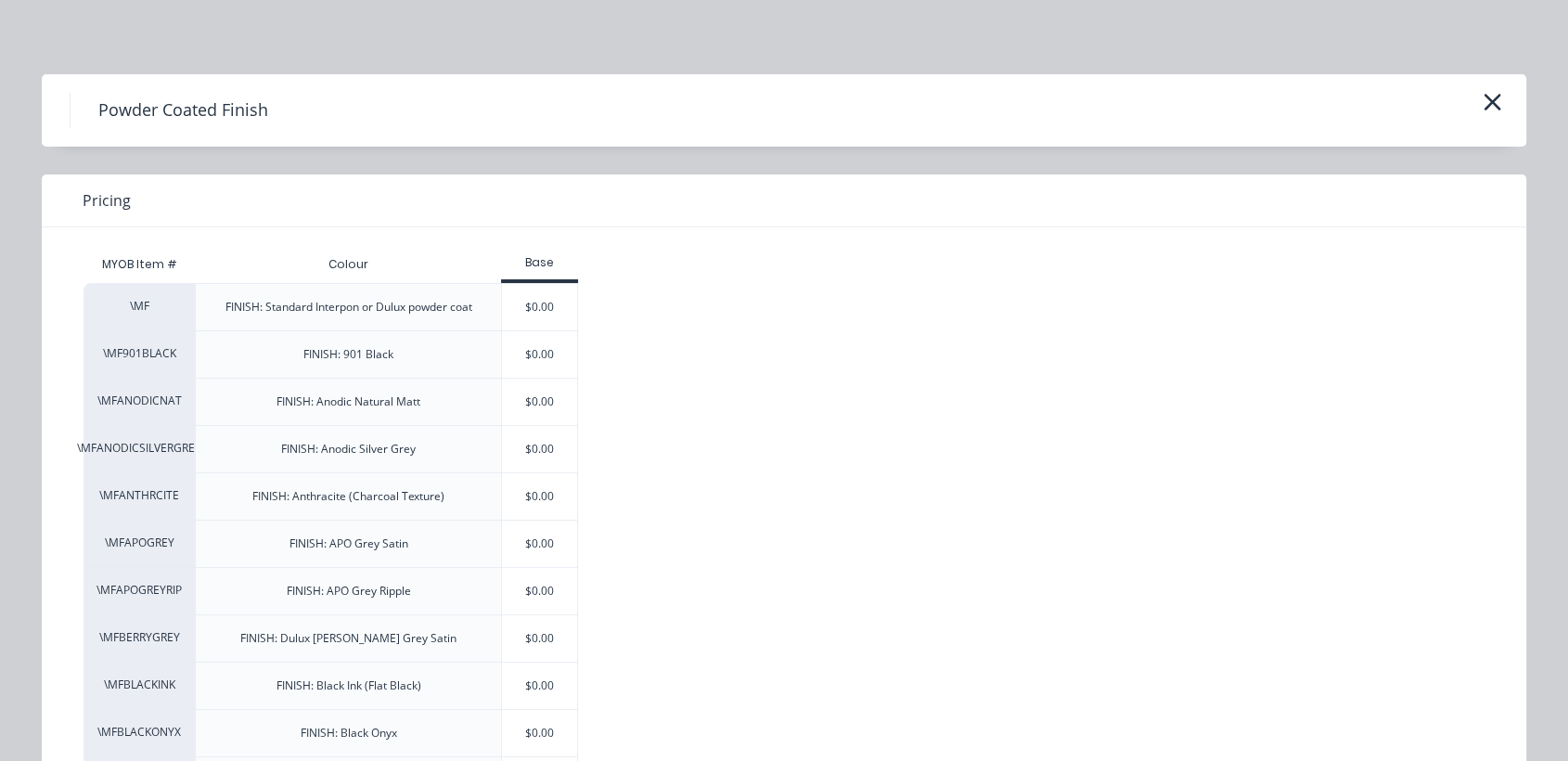
drag, startPoint x: 557, startPoint y: 306, endPoint x: 594, endPoint y: 352, distance: 59.0
click at [556, 306] on div "$0.00" at bounding box center [540, 306] width 76 height 47
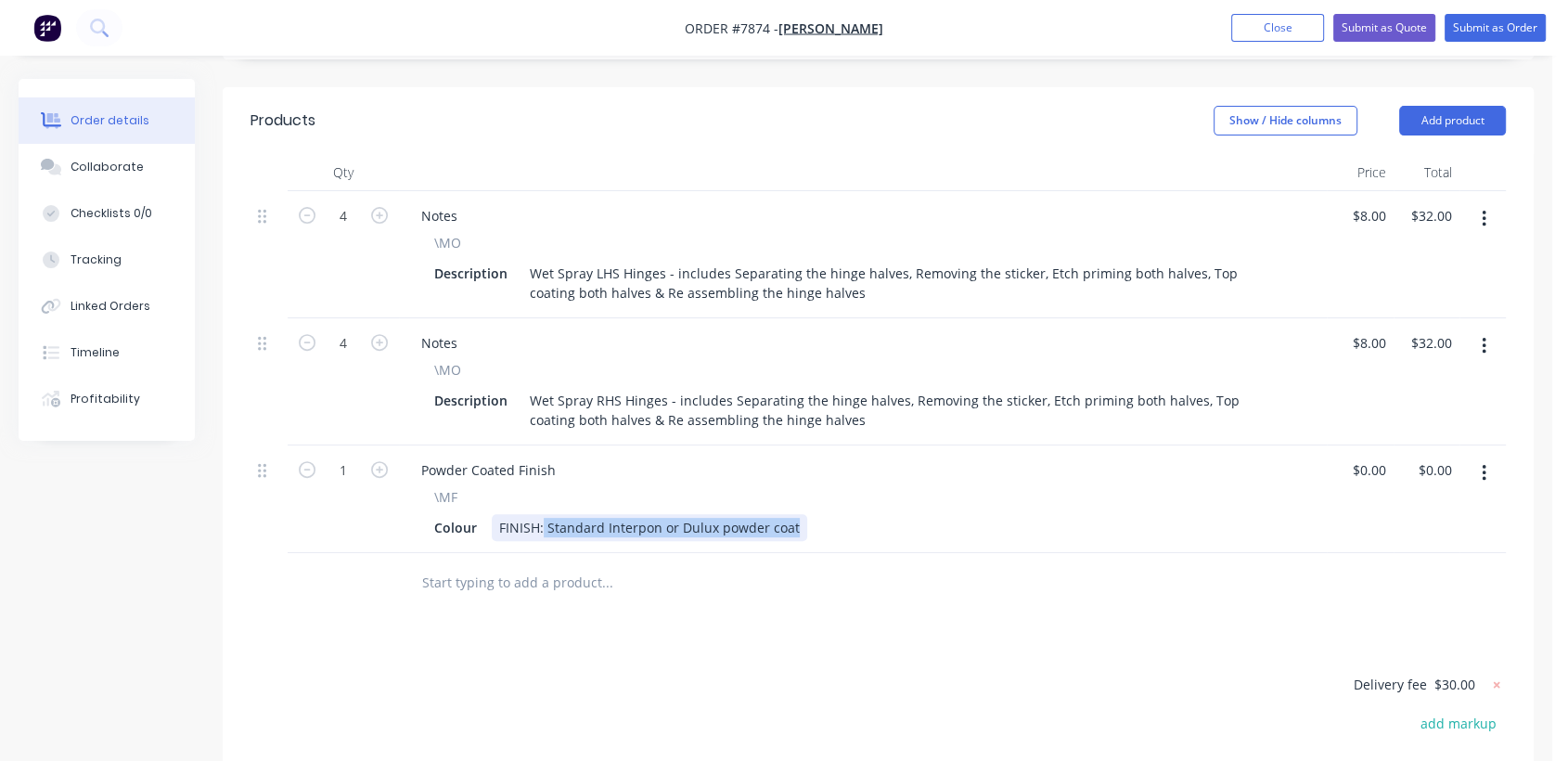
drag, startPoint x: 541, startPoint y: 472, endPoint x: 837, endPoint y: 518, distance: 299.6
click at [837, 518] on div "Qty Price Total 4 Notes \MO Description Wet Spray LHS Hinges - includes Separat…" at bounding box center [878, 384] width 1310 height 460
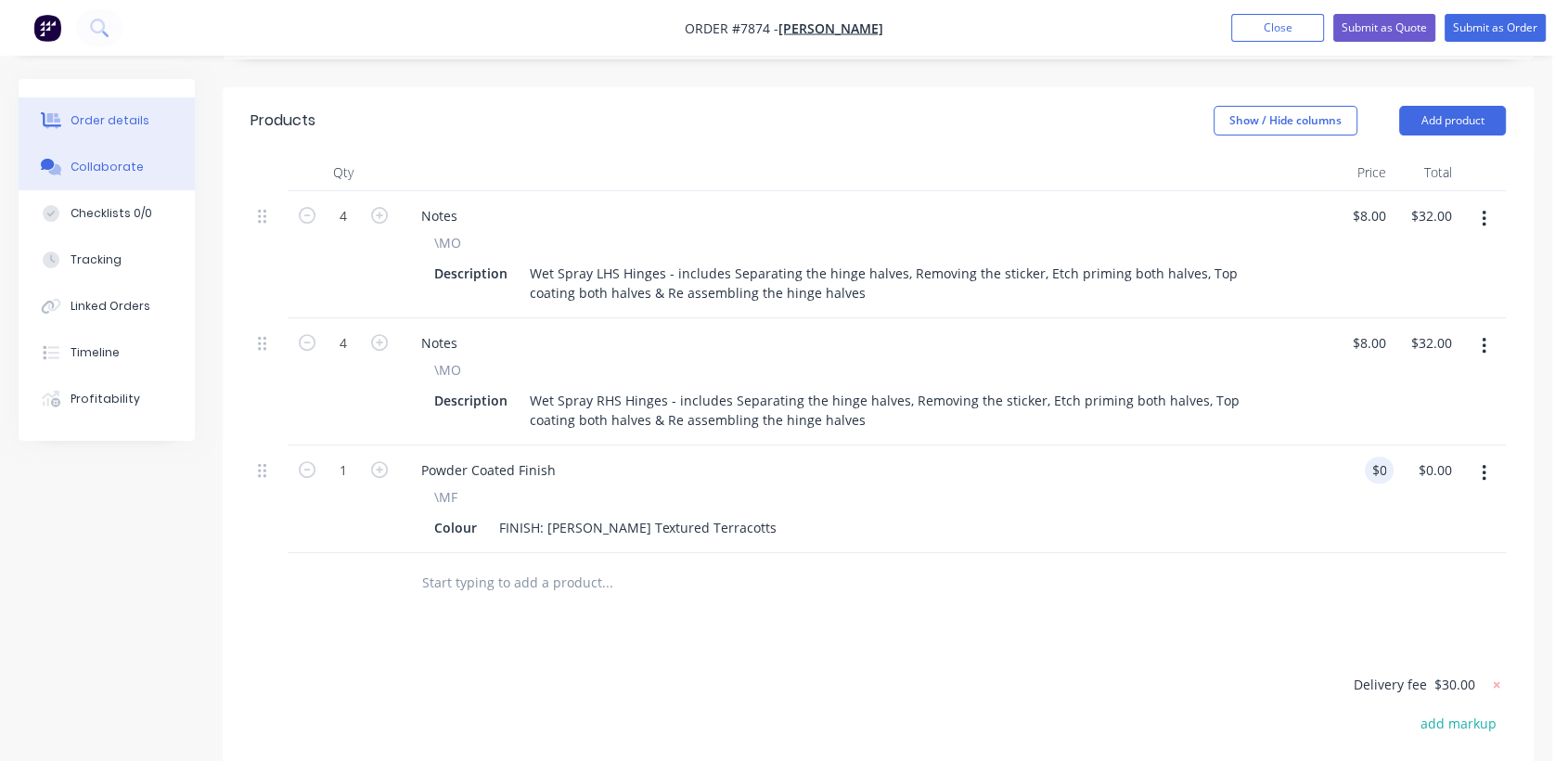
click at [95, 155] on button "Collaborate" at bounding box center [106, 167] width 176 height 47
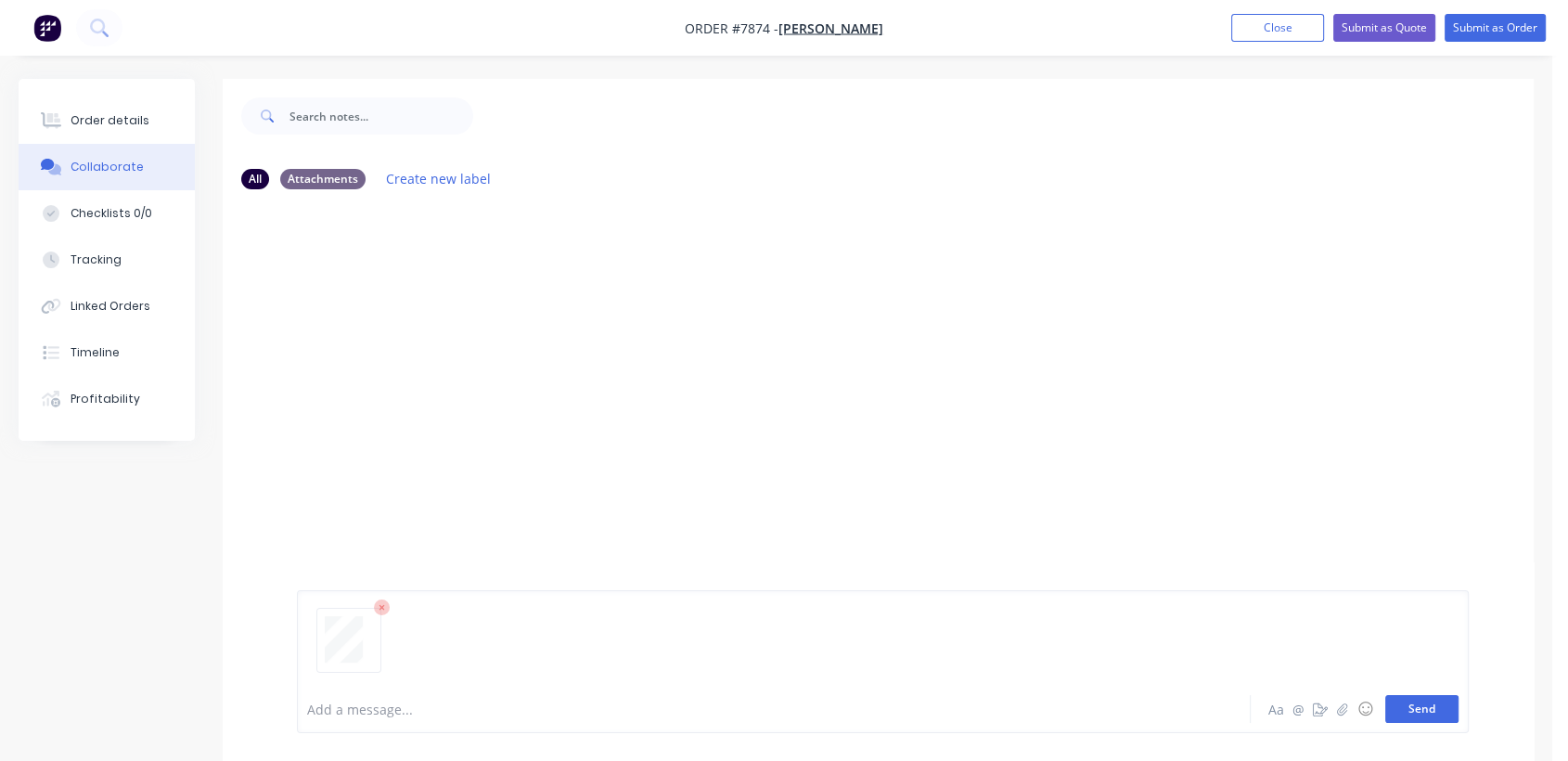
click at [1414, 710] on button "Send" at bounding box center [1422, 709] width 74 height 28
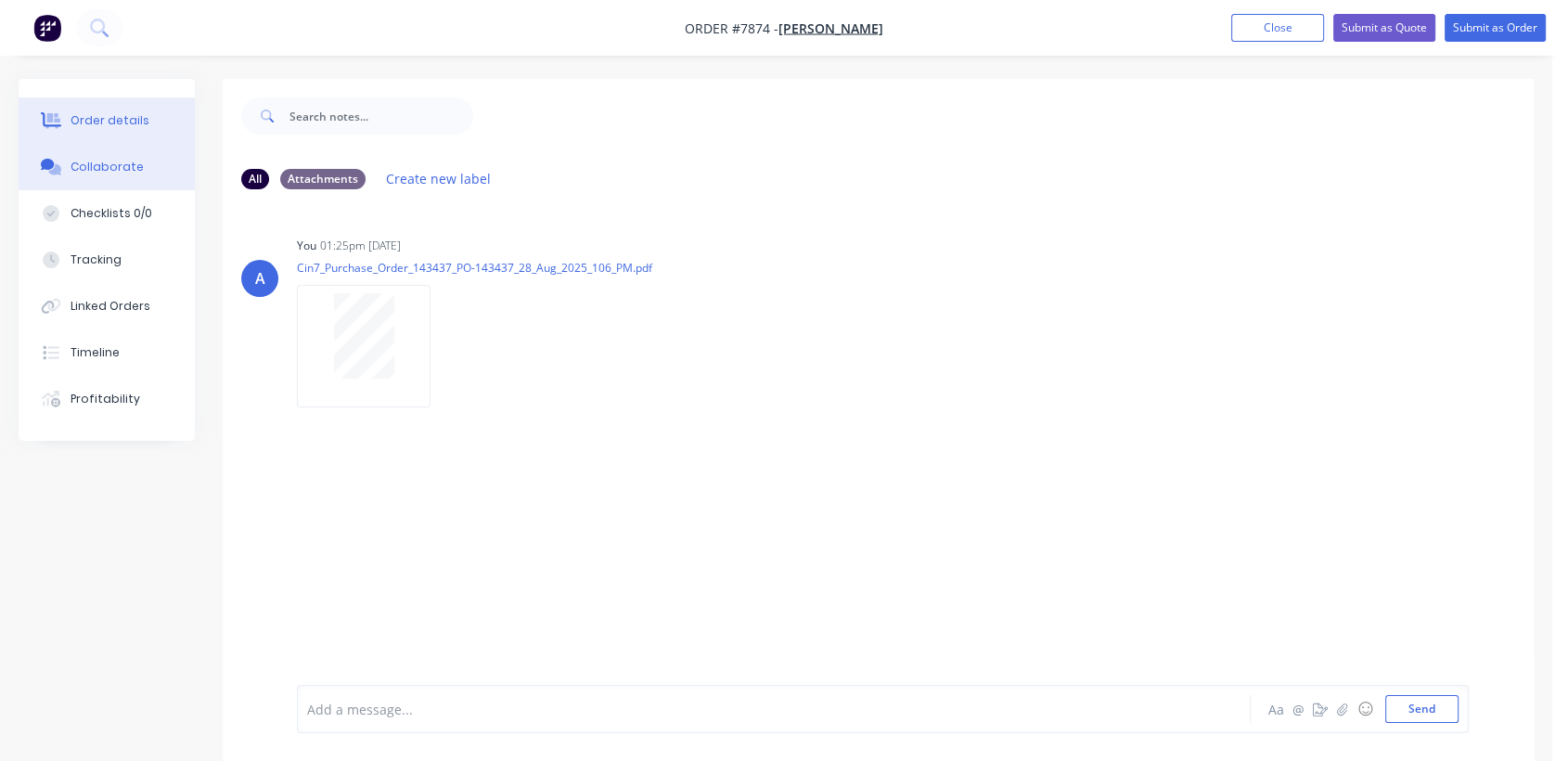
click at [118, 120] on div "Order details" at bounding box center [109, 120] width 79 height 17
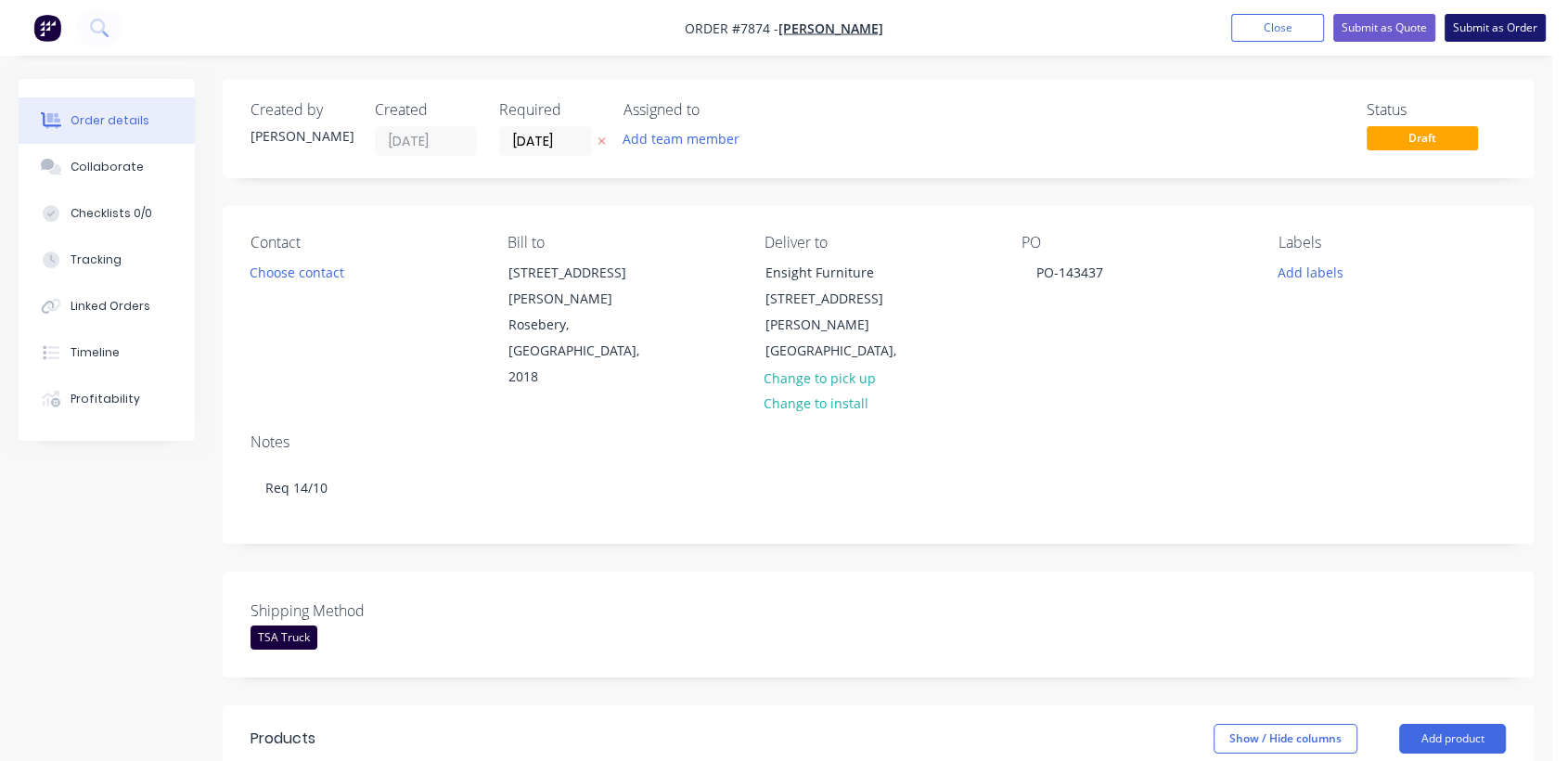
click at [1523, 27] on button "Submit as Order" at bounding box center [1495, 28] width 101 height 28
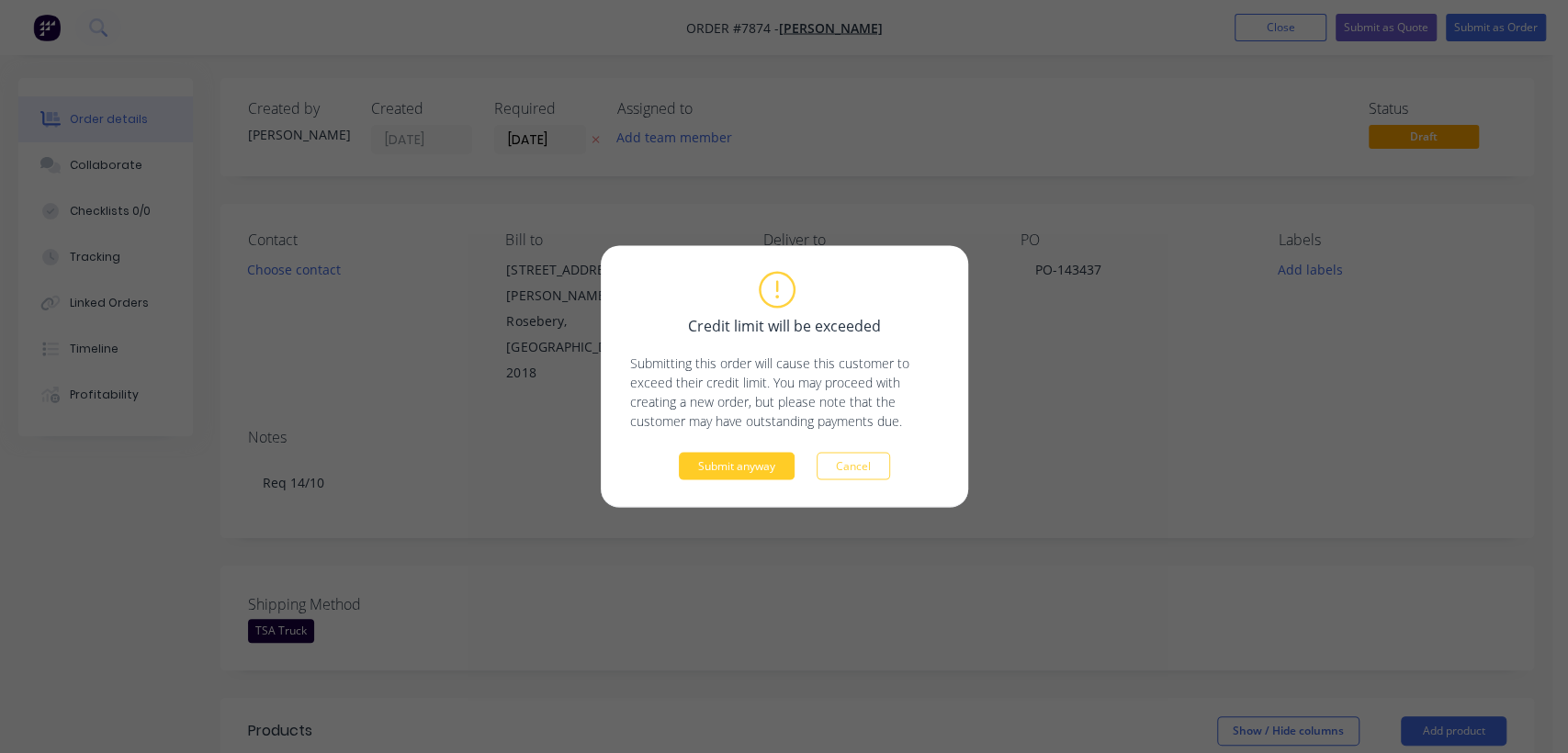
click at [749, 467] on button "Submit anyway" at bounding box center [736, 467] width 116 height 28
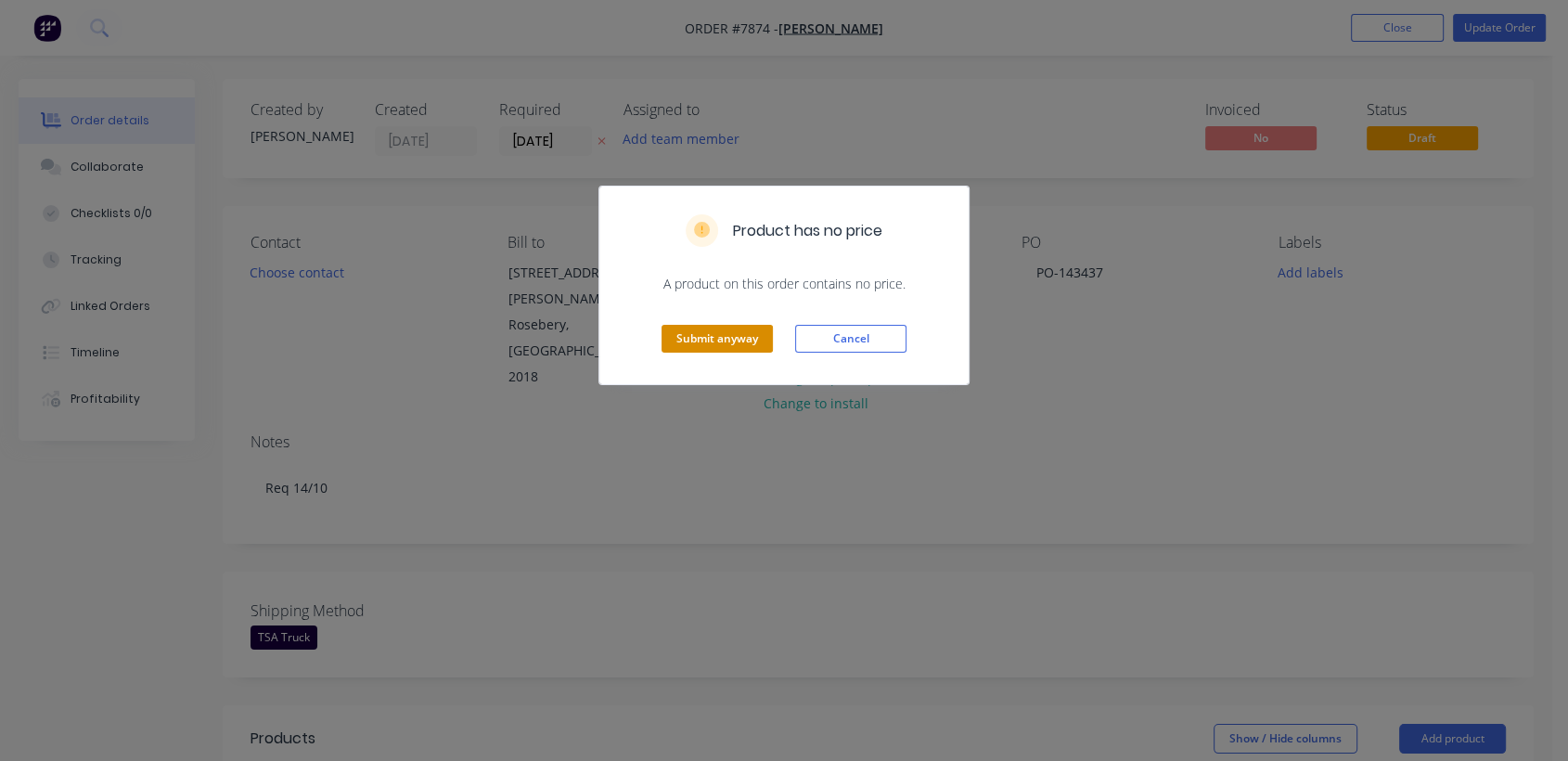
click at [725, 342] on button "Submit anyway" at bounding box center [717, 339] width 111 height 28
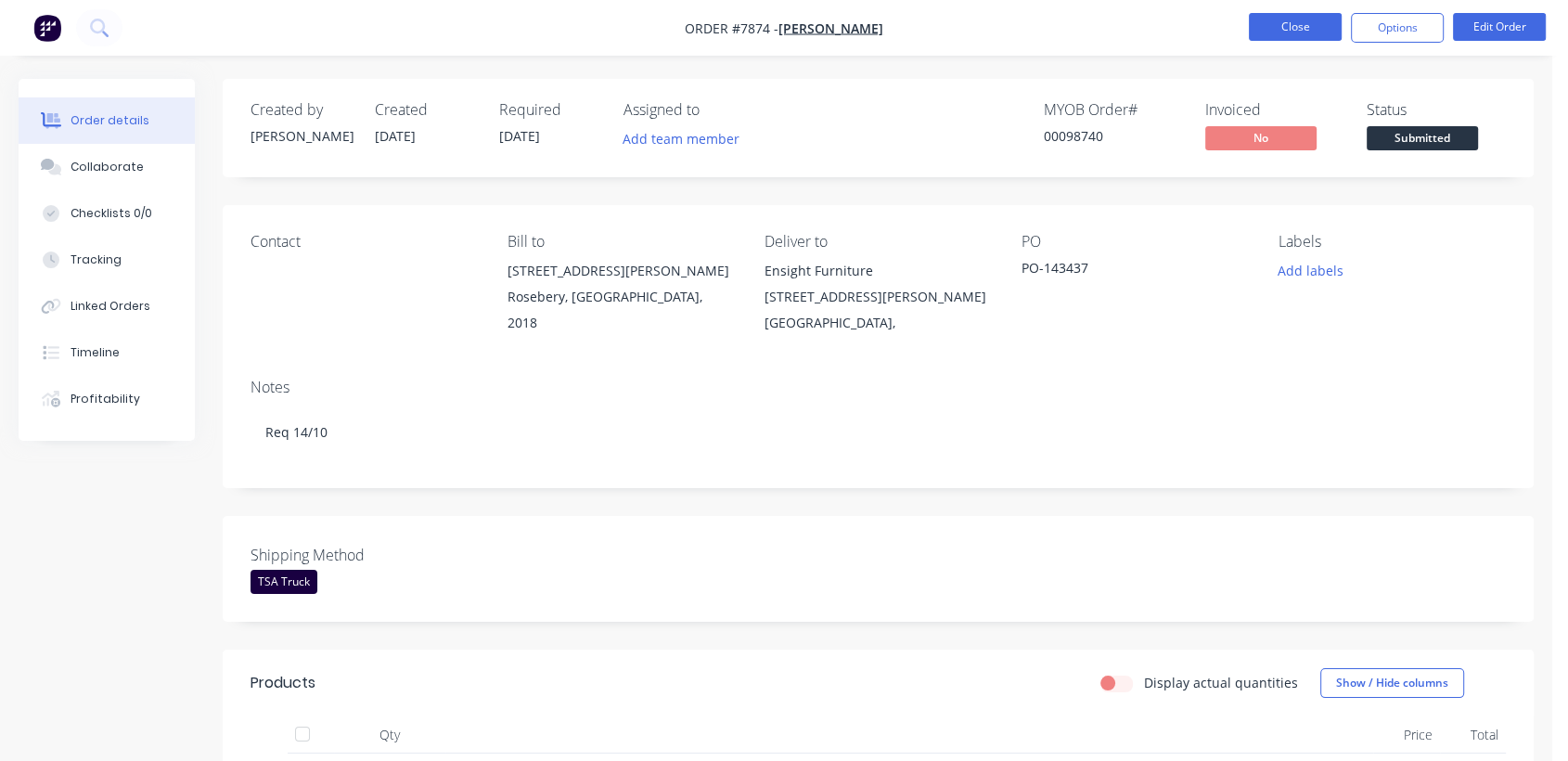
click at [1289, 32] on button "Close" at bounding box center [1295, 27] width 92 height 28
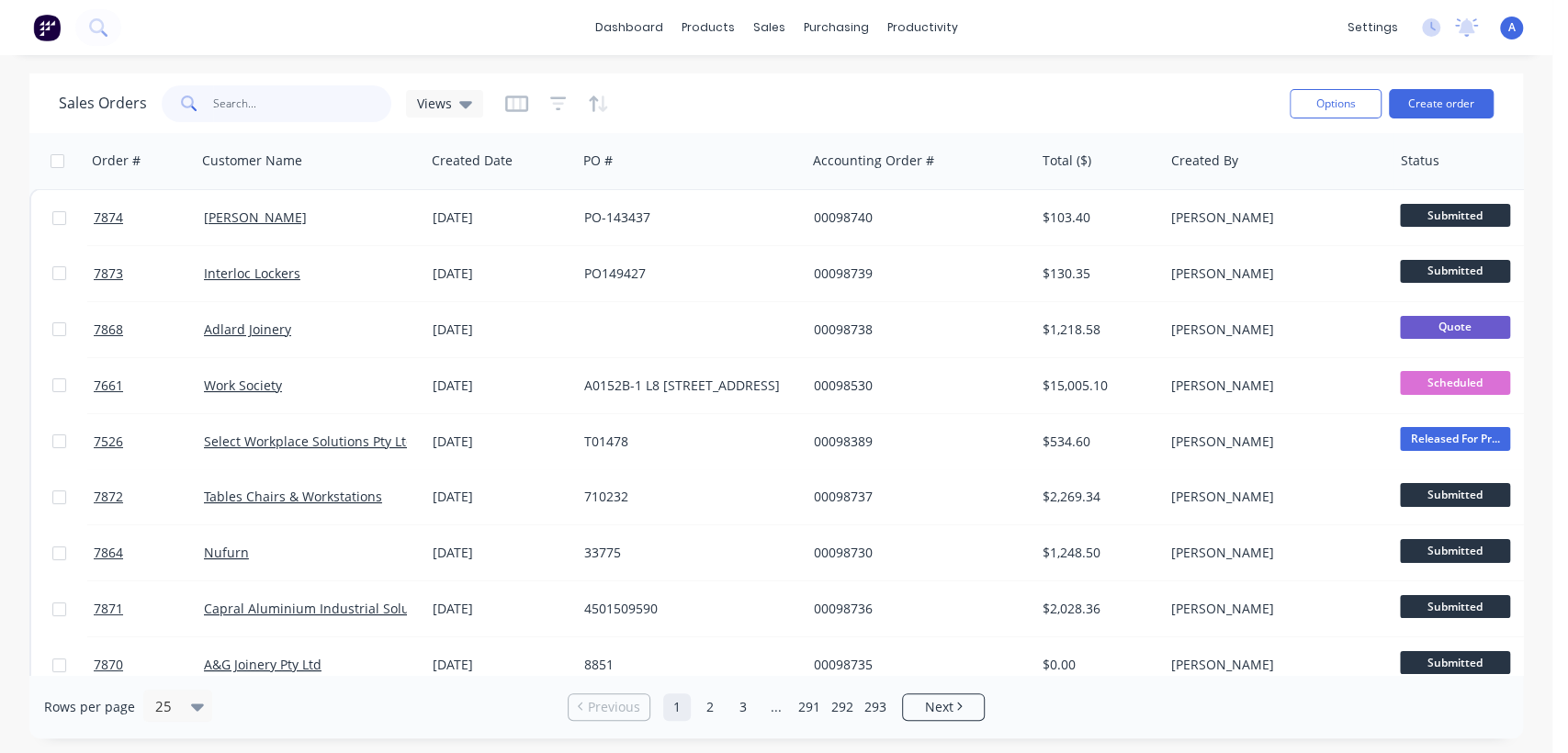
click at [282, 96] on input "text" at bounding box center [302, 103] width 179 height 36
type input "7285"
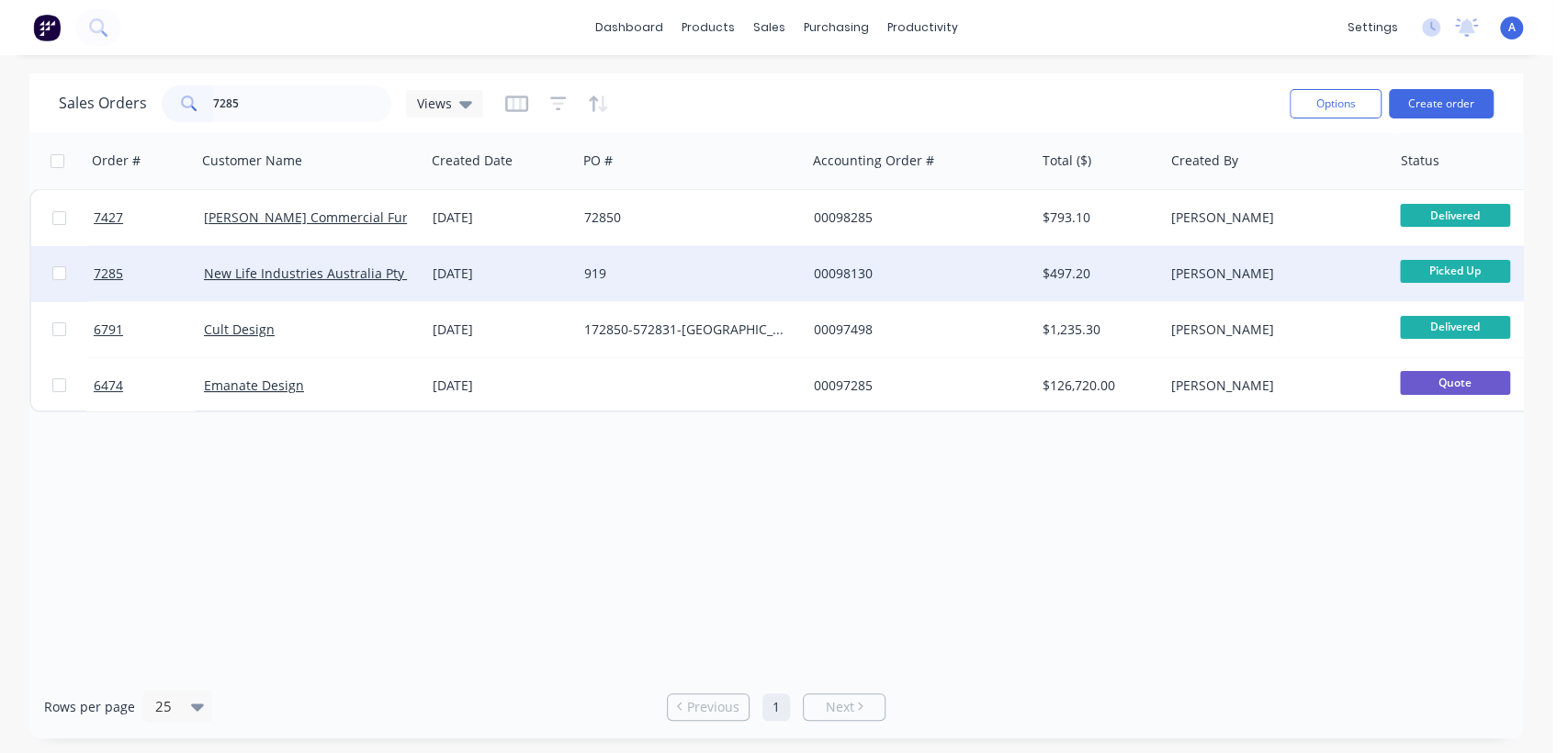
click at [619, 263] on div "919" at bounding box center [691, 274] width 228 height 55
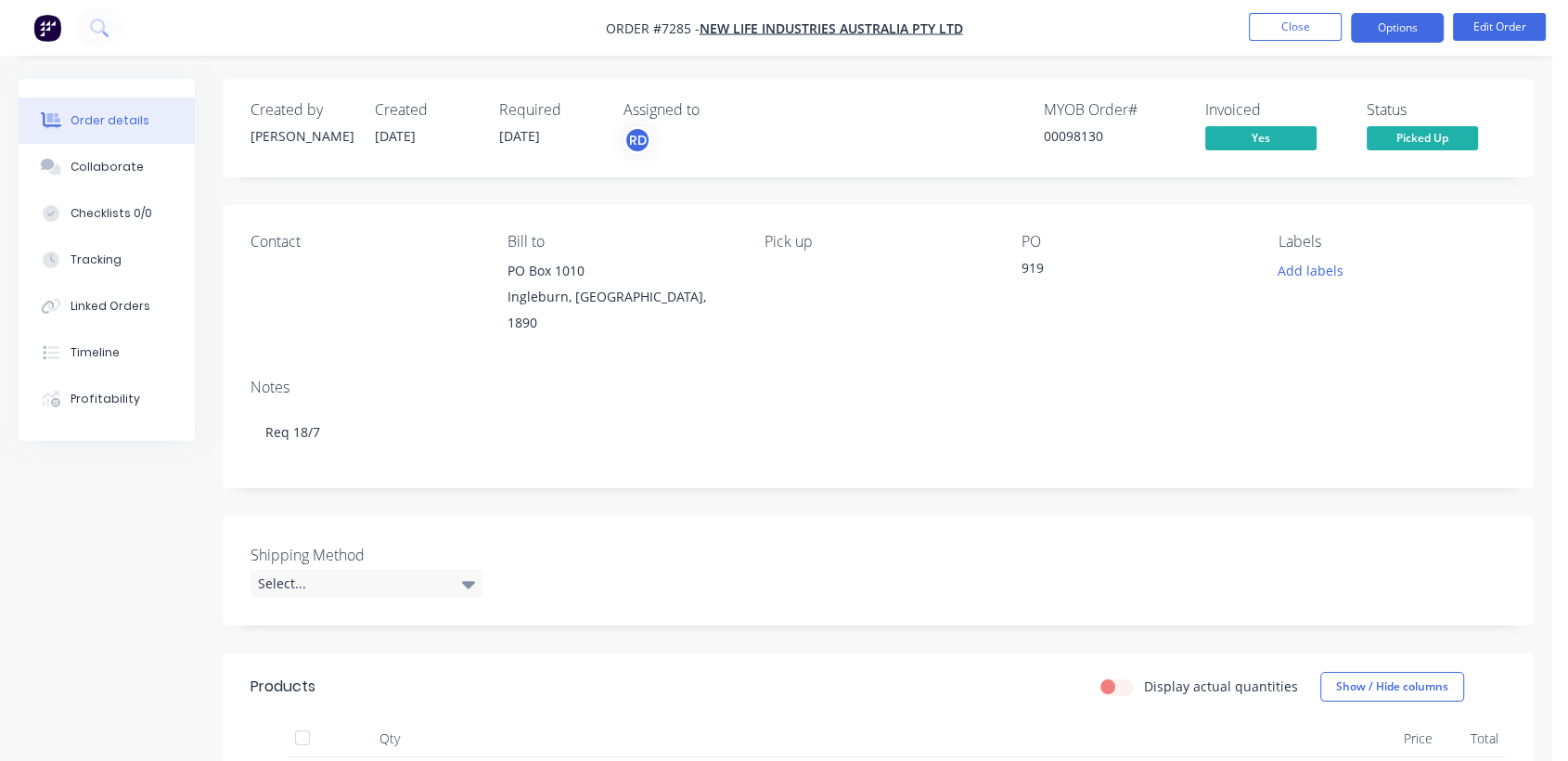
click at [1391, 24] on button "Options" at bounding box center [1396, 28] width 92 height 30
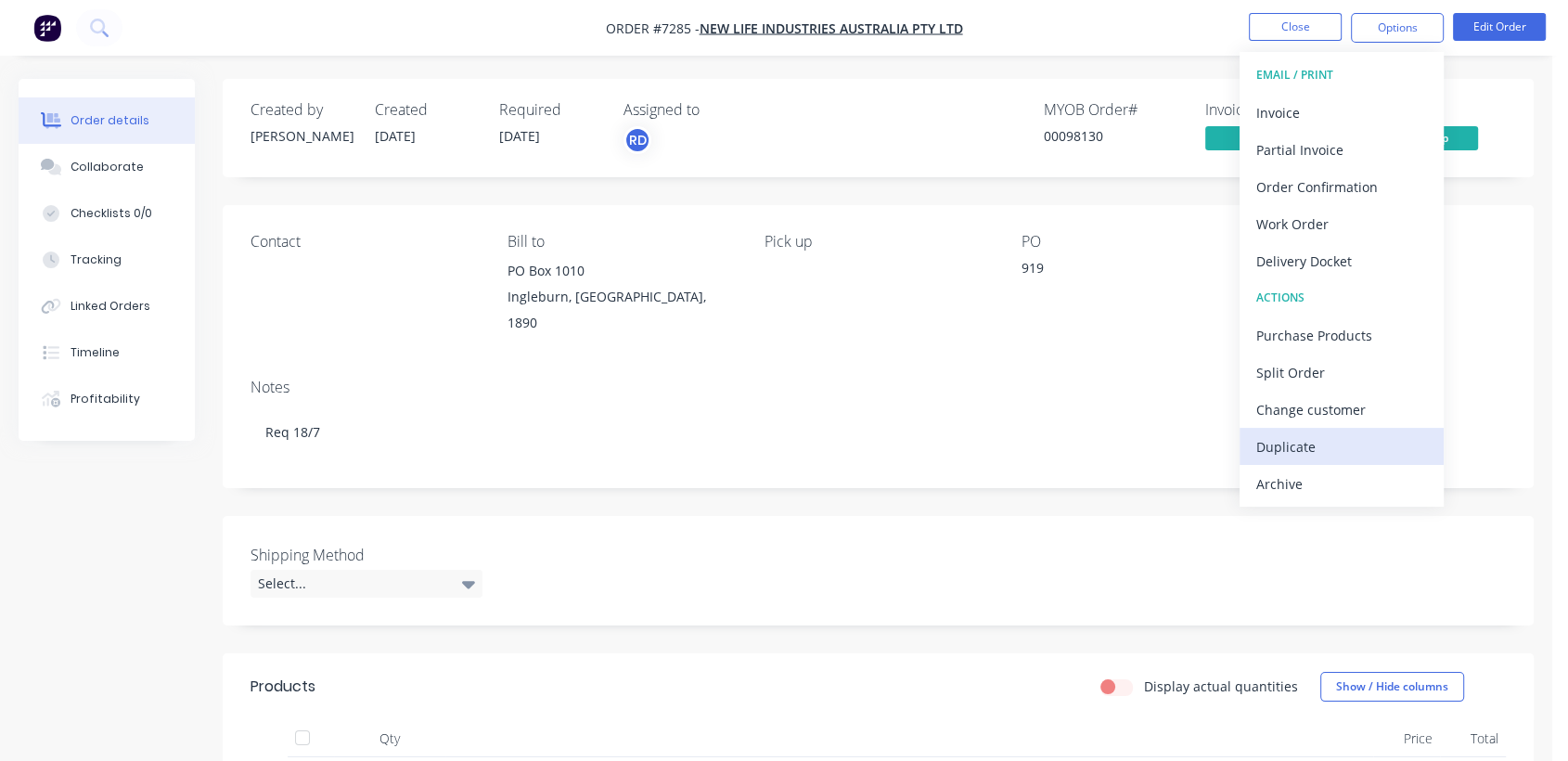
click at [1307, 439] on div "Duplicate" at bounding box center [1341, 447] width 171 height 27
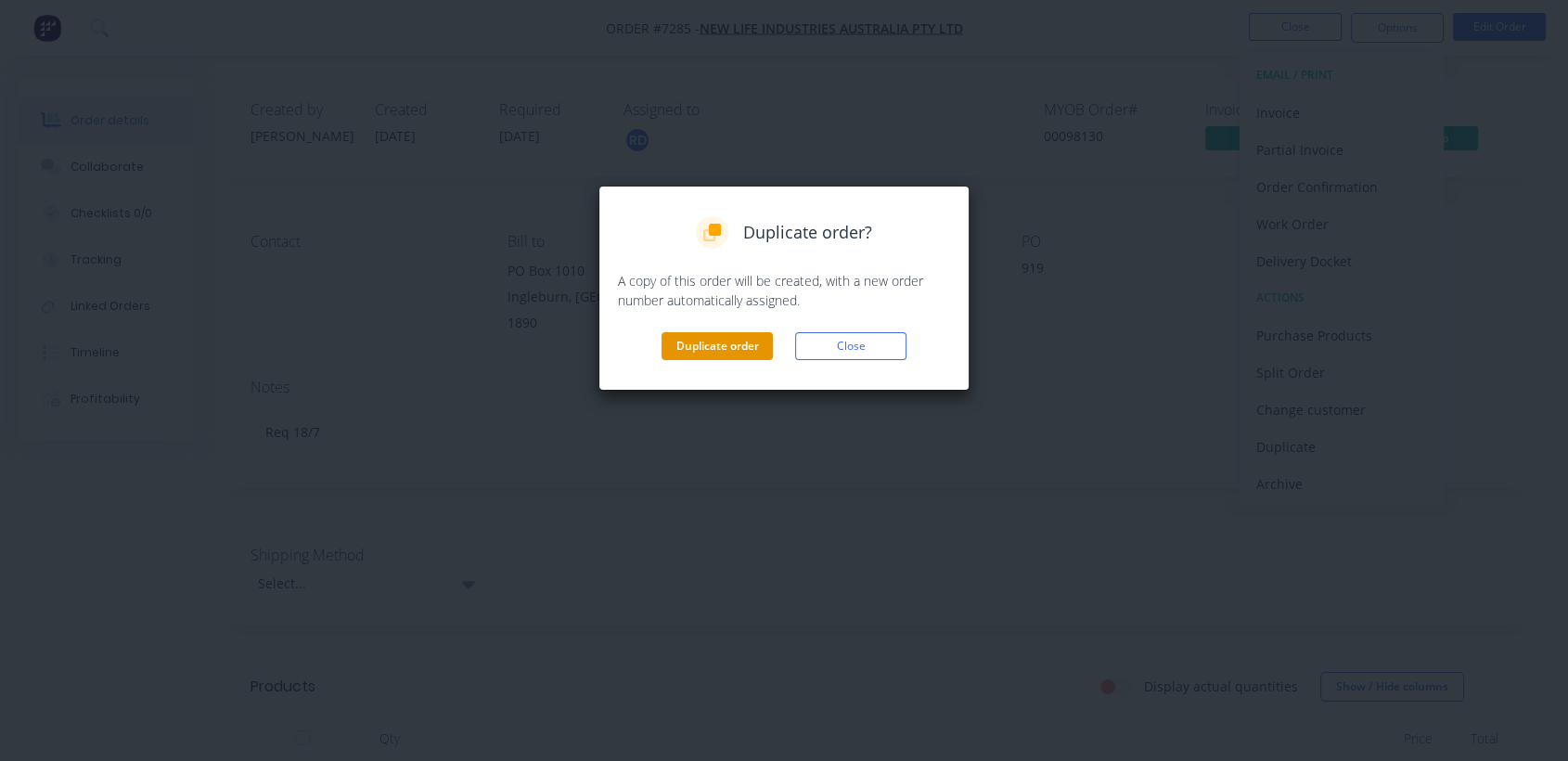
click at [716, 342] on button "Duplicate order" at bounding box center [717, 346] width 111 height 28
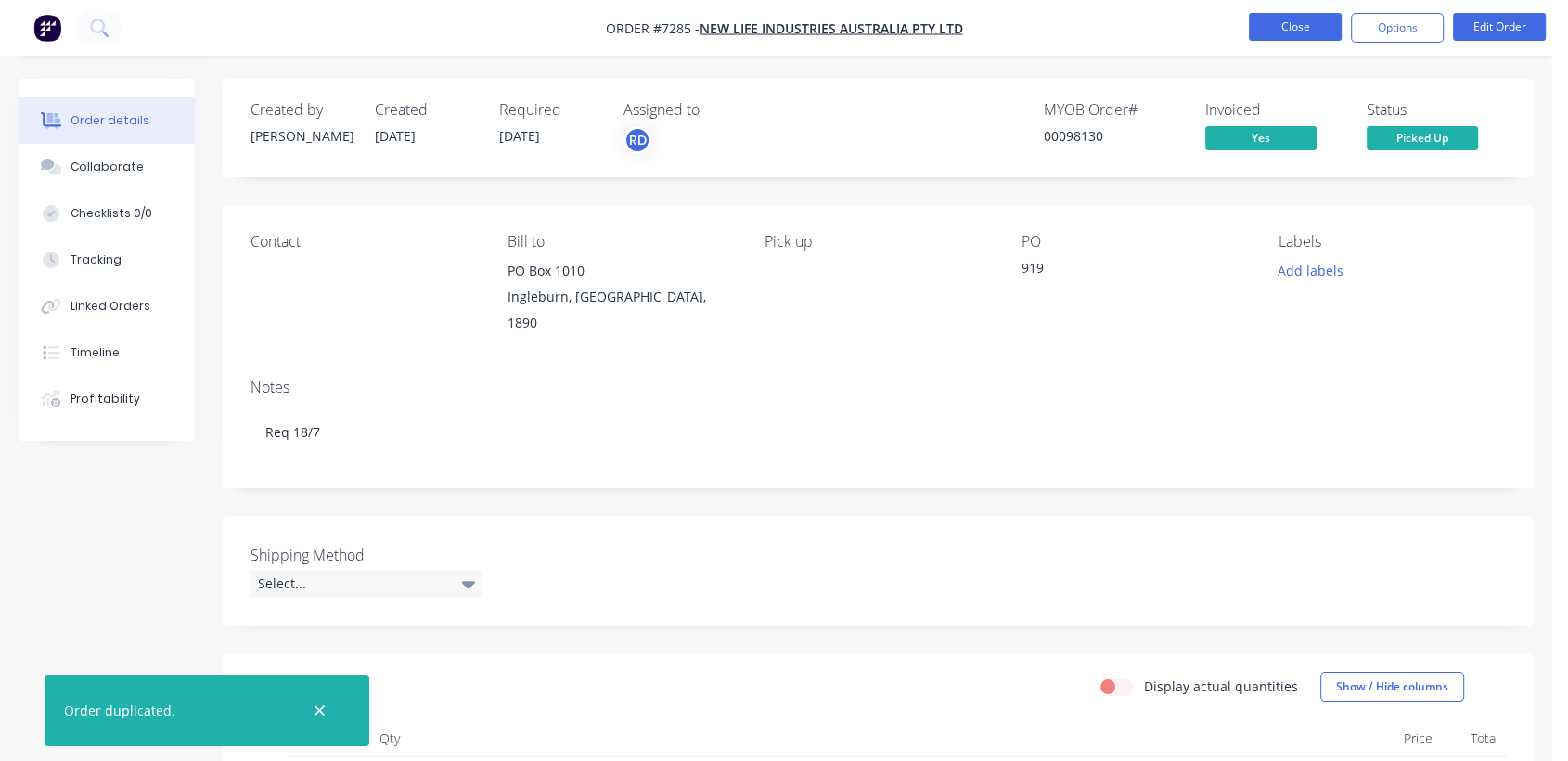
click at [1277, 31] on button "Close" at bounding box center [1295, 27] width 92 height 28
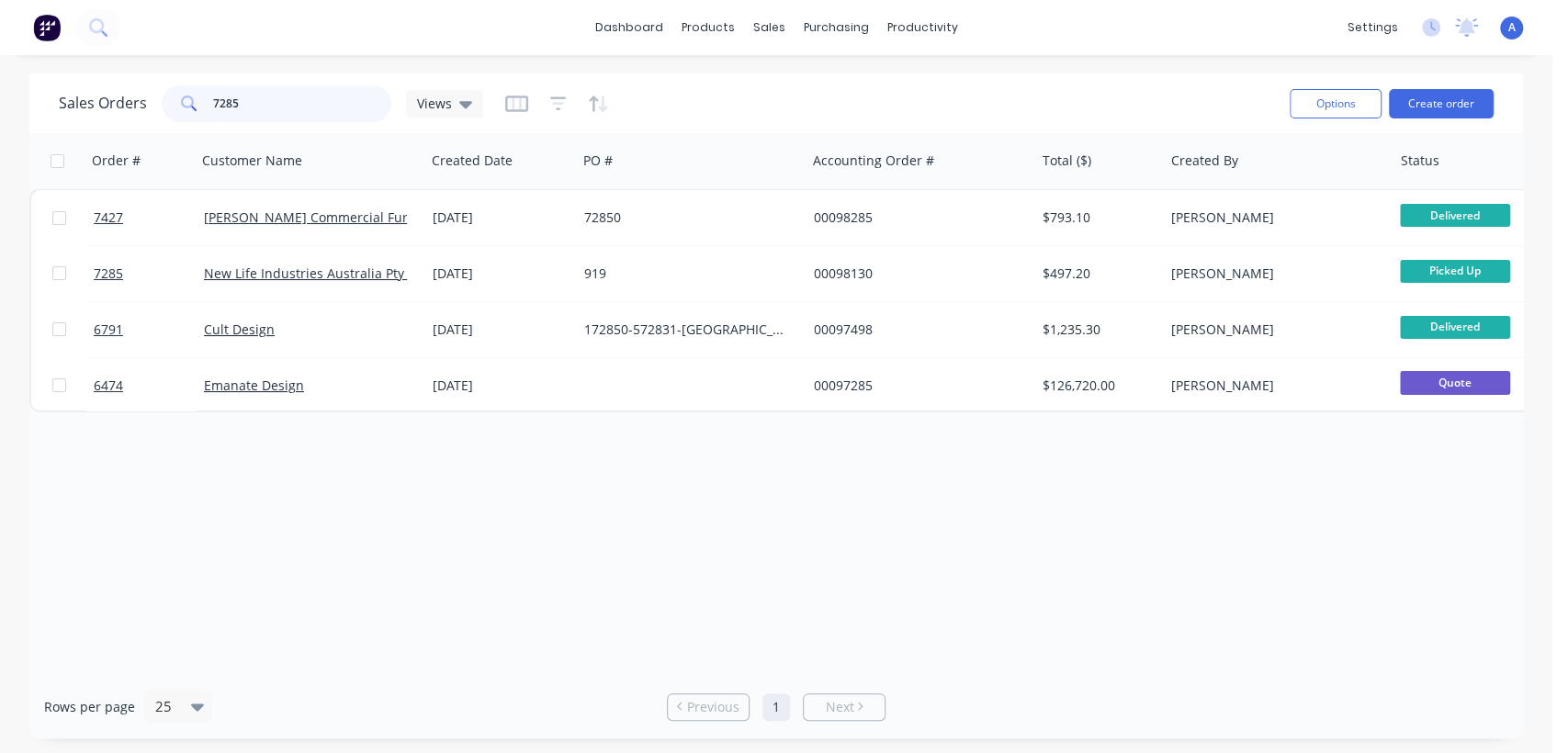
drag, startPoint x: 258, startPoint y: 100, endPoint x: 199, endPoint y: 87, distance: 60.4
click at [199, 87] on div "7285" at bounding box center [276, 103] width 229 height 36
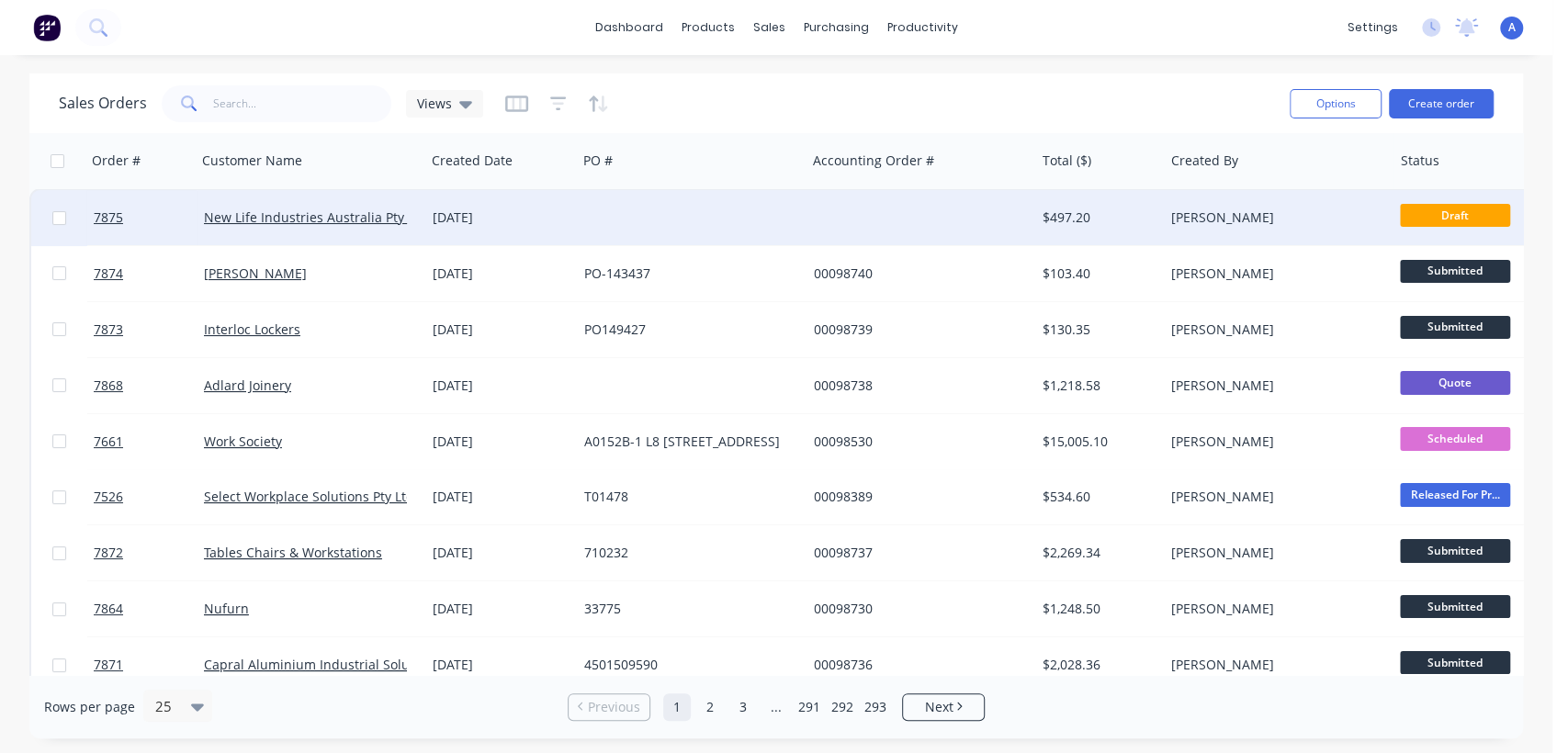
click at [677, 199] on div at bounding box center [691, 218] width 228 height 55
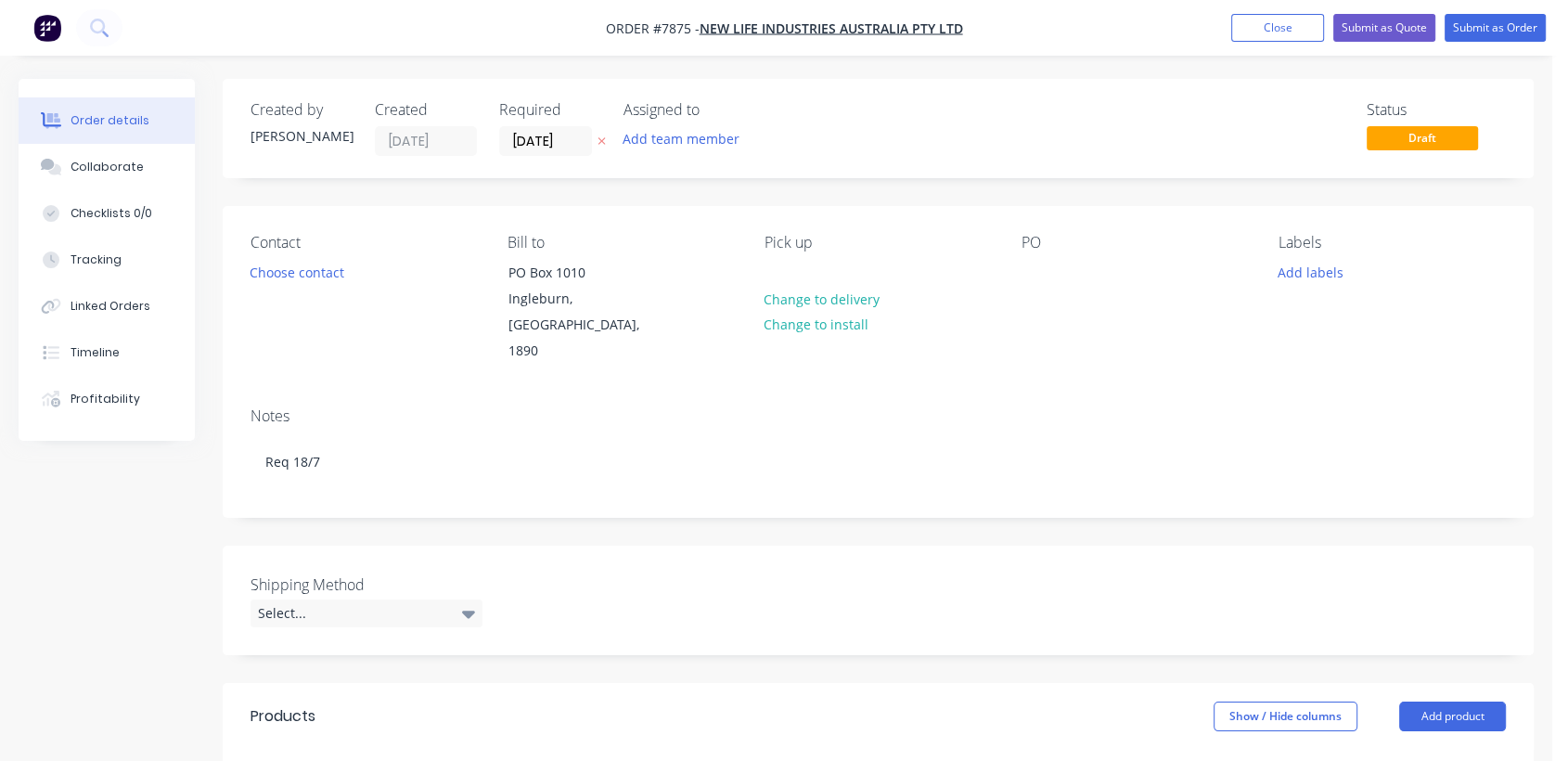
drag, startPoint x: 576, startPoint y: 135, endPoint x: 607, endPoint y: 144, distance: 32.3
click at [578, 135] on input "[DATE]" at bounding box center [545, 141] width 90 height 28
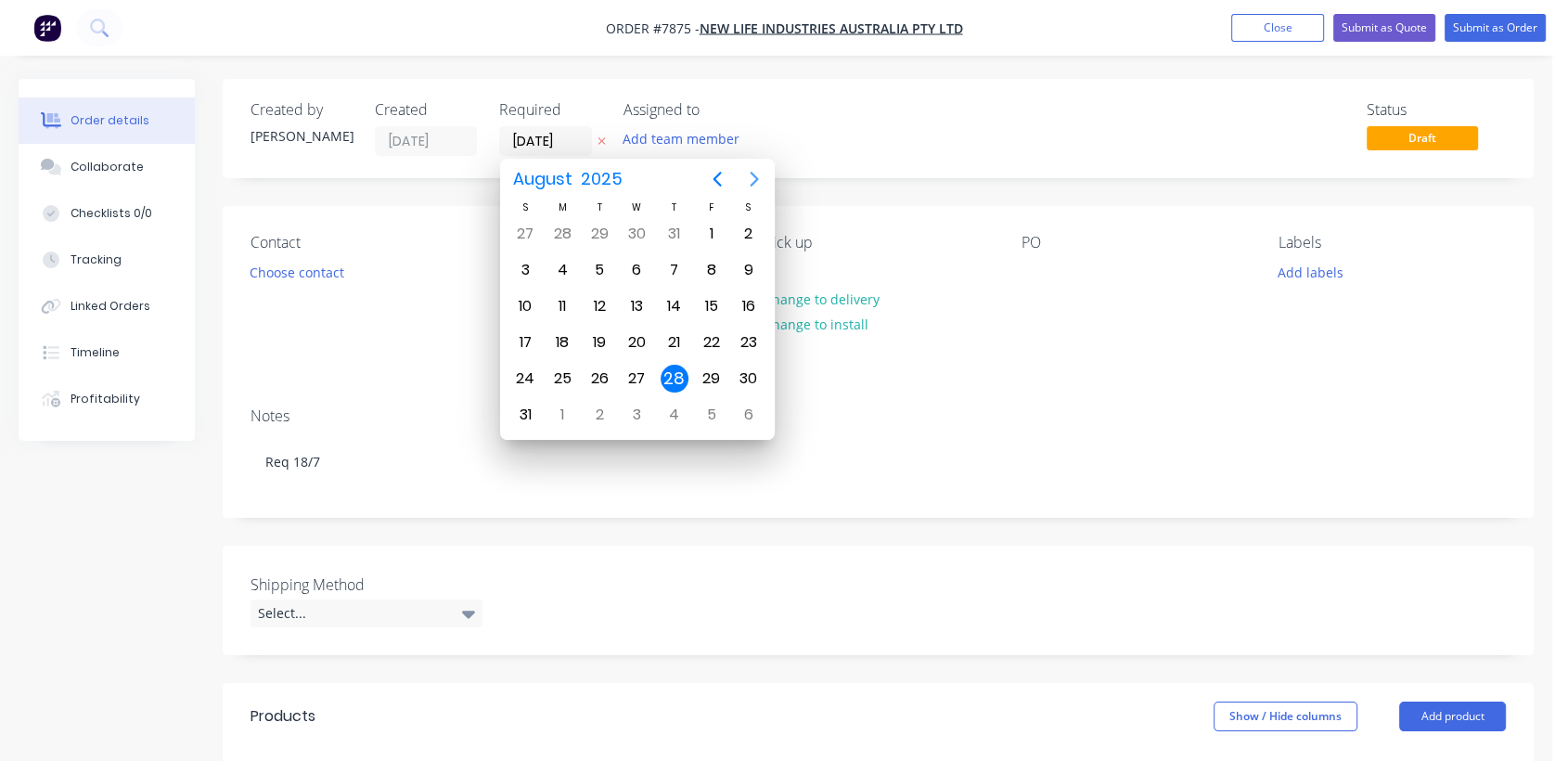
click at [753, 180] on icon "Next page" at bounding box center [754, 179] width 22 height 22
click at [633, 372] on div "31" at bounding box center [636, 379] width 28 height 28
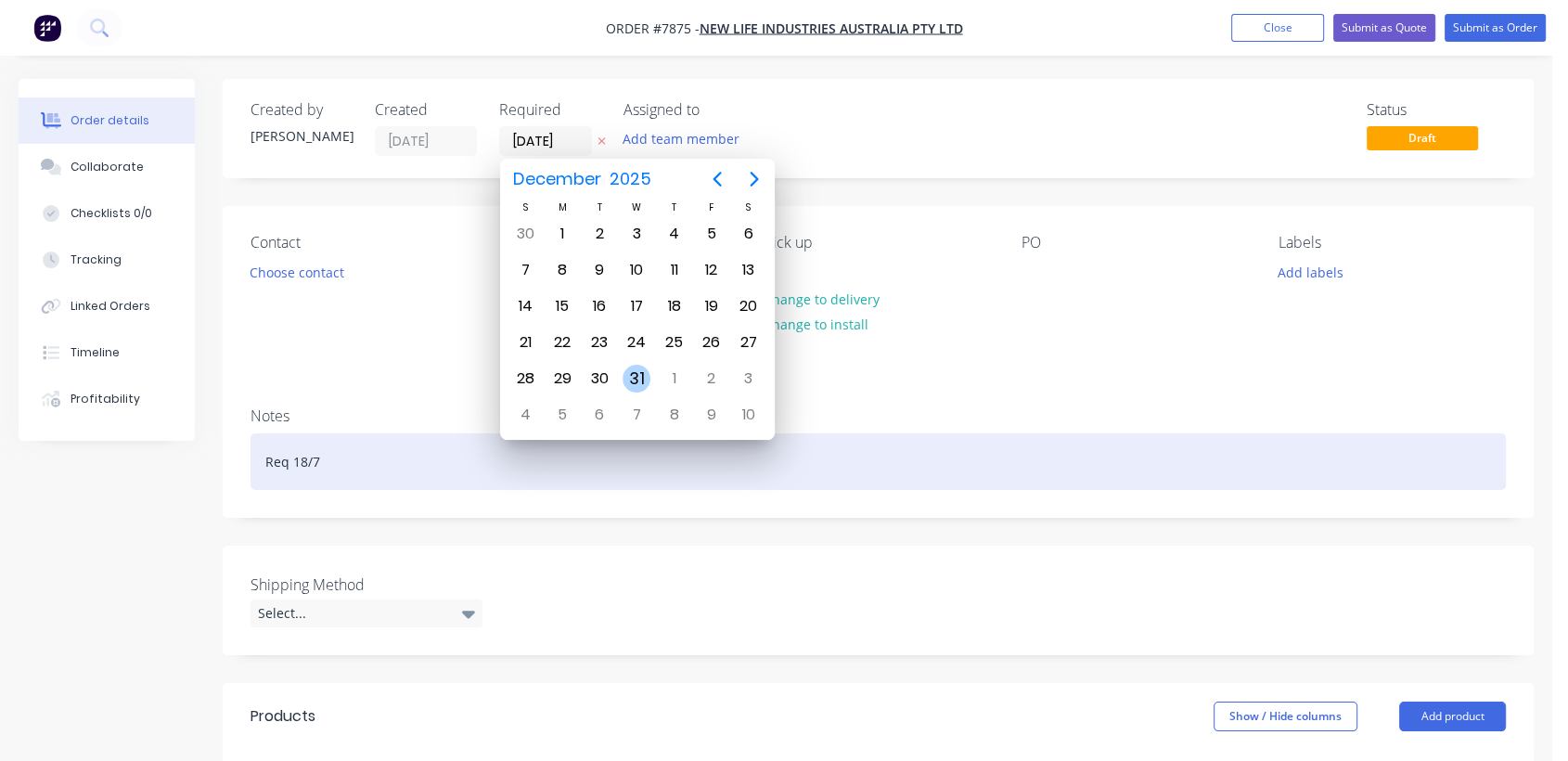
type input "[DATE]"
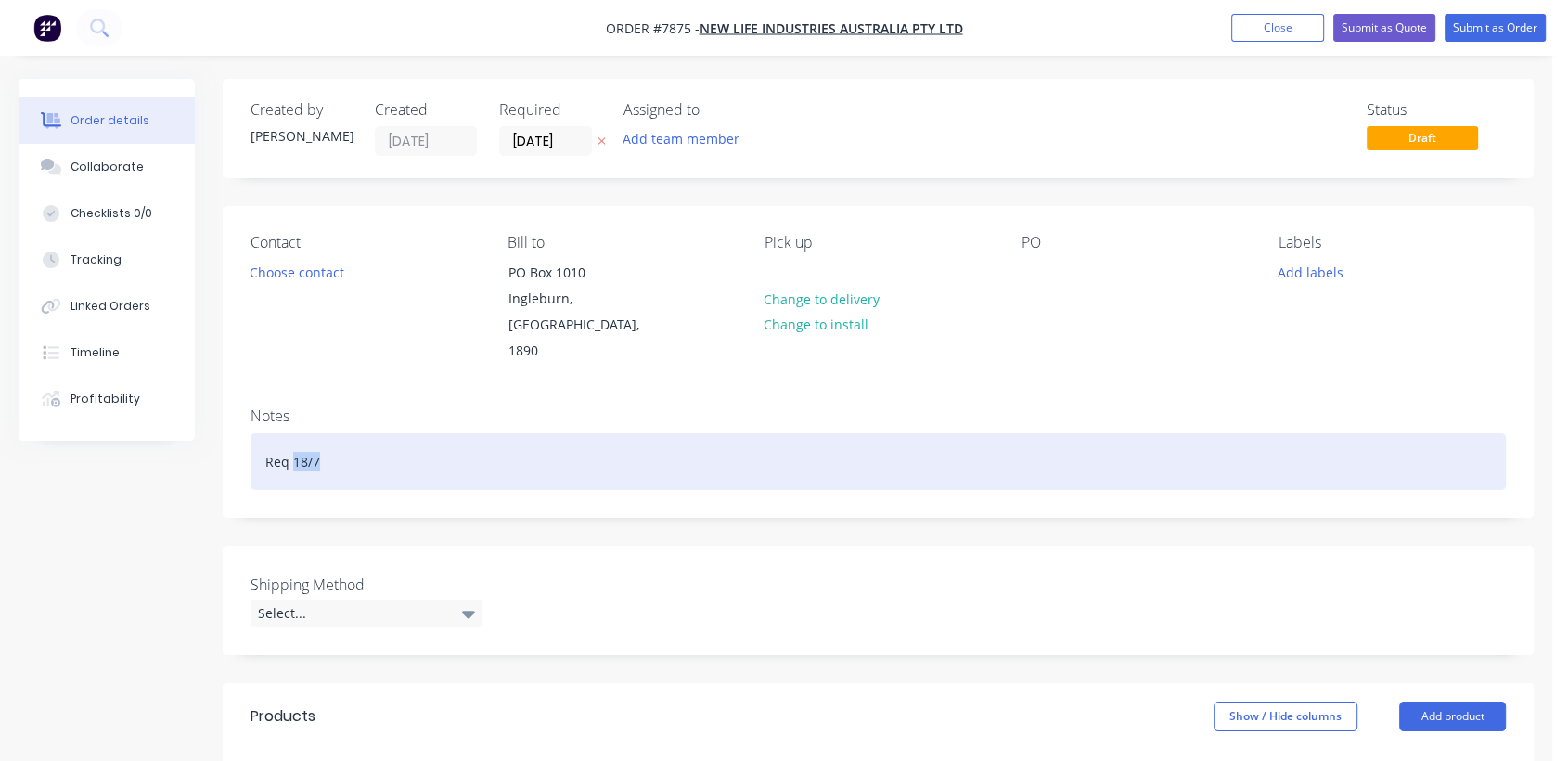
drag, startPoint x: 326, startPoint y: 438, endPoint x: 292, endPoint y: 438, distance: 34.0
click at [292, 438] on div "Req 18/7" at bounding box center [878, 462] width 1255 height 57
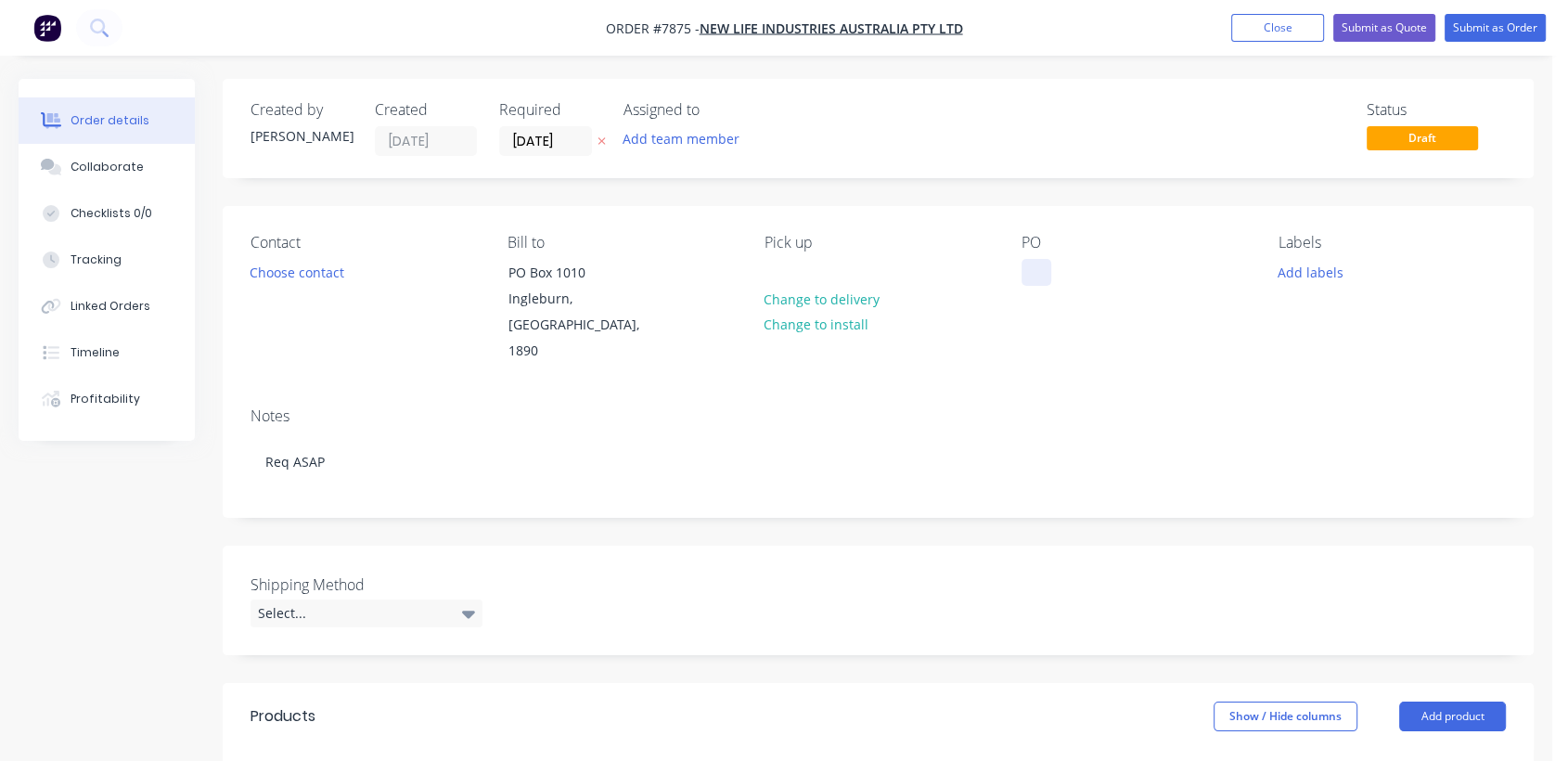
click at [1040, 272] on div at bounding box center [1036, 272] width 30 height 27
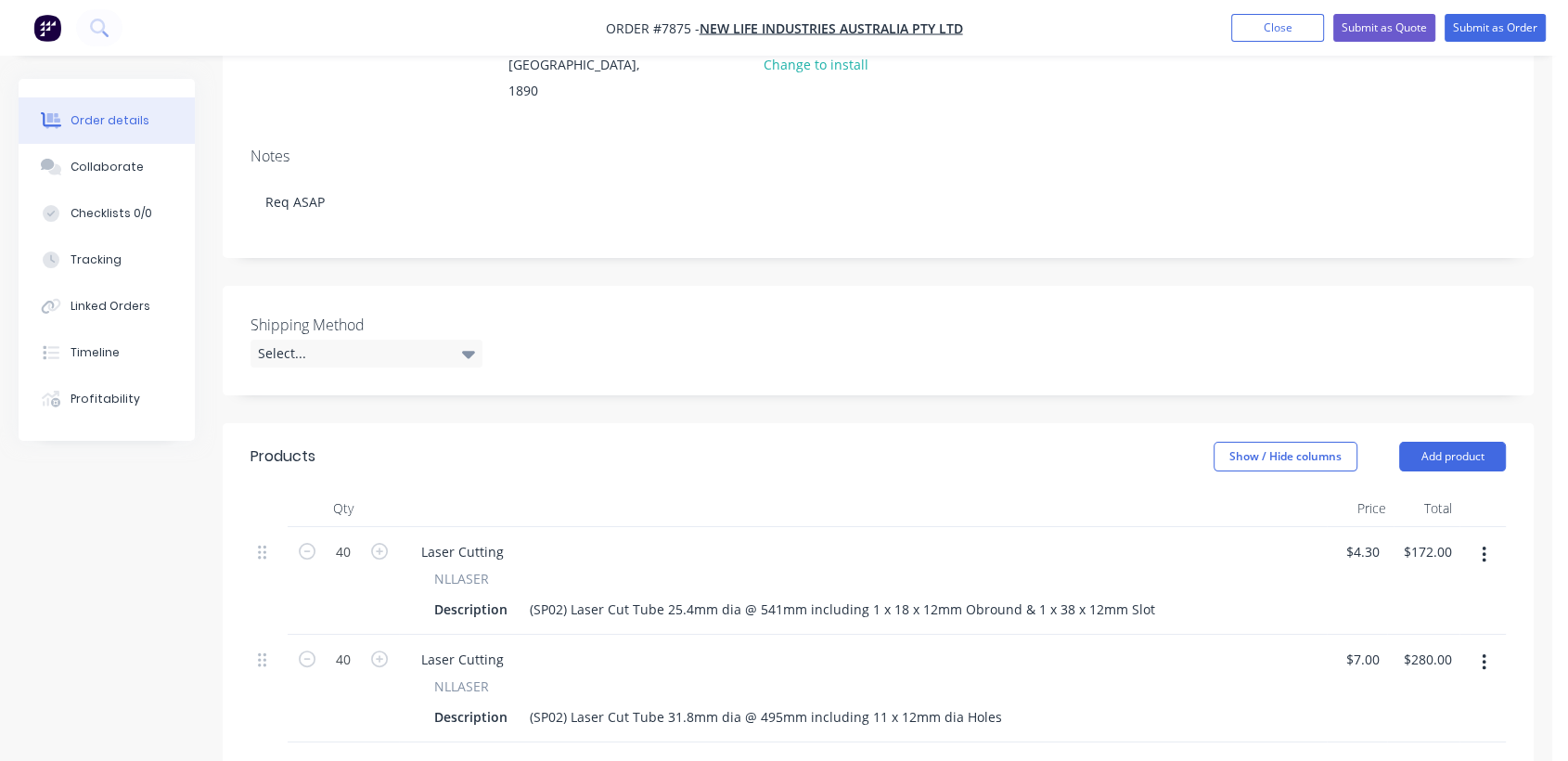
scroll to position [309, 0]
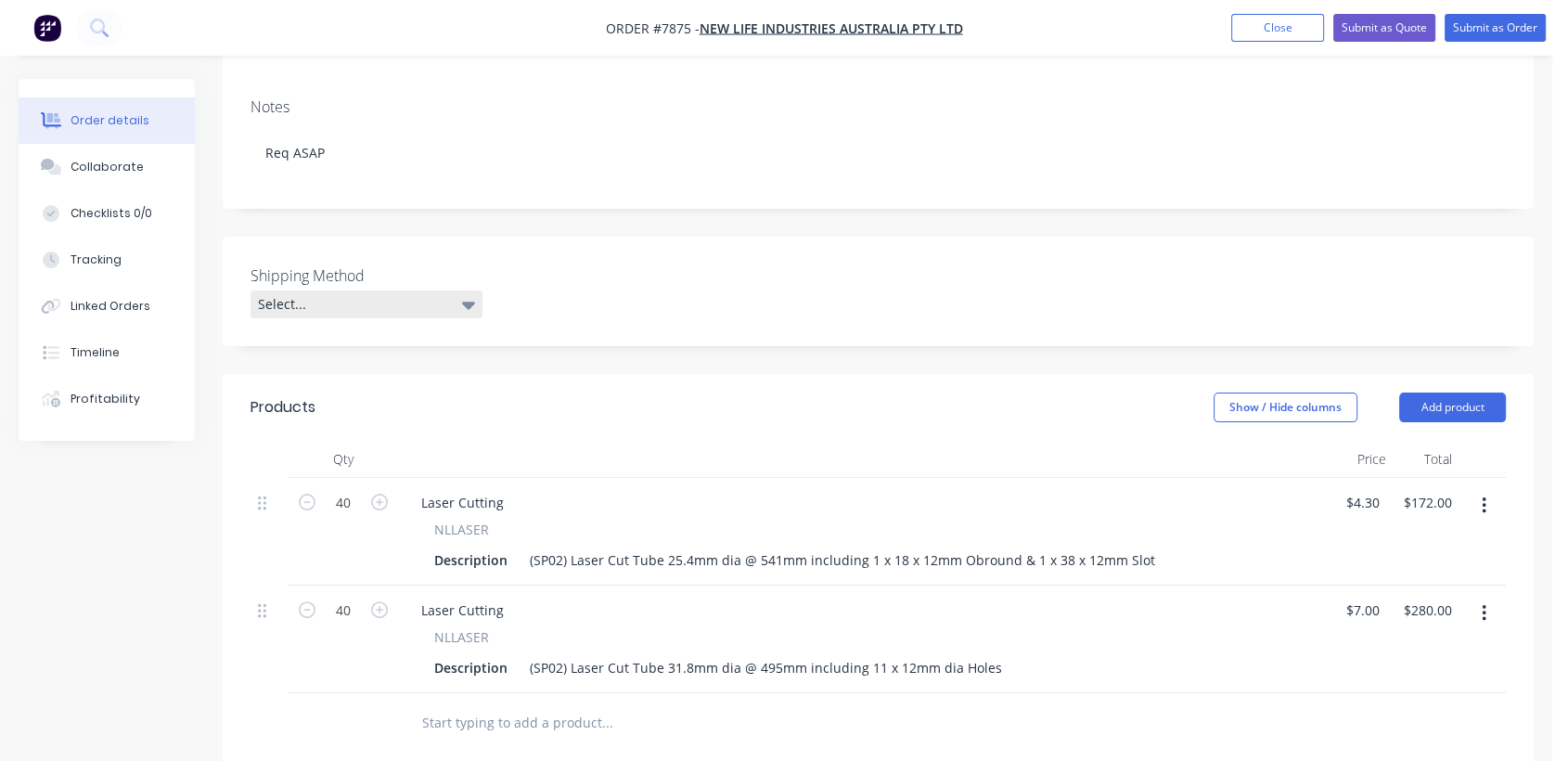
click at [340, 290] on div "Select..." at bounding box center [366, 304] width 232 height 28
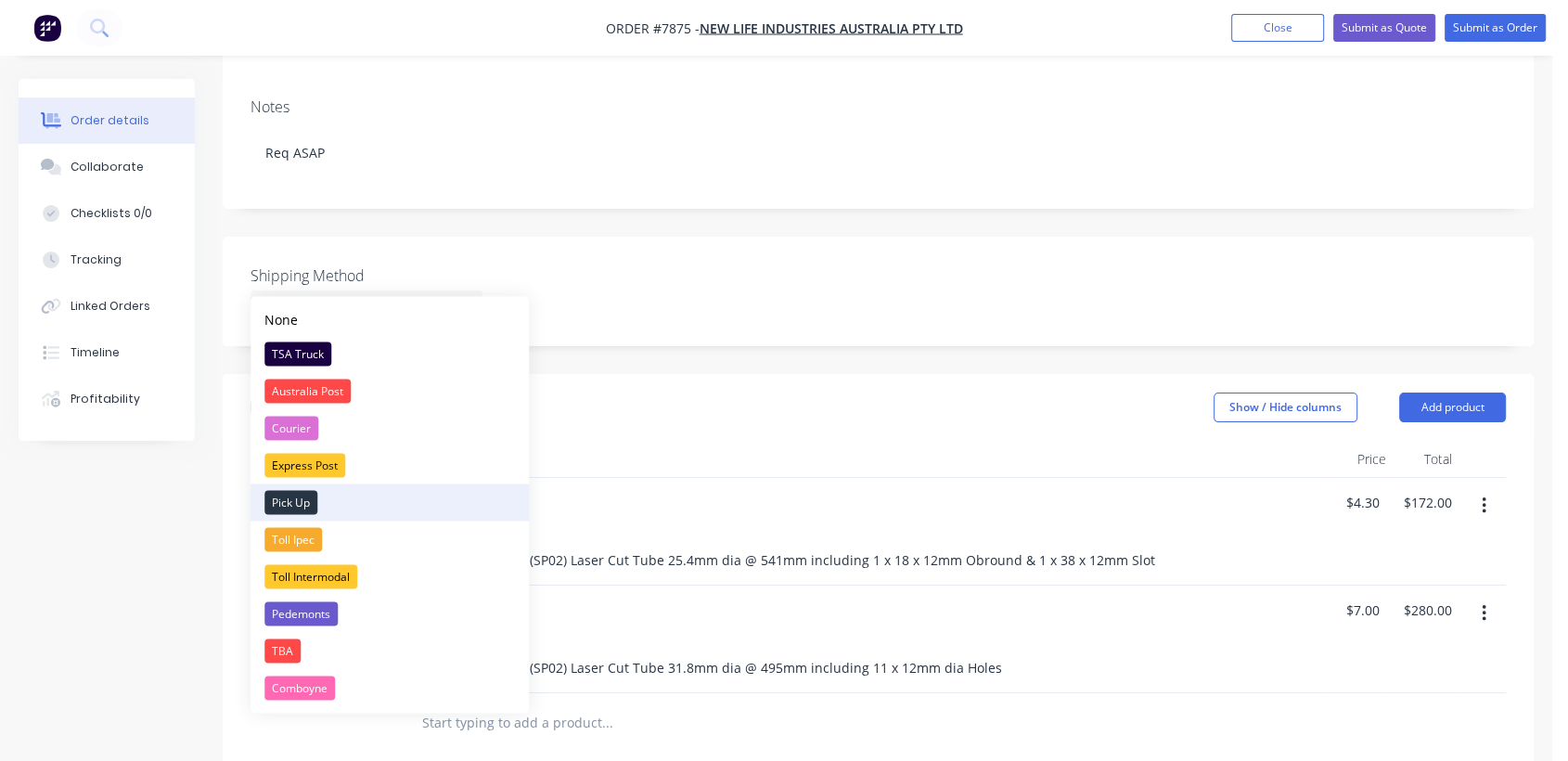
click at [297, 491] on div "Pick Up" at bounding box center [290, 502] width 53 height 24
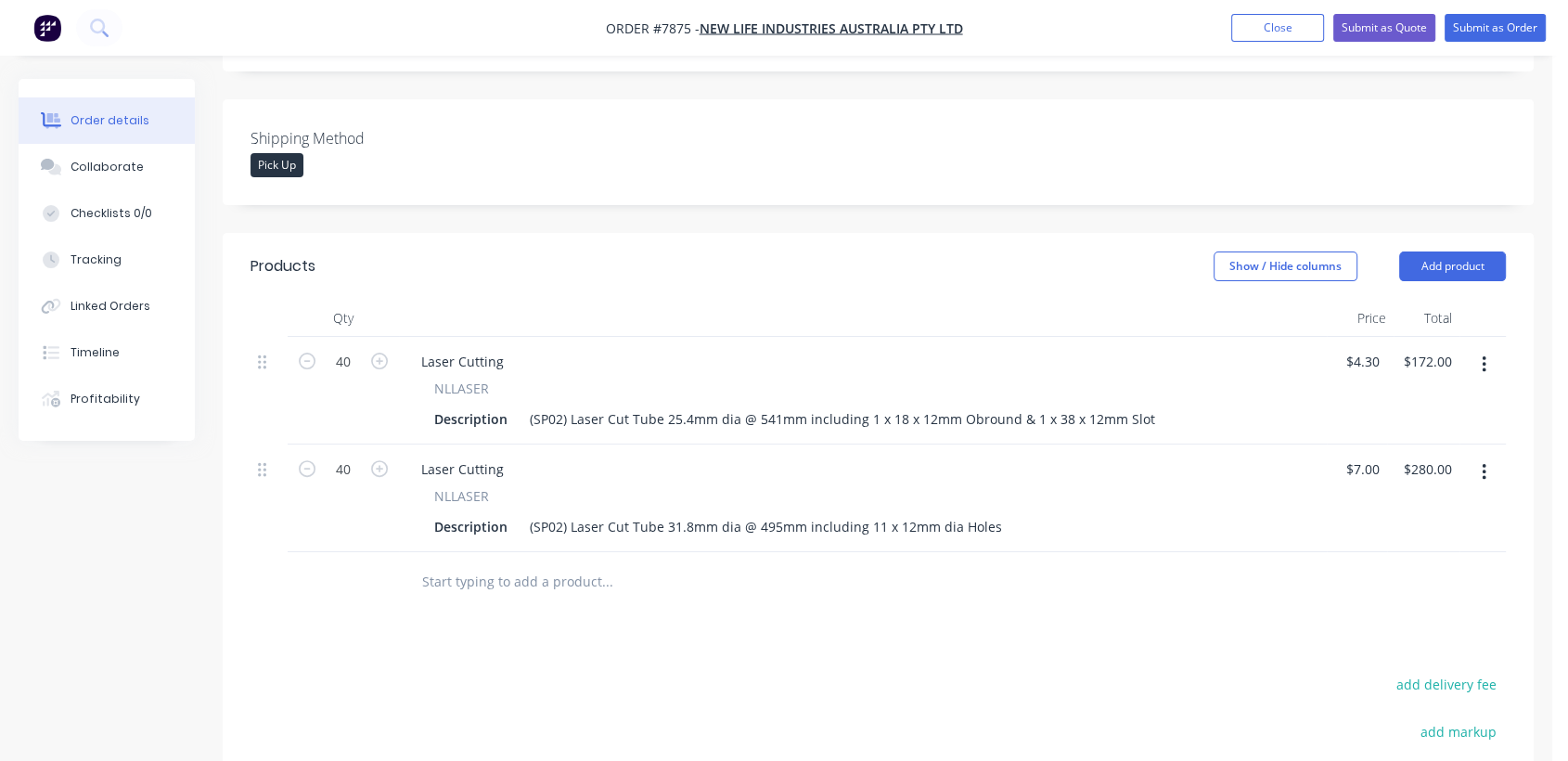
scroll to position [412, 0]
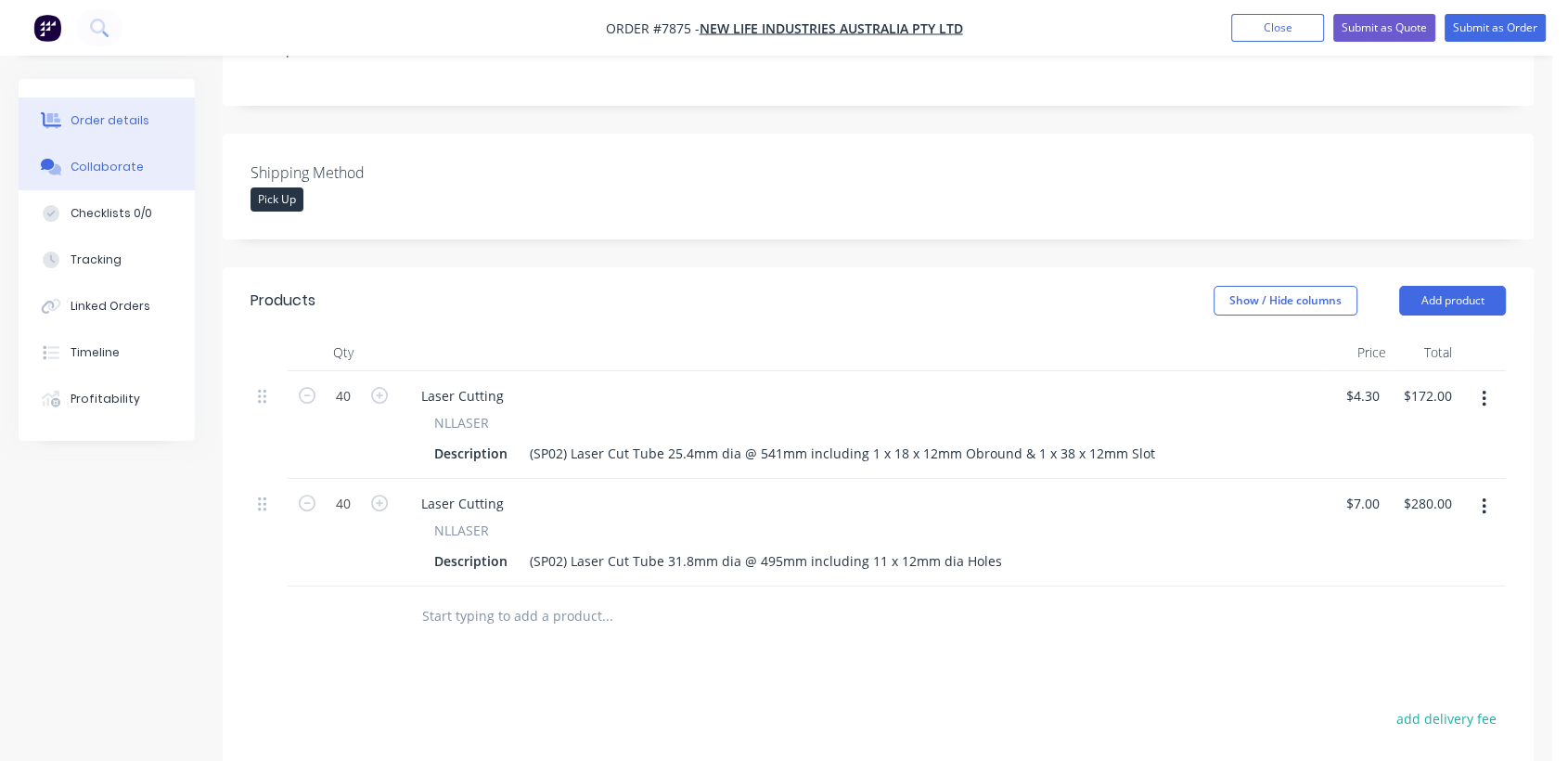
click at [135, 158] on button "Collaborate" at bounding box center [106, 167] width 176 height 47
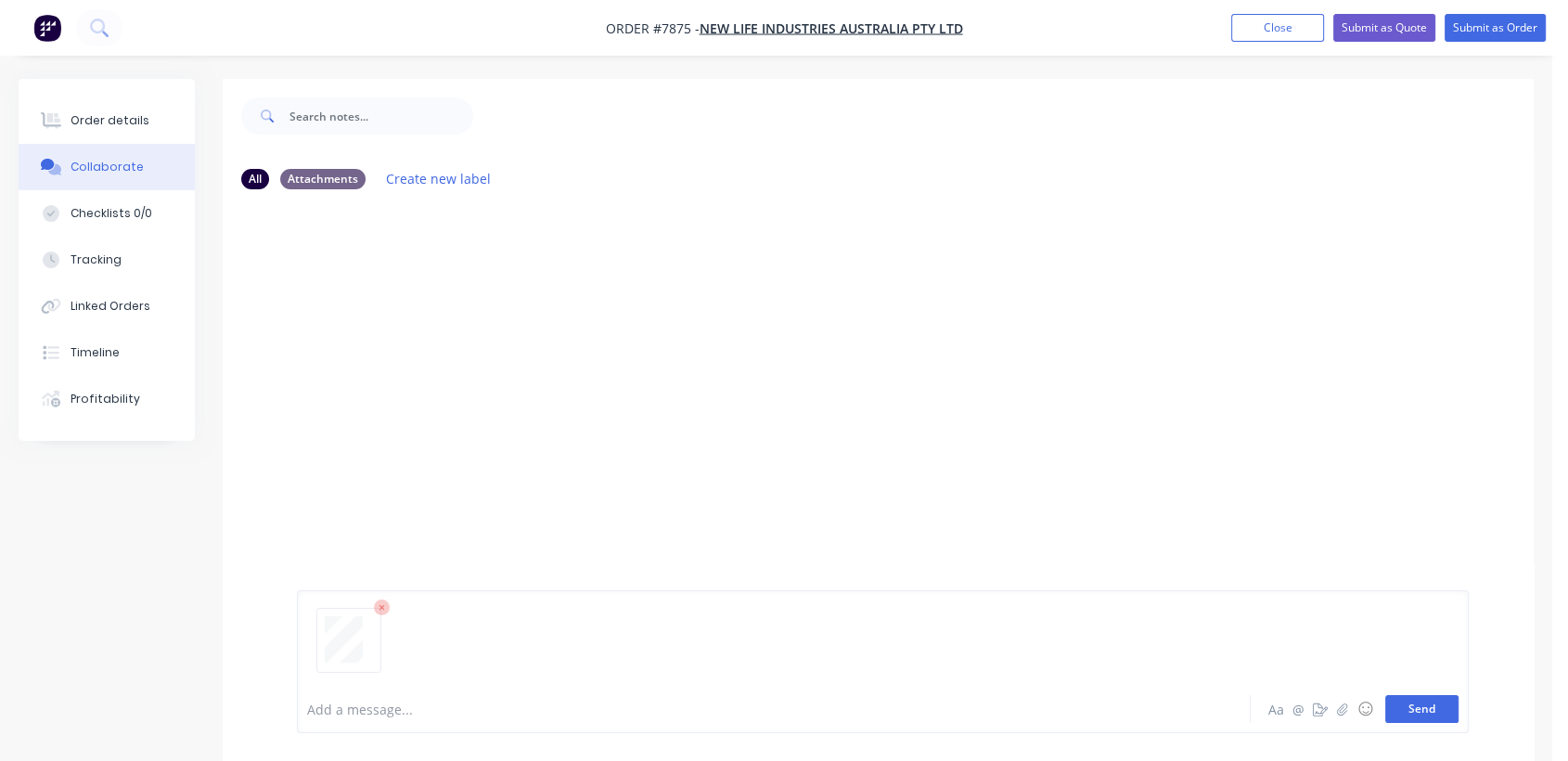
click at [1425, 716] on button "Send" at bounding box center [1422, 709] width 74 height 28
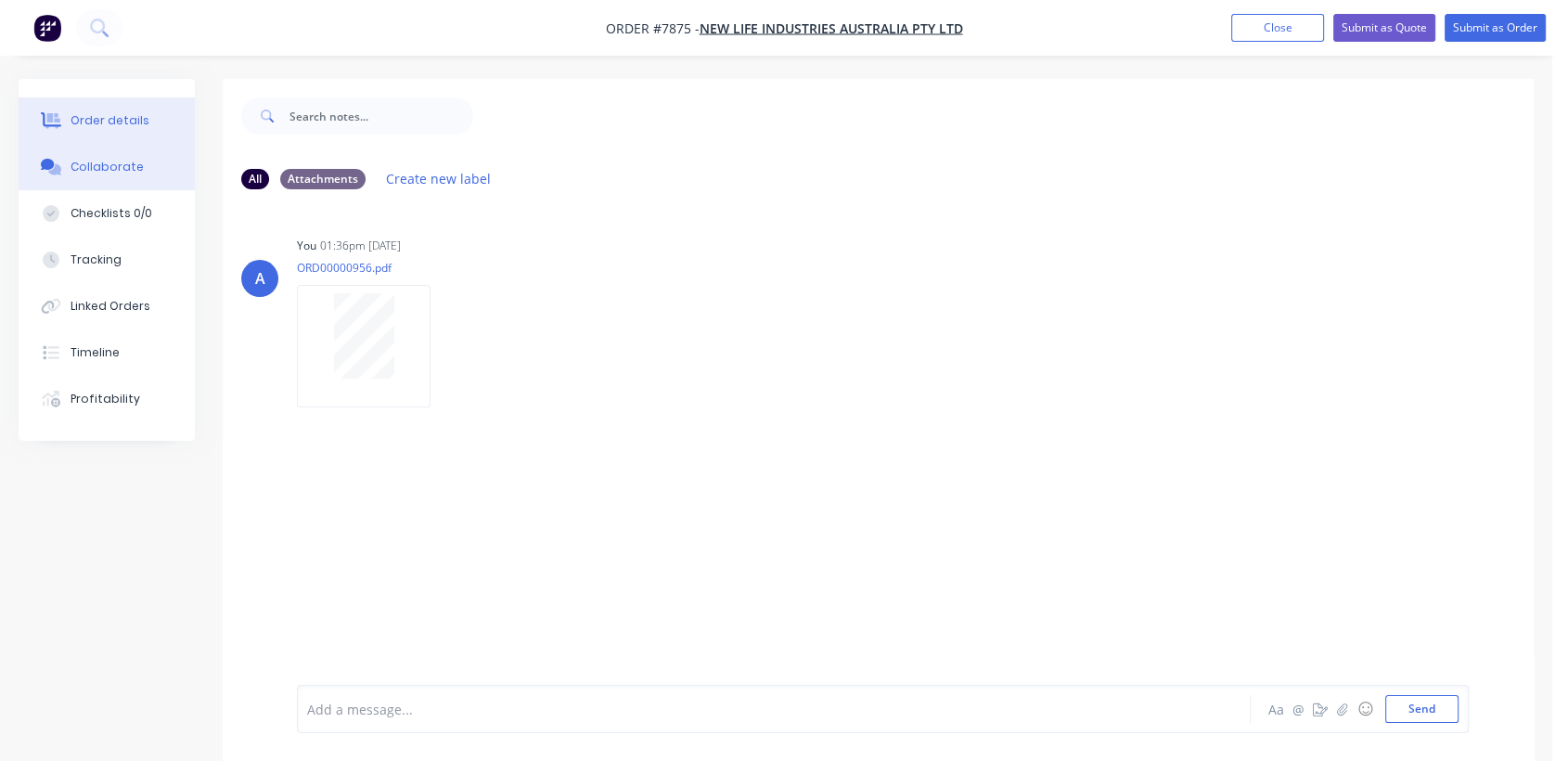
click at [124, 107] on button "Order details" at bounding box center [106, 120] width 176 height 47
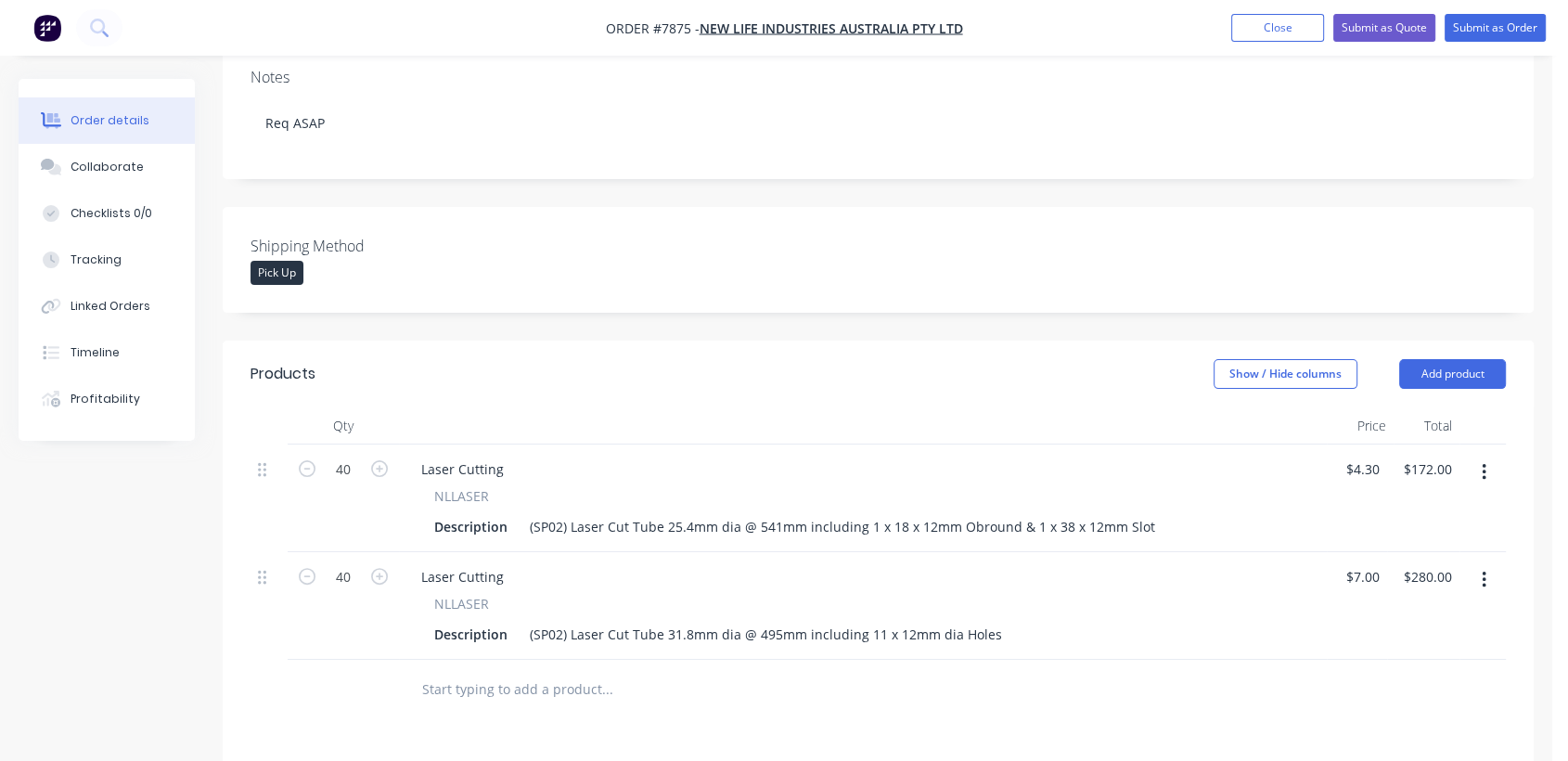
scroll to position [290, 0]
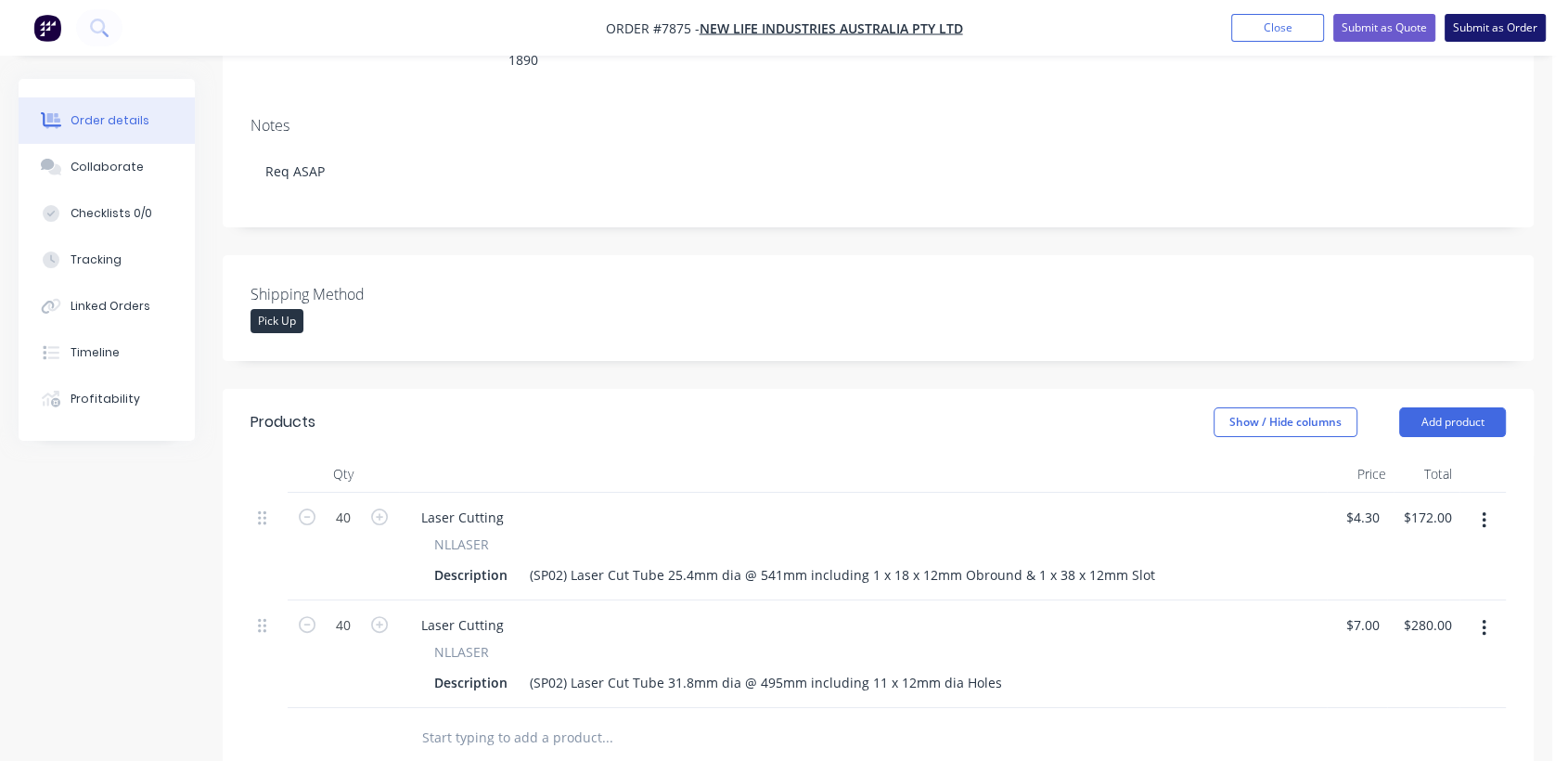
click at [1491, 26] on button "Submit as Order" at bounding box center [1495, 28] width 101 height 28
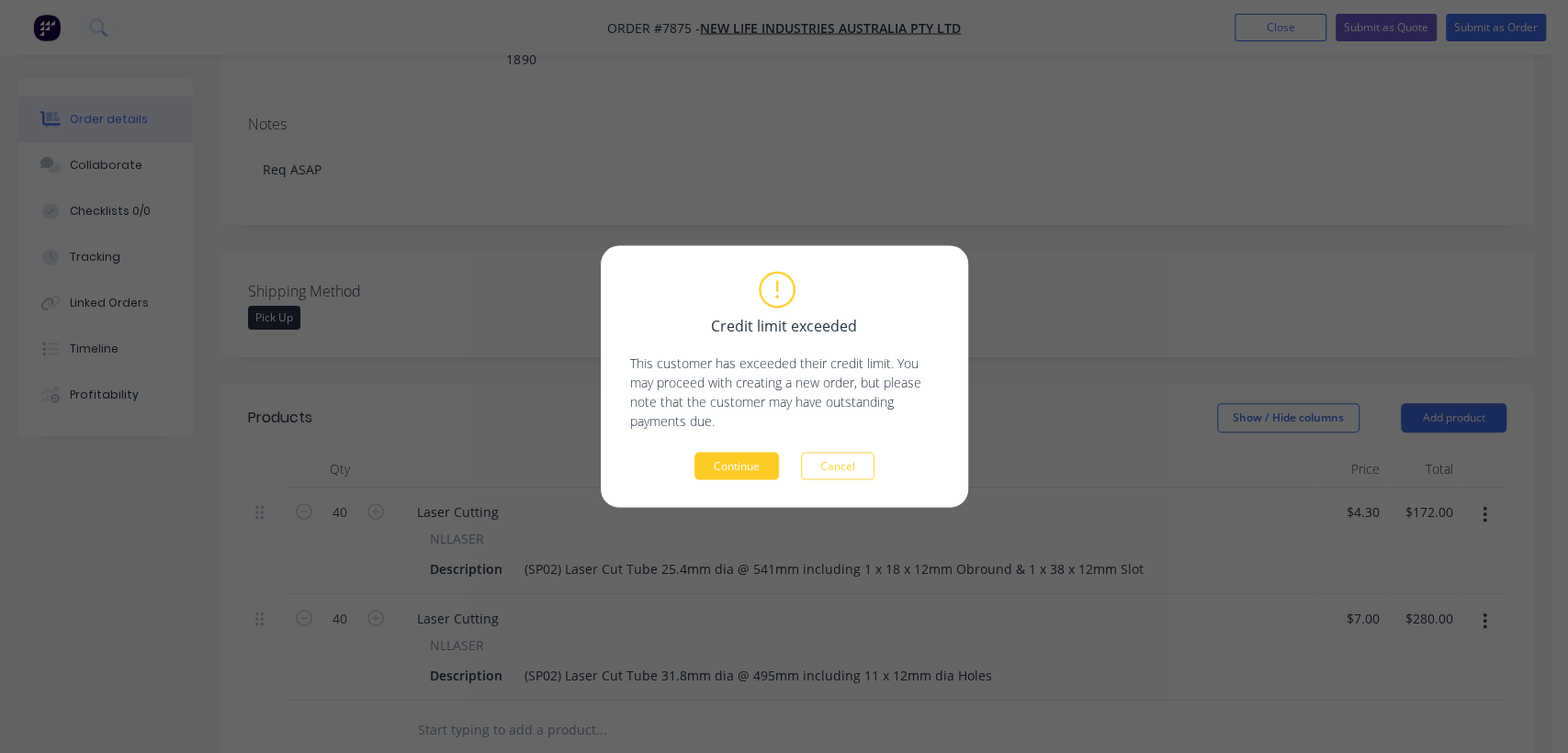
click at [742, 459] on button "Continue" at bounding box center [736, 467] width 85 height 28
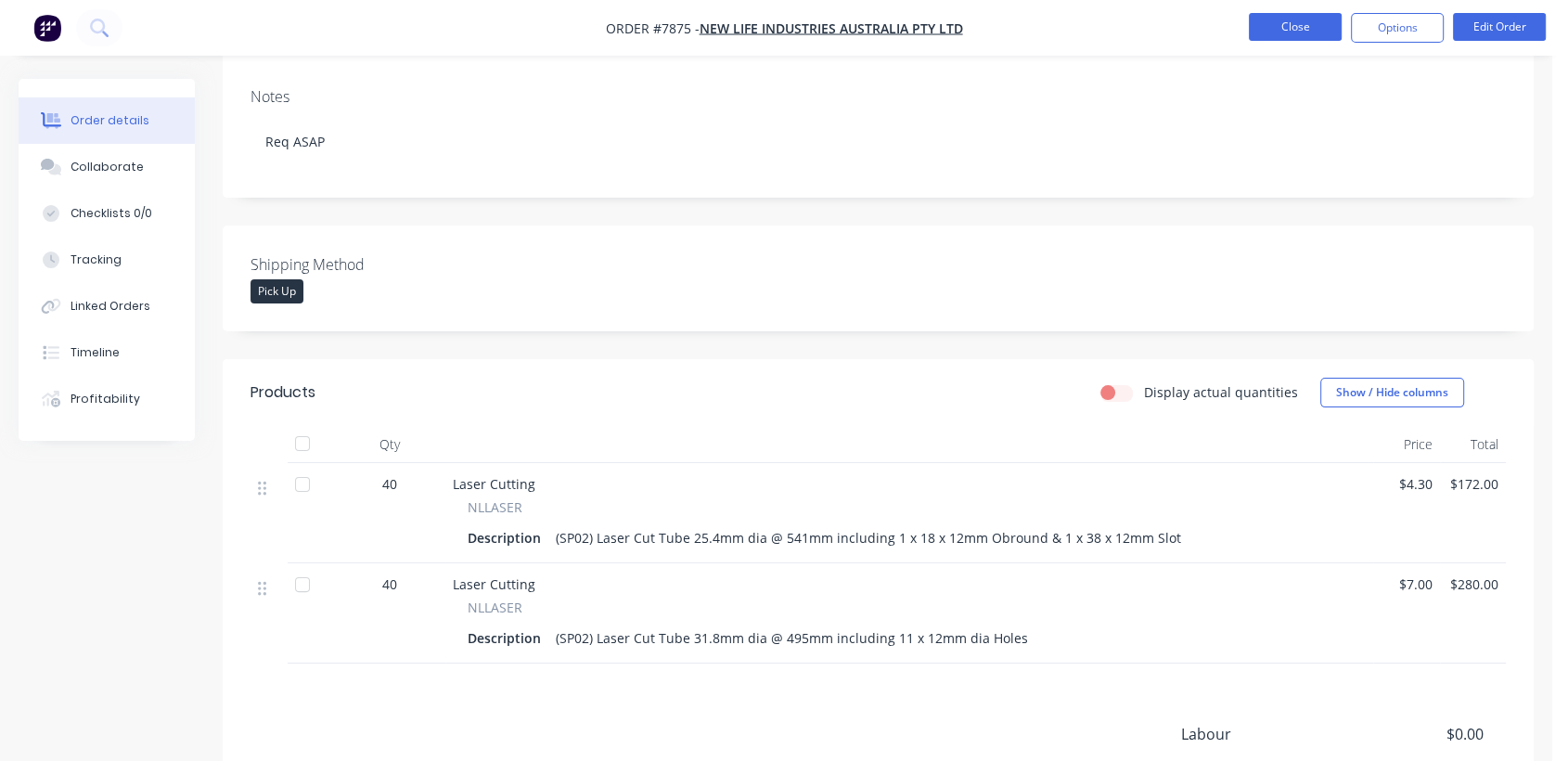
click at [1286, 24] on button "Close" at bounding box center [1295, 27] width 92 height 28
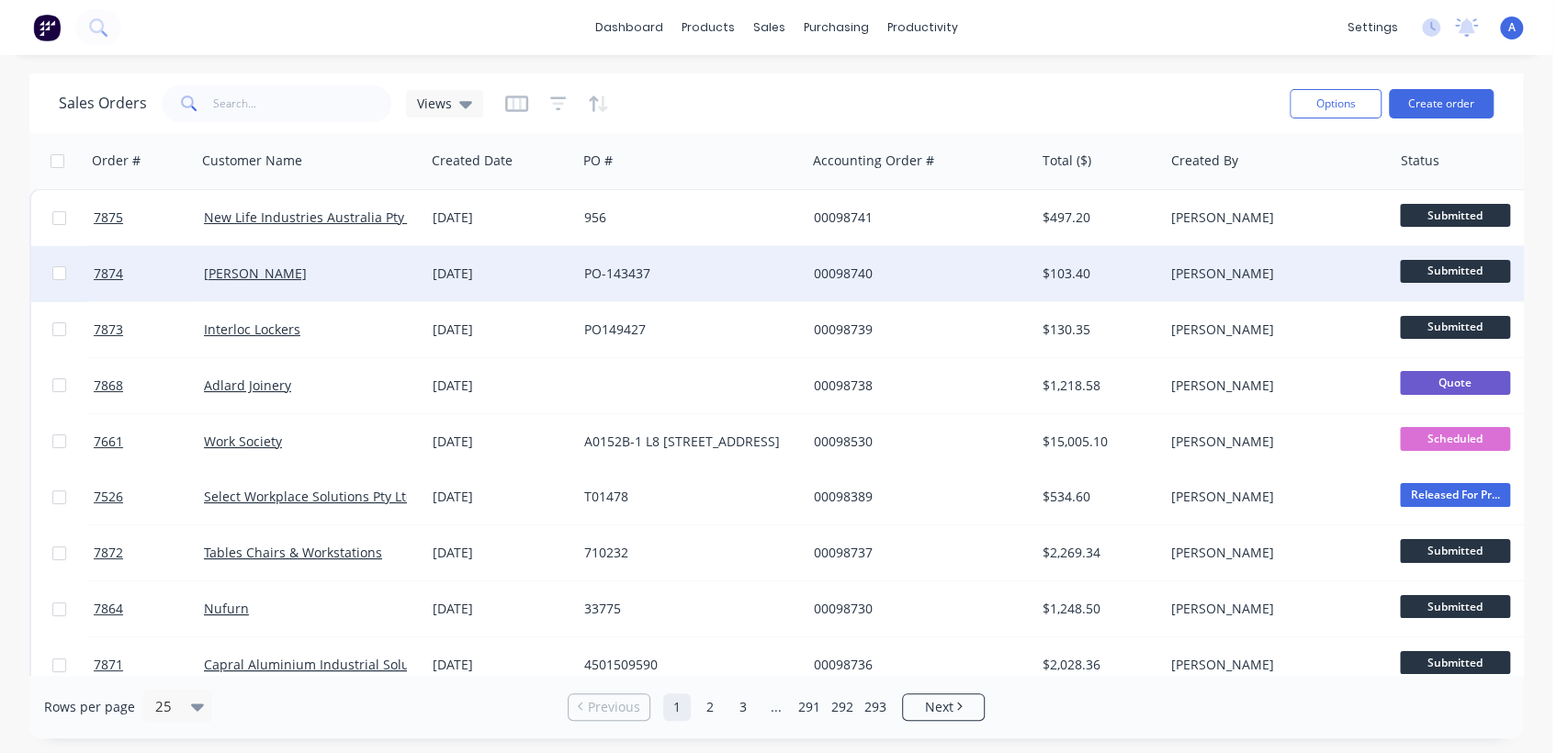
click at [598, 267] on div "PO-143437" at bounding box center [685, 274] width 204 height 19
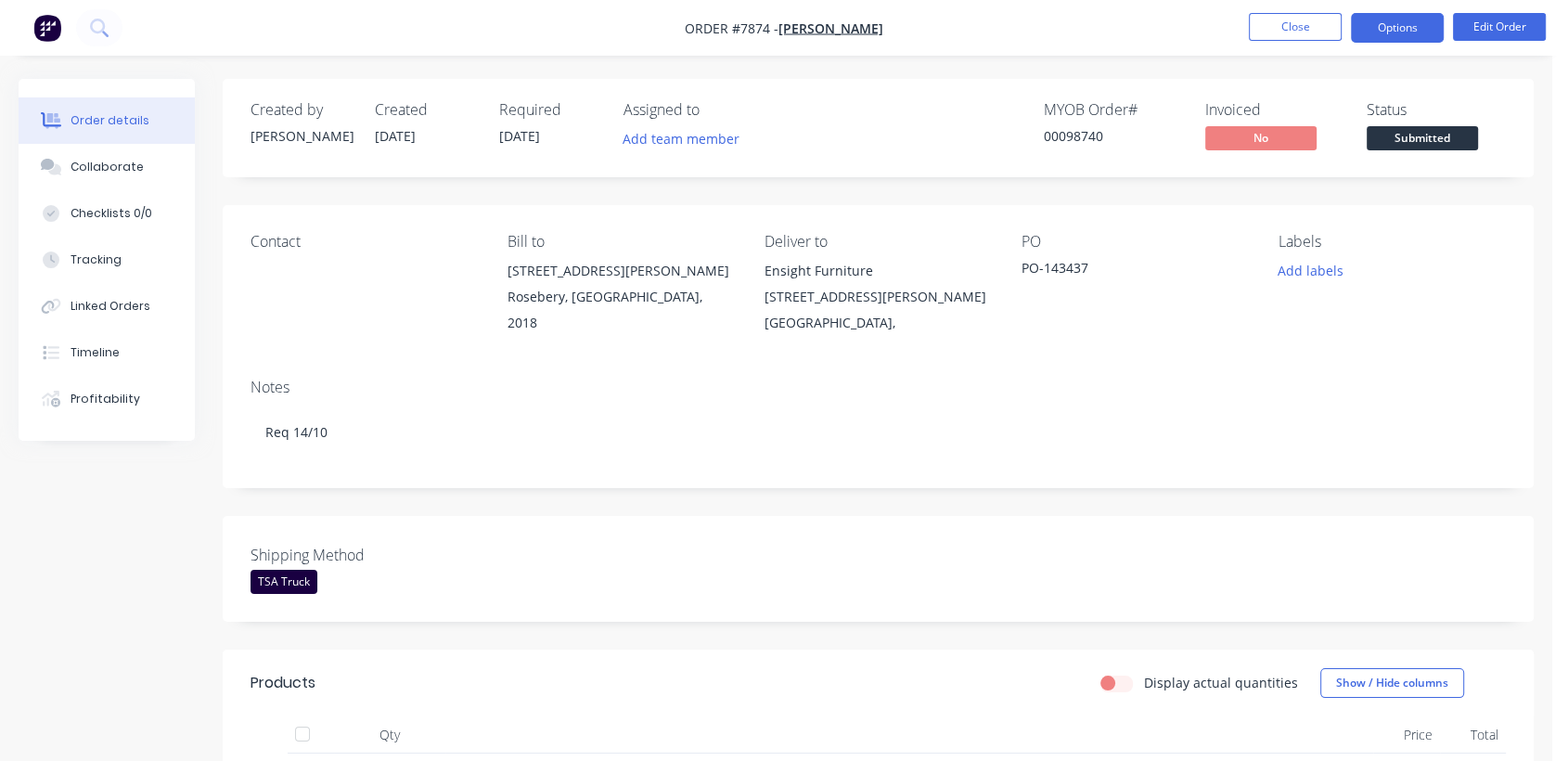
click at [1384, 26] on button "Options" at bounding box center [1396, 28] width 92 height 30
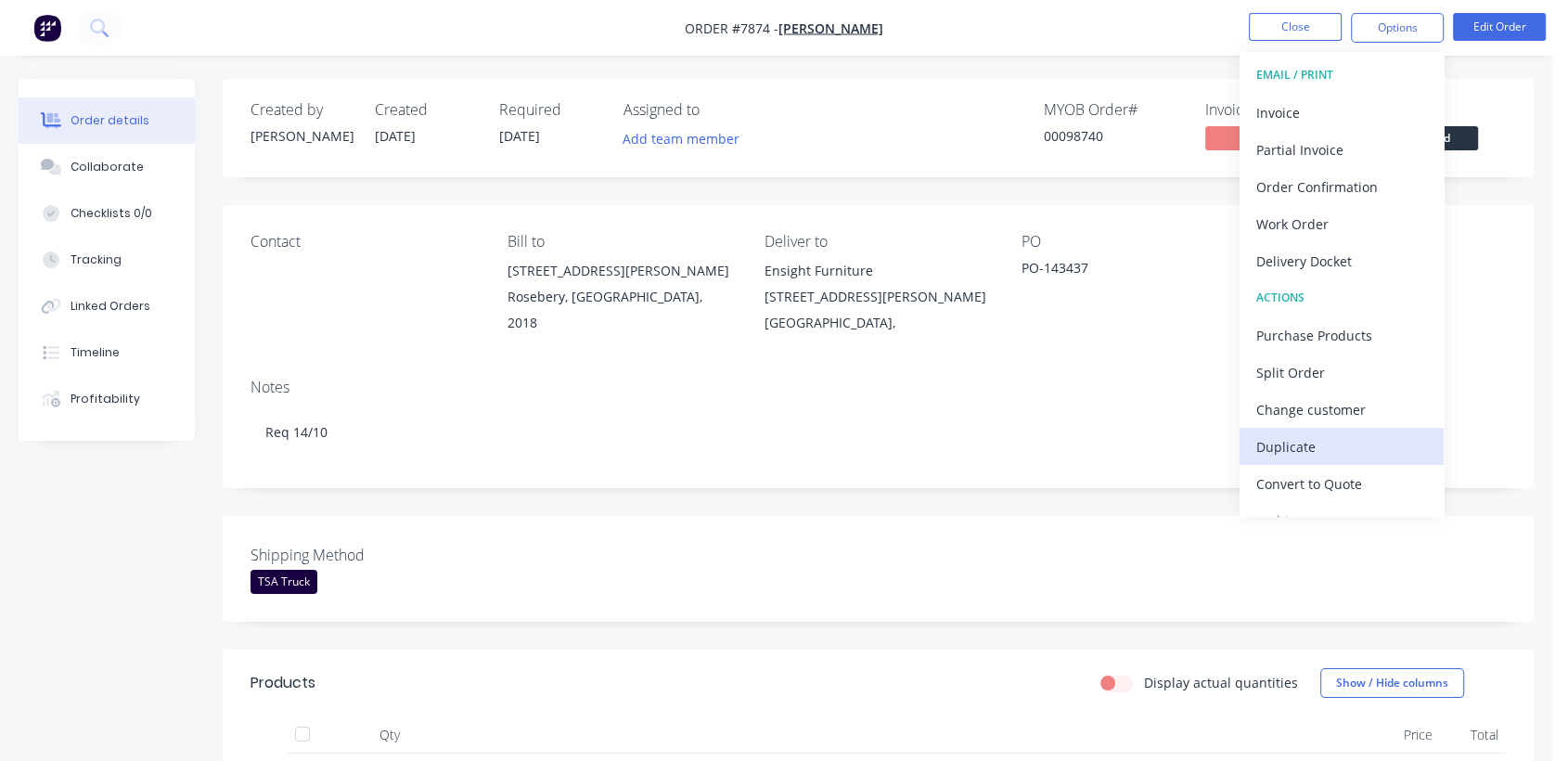
click at [1277, 443] on div "Duplicate" at bounding box center [1341, 447] width 171 height 27
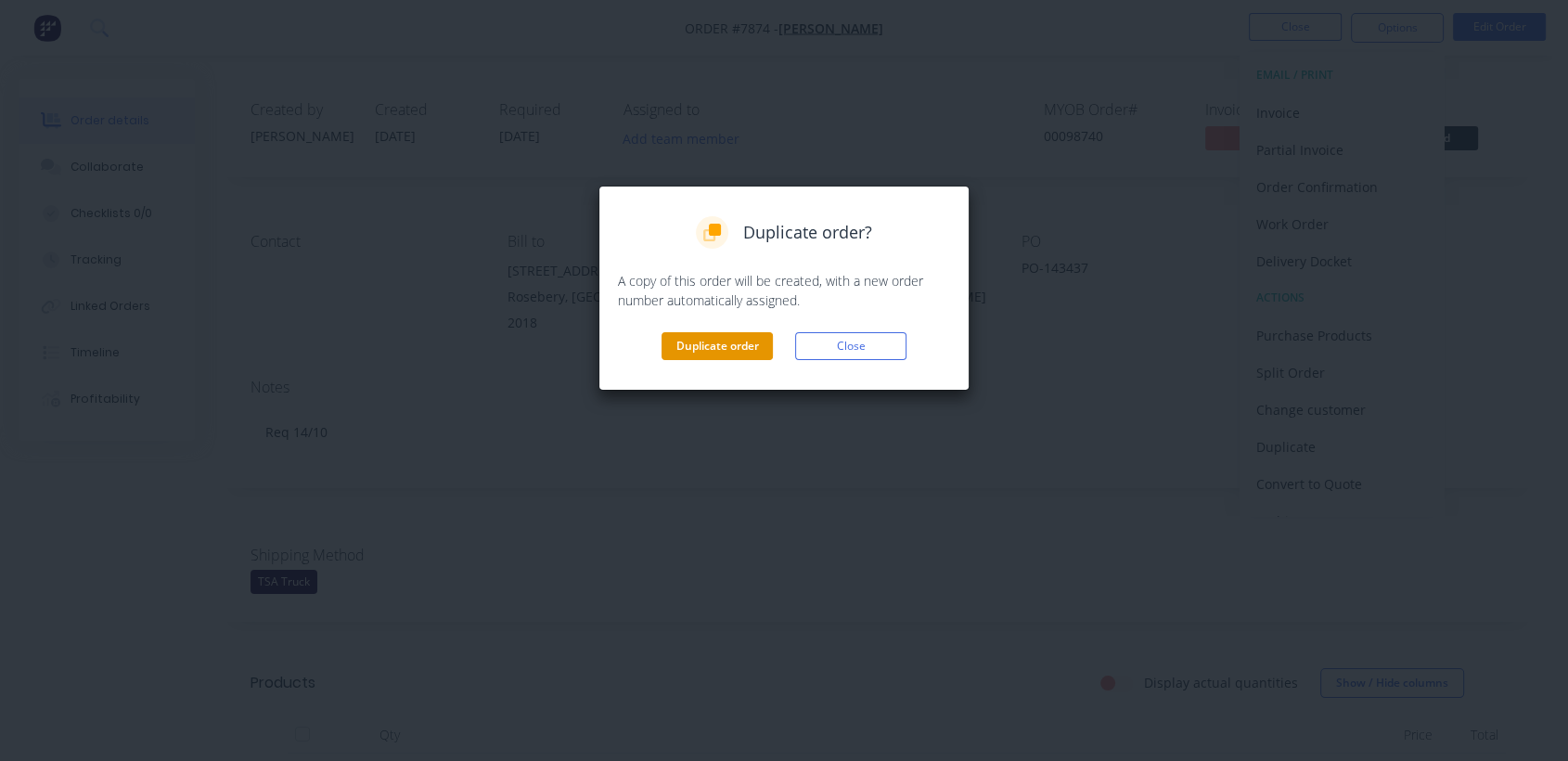
click at [677, 346] on button "Duplicate order" at bounding box center [717, 346] width 111 height 28
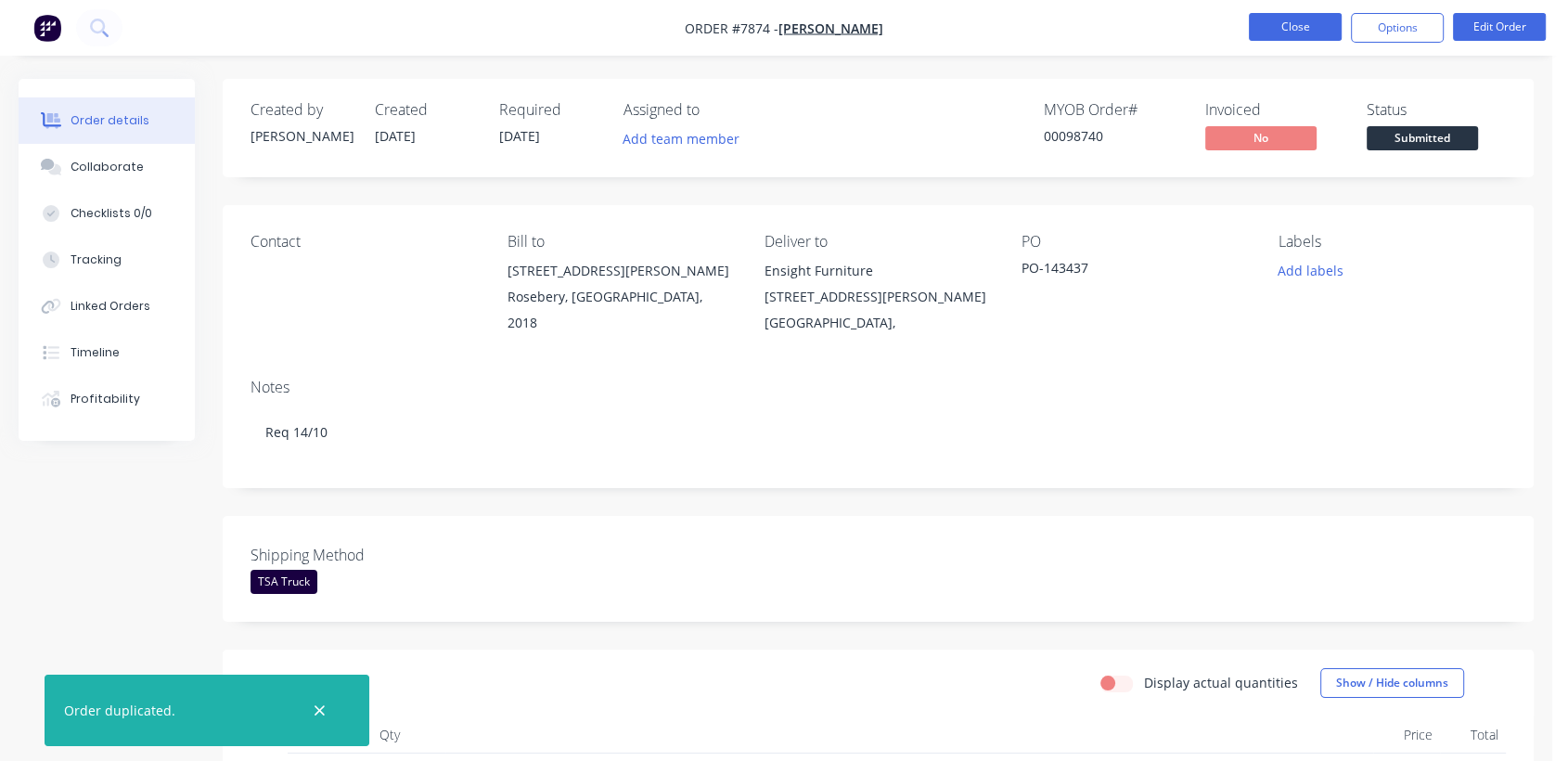
click at [1307, 17] on button "Close" at bounding box center [1295, 27] width 92 height 28
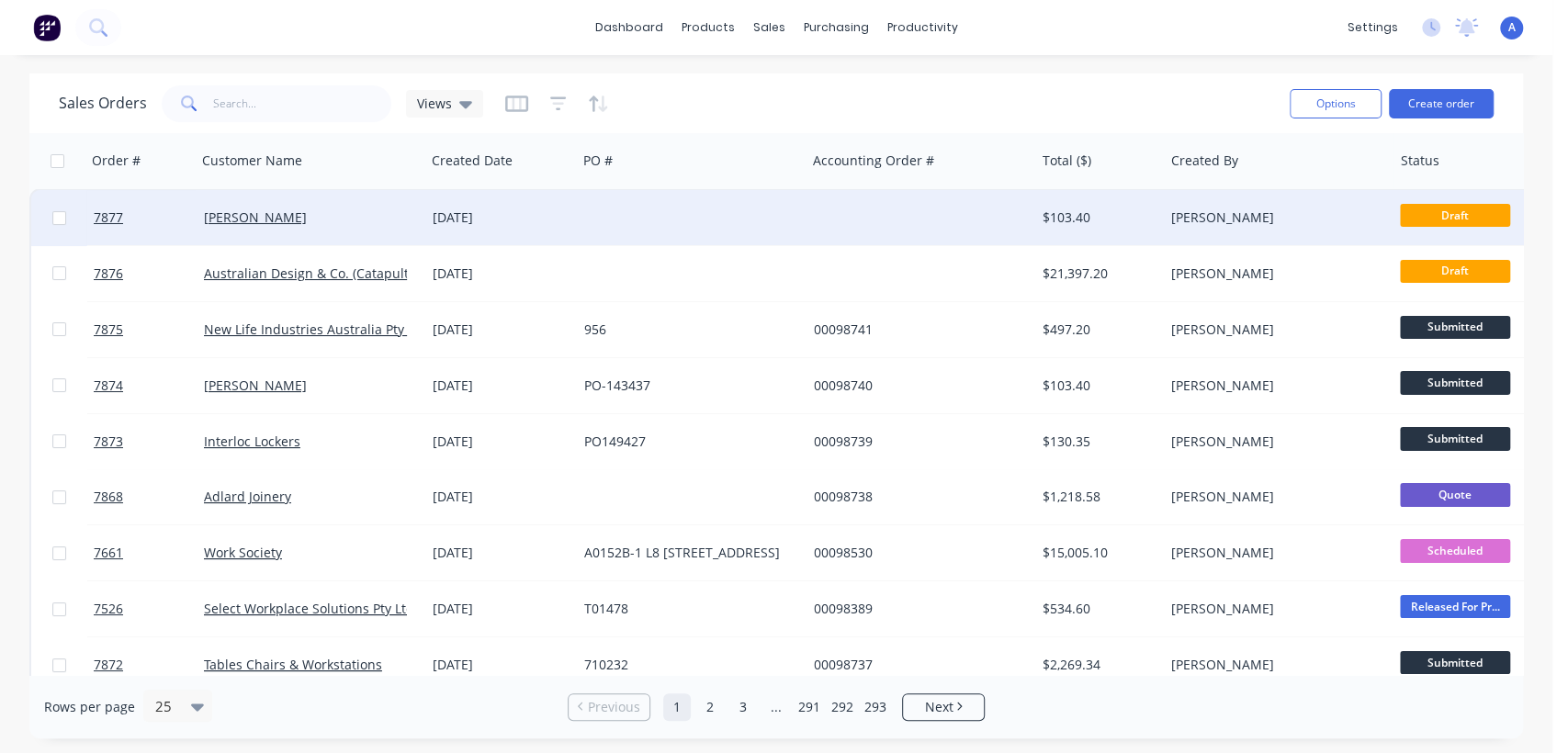
click at [676, 202] on div at bounding box center [691, 218] width 228 height 55
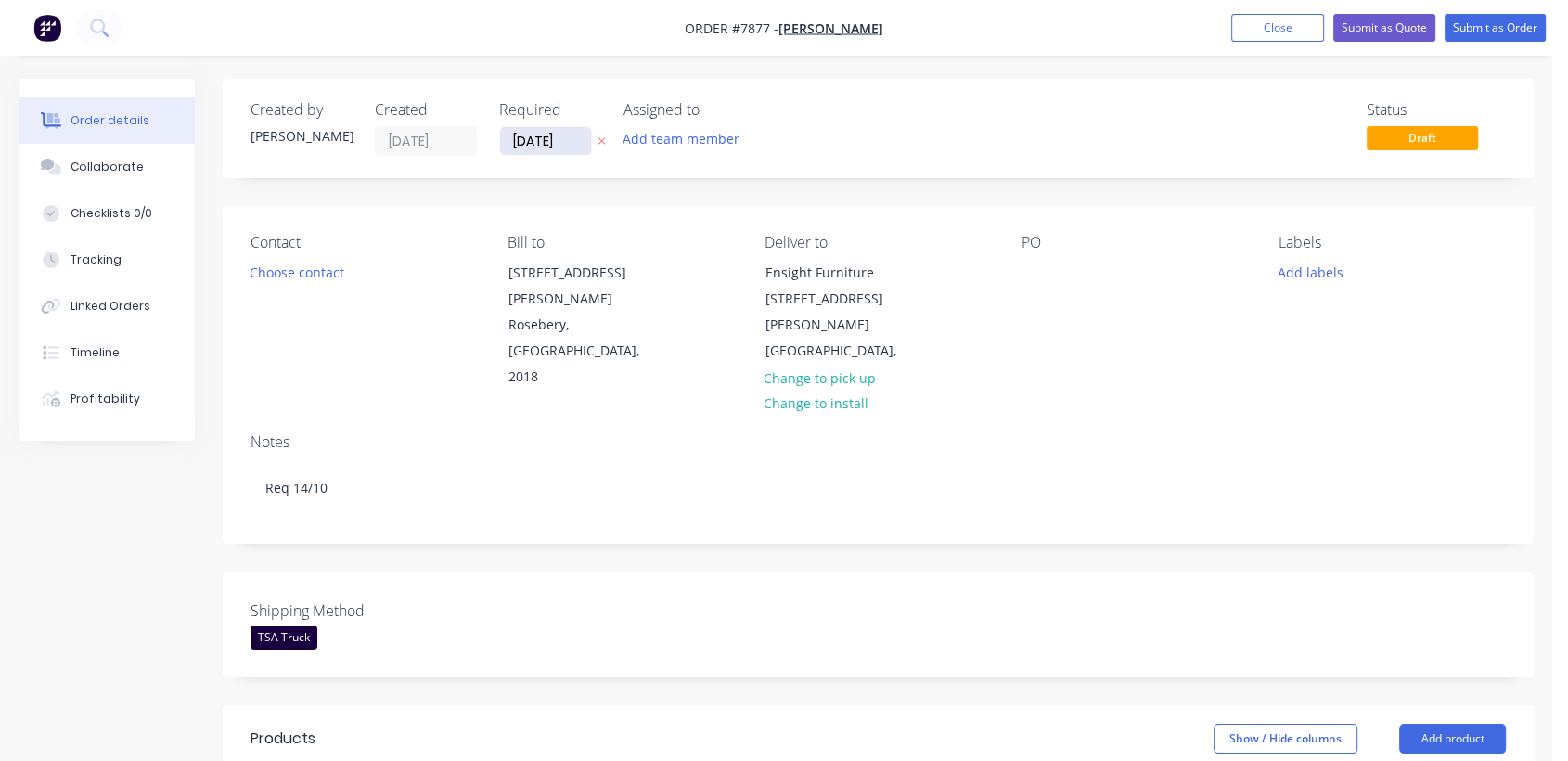
click at [580, 130] on input "[DATE]" at bounding box center [545, 141] width 90 height 28
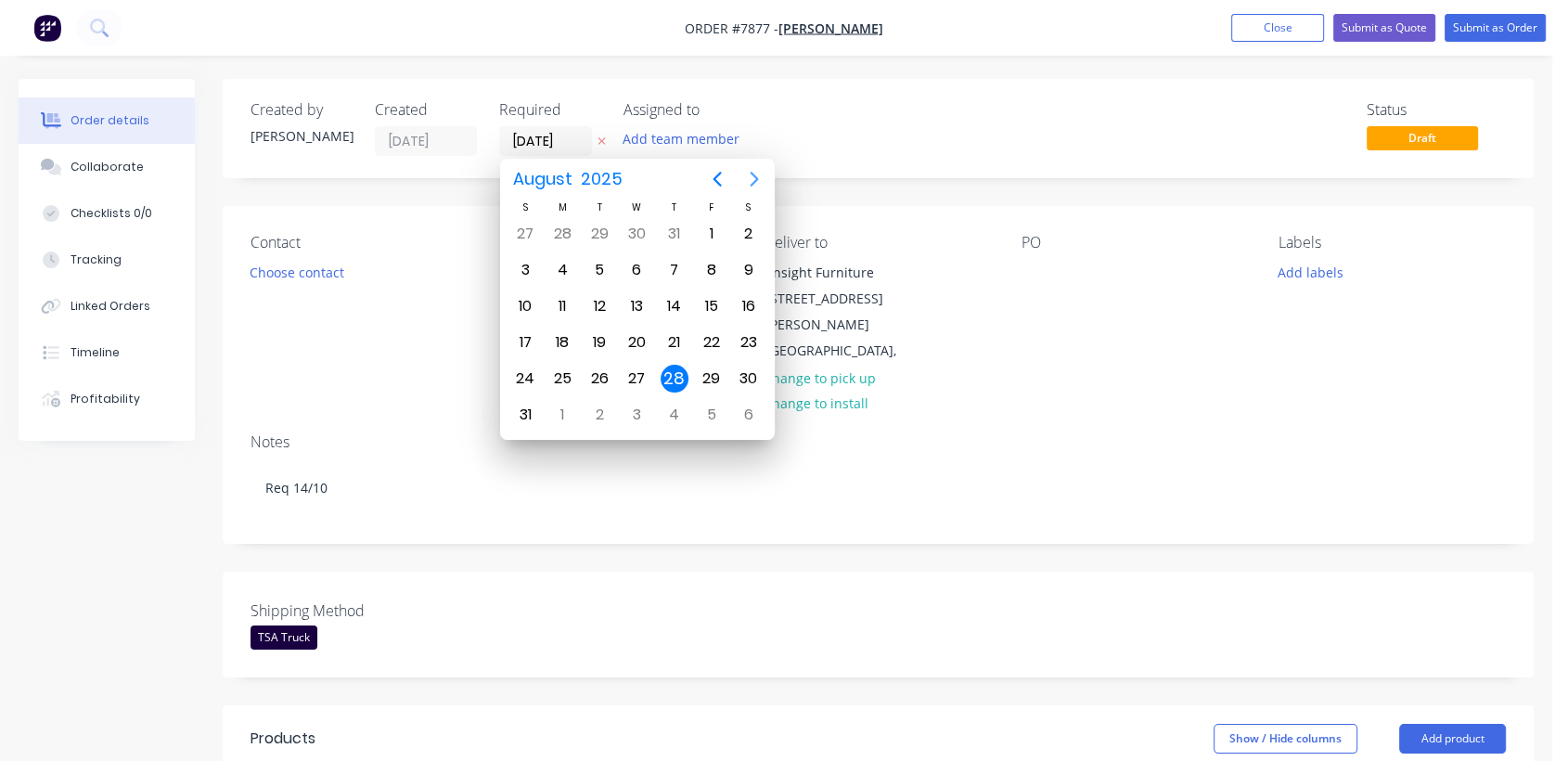
click at [751, 176] on icon "Next page" at bounding box center [754, 179] width 22 height 22
click at [630, 374] on div "31" at bounding box center [636, 379] width 28 height 28
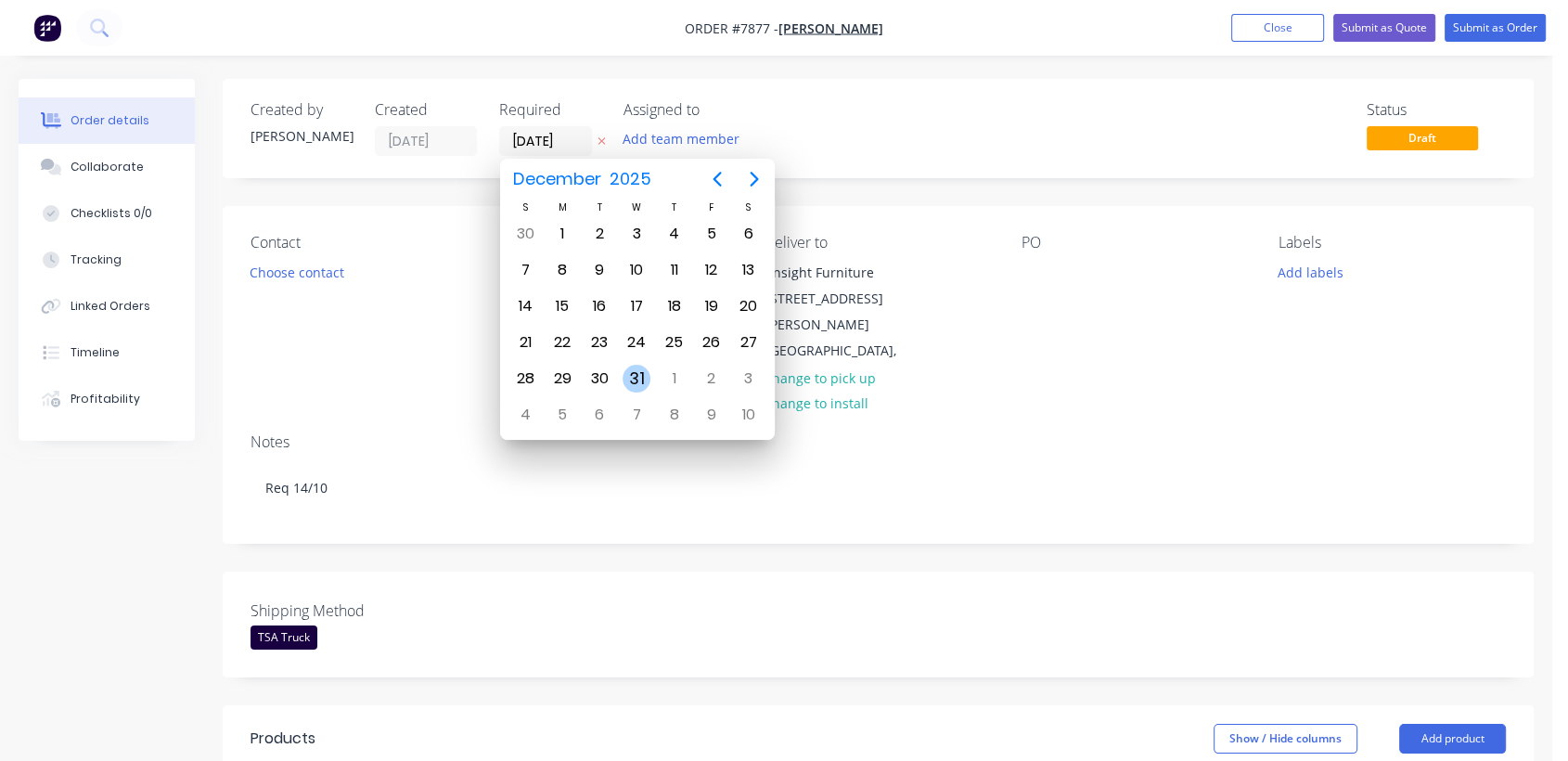
type input "[DATE]"
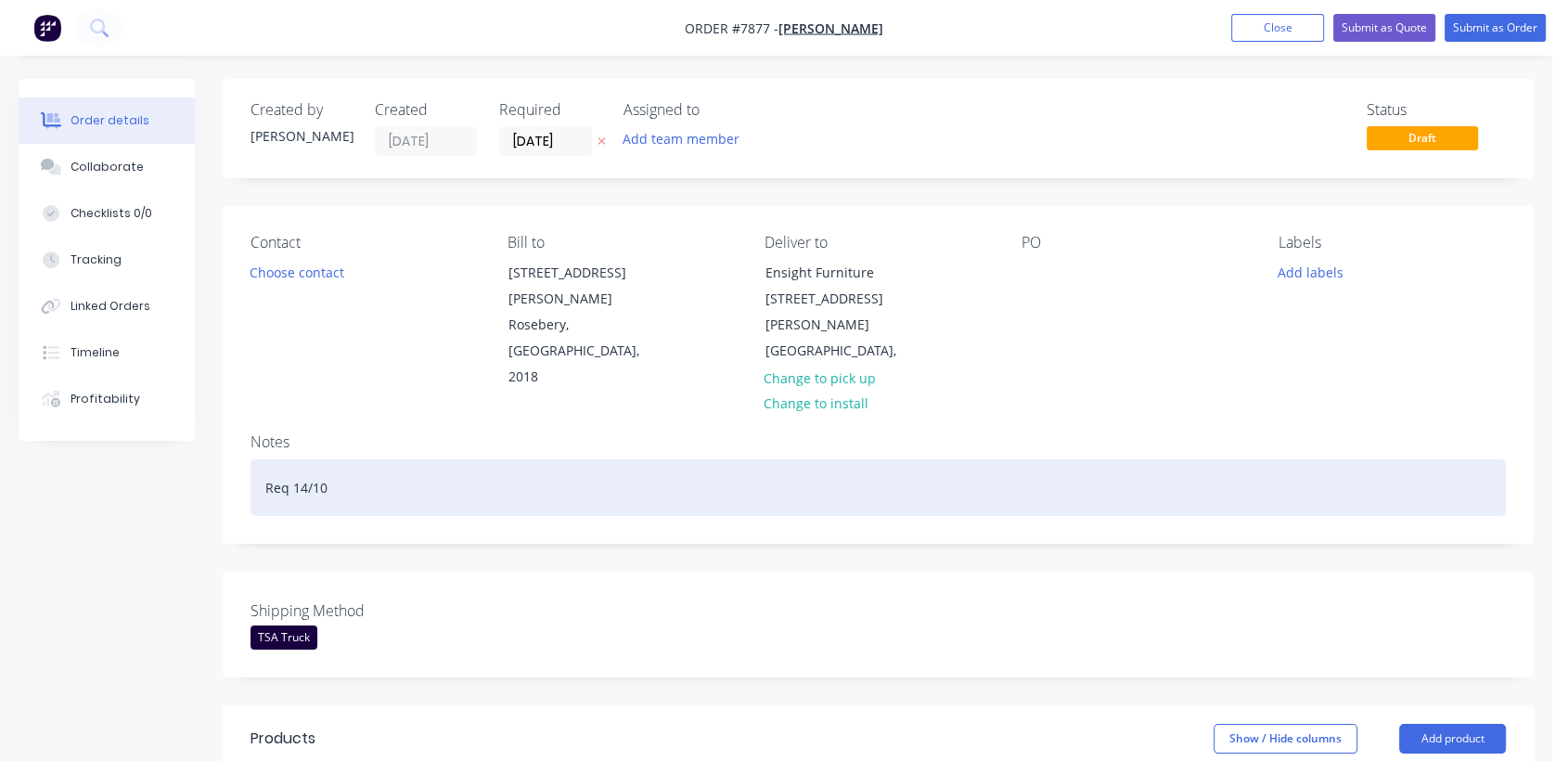
click at [308, 460] on div "Req 14/10" at bounding box center [878, 487] width 1255 height 57
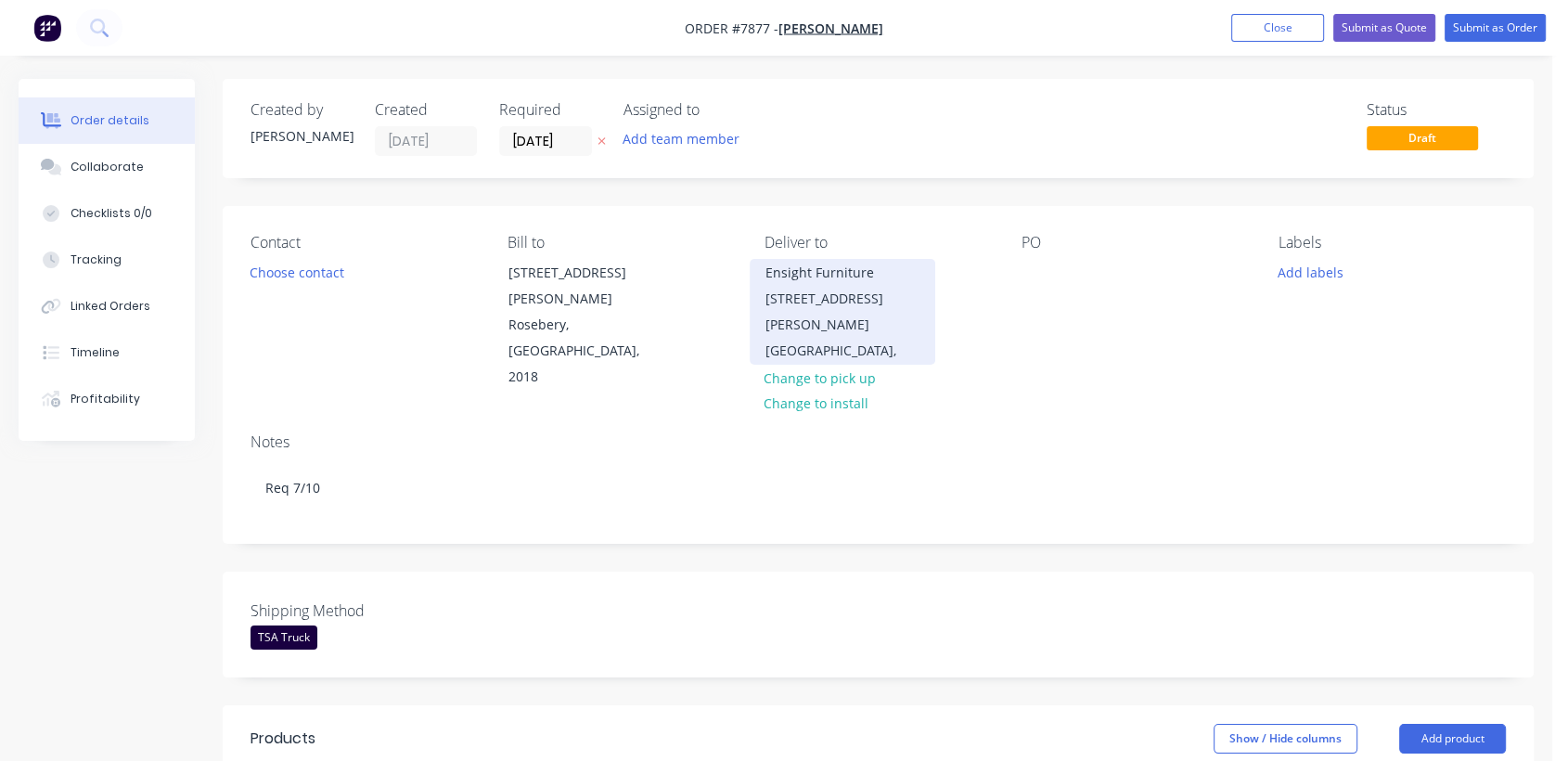
click at [837, 297] on div "Ensight Furniture [STREET_ADDRESS][PERSON_NAME]" at bounding box center [842, 298] width 154 height 78
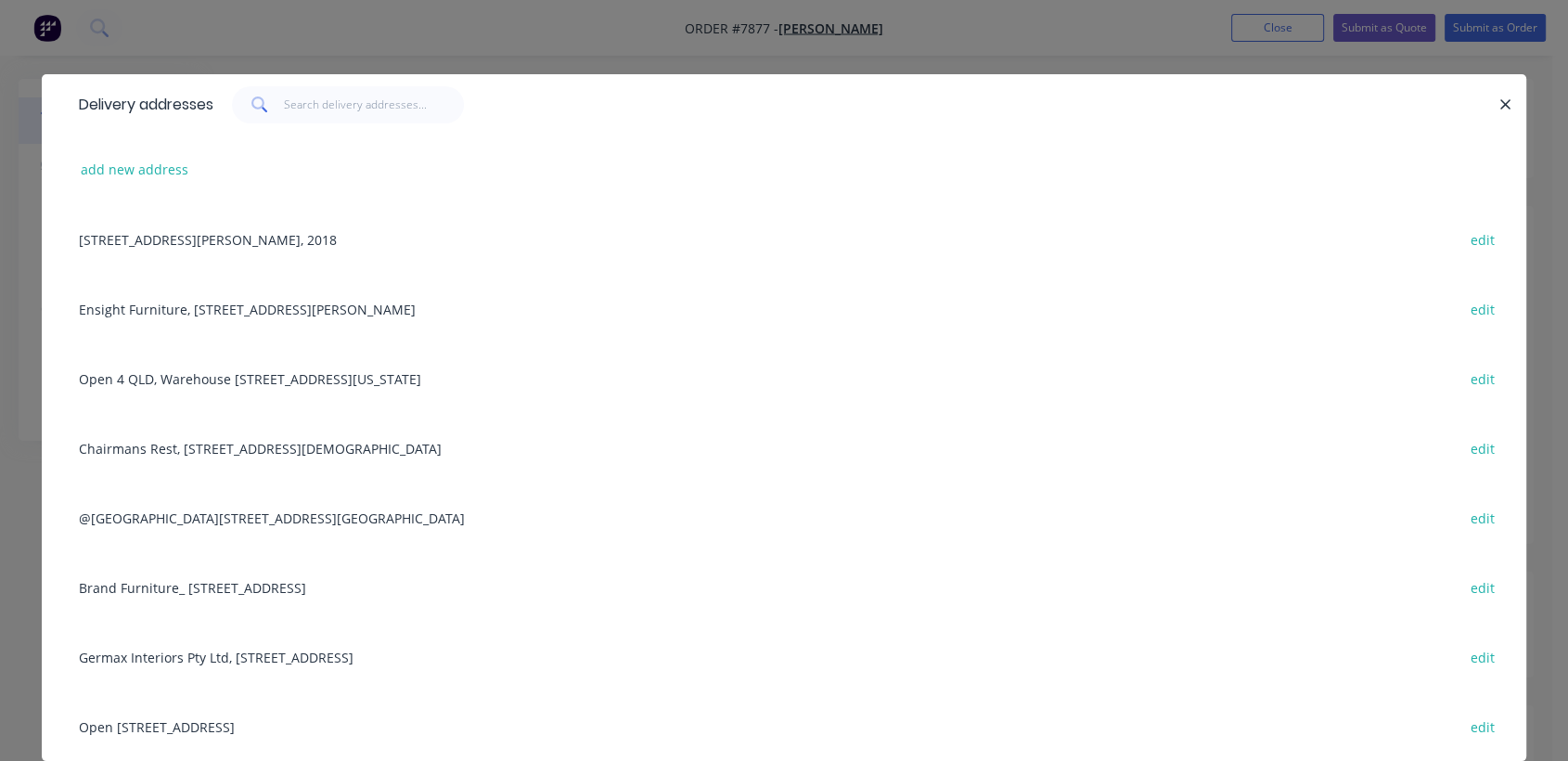
click at [297, 584] on div "Brand Furniture_ 9 Sydney St, Marrickville, New South Wales, Australia, 2204 ed…" at bounding box center [784, 587] width 1429 height 70
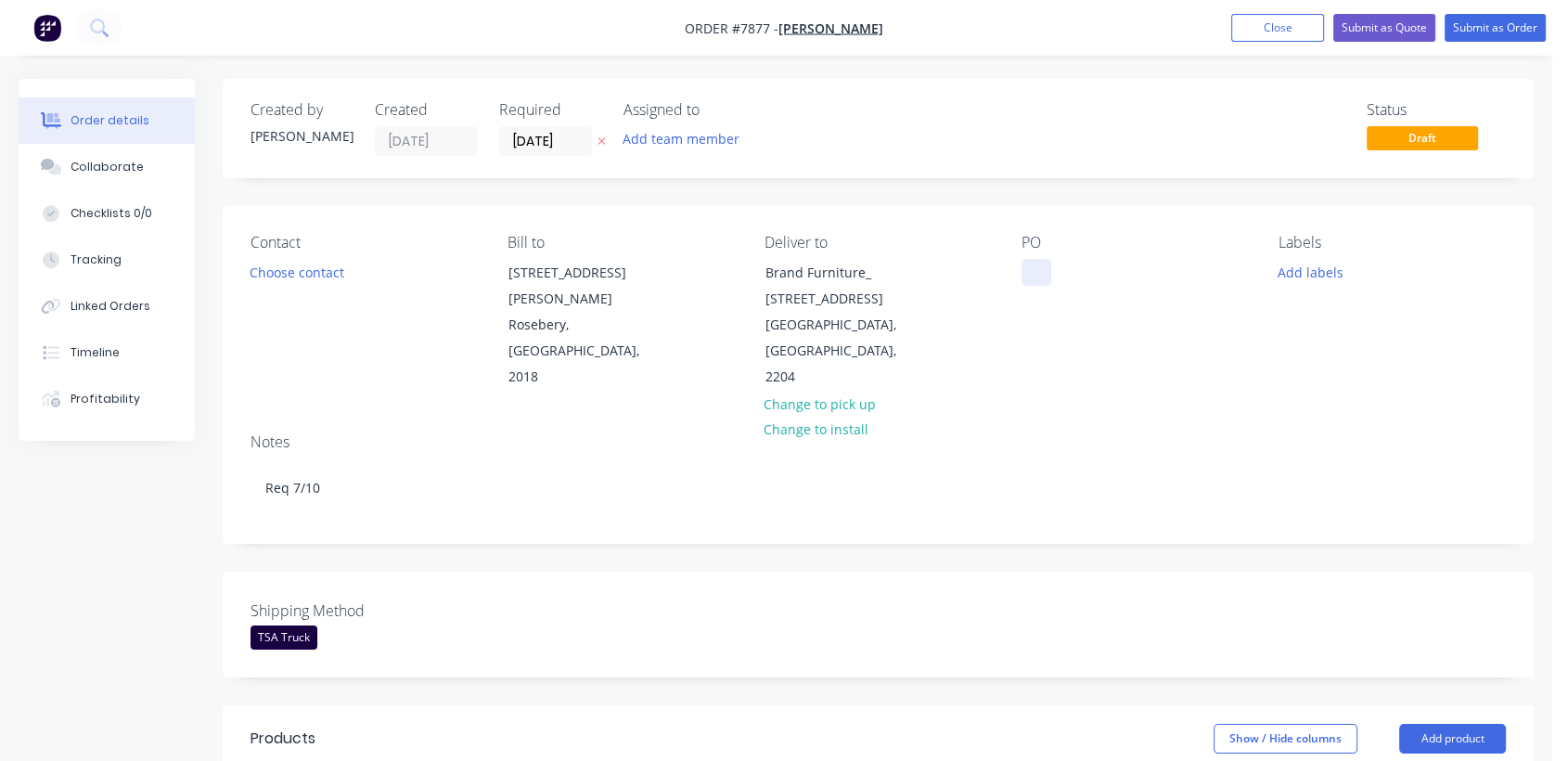
click at [1030, 272] on div at bounding box center [1036, 272] width 30 height 27
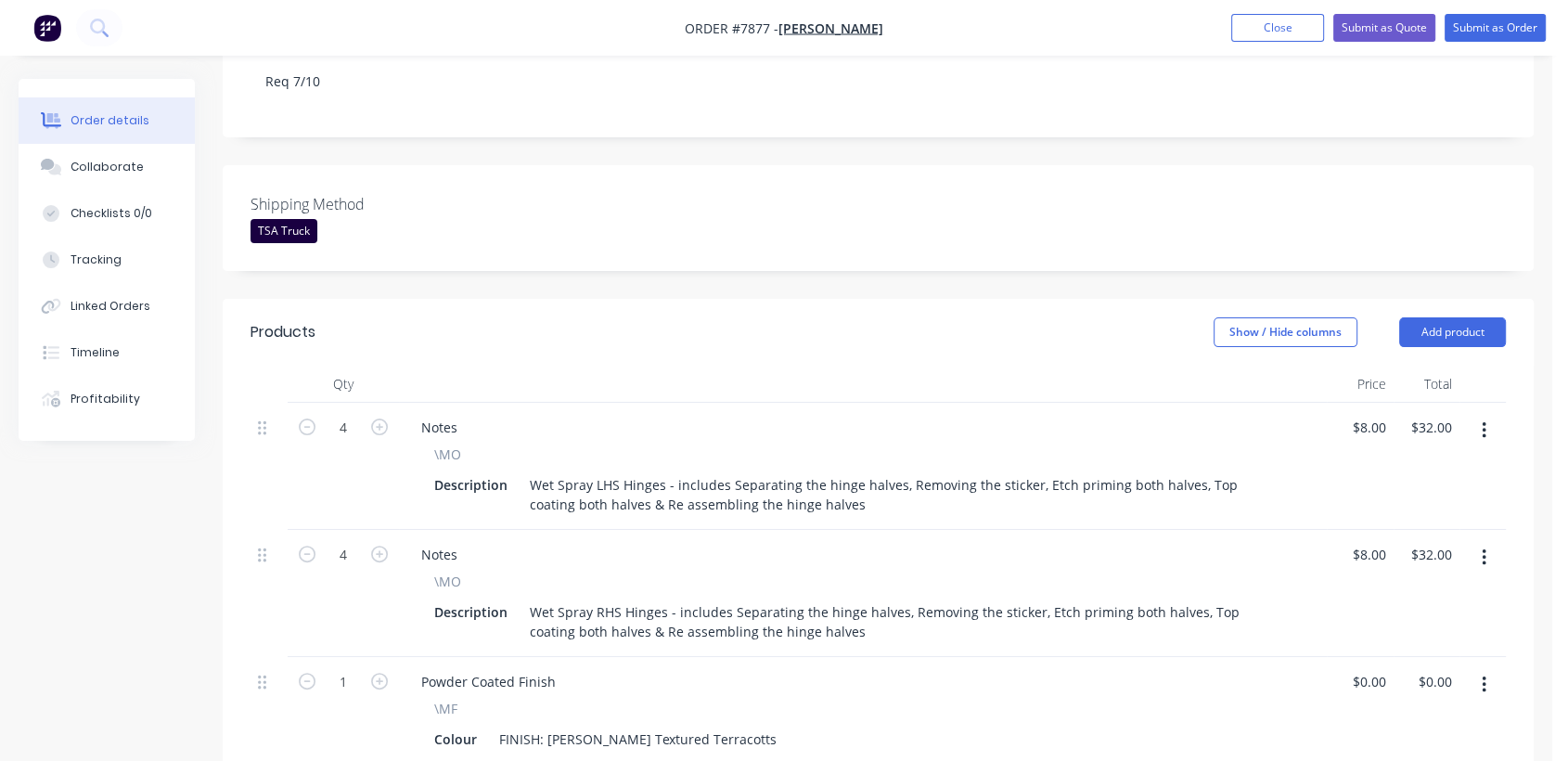
scroll to position [412, 0]
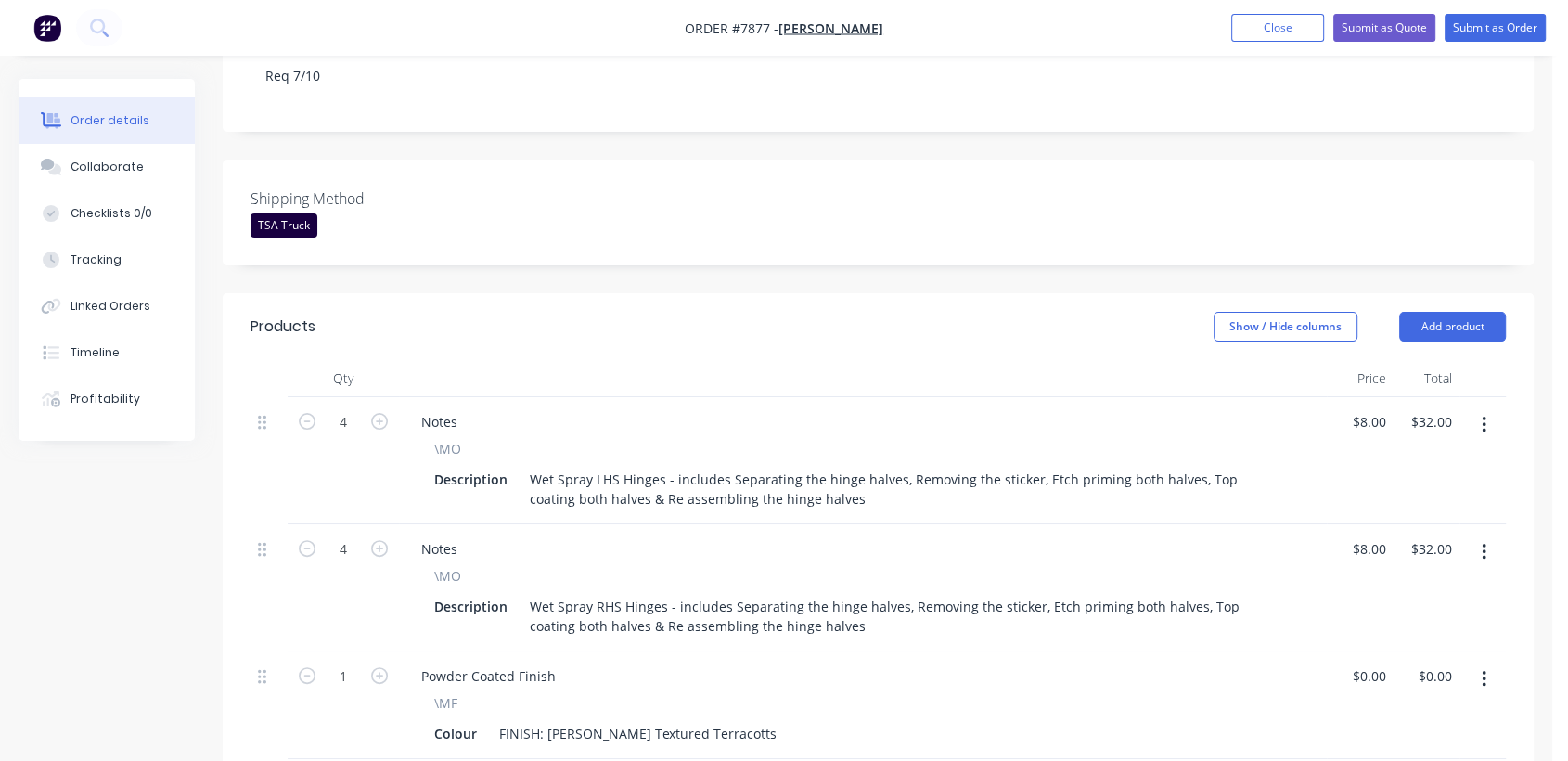
click at [1484, 417] on icon "button" at bounding box center [1483, 425] width 4 height 17
click at [1393, 572] on div "Delete" at bounding box center [1418, 585] width 143 height 27
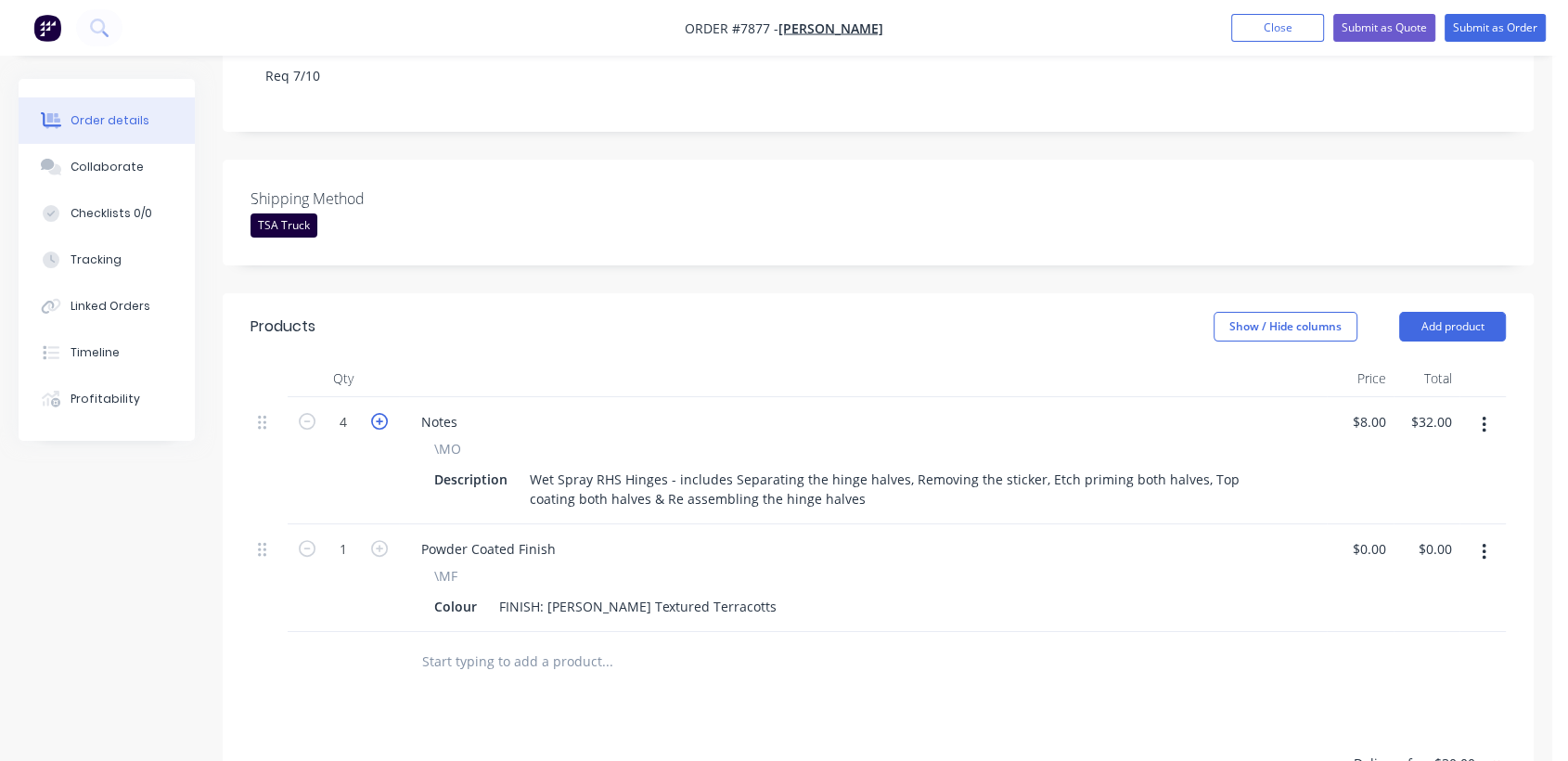
click at [381, 413] on icon "button" at bounding box center [379, 421] width 17 height 17
type input "5"
type input "$40.00"
click at [381, 413] on icon "button" at bounding box center [379, 421] width 17 height 17
type input "6"
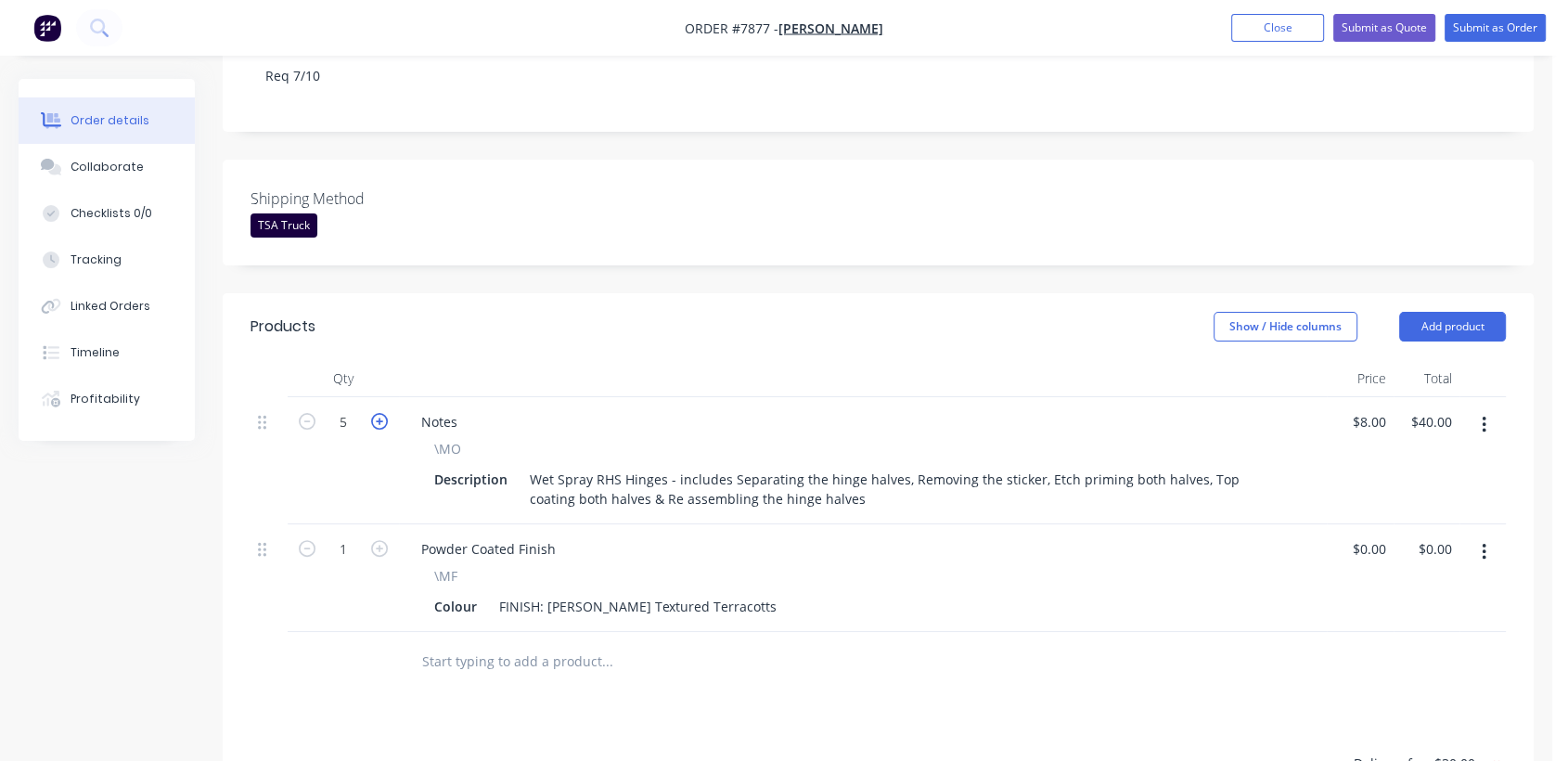
type input "$48.00"
click at [381, 413] on icon "button" at bounding box center [379, 421] width 17 height 17
type input "7"
type input "$56.00"
click at [381, 413] on icon "button" at bounding box center [379, 421] width 17 height 17
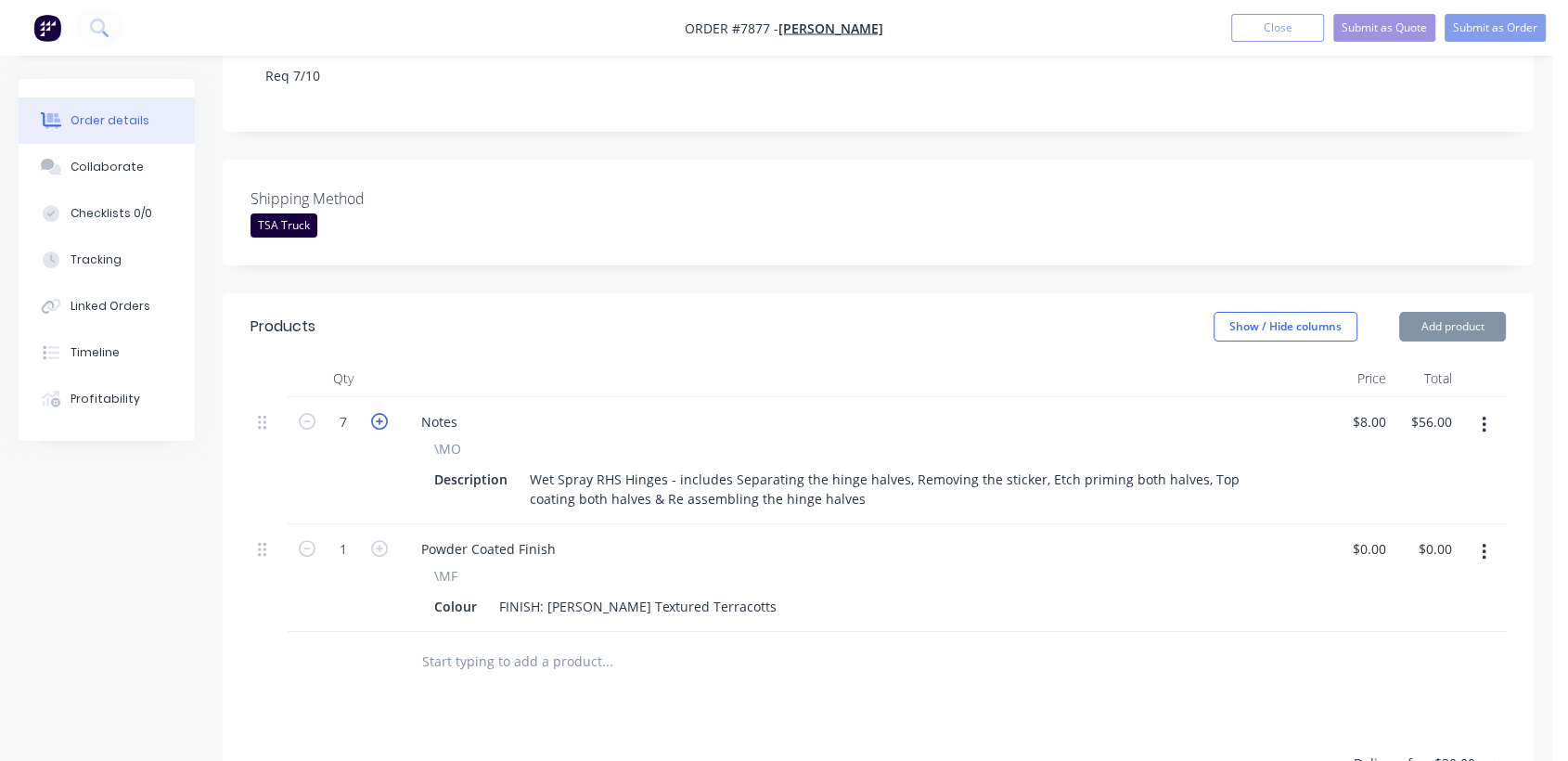
type input "8"
type input "$64.00"
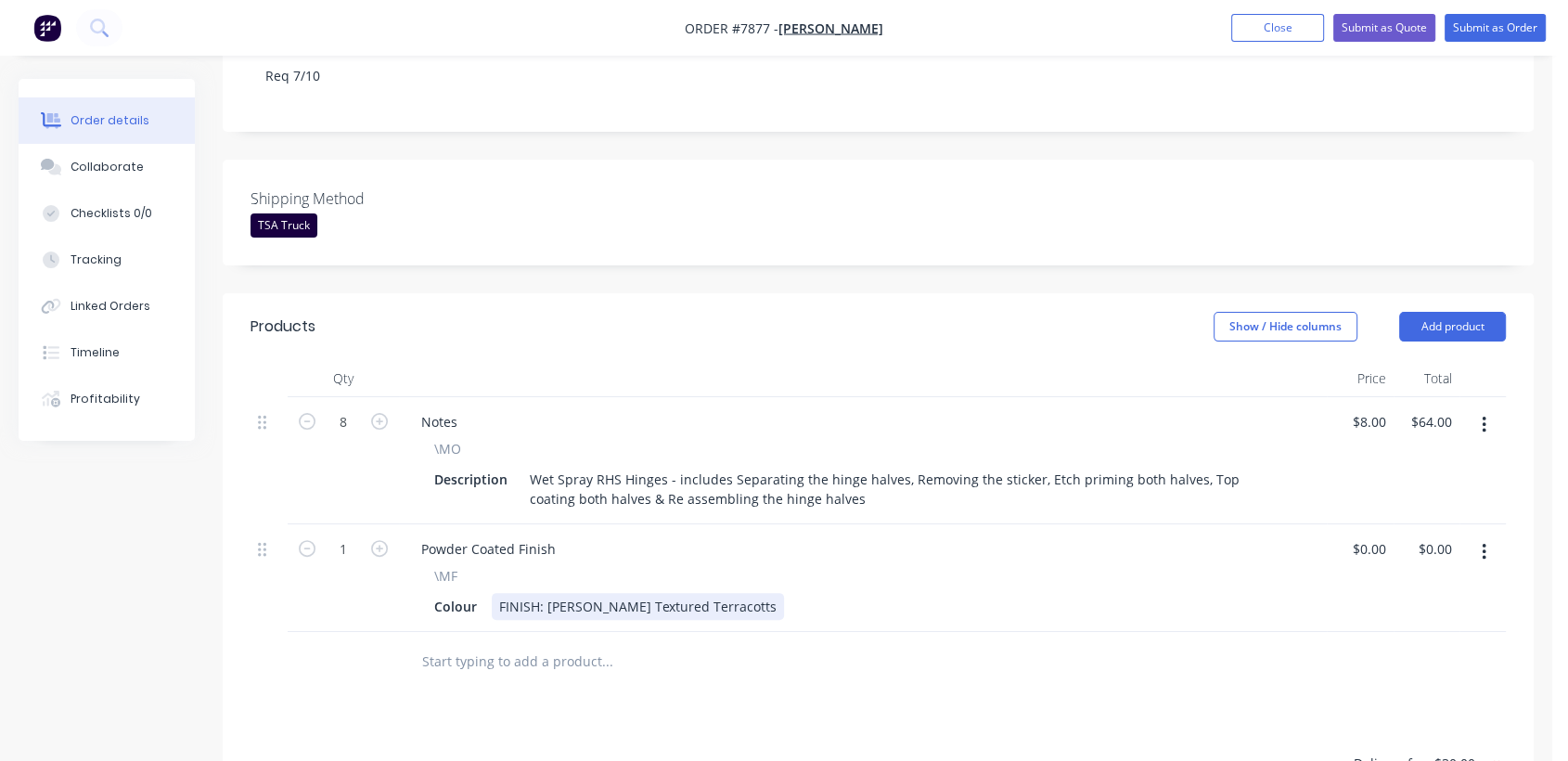
click at [713, 593] on div "FINISH: [PERSON_NAME] Textured Terracotts" at bounding box center [637, 606] width 292 height 27
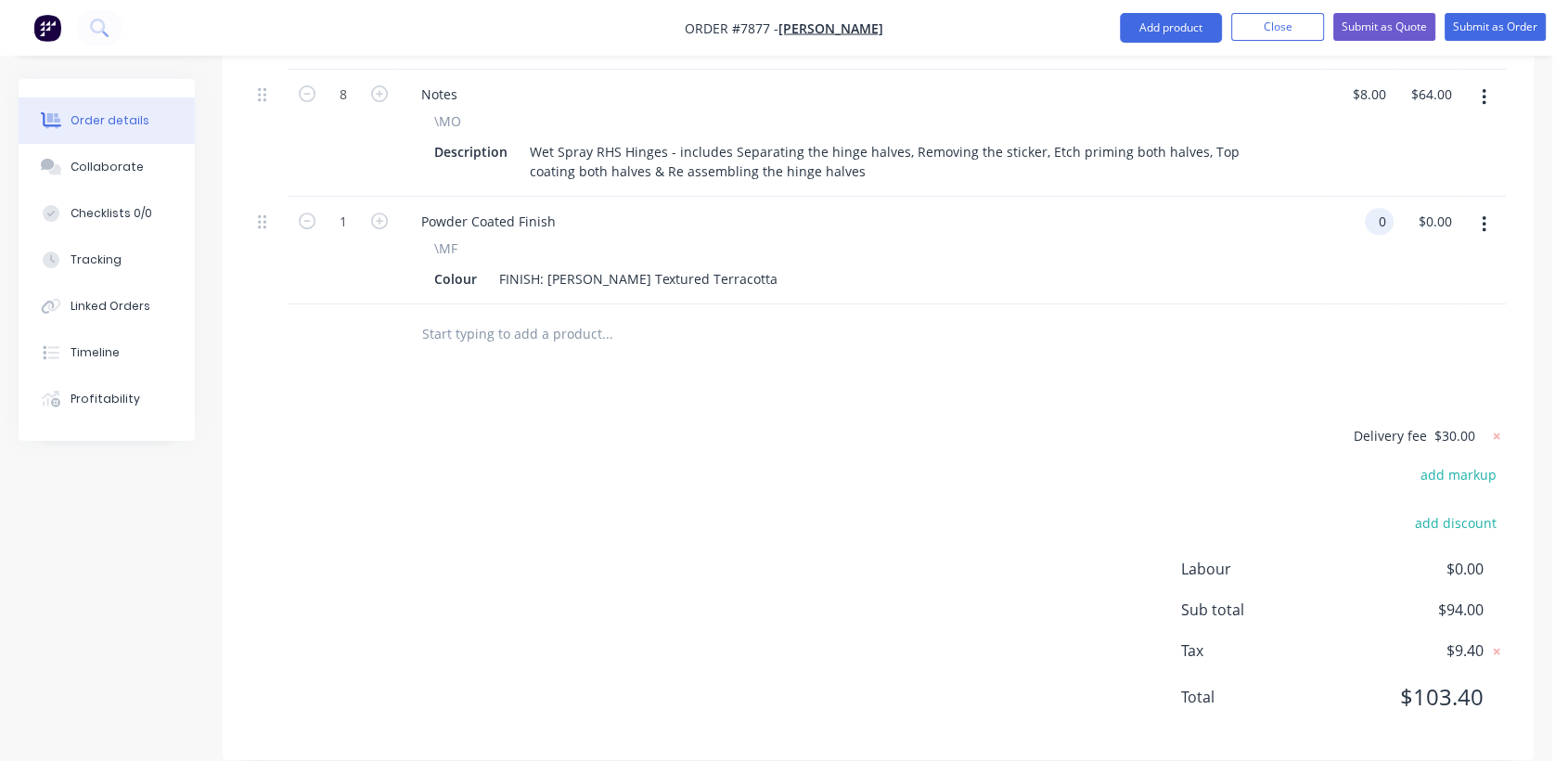
scroll to position [741, 0]
type input "$0.00"
click at [1492, 426] on icon at bounding box center [1496, 435] width 19 height 19
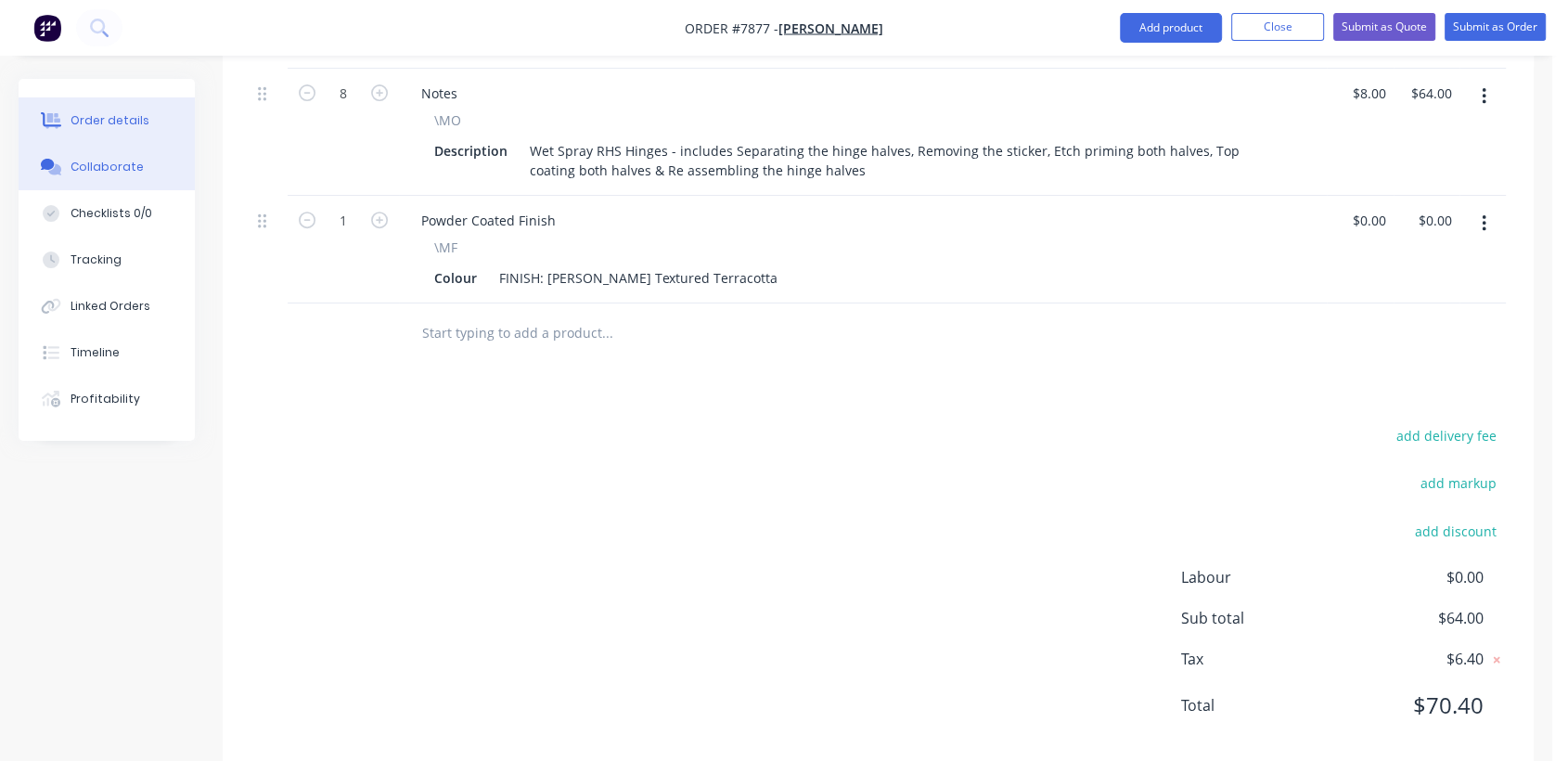
click at [103, 167] on div "Collaborate" at bounding box center [107, 167] width 74 height 17
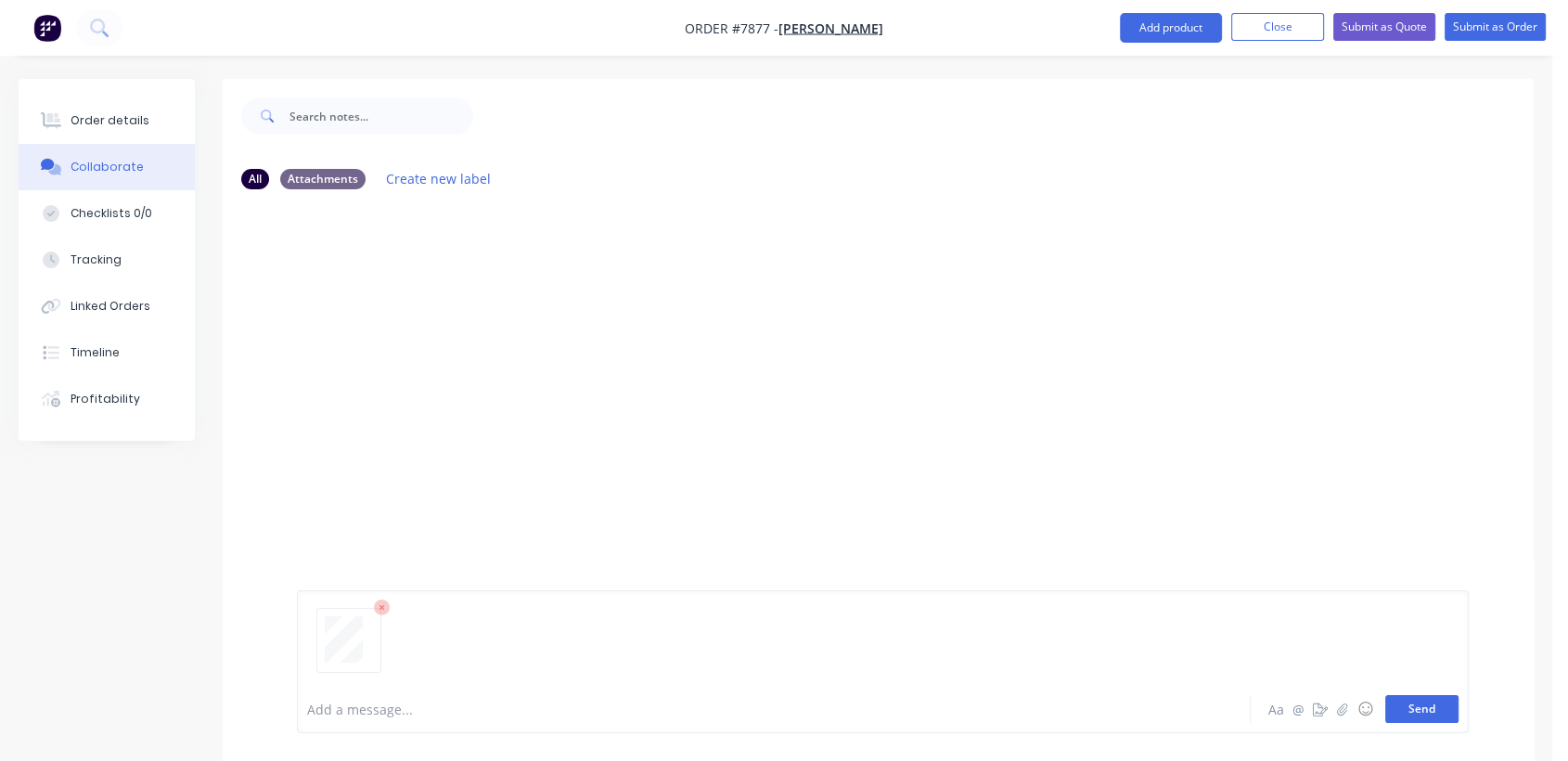
click at [1410, 710] on button "Send" at bounding box center [1422, 709] width 74 height 28
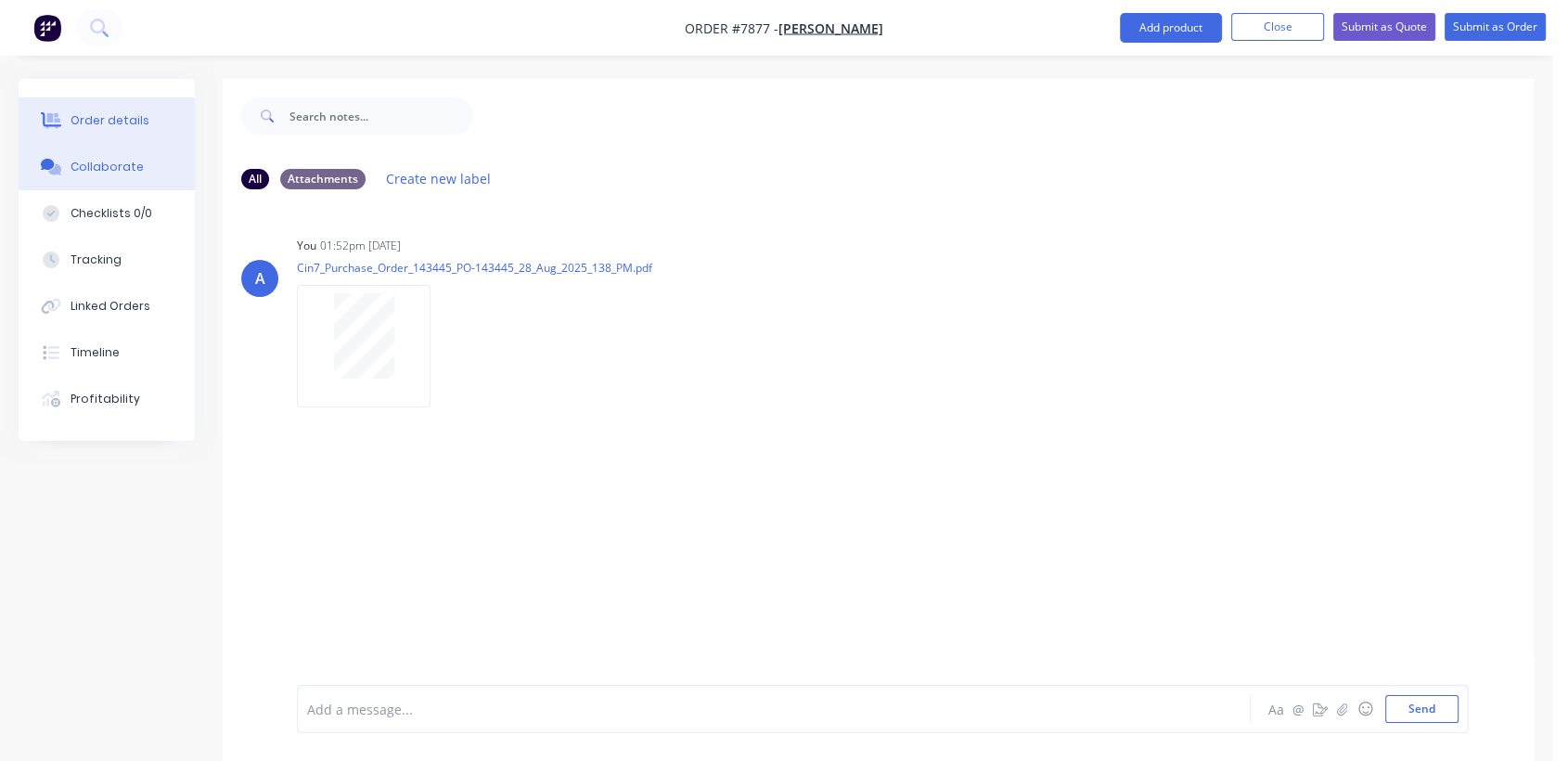
click at [133, 117] on div "Order details" at bounding box center [109, 120] width 79 height 17
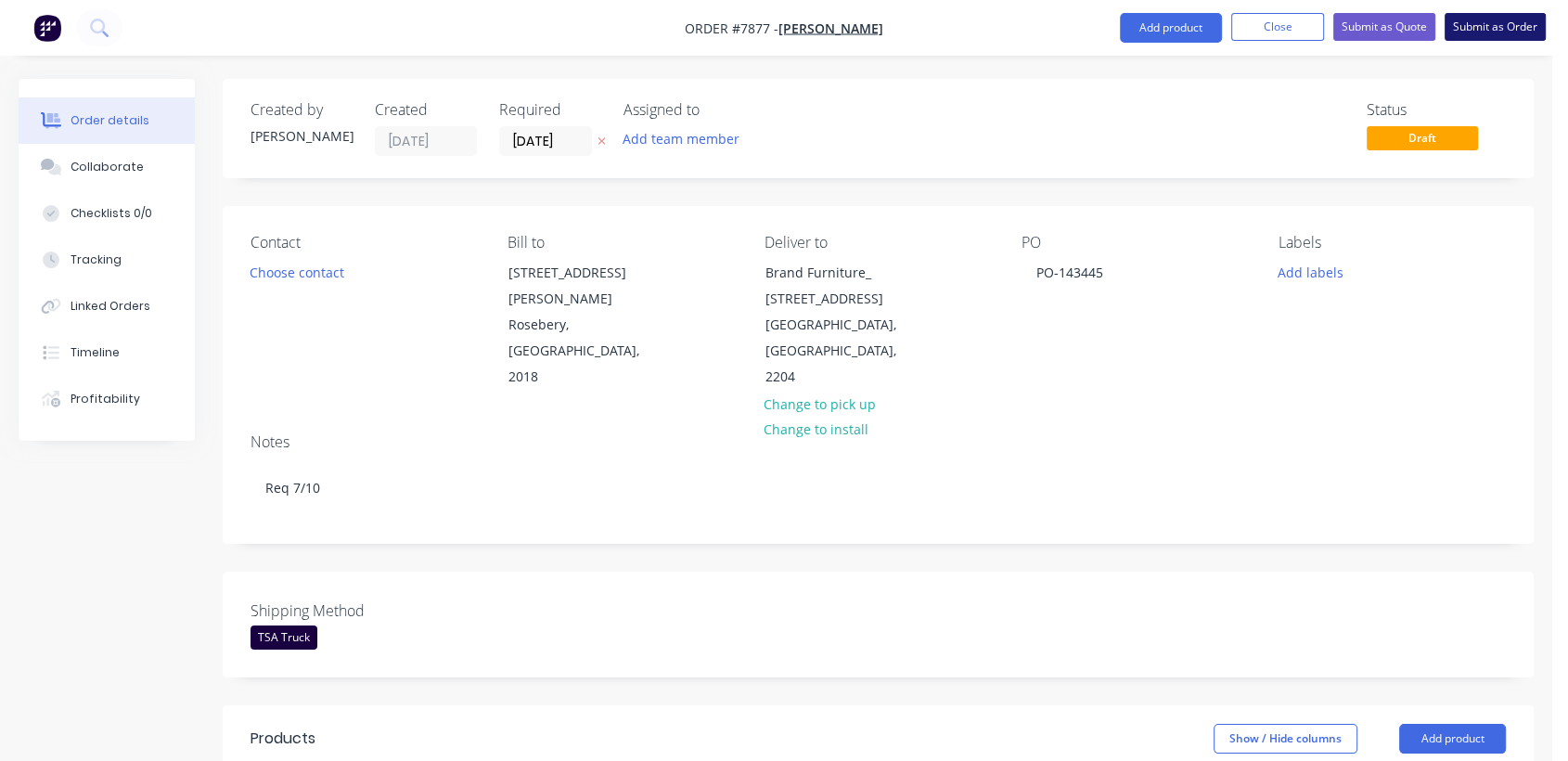
click at [1464, 28] on button "Submit as Order" at bounding box center [1495, 27] width 101 height 28
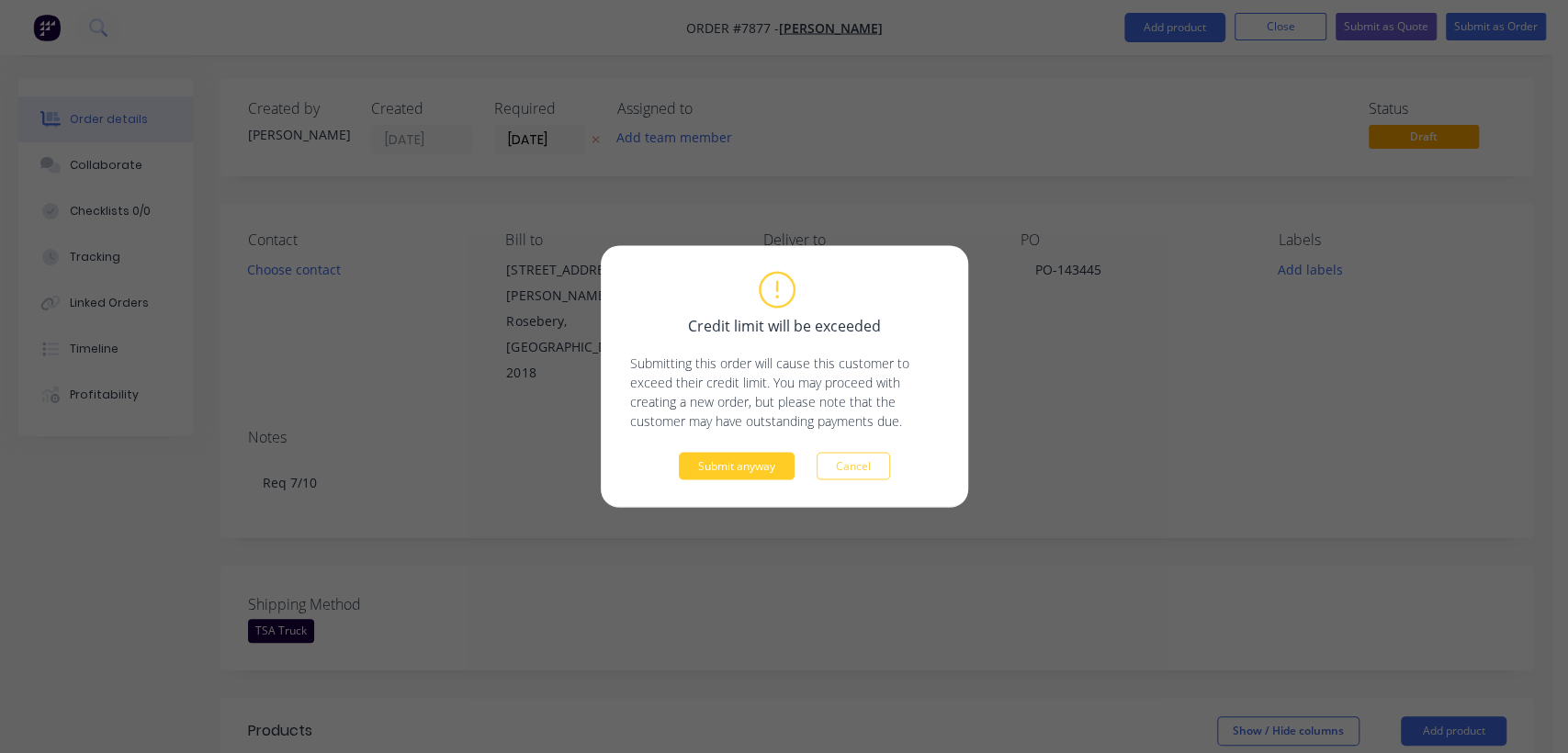
click at [760, 471] on button "Submit anyway" at bounding box center [736, 467] width 116 height 28
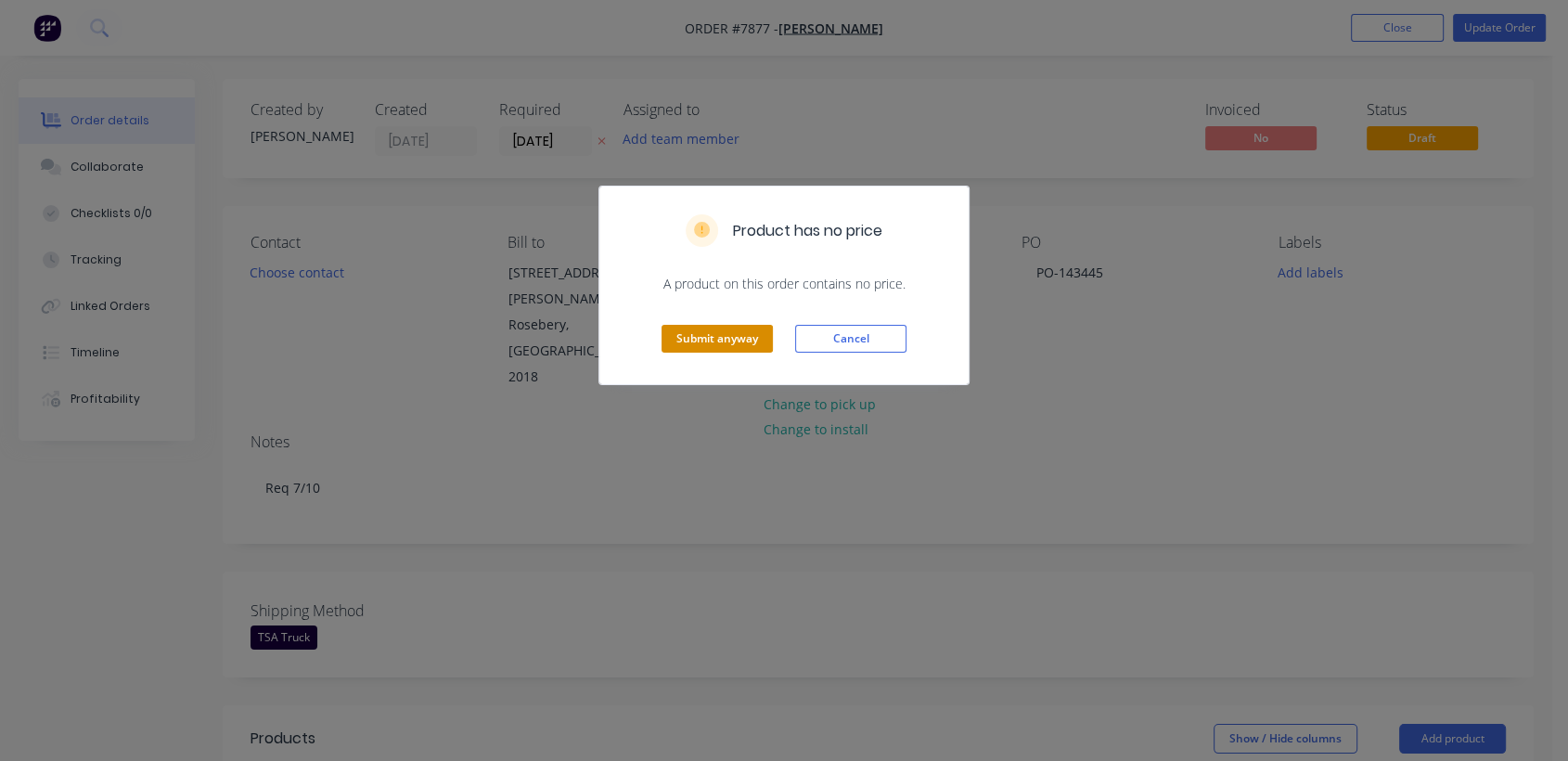
click at [741, 333] on button "Submit anyway" at bounding box center [717, 339] width 111 height 28
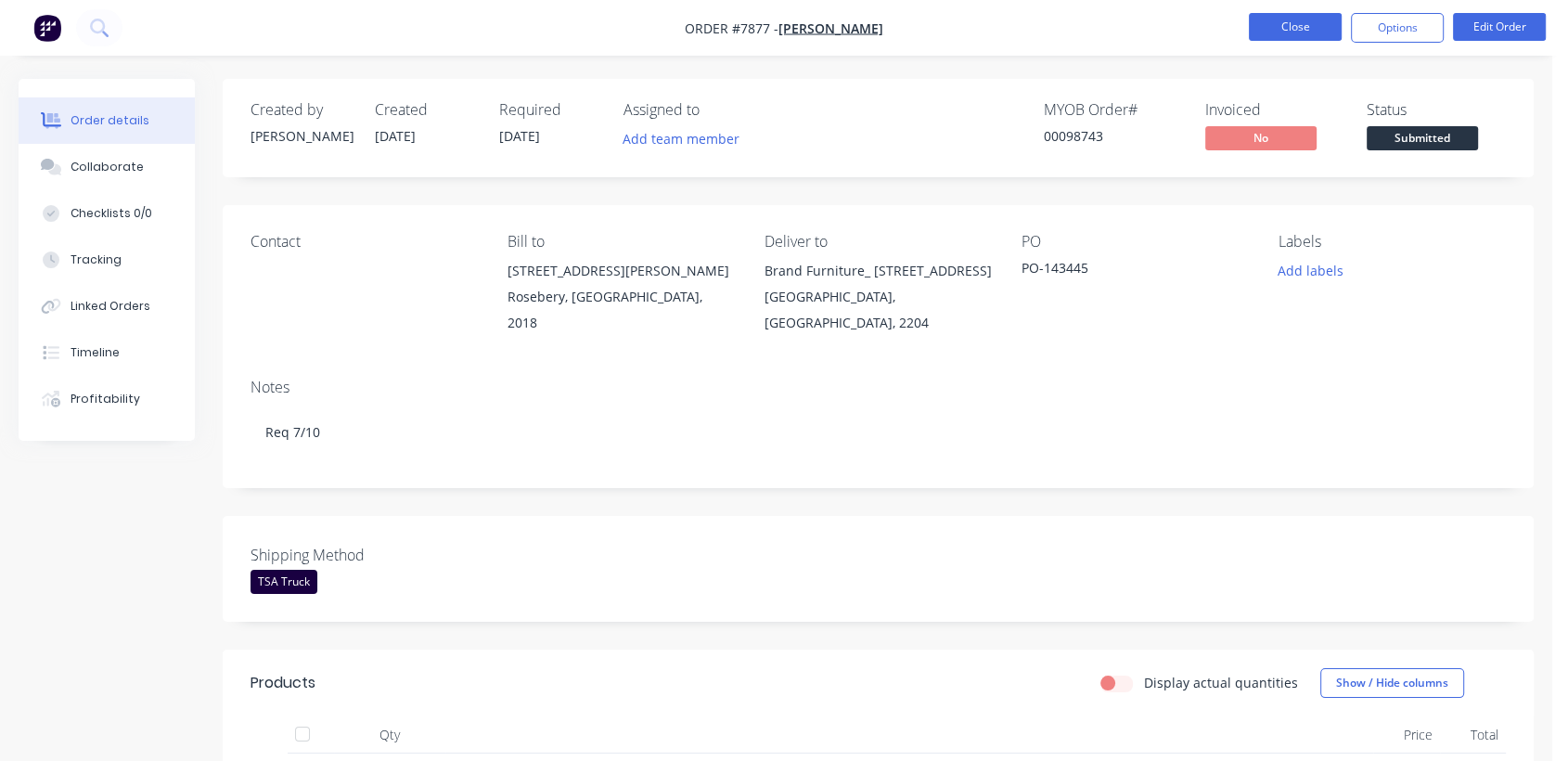
click at [1307, 16] on button "Close" at bounding box center [1295, 27] width 92 height 28
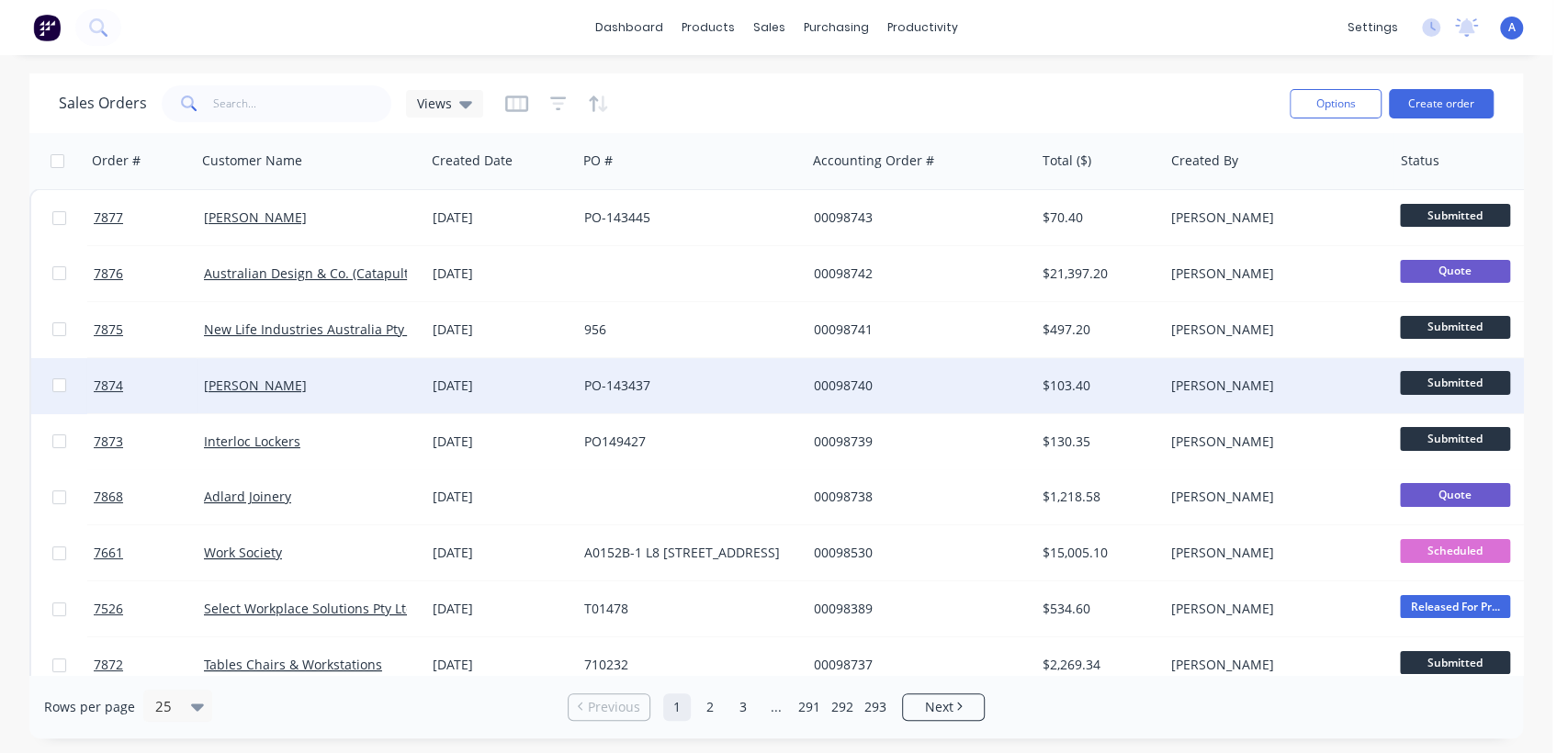
click at [571, 383] on div "[DATE]" at bounding box center [501, 386] width 152 height 55
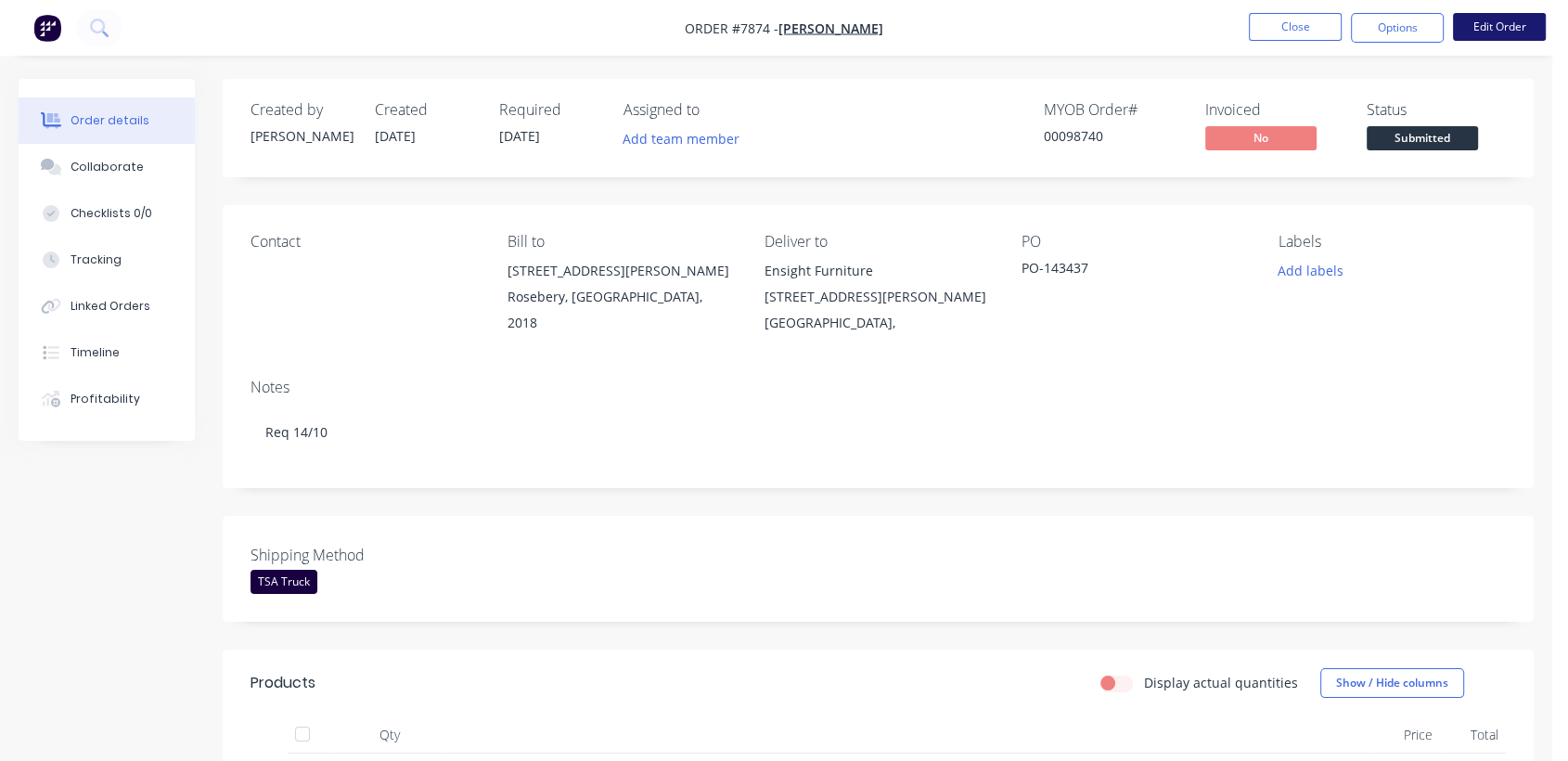
click at [1521, 34] on button "Edit Order" at bounding box center [1498, 27] width 92 height 28
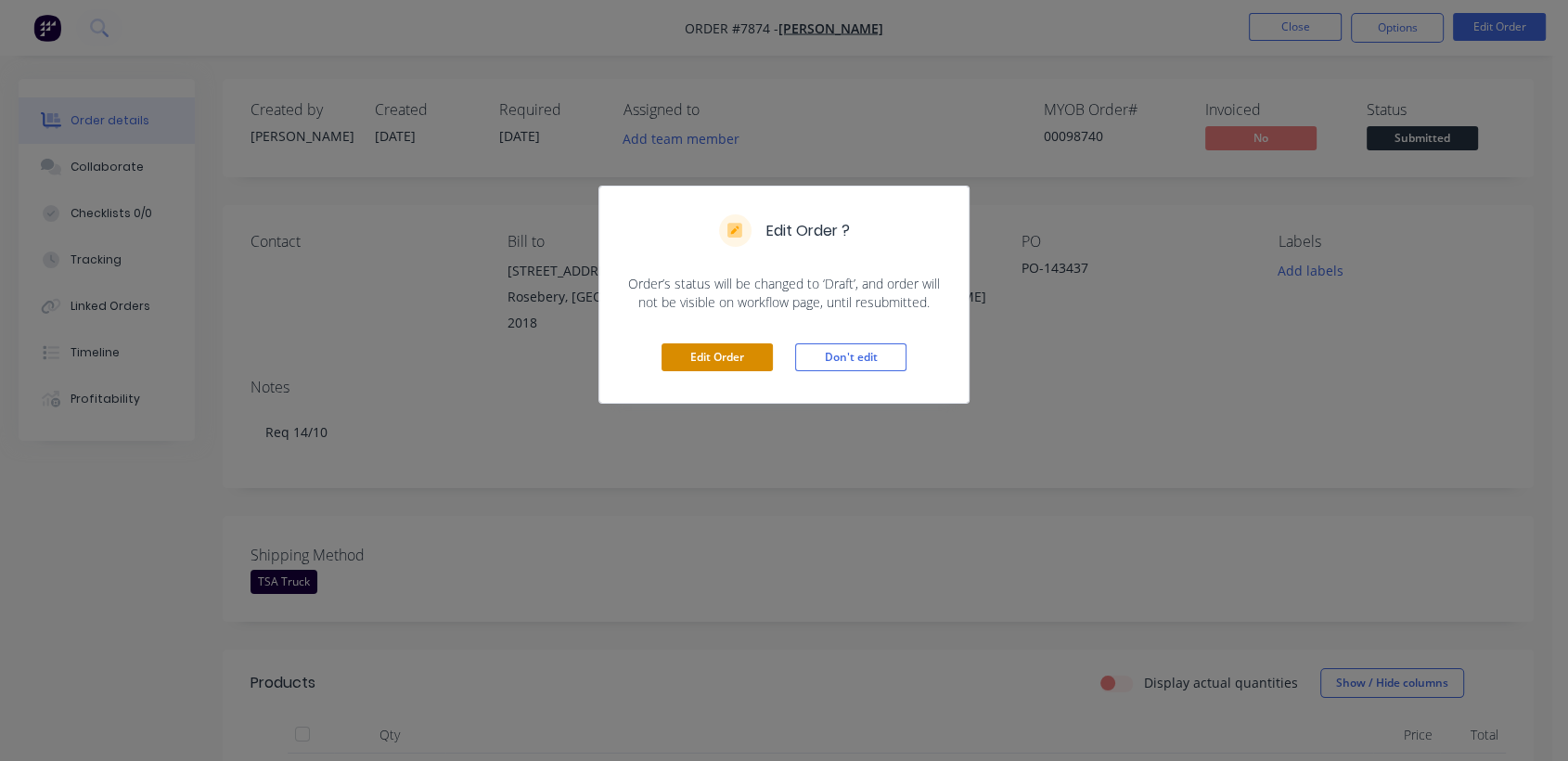
click at [723, 354] on button "Edit Order" at bounding box center [717, 357] width 111 height 28
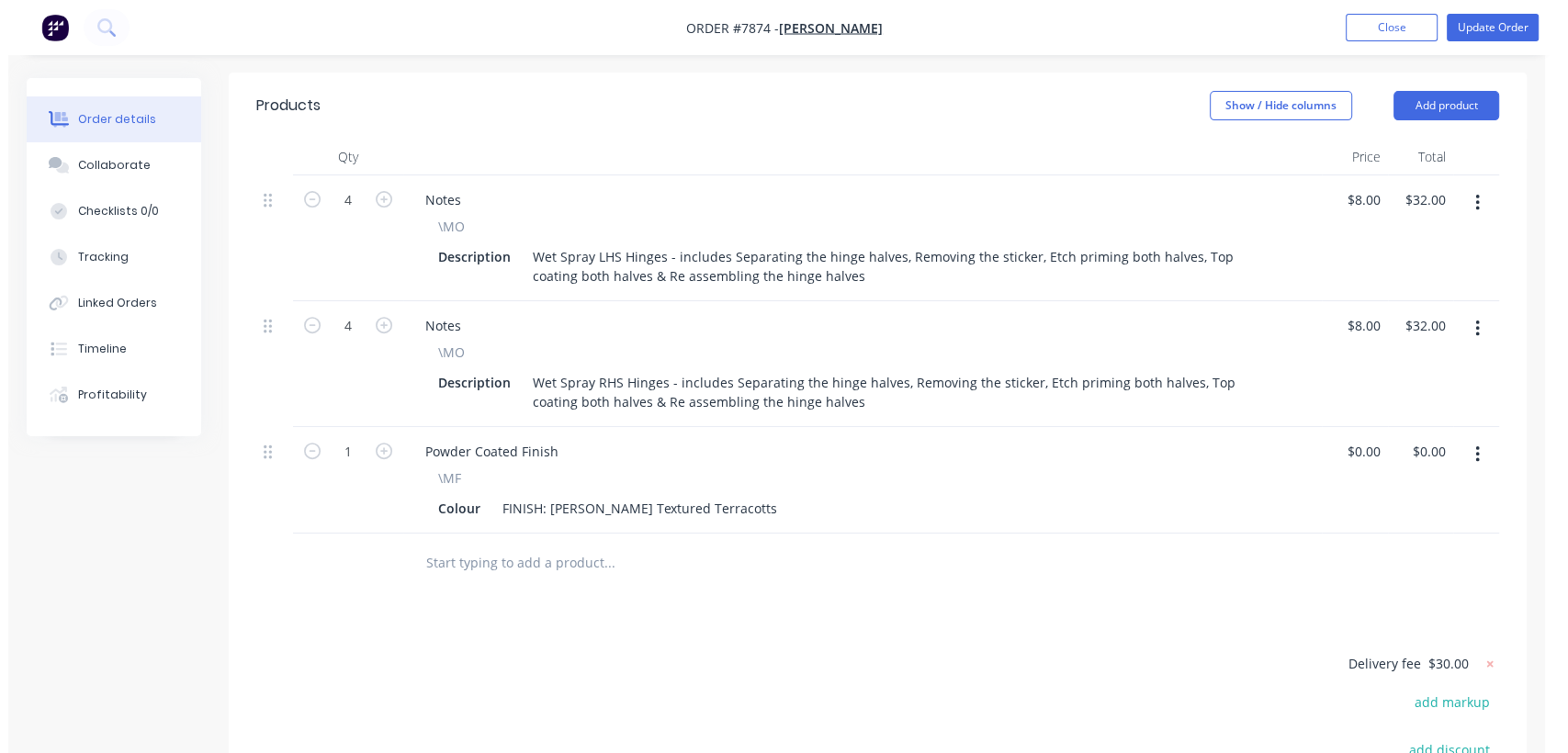
scroll to position [714, 0]
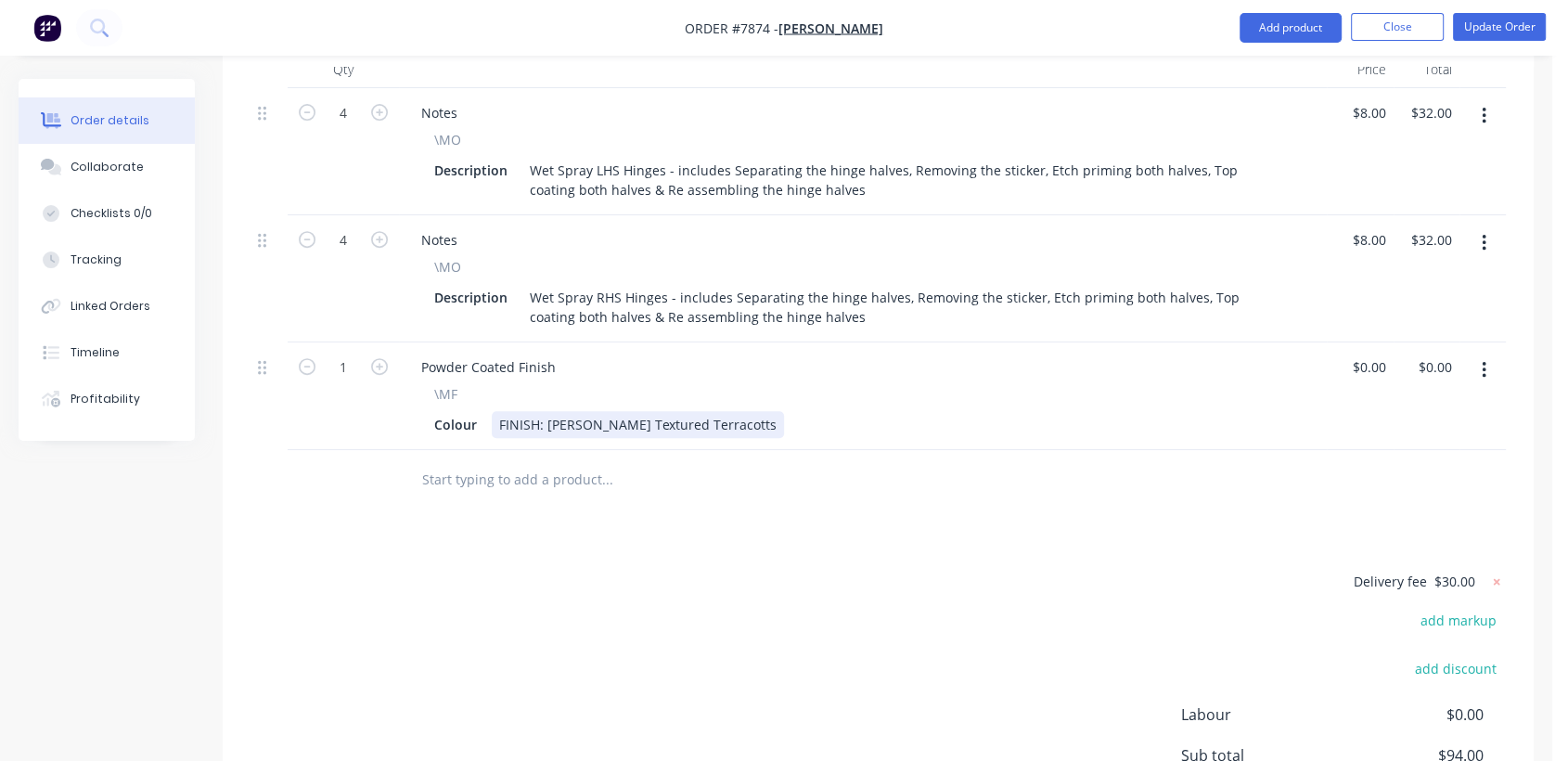
click at [716, 411] on div "FINISH: [PERSON_NAME] Textured Terracotts" at bounding box center [637, 424] width 292 height 27
type input "$0.00"
click at [1493, 578] on icon at bounding box center [1496, 581] width 7 height 7
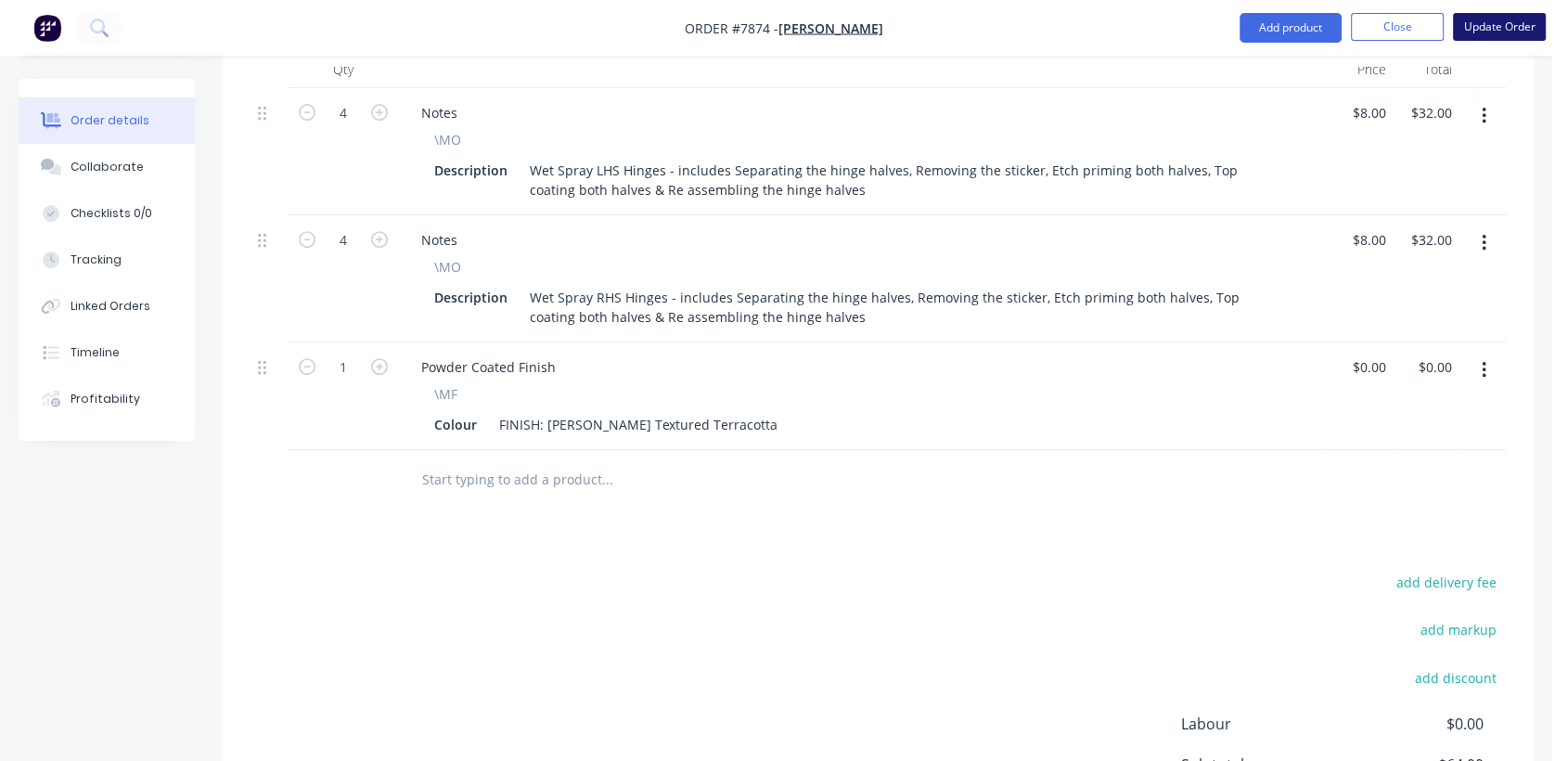
click at [1491, 26] on button "Update Order" at bounding box center [1498, 27] width 92 height 28
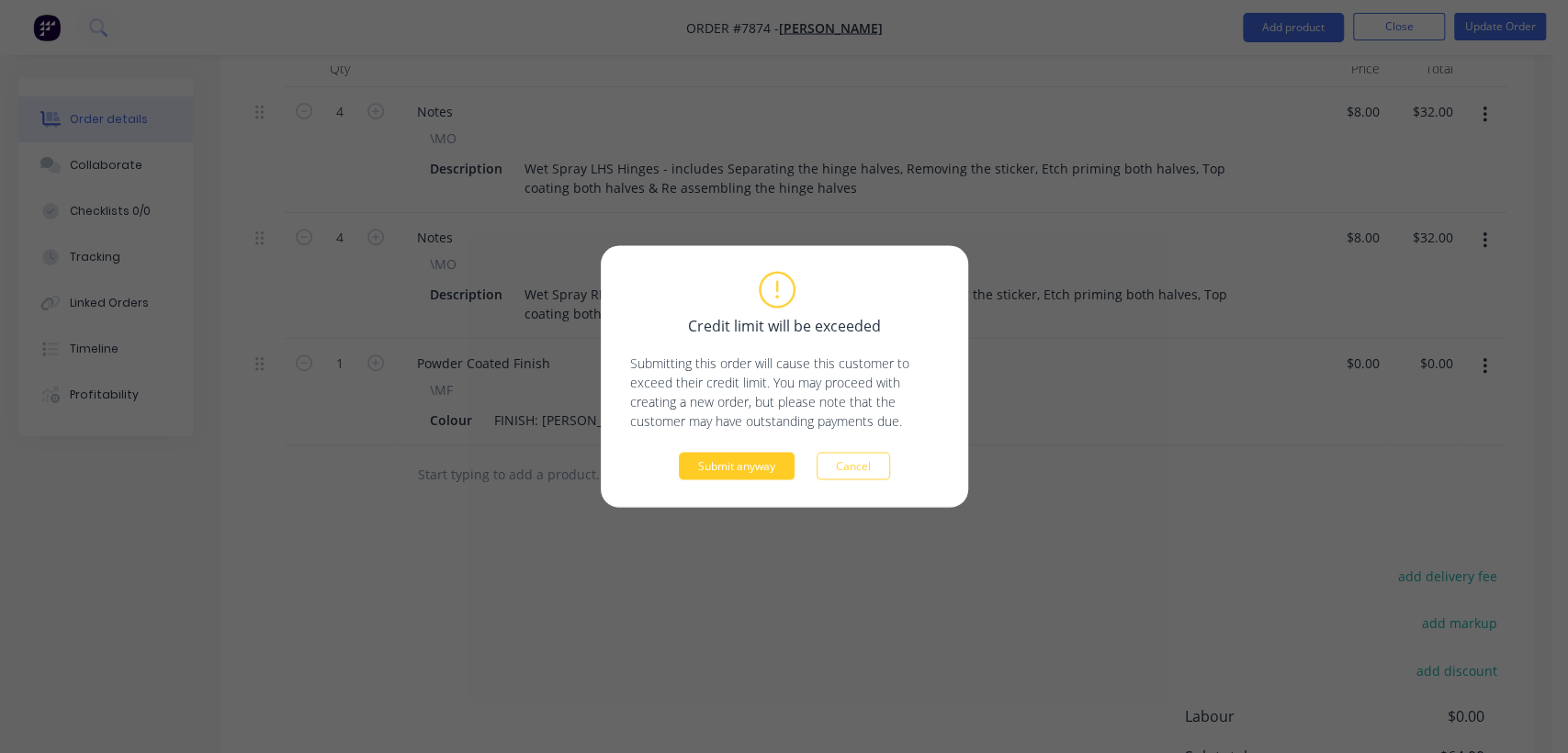
click at [764, 471] on button "Submit anyway" at bounding box center [736, 467] width 116 height 28
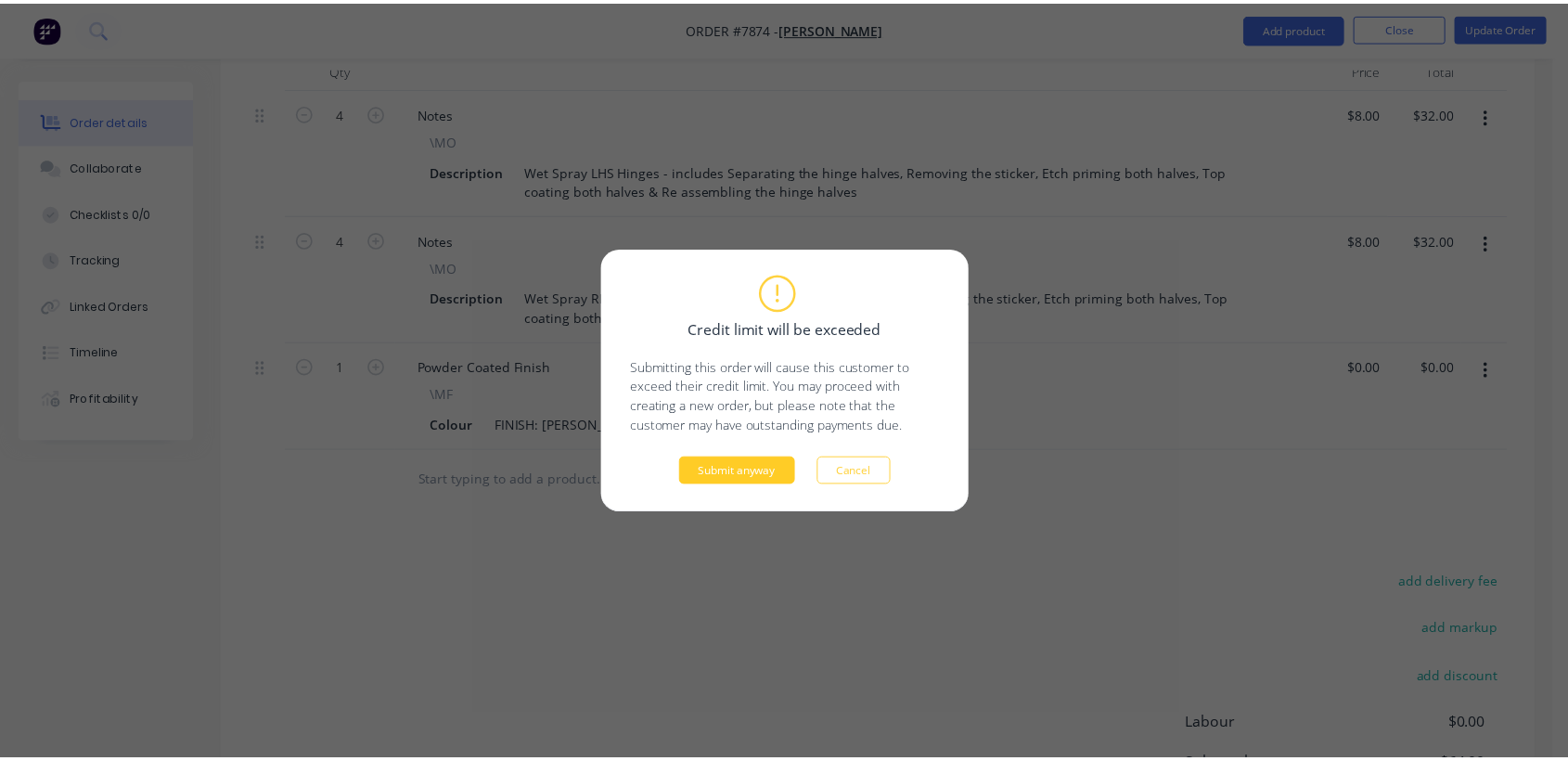
scroll to position [625, 0]
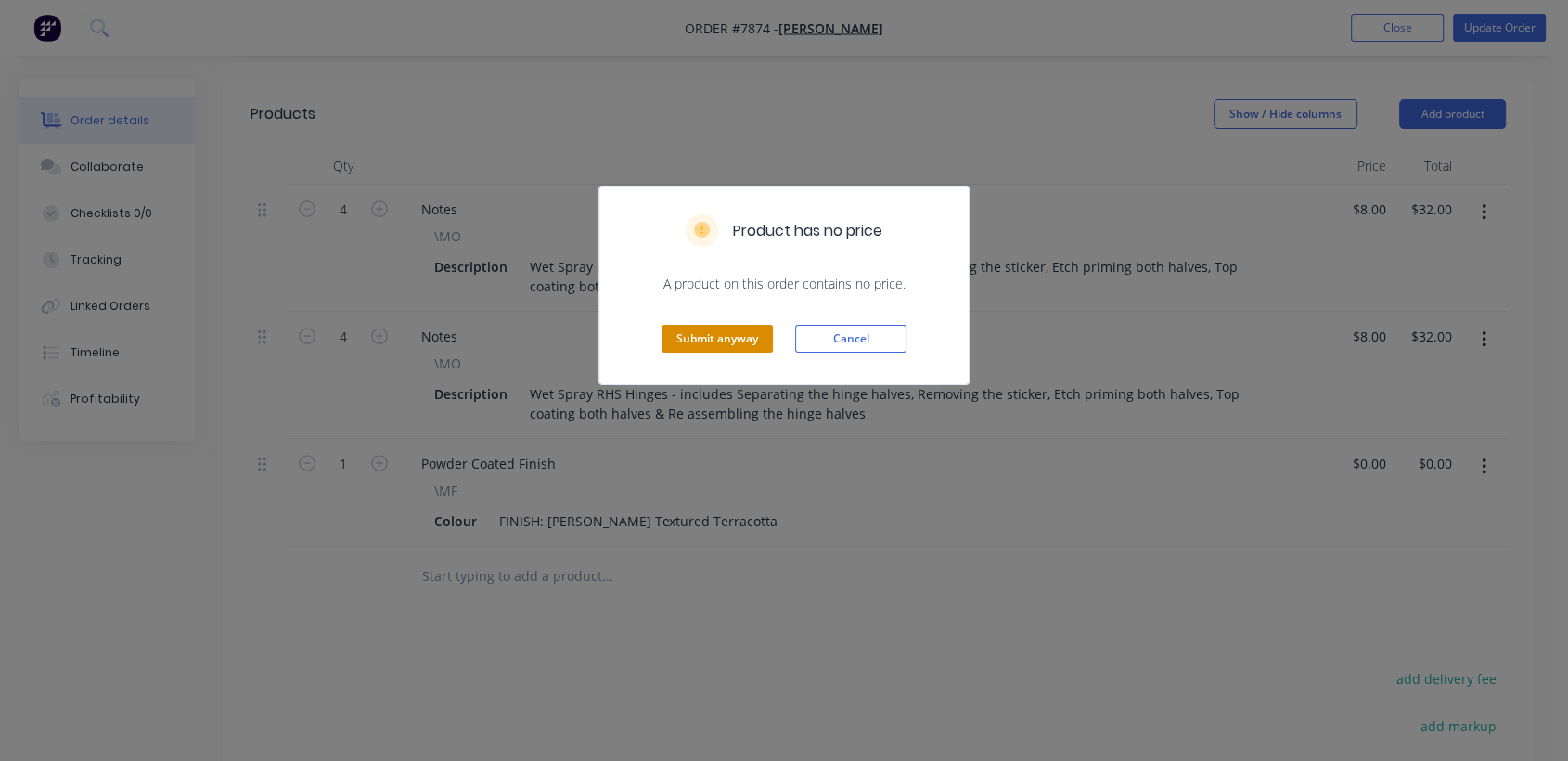
click at [732, 338] on button "Submit anyway" at bounding box center [717, 339] width 111 height 28
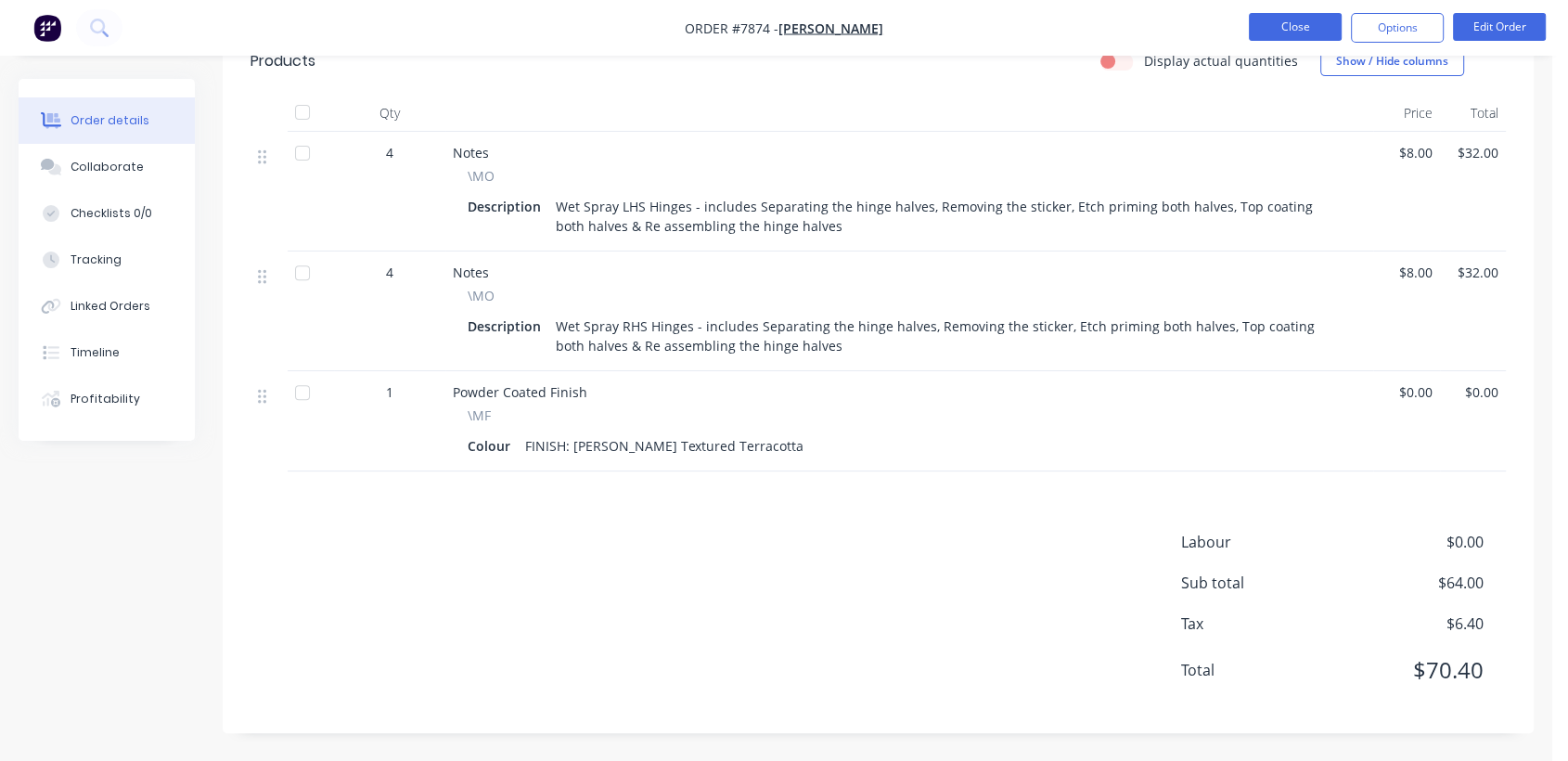
click at [1292, 26] on button "Close" at bounding box center [1295, 27] width 92 height 28
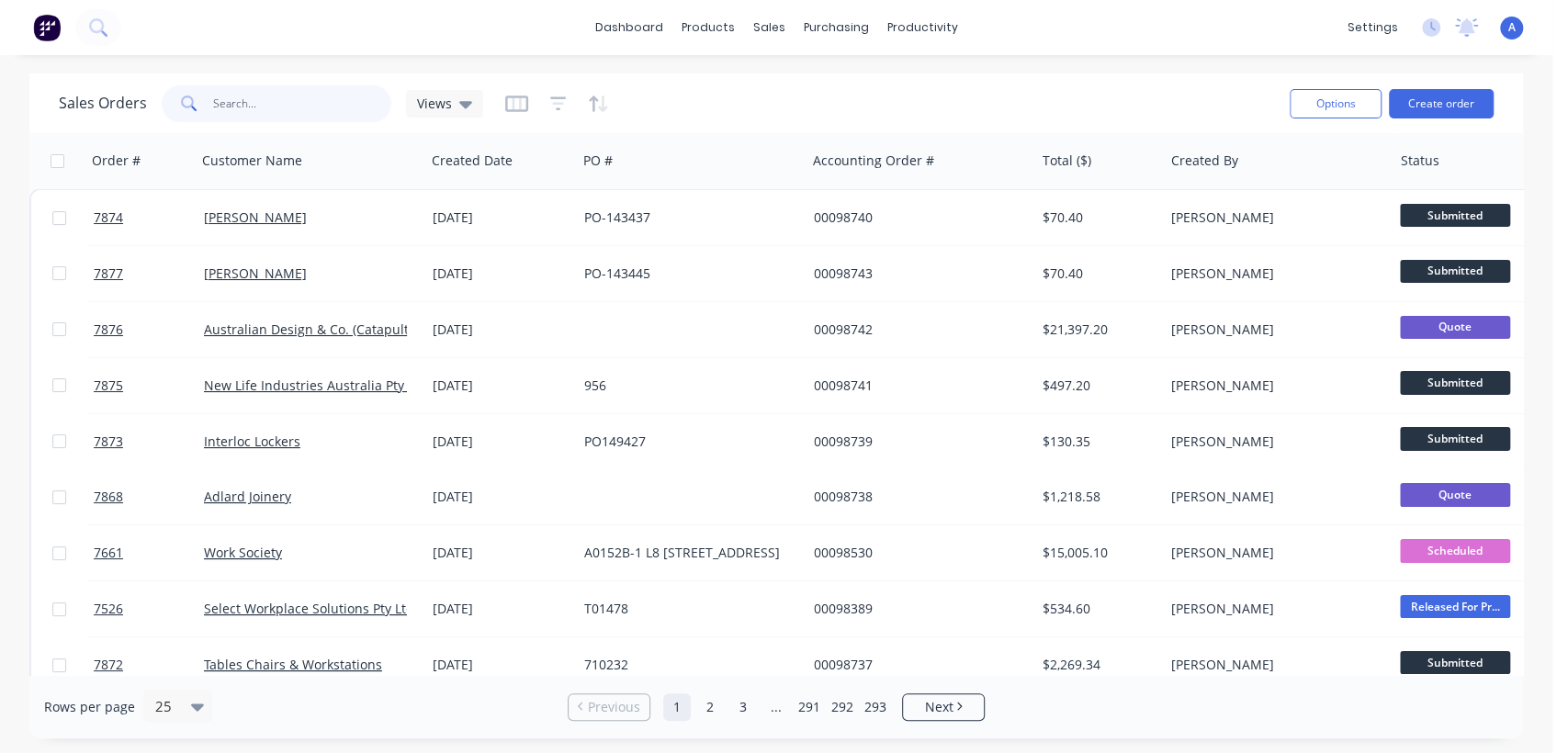
click at [249, 92] on input "text" at bounding box center [302, 103] width 179 height 36
type input "94068"
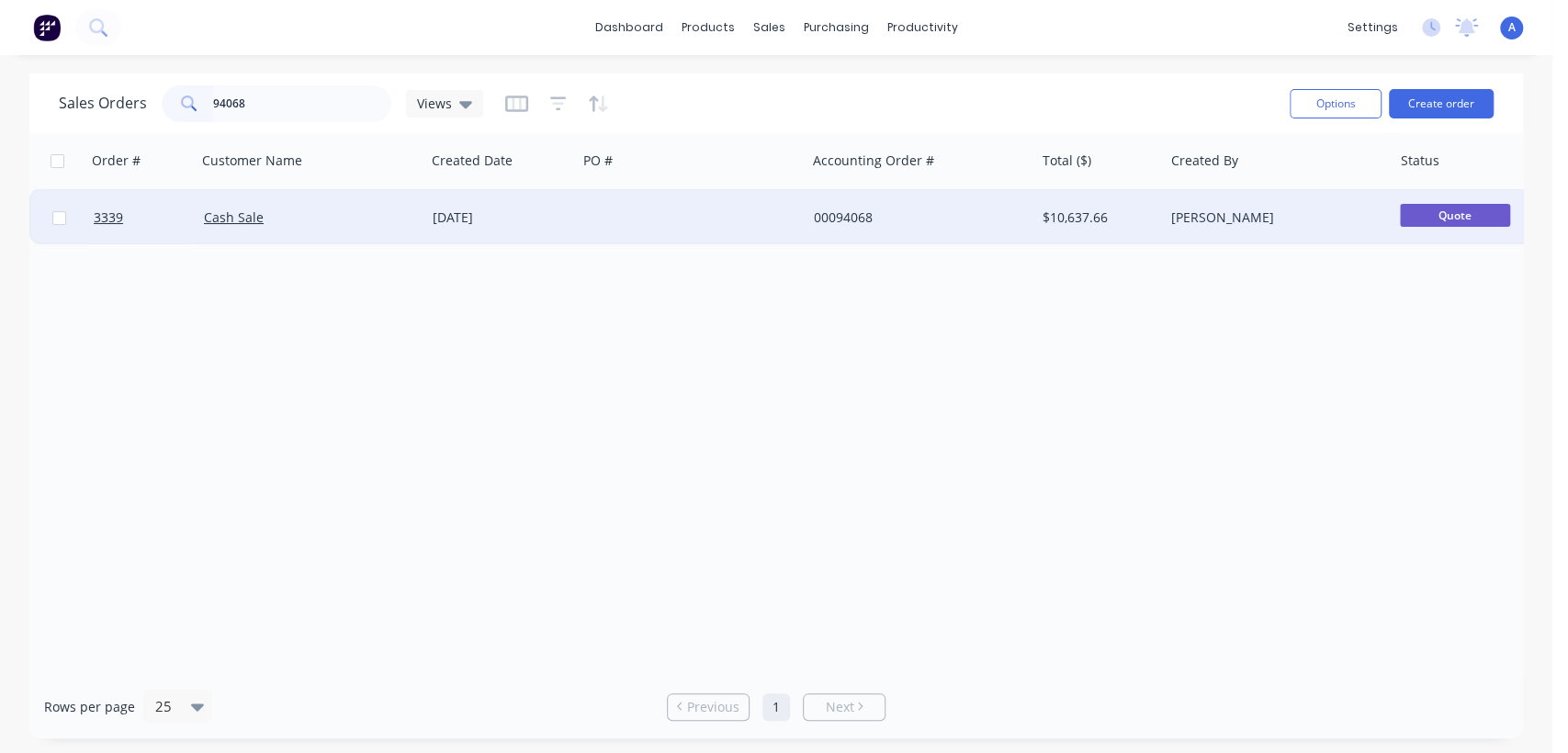
click at [618, 217] on div at bounding box center [691, 218] width 228 height 55
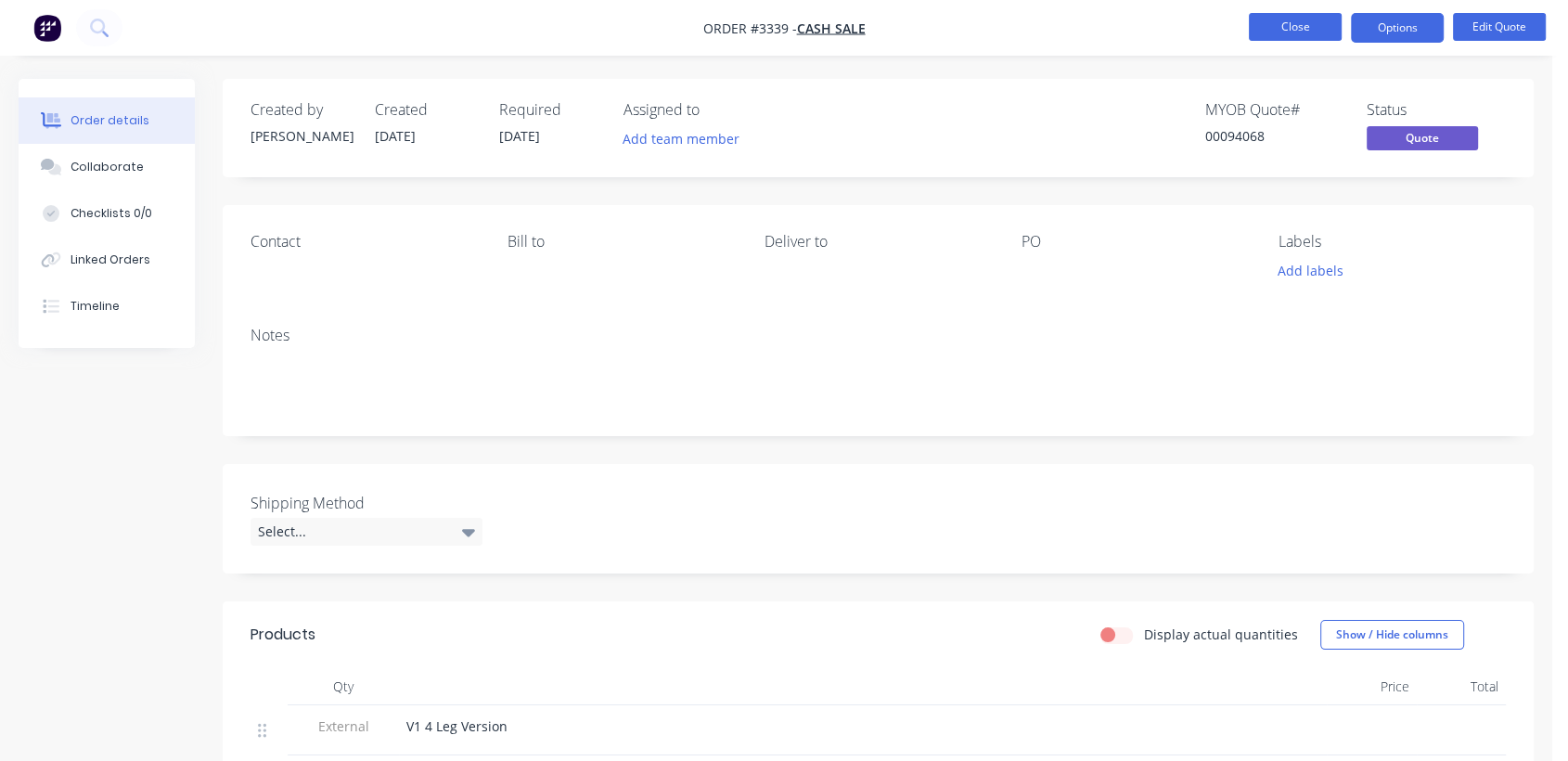
click at [1319, 24] on button "Close" at bounding box center [1295, 27] width 92 height 28
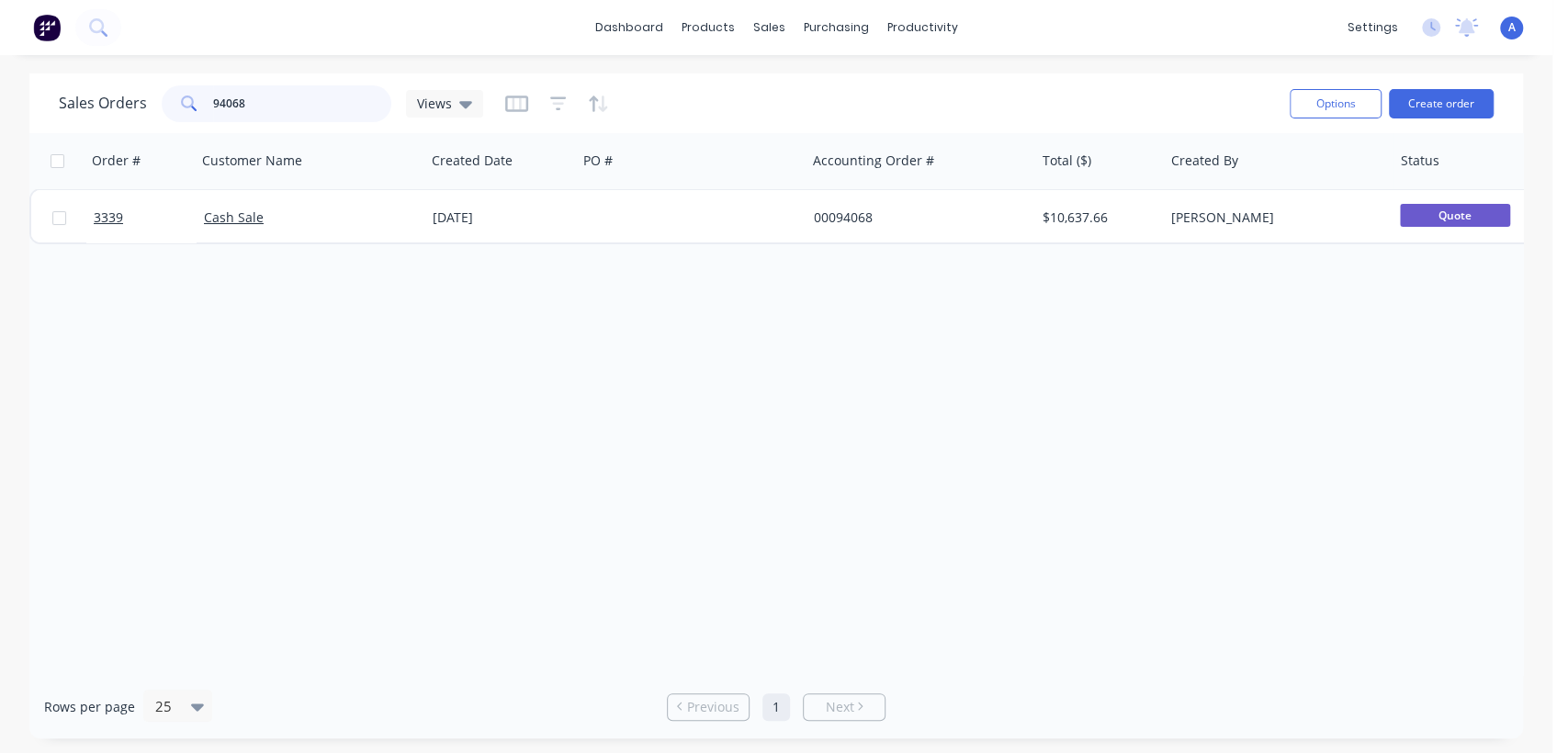
drag, startPoint x: 257, startPoint y: 97, endPoint x: 97, endPoint y: 76, distance: 161.4
click at [97, 76] on div "Sales Orders 94068 Views Options Create order" at bounding box center [776, 103] width 1493 height 60
type input "6645"
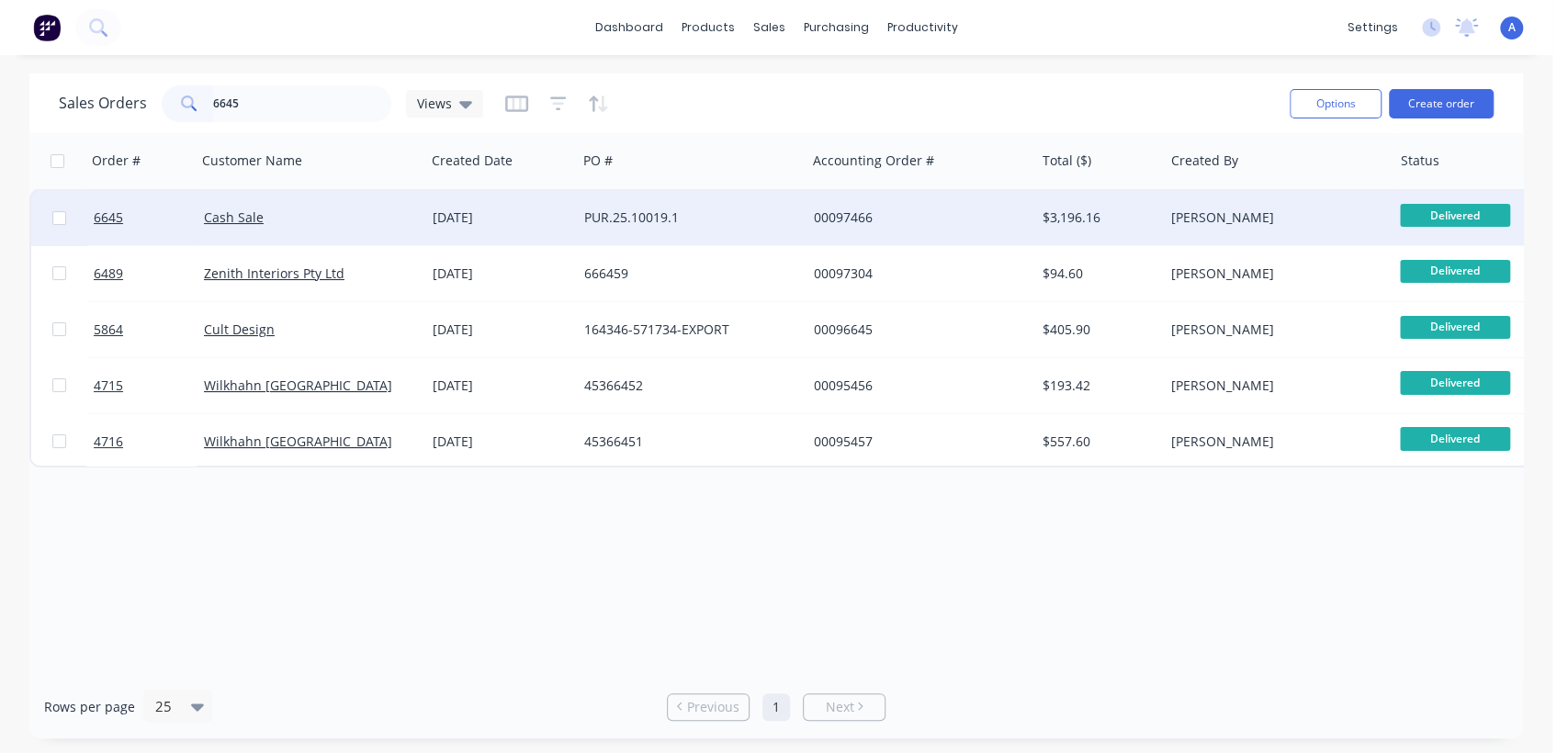
click at [646, 211] on div "PUR.25.10019.1" at bounding box center [685, 218] width 204 height 19
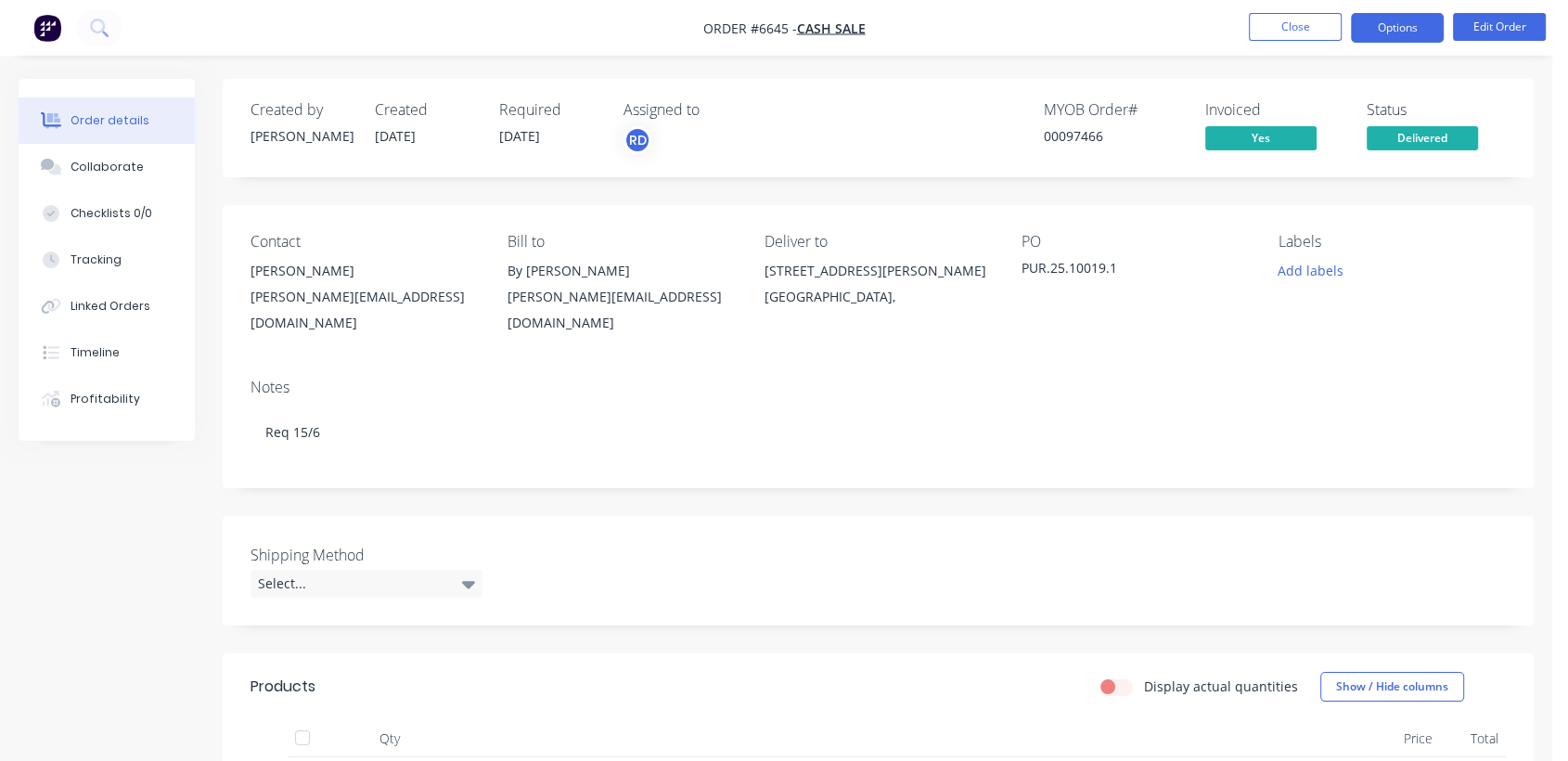
click at [1399, 22] on button "Options" at bounding box center [1396, 28] width 92 height 30
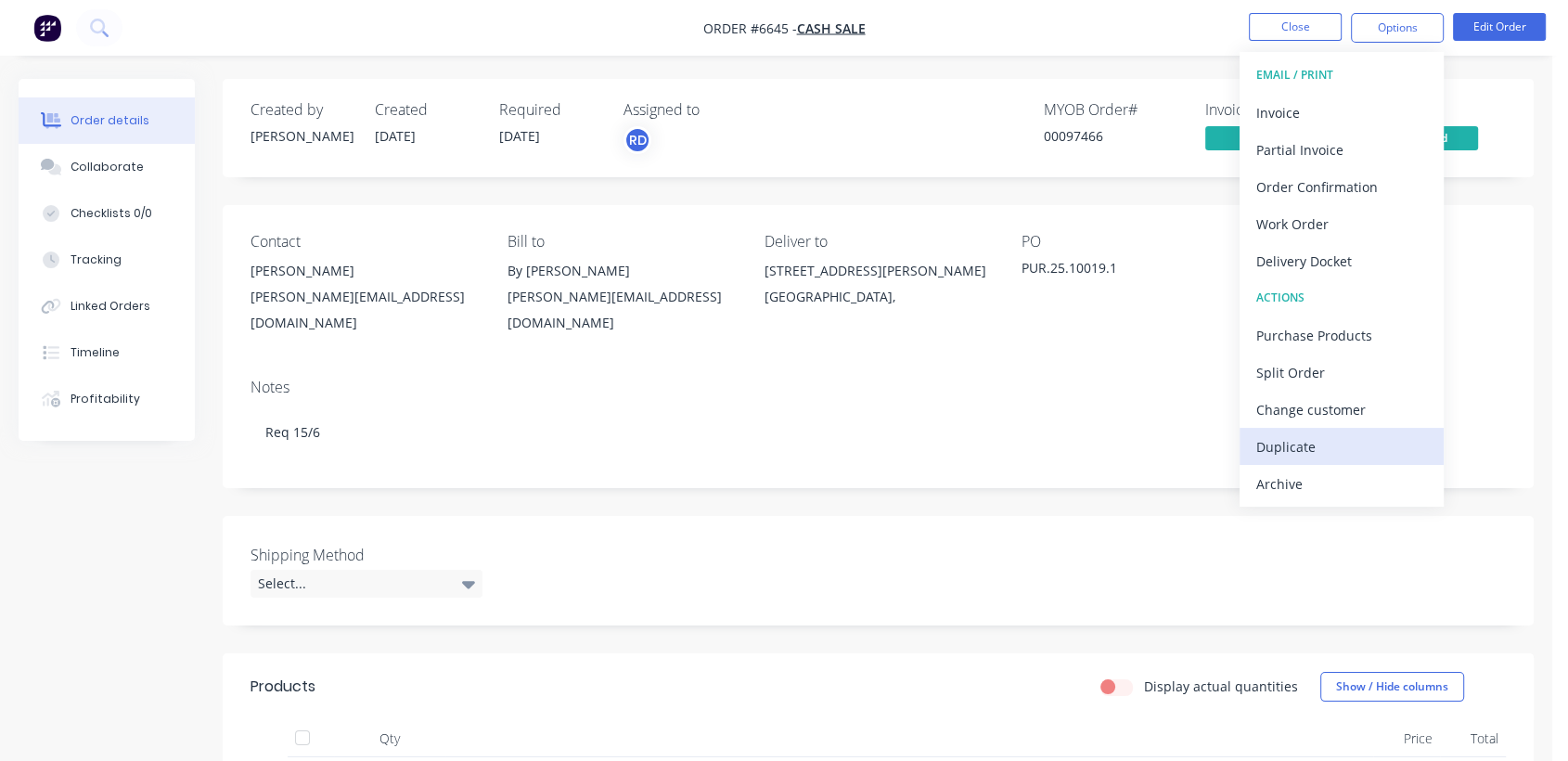
click at [1294, 440] on div "Duplicate" at bounding box center [1341, 447] width 171 height 27
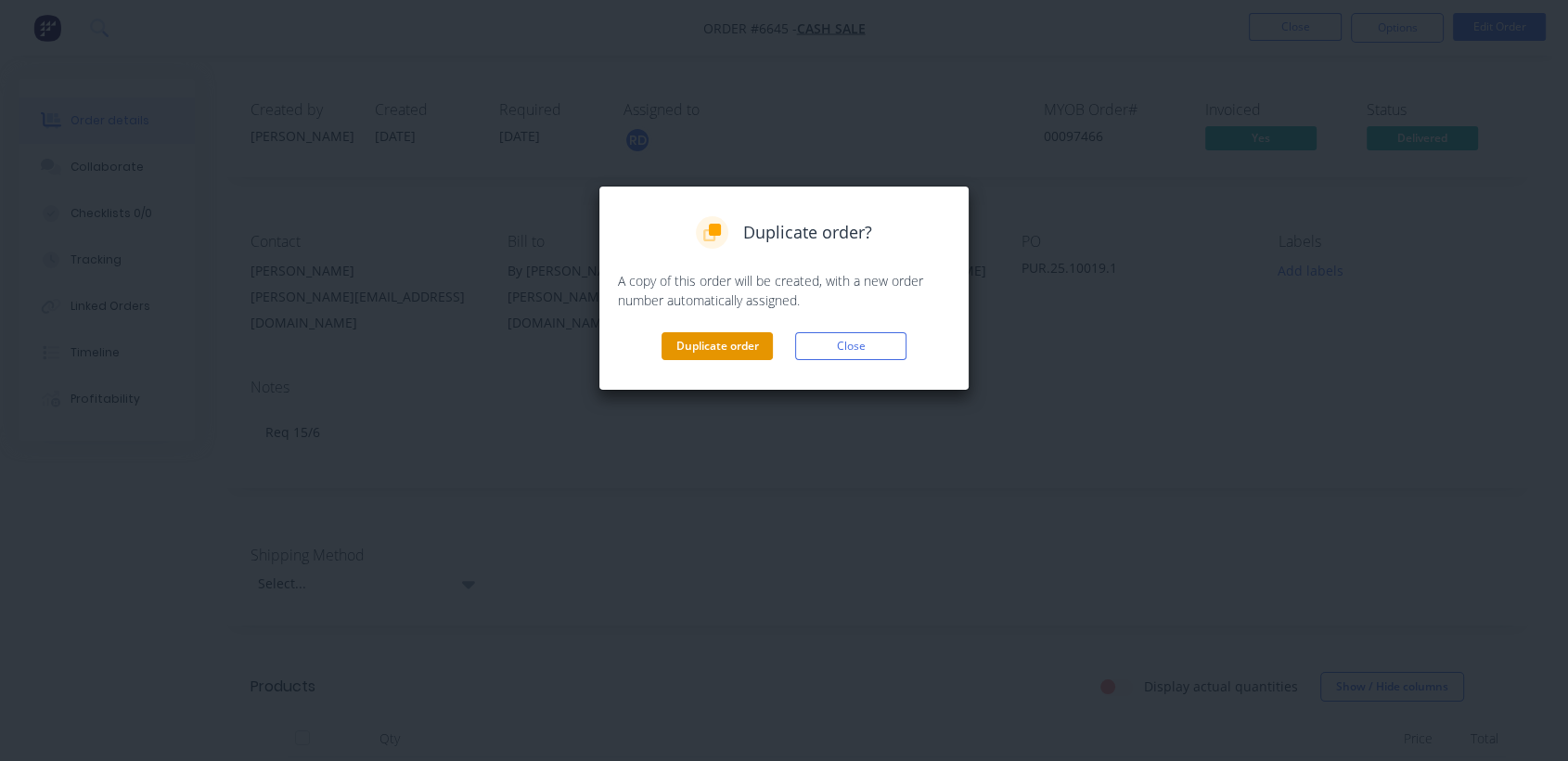
click at [714, 340] on button "Duplicate order" at bounding box center [717, 346] width 111 height 28
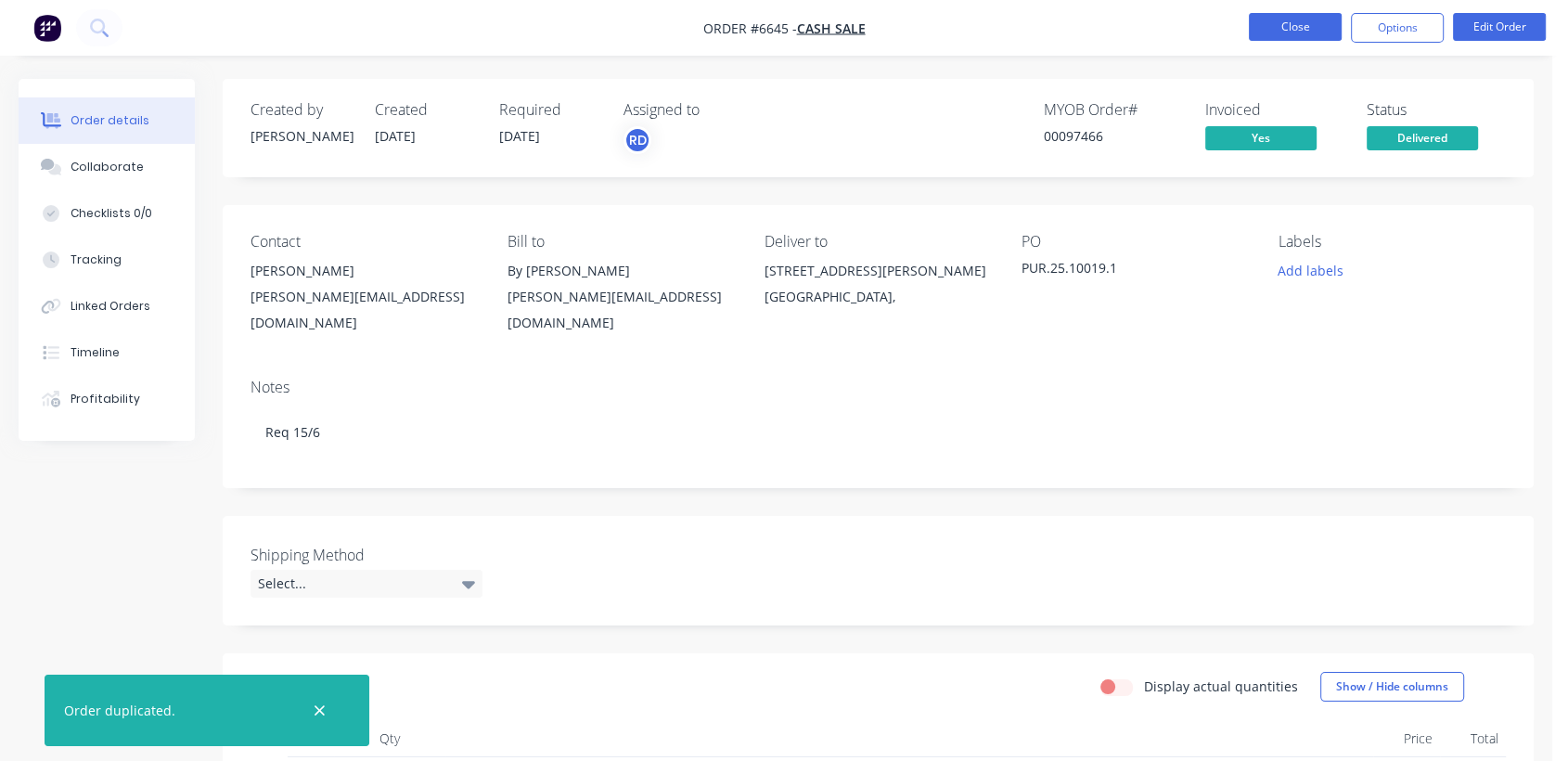
click at [1309, 22] on button "Close" at bounding box center [1295, 27] width 92 height 28
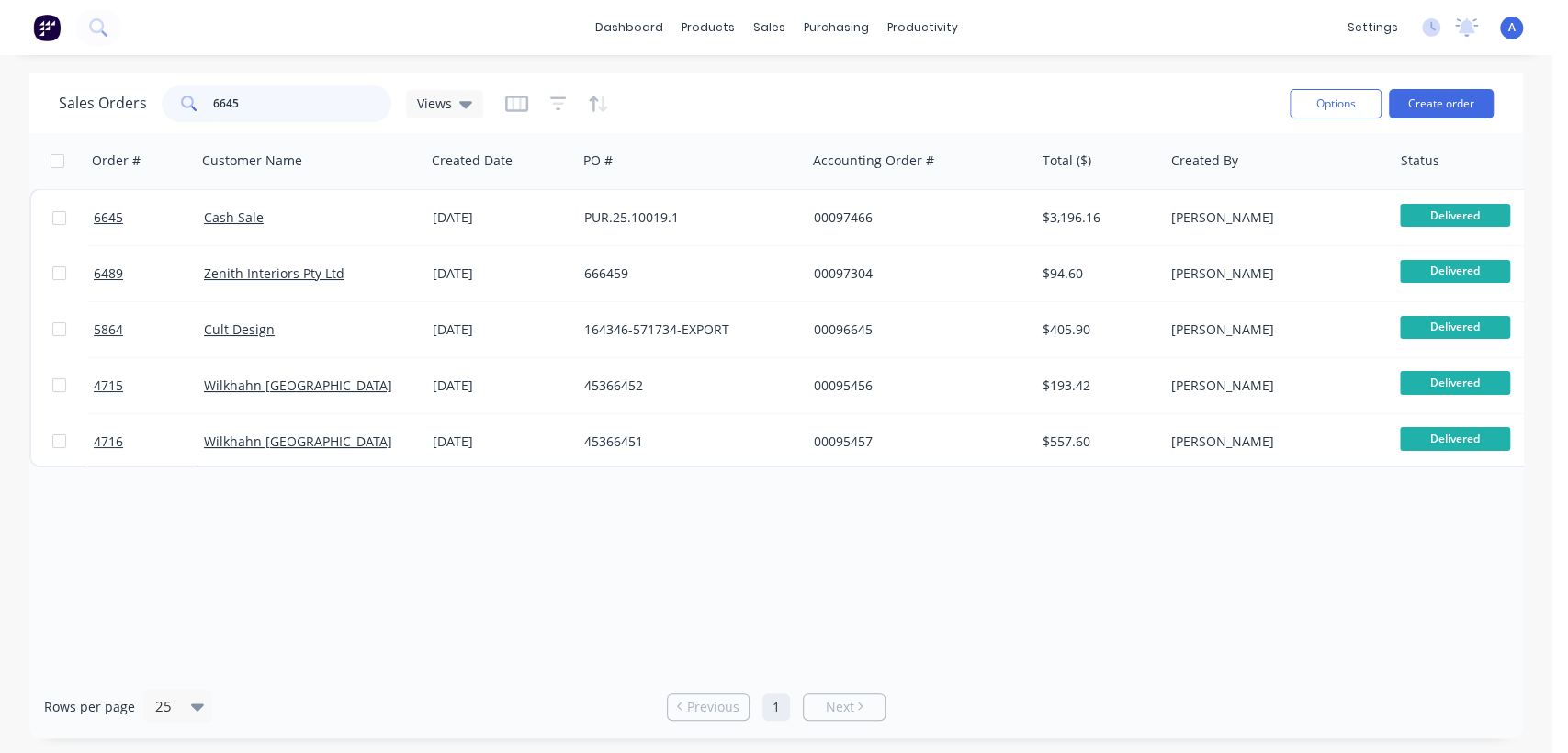
drag, startPoint x: 248, startPoint y: 99, endPoint x: 138, endPoint y: 64, distance: 115.4
click at [148, 65] on div "dashboard products sales purchasing productivity dashboard products Product Cat…" at bounding box center [776, 376] width 1552 height 753
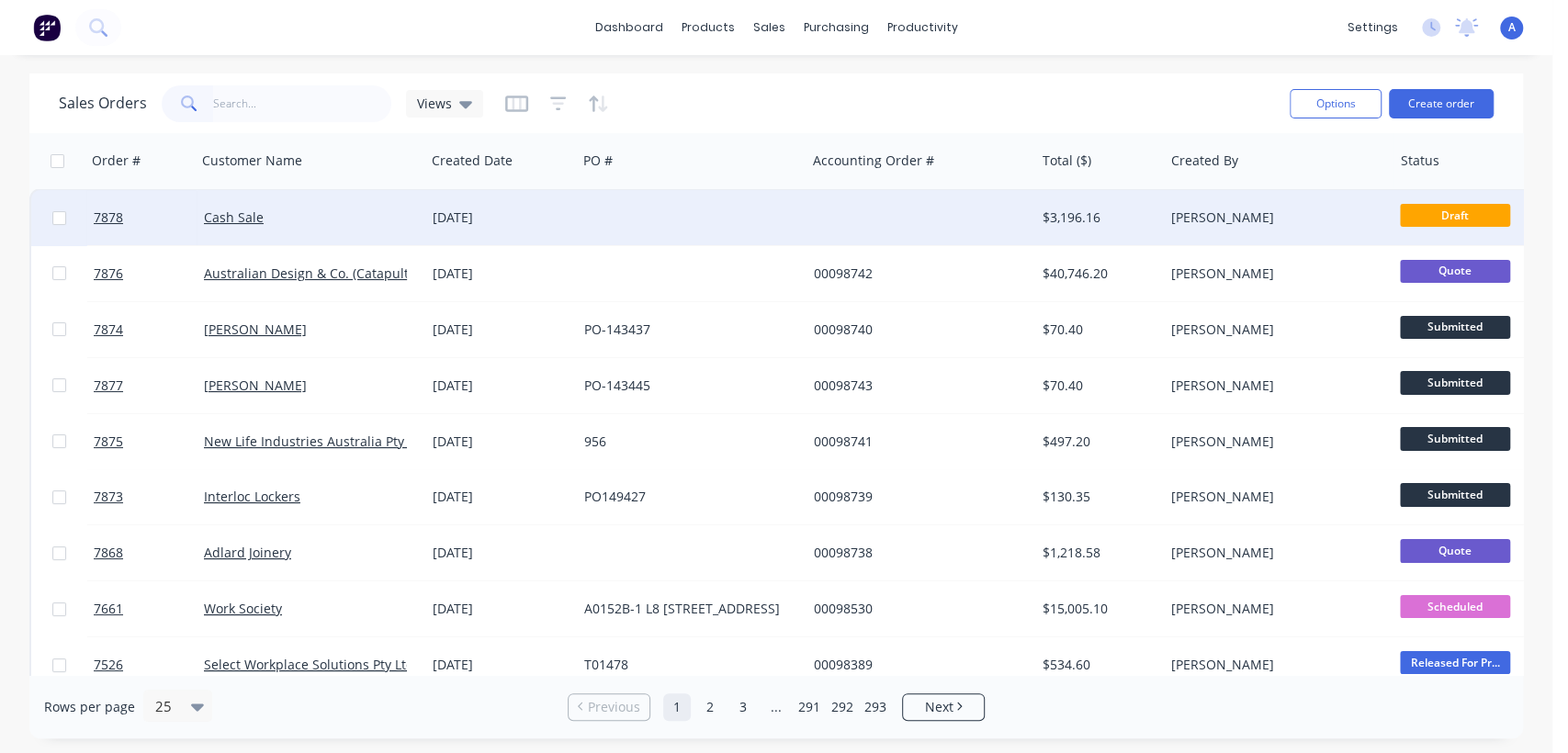
click at [709, 217] on div at bounding box center [691, 218] width 228 height 55
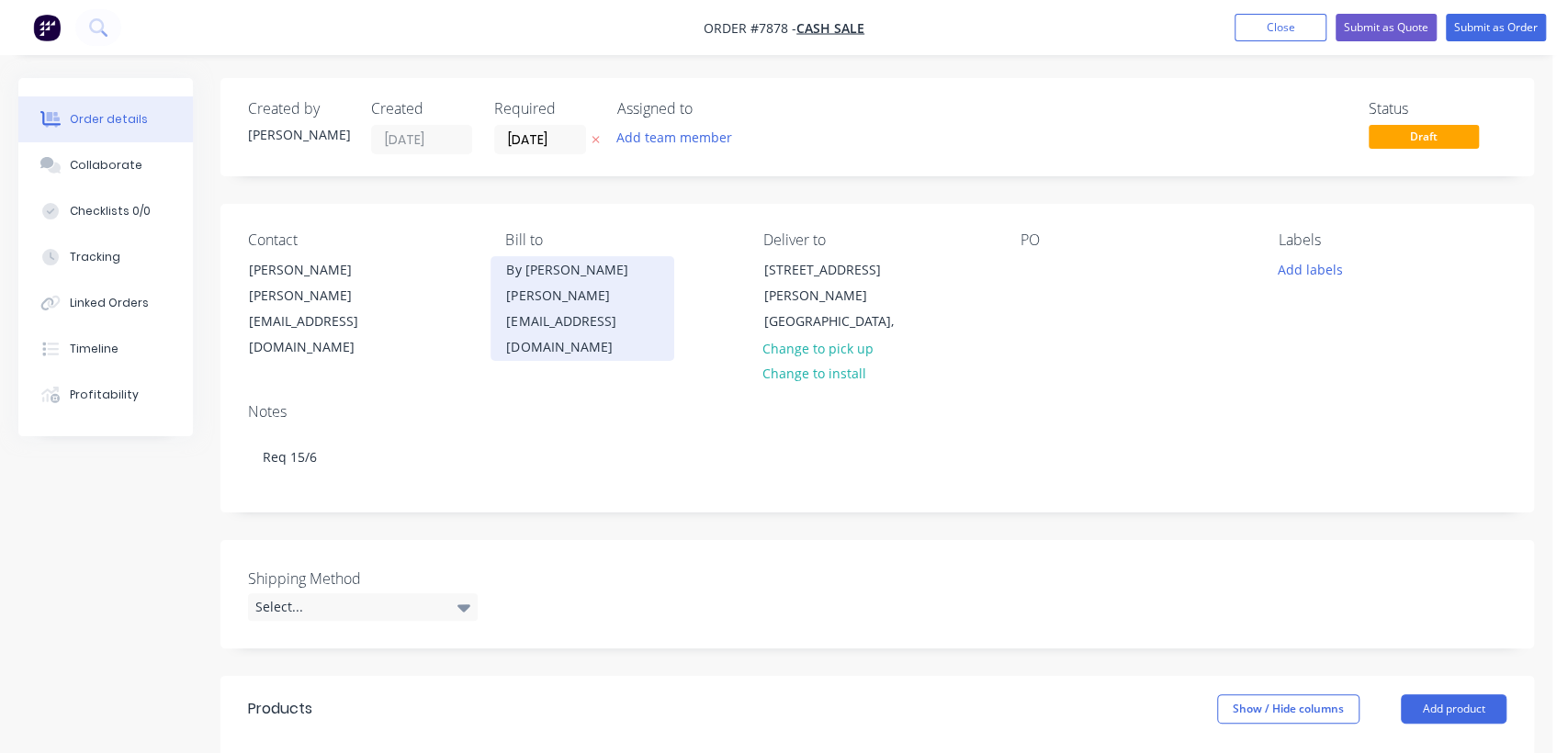
type input "$228.80"
type input "$2,745.60"
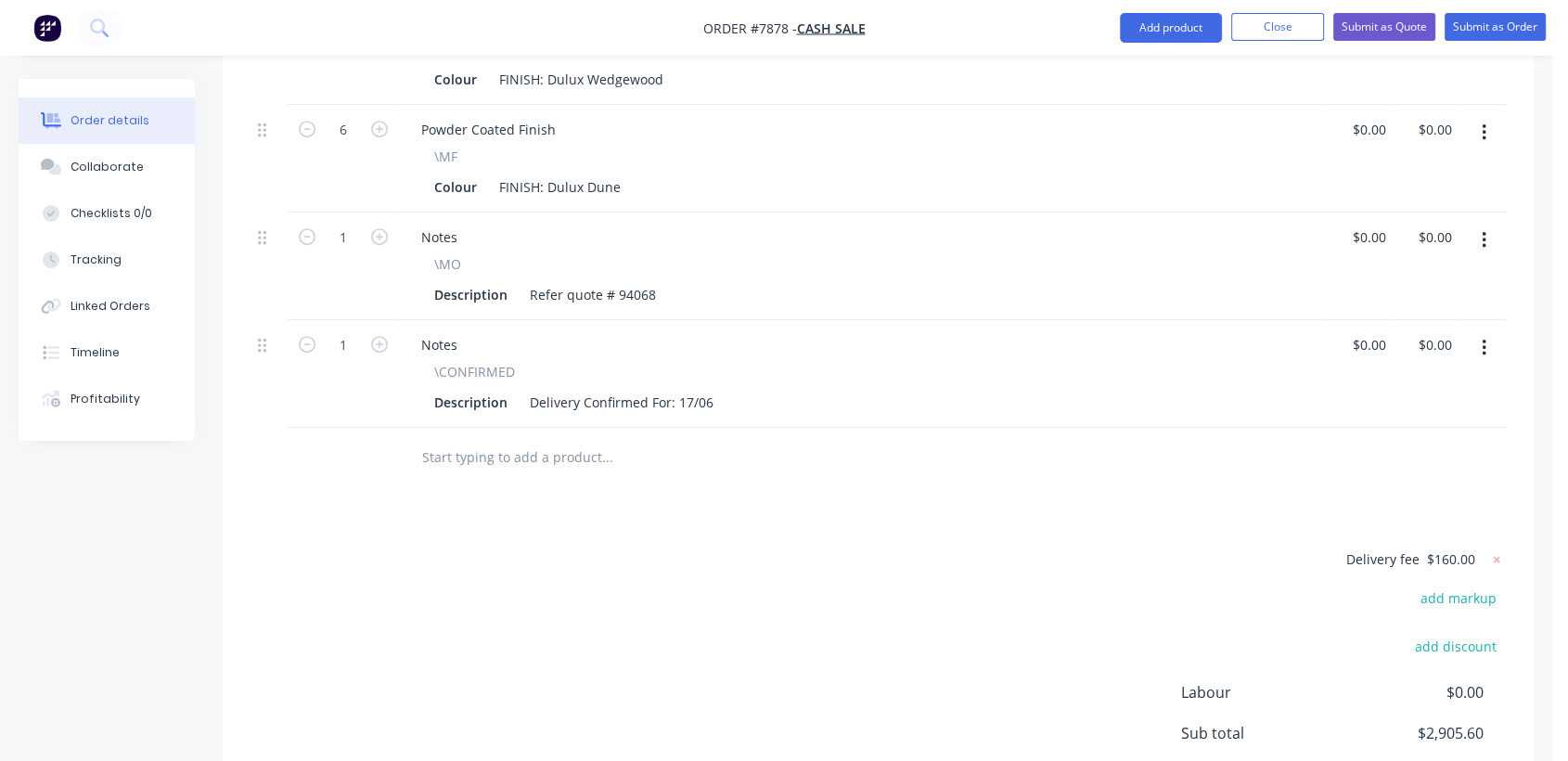
scroll to position [928, 0]
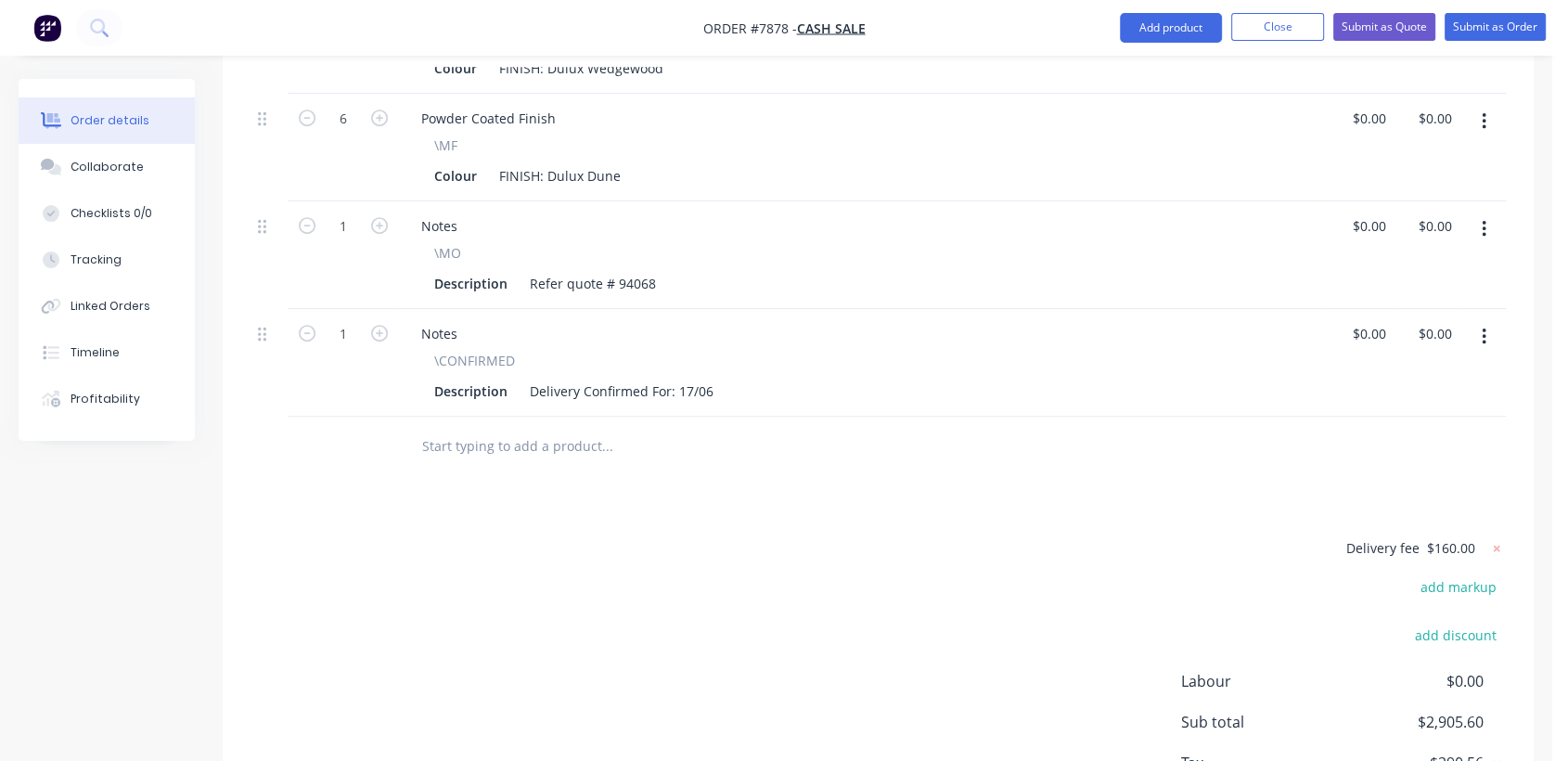
click at [1476, 320] on button "button" at bounding box center [1483, 337] width 44 height 34
click at [1362, 483] on div "Delete" at bounding box center [1418, 496] width 143 height 27
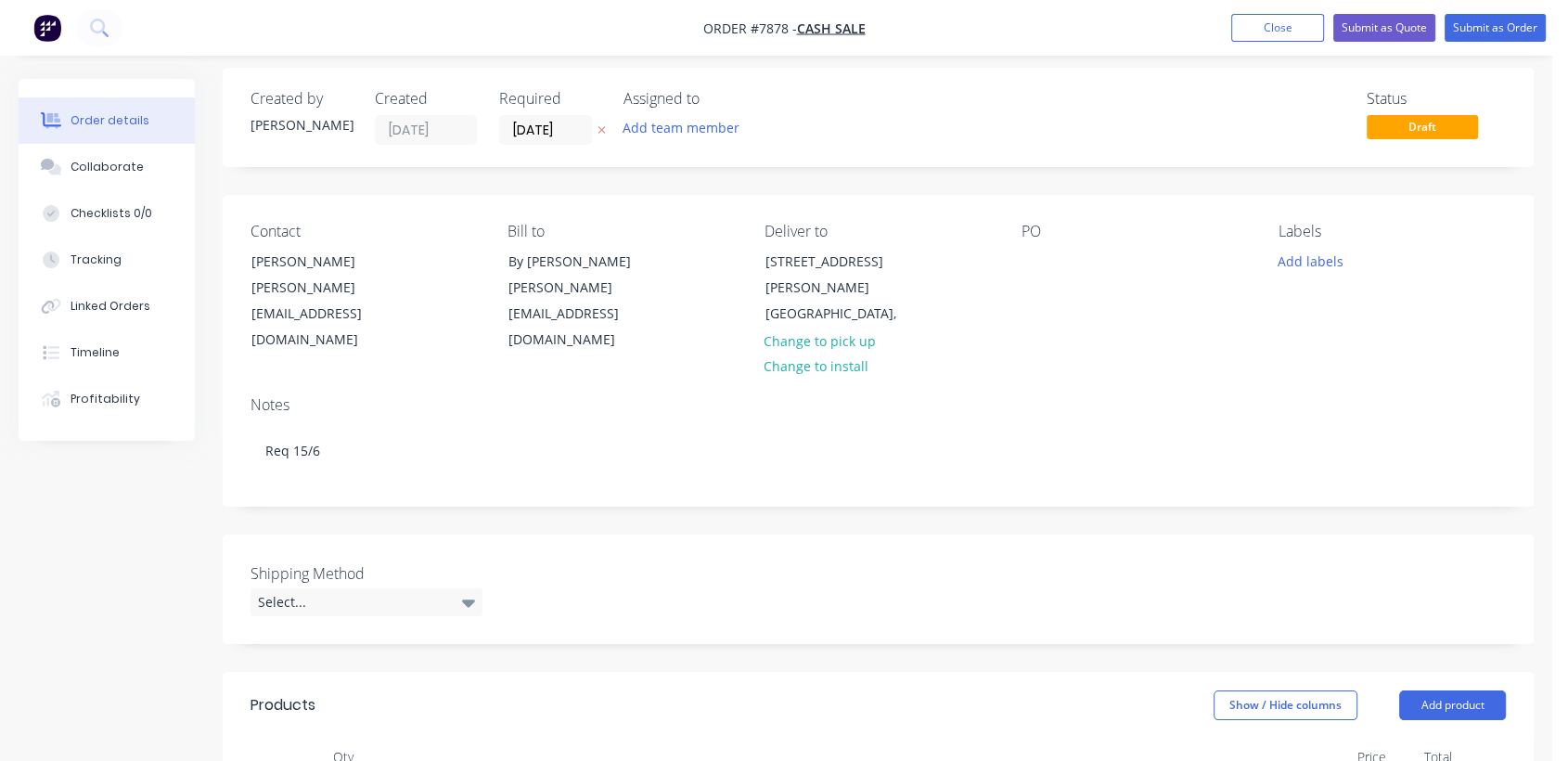
scroll to position [0, 0]
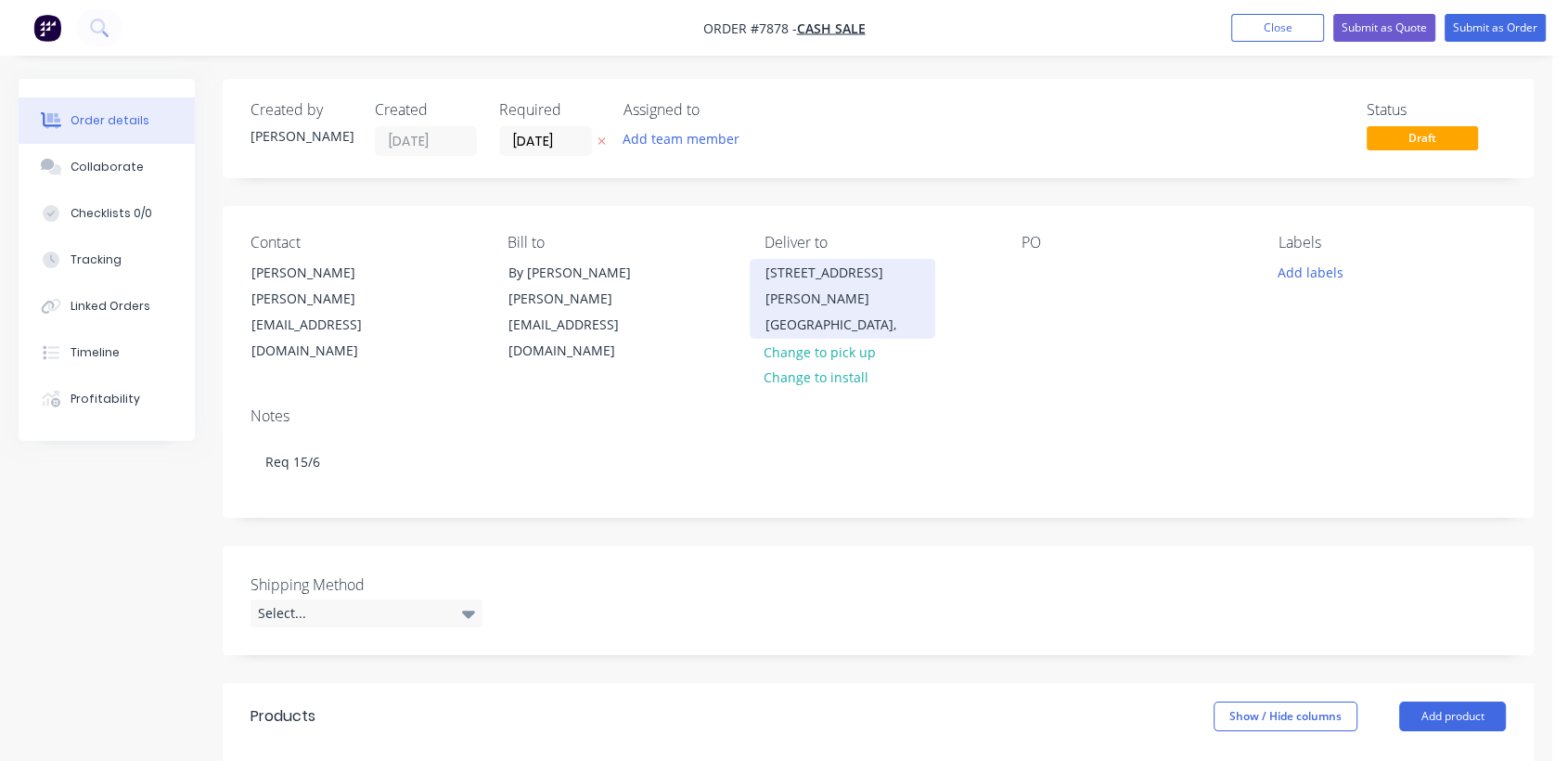
click at [819, 277] on div "264 George St" at bounding box center [842, 285] width 154 height 52
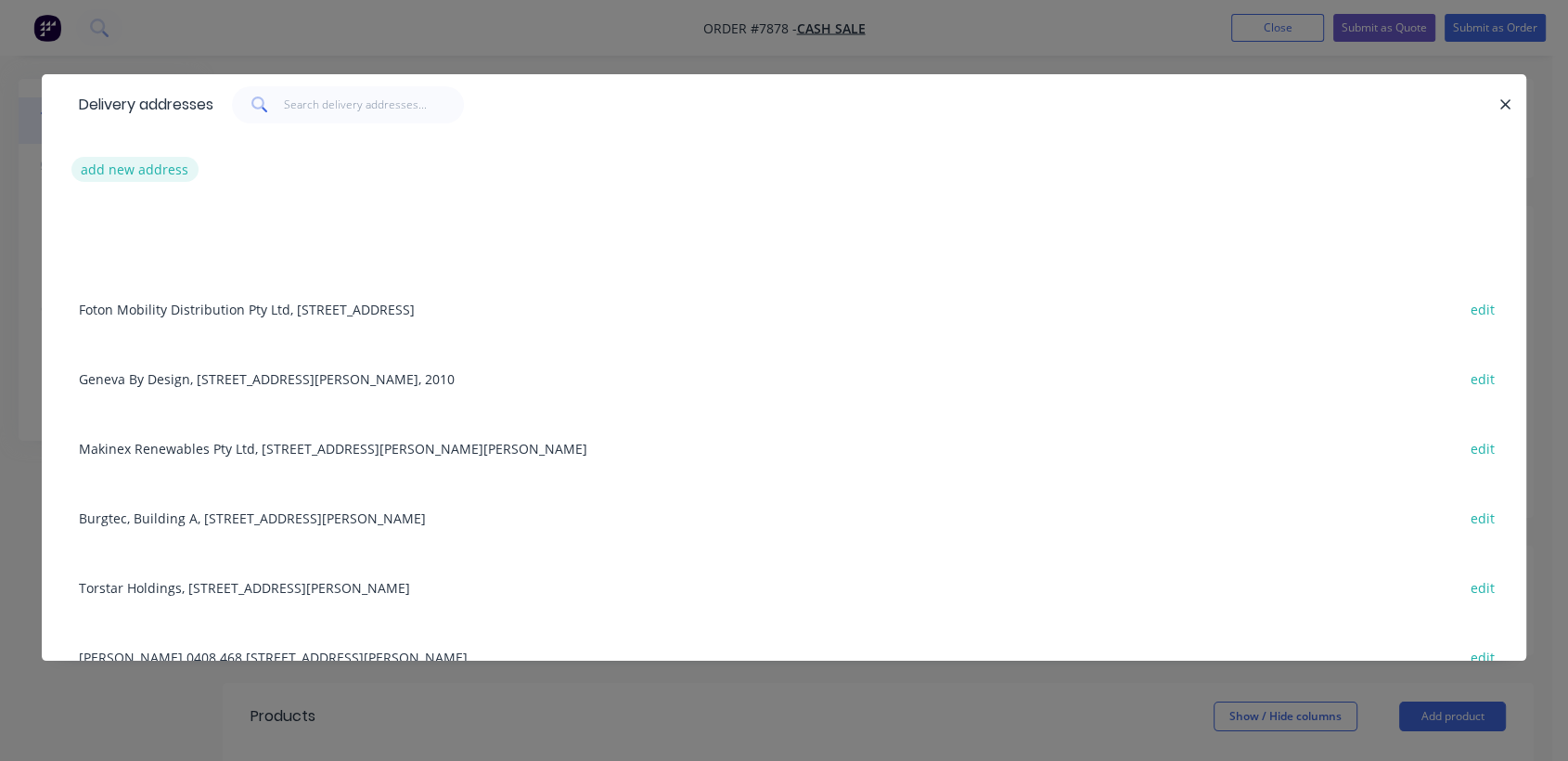
click at [157, 157] on button "add new address" at bounding box center [135, 169] width 127 height 25
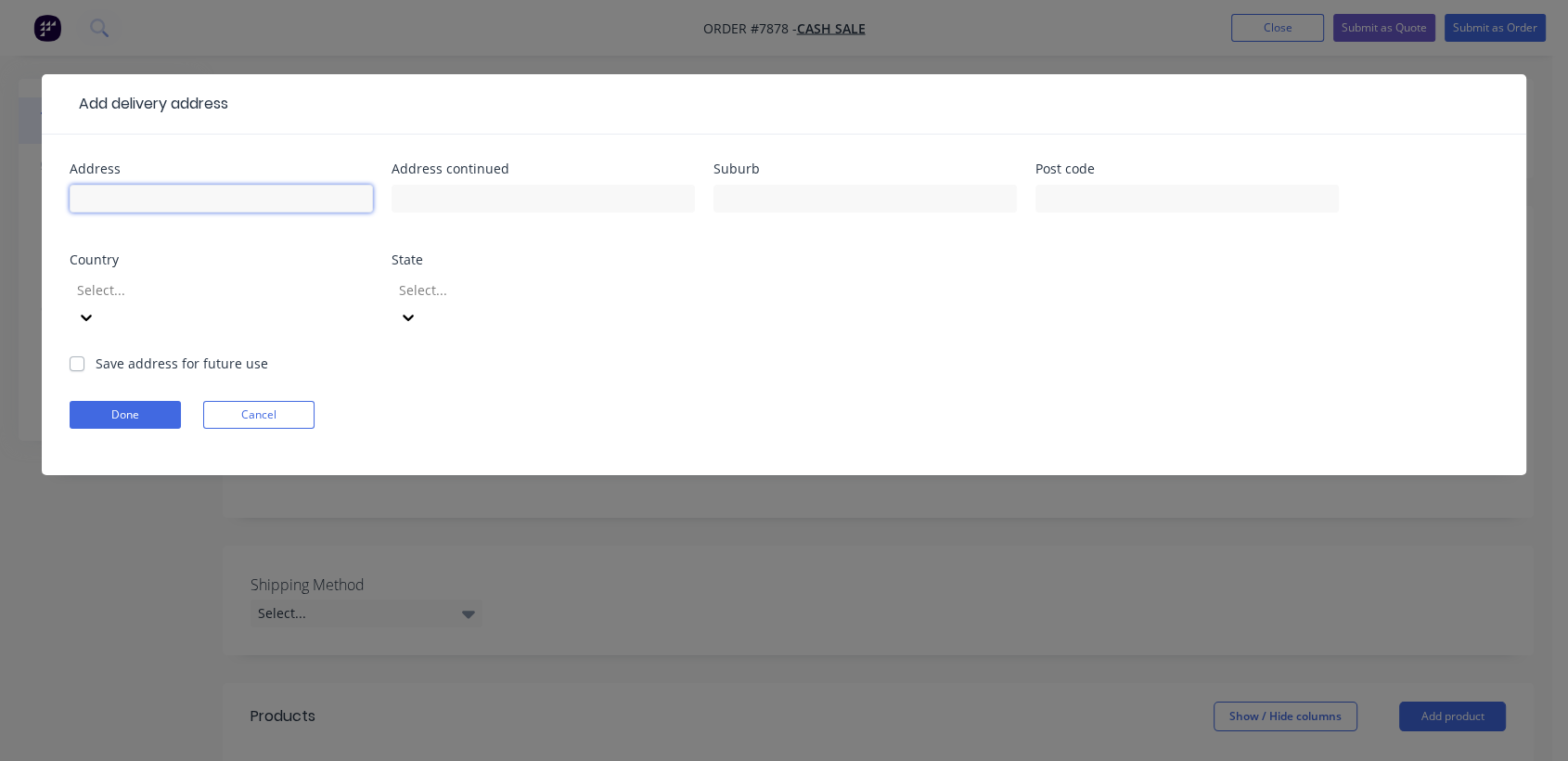
click at [134, 194] on input "text" at bounding box center [221, 199] width 303 height 28
type input "TBA"
click at [163, 401] on button "Done" at bounding box center [125, 415] width 111 height 28
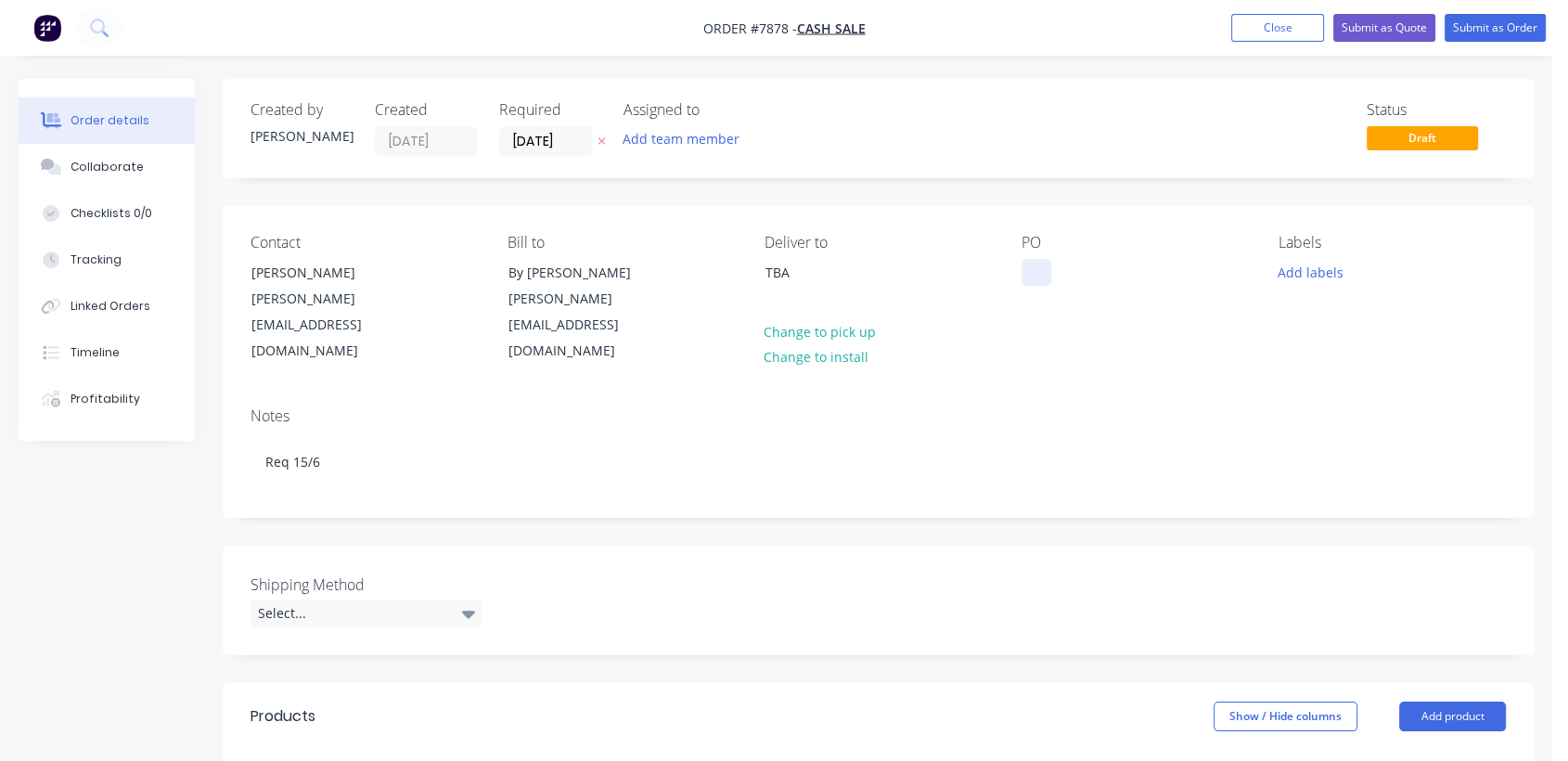
click at [1035, 270] on div at bounding box center [1036, 272] width 30 height 27
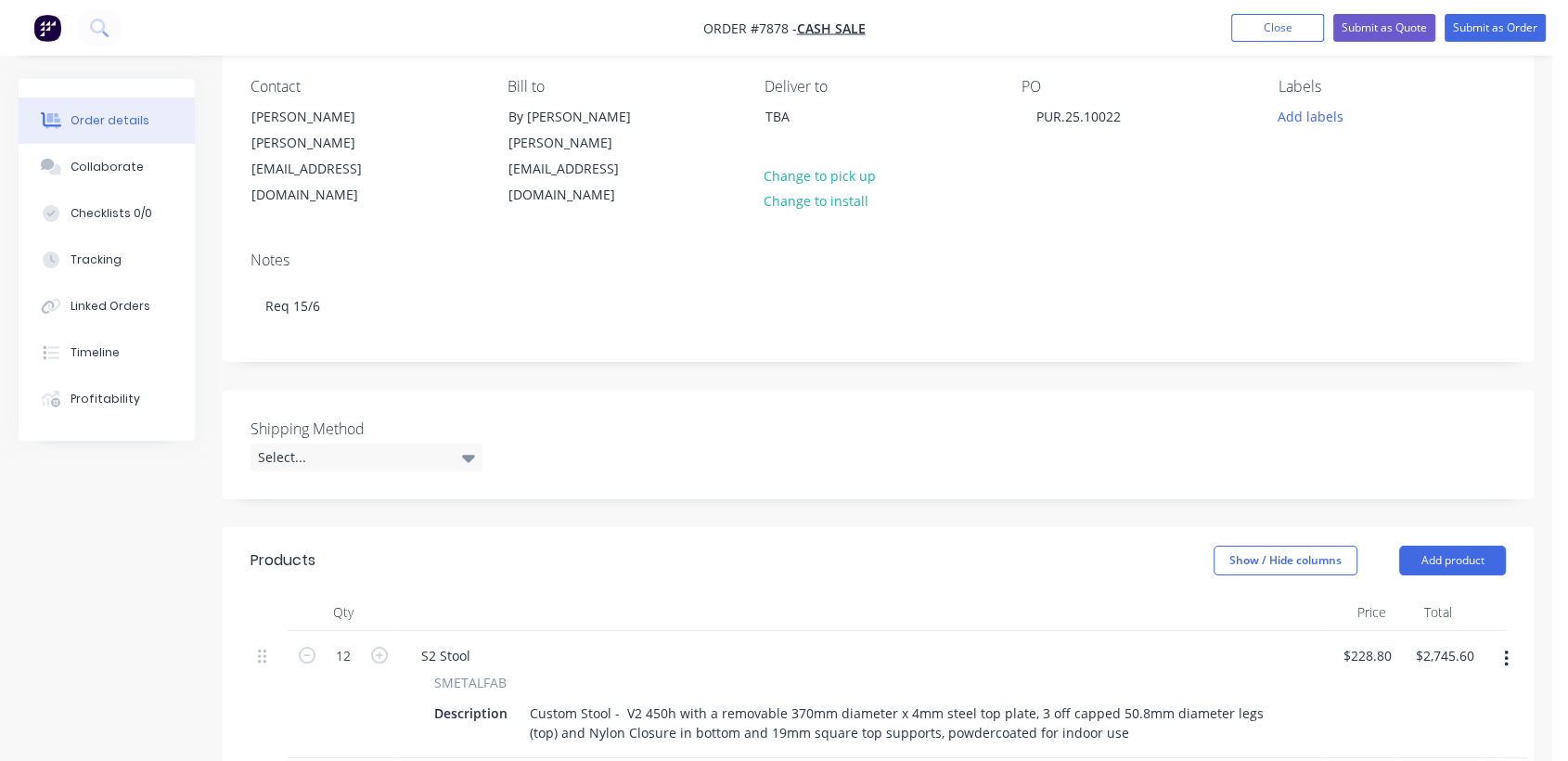
scroll to position [206, 0]
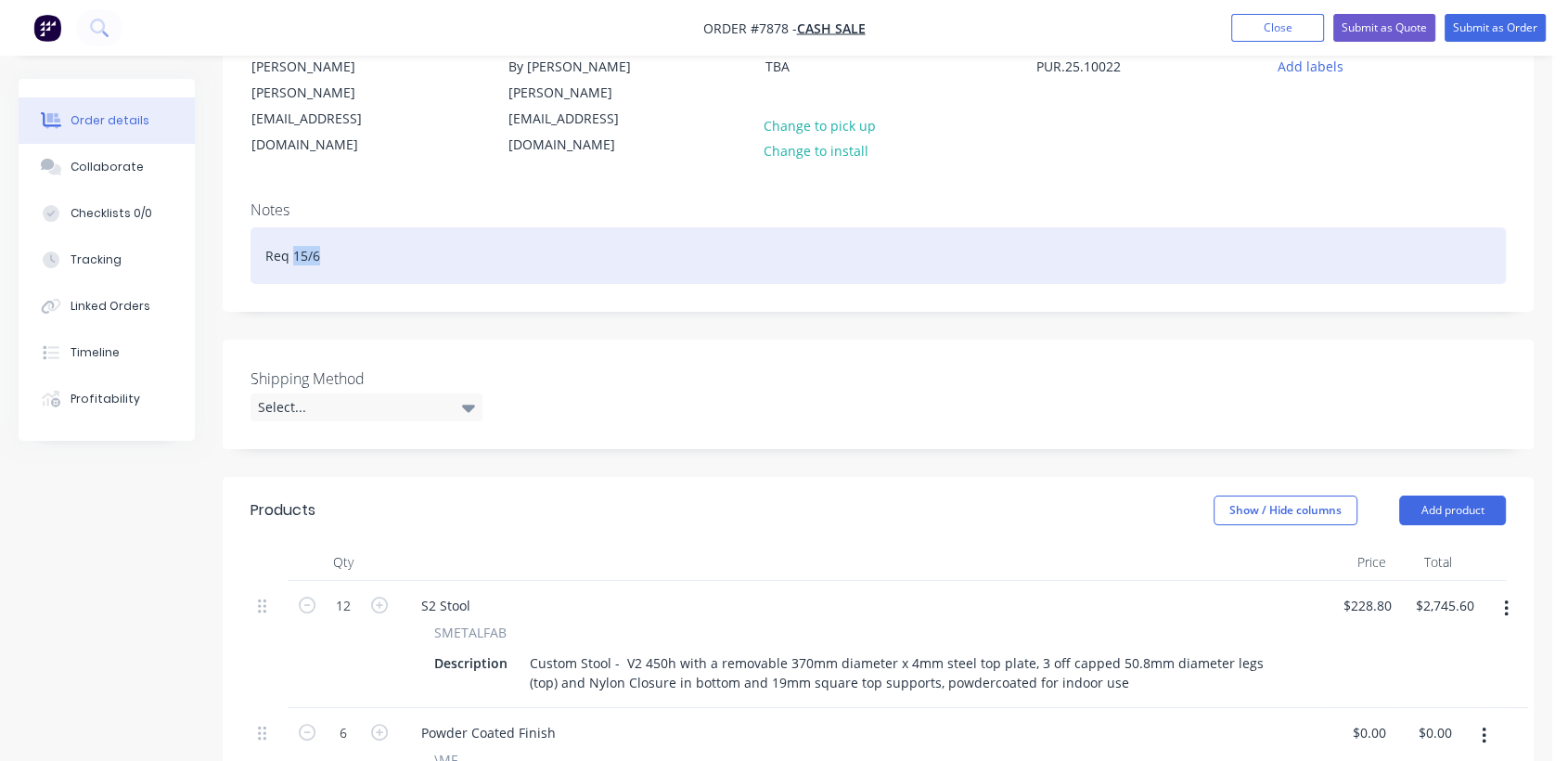
drag, startPoint x: 324, startPoint y: 205, endPoint x: 295, endPoint y: 202, distance: 29.2
click at [295, 228] on div "Req 15/6" at bounding box center [878, 256] width 1255 height 57
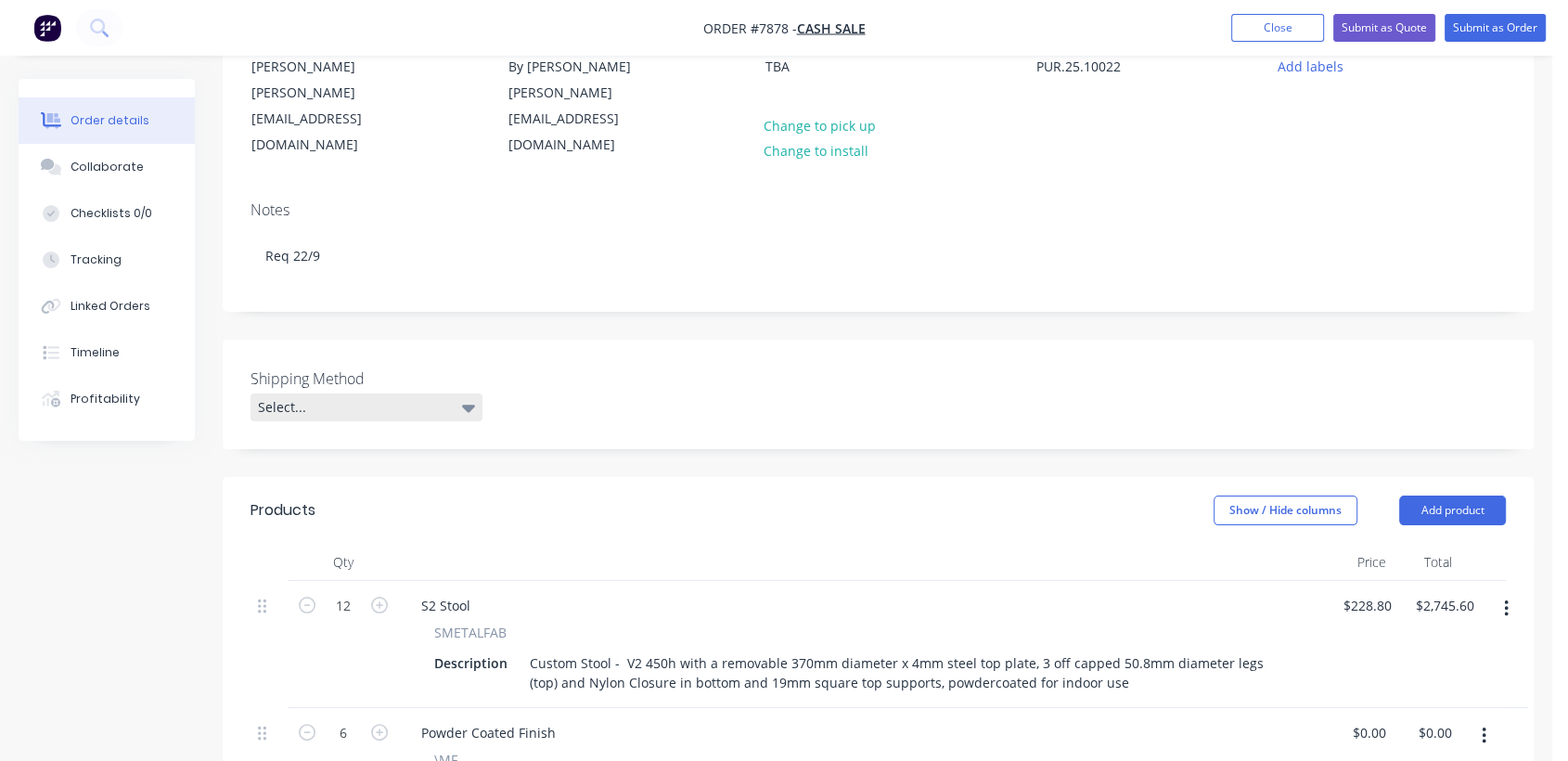
click at [335, 394] on div "Select..." at bounding box center [366, 408] width 232 height 28
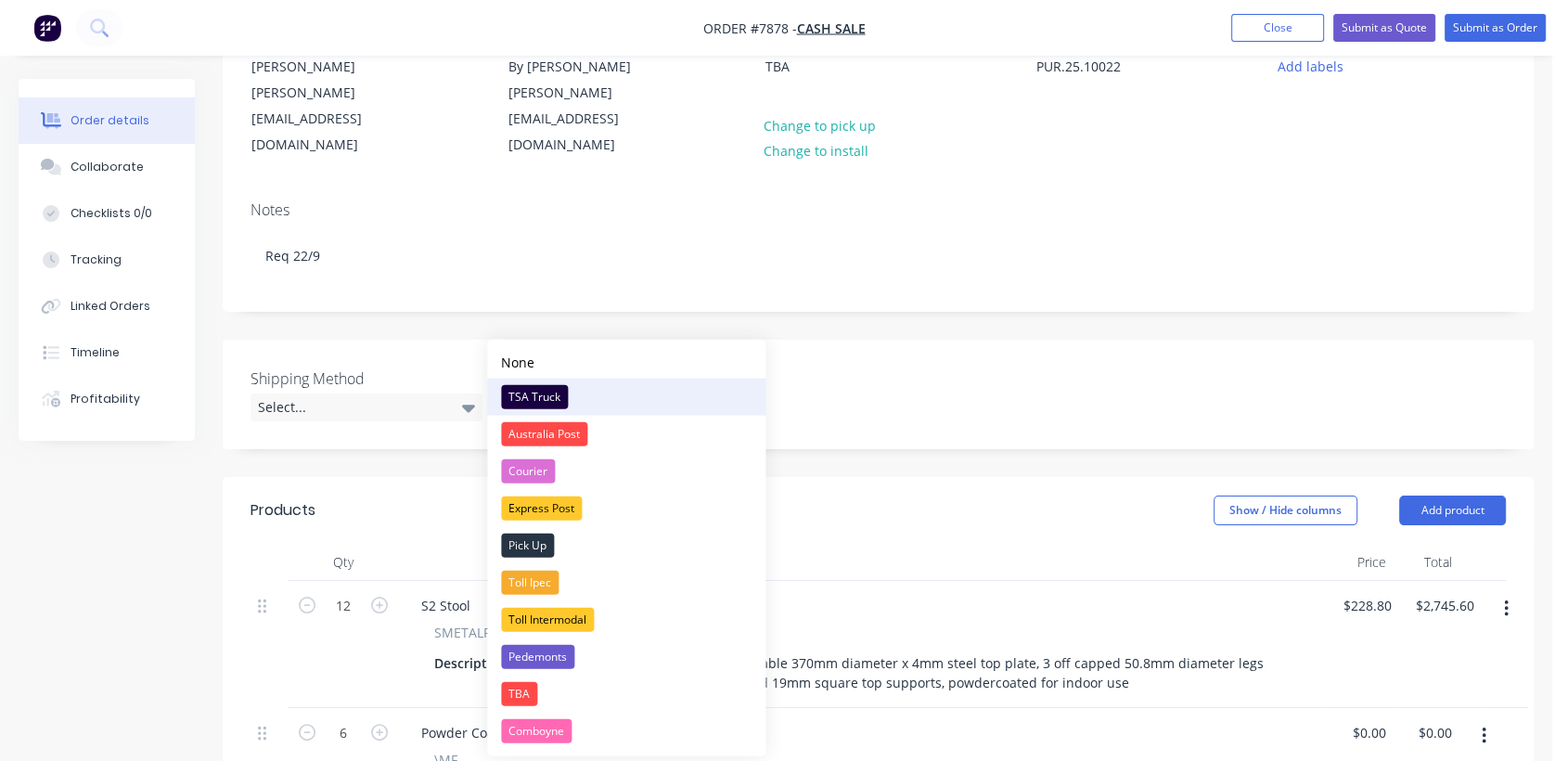
click at [519, 395] on div "TSA Truck" at bounding box center [534, 397] width 67 height 24
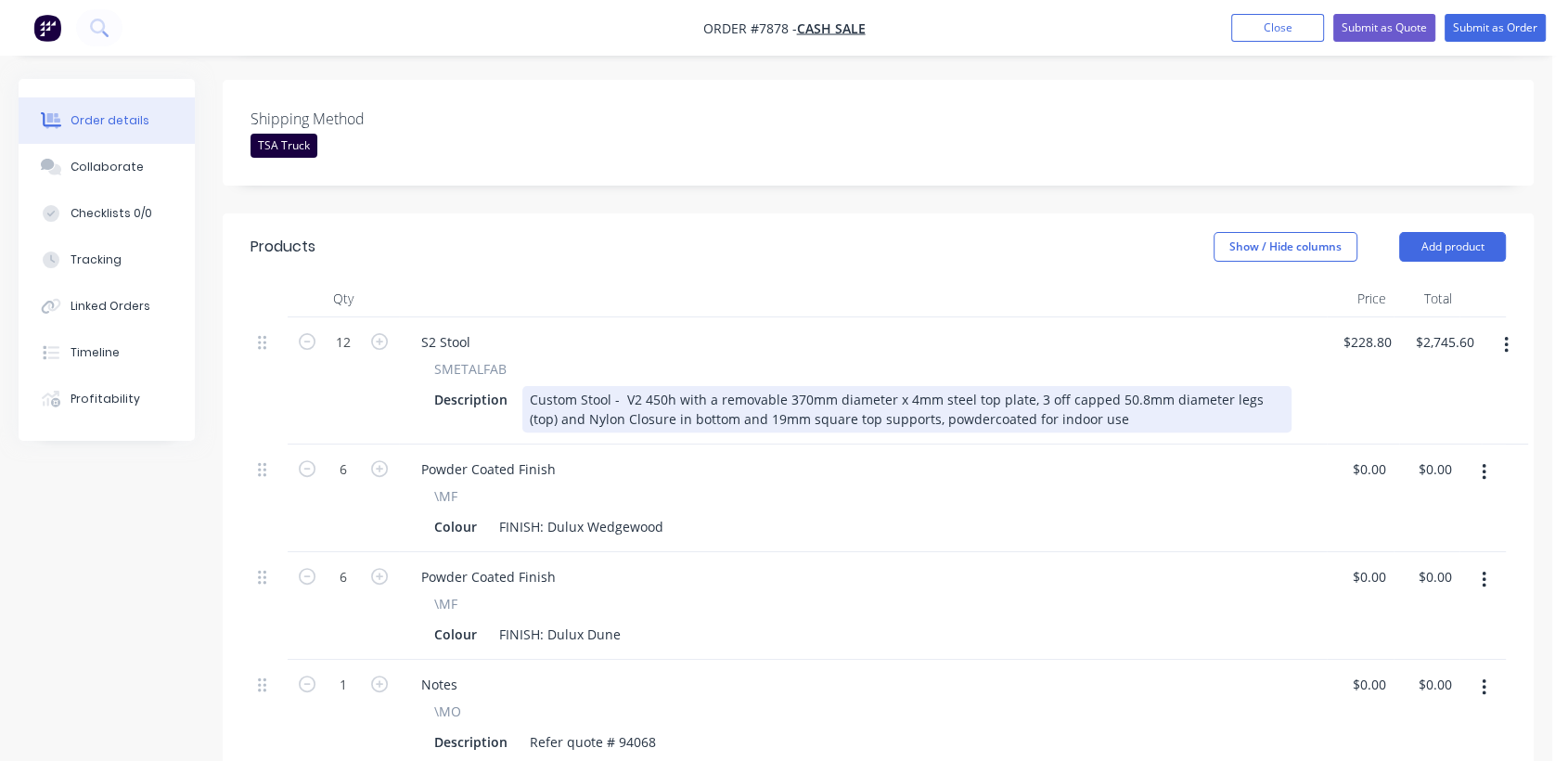
scroll to position [515, 0]
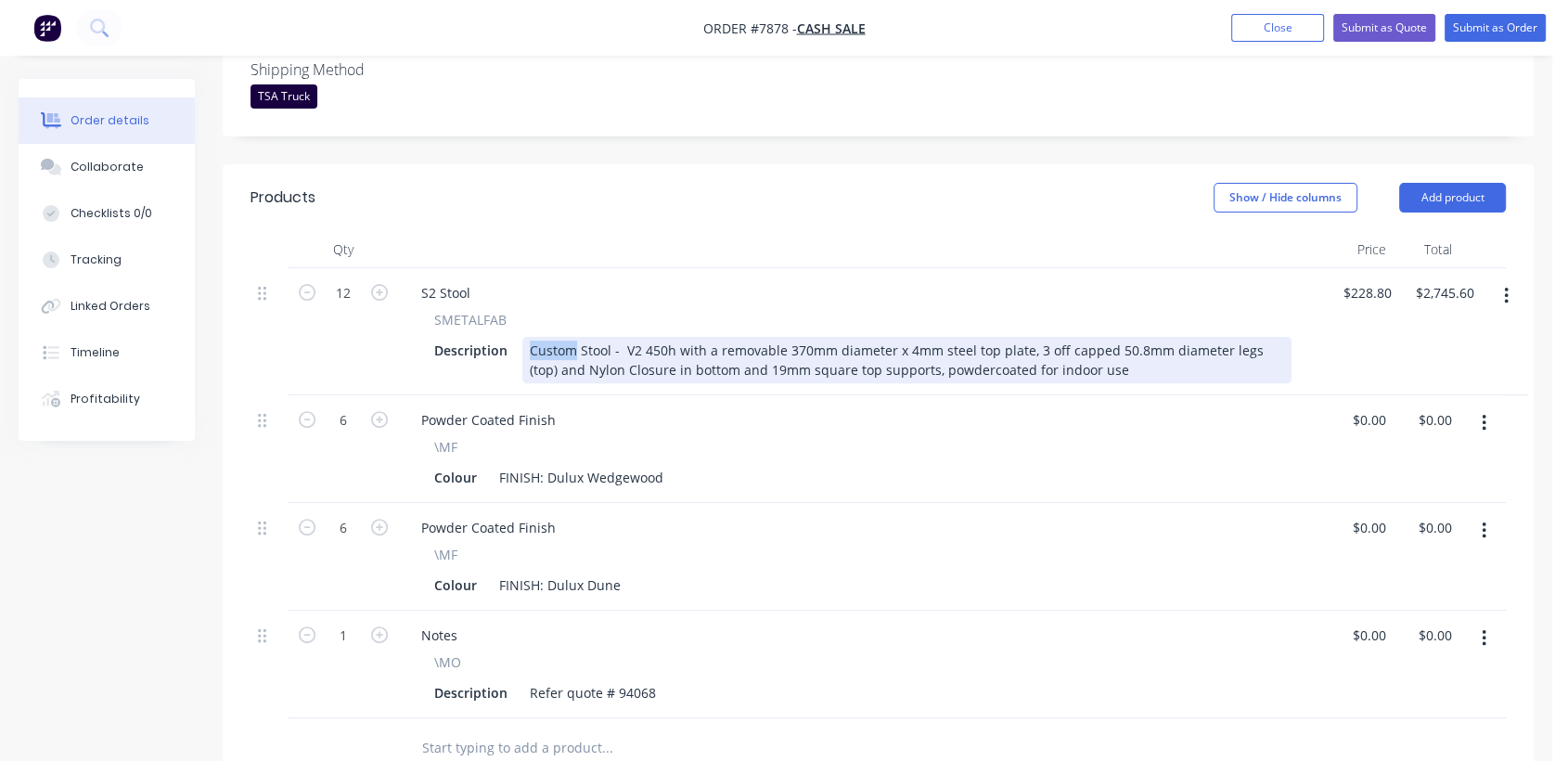
drag, startPoint x: 574, startPoint y: 300, endPoint x: 517, endPoint y: 281, distance: 60.1
click at [517, 310] on div "SMETALFAB Description Custom Stool - V2 450h with a removable 370mm diameter x …" at bounding box center [863, 347] width 913 height 74
click at [580, 337] on div "S2 Stool - V2 450h with a removable 370mm diameter x 4mm steel top plate, 3 off…" at bounding box center [906, 360] width 769 height 47
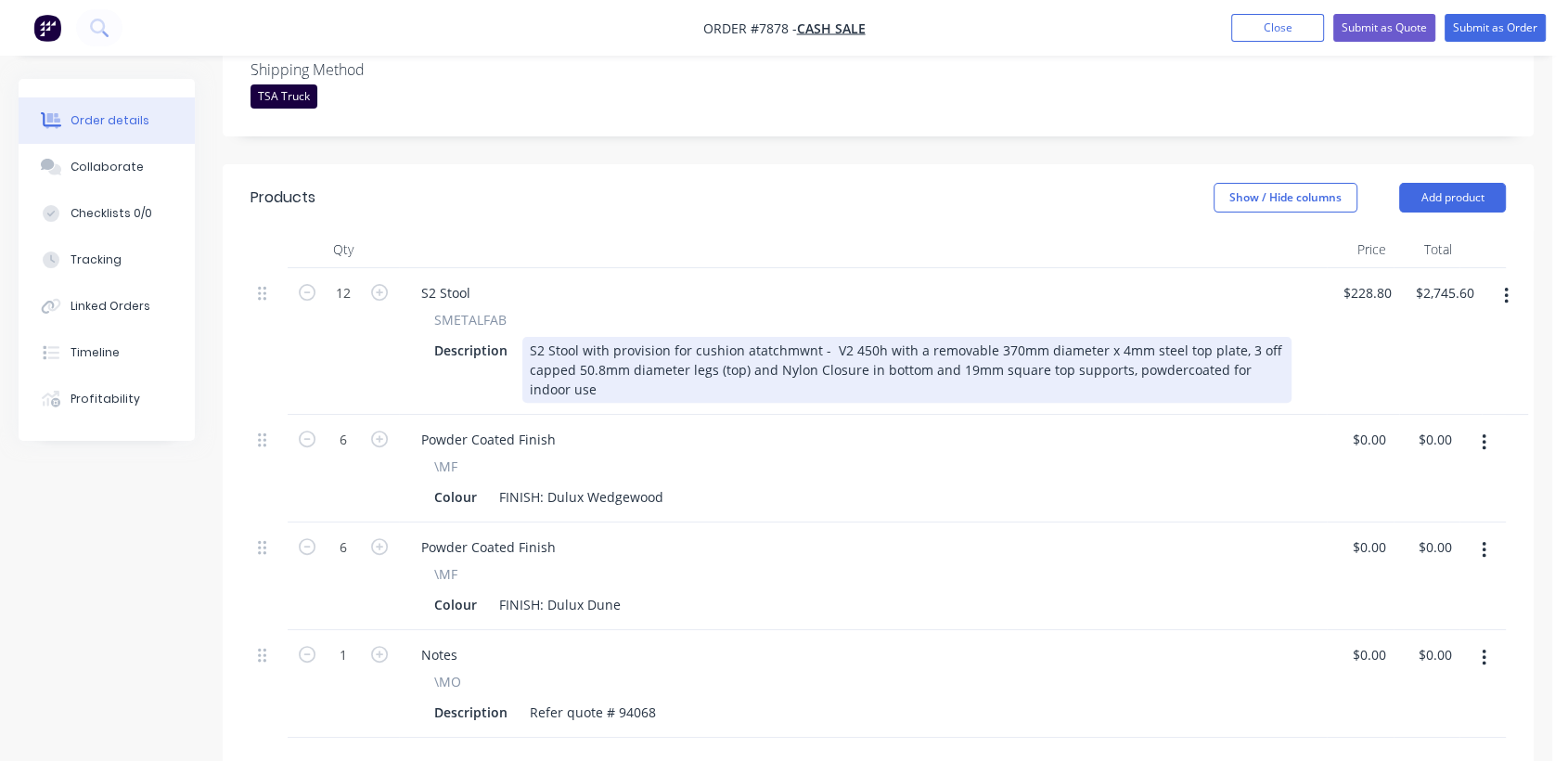
click at [797, 337] on div "S2 Stool with provision for cushion atatchmwnt - V2 450h with a removable 370mm…" at bounding box center [906, 370] width 769 height 66
click at [1224, 337] on div "S2 Stool with provision for cushion atatchment - V2 450h with a removable 370mm…" at bounding box center [906, 370] width 769 height 66
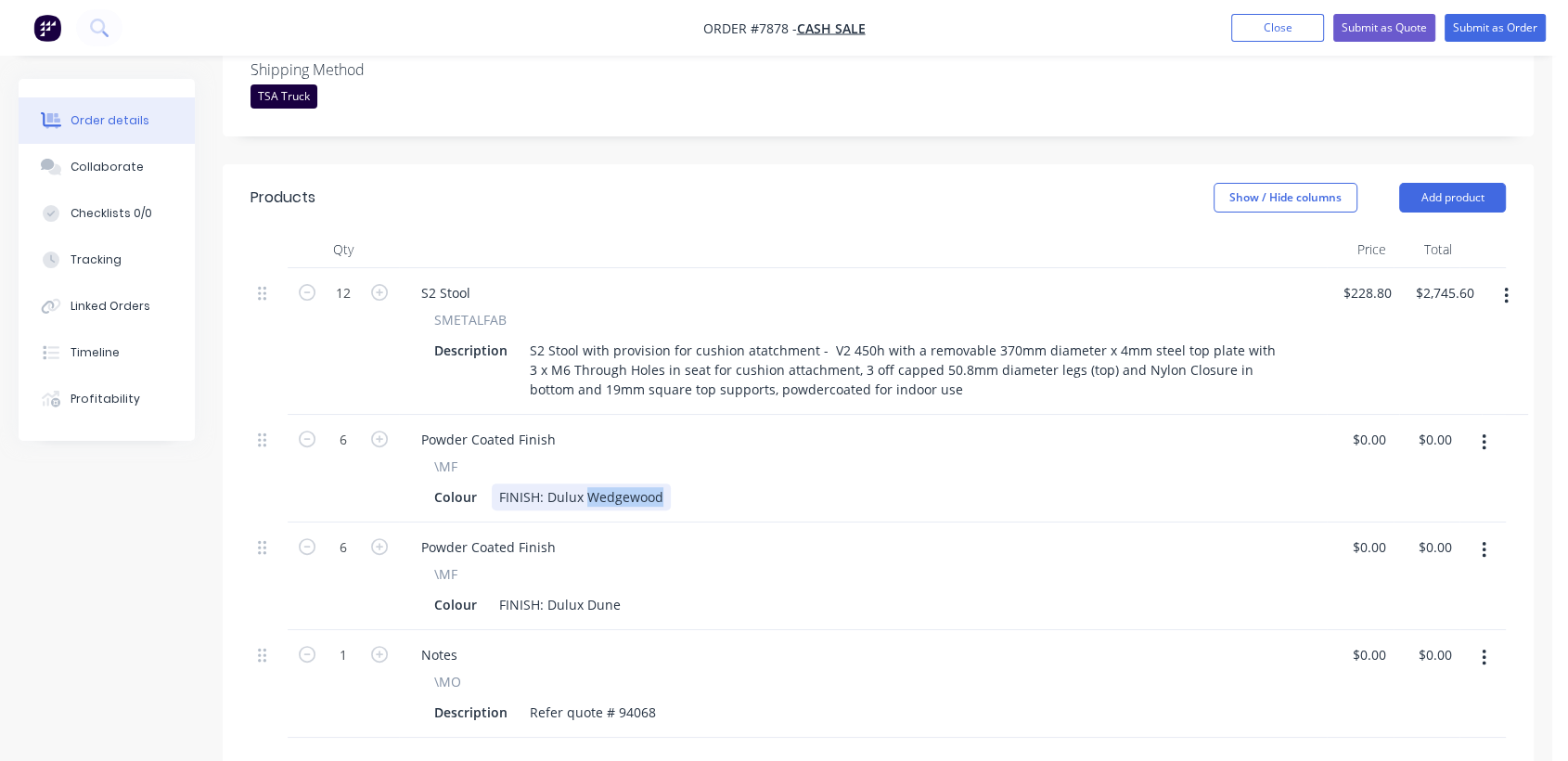
drag, startPoint x: 664, startPoint y: 466, endPoint x: 585, endPoint y: 470, distance: 79.1
click at [585, 483] on div "FINISH: Dulux Wedgewood" at bounding box center [581, 496] width 179 height 27
click at [353, 307] on input "6" at bounding box center [343, 293] width 49 height 28
type input "1"
click at [1485, 533] on button "button" at bounding box center [1483, 550] width 44 height 34
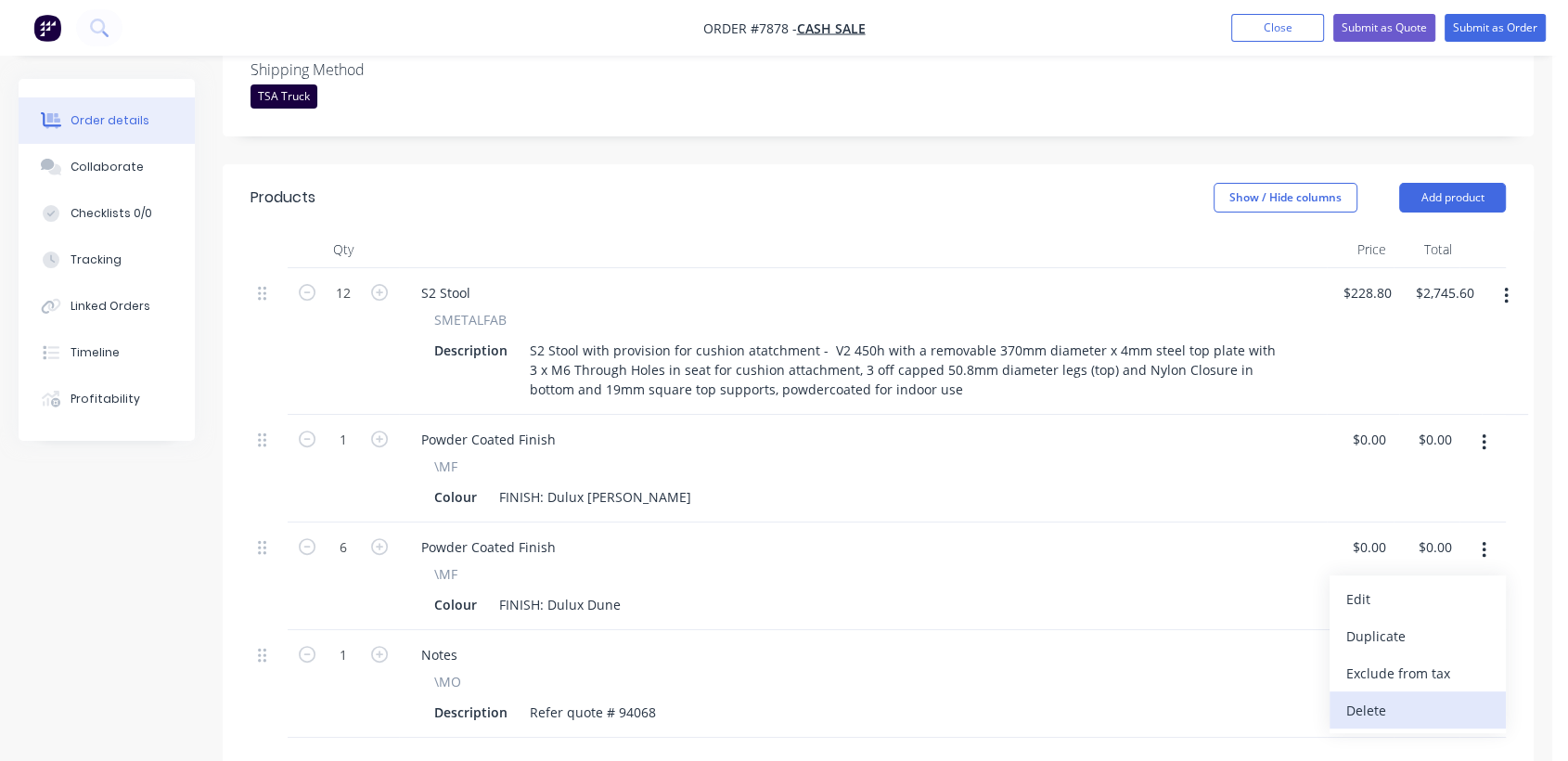
click at [1364, 697] on div "Delete" at bounding box center [1418, 710] width 143 height 27
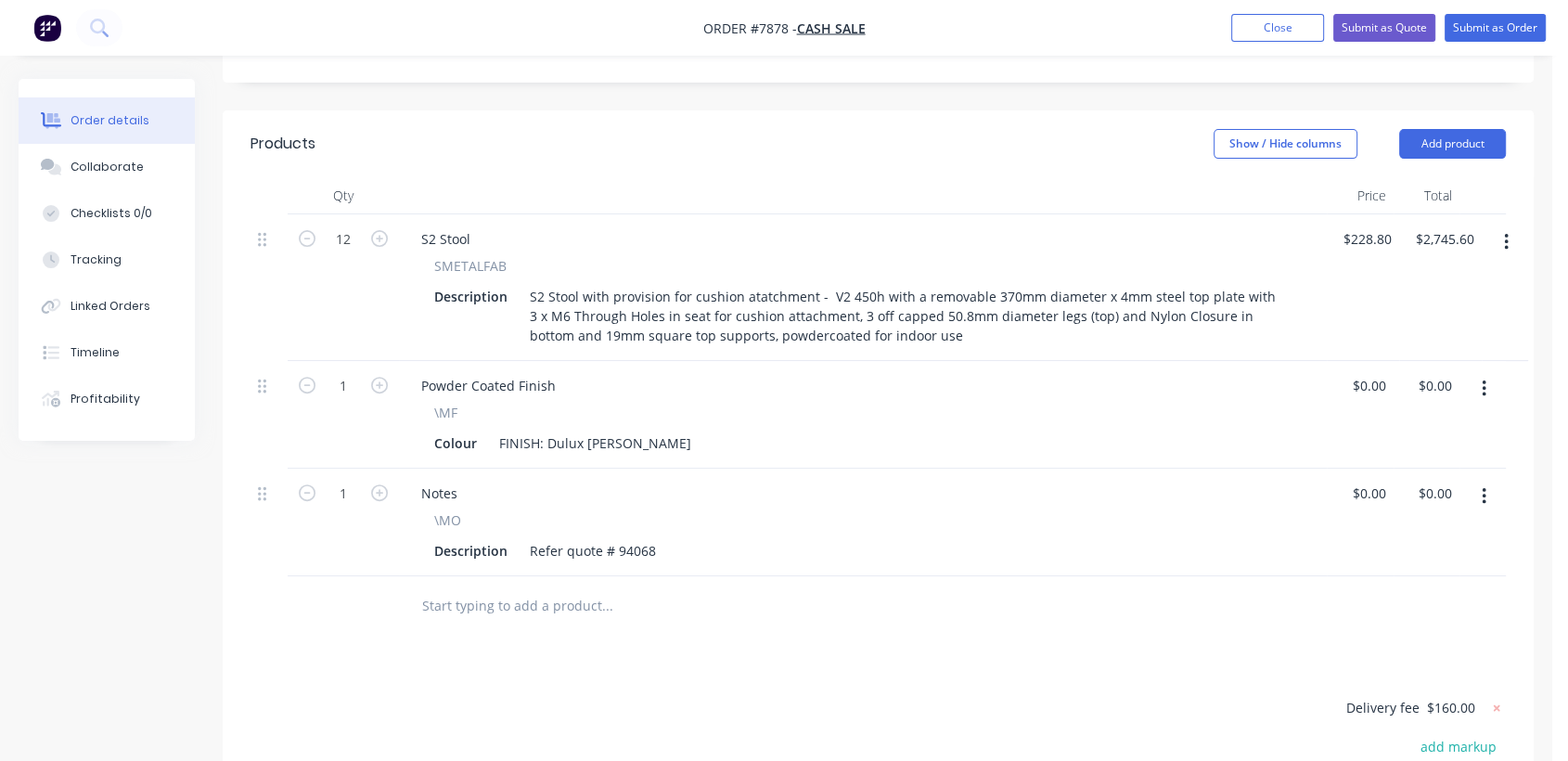
scroll to position [618, 0]
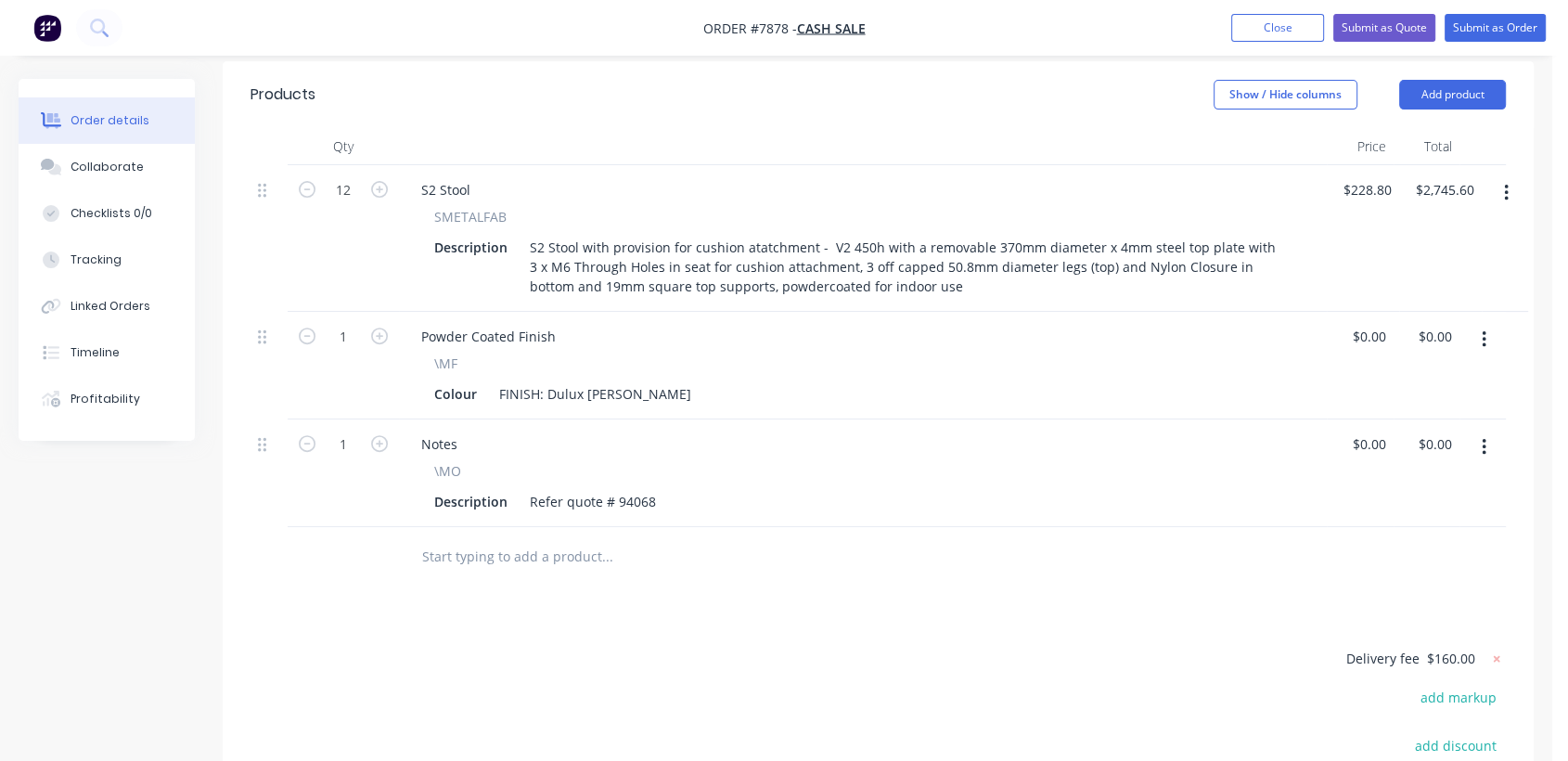
click at [491, 538] on input "text" at bounding box center [607, 556] width 371 height 37
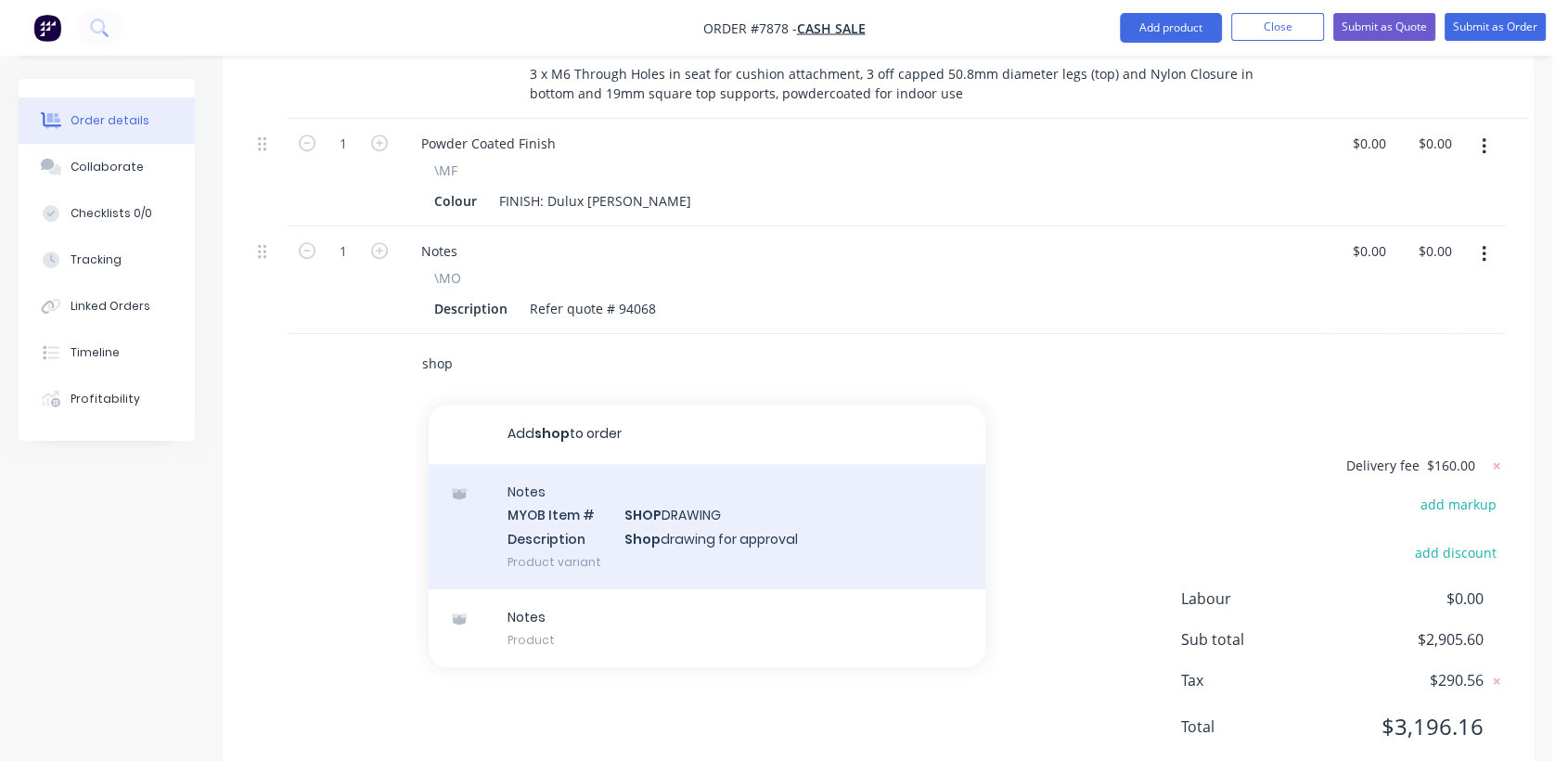
scroll to position [824, 0]
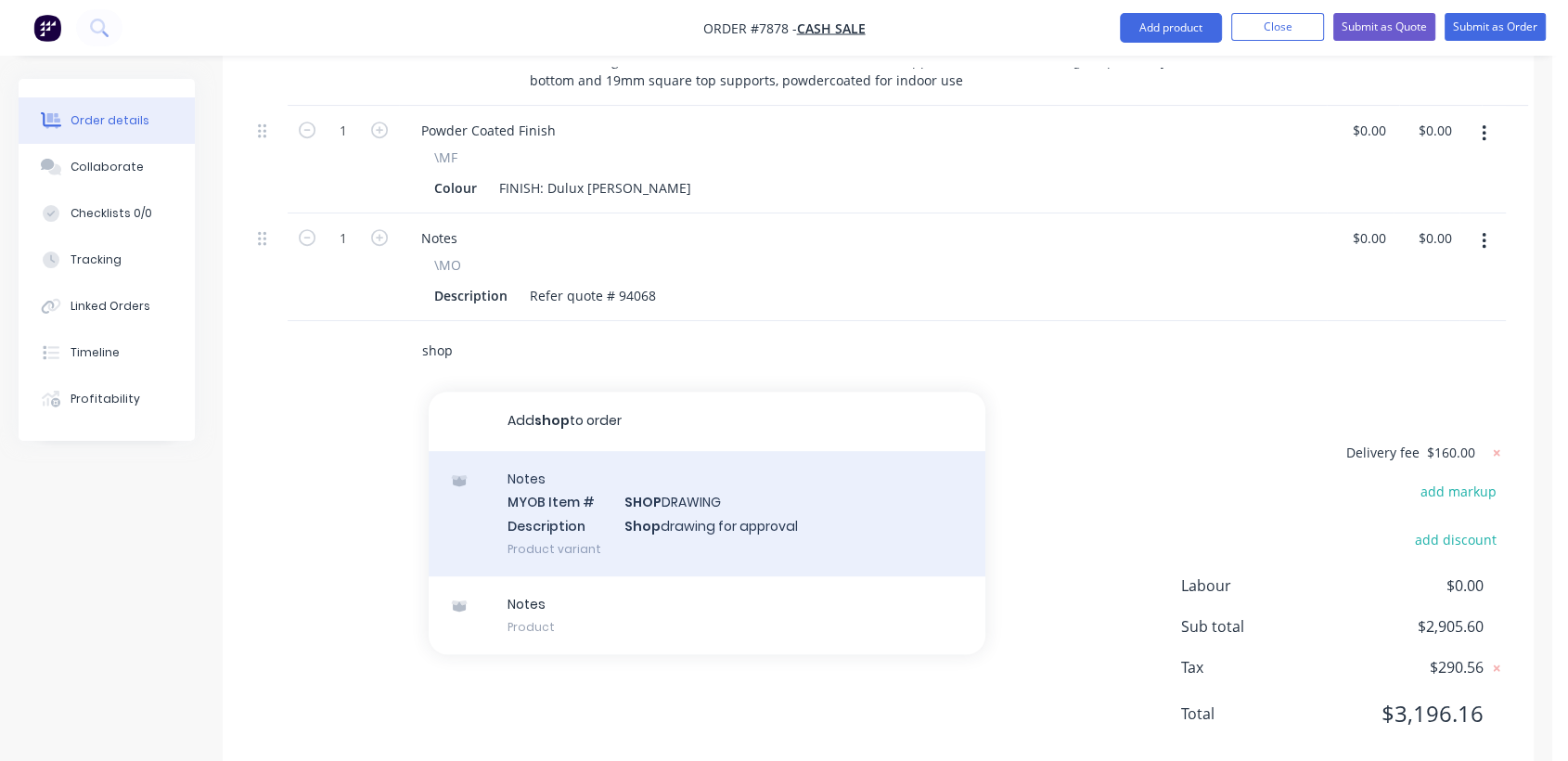
type input "shop"
click at [718, 487] on div "Notes MYOB Item # SHOP DRAWING Description Shop drawing for approval Product va…" at bounding box center [707, 513] width 557 height 125
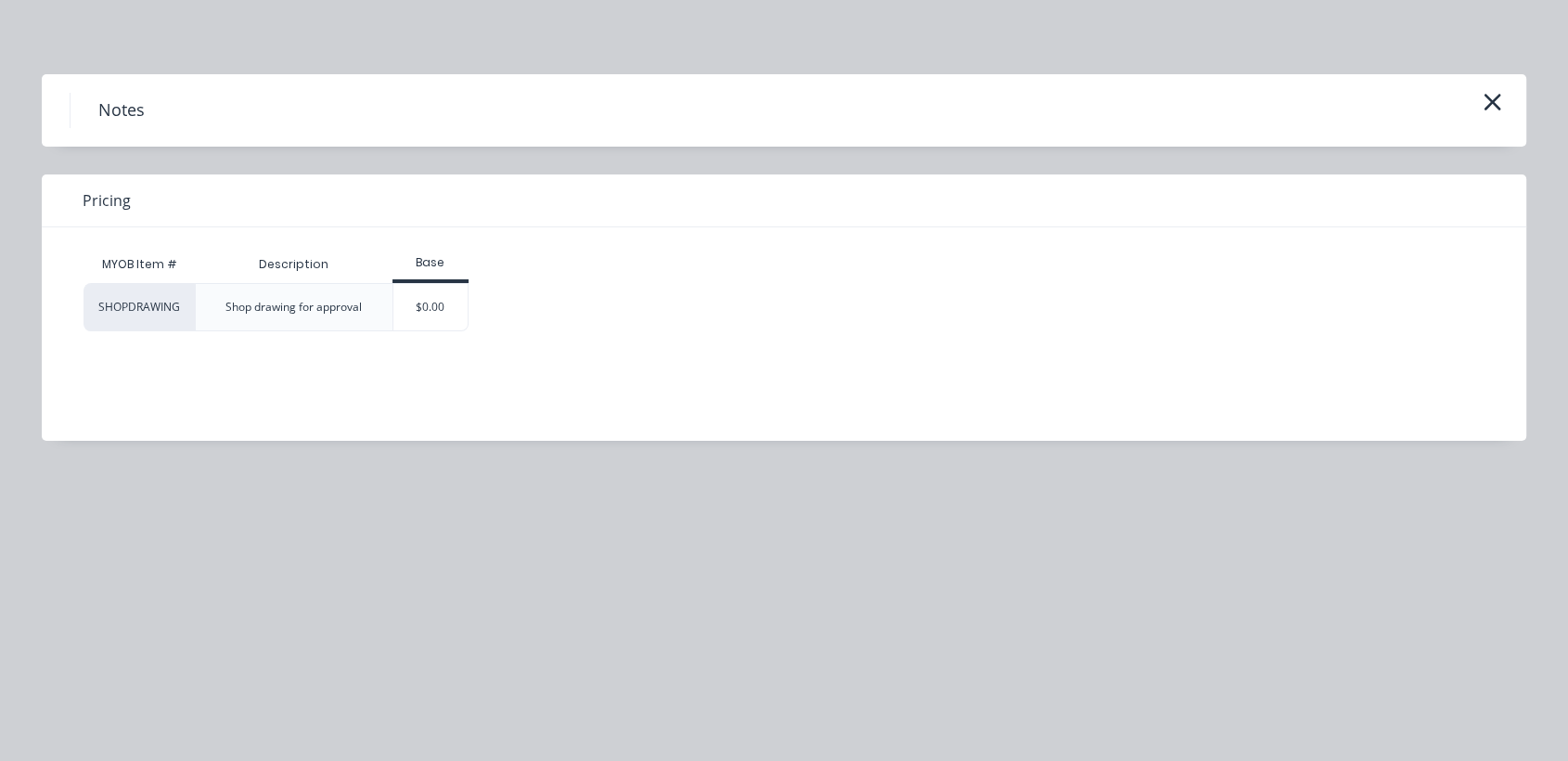
click at [451, 298] on div "$0.00" at bounding box center [432, 306] width 76 height 47
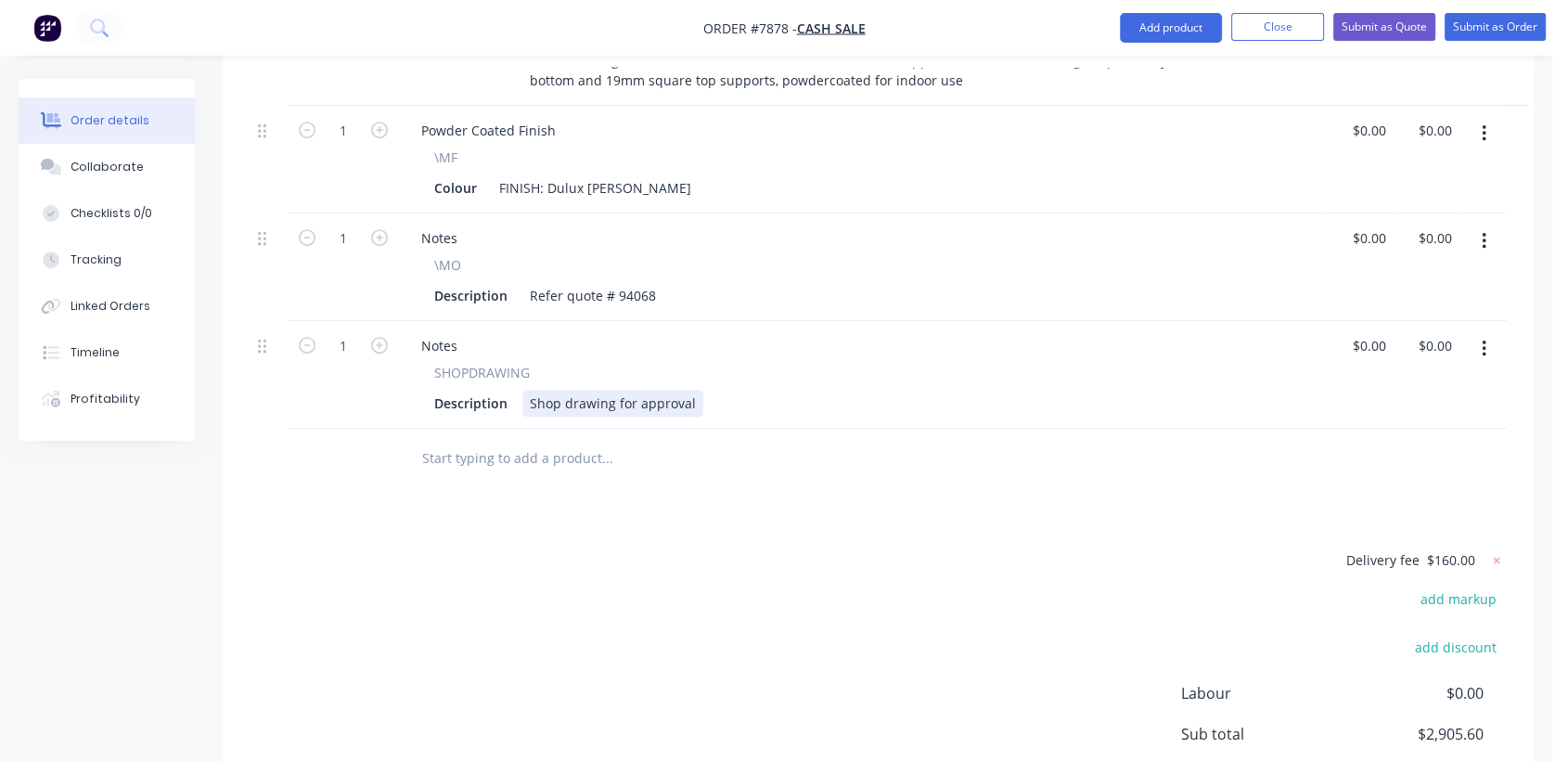
click at [690, 390] on div "Shop drawing for approval" at bounding box center [612, 403] width 181 height 27
drag, startPoint x: 784, startPoint y: 372, endPoint x: 744, endPoint y: 372, distance: 40.0
click at [744, 390] on div "Shop drawing for approval - please update current drawing to have" at bounding box center [740, 403] width 436 height 27
drag, startPoint x: 943, startPoint y: 371, endPoint x: 970, endPoint y: 384, distance: 30.0
click at [944, 390] on div "Shop drawing for approval - please replicate current drawing to have" at bounding box center [745, 403] width 446 height 27
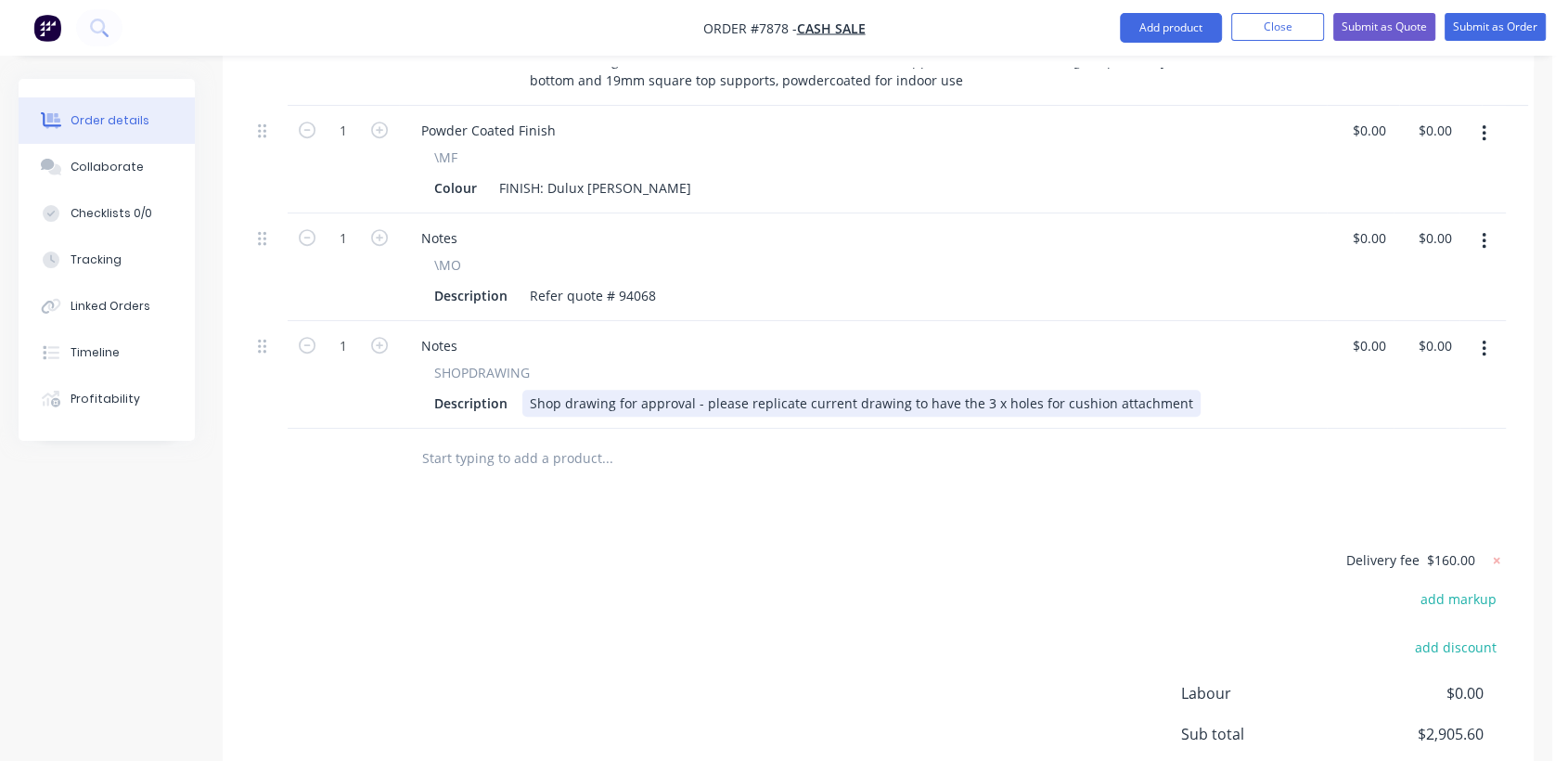
click at [1170, 390] on div "Shop drawing for approval - please replicate current drawing to have the 3 x ho…" at bounding box center [861, 403] width 678 height 27
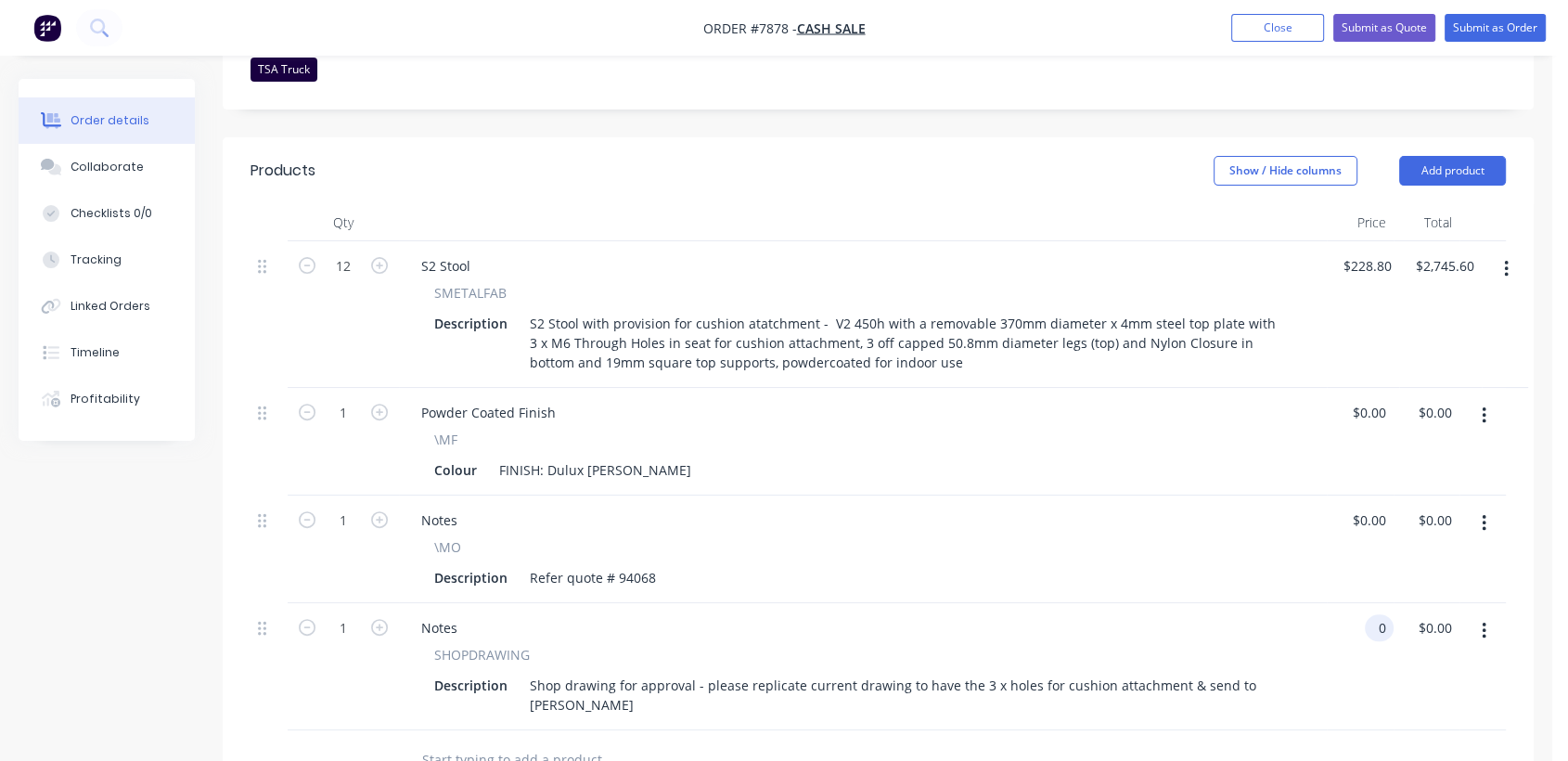
scroll to position [535, 0]
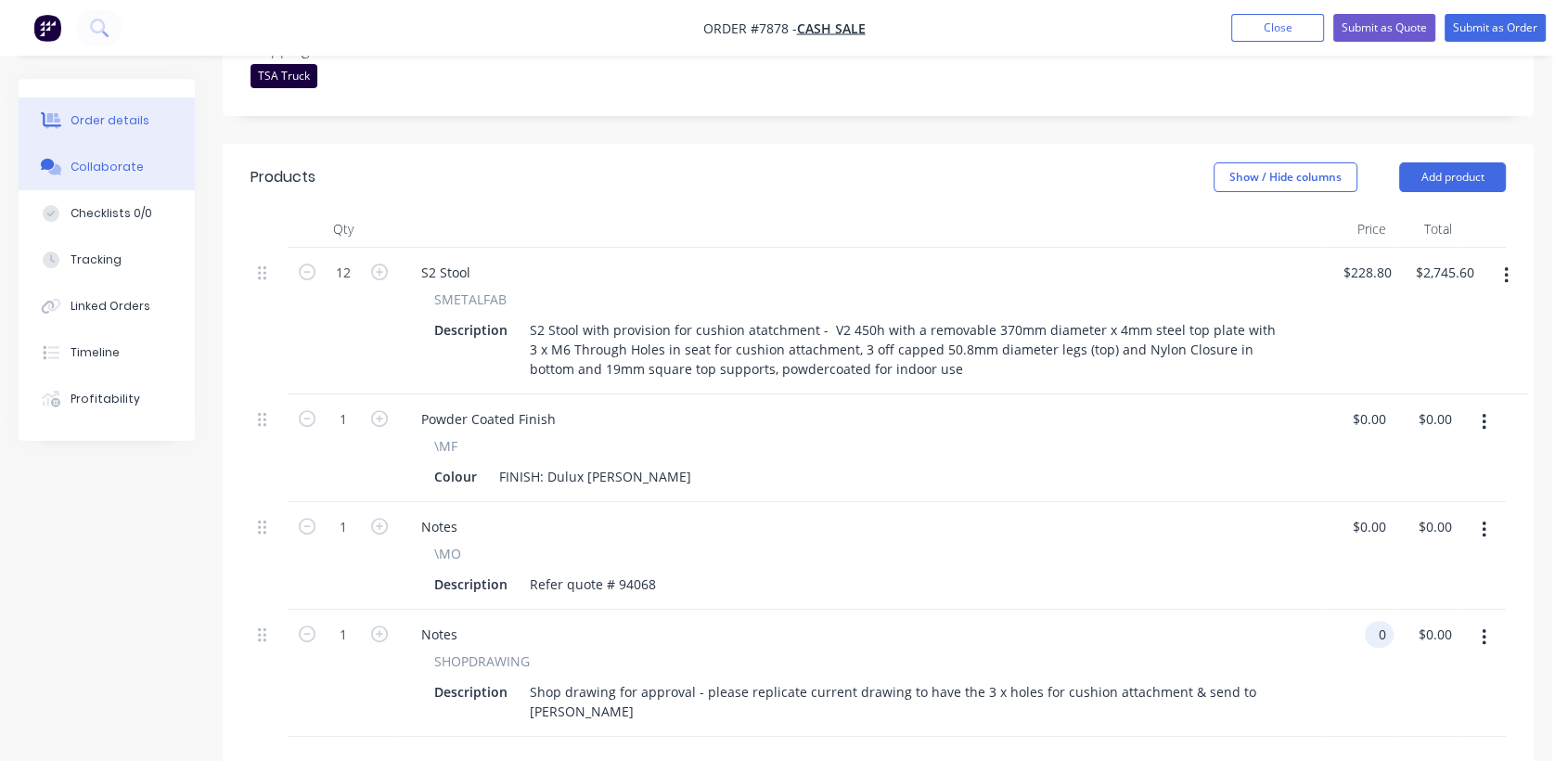
type input "$0.00"
click at [114, 151] on button "Collaborate" at bounding box center [106, 167] width 176 height 47
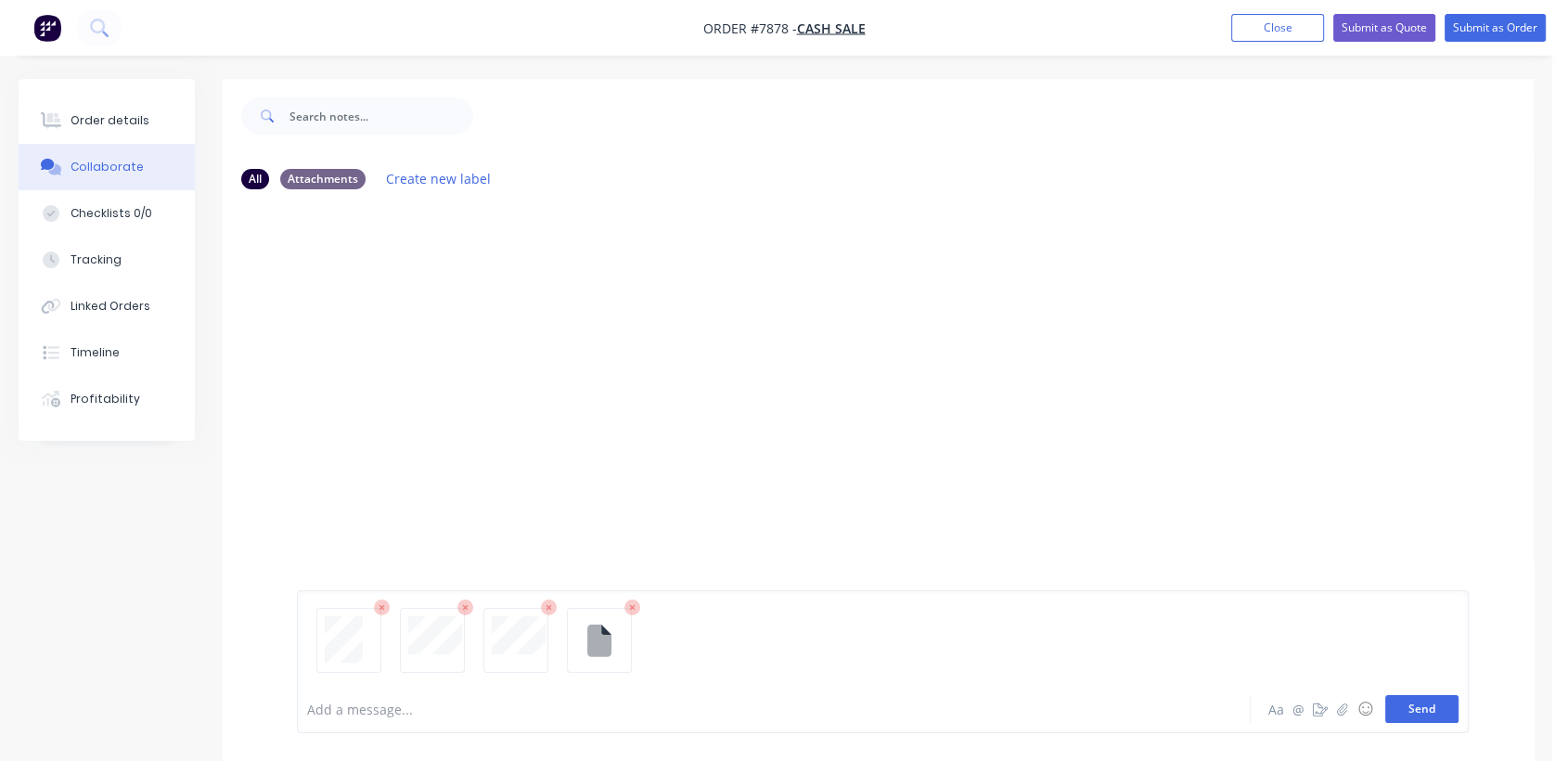
click at [1440, 705] on button "Send" at bounding box center [1422, 709] width 74 height 28
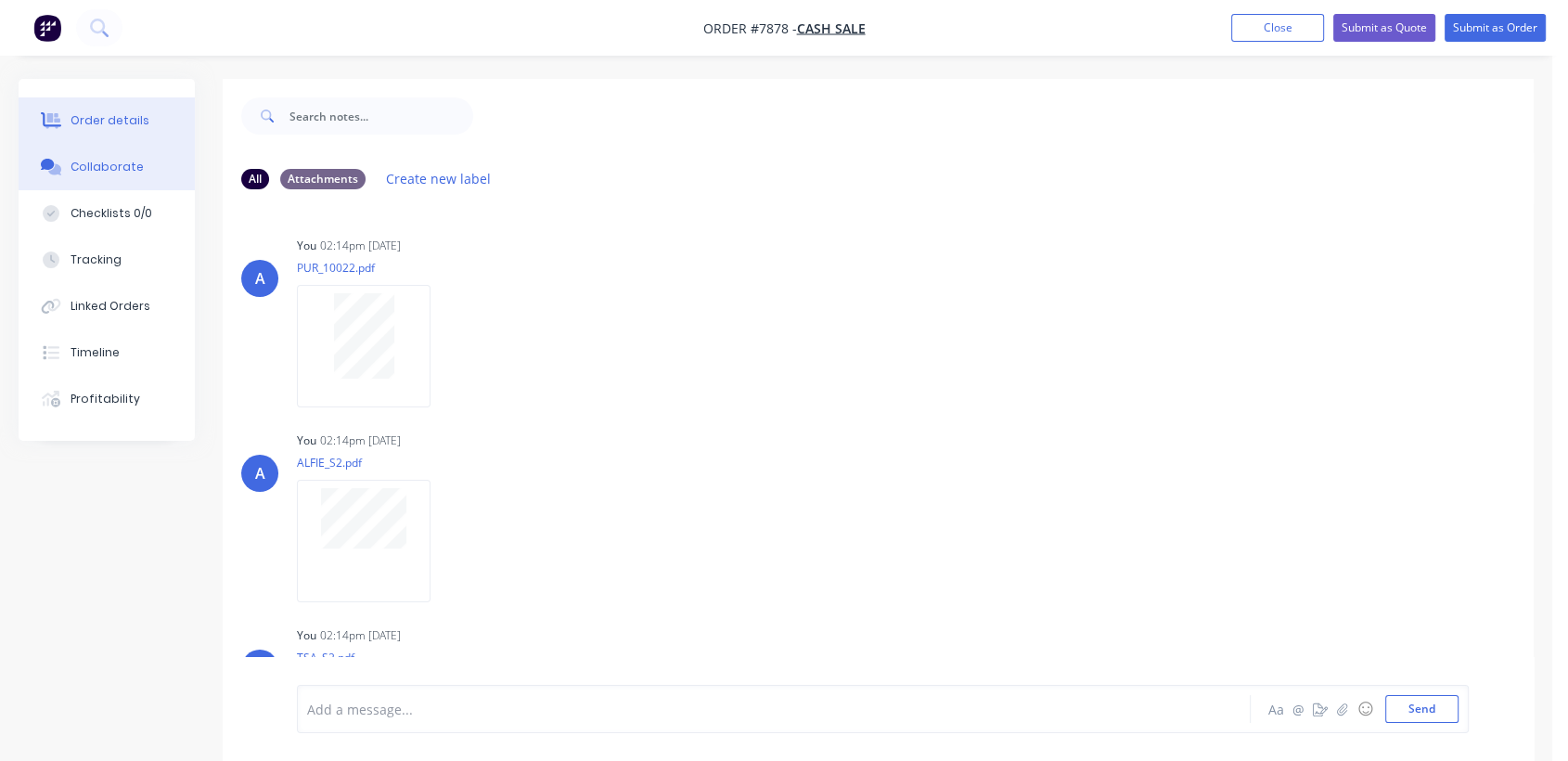
click at [118, 107] on button "Order details" at bounding box center [106, 120] width 176 height 47
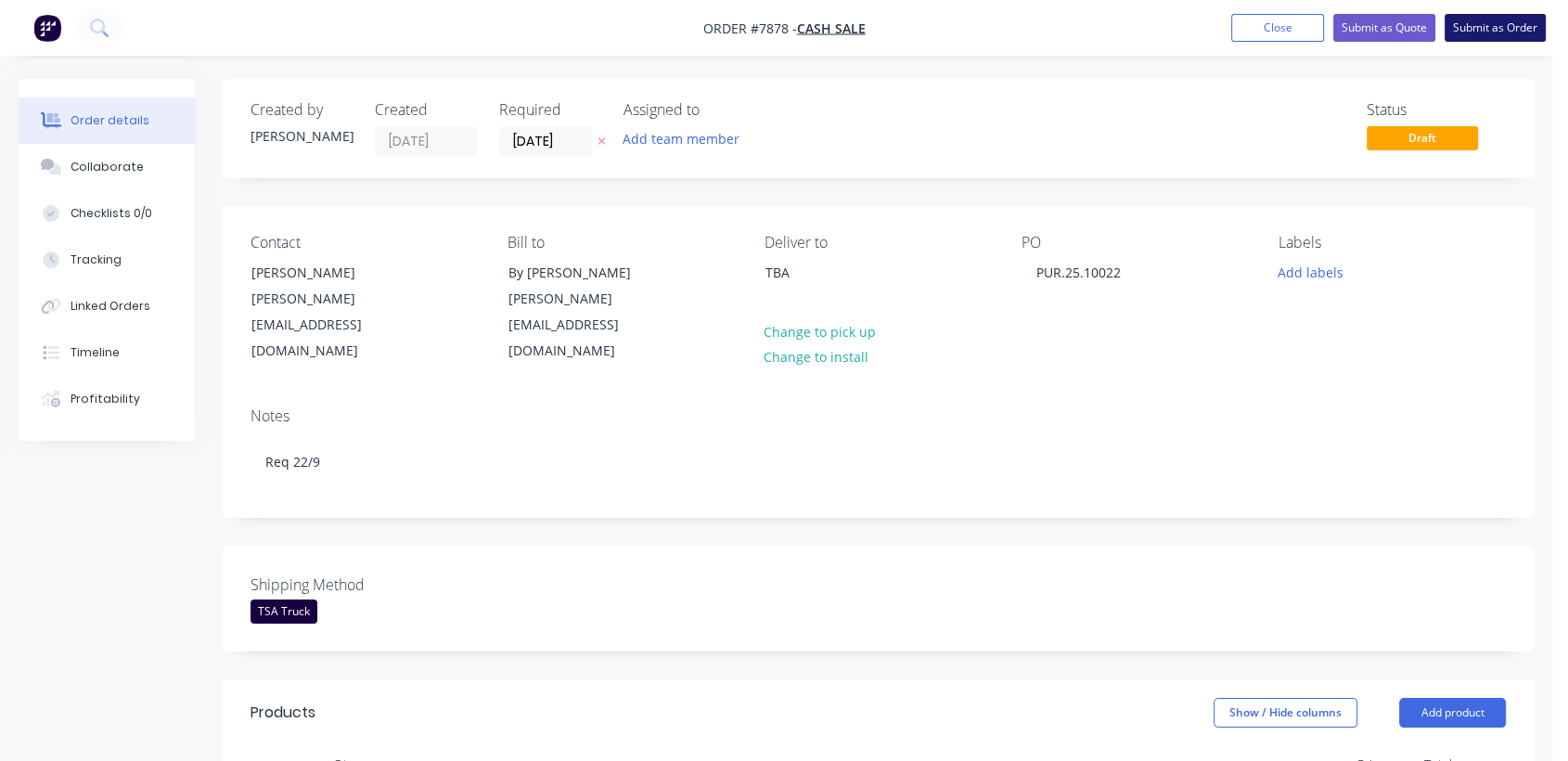
click at [1495, 32] on button "Submit as Order" at bounding box center [1495, 28] width 101 height 28
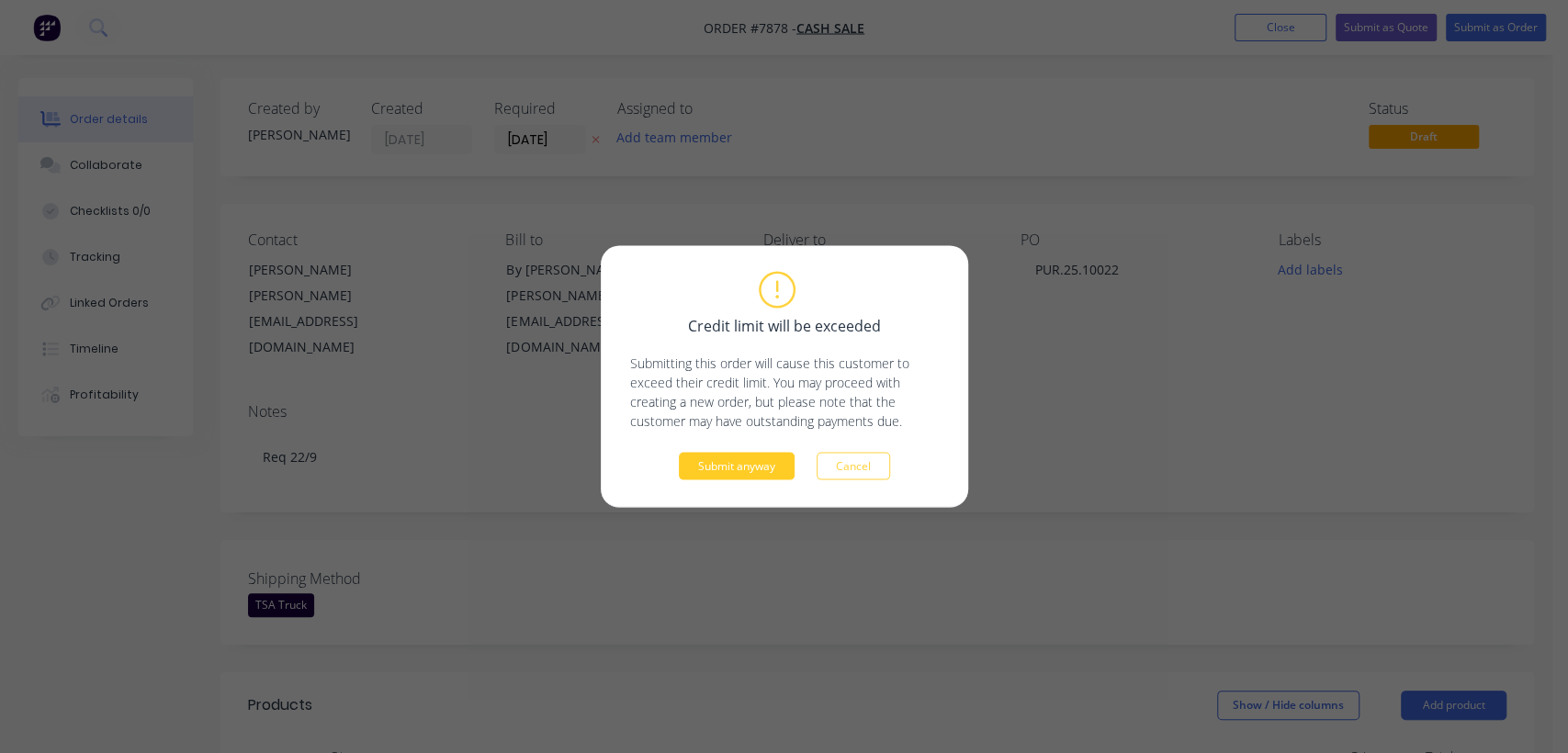
click at [706, 462] on button "Submit anyway" at bounding box center [736, 467] width 116 height 28
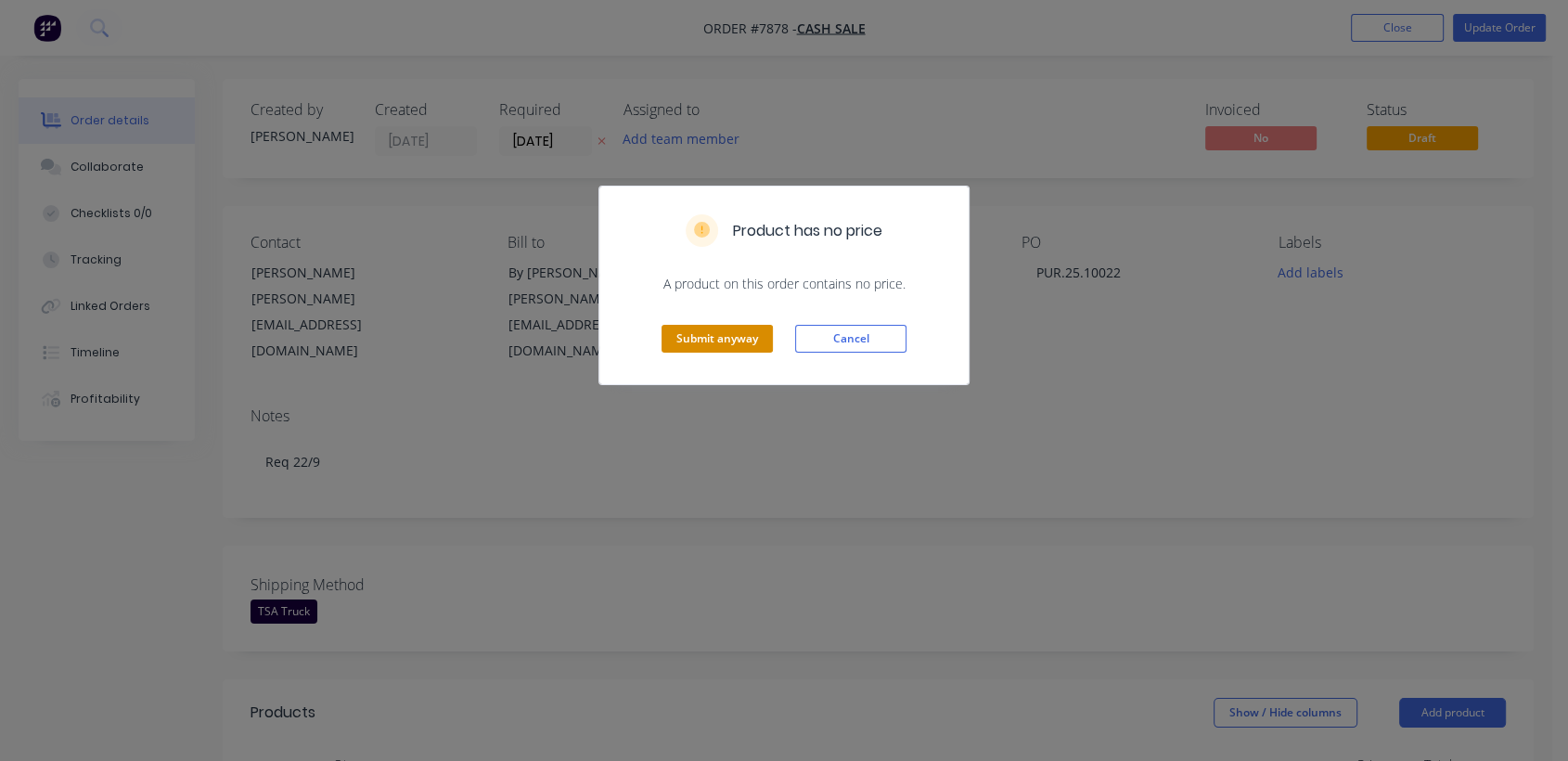
click at [724, 327] on button "Submit anyway" at bounding box center [717, 339] width 111 height 28
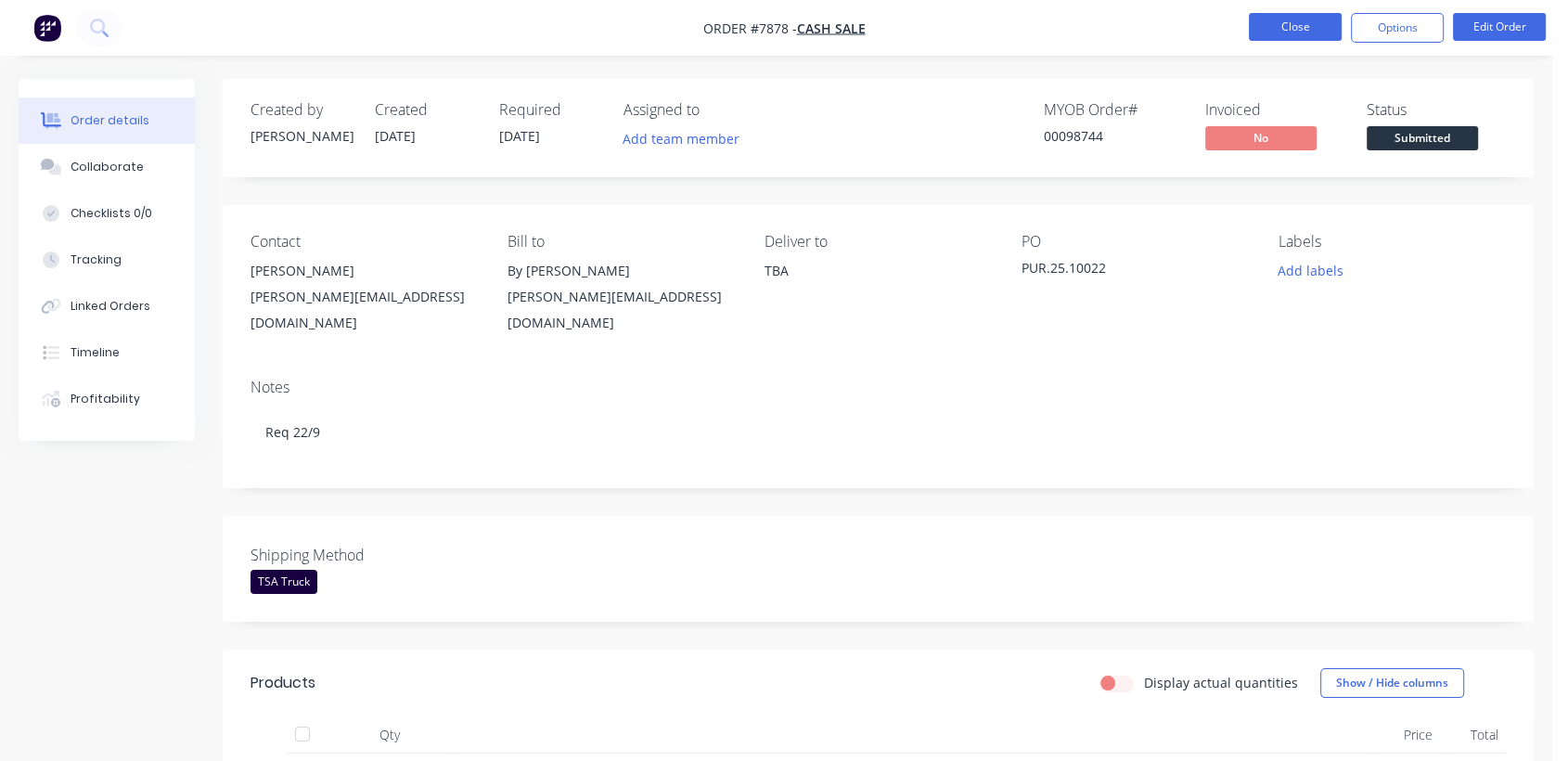
click at [1280, 32] on button "Close" at bounding box center [1295, 27] width 92 height 28
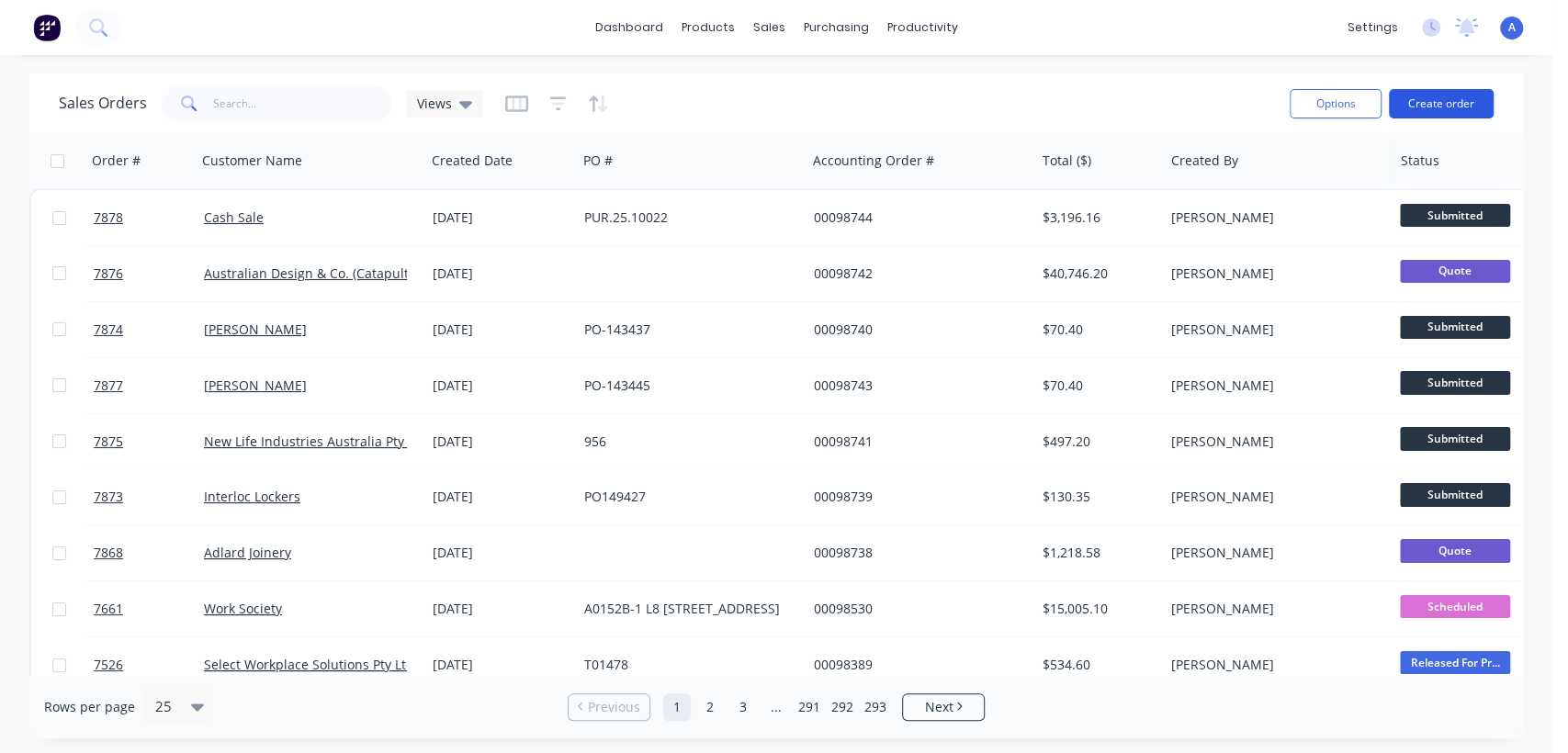
click at [1433, 97] on button "Create order" at bounding box center [1441, 103] width 104 height 30
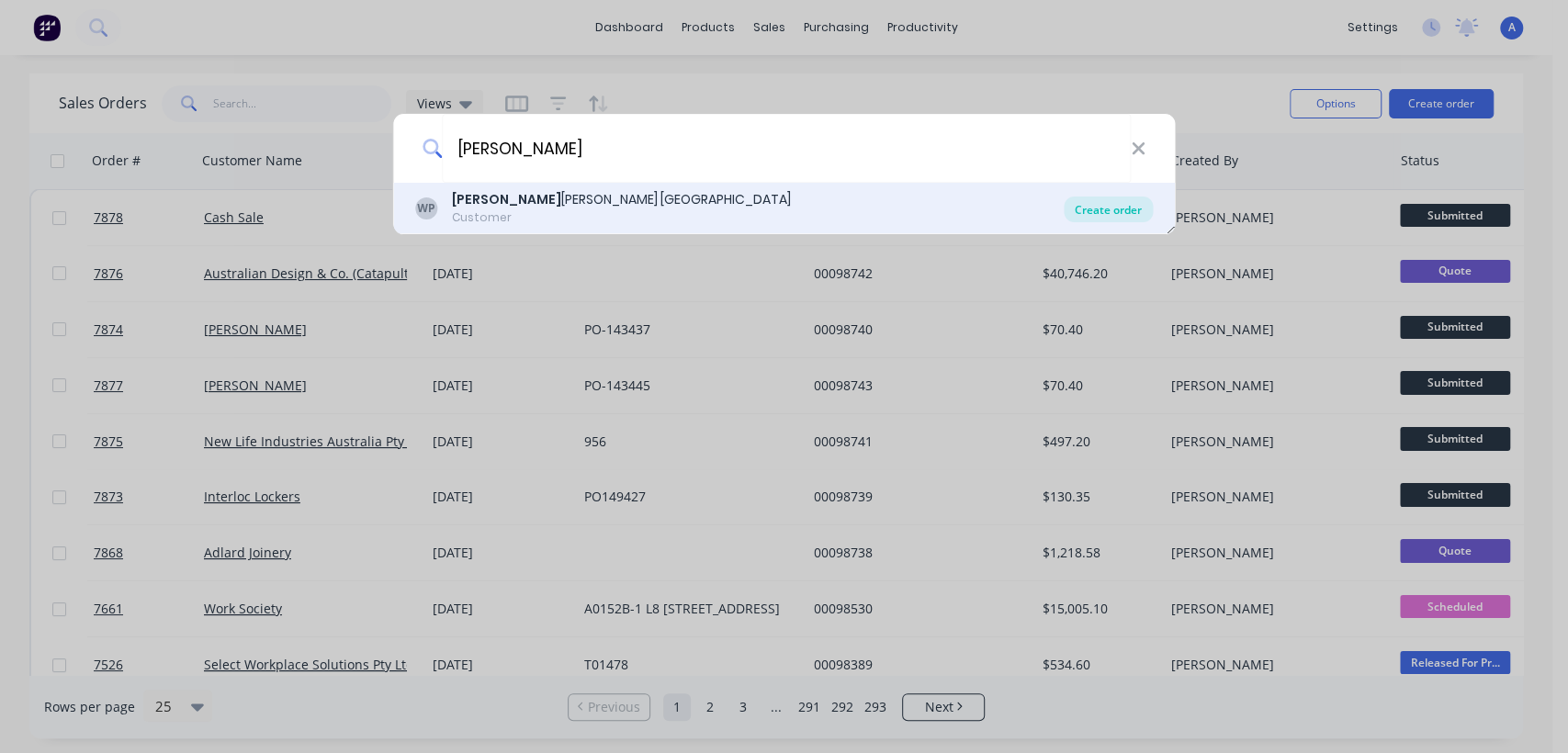
type input "wilk"
click at [1102, 197] on div "Create order" at bounding box center [1107, 210] width 89 height 26
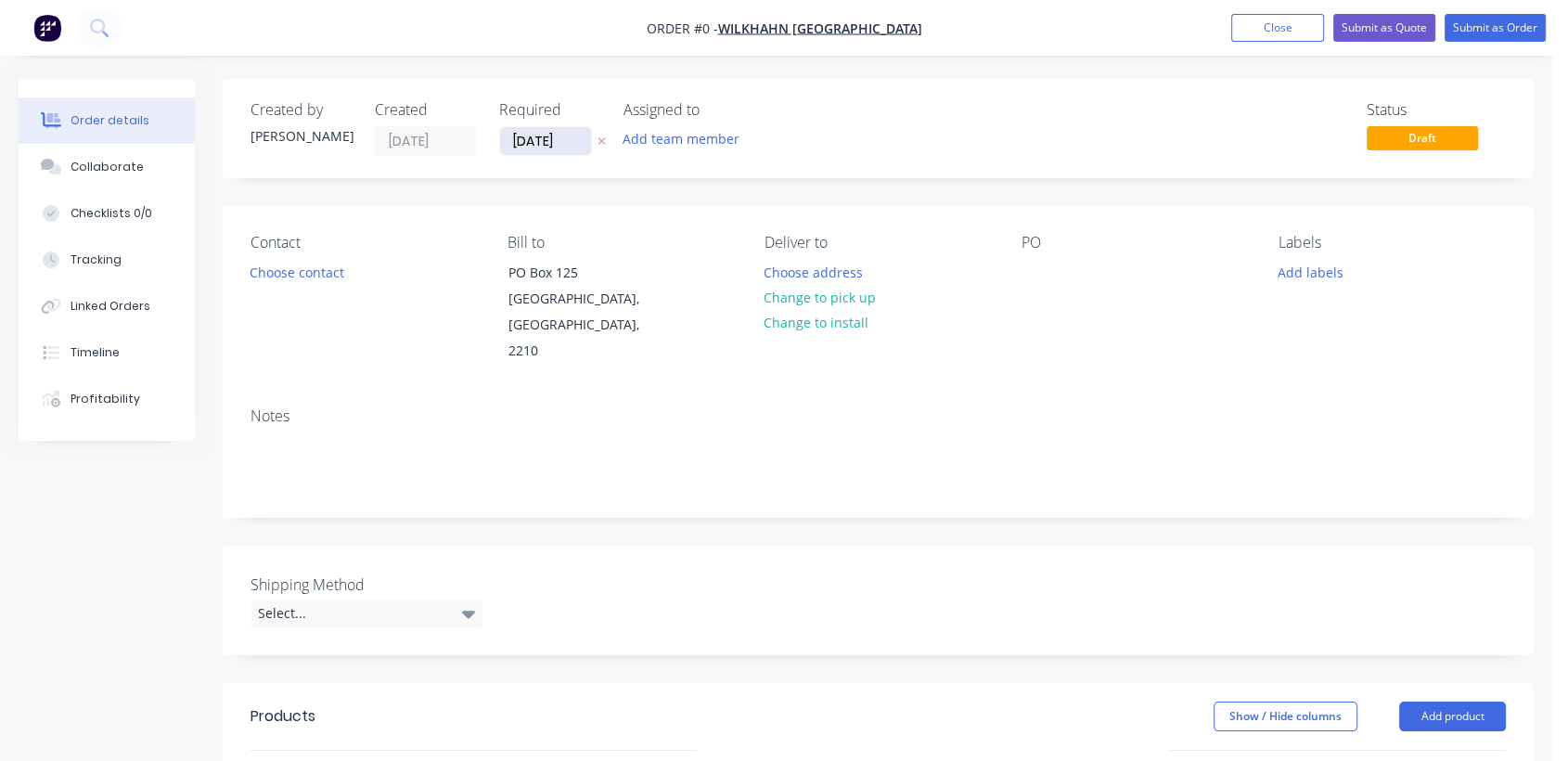
click at [573, 144] on input "[DATE]" at bounding box center [545, 141] width 90 height 28
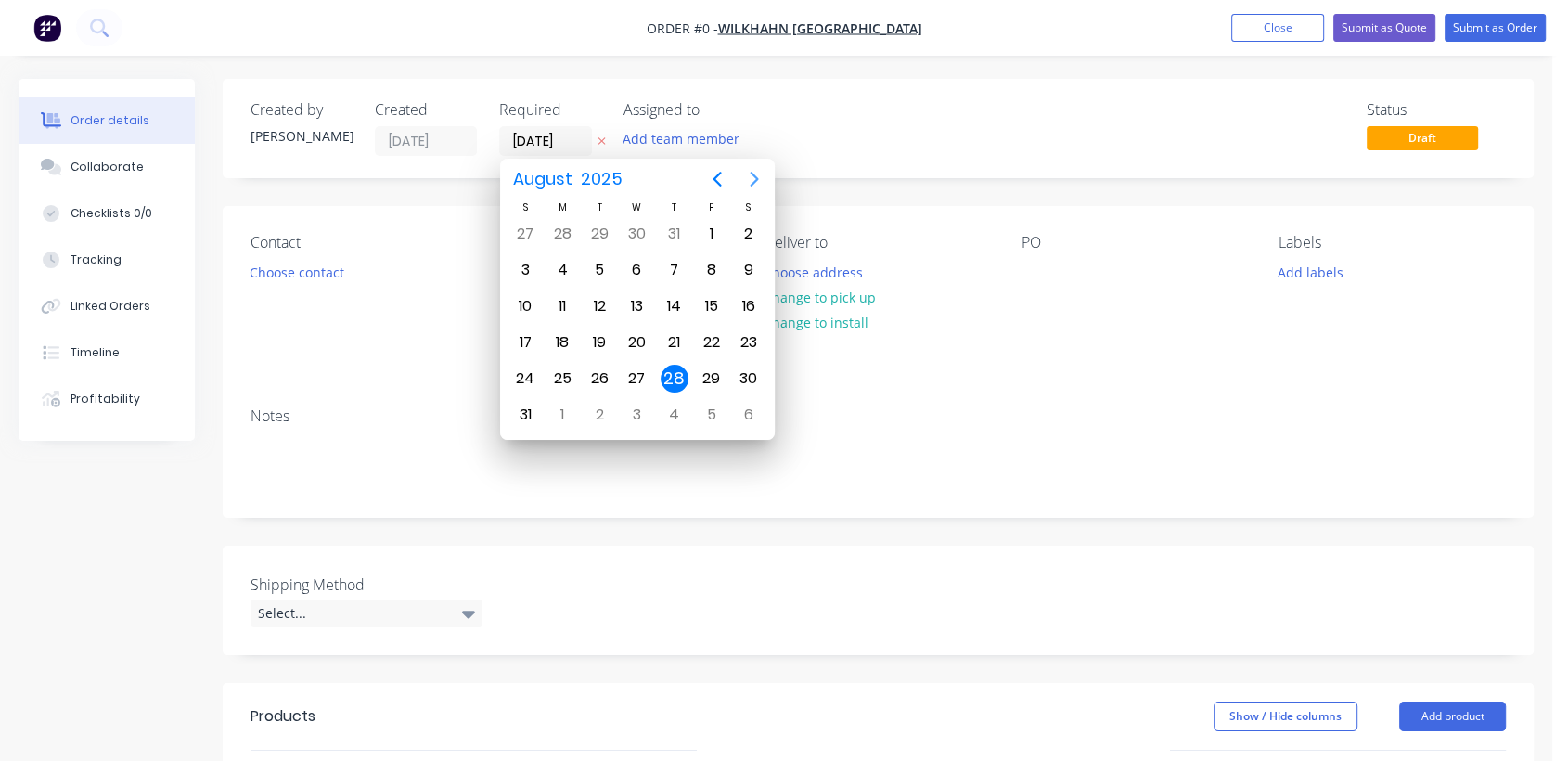
click at [753, 185] on icon "Next page" at bounding box center [754, 179] width 8 height 15
click at [632, 373] on div "31" at bounding box center [636, 379] width 28 height 28
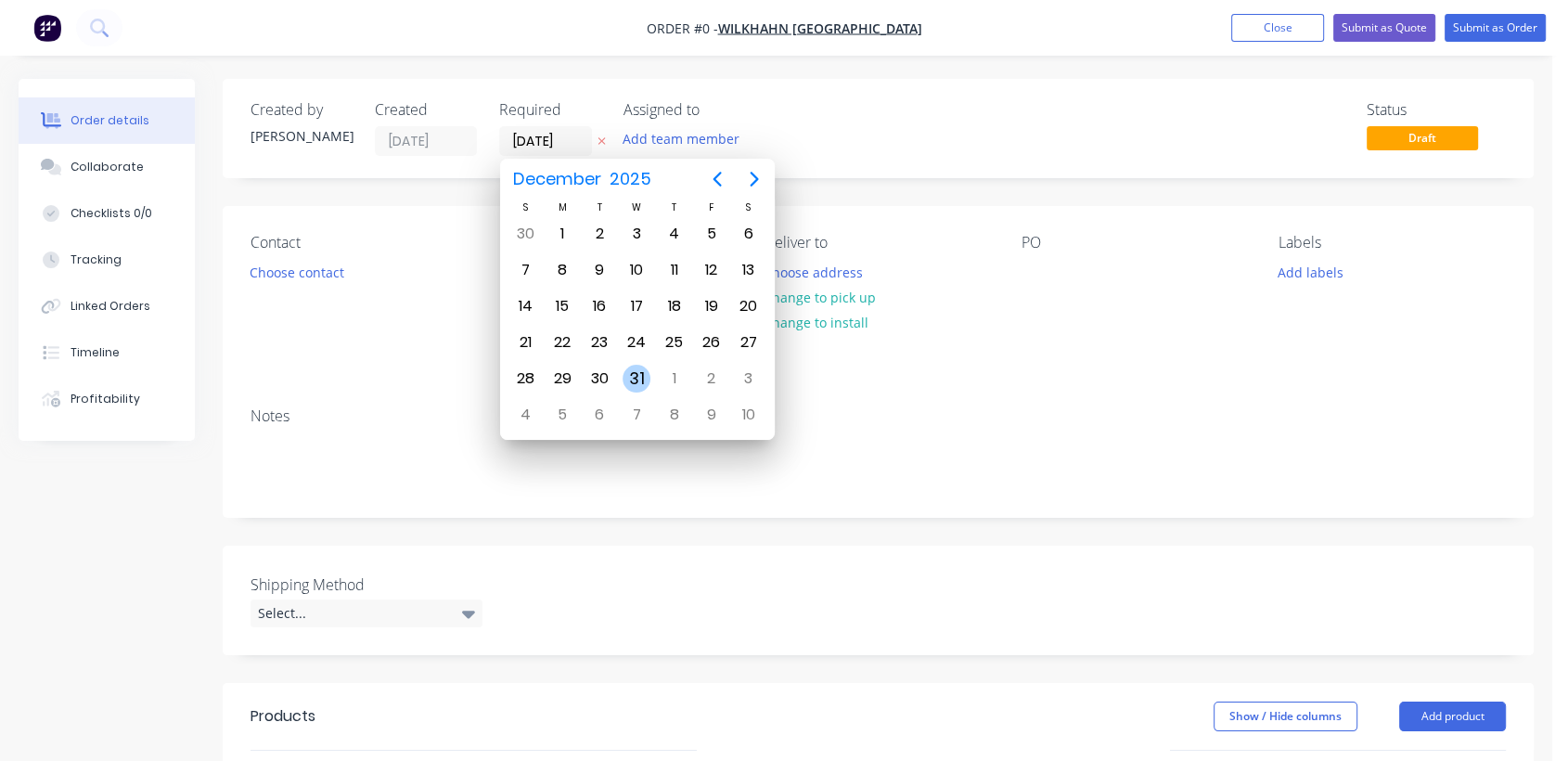
type input "[DATE]"
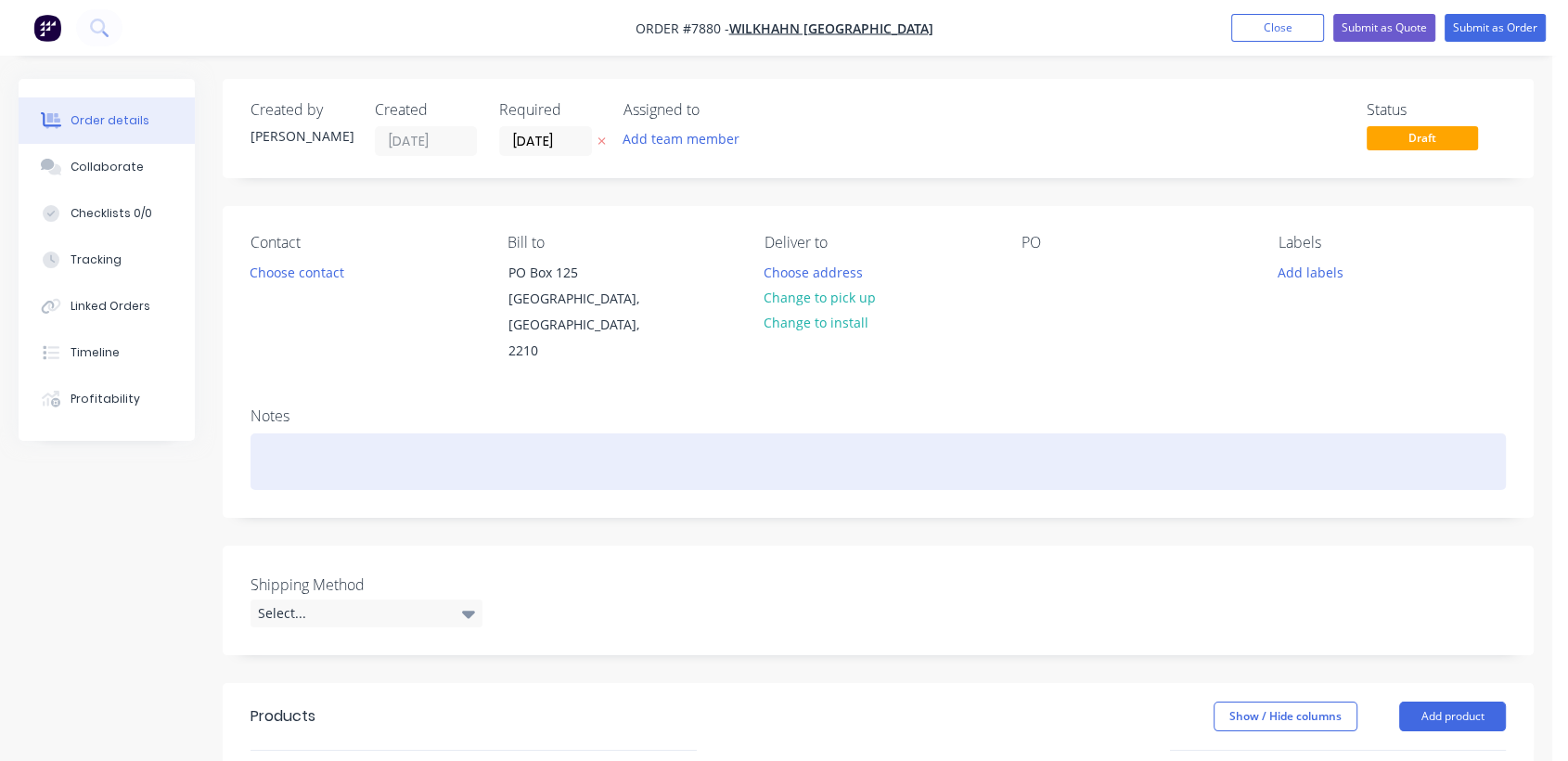
click at [301, 434] on div at bounding box center [878, 462] width 1255 height 57
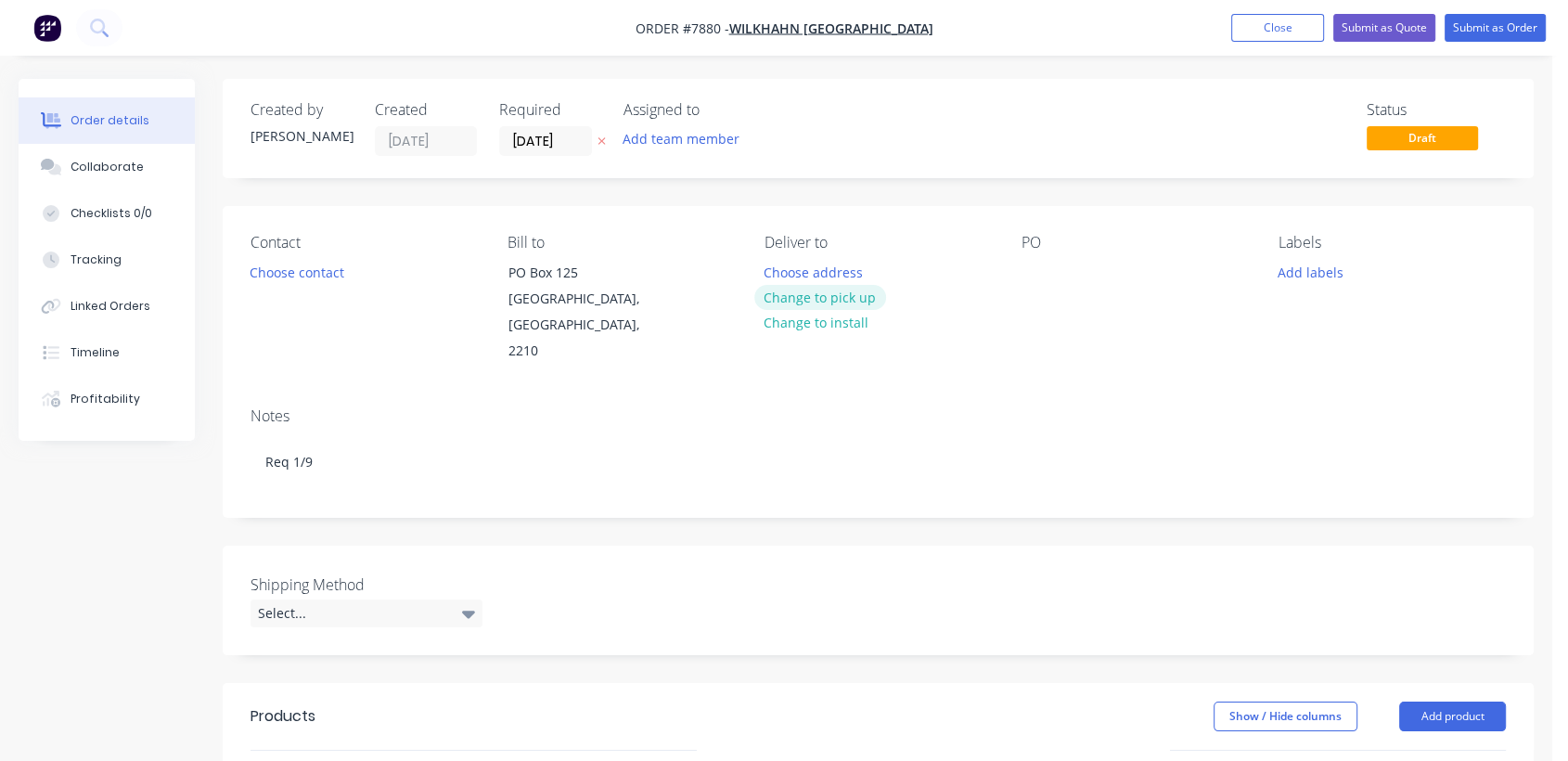
click at [828, 288] on button "Change to pick up" at bounding box center [820, 296] width 131 height 25
click at [1036, 277] on div at bounding box center [1036, 272] width 30 height 27
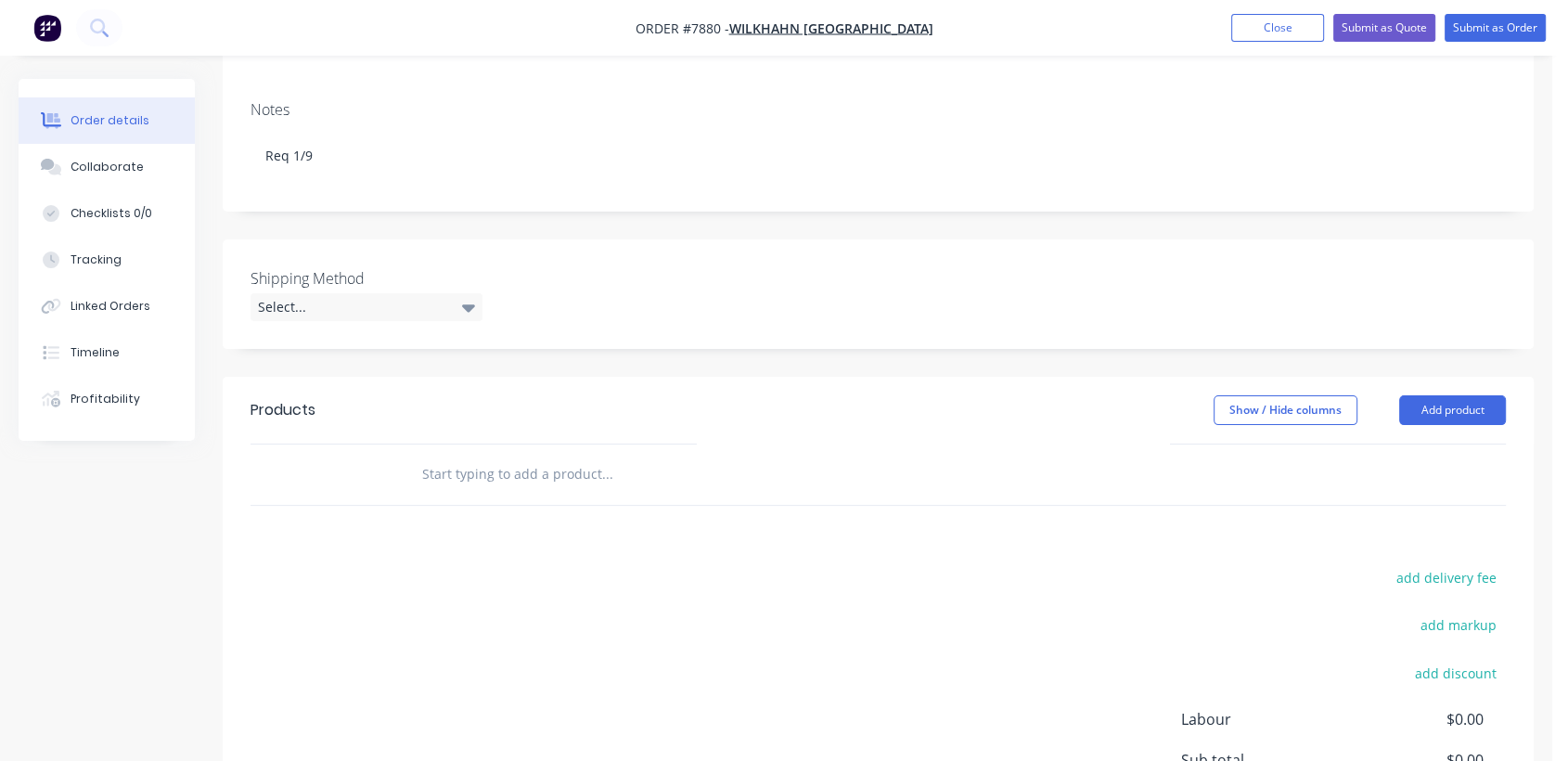
scroll to position [309, 0]
click at [311, 290] on div "Select..." at bounding box center [366, 304] width 232 height 28
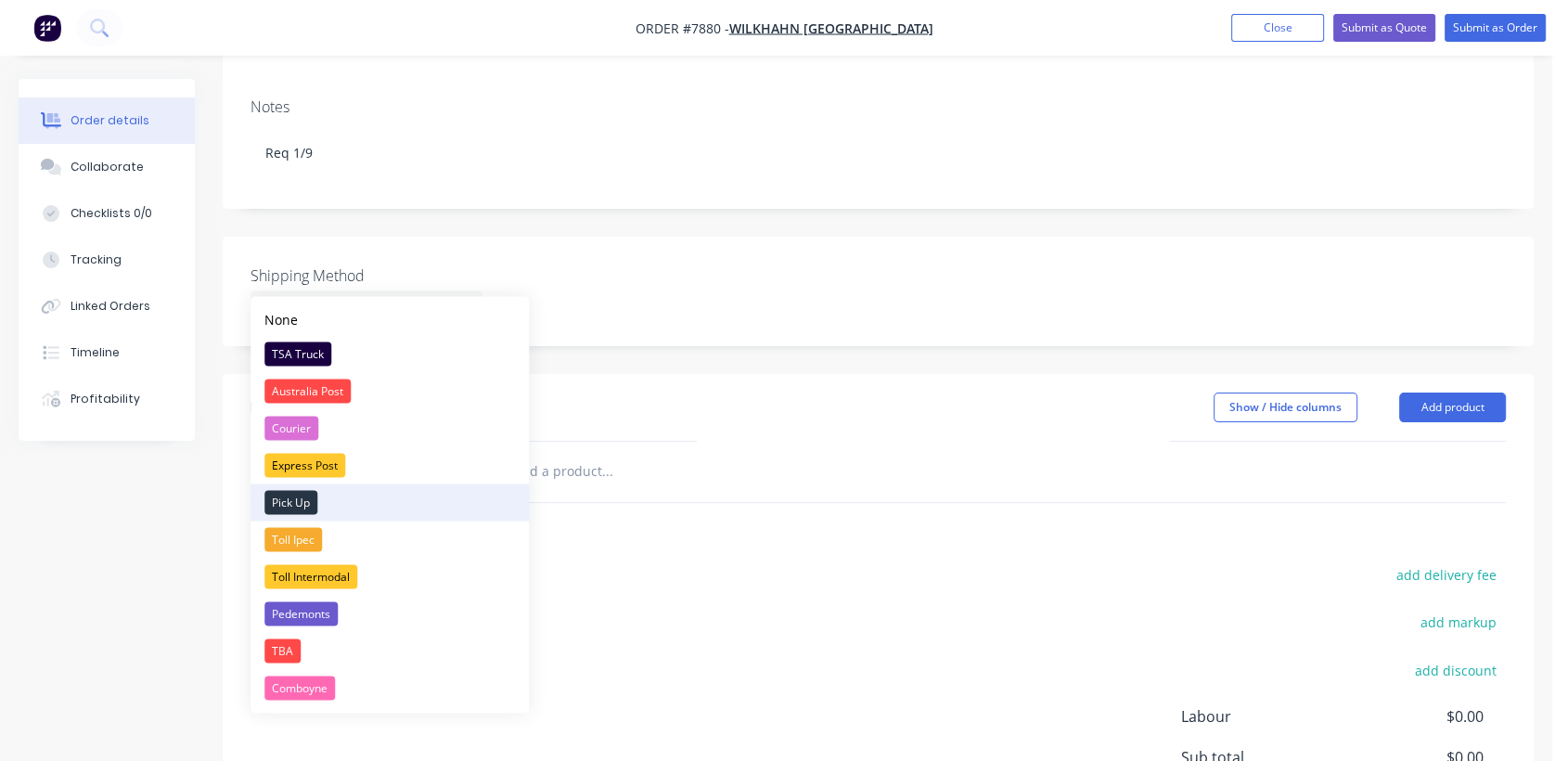
click at [301, 495] on div "Pick Up" at bounding box center [290, 502] width 53 height 24
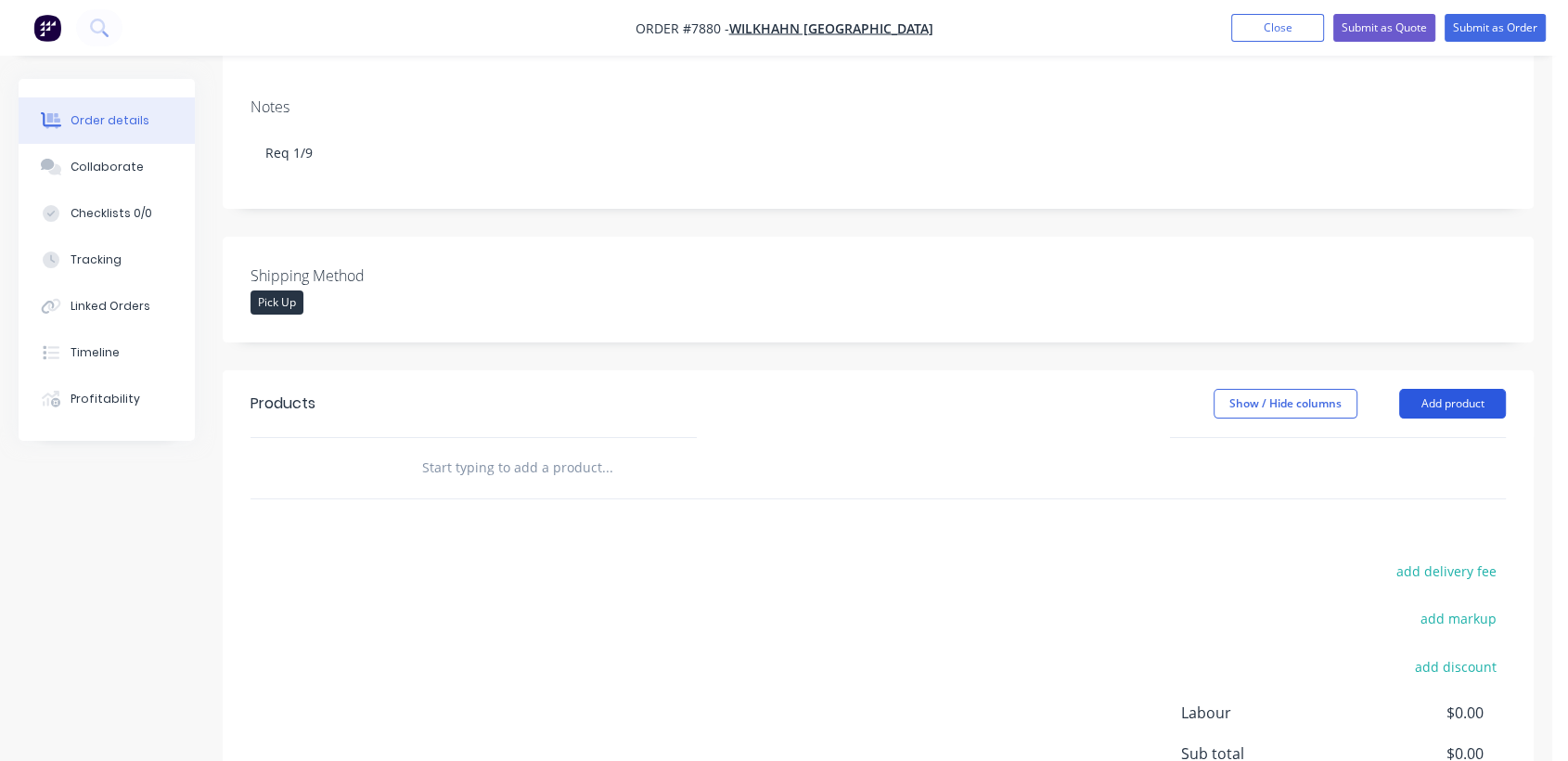
click at [1449, 389] on button "Add product" at bounding box center [1452, 404] width 106 height 30
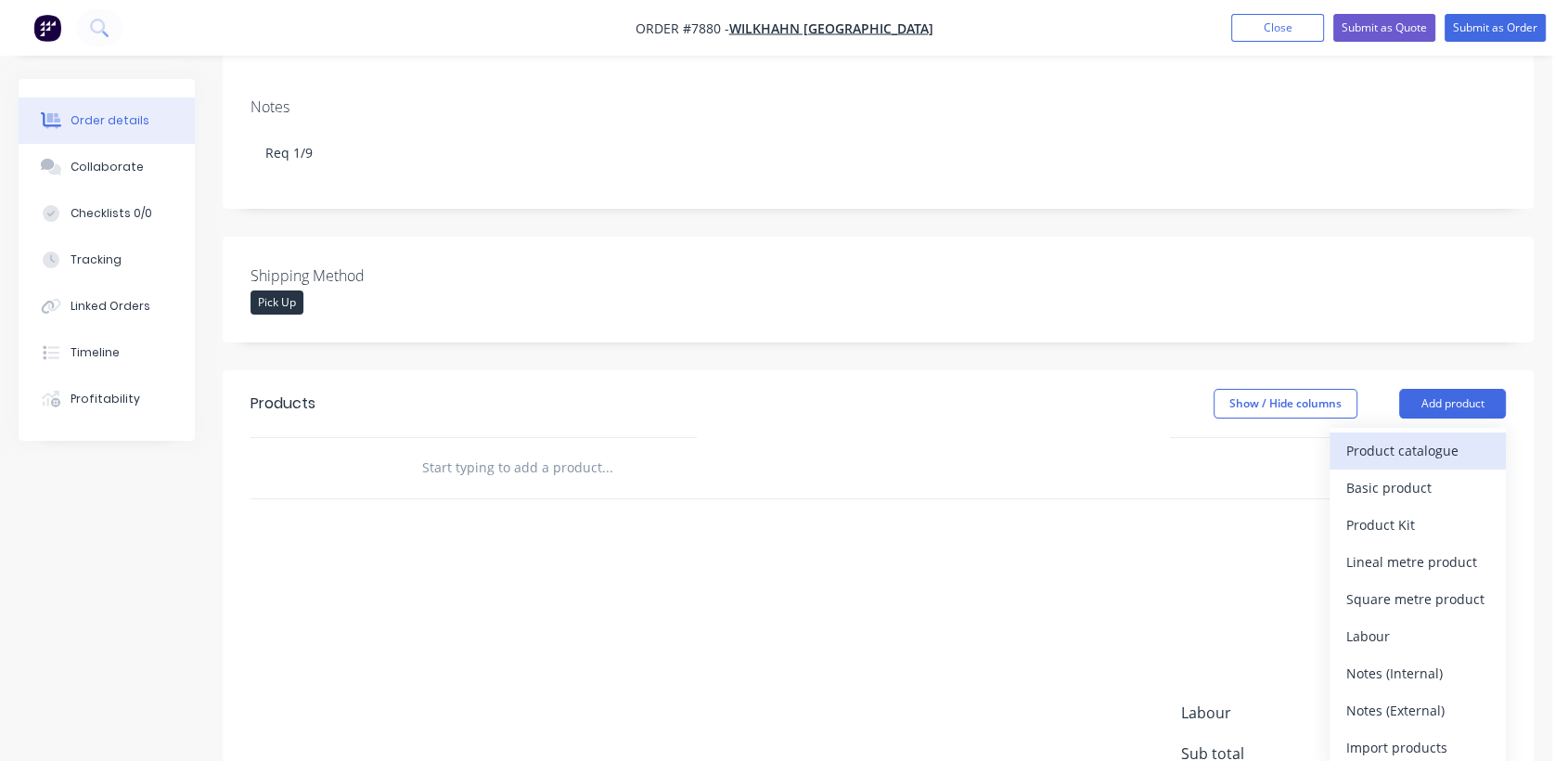
click at [1346, 437] on div "Product catalogue" at bounding box center [1418, 450] width 143 height 27
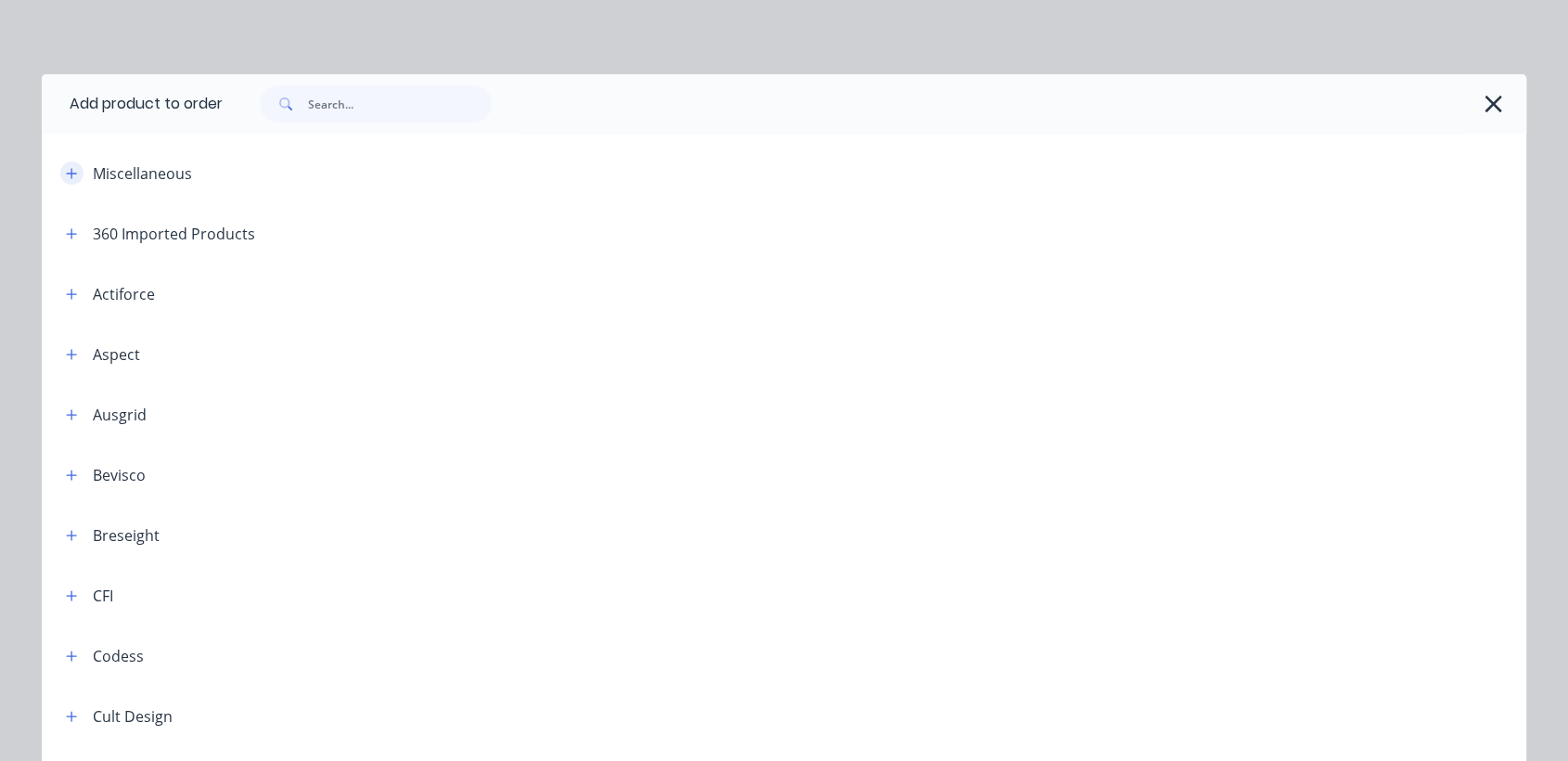
click at [66, 169] on icon "button" at bounding box center [71, 173] width 11 height 13
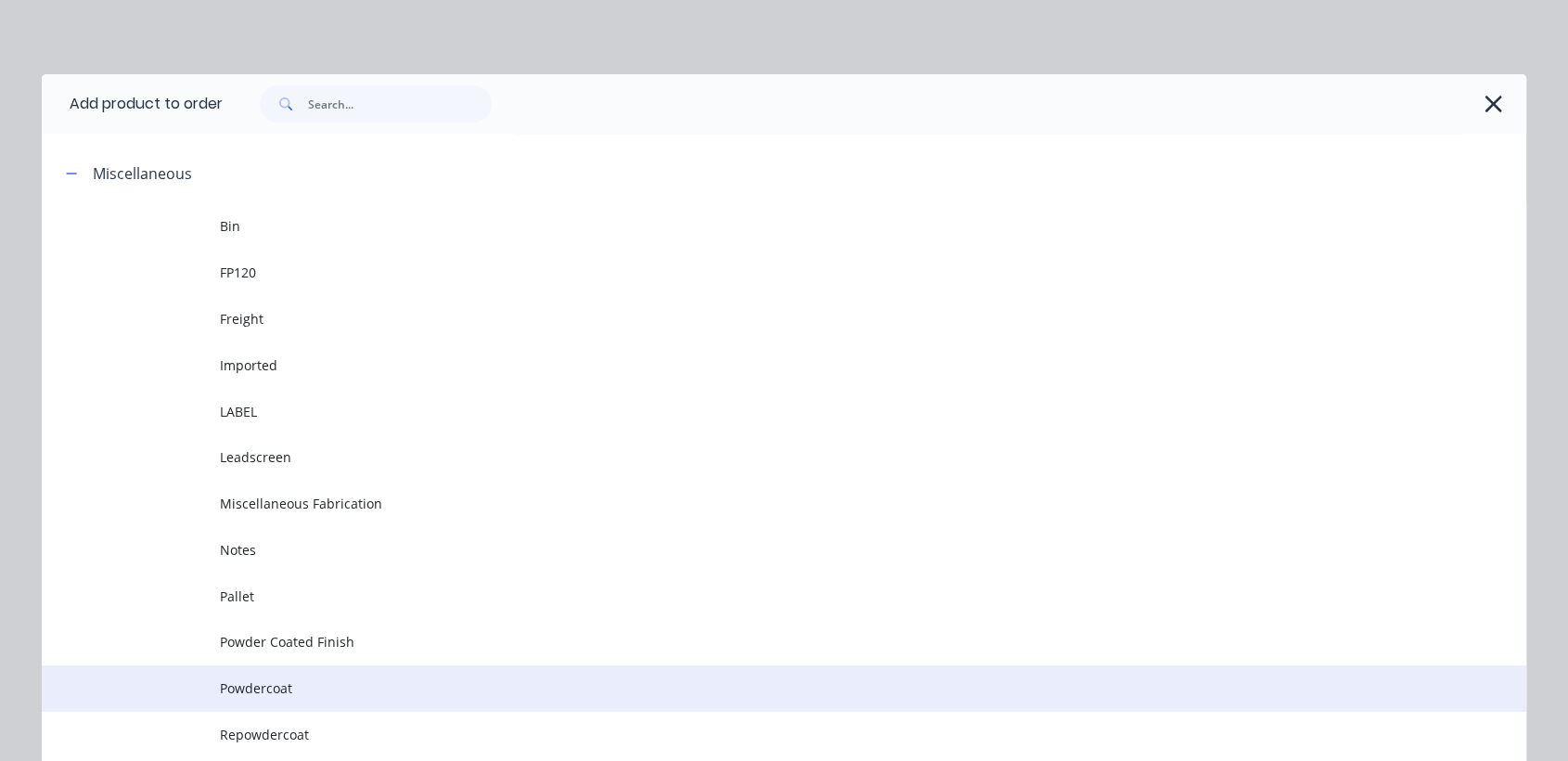
click at [258, 693] on span "Powdercoat" at bounding box center [742, 688] width 1045 height 20
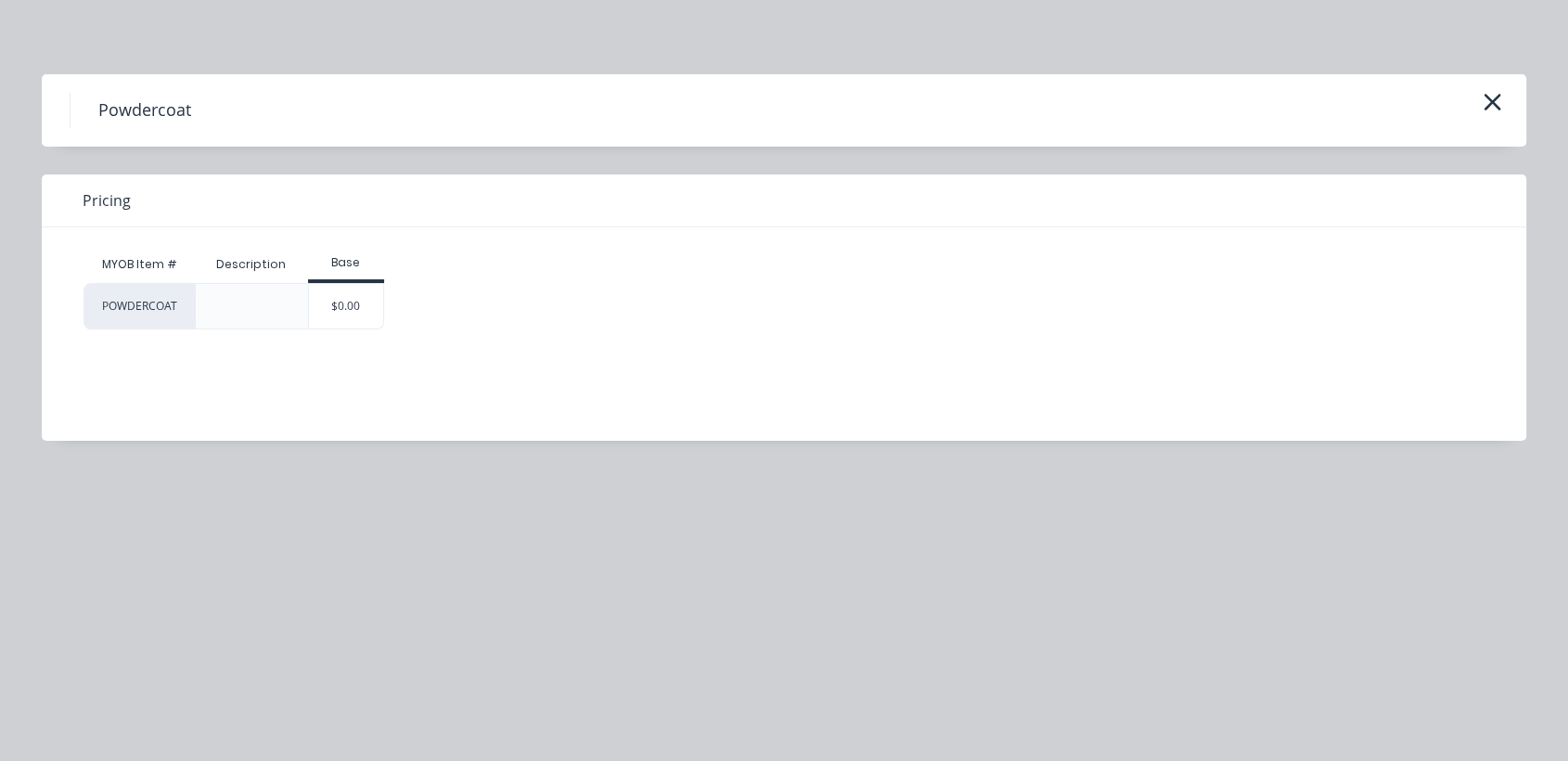
drag, startPoint x: 376, startPoint y: 301, endPoint x: 497, endPoint y: 345, distance: 128.8
click at [373, 299] on div "$0.00" at bounding box center [347, 305] width 76 height 45
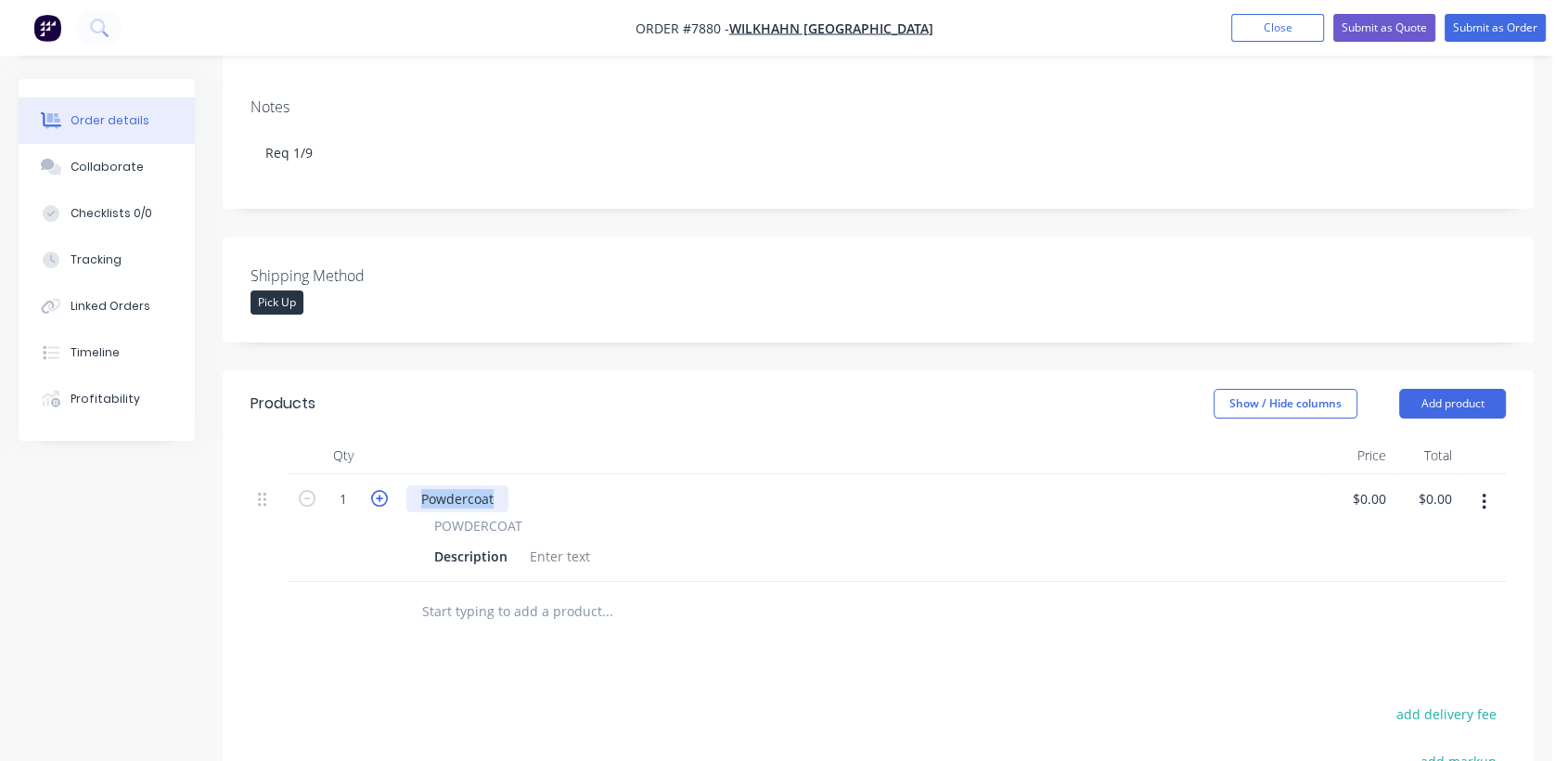
drag, startPoint x: 497, startPoint y: 471, endPoint x: 372, endPoint y: 466, distance: 125.1
click at [372, 475] on div "1 Powdercoat POWDERCOAT Description $0.00 $0.00 $0.00 $0.00" at bounding box center [878, 528] width 1255 height 107
click at [570, 543] on div at bounding box center [560, 556] width 76 height 27
paste div
click at [602, 543] on div "Powdercoat" at bounding box center [566, 556] width 87 height 27
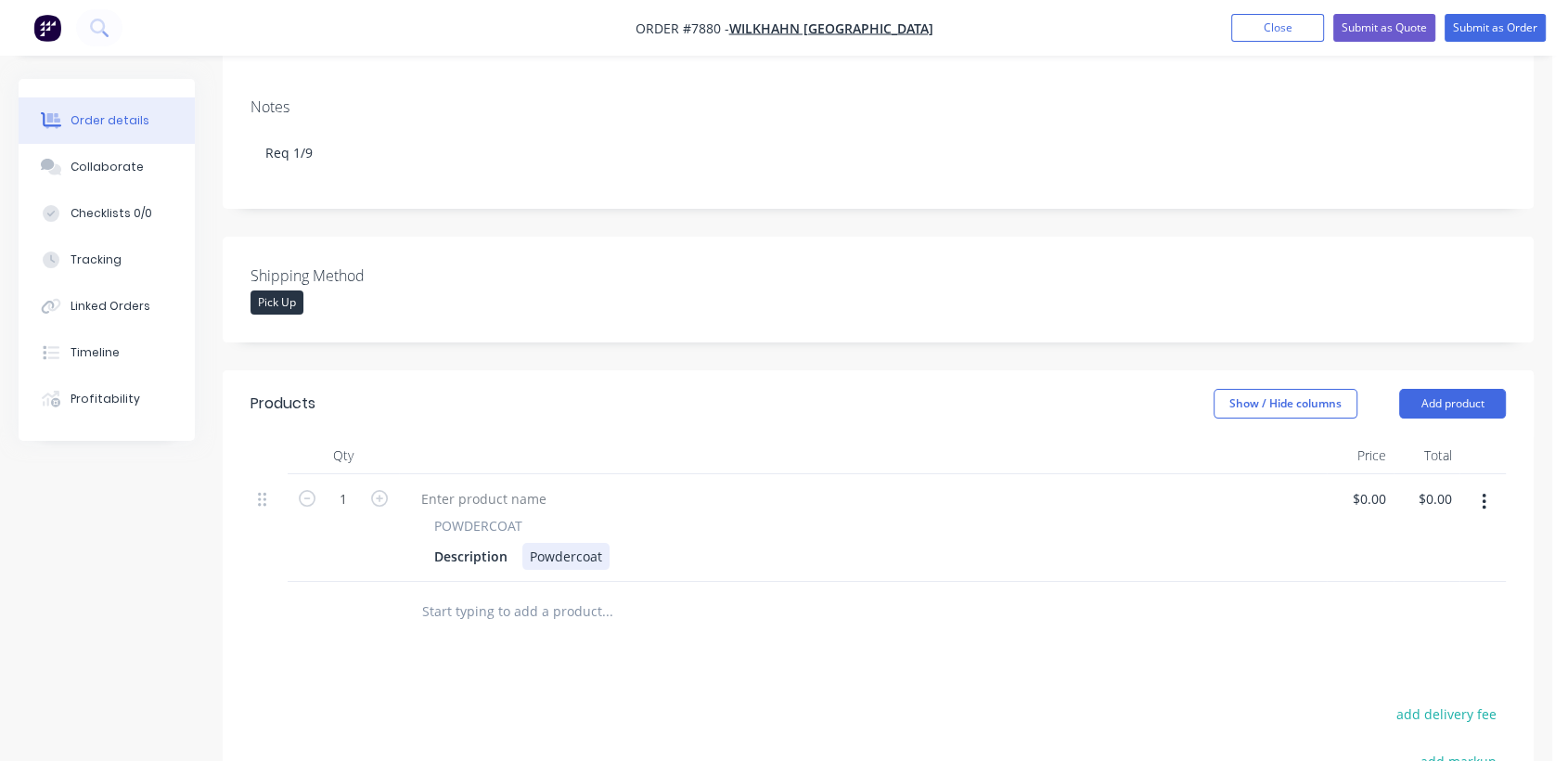
click at [599, 543] on div "Powdercoat" at bounding box center [566, 556] width 87 height 27
click at [1478, 485] on button "button" at bounding box center [1483, 502] width 44 height 34
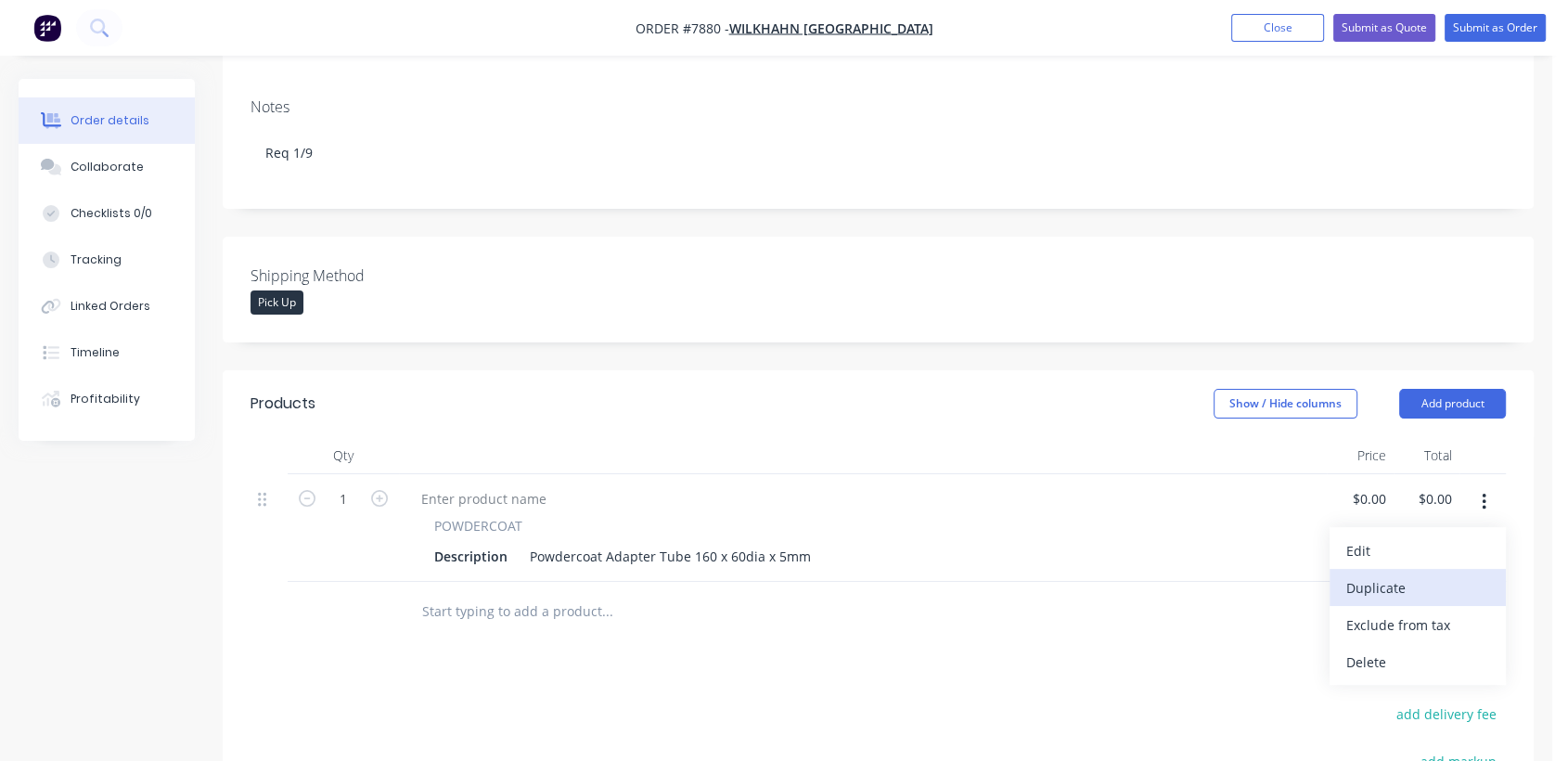
click at [1423, 575] on div "Duplicate" at bounding box center [1418, 588] width 143 height 27
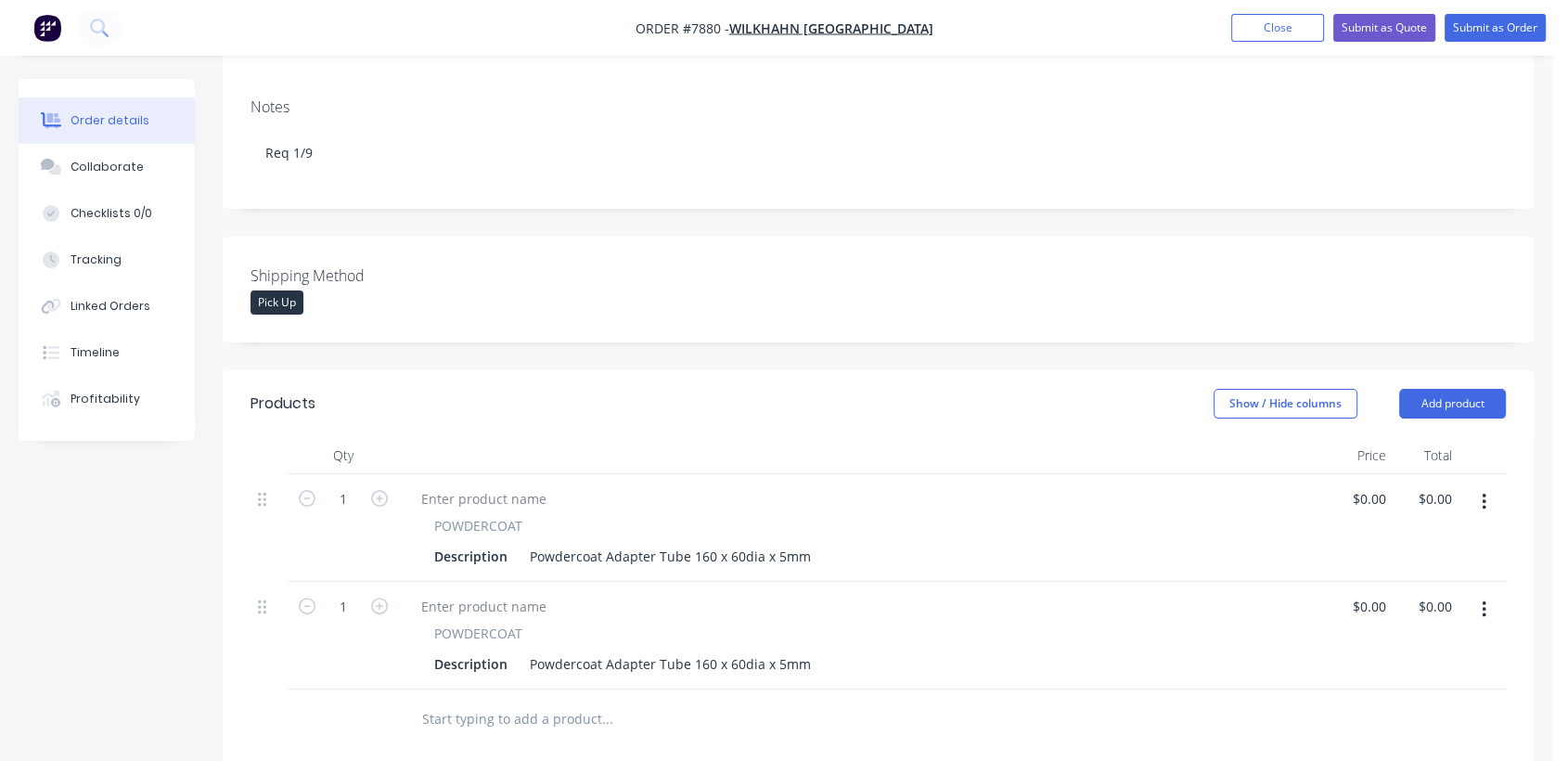
click at [1479, 485] on button "button" at bounding box center [1483, 502] width 44 height 34
click at [1400, 575] on div "Duplicate" at bounding box center [1418, 588] width 143 height 27
click at [1374, 485] on input "0" at bounding box center [1382, 498] width 21 height 27
type input "$1.00"
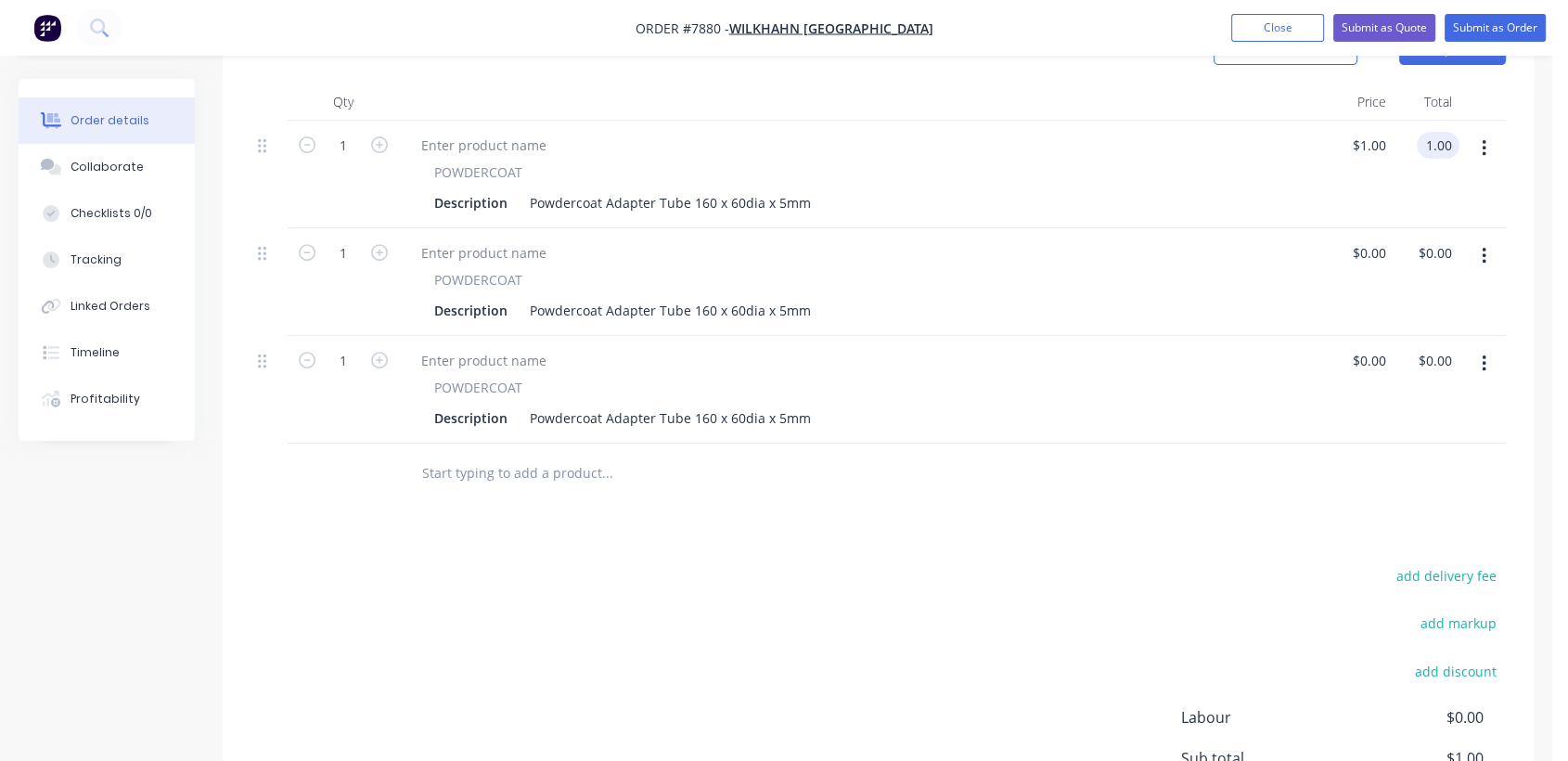
scroll to position [721, 0]
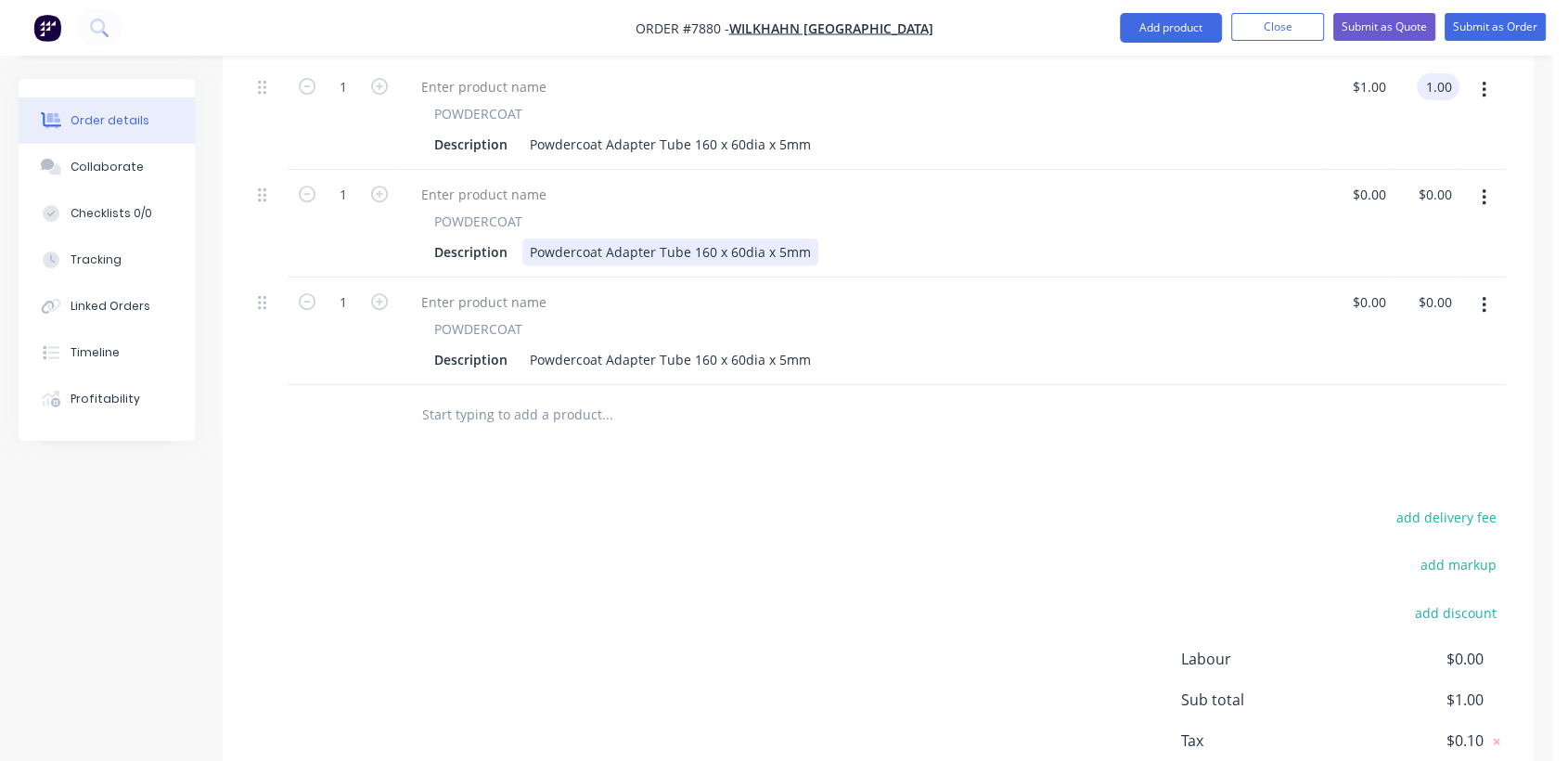
type input "$1.00"
drag, startPoint x: 711, startPoint y: 222, endPoint x: 690, endPoint y: 221, distance: 21.0
click at [690, 239] on div "Powdercoat Adapter Tube 160 x 60dia x 5mm" at bounding box center [670, 252] width 296 height 27
drag, startPoint x: 709, startPoint y: 222, endPoint x: 689, endPoint y: 221, distance: 20.0
click at [689, 239] on div "Powdercoat Adapter Tube 160 x 60dia x 5mm" at bounding box center [670, 252] width 296 height 27
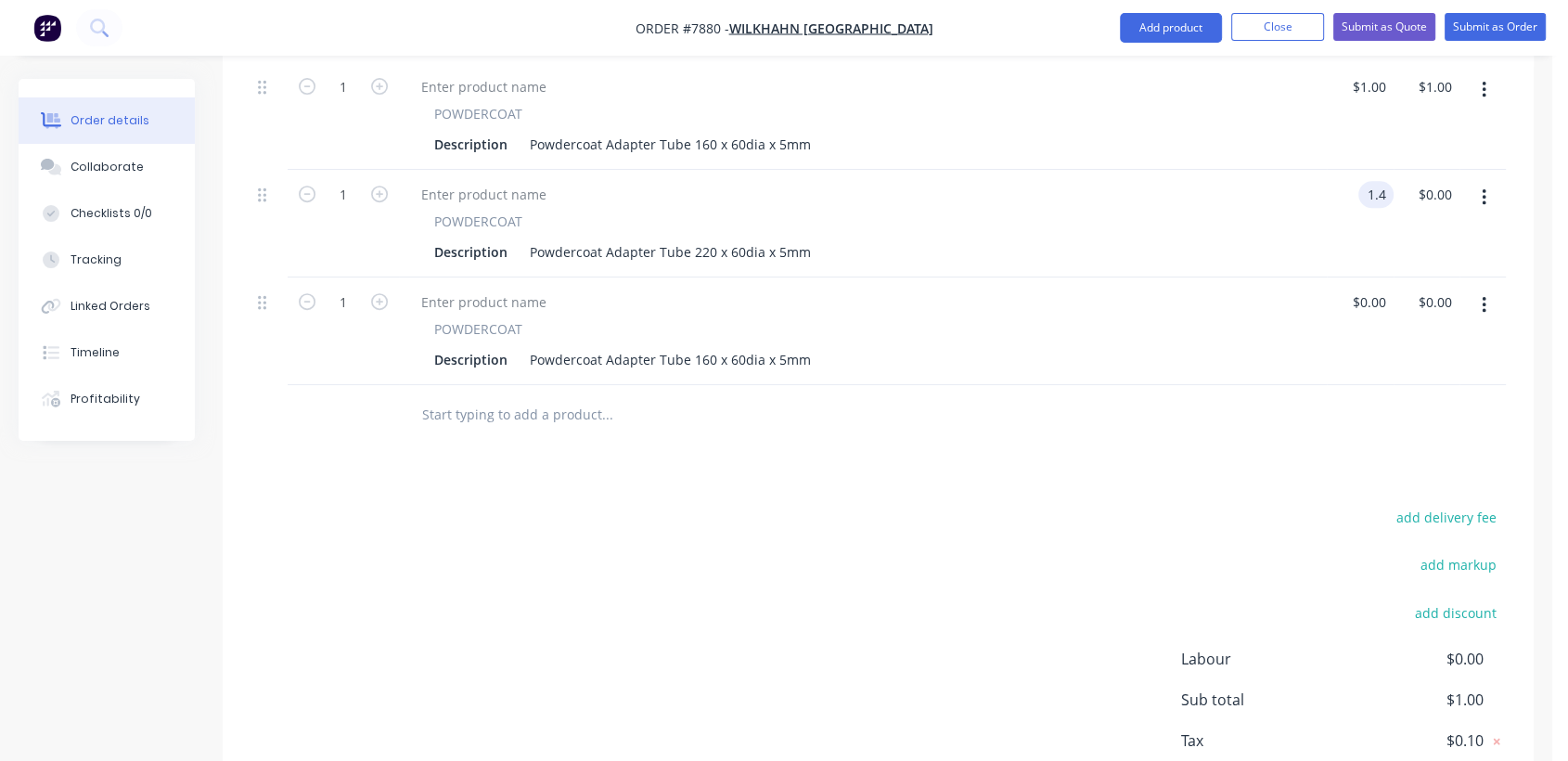
type input "$1.40"
drag, startPoint x: 709, startPoint y: 328, endPoint x: 691, endPoint y: 328, distance: 18.0
click at [691, 346] on div "Powdercoat Adapter Tube 160 x 60dia x 5mm" at bounding box center [670, 359] width 296 height 27
click at [701, 346] on div "Powdercoat Adapter Tube 160 x 60dia x 5mm" at bounding box center [670, 359] width 296 height 27
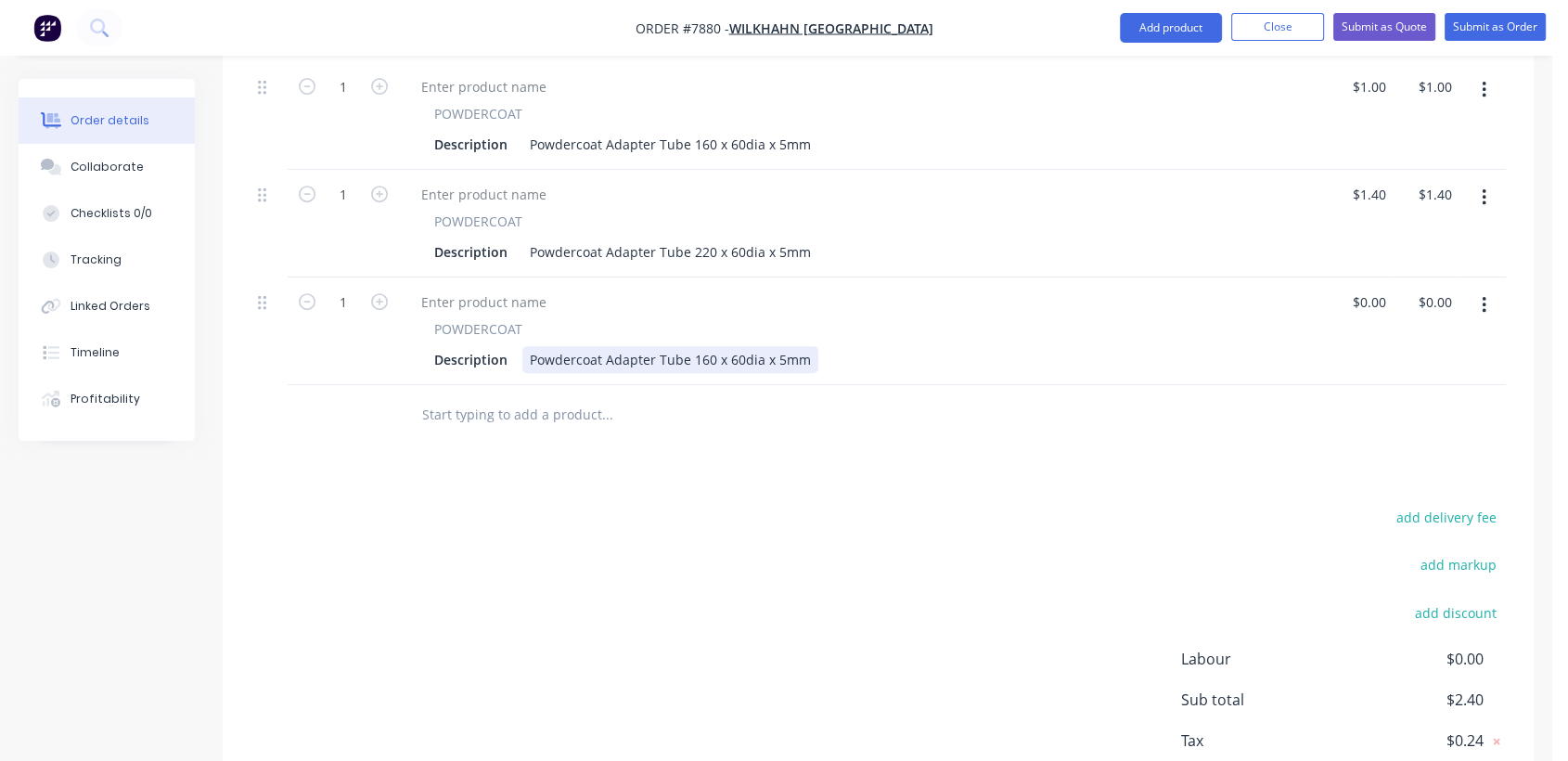
click at [707, 346] on div "Powdercoat Adapter Tube 160 x 60dia x 5mm" at bounding box center [670, 359] width 296 height 27
type input "$1.80"
click at [481, 396] on input "text" at bounding box center [607, 414] width 371 height 37
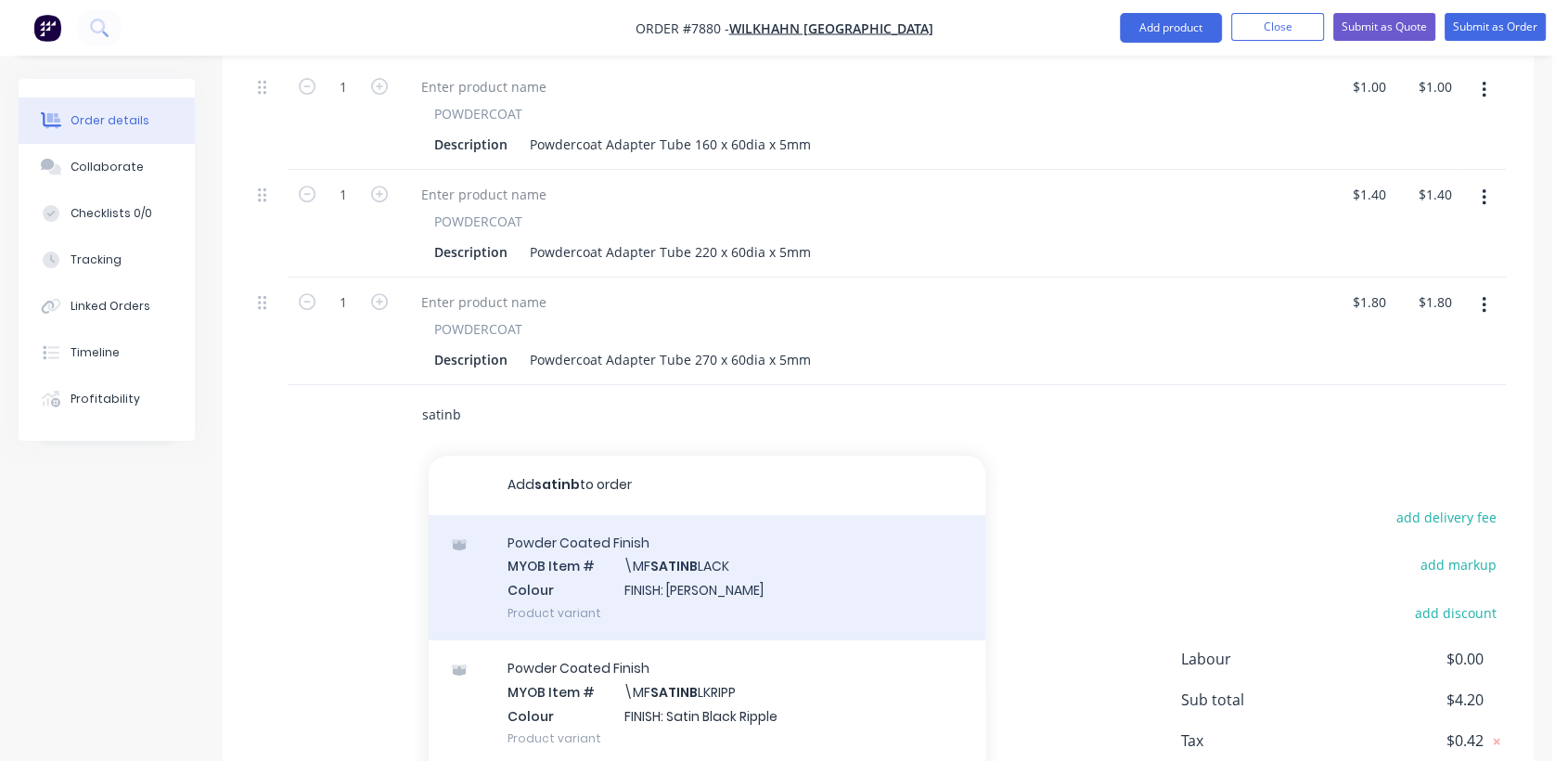
type input "satinb"
click at [727, 544] on div "Powder Coated Finish MYOB Item # \MF SATINB LACK Colour FINISH: Satin Black Pro…" at bounding box center [707, 578] width 557 height 125
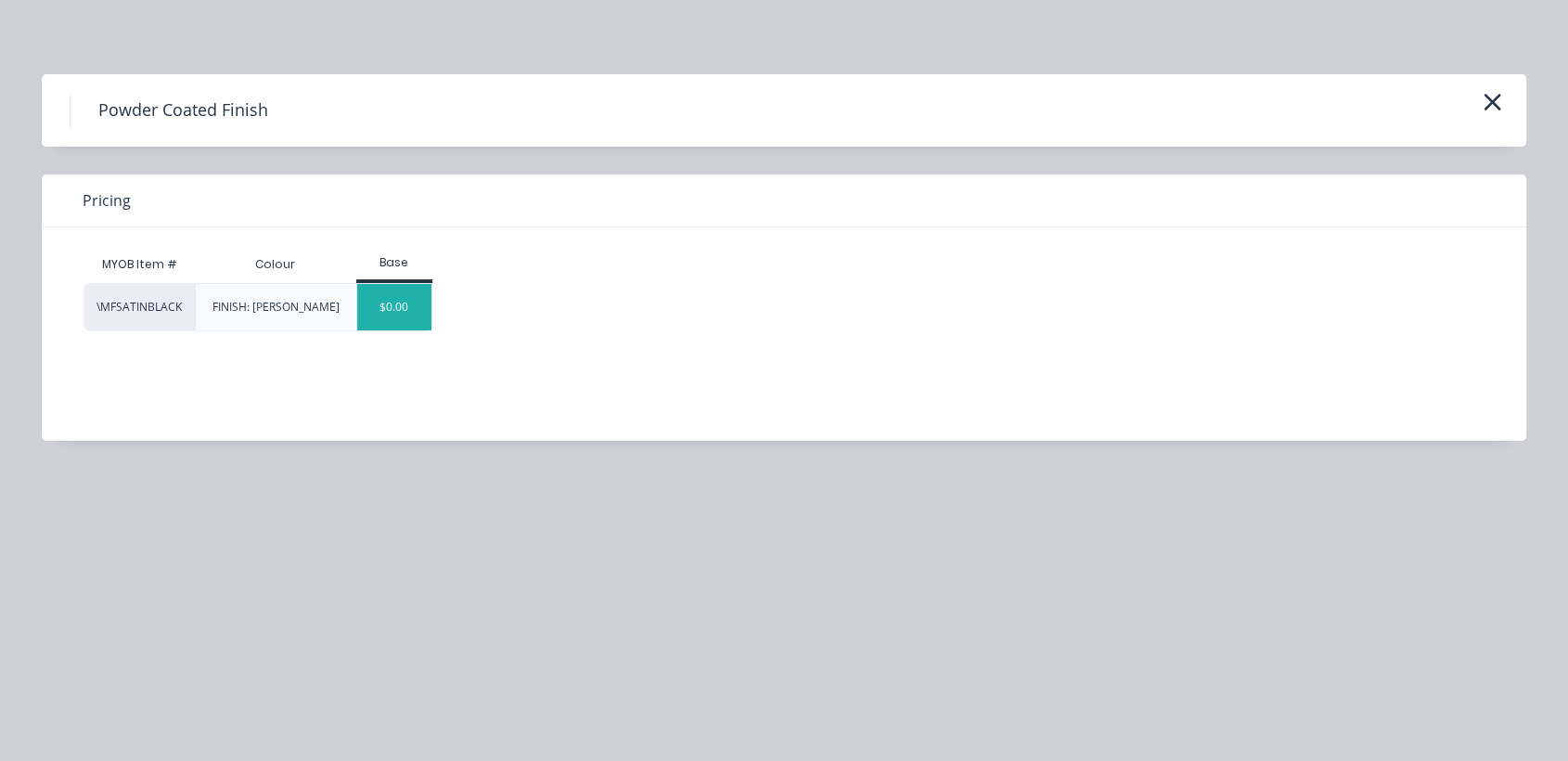
click at [413, 309] on div "$0.00" at bounding box center [395, 306] width 76 height 47
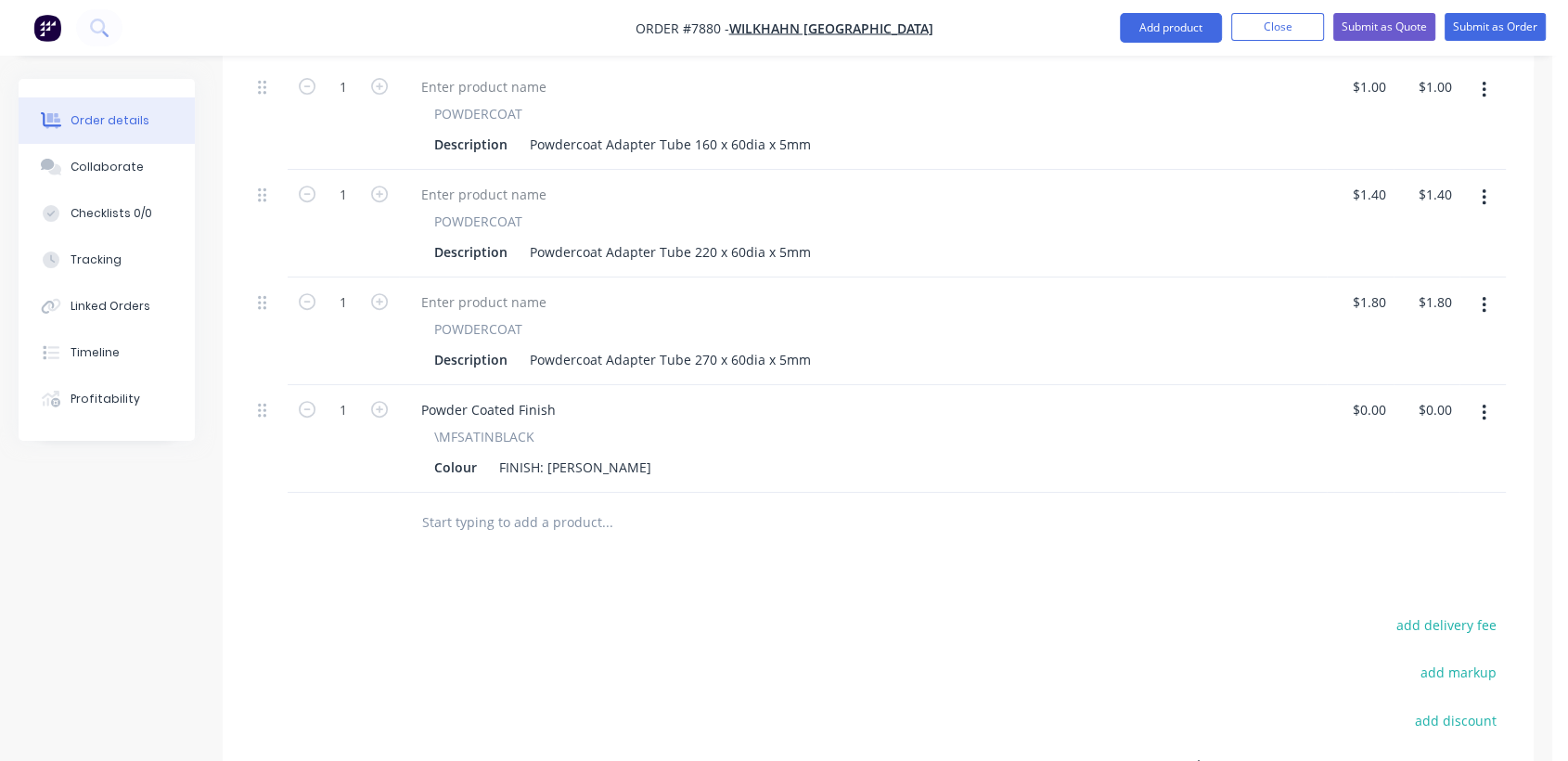
click at [475, 504] on input "text" at bounding box center [607, 522] width 371 height 37
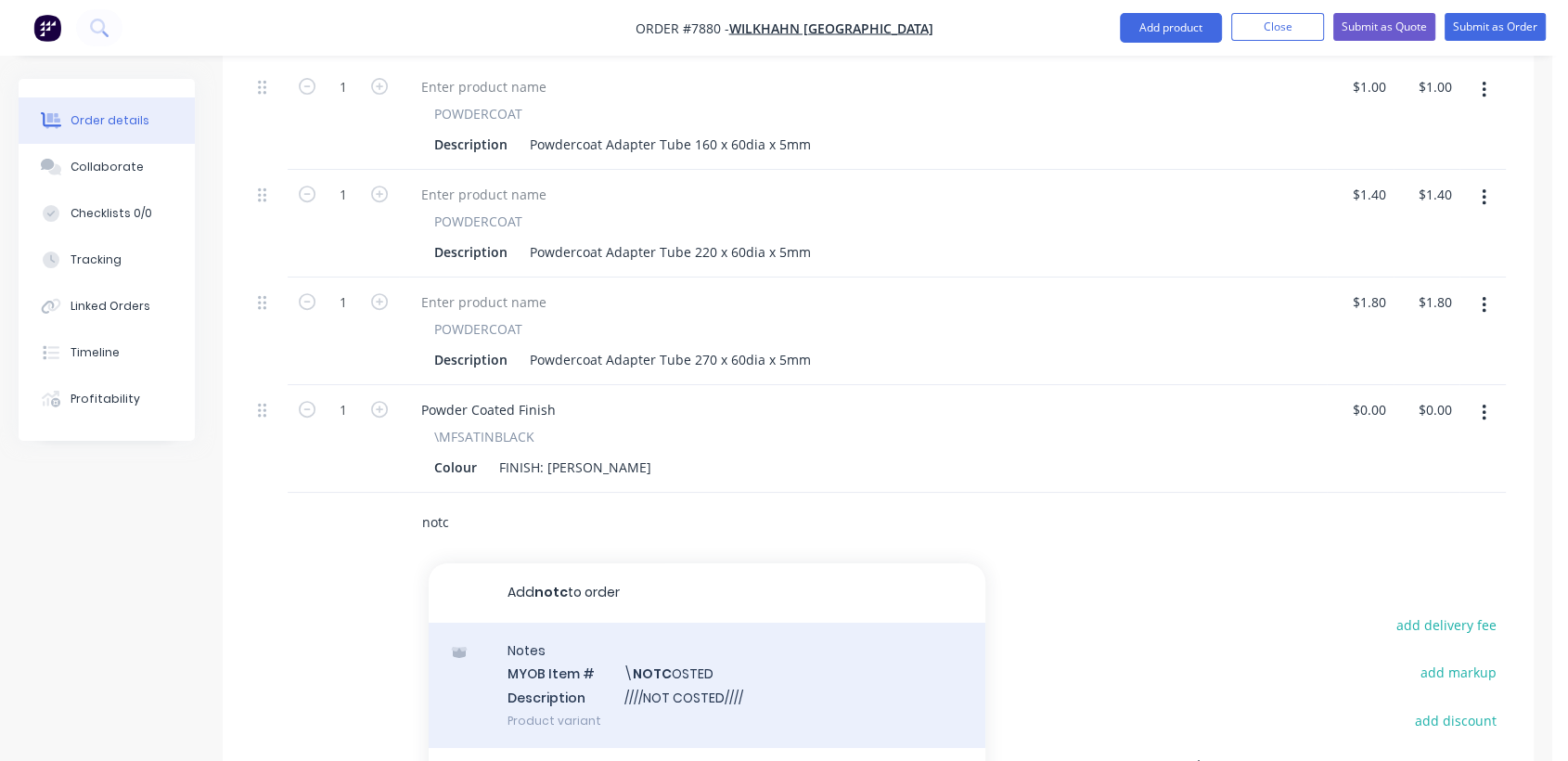
type input "notc"
click at [666, 653] on div "Notes MYOB Item # \ NOTC OSTED Description ////NOT COSTED//// Product variant" at bounding box center [707, 685] width 557 height 125
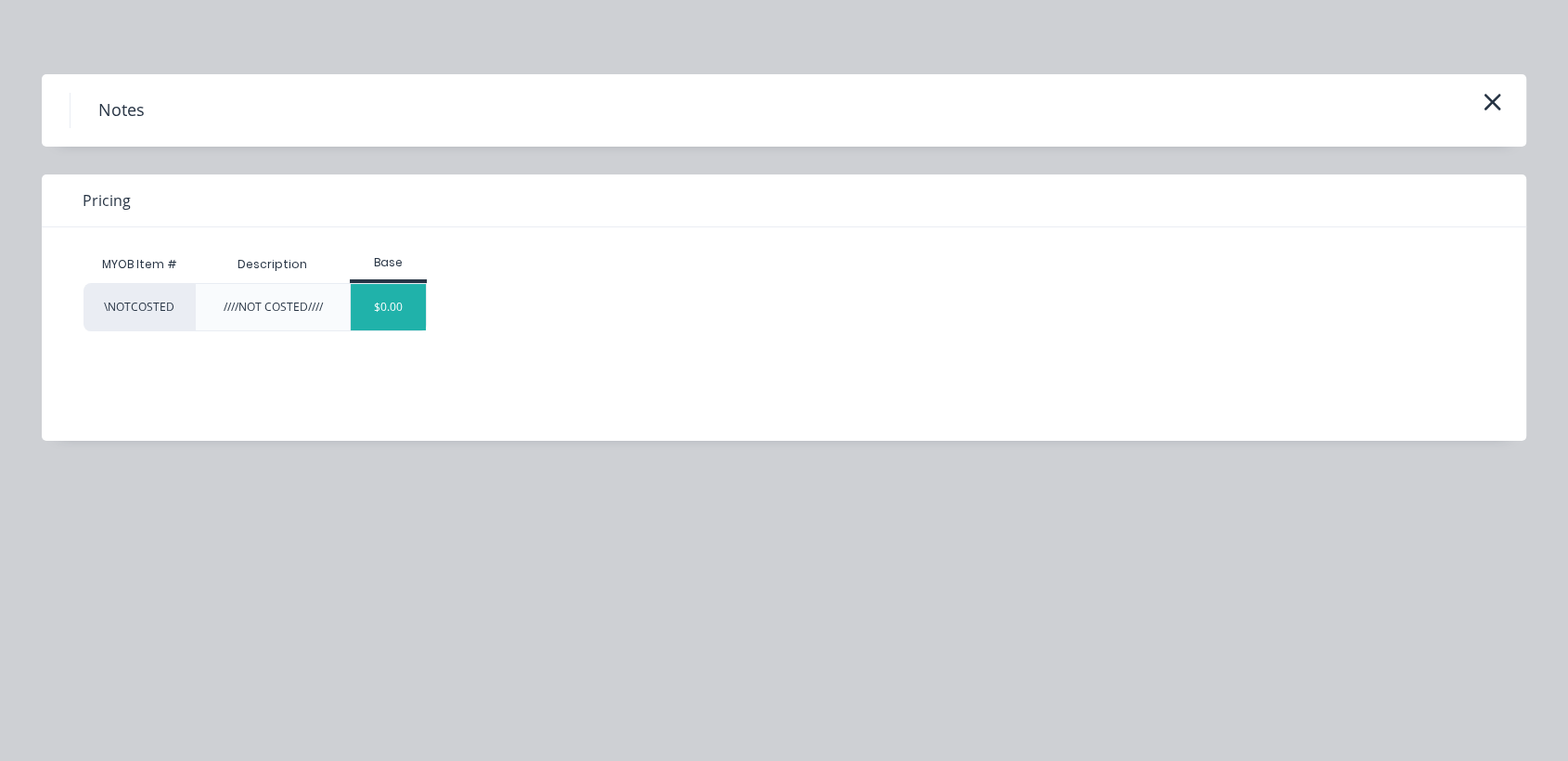
click at [387, 308] on div "$0.00" at bounding box center [389, 306] width 76 height 47
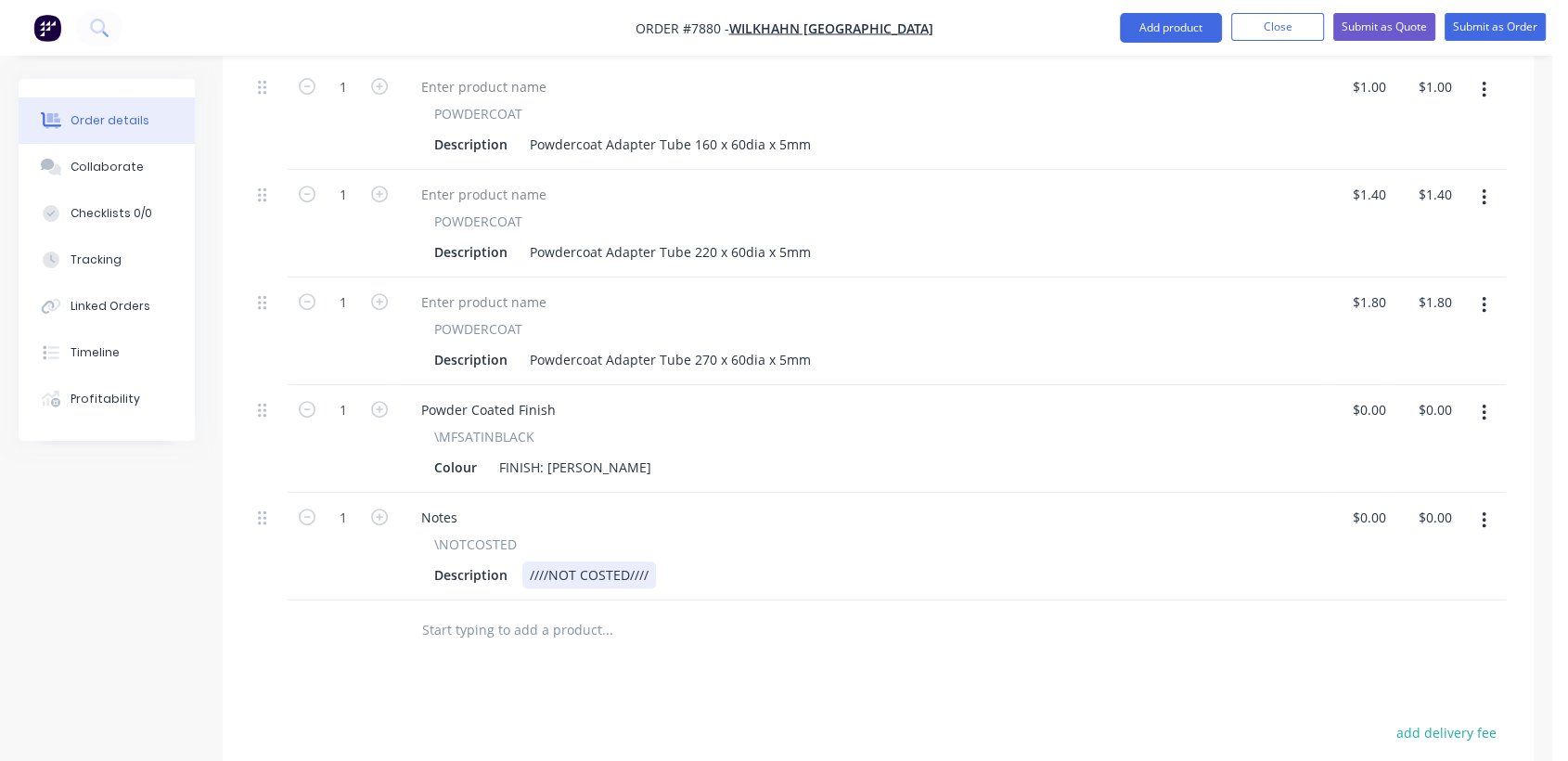
click at [649, 561] on div "////NOT COSTED////" at bounding box center [589, 574] width 133 height 27
type input "0"
click at [112, 170] on div "Collaborate" at bounding box center [107, 167] width 74 height 17
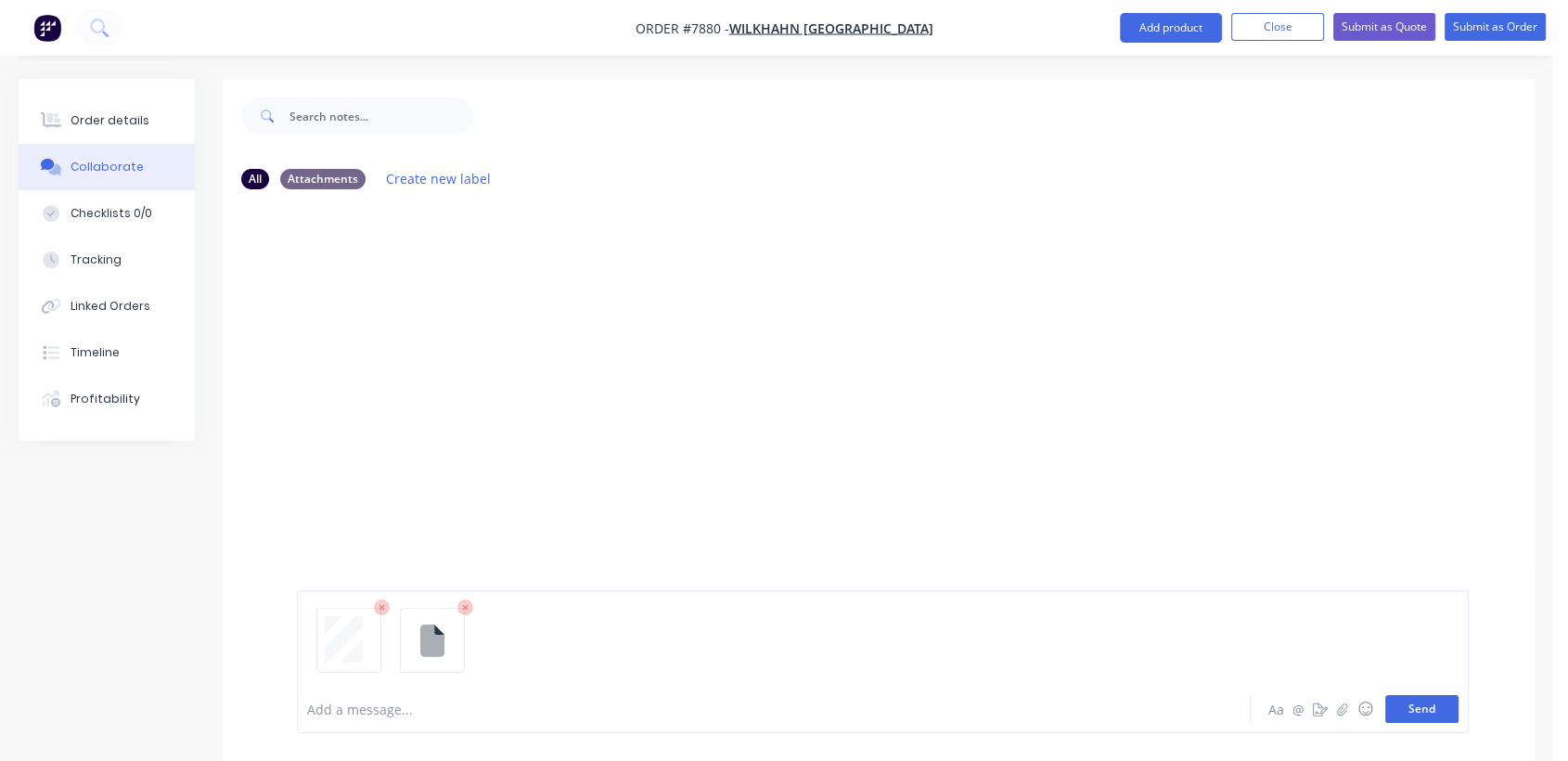
click at [1426, 699] on button "Send" at bounding box center [1422, 709] width 74 height 28
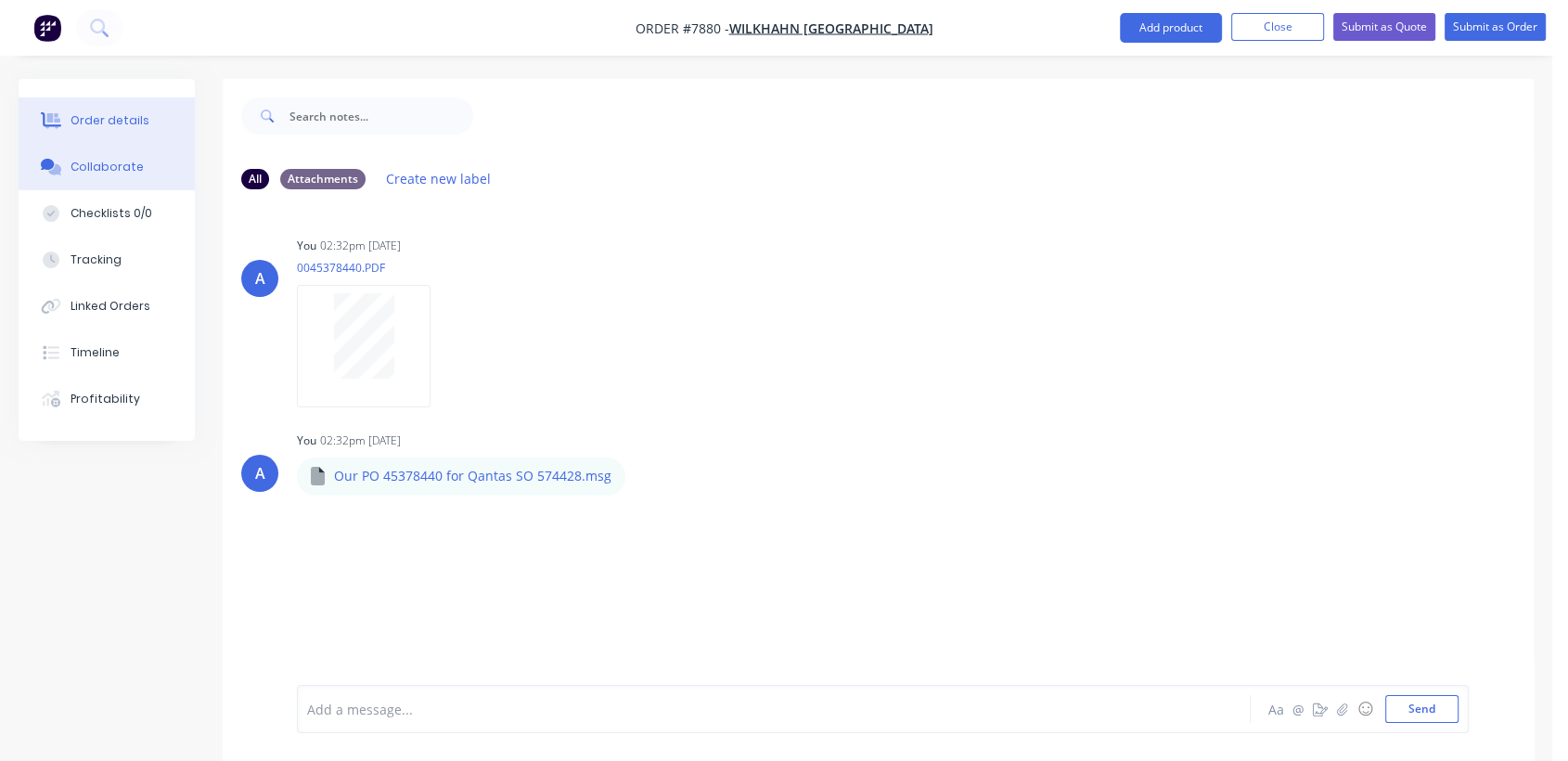
click at [145, 115] on button "Order details" at bounding box center [106, 120] width 176 height 47
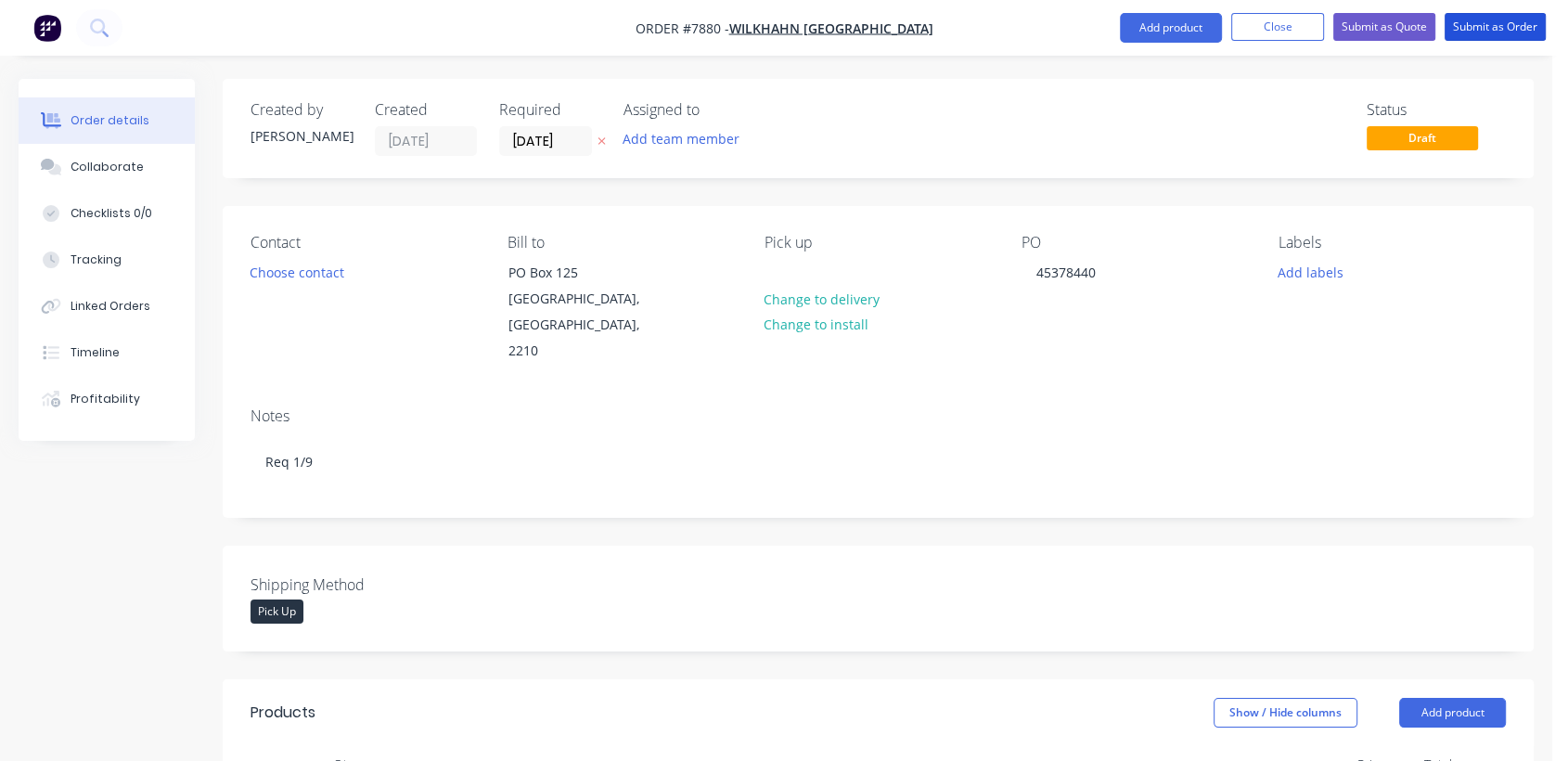
click at [1538, 22] on button "Submit as Order" at bounding box center [1495, 27] width 101 height 28
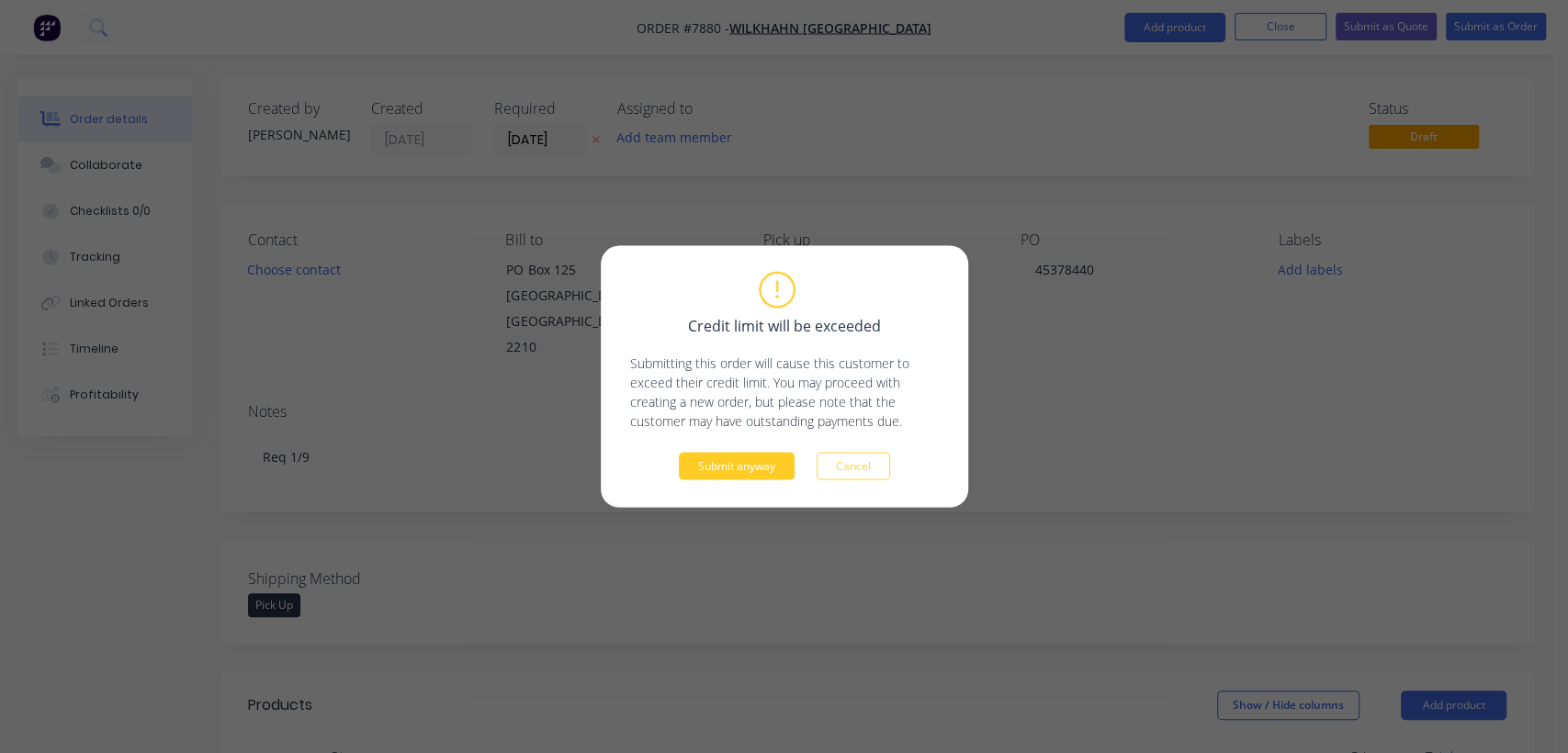
click at [770, 465] on button "Submit anyway" at bounding box center [736, 467] width 116 height 28
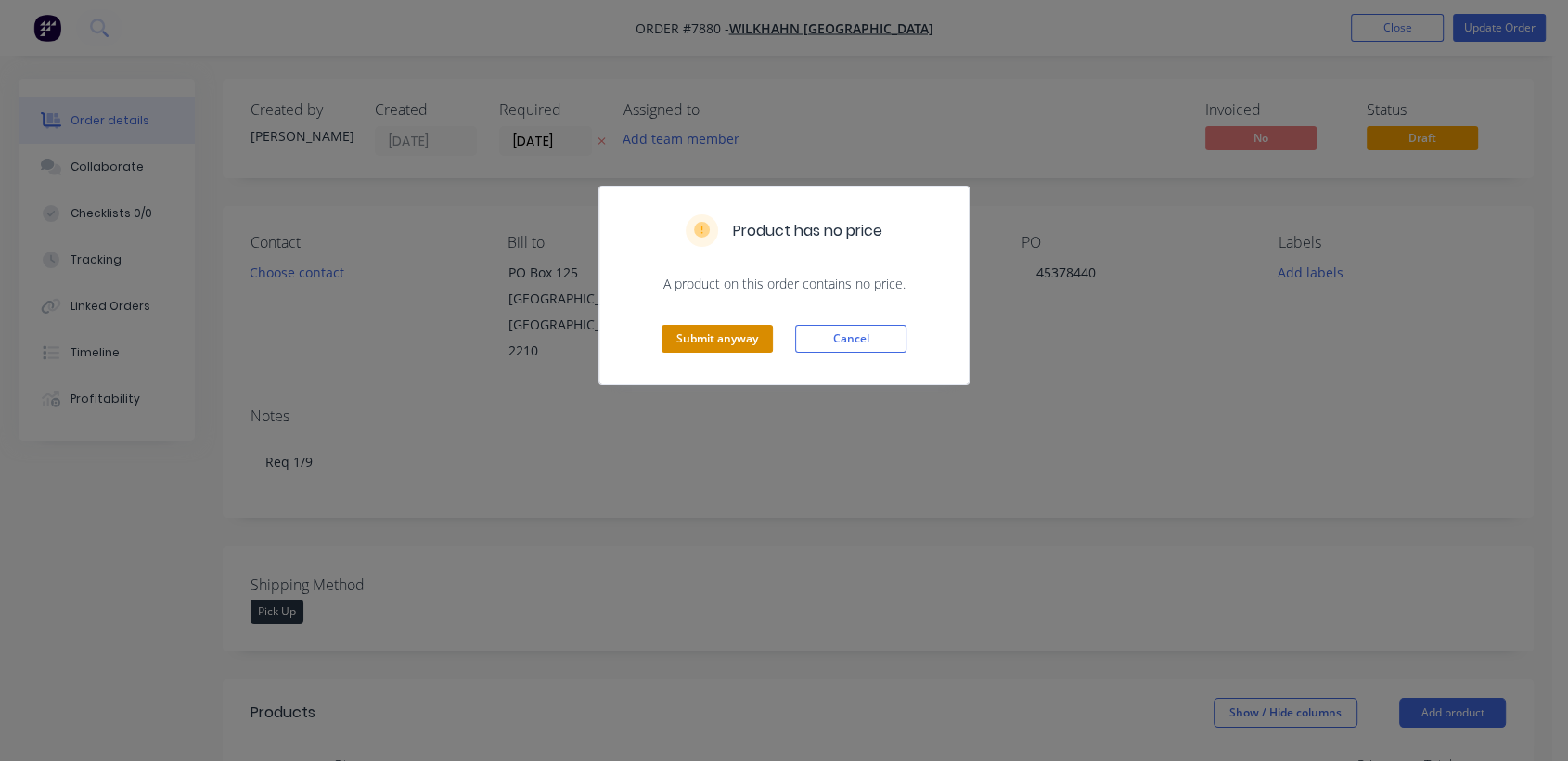
click at [724, 331] on button "Submit anyway" at bounding box center [717, 339] width 111 height 28
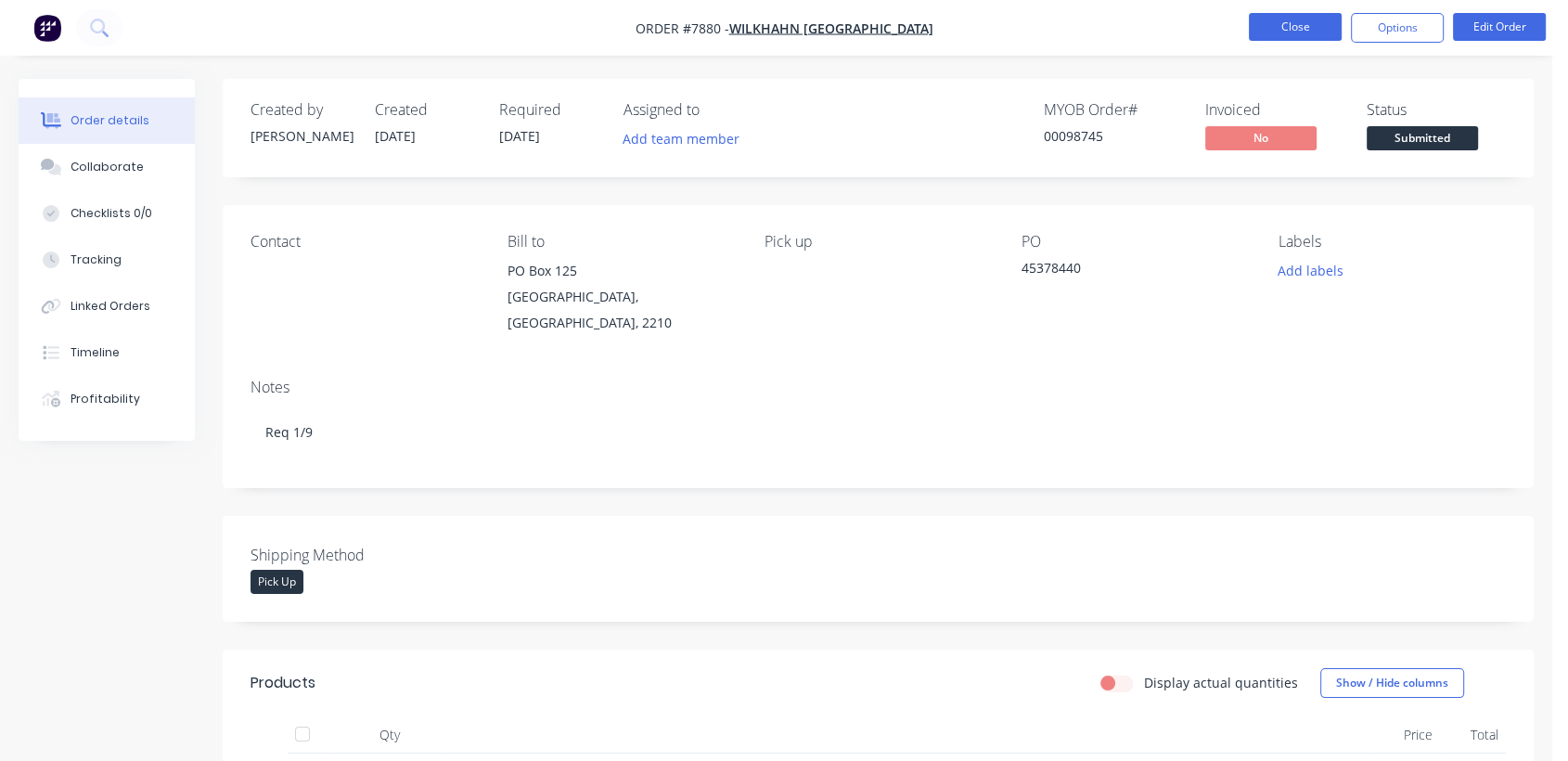
click at [1285, 18] on button "Close" at bounding box center [1295, 27] width 92 height 28
